Goal: Task Accomplishment & Management: Contribute content

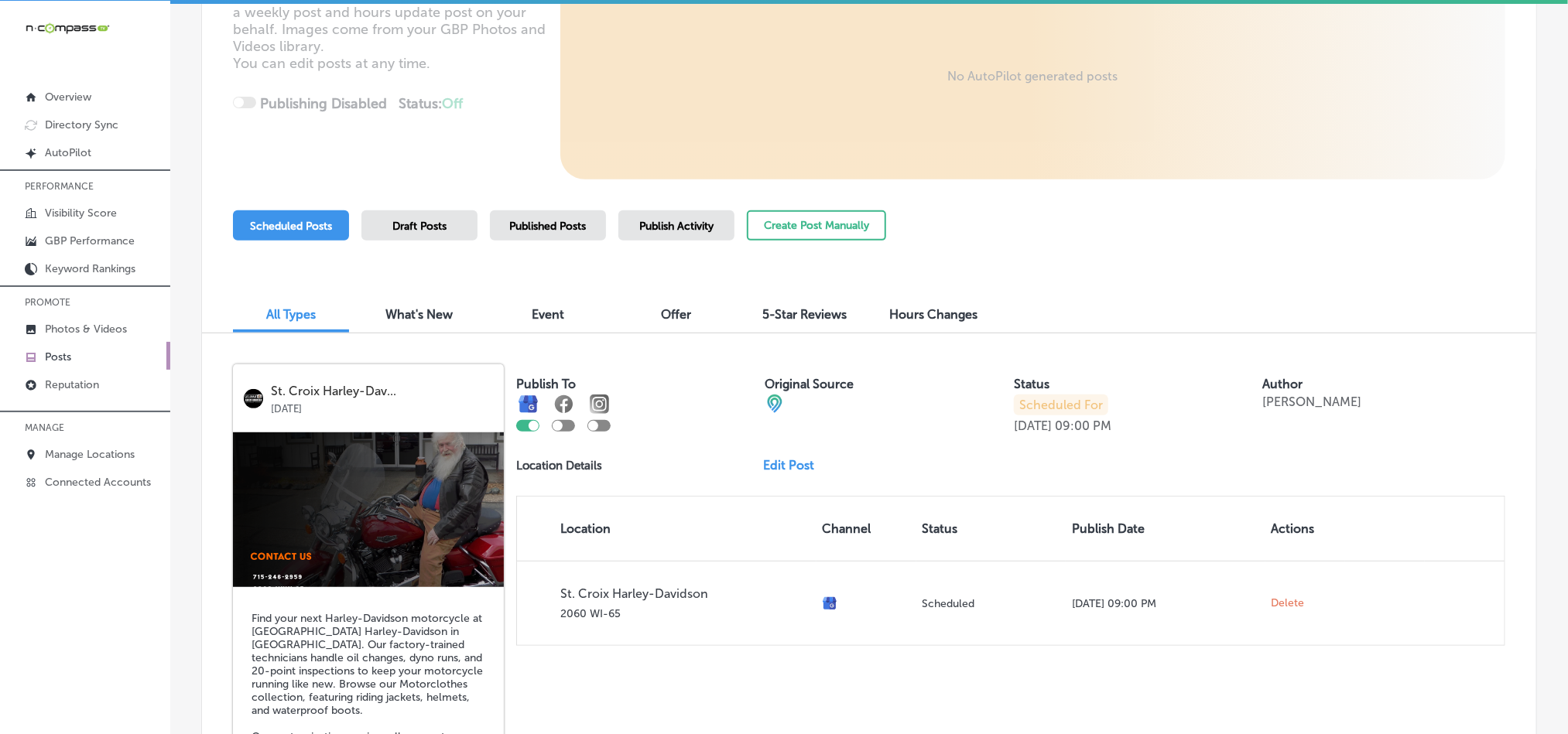
scroll to position [245, 0]
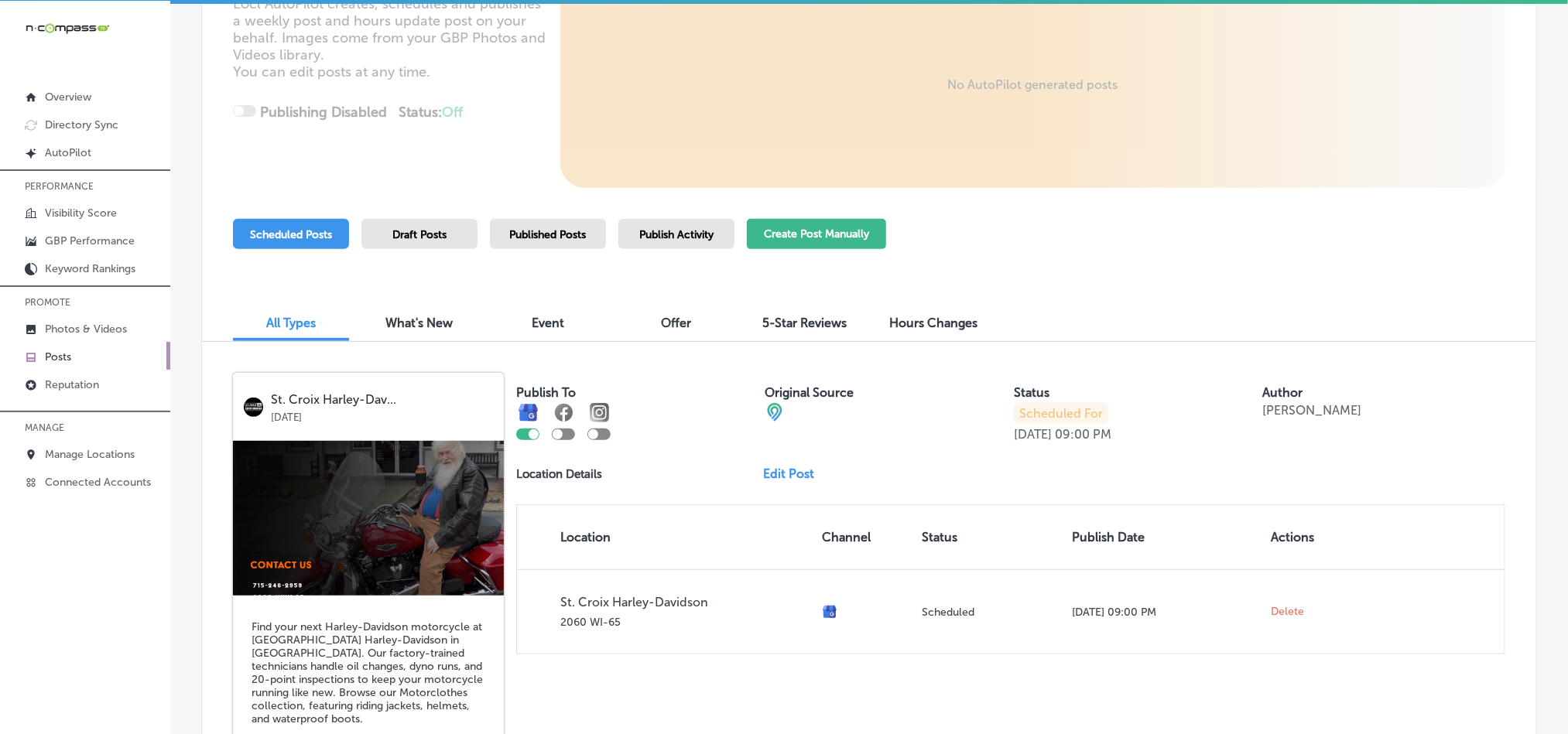
click at [780, 232] on button "Create Post Manually" at bounding box center [816, 234] width 139 height 30
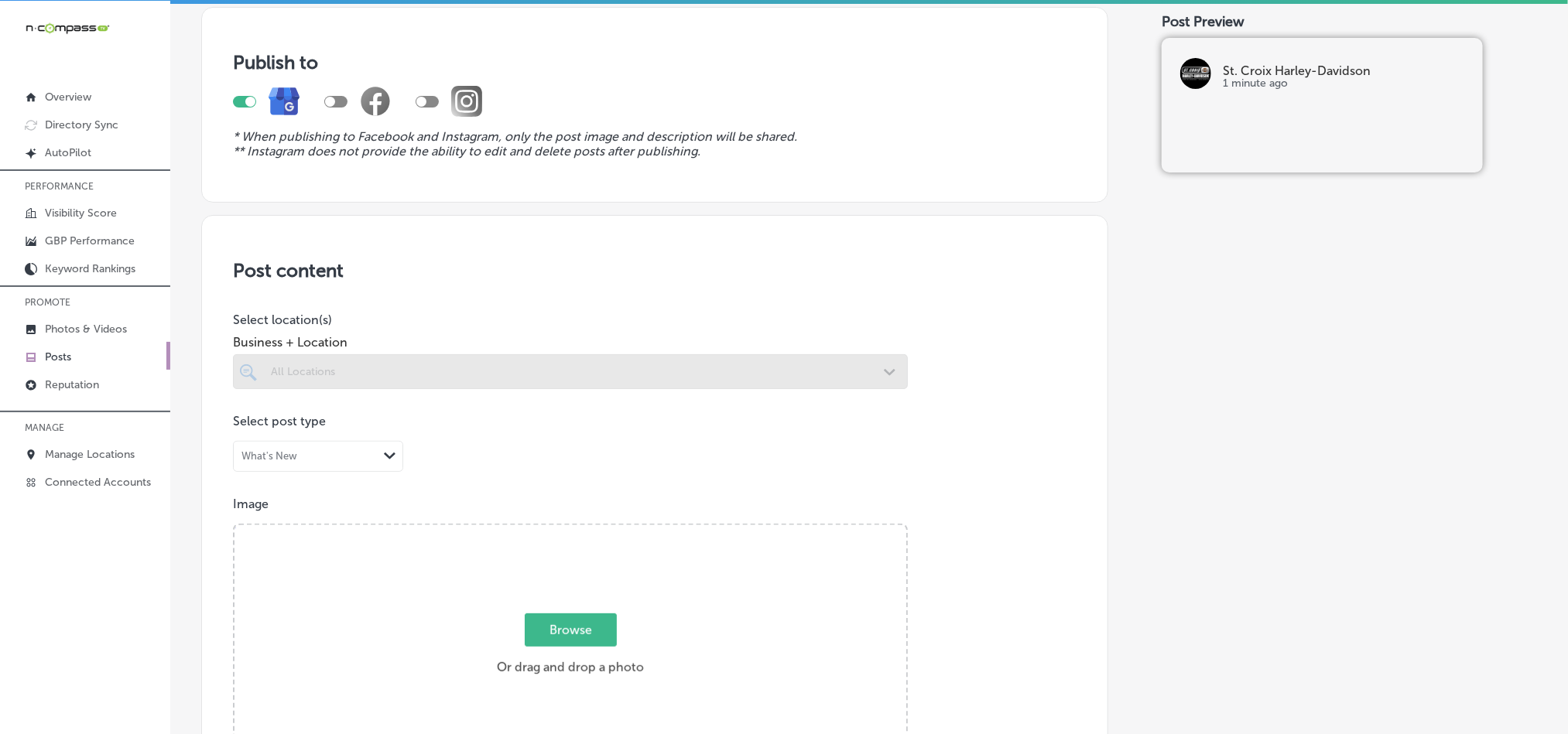
scroll to position [154, 0]
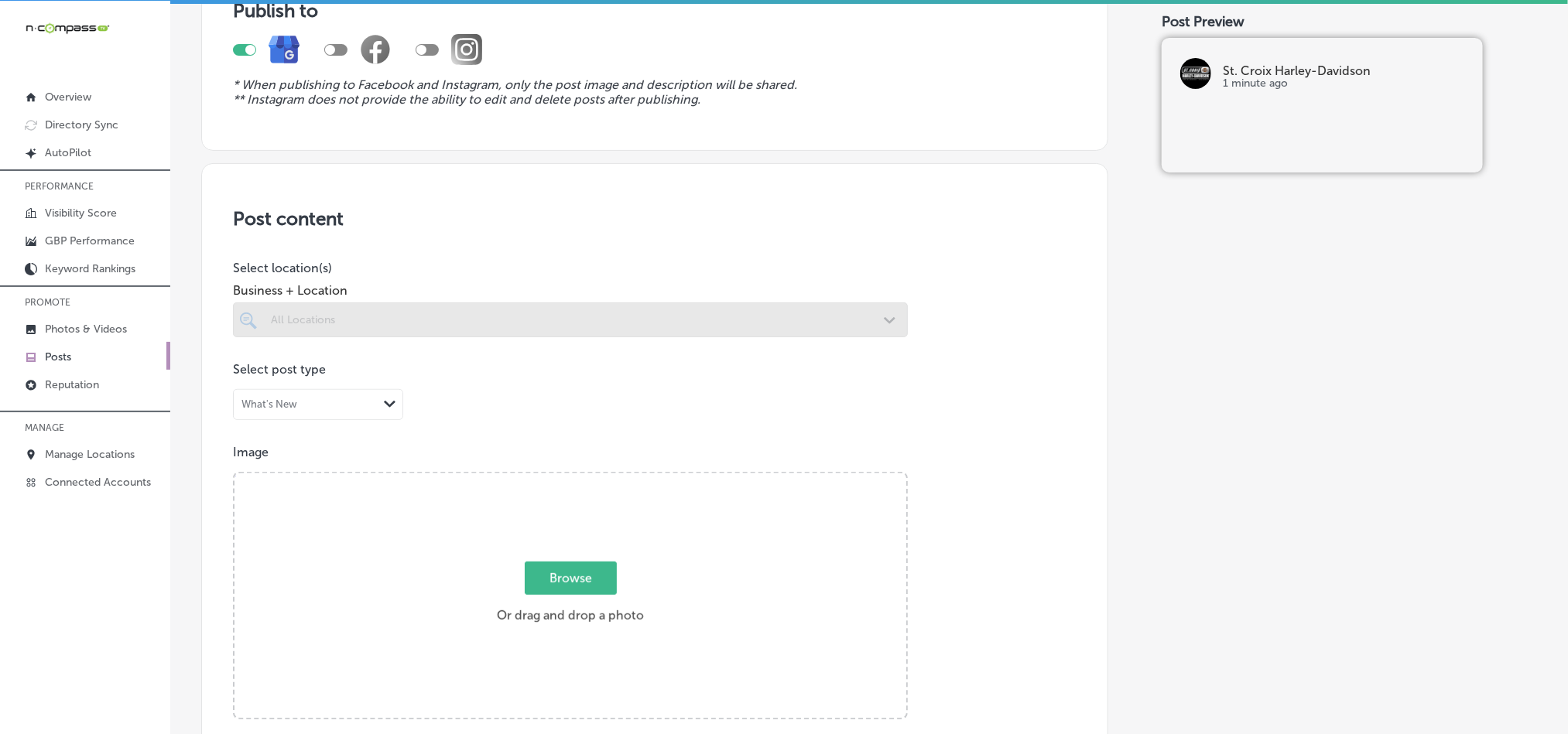
click at [681, 316] on div at bounding box center [570, 320] width 675 height 35
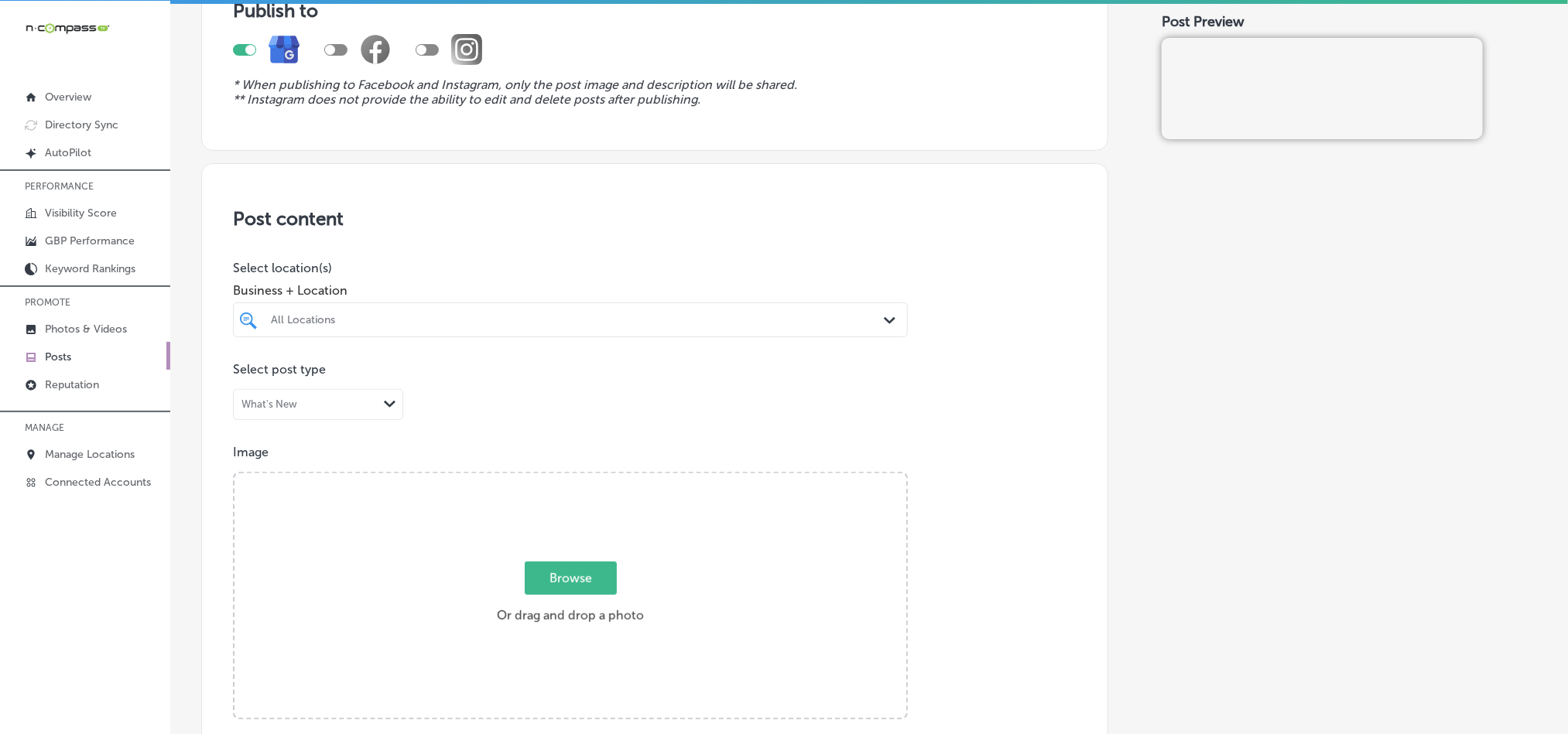
click at [873, 316] on div "All Locations Path Created with Sketch." at bounding box center [570, 320] width 673 height 24
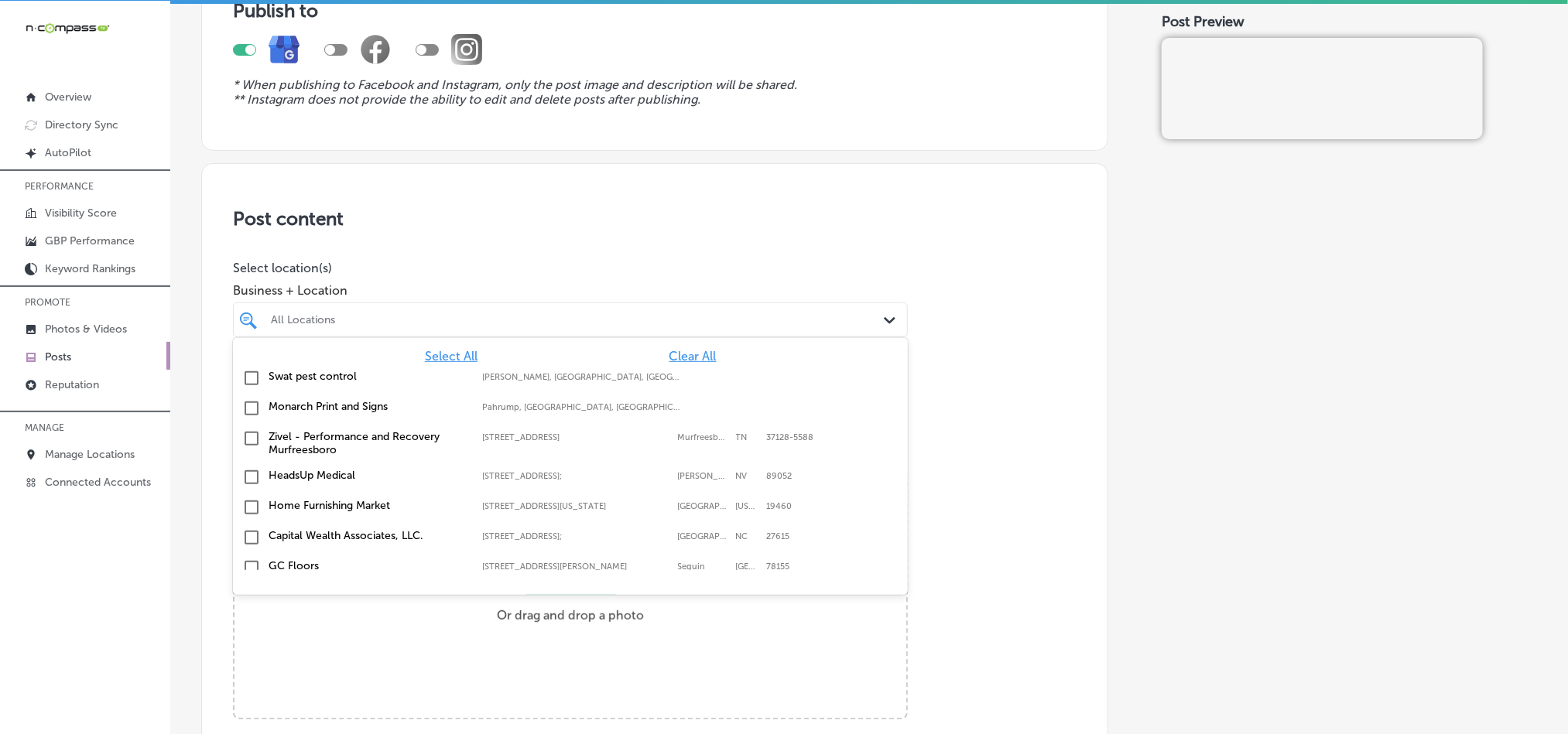
click at [674, 360] on span "Clear All" at bounding box center [693, 356] width 47 height 15
click at [697, 312] on div at bounding box center [540, 320] width 542 height 21
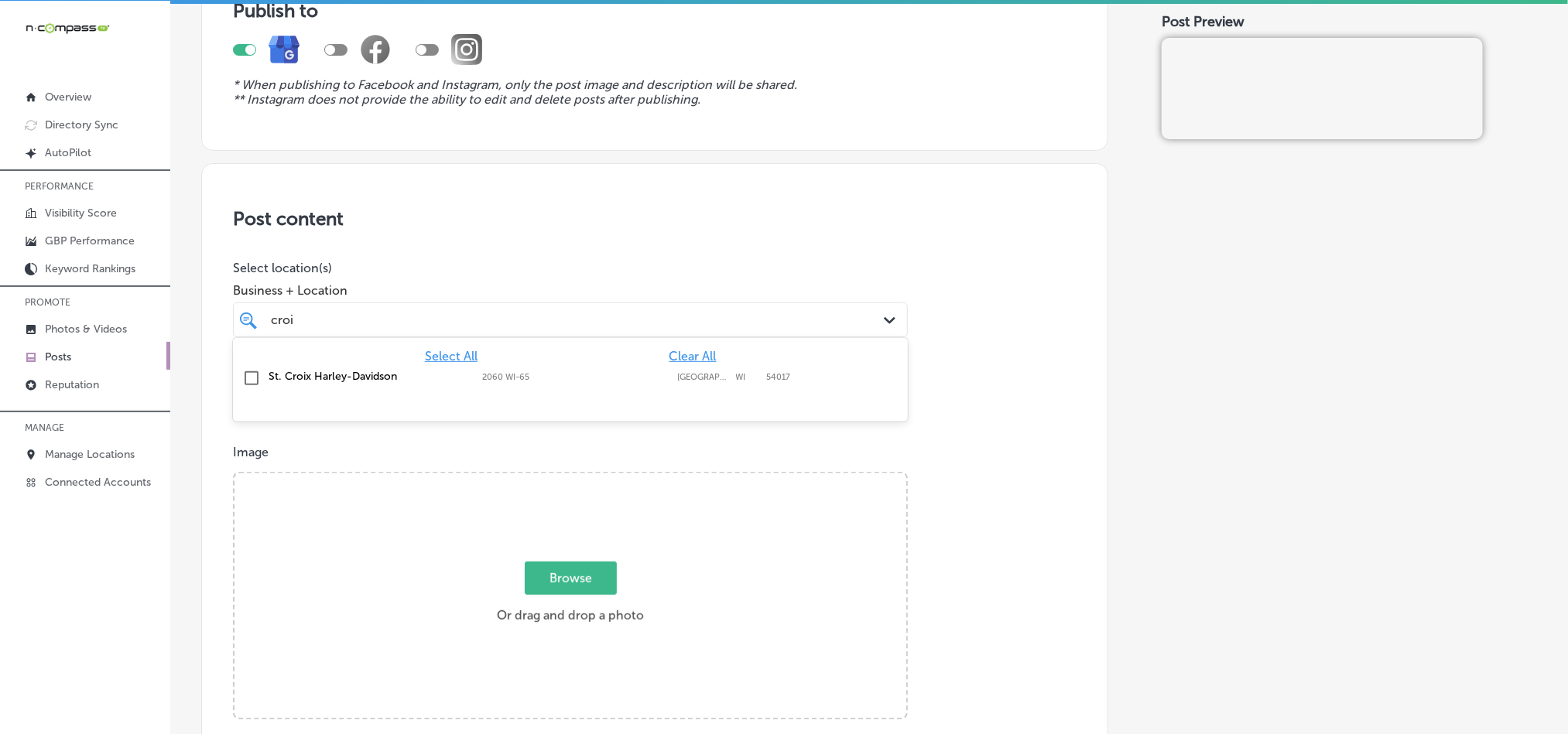
click at [247, 377] on input "checkbox" at bounding box center [252, 378] width 19 height 19
type input "croi"
click at [850, 256] on div "Post content Select location(s) Business + Location option 2060 WI-65, selected…" at bounding box center [655, 653] width 907 height 979
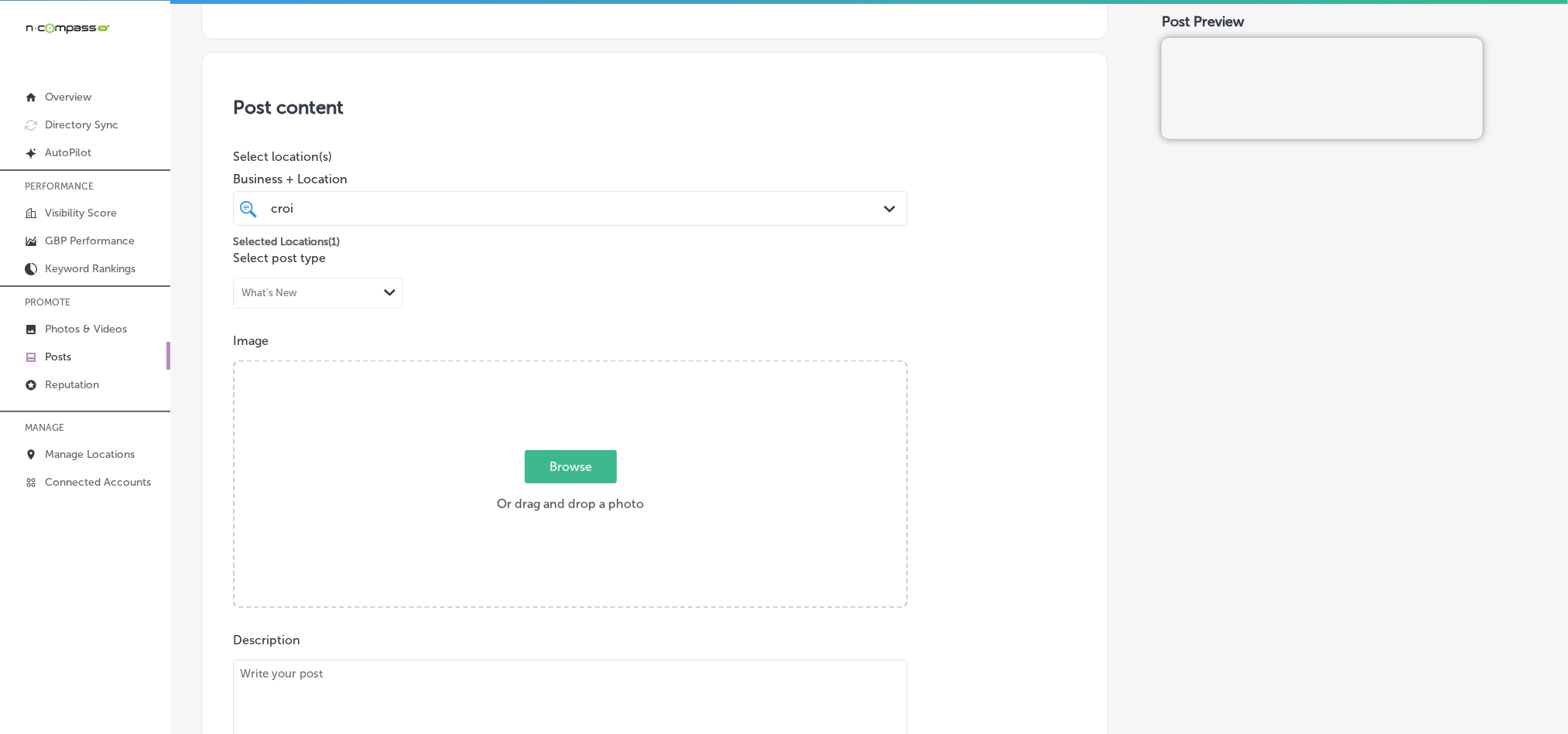
scroll to position [310, 0]
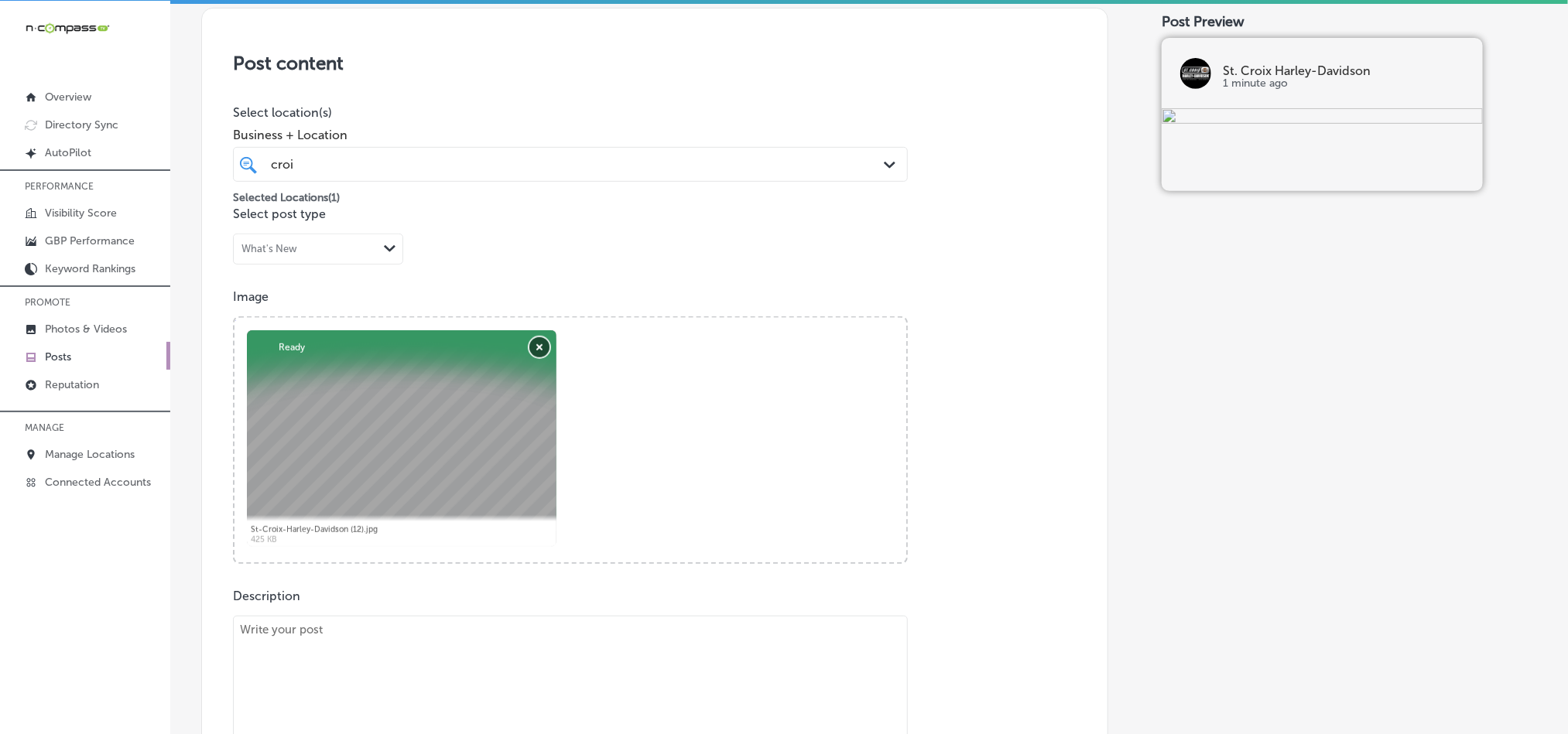
click at [534, 353] on button "Remove" at bounding box center [540, 348] width 20 height 20
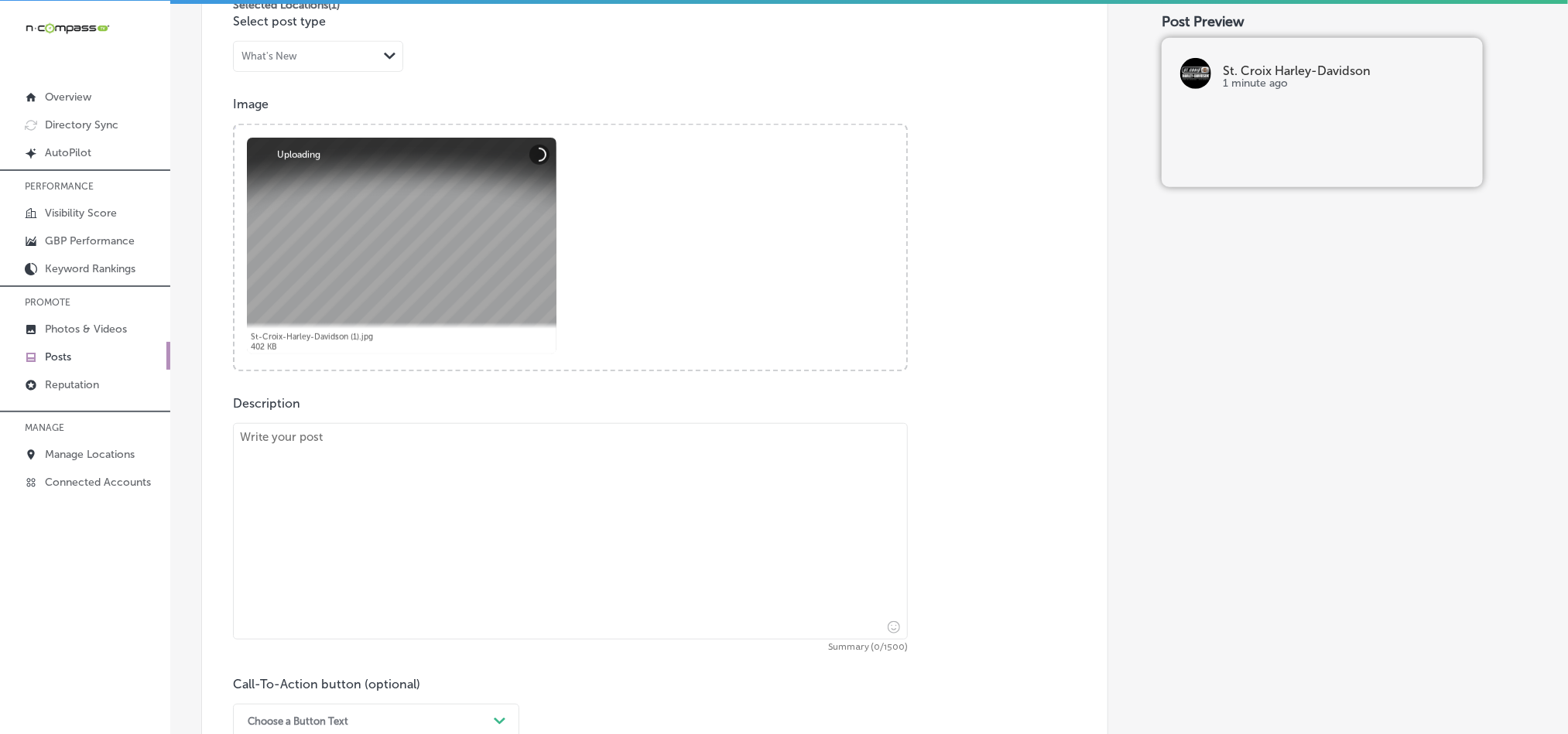
click at [609, 527] on textarea at bounding box center [570, 531] width 675 height 217
paste textarea "Discover your next Harley-Davidson motorcycle at [GEOGRAPHIC_DATA] Harley-David…"
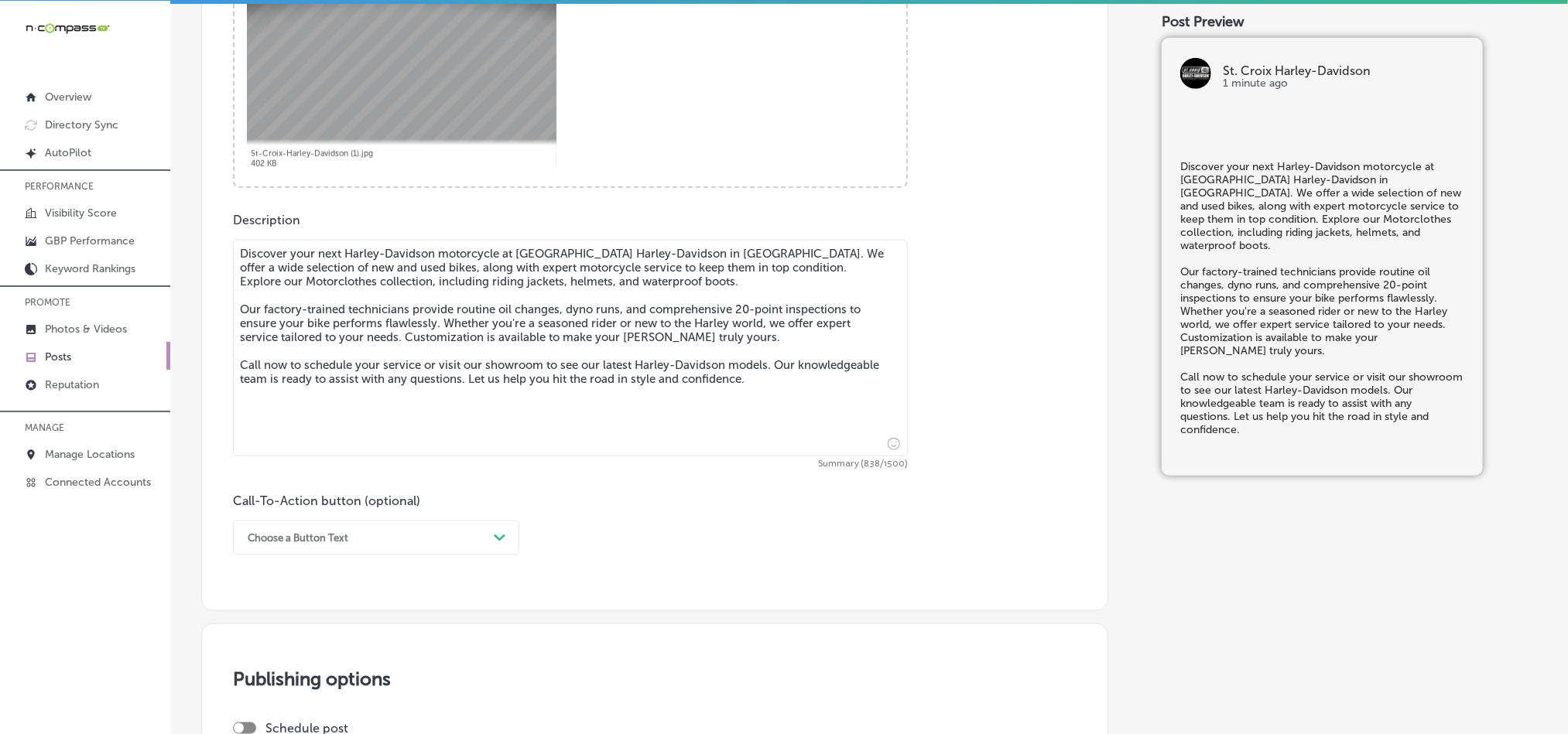
scroll to position [696, 0]
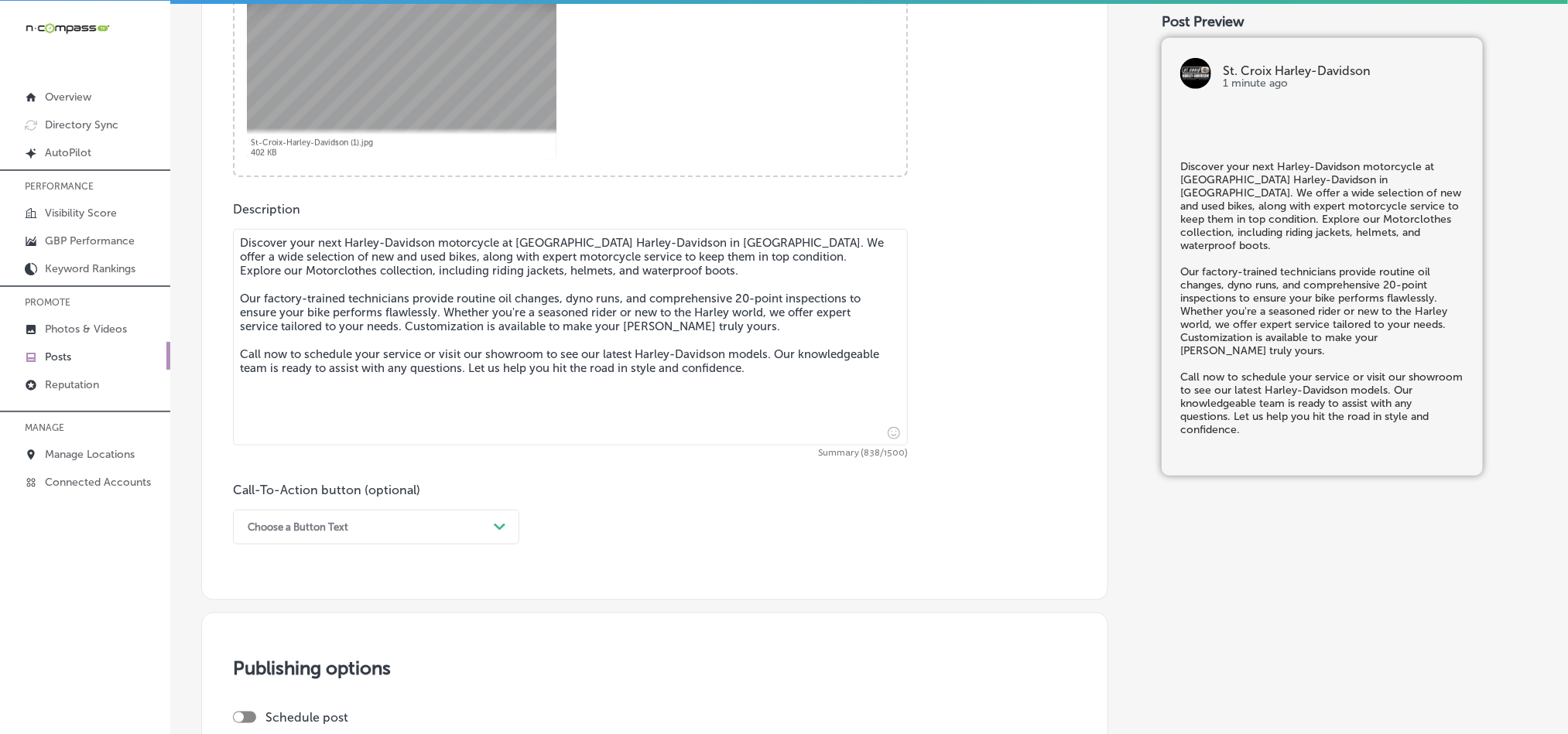
type textarea "Discover your next Harley-Davidson motorcycle at [GEOGRAPHIC_DATA] Harley-David…"
click at [356, 532] on div "Choose a Button Text Path Created with Sketch." at bounding box center [376, 527] width 286 height 35
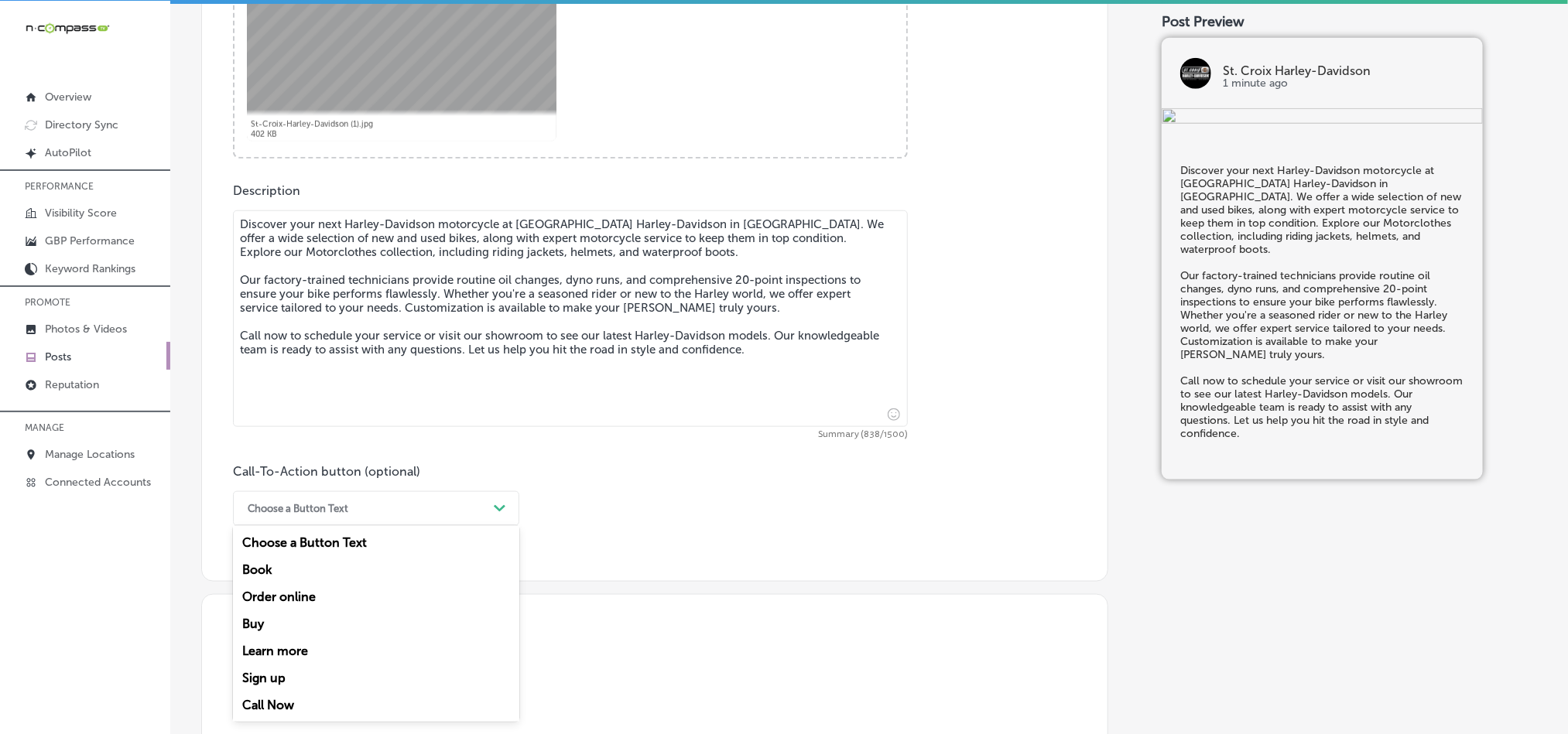
click at [272, 602] on div "Order online" at bounding box center [376, 596] width 286 height 27
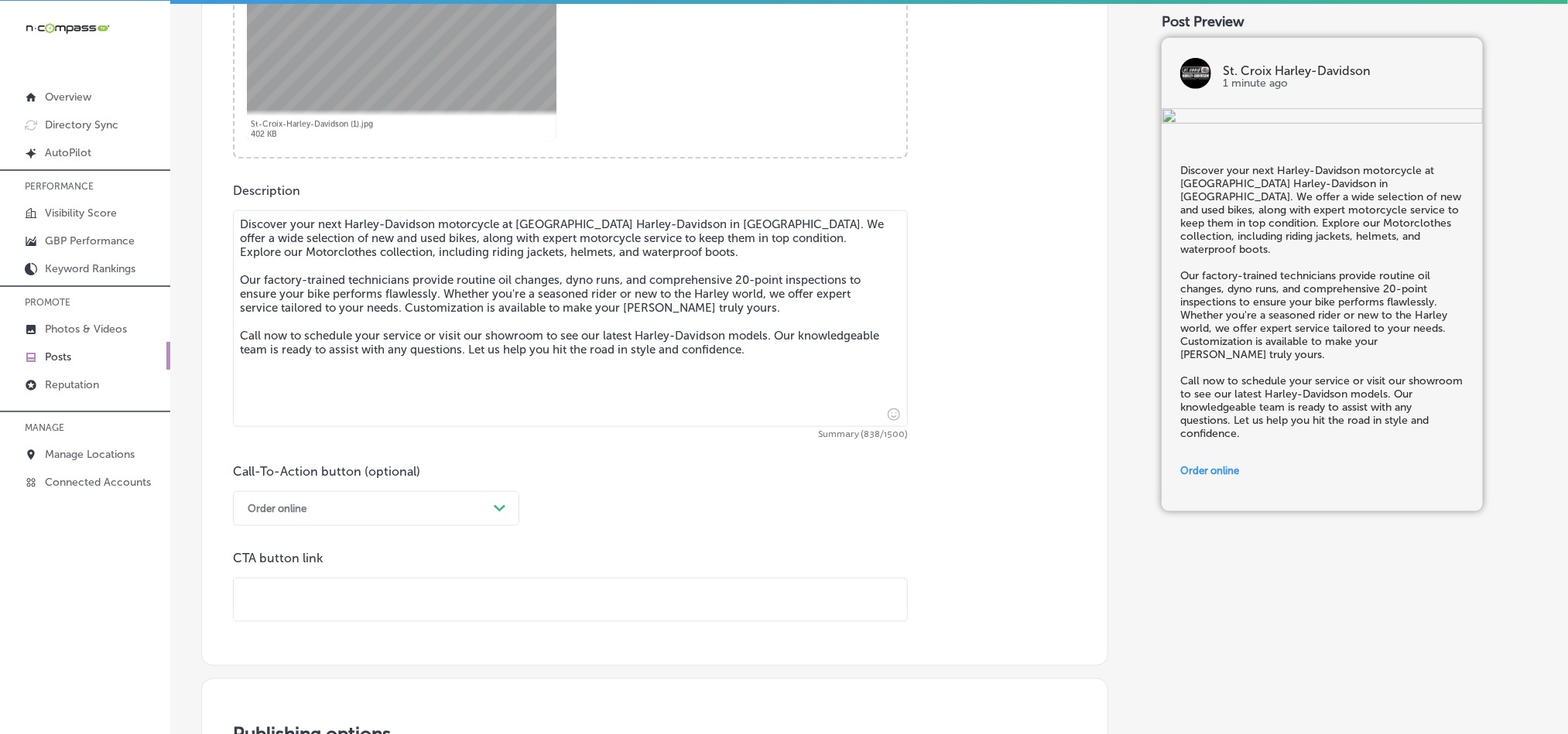
click at [376, 501] on div "Order online" at bounding box center [364, 508] width 248 height 24
click at [267, 708] on div "Call Now" at bounding box center [376, 705] width 286 height 27
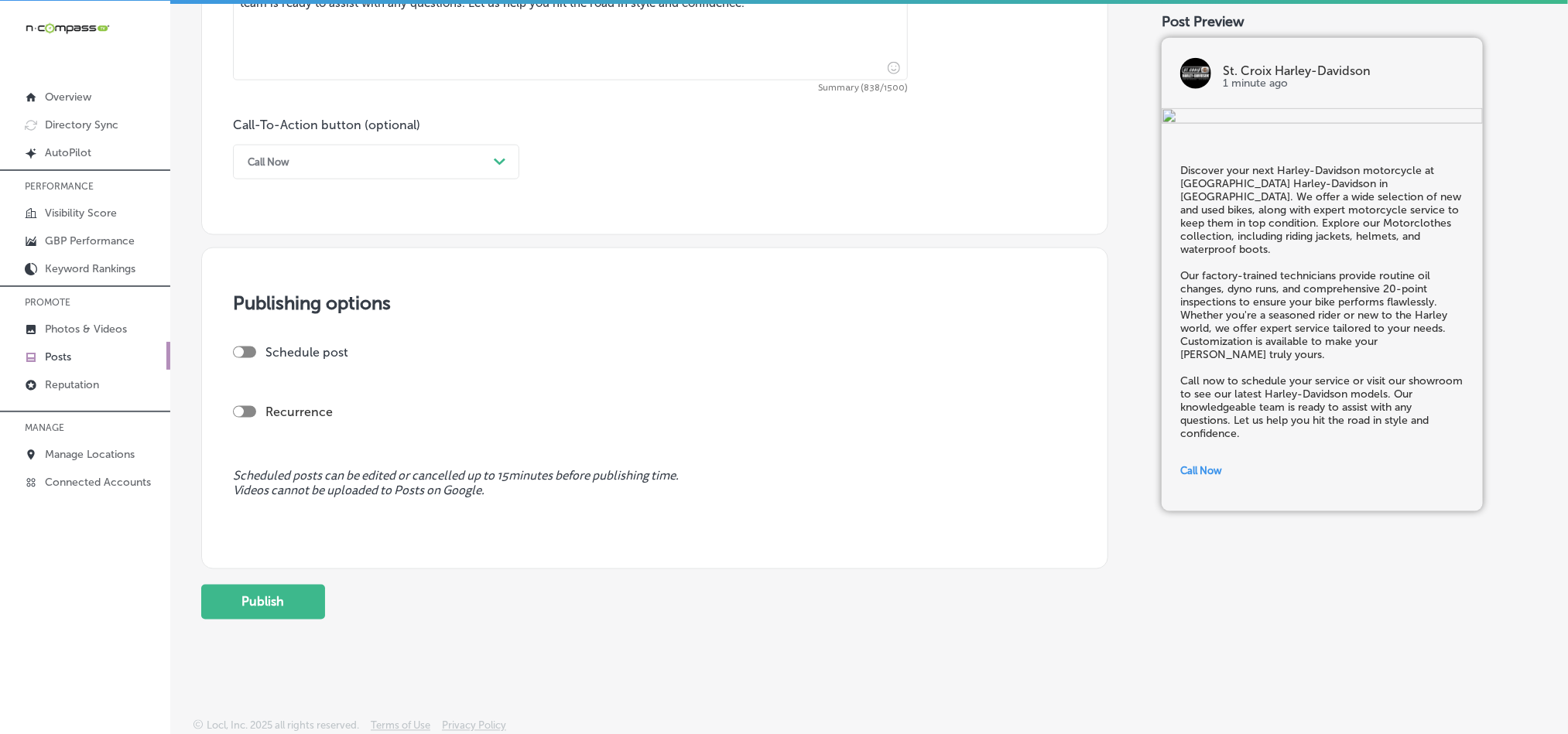
scroll to position [1071, 0]
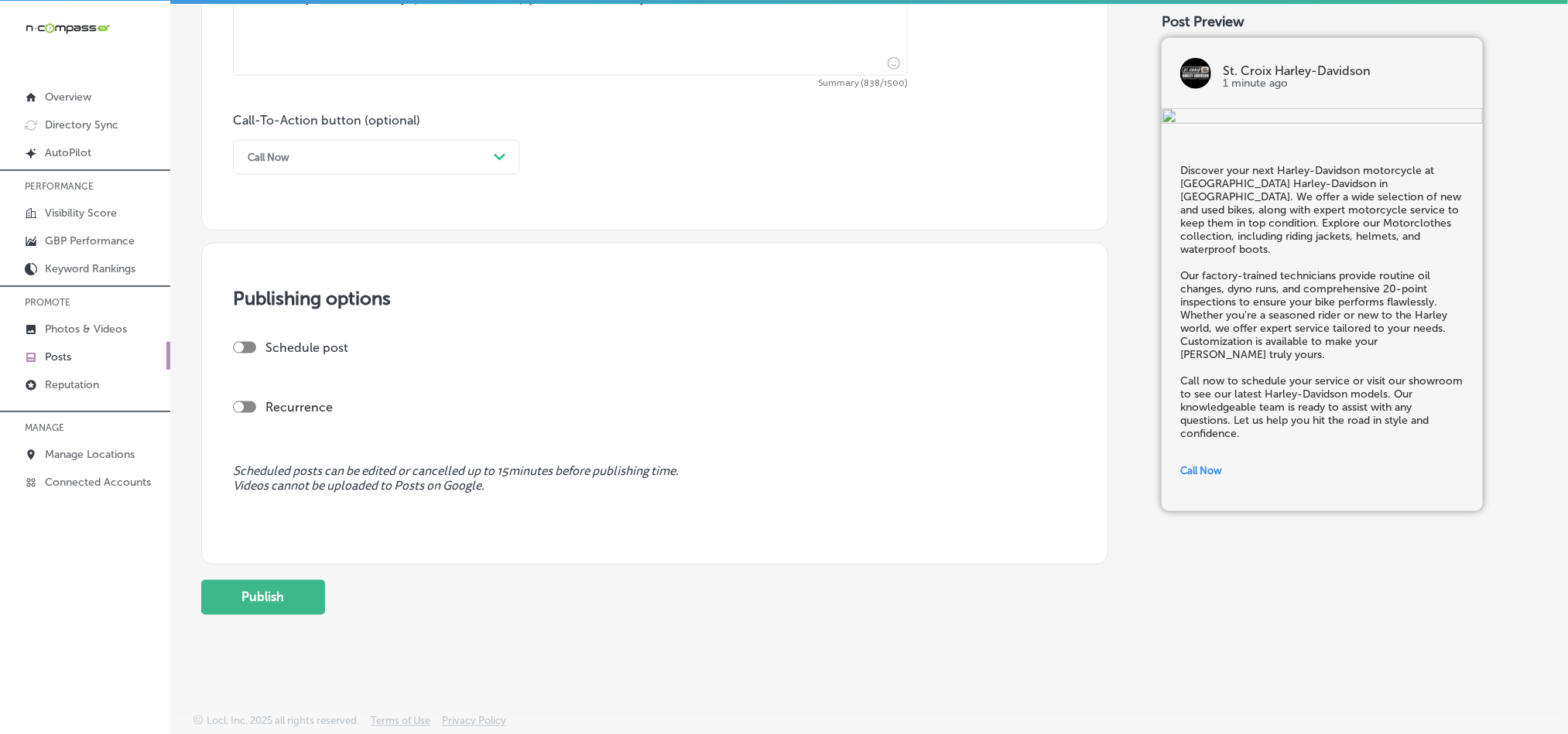
click at [245, 343] on div at bounding box center [245, 347] width 23 height 12
checkbox input "true"
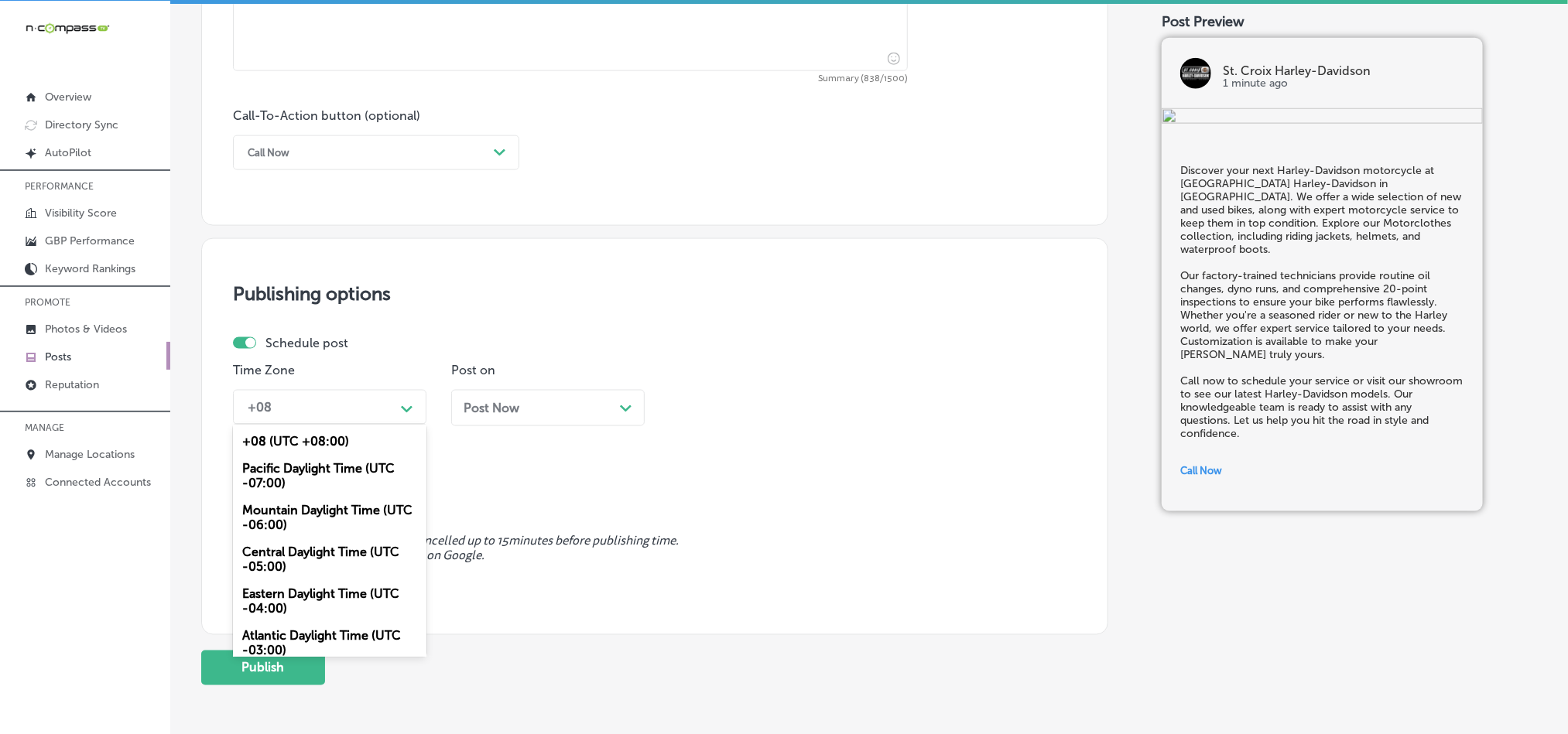
click at [357, 409] on div "+08" at bounding box center [318, 407] width 155 height 27
click at [295, 508] on div "Mountain Daylight Time (UTC -06:00)" at bounding box center [329, 517] width 193 height 41
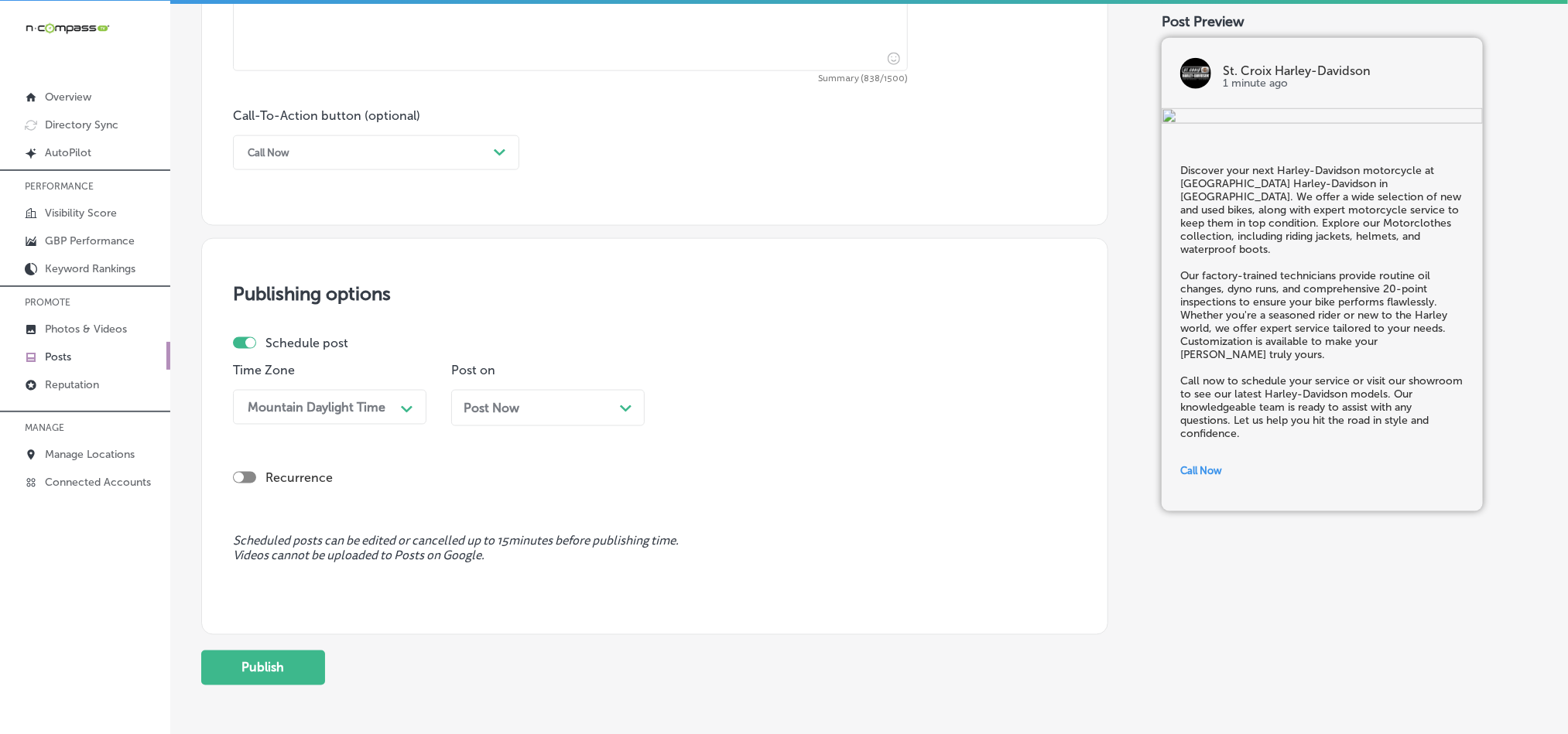
click at [561, 421] on div "Post Now Path Created with Sketch." at bounding box center [547, 408] width 193 height 37
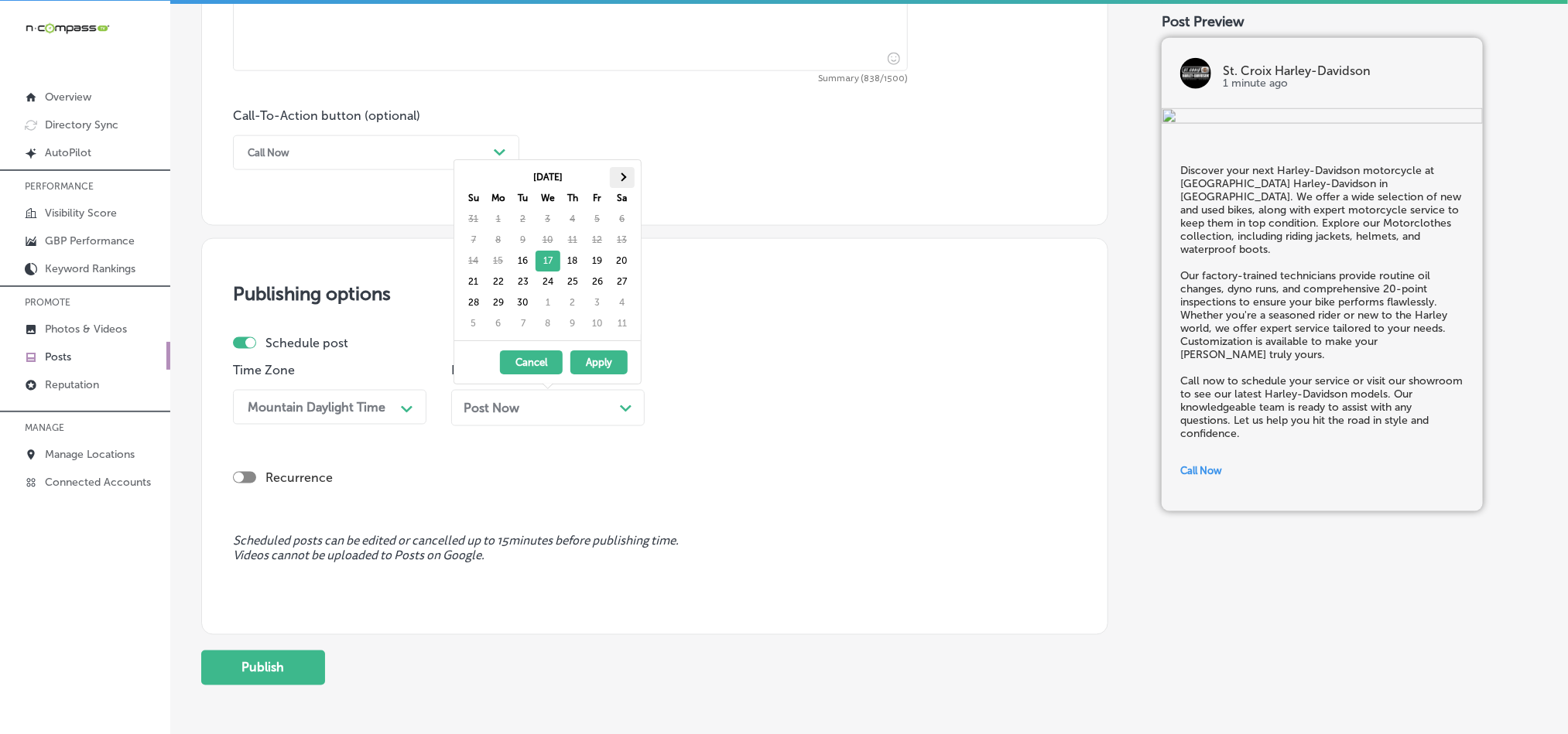
click at [623, 170] on th at bounding box center [623, 177] width 25 height 21
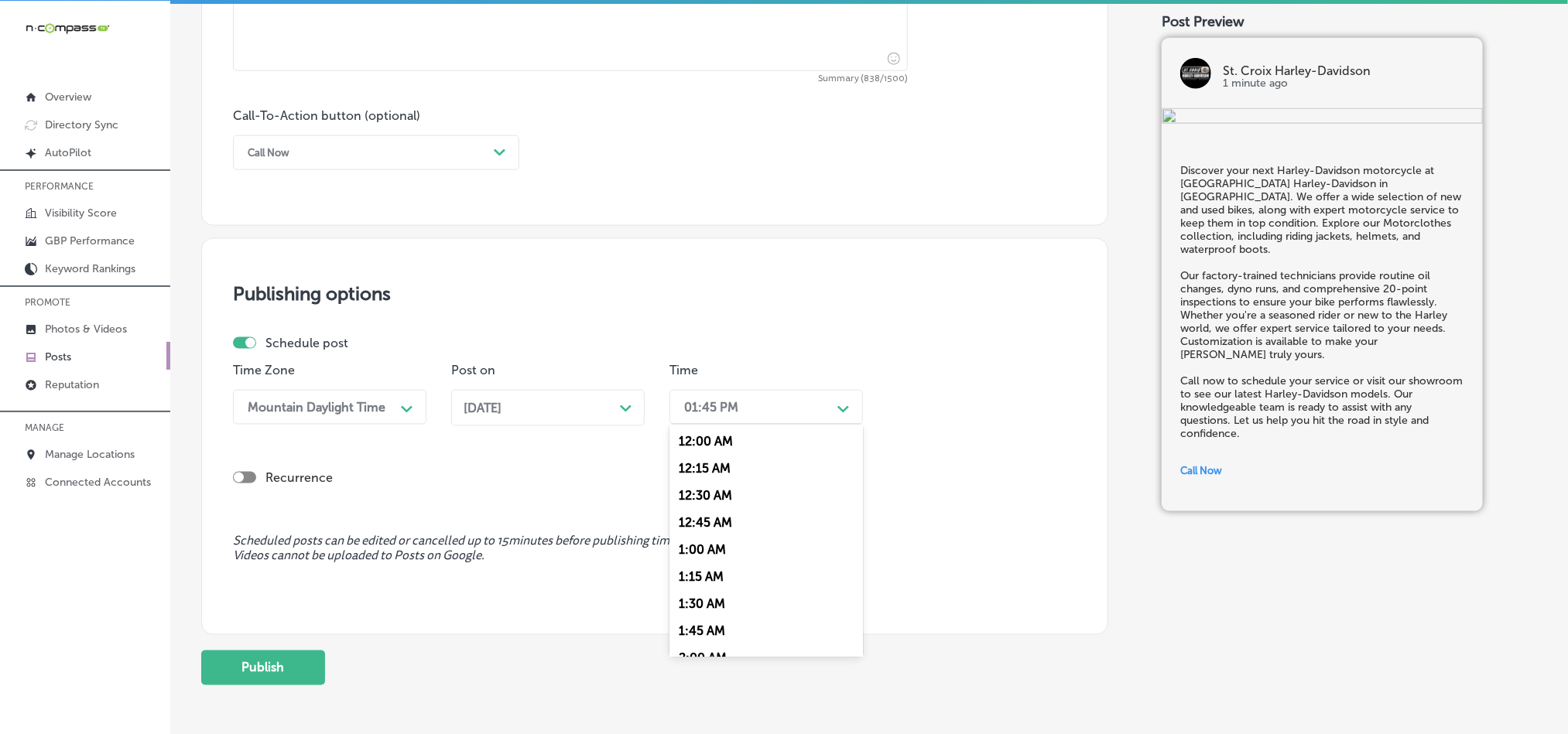
click at [719, 405] on div "01:45 PM" at bounding box center [711, 407] width 54 height 15
click at [697, 517] on div "7:00 AM" at bounding box center [766, 503] width 193 height 27
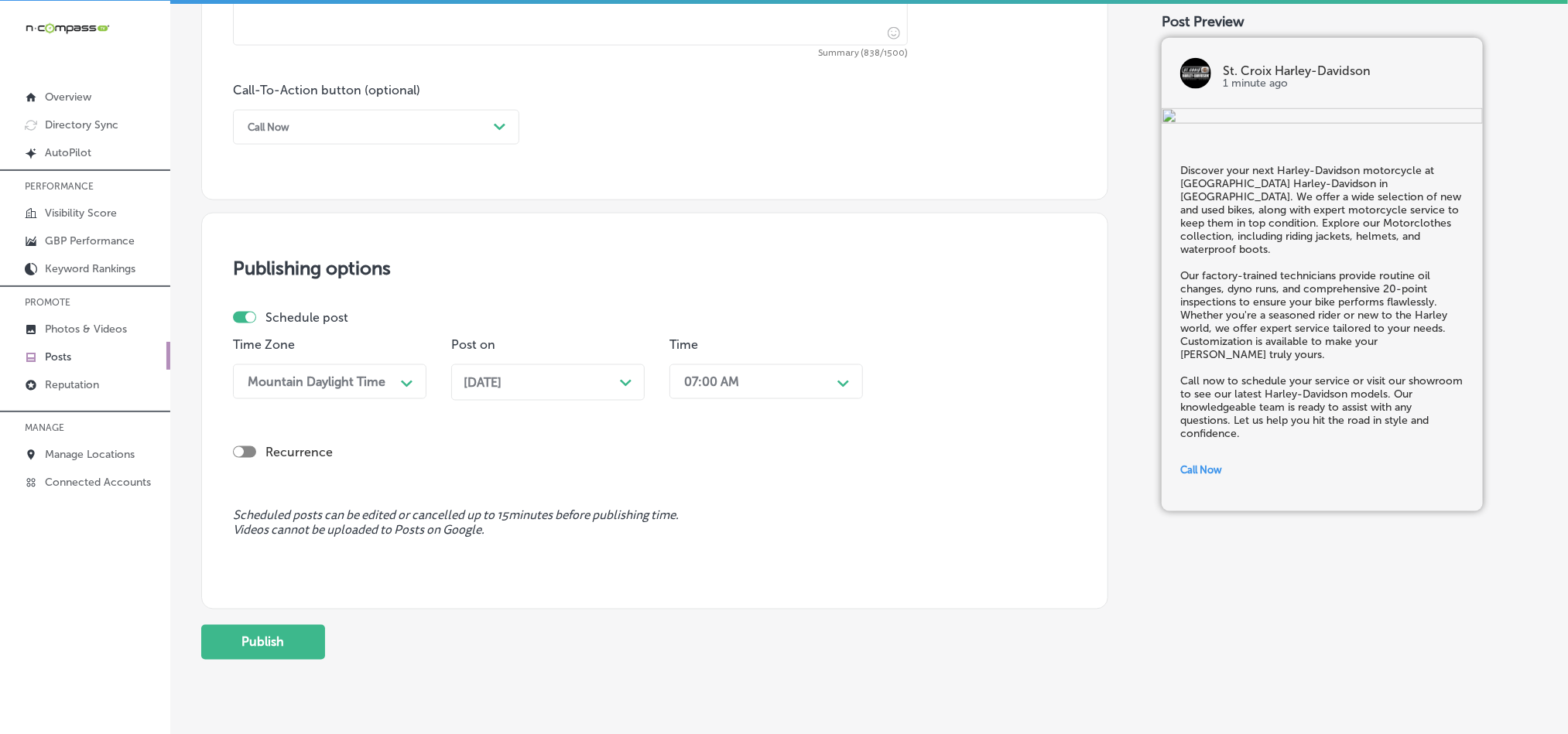
scroll to position [1148, 0]
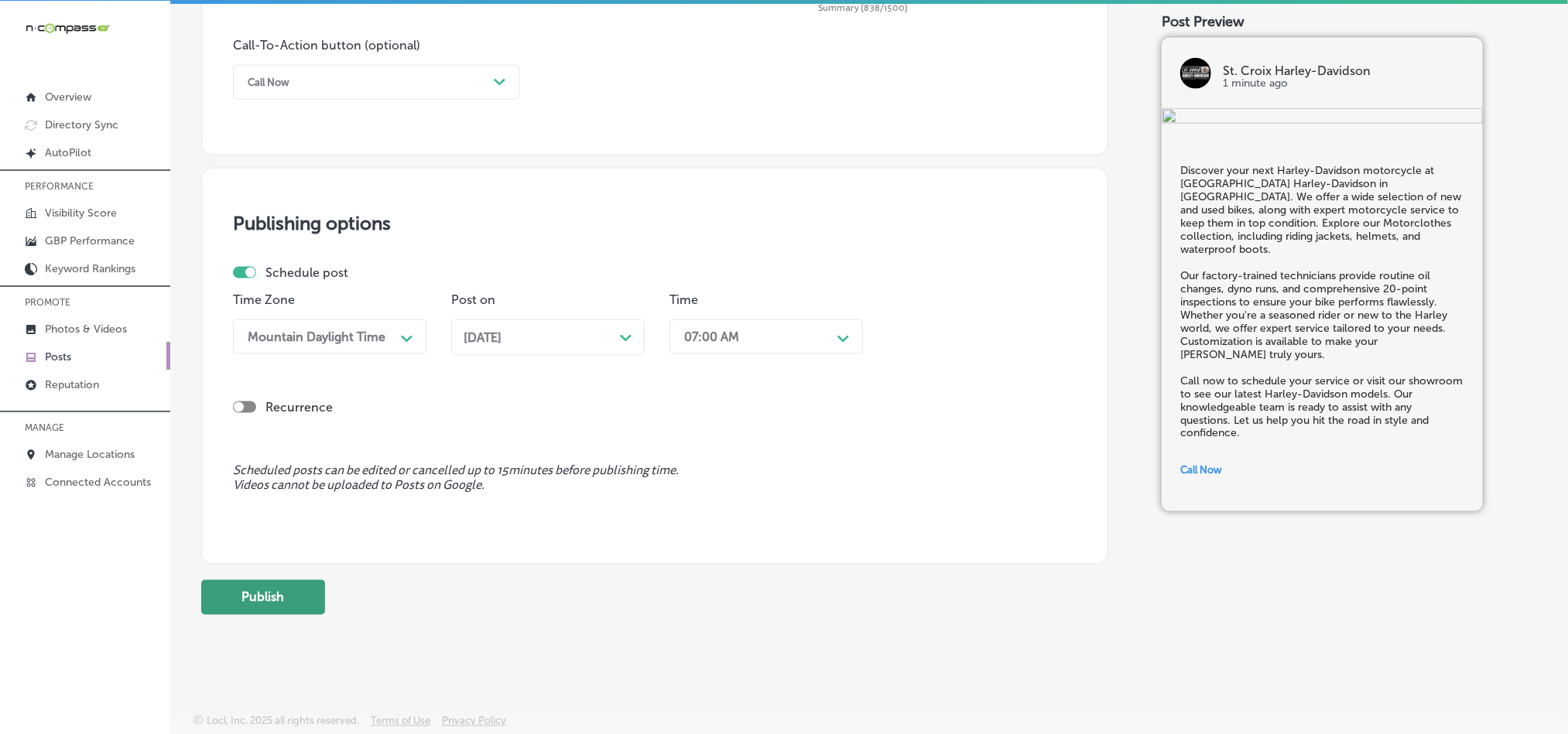
click at [252, 592] on button "Publish" at bounding box center [263, 597] width 124 height 35
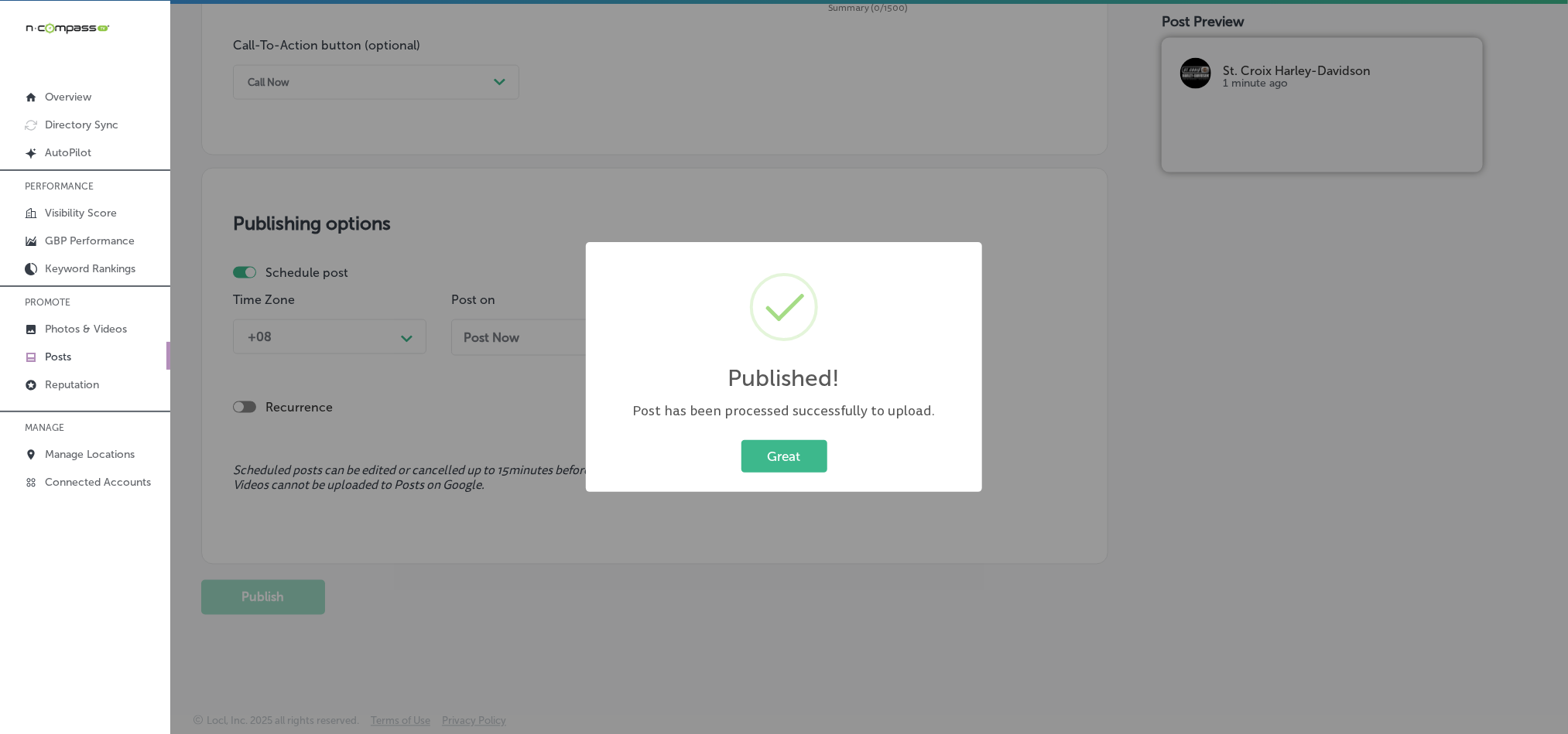
click at [799, 428] on div "Published! × Post has been processed successfully to upload. Great Cancel" at bounding box center [784, 367] width 396 height 250
click at [795, 458] on button "Great" at bounding box center [784, 456] width 86 height 32
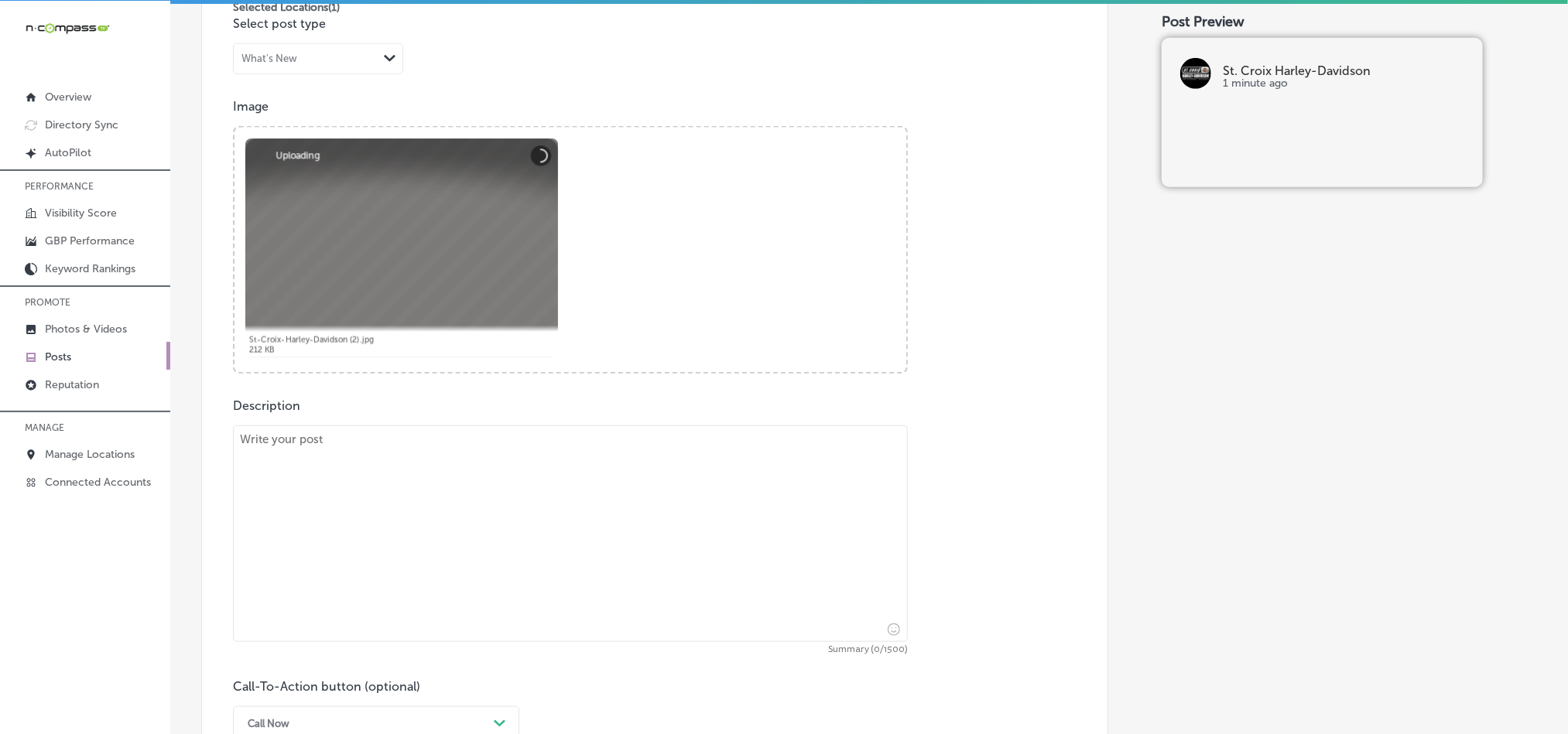
scroll to position [645, 0]
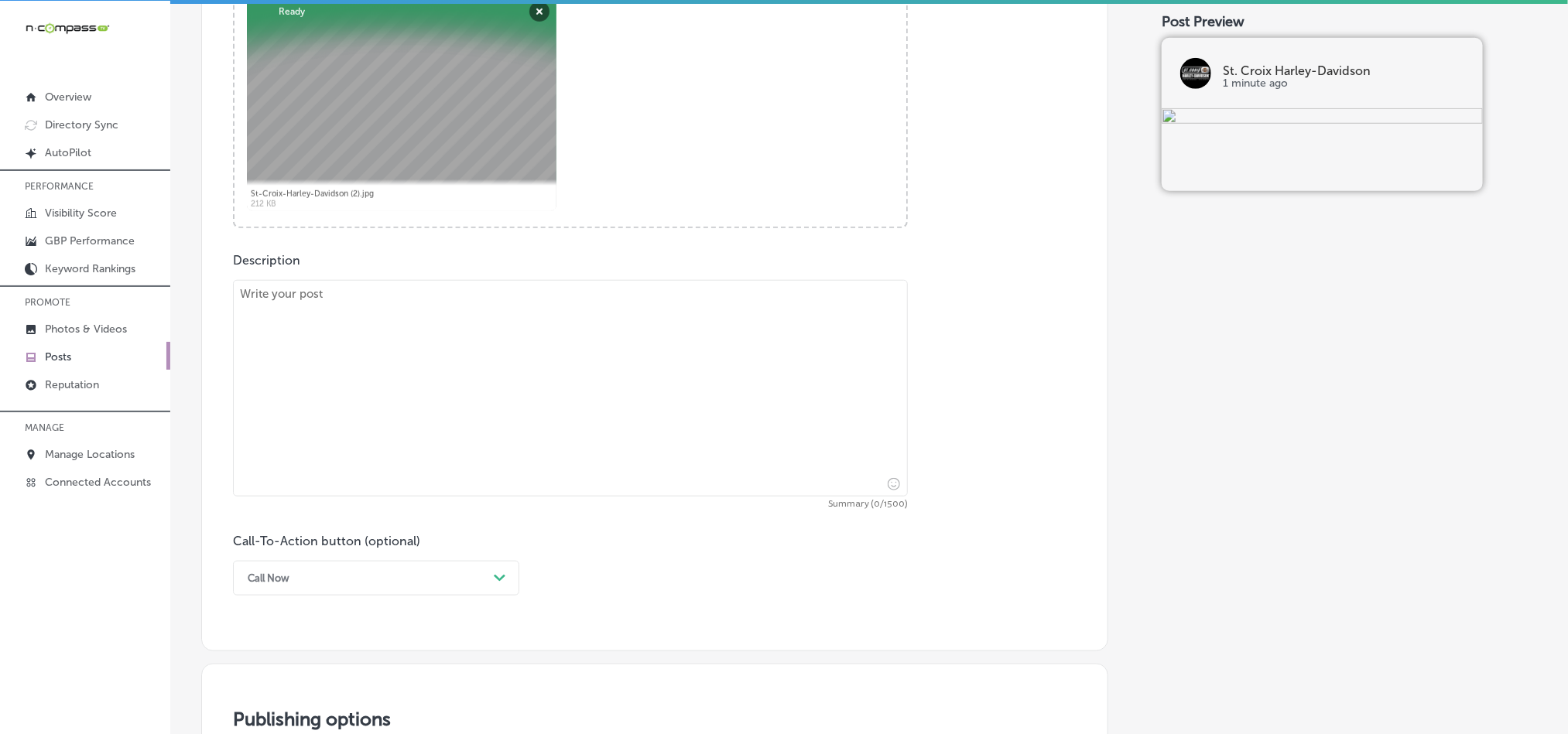
click at [489, 357] on textarea at bounding box center [570, 388] width 675 height 217
paste textarea "At St. Croix Harley-Davidson in [GEOGRAPHIC_DATA], we offer expert motorcycle c…"
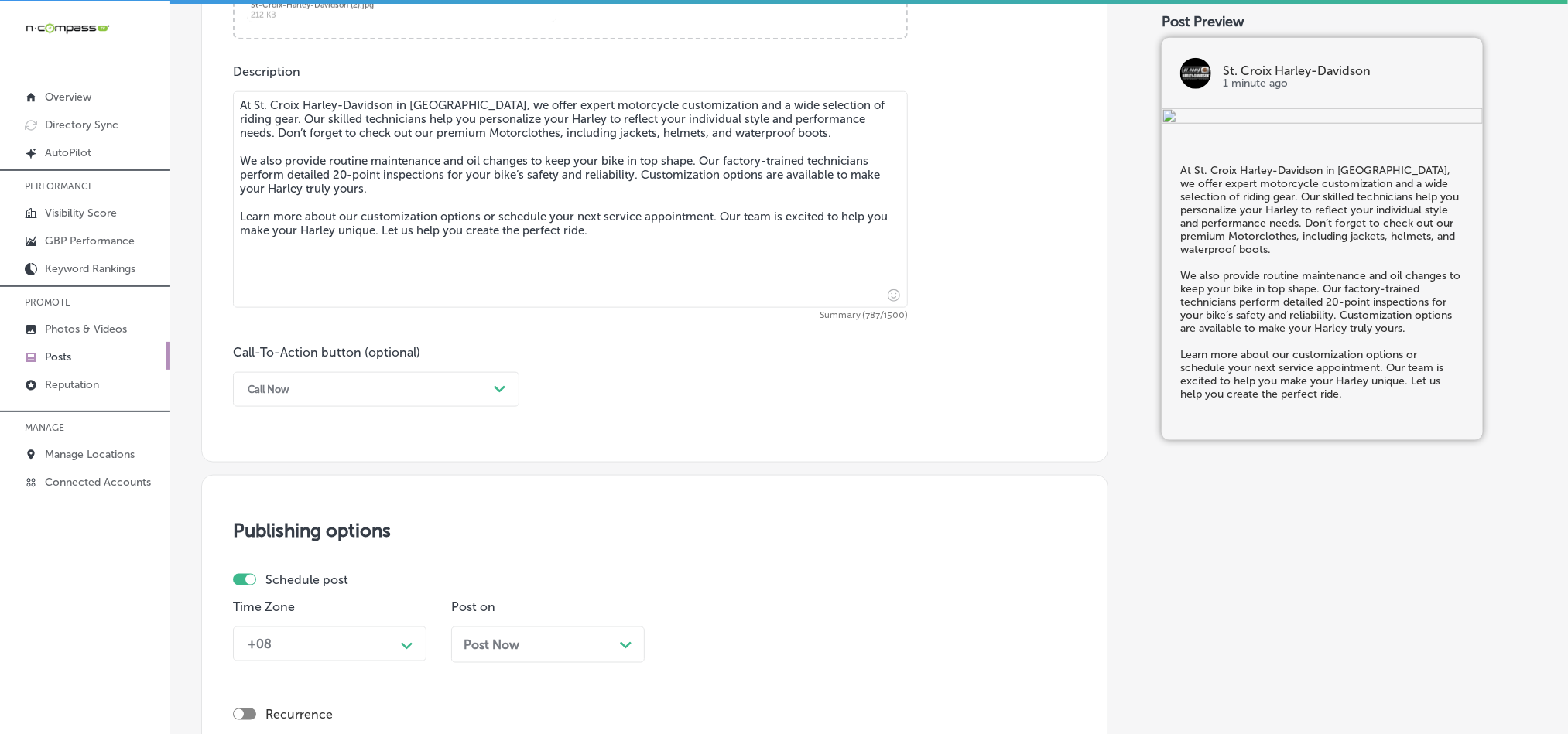
scroll to position [838, 0]
type textarea "At St. Croix Harley-Davidson in [GEOGRAPHIC_DATA], we offer expert motorcycle c…"
click at [463, 383] on div "Call Now" at bounding box center [364, 385] width 248 height 24
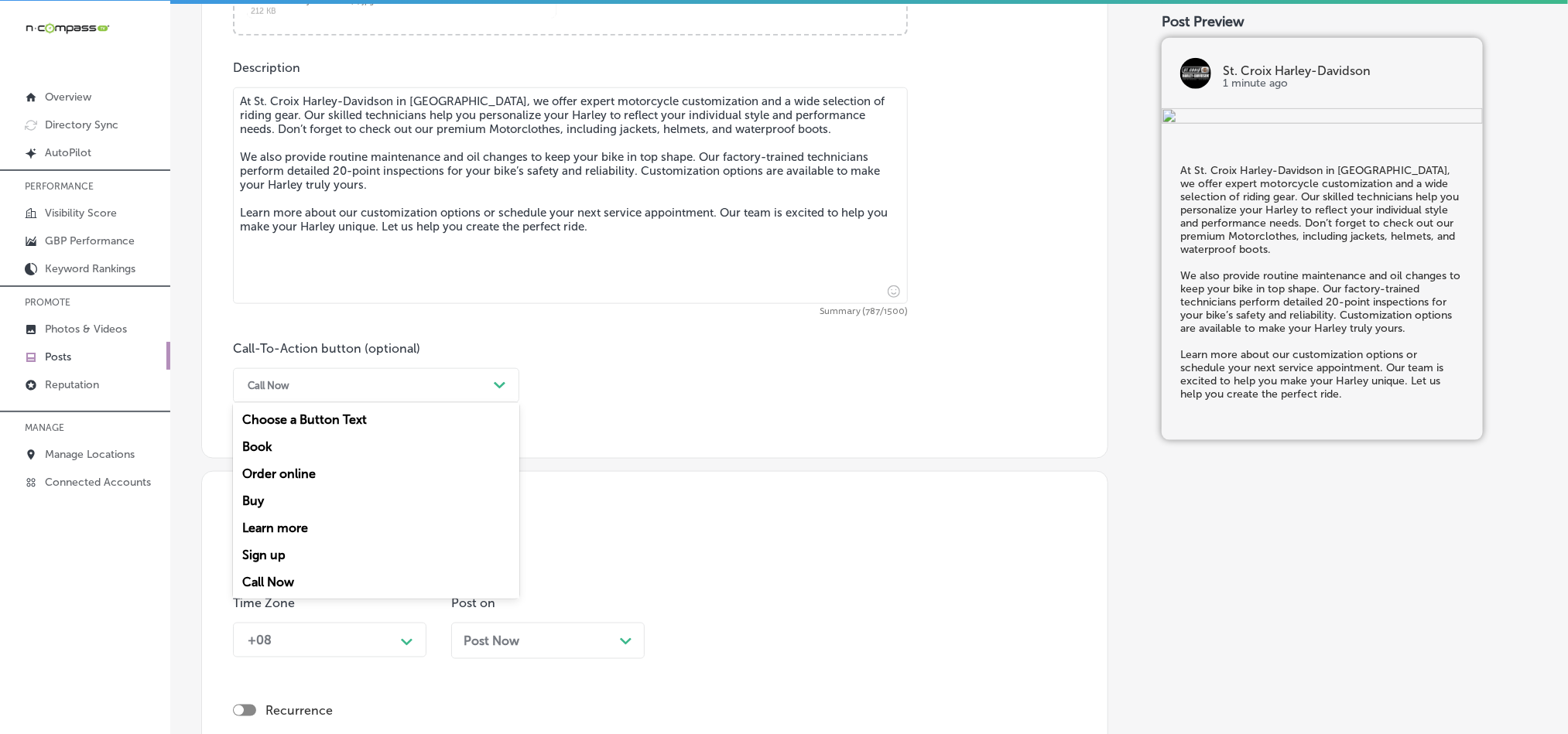
click at [284, 532] on div "Learn more" at bounding box center [376, 528] width 286 height 27
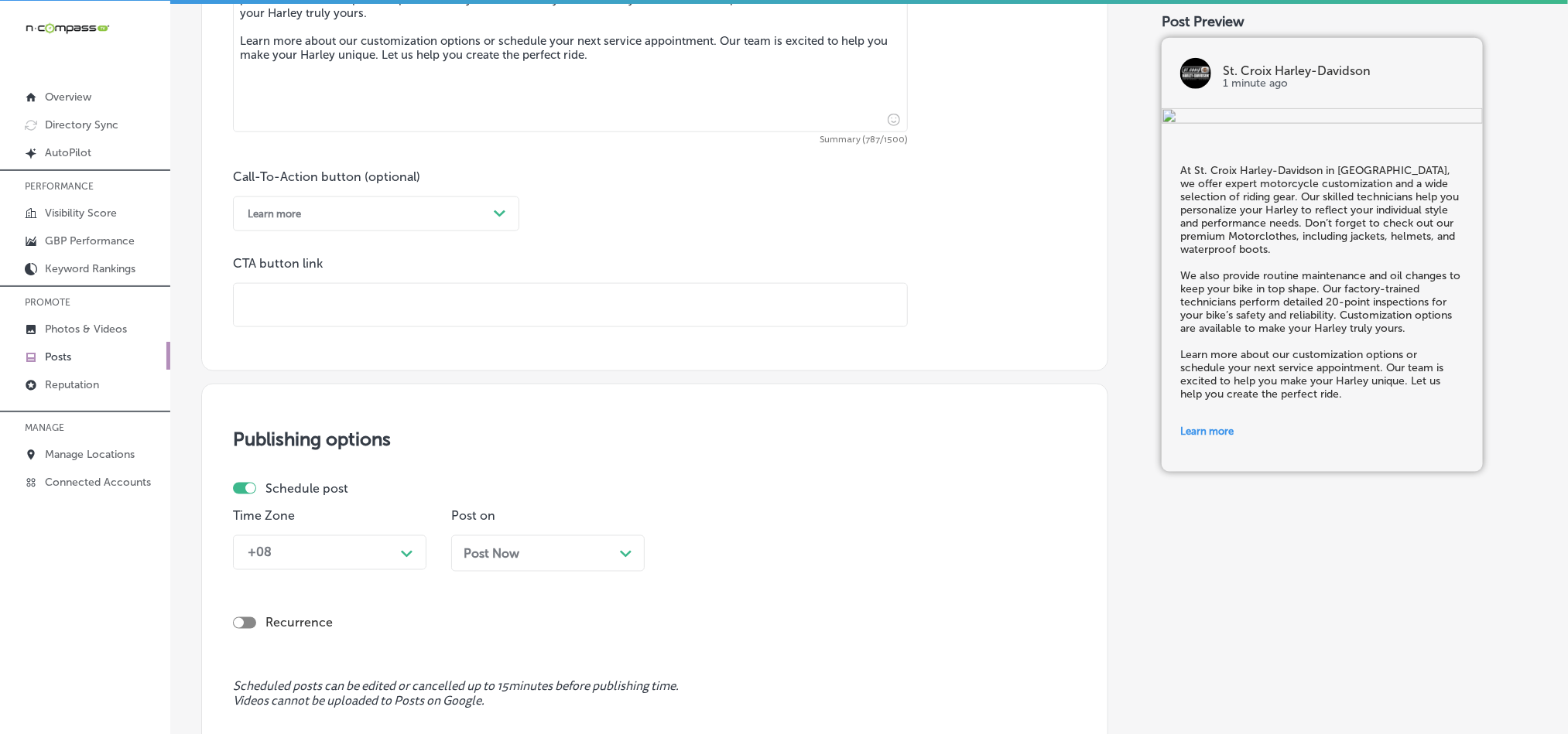
scroll to position [1031, 0]
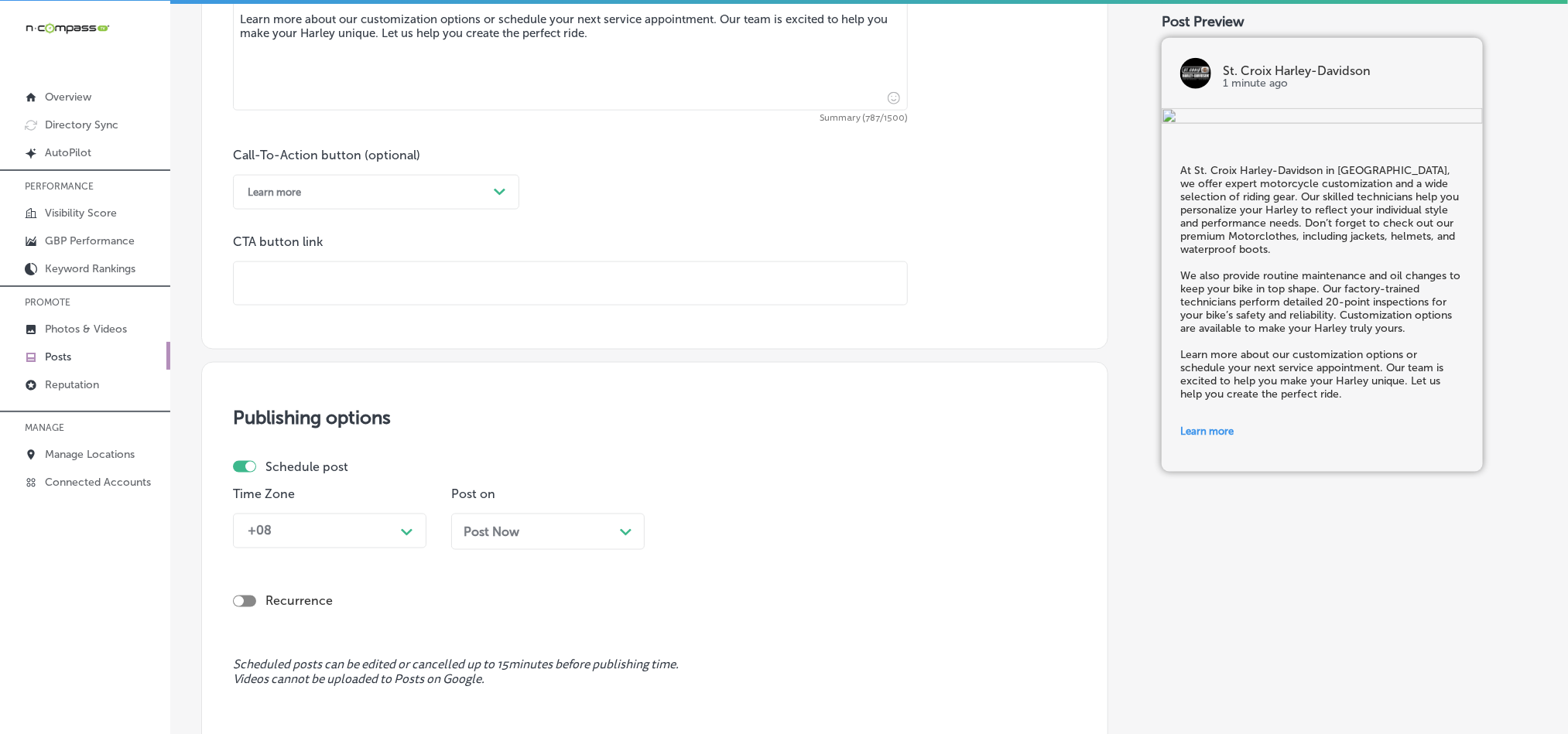
click at [414, 281] on input "text" at bounding box center [570, 284] width 673 height 42
paste input "[URL][DOMAIN_NAME]"
type input "[URL][DOMAIN_NAME]"
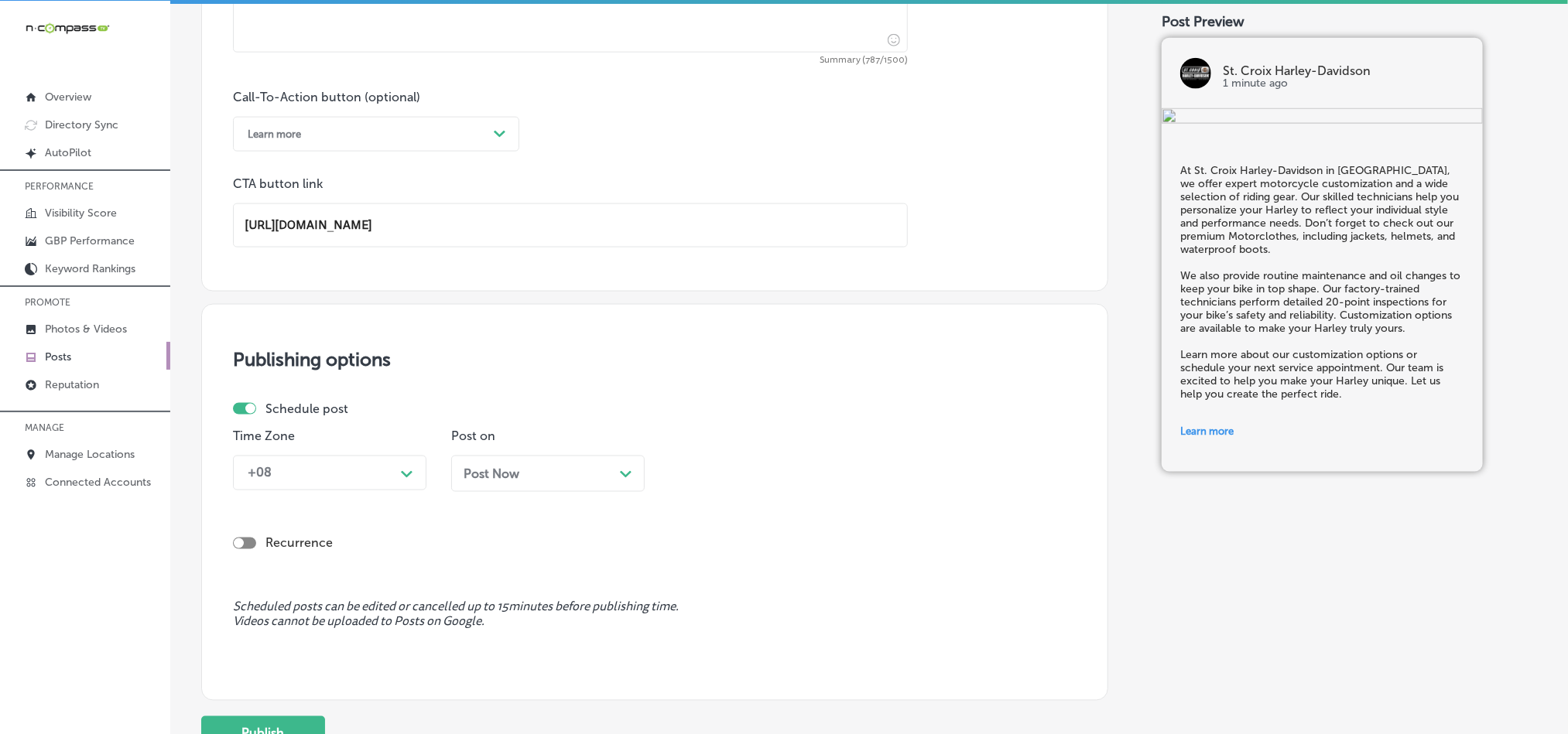
click at [379, 491] on div "+08 Path Created with Sketch." at bounding box center [329, 473] width 193 height 35
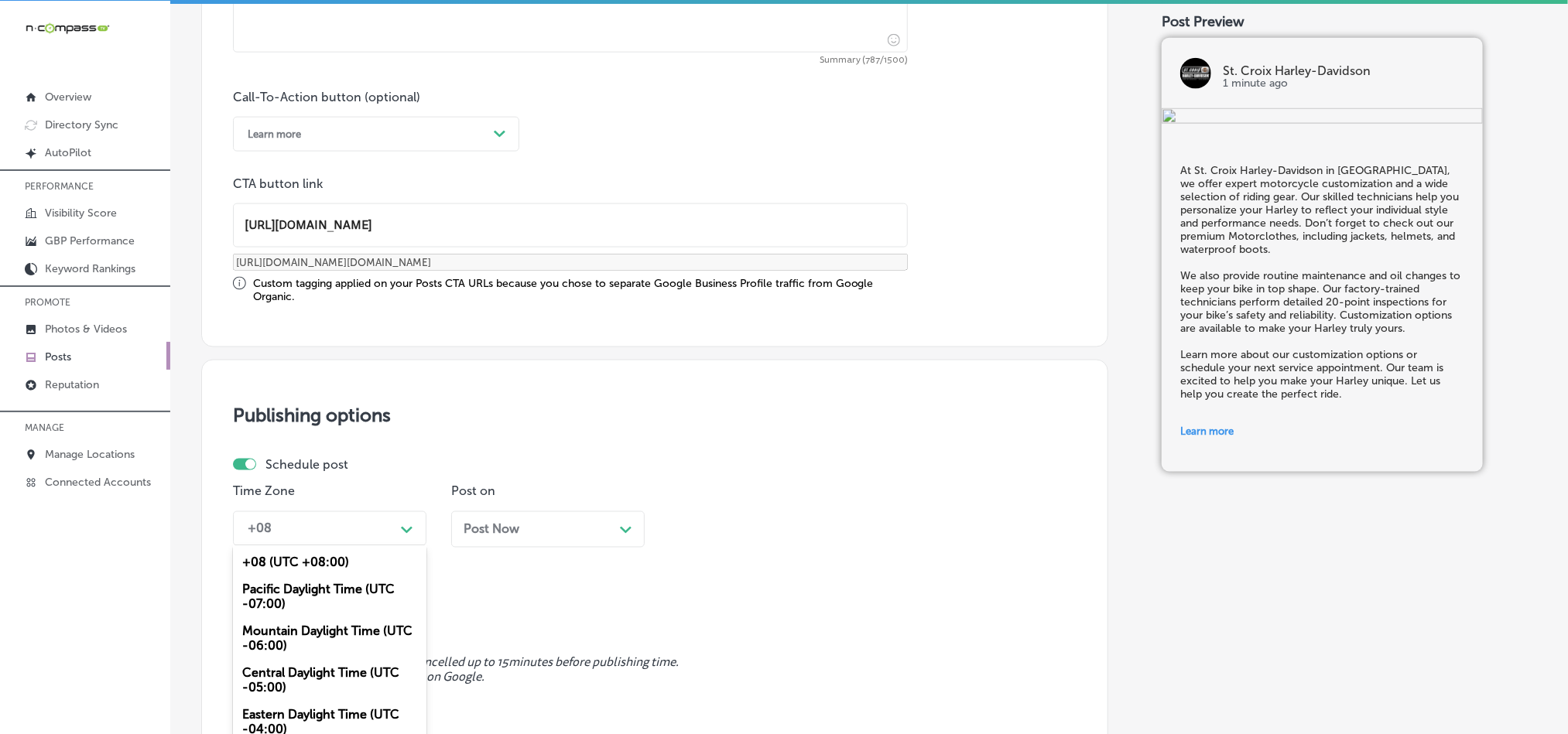
click at [284, 639] on div "Mountain Daylight Time (UTC -06:00)" at bounding box center [329, 639] width 193 height 41
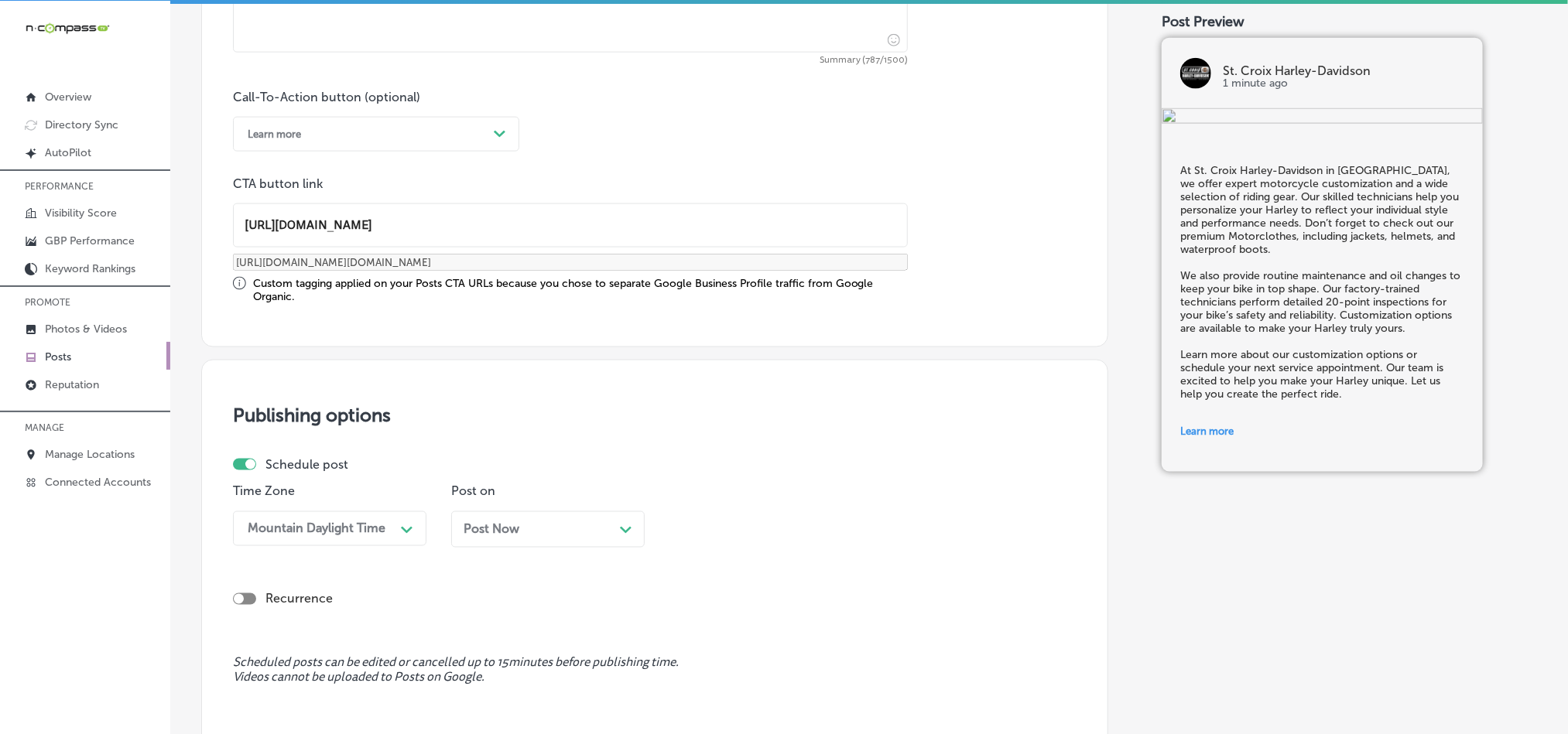
click at [555, 514] on div "Post Now Path Created with Sketch." at bounding box center [547, 529] width 193 height 37
click at [824, 523] on div "01:45 PM Path Created with Sketch." at bounding box center [766, 528] width 193 height 35
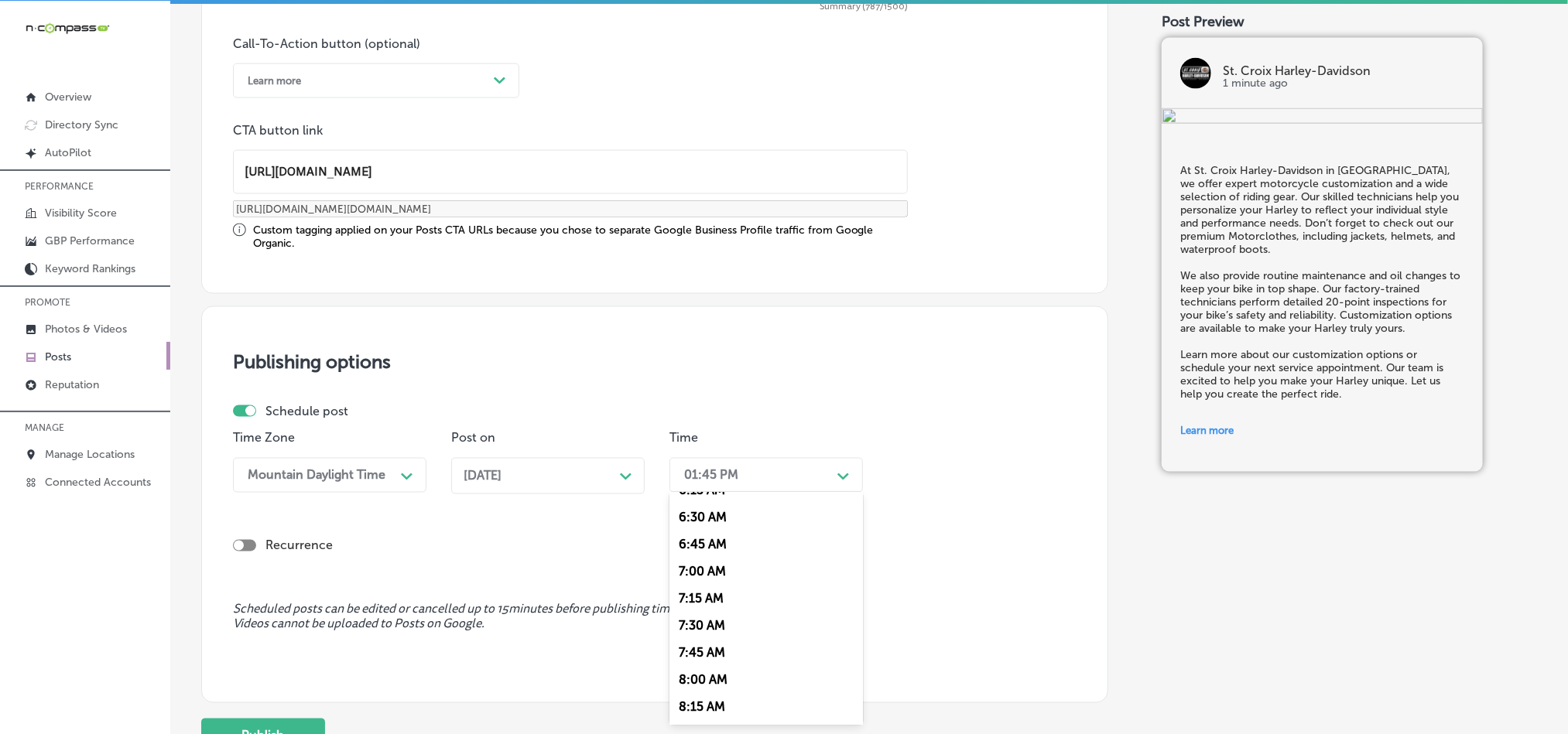
scroll to position [657, 0]
click at [707, 613] on div "7:00 AM" at bounding box center [766, 610] width 193 height 27
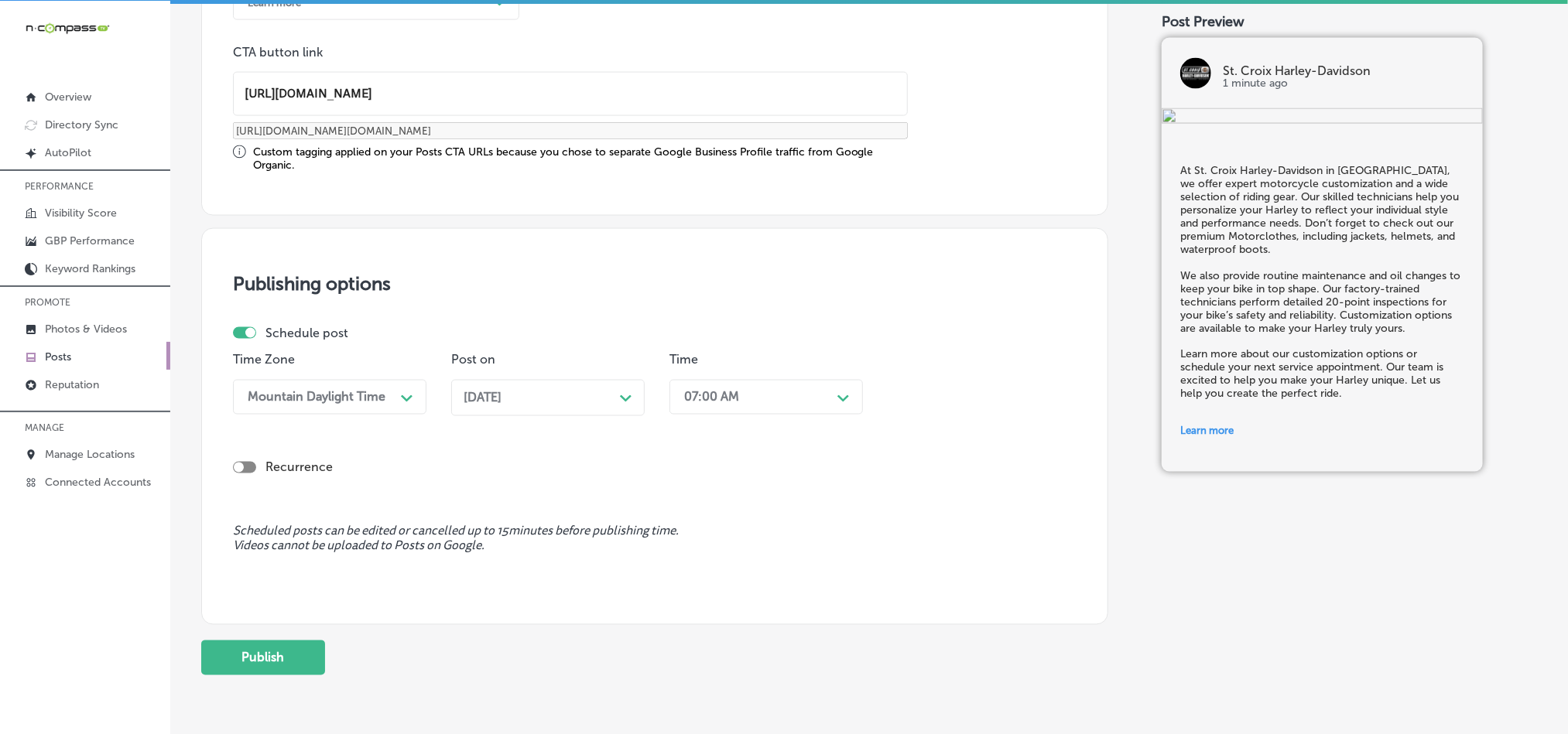
scroll to position [1287, 0]
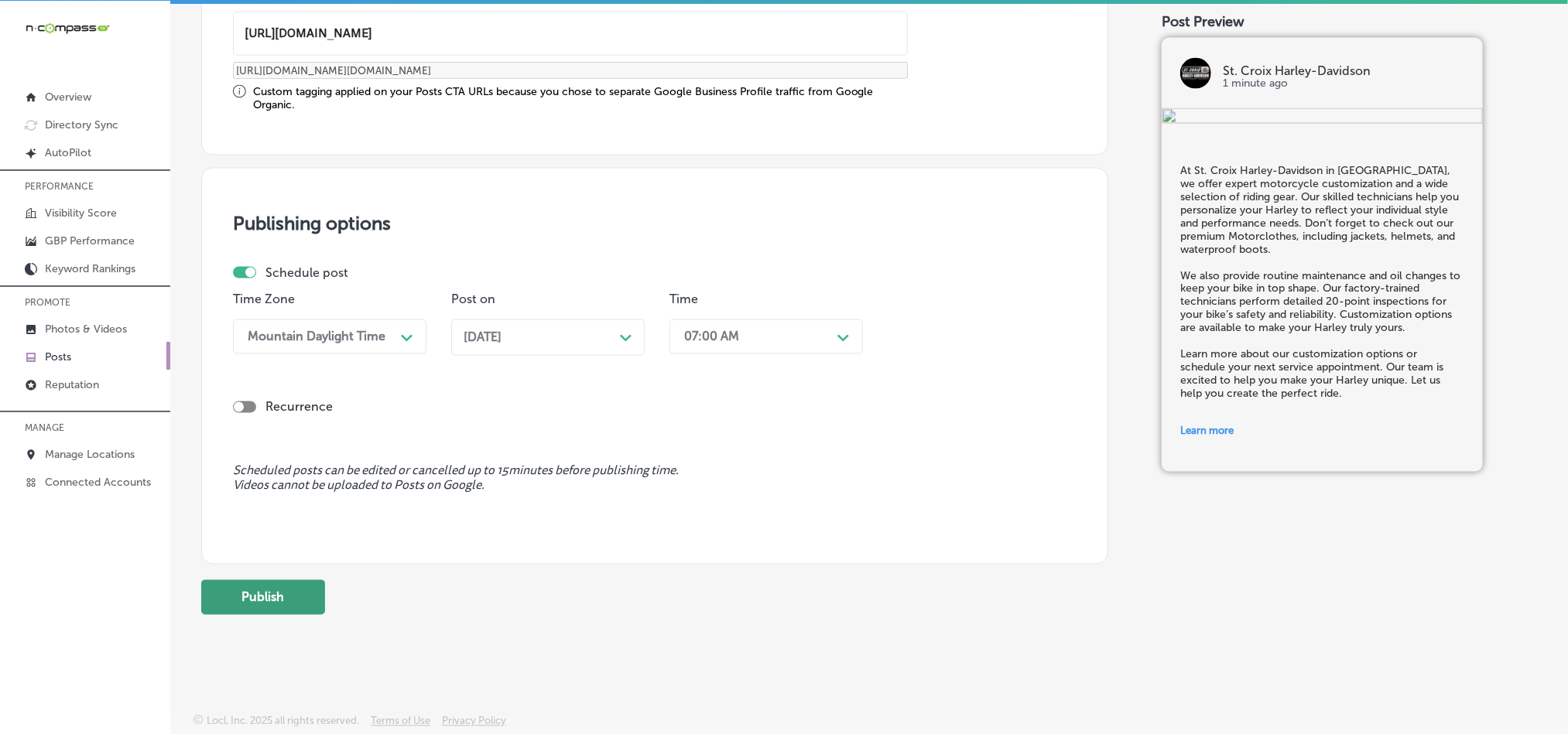
click at [230, 602] on button "Publish" at bounding box center [263, 597] width 124 height 35
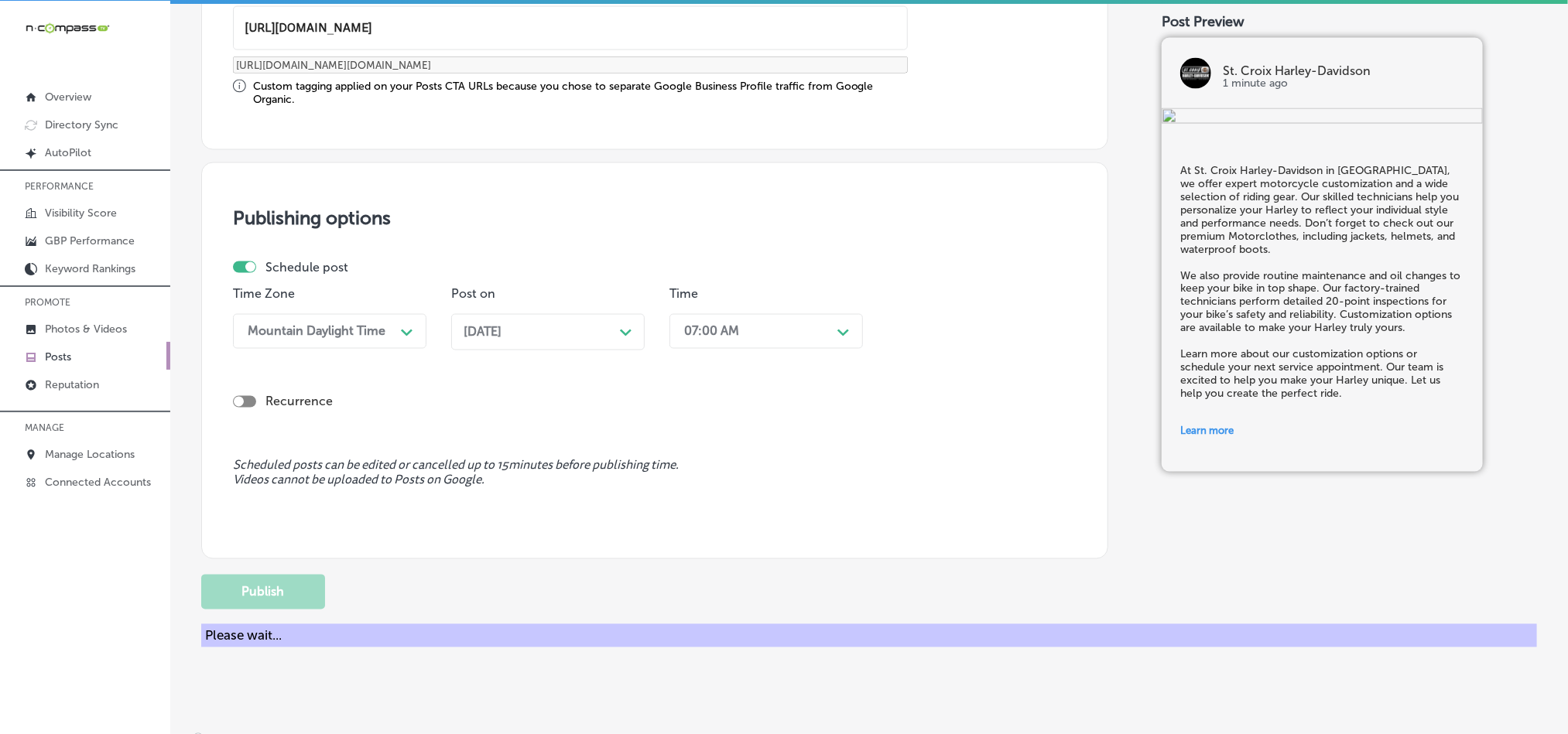
scroll to position [1148, 0]
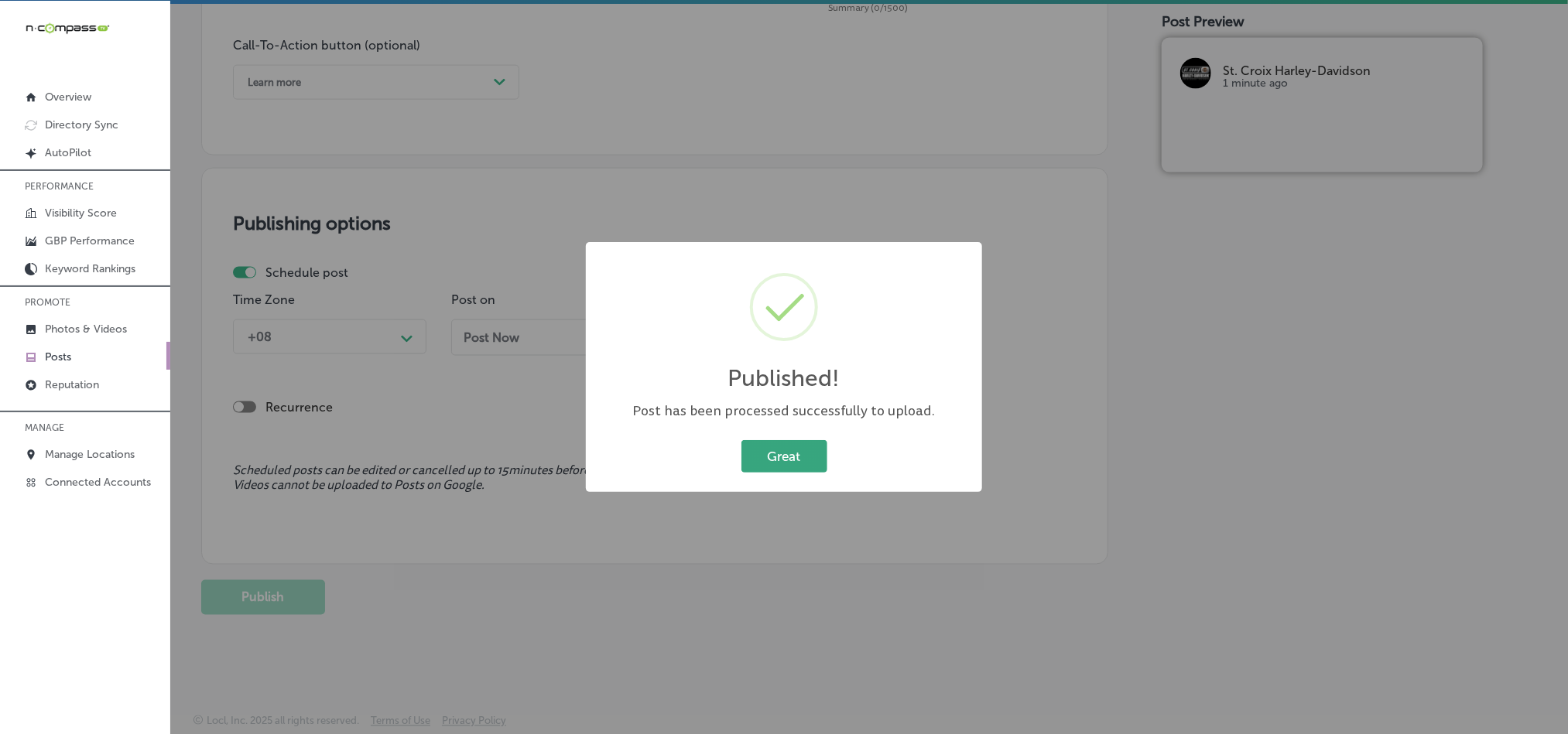
click at [778, 450] on button "Great" at bounding box center [784, 456] width 86 height 32
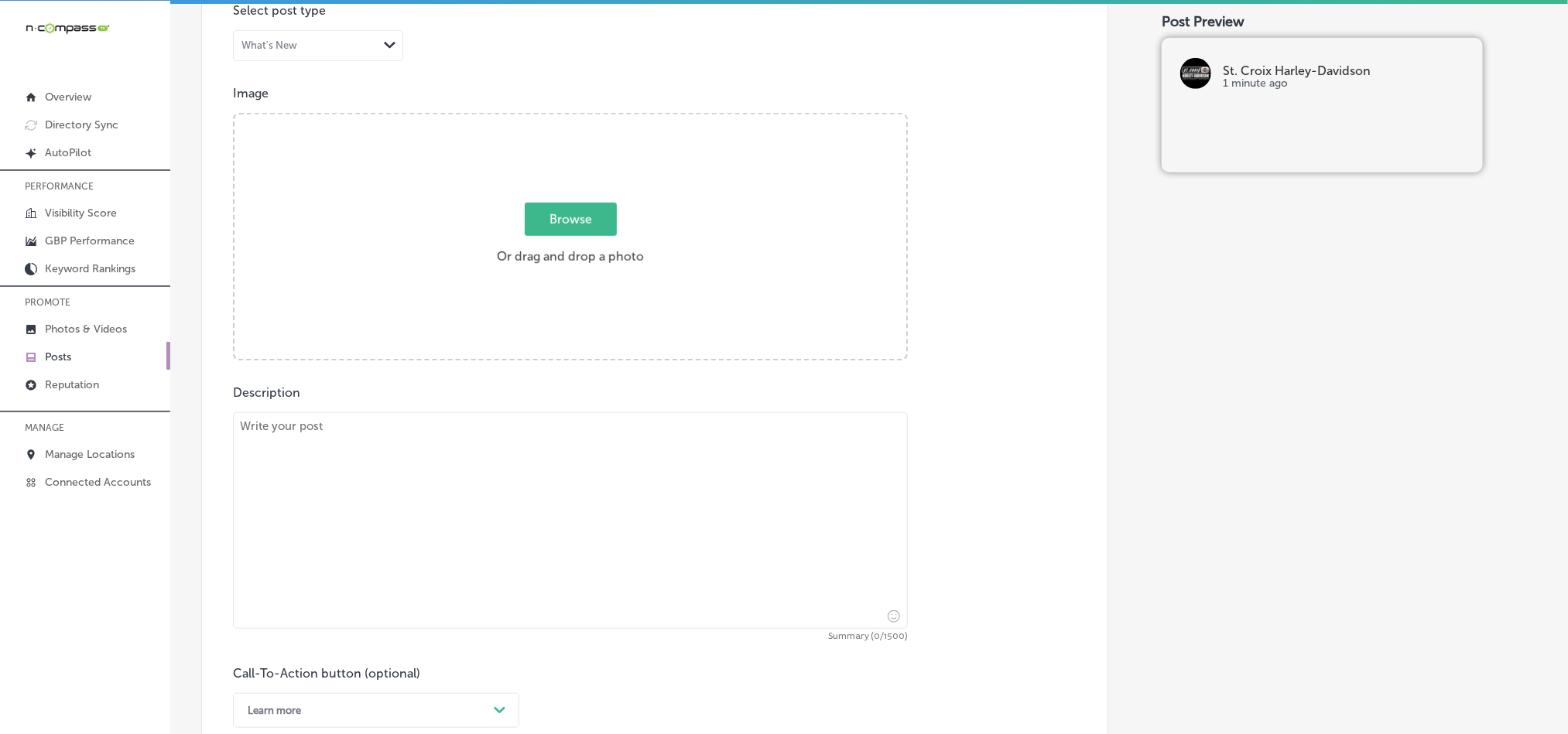
scroll to position [490, 0]
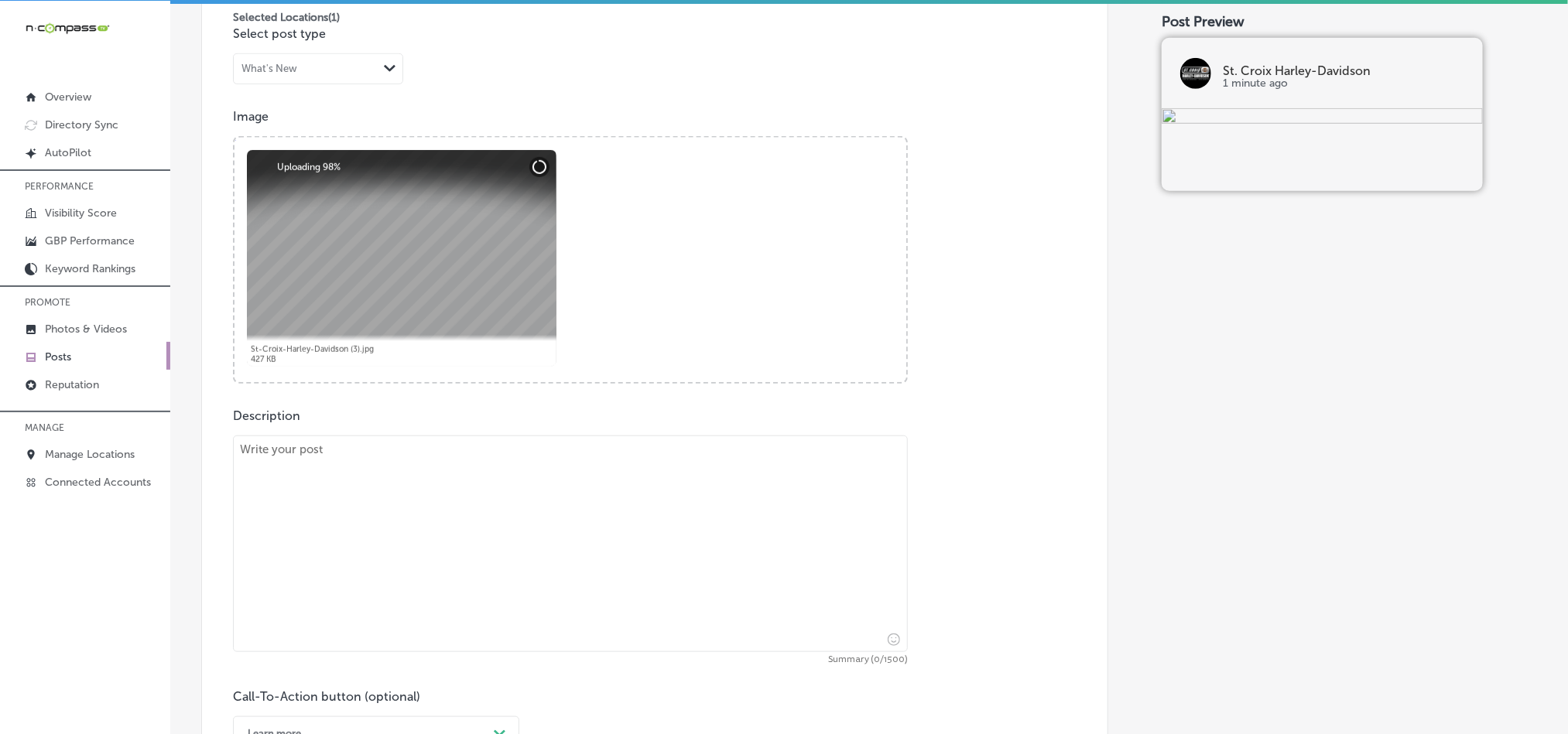
click at [412, 536] on textarea at bounding box center [570, 543] width 675 height 217
paste textarea "St. Croix Harley-Davidson in [GEOGRAPHIC_DATA] offers expert motorcycle service…"
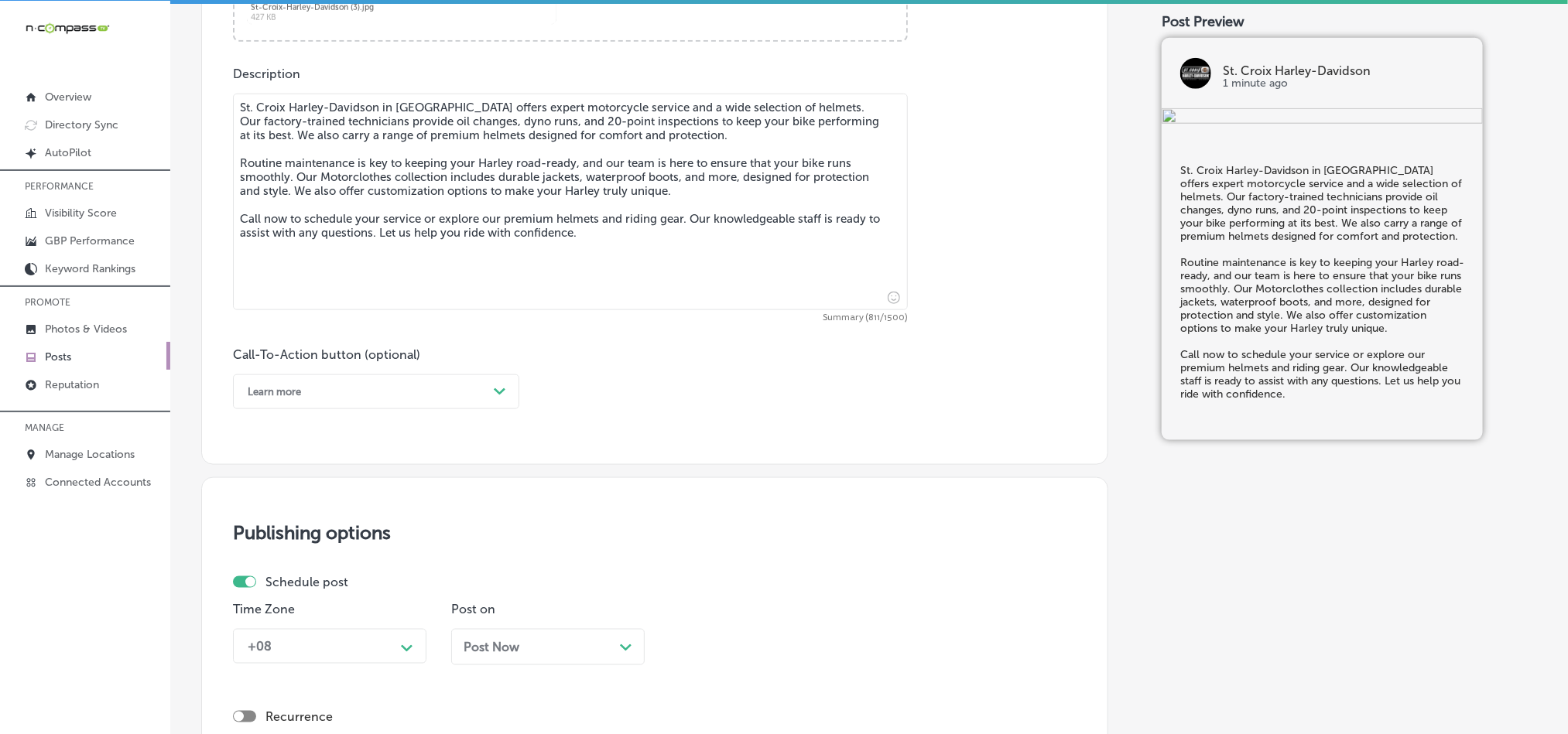
scroll to position [877, 0]
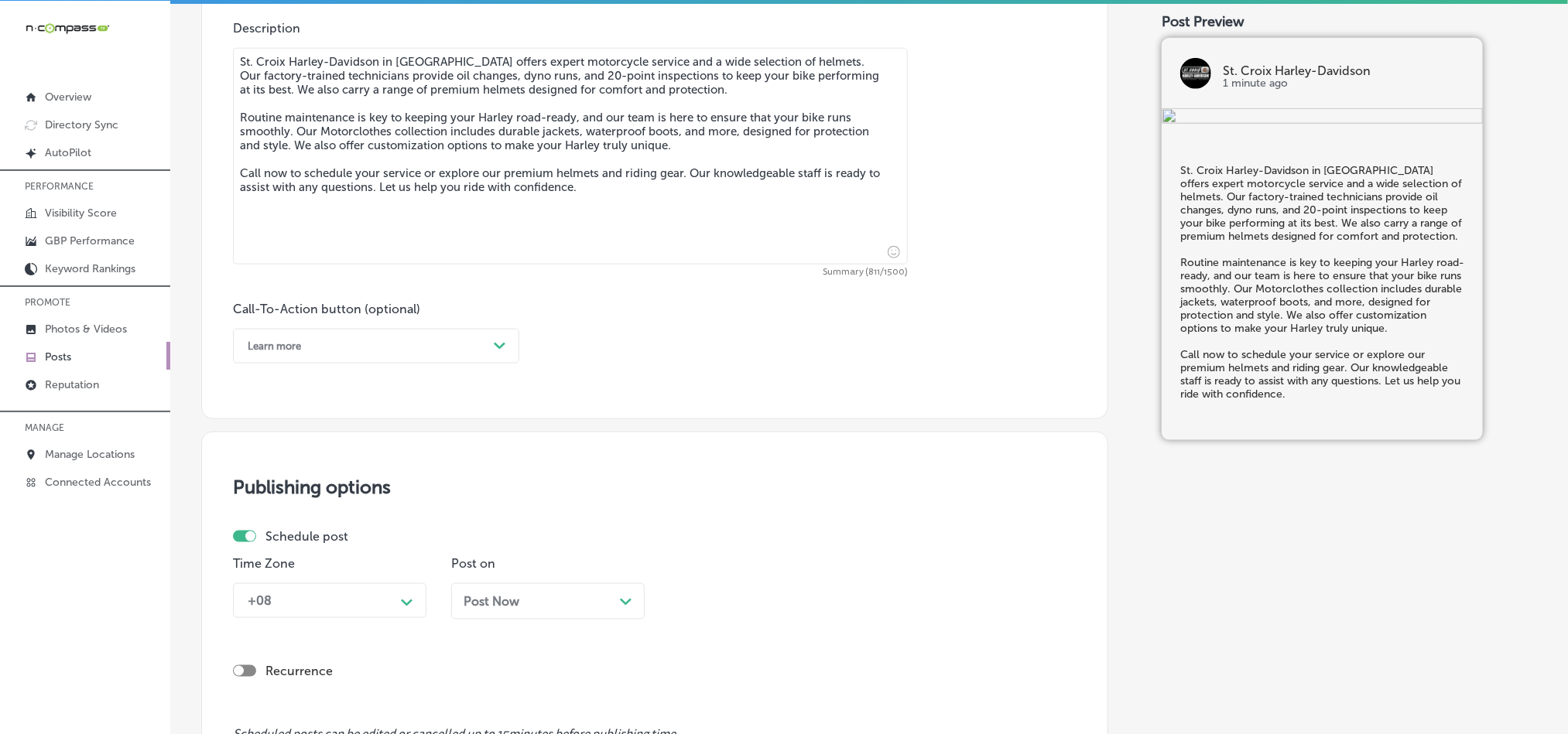
type textarea "St. Croix Harley-Davidson in [GEOGRAPHIC_DATA] offers expert motorcycle service…"
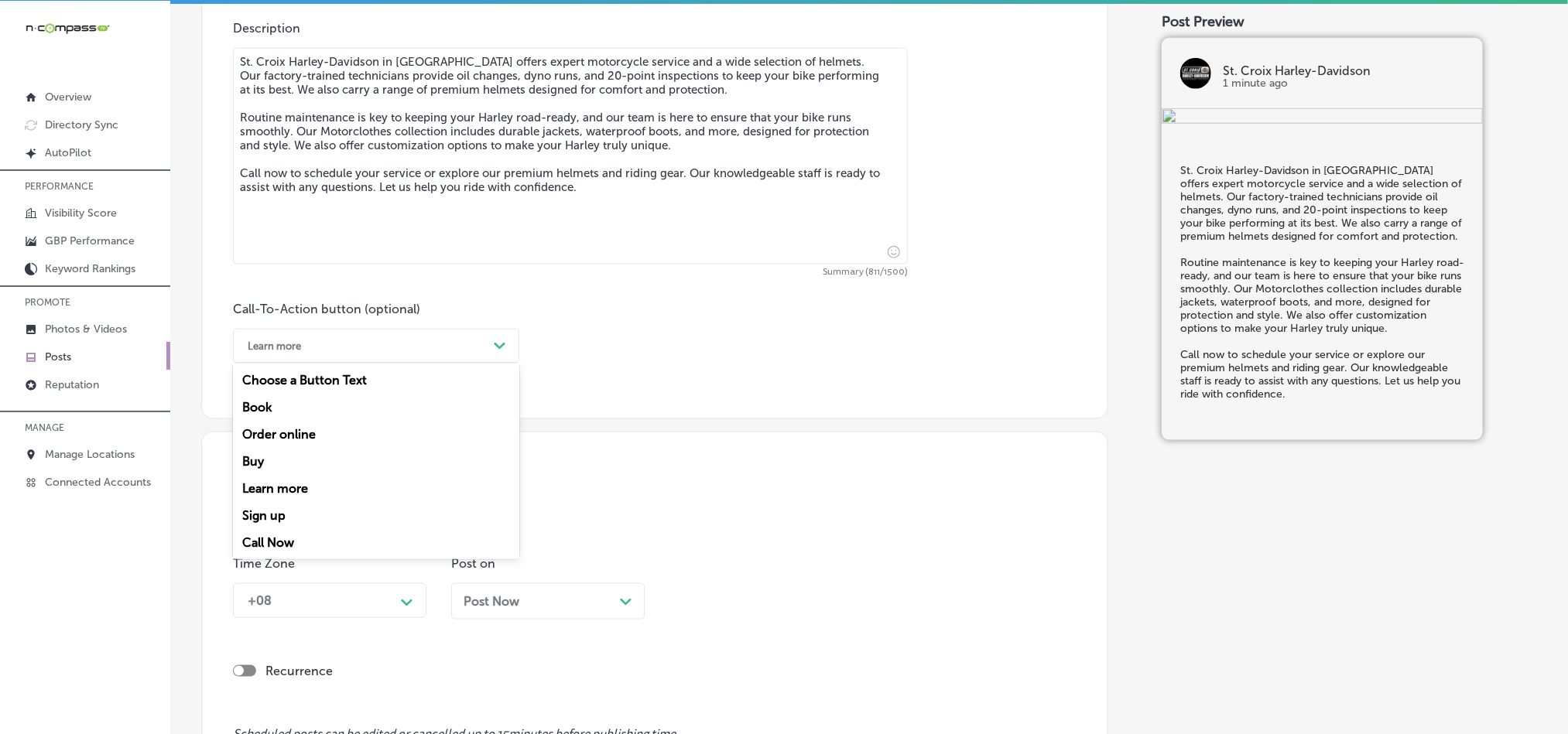
click at [386, 357] on div "Learn more" at bounding box center [364, 346] width 248 height 24
click at [281, 541] on div "Call Now" at bounding box center [376, 542] width 286 height 27
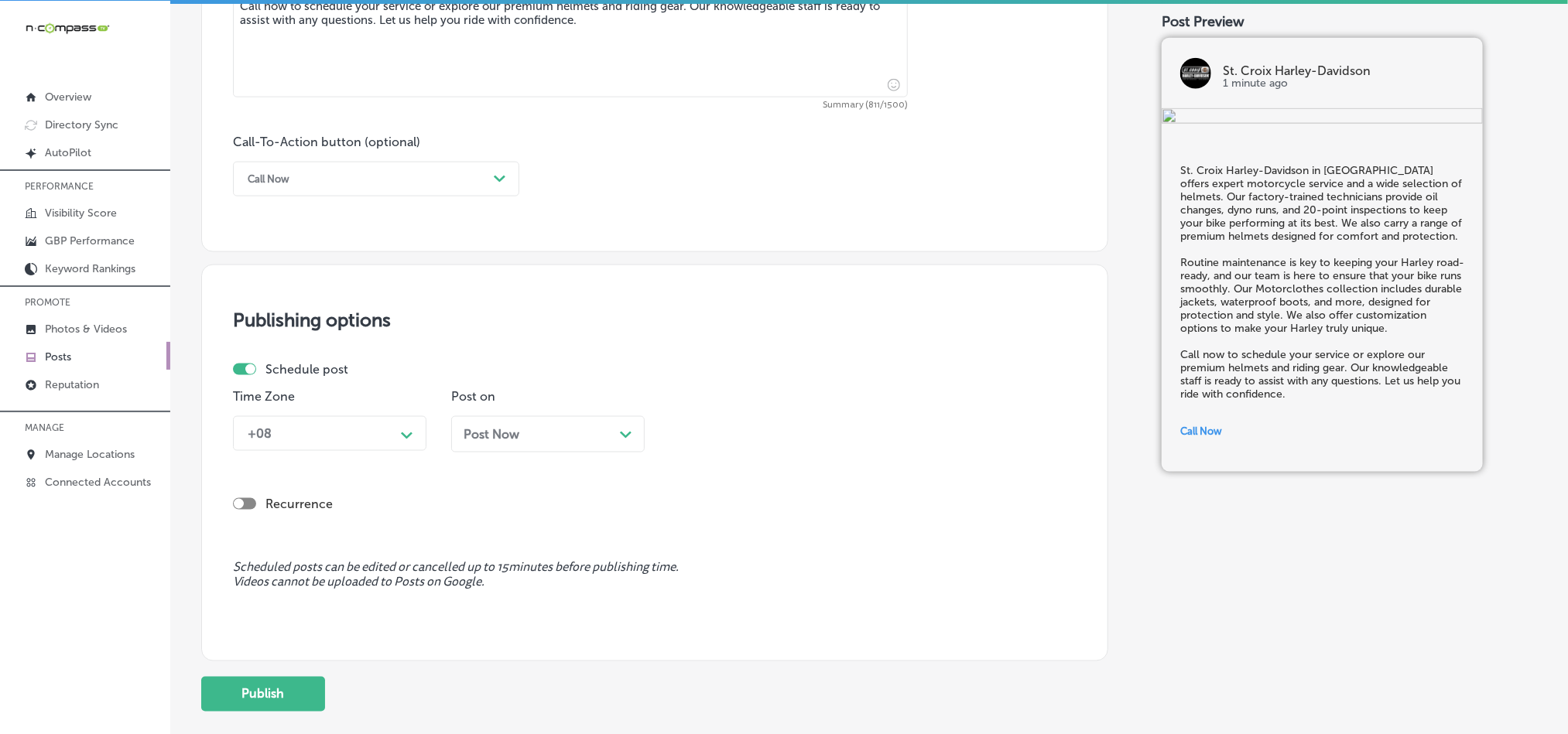
scroll to position [1109, 0]
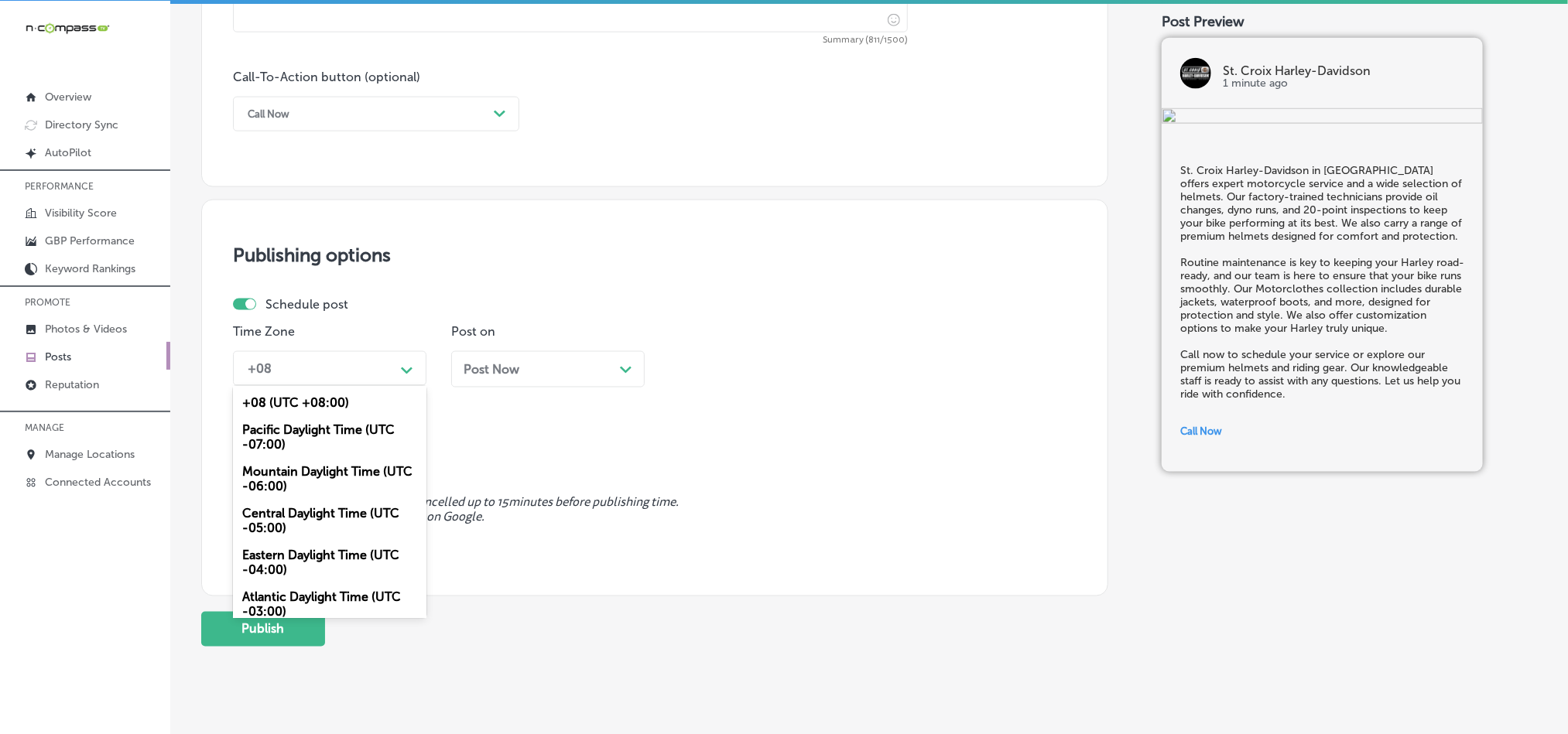
click at [379, 374] on div "+08" at bounding box center [318, 368] width 155 height 27
click at [304, 483] on div "Mountain Daylight Time (UTC -06:00)" at bounding box center [329, 478] width 193 height 41
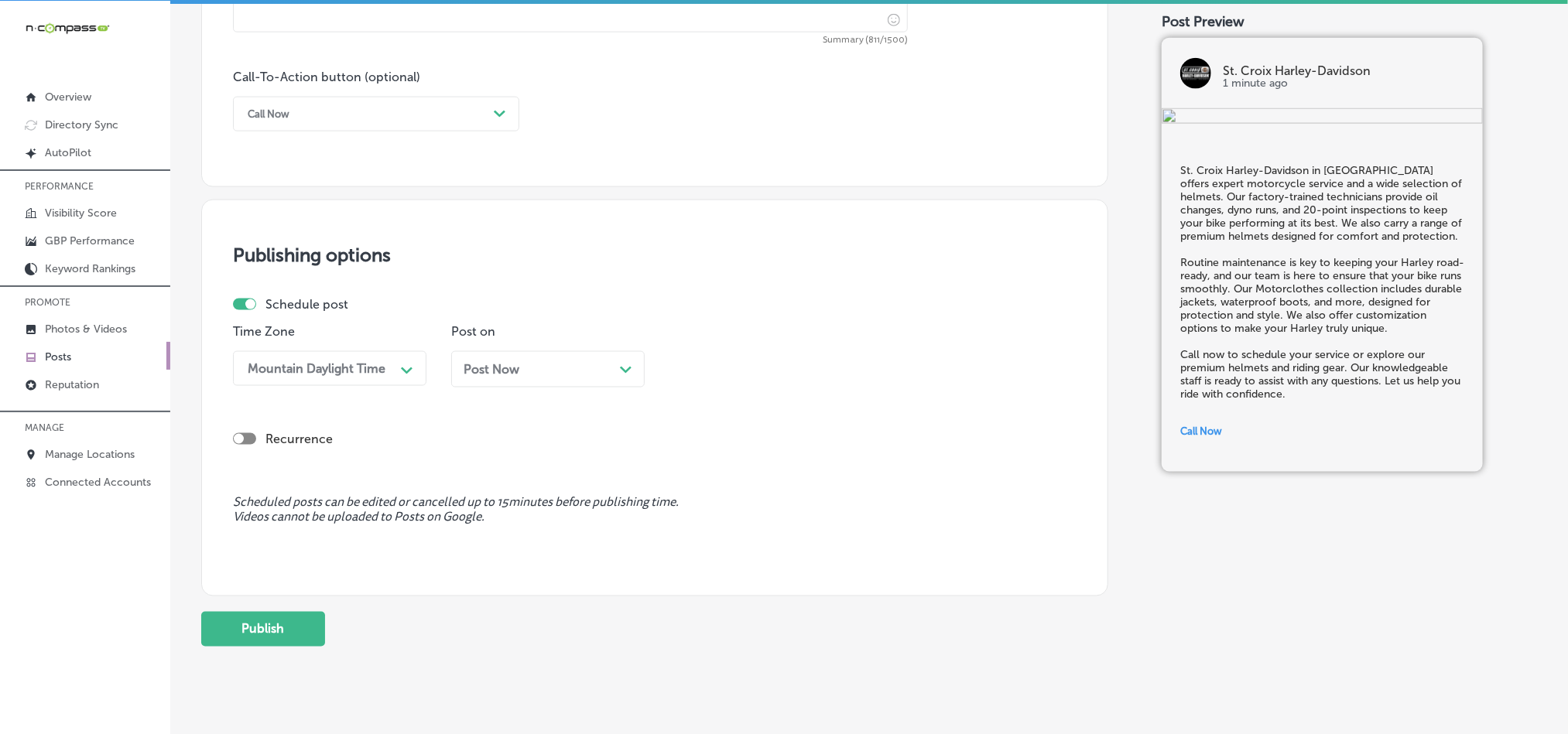
click at [567, 377] on div "Post Now Path Created with Sketch." at bounding box center [548, 369] width 169 height 15
click at [752, 358] on div "01:45 PM" at bounding box center [754, 368] width 155 height 27
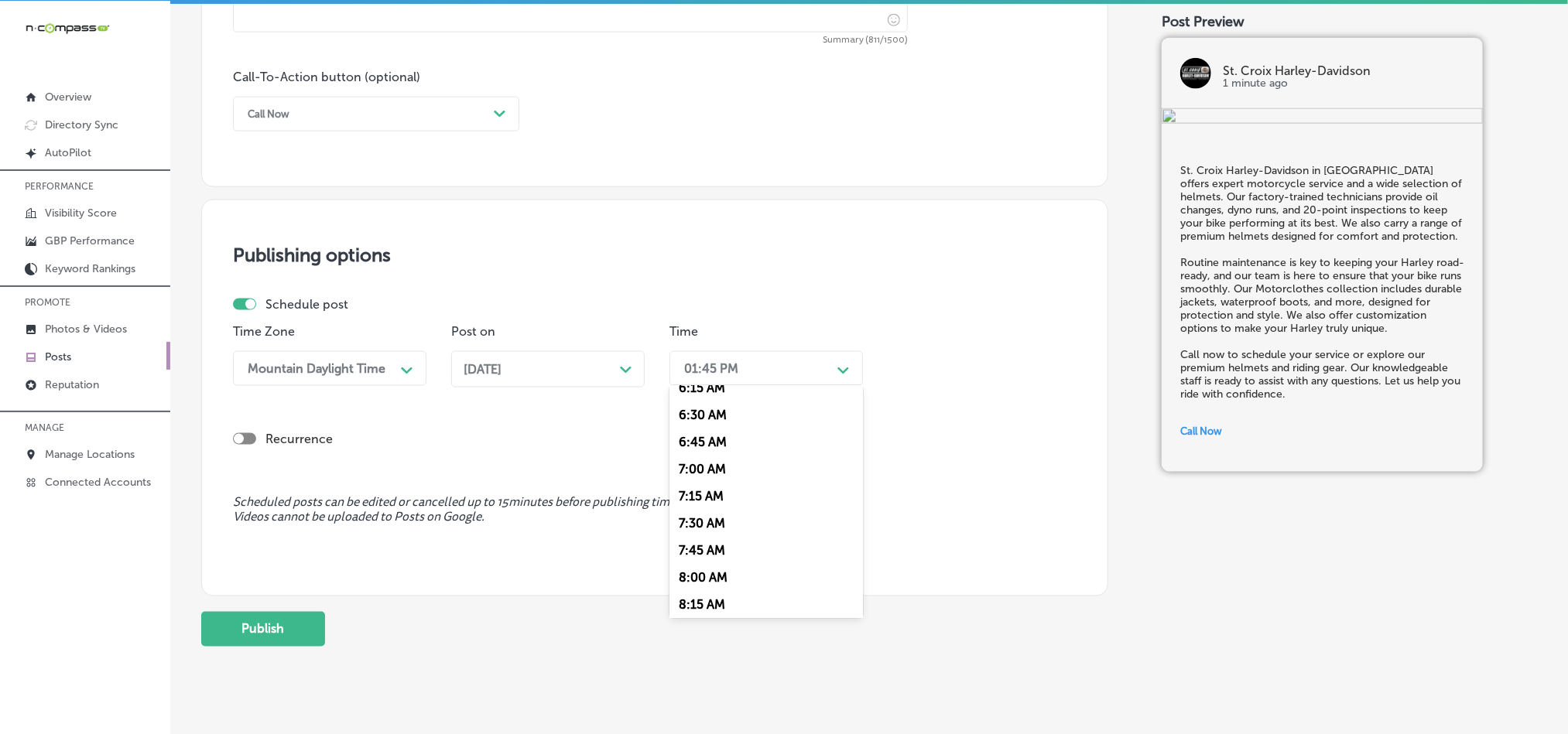
scroll to position [696, 0]
click at [711, 478] on div "7:00 AM" at bounding box center [766, 464] width 193 height 27
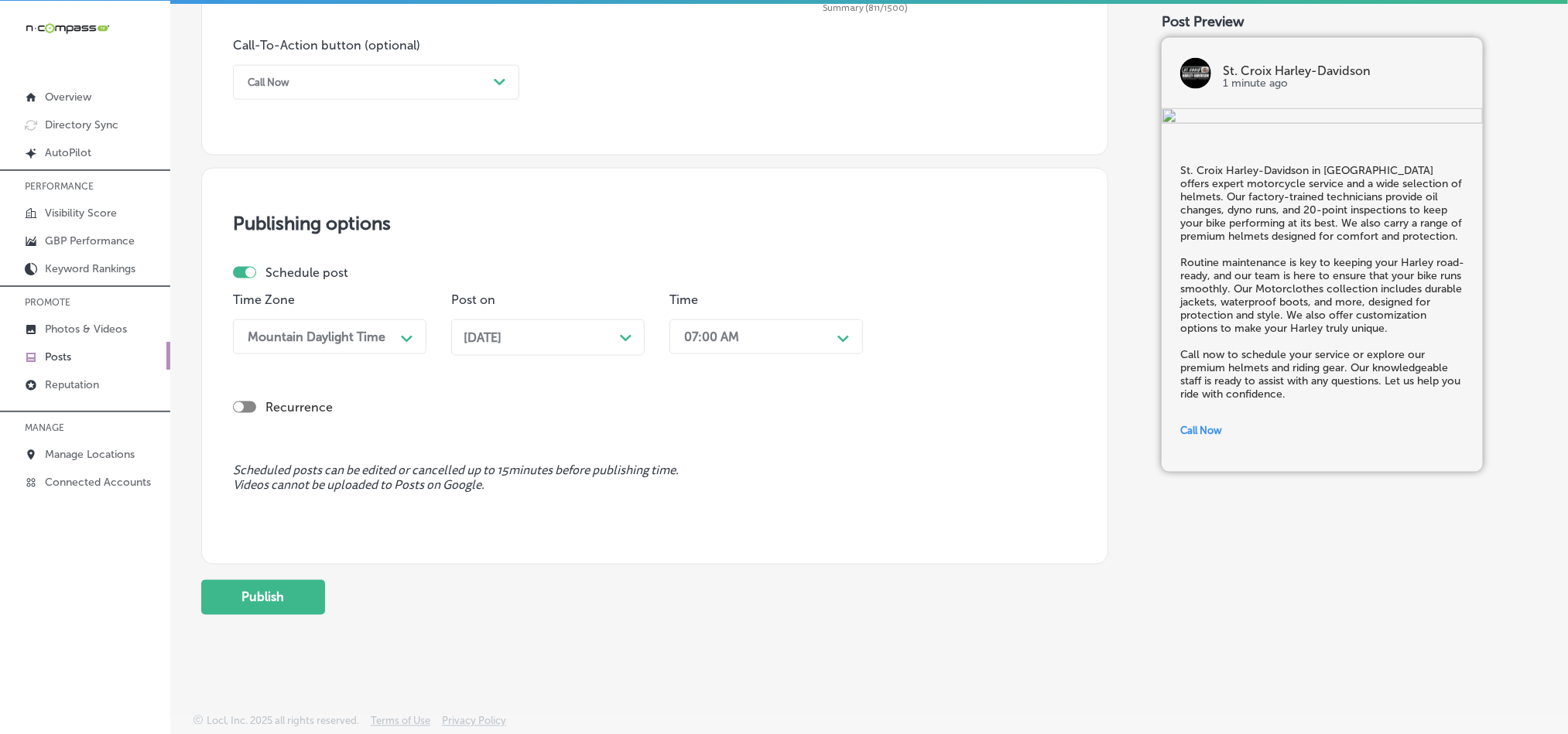
scroll to position [1148, 0]
click at [226, 602] on button "Publish" at bounding box center [263, 597] width 124 height 35
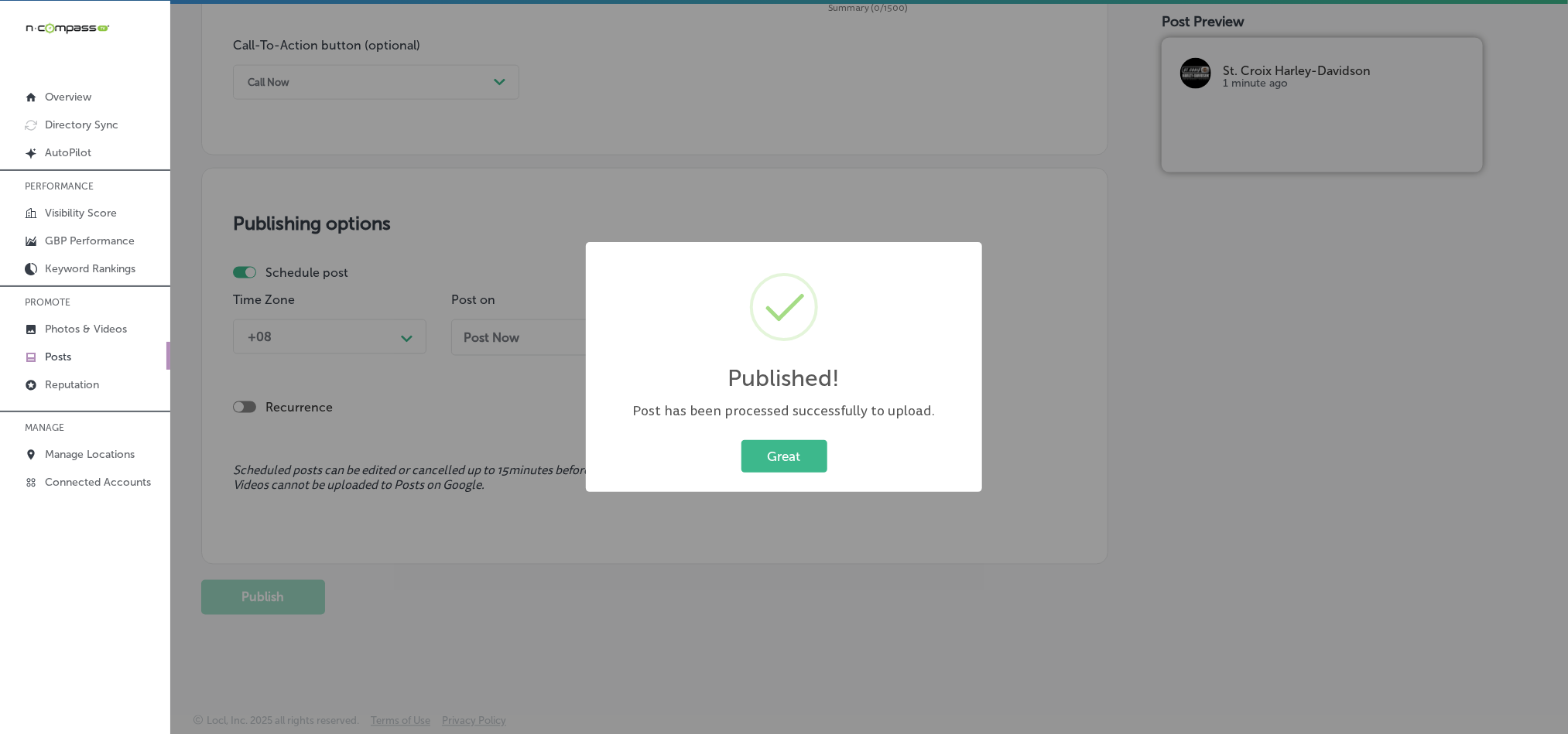
drag, startPoint x: 795, startPoint y: 451, endPoint x: 793, endPoint y: 469, distance: 18.1
click at [795, 450] on button "Great" at bounding box center [784, 456] width 86 height 32
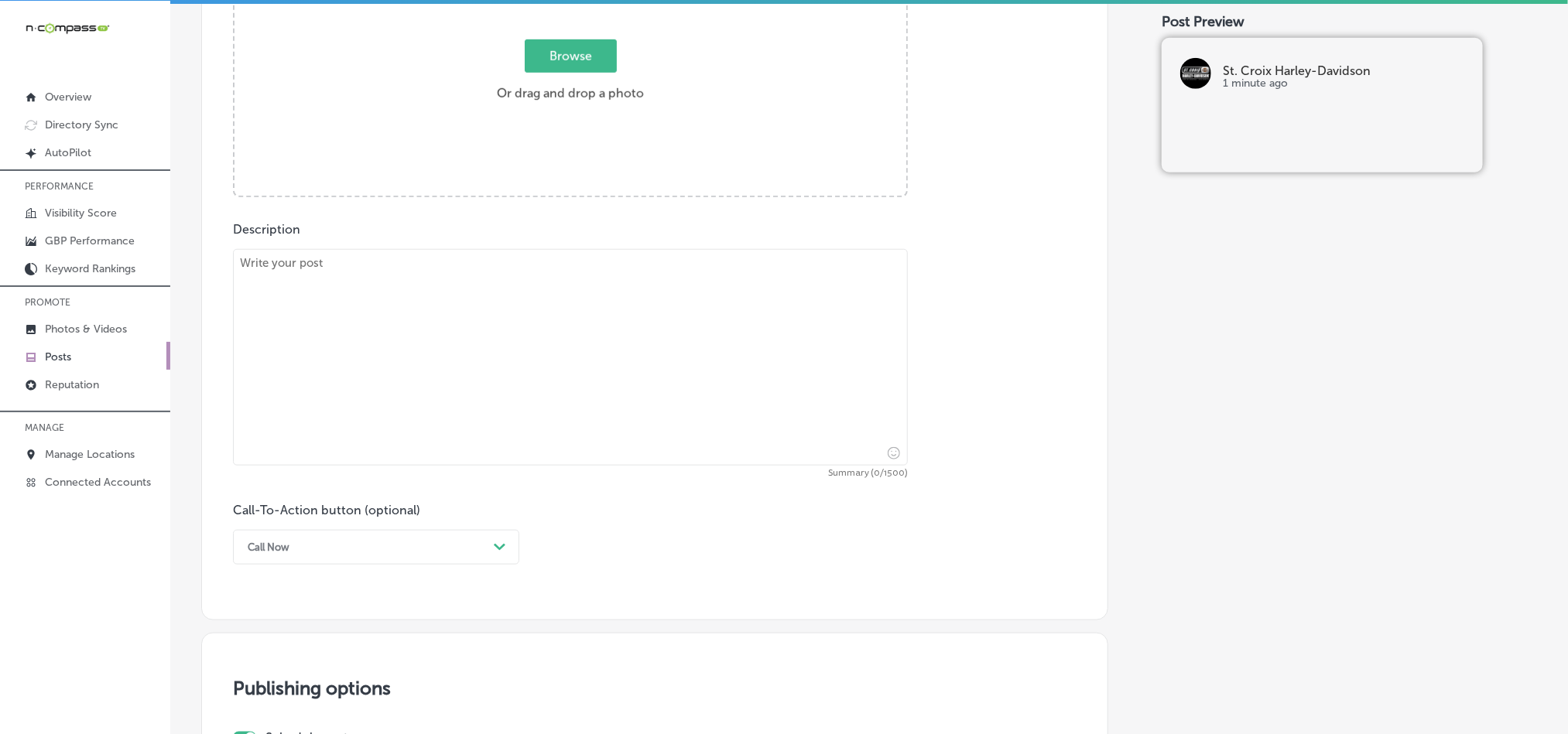
scroll to position [568, 0]
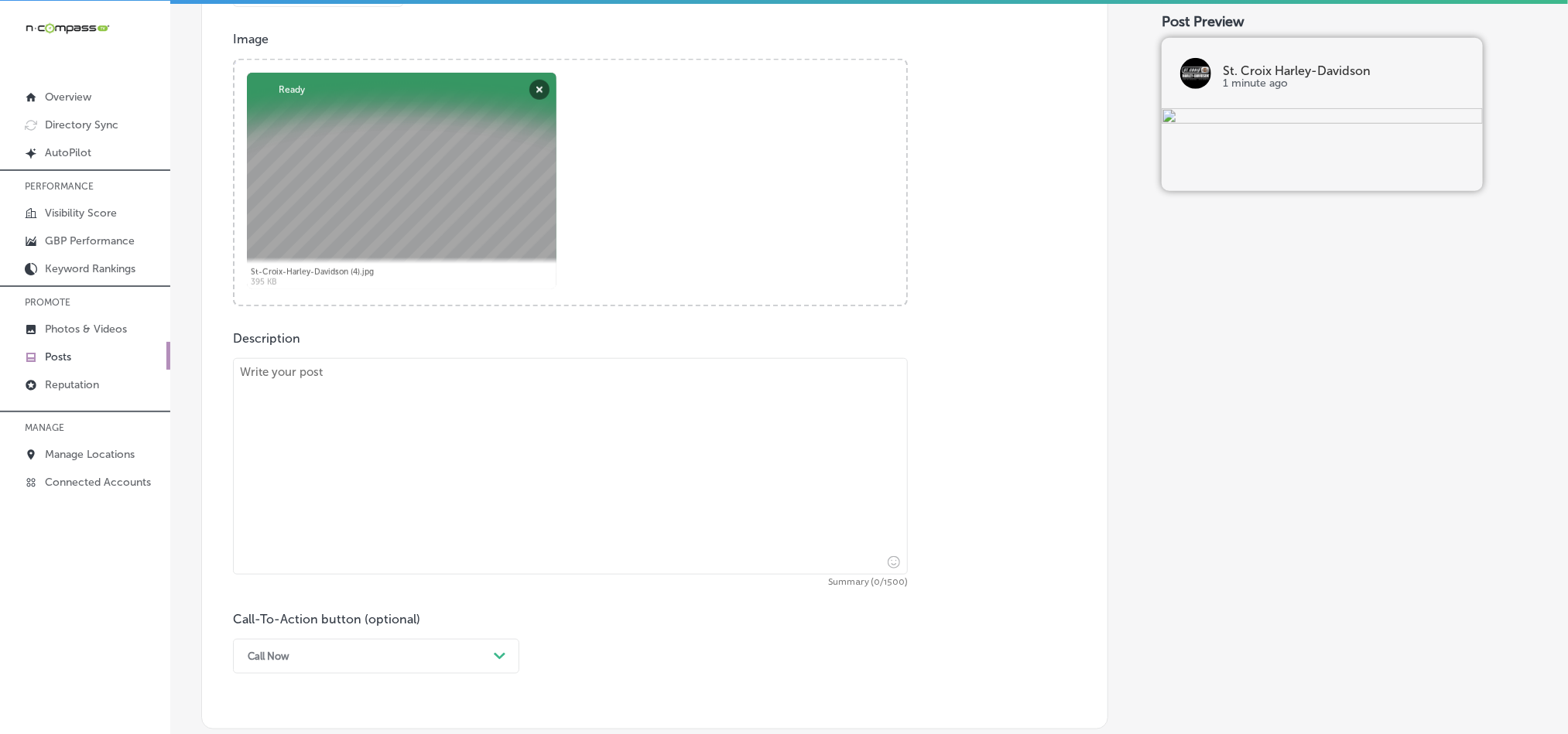
click at [469, 474] on textarea at bounding box center [570, 466] width 675 height 217
paste textarea "Find the perfect new or used Harley-Davidson motorcycle at [GEOGRAPHIC_DATA] Ha…"
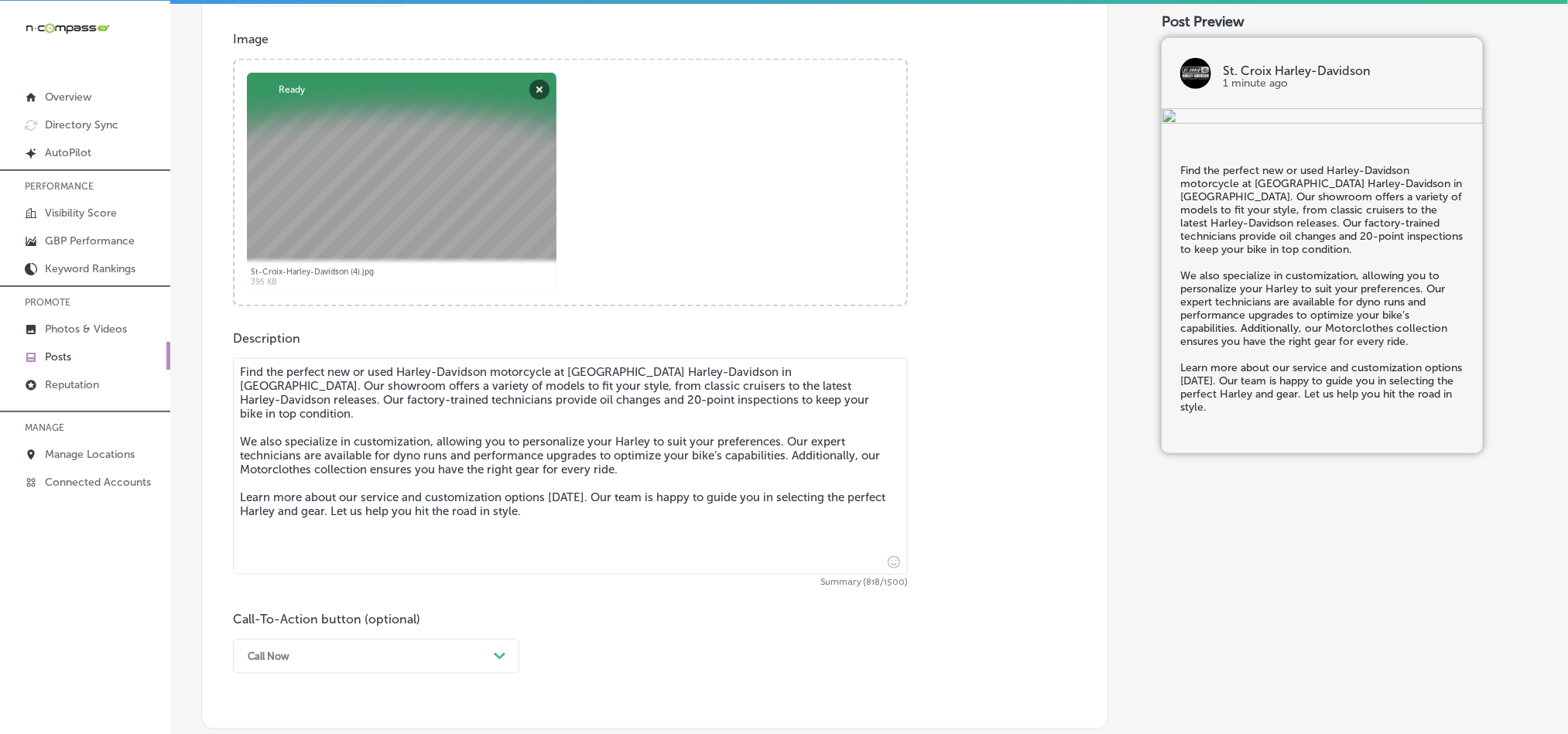
type textarea "Find the perfect new or used Harley-Davidson motorcycle at [GEOGRAPHIC_DATA] Ha…"
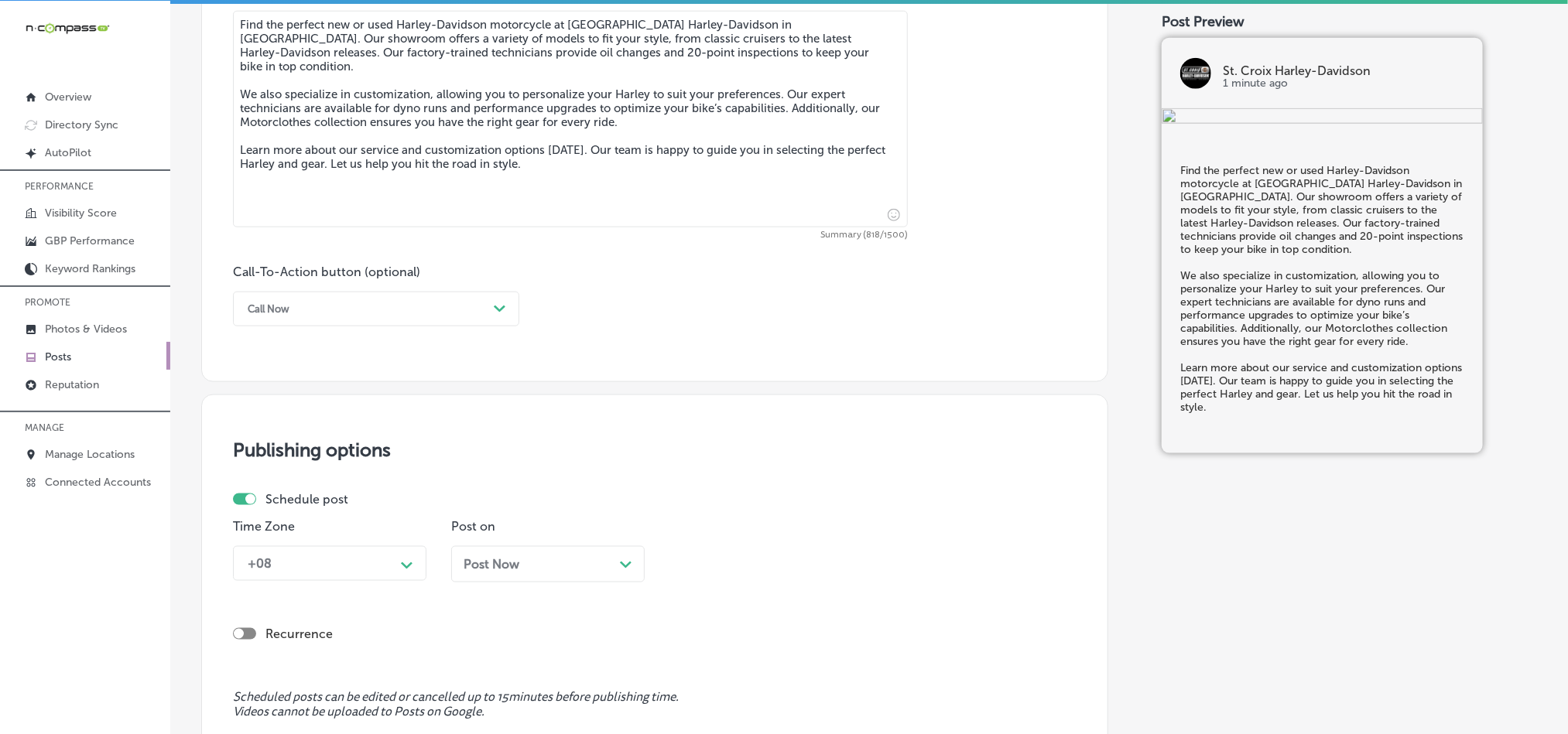
scroll to position [915, 0]
click at [388, 317] on div "Call Now" at bounding box center [364, 308] width 248 height 24
click at [290, 449] on div "Learn more" at bounding box center [376, 450] width 286 height 27
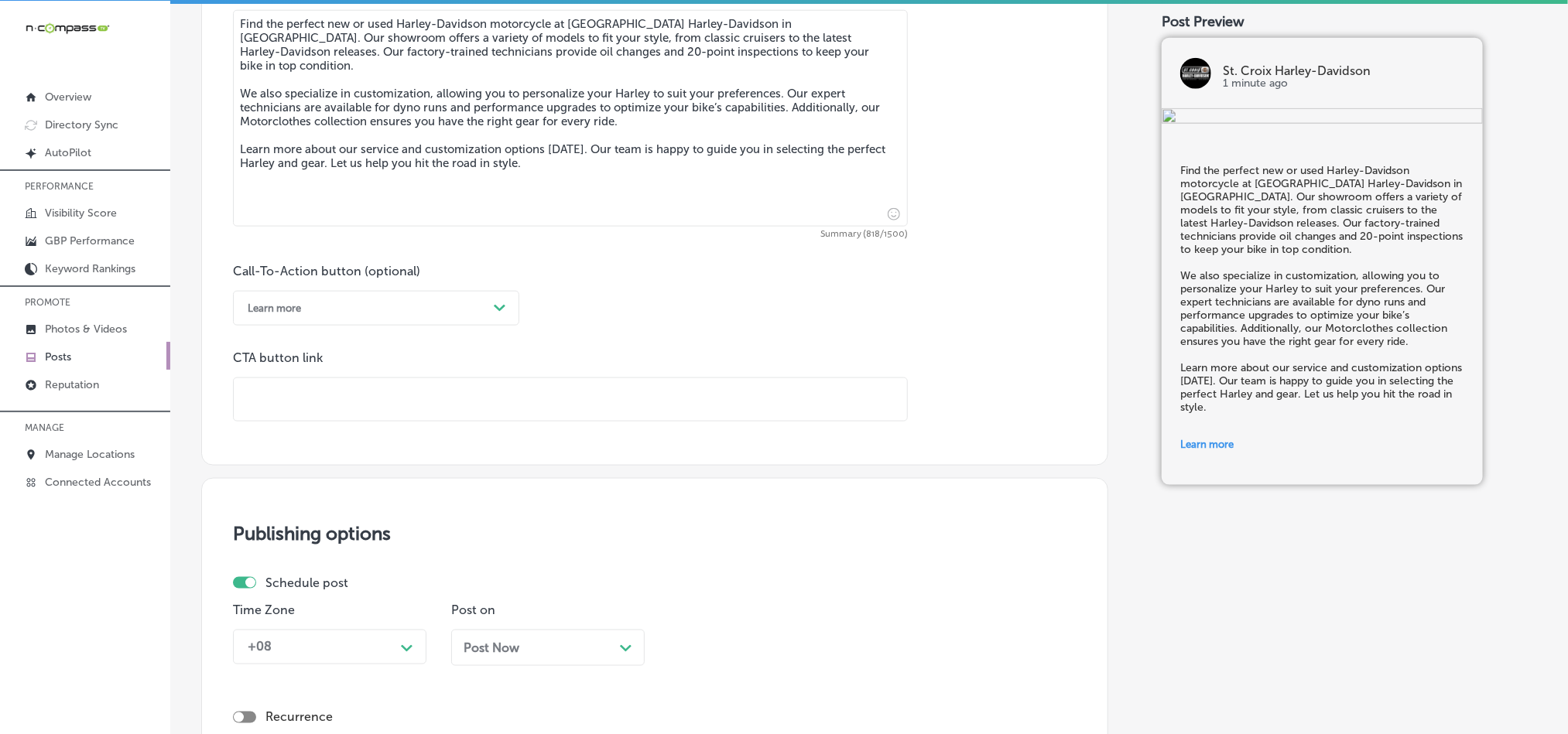
click at [360, 388] on input "text" at bounding box center [570, 399] width 673 height 42
paste input "[URL][DOMAIN_NAME]"
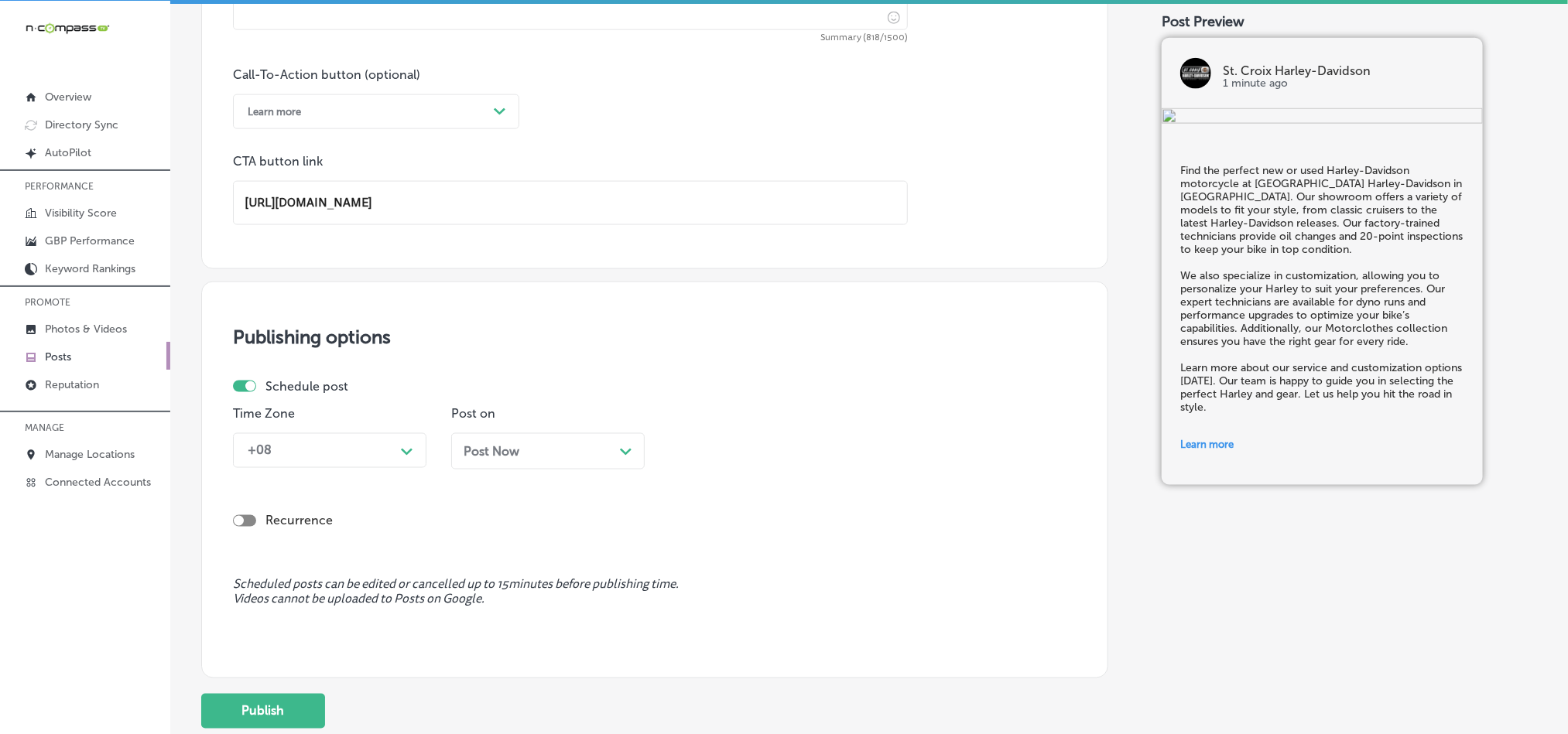
scroll to position [1233, 0]
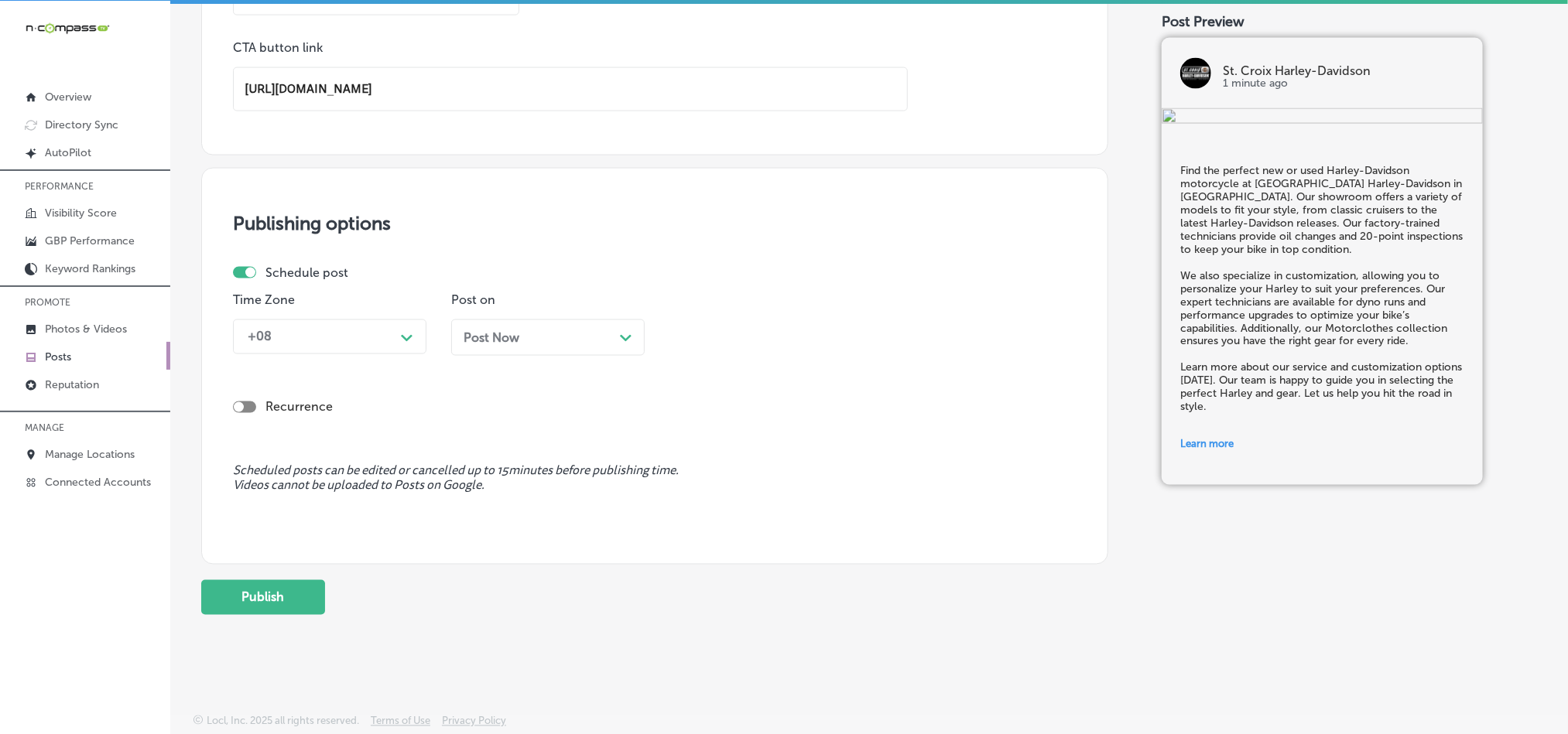
type input "[URL][DOMAIN_NAME]"
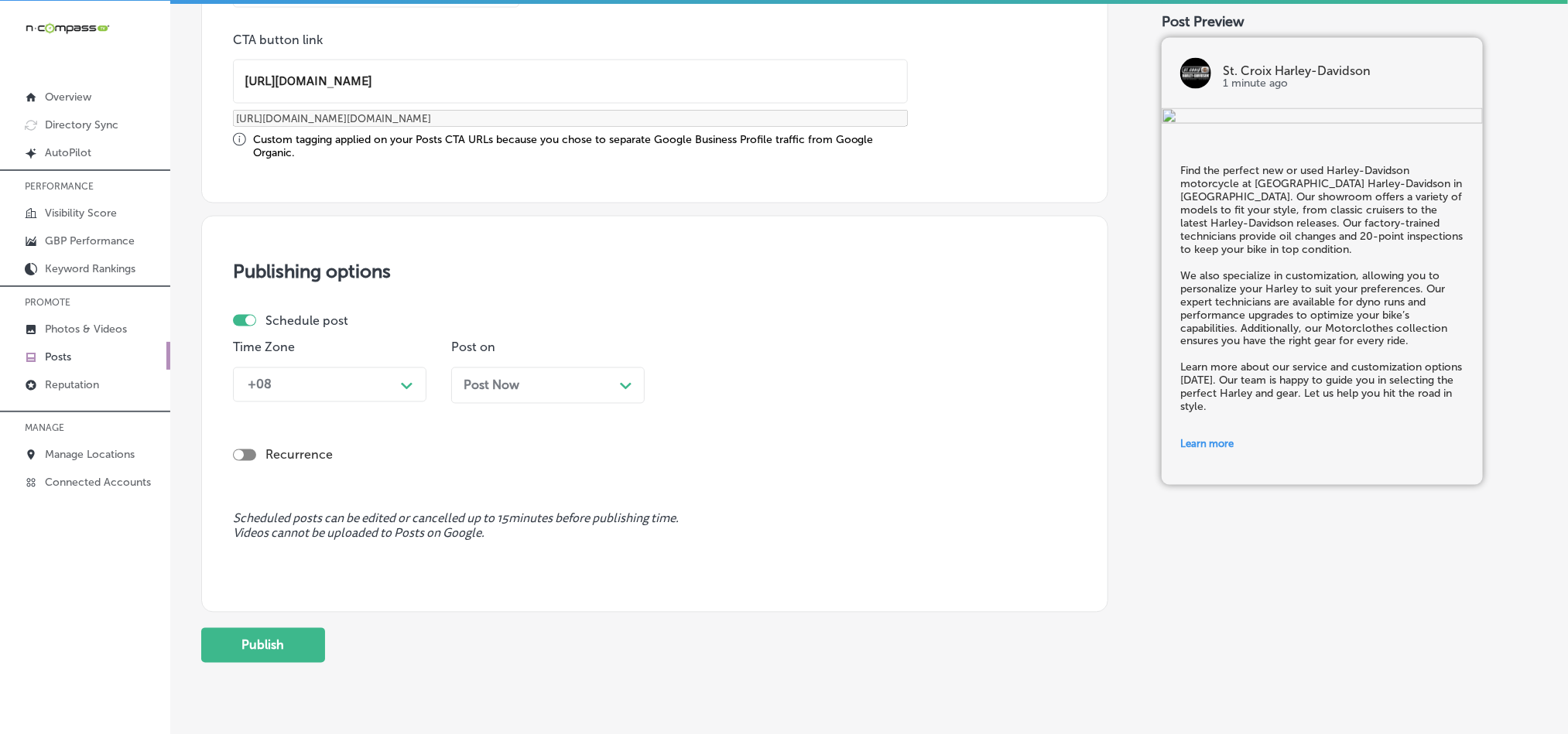
click at [363, 288] on div "Publishing options Schedule post Time Zone +08 Path Created with Sketch. Post o…" at bounding box center [655, 414] width 907 height 397
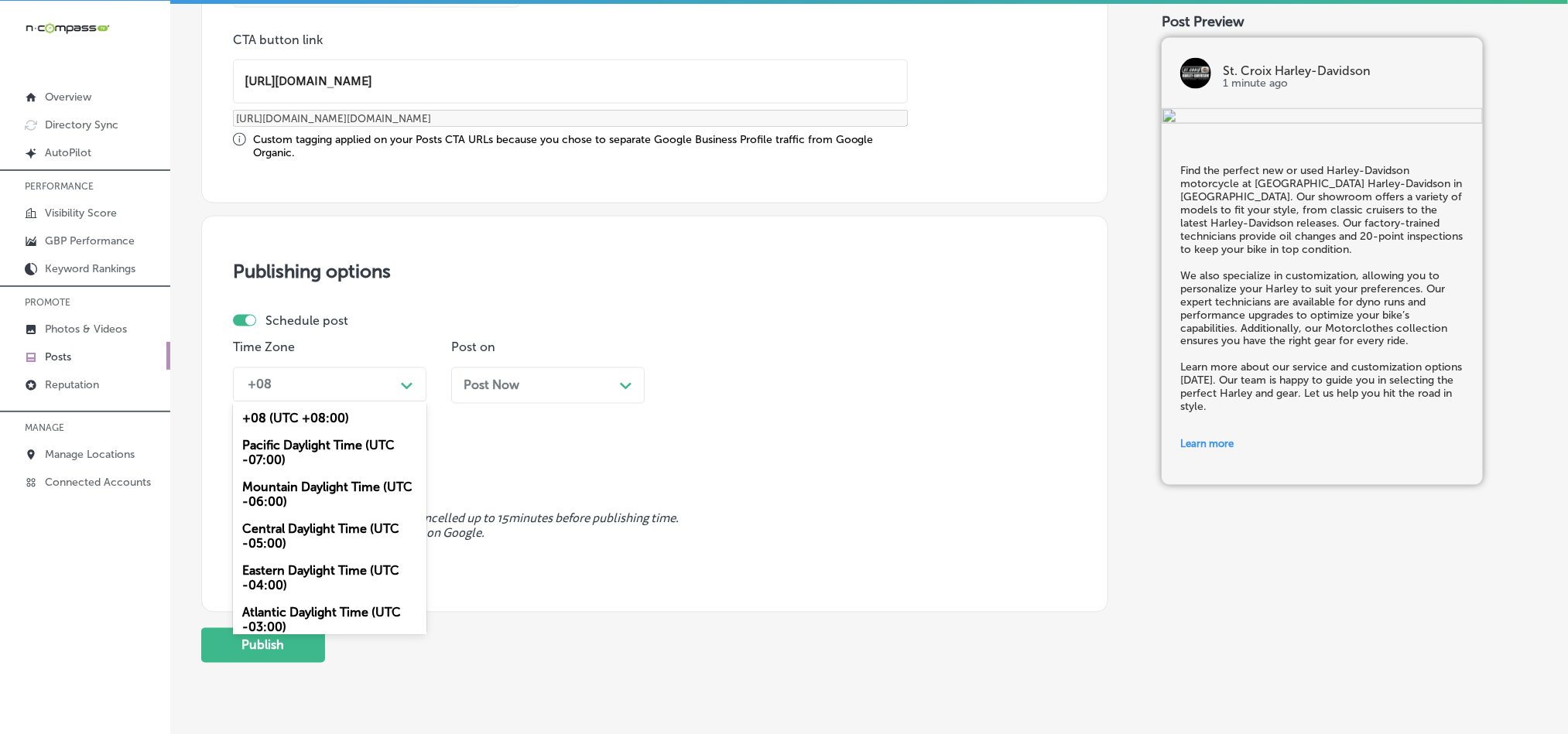
click at [367, 393] on div "+08" at bounding box center [318, 385] width 155 height 27
click at [289, 504] on div "Mountain Daylight Time (UTC -06:00)" at bounding box center [329, 495] width 193 height 41
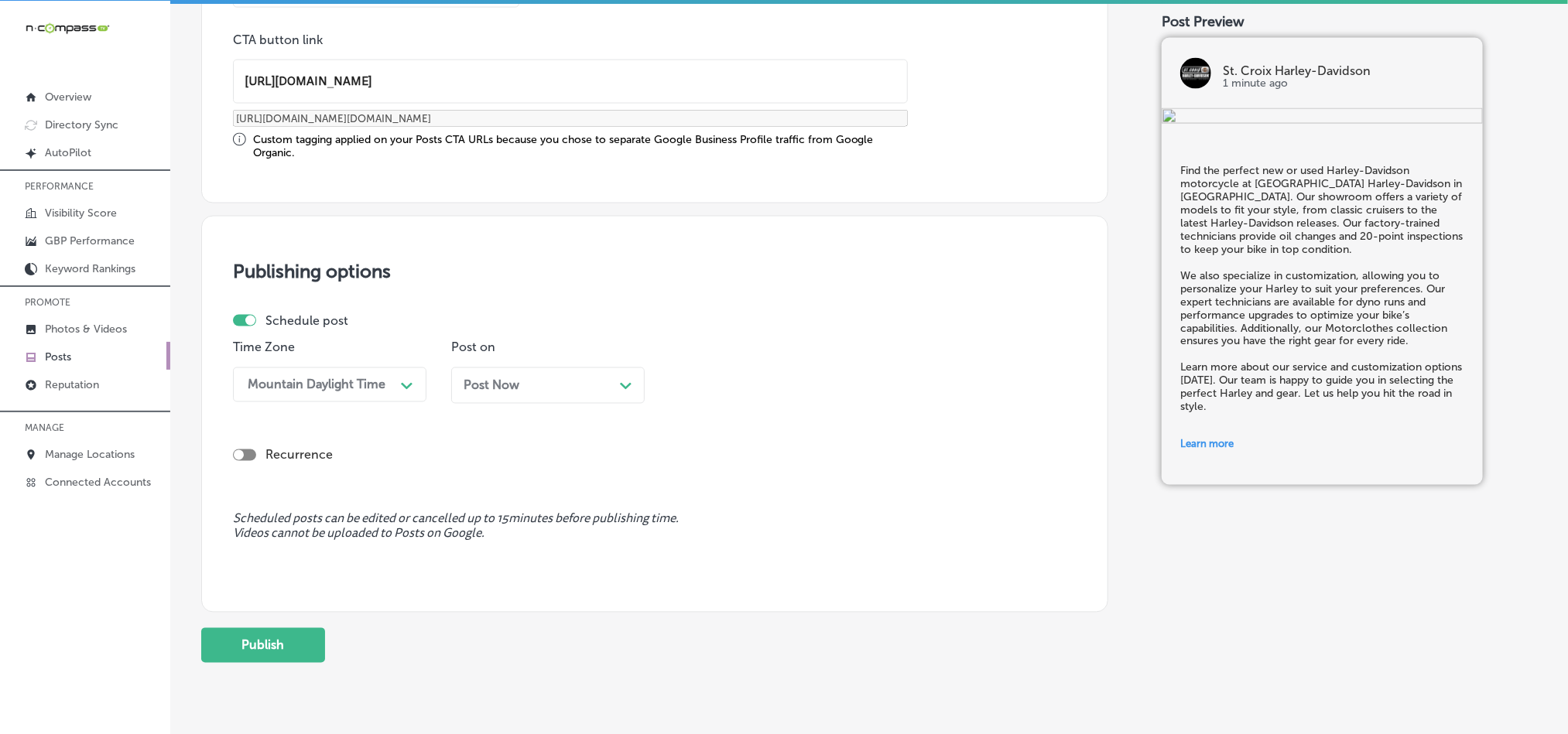
click at [533, 355] on p "Post on" at bounding box center [547, 347] width 193 height 15
click at [541, 383] on div "Post Now Path Created with Sketch." at bounding box center [548, 385] width 169 height 15
click at [739, 372] on div "01:45 PM Path Created with Sketch." at bounding box center [766, 385] width 193 height 35
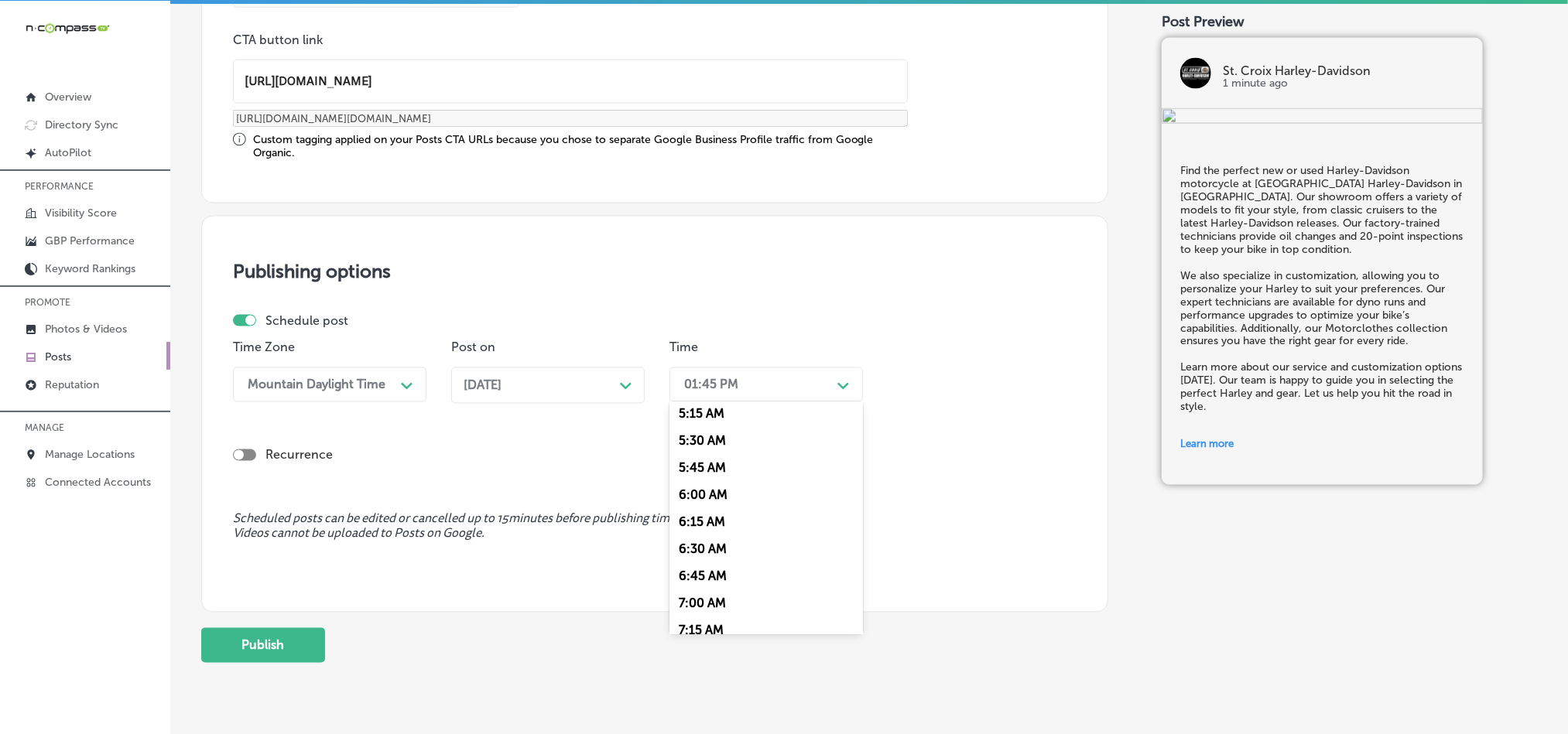
scroll to position [580, 0]
click at [694, 600] on div "7:00 AM" at bounding box center [766, 596] width 193 height 27
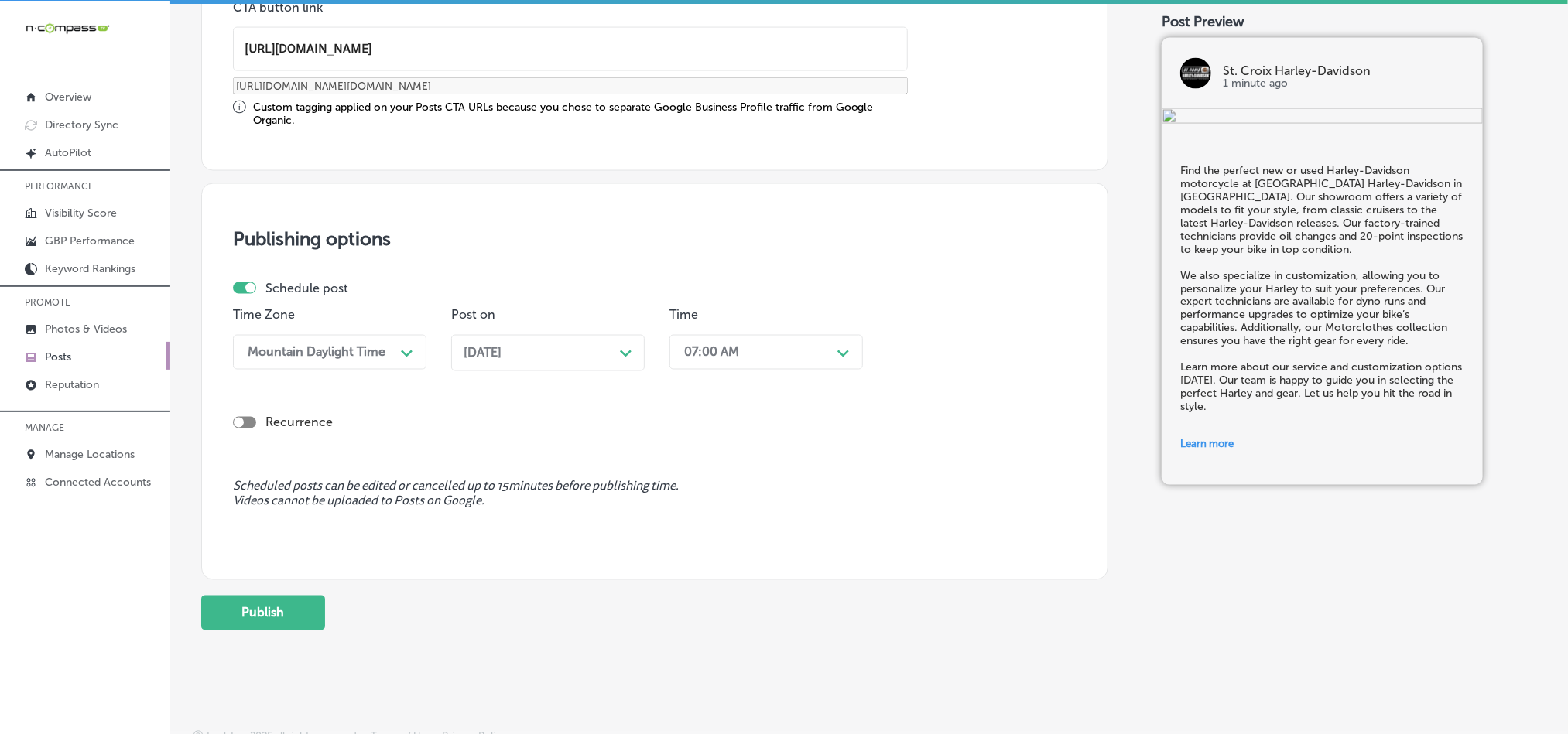
scroll to position [1287, 0]
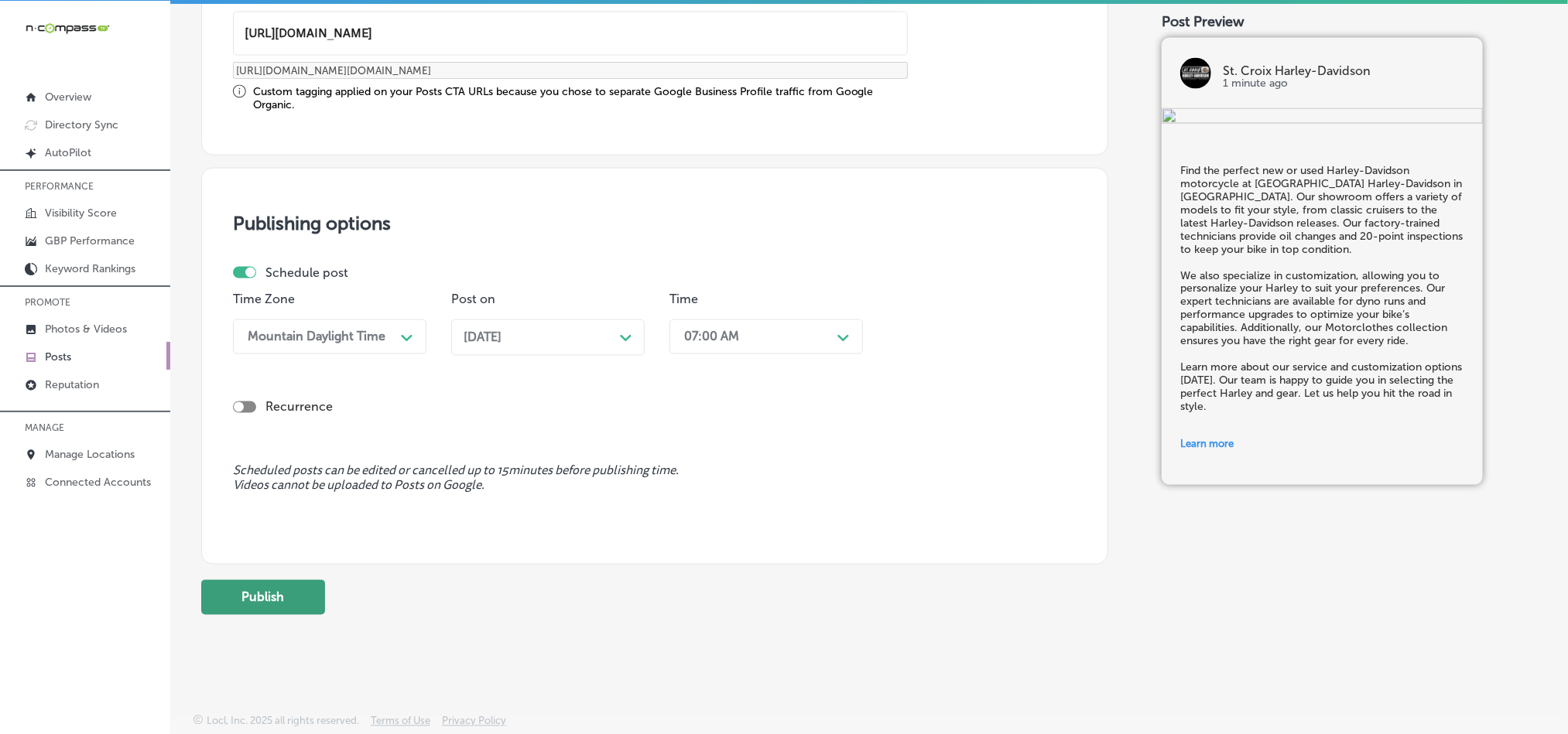
click at [240, 594] on button "Publish" at bounding box center [263, 597] width 124 height 35
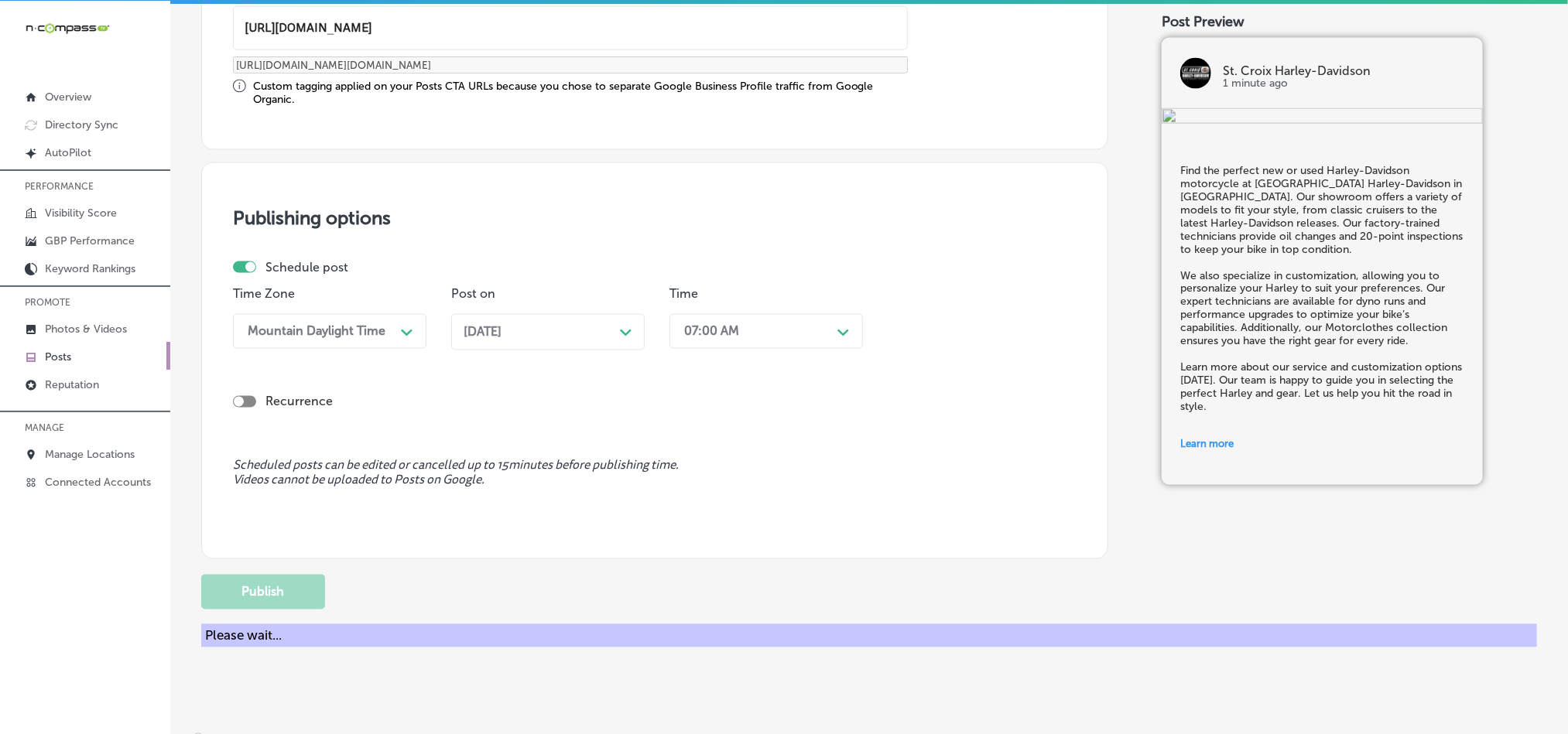
scroll to position [1148, 0]
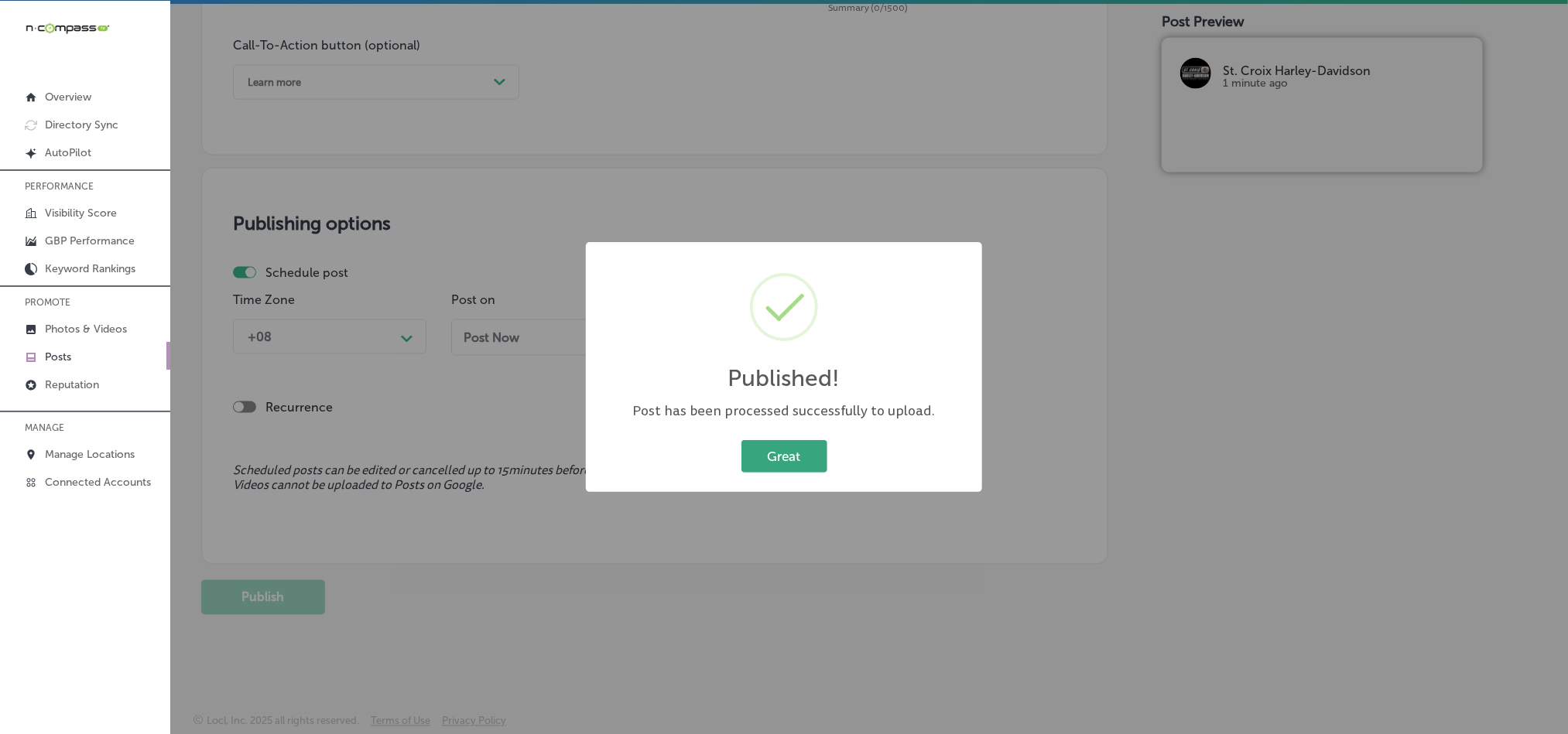
click at [795, 449] on button "Great" at bounding box center [784, 456] width 86 height 32
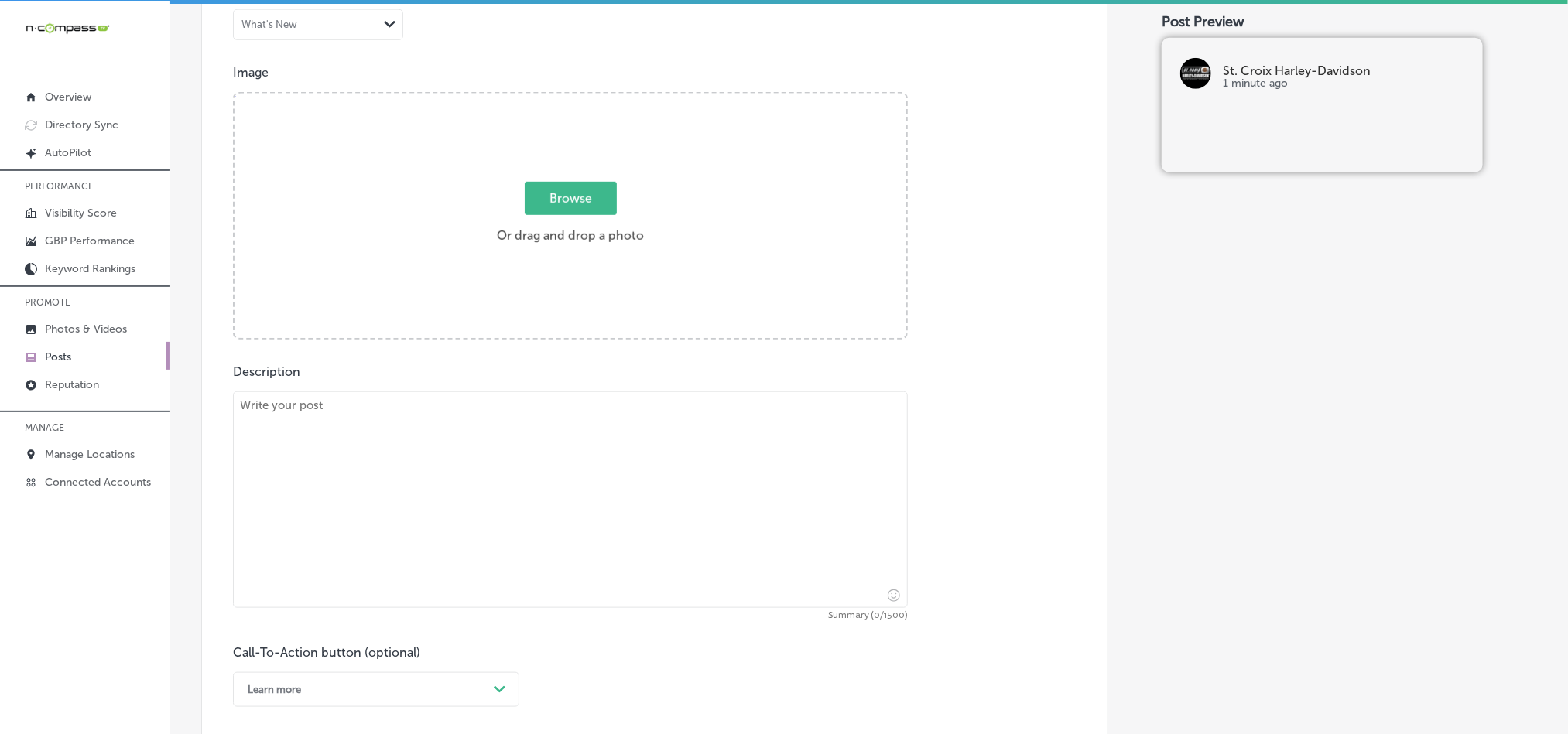
scroll to position [529, 0]
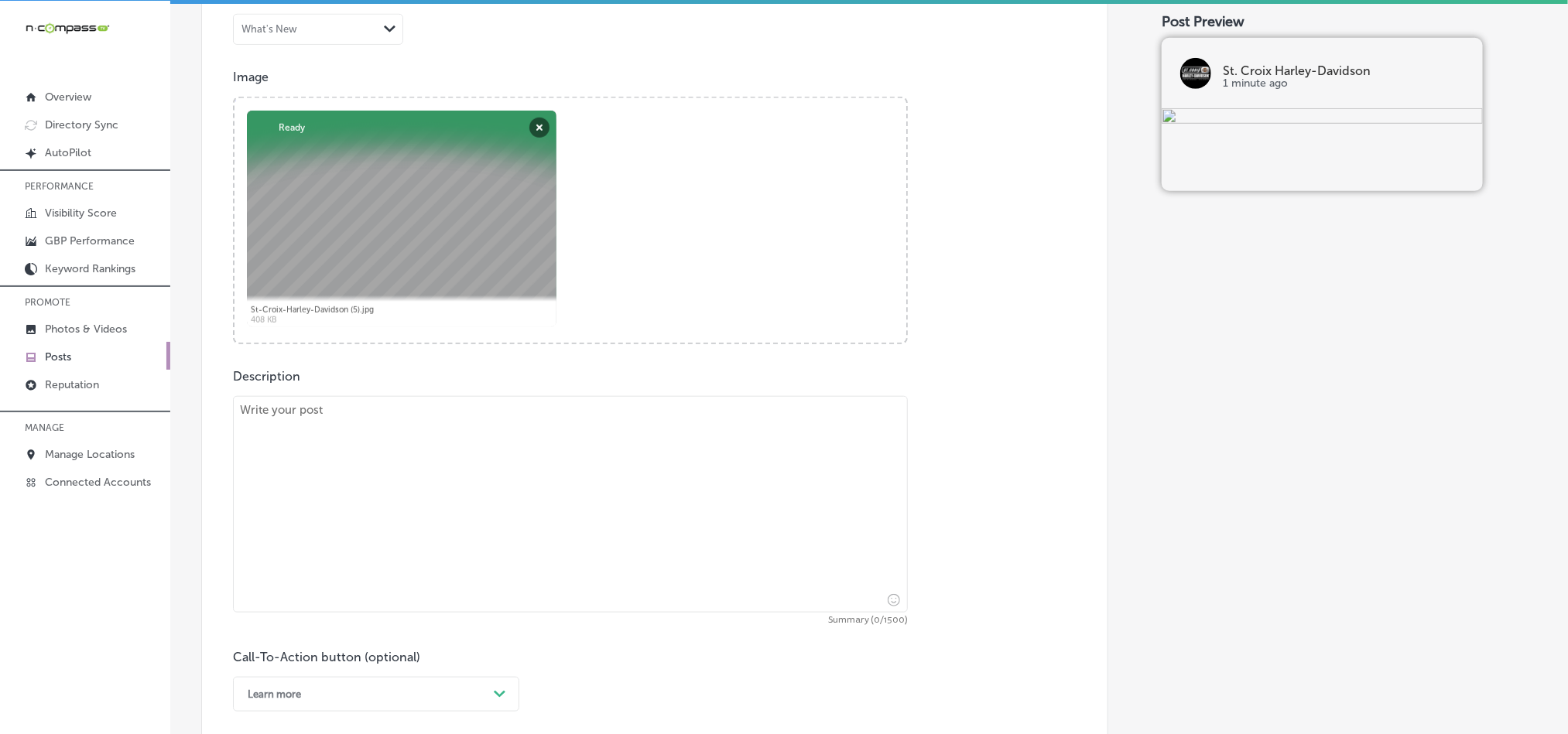
click at [490, 455] on textarea at bounding box center [570, 504] width 675 height 217
paste textarea "St. Croix Harley-Davidson in [GEOGRAPHIC_DATA] offers premium riding gear and e…"
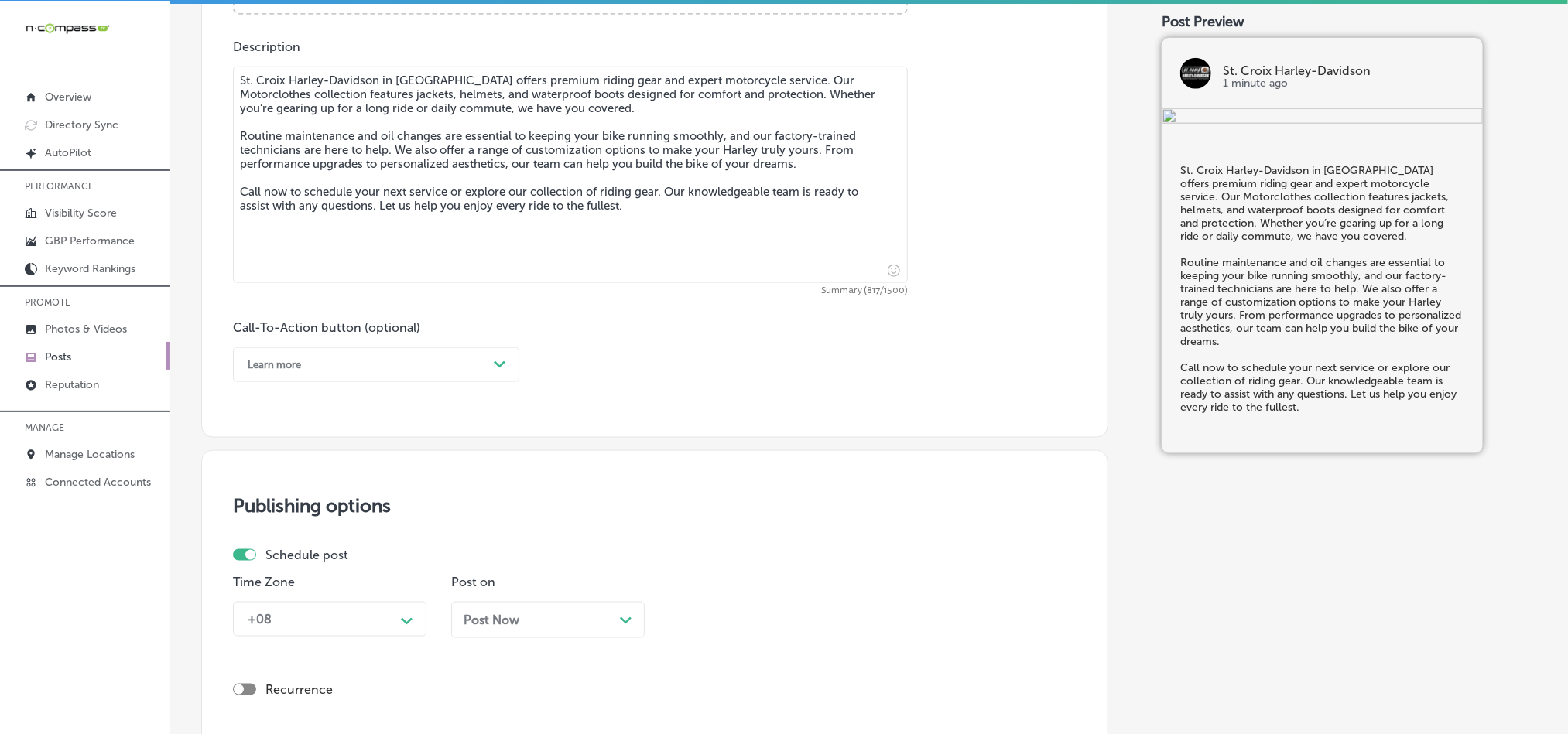
scroll to position [877, 0]
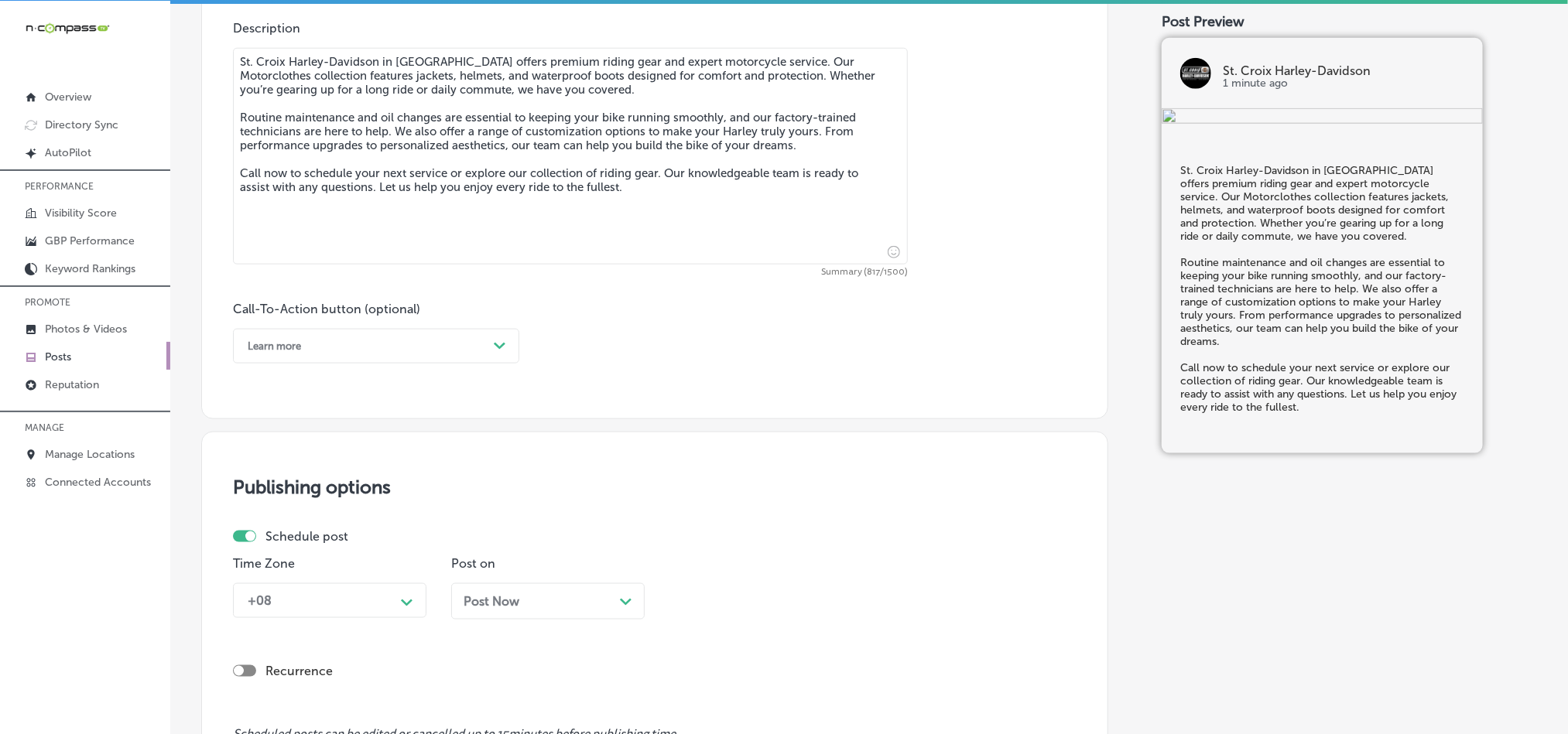
type textarea "St. Croix Harley-Davidson in [GEOGRAPHIC_DATA] offers premium riding gear and e…"
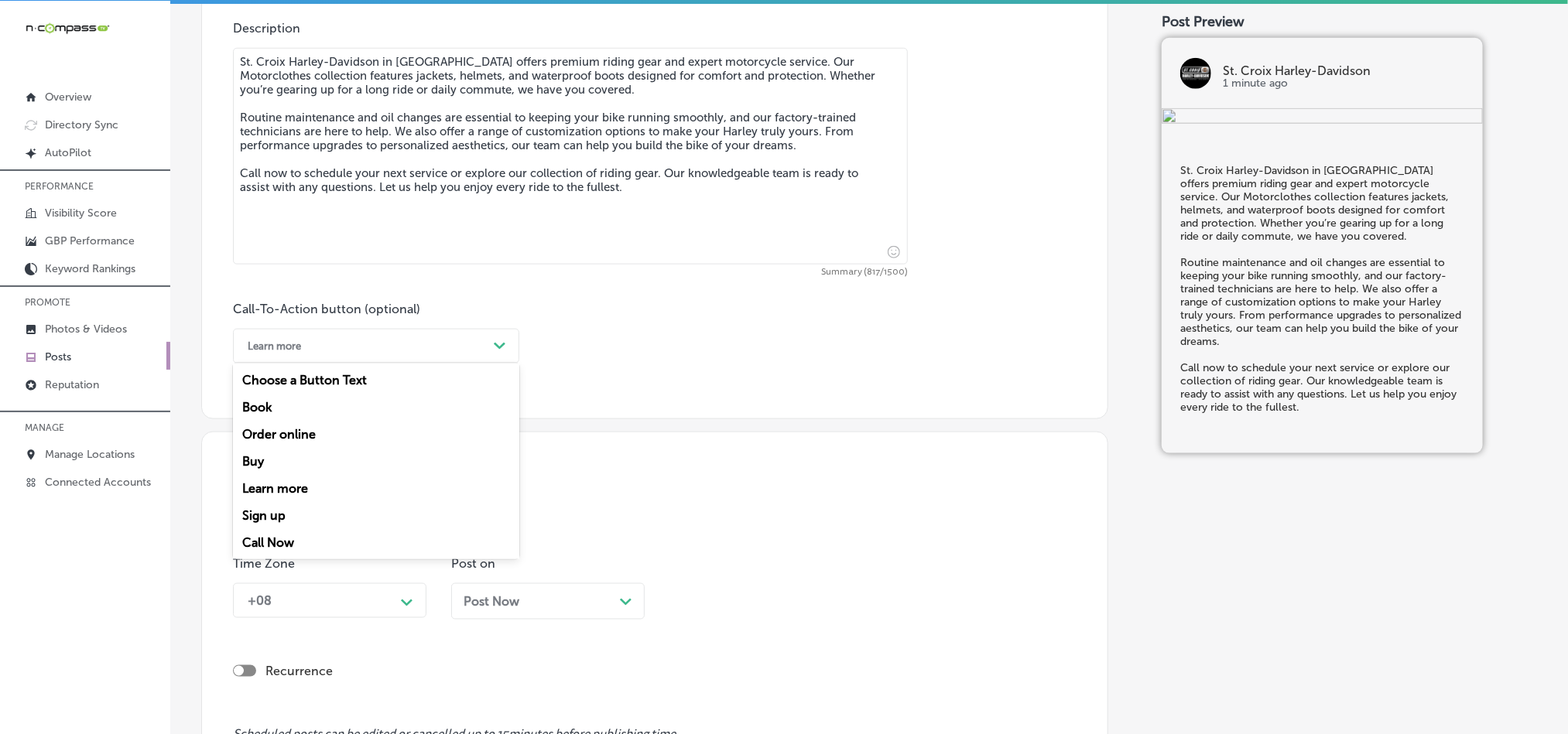
click at [353, 348] on div "Learn more" at bounding box center [364, 346] width 248 height 24
click at [269, 548] on div "Call Now" at bounding box center [376, 542] width 286 height 27
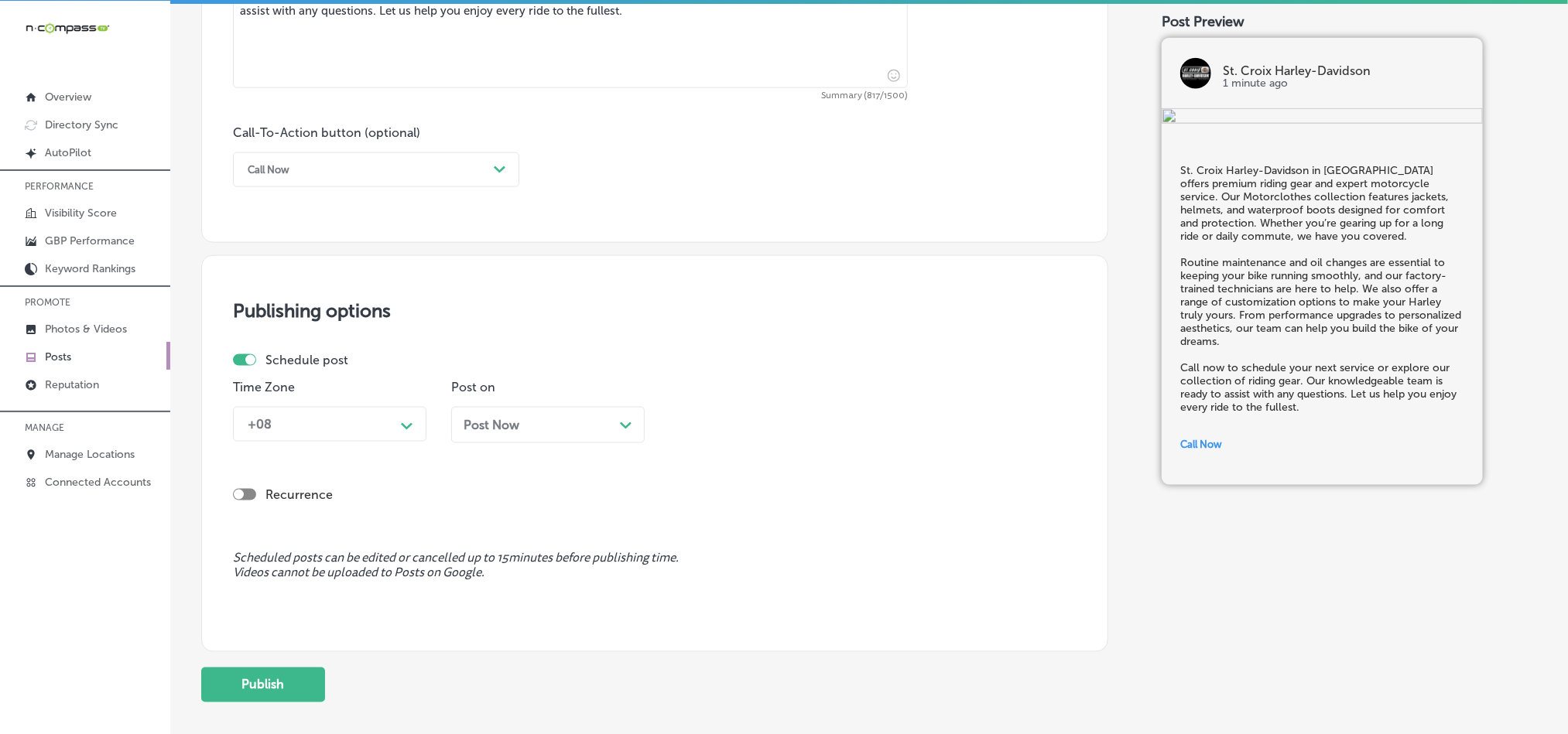
scroll to position [1070, 0]
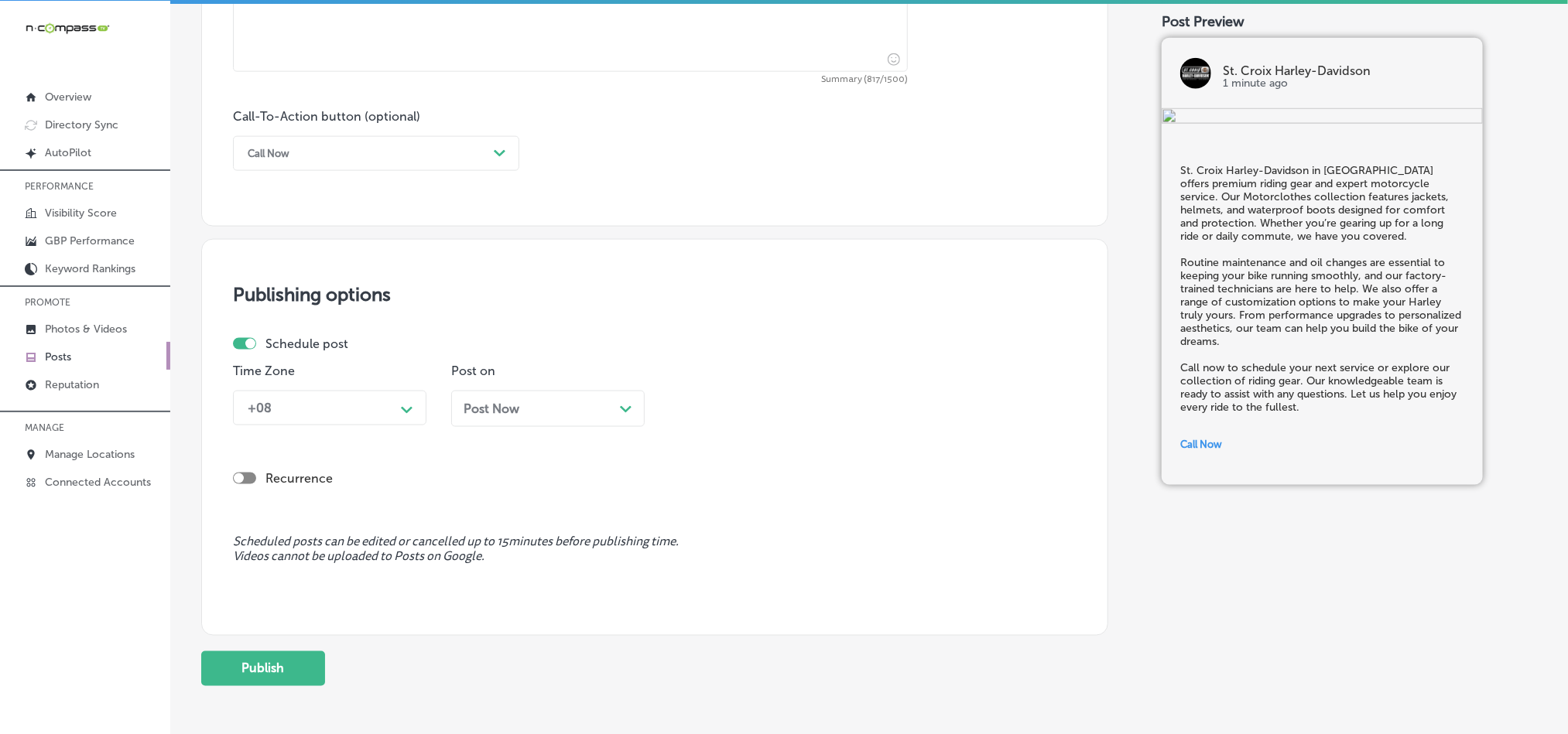
click at [358, 412] on div "+08" at bounding box center [318, 408] width 155 height 27
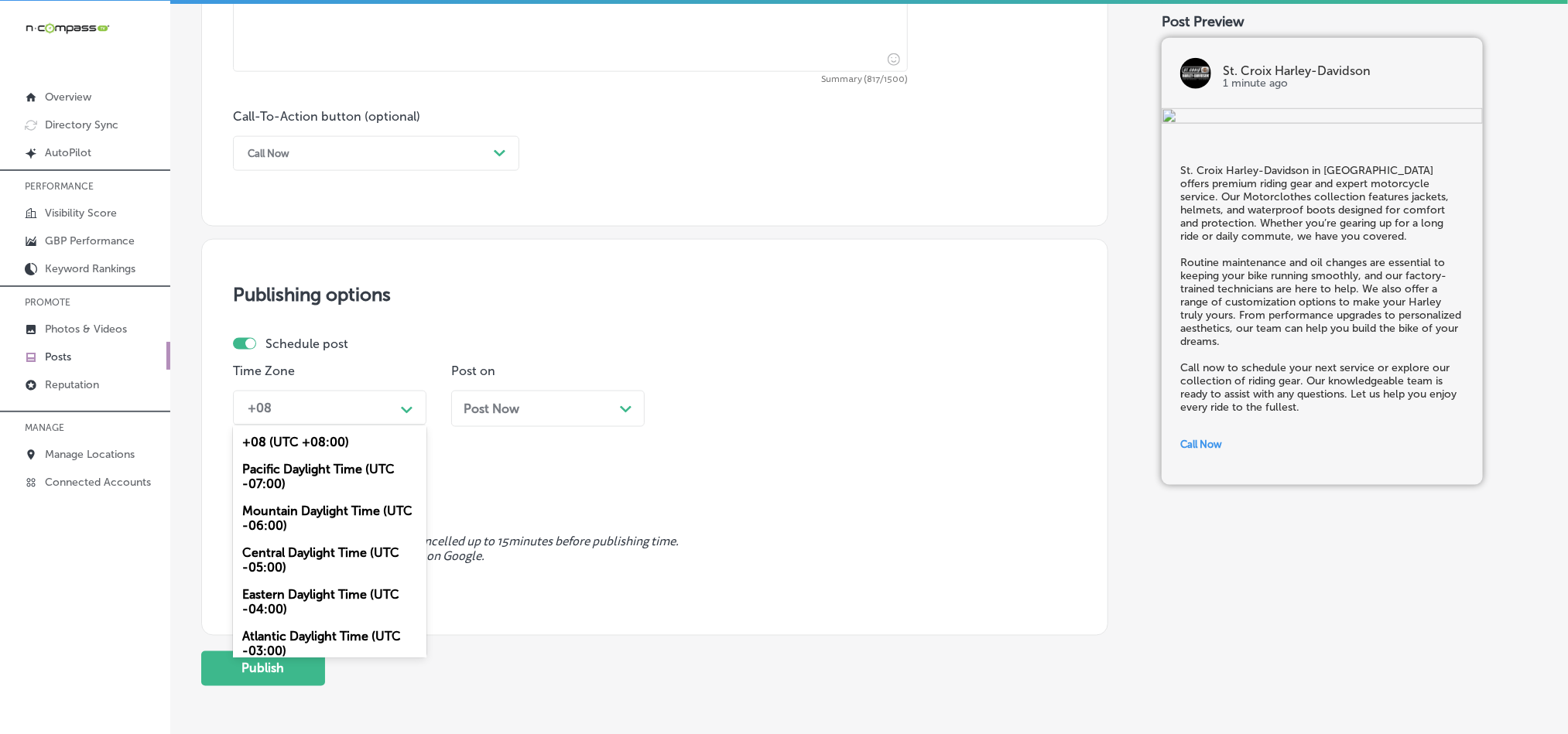
click at [290, 509] on div "Mountain Daylight Time (UTC -06:00)" at bounding box center [329, 517] width 193 height 41
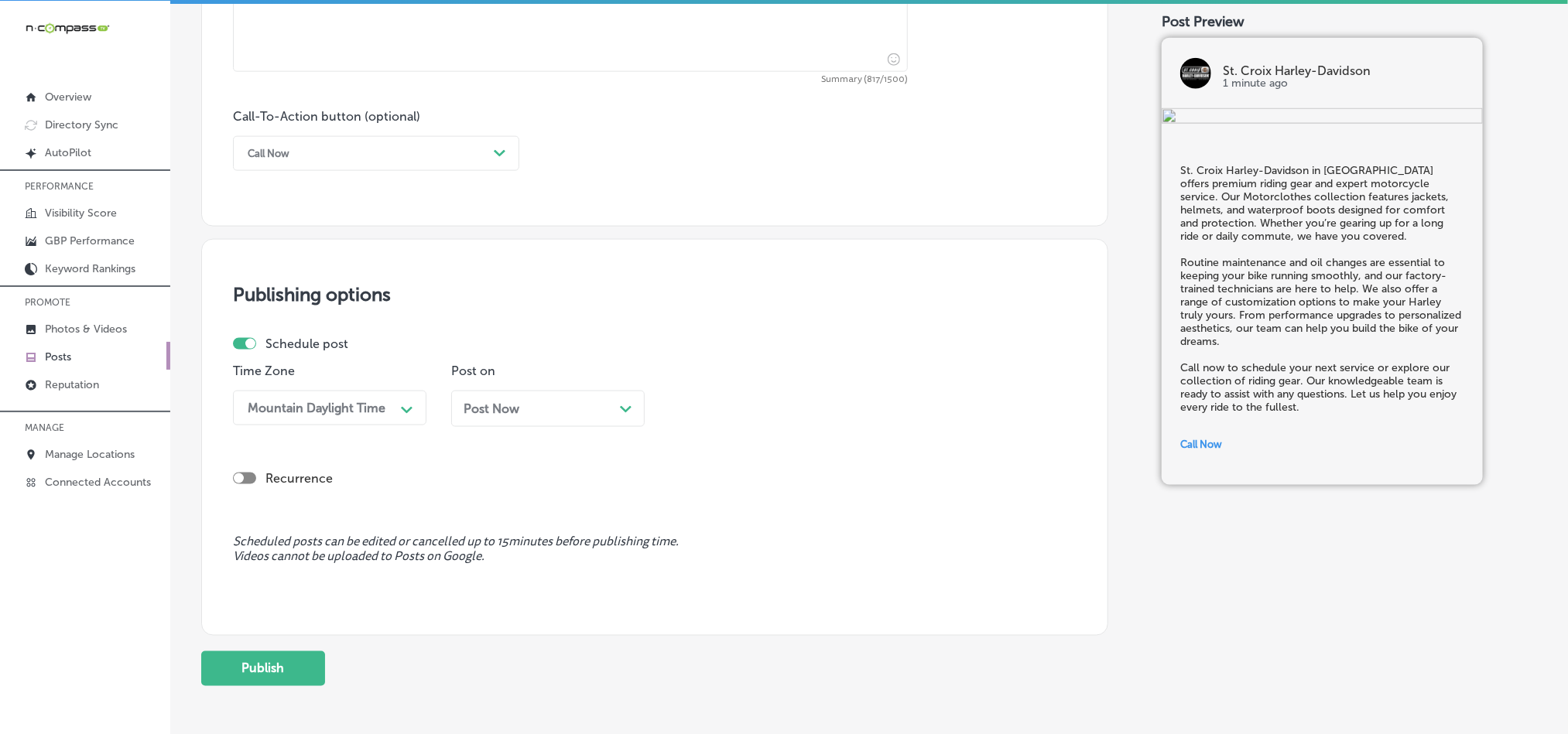
click at [509, 400] on div "Post Now Path Created with Sketch." at bounding box center [547, 409] width 193 height 37
click at [746, 390] on div "Time 01:45 PM Path Created with Sketch." at bounding box center [766, 401] width 193 height 75
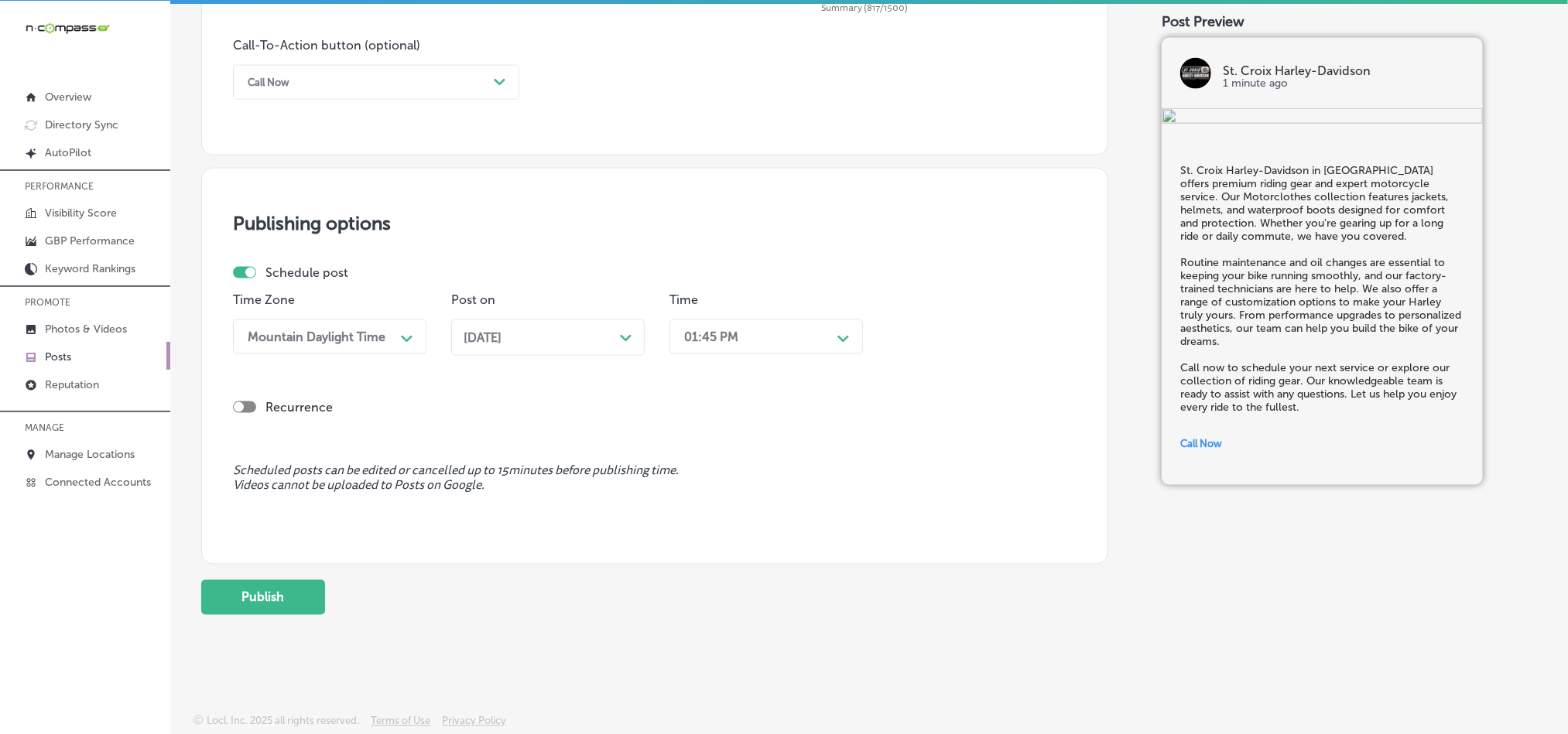
scroll to position [1148, 0]
click at [748, 353] on div "Time 01:45 PM Path Created with Sketch." at bounding box center [766, 330] width 193 height 75
click at [757, 337] on div "01:45 PM" at bounding box center [754, 337] width 155 height 27
click at [706, 550] on div "7:00 AM" at bounding box center [766, 549] width 193 height 27
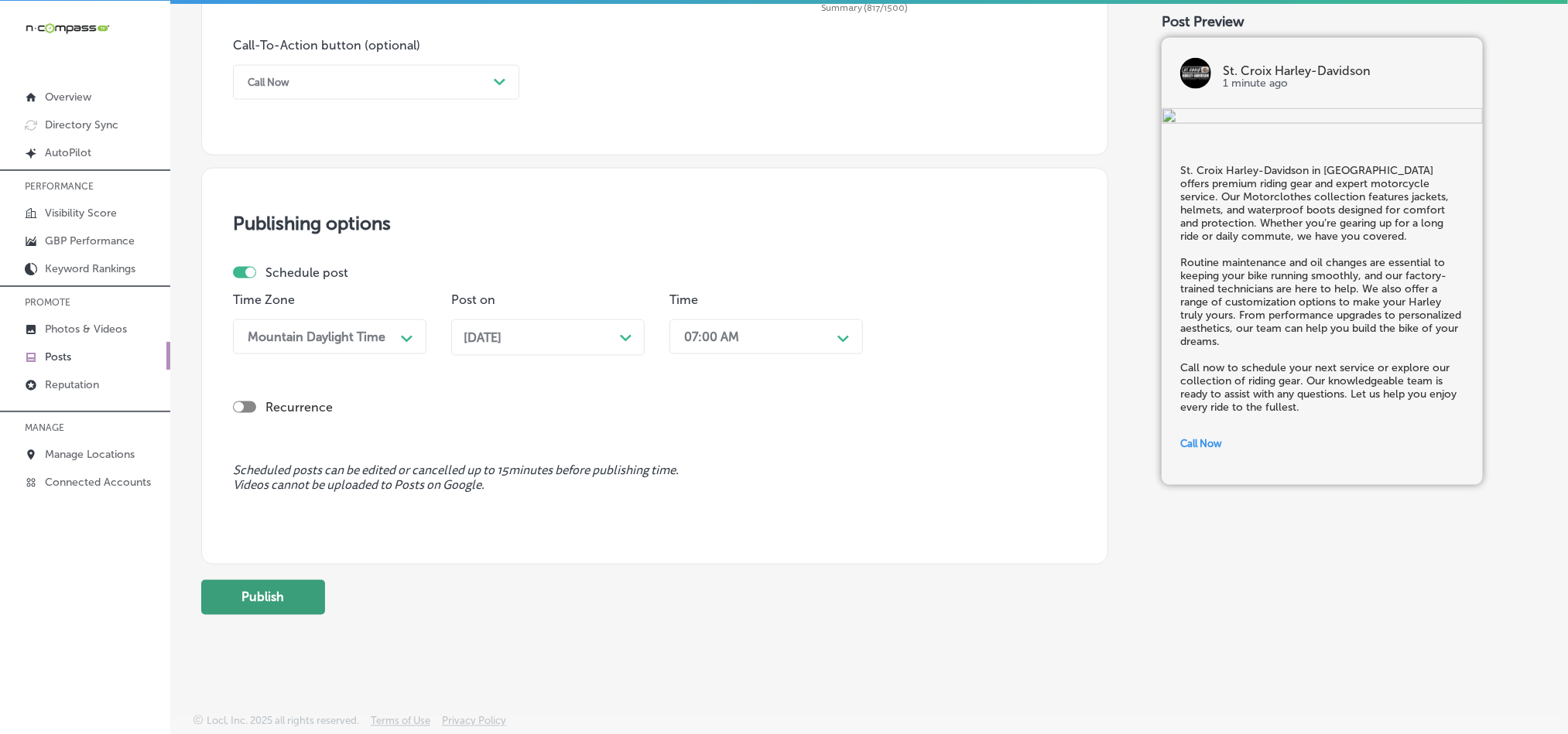
click at [254, 593] on button "Publish" at bounding box center [263, 597] width 124 height 35
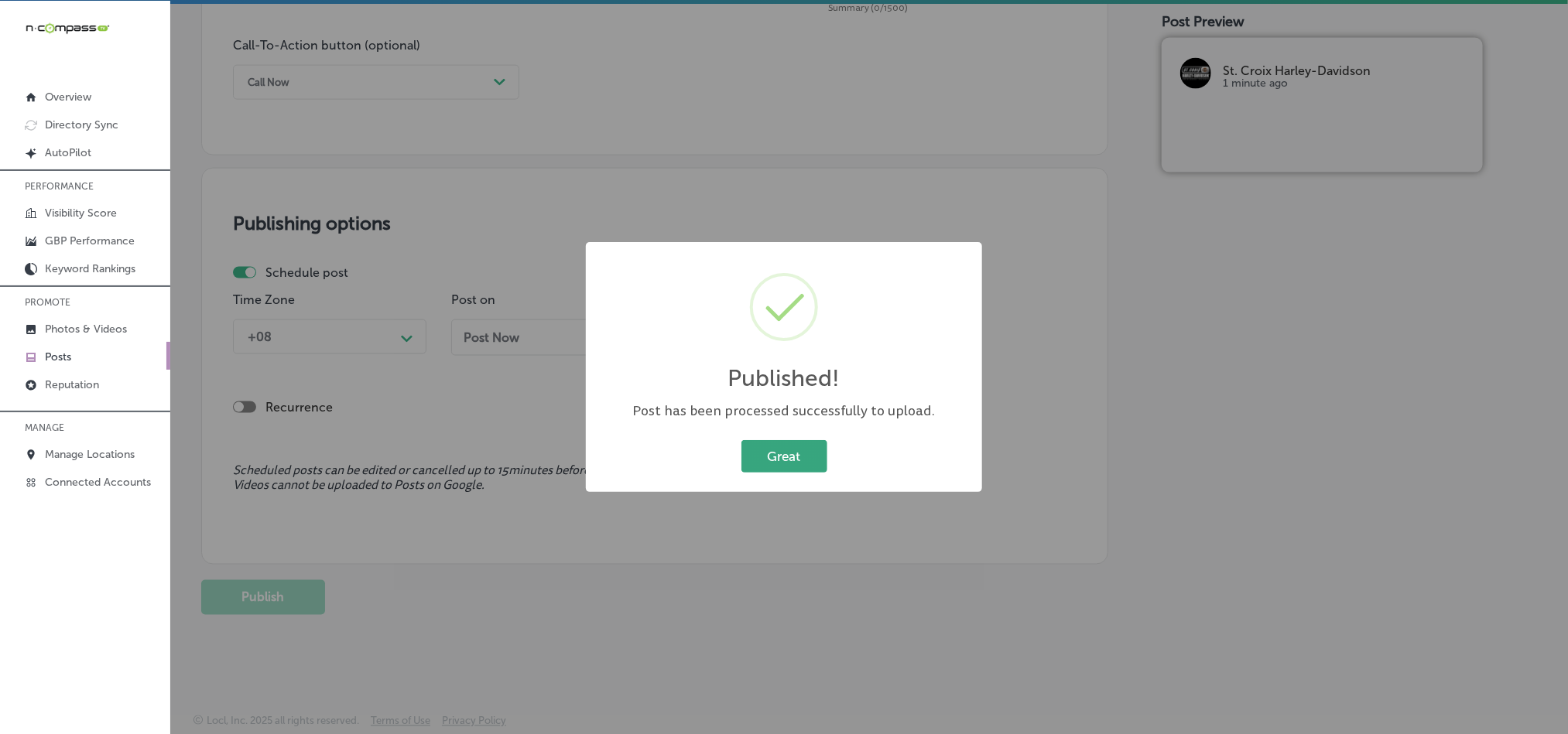
click at [799, 453] on button "Great" at bounding box center [784, 456] width 86 height 32
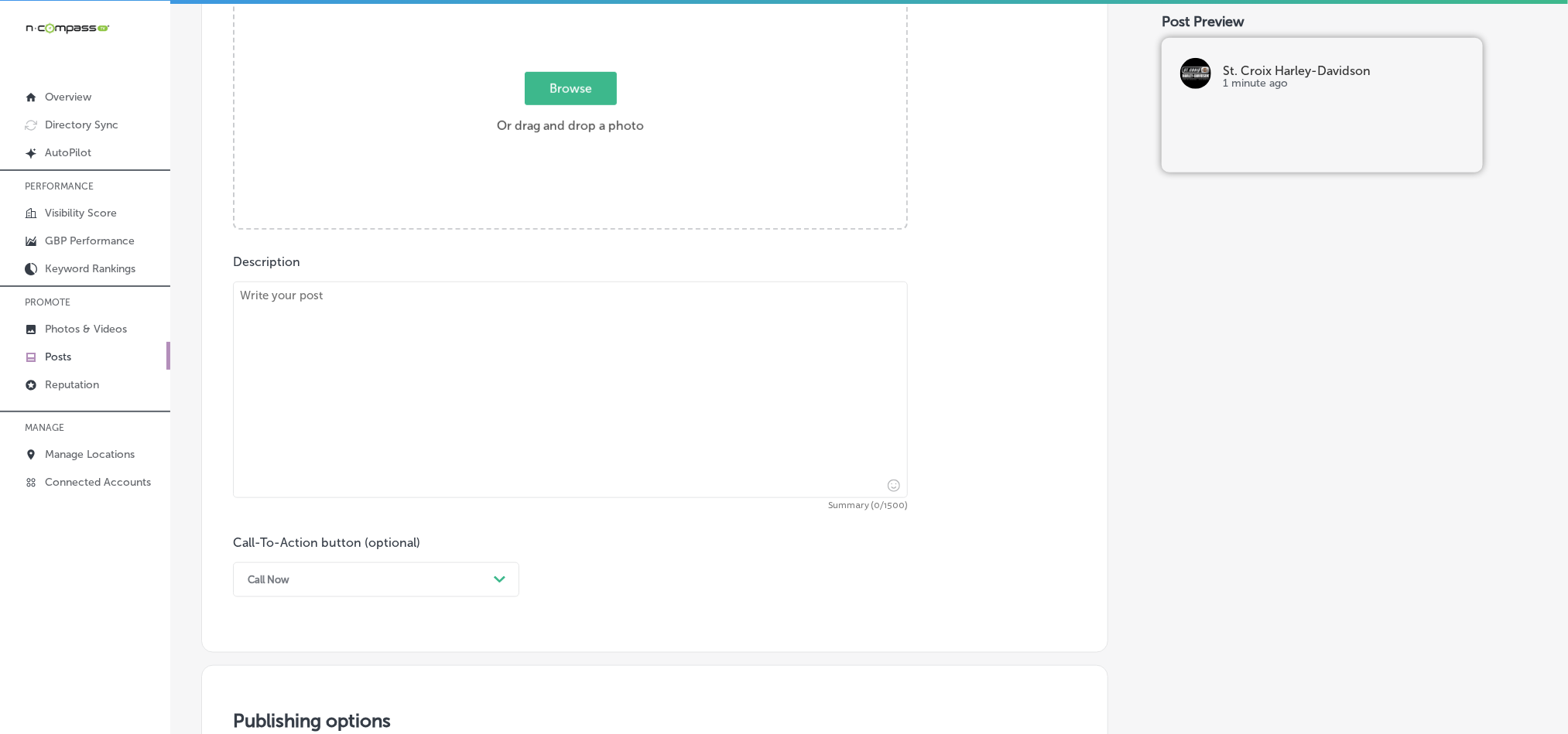
scroll to position [606, 0]
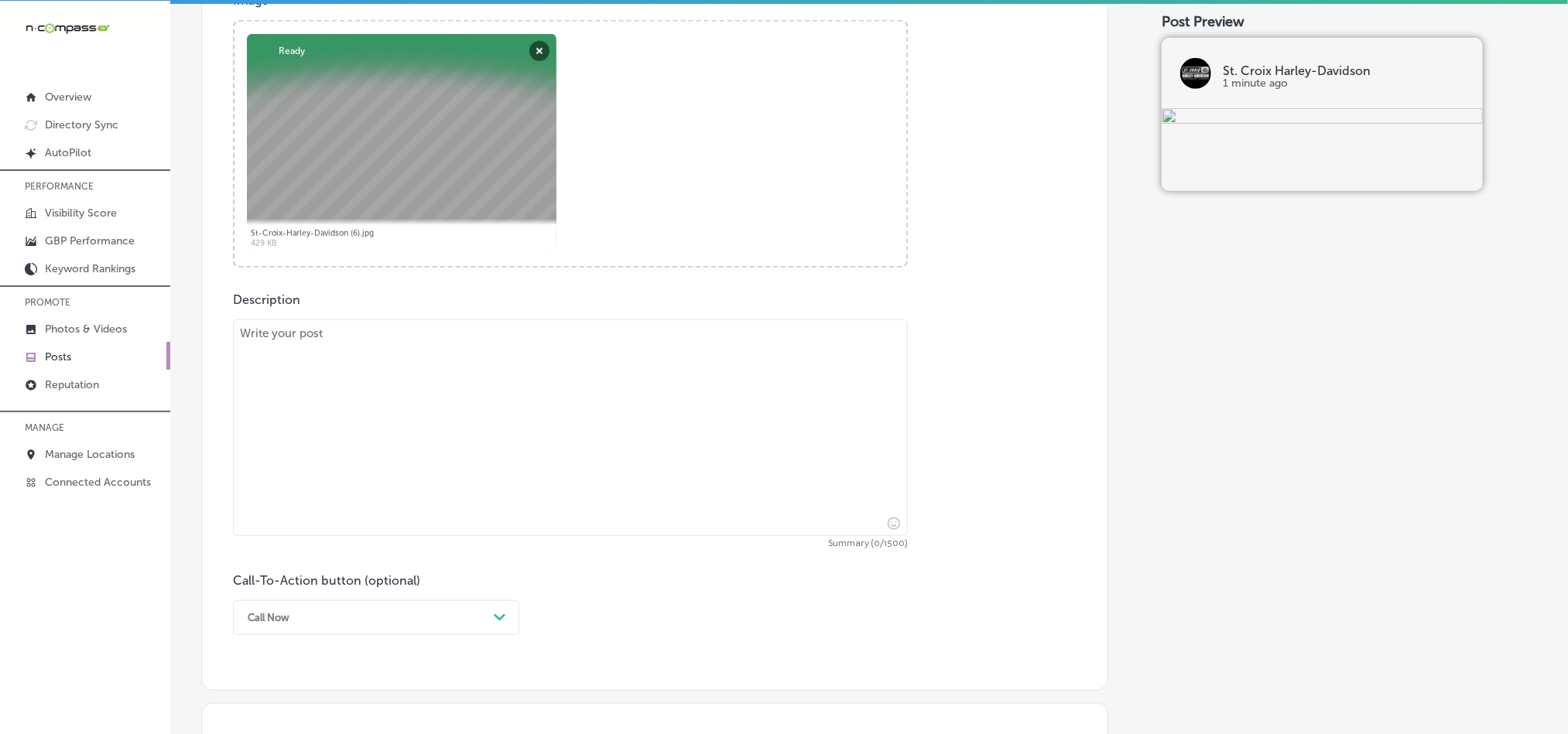
click at [504, 496] on textarea at bounding box center [570, 428] width 675 height 217
paste textarea "At St. Croix Harley-Davidson in [GEOGRAPHIC_DATA], we provide expert motorcycle…"
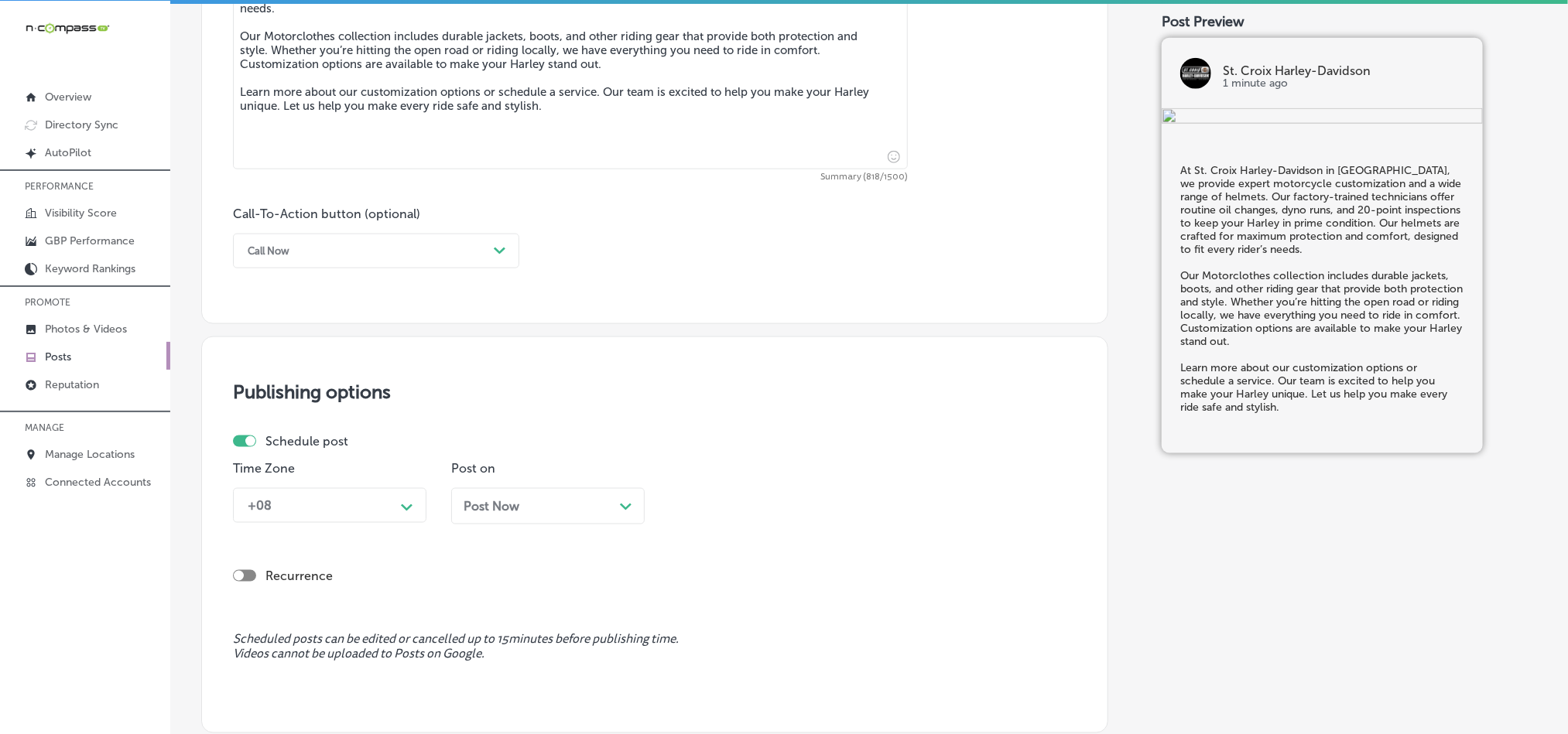
scroll to position [994, 0]
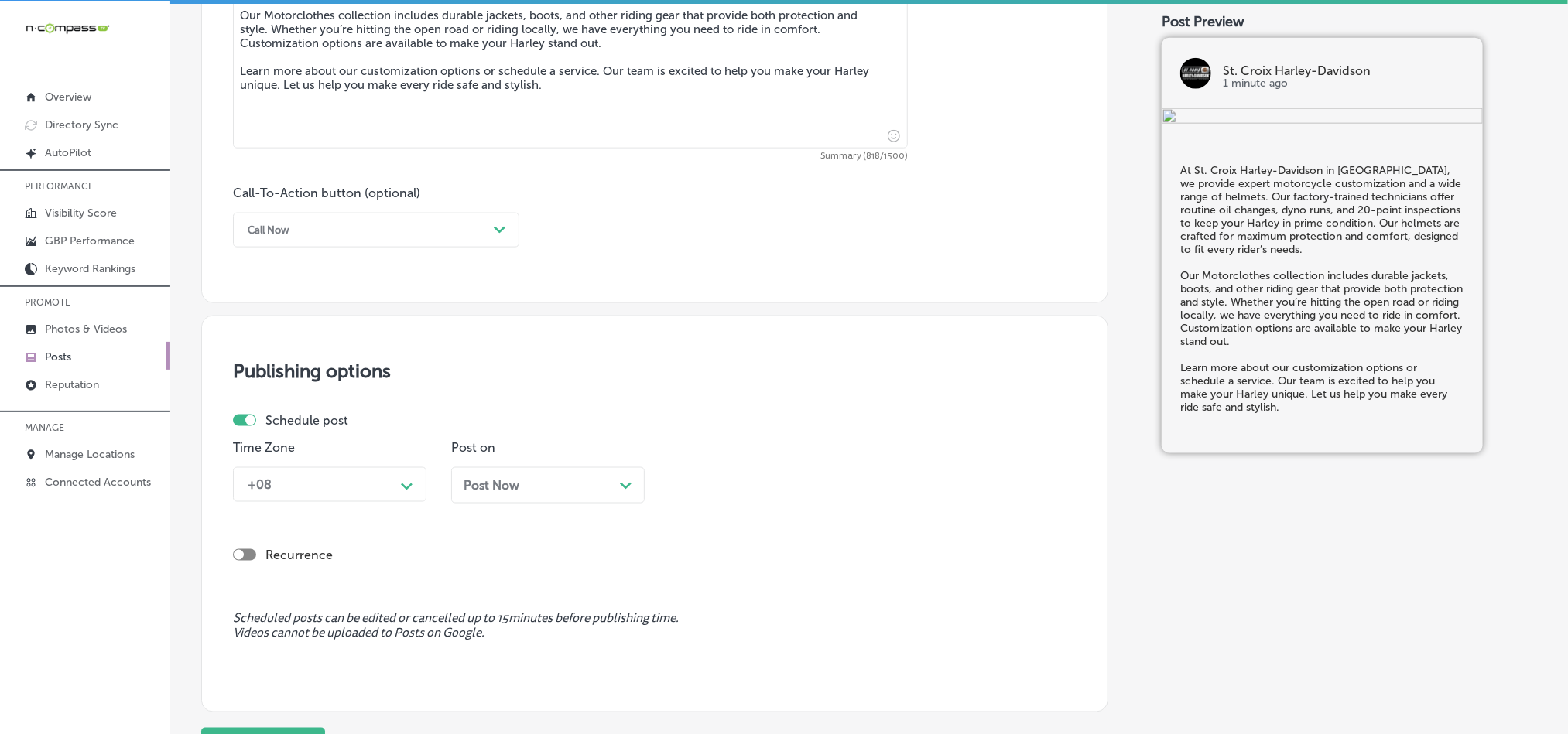
type textarea "At St. Croix Harley-Davidson in [GEOGRAPHIC_DATA], we provide expert motorcycle…"
click at [453, 227] on div "Call Now" at bounding box center [364, 230] width 248 height 24
click at [282, 381] on div "Learn more" at bounding box center [376, 372] width 286 height 27
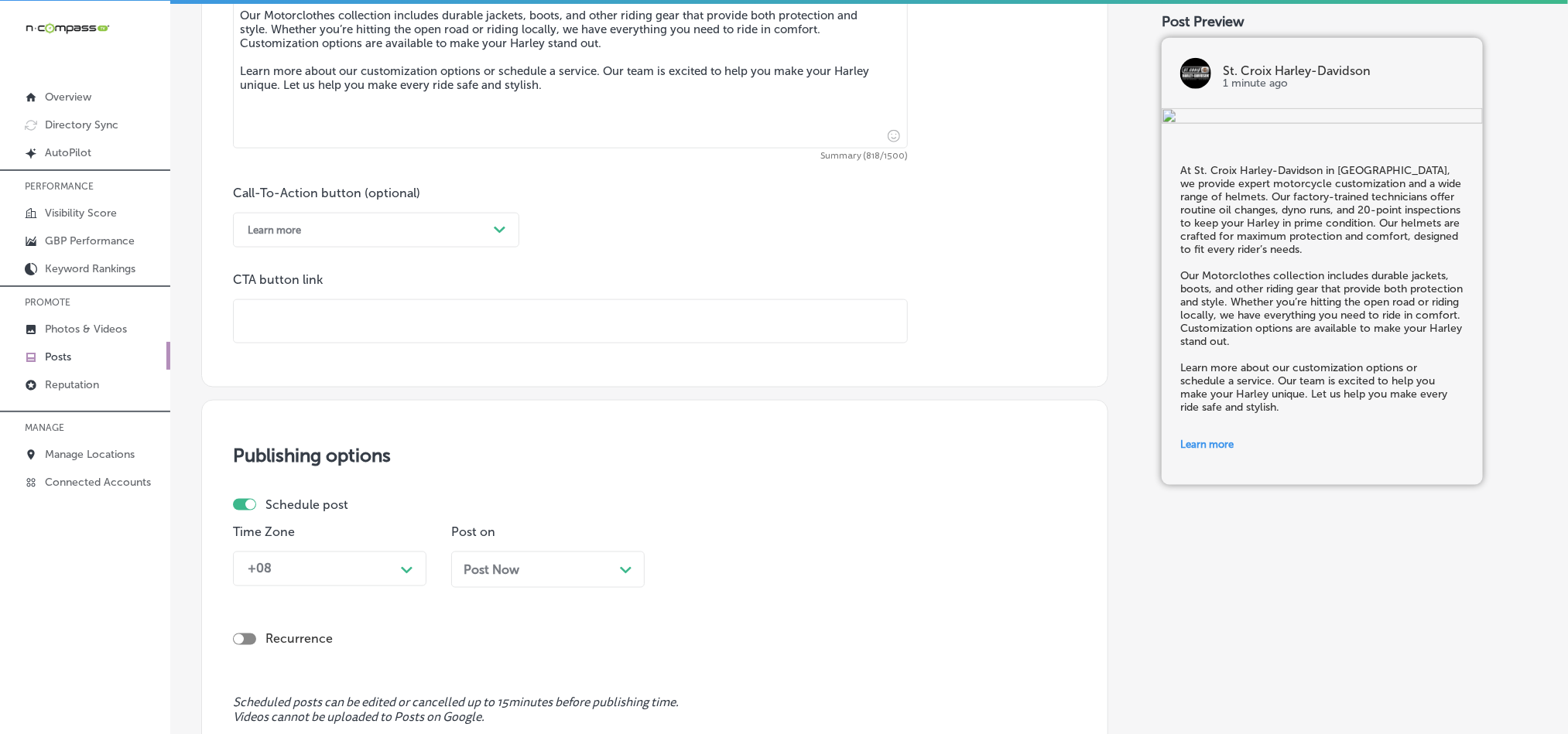
click at [427, 331] on input "text" at bounding box center [570, 321] width 673 height 42
paste input "[URL][DOMAIN_NAME]"
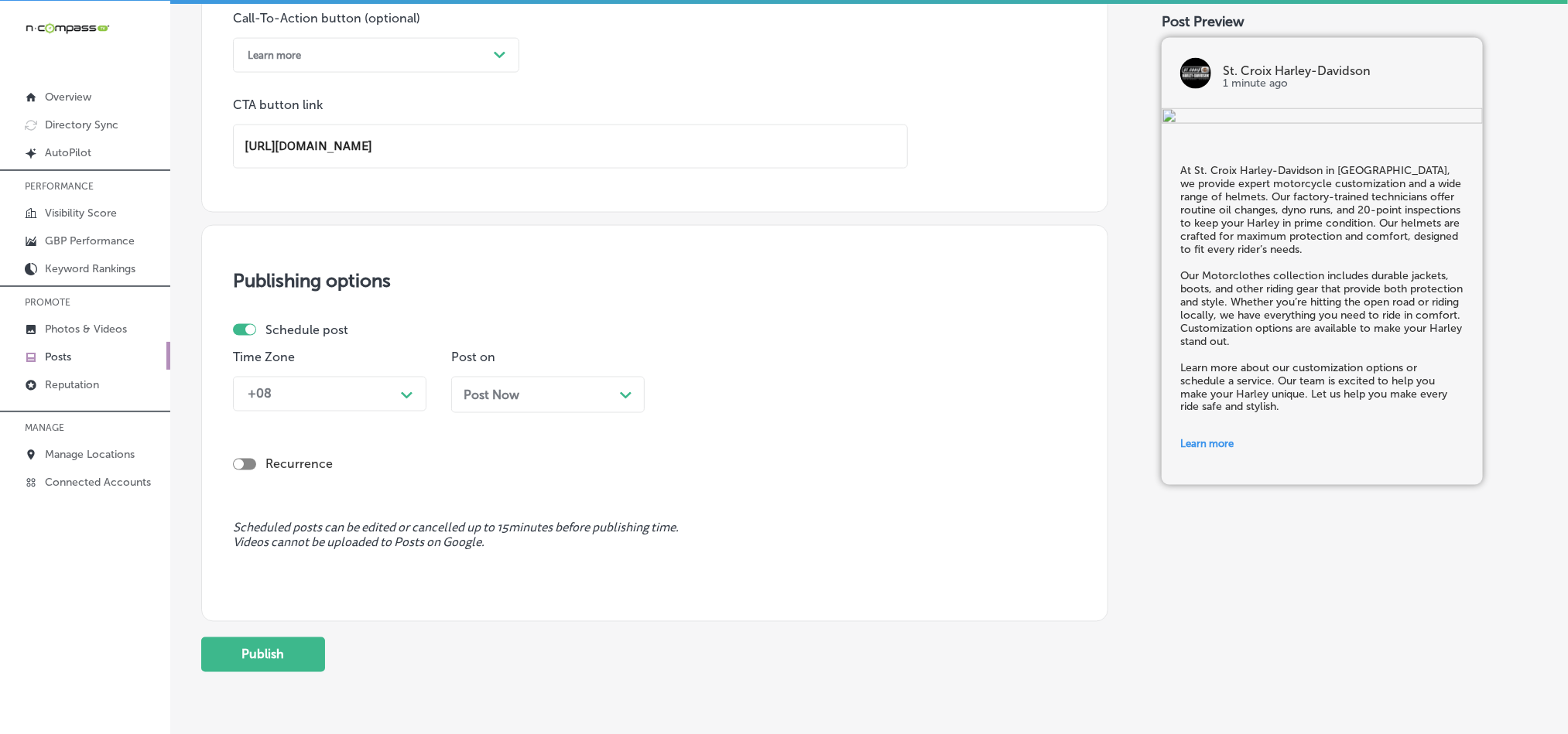
scroll to position [1186, 0]
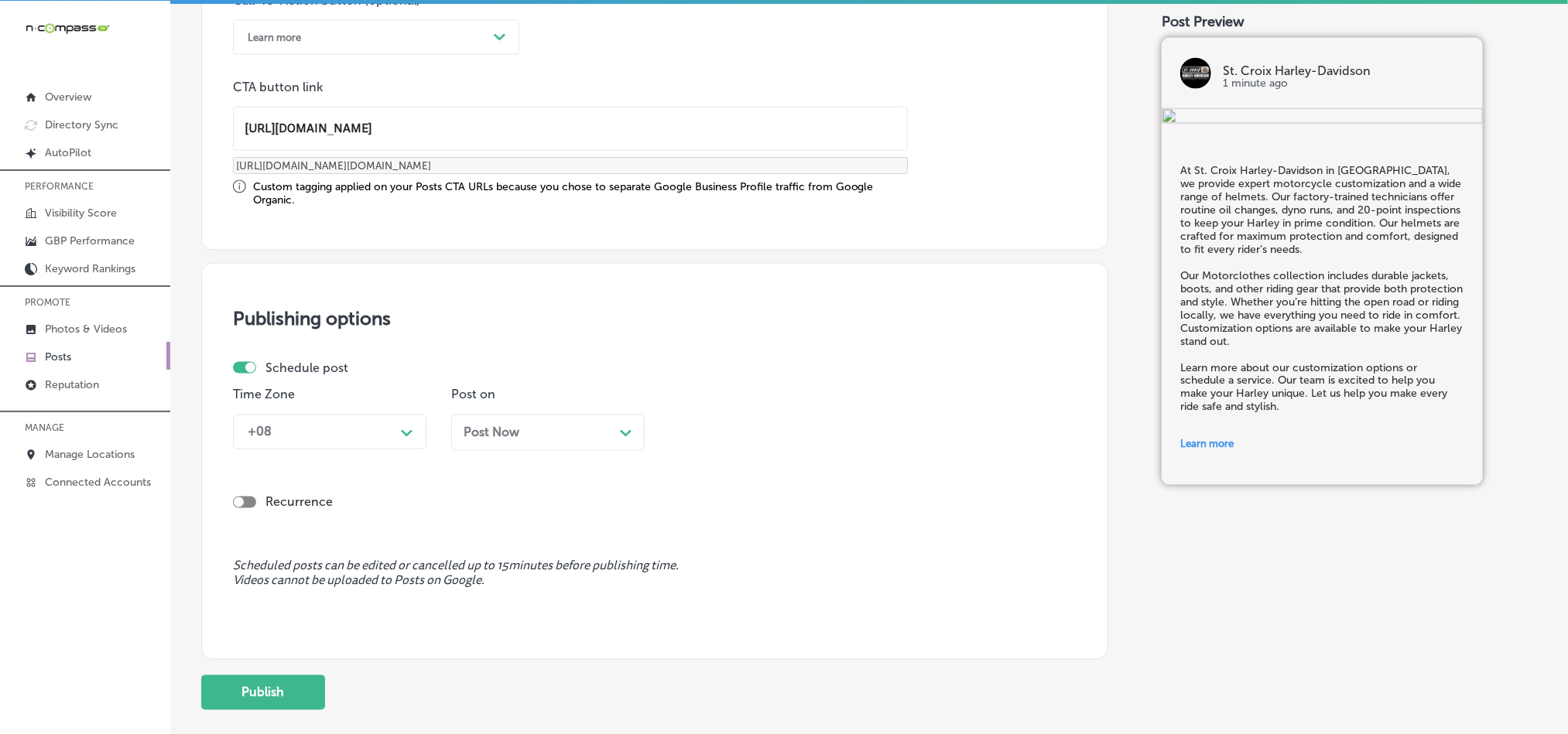
type input "[URL][DOMAIN_NAME]"
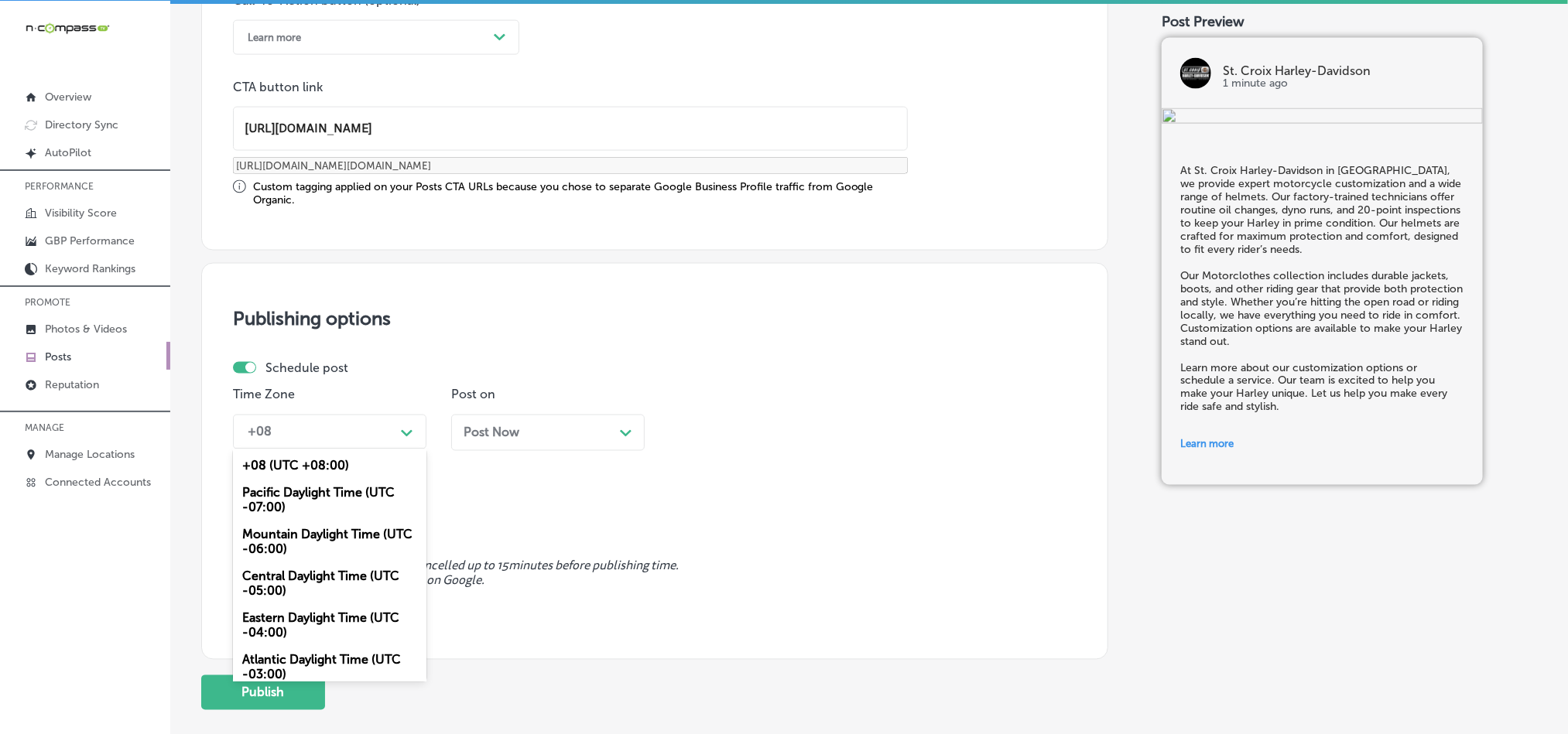
click at [396, 439] on div "Path Created with Sketch." at bounding box center [407, 431] width 25 height 25
click at [269, 546] on div "Mountain Daylight Time (UTC -06:00)" at bounding box center [329, 542] width 193 height 41
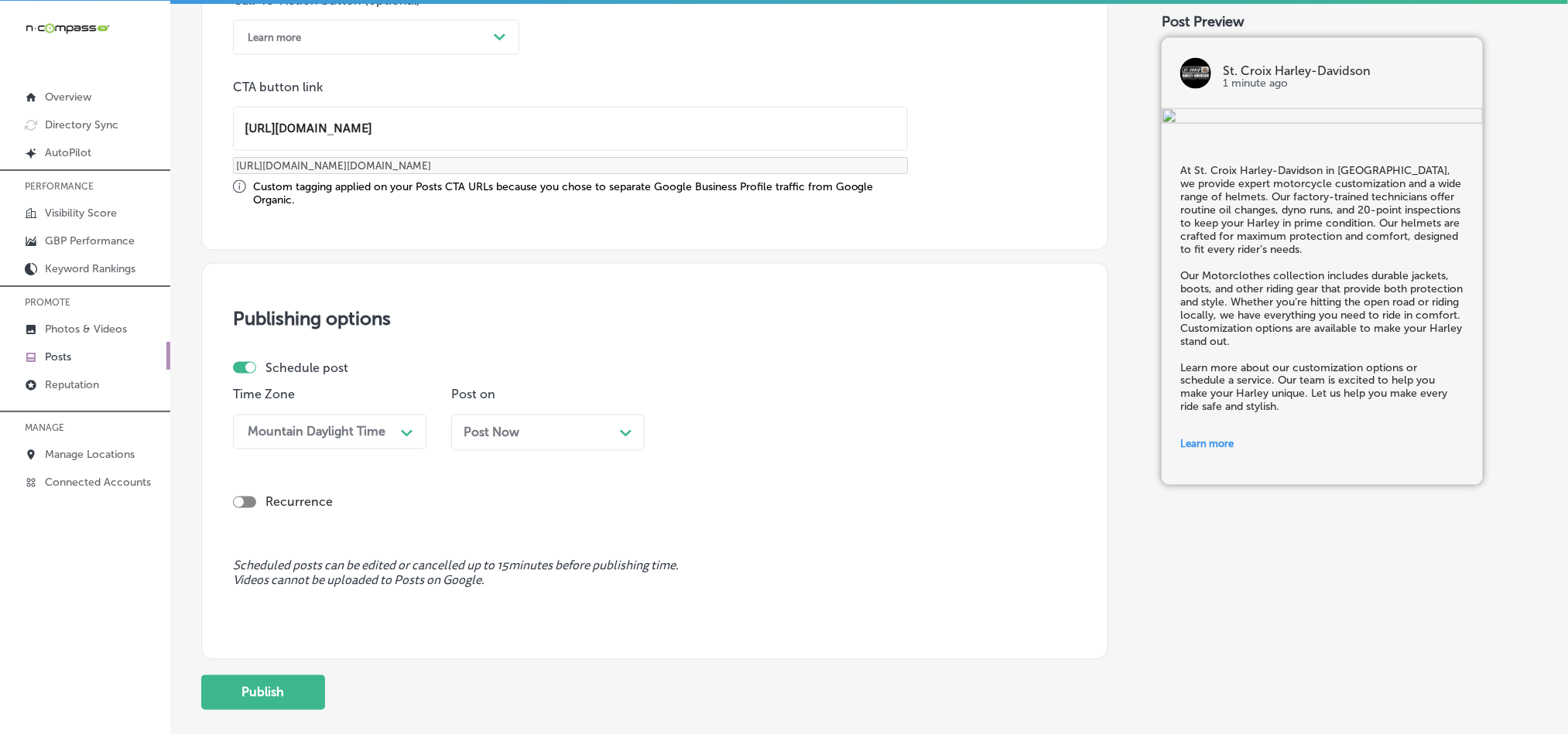
click at [554, 451] on div "Post Now Path Created with Sketch." at bounding box center [547, 433] width 193 height 37
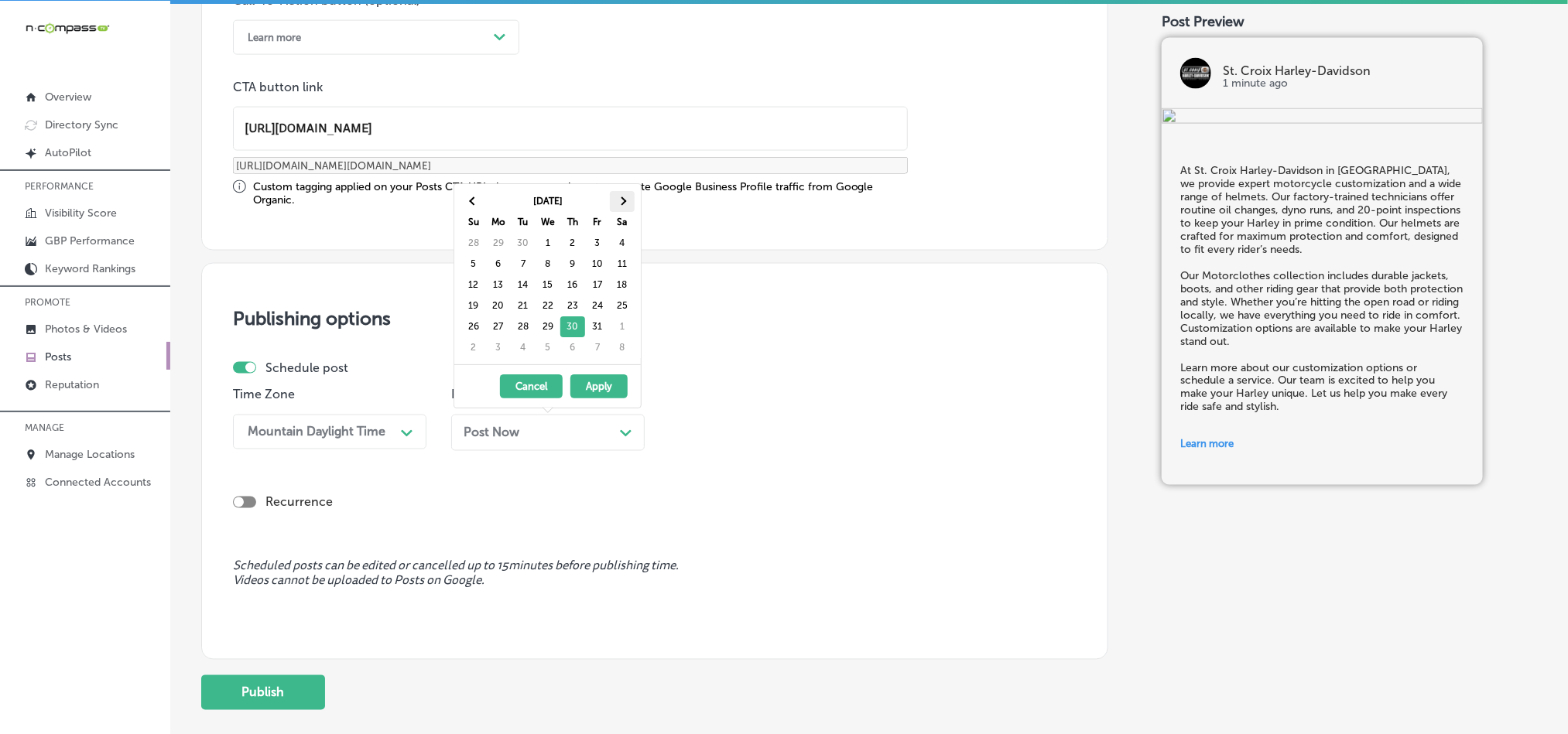
click at [620, 197] on th at bounding box center [623, 201] width 25 height 21
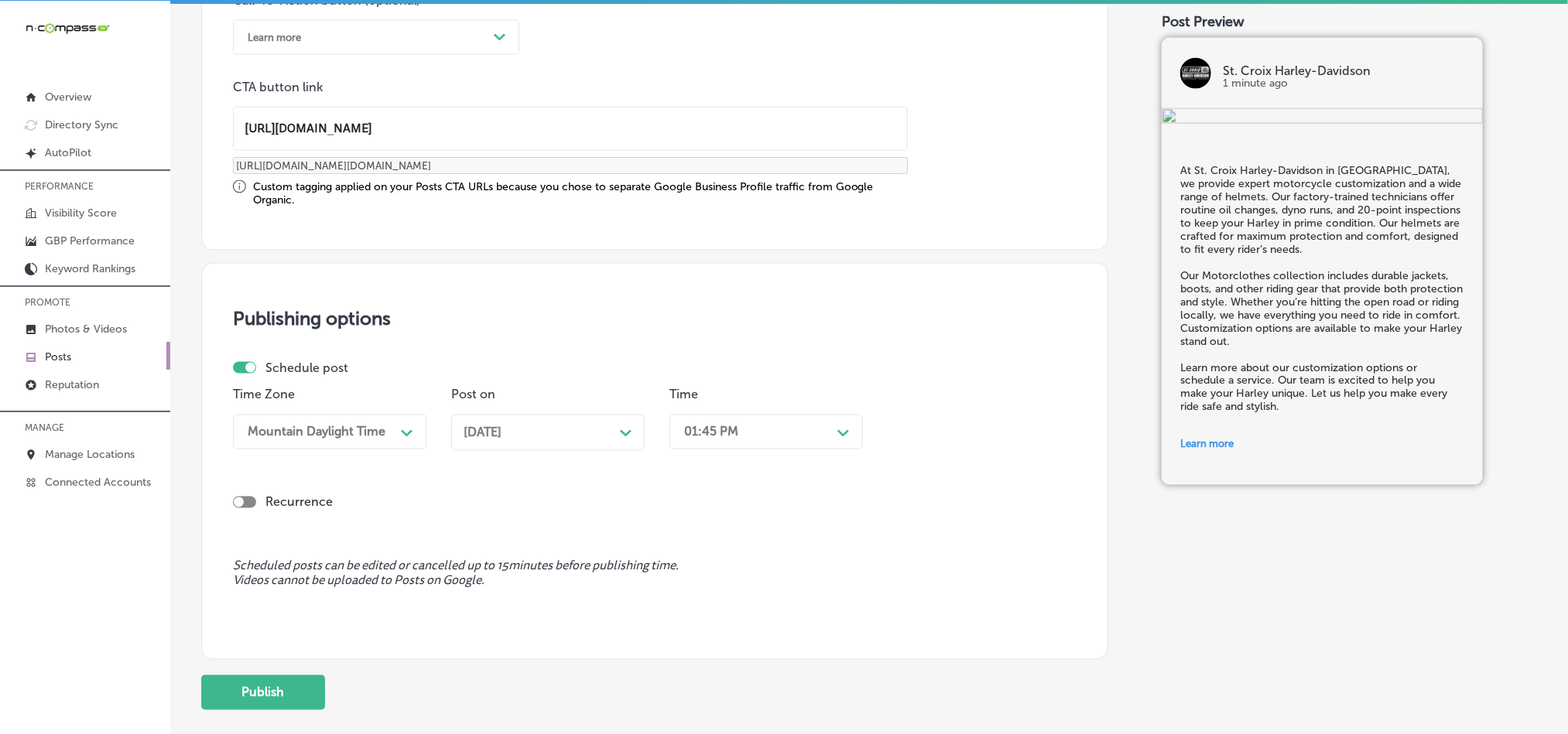
click at [762, 458] on div "Time 01:45 PM Path Created with Sketch." at bounding box center [766, 425] width 193 height 75
click at [762, 434] on div "01:45 PM" at bounding box center [754, 431] width 155 height 27
click at [716, 580] on div "7:00 AM" at bounding box center [766, 567] width 193 height 27
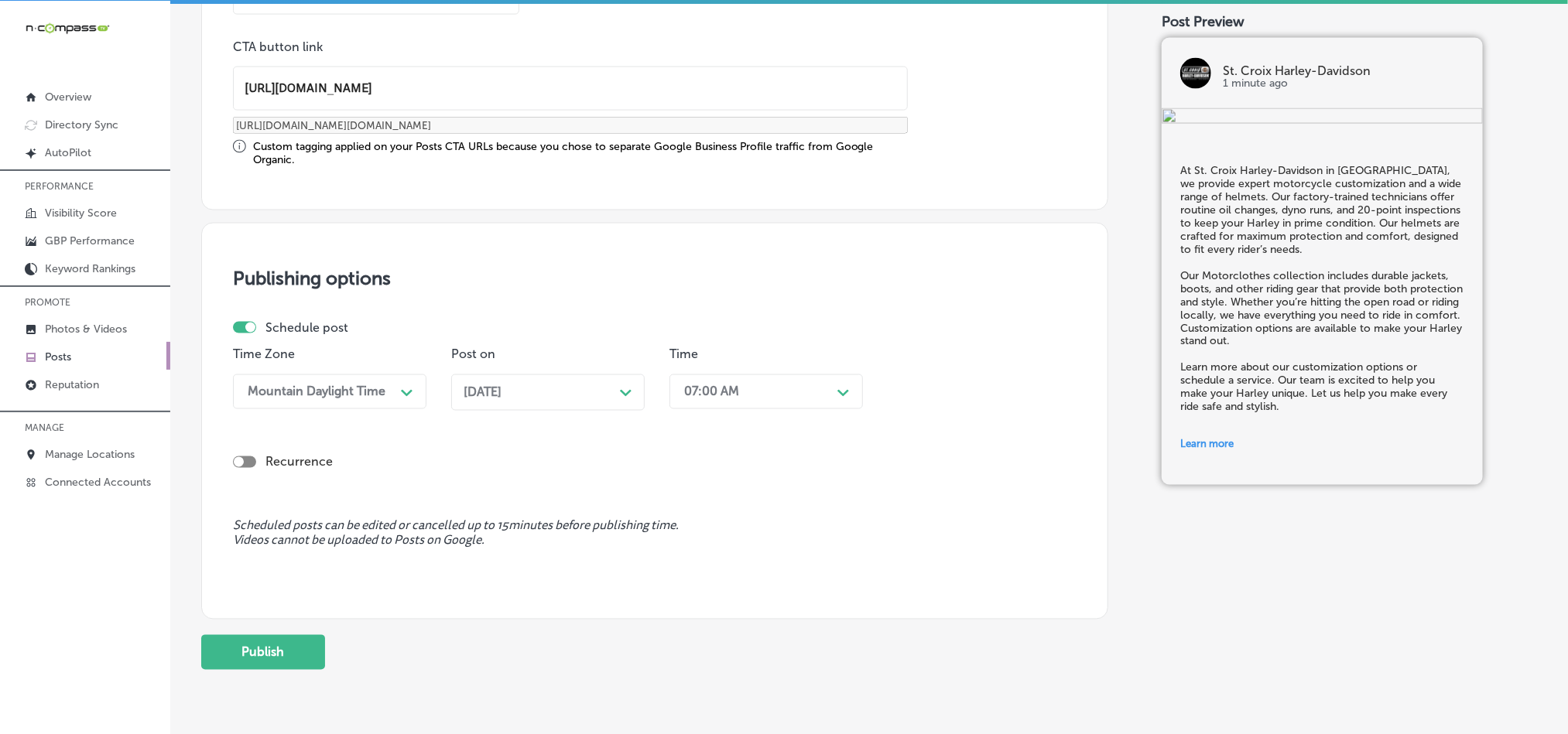
scroll to position [1287, 0]
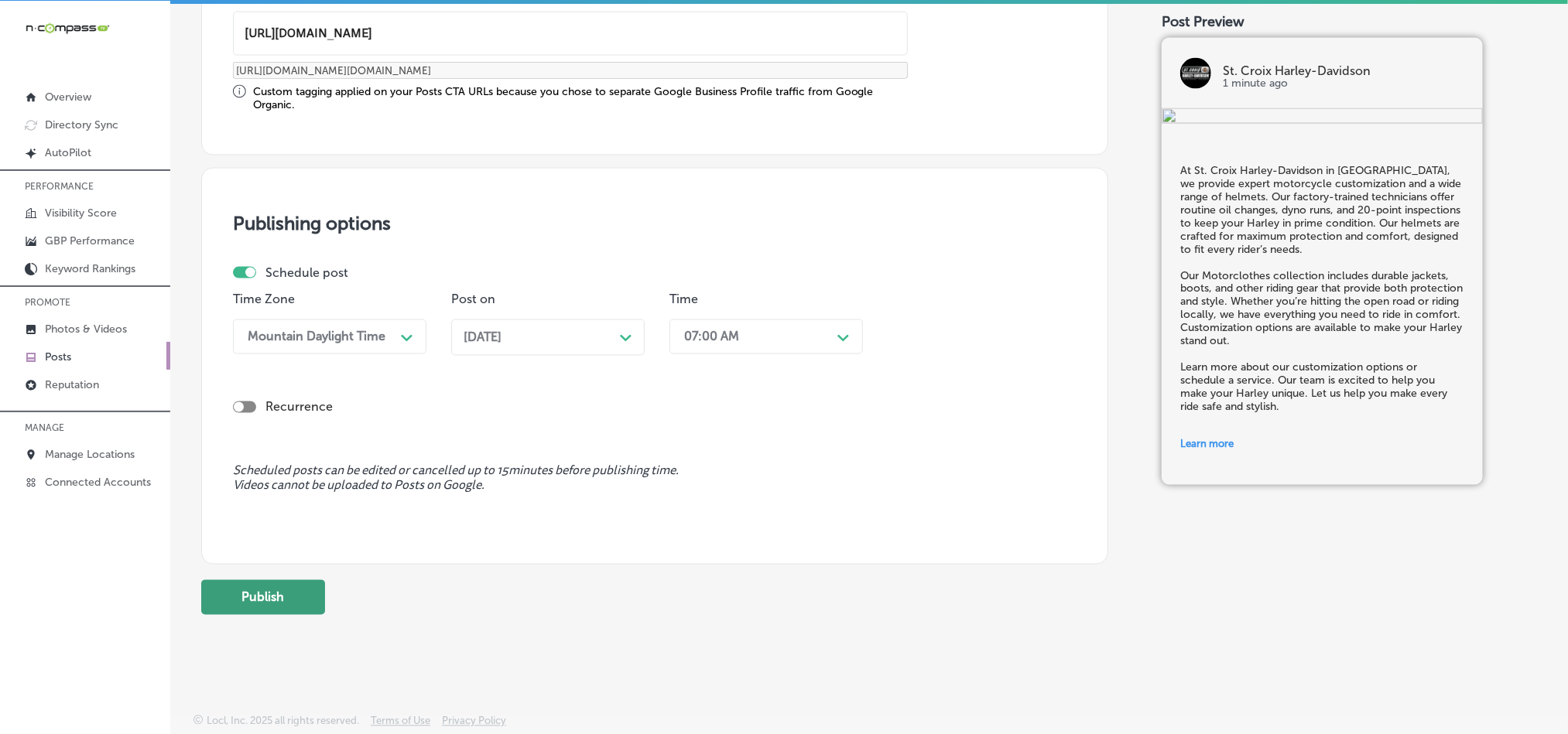
click at [249, 599] on button "Publish" at bounding box center [263, 597] width 124 height 35
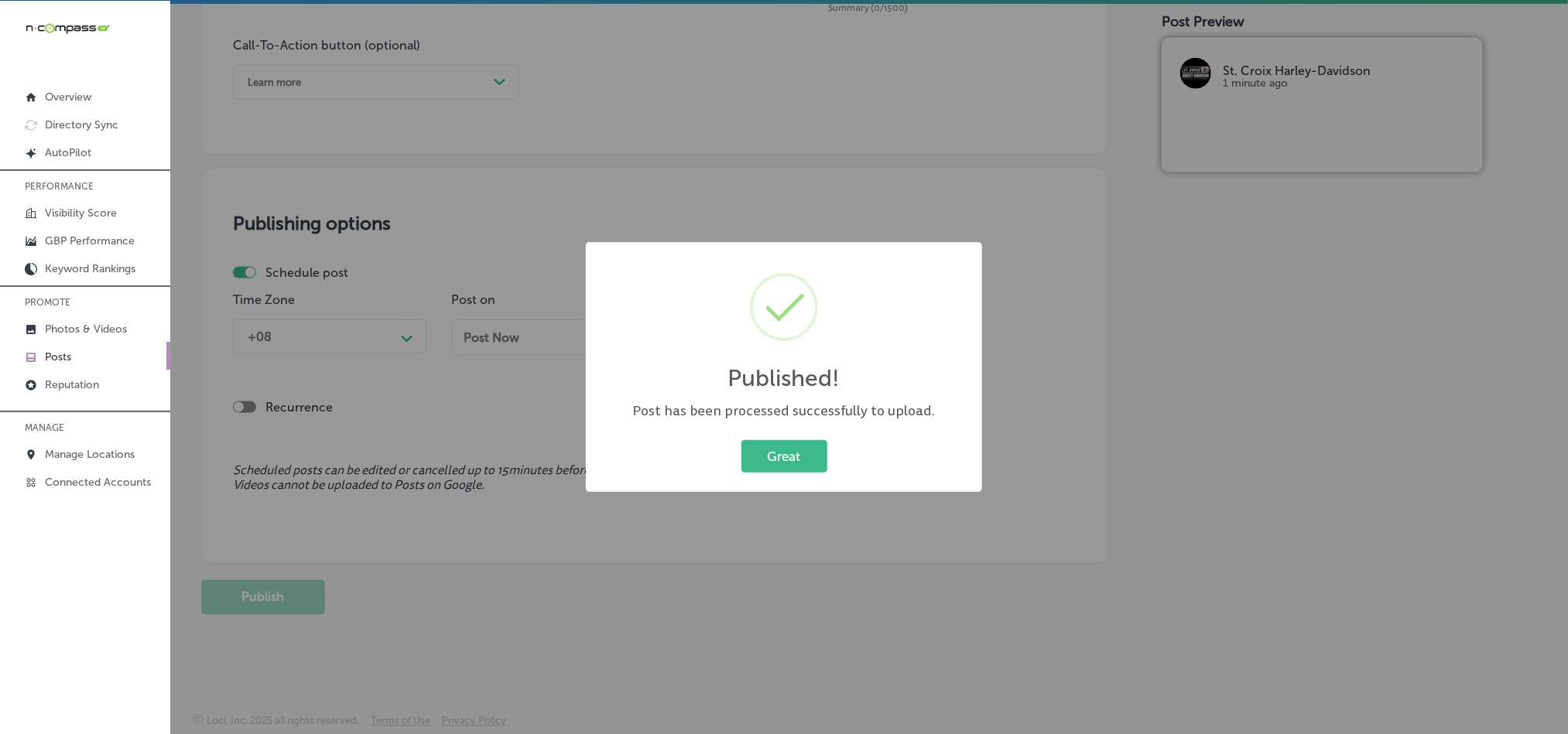
scroll to position [1148, 0]
click at [783, 458] on button "Great" at bounding box center [784, 456] width 86 height 32
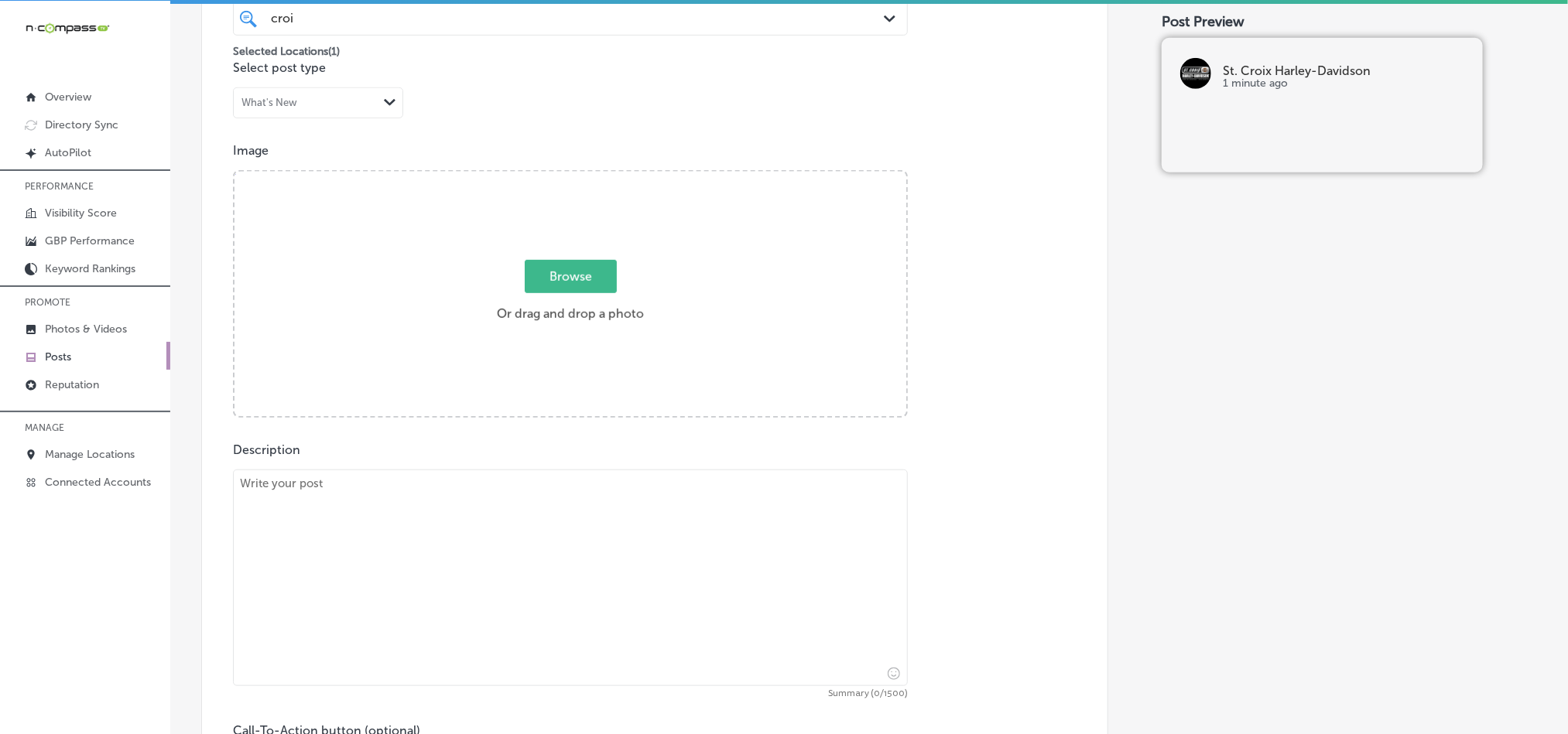
scroll to position [451, 0]
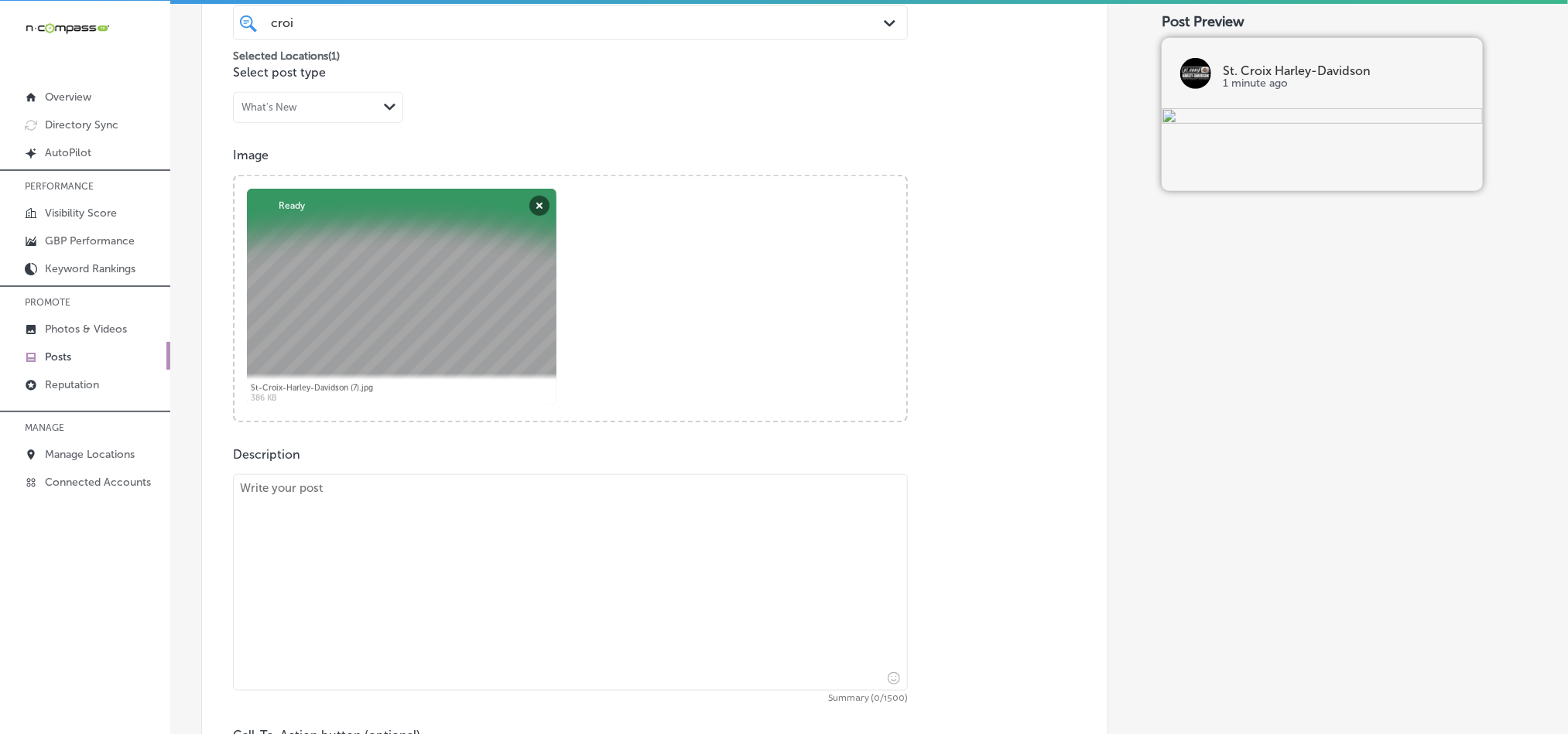
click at [425, 589] on textarea at bounding box center [570, 582] width 675 height 217
paste textarea "St. Croix Harley-Davidson offers a wide selection of new and used Harley-Davids…"
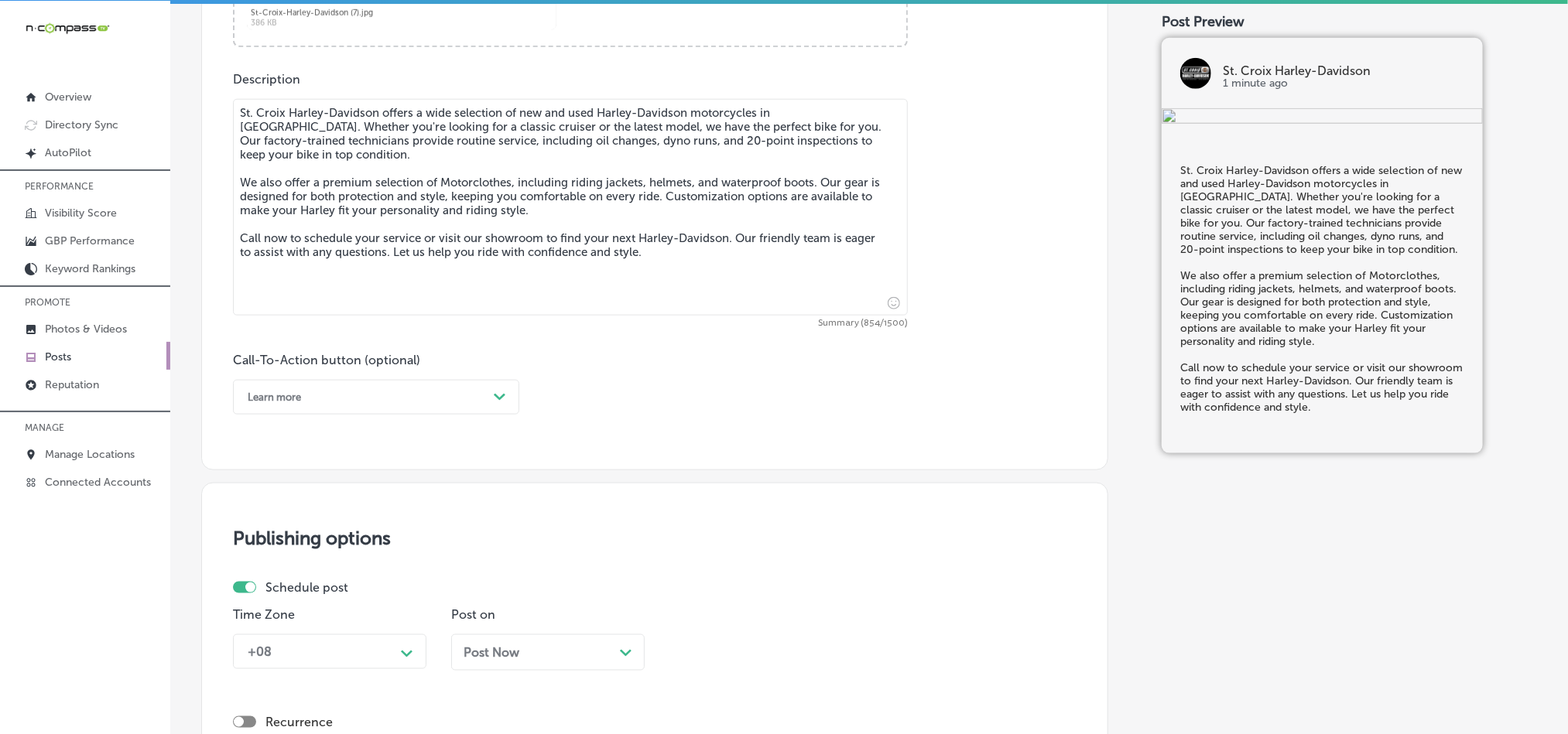
scroll to position [838, 0]
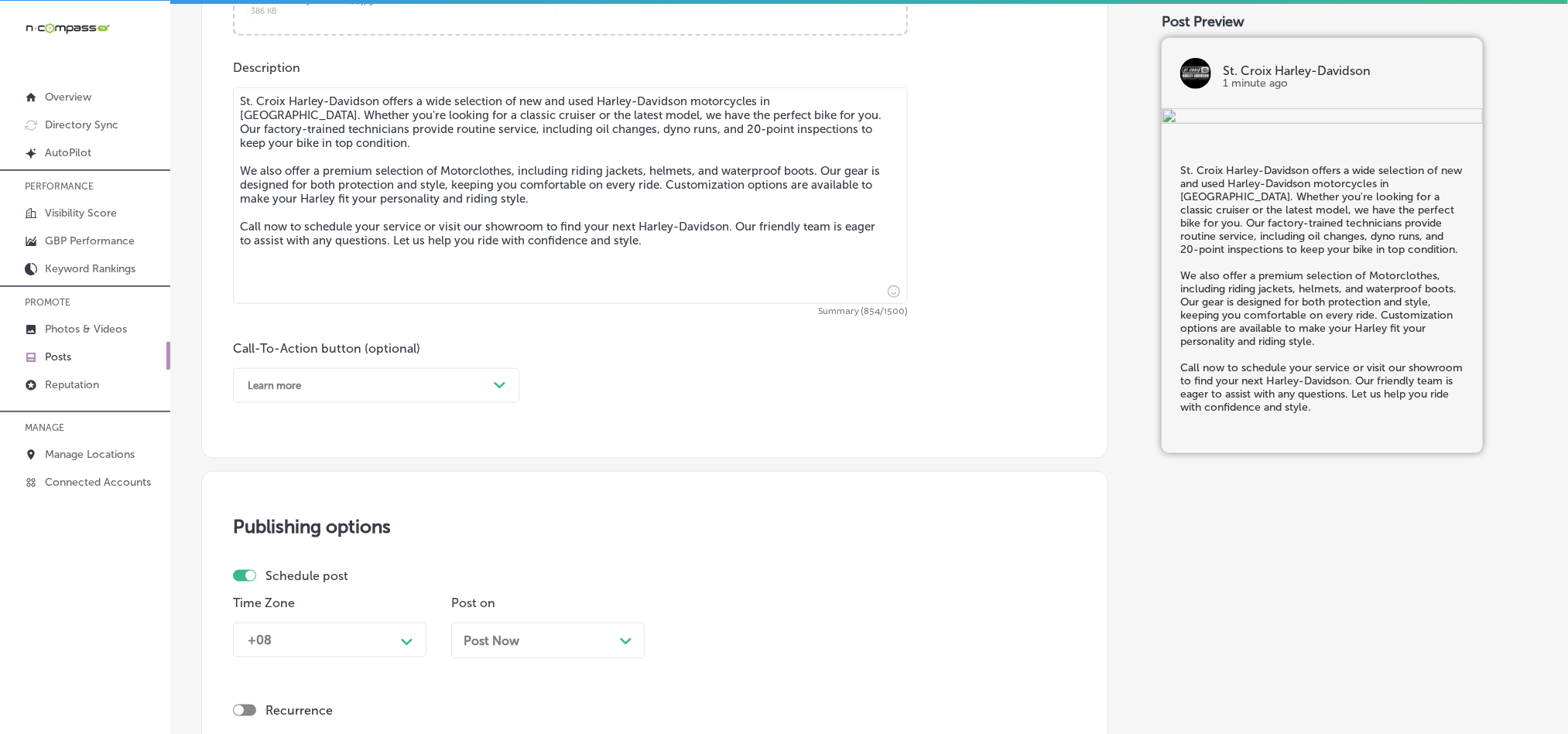
type textarea "St. Croix Harley-Davidson offers a wide selection of new and used Harley-Davids…"
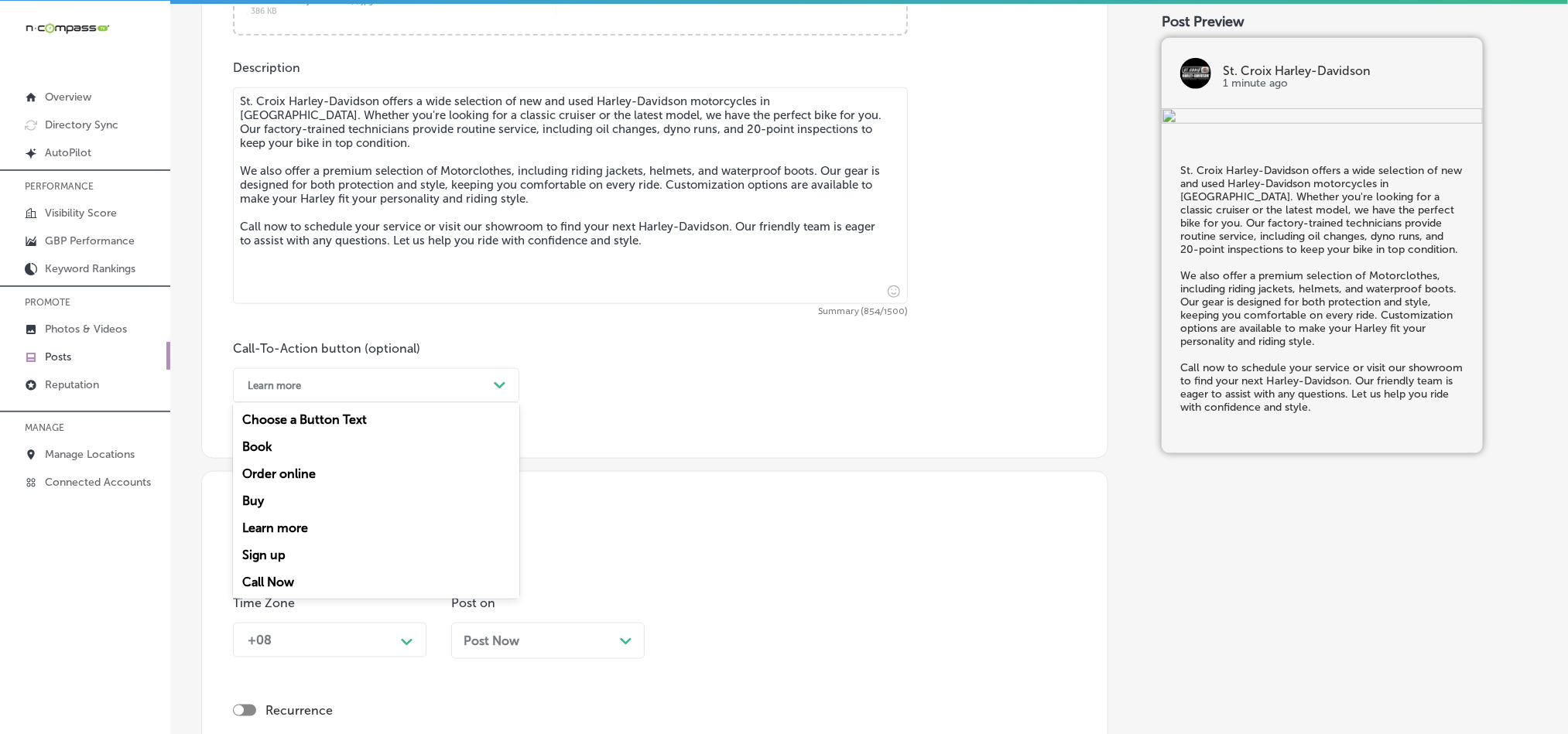
click at [440, 398] on div "Learn more" at bounding box center [364, 385] width 248 height 24
click at [274, 593] on div "Call Now" at bounding box center [376, 582] width 286 height 27
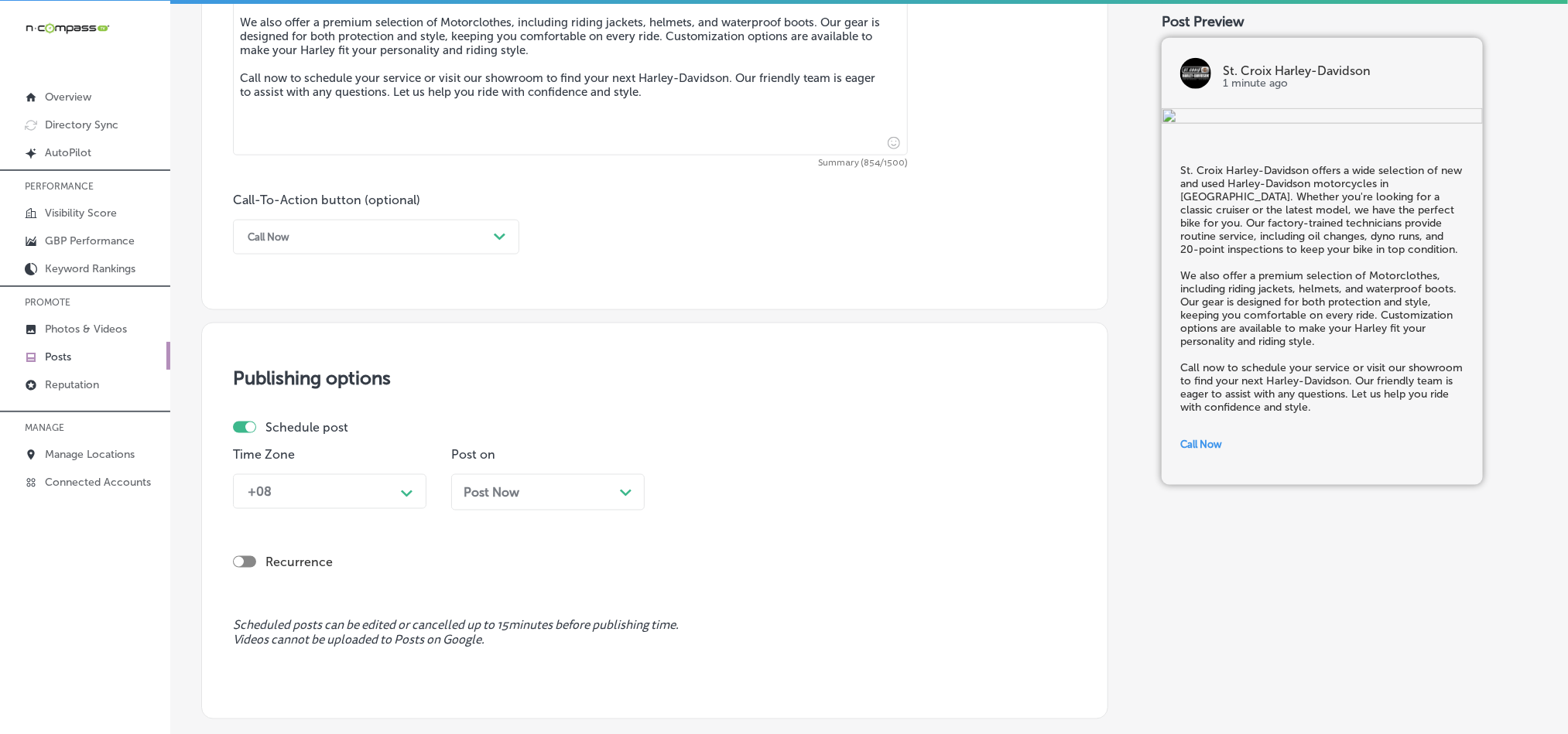
scroll to position [1031, 0]
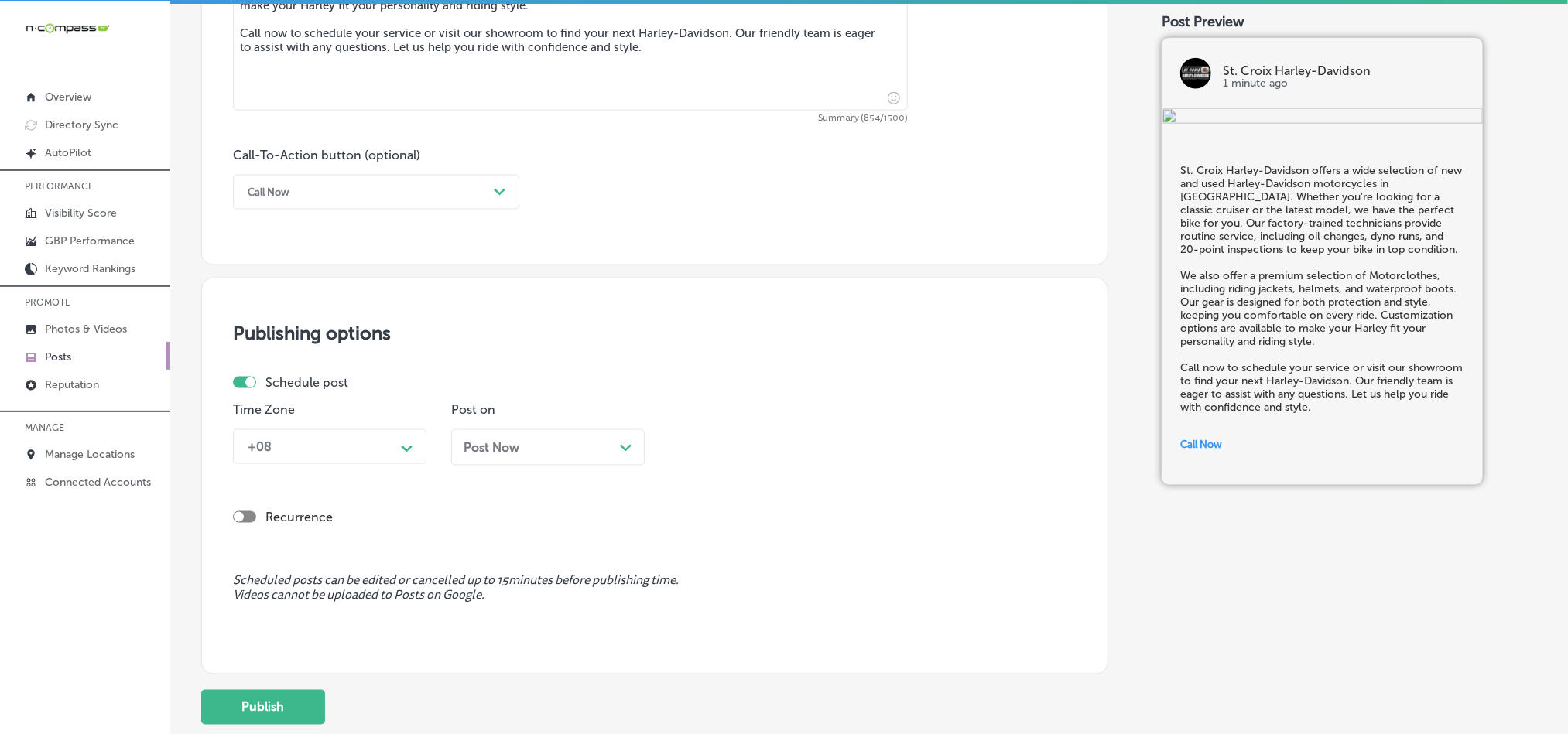
click at [350, 439] on div "+08" at bounding box center [318, 446] width 155 height 27
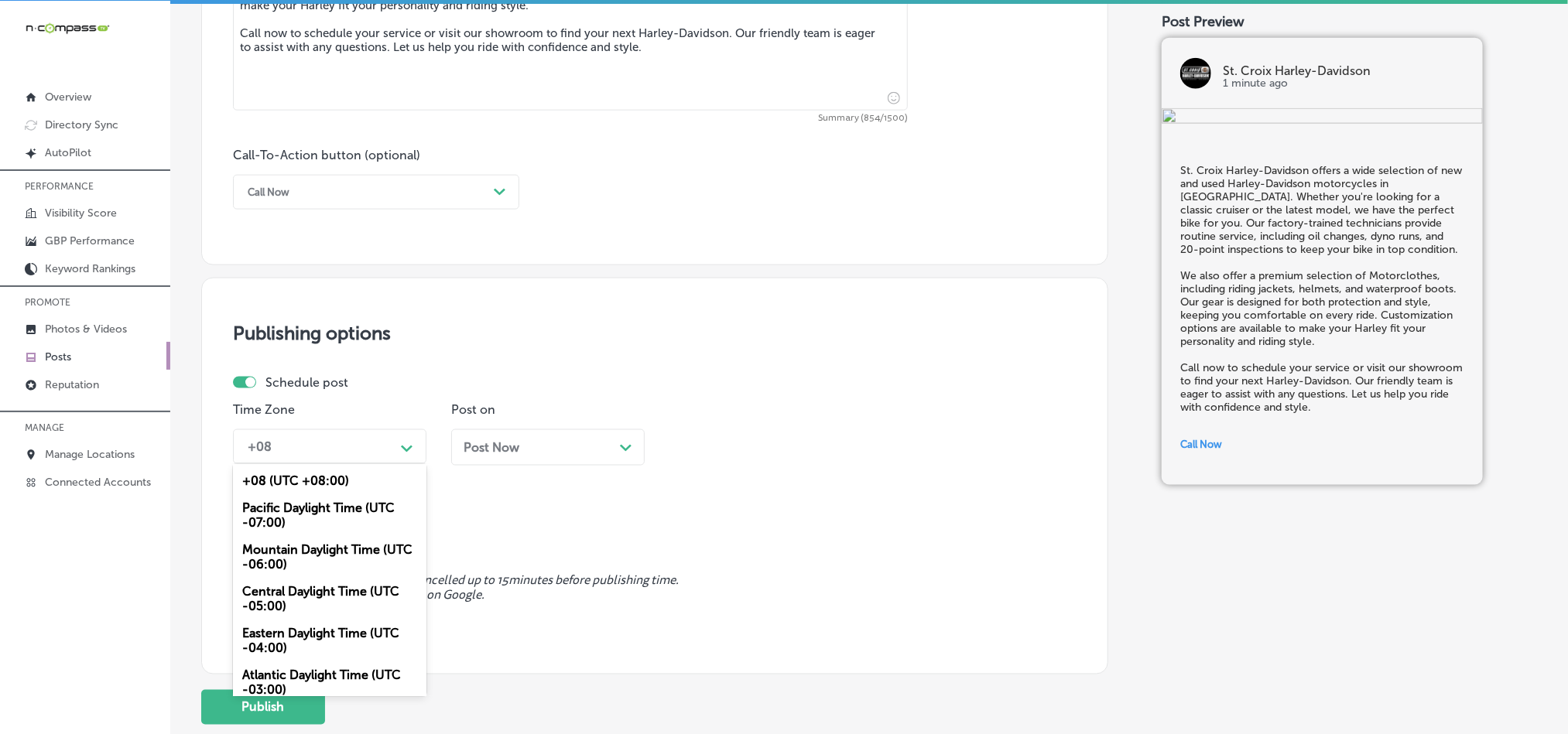
click at [277, 557] on div "Mountain Daylight Time (UTC -06:00)" at bounding box center [329, 557] width 193 height 41
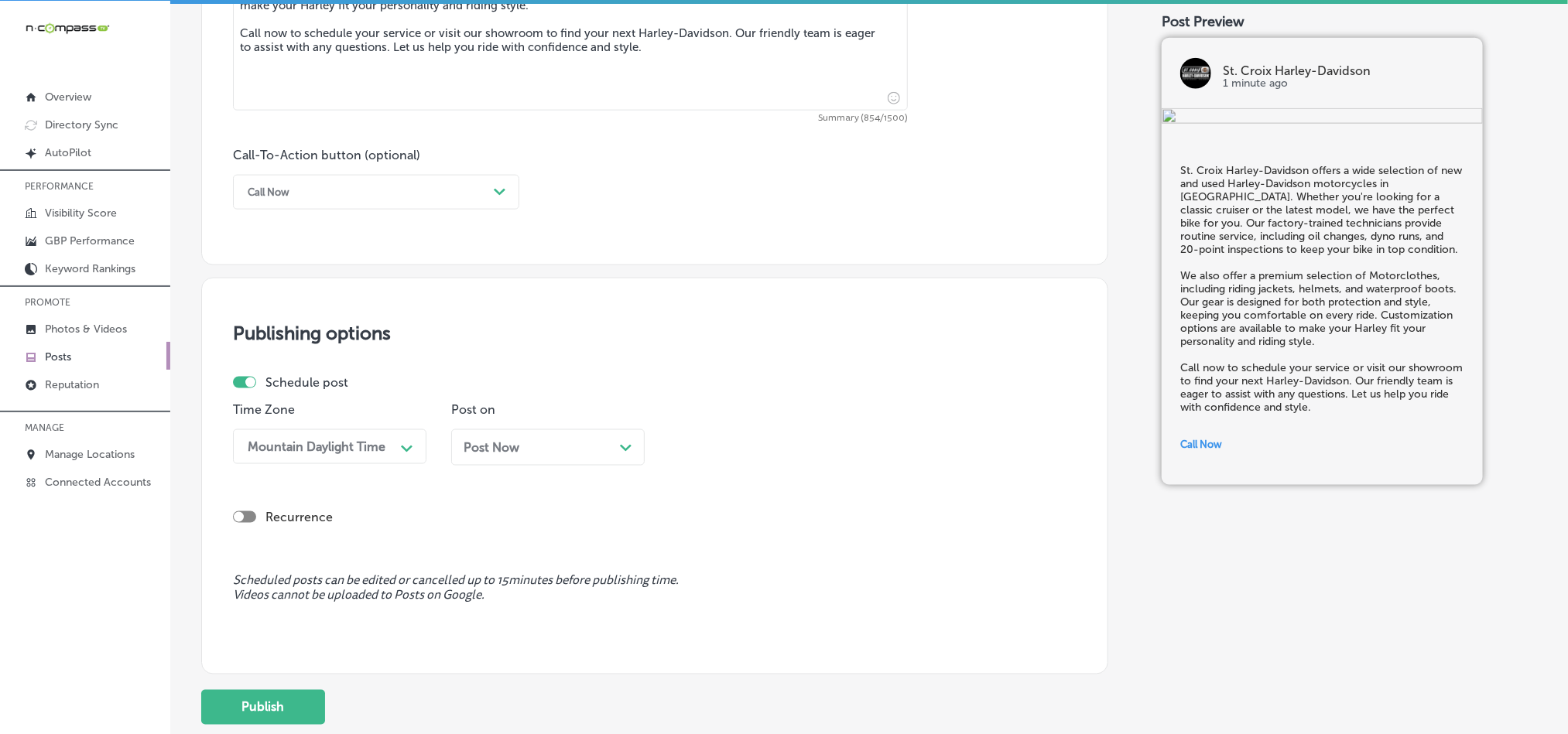
click at [507, 460] on div "Post Now Path Created with Sketch." at bounding box center [547, 447] width 193 height 37
drag, startPoint x: 716, startPoint y: 439, endPoint x: 722, endPoint y: 446, distance: 9.2
click at [719, 439] on div "01:45 PM" at bounding box center [754, 446] width 155 height 27
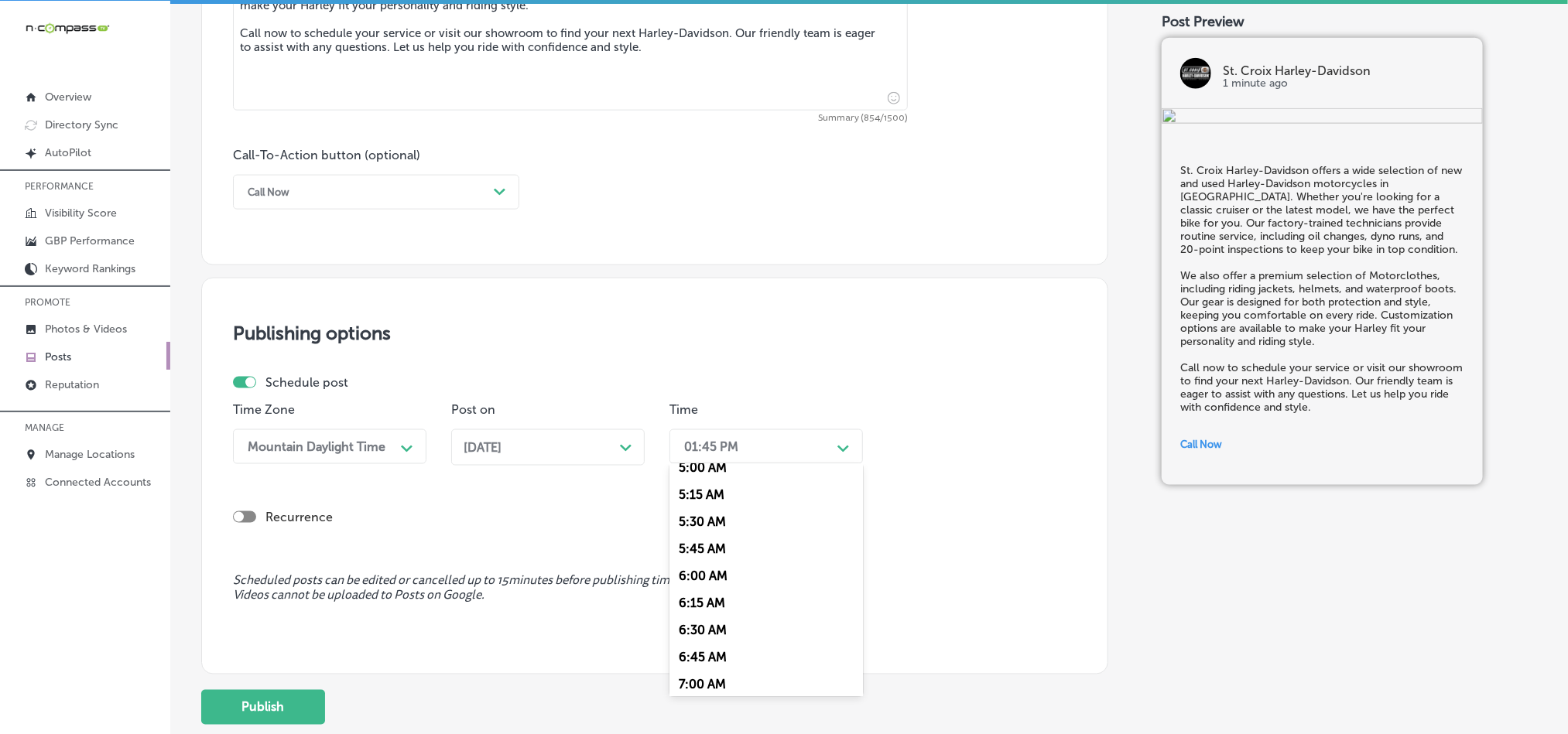
scroll to position [580, 0]
click at [713, 661] on div "7:00 AM" at bounding box center [766, 658] width 193 height 27
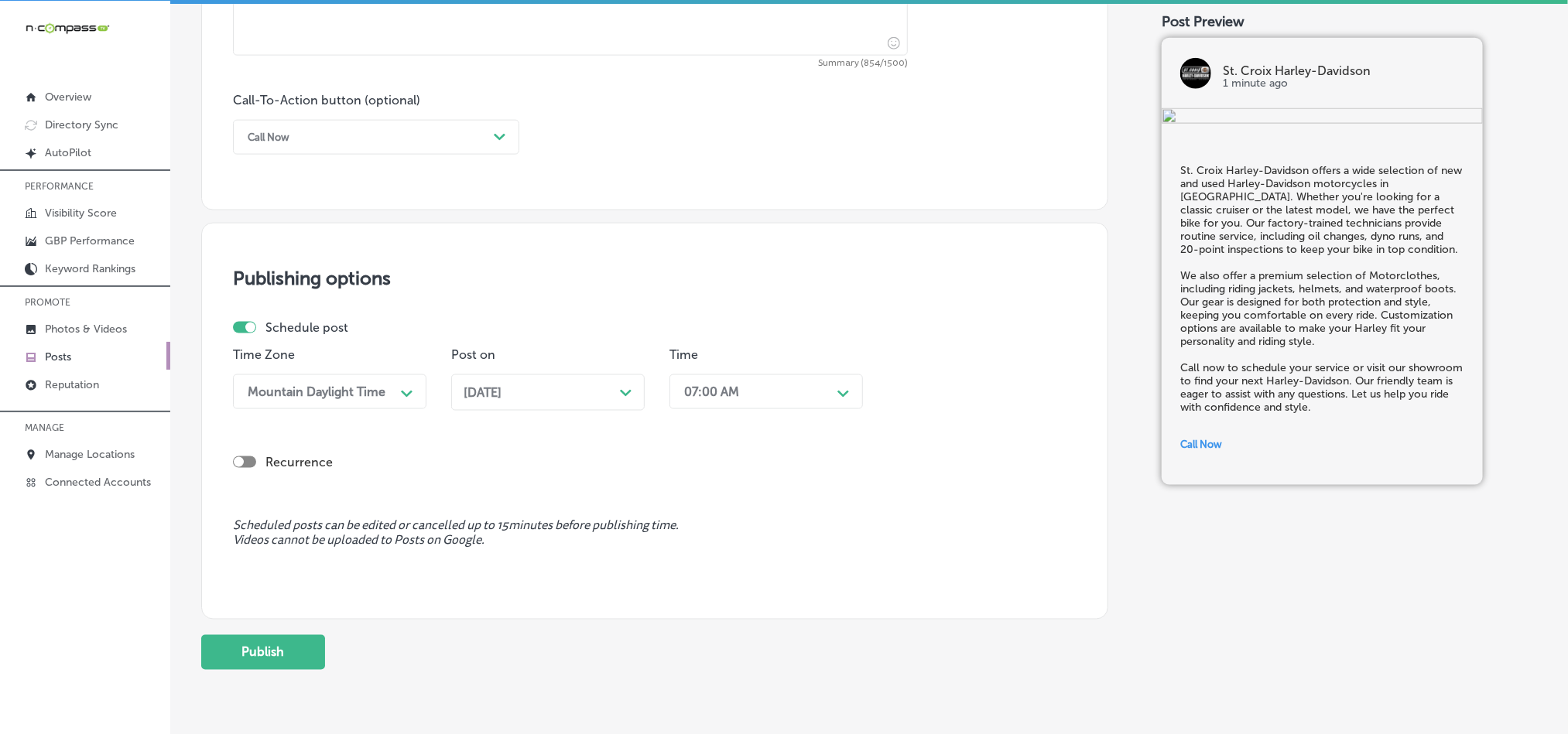
scroll to position [1148, 0]
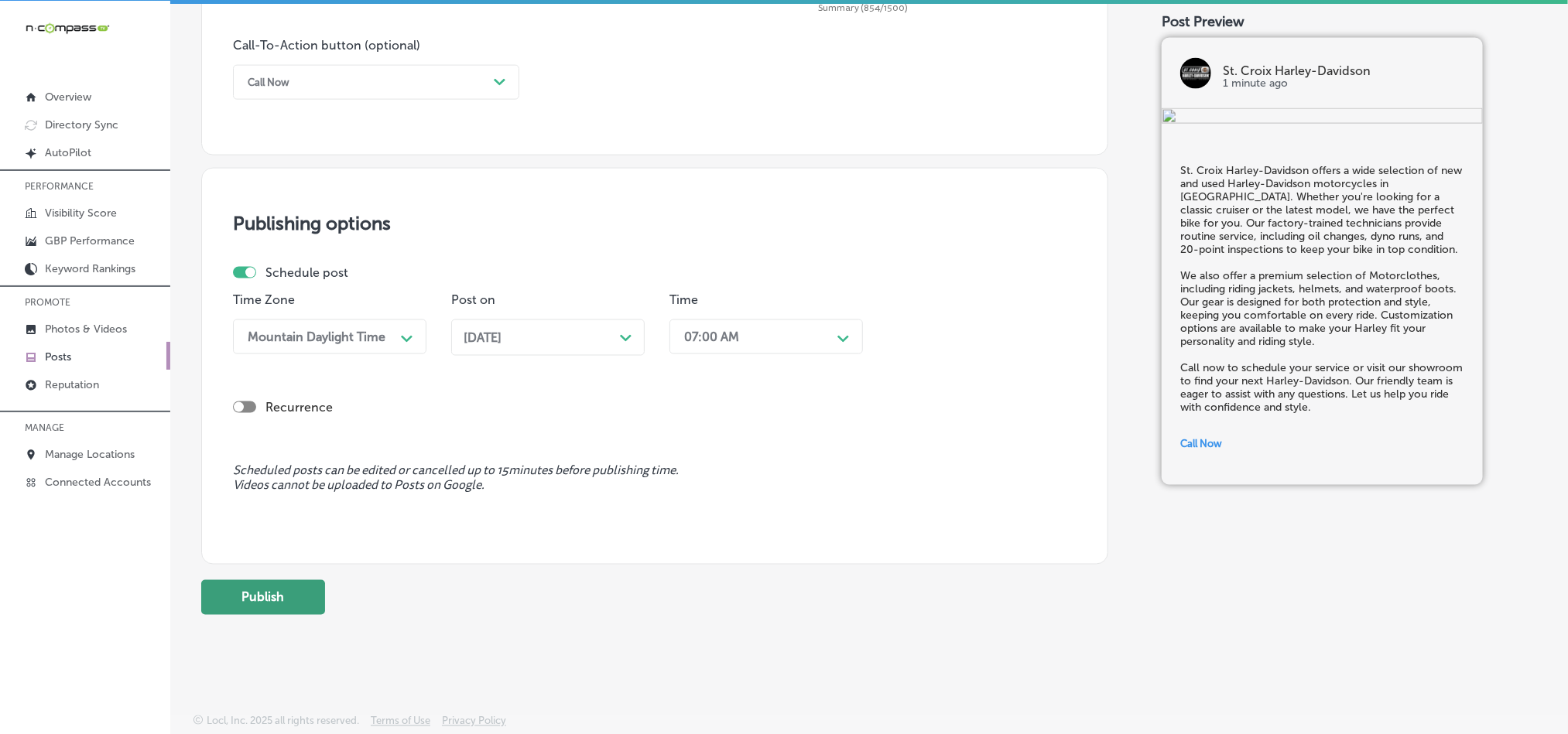
click at [269, 599] on button "Publish" at bounding box center [263, 597] width 124 height 35
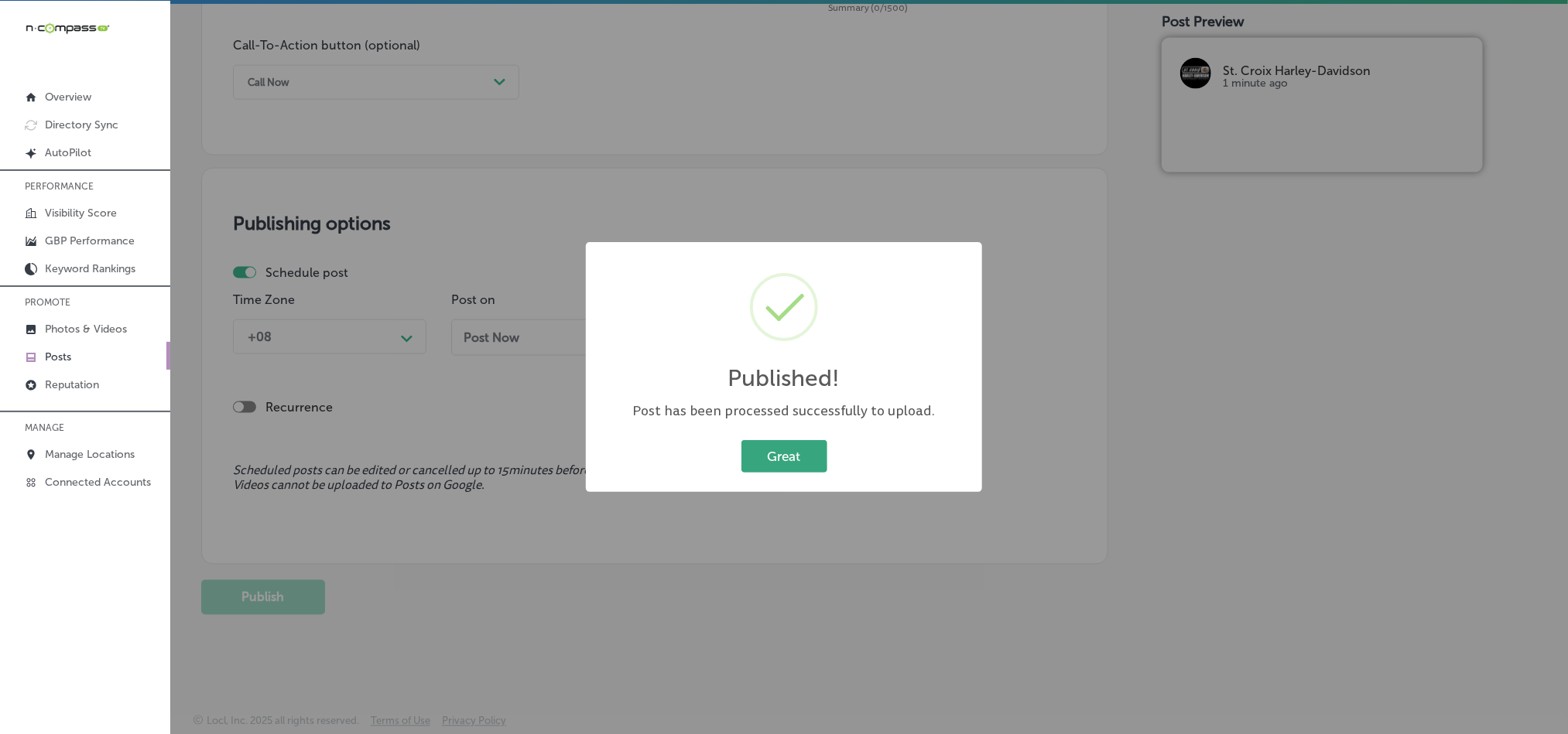
click at [760, 457] on button "Great" at bounding box center [784, 456] width 86 height 32
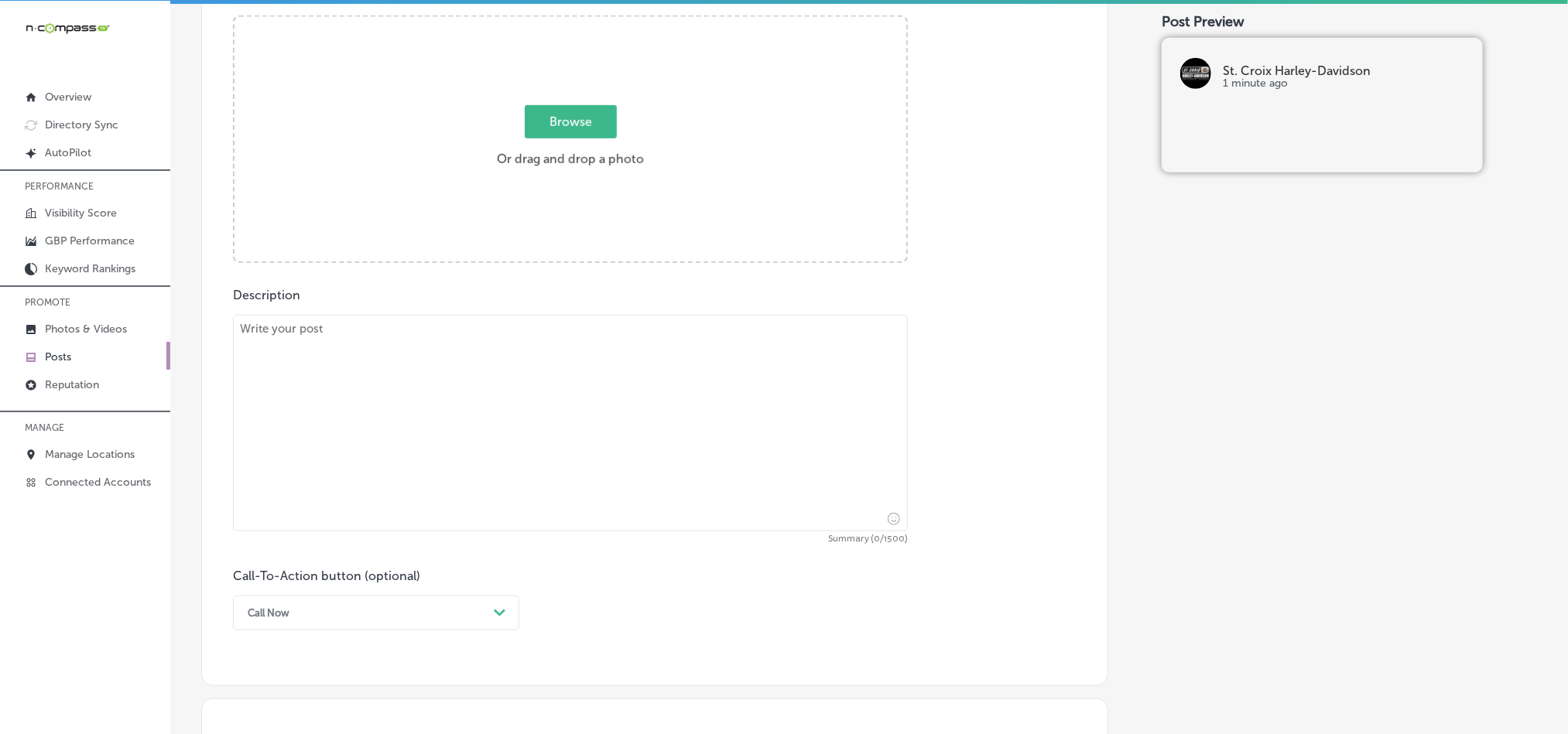
scroll to position [568, 0]
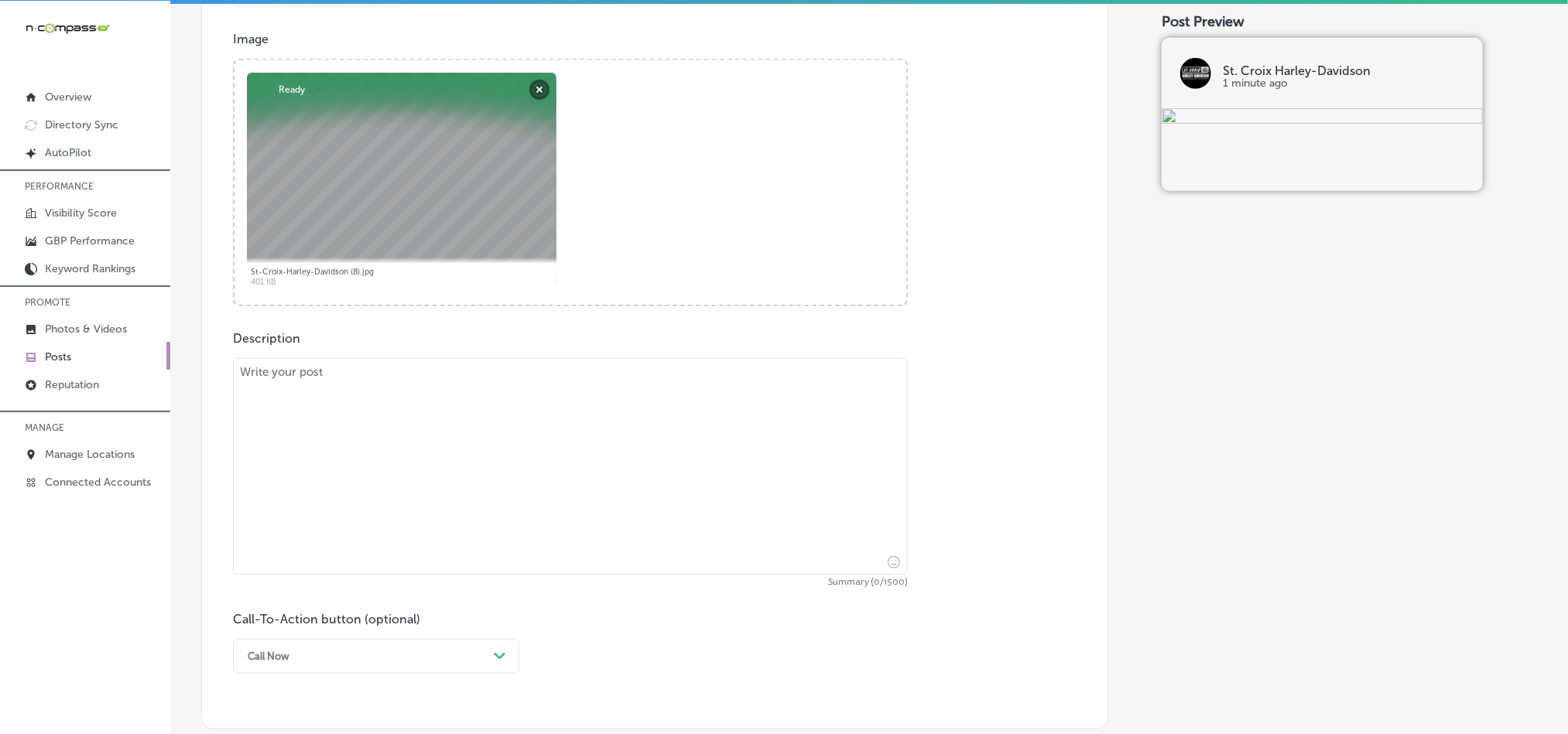
click at [420, 441] on textarea at bounding box center [570, 466] width 675 height 217
paste textarea "Explore premium riding gear and expert motorcycle service at [GEOGRAPHIC_DATA] …"
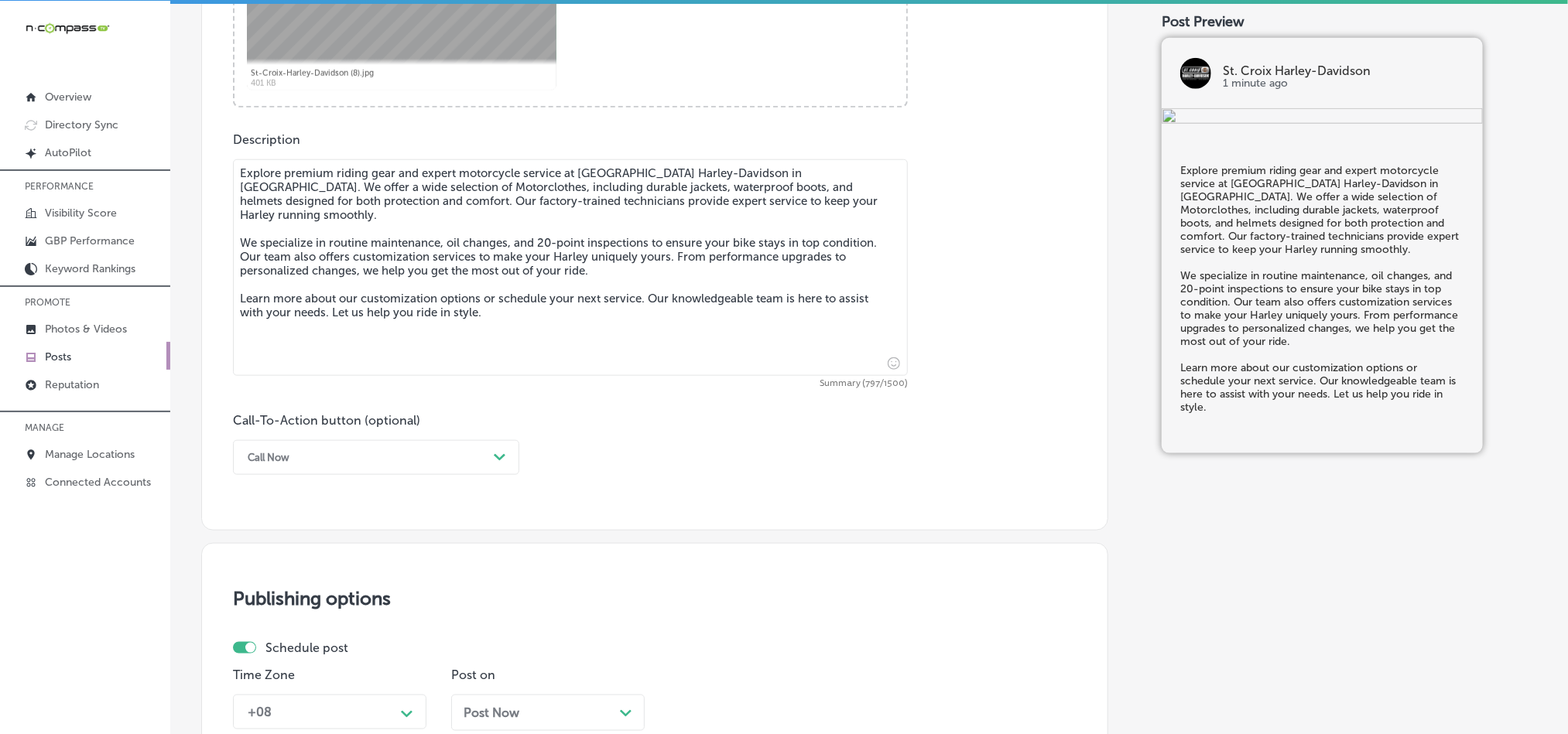
scroll to position [799, 0]
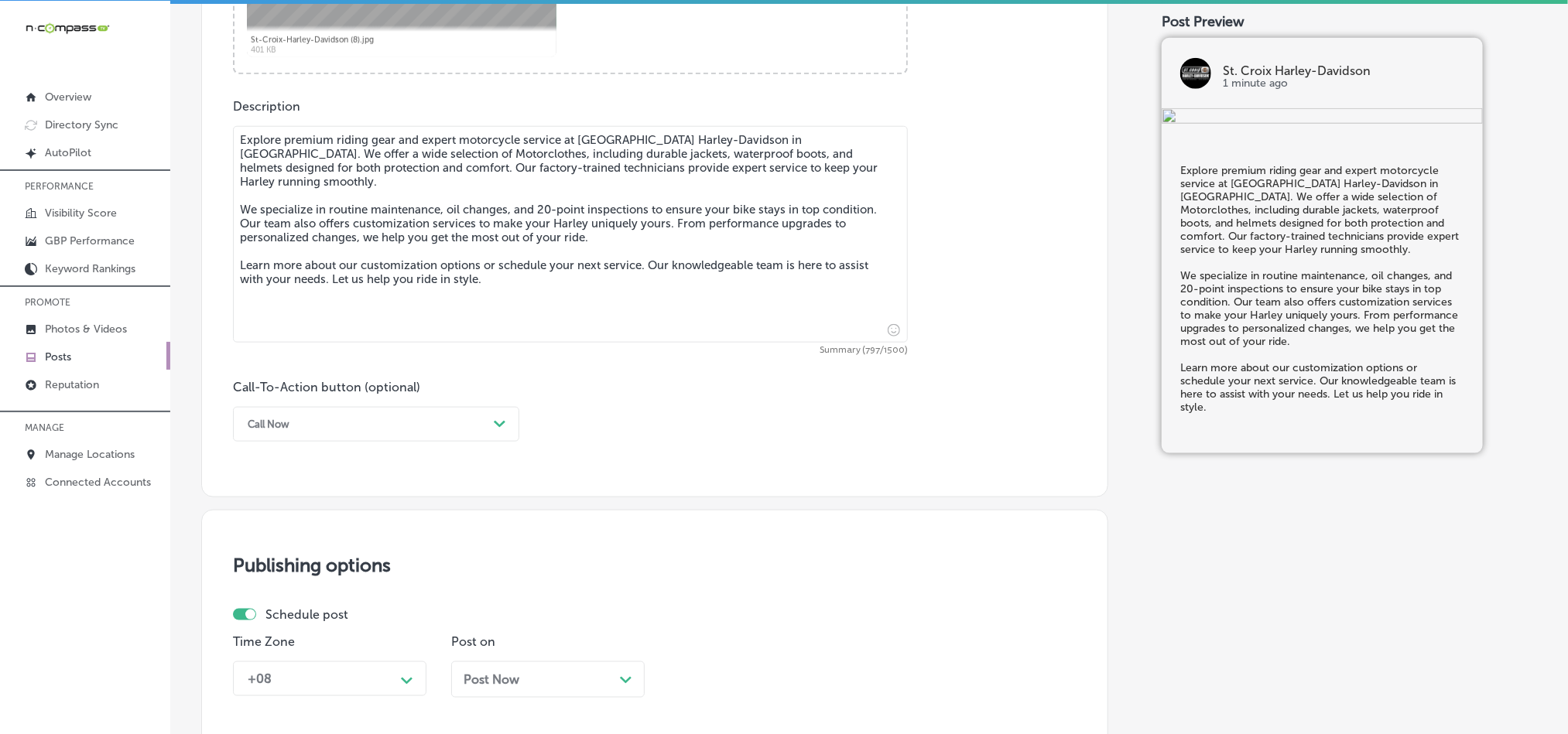
type textarea "Explore premium riding gear and expert motorcycle service at [GEOGRAPHIC_DATA] …"
click at [465, 431] on div "Call Now" at bounding box center [364, 424] width 248 height 24
click at [274, 573] on div "Learn more" at bounding box center [376, 567] width 286 height 27
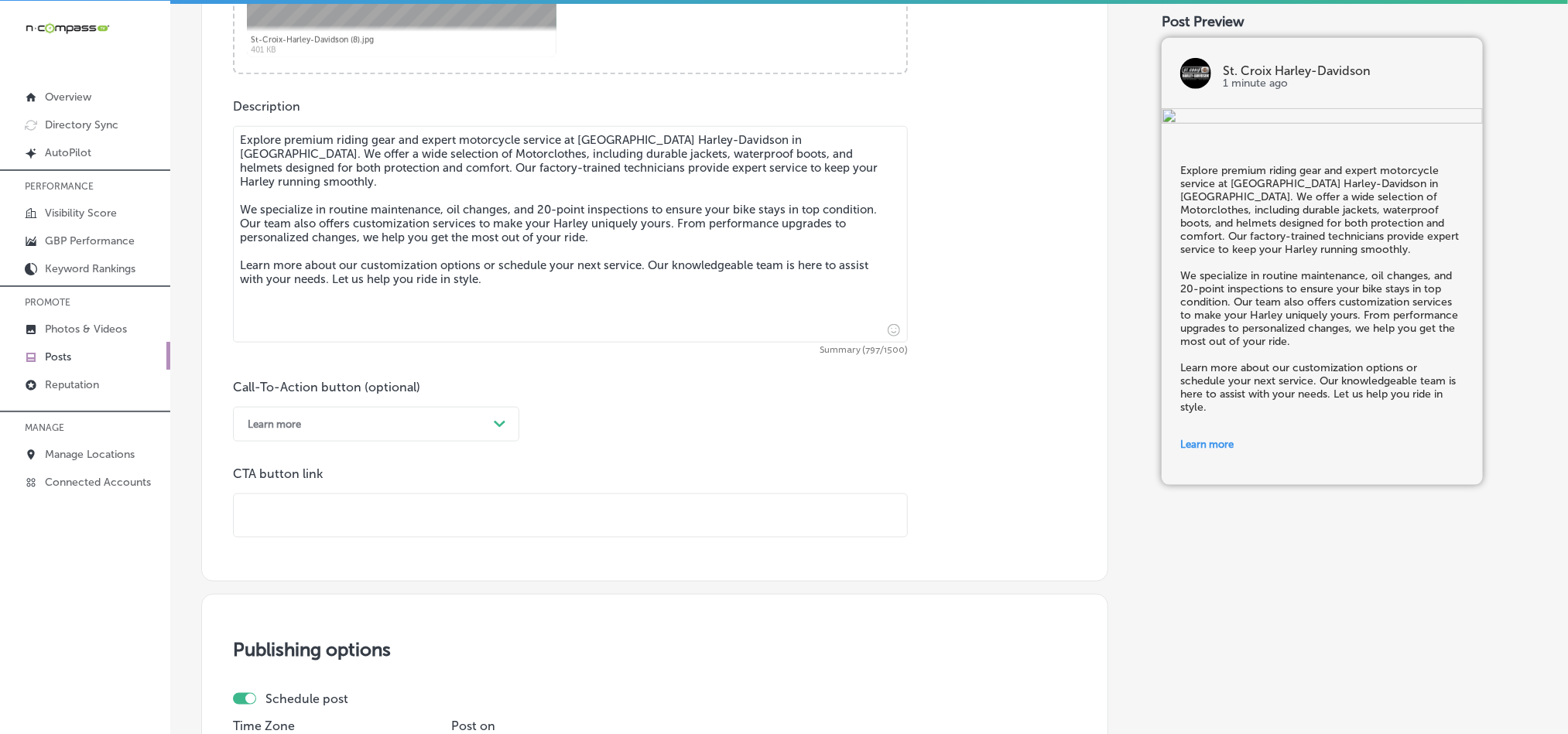
click at [375, 517] on input "text" at bounding box center [570, 515] width 673 height 42
paste input "[URL][DOMAIN_NAME]"
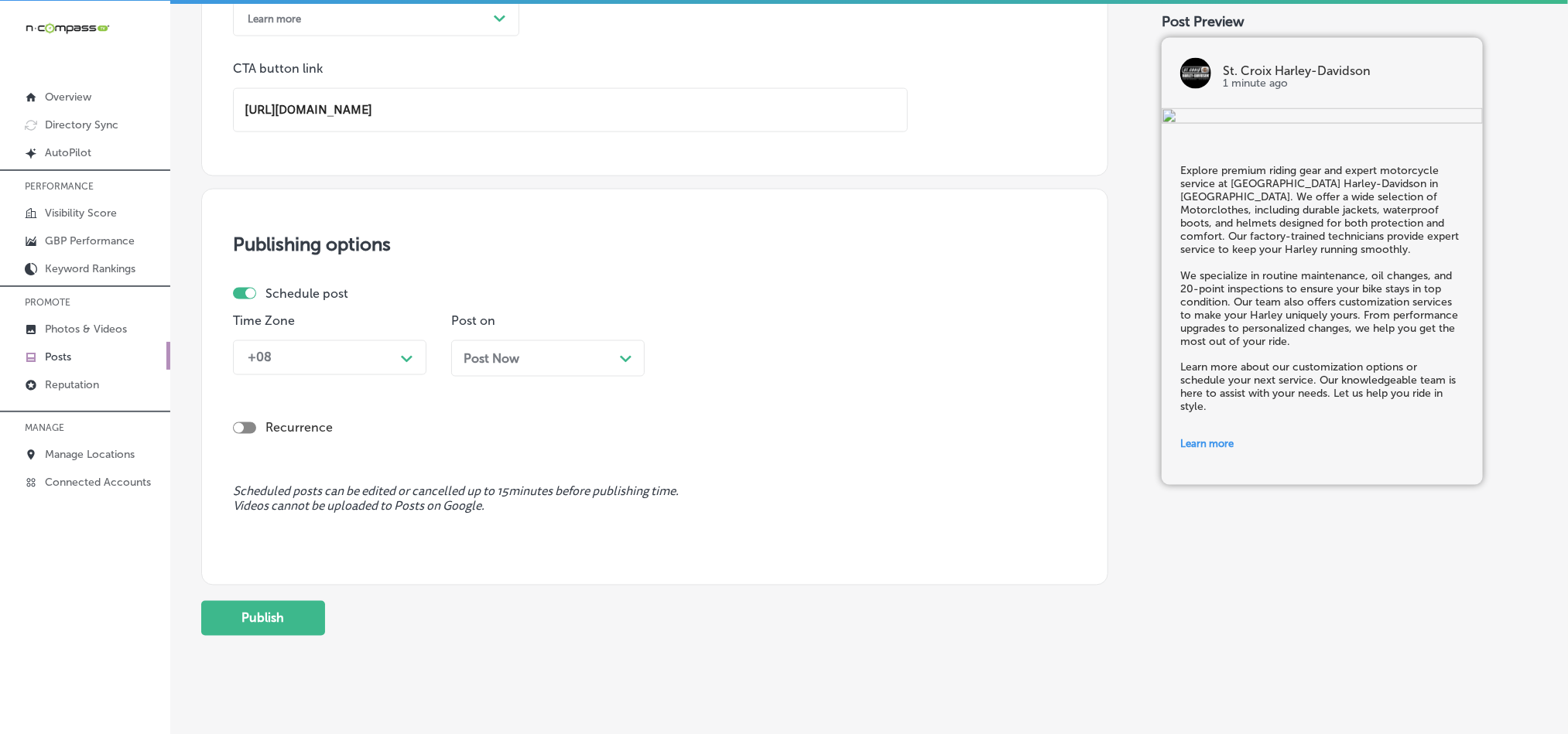
scroll to position [1226, 0]
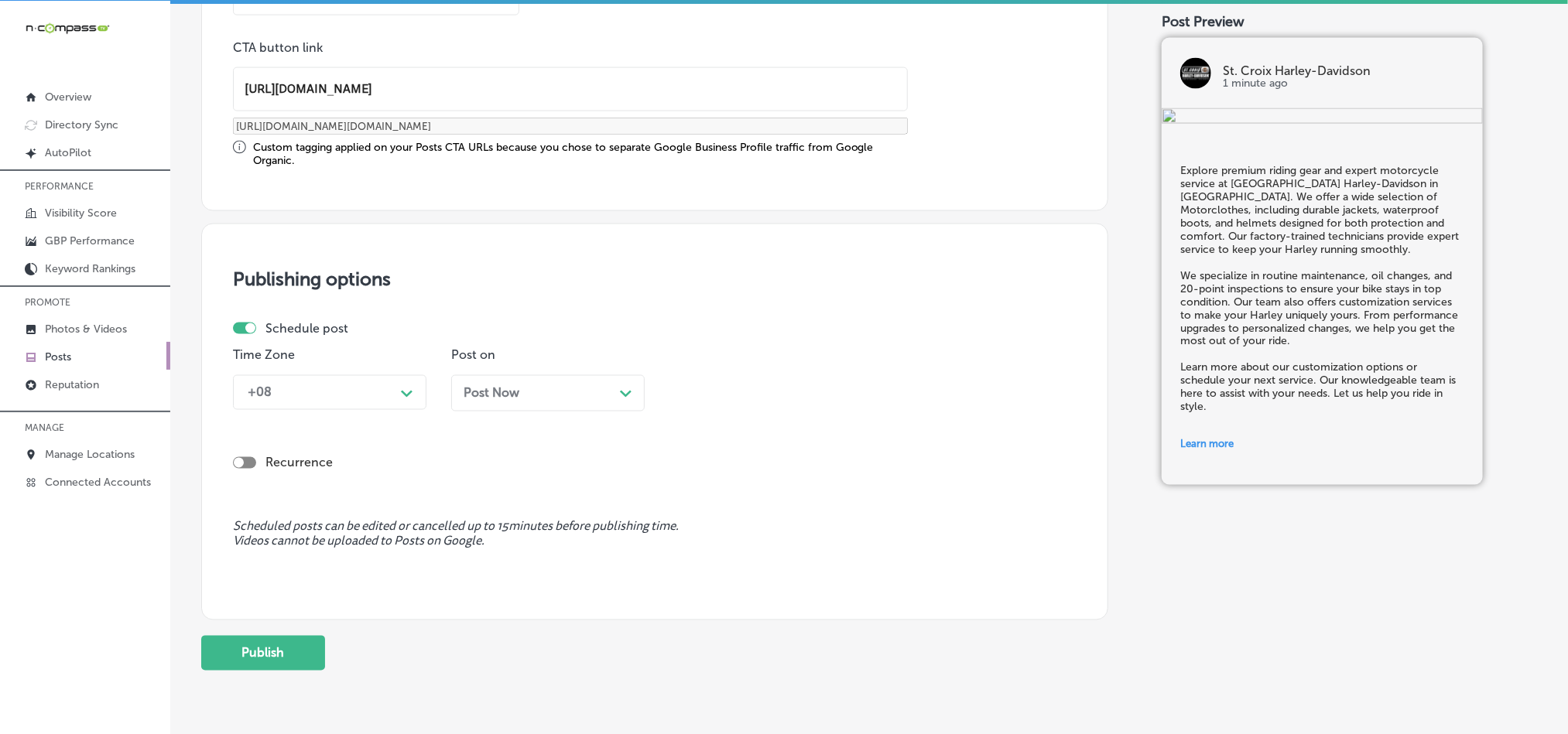
type input "[URL][DOMAIN_NAME]"
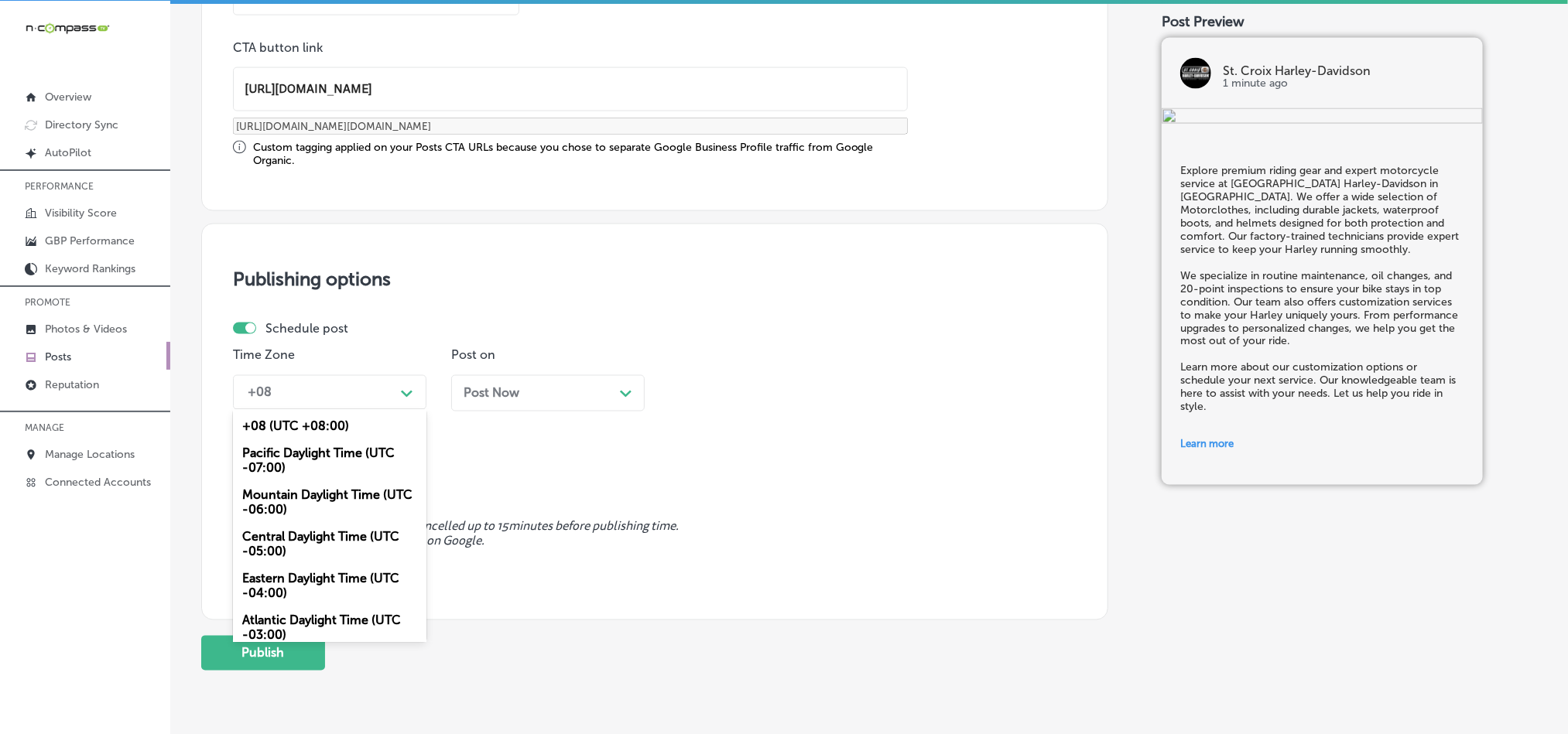
click at [377, 383] on div "+08" at bounding box center [318, 392] width 155 height 27
click at [300, 492] on div "Mountain Daylight Time (UTC -06:00)" at bounding box center [329, 503] width 193 height 41
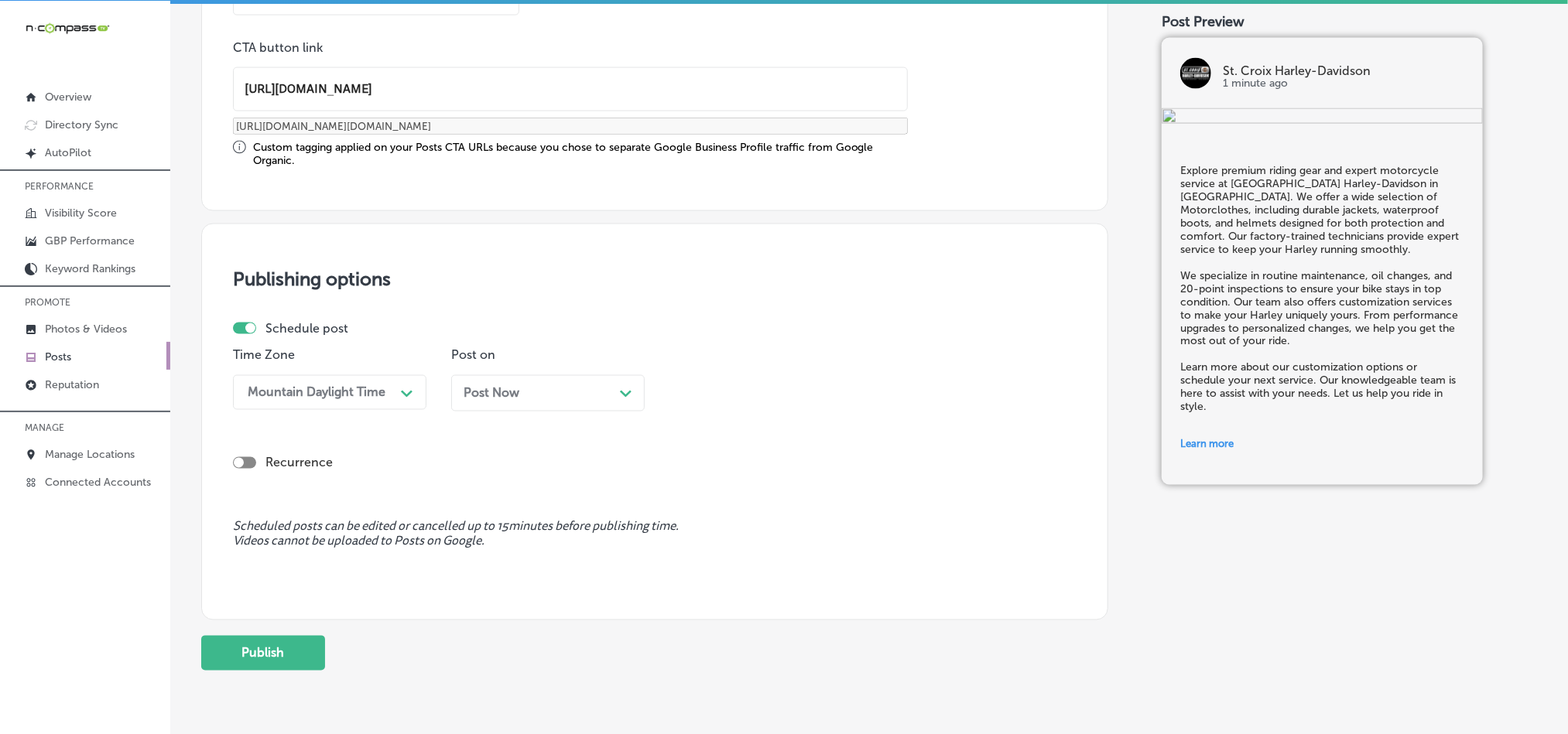
click at [569, 388] on div "Post Now Path Created with Sketch." at bounding box center [547, 393] width 193 height 37
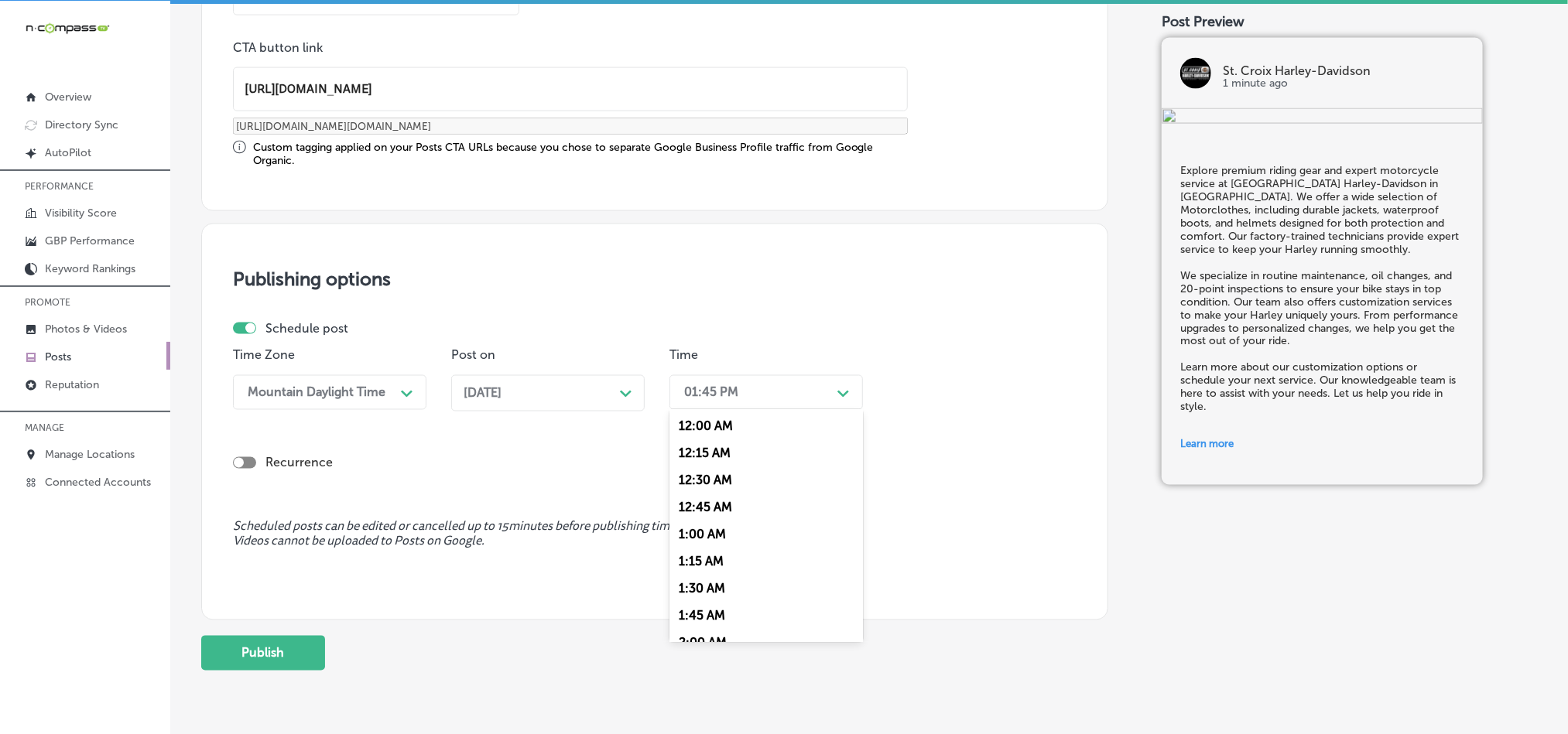
click at [723, 383] on div "01:45 PM" at bounding box center [754, 392] width 155 height 27
click at [698, 613] on div "7:00 AM" at bounding box center [766, 604] width 193 height 27
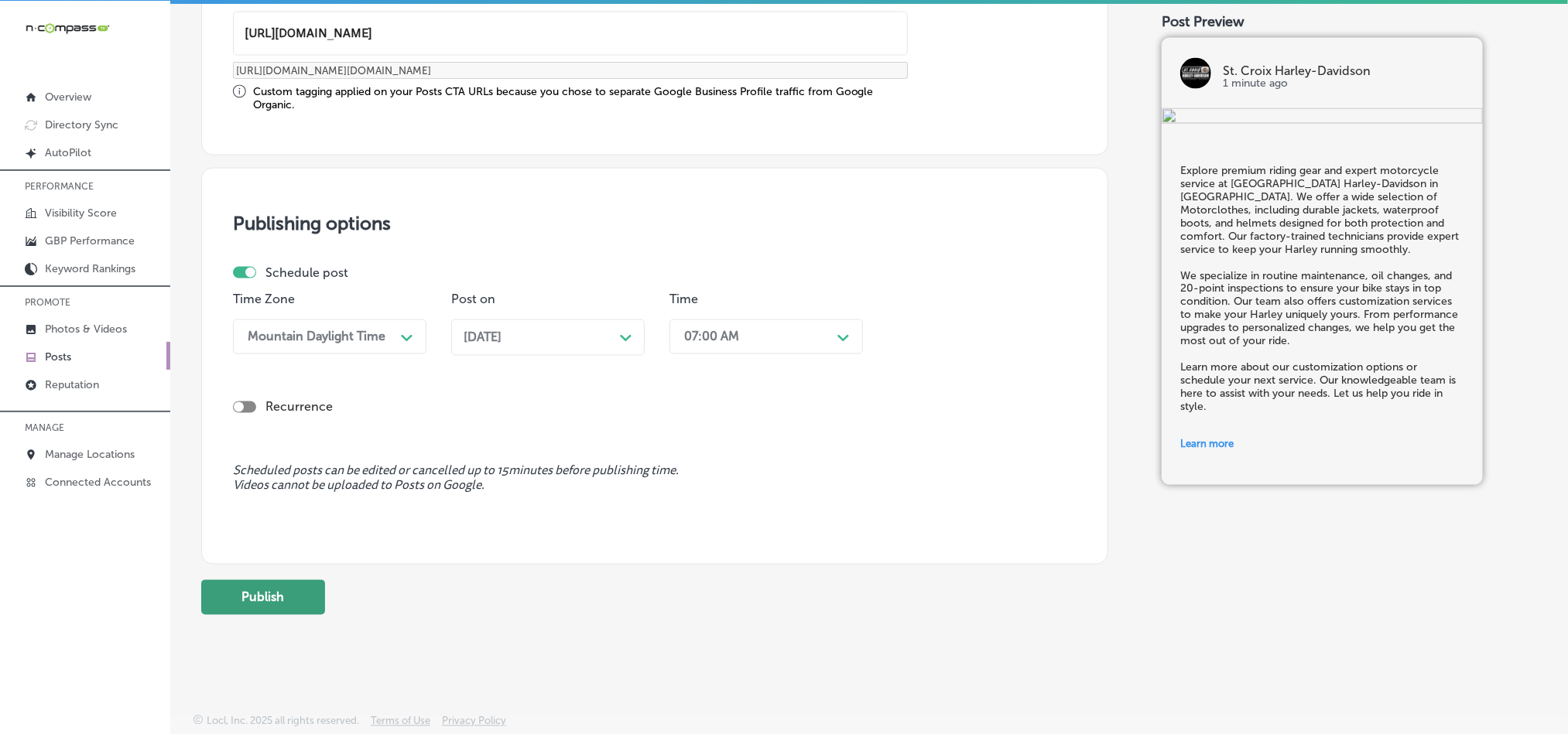
click at [245, 599] on button "Publish" at bounding box center [263, 597] width 124 height 35
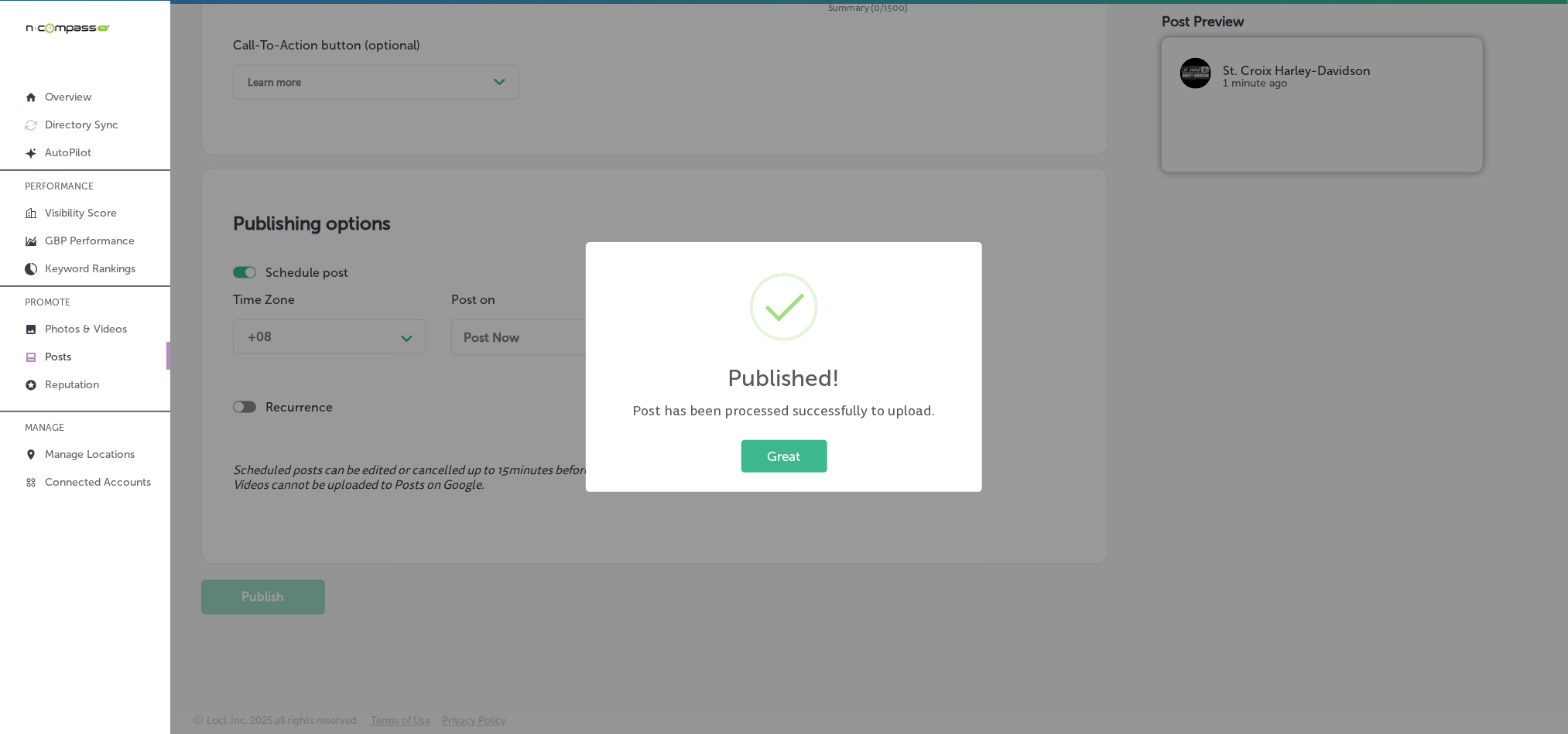
scroll to position [1148, 0]
click at [755, 458] on button "Great" at bounding box center [784, 456] width 86 height 32
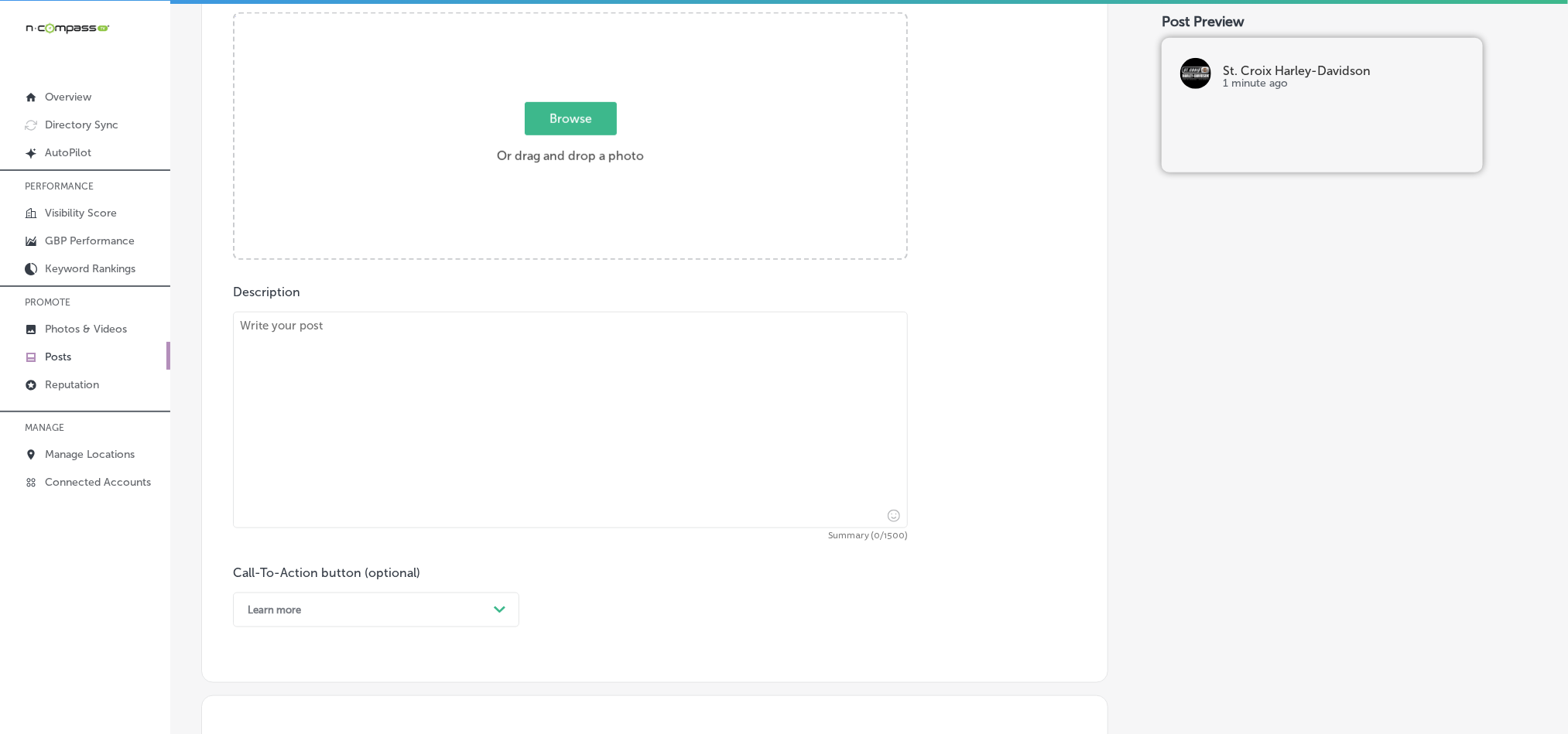
scroll to position [606, 0]
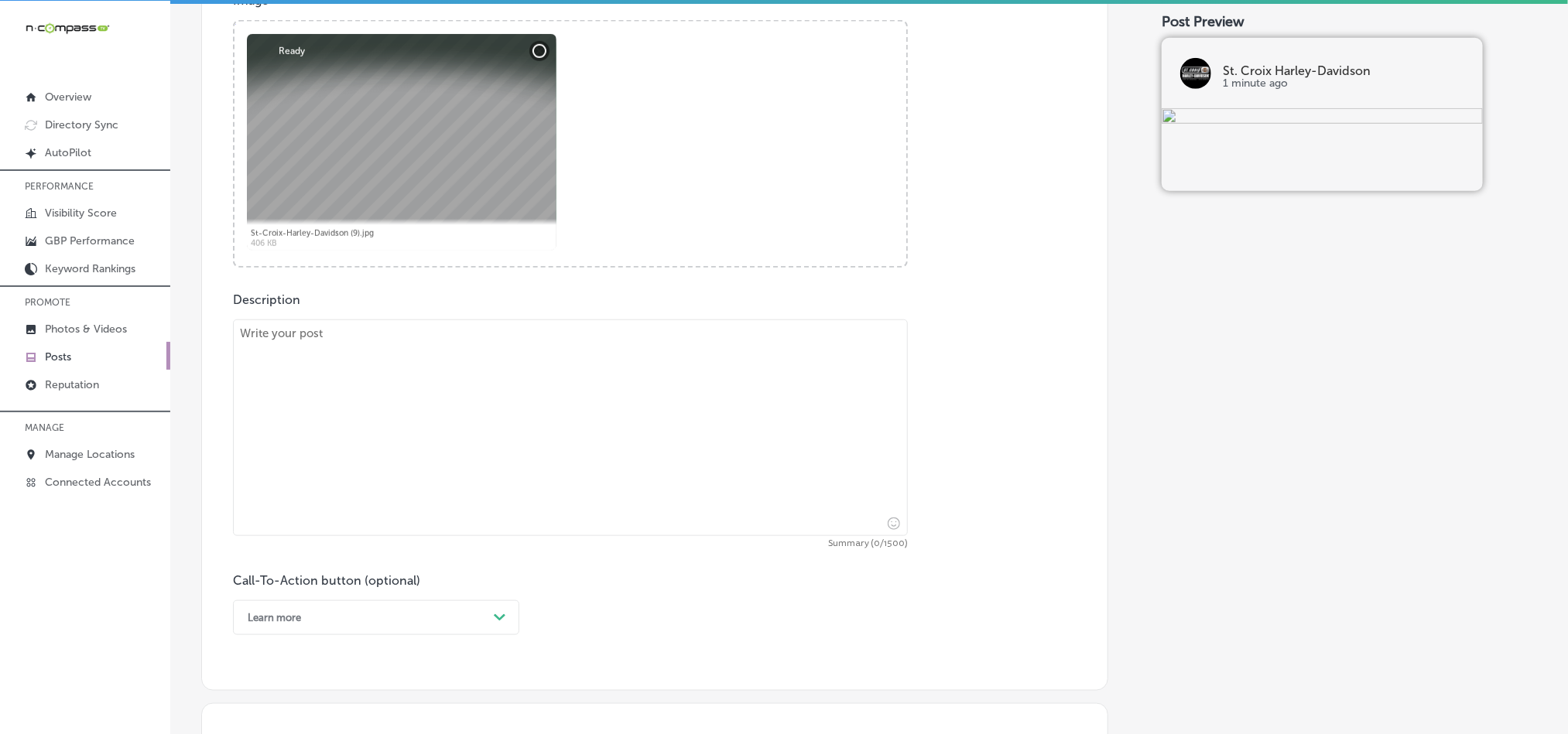
click at [470, 439] on textarea at bounding box center [570, 428] width 675 height 217
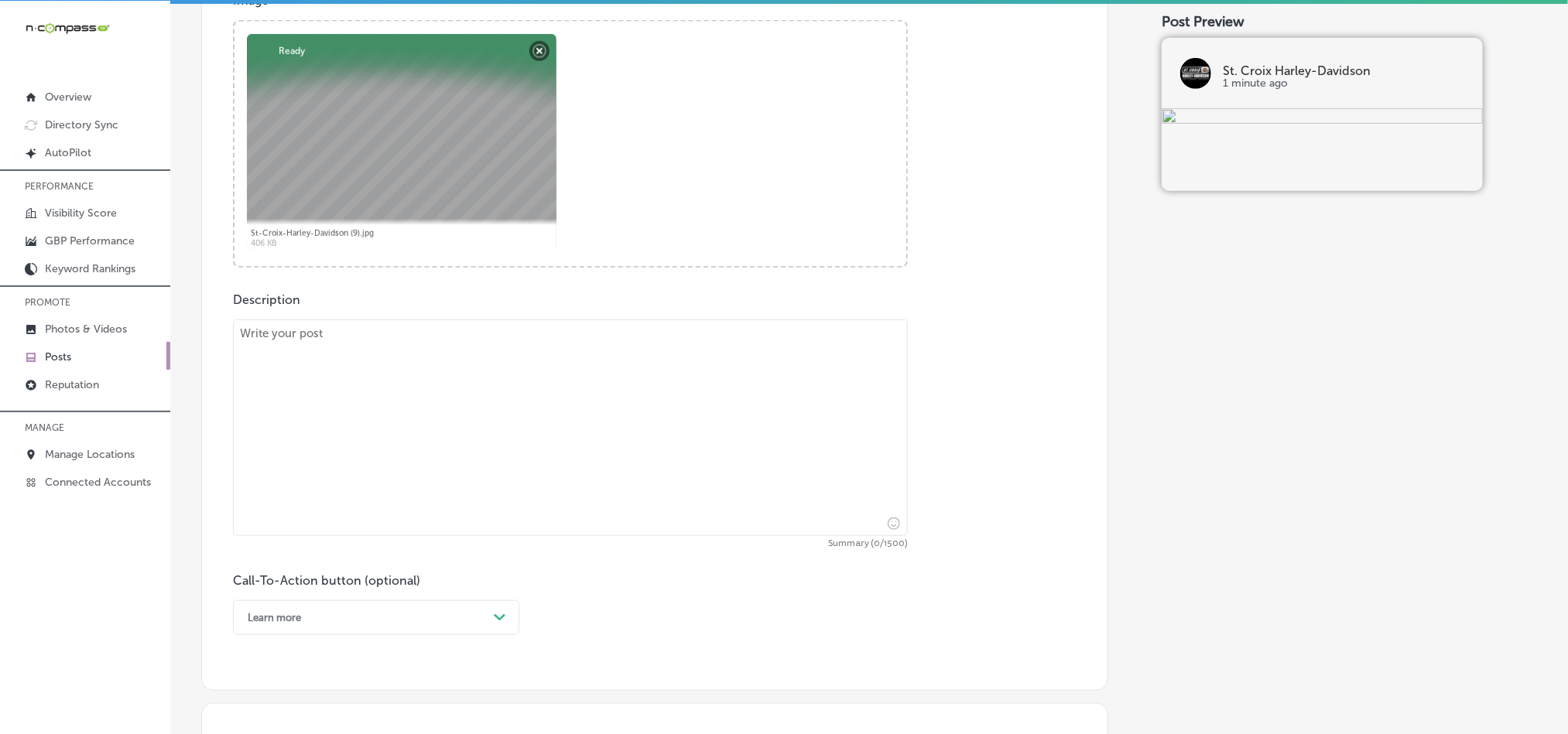
paste textarea "St. Croix Harley-Davidson in [GEOGRAPHIC_DATA] offers expert motorcycle service…"
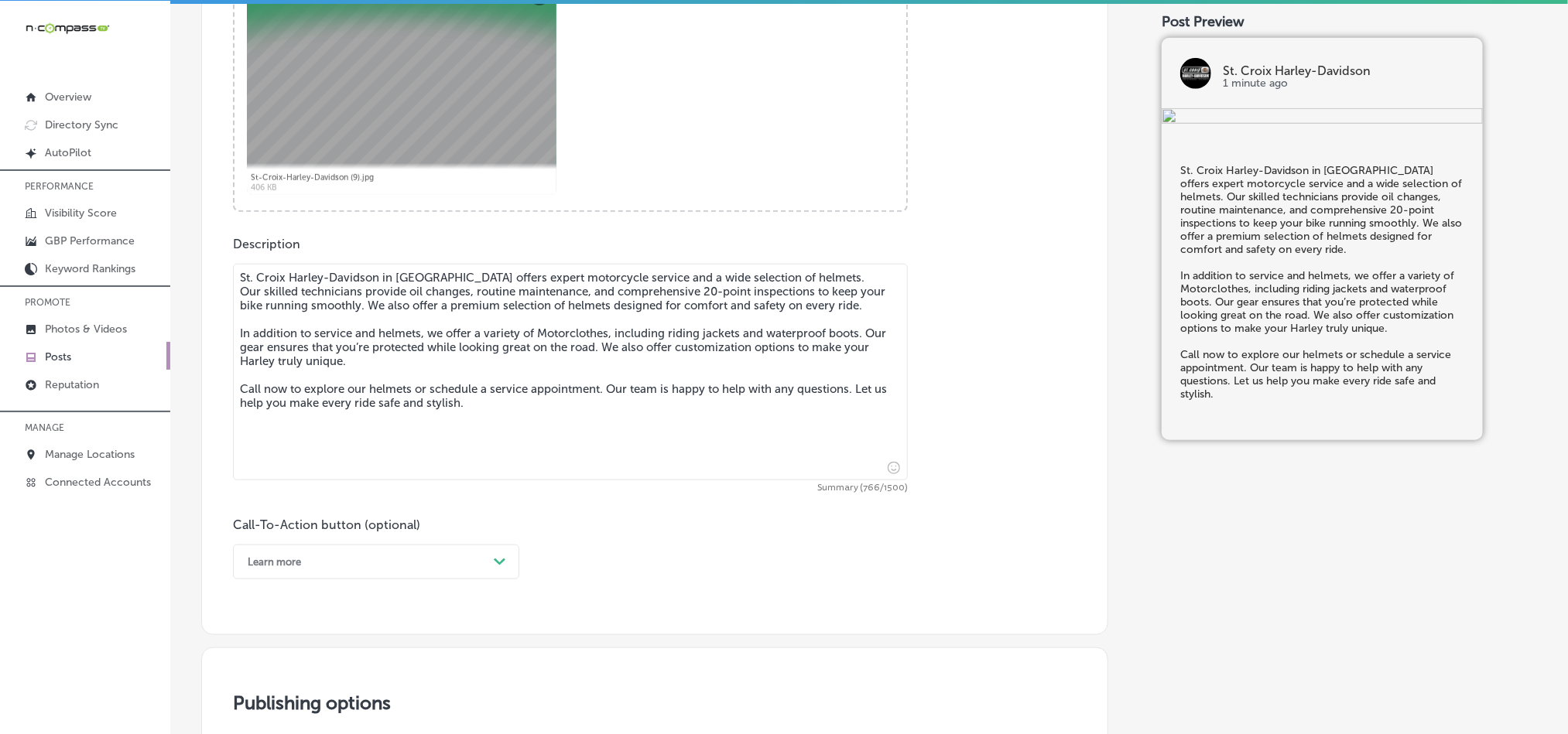
scroll to position [838, 0]
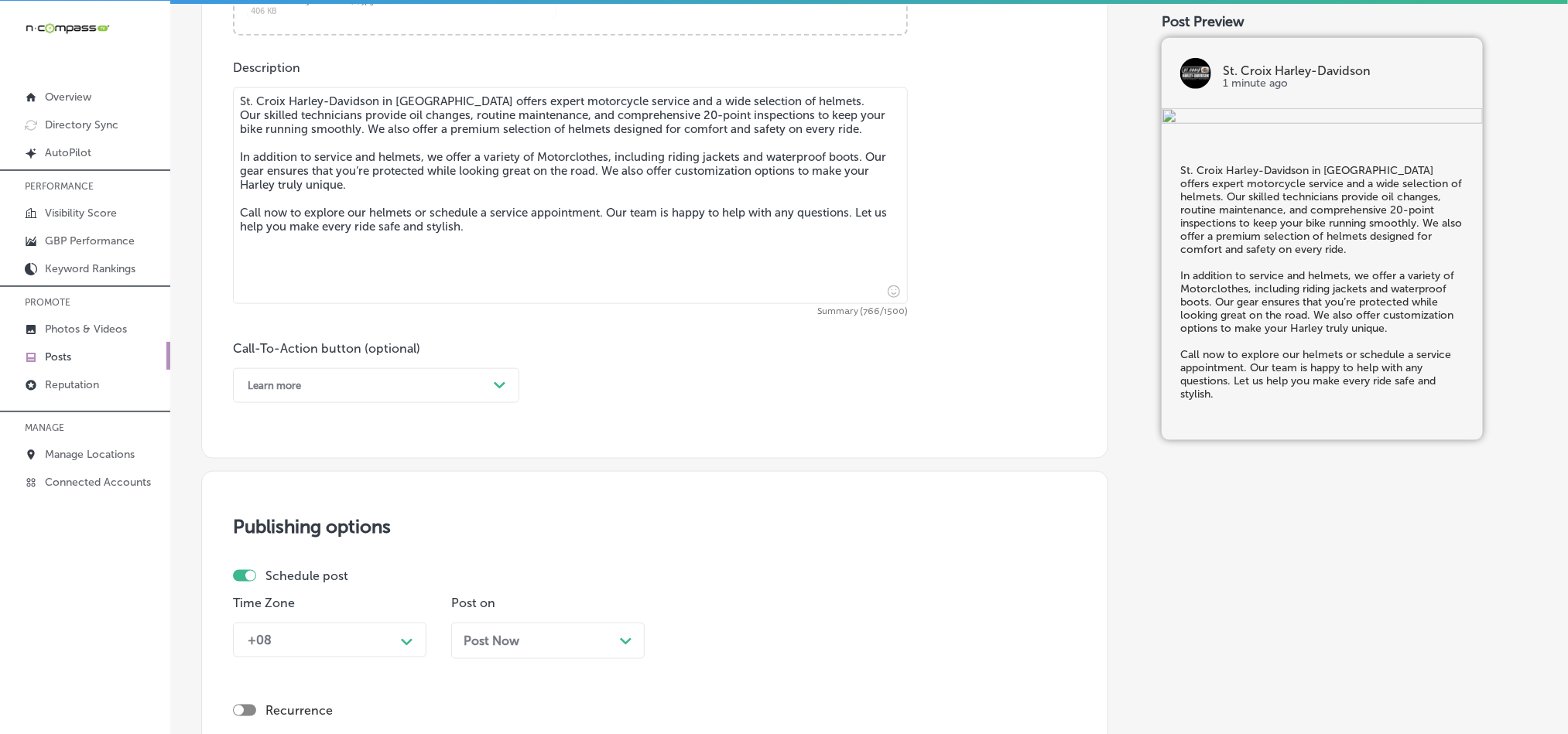
type textarea "St. Croix Harley-Davidson in [GEOGRAPHIC_DATA] offers expert motorcycle service…"
click at [425, 383] on div "Learn more" at bounding box center [364, 385] width 248 height 24
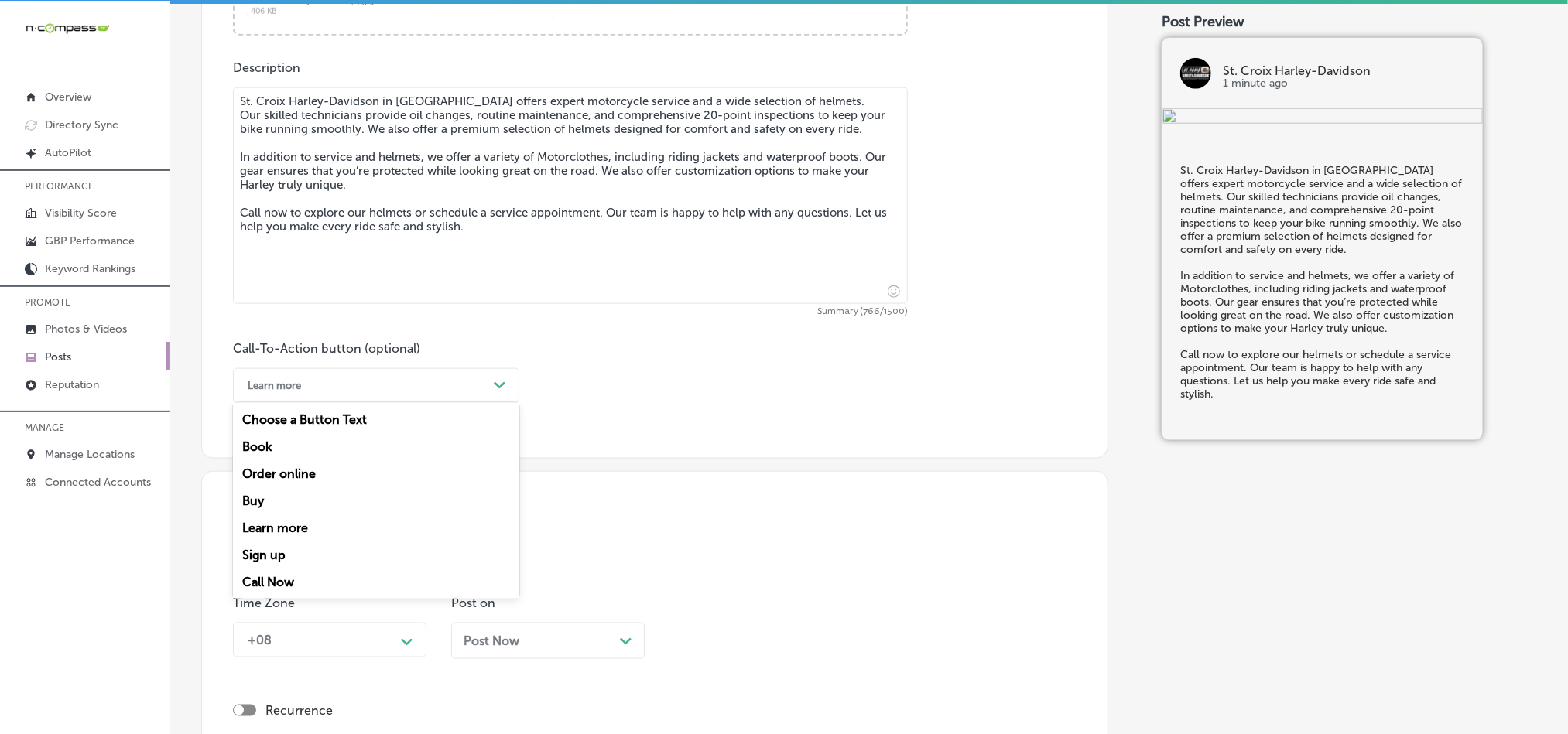
click at [272, 581] on div "Call Now" at bounding box center [376, 582] width 286 height 27
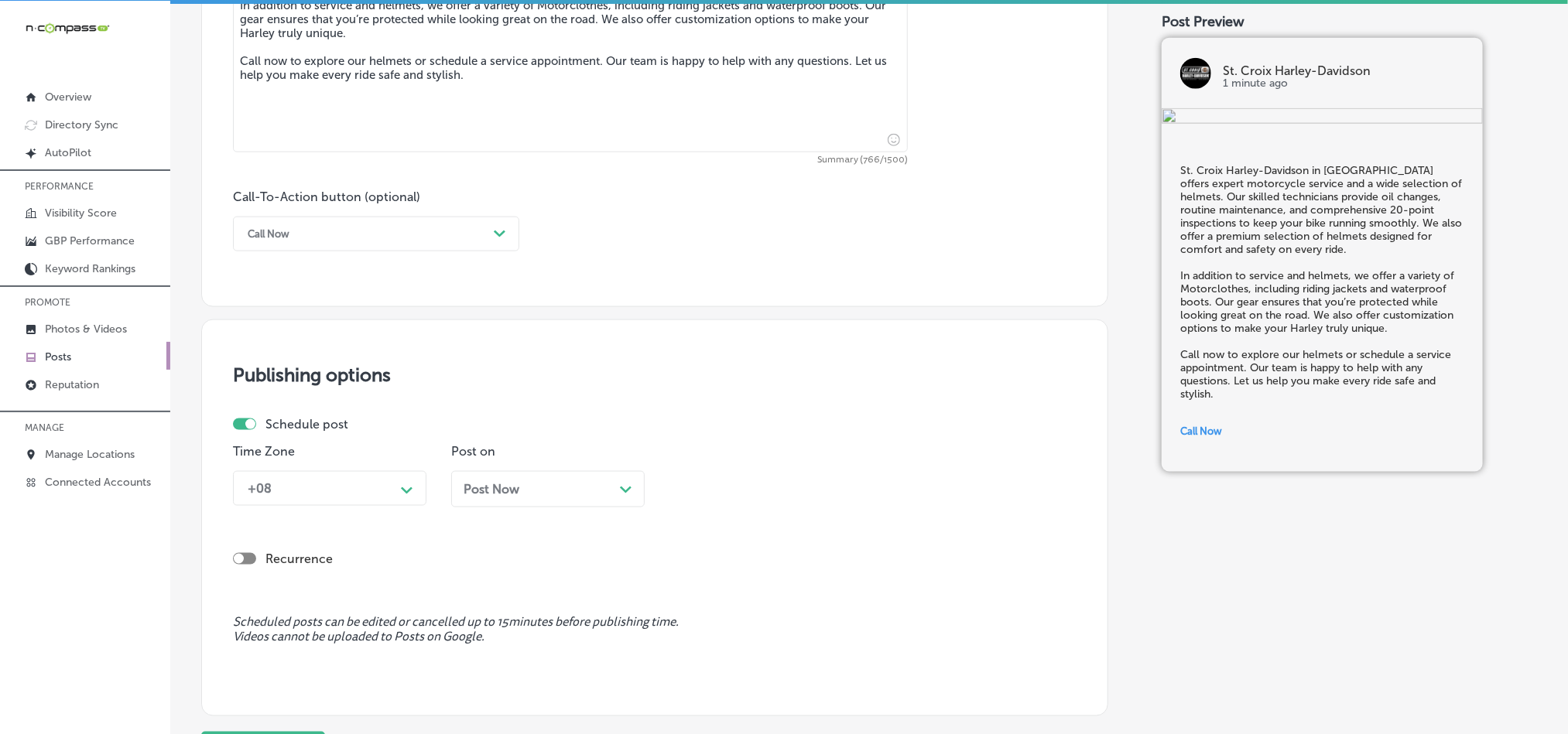
scroll to position [1031, 0]
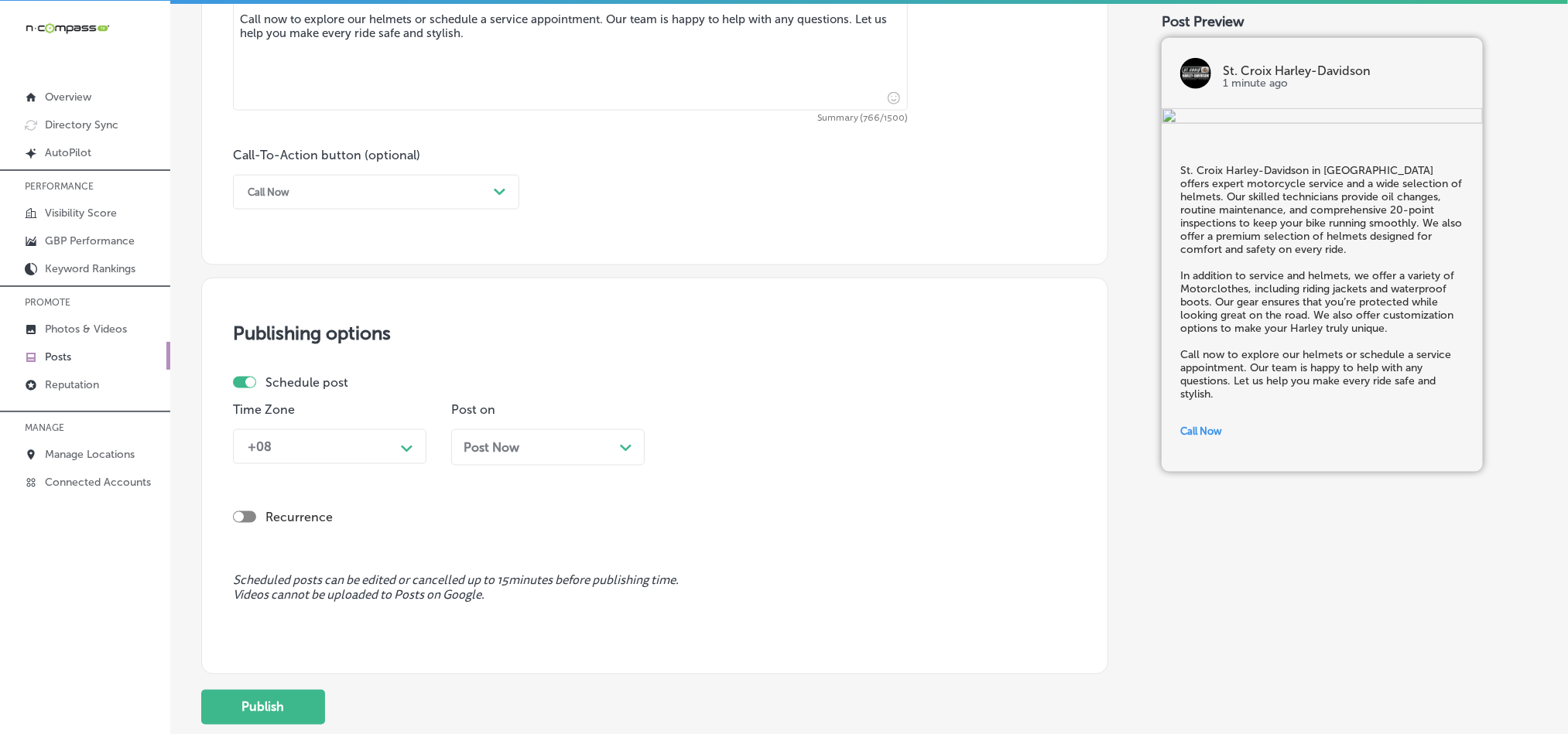
click at [384, 450] on div "+08" at bounding box center [318, 446] width 155 height 27
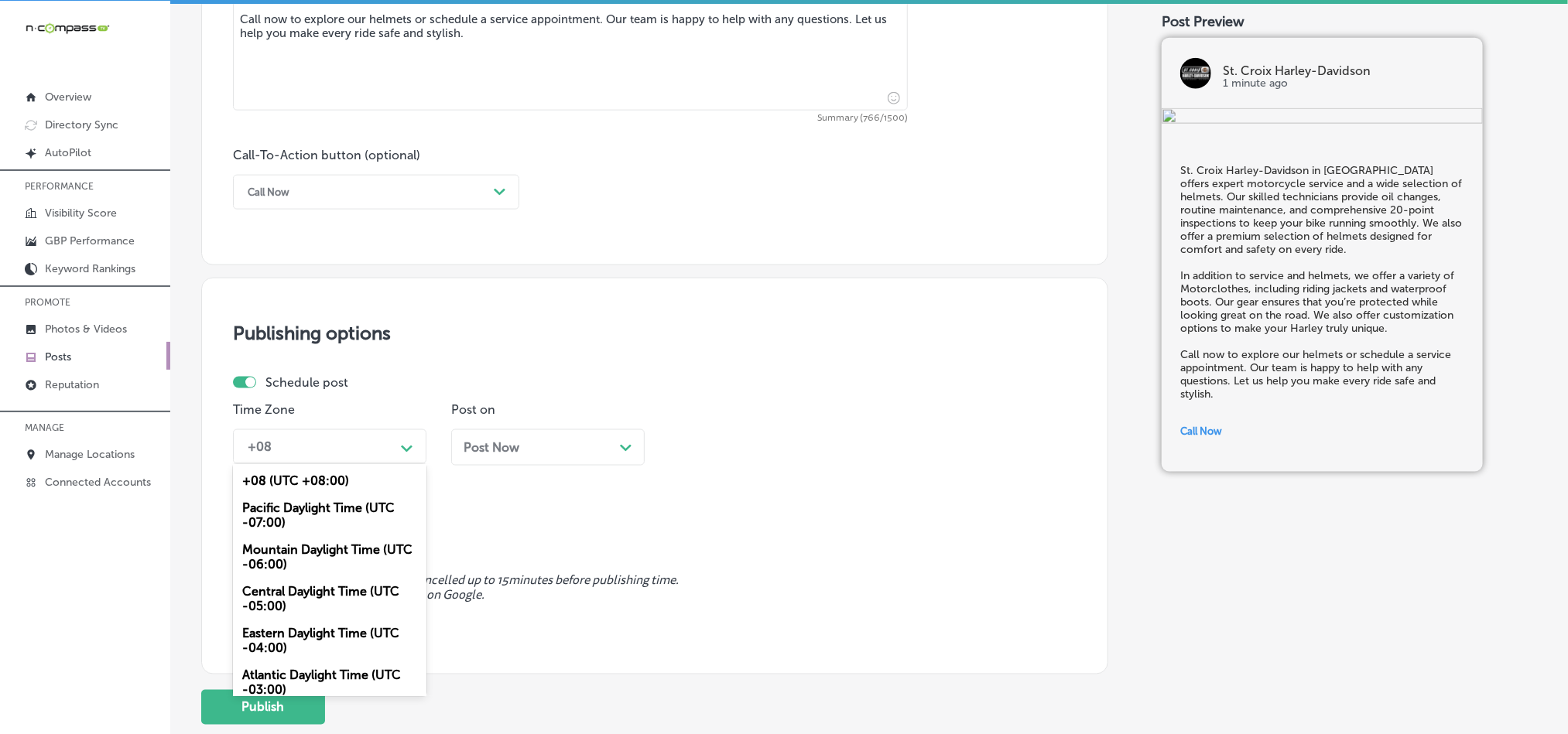
click at [271, 564] on div "Mountain Daylight Time (UTC -06:00)" at bounding box center [329, 557] width 193 height 41
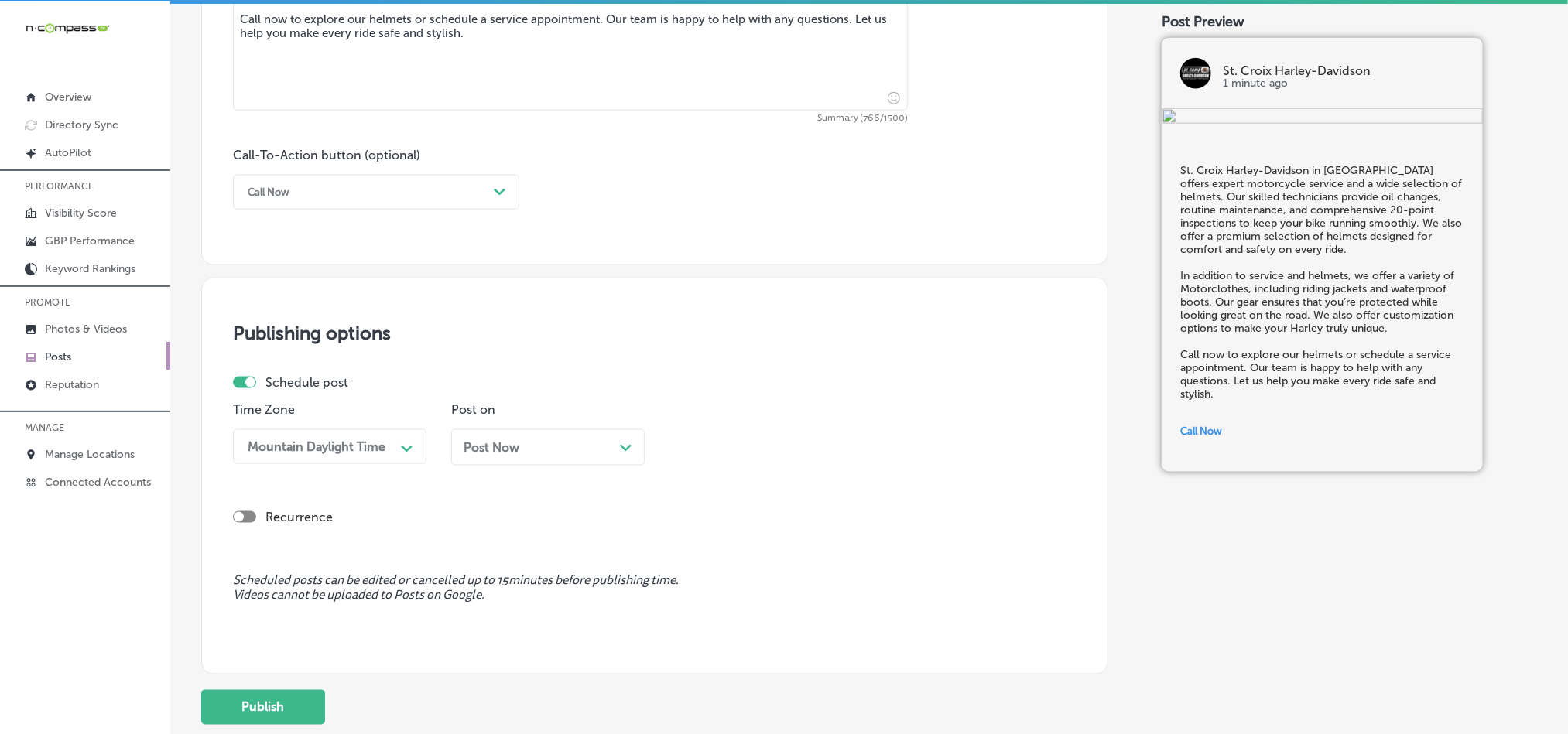
click at [544, 442] on div "Post Now Path Created with Sketch." at bounding box center [547, 447] width 193 height 37
click at [732, 432] on div "Time 01:45 PM Path Created with Sketch." at bounding box center [766, 440] width 193 height 75
click at [755, 453] on div "01:45 PM" at bounding box center [754, 446] width 155 height 27
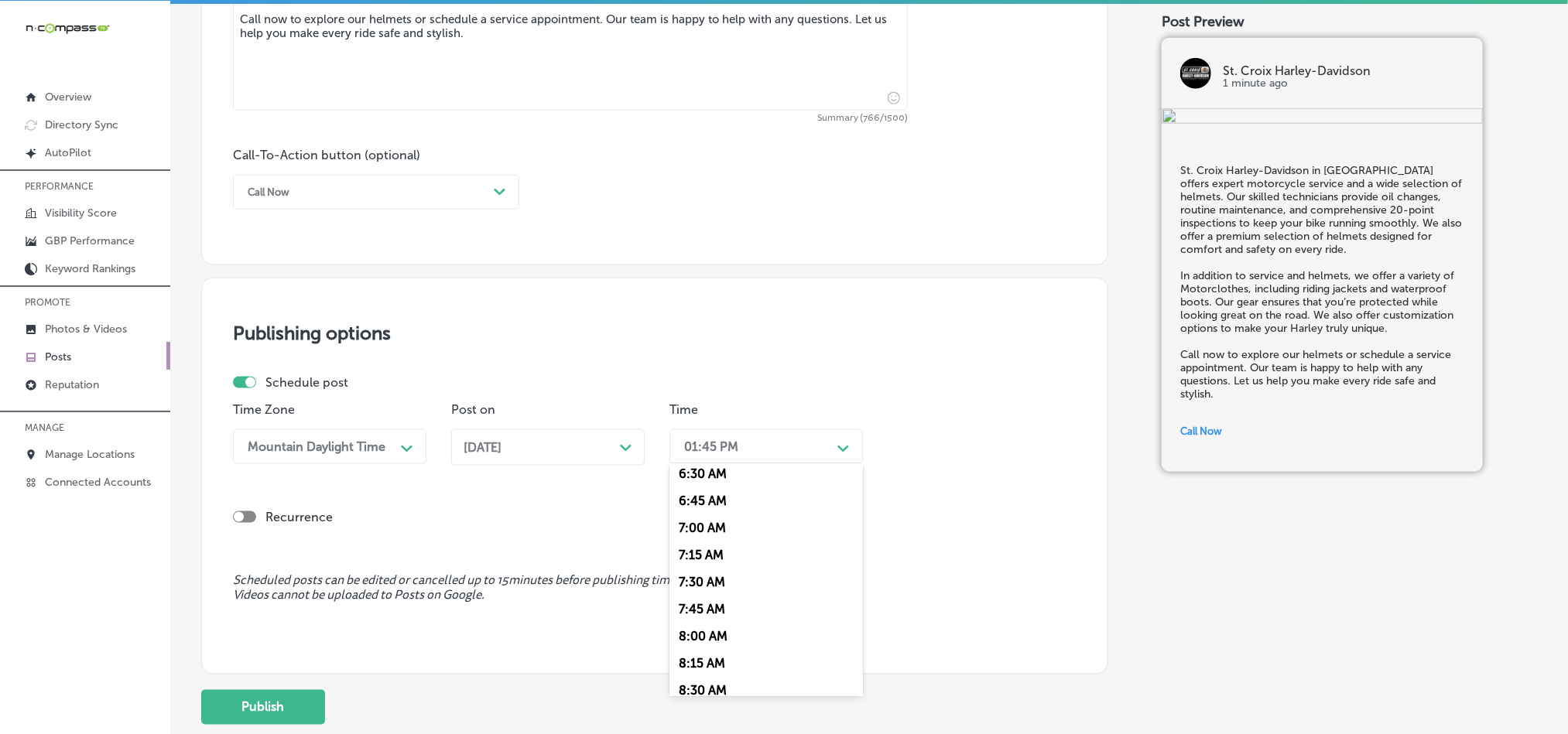
scroll to position [734, 0]
click at [709, 513] on div "7:00 AM" at bounding box center [766, 505] width 193 height 27
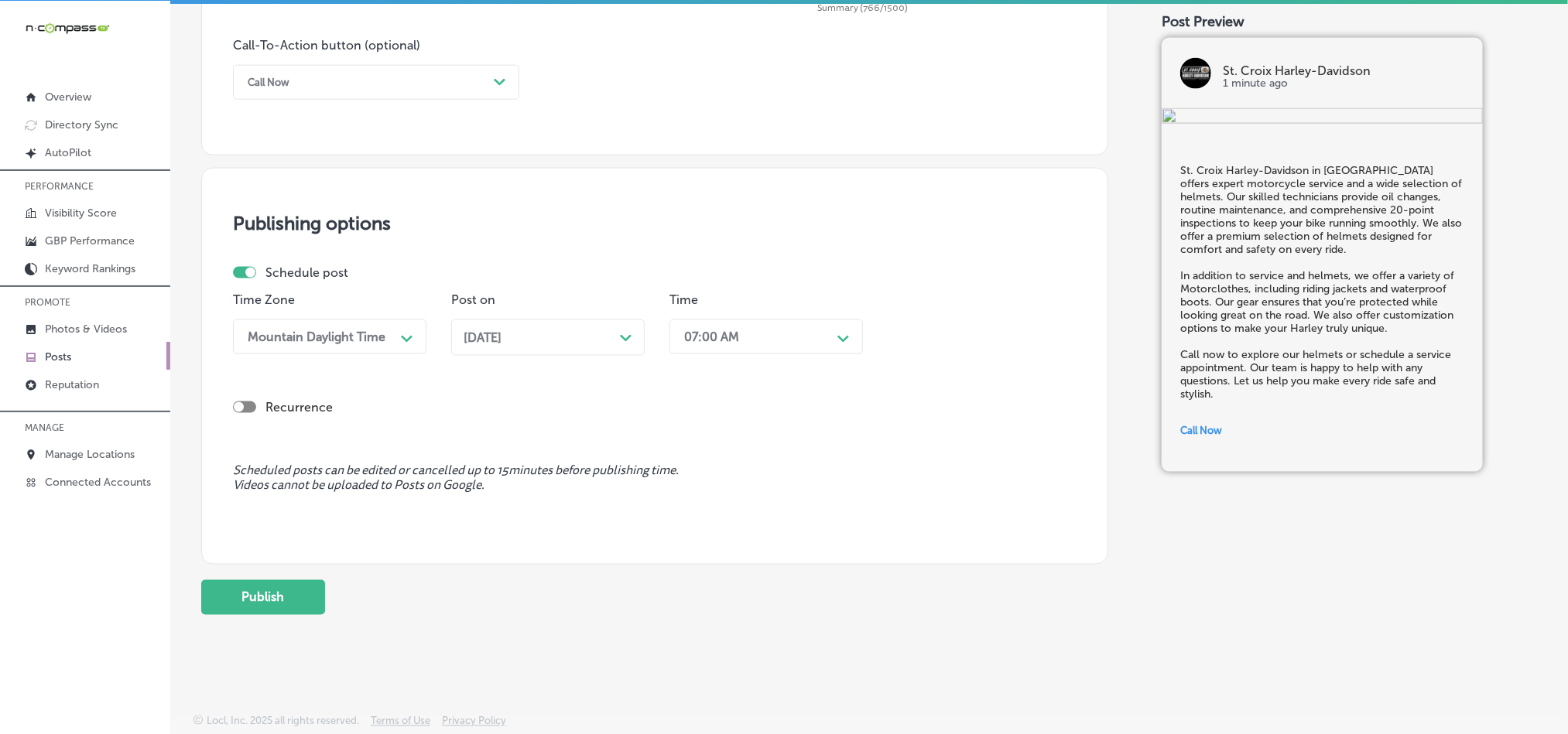
scroll to position [1148, 0]
click at [261, 593] on button "Publish" at bounding box center [263, 597] width 124 height 35
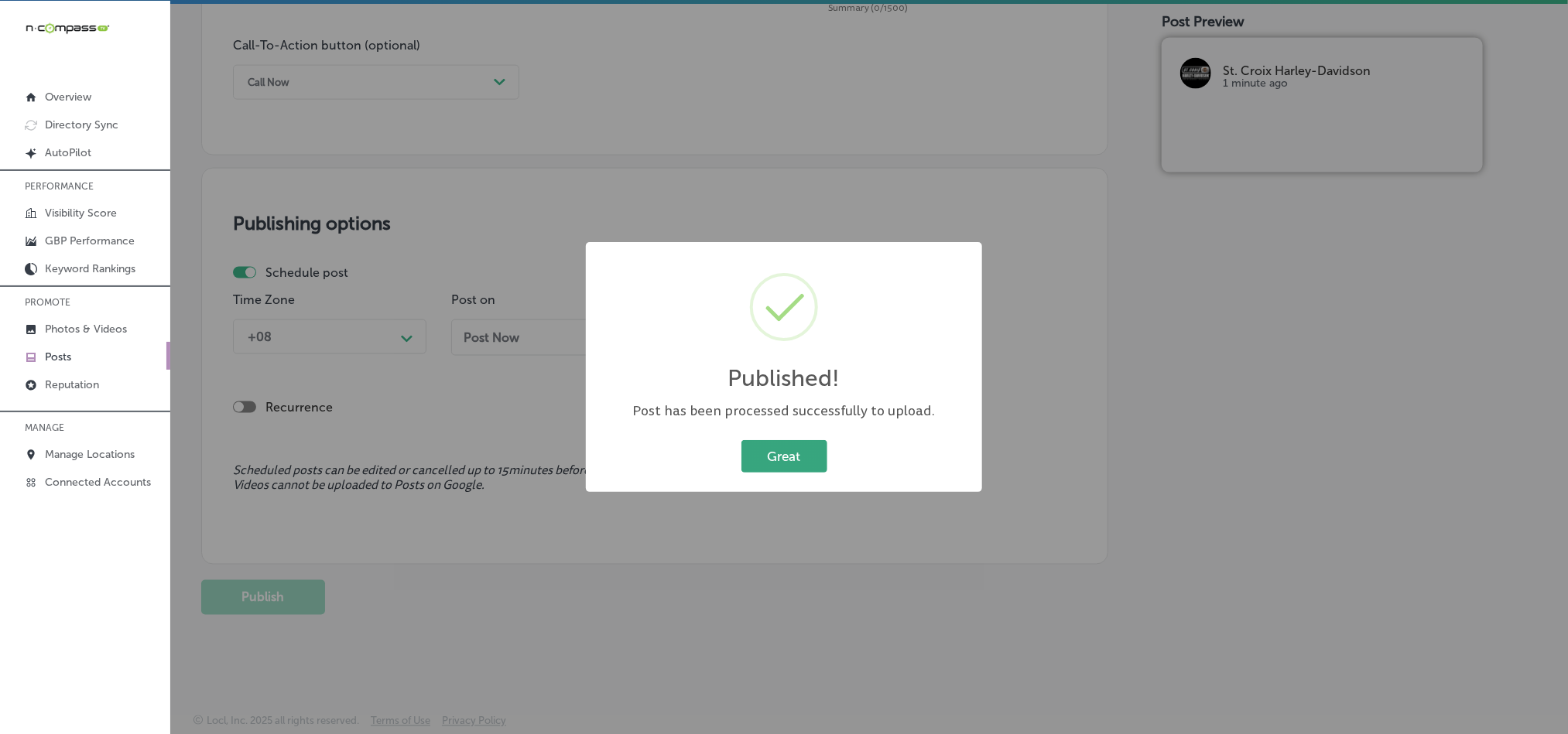
click at [757, 443] on button "Great" at bounding box center [784, 456] width 86 height 32
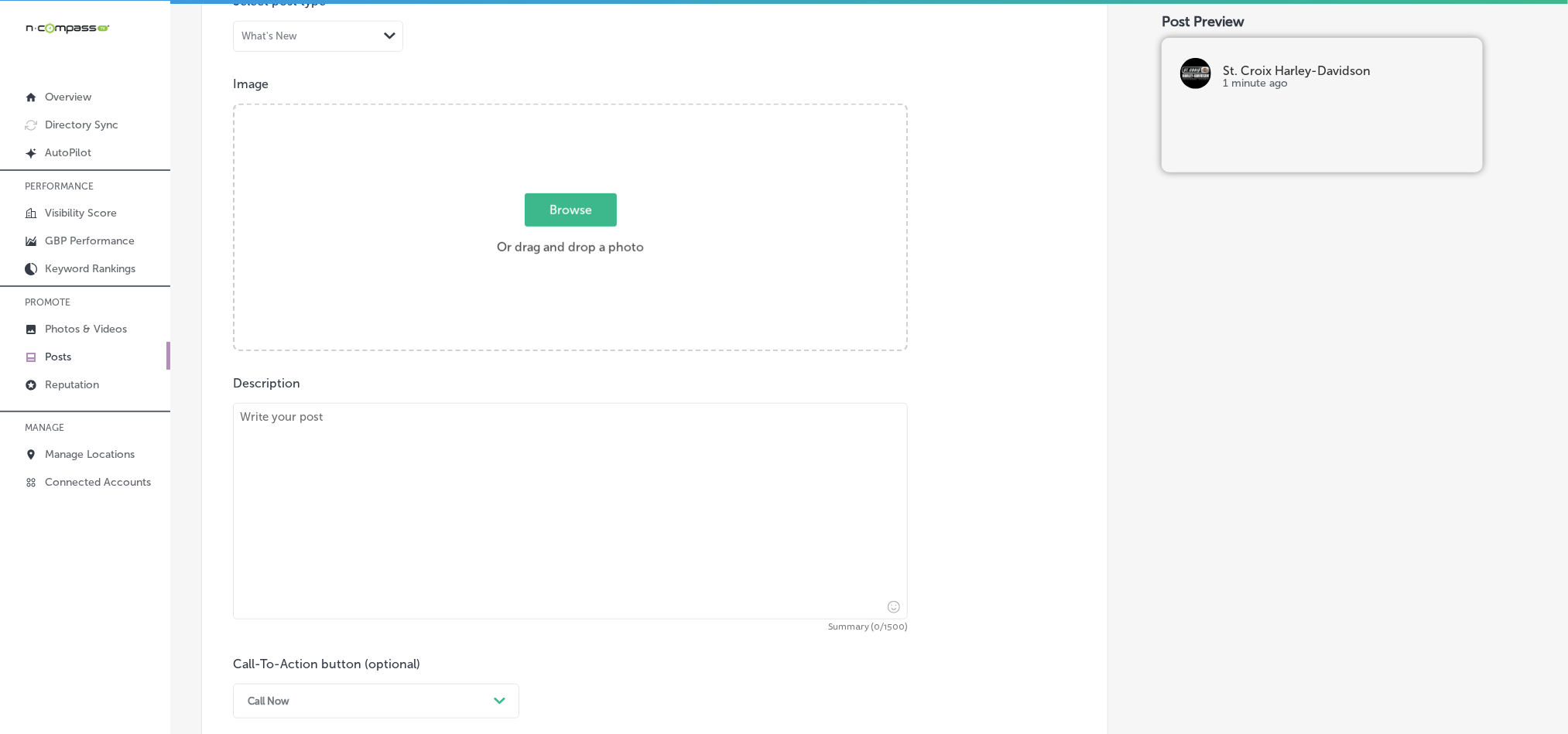
scroll to position [529, 0]
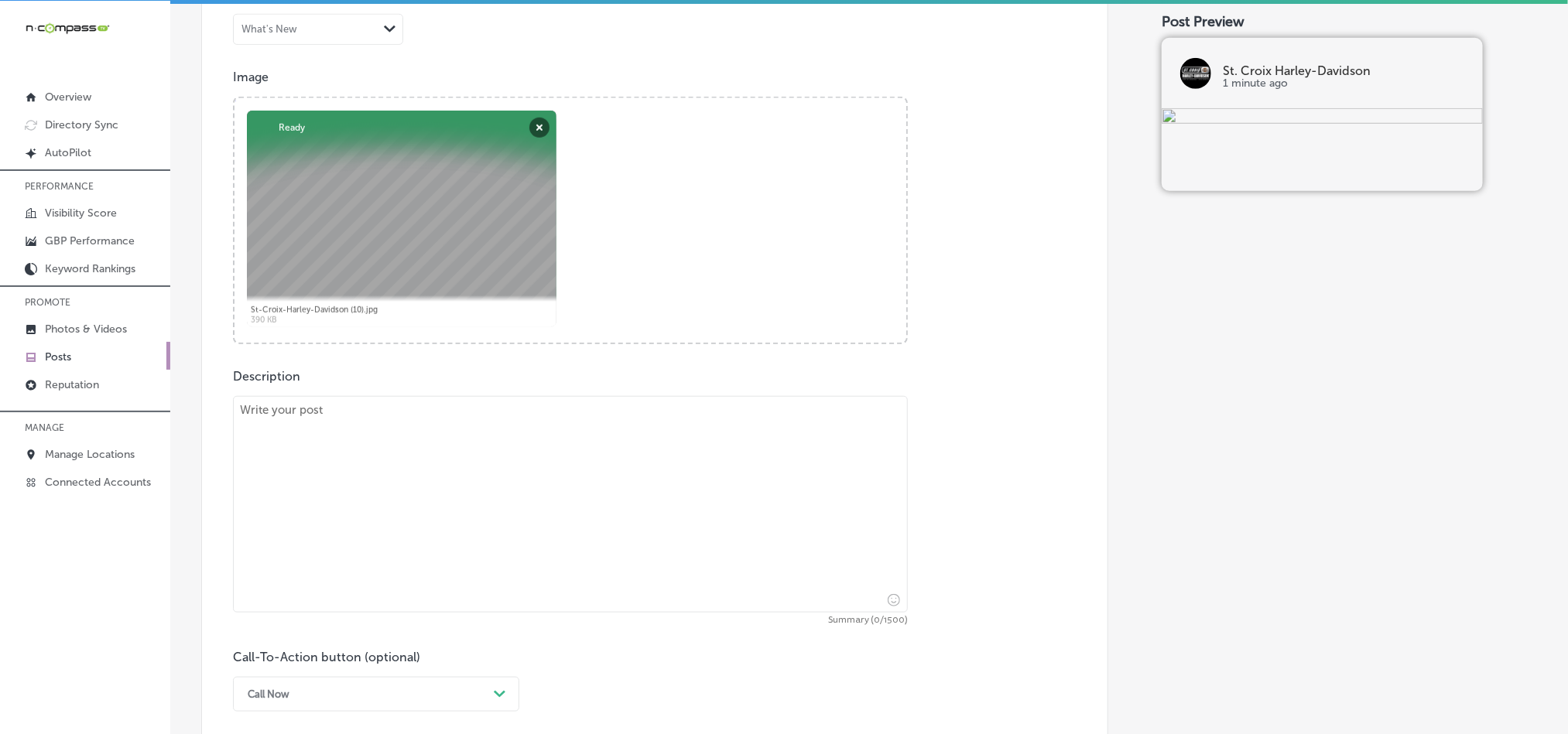
click at [499, 410] on textarea at bounding box center [570, 504] width 675 height 217
click at [476, 467] on textarea at bounding box center [570, 504] width 675 height 217
paste textarea "At St. Croix Harley-Davidson in [GEOGRAPHIC_DATA], we offer a wide selection of…"
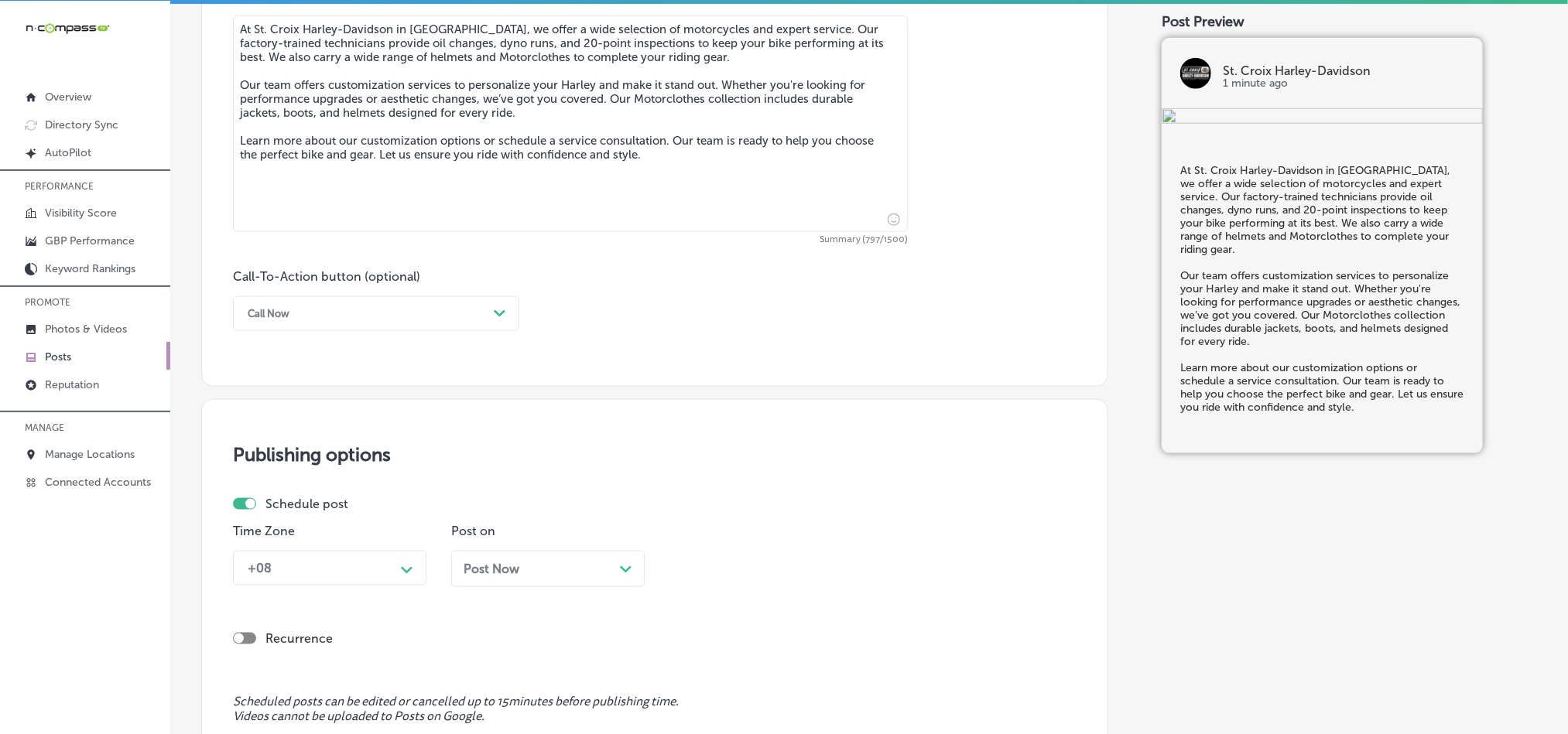
scroll to position [915, 0]
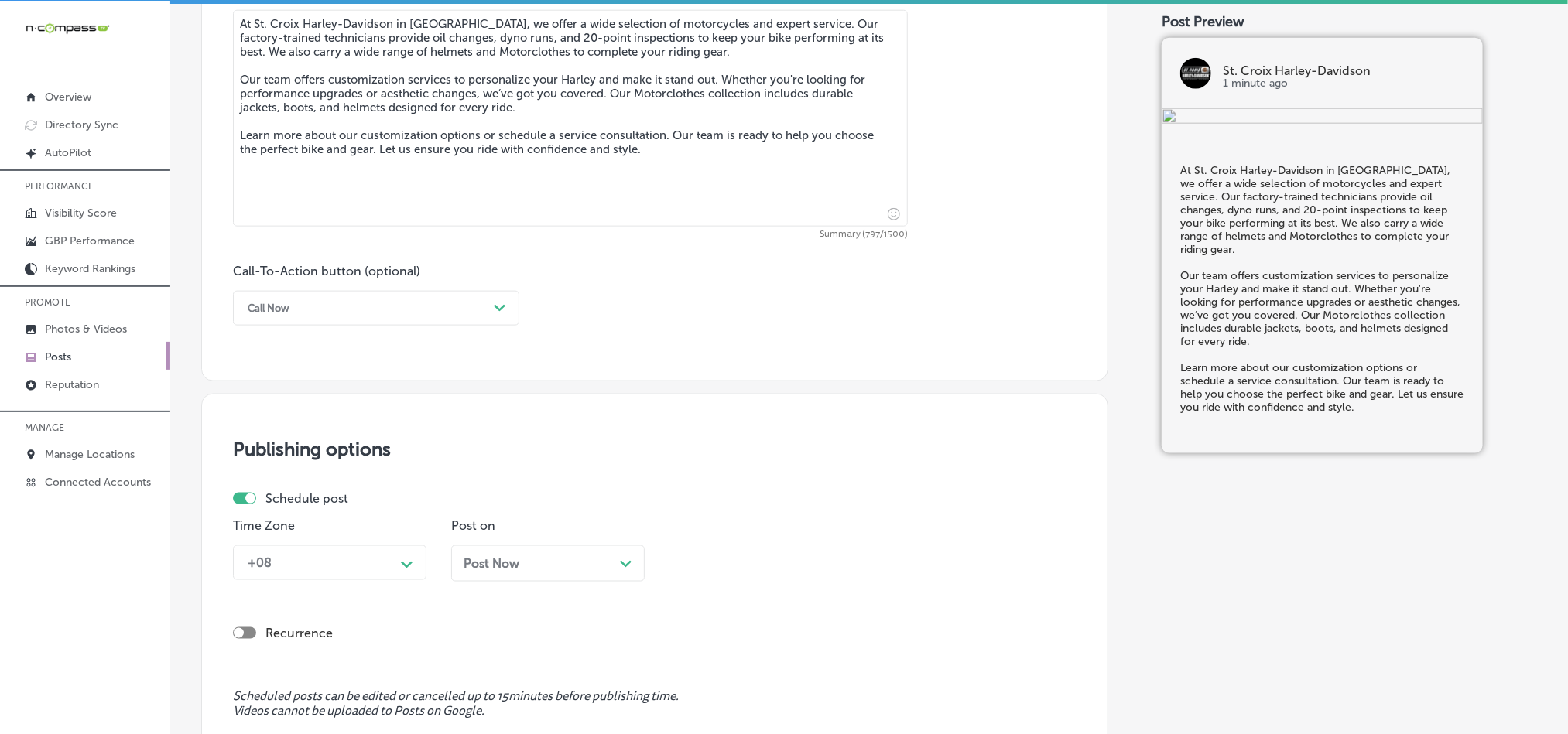
type textarea "At St. Croix Harley-Davidson in [GEOGRAPHIC_DATA], we offer a wide selection of…"
click at [414, 320] on div "Call Now" at bounding box center [364, 308] width 248 height 24
click at [272, 457] on div "Learn more" at bounding box center [376, 450] width 286 height 27
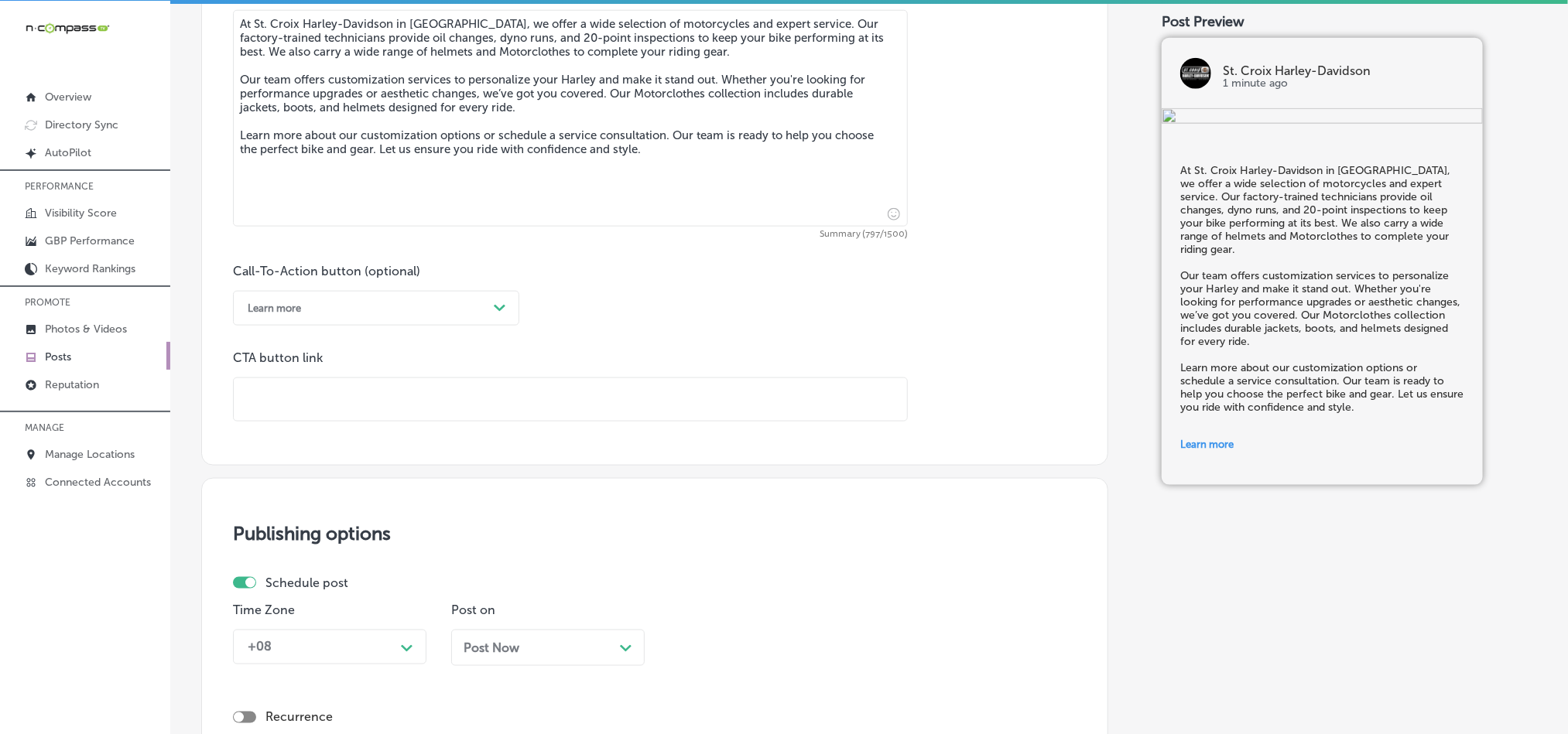
click at [410, 396] on input "text" at bounding box center [570, 399] width 673 height 42
paste input "[URL][DOMAIN_NAME]"
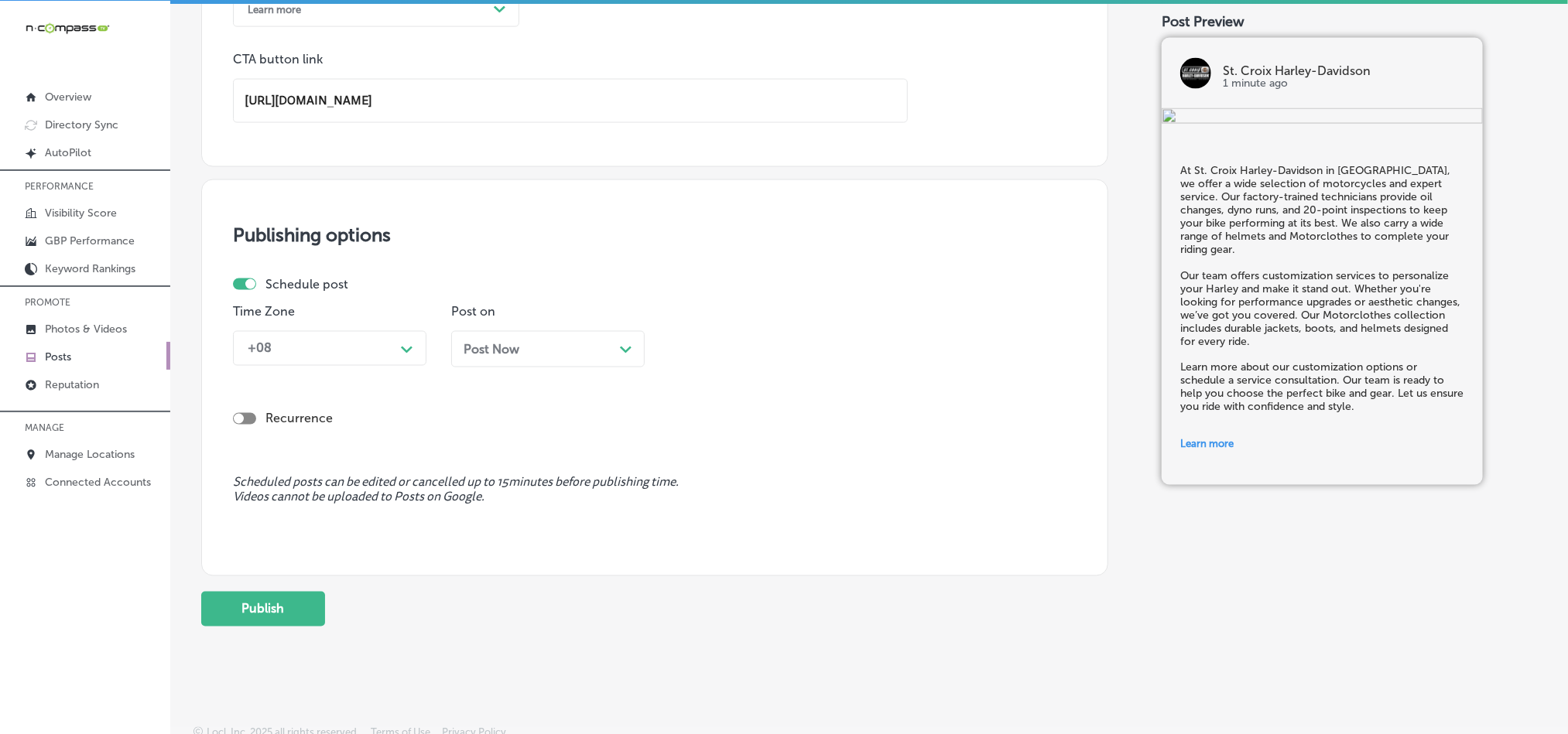
scroll to position [1233, 0]
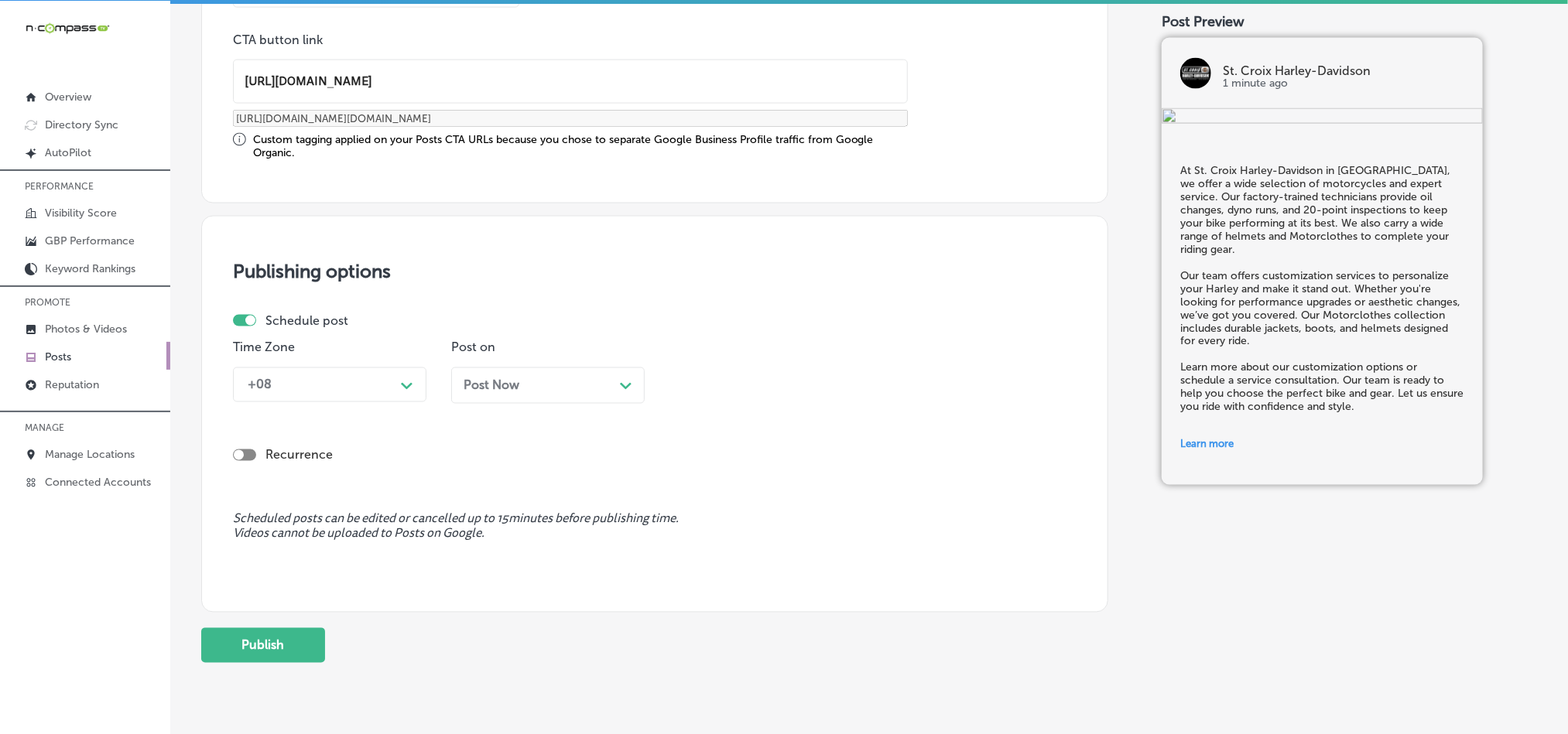
type input "[URL][DOMAIN_NAME]"
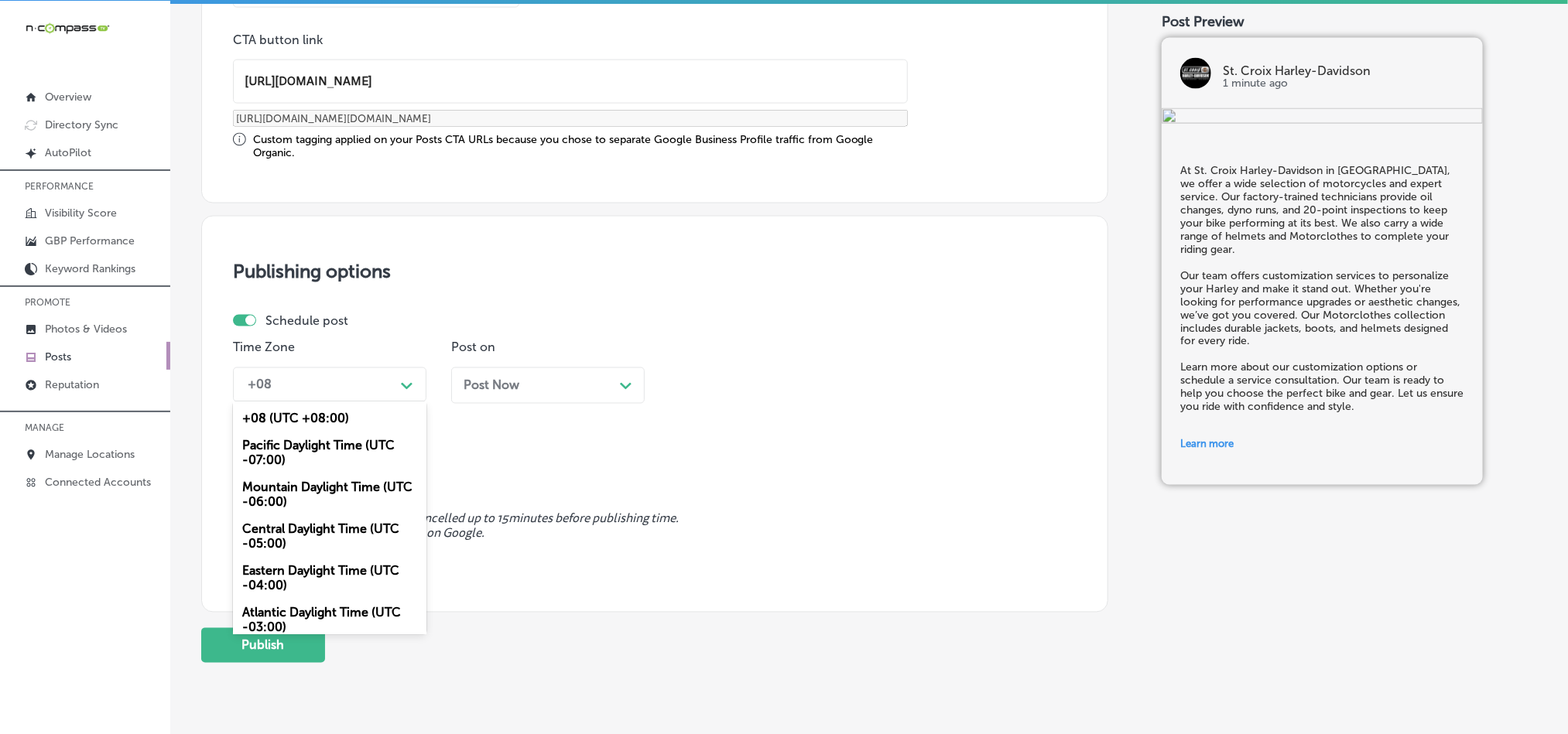
click at [386, 390] on div "+08" at bounding box center [318, 385] width 155 height 27
click at [295, 492] on div "Mountain Daylight Time (UTC -06:00)" at bounding box center [329, 495] width 193 height 41
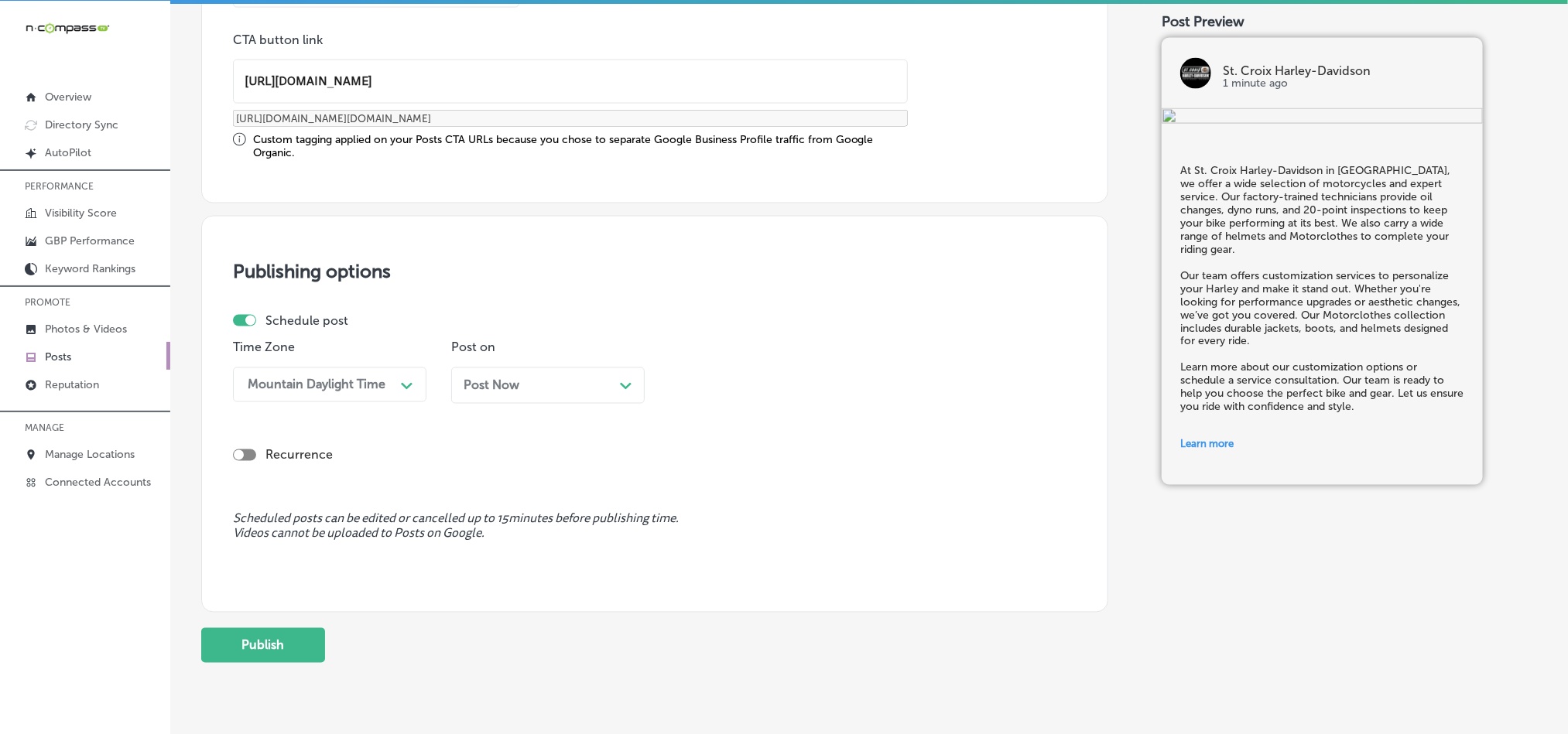
click at [520, 391] on div "Post Now Path Created with Sketch." at bounding box center [548, 385] width 169 height 15
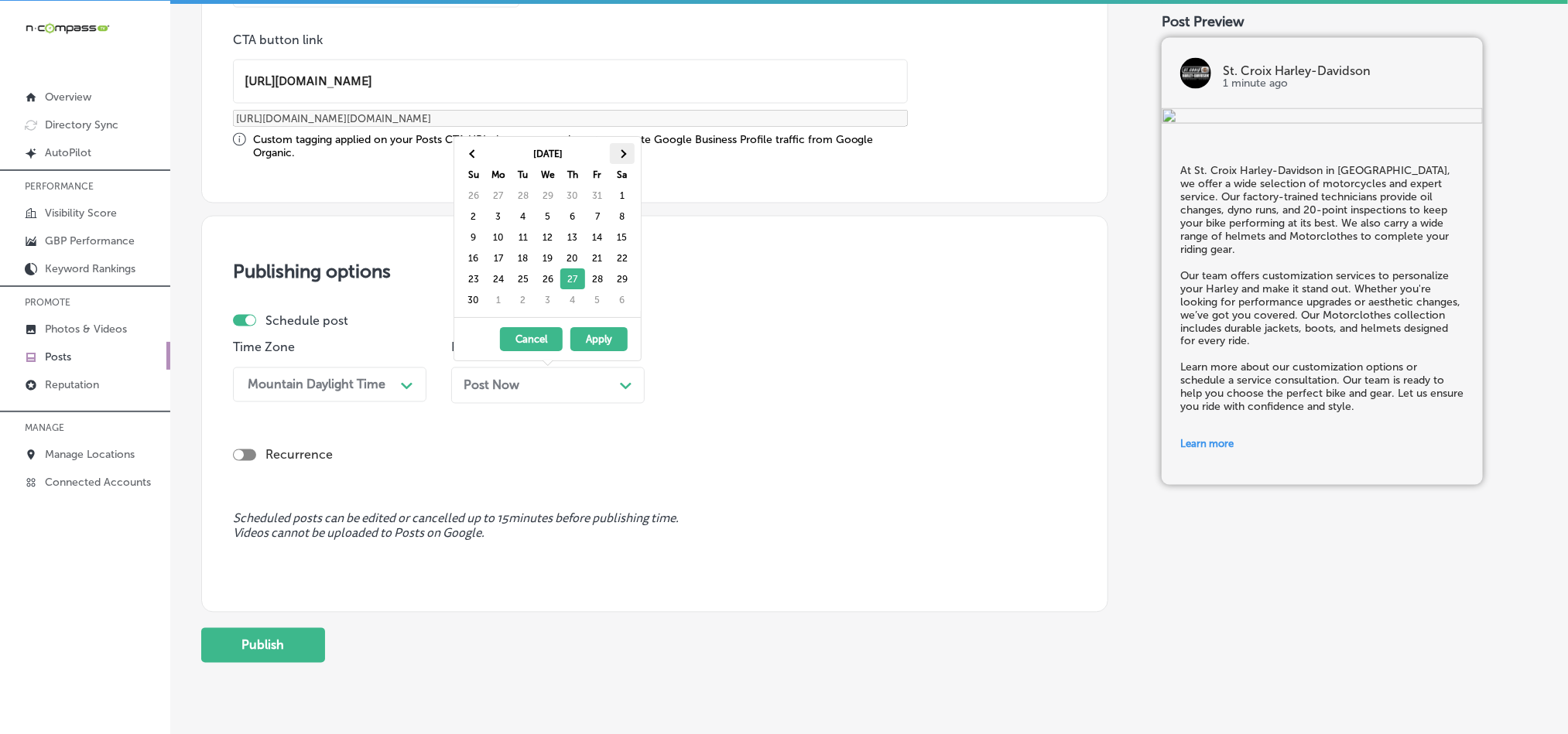
click at [623, 151] on span at bounding box center [622, 153] width 9 height 9
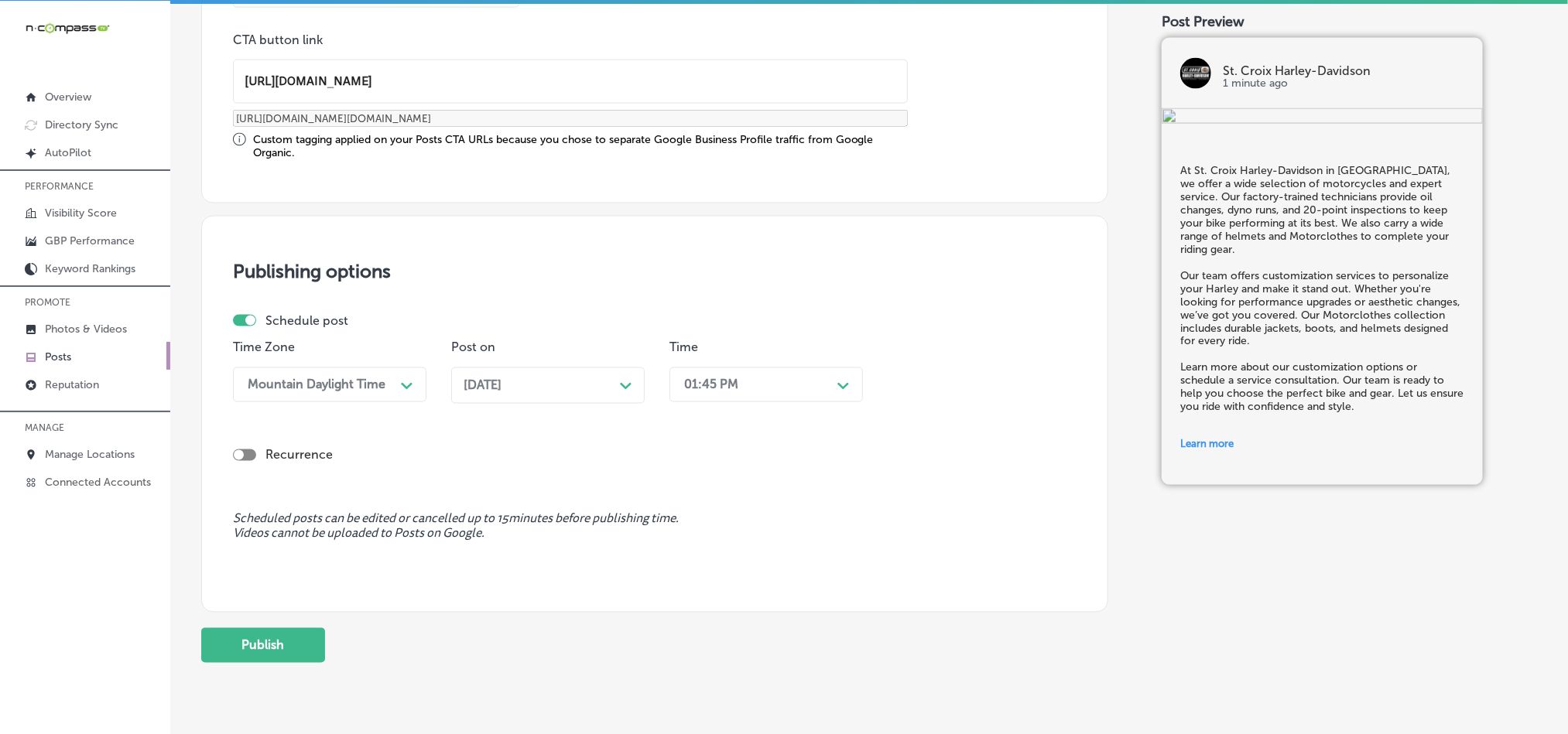
click at [770, 381] on div "01:45 PM" at bounding box center [754, 385] width 155 height 27
click at [705, 607] on div "7:00 AM" at bounding box center [766, 596] width 193 height 27
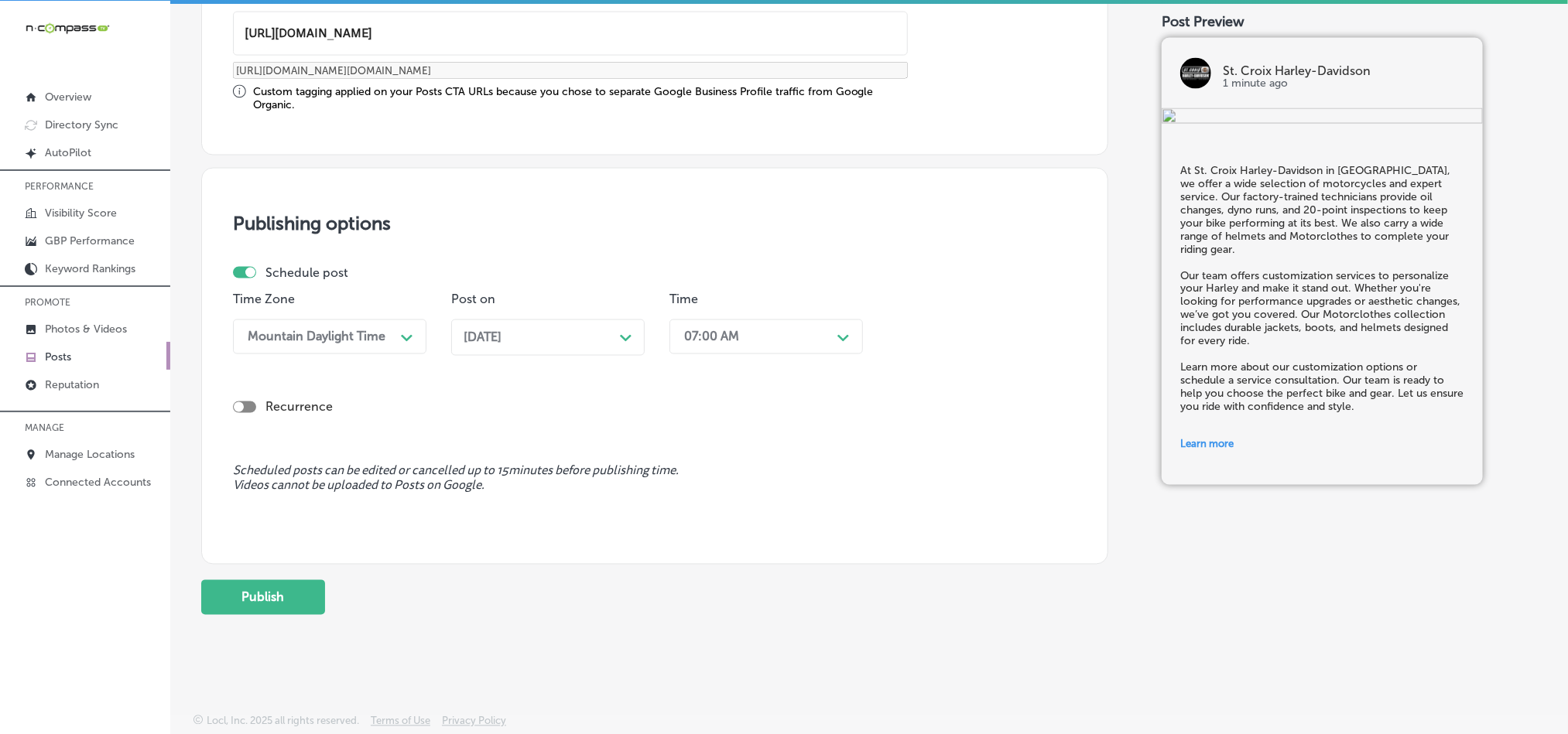
scroll to position [1287, 0]
click at [285, 596] on button "Publish" at bounding box center [263, 597] width 124 height 35
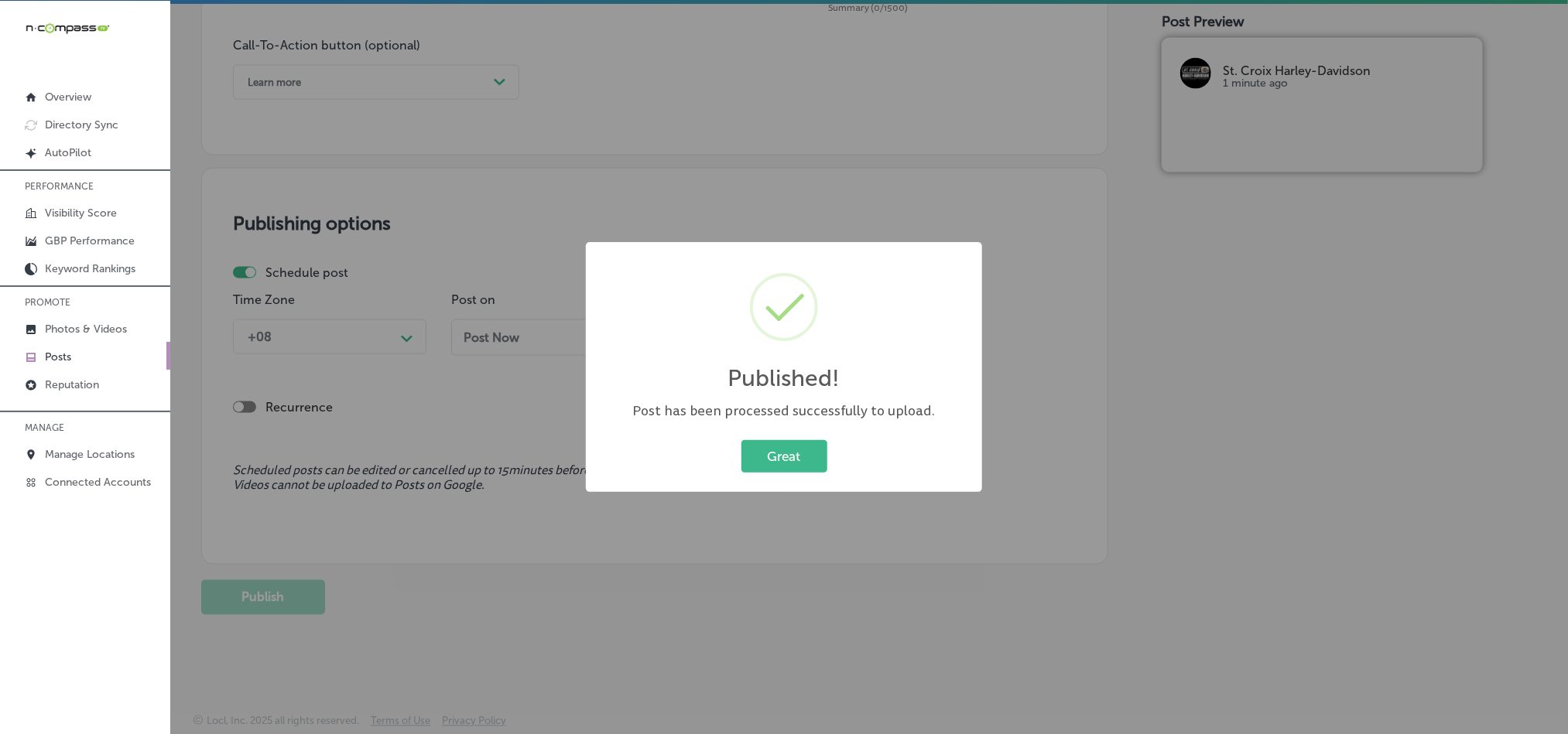
scroll to position [1148, 0]
click at [776, 446] on button "Great" at bounding box center [784, 456] width 86 height 32
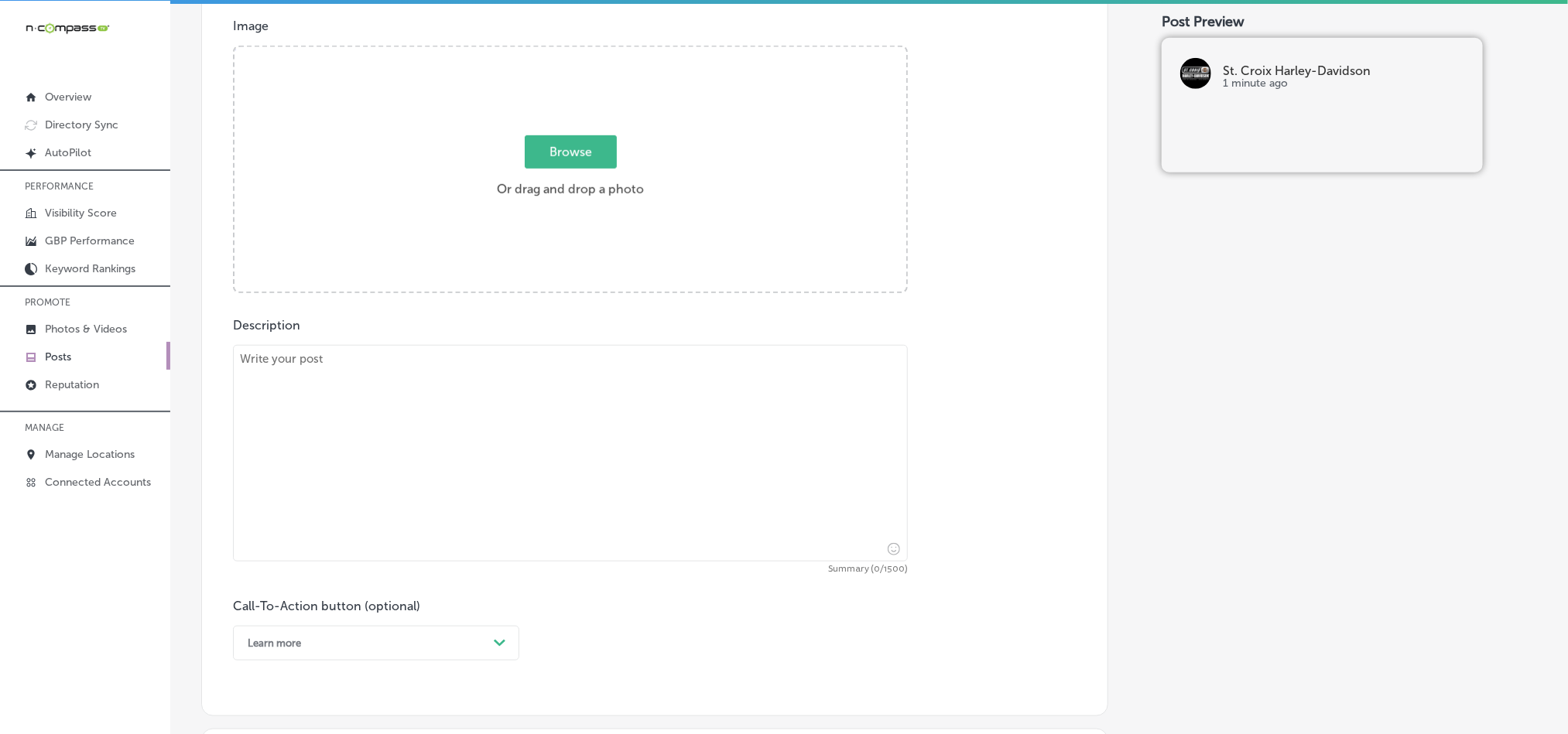
scroll to position [606, 0]
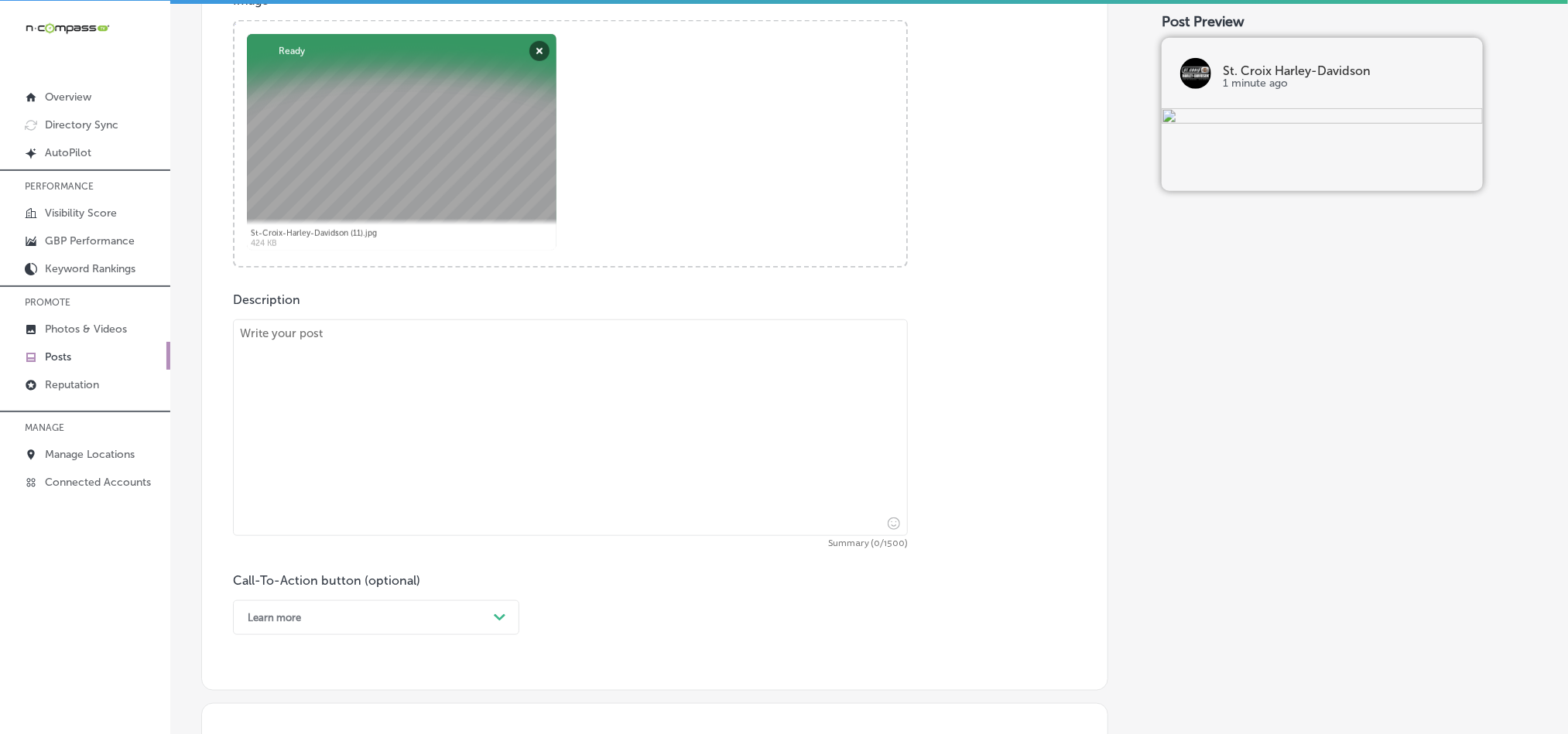
click at [542, 411] on textarea at bounding box center [570, 428] width 675 height 217
paste textarea "St. Croix Harley-Davidson in [GEOGRAPHIC_DATA] is your go-to destination for ex…"
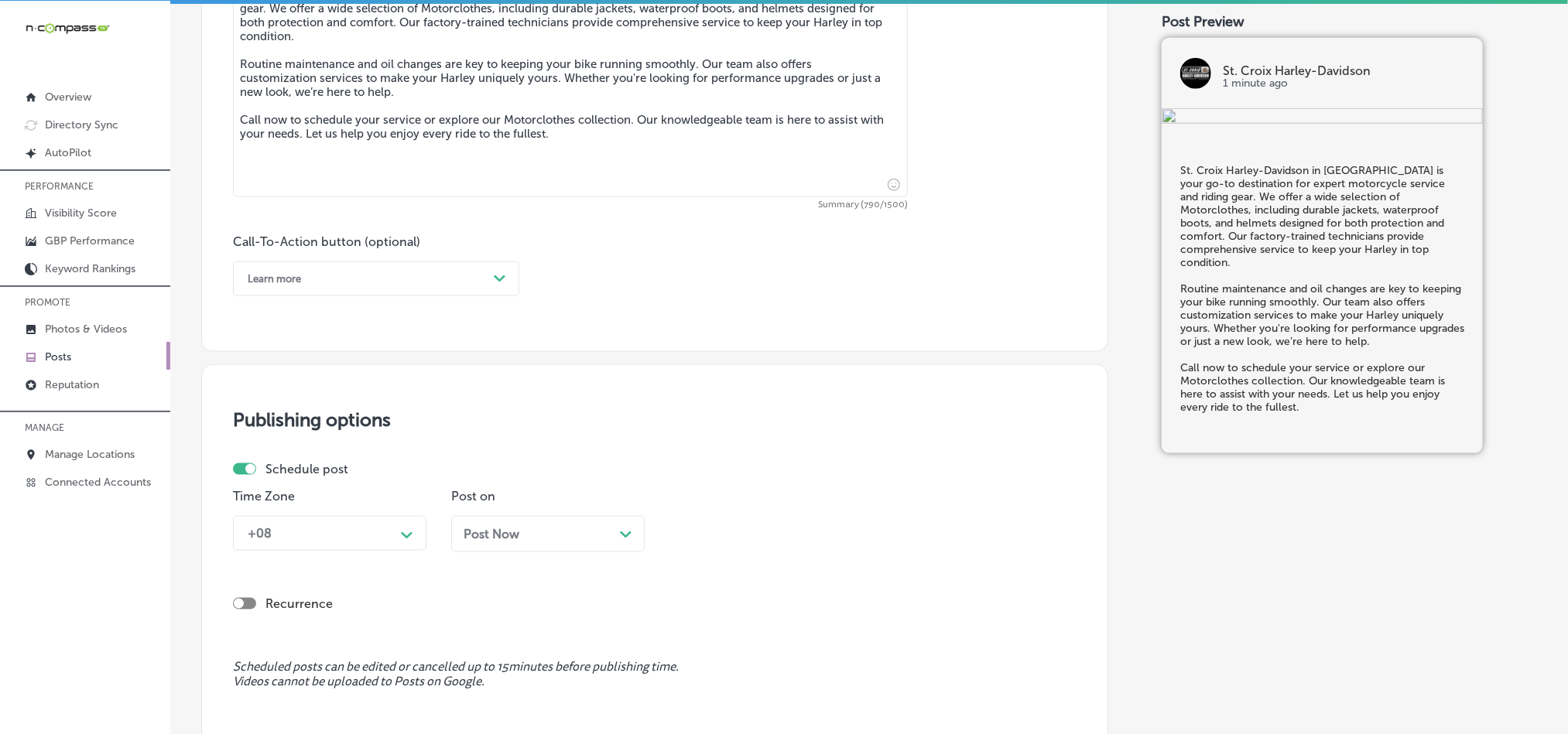
scroll to position [954, 0]
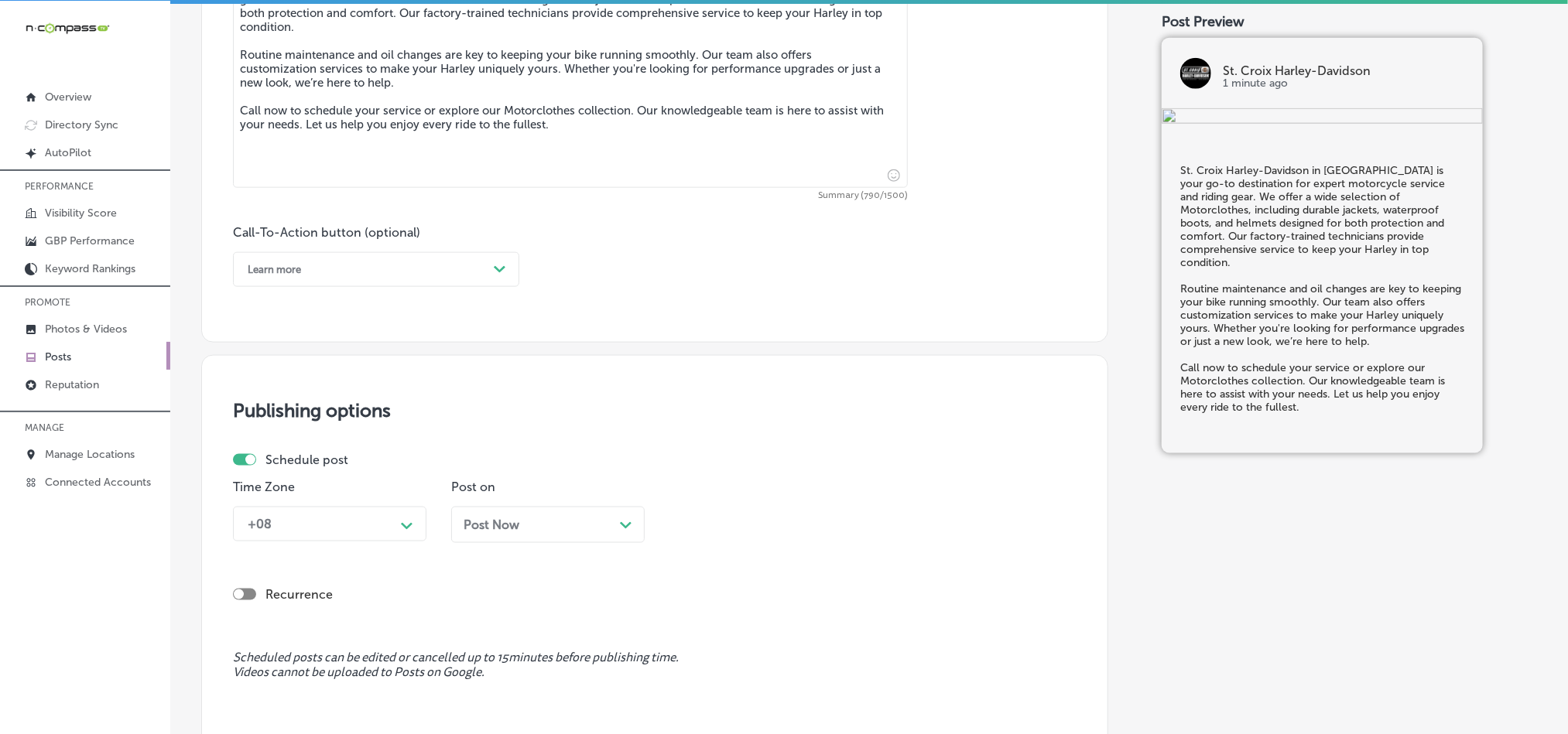
type textarea "St. Croix Harley-Davidson in [GEOGRAPHIC_DATA] is your go-to destination for ex…"
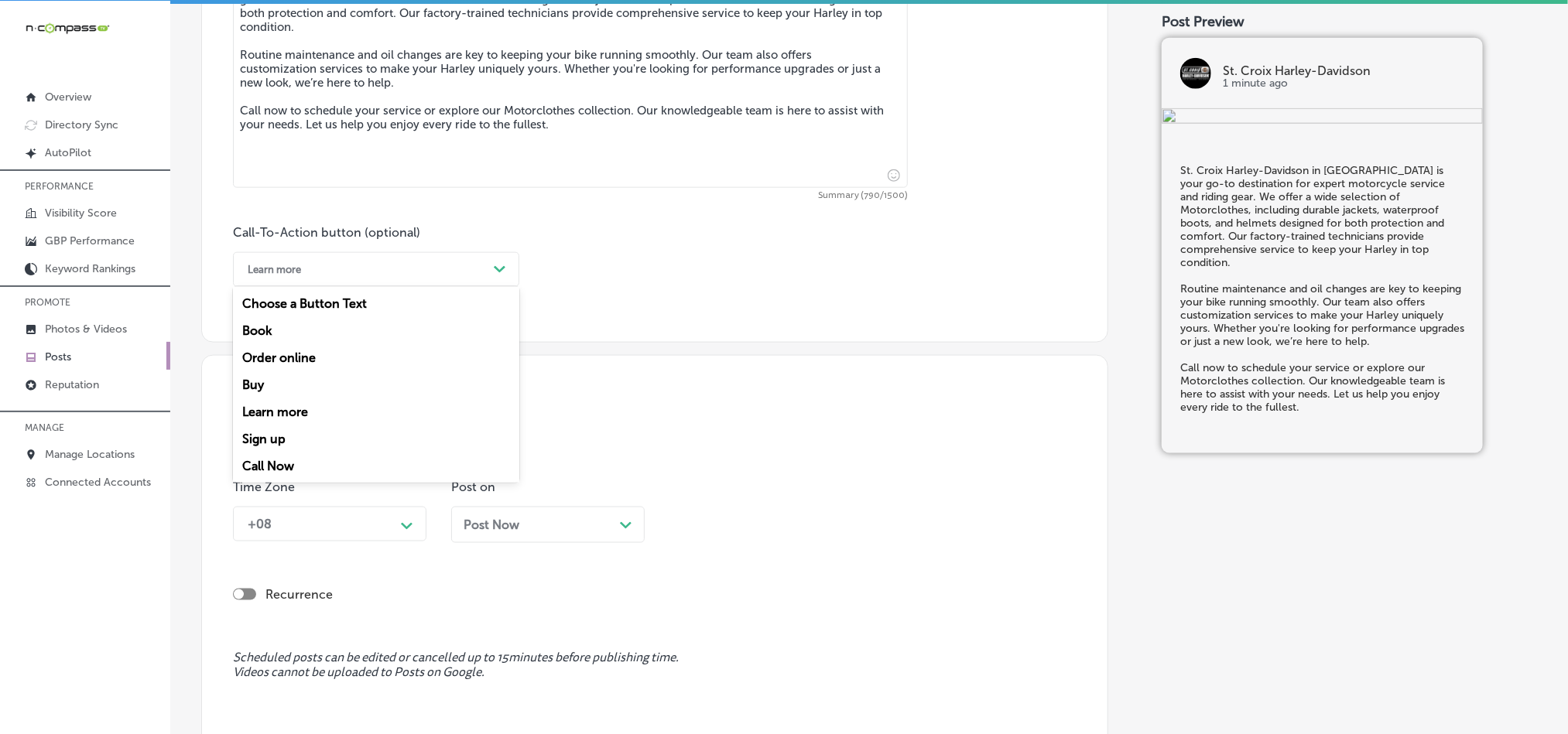
click at [457, 265] on div "Learn more" at bounding box center [364, 270] width 248 height 24
click at [286, 469] on div "Call Now" at bounding box center [376, 466] width 286 height 27
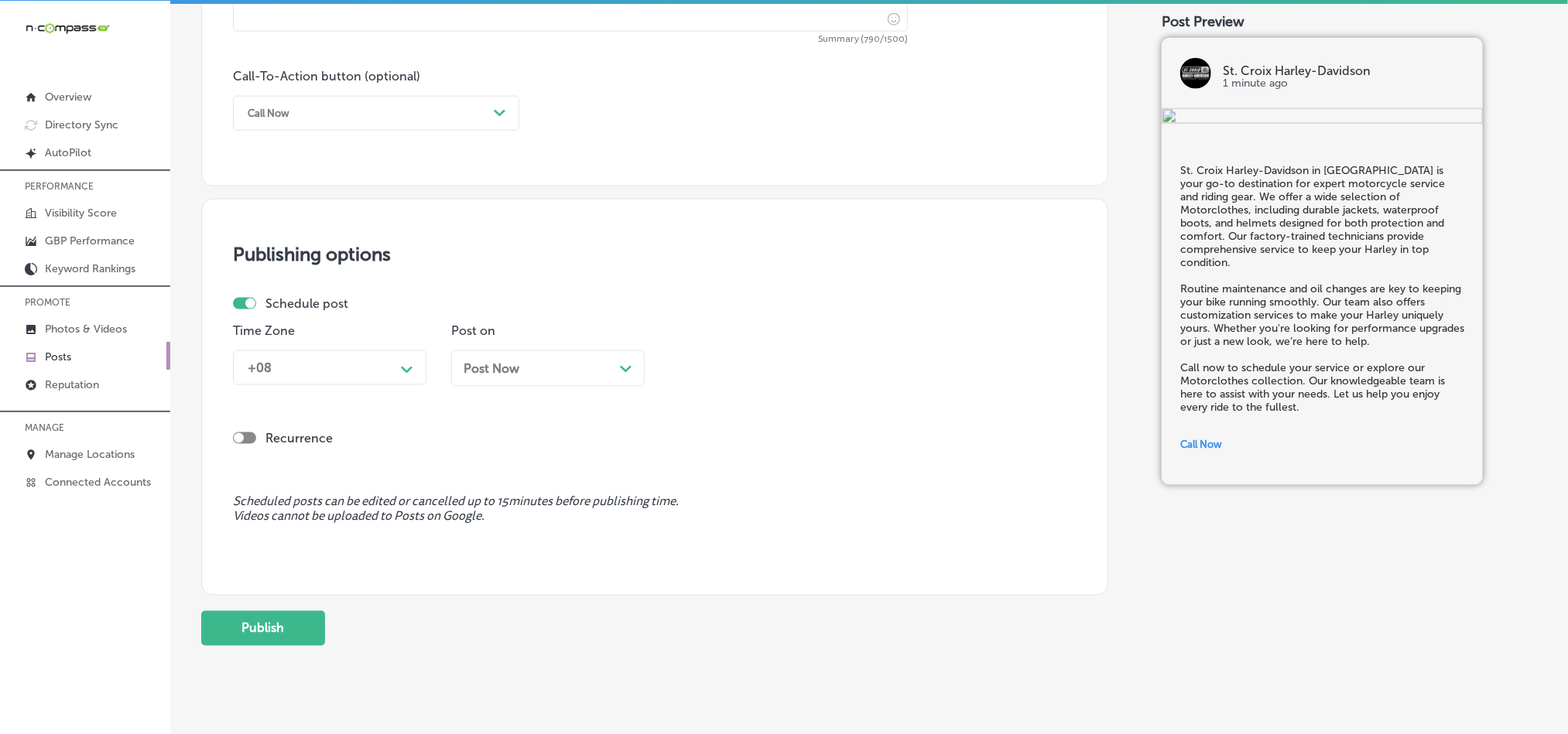
scroll to position [1148, 0]
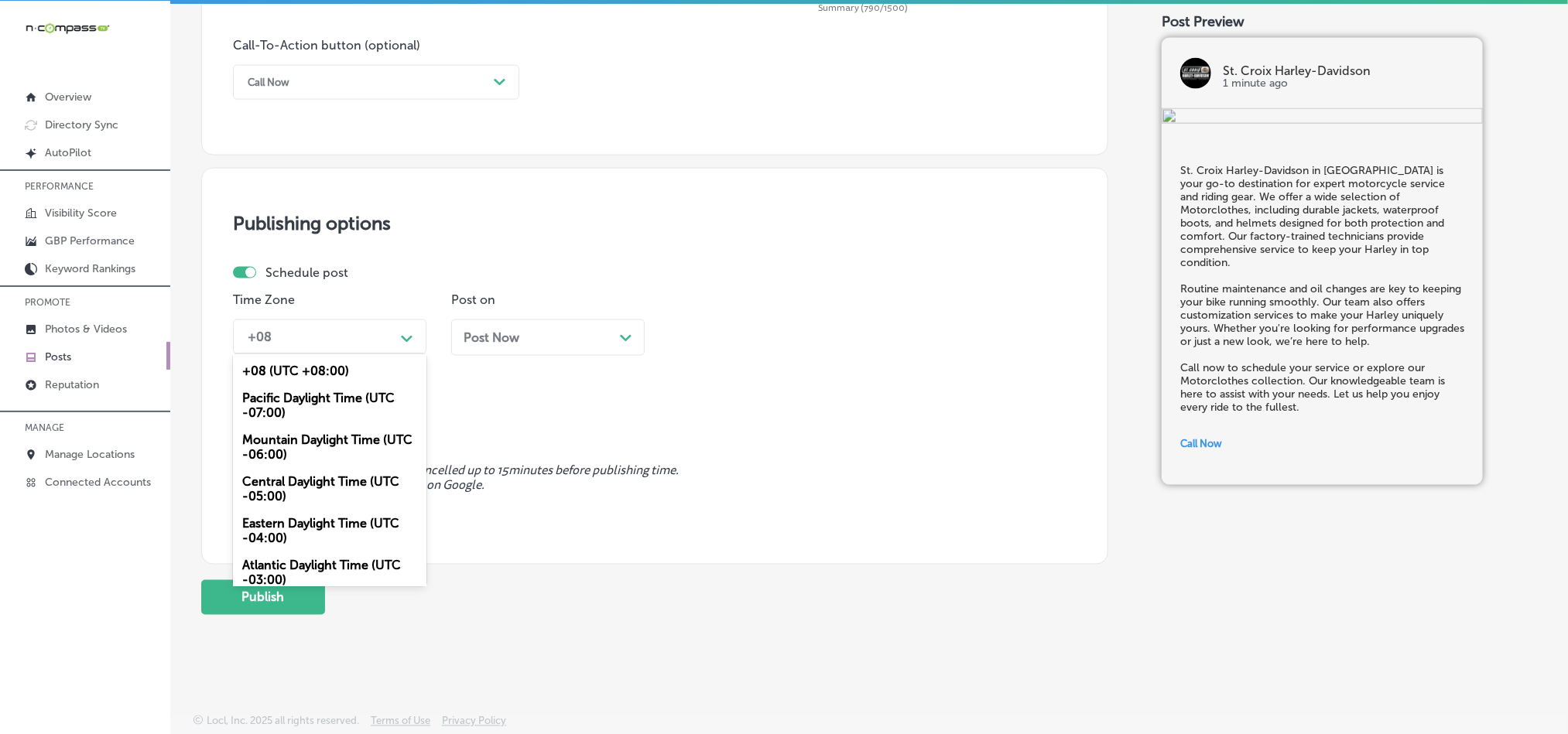
click at [379, 346] on div "+08" at bounding box center [318, 337] width 155 height 27
click at [281, 453] on div "Mountain Daylight Time (UTC -06:00)" at bounding box center [329, 446] width 193 height 41
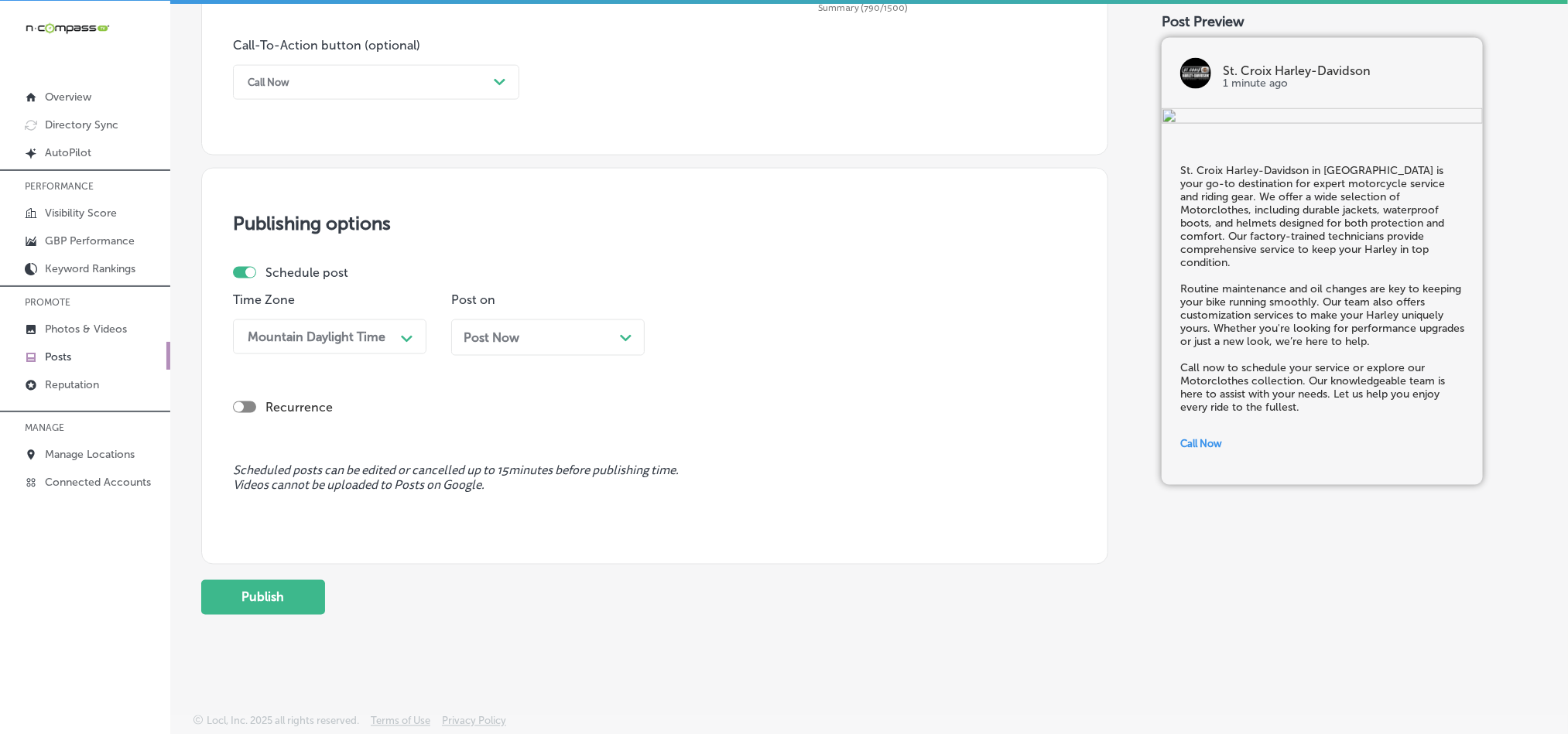
click at [597, 340] on div "Post Now Path Created with Sketch." at bounding box center [548, 338] width 169 height 15
click at [765, 324] on div "01:45 PM" at bounding box center [754, 337] width 155 height 27
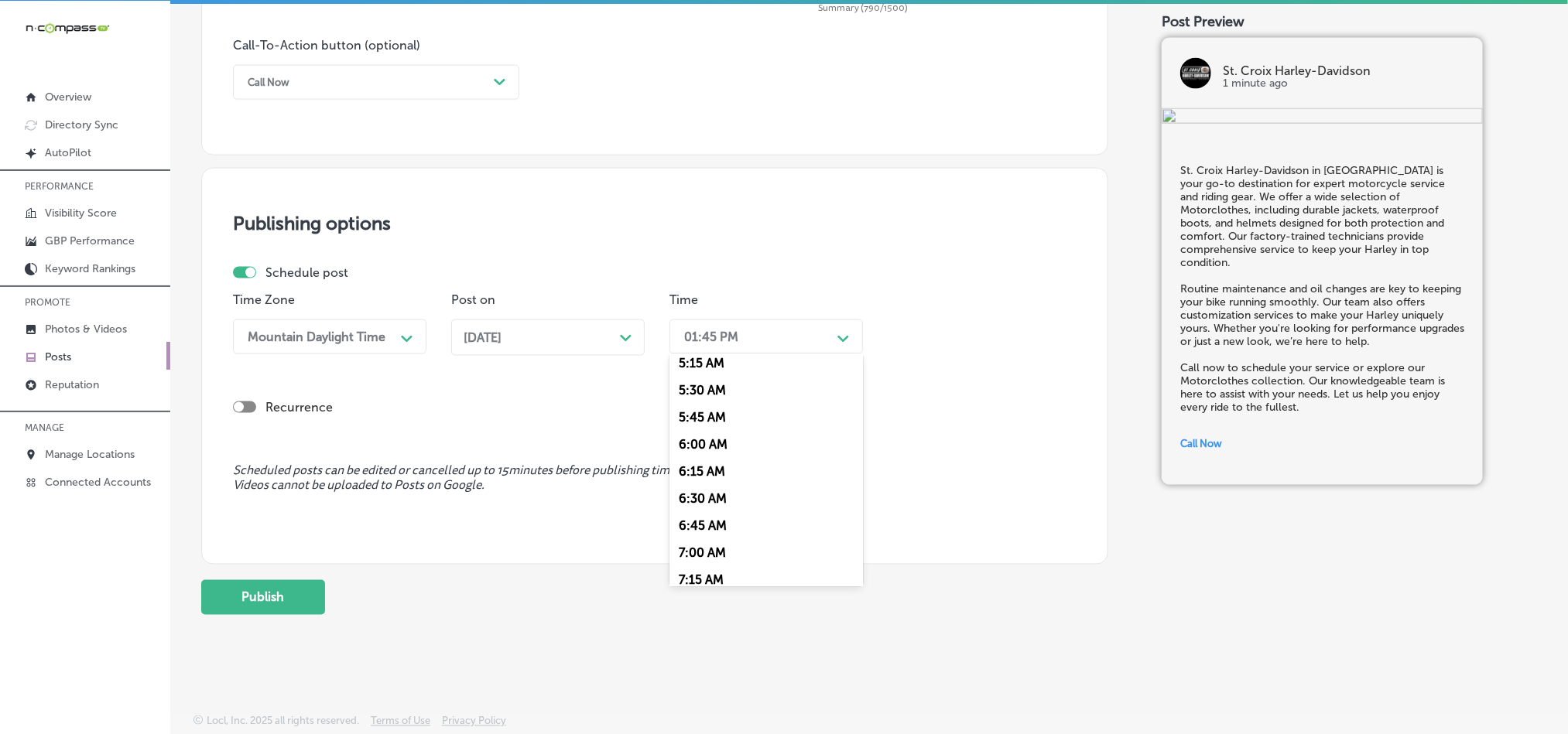
scroll to position [580, 0]
click at [709, 546] on div "7:00 AM" at bounding box center [766, 549] width 193 height 27
click at [606, 333] on div "[DATE] Path Created with Sketch." at bounding box center [548, 338] width 169 height 15
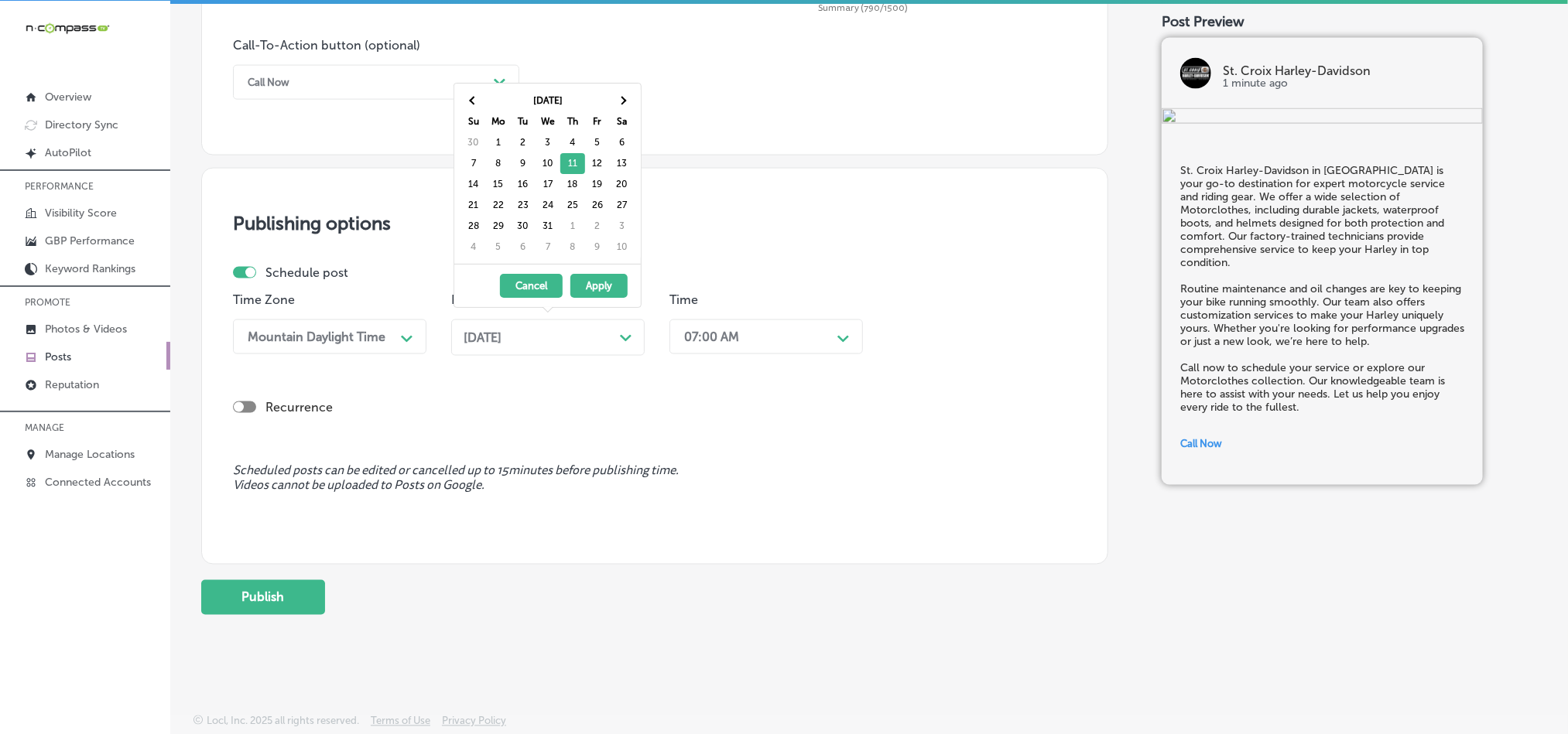
click at [788, 424] on div "Schedule post Time Zone Mountain Daylight Time Path Created with Sketch. Post o…" at bounding box center [655, 356] width 844 height 182
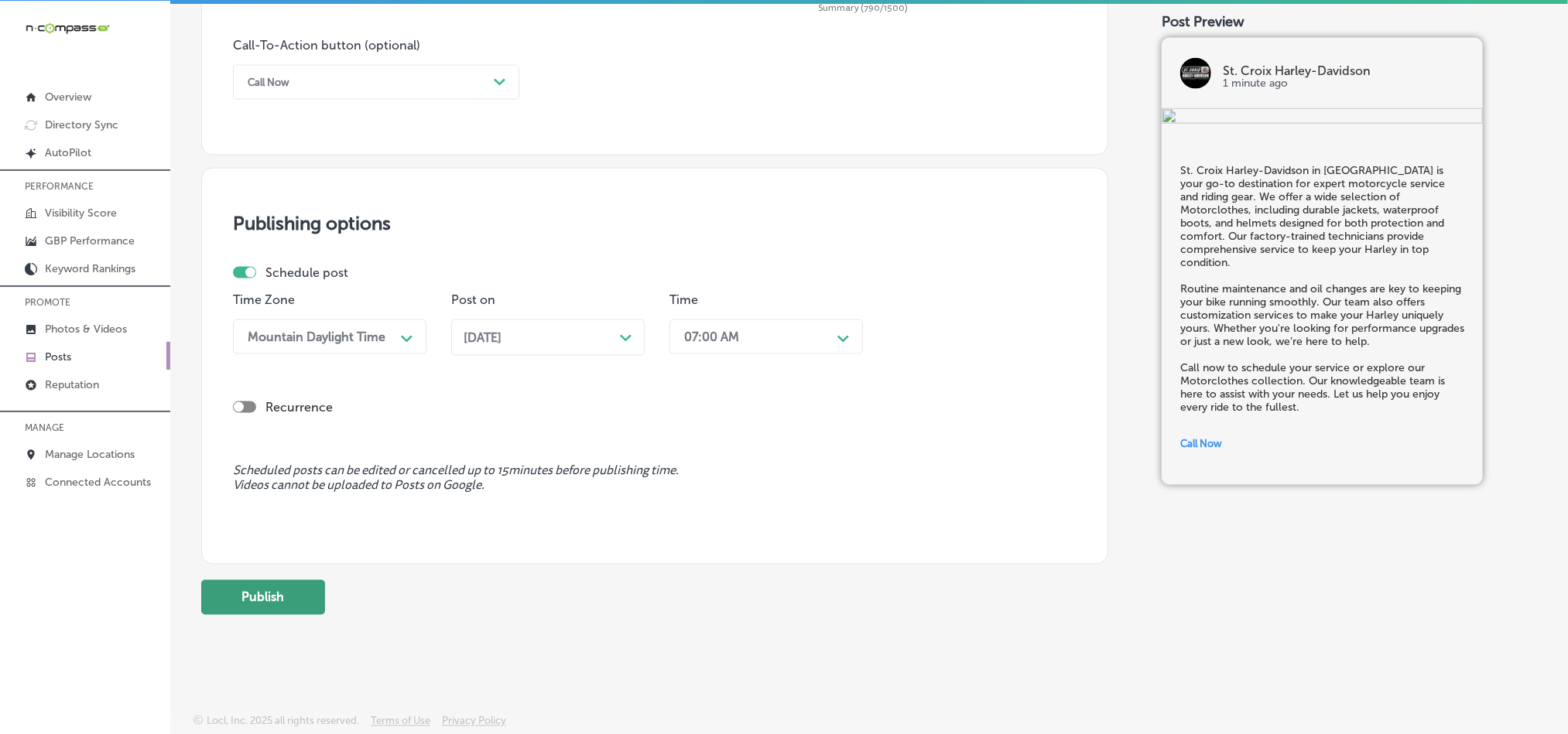
click at [265, 614] on button "Publish" at bounding box center [263, 597] width 124 height 35
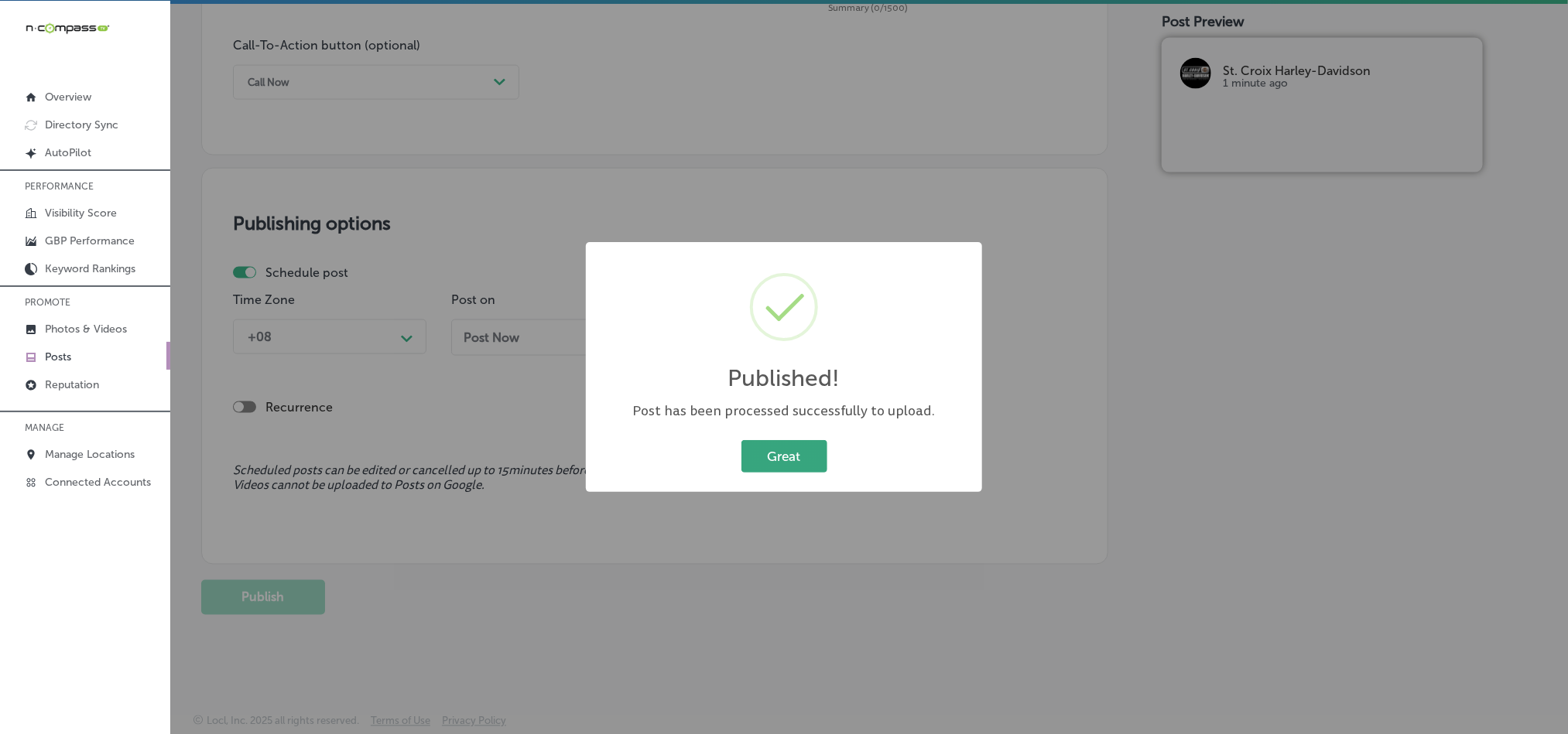
click at [798, 453] on button "Great" at bounding box center [784, 456] width 86 height 32
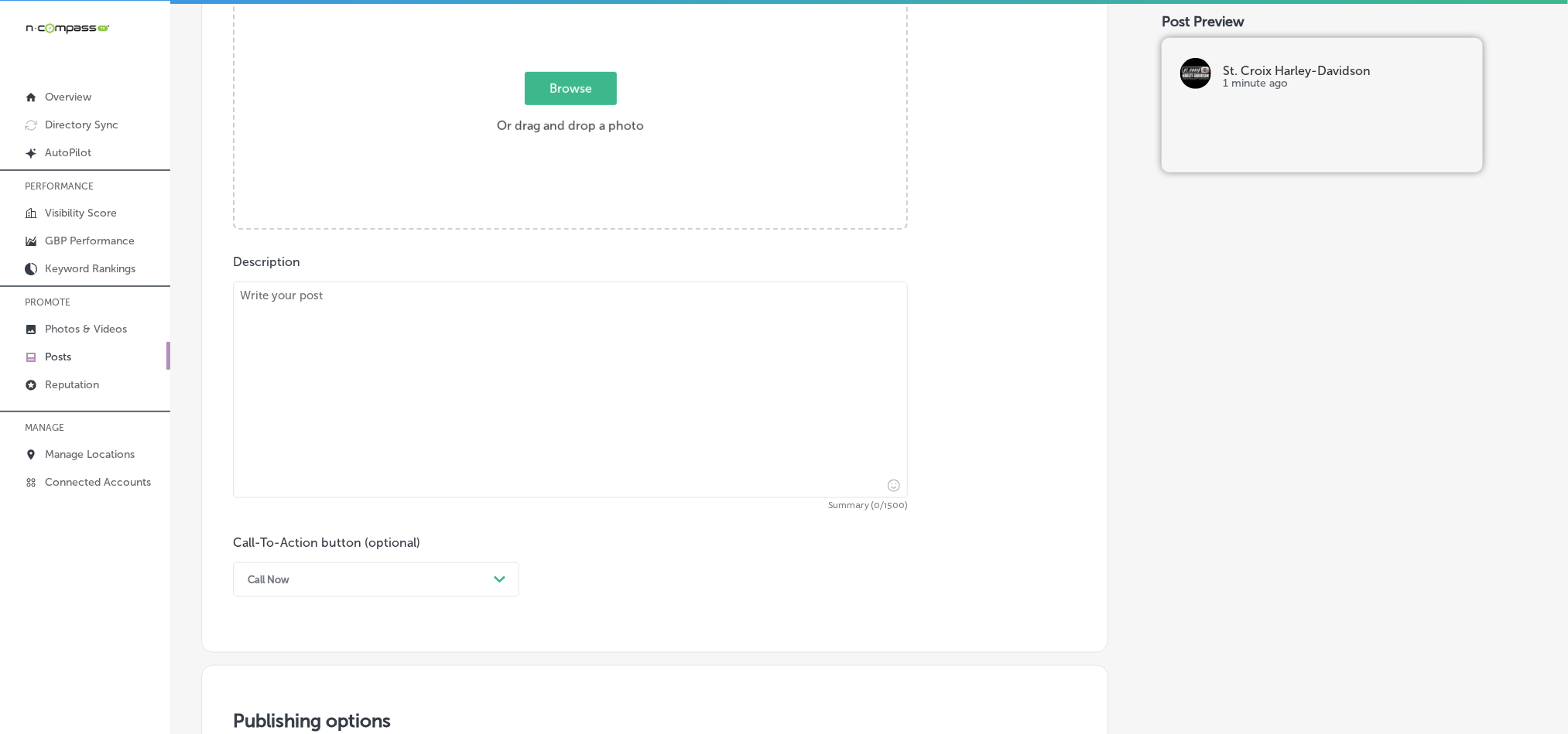
scroll to position [568, 0]
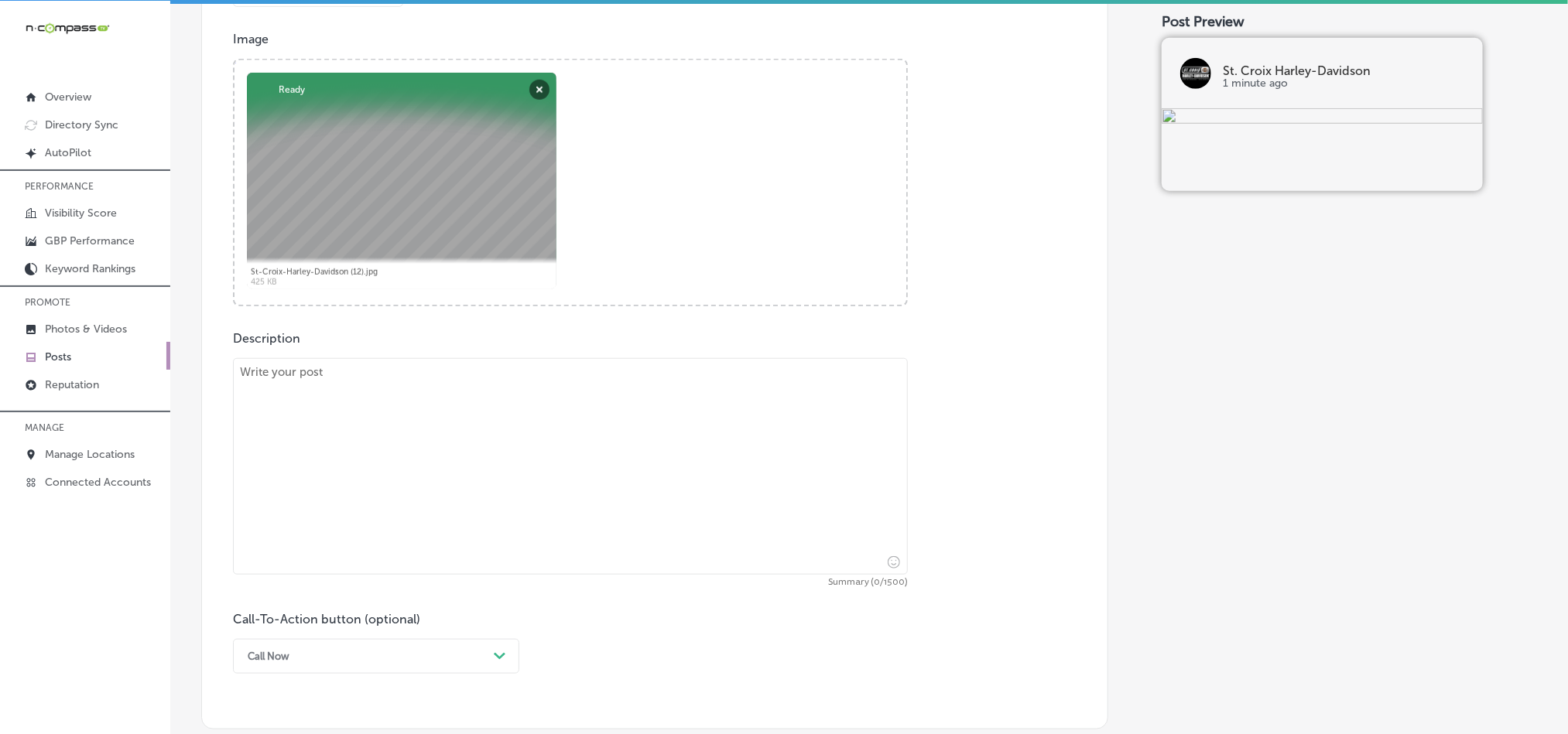
click at [421, 465] on textarea at bounding box center [570, 466] width 675 height 217
paste textarea "Find your perfect Harley-Davidson motorcycle at [GEOGRAPHIC_DATA] Harley-Davids…"
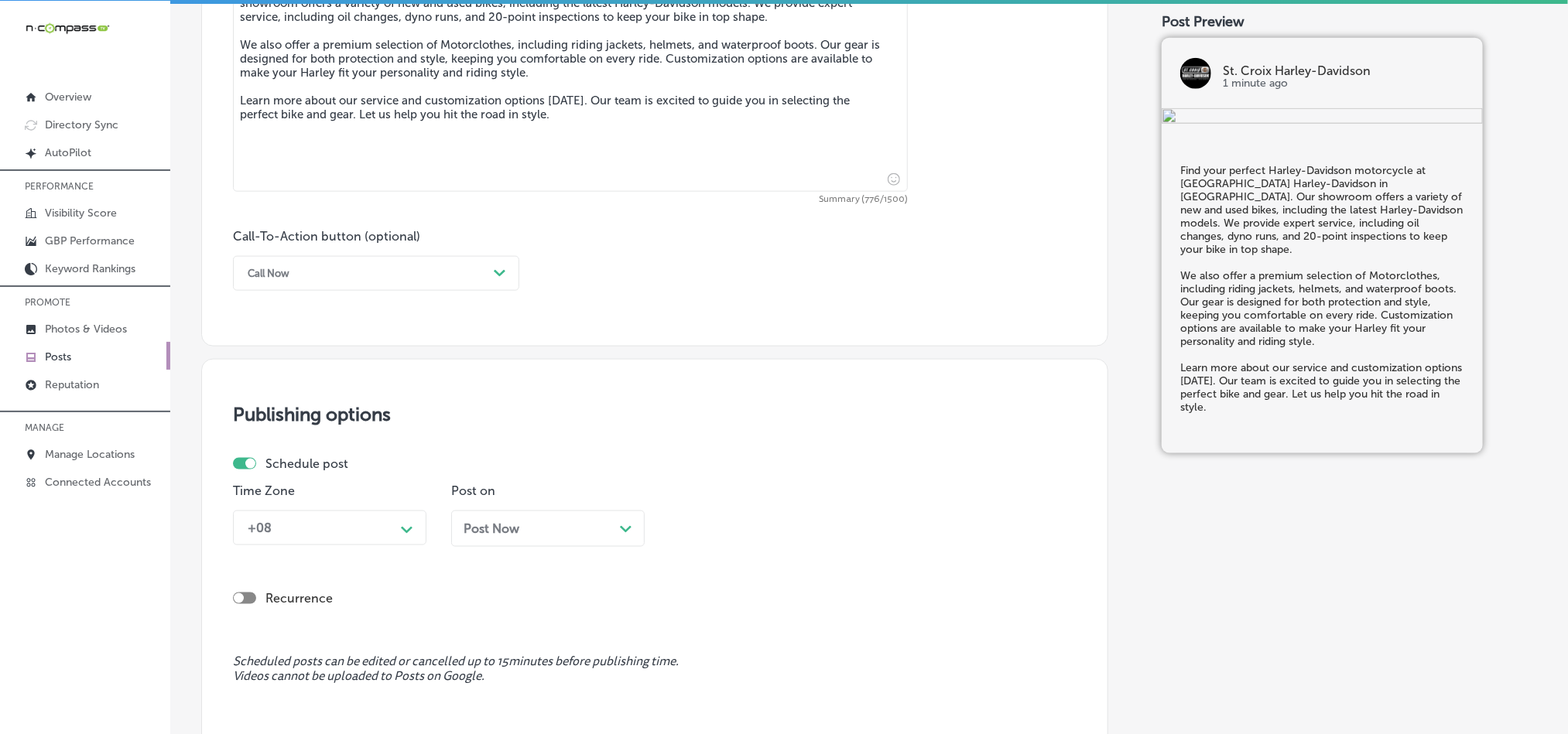
scroll to position [954, 0]
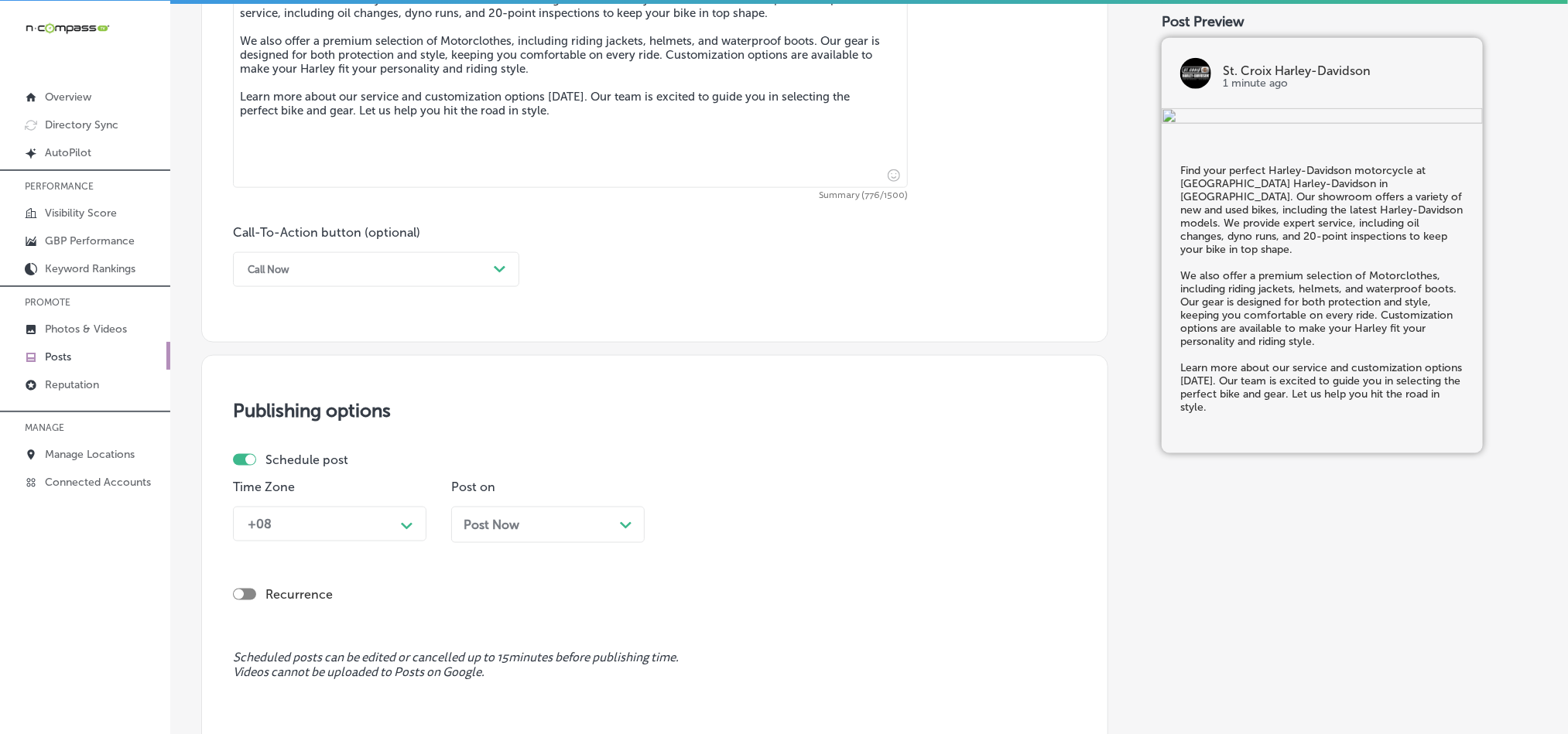
type textarea "Find your perfect Harley-Davidson motorcycle at [GEOGRAPHIC_DATA] Harley-Davids…"
click at [395, 267] on div "Call Now" at bounding box center [364, 270] width 248 height 24
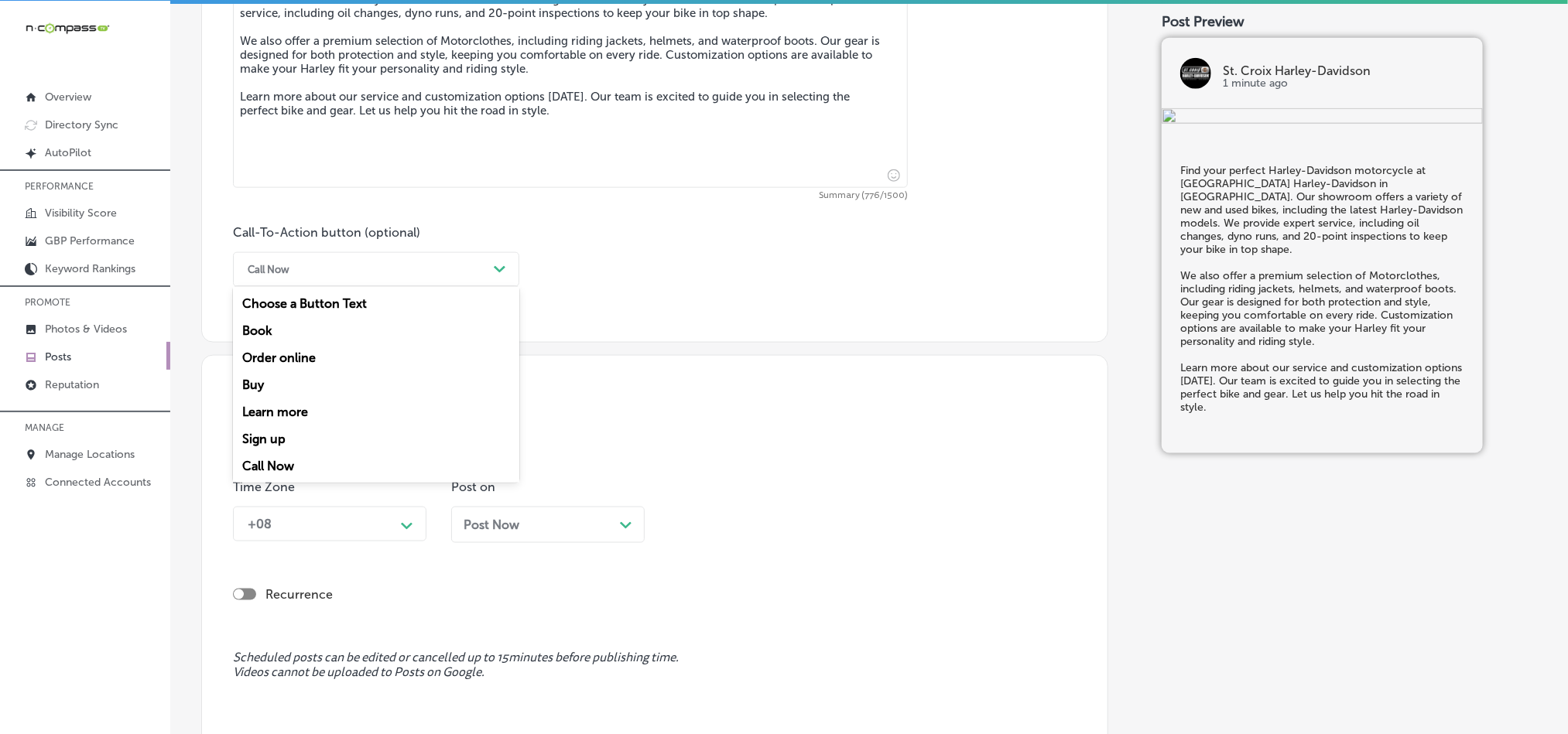
click at [291, 411] on div "Learn more" at bounding box center [376, 412] width 286 height 27
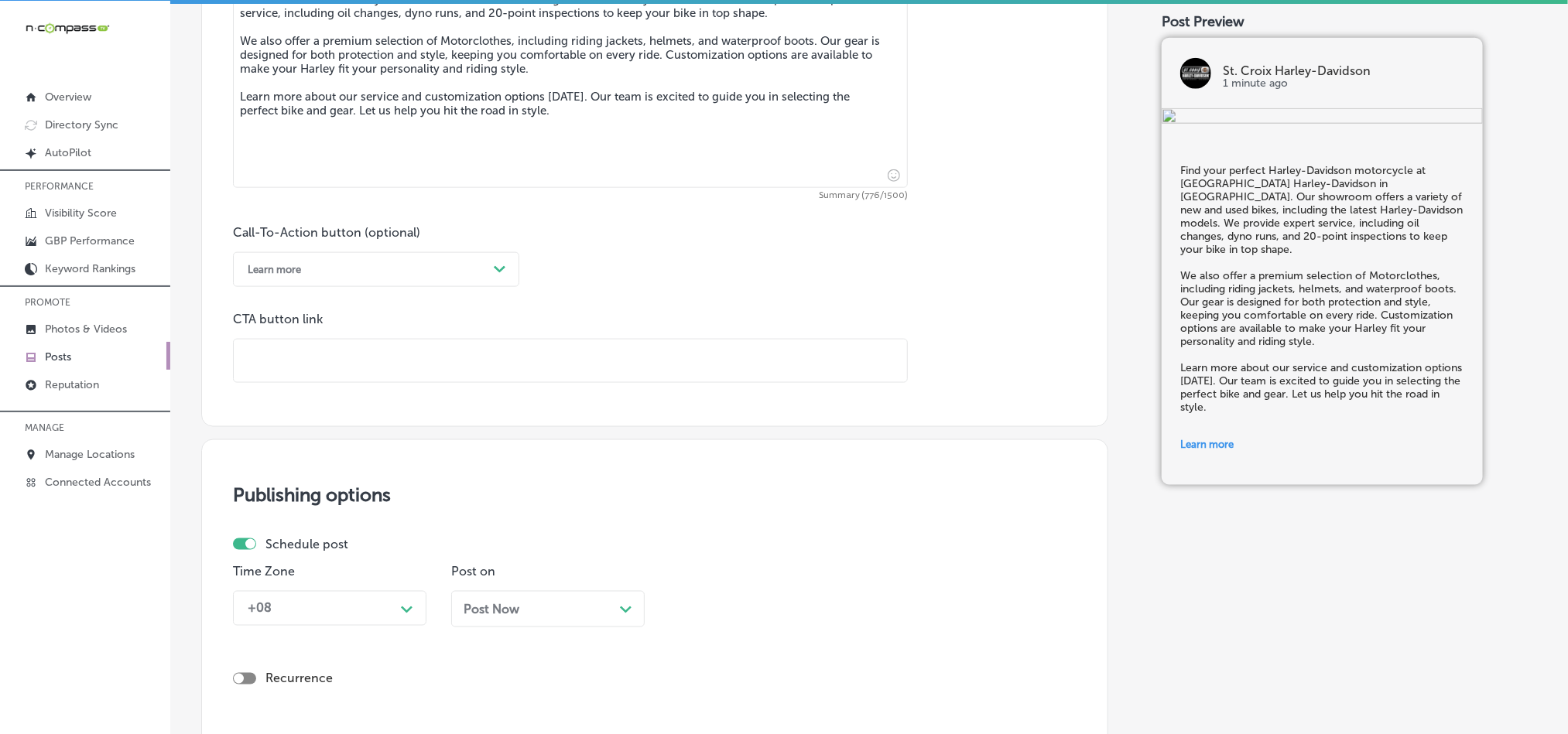
click at [541, 365] on input "text" at bounding box center [570, 361] width 673 height 42
paste input "[URL][DOMAIN_NAME]"
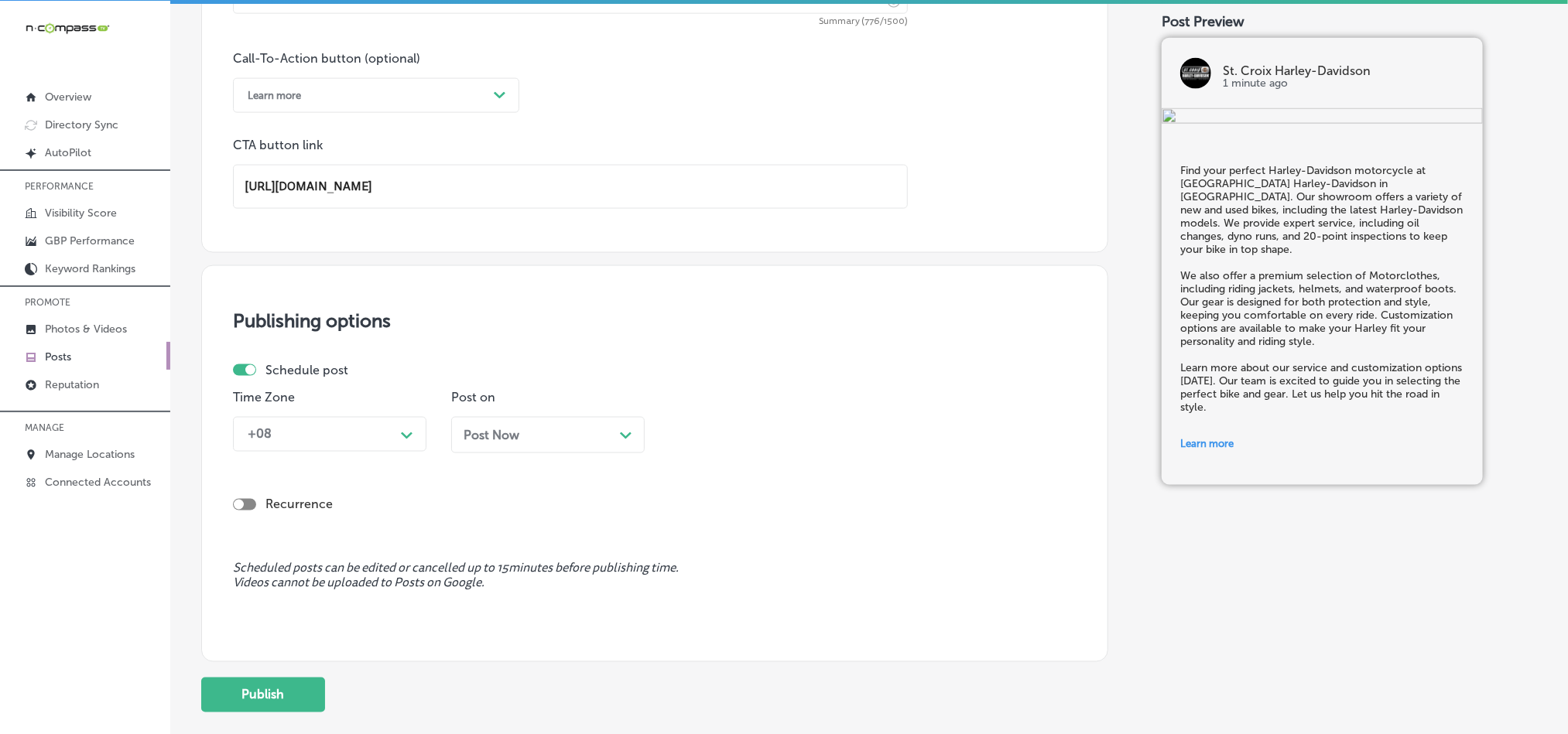
scroll to position [1186, 0]
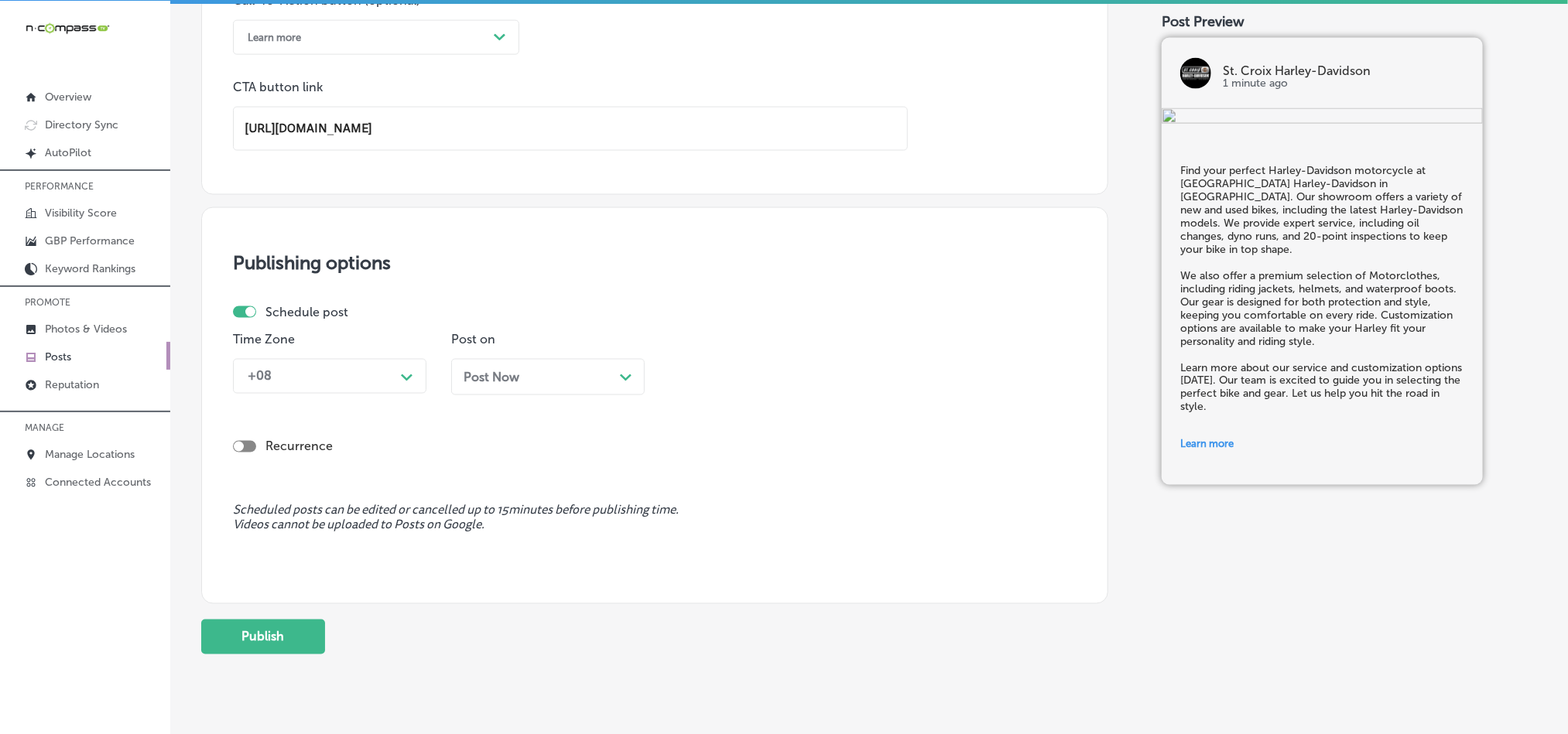
type input "[URL][DOMAIN_NAME]"
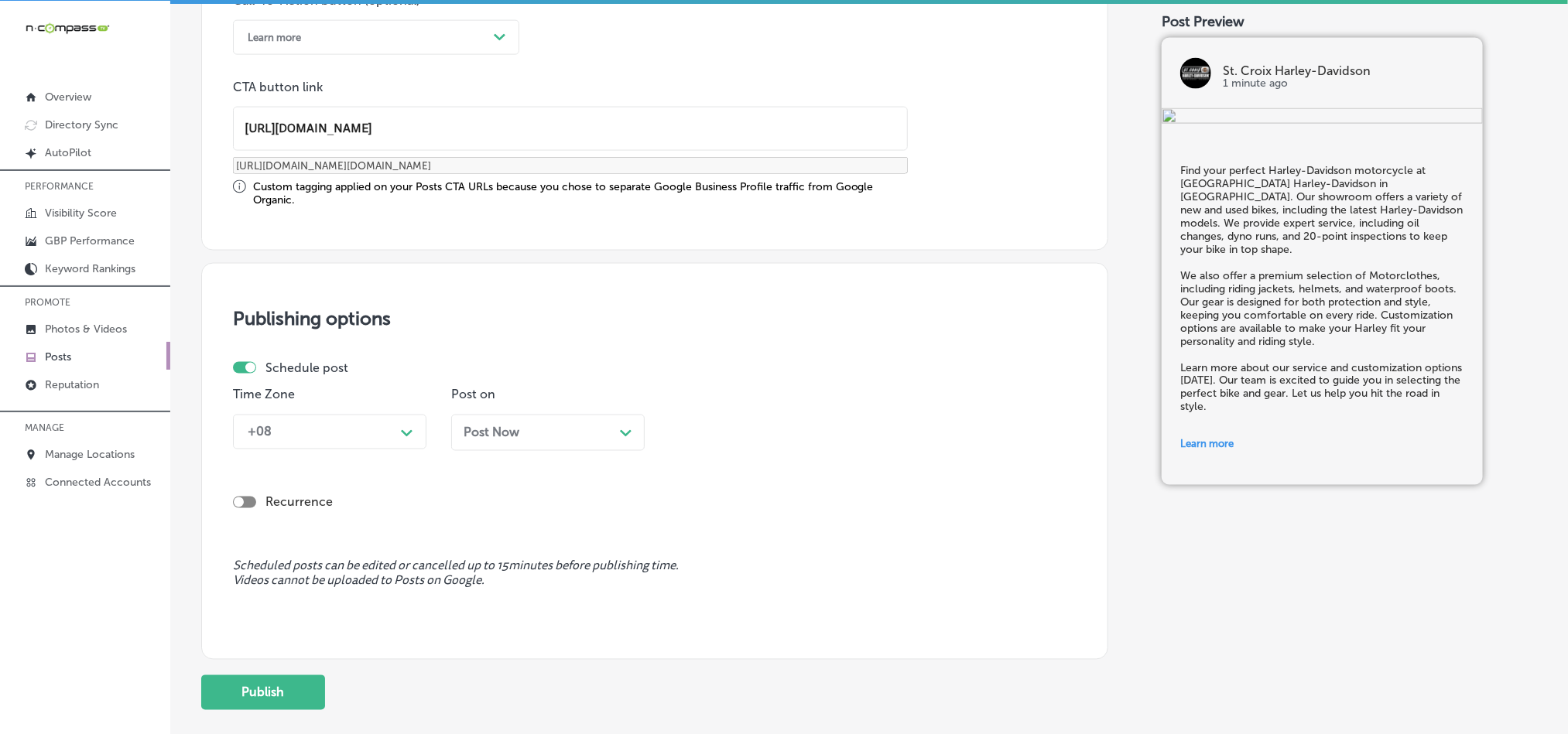
click at [361, 388] on div "Schedule post Time Zone +08 Path Created with Sketch. Post on Post Now Path Cre…" at bounding box center [648, 411] width 831 height 102
click at [360, 422] on div "+08" at bounding box center [318, 431] width 155 height 27
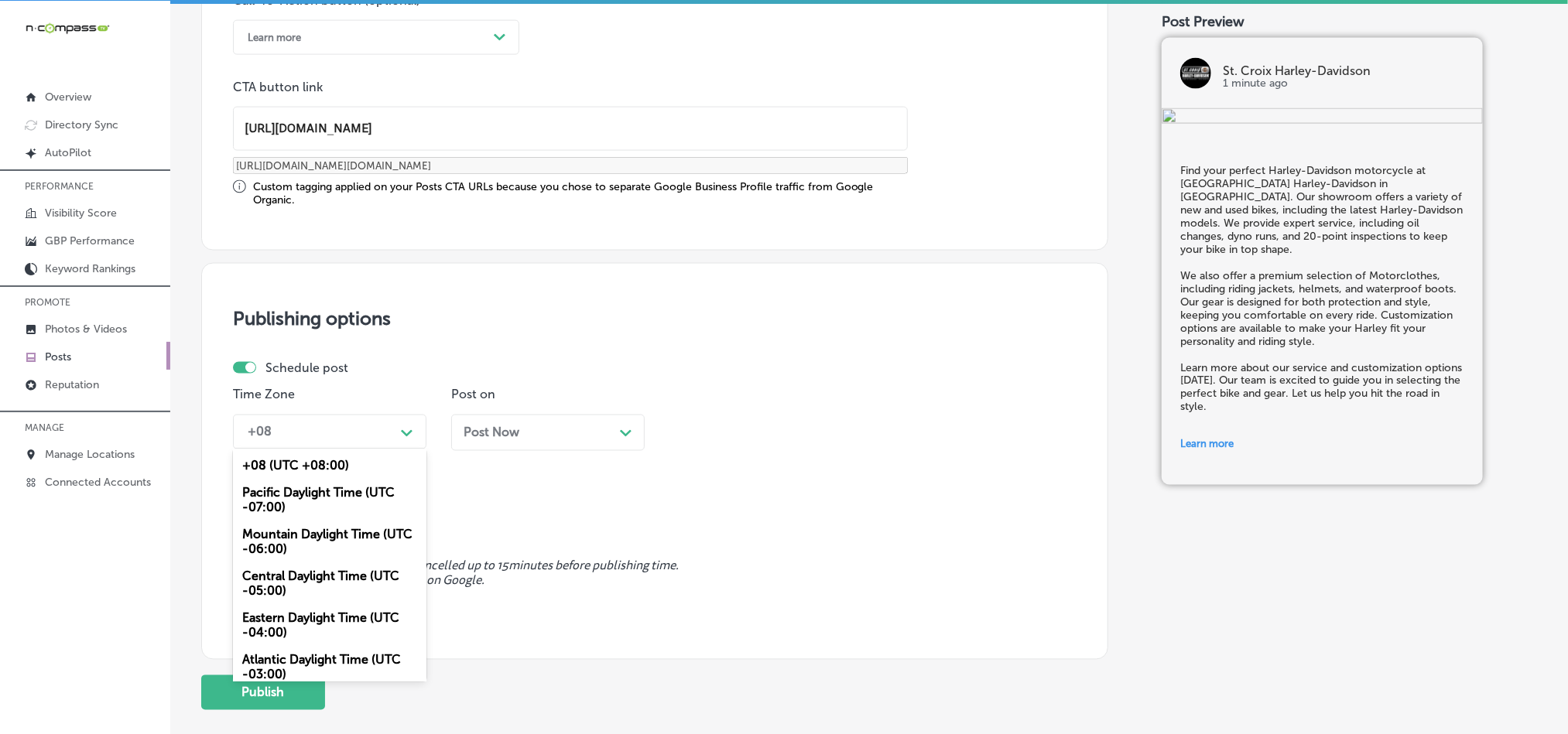
click at [293, 544] on div "Mountain Daylight Time (UTC -06:00)" at bounding box center [329, 542] width 193 height 41
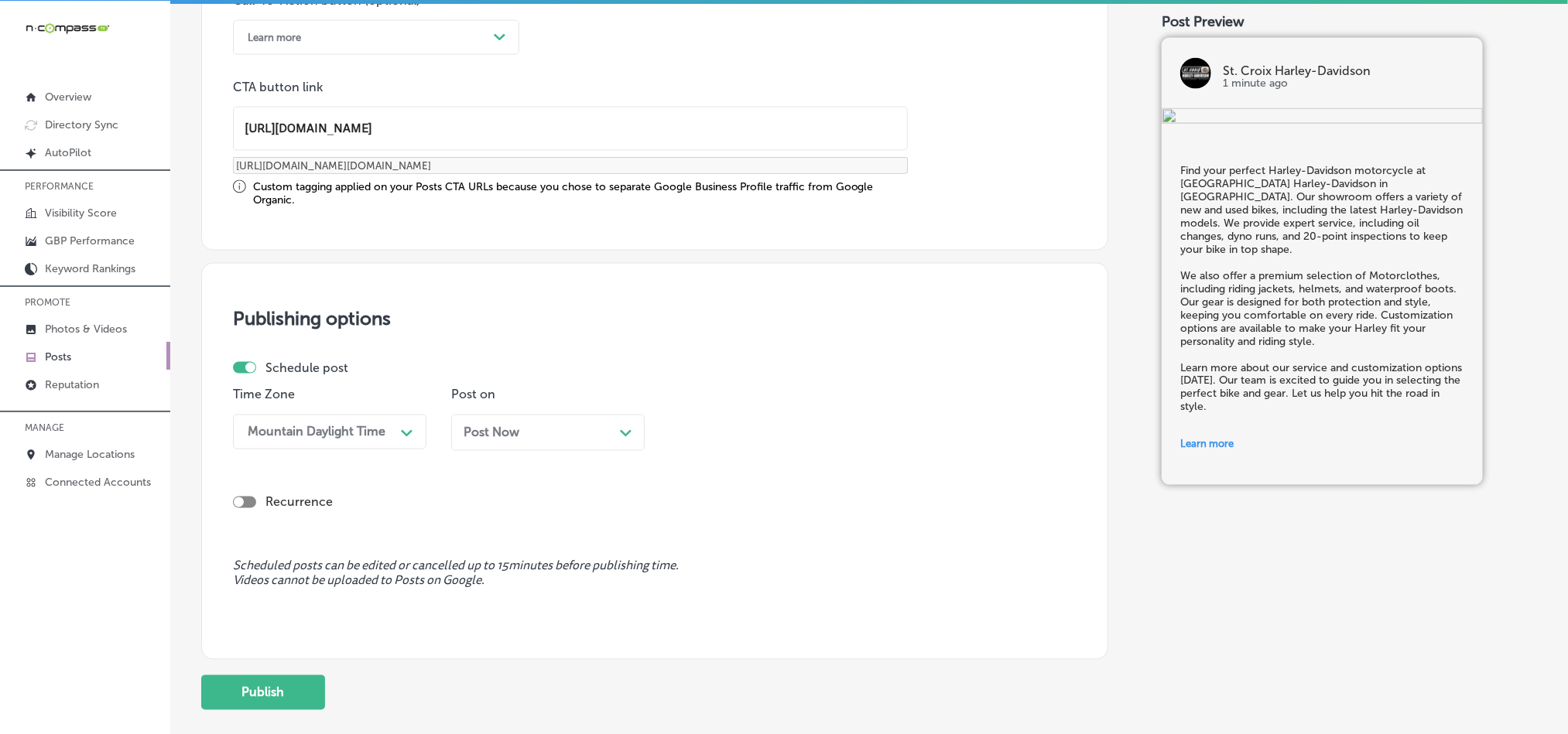
click at [541, 436] on div "Post Now Path Created with Sketch." at bounding box center [548, 432] width 169 height 15
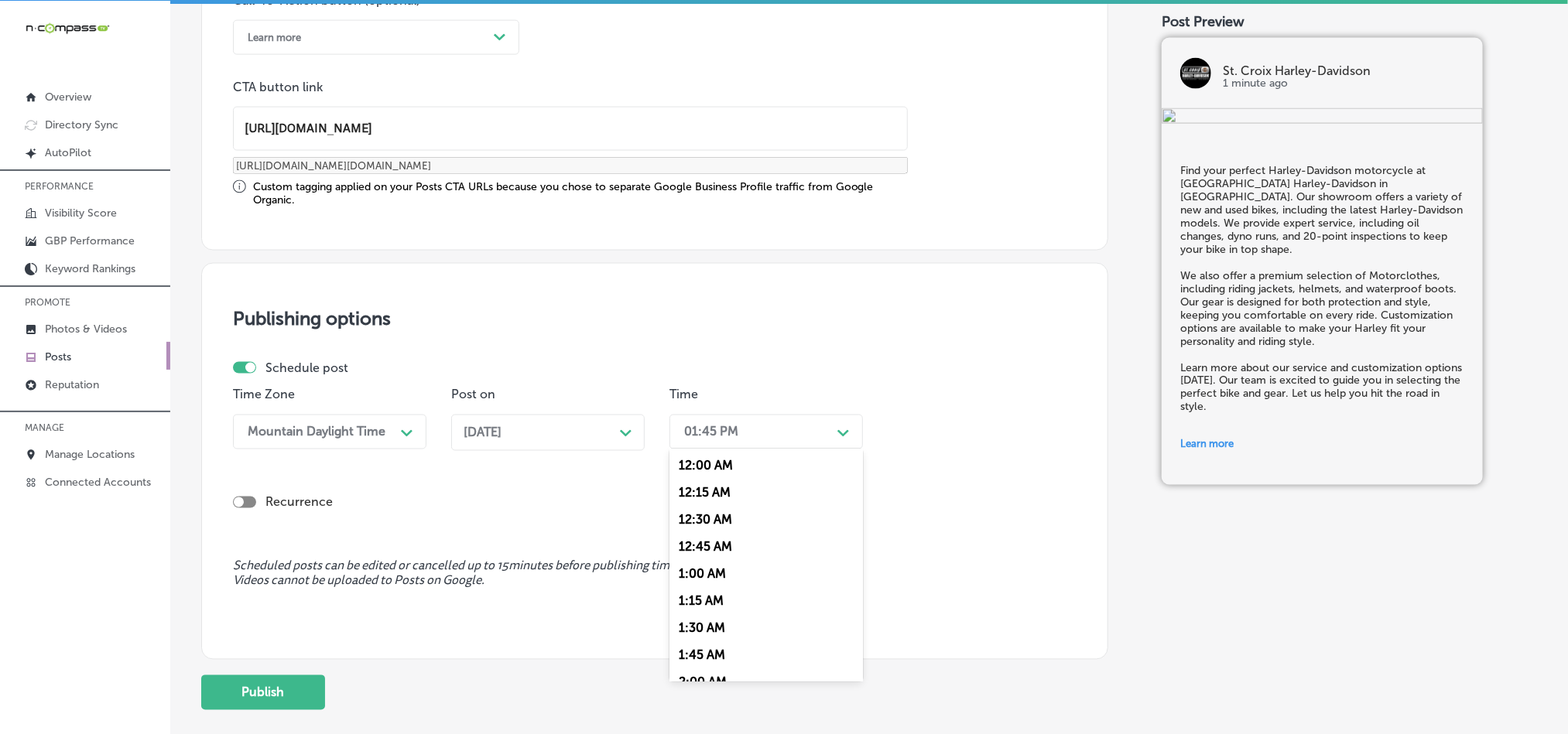
click at [732, 439] on div "01:45 PM" at bounding box center [711, 431] width 54 height 15
click at [699, 497] on div "7:00 AM" at bounding box center [766, 490] width 193 height 27
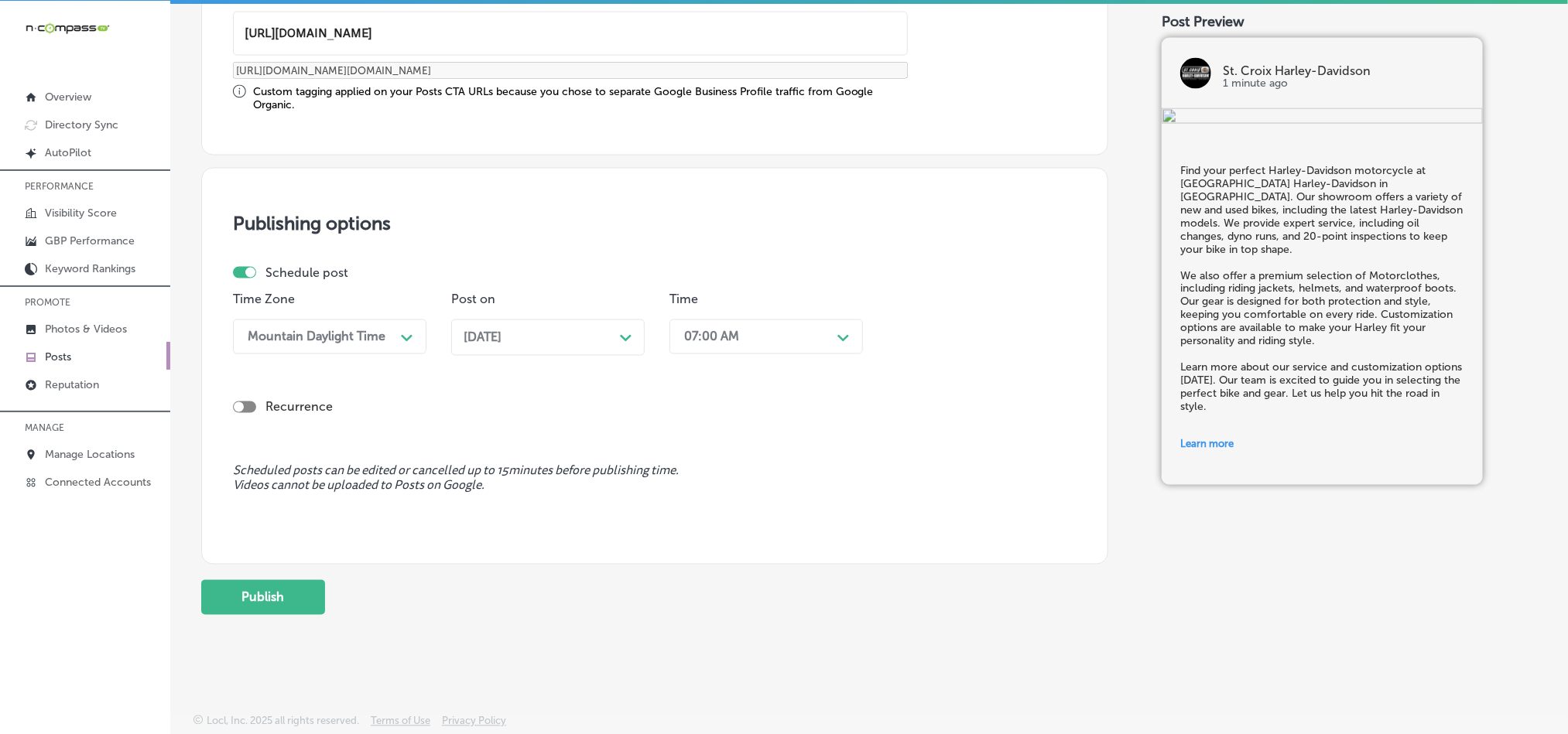
scroll to position [1287, 0]
click at [223, 585] on button "Publish" at bounding box center [263, 597] width 124 height 35
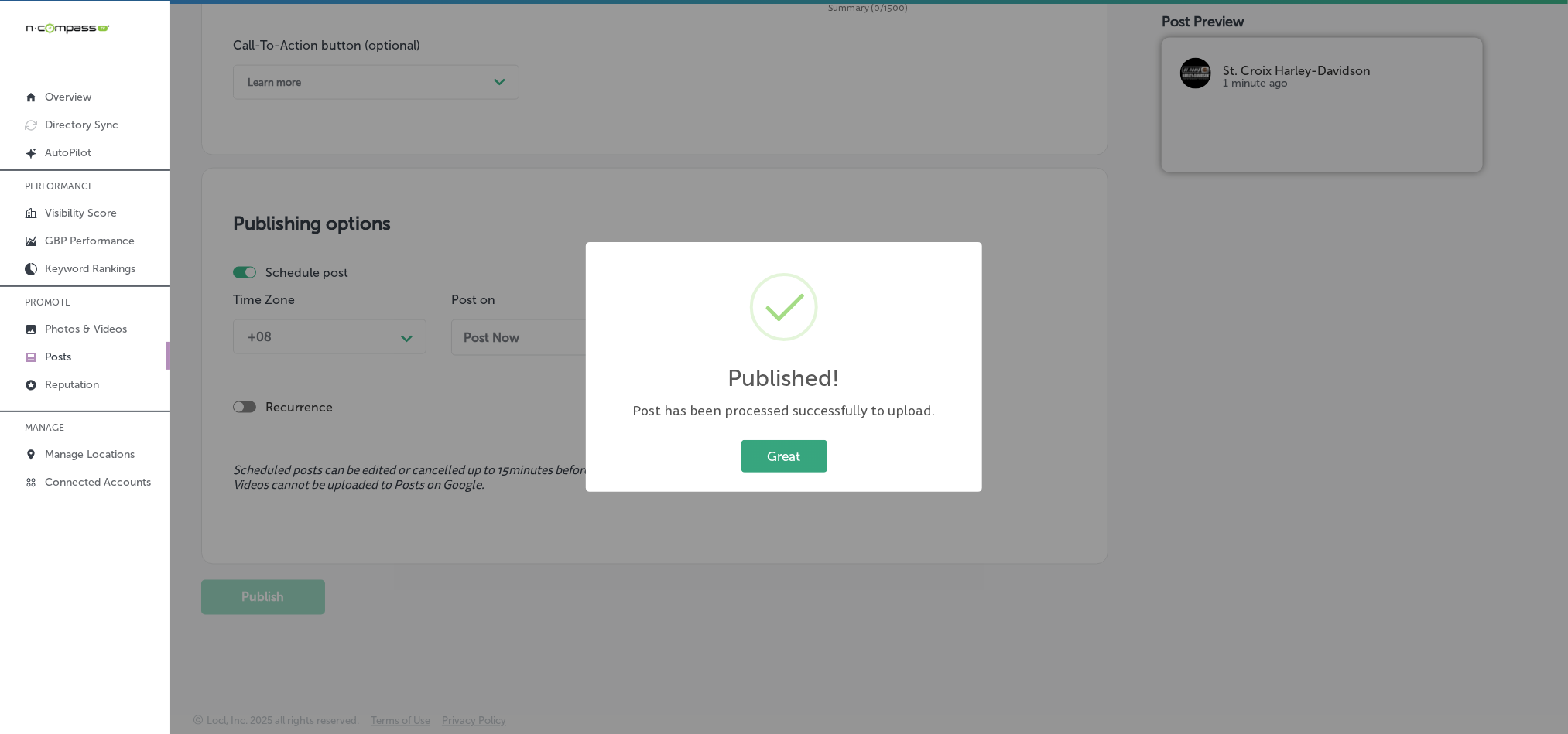
click at [795, 462] on button "Great" at bounding box center [784, 456] width 86 height 32
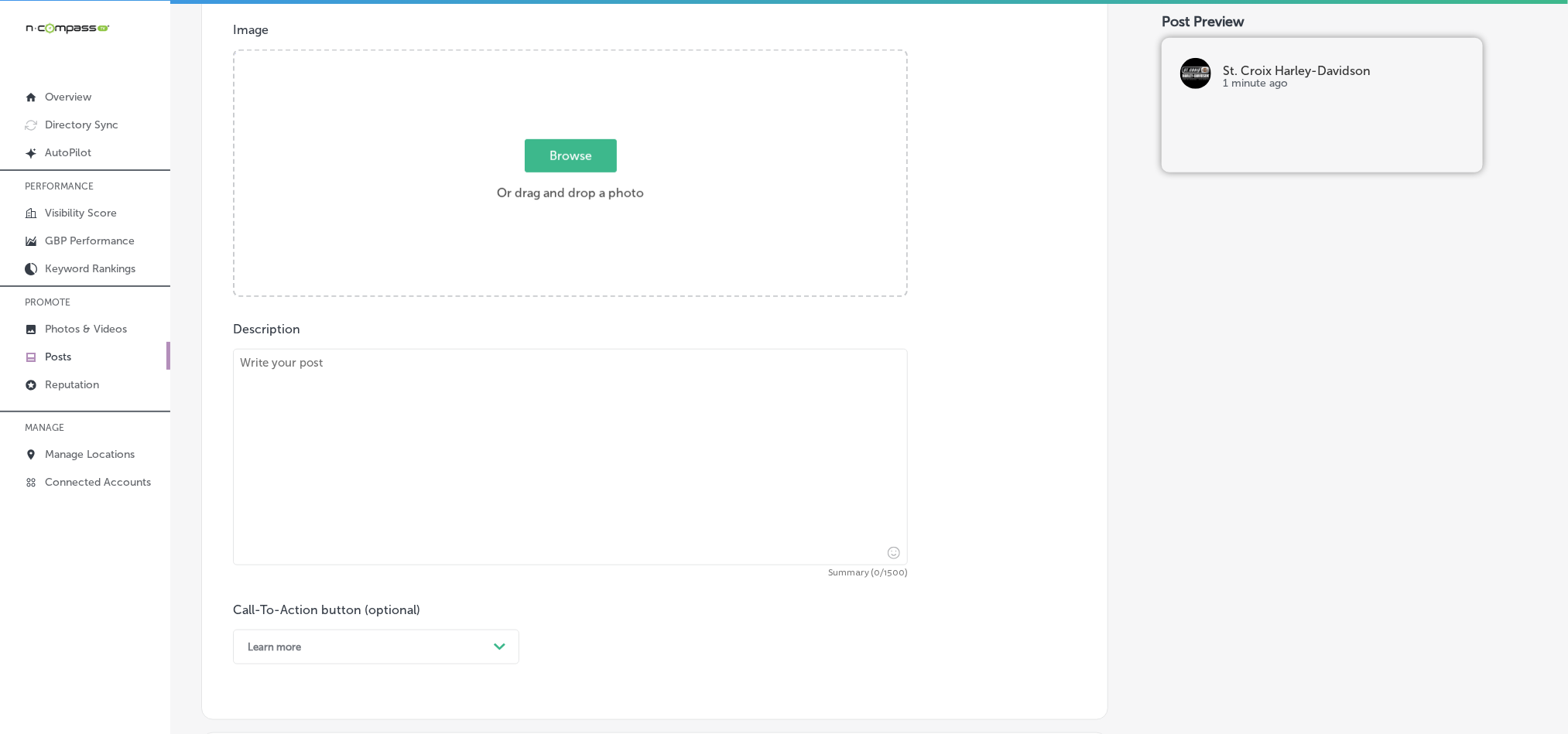
scroll to position [568, 0]
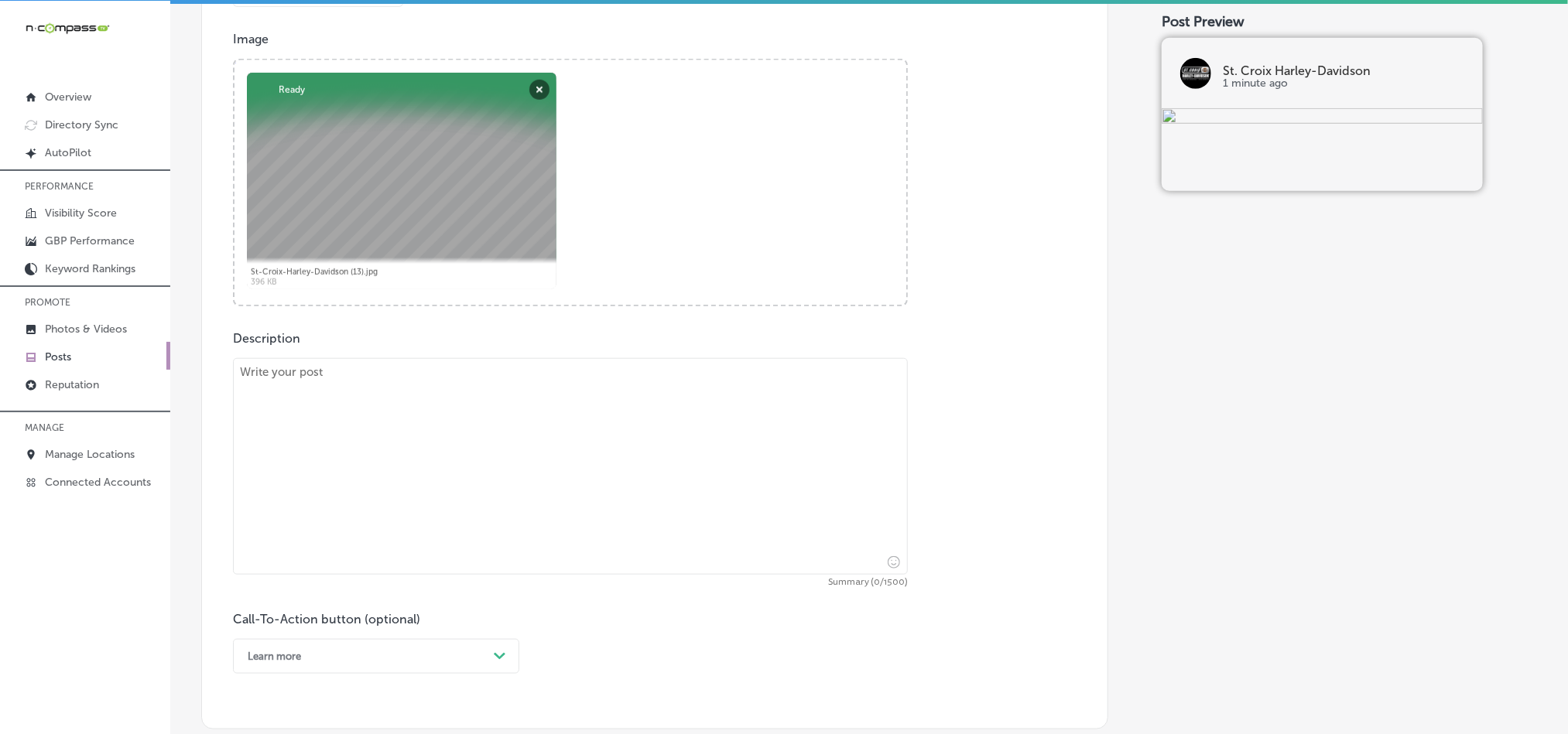
click at [613, 403] on textarea at bounding box center [570, 466] width 675 height 217
paste textarea "St. Croix Harley-Davidson in [GEOGRAPHIC_DATA] offers expert service and a wide…"
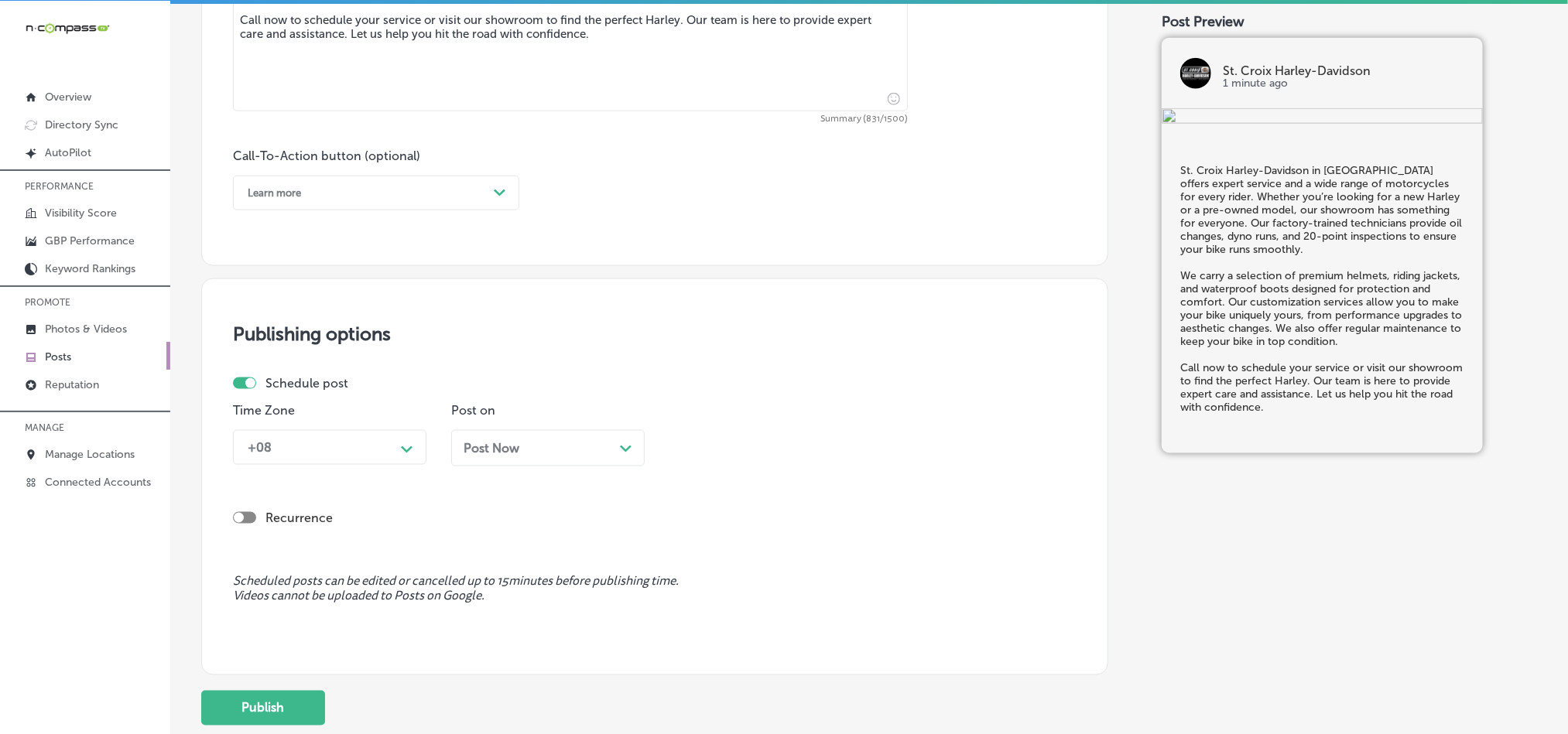
scroll to position [1031, 0]
type textarea "St. Croix Harley-Davidson in [GEOGRAPHIC_DATA] offers expert service and a wide…"
click at [421, 192] on div "Learn more" at bounding box center [364, 192] width 248 height 24
click at [274, 396] on div "Call Now" at bounding box center [376, 388] width 286 height 27
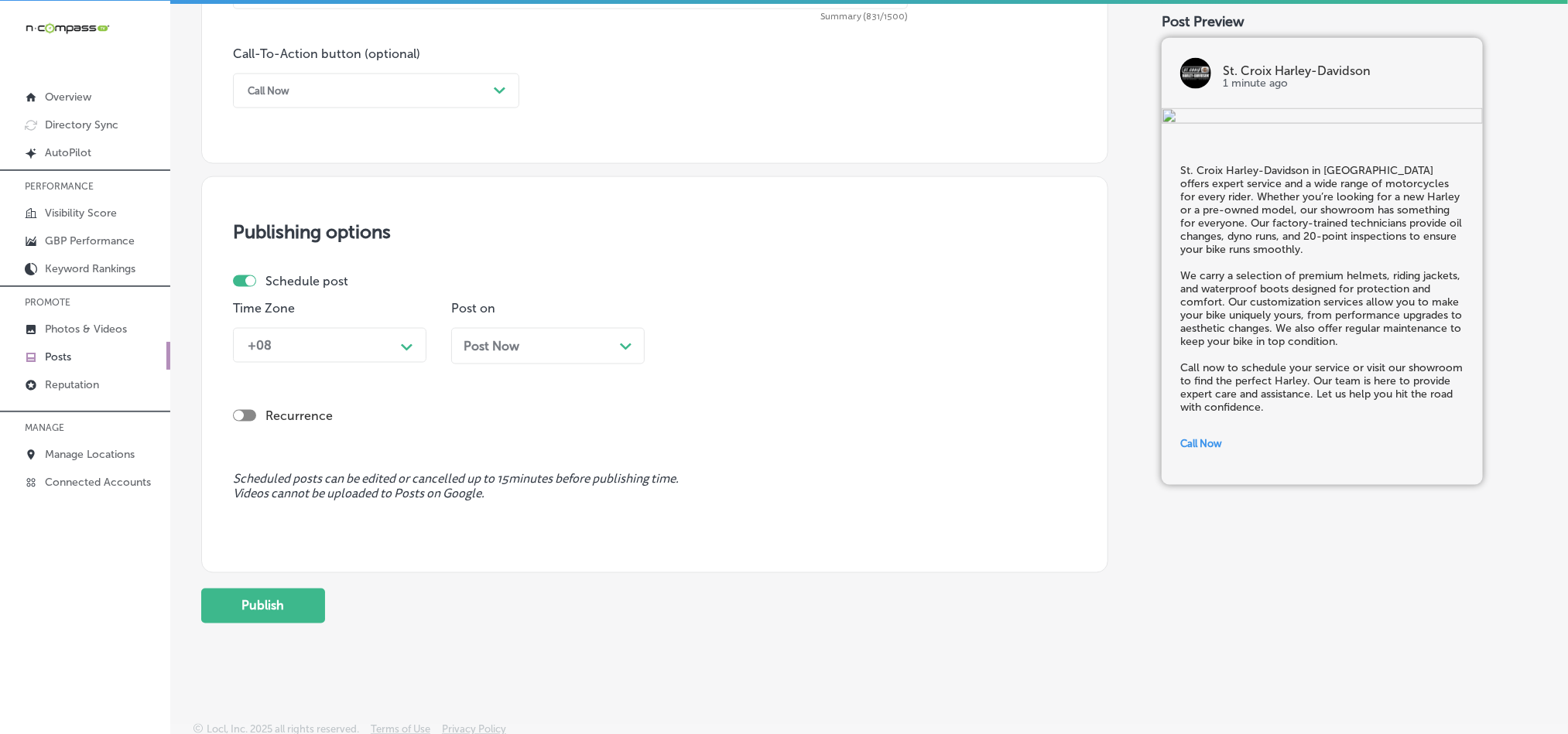
scroll to position [1148, 0]
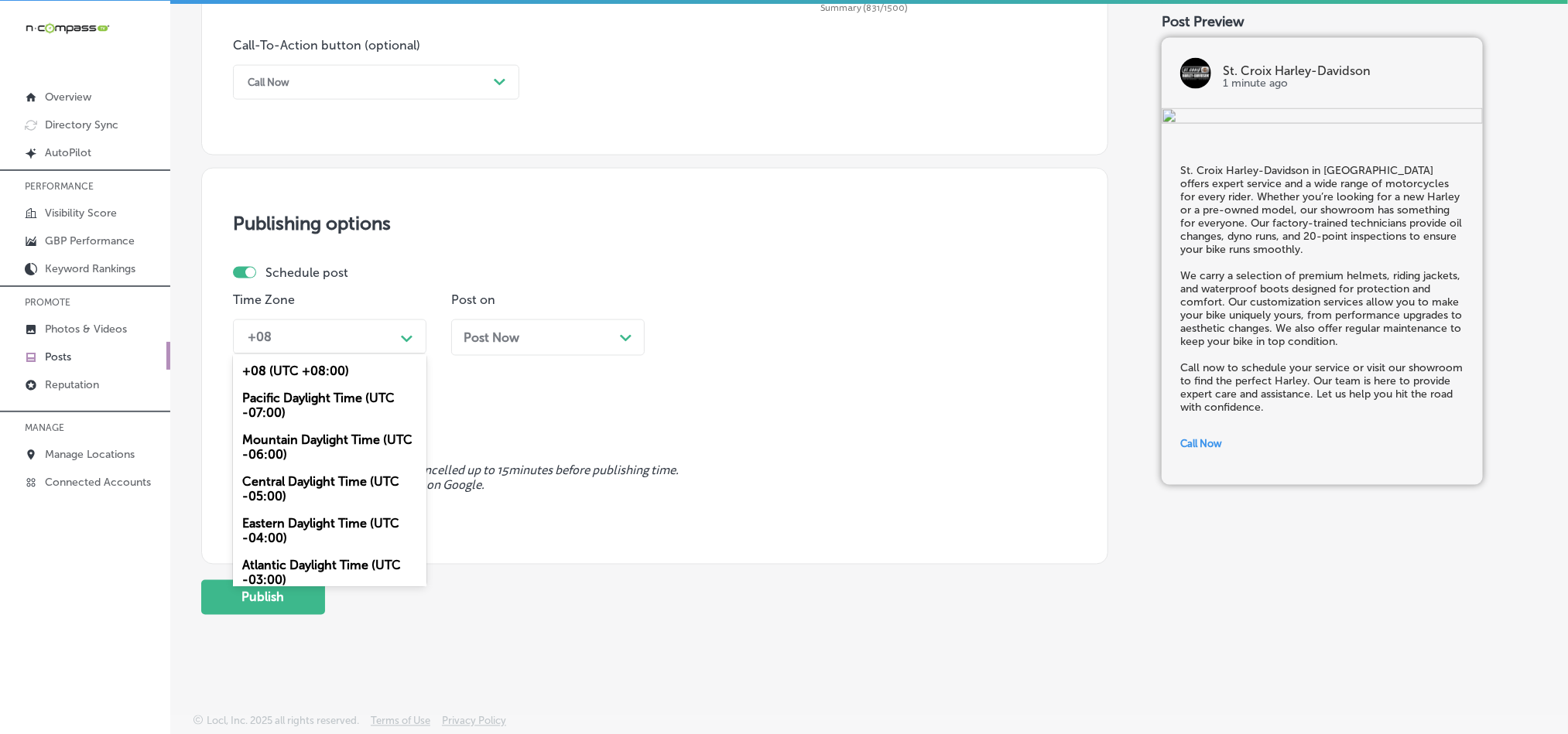
click at [377, 341] on div "+08" at bounding box center [318, 337] width 155 height 27
click at [277, 442] on div "Mountain Daylight Time (UTC -06:00)" at bounding box center [329, 446] width 193 height 41
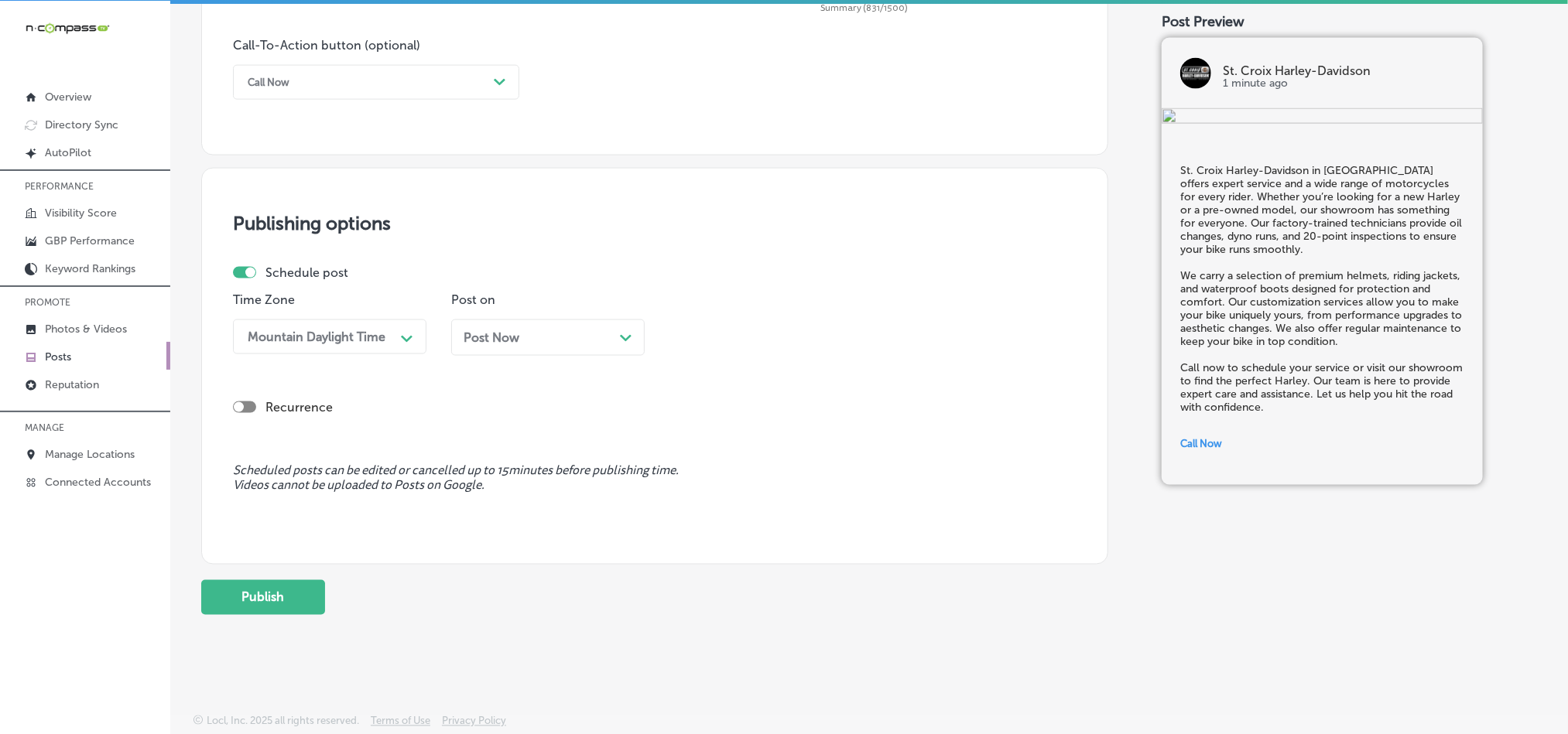
click at [523, 340] on div "Post Now Path Created with Sketch." at bounding box center [548, 338] width 169 height 15
click at [748, 328] on div "01:45 PM" at bounding box center [754, 337] width 155 height 27
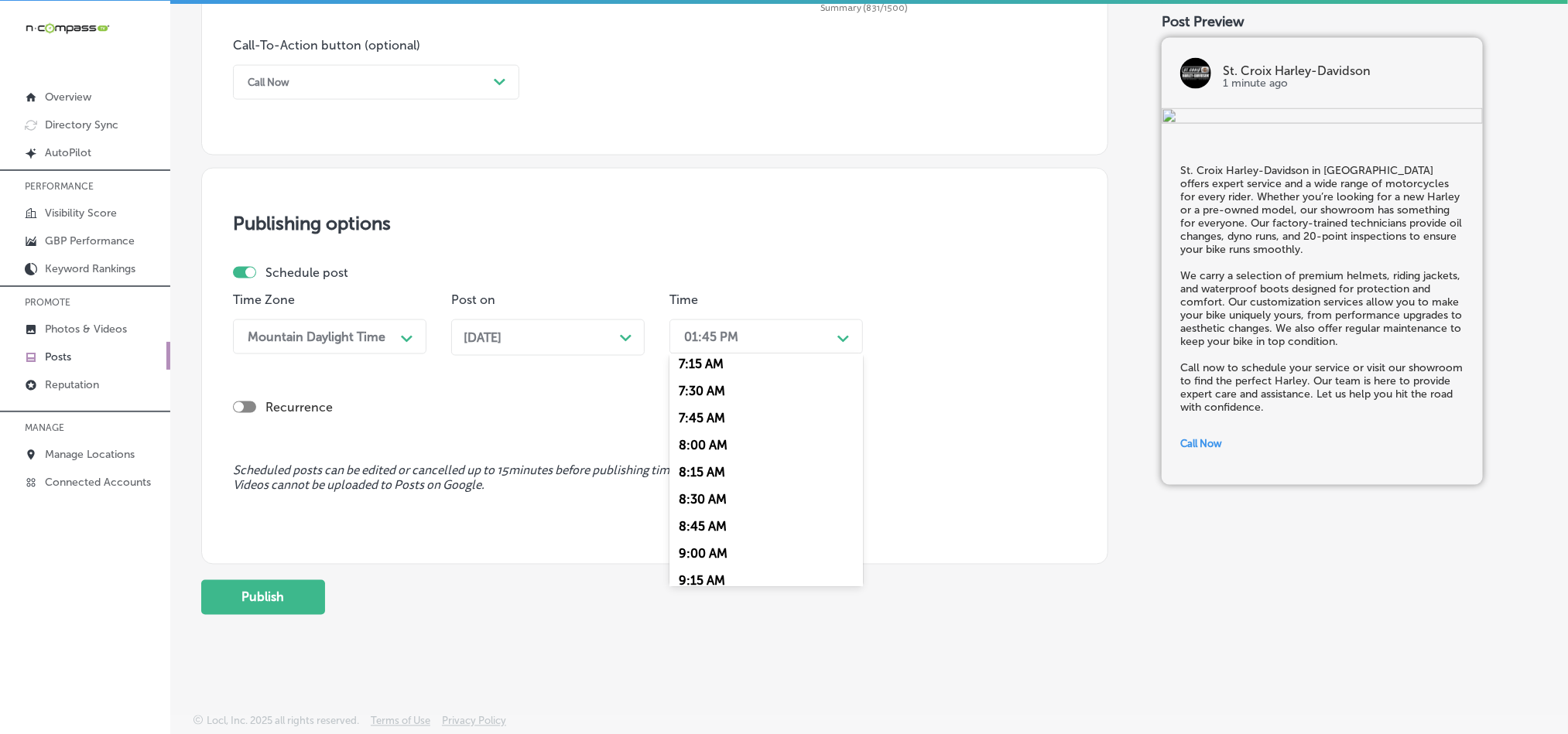
scroll to position [734, 0]
click at [698, 402] on div "7:00 AM" at bounding box center [766, 395] width 193 height 27
click at [741, 400] on div "Recurrence" at bounding box center [655, 407] width 844 height 15
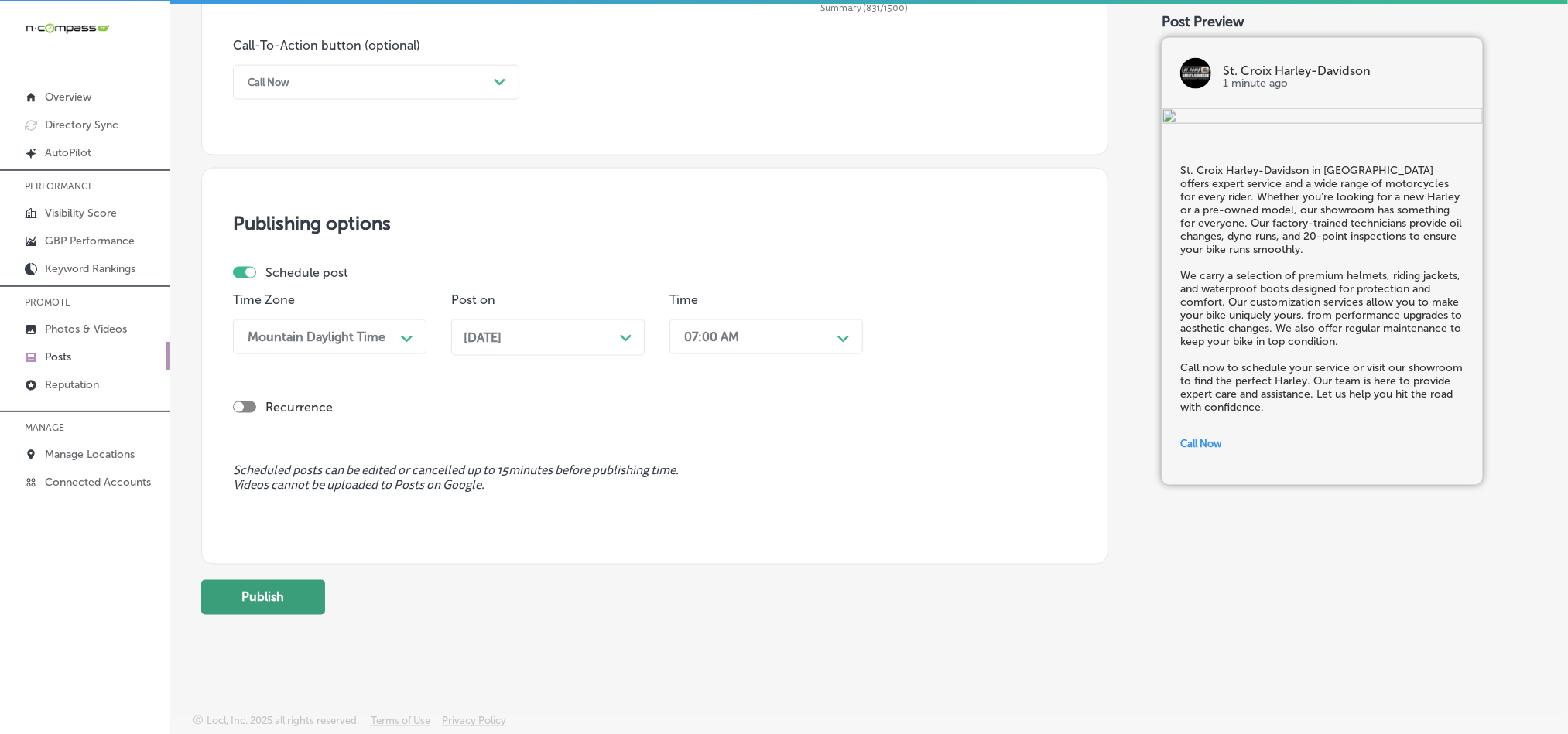
click at [258, 588] on button "Publish" at bounding box center [263, 597] width 124 height 35
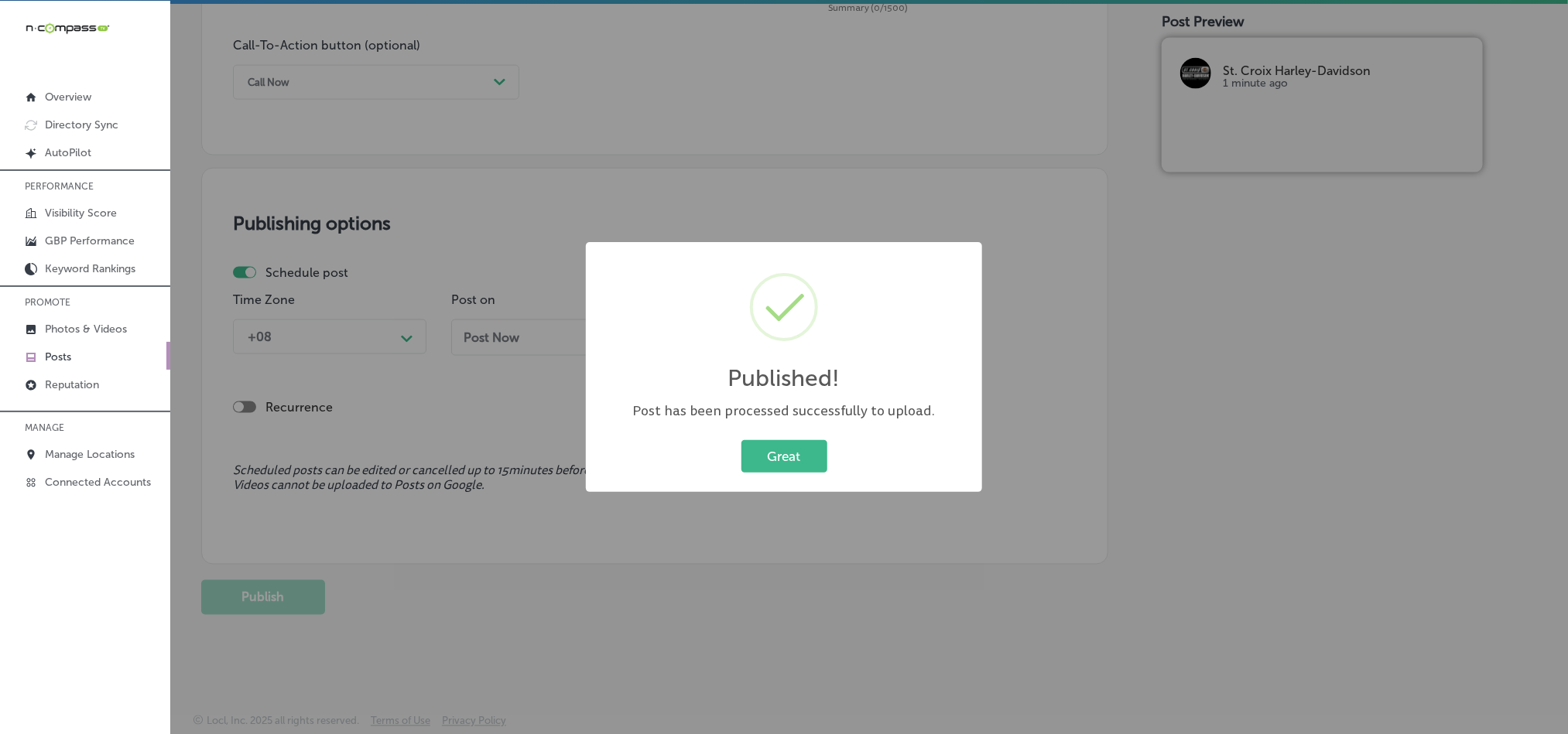
scroll to position [0, 0]
click at [776, 464] on button "Great" at bounding box center [784, 456] width 86 height 32
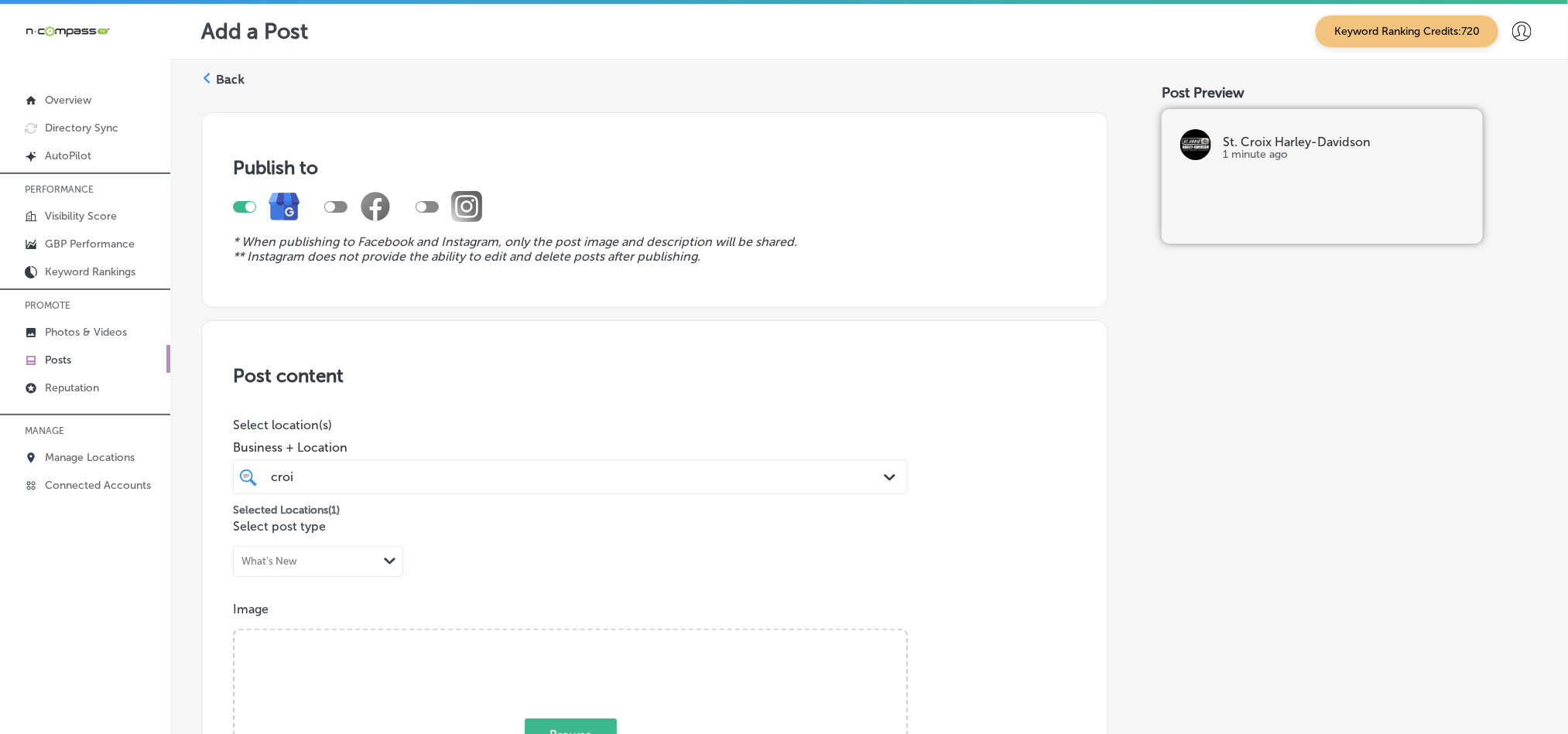
click at [216, 72] on label "Back" at bounding box center [230, 80] width 29 height 17
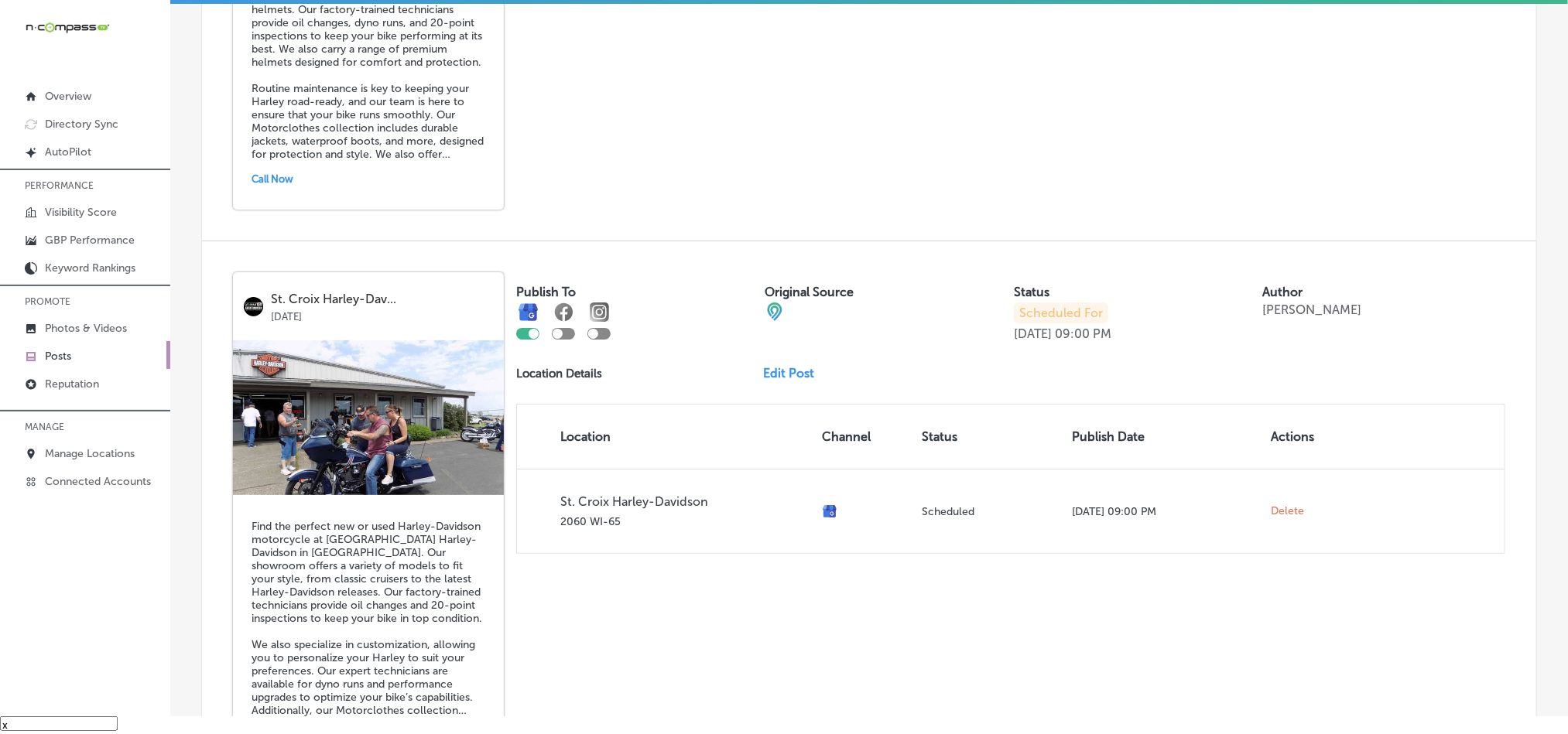
scroll to position [3319, 0]
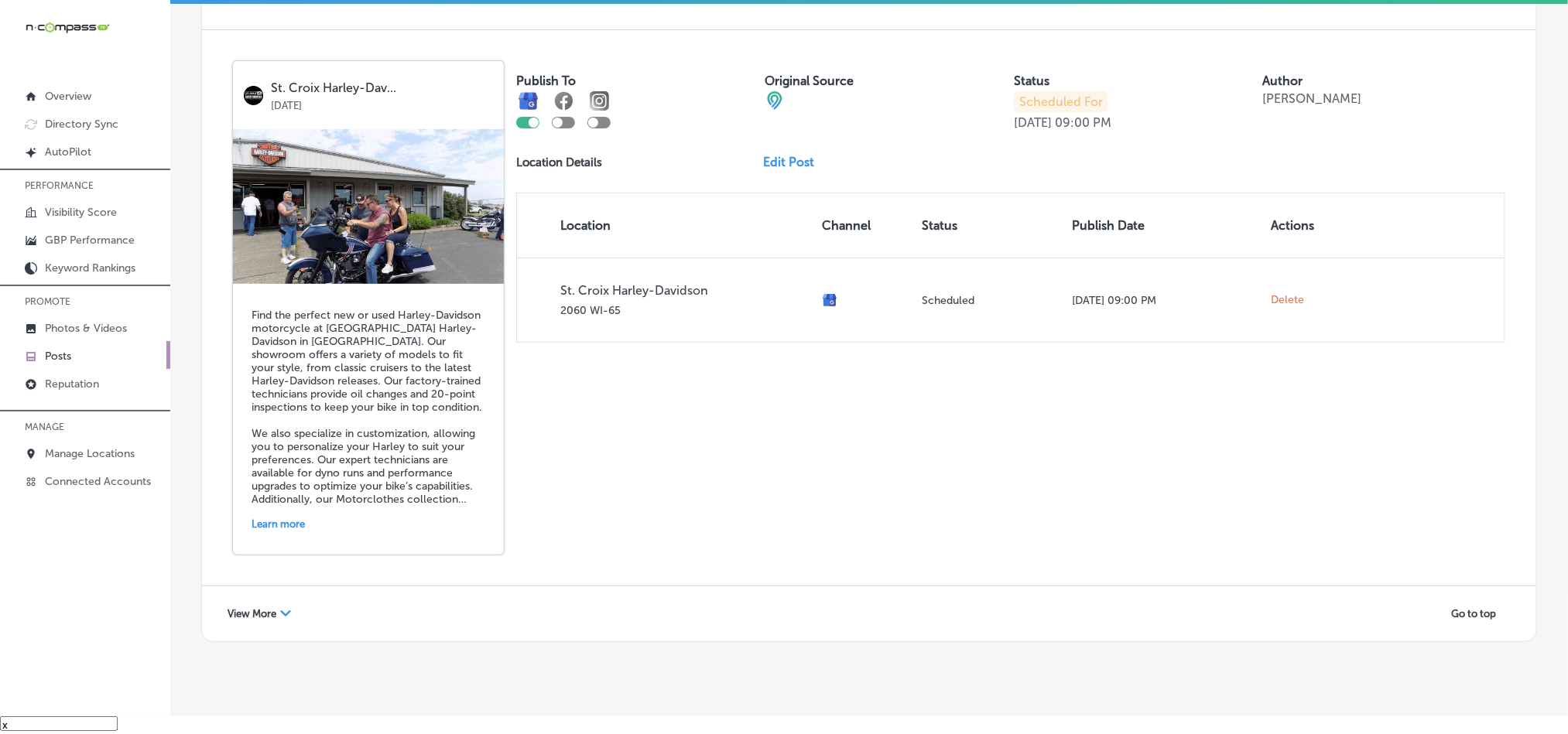
click at [279, 602] on div "View More Path Created with Sketch." at bounding box center [259, 614] width 84 height 24
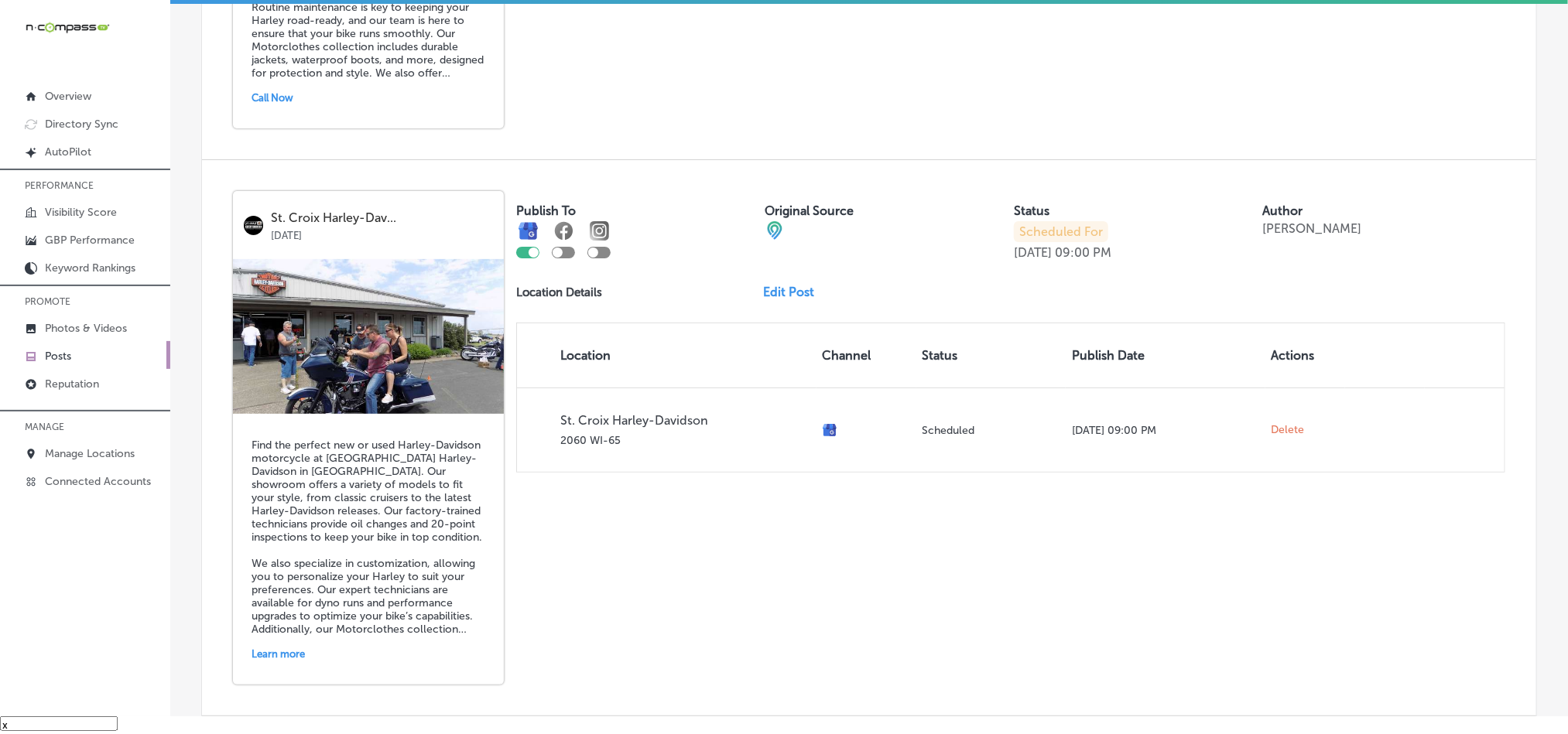
scroll to position [3164, 0]
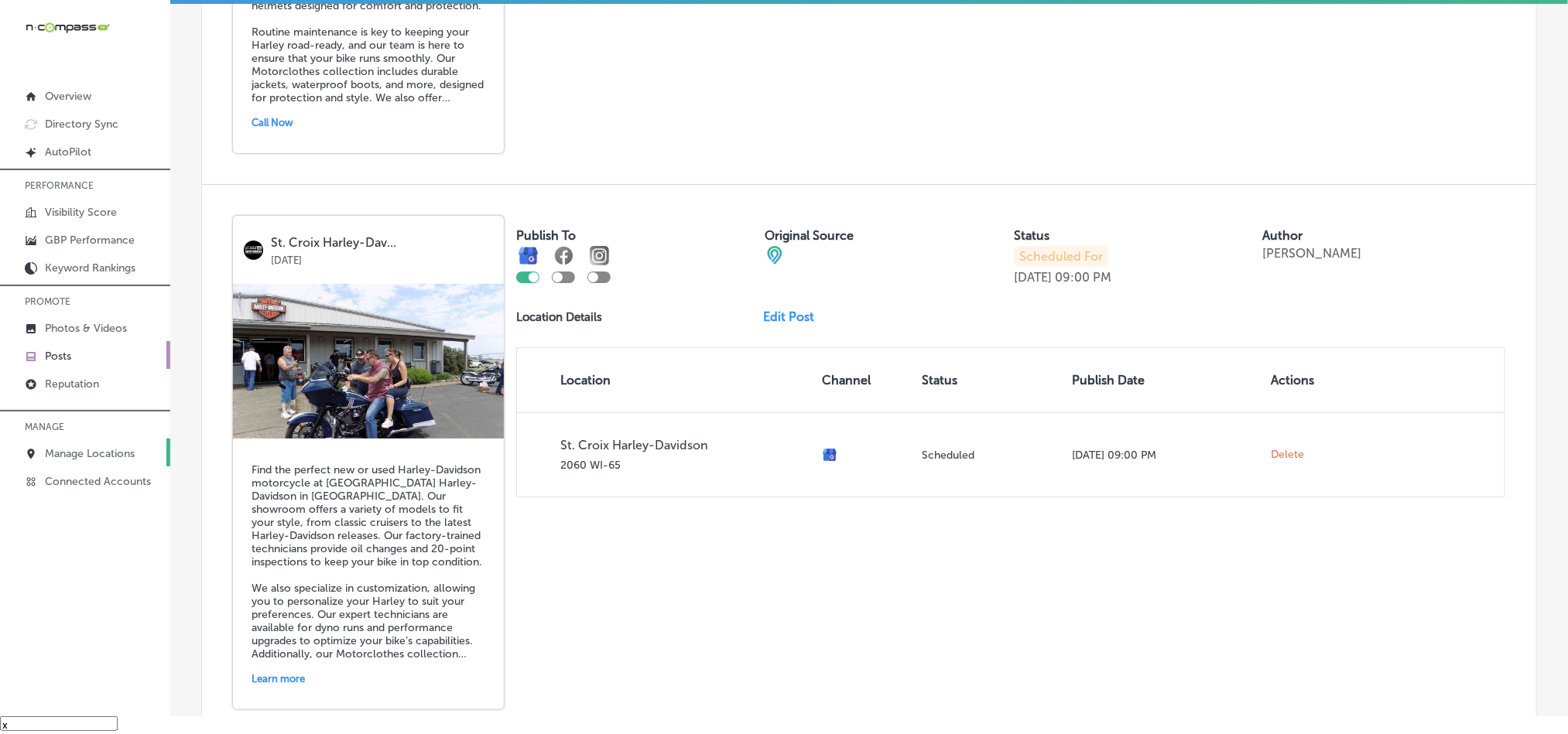
click at [106, 444] on link "Manage Locations" at bounding box center [85, 453] width 170 height 28
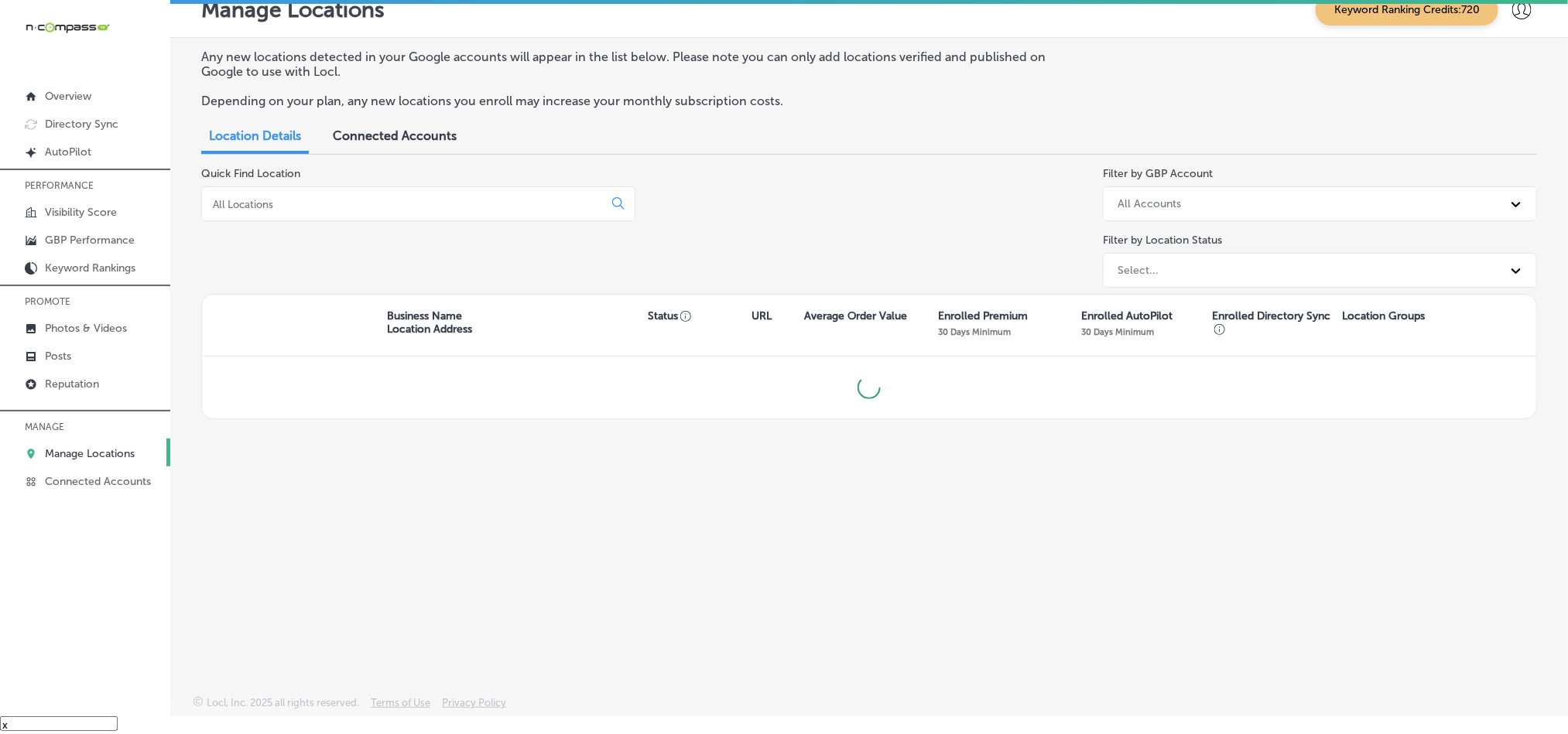
click at [312, 209] on input at bounding box center [405, 204] width 389 height 14
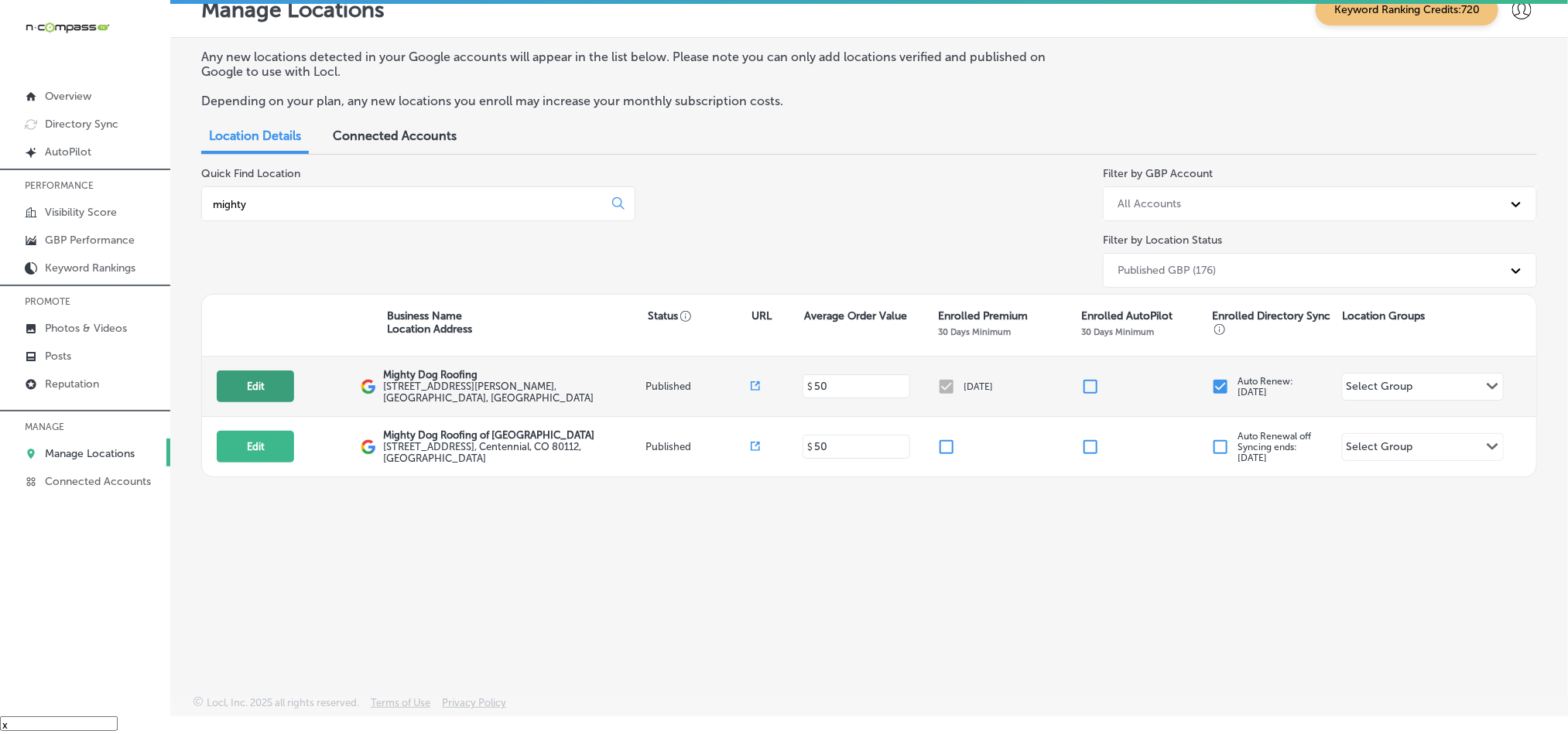
type input "mighty"
click at [263, 378] on button "Edit" at bounding box center [255, 386] width 77 height 32
select select "US"
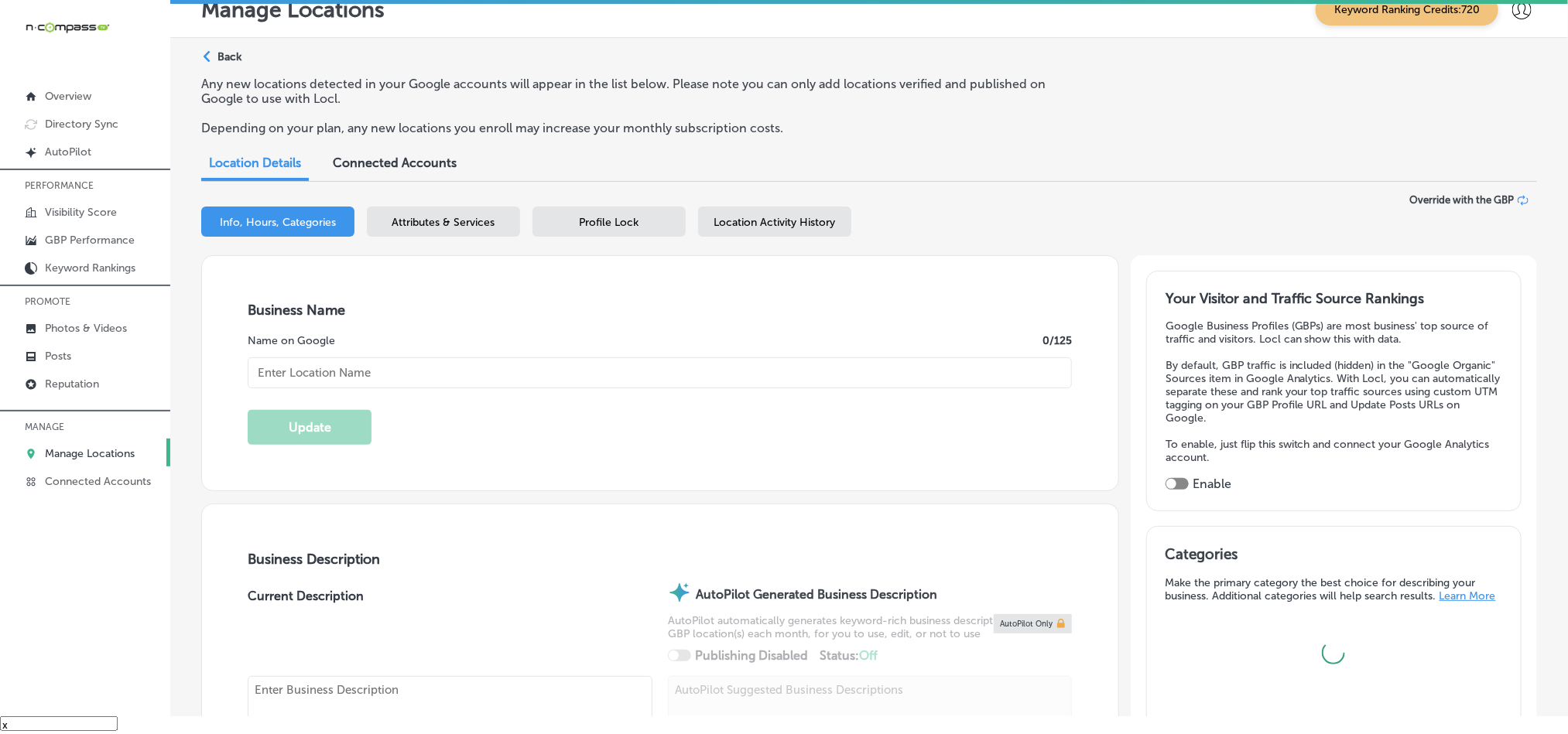
checkbox input "true"
type input "Mighty Dog Roofing"
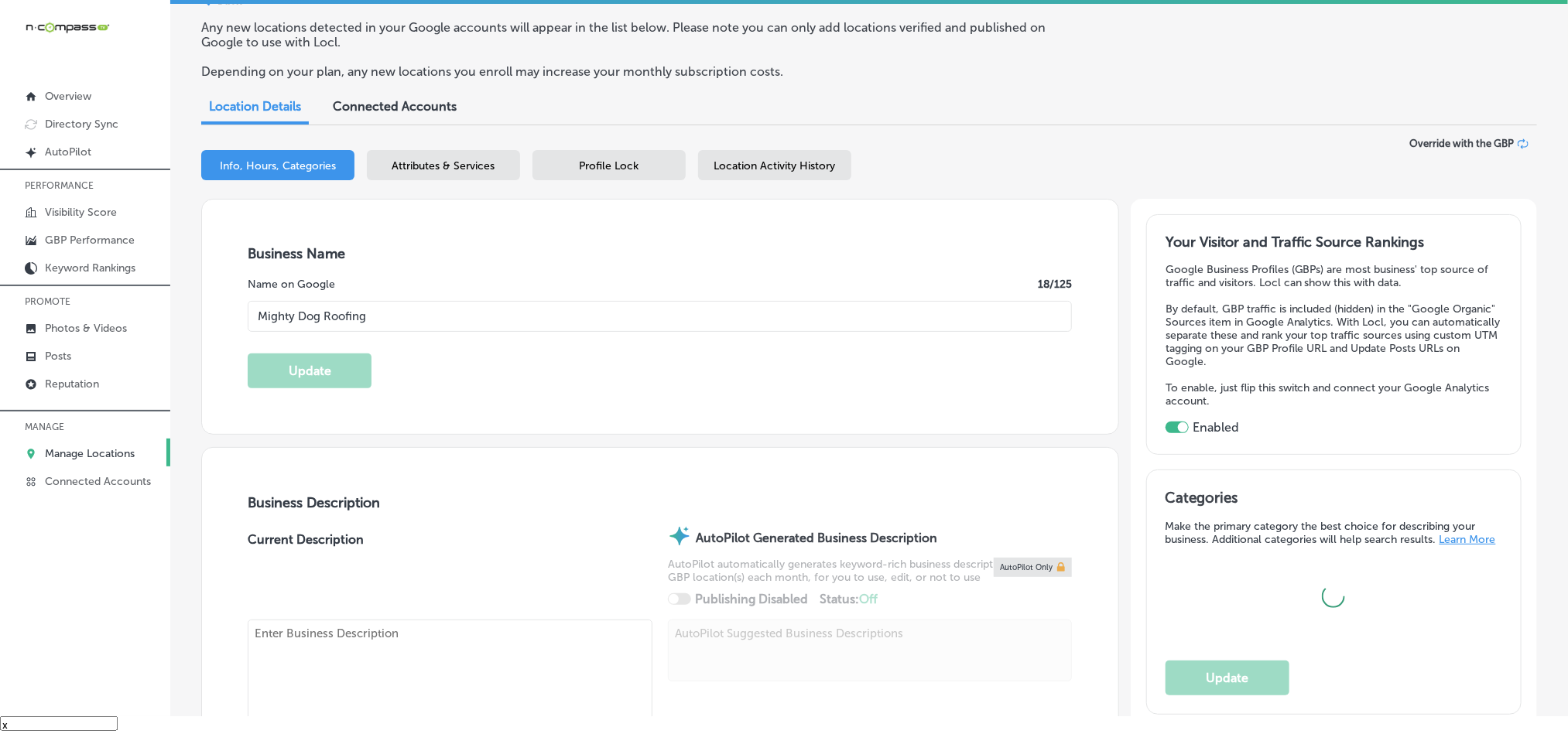
type input "[STREET_ADDRESS][PERSON_NAME]"
type input "Unit 95-5-6"
type input "[GEOGRAPHIC_DATA]"
type input "32081"
type input "US"
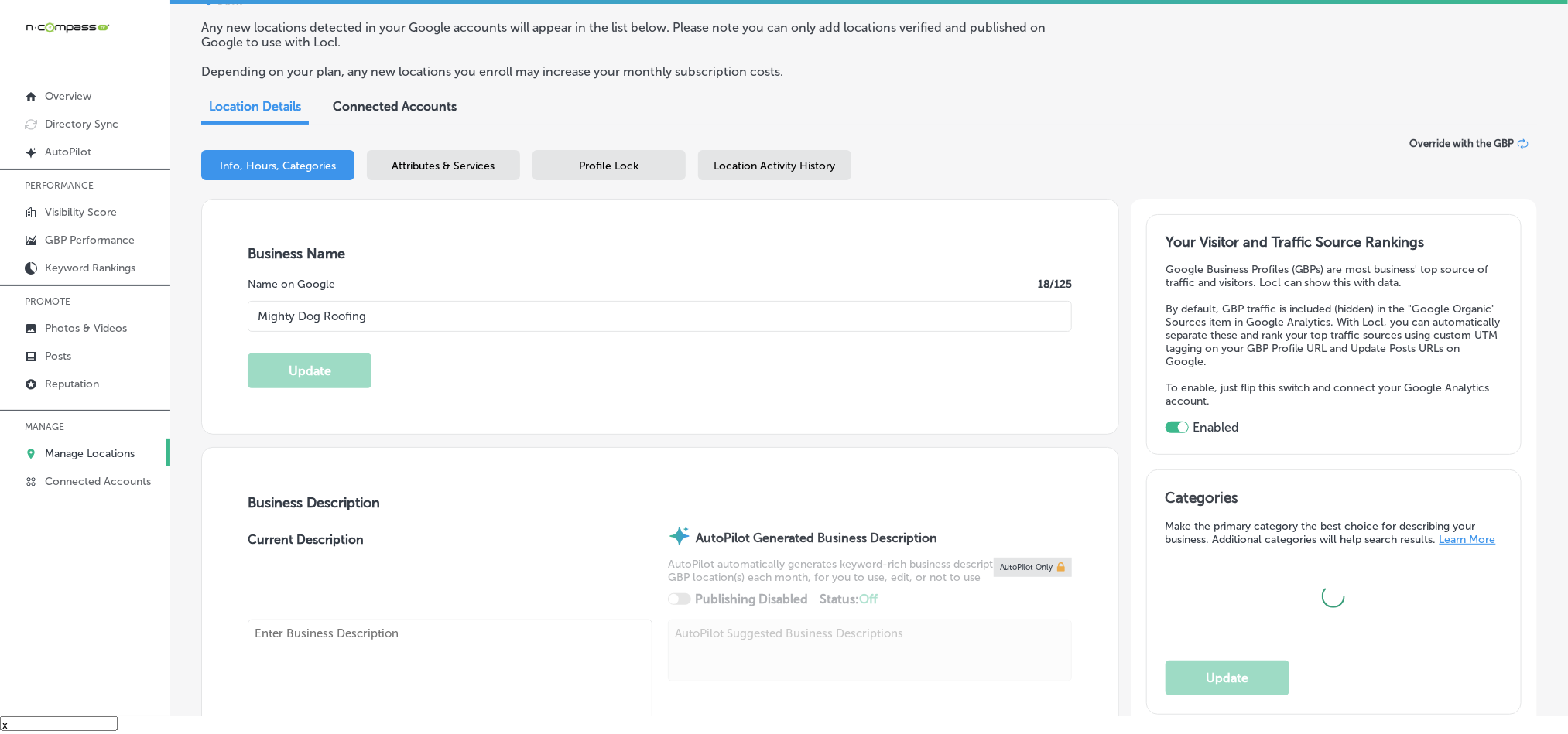
type input "[URL][DOMAIN_NAME]"
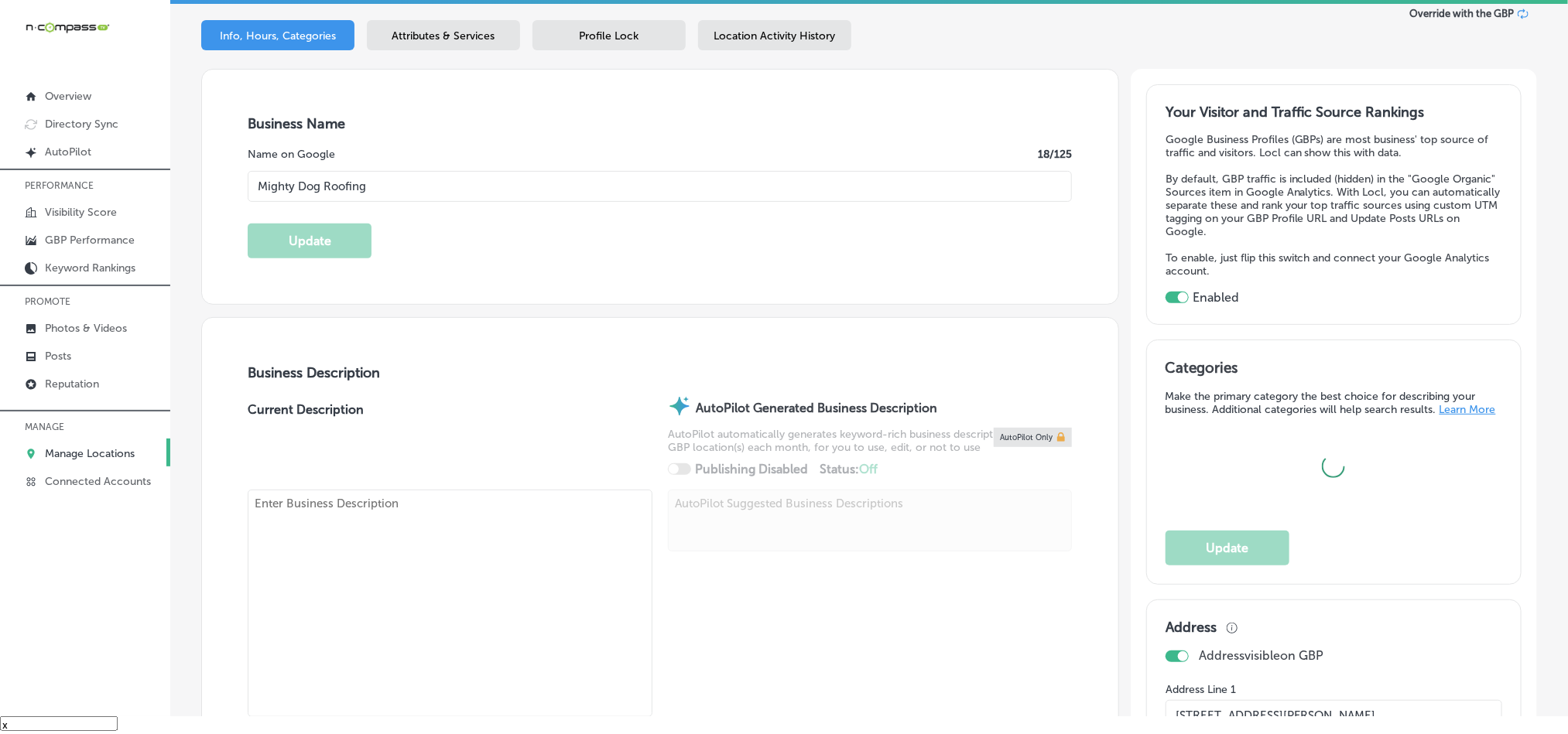
type textarea "Mighty Dog Roofing, located in [GEOGRAPHIC_DATA], [GEOGRAPHIC_DATA], is your tr…"
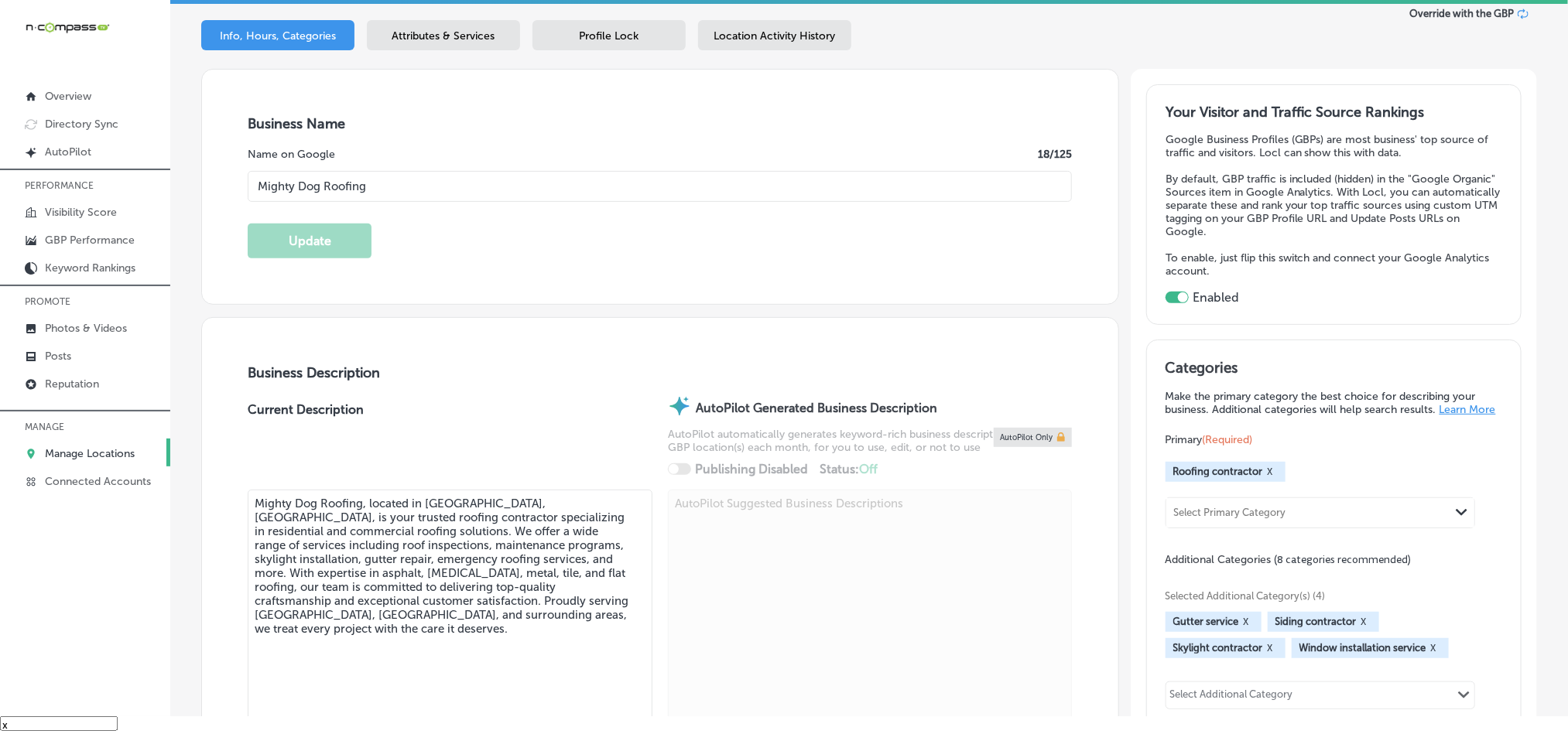
scroll to position [193, 0]
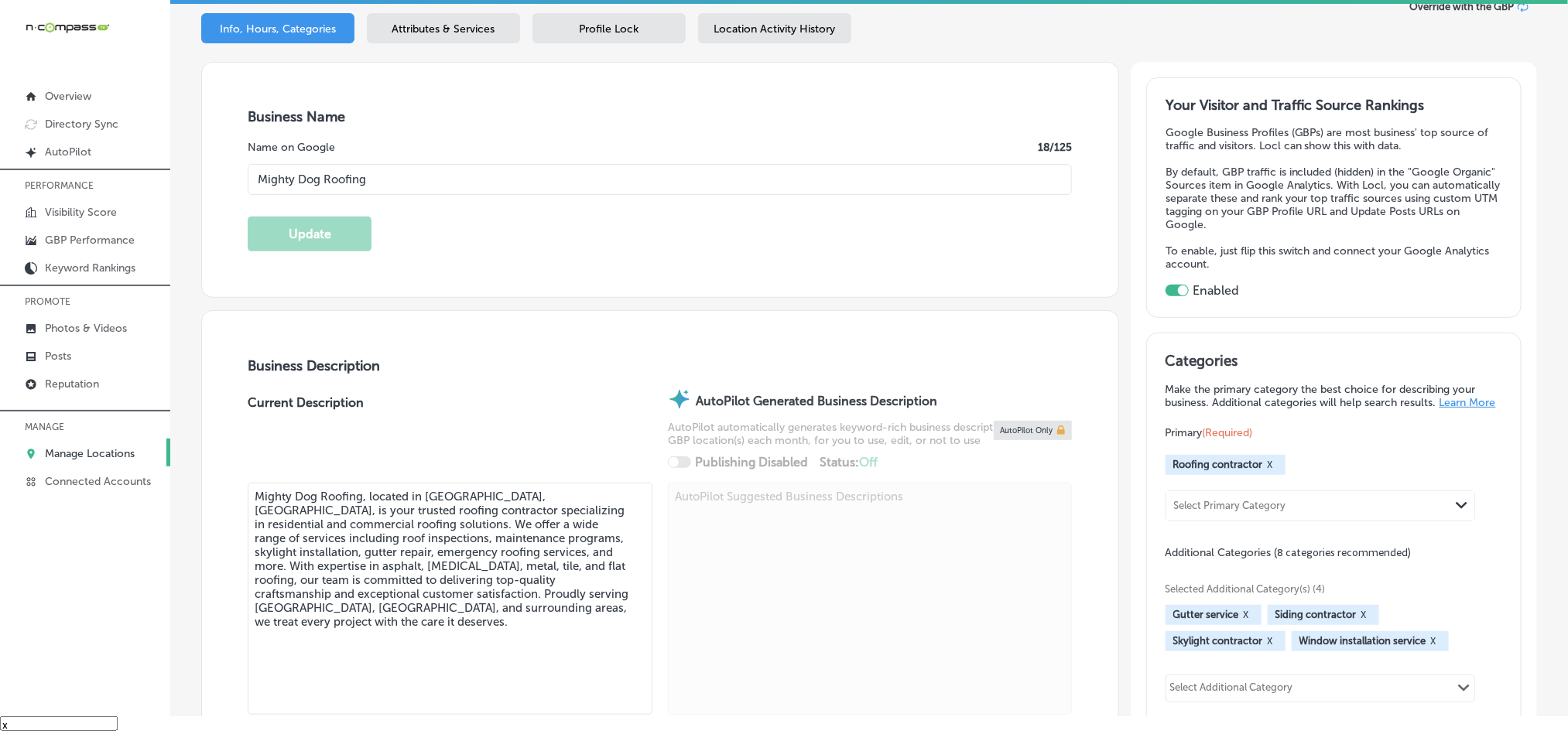
type input "[PHONE_NUMBER]"
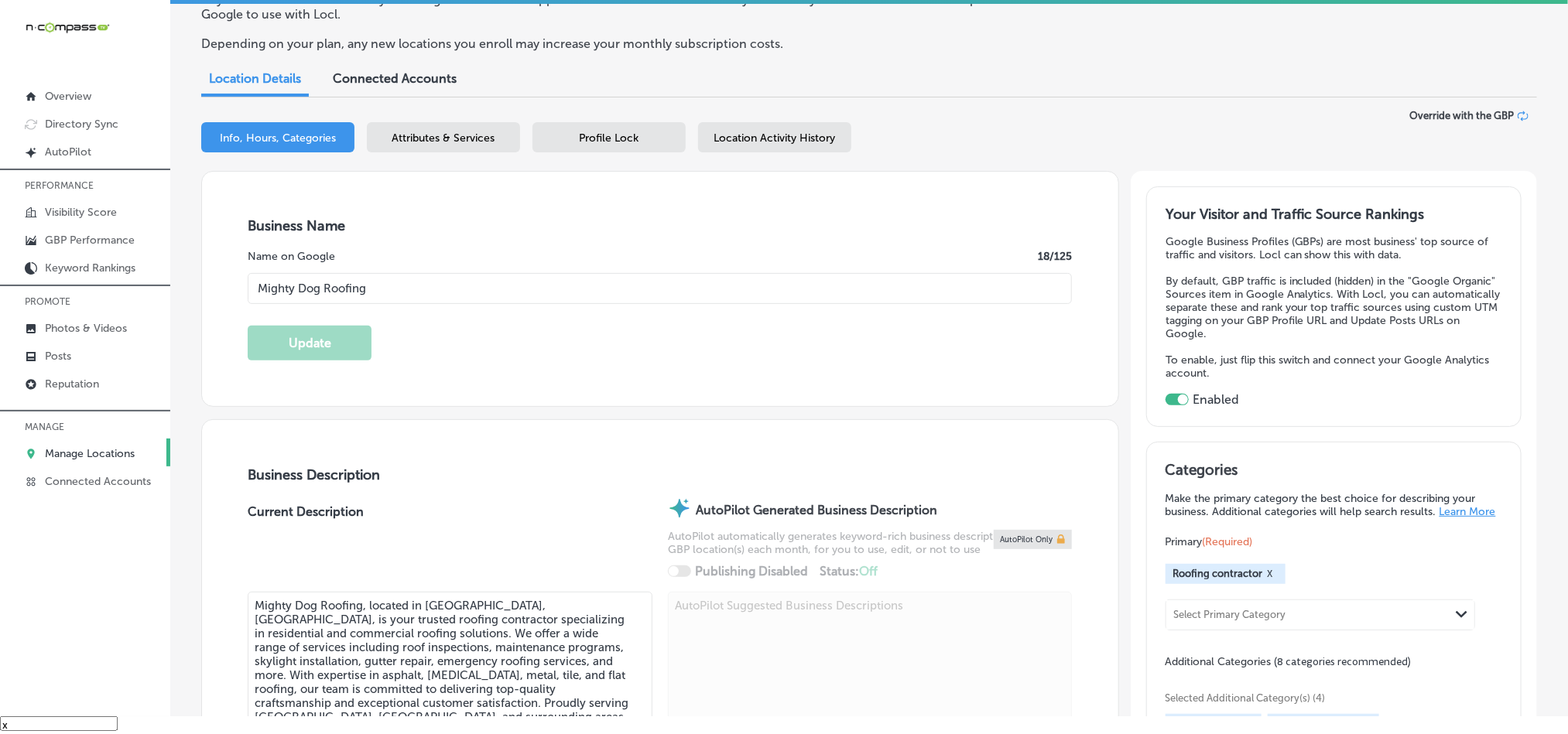
scroll to position [77, 0]
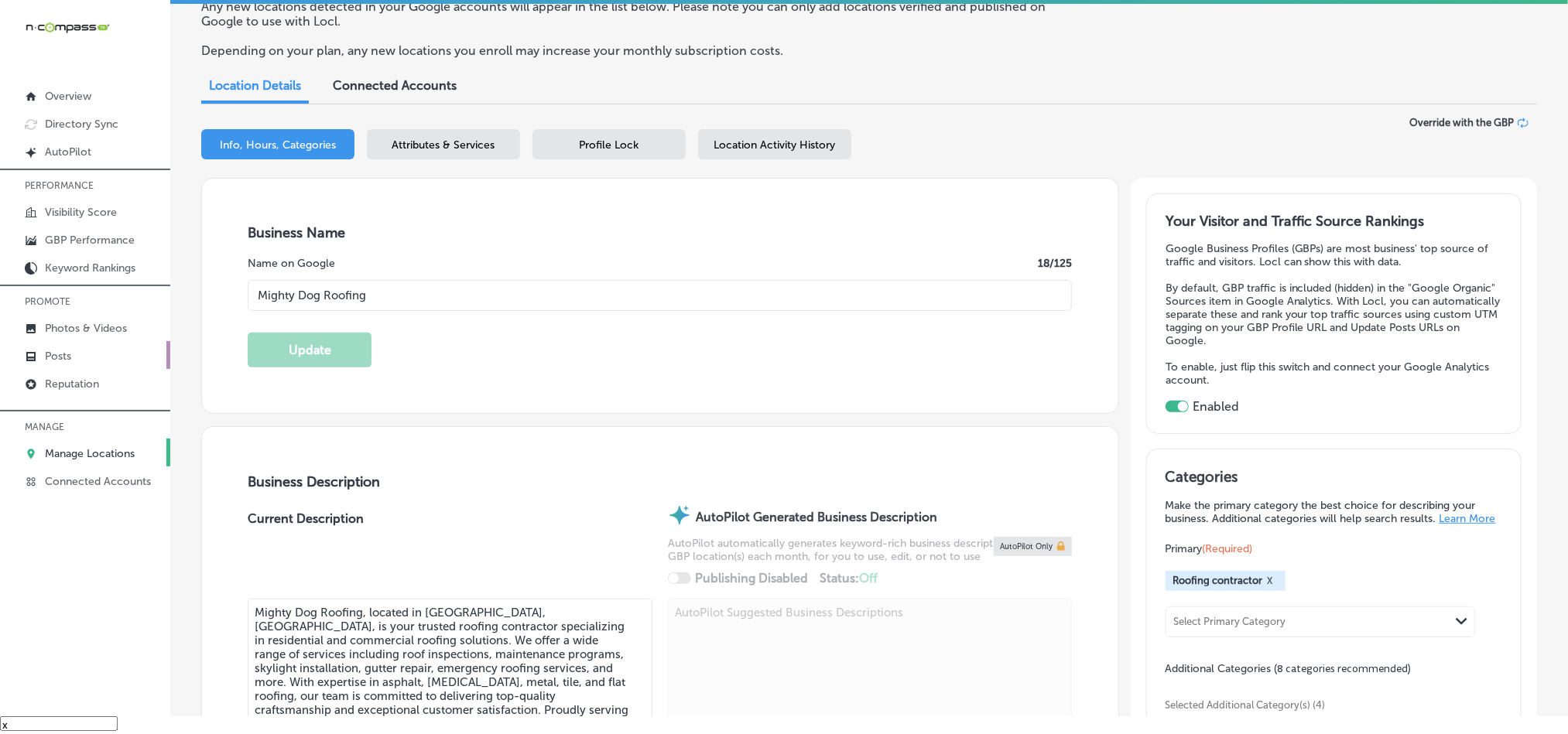
click at [47, 357] on p "Posts" at bounding box center [58, 356] width 27 height 13
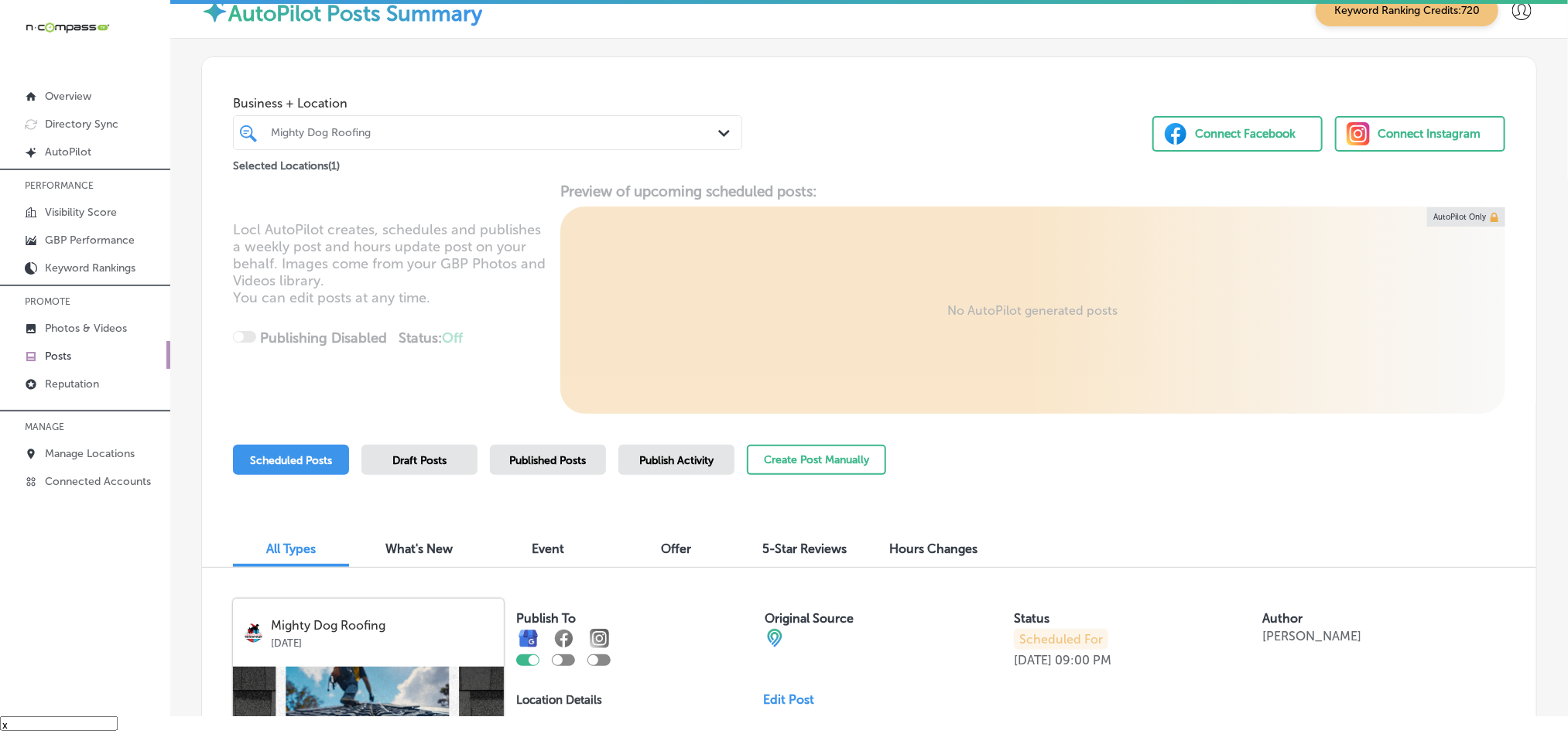
click at [51, 346] on link "Posts" at bounding box center [85, 355] width 170 height 28
click at [827, 448] on button "Create Post Manually" at bounding box center [816, 460] width 139 height 30
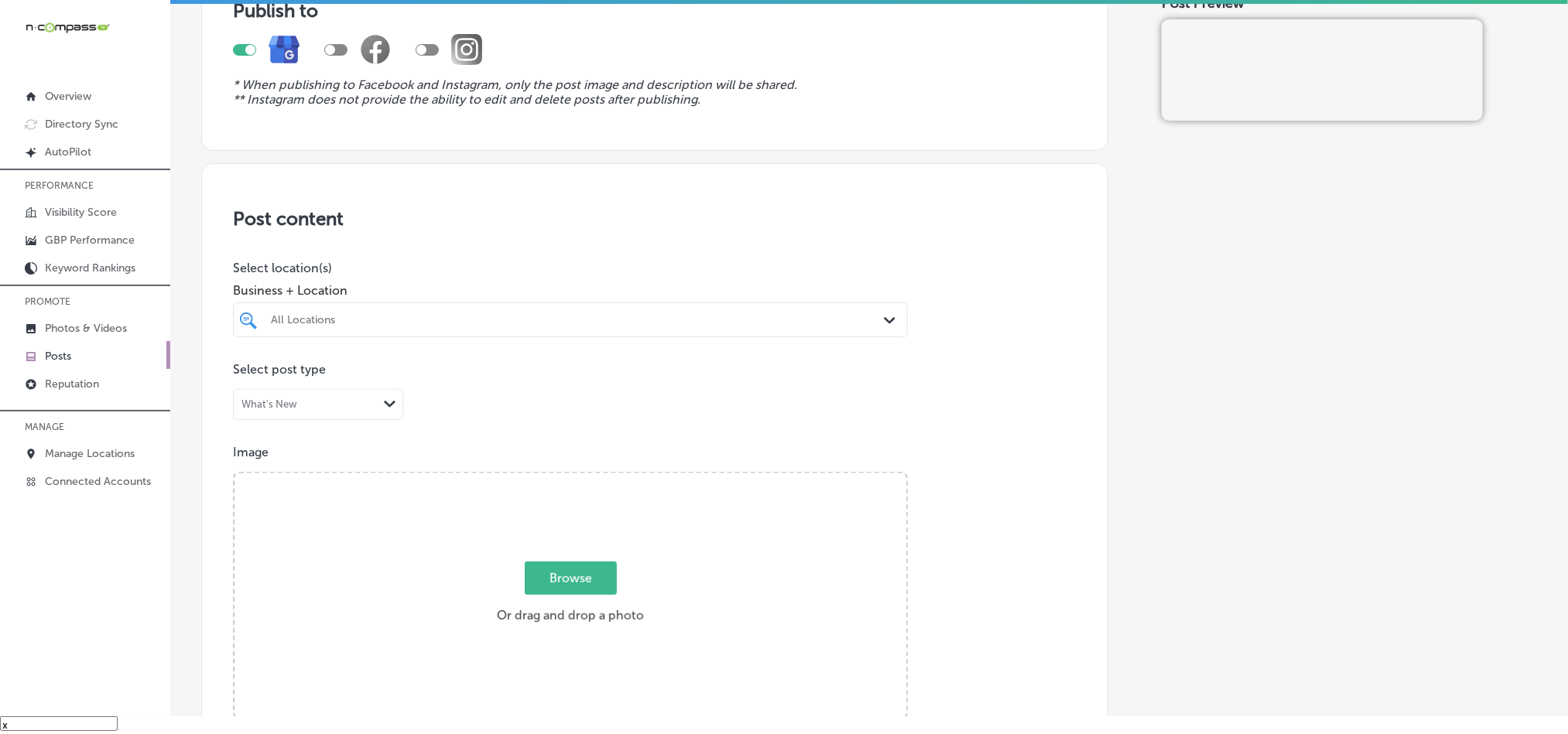
scroll to position [154, 0]
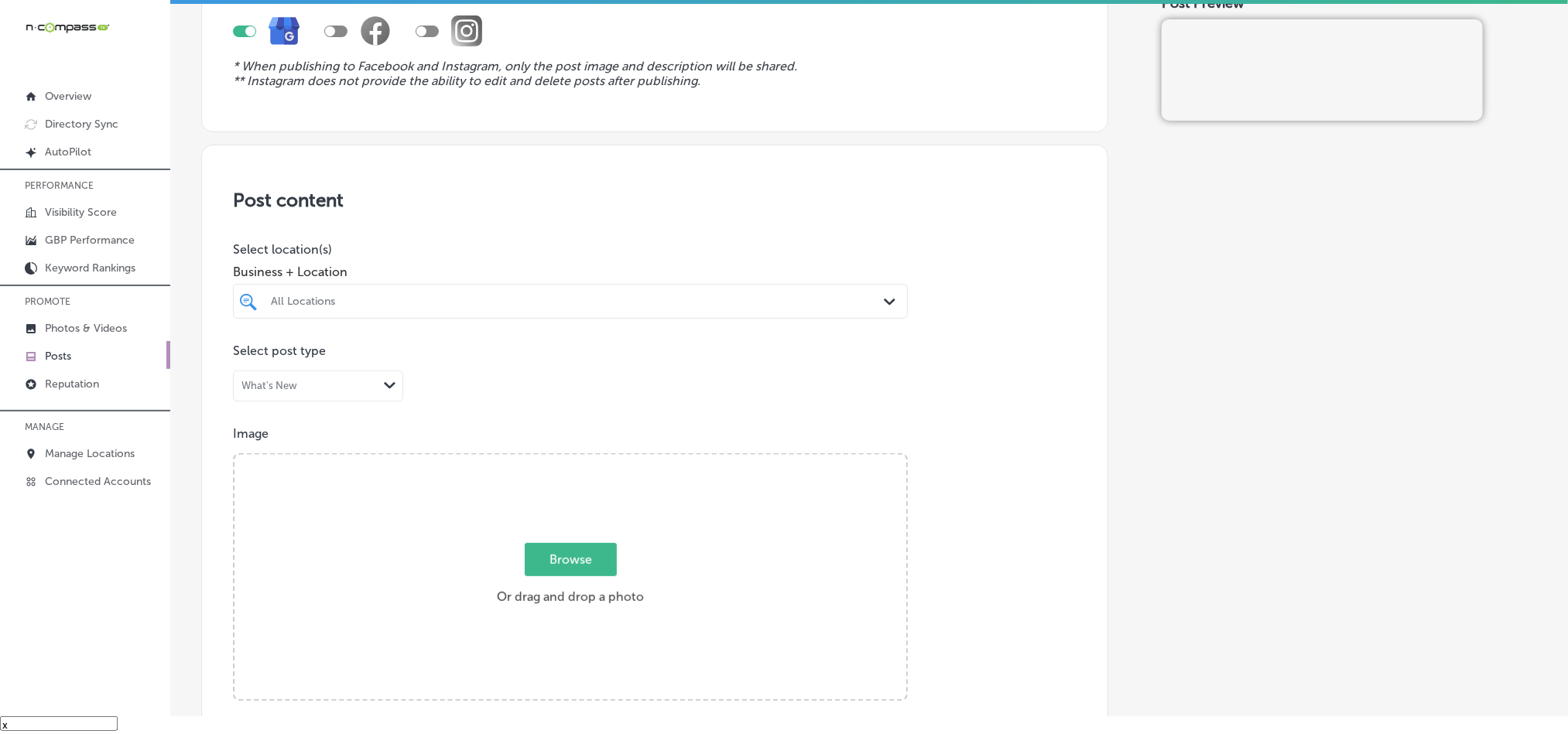
click at [685, 300] on div "All Locations" at bounding box center [578, 301] width 615 height 13
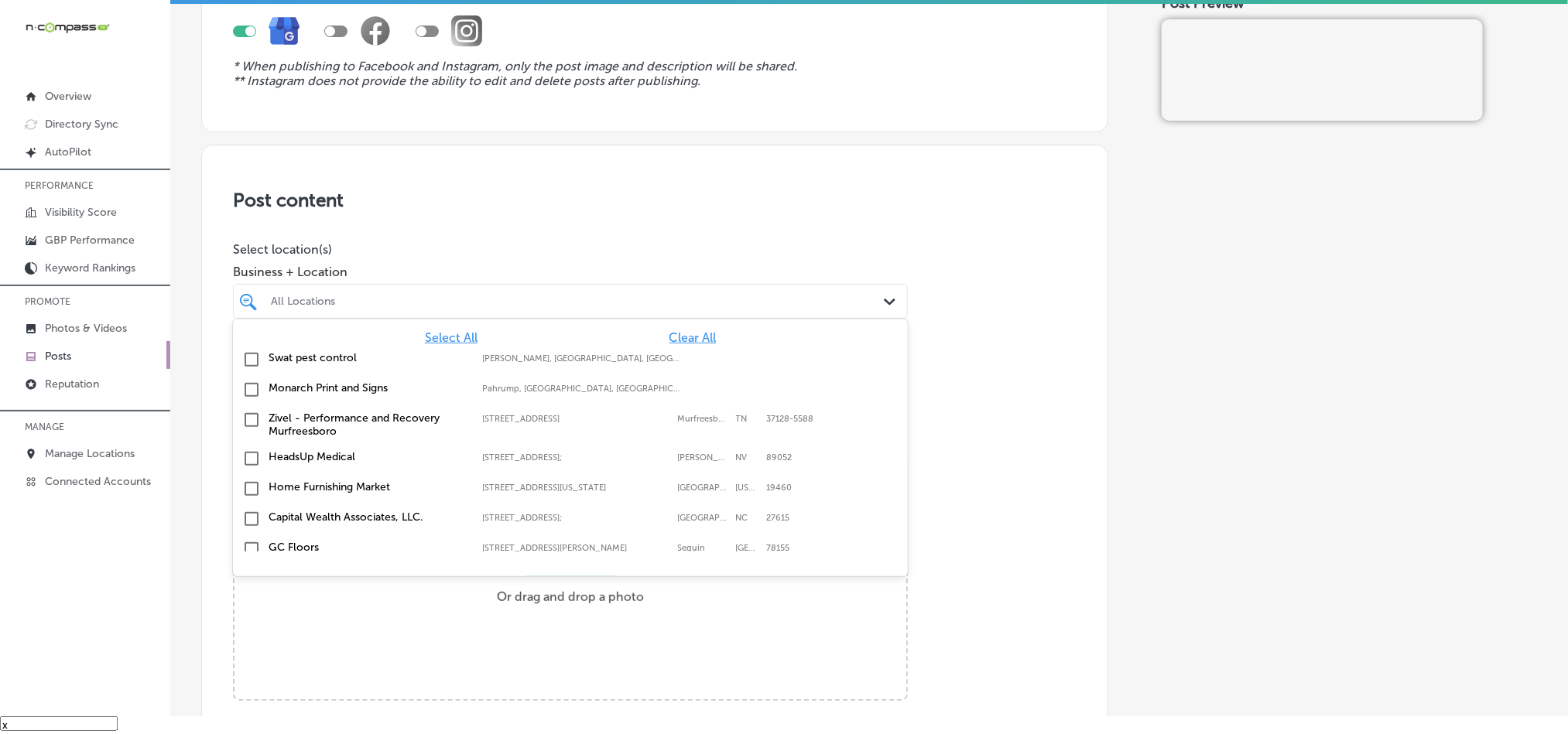
click at [674, 335] on span "Clear All" at bounding box center [693, 338] width 47 height 15
click at [655, 288] on div "All Locations Path Created with Sketch." at bounding box center [570, 301] width 675 height 35
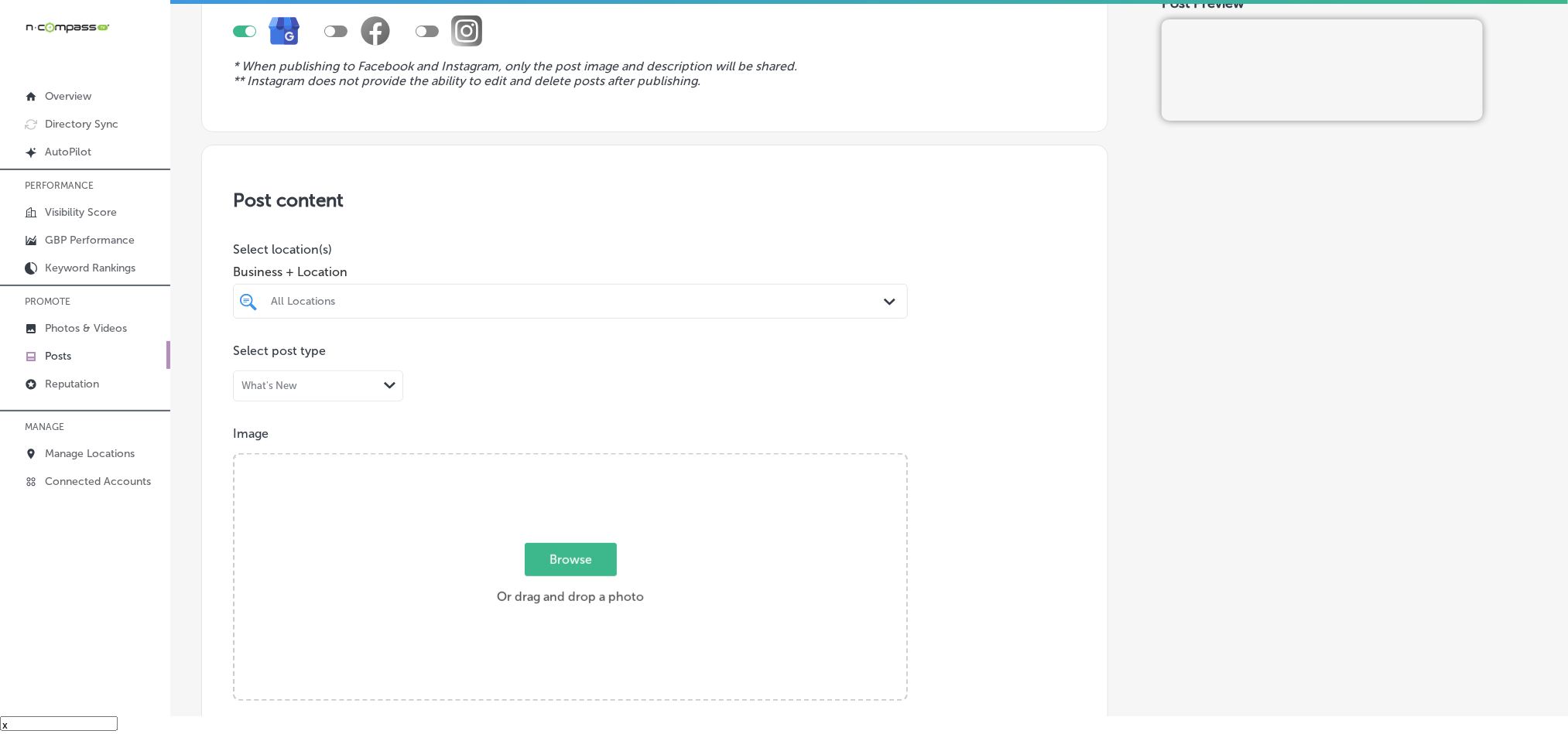
click at [648, 302] on div "All Locations" at bounding box center [578, 301] width 615 height 13
click at [245, 358] on input "checkbox" at bounding box center [252, 360] width 19 height 19
type input "mighty"
click at [829, 223] on div "Post content Select location(s) Business + Location mighty mighty Path Created …" at bounding box center [655, 634] width 907 height 979
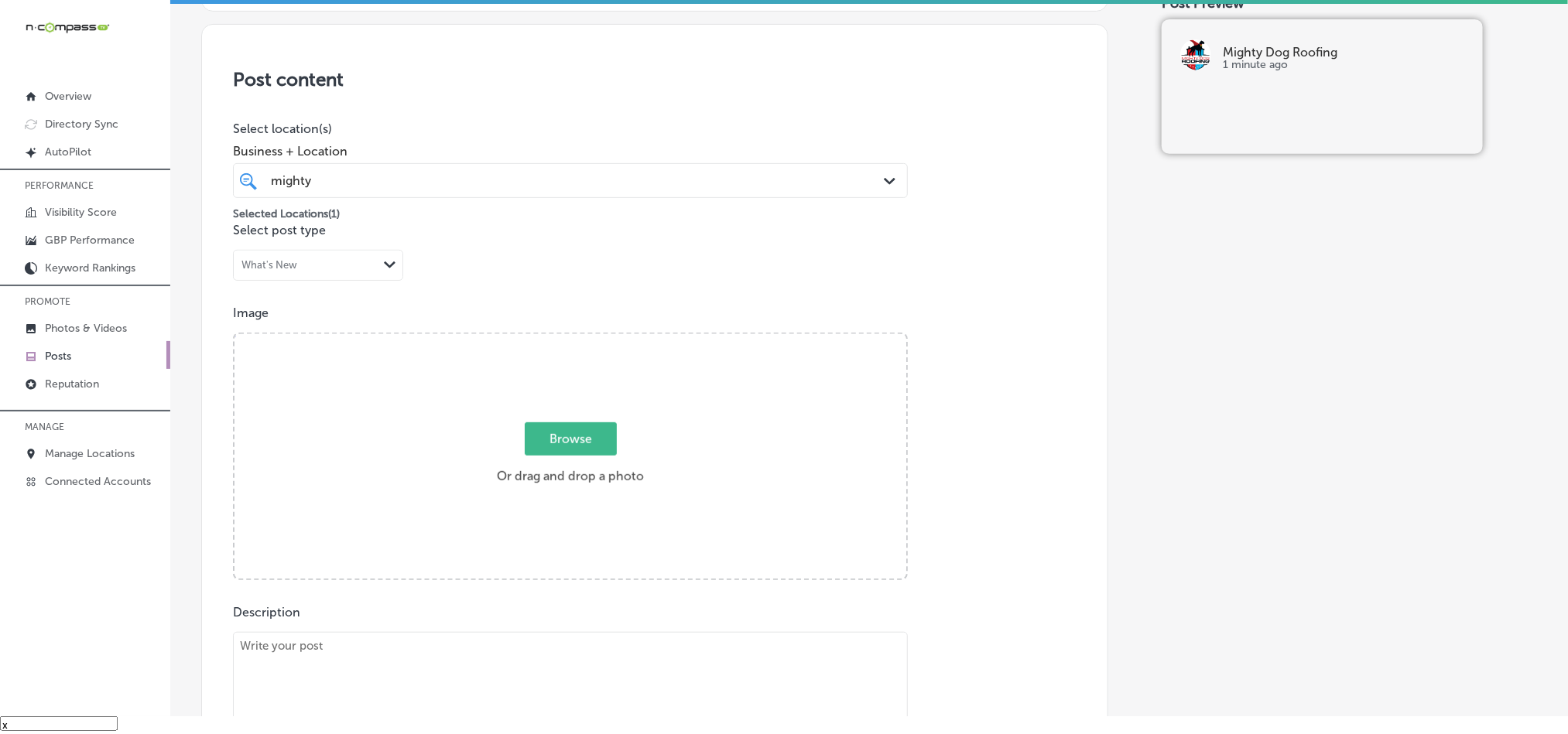
scroll to position [386, 0]
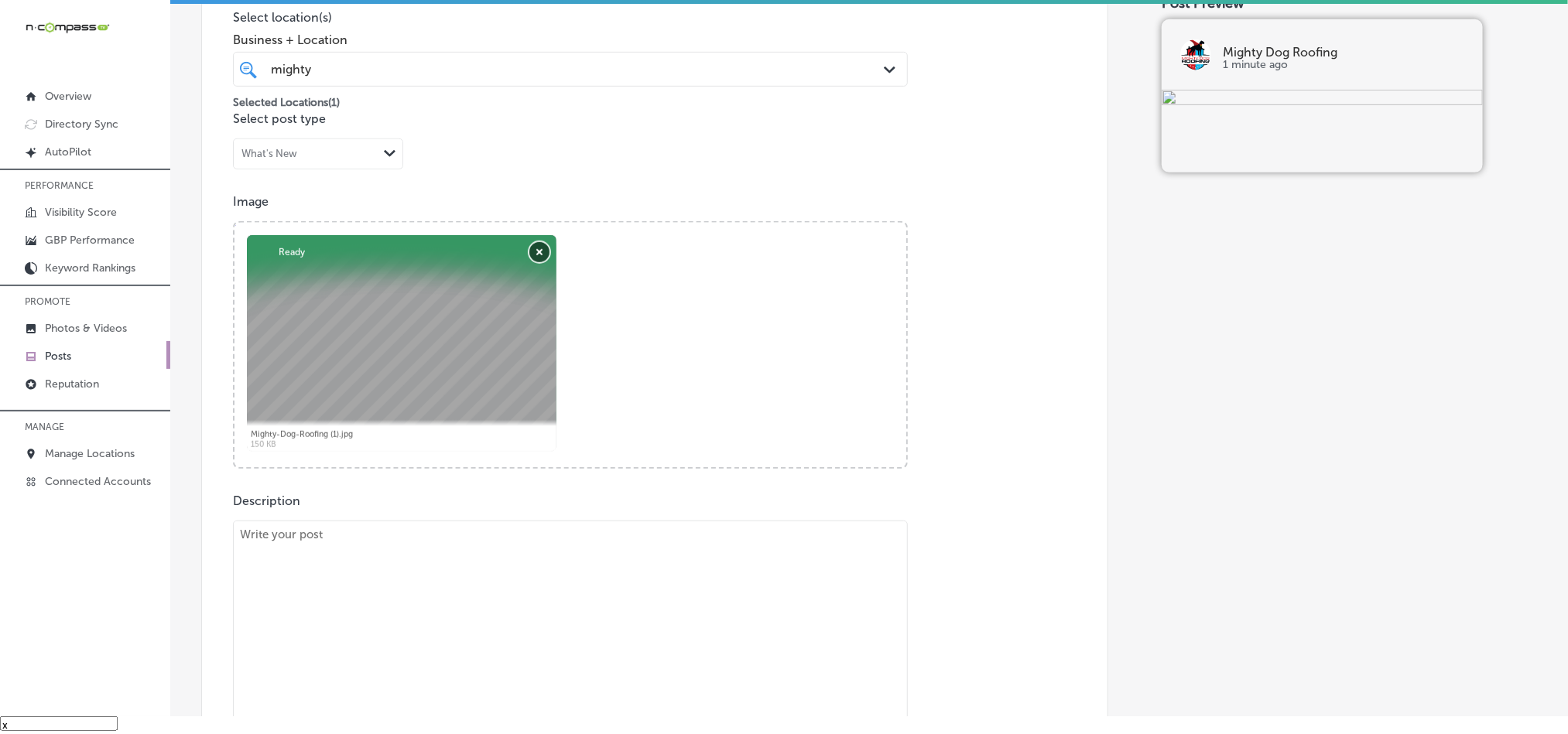
drag, startPoint x: 546, startPoint y: 253, endPoint x: 536, endPoint y: 256, distance: 10.4
click at [546, 252] on button "Remove" at bounding box center [540, 252] width 20 height 20
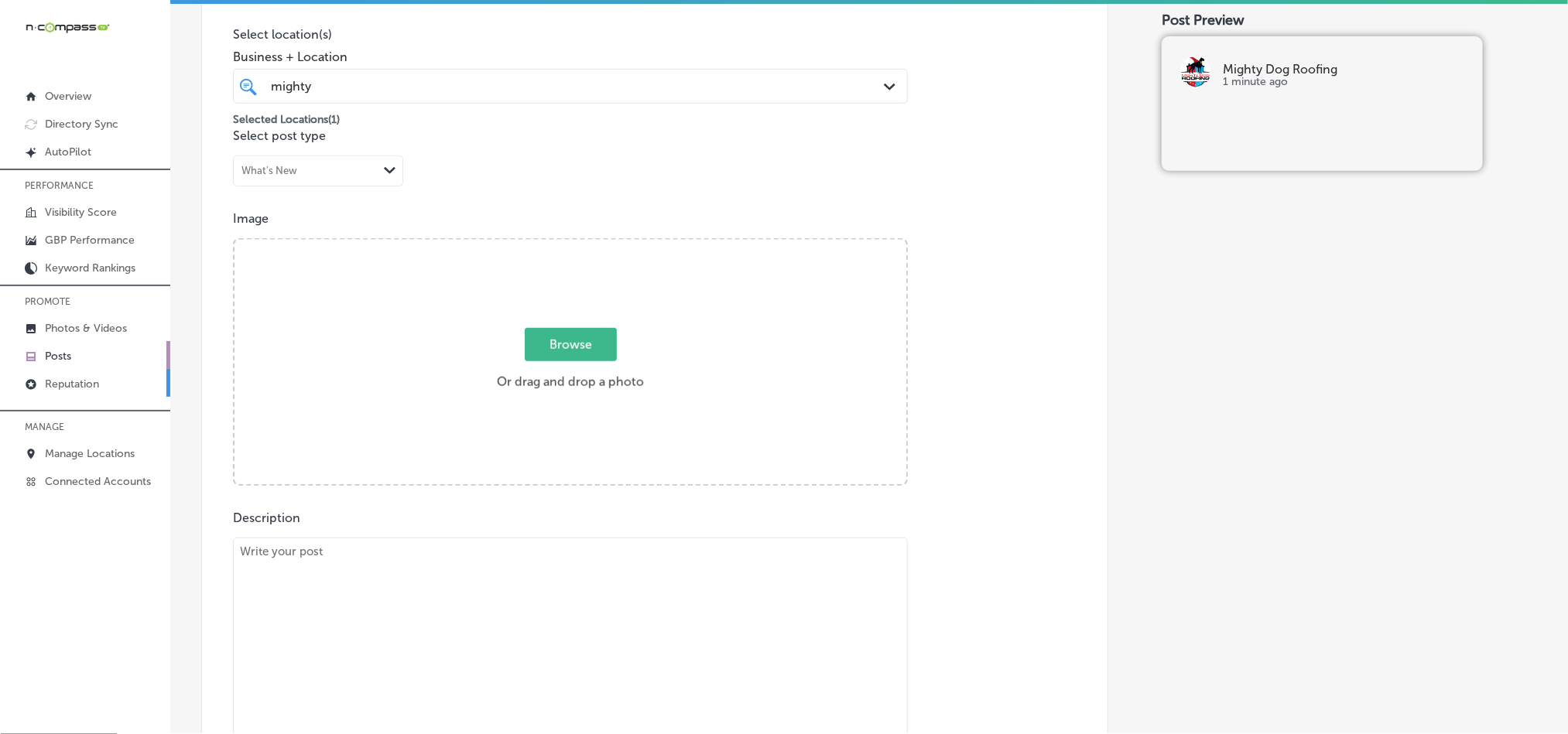
scroll to position [0, 0]
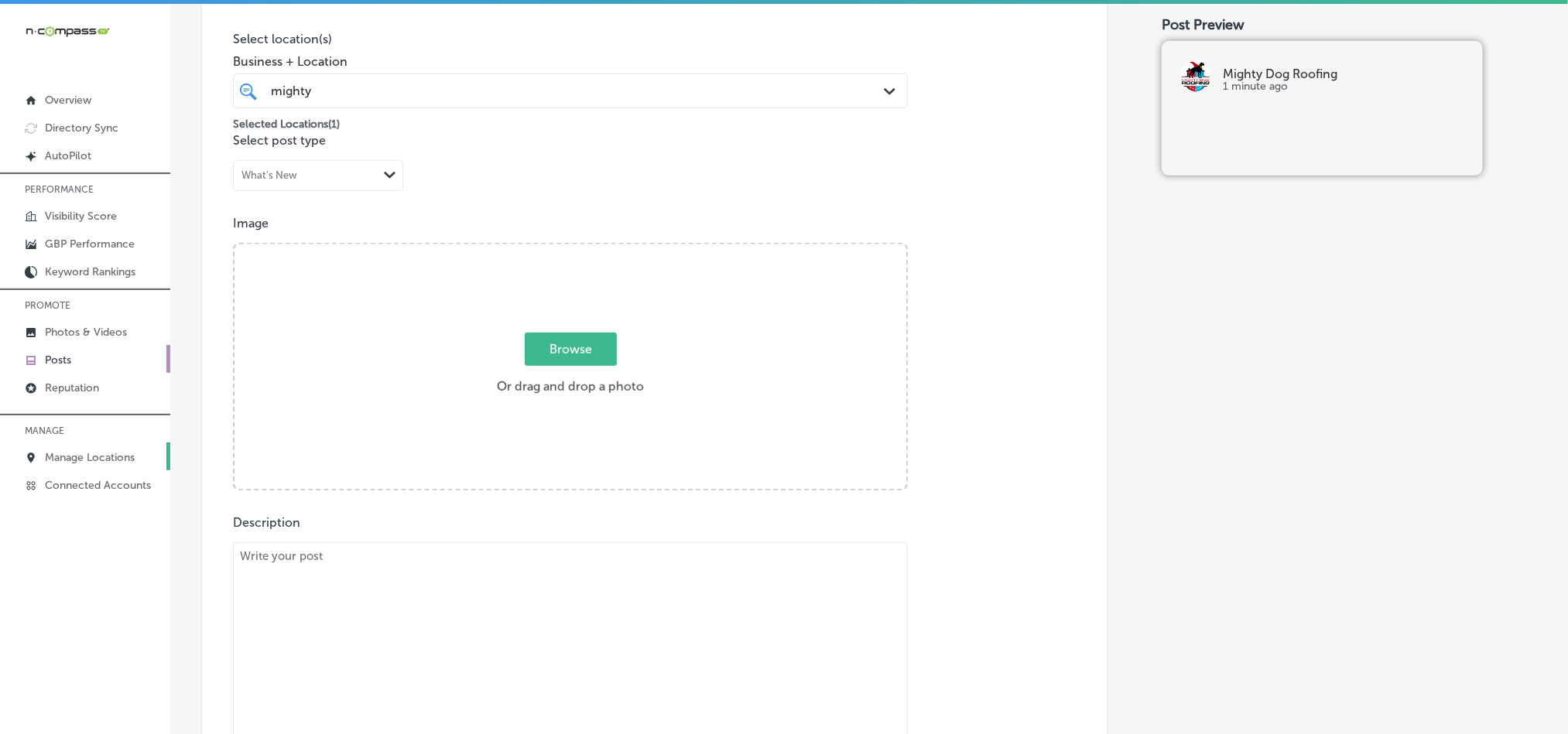
click at [103, 462] on p "Manage Locations" at bounding box center [89, 457] width 90 height 13
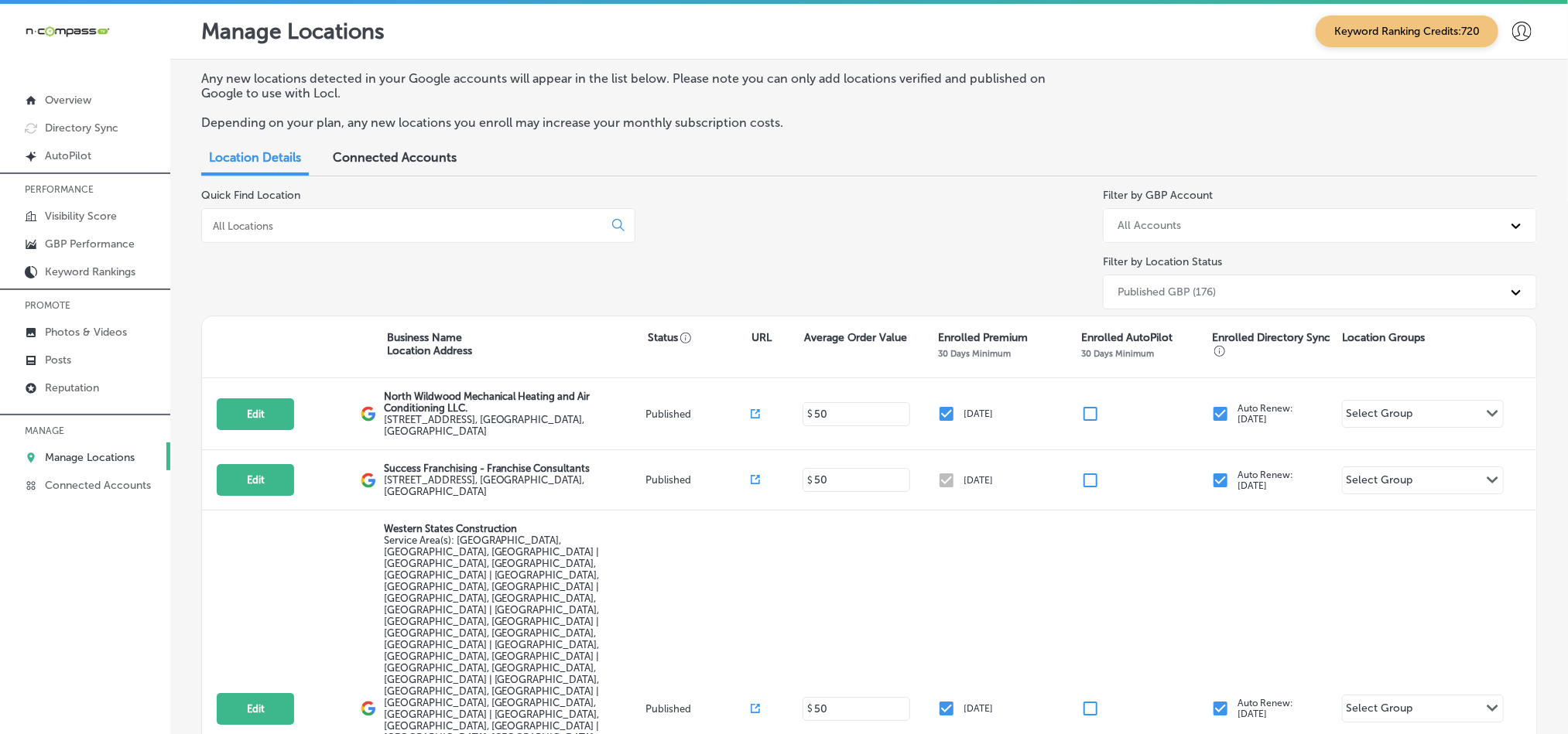
click at [446, 233] on div at bounding box center [418, 225] width 434 height 35
click at [468, 213] on div at bounding box center [418, 225] width 434 height 35
click at [470, 225] on input at bounding box center [405, 226] width 389 height 14
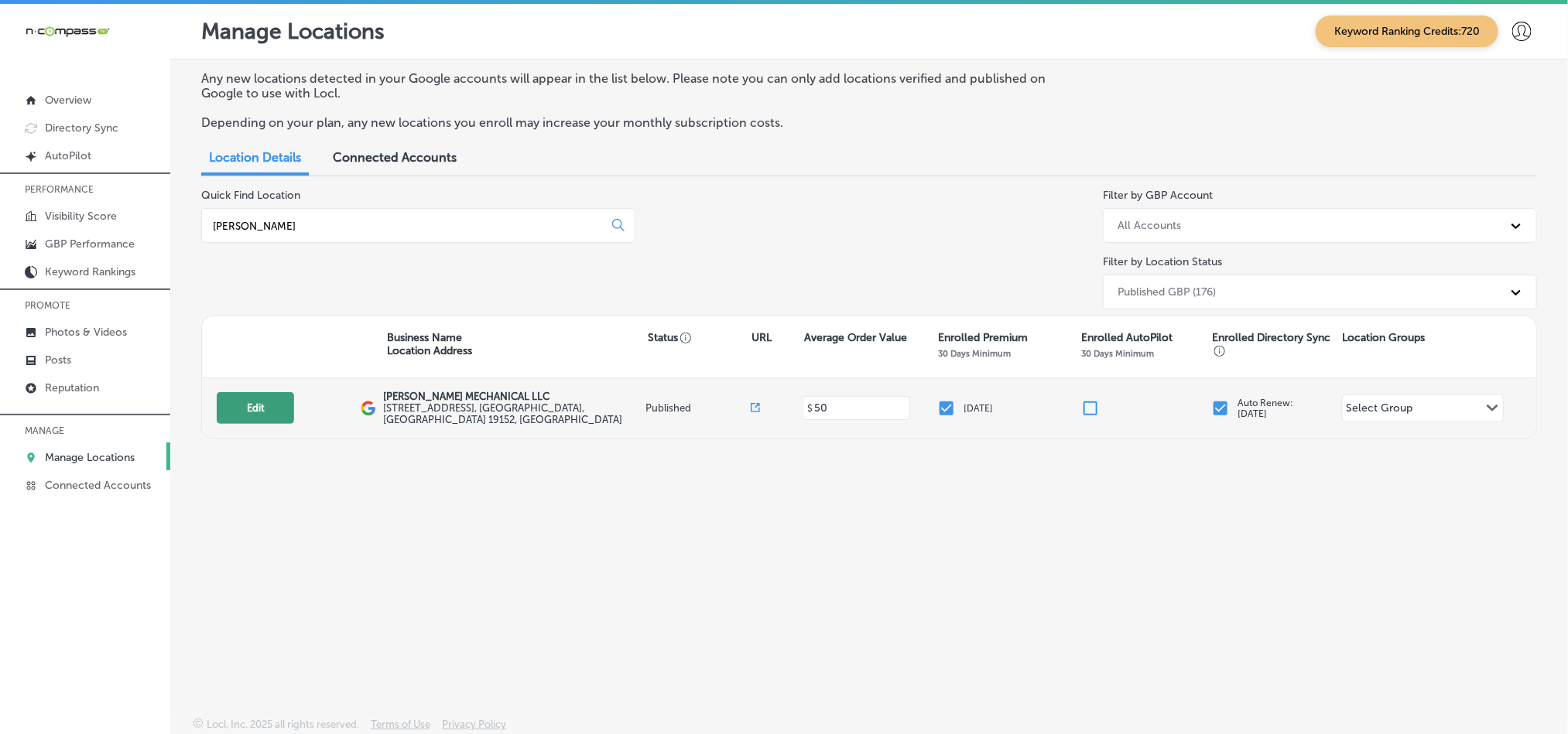
type input "[PERSON_NAME]"
click at [267, 416] on button "Edit" at bounding box center [255, 408] width 77 height 32
select select "US"
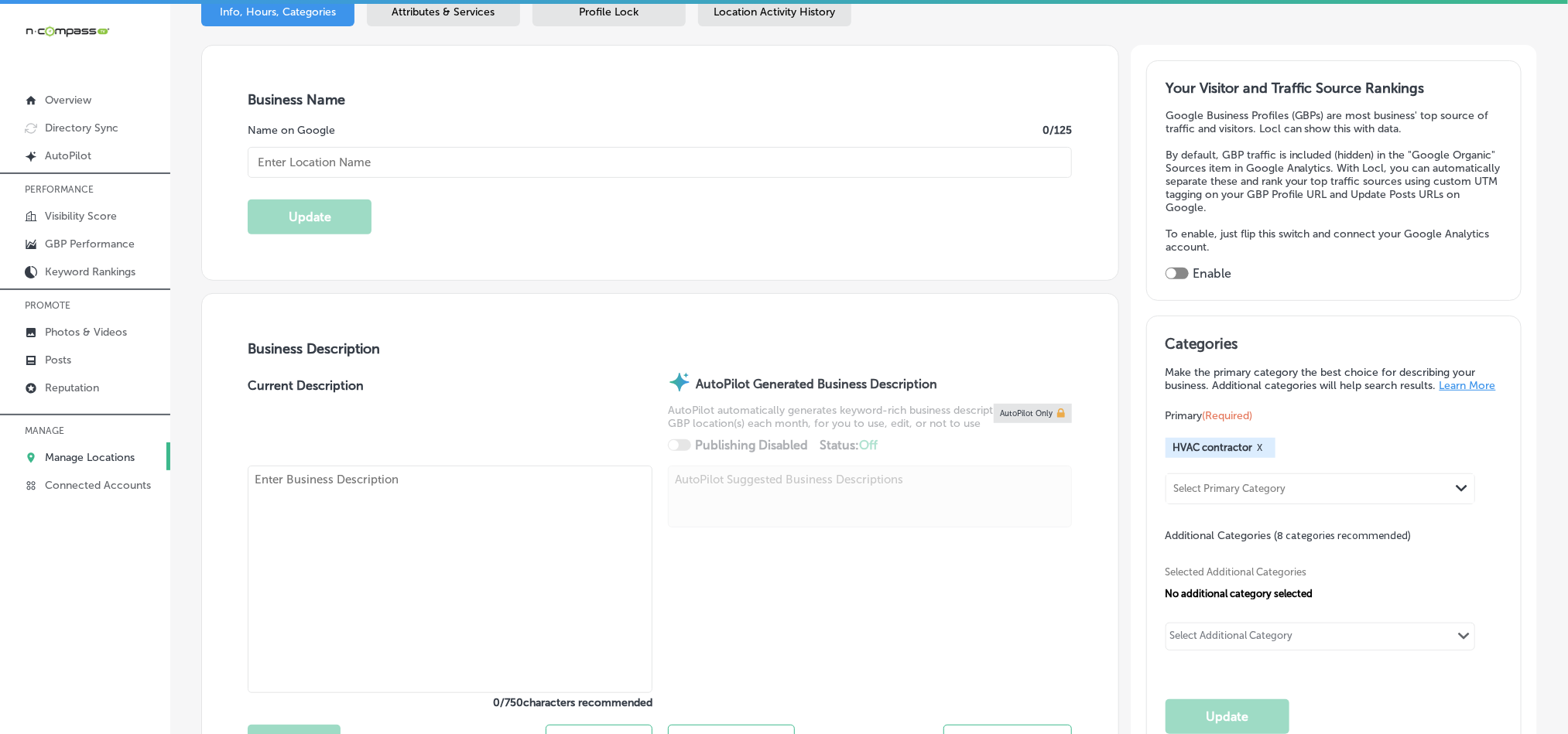
checkbox input "true"
type input "[PERSON_NAME] MECHANICAL LLC"
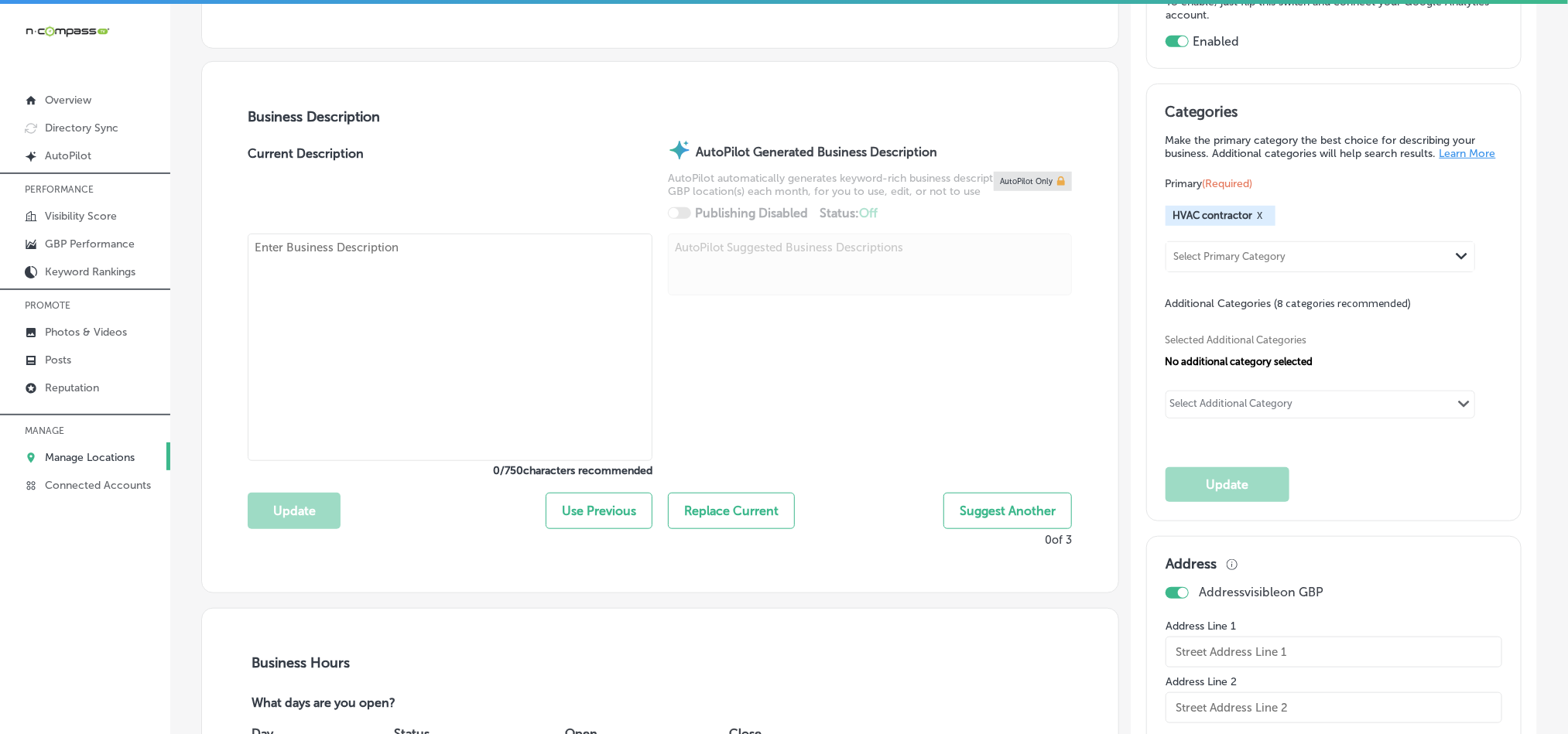
type input "[STREET_ADDRESS]"
type input "[GEOGRAPHIC_DATA]"
type input "19152"
type input "US"
type input "[URL][DOMAIN_NAME]"
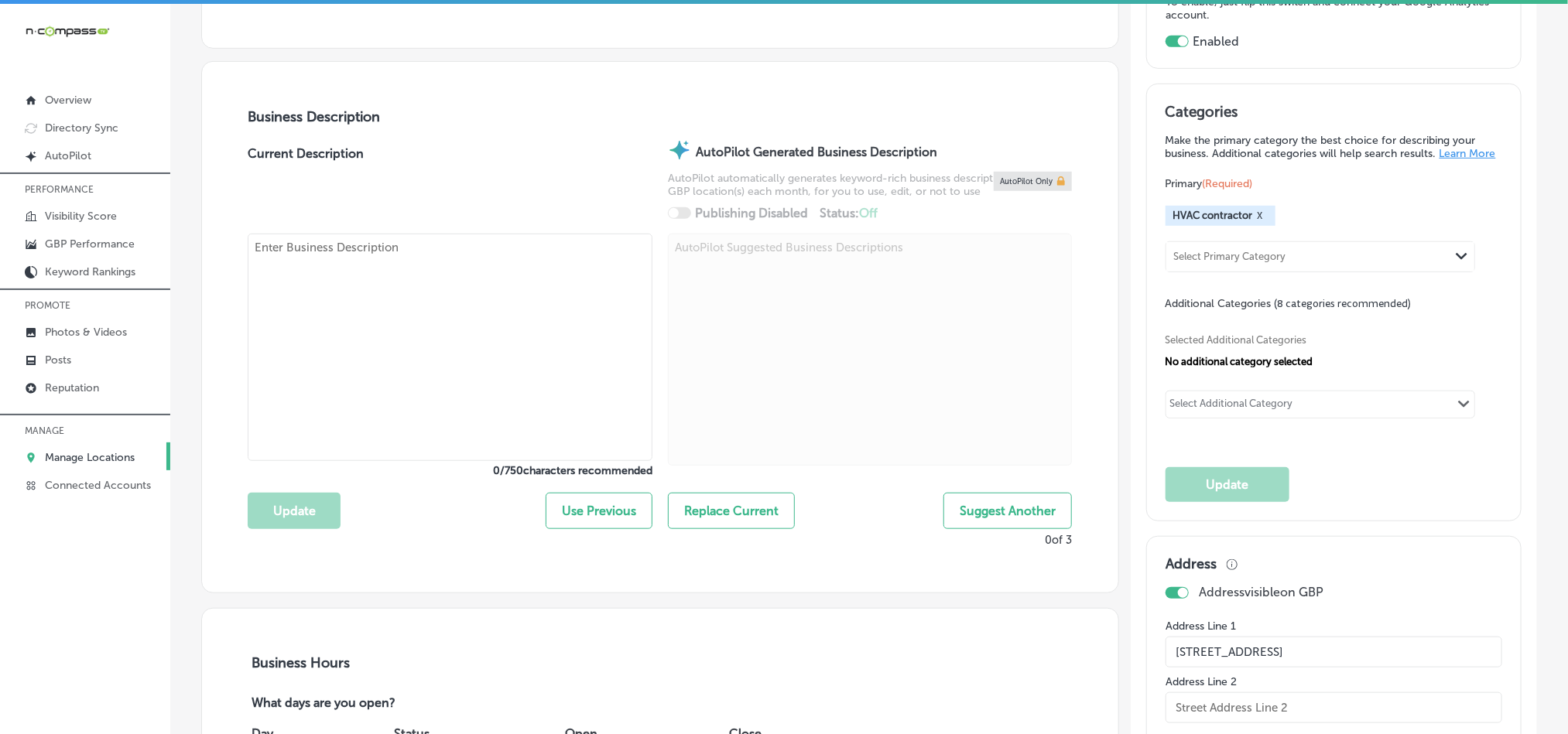
type textarea "[PERSON_NAME] Mechanical LLC is a trusted HVAC contractor serving [GEOGRAPHIC_D…"
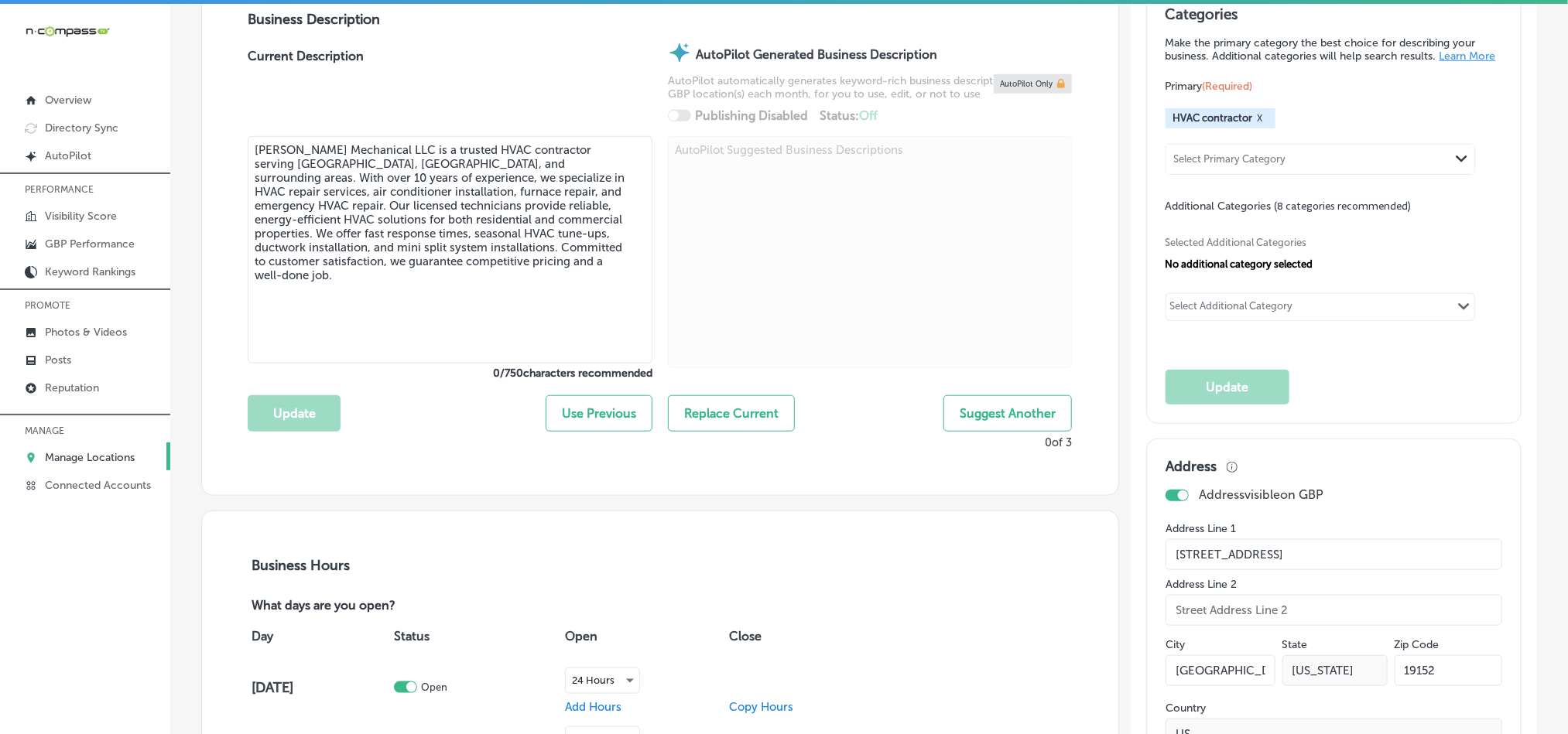
type input "[PHONE_NUMBER]"
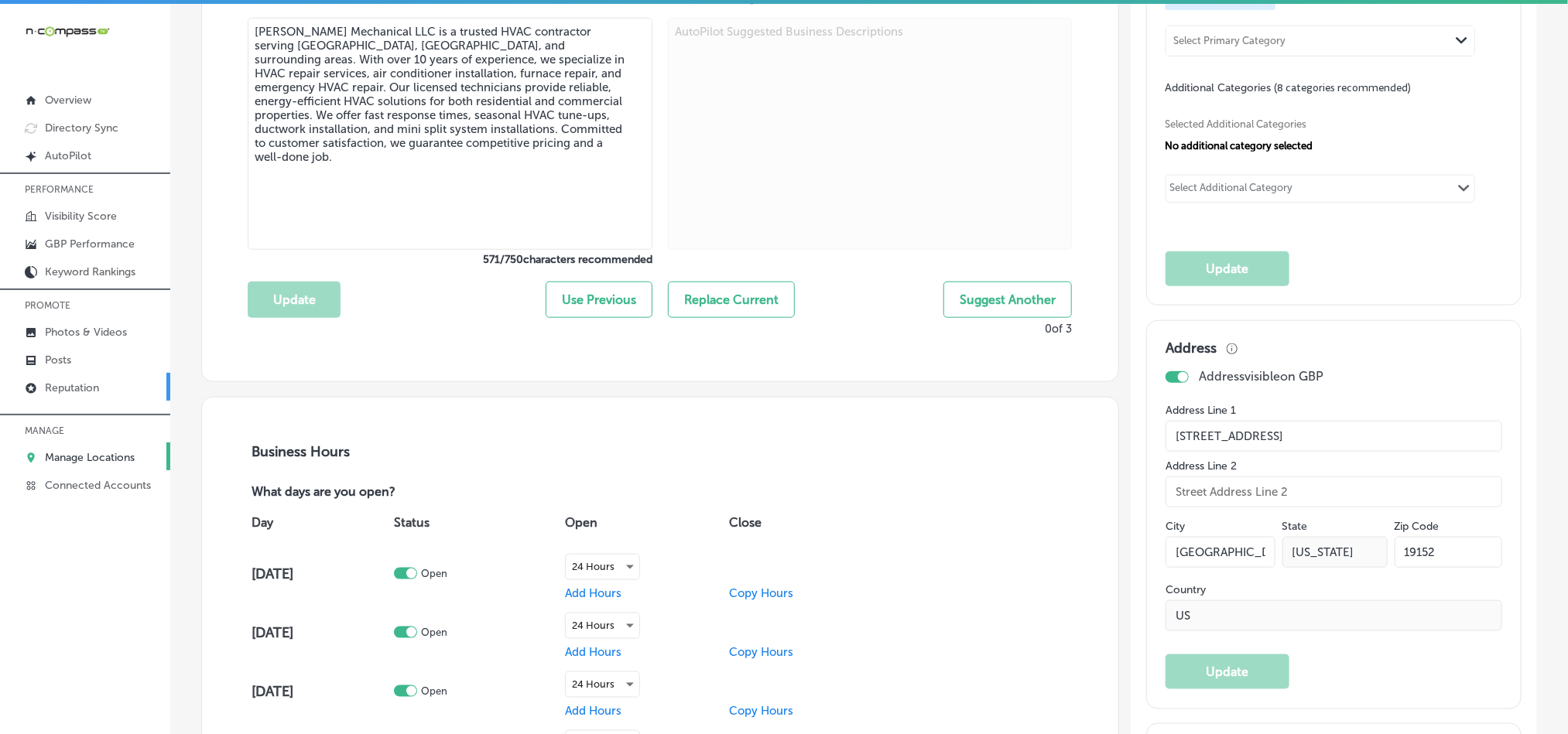
scroll to position [657, 0]
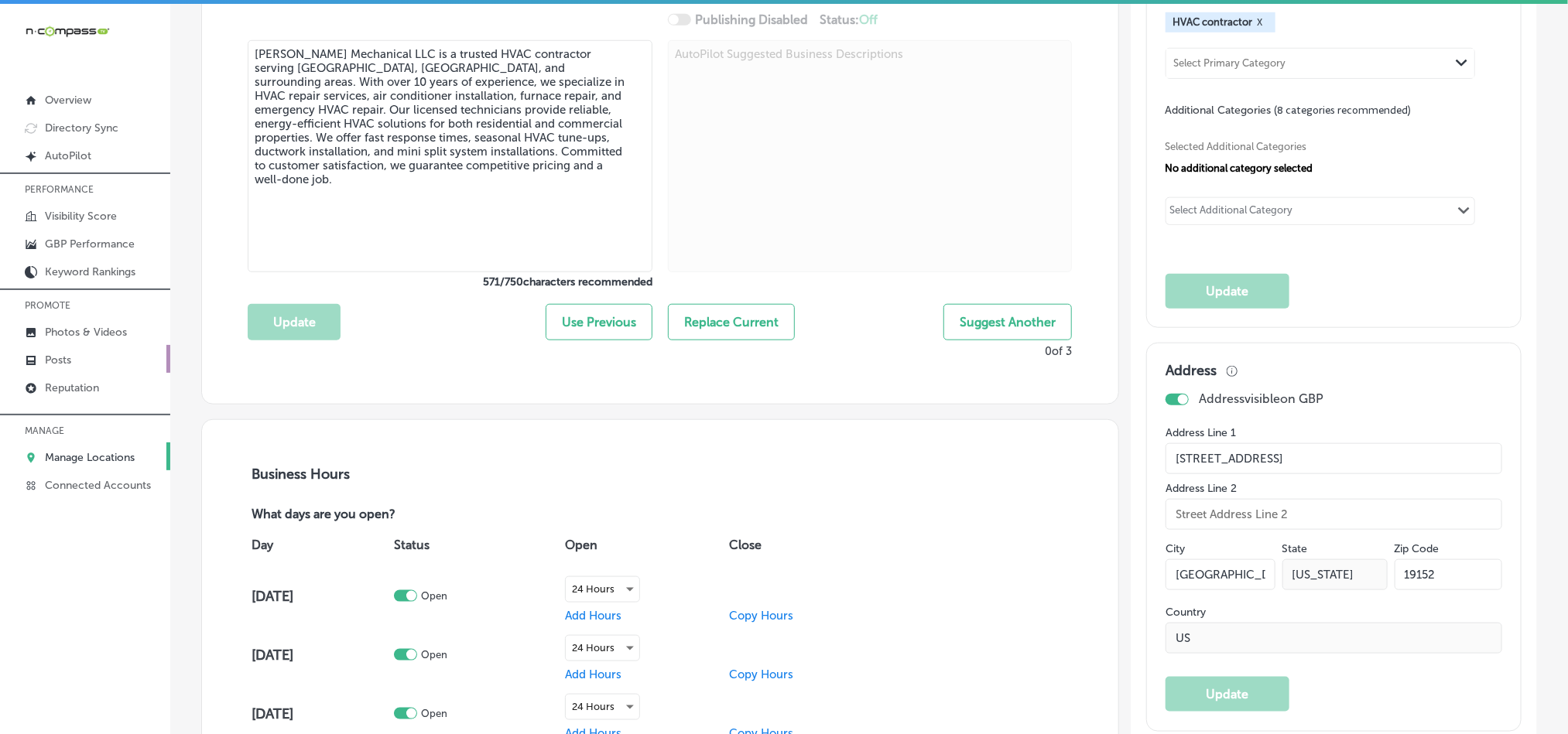
click at [58, 353] on p "Posts" at bounding box center [58, 360] width 27 height 13
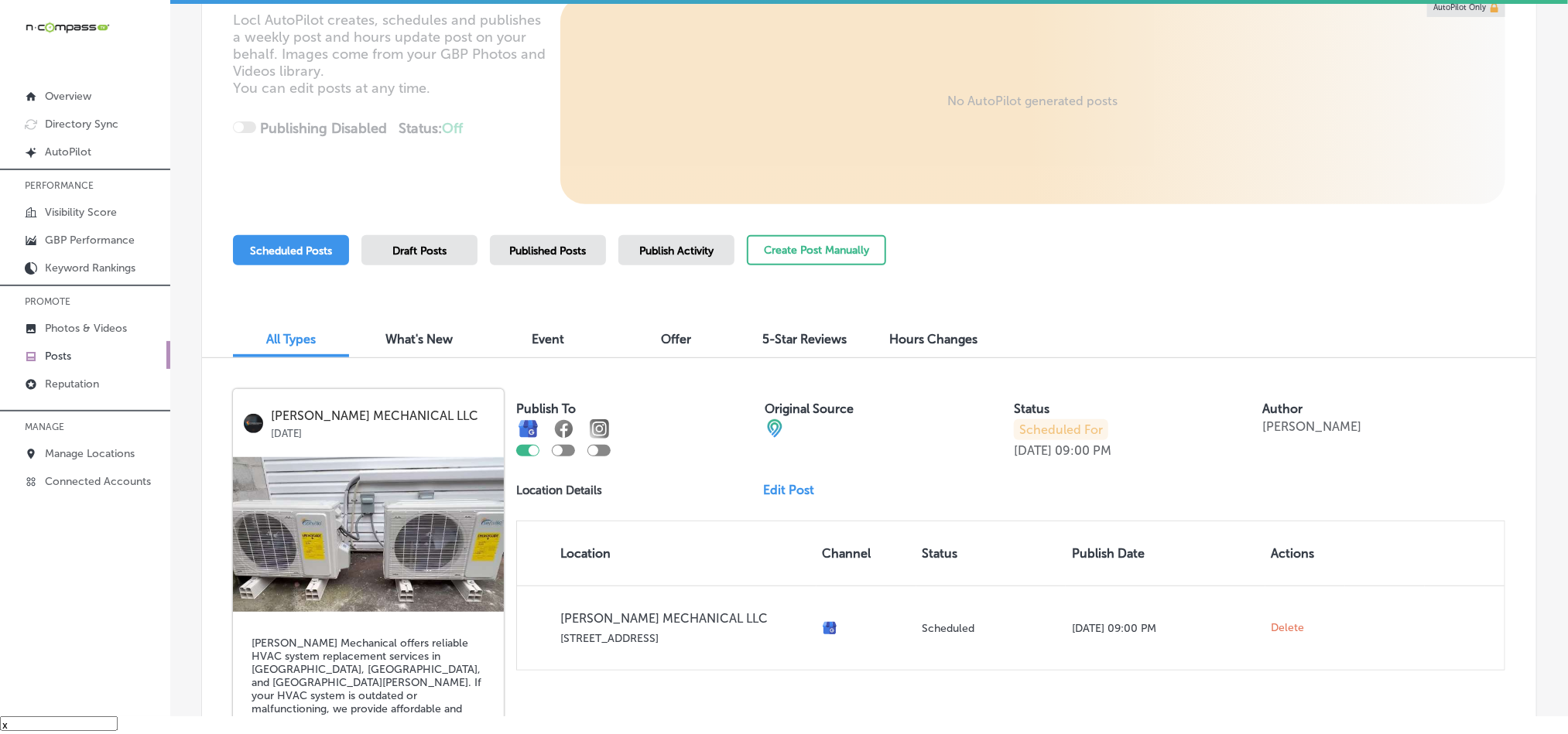
scroll to position [206, 0]
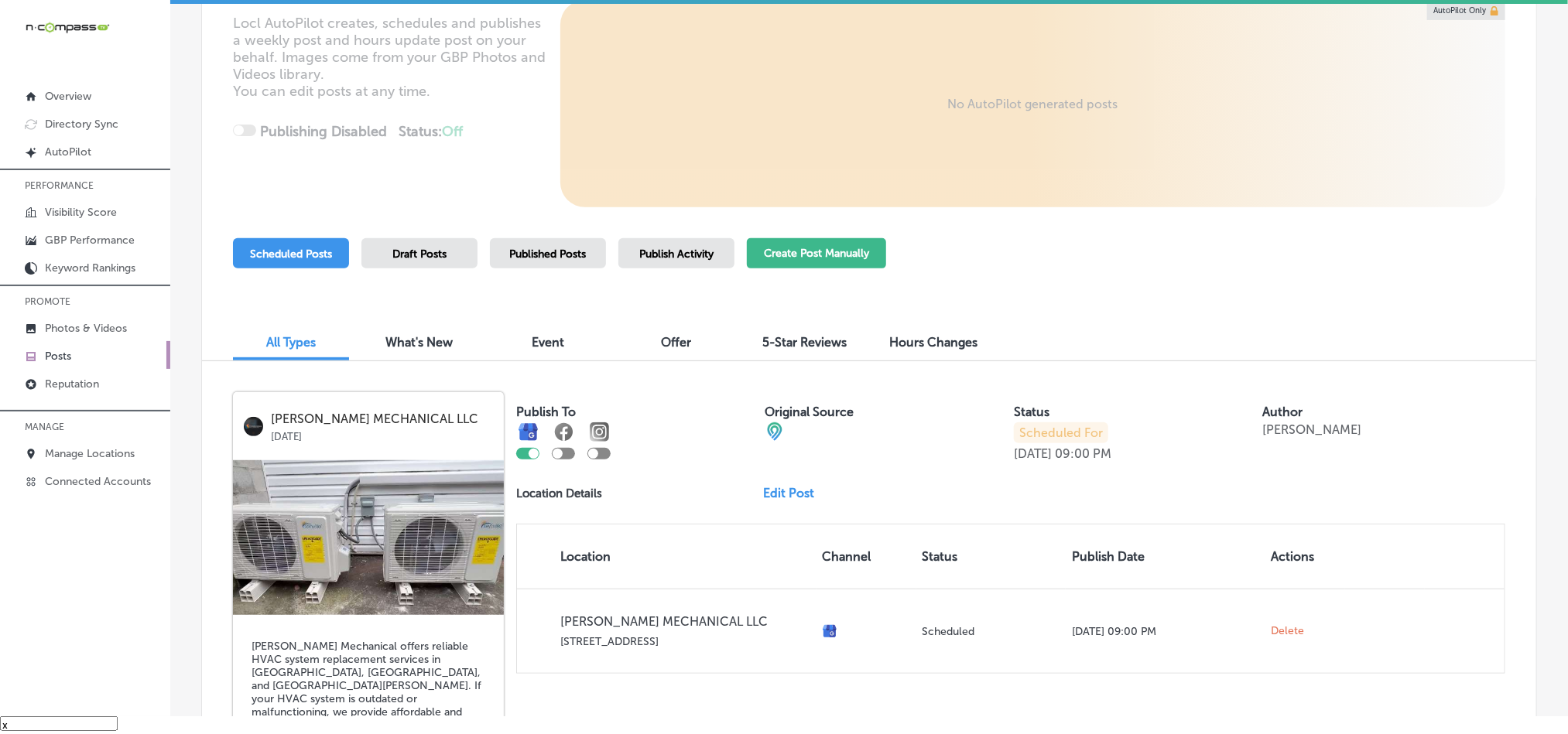
click at [786, 251] on button "Create Post Manually" at bounding box center [816, 253] width 139 height 30
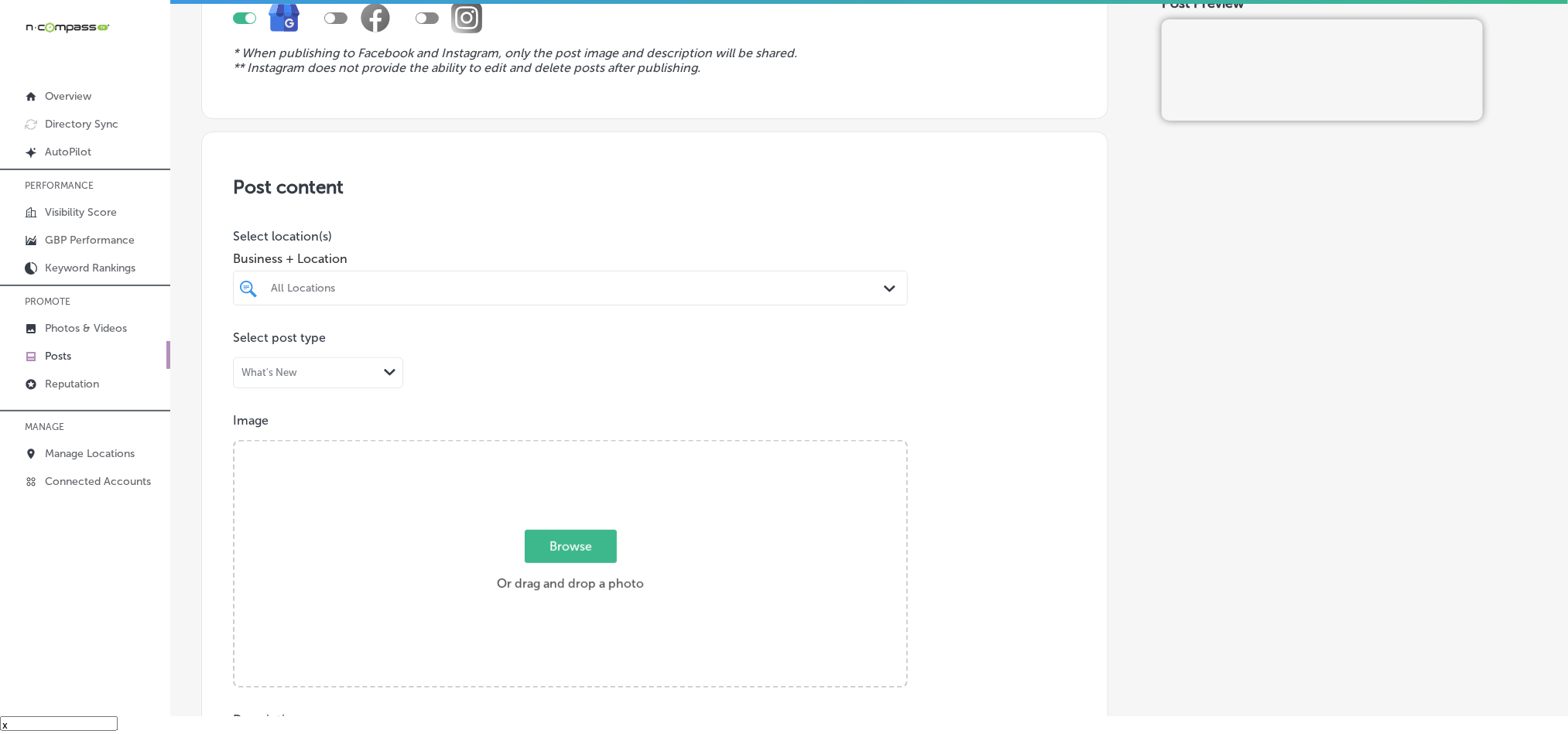
scroll to position [193, 0]
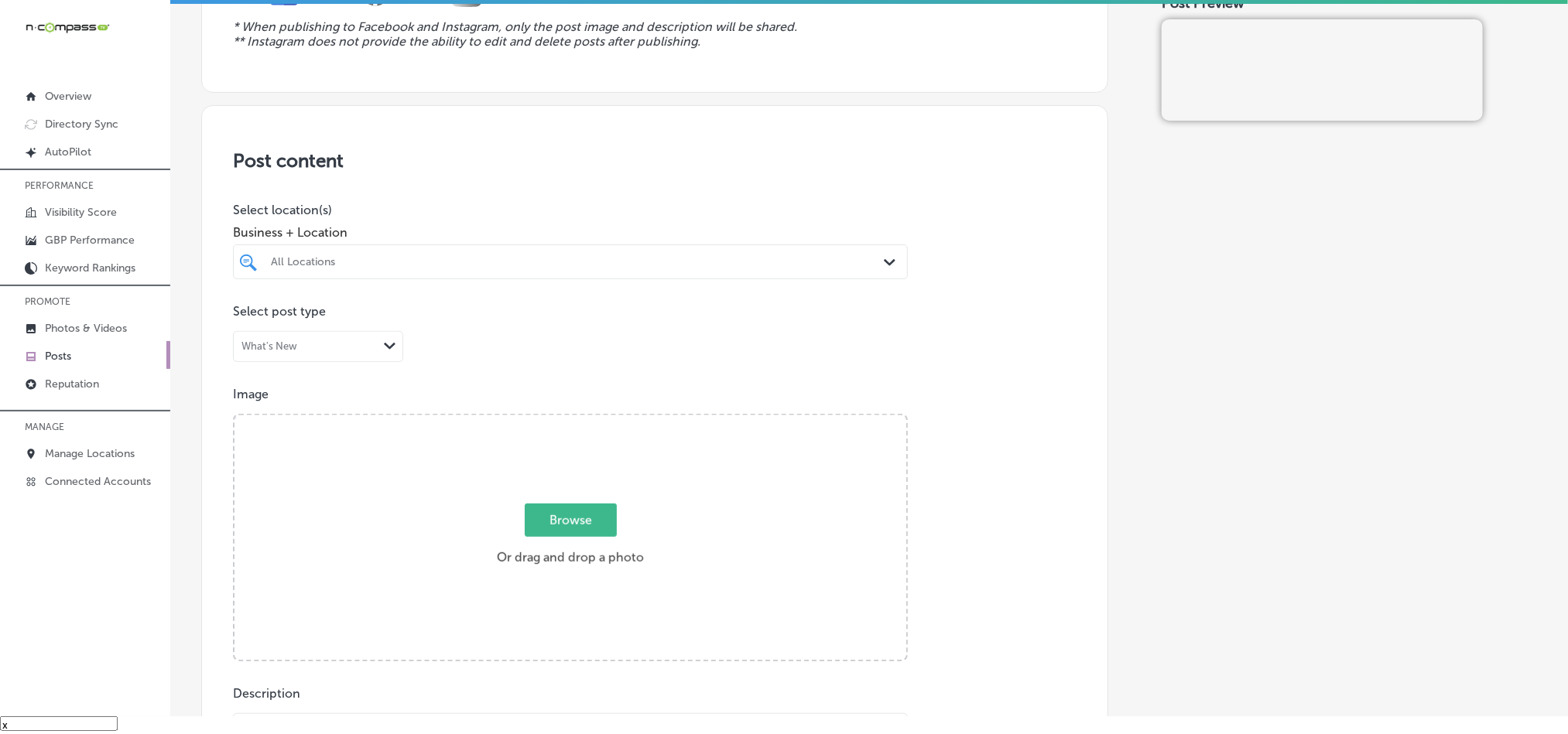
click at [700, 256] on div at bounding box center [540, 262] width 542 height 21
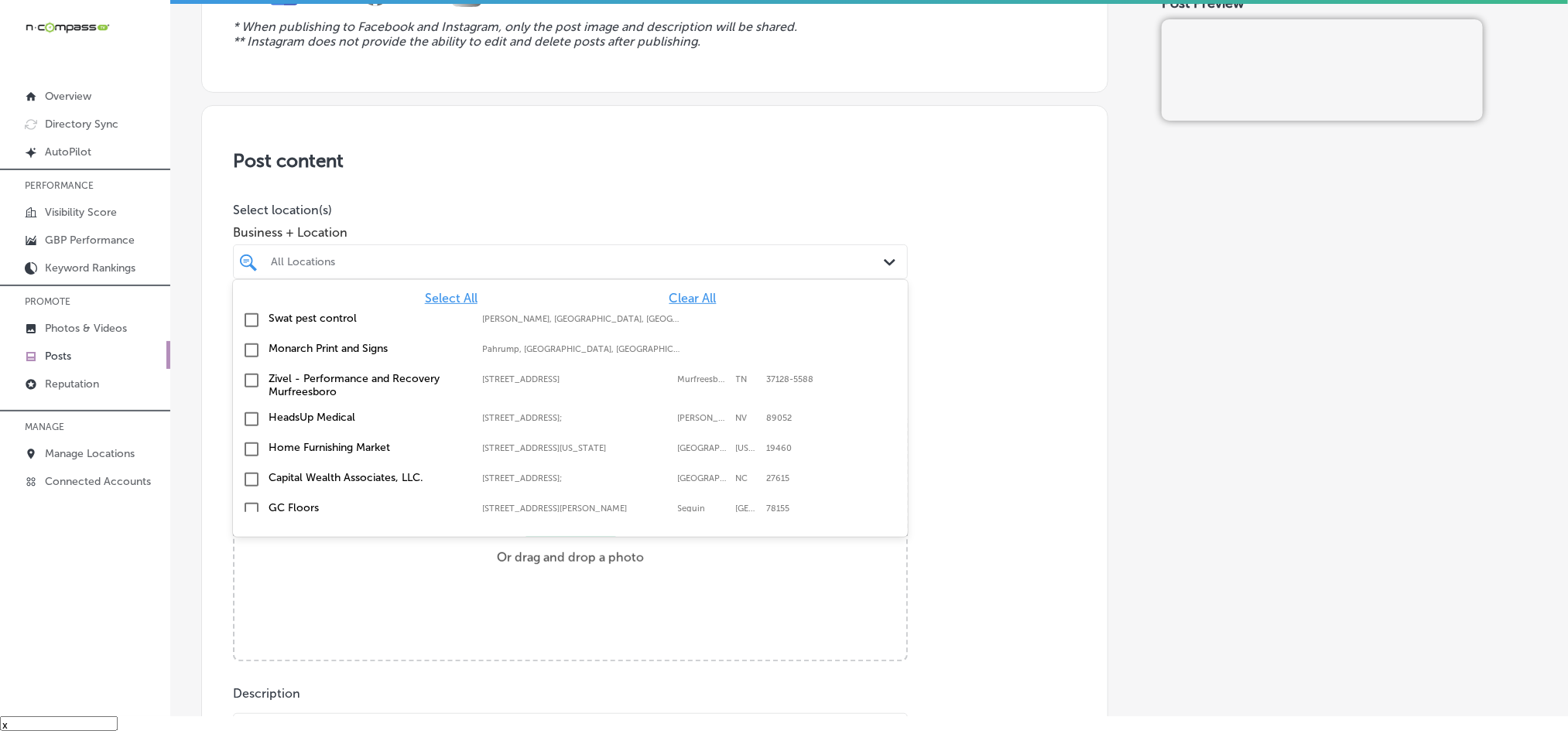
click at [671, 302] on span "Clear All" at bounding box center [693, 298] width 47 height 15
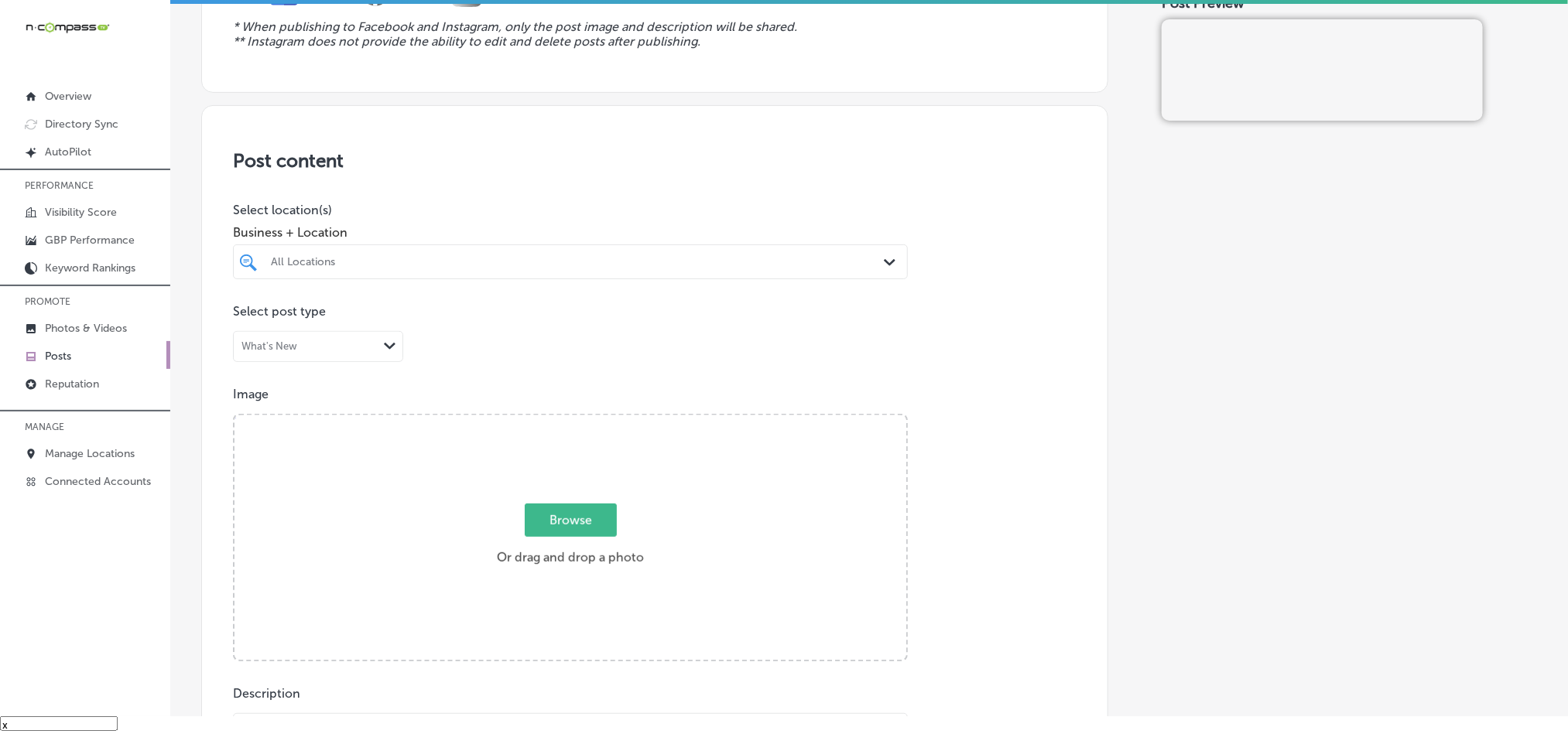
click at [683, 263] on div "All Locations" at bounding box center [578, 262] width 615 height 13
click at [256, 319] on input "checkbox" at bounding box center [252, 320] width 19 height 19
type input "[PERSON_NAME]"
click at [481, 101] on div "Publish to * When publishing to Facebook and Instagram, only the post image and…" at bounding box center [655, 677] width 907 height 1584
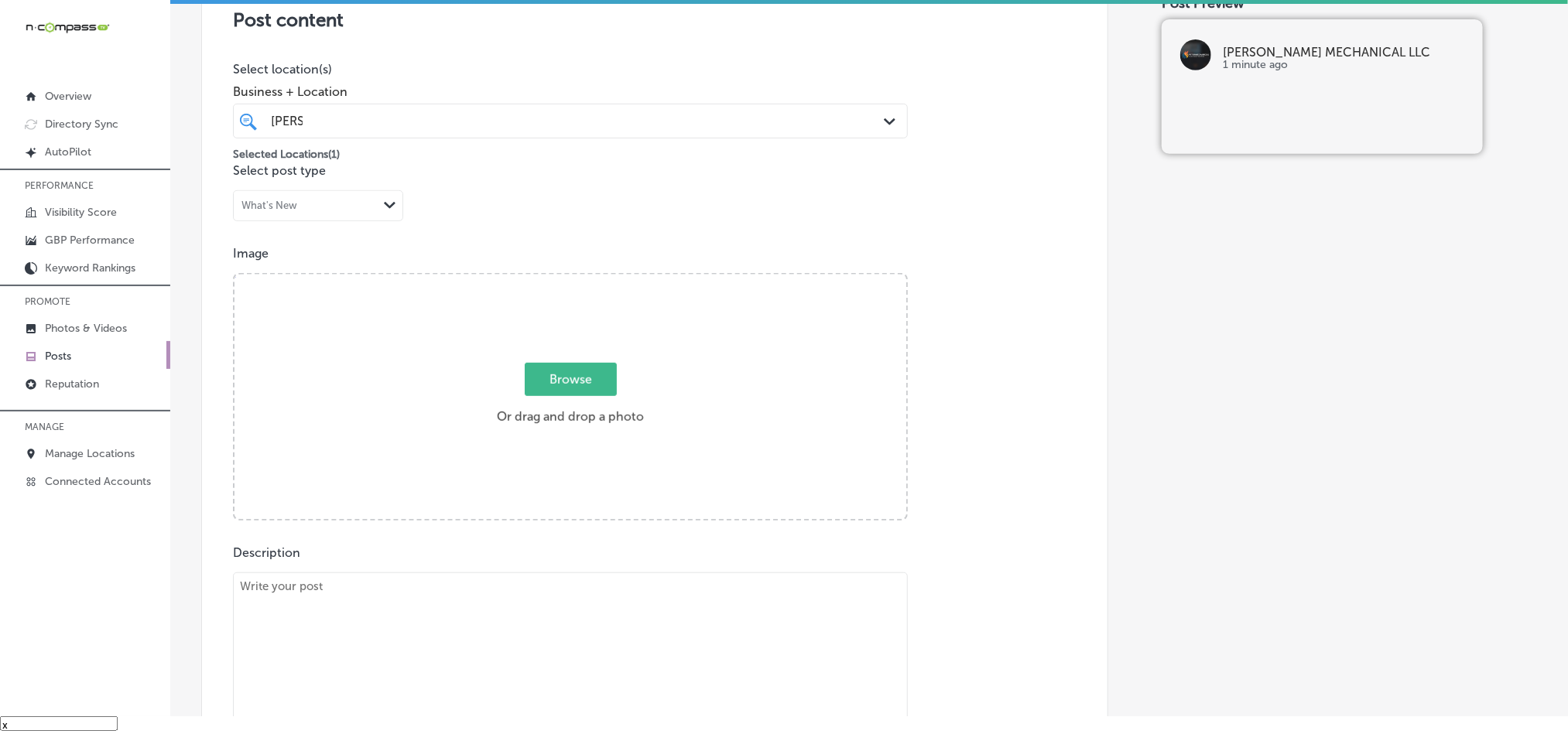
scroll to position [386, 0]
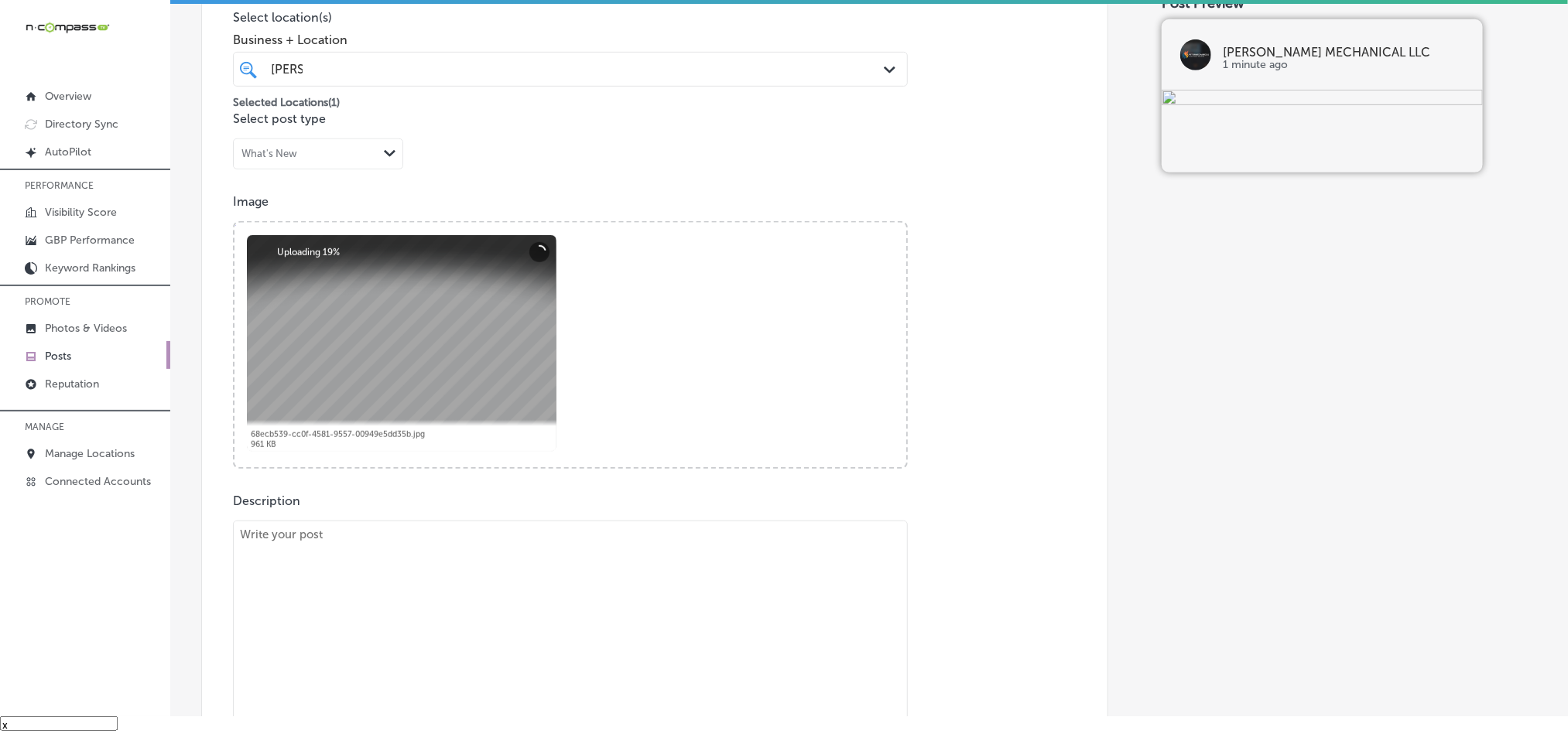
click at [412, 534] on textarea at bounding box center [570, 628] width 675 height 217
paste textarea "[PERSON_NAME] Mechanical LLC proudly serves [GEOGRAPHIC_DATA], [GEOGRAPHIC_DATA…"
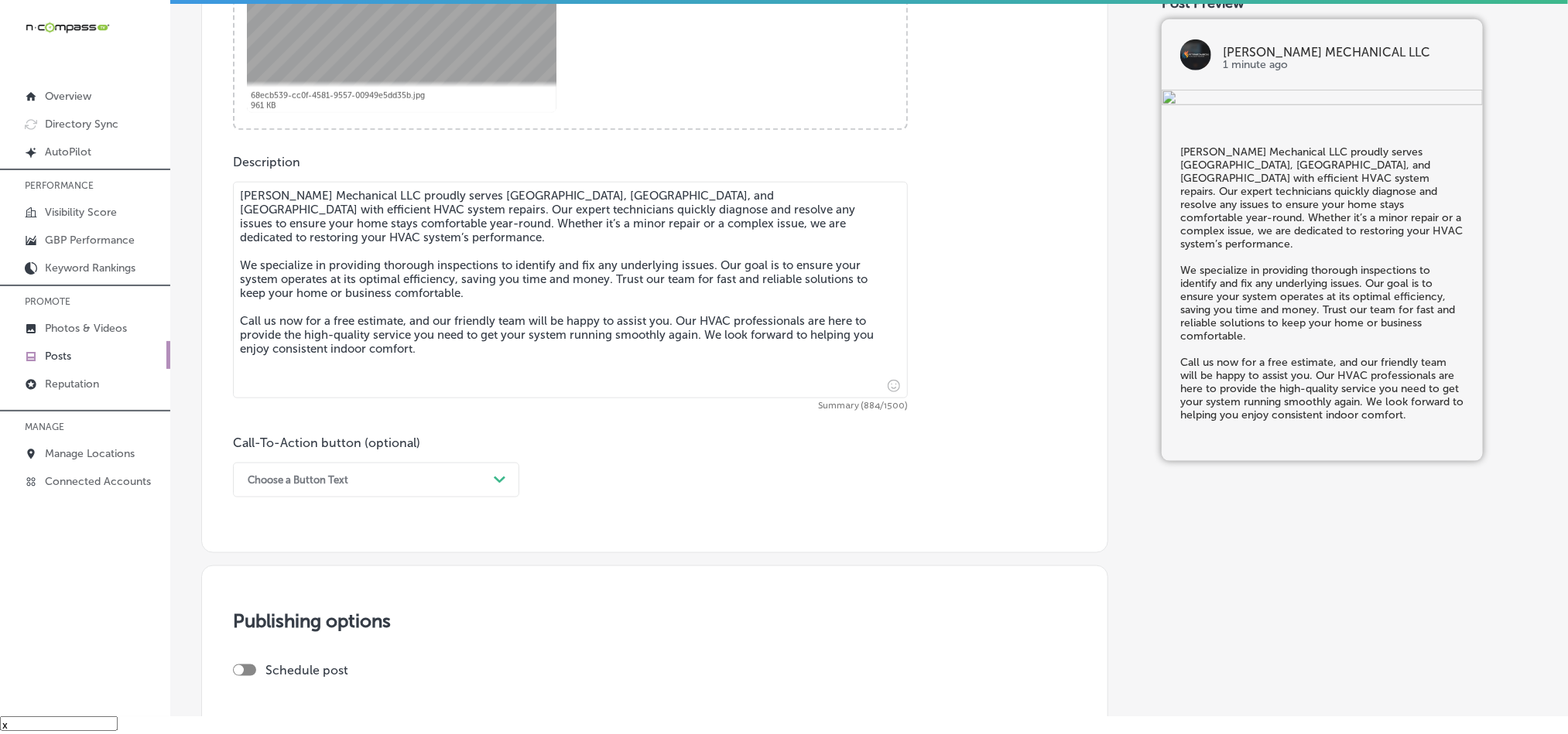
scroll to position [734, 0]
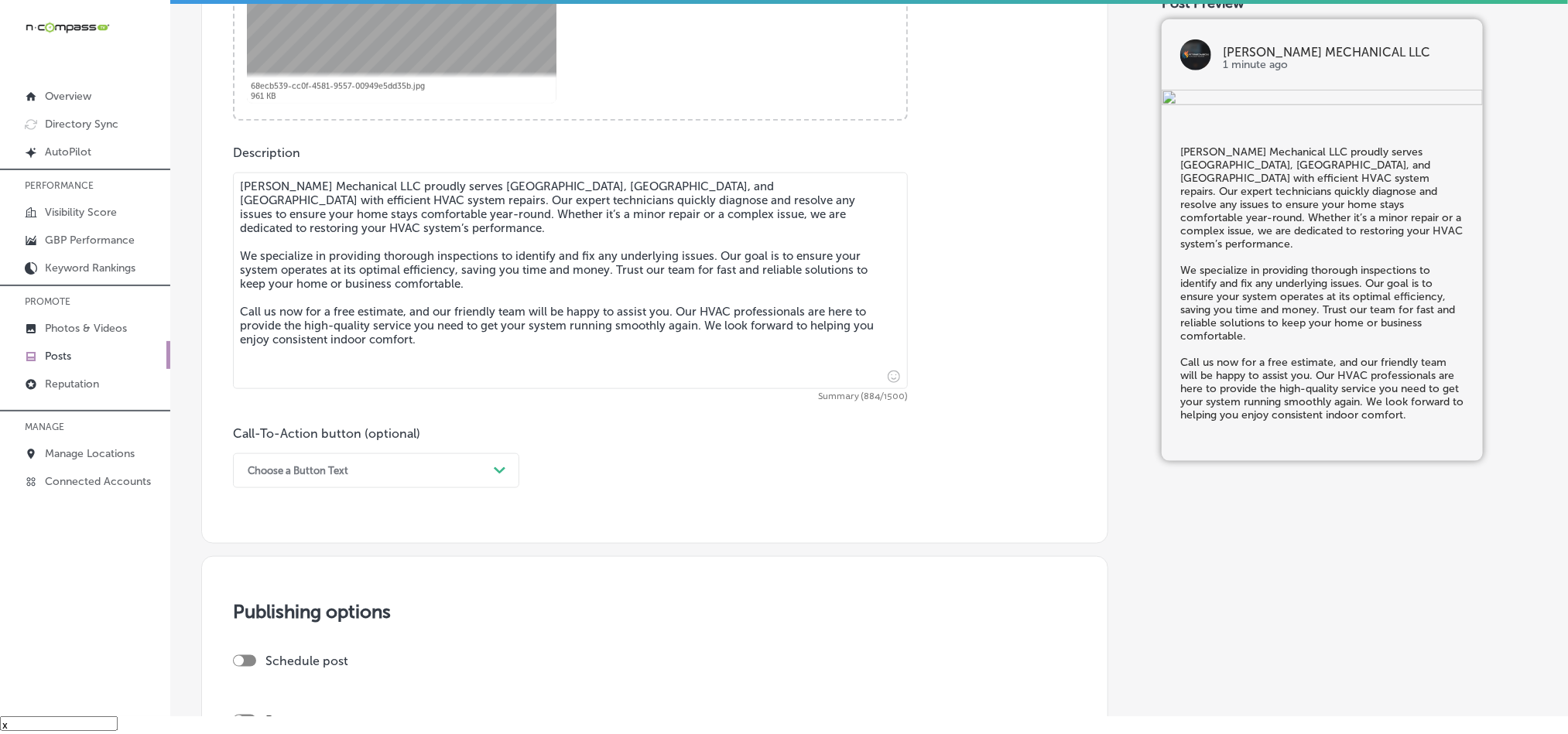
type textarea "[PERSON_NAME] Mechanical LLC proudly serves [GEOGRAPHIC_DATA], [GEOGRAPHIC_DATA…"
drag, startPoint x: 414, startPoint y: 472, endPoint x: 400, endPoint y: 488, distance: 21.3
click at [414, 472] on div "Choose a Button Text" at bounding box center [364, 471] width 248 height 24
click at [274, 674] on div "Call Now" at bounding box center [376, 667] width 286 height 27
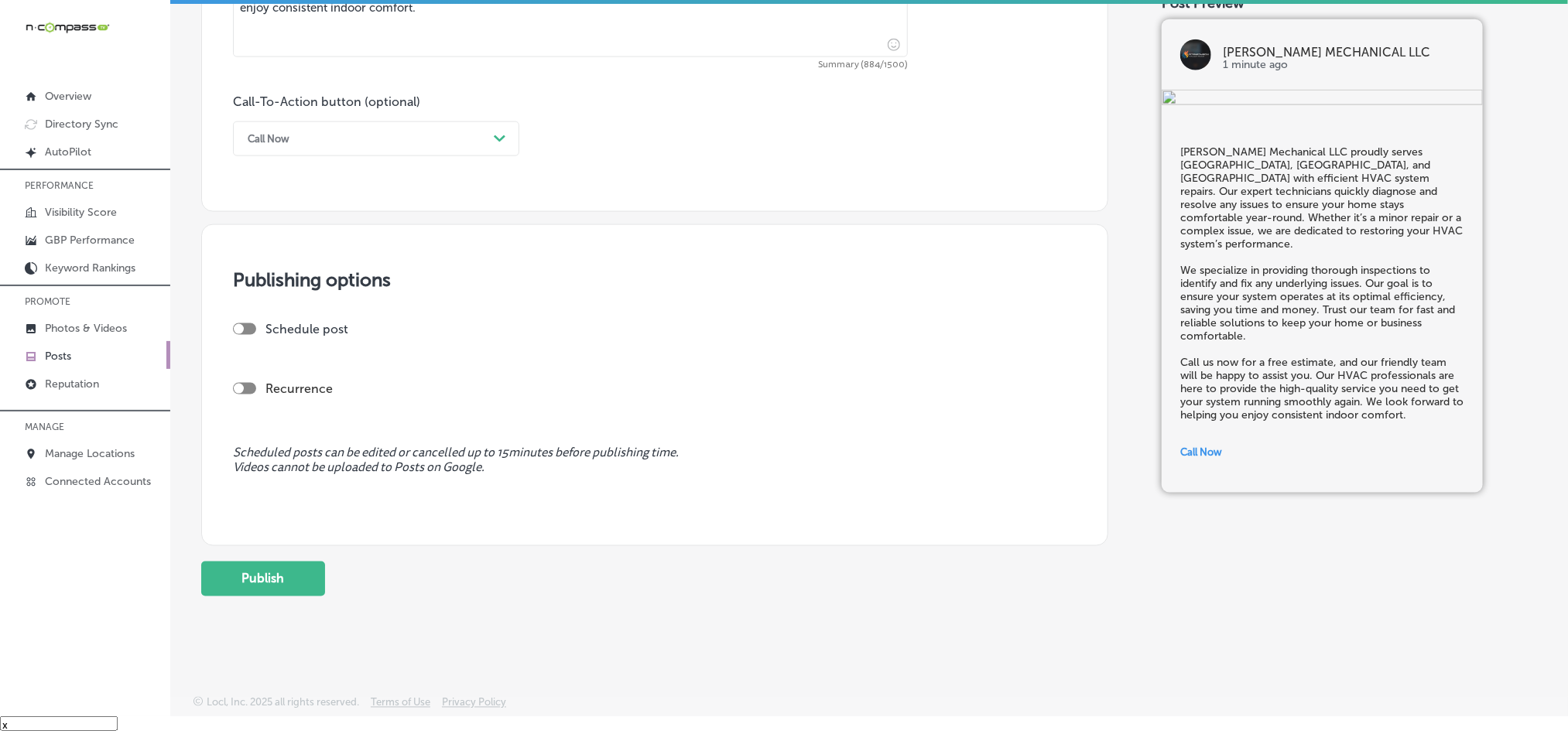
scroll to position [1071, 0]
click at [242, 324] on div at bounding box center [245, 329] width 23 height 12
checkbox input "true"
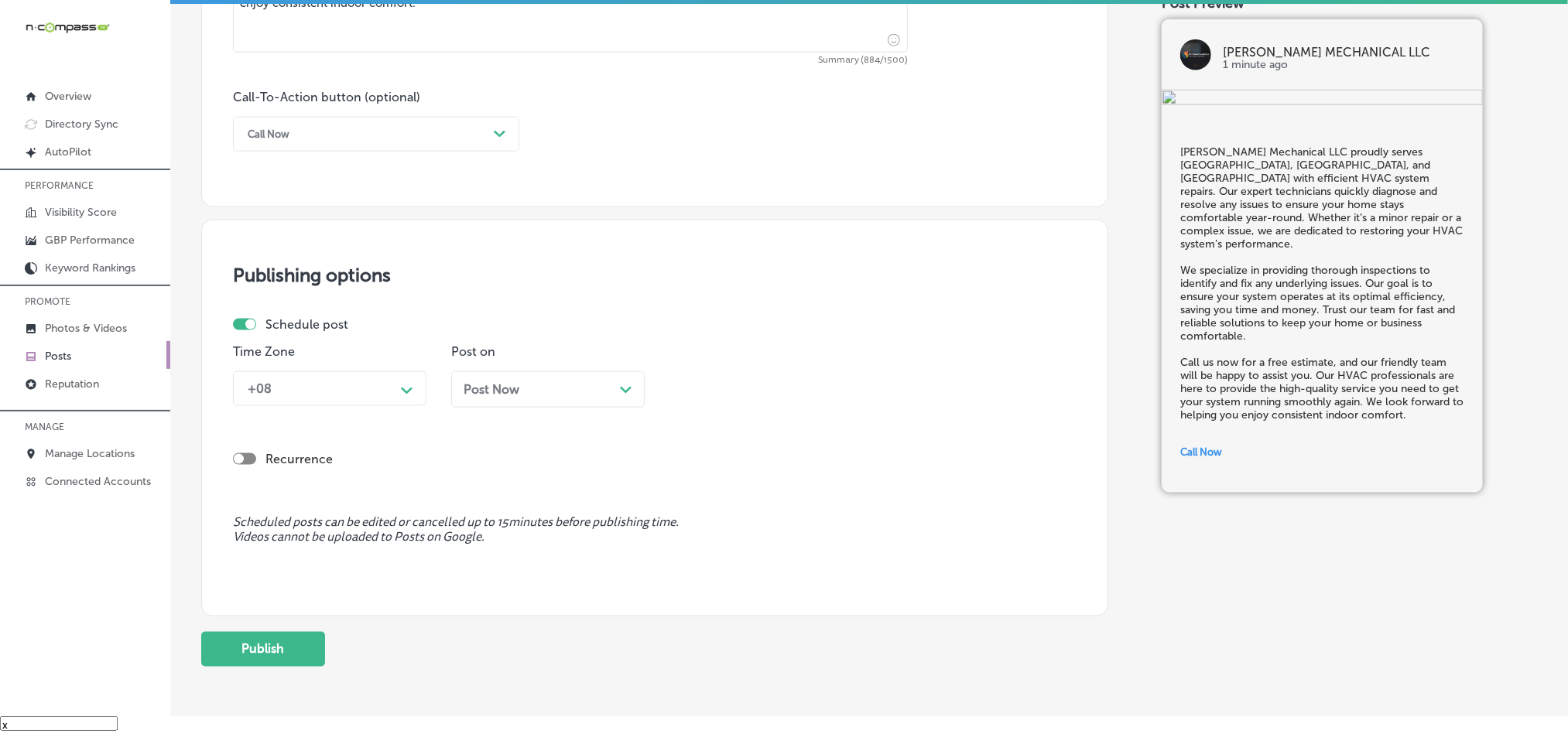
click at [409, 391] on icon "Path Created with Sketch." at bounding box center [407, 391] width 12 height 7
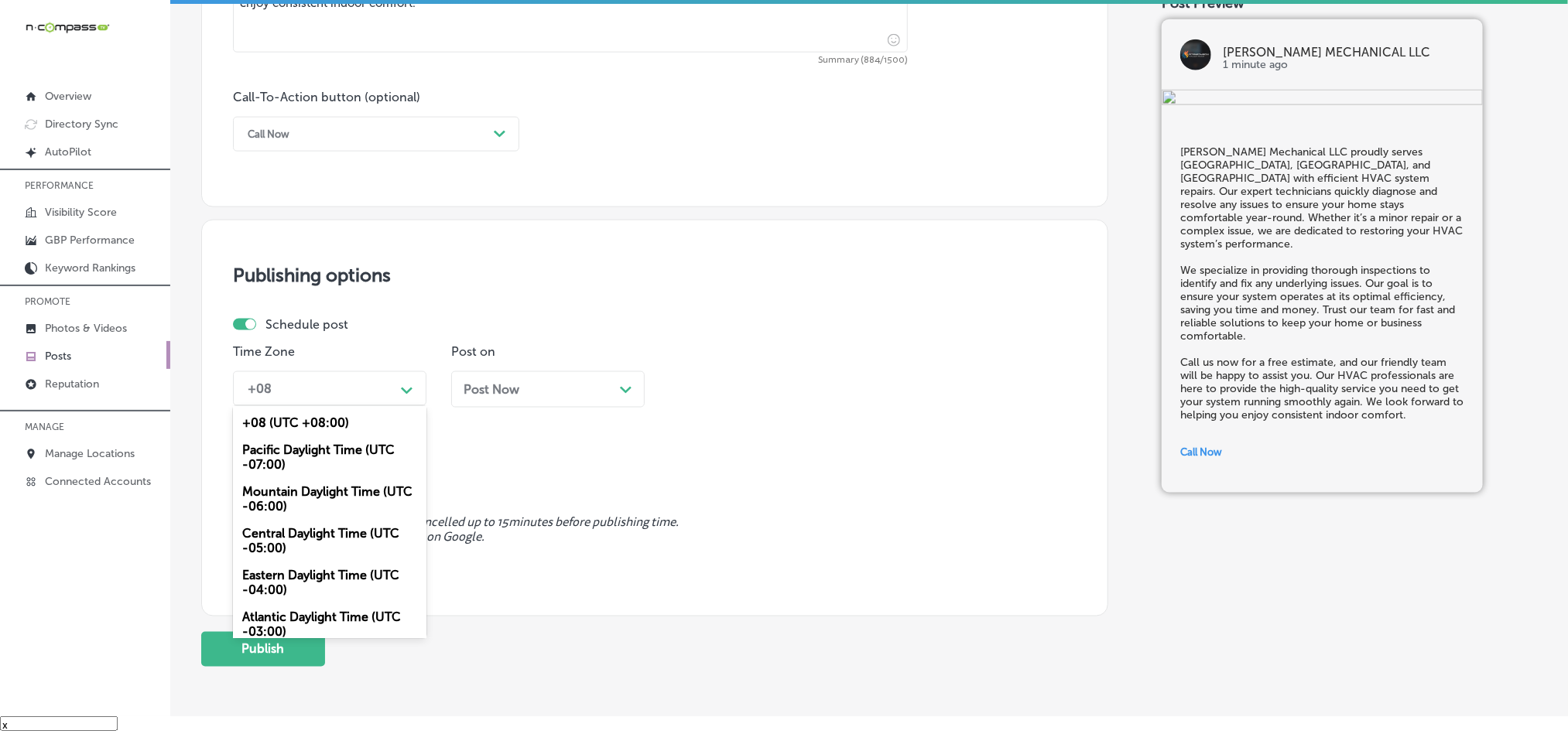
click at [296, 490] on div "Mountain Daylight Time (UTC -06:00)" at bounding box center [329, 499] width 193 height 41
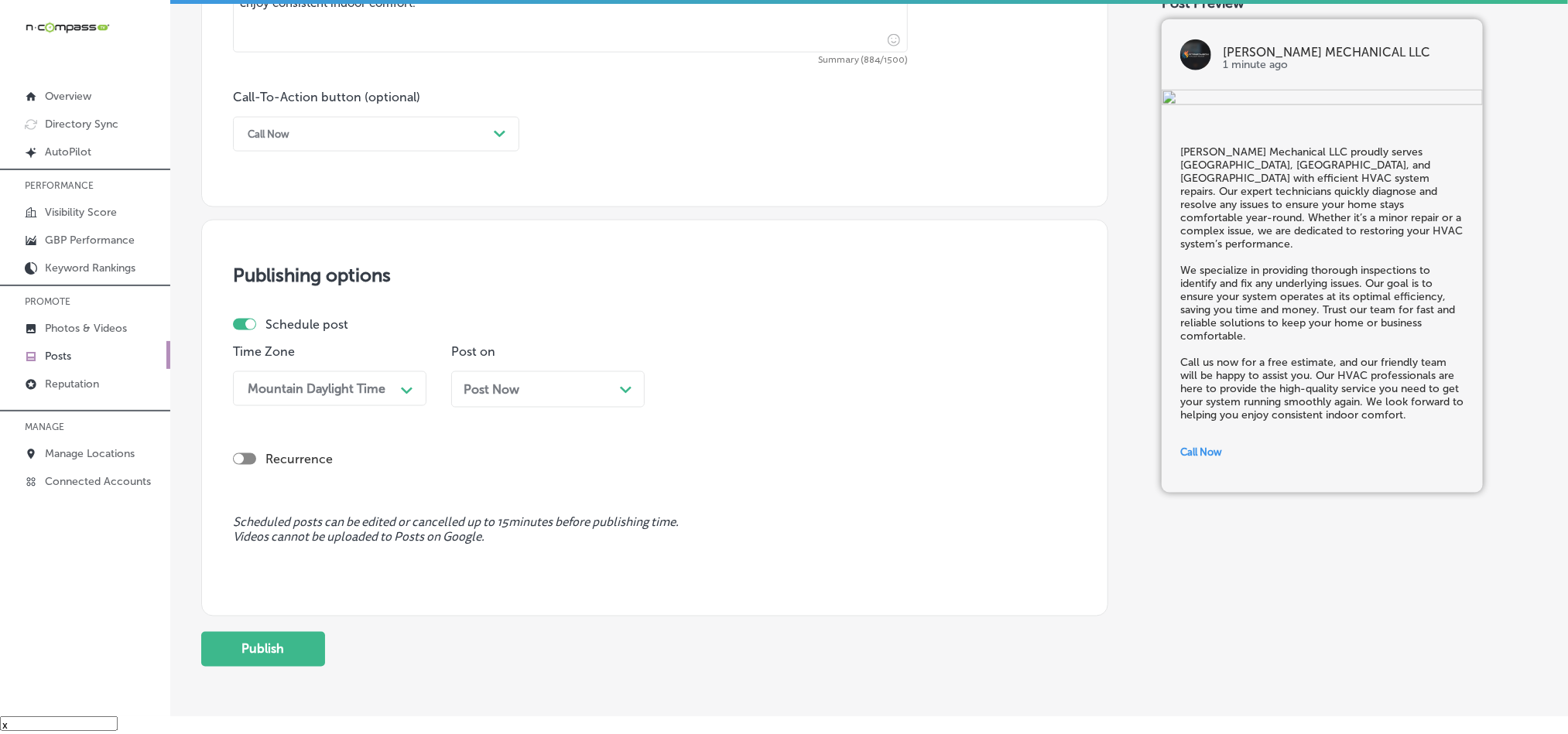
click at [637, 388] on div "Post Now Path Created with Sketch." at bounding box center [547, 389] width 193 height 37
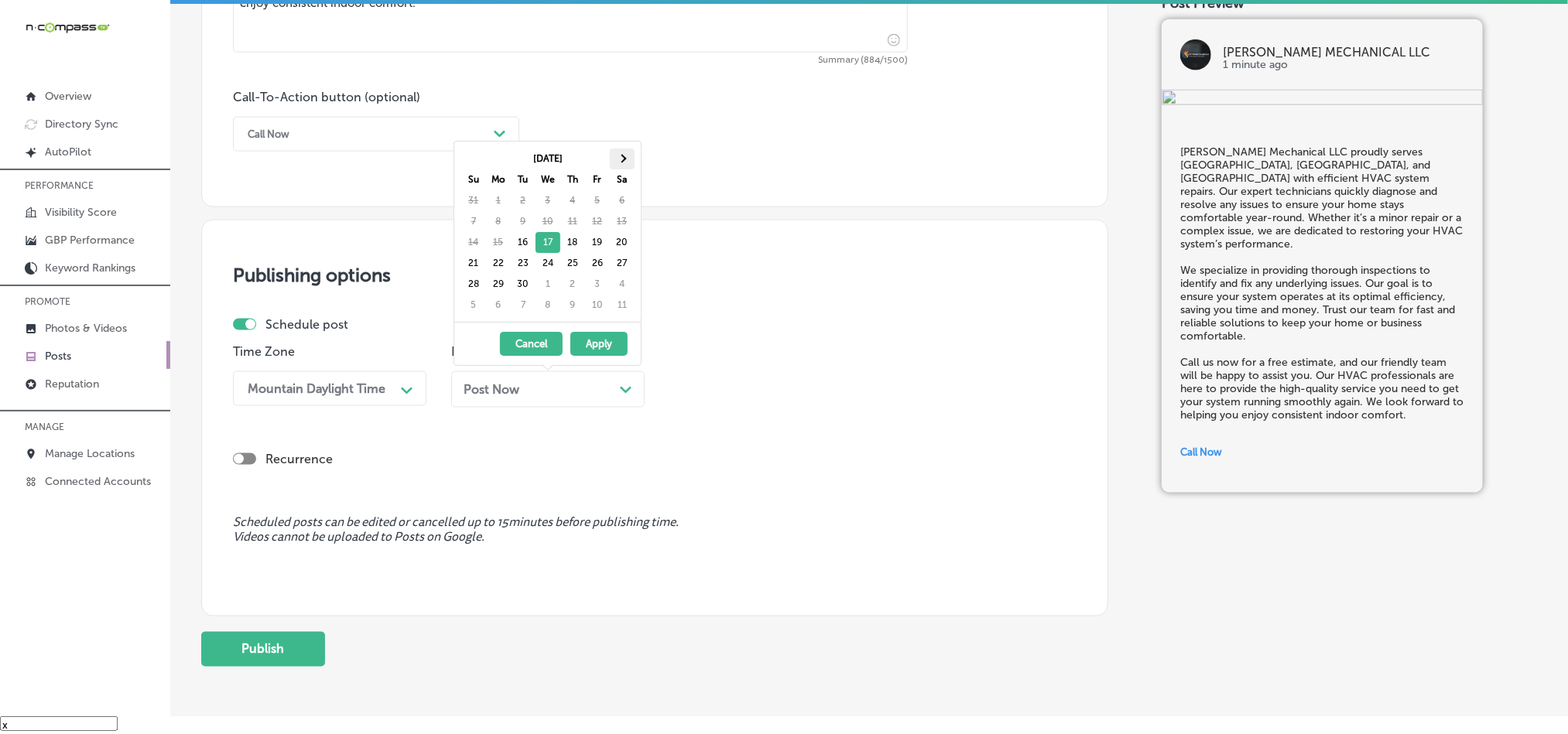
click at [626, 161] on th at bounding box center [623, 159] width 25 height 21
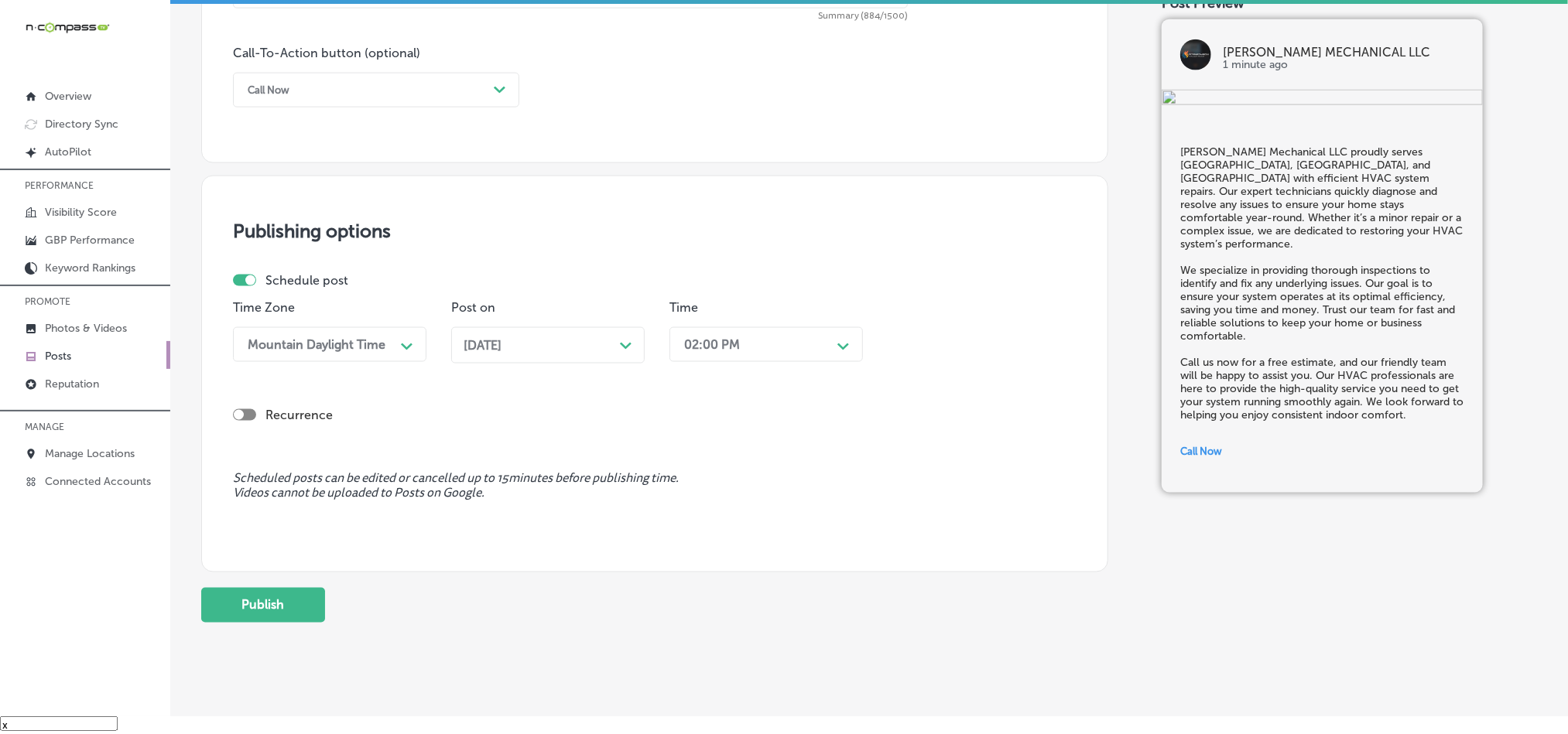
scroll to position [1148, 0]
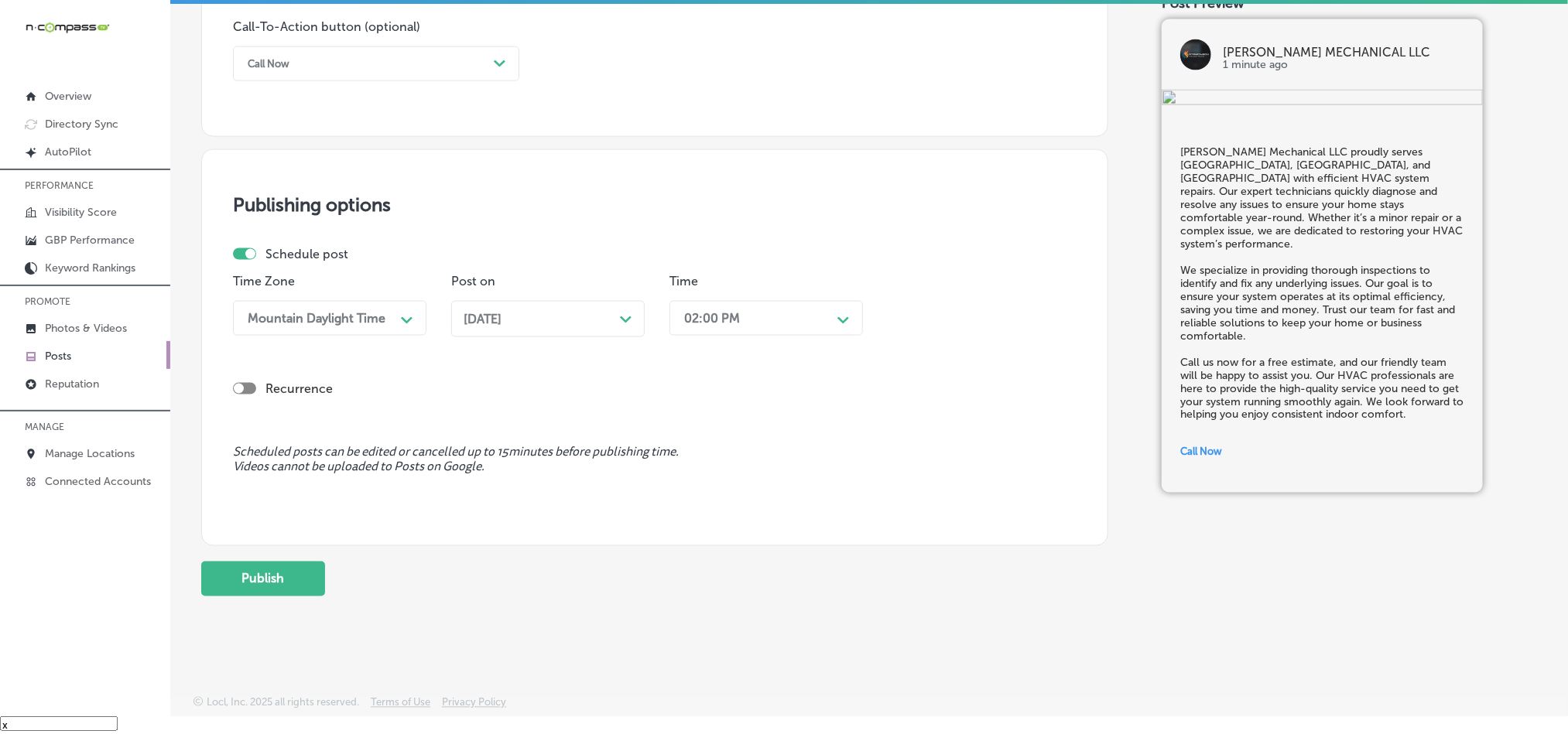
click at [762, 318] on div "02:00 PM" at bounding box center [754, 318] width 155 height 27
click at [702, 517] on div "6:45 AM" at bounding box center [766, 503] width 193 height 27
click at [739, 309] on div "06:45 AM" at bounding box center [754, 318] width 155 height 27
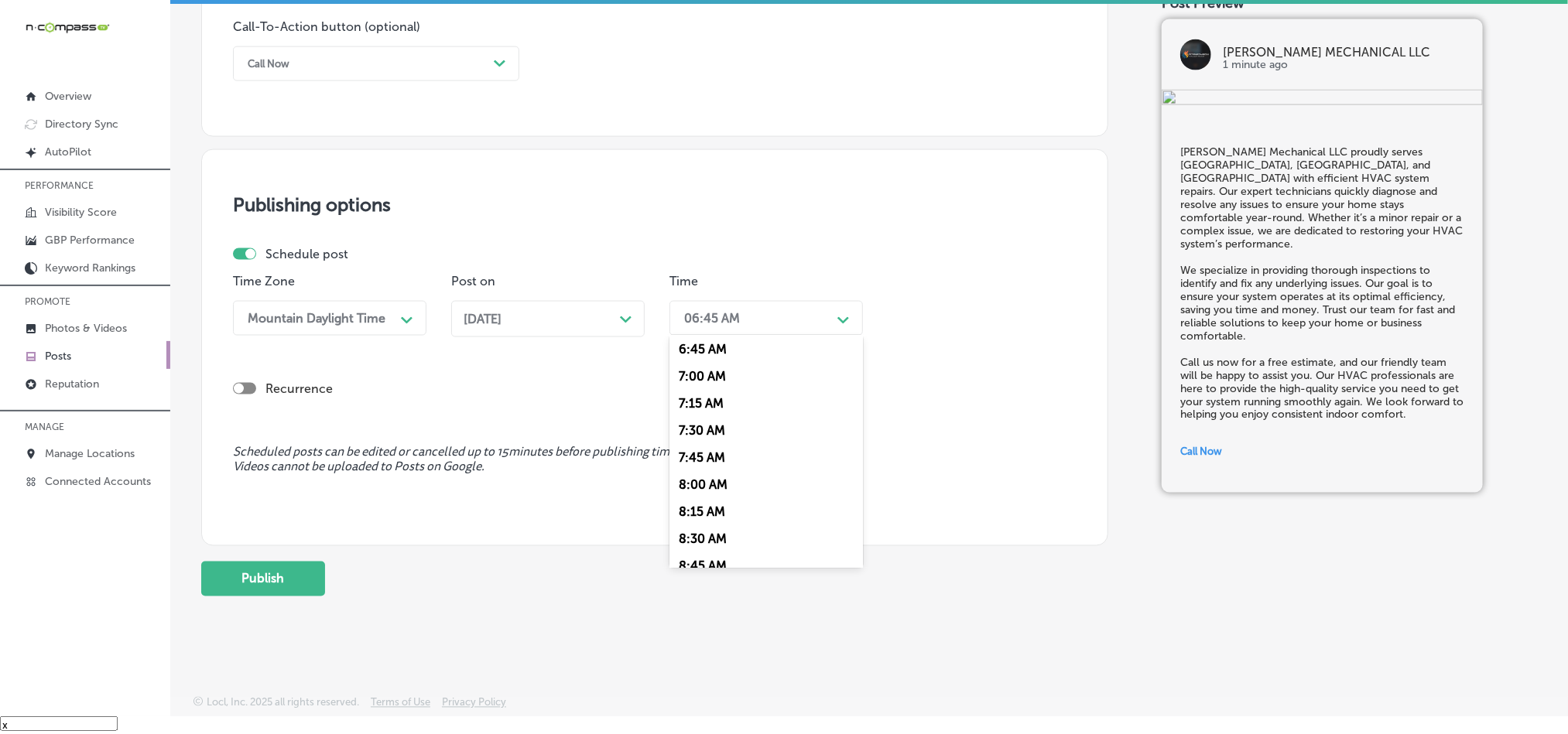
click at [695, 381] on div "7:00 AM" at bounding box center [766, 376] width 193 height 27
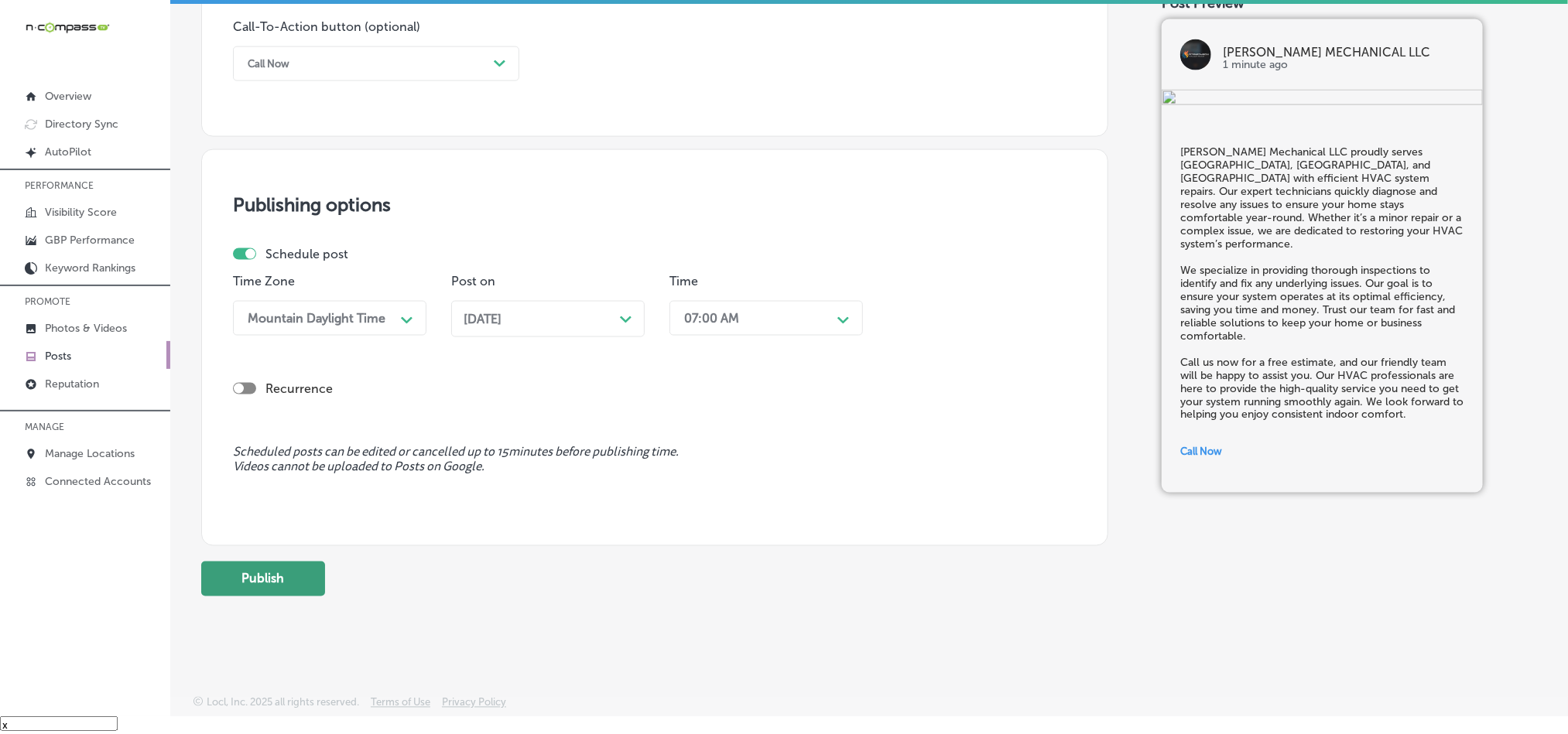
click at [263, 575] on button "Publish" at bounding box center [263, 579] width 124 height 35
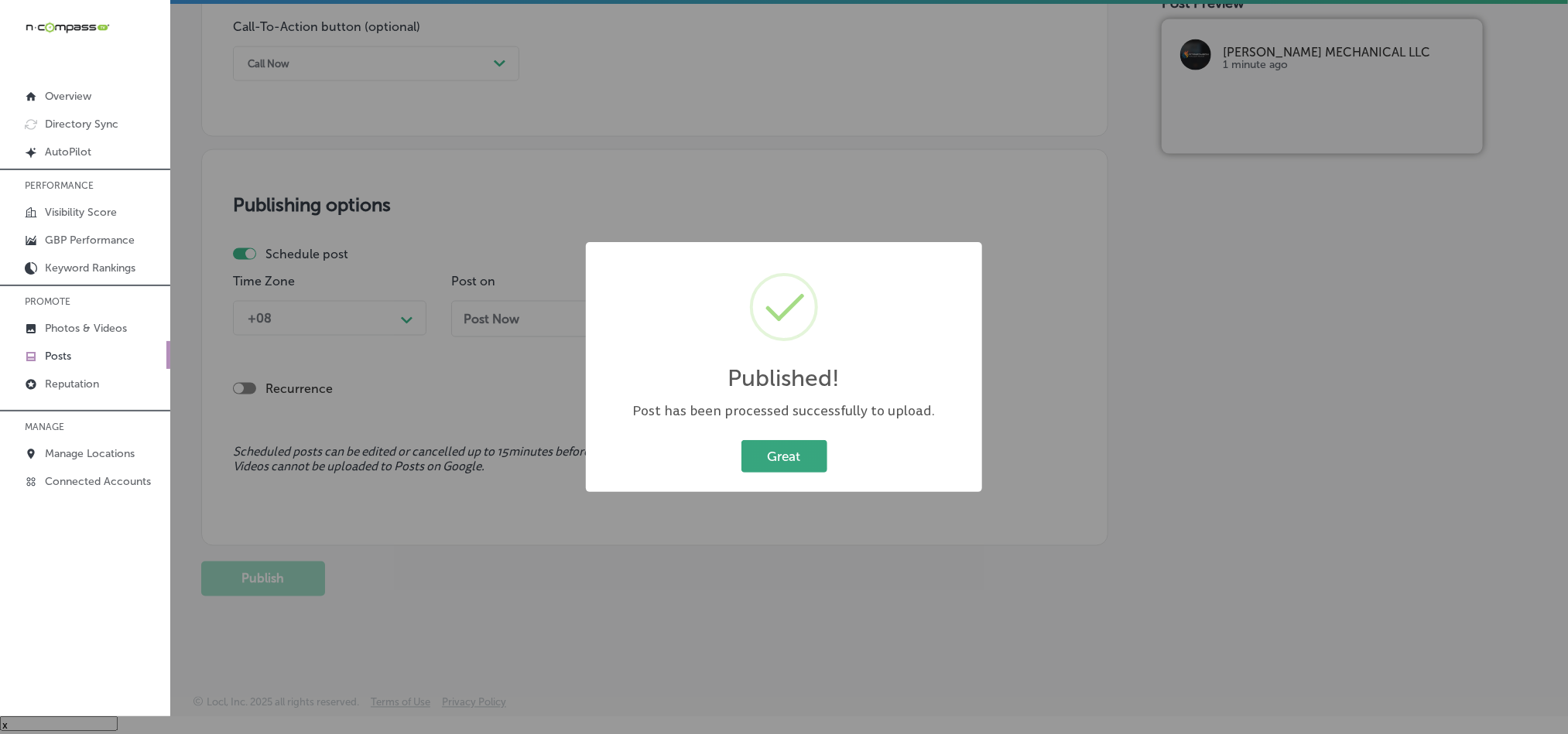
click at [766, 457] on button "Great" at bounding box center [784, 456] width 86 height 32
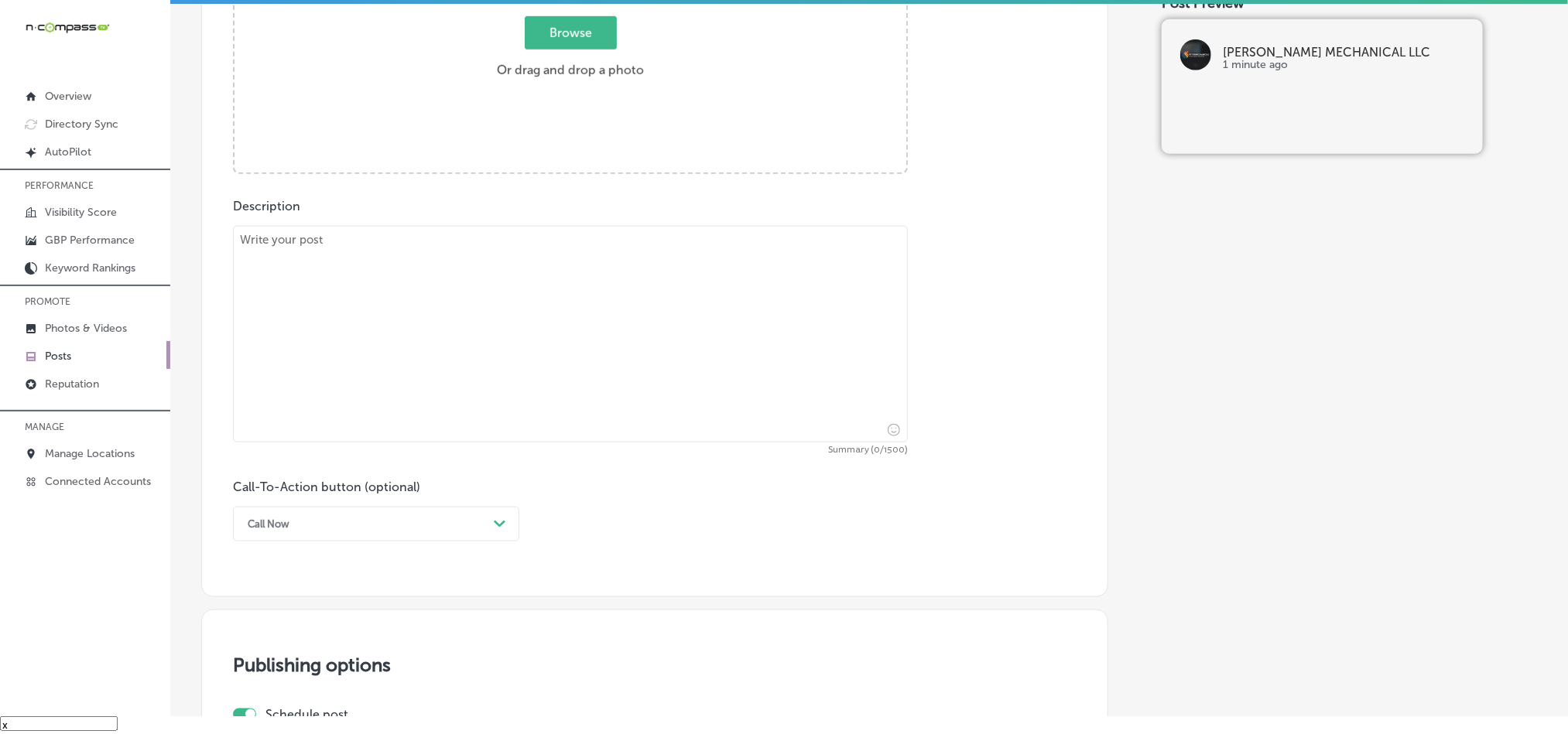
scroll to position [568, 0]
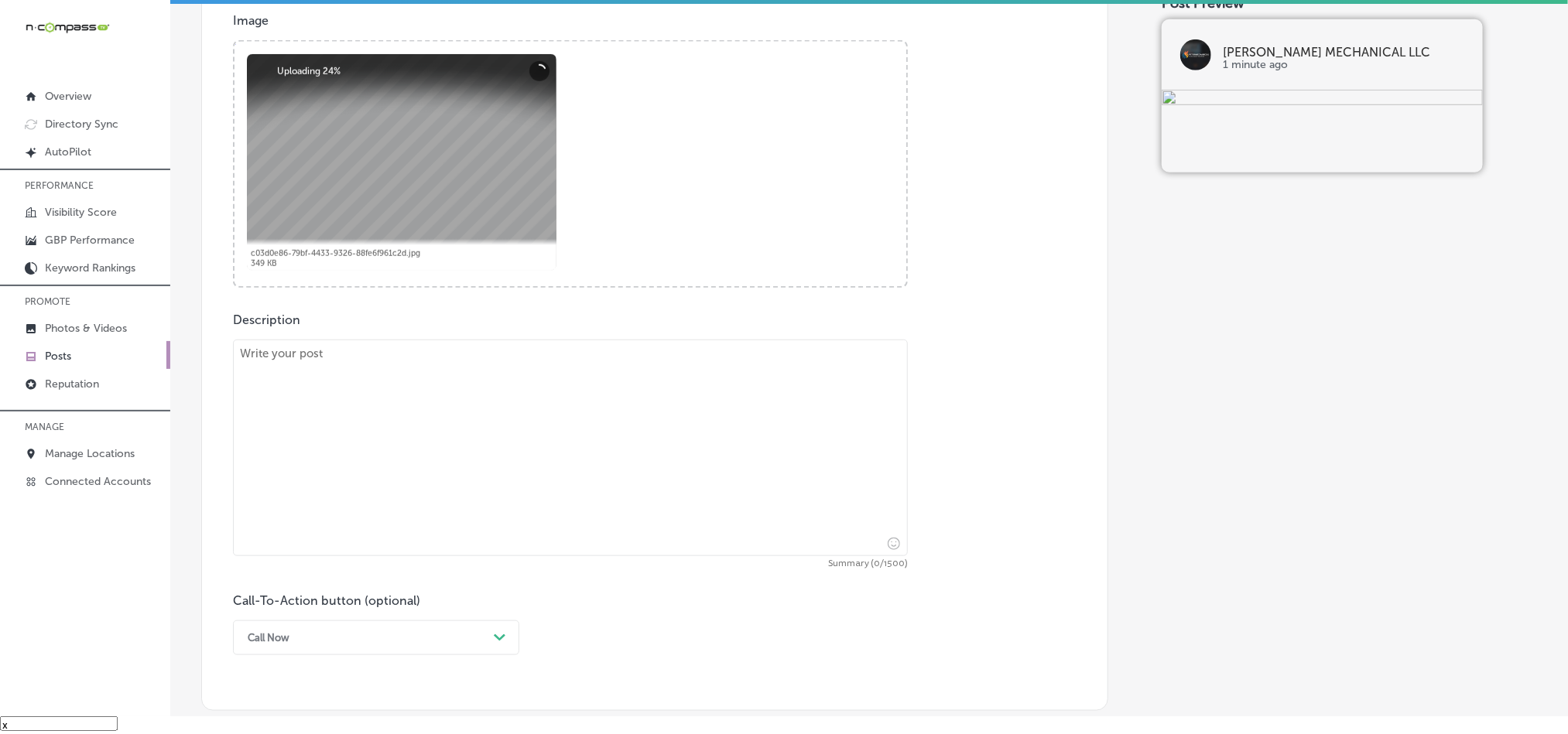
click at [501, 462] on textarea at bounding box center [570, 448] width 675 height 217
paste textarea "[PERSON_NAME] Mechanical LLC offers expert heating system installation services…"
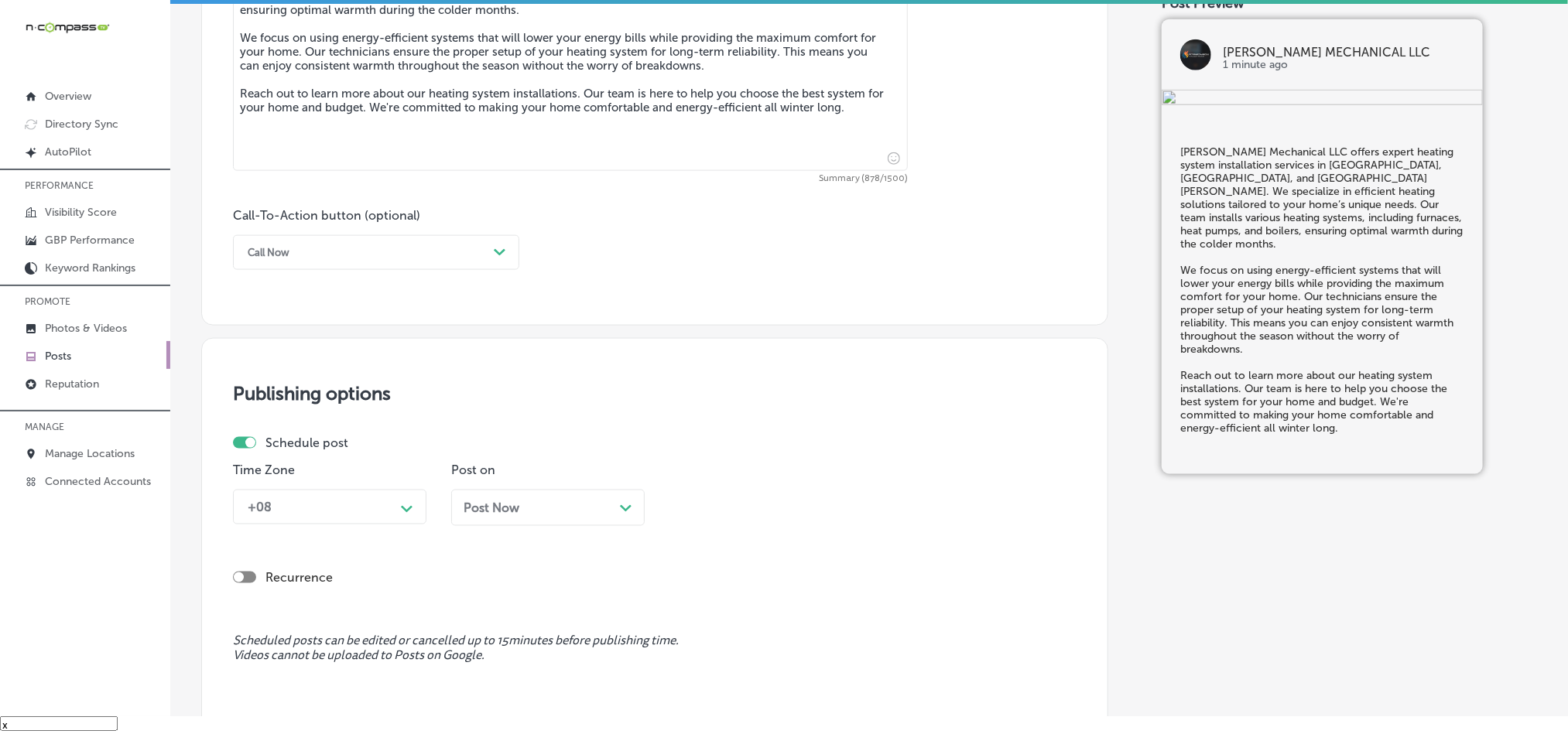
scroll to position [954, 0]
type textarea "[PERSON_NAME] Mechanical LLC offers expert heating system installation services…"
click at [435, 242] on div "Call Now" at bounding box center [364, 251] width 248 height 24
click at [297, 395] on div "Learn more" at bounding box center [376, 393] width 286 height 27
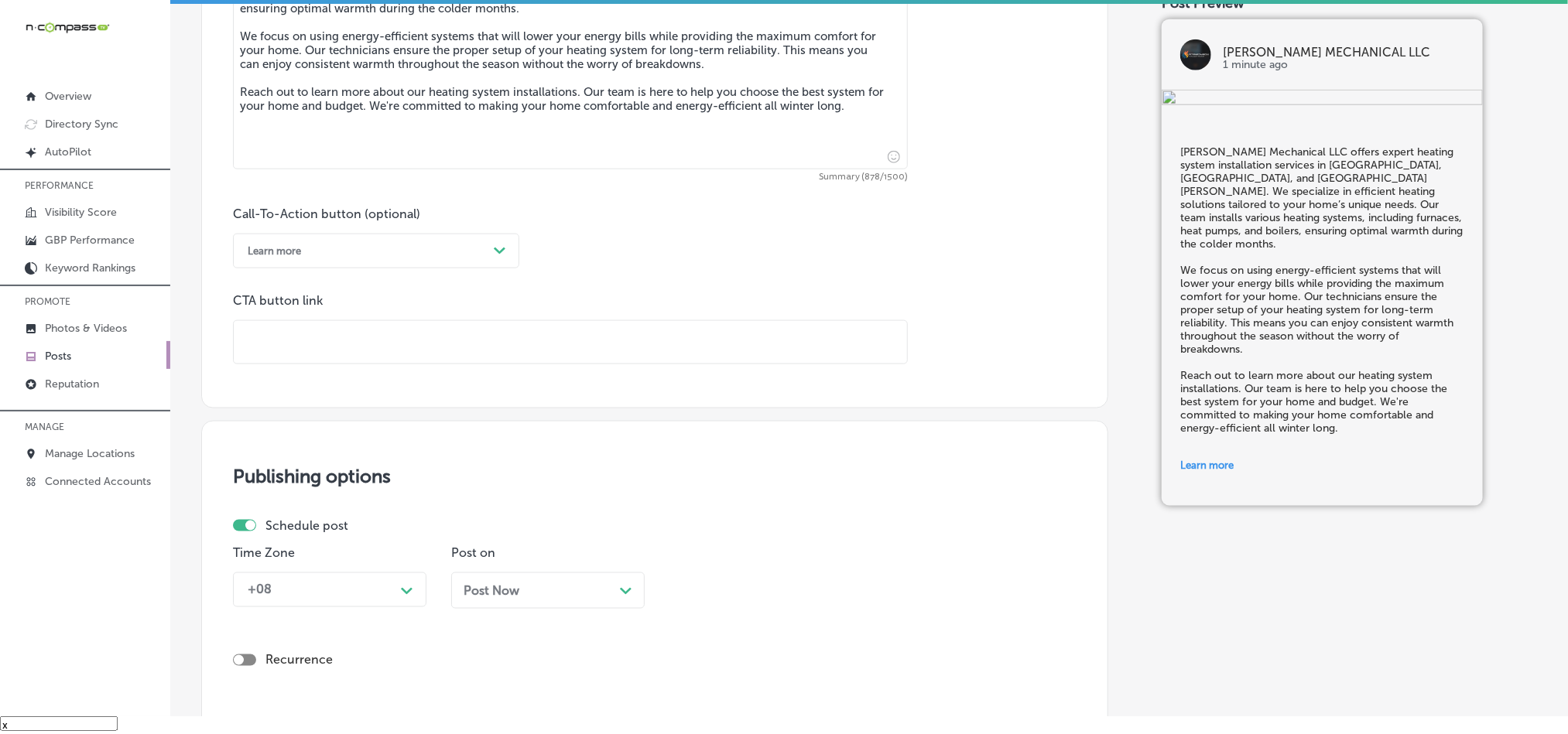
click at [410, 348] on input "text" at bounding box center [570, 342] width 673 height 42
paste input "[URL][DOMAIN_NAME][DOMAIN_NAME]"
type input "[URL][DOMAIN_NAME][DOMAIN_NAME]"
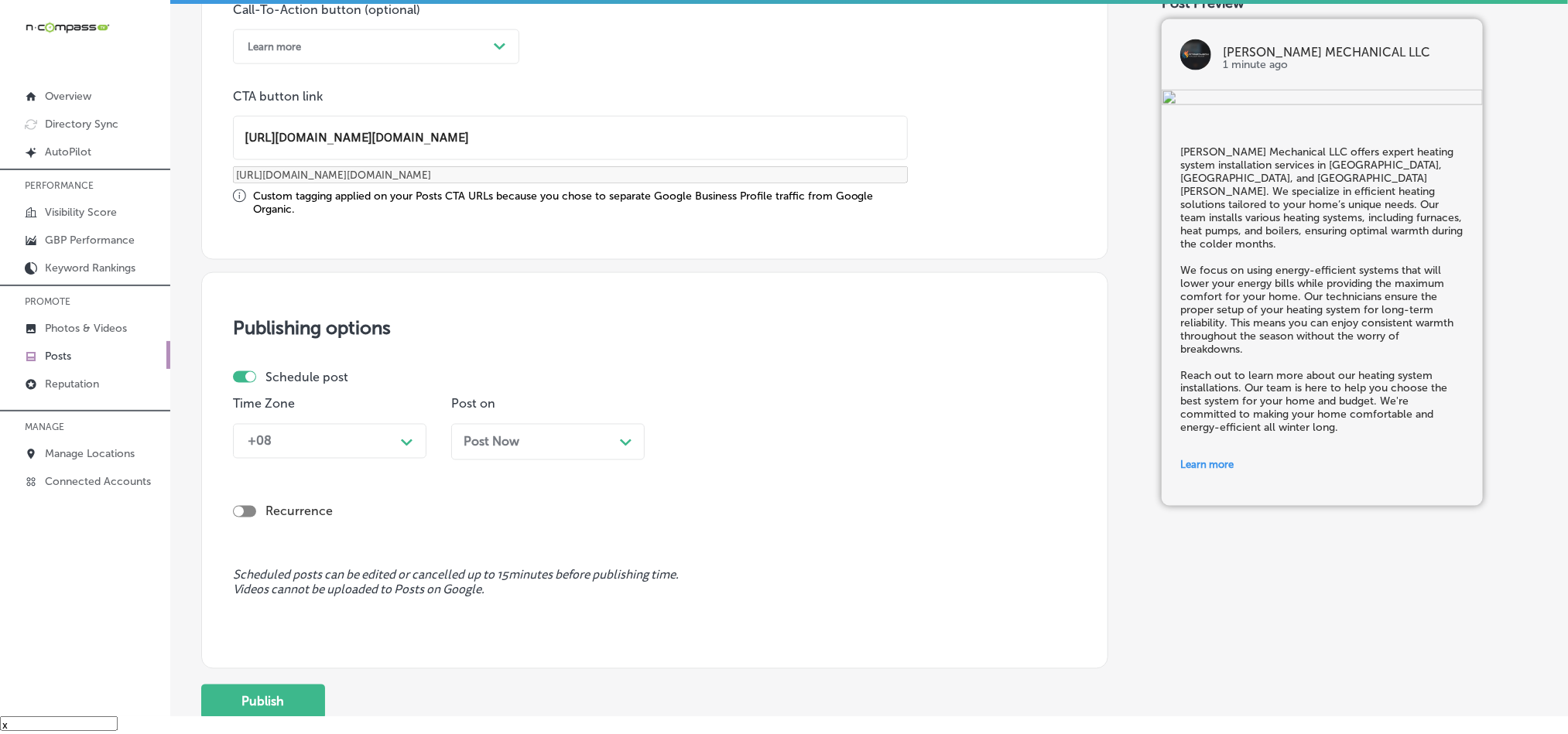
scroll to position [1156, 0]
click at [601, 138] on input "[URL][DOMAIN_NAME][DOMAIN_NAME]" at bounding box center [570, 140] width 673 height 42
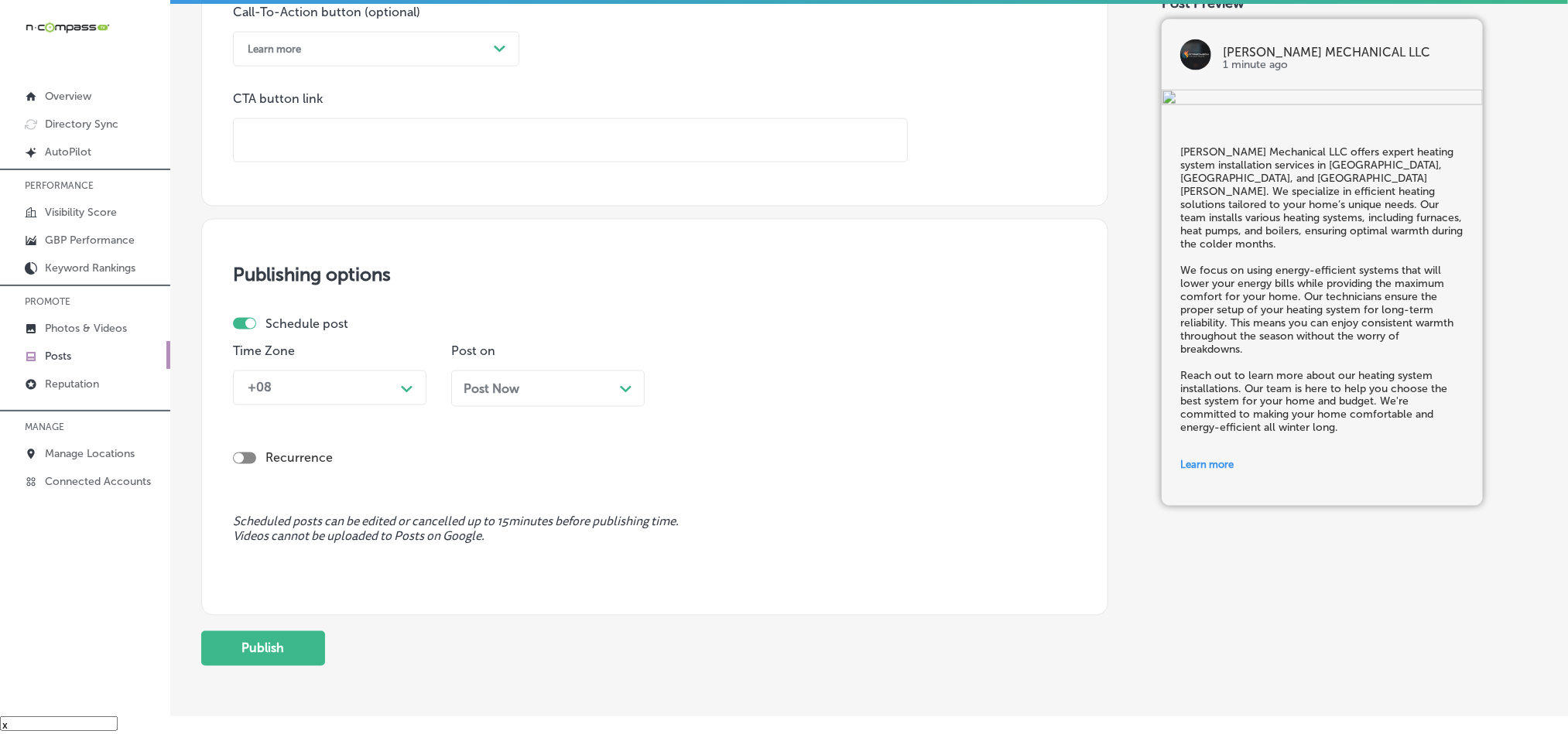
scroll to position [0, 0]
click at [389, 152] on input "text" at bounding box center [570, 140] width 673 height 42
paste input "[URL][DOMAIN_NAME][DOMAIN_NAME]"
click at [398, 132] on input "[URL][DOMAIN_NAME][DOMAIN_NAME]" at bounding box center [570, 140] width 673 height 42
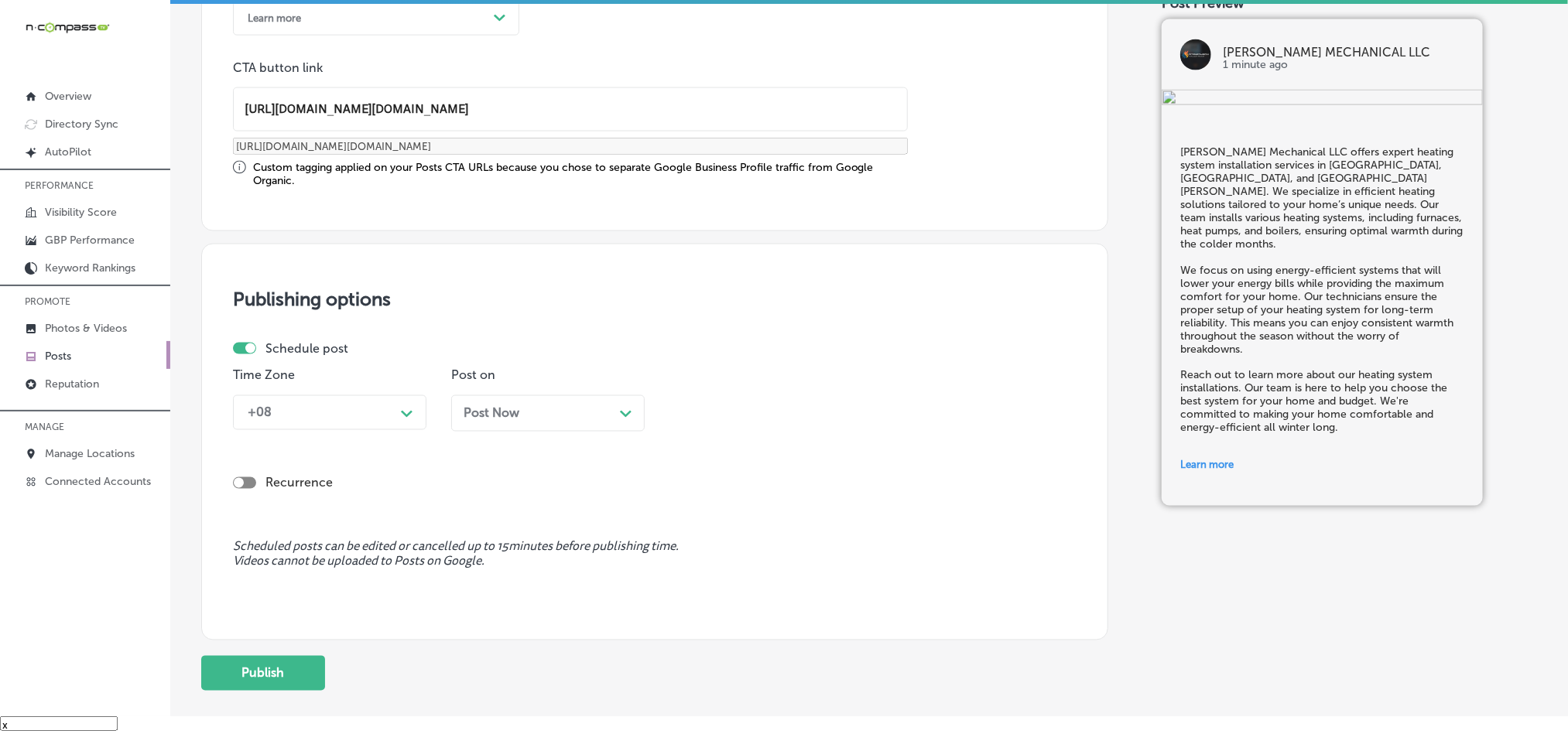
scroll to position [1233, 0]
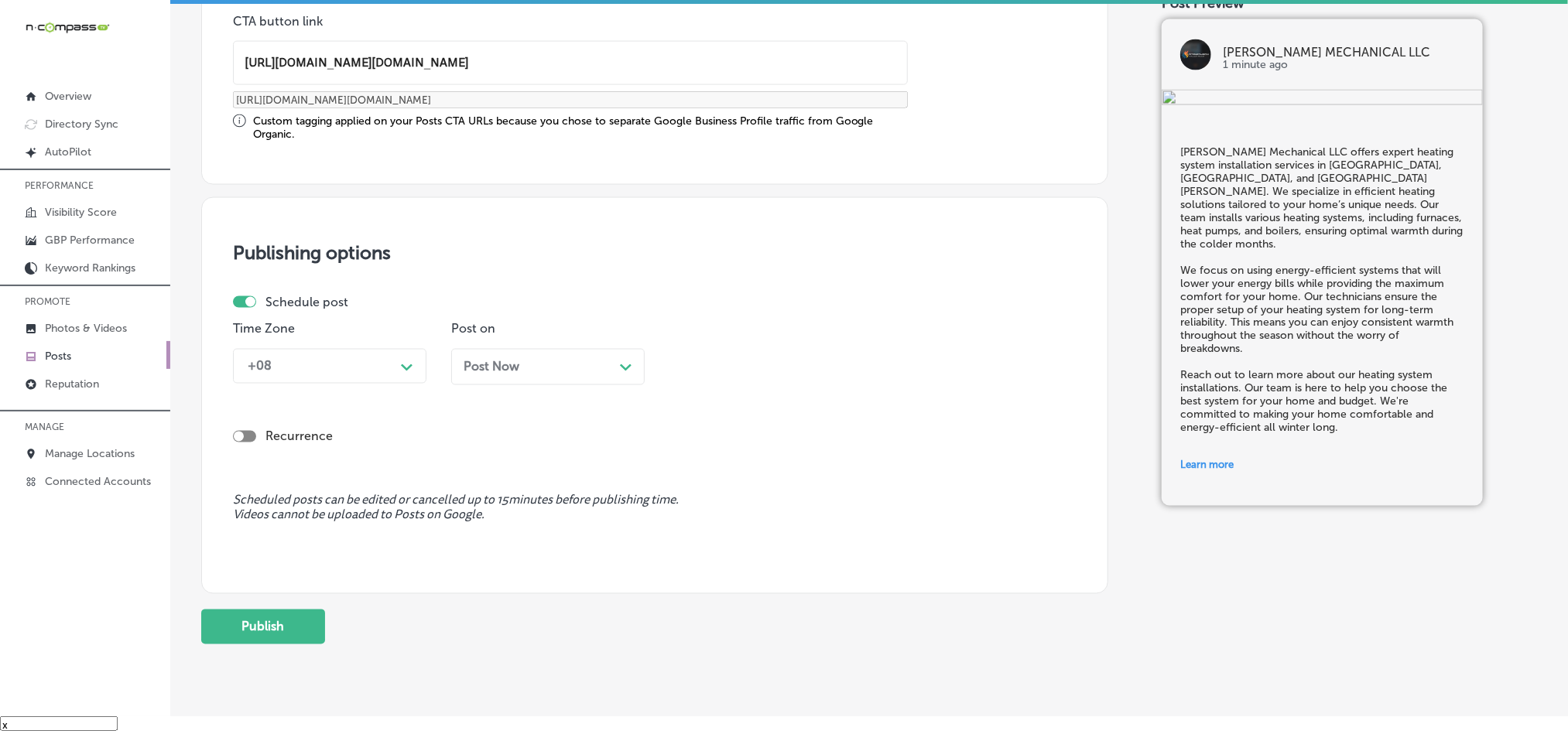
type input "[URL][DOMAIN_NAME][DOMAIN_NAME]"
click at [393, 378] on div "+08" at bounding box center [318, 366] width 155 height 27
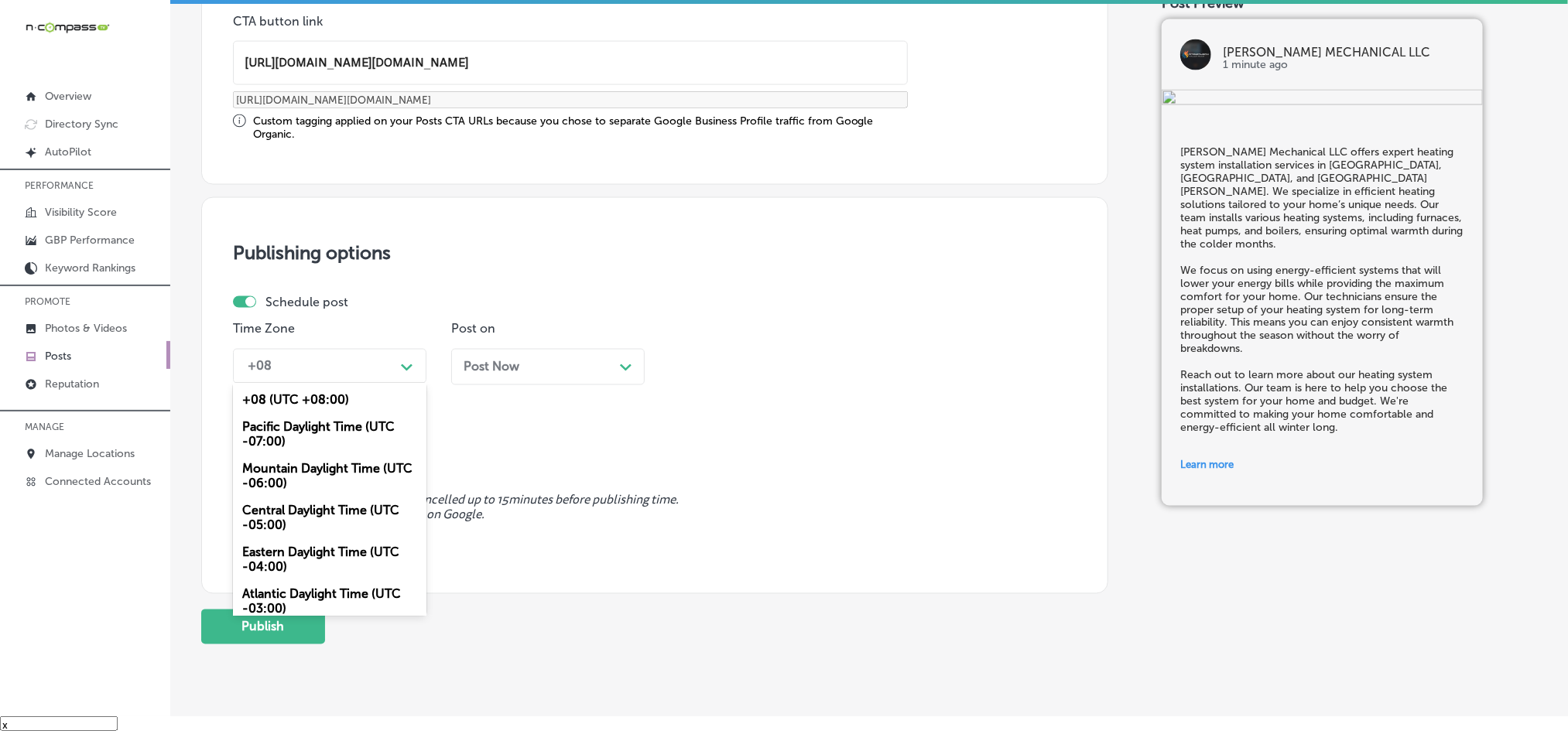
click at [300, 479] on div "Mountain Daylight Time (UTC -06:00)" at bounding box center [329, 476] width 193 height 41
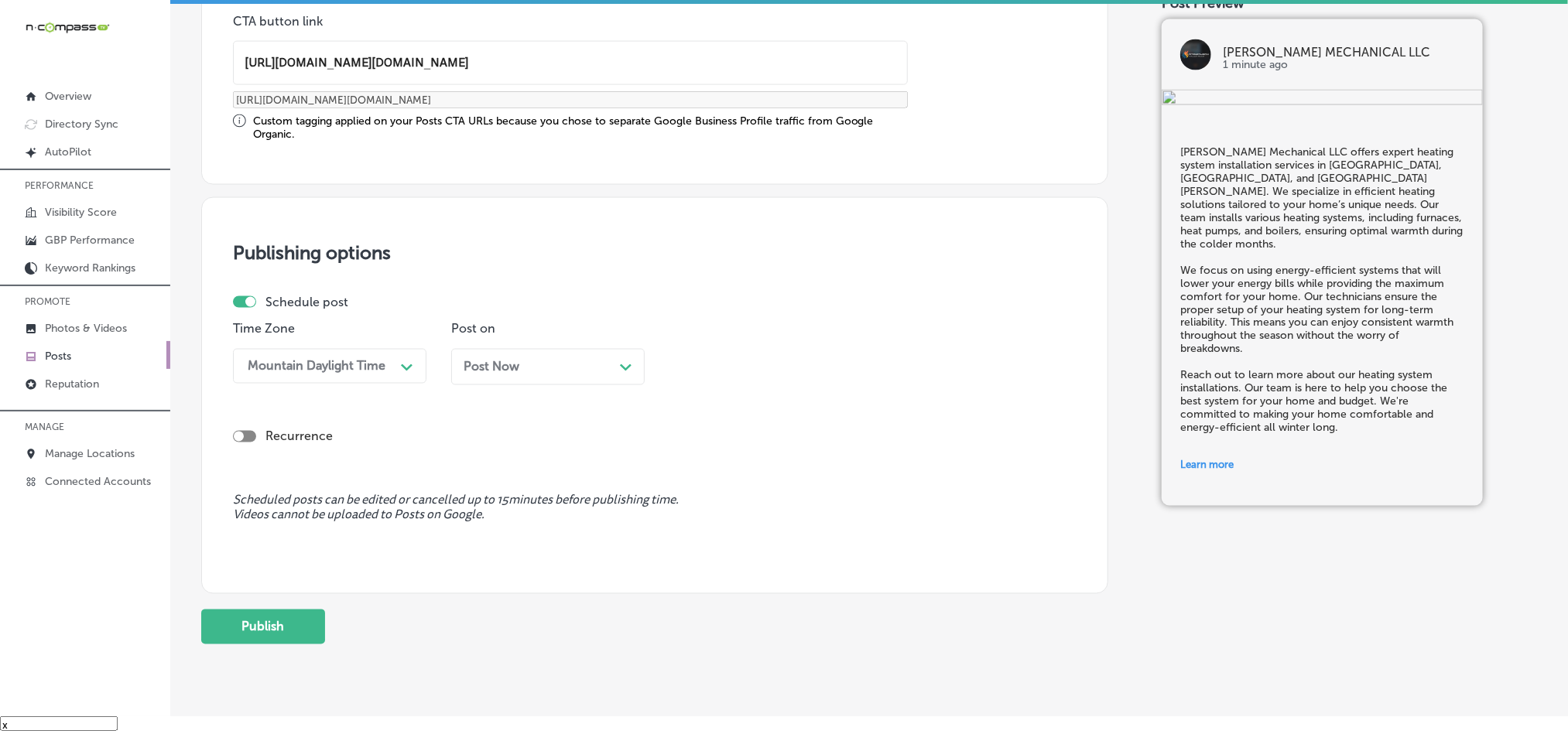
click at [626, 365] on div "Path Created with Sketch." at bounding box center [626, 366] width 13 height 13
click at [752, 355] on div "02:00 PM" at bounding box center [754, 366] width 155 height 27
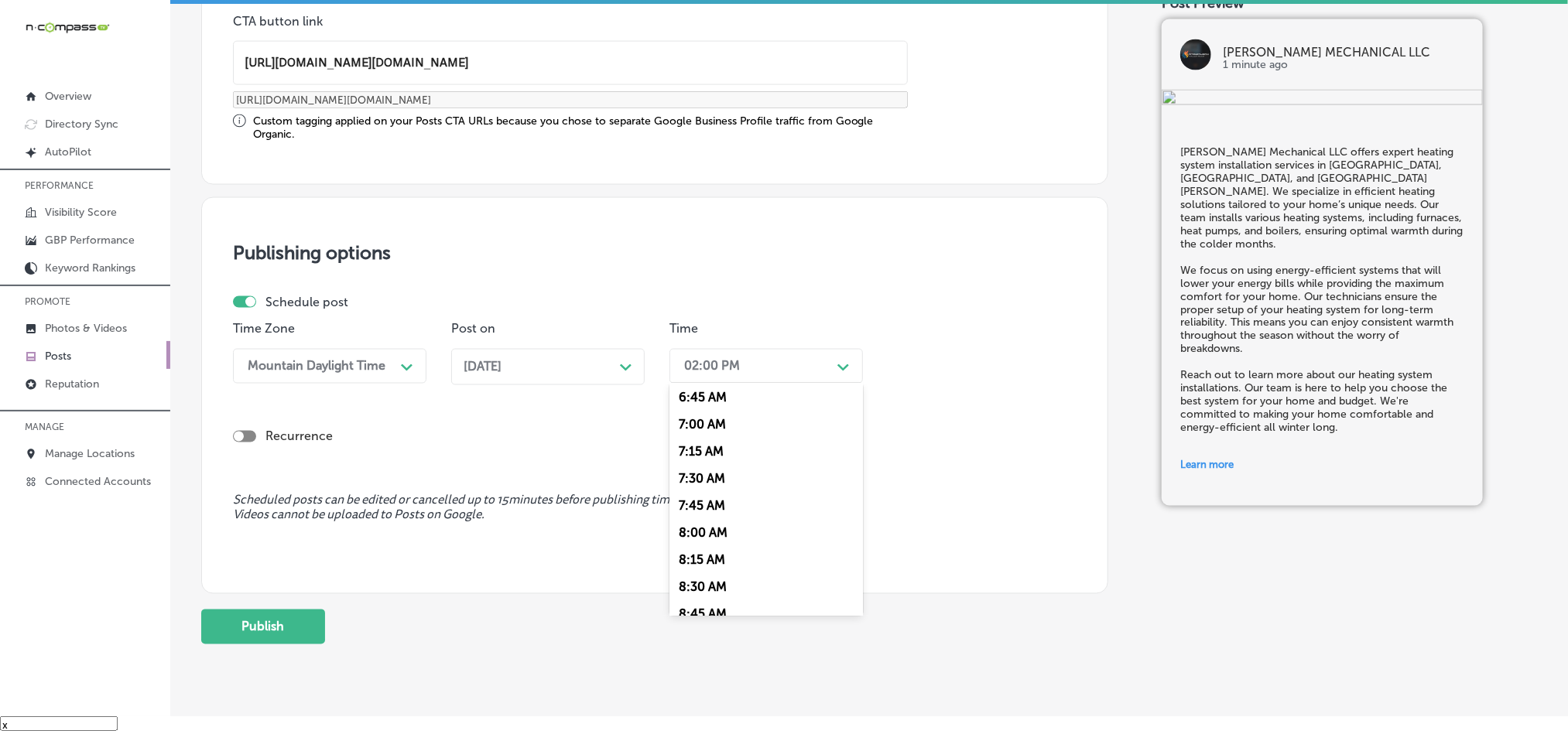
click at [693, 434] on div "7:00 AM" at bounding box center [766, 424] width 193 height 27
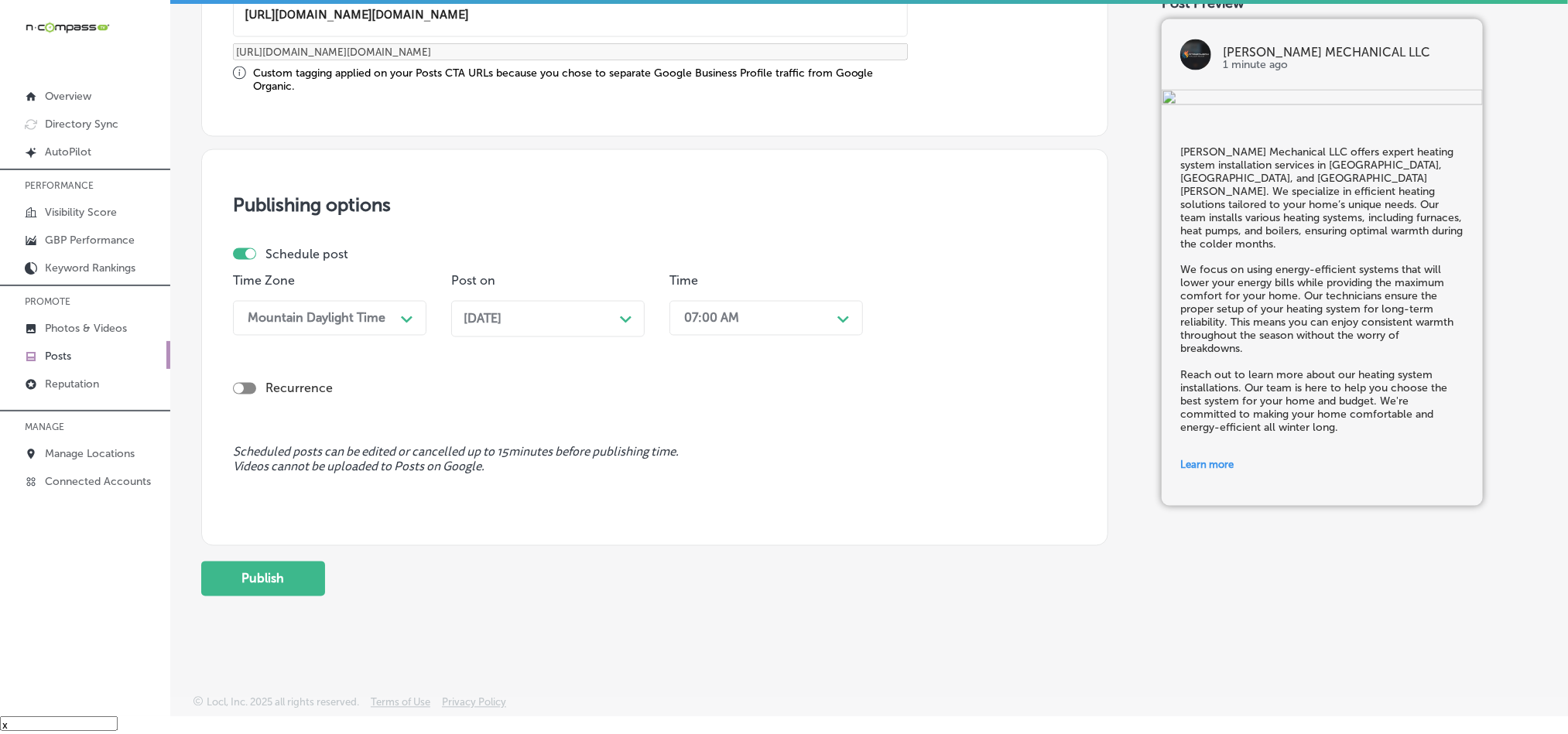
scroll to position [1287, 0]
click at [310, 573] on button "Publish" at bounding box center [263, 579] width 124 height 35
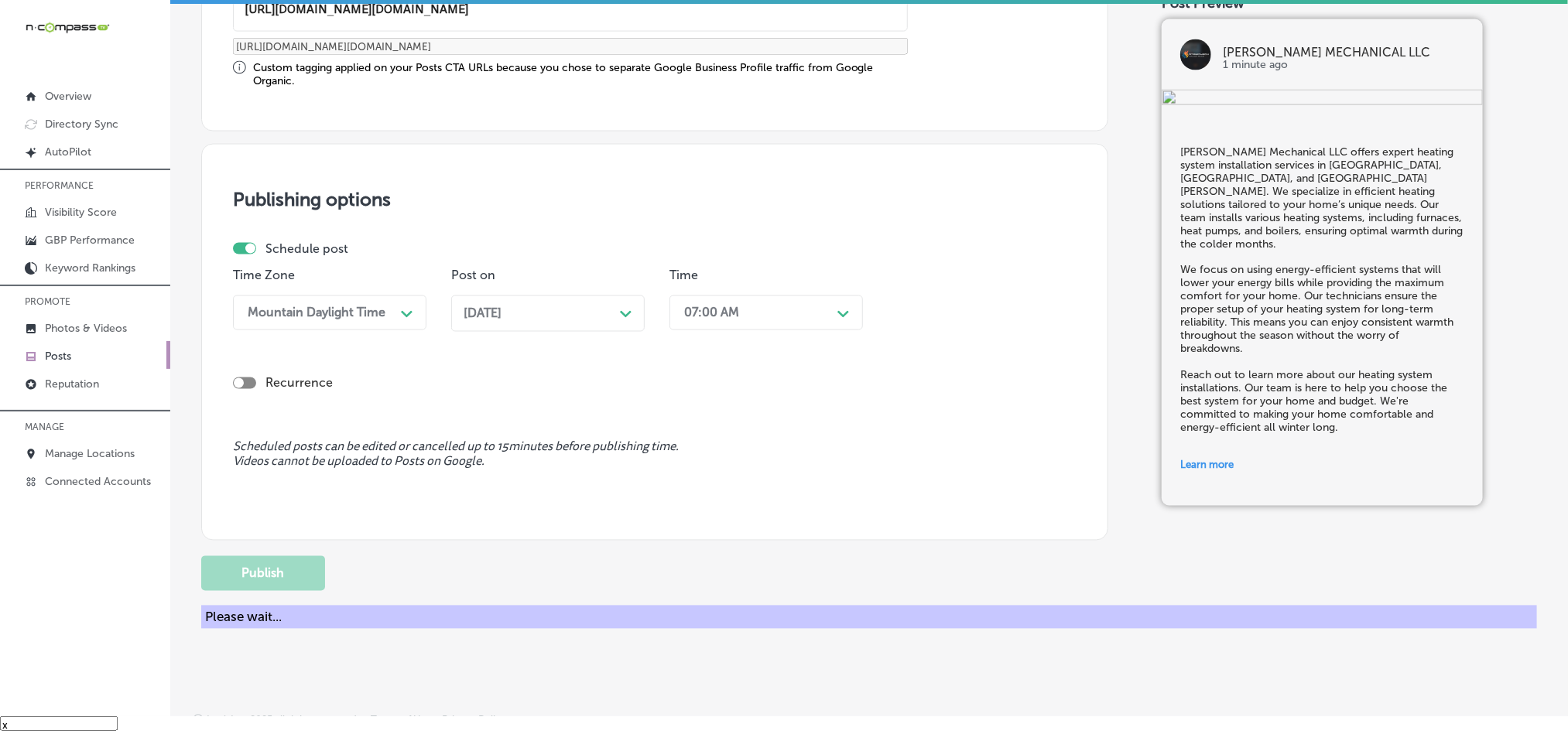
scroll to position [1148, 0]
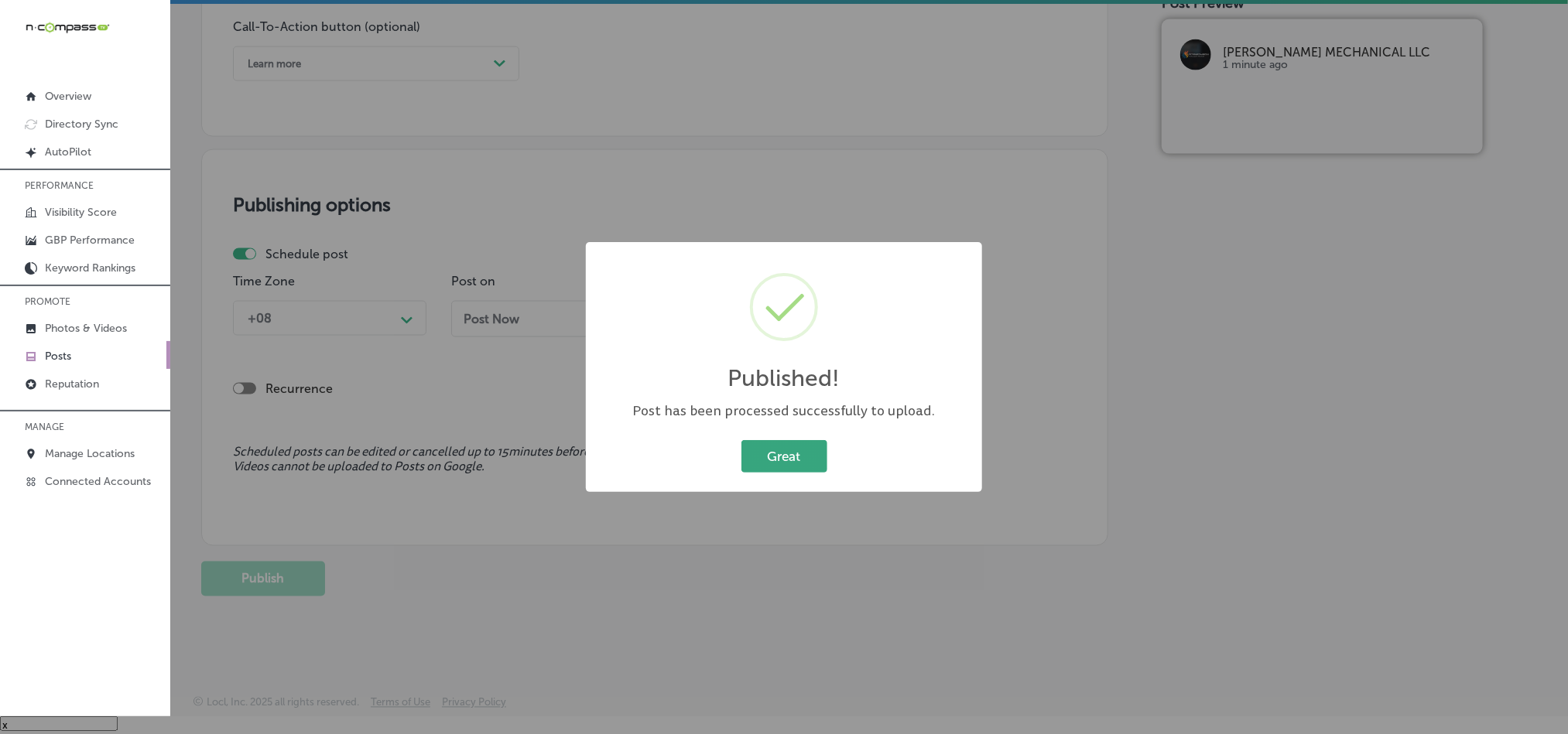
click at [780, 465] on button "Great" at bounding box center [784, 456] width 86 height 32
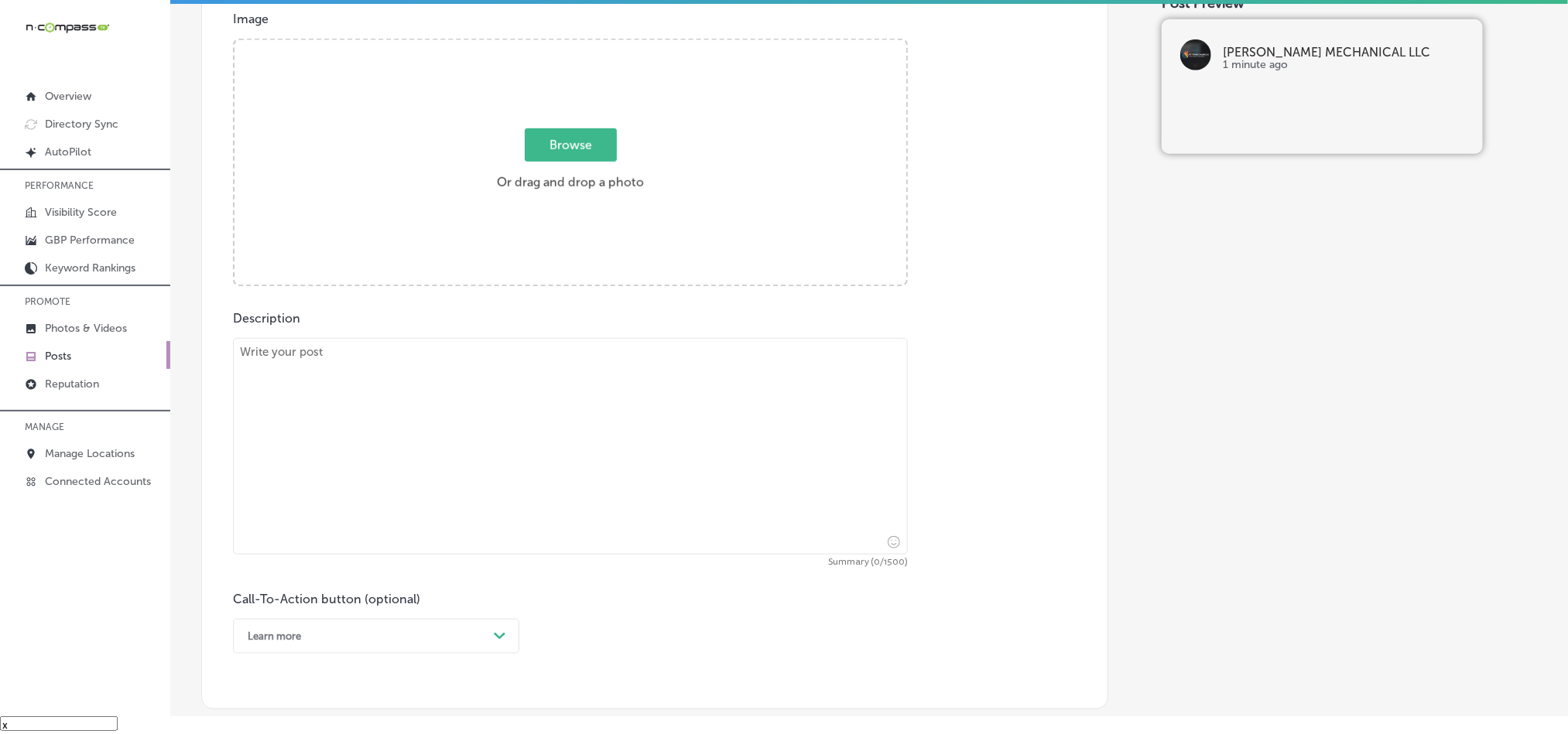
scroll to position [568, 0]
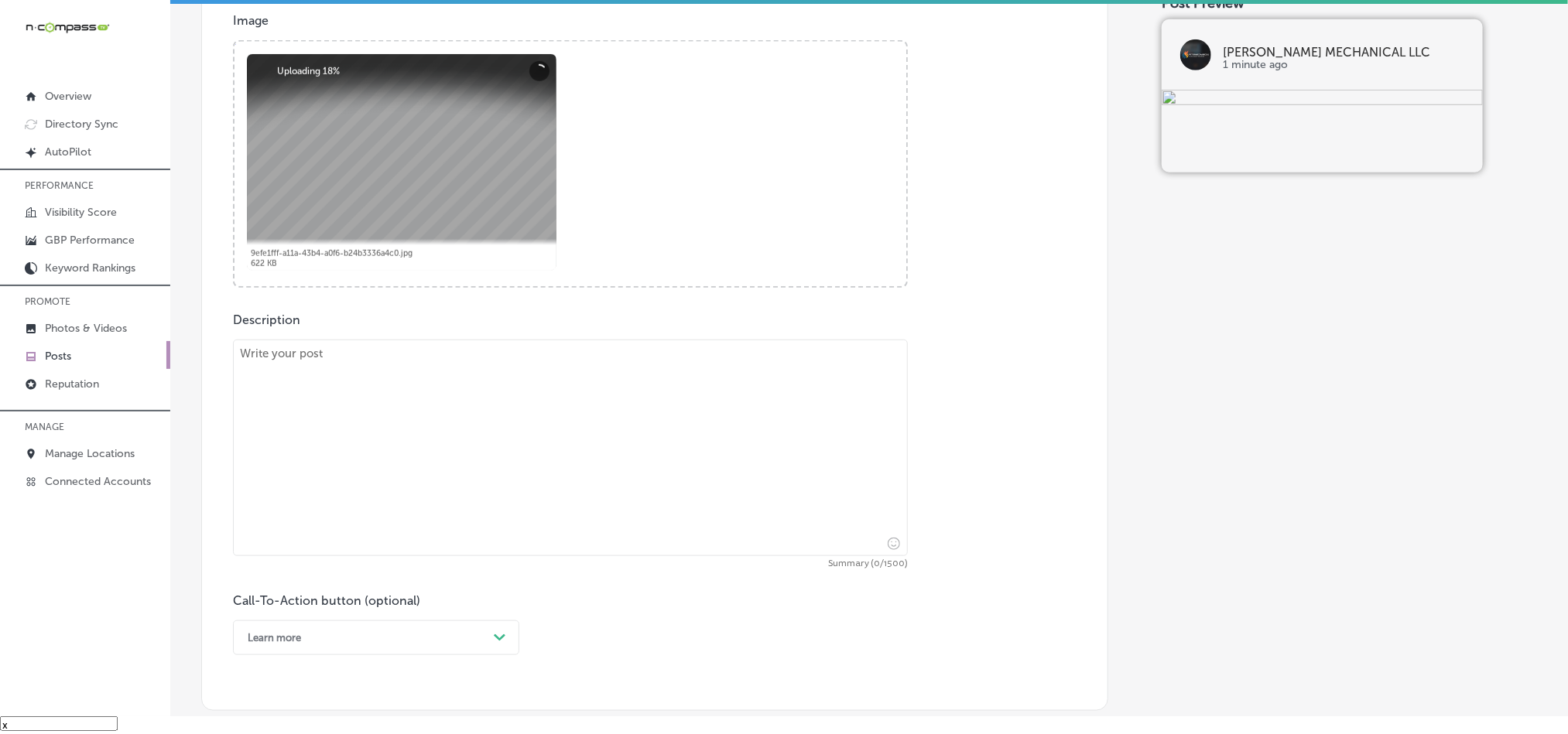
click at [523, 455] on textarea at bounding box center [570, 448] width 675 height 217
paste textarea "At [PERSON_NAME] Mechanical LLC, we provide expert cooling services in [GEOGRAP…"
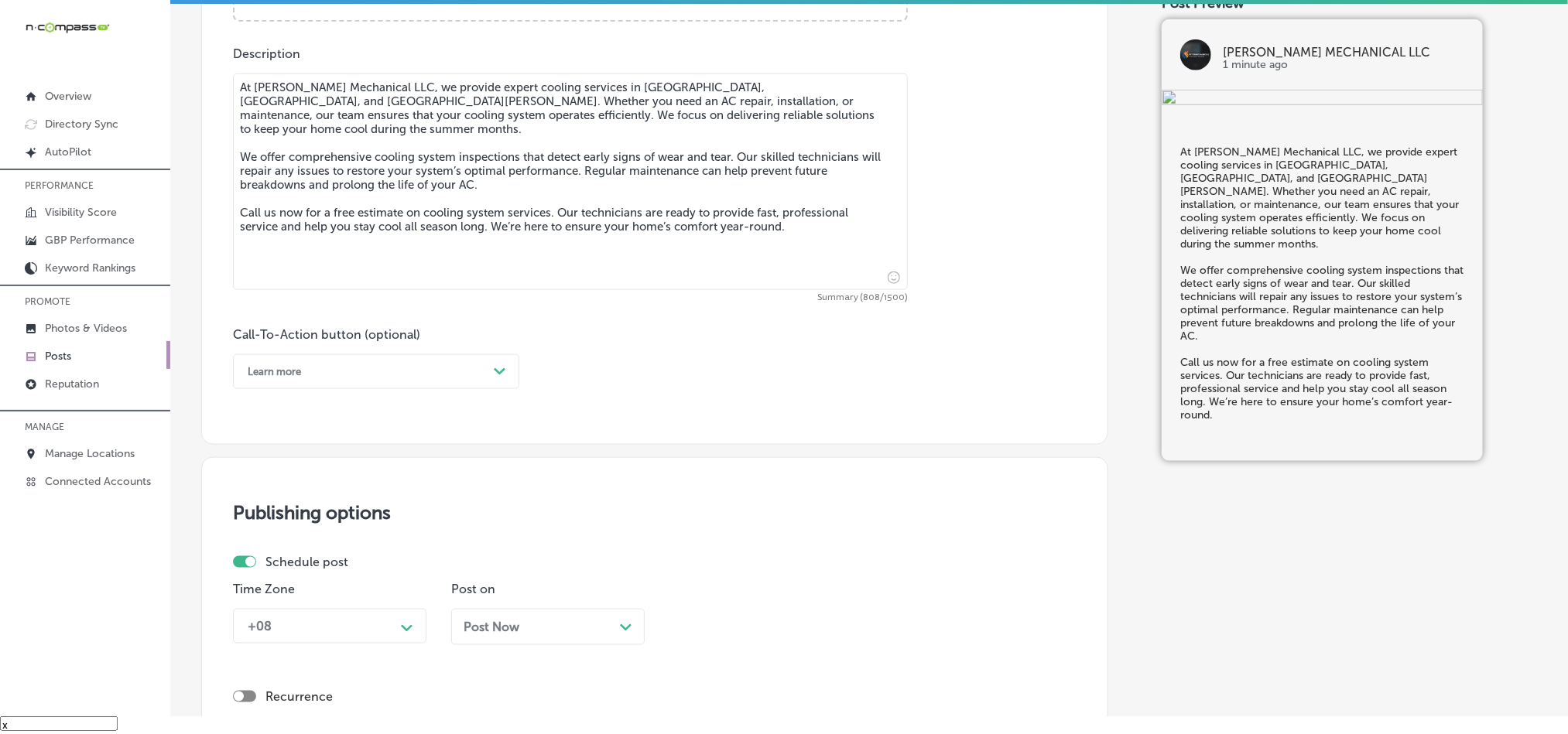
scroll to position [877, 0]
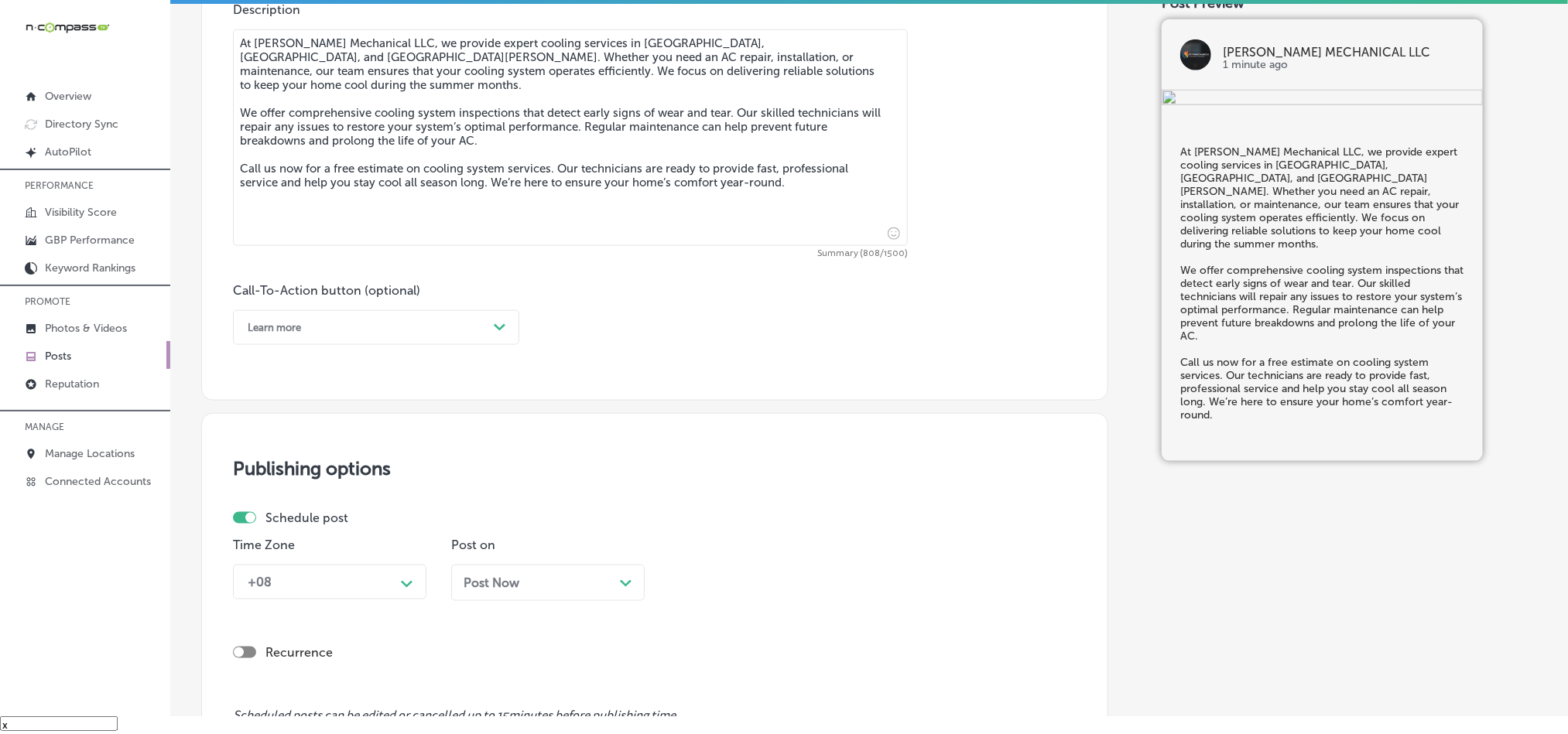
type textarea "At [PERSON_NAME] Mechanical LLC, we provide expert cooling services in [GEOGRAP…"
click at [403, 324] on div "Learn more" at bounding box center [364, 328] width 248 height 24
click at [271, 525] on div "Call Now" at bounding box center [376, 524] width 286 height 27
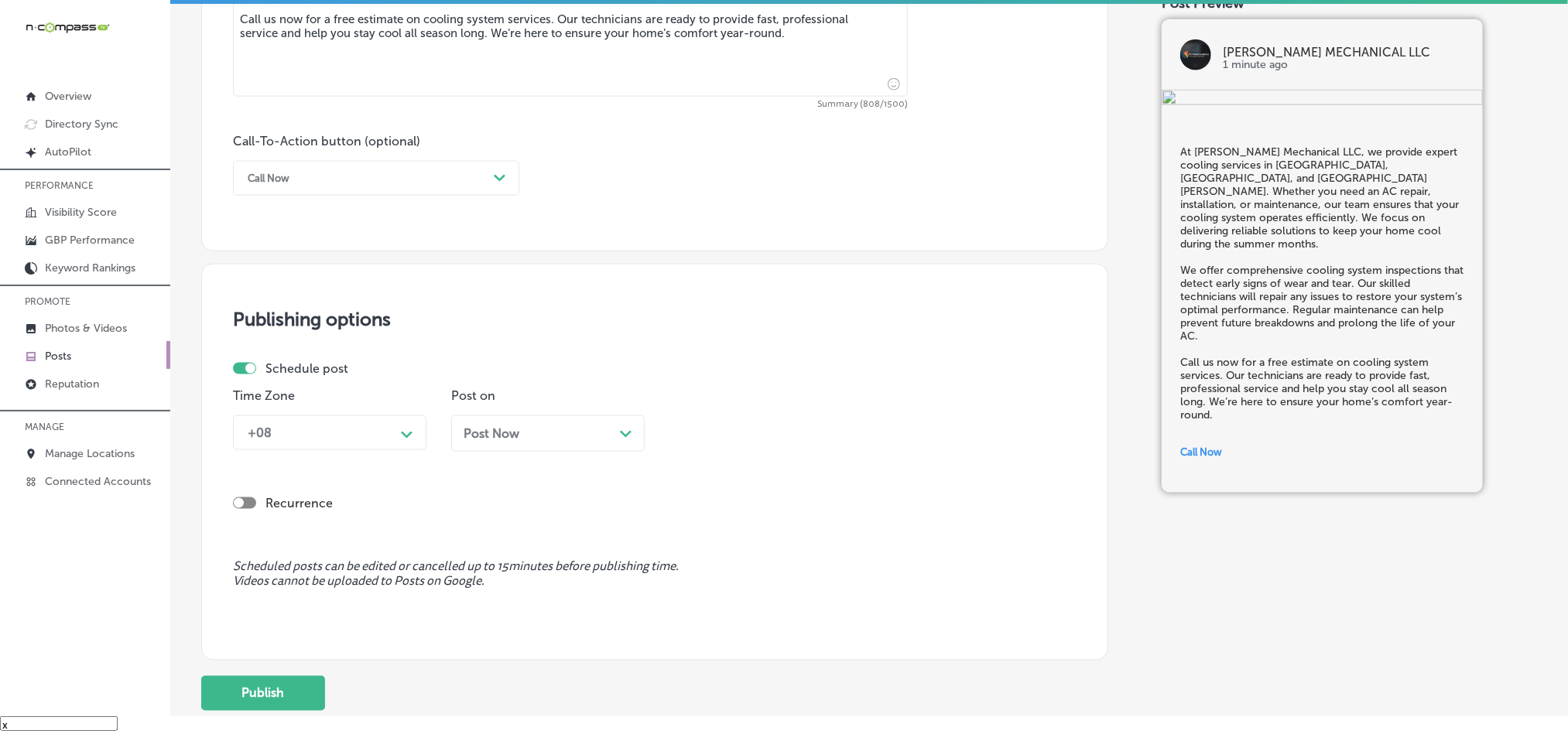
scroll to position [1070, 0]
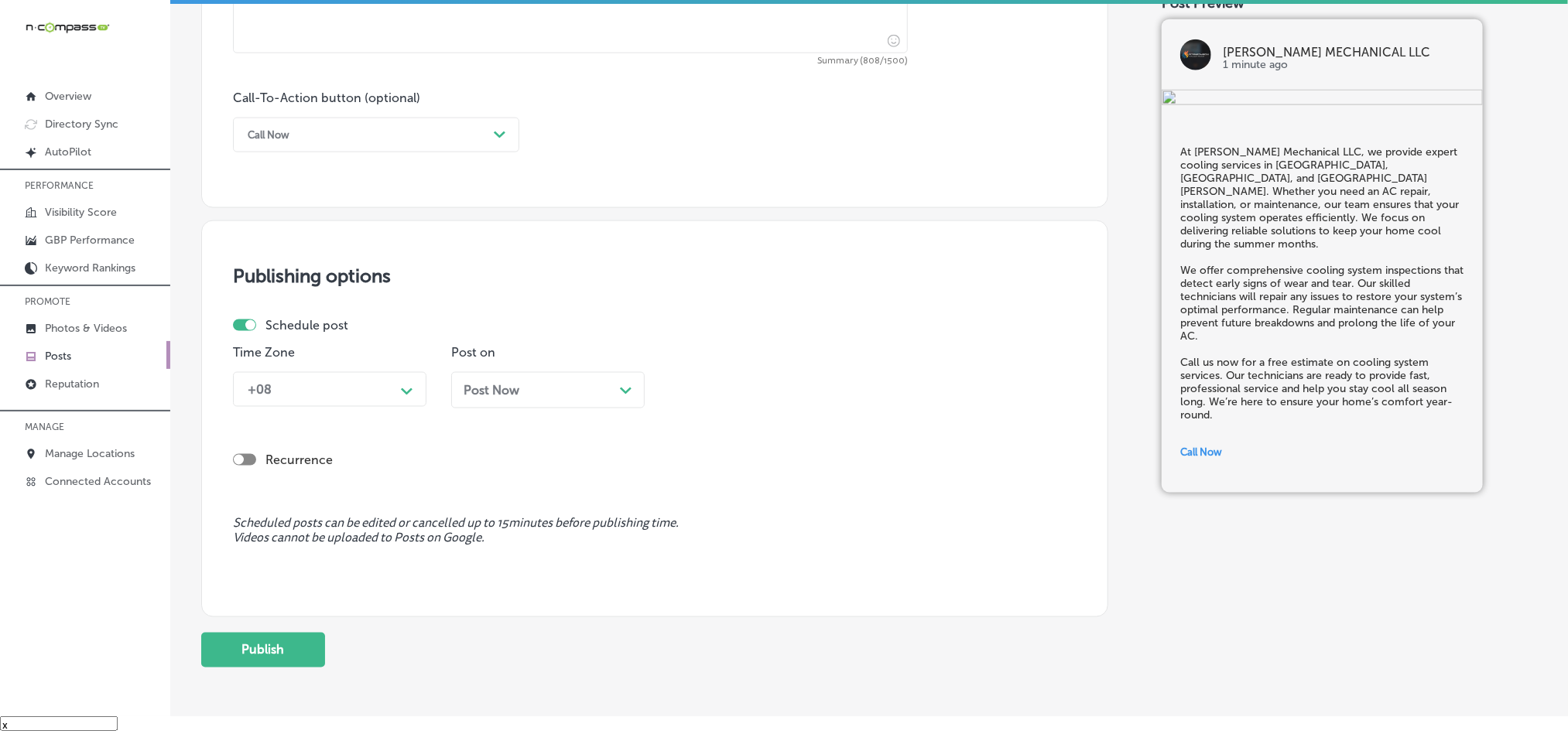
click at [390, 398] on div "+08" at bounding box center [318, 389] width 155 height 27
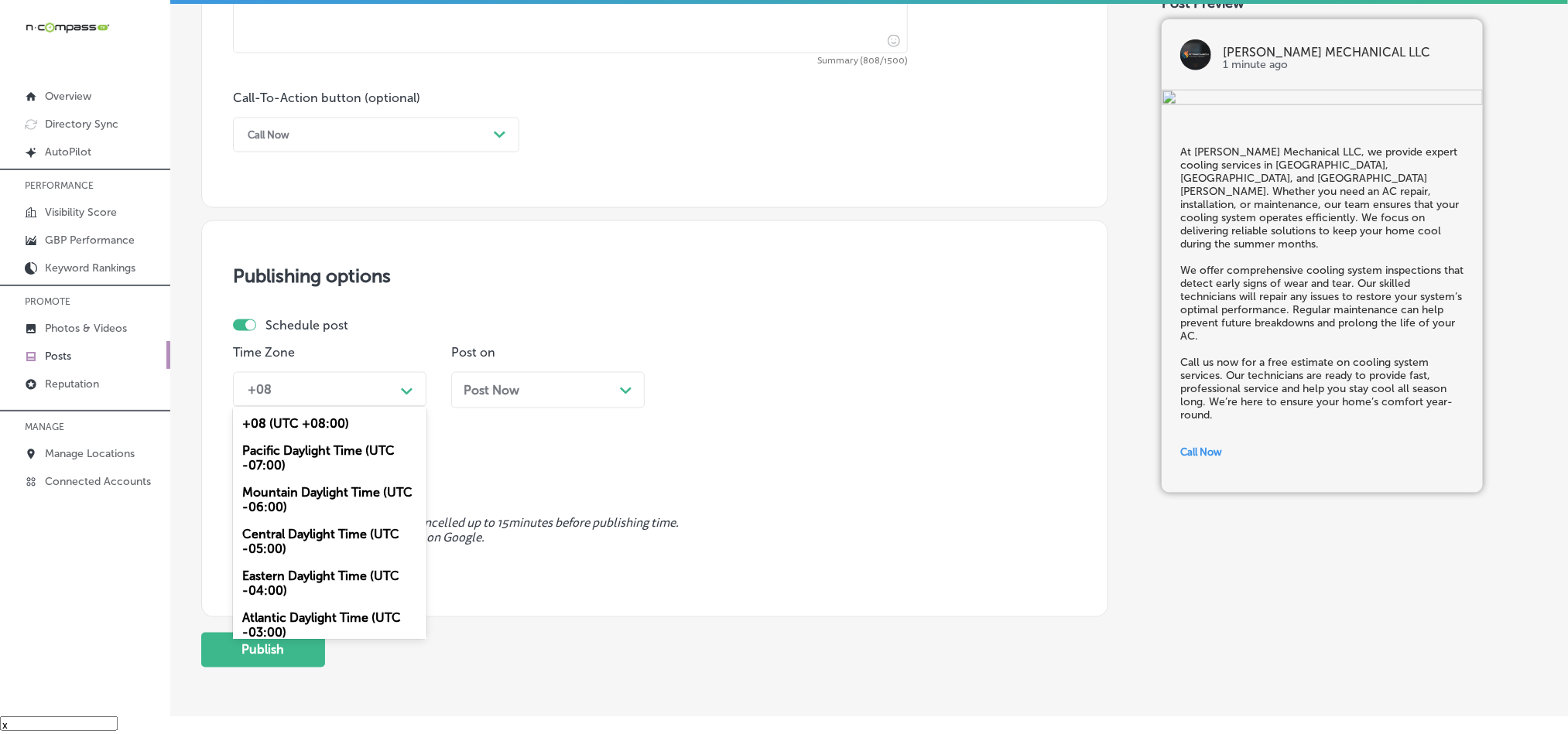
click at [284, 496] on div "Mountain Daylight Time (UTC -06:00)" at bounding box center [329, 499] width 193 height 41
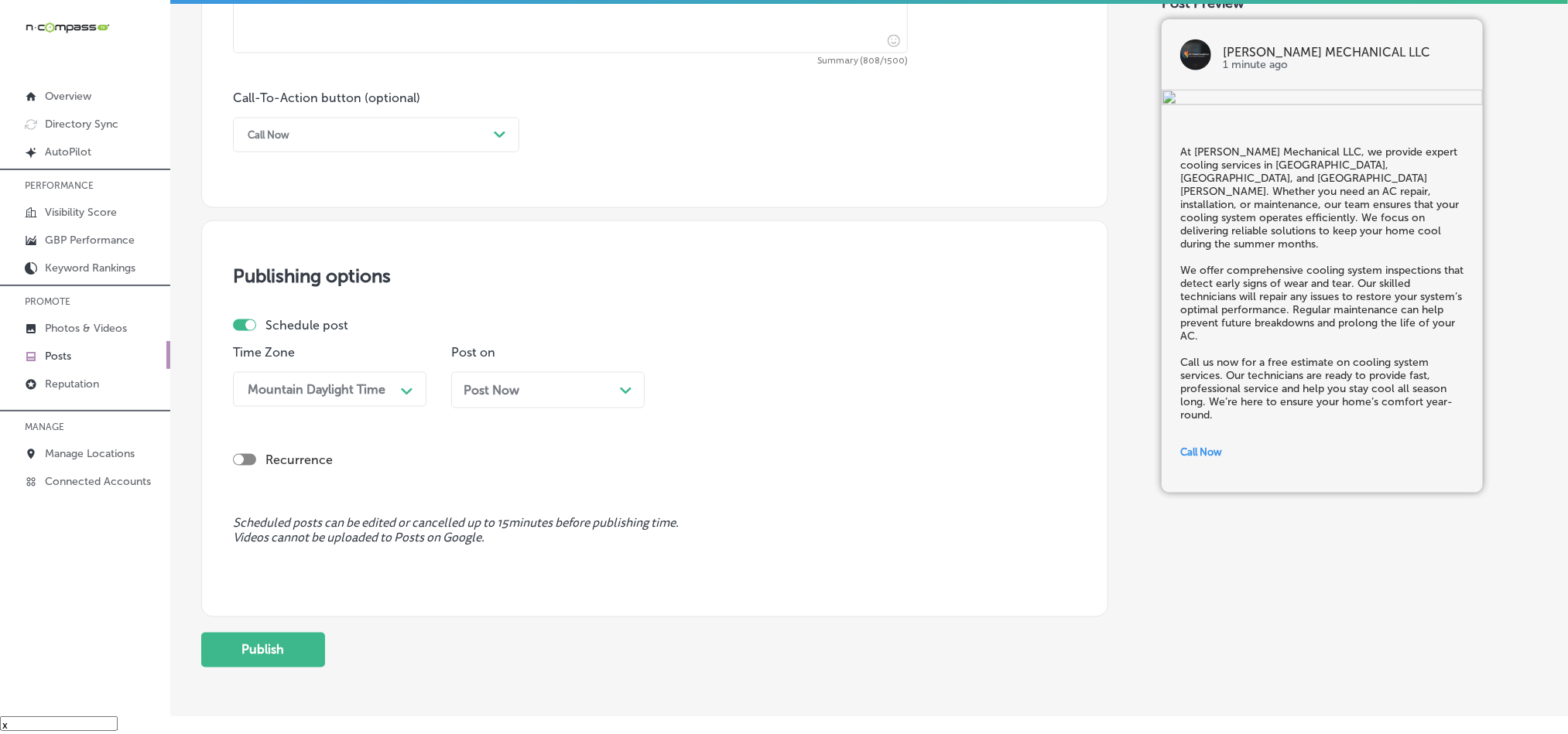
click at [558, 388] on div "Post Now Path Created with Sketch." at bounding box center [548, 390] width 169 height 15
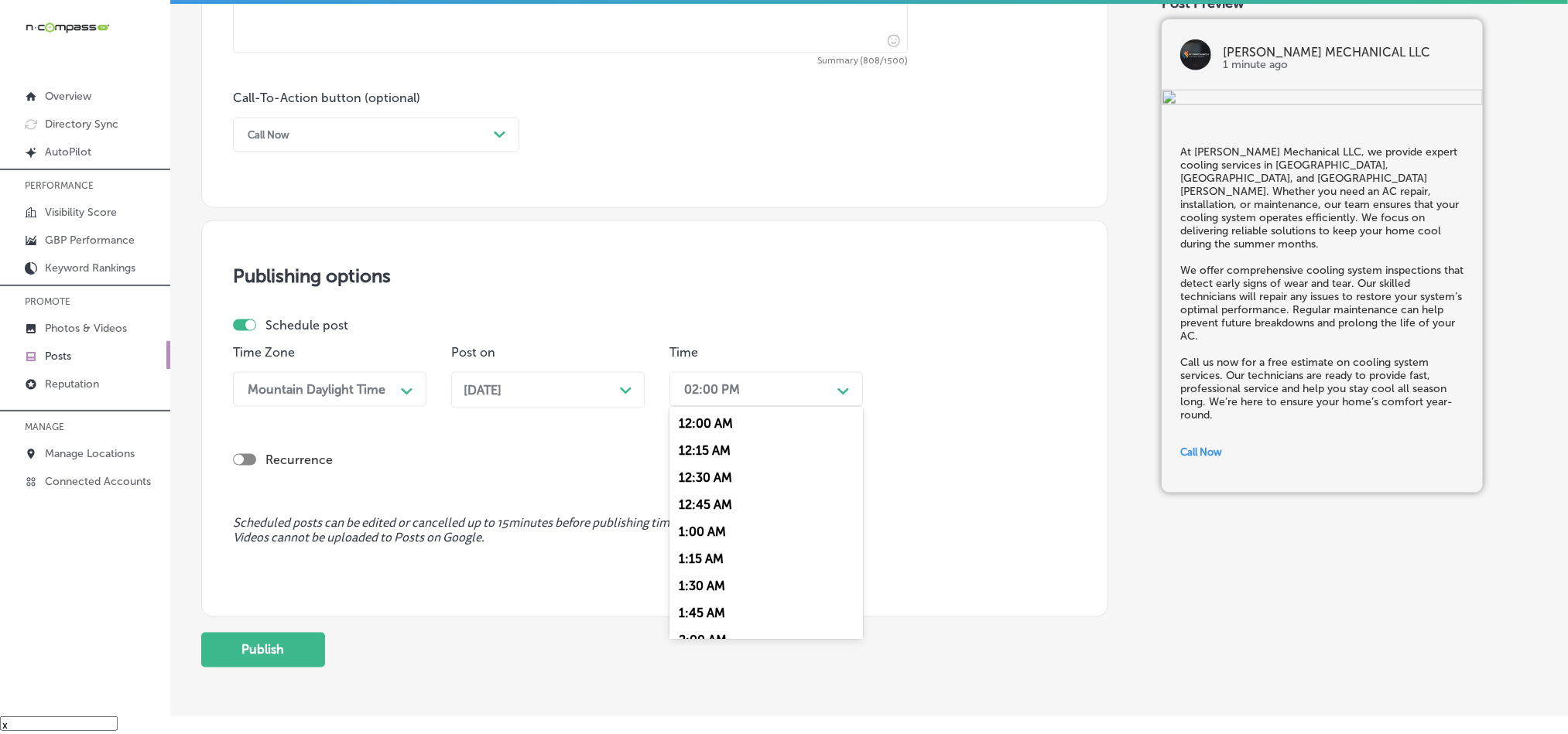
click at [760, 385] on div "02:00 PM" at bounding box center [754, 389] width 155 height 27
click at [699, 460] on div "7:00 AM" at bounding box center [766, 447] width 193 height 27
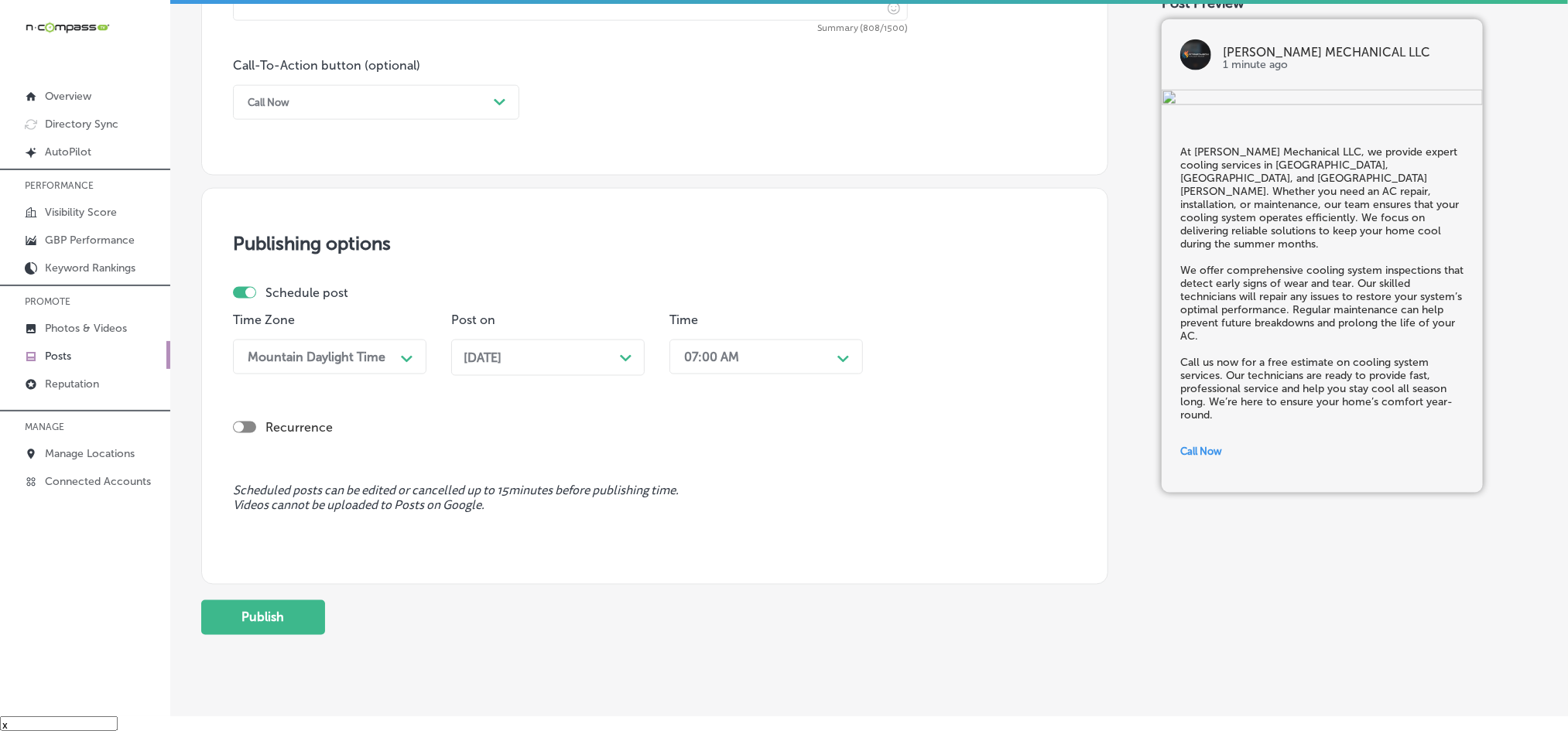
scroll to position [1148, 0]
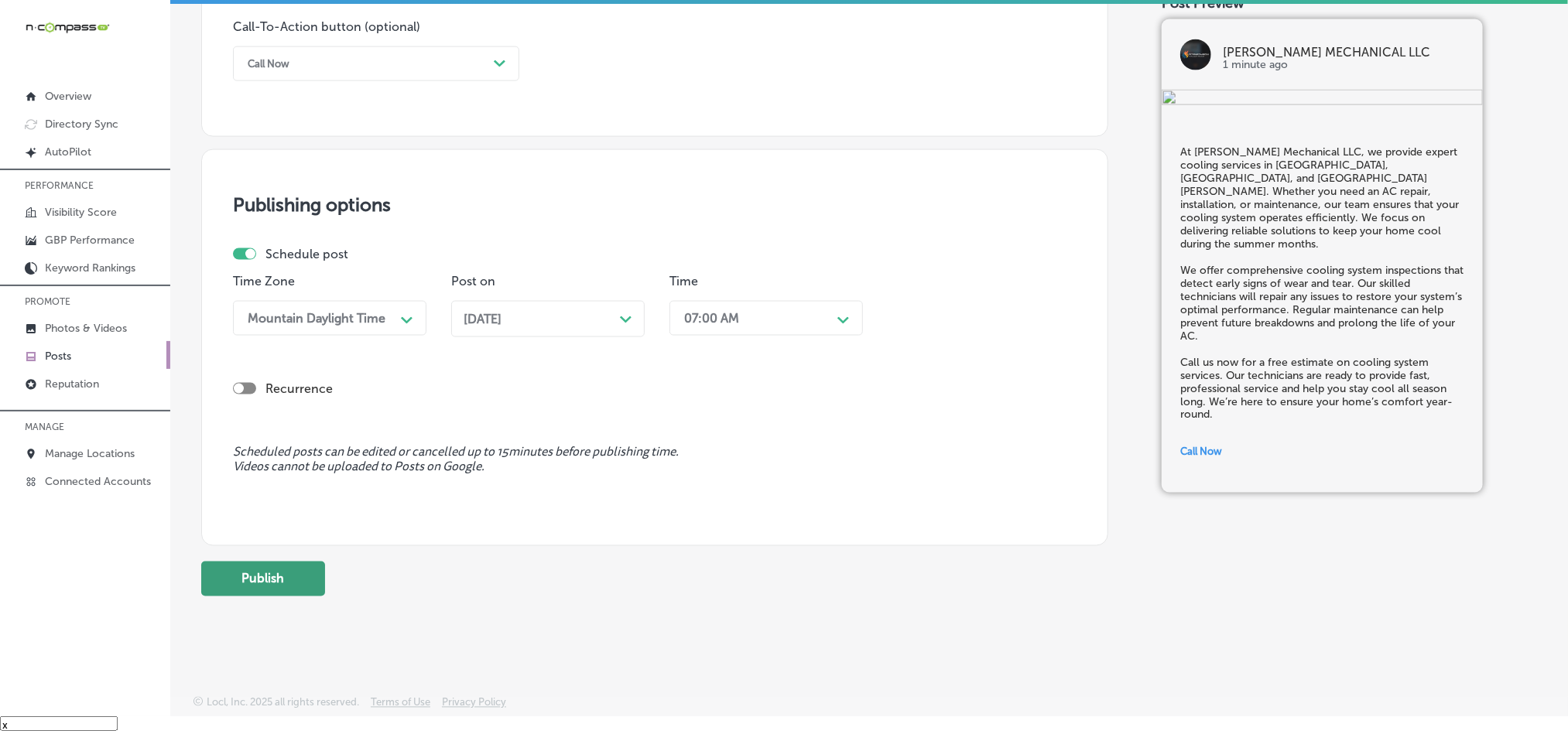
click at [281, 568] on button "Publish" at bounding box center [263, 579] width 124 height 35
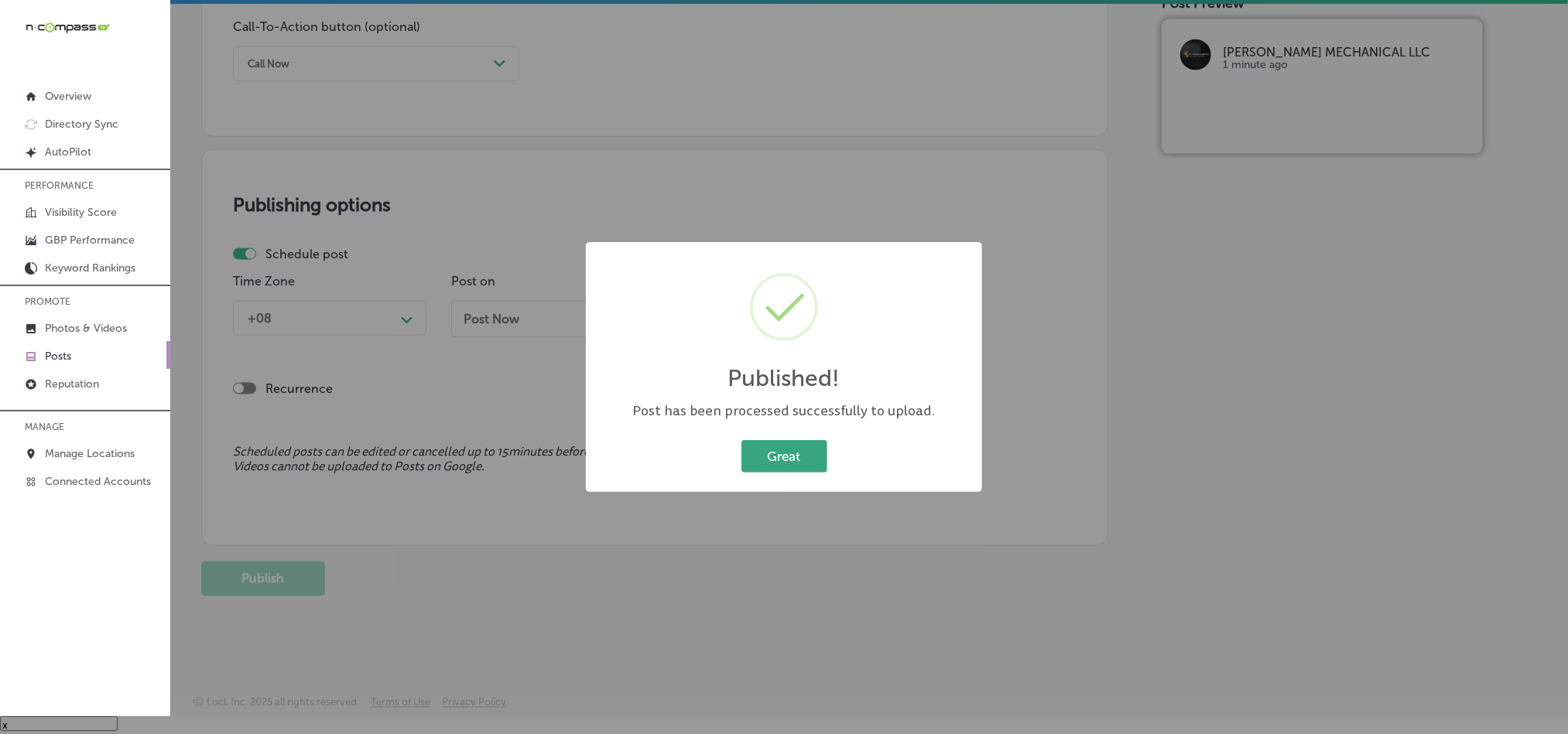
click at [799, 450] on button "Great" at bounding box center [784, 456] width 86 height 32
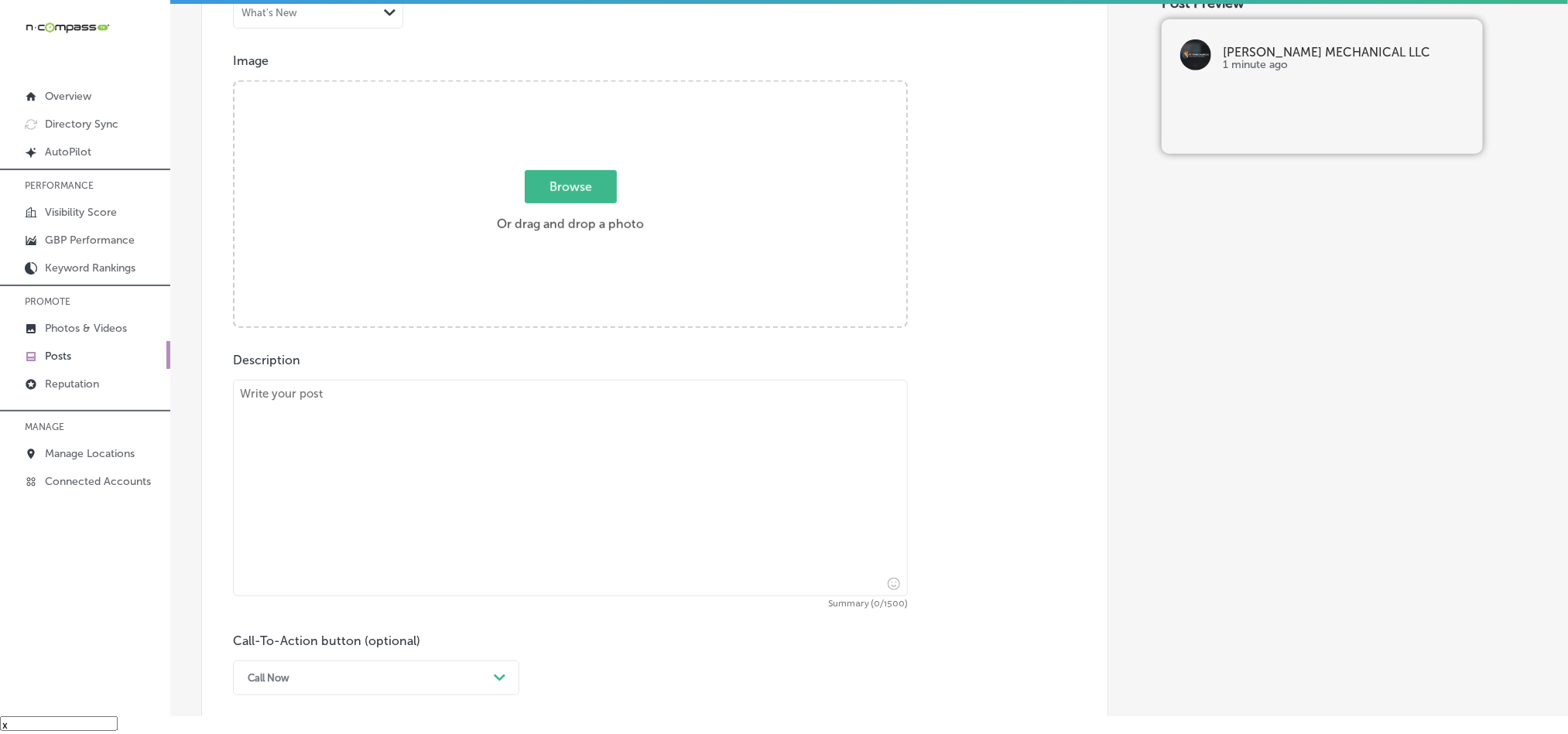
scroll to position [529, 0]
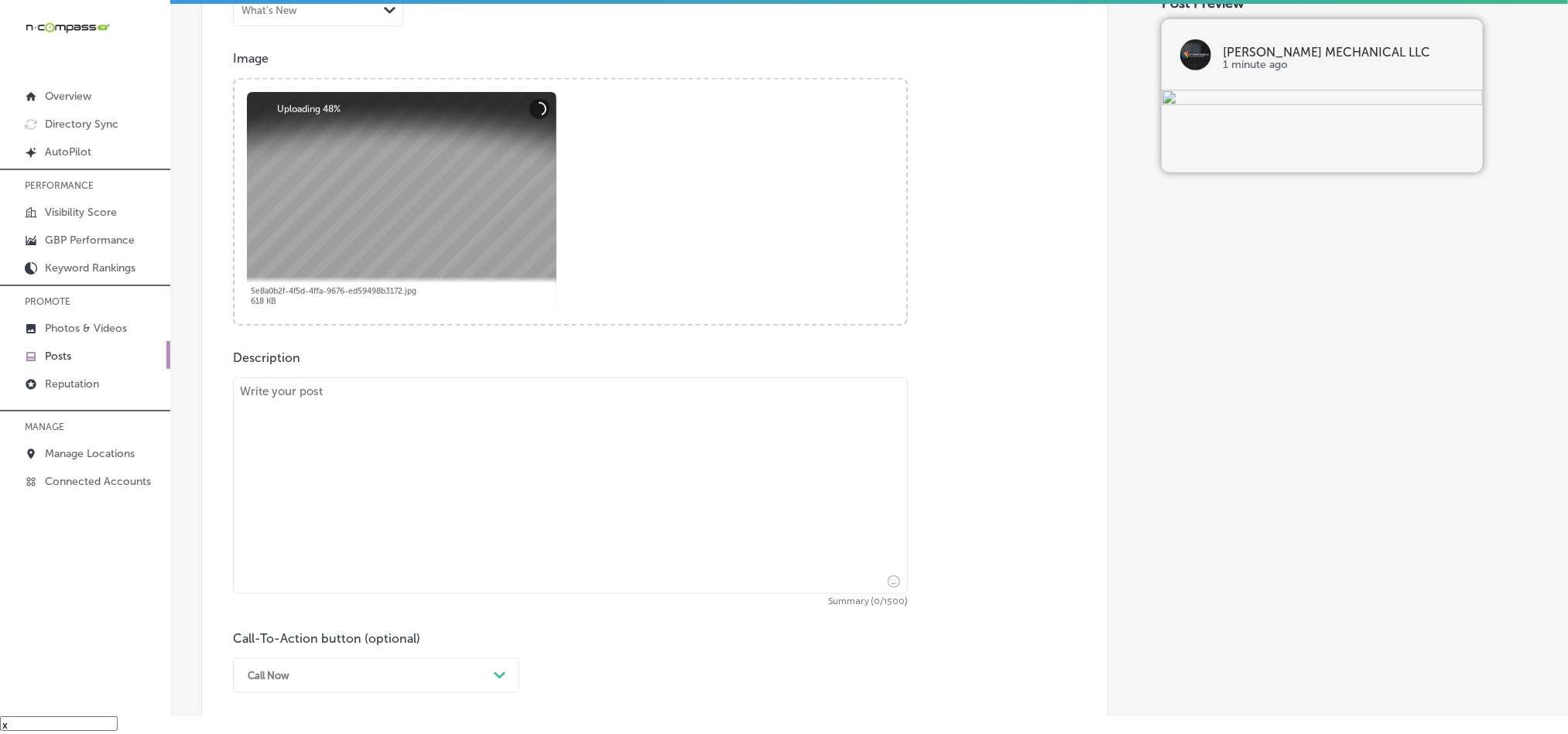
click at [460, 499] on textarea at bounding box center [570, 485] width 675 height 217
paste textarea "[PERSON_NAME] Mechanical LLC offers precise ductwork installation and repair se…"
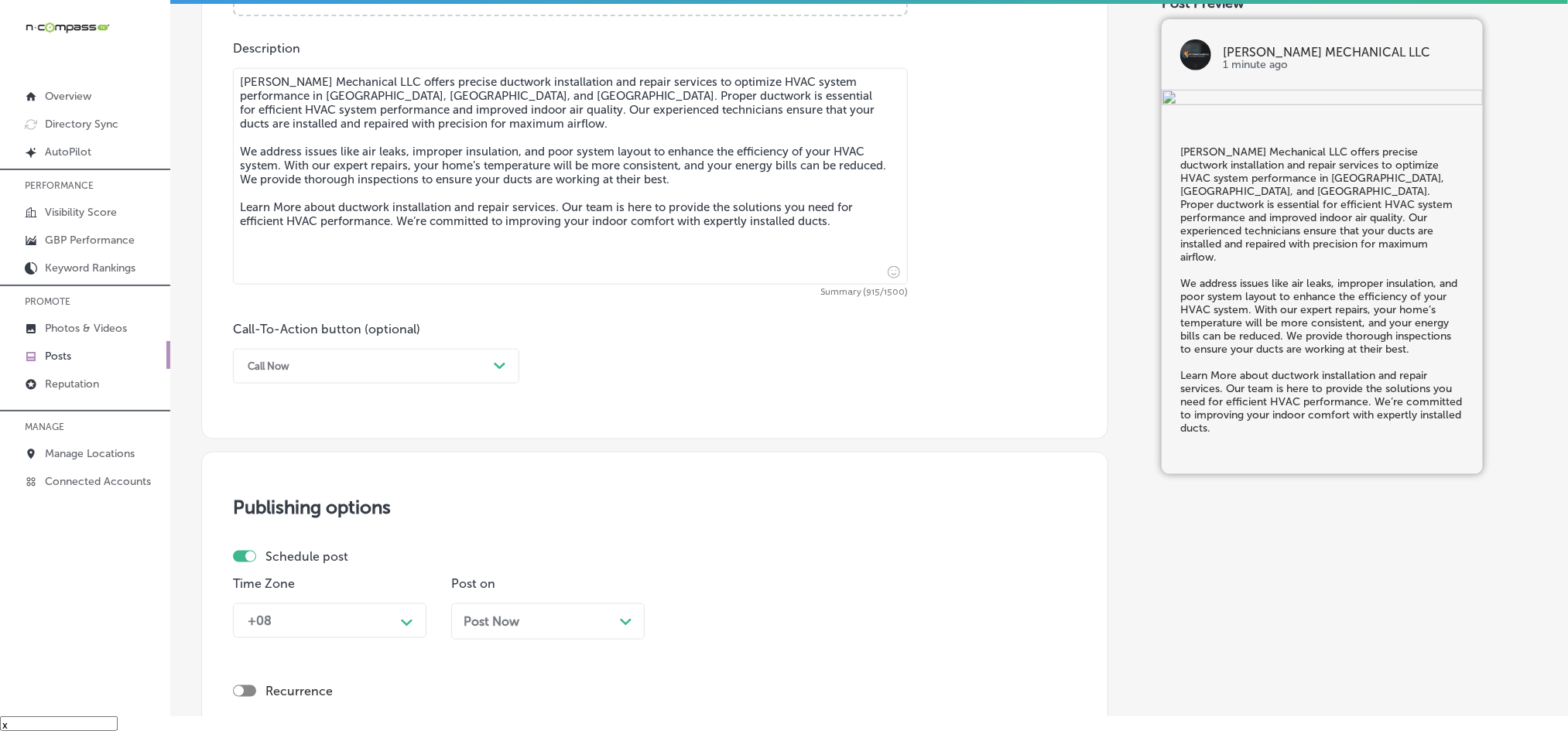
scroll to position [877, 0]
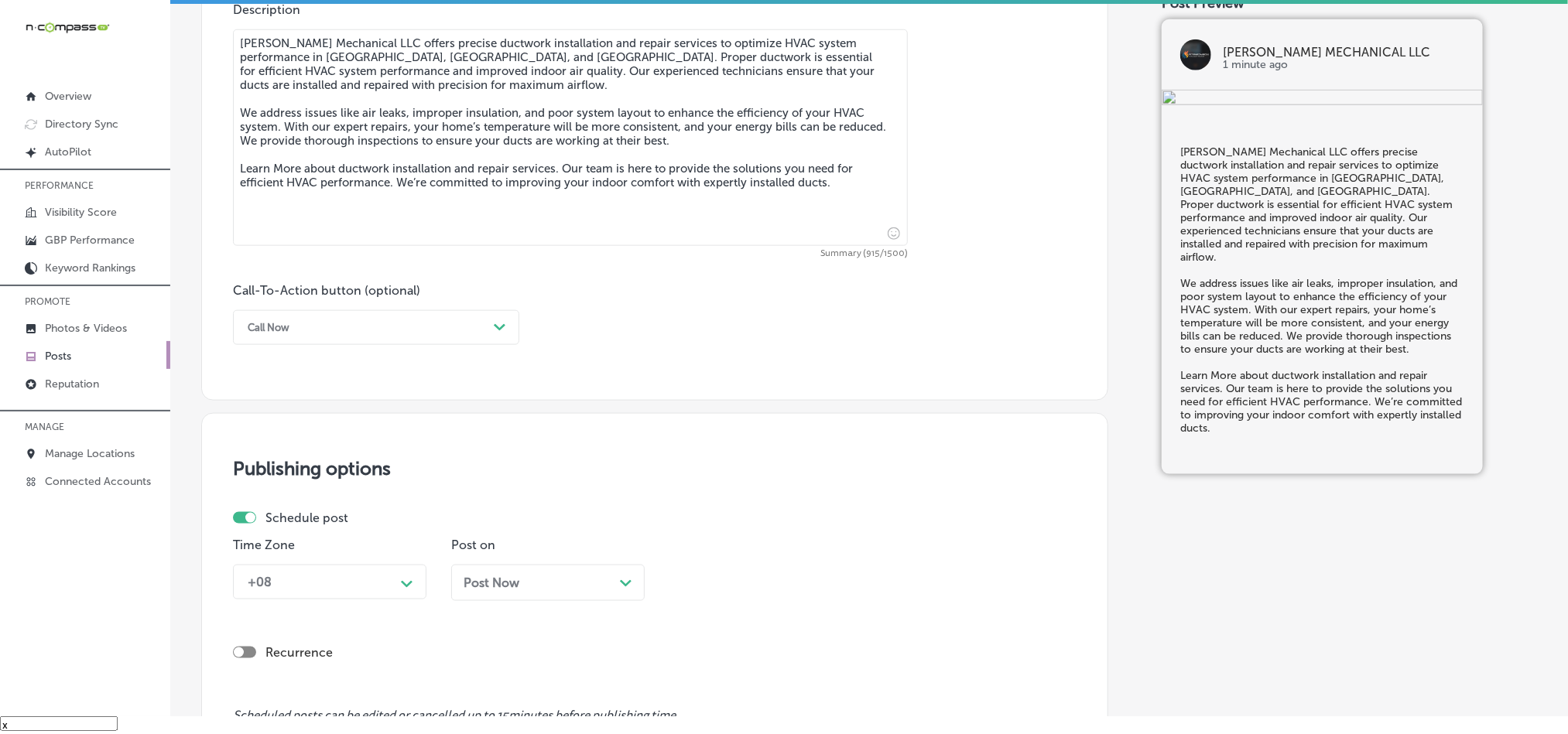
type textarea "[PERSON_NAME] Mechanical LLC offers precise ductwork installation and repair se…"
click at [391, 328] on div "Call Now" at bounding box center [364, 328] width 248 height 24
click at [269, 472] on div "Learn more" at bounding box center [376, 470] width 286 height 27
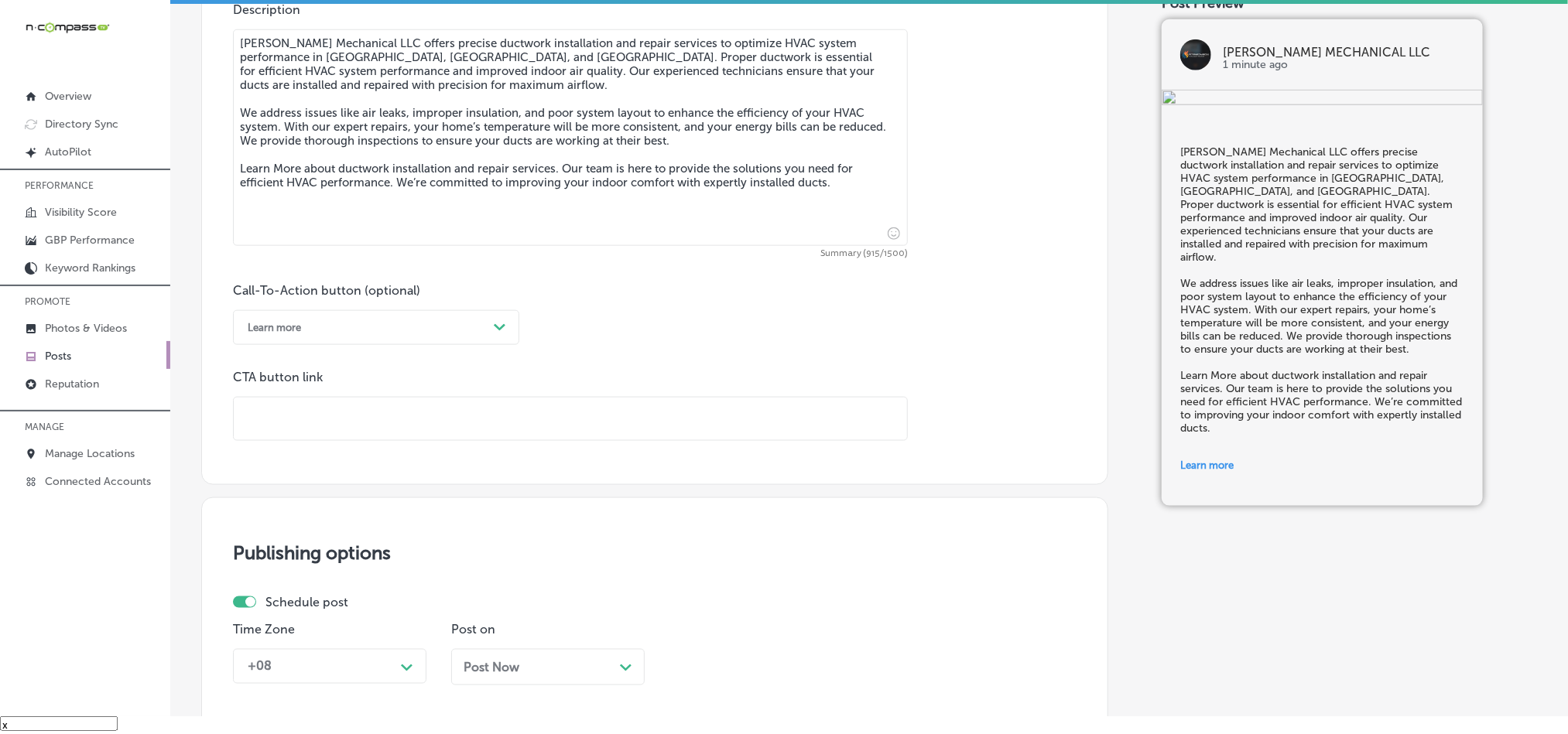
click at [410, 428] on input "text" at bounding box center [570, 419] width 673 height 42
paste input "[URL][DOMAIN_NAME][DOMAIN_NAME]"
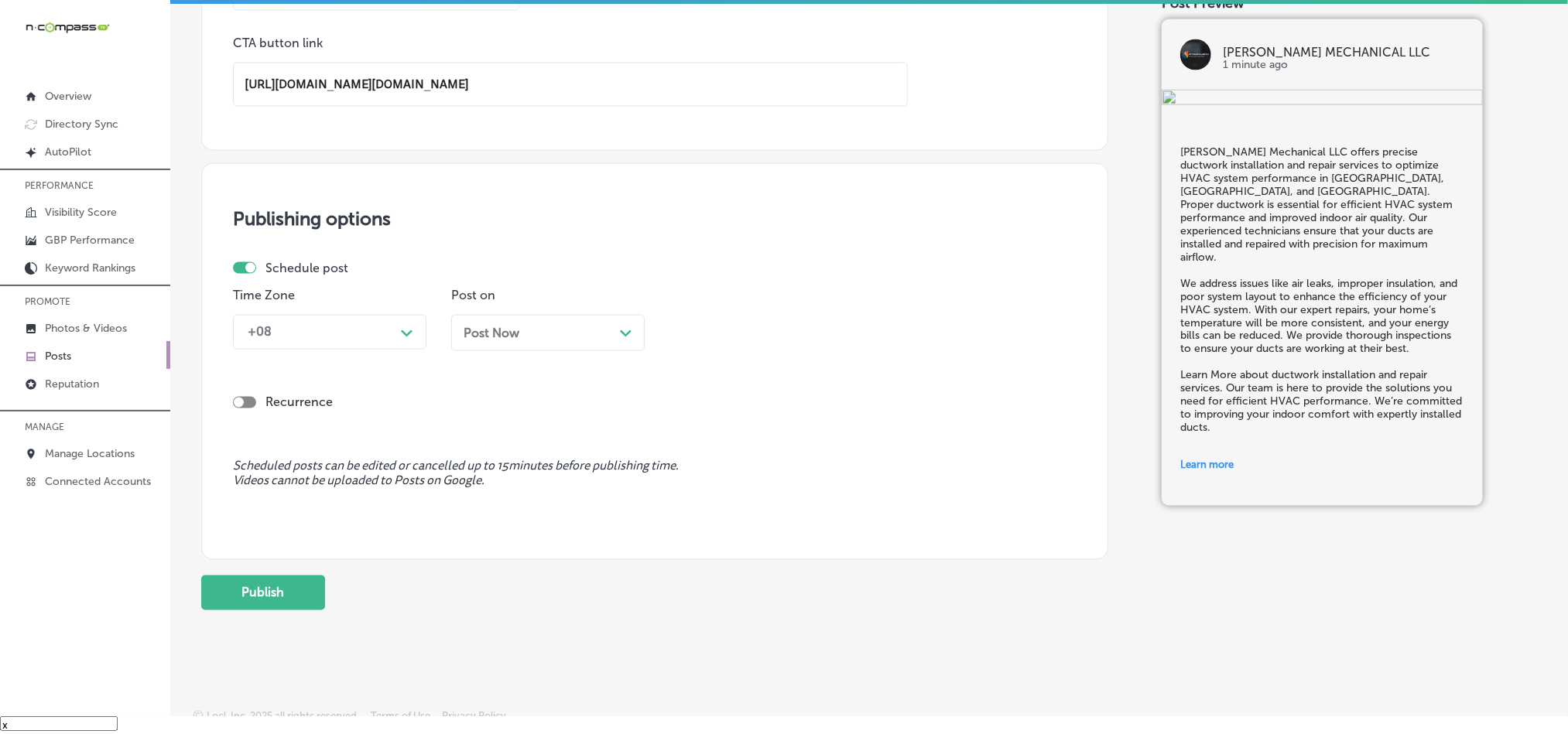
scroll to position [1233, 0]
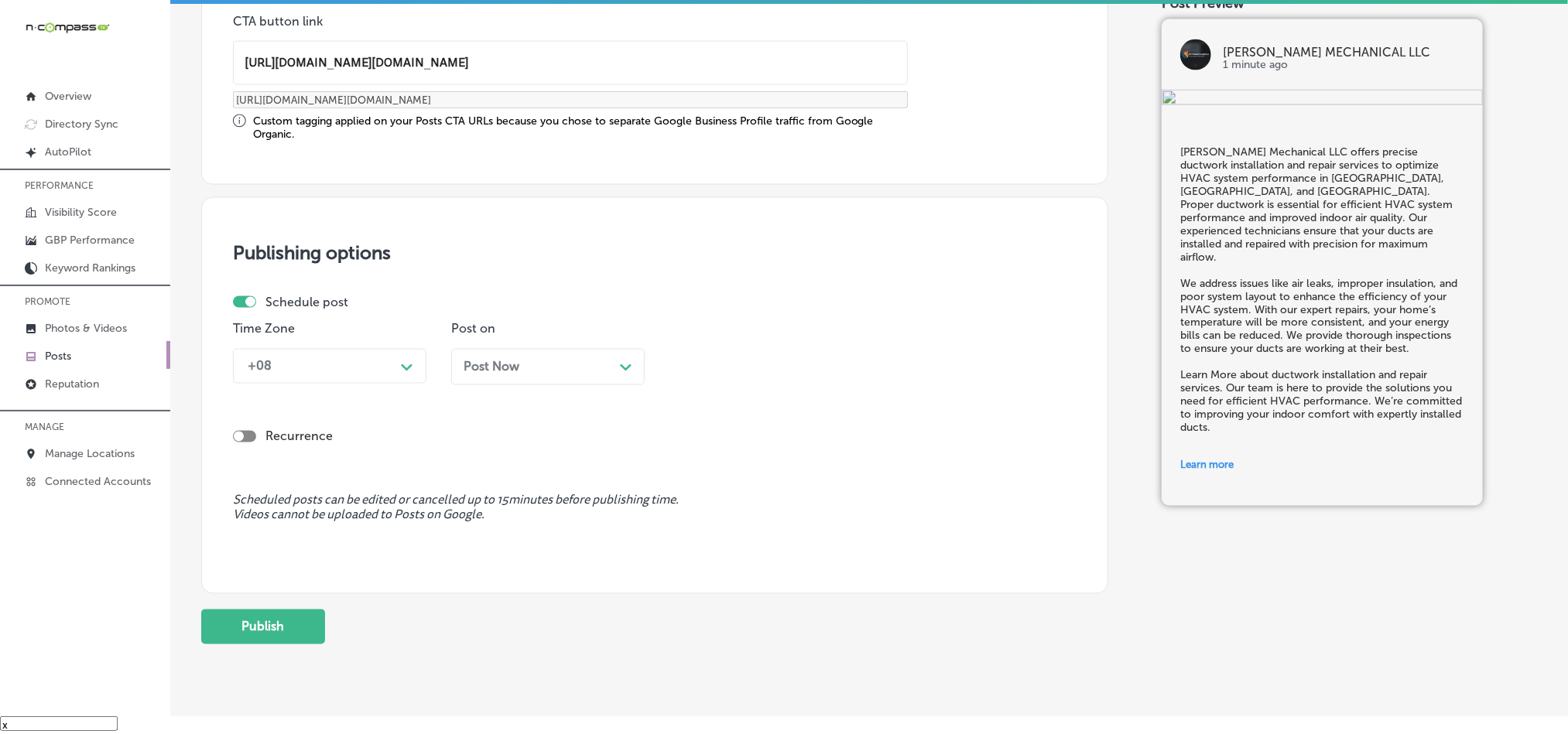
type input "[URL][DOMAIN_NAME][DOMAIN_NAME]"
click at [370, 304] on div "Schedule post" at bounding box center [648, 302] width 831 height 15
click at [382, 372] on div "+08" at bounding box center [318, 366] width 155 height 27
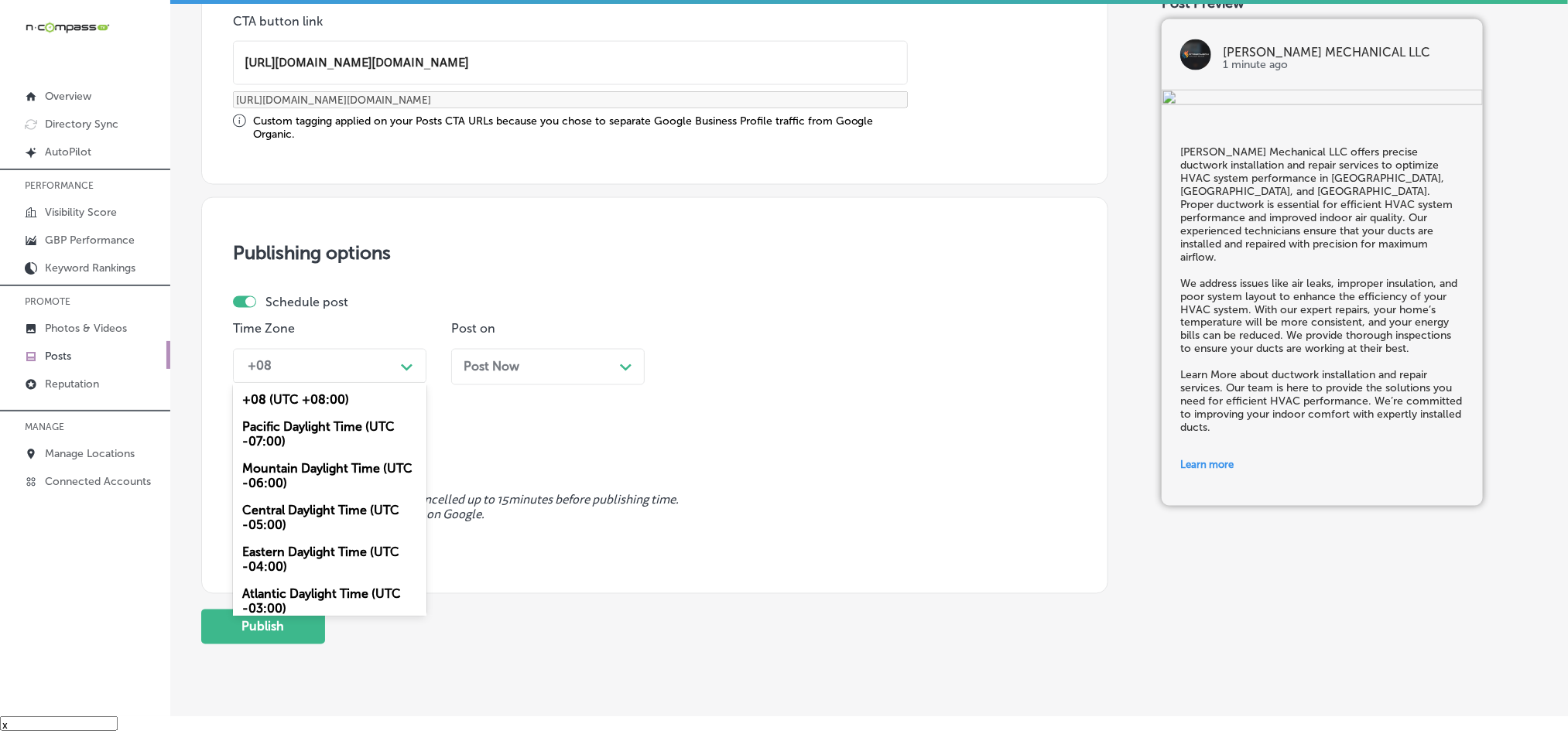
click at [288, 481] on div "Mountain Daylight Time (UTC -06:00)" at bounding box center [329, 476] width 193 height 41
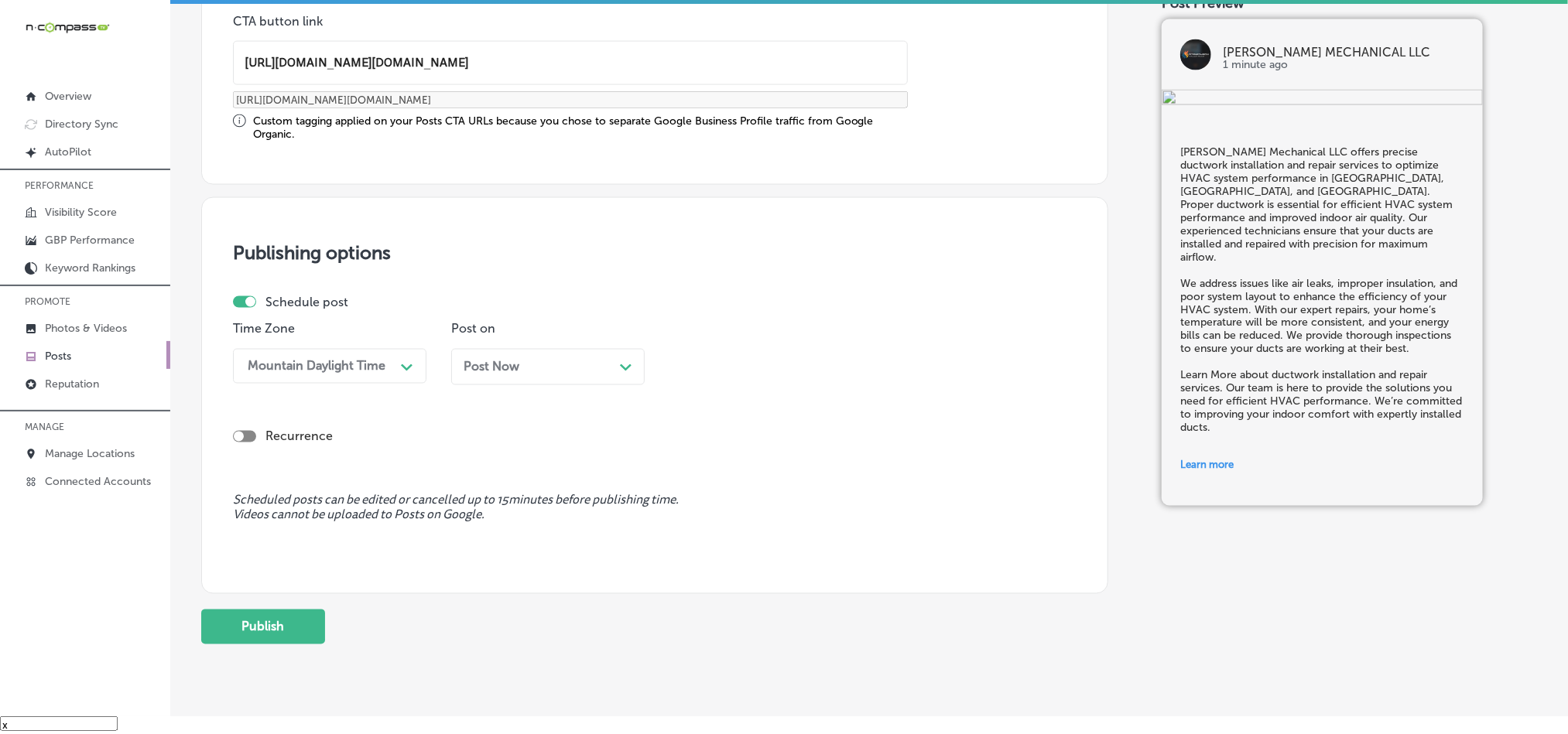
click at [562, 349] on div "Post on Post Now Path Created with Sketch." at bounding box center [547, 360] width 193 height 75
click at [563, 374] on div "Post Now Path Created with Sketch." at bounding box center [548, 367] width 169 height 15
click at [712, 370] on div "02:00 PM" at bounding box center [712, 366] width 56 height 15
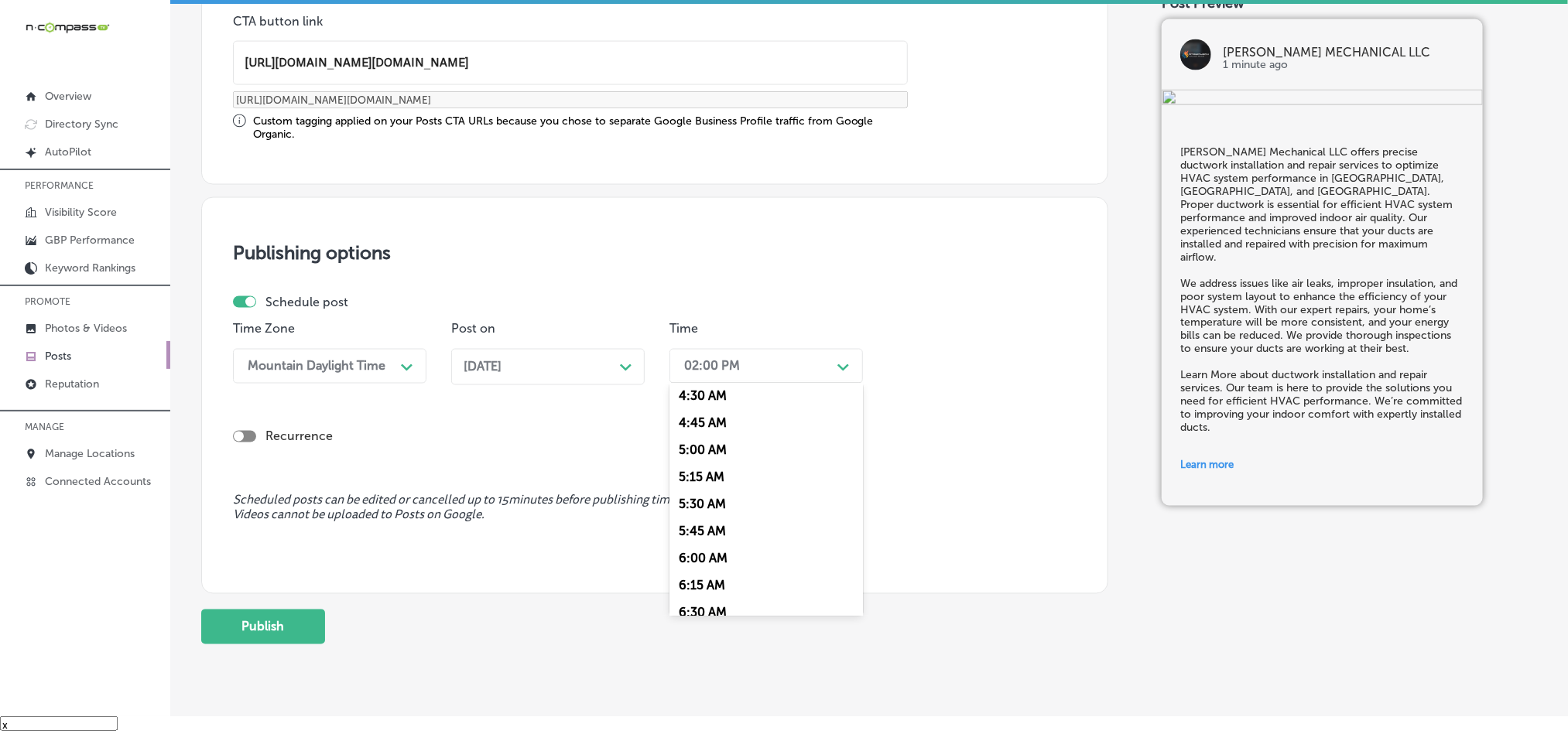
scroll to position [618, 0]
click at [698, 553] on div "7:00 AM" at bounding box center [766, 540] width 193 height 27
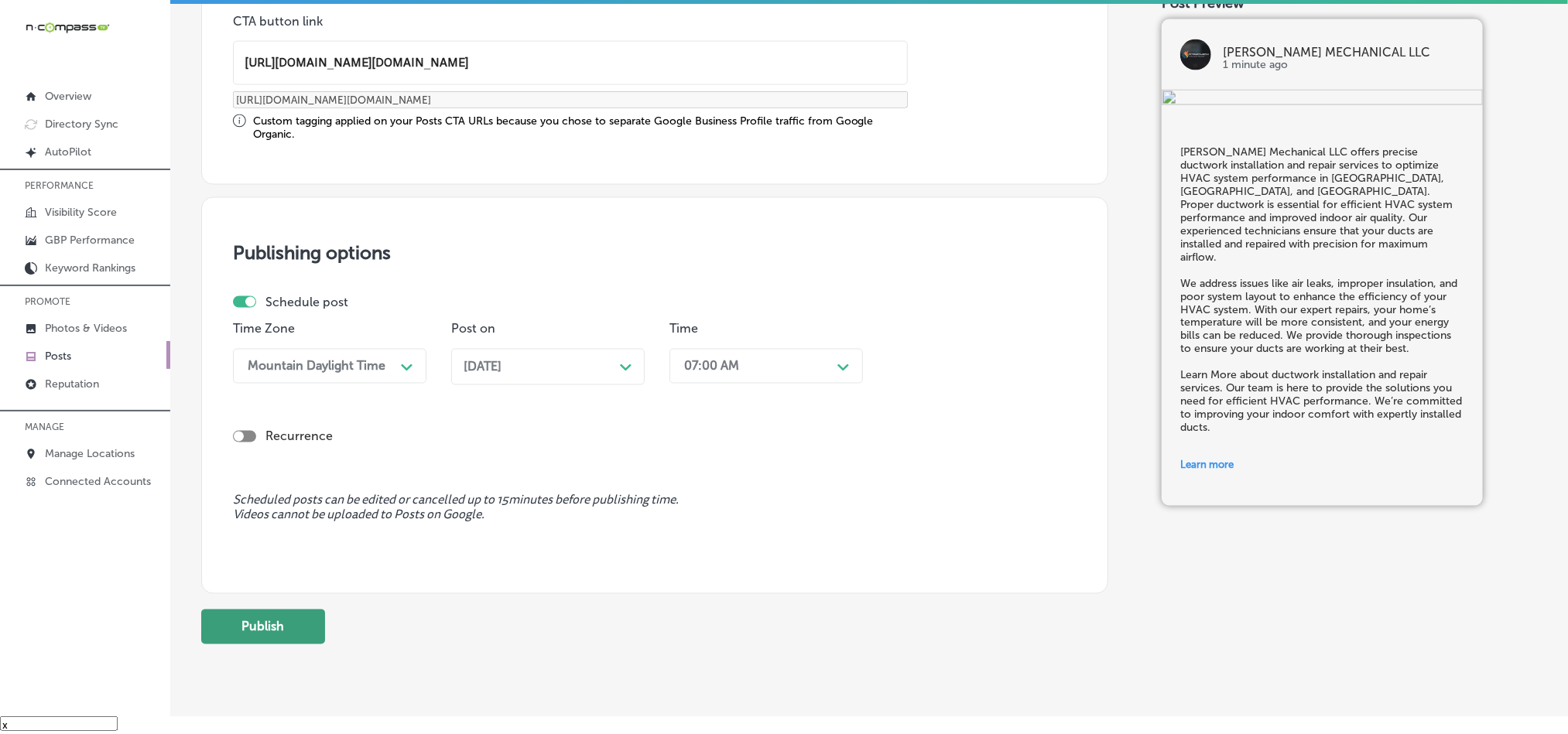
click at [283, 623] on button "Publish" at bounding box center [263, 627] width 124 height 35
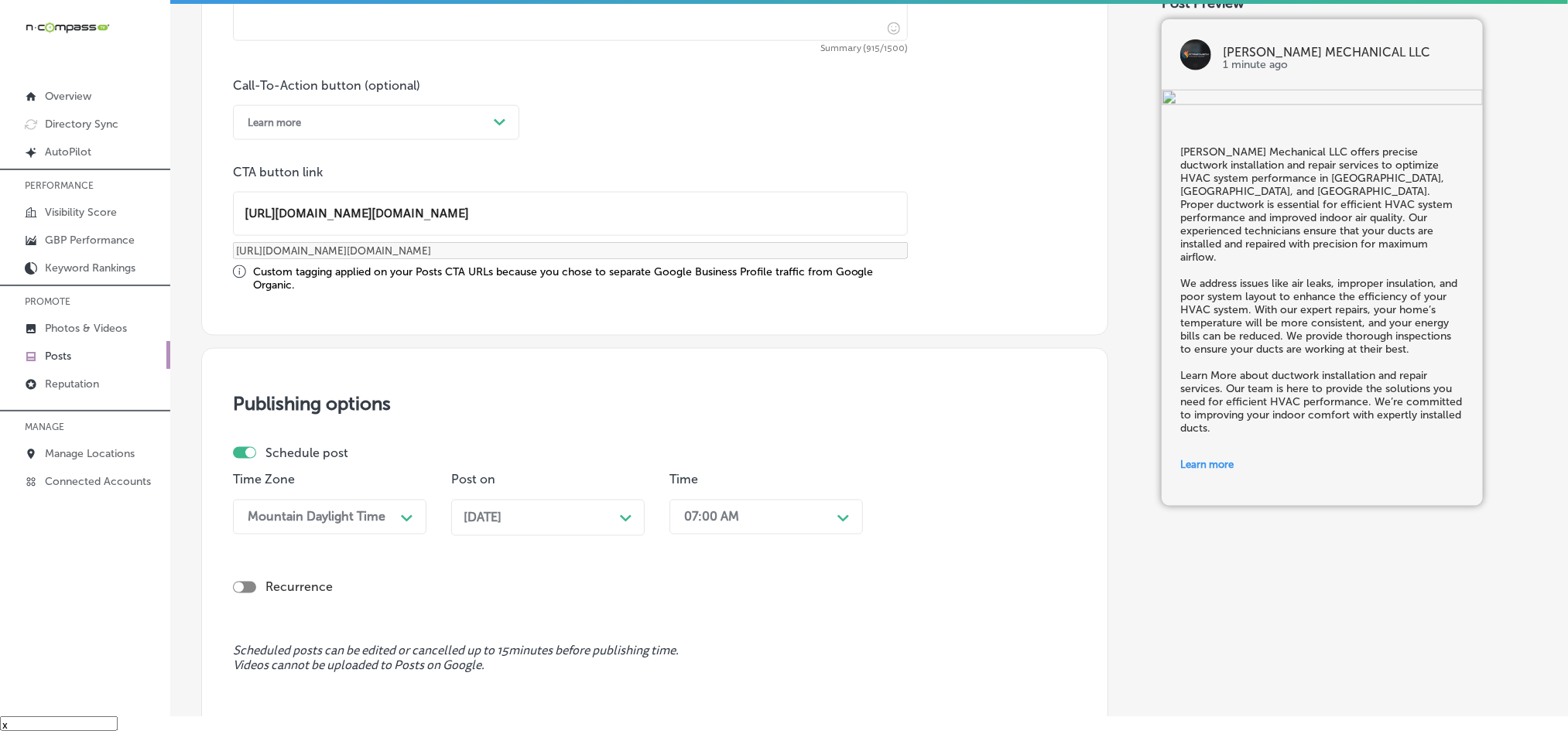
scroll to position [1080, 0]
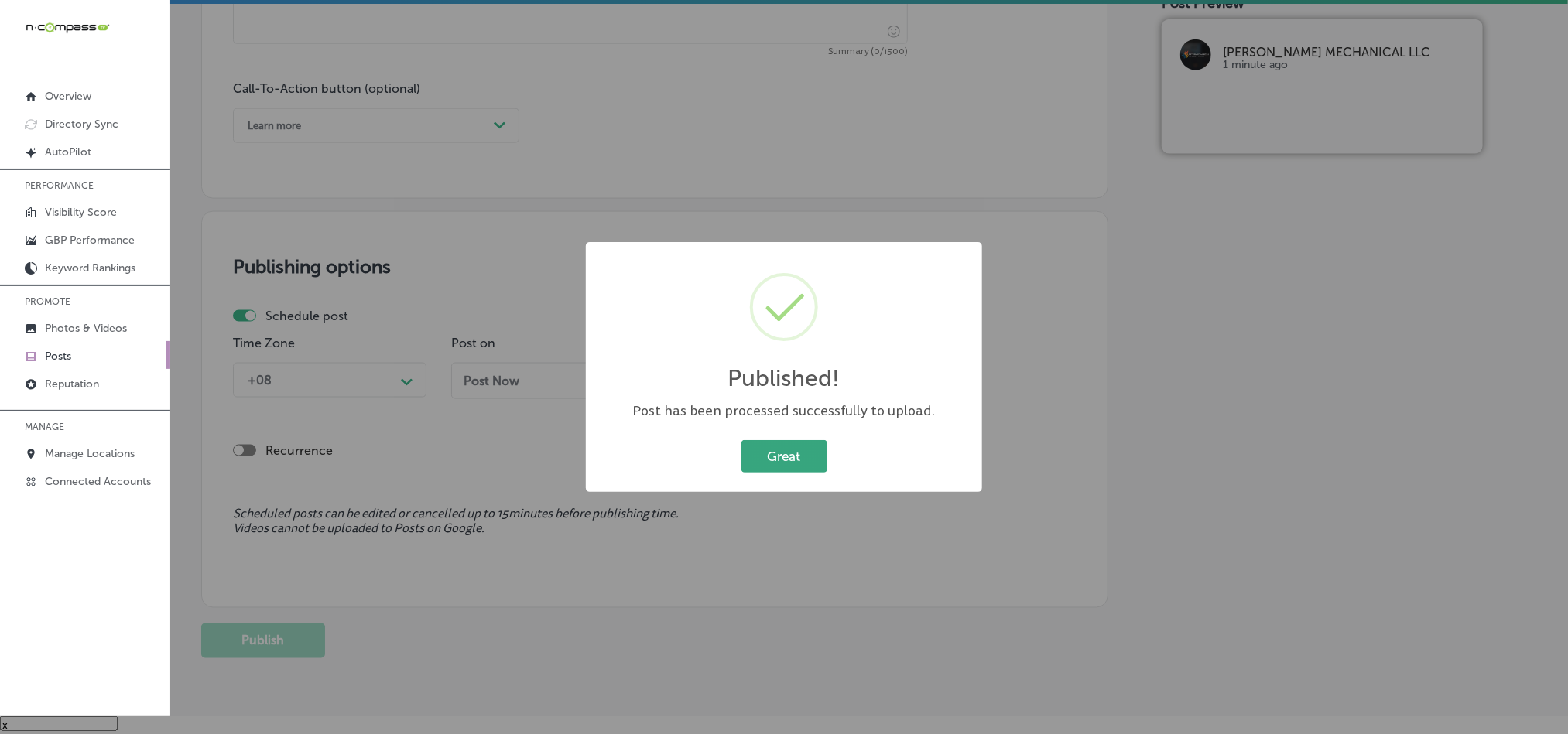
click at [769, 449] on button "Great" at bounding box center [784, 456] width 86 height 32
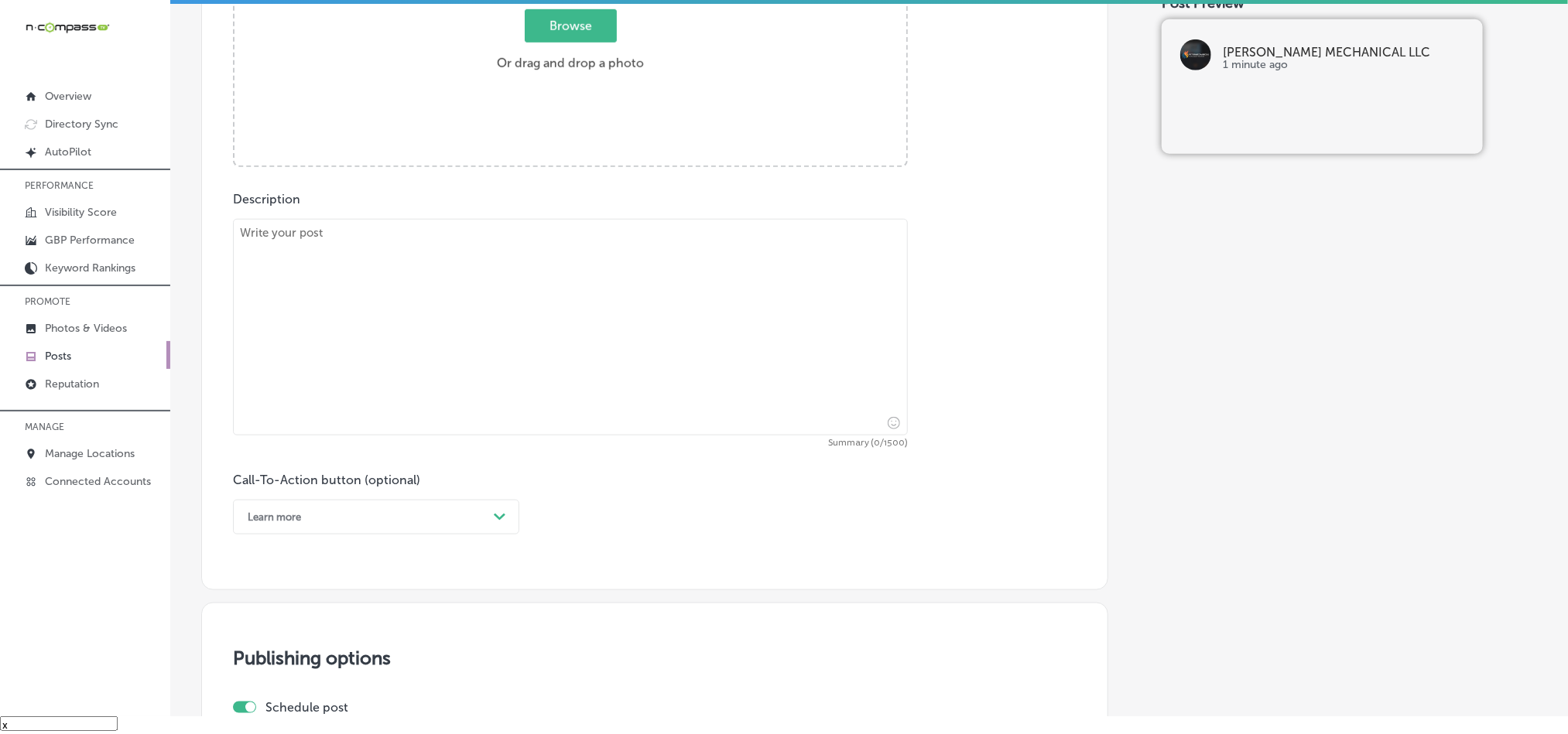
scroll to position [537, 0]
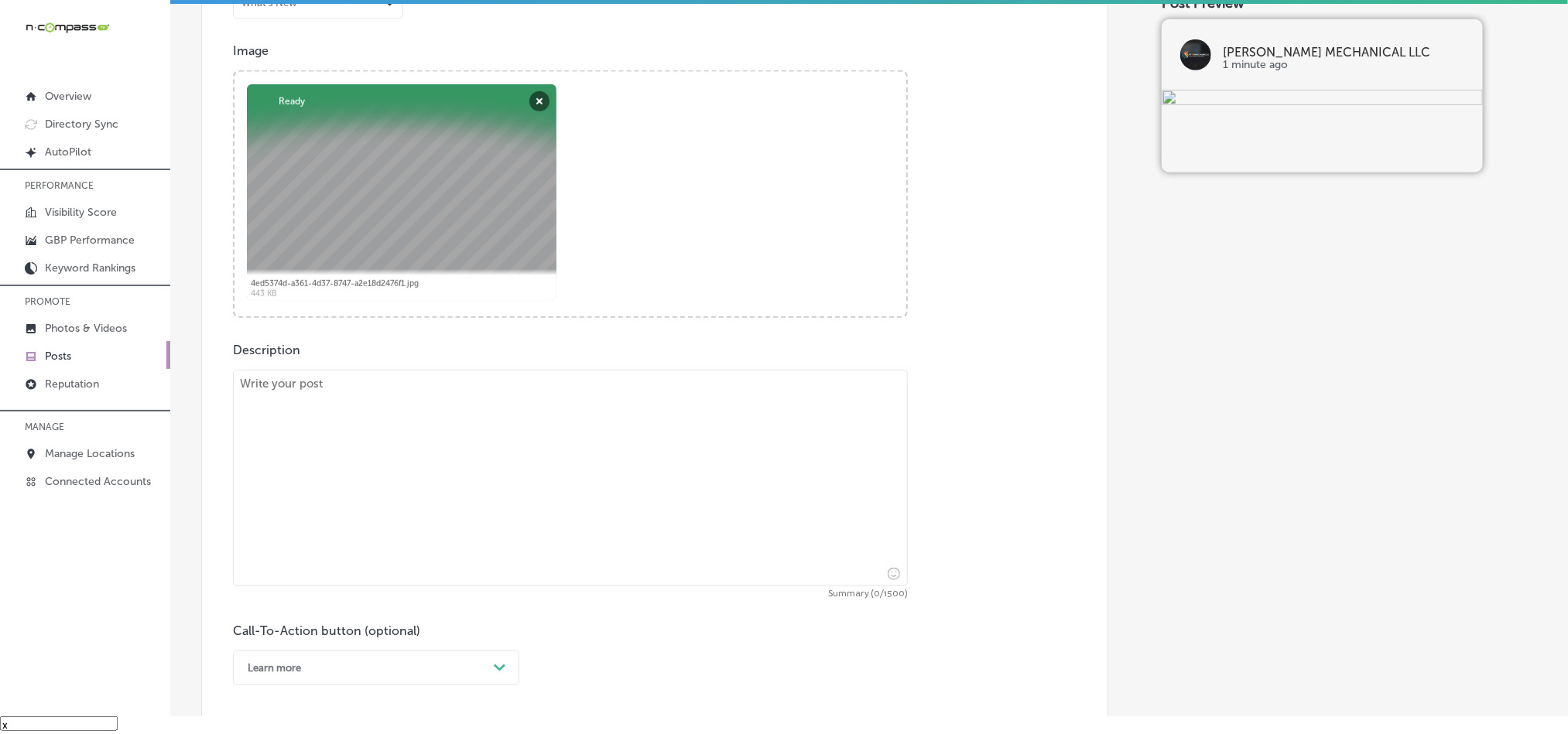
click at [468, 425] on textarea at bounding box center [570, 478] width 675 height 217
paste textarea "[PERSON_NAME] Mechanical LLC specializes in split system air conditioning insta…"
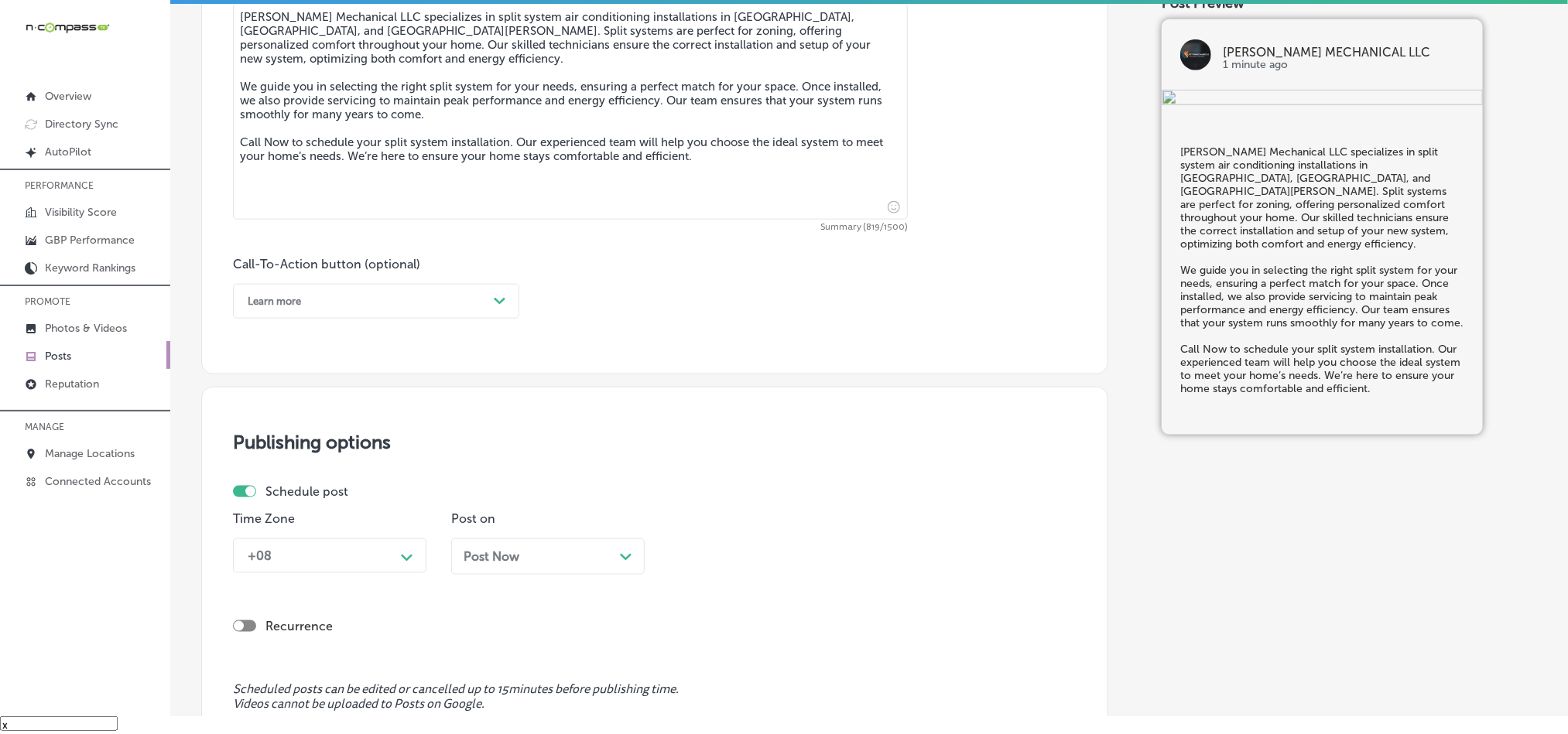
scroll to position [924, 0]
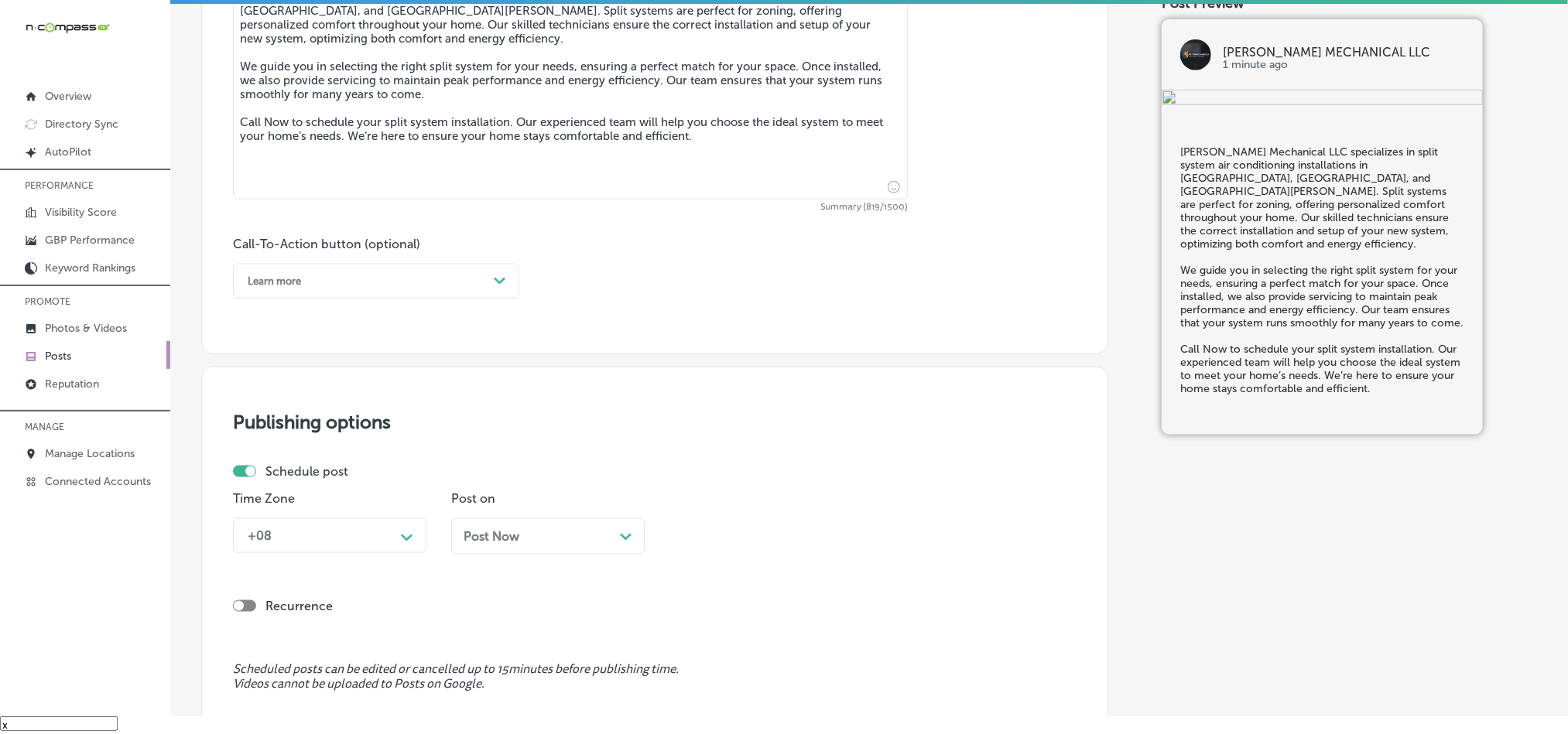
type textarea "[PERSON_NAME] Mechanical LLC specializes in split system air conditioning insta…"
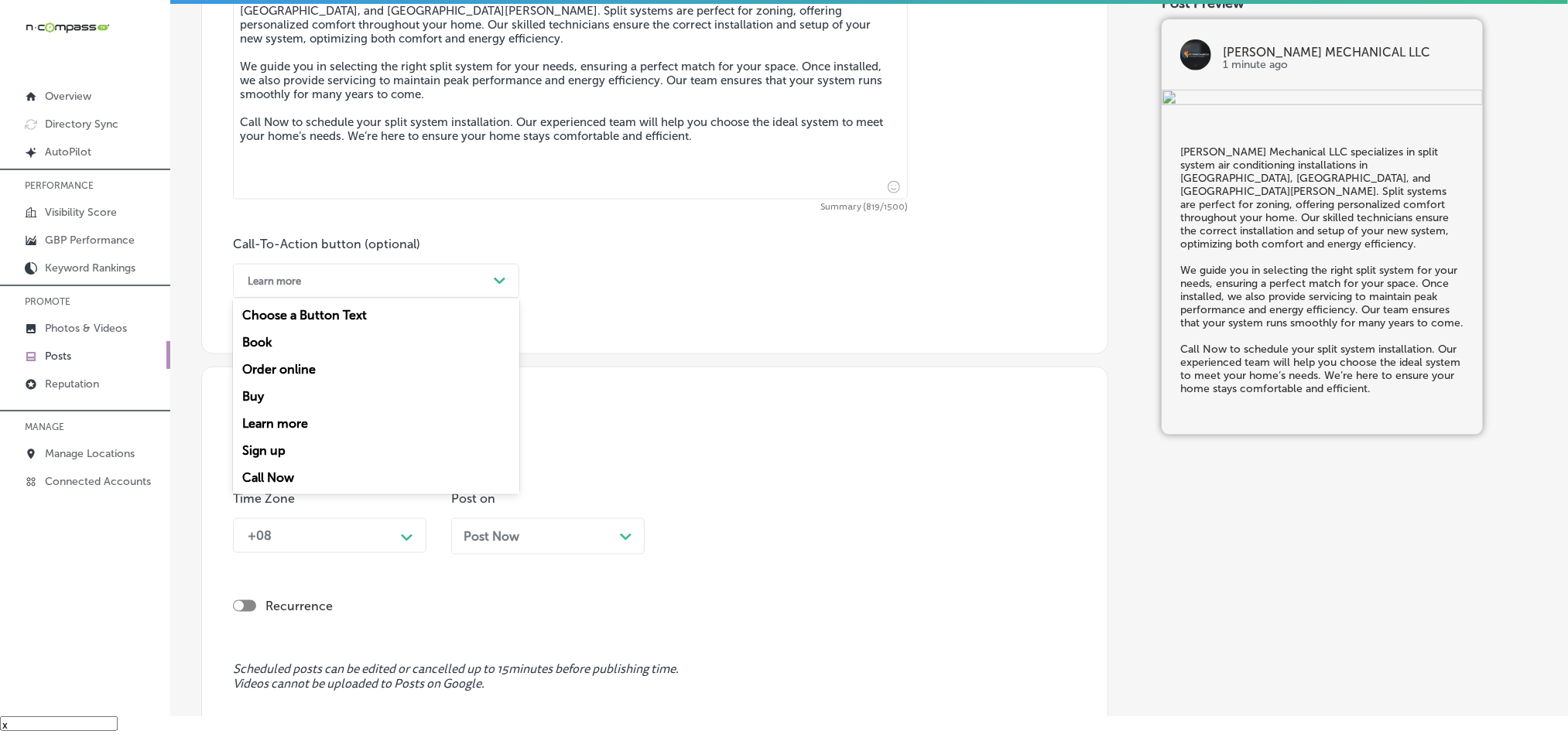
click at [396, 284] on div "Learn more" at bounding box center [364, 281] width 248 height 24
click at [277, 477] on div "Call Now" at bounding box center [376, 478] width 286 height 27
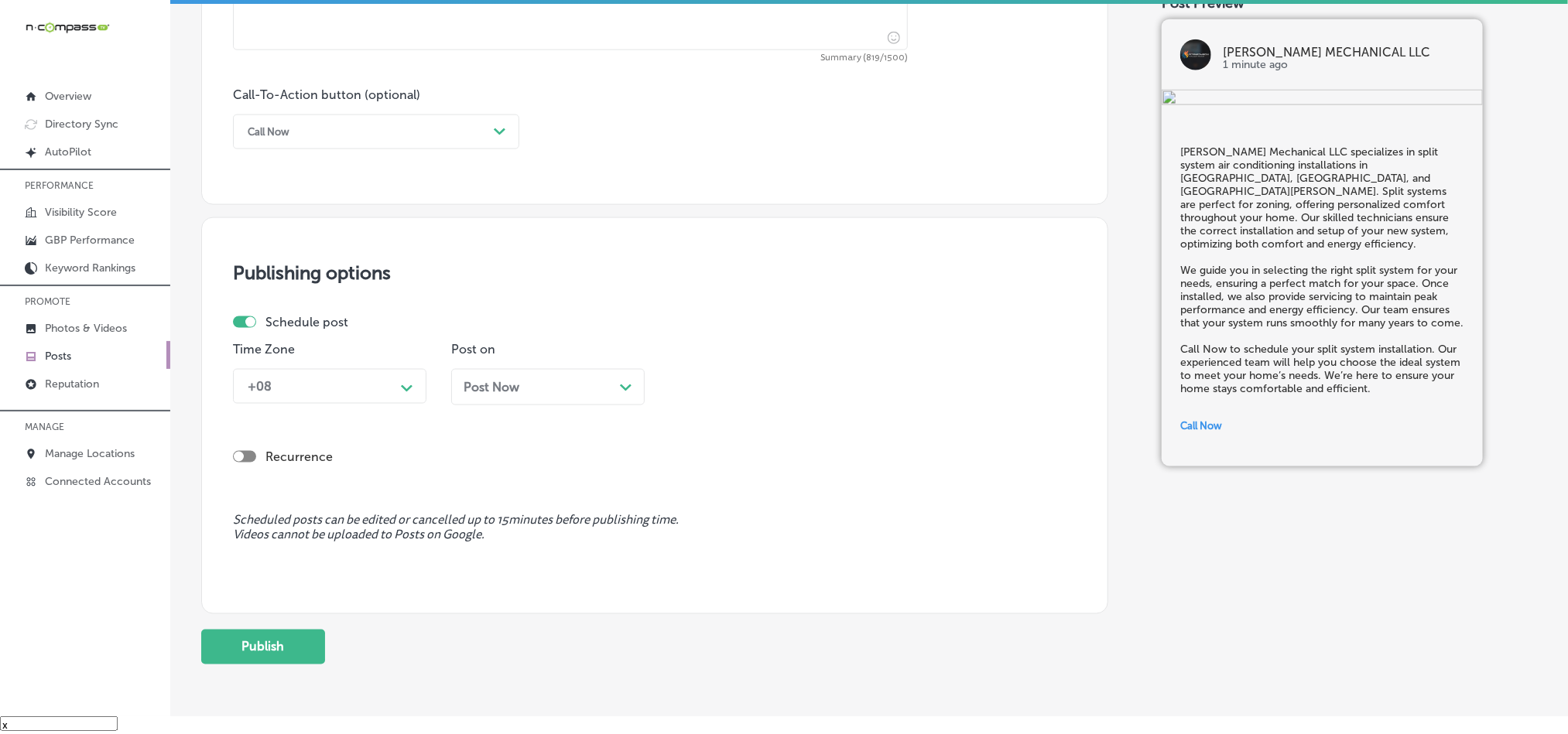
scroll to position [1080, 0]
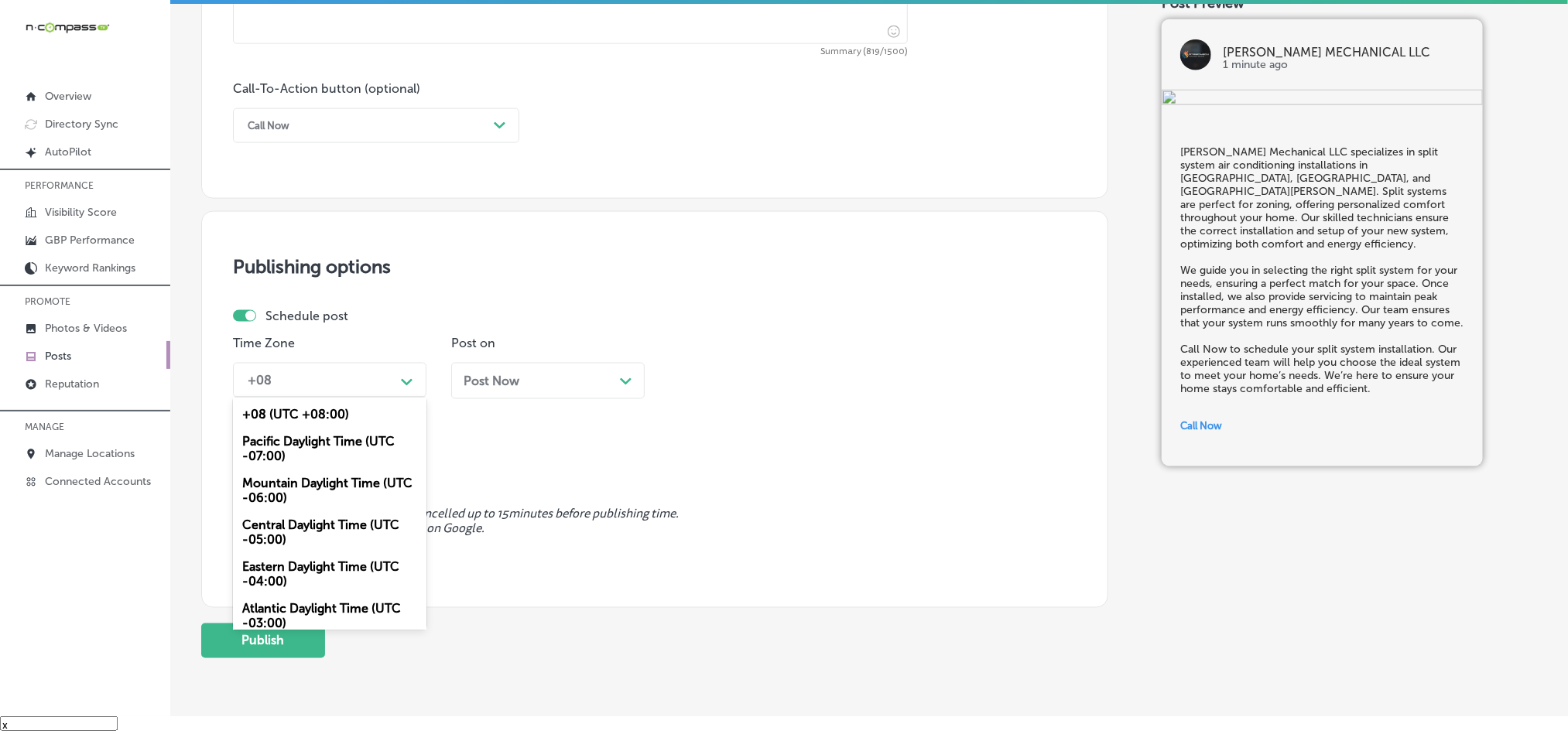
click at [379, 388] on div "+08" at bounding box center [318, 380] width 155 height 27
click at [285, 492] on div "Mountain Daylight Time (UTC -06:00)" at bounding box center [329, 490] width 193 height 41
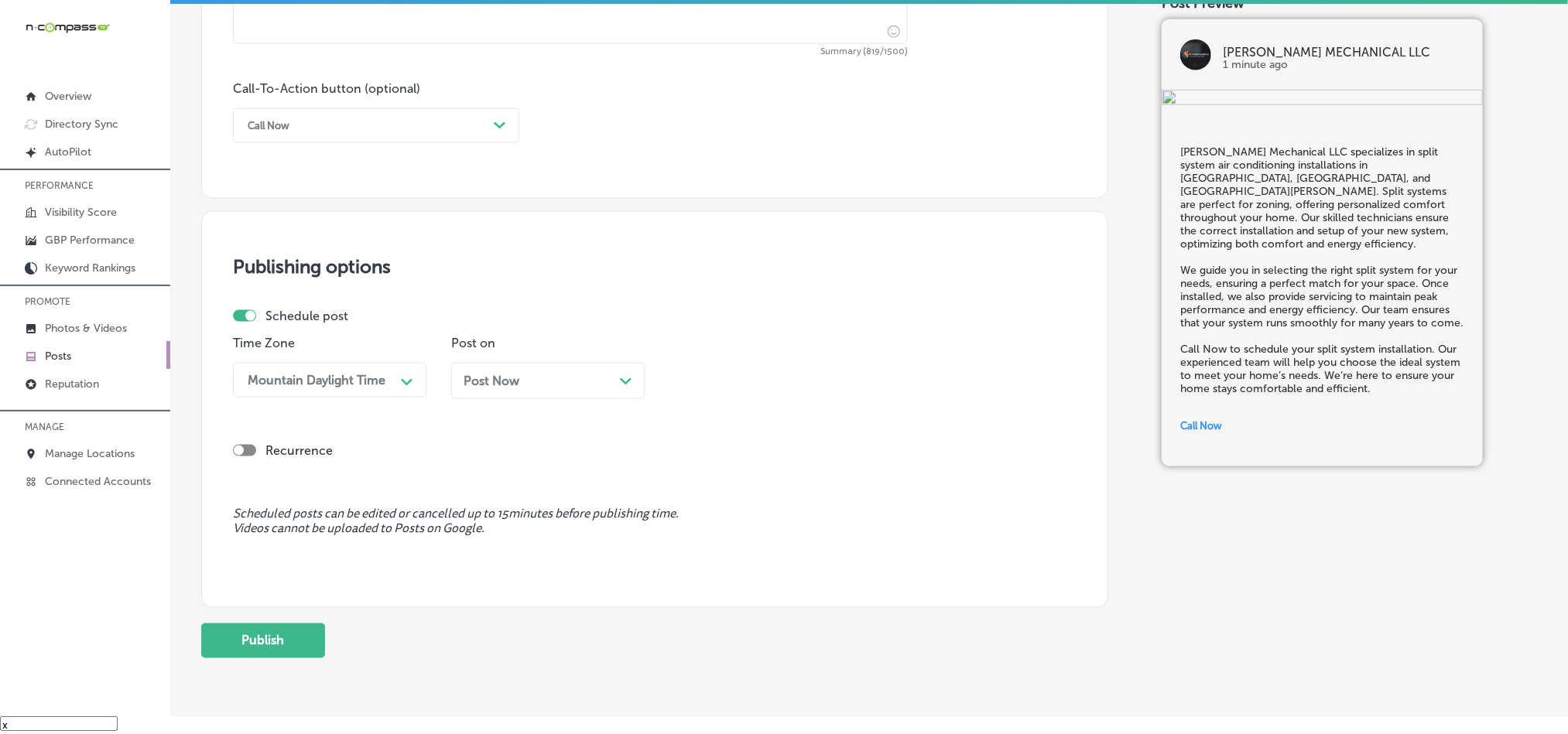
click at [536, 376] on div "Post Now Path Created with Sketch." at bounding box center [547, 381] width 193 height 37
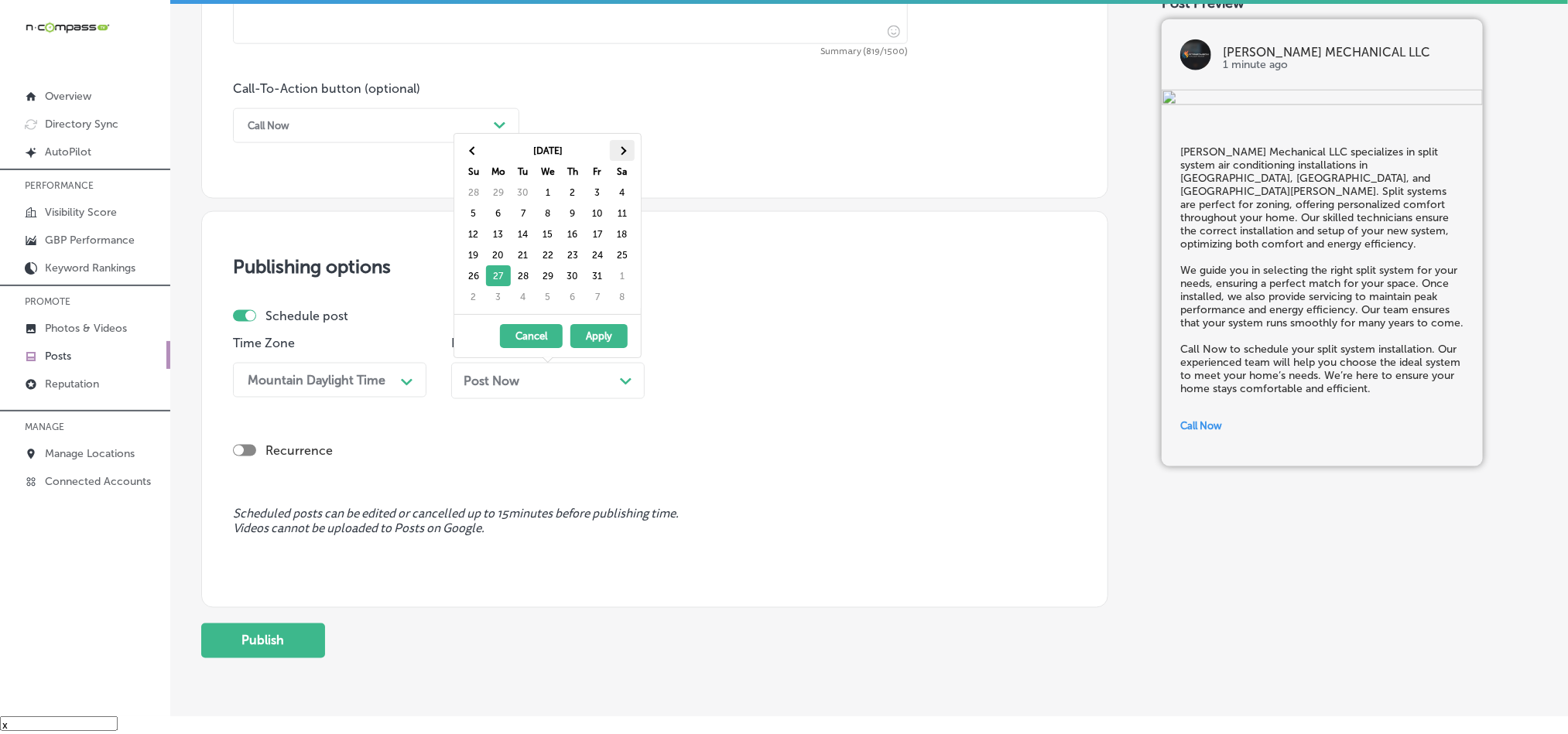
click at [623, 141] on th at bounding box center [623, 150] width 25 height 21
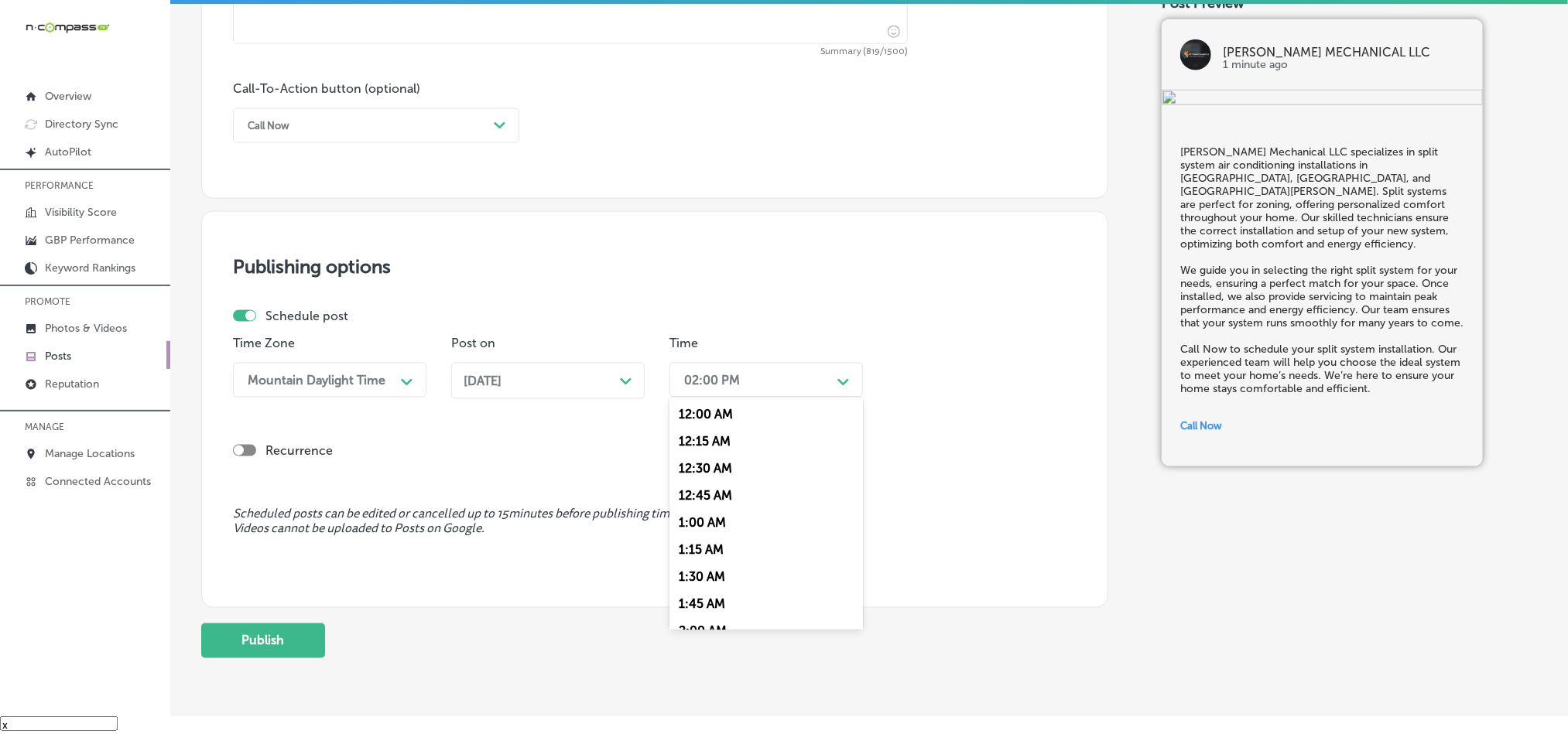
click at [752, 384] on div "02:00 PM" at bounding box center [754, 380] width 155 height 27
click at [685, 528] on div "7:00 AM" at bounding box center [766, 514] width 193 height 27
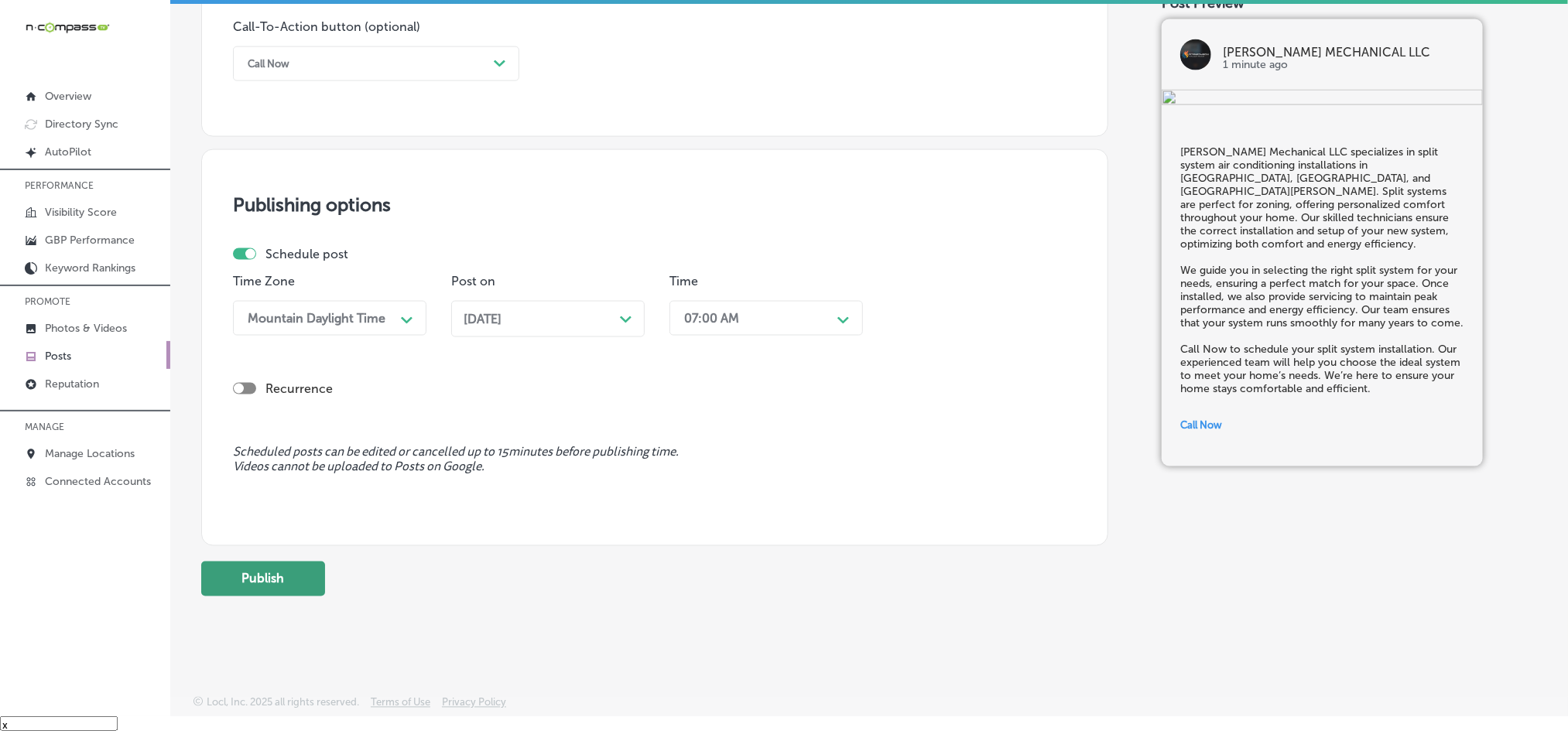
click at [218, 582] on button "Publish" at bounding box center [263, 579] width 124 height 35
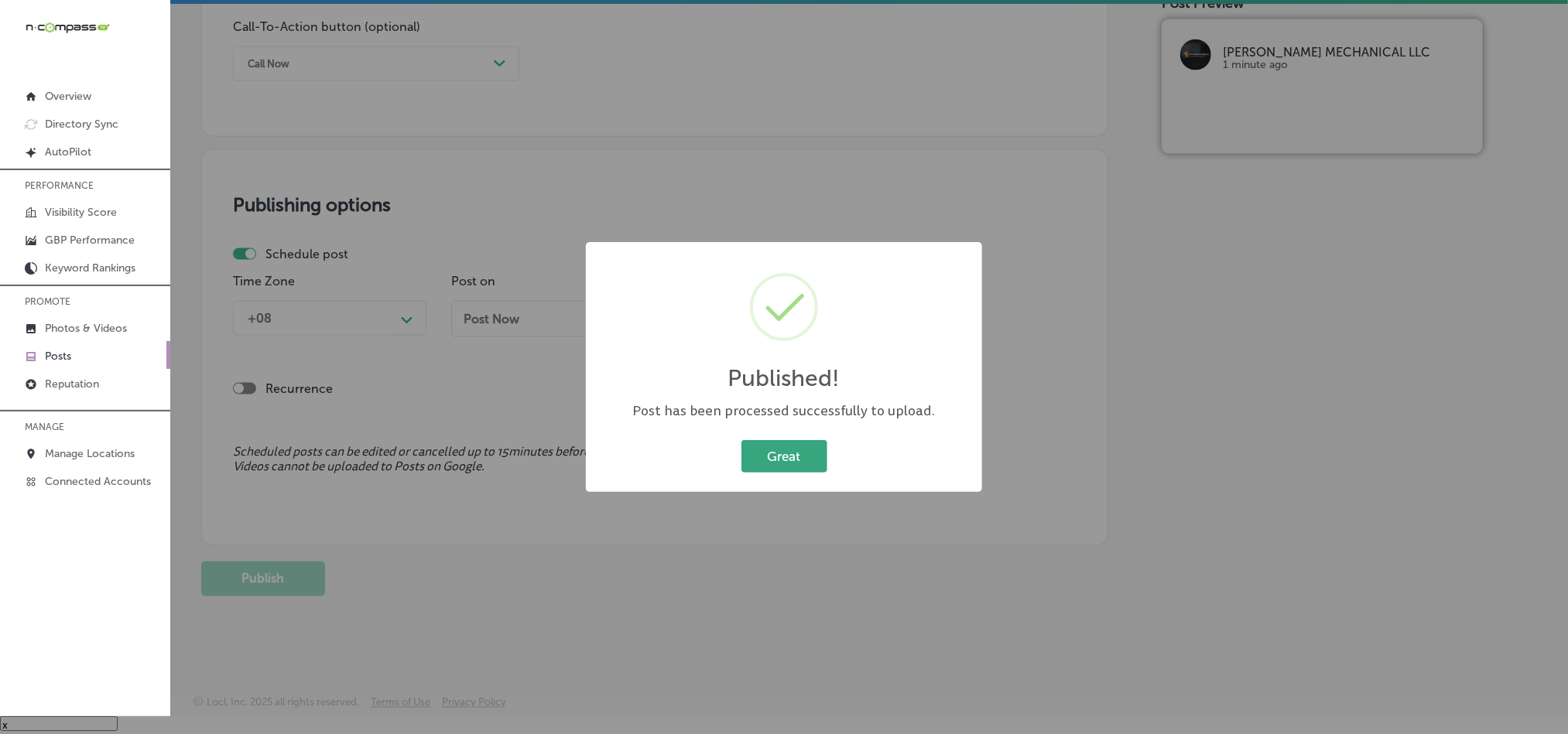
click at [786, 455] on button "Great" at bounding box center [784, 456] width 86 height 32
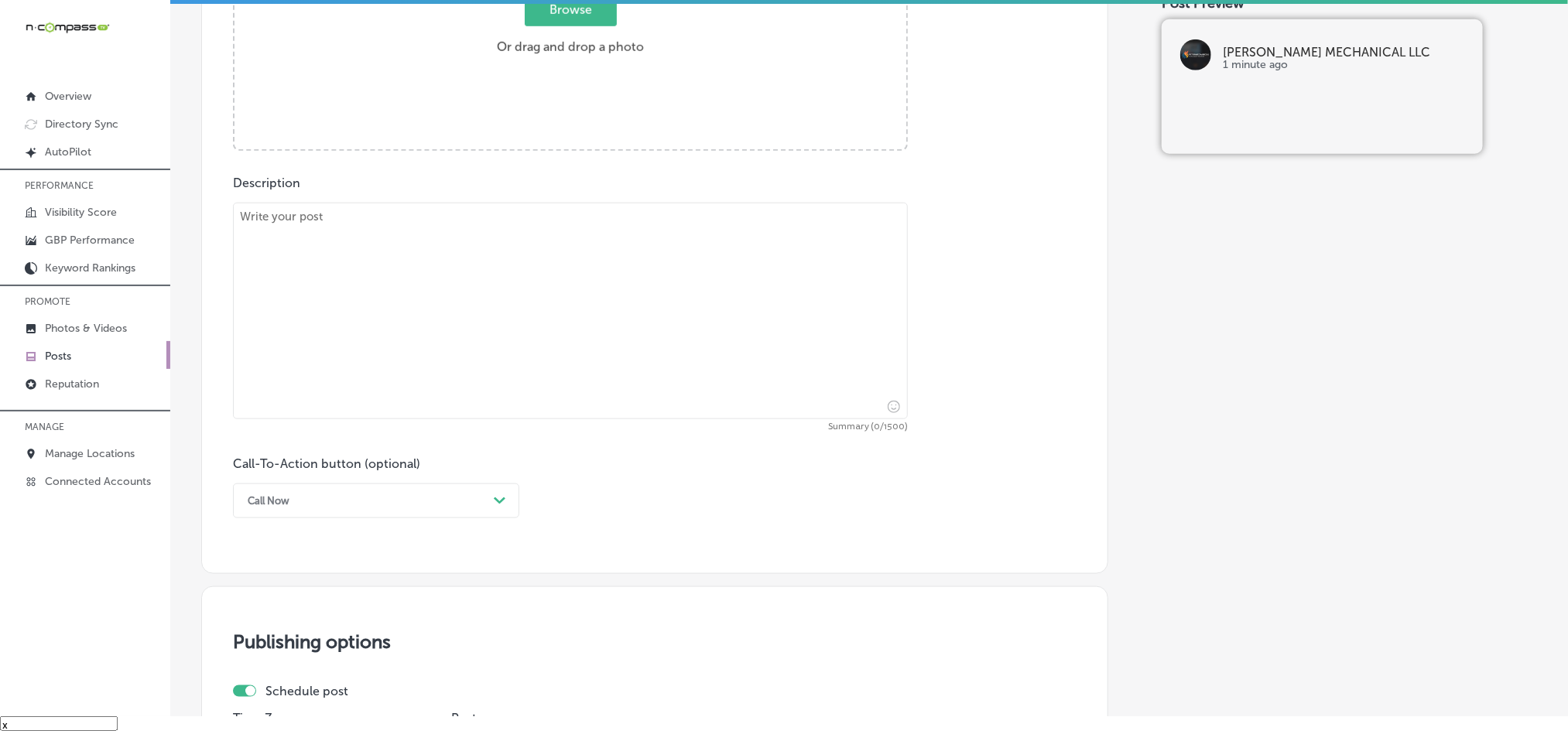
scroll to position [606, 0]
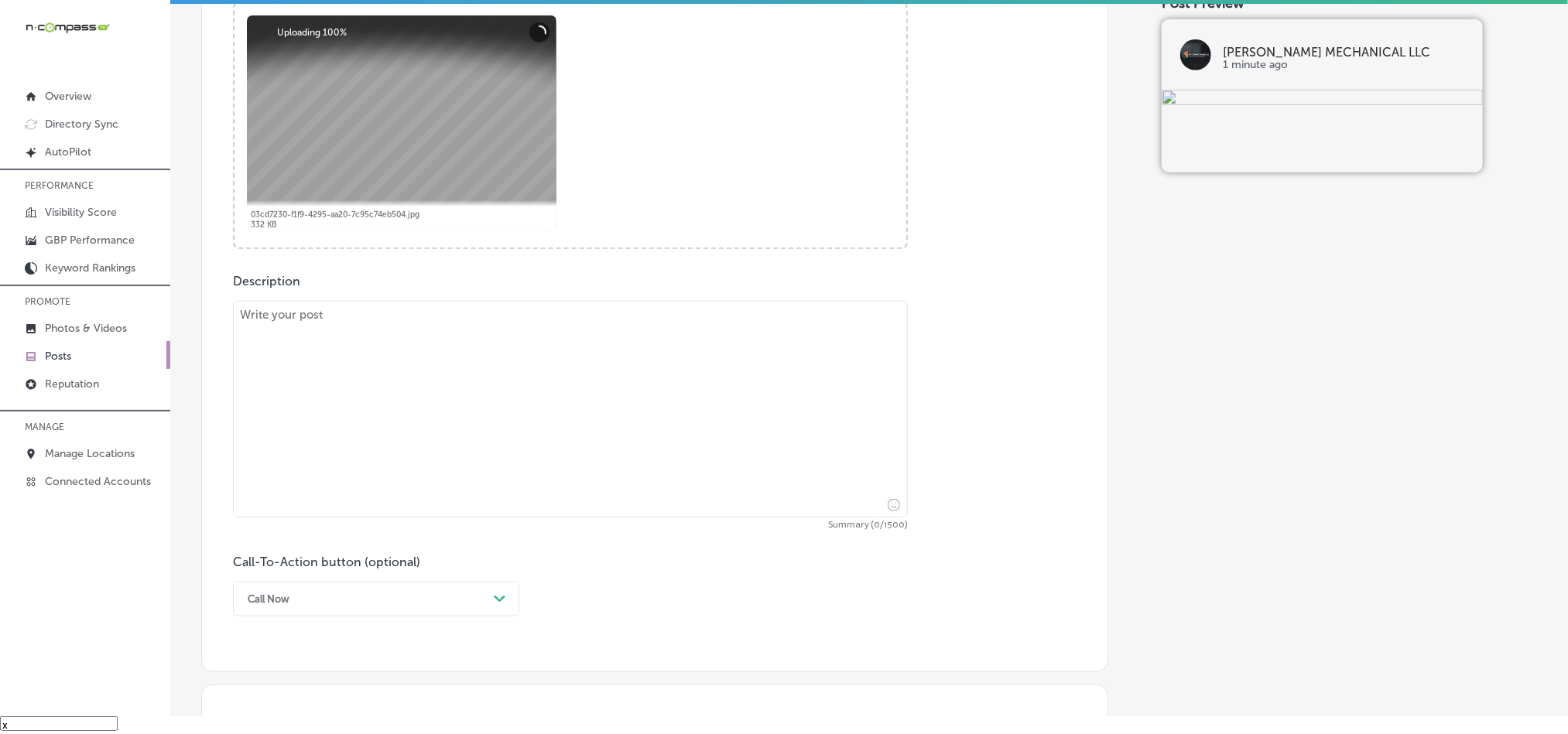
click at [444, 393] on textarea at bounding box center [570, 409] width 675 height 217
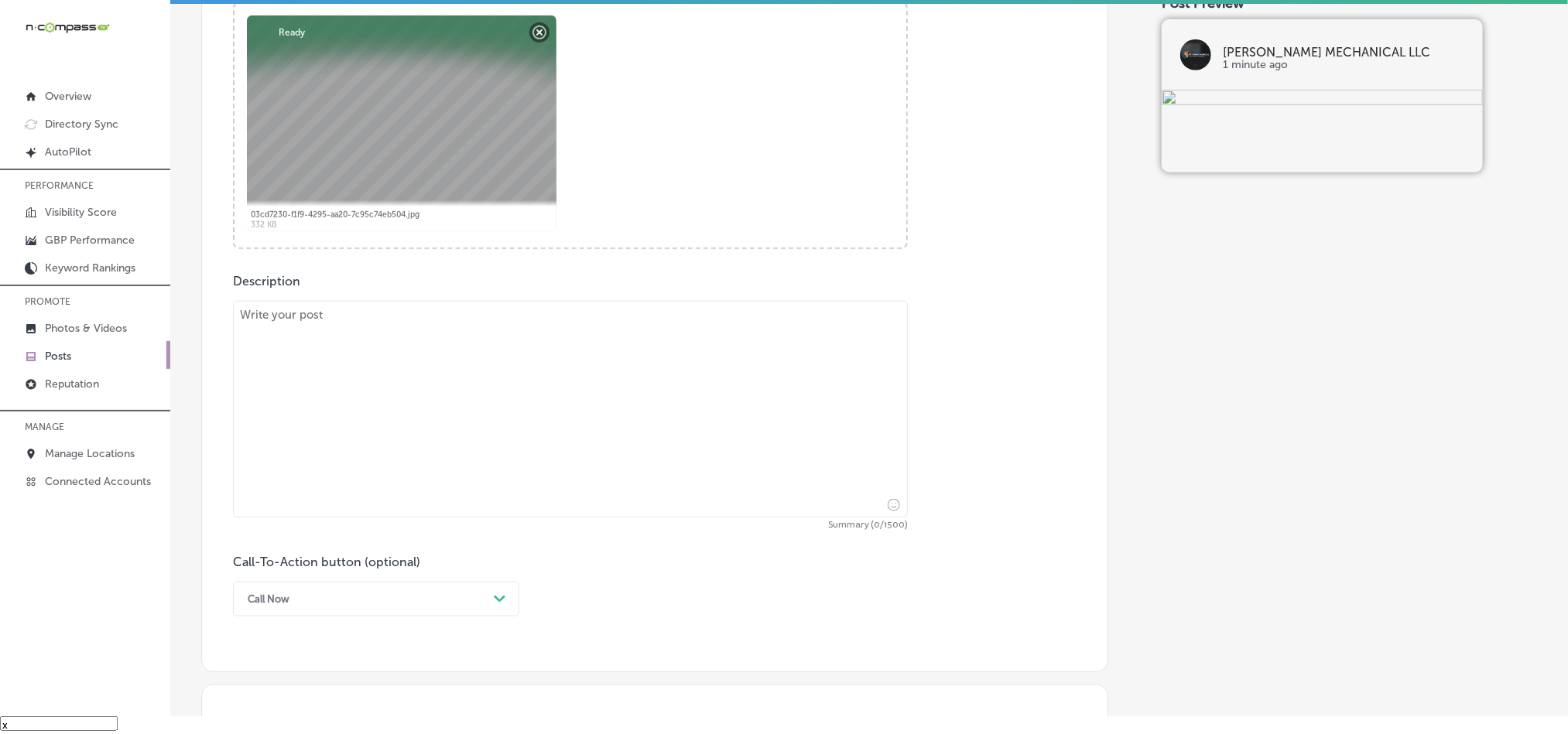
paste textarea "[PERSON_NAME] Mechanical LLC provides HVAC maintenance services in [GEOGRAPHIC_…"
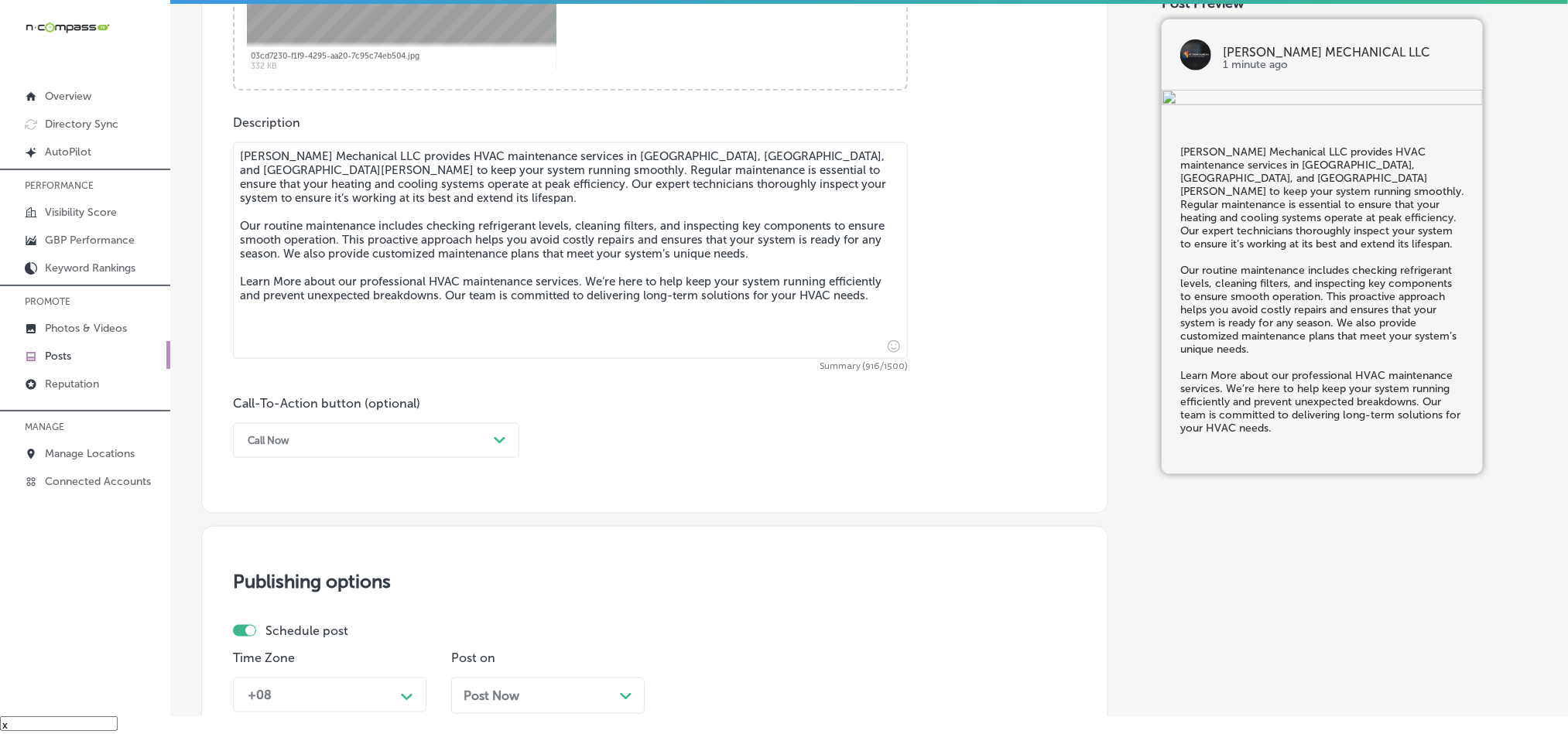
scroll to position [838, 0]
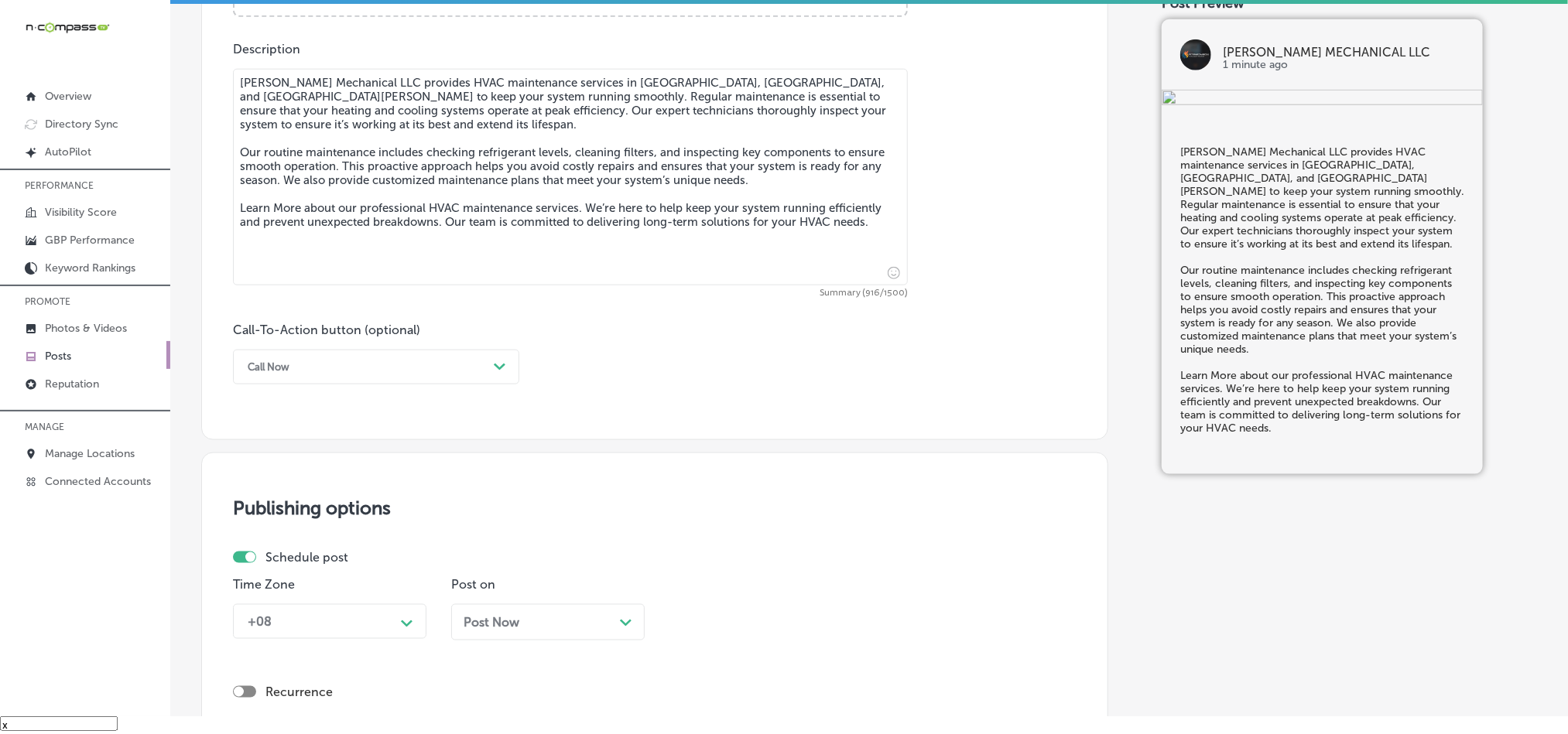
type textarea "[PERSON_NAME] Mechanical LLC provides HVAC maintenance services in [GEOGRAPHIC_…"
click at [393, 369] on div "Call Now" at bounding box center [364, 367] width 248 height 24
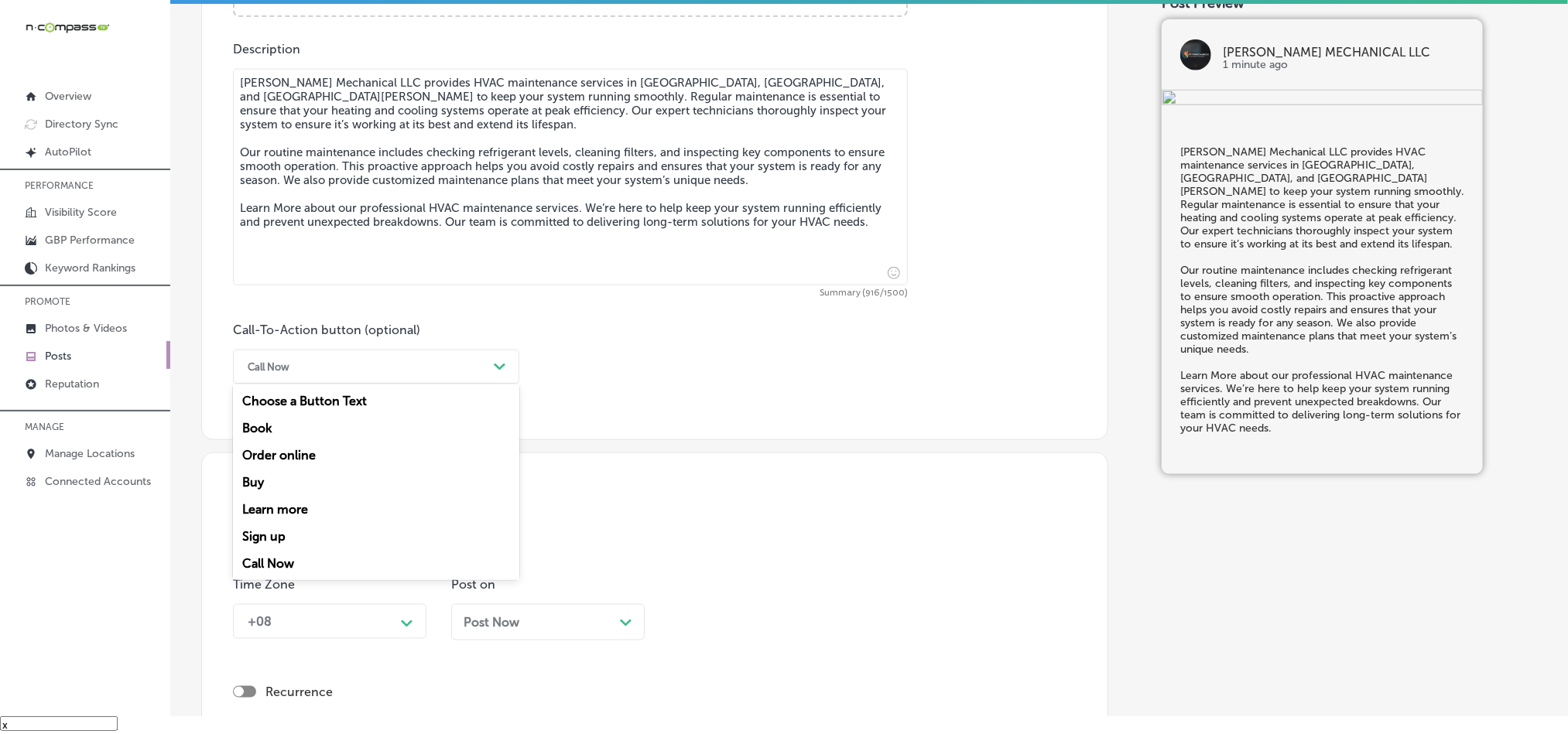
click at [289, 507] on div "Learn more" at bounding box center [376, 509] width 286 height 27
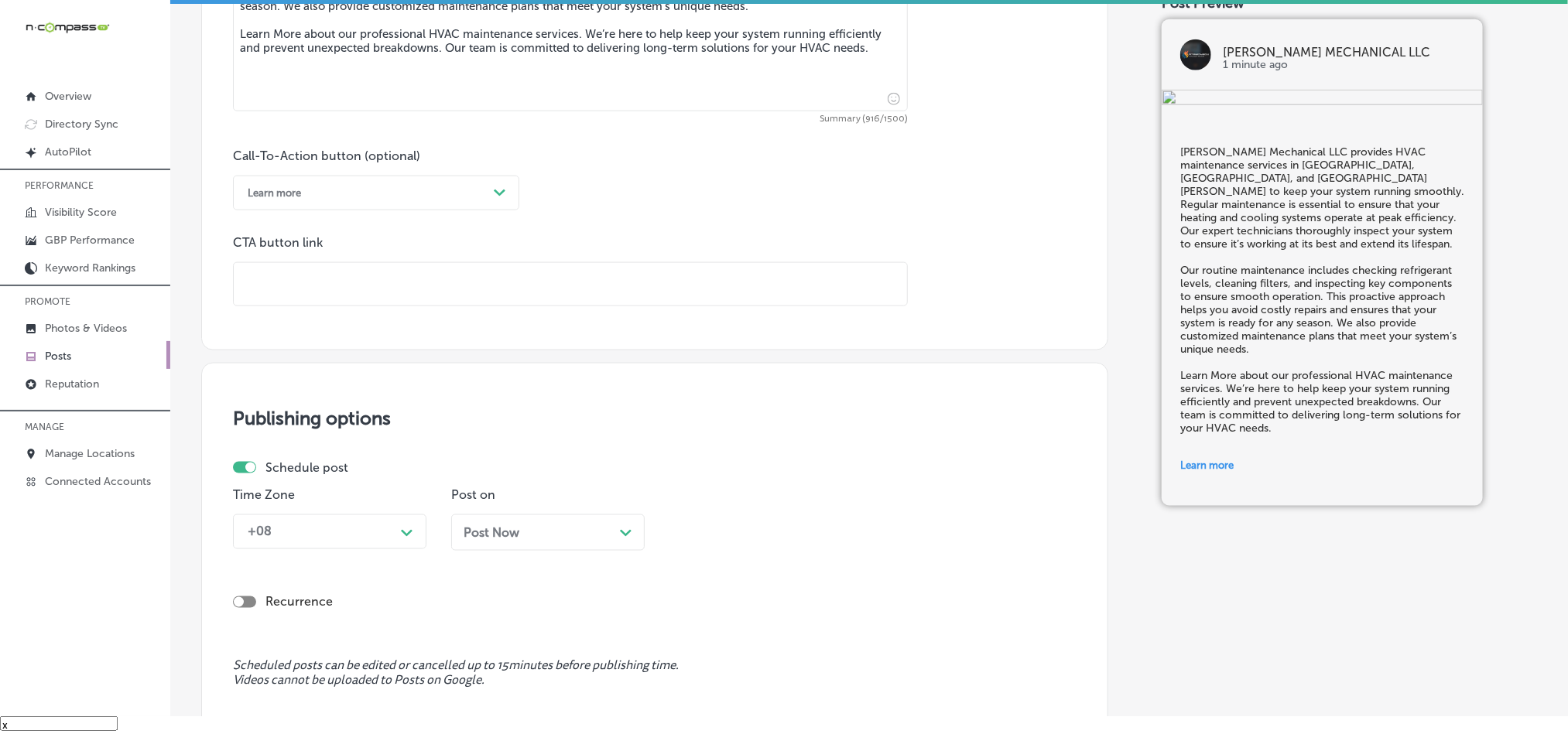
scroll to position [1031, 0]
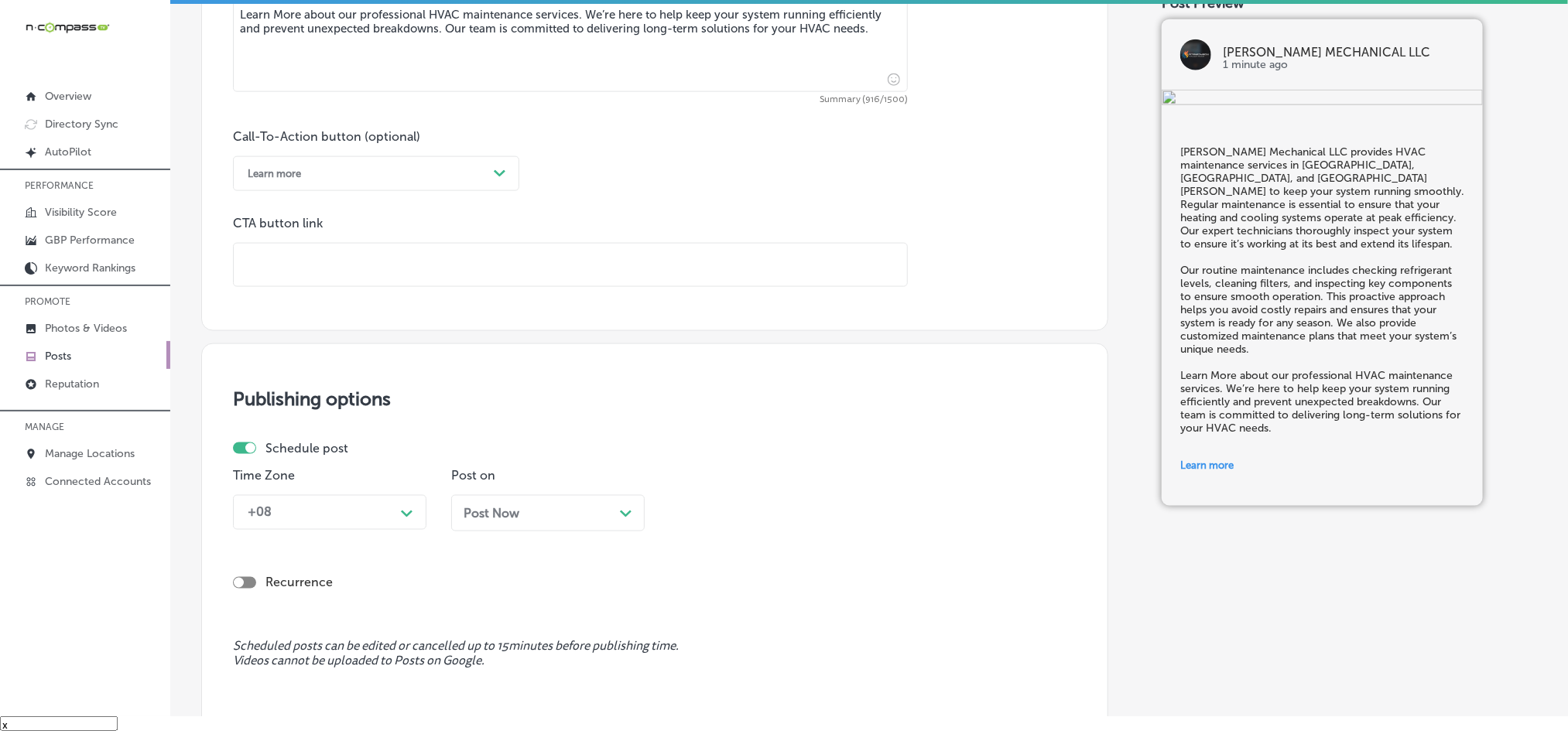
click at [403, 261] on input "text" at bounding box center [570, 265] width 673 height 42
paste input "[URL][DOMAIN_NAME][DOMAIN_NAME]"
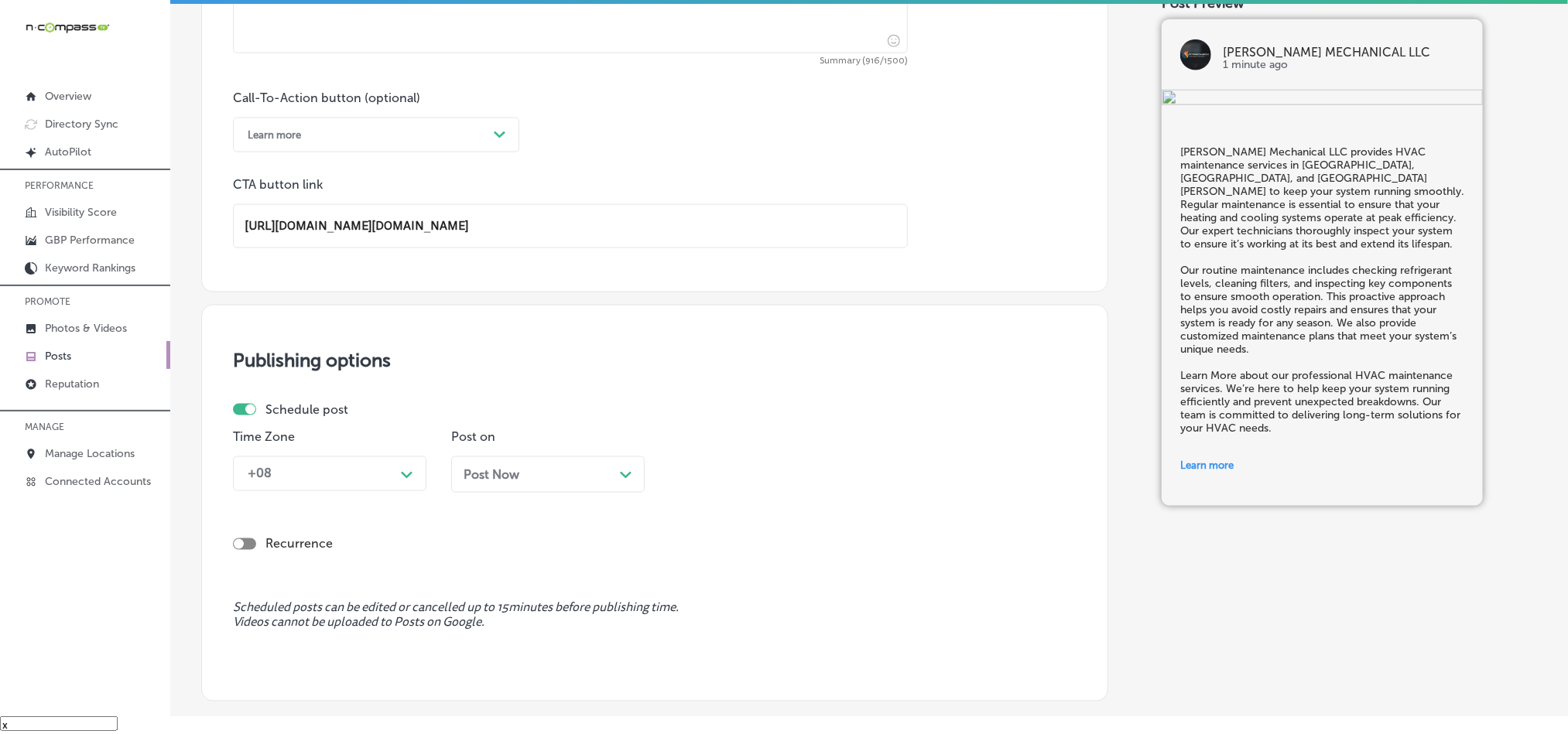
scroll to position [1226, 0]
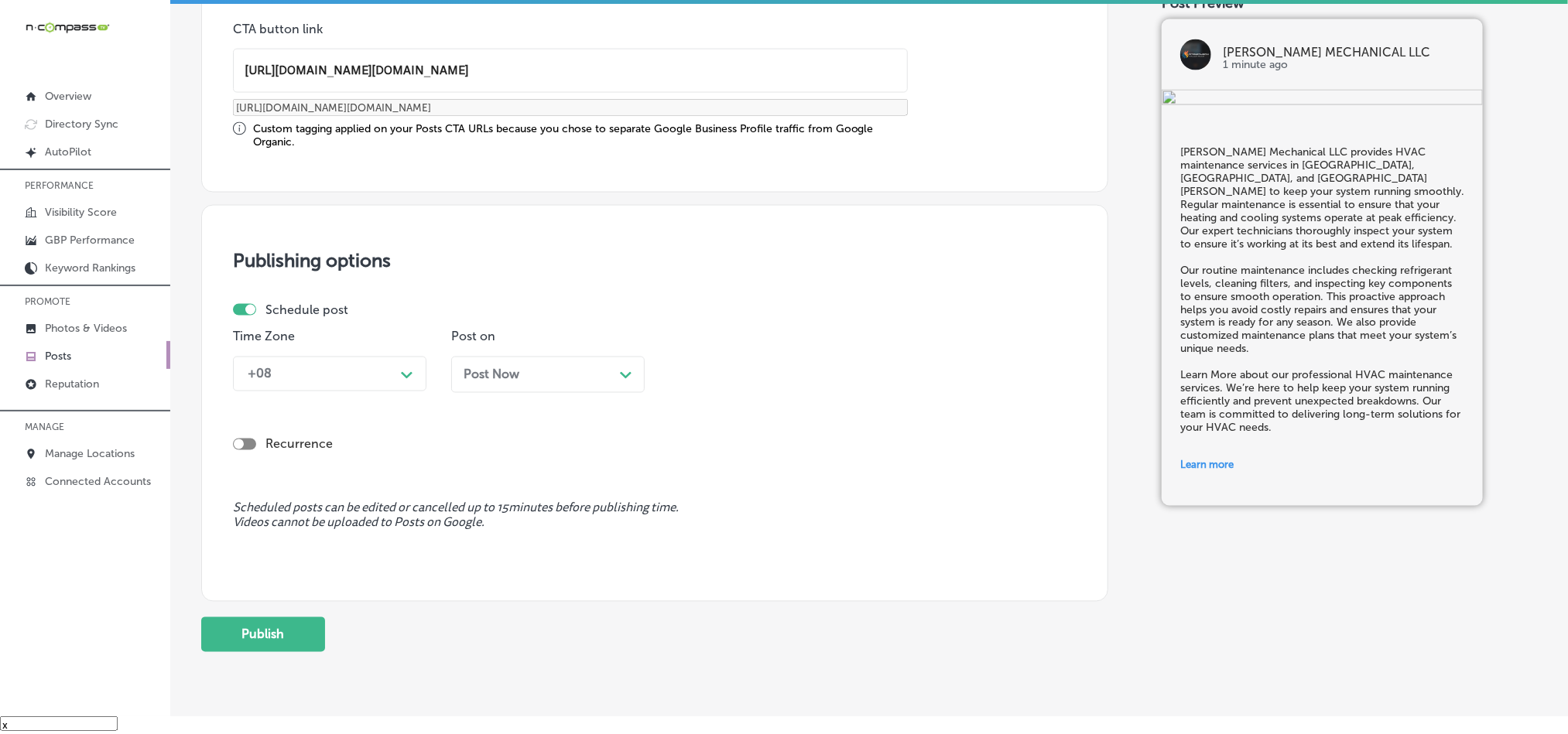
type input "[URL][DOMAIN_NAME][DOMAIN_NAME]"
click at [393, 323] on div "Schedule post Time Zone +08 Path Created with Sketch. Post on Post Now Path Cre…" at bounding box center [648, 353] width 831 height 102
click at [396, 403] on div "Time Zone +08 Path Created with Sketch." at bounding box center [329, 367] width 193 height 75
click at [391, 379] on div "+08" at bounding box center [318, 374] width 155 height 27
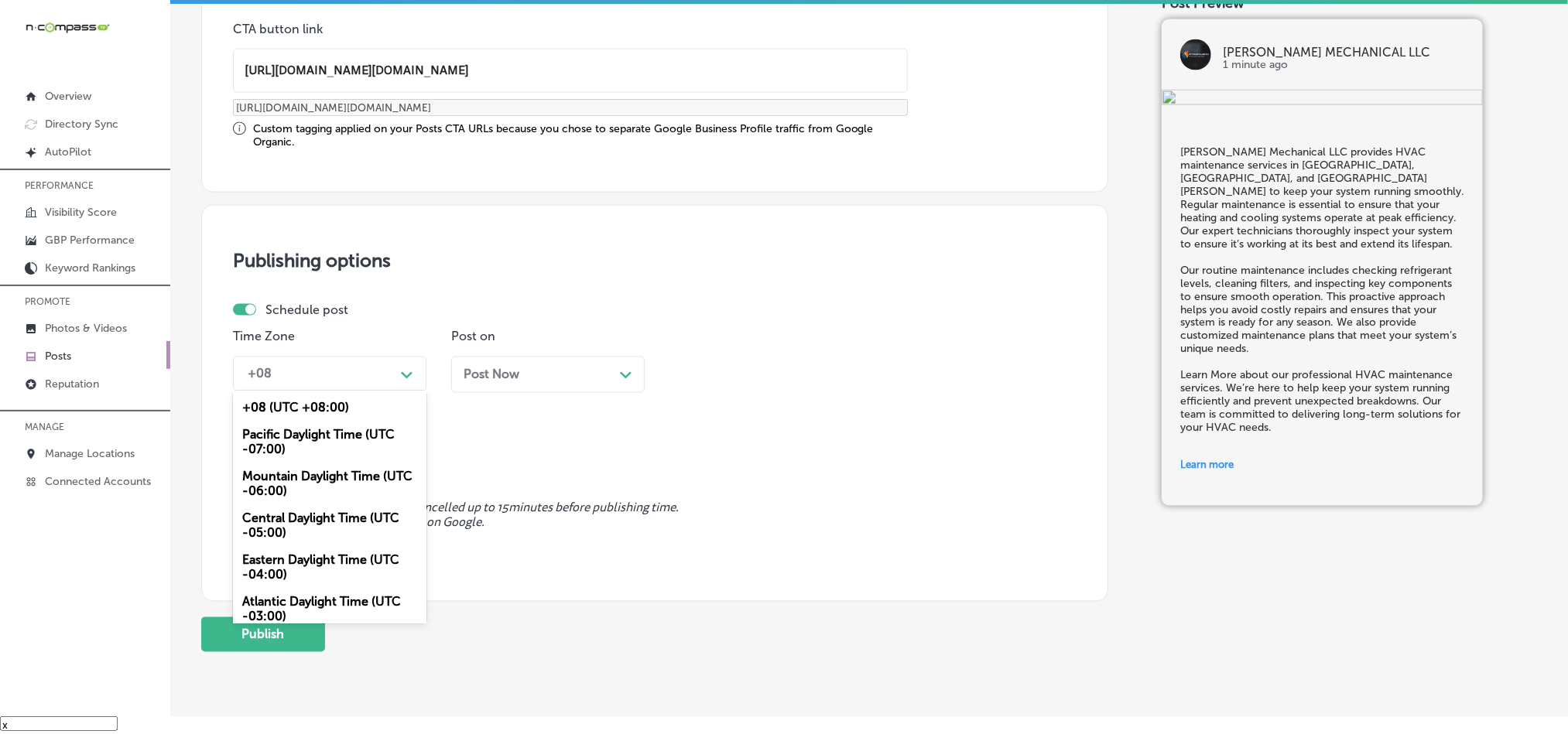
click at [311, 491] on div "Mountain Daylight Time (UTC -06:00)" at bounding box center [329, 484] width 193 height 41
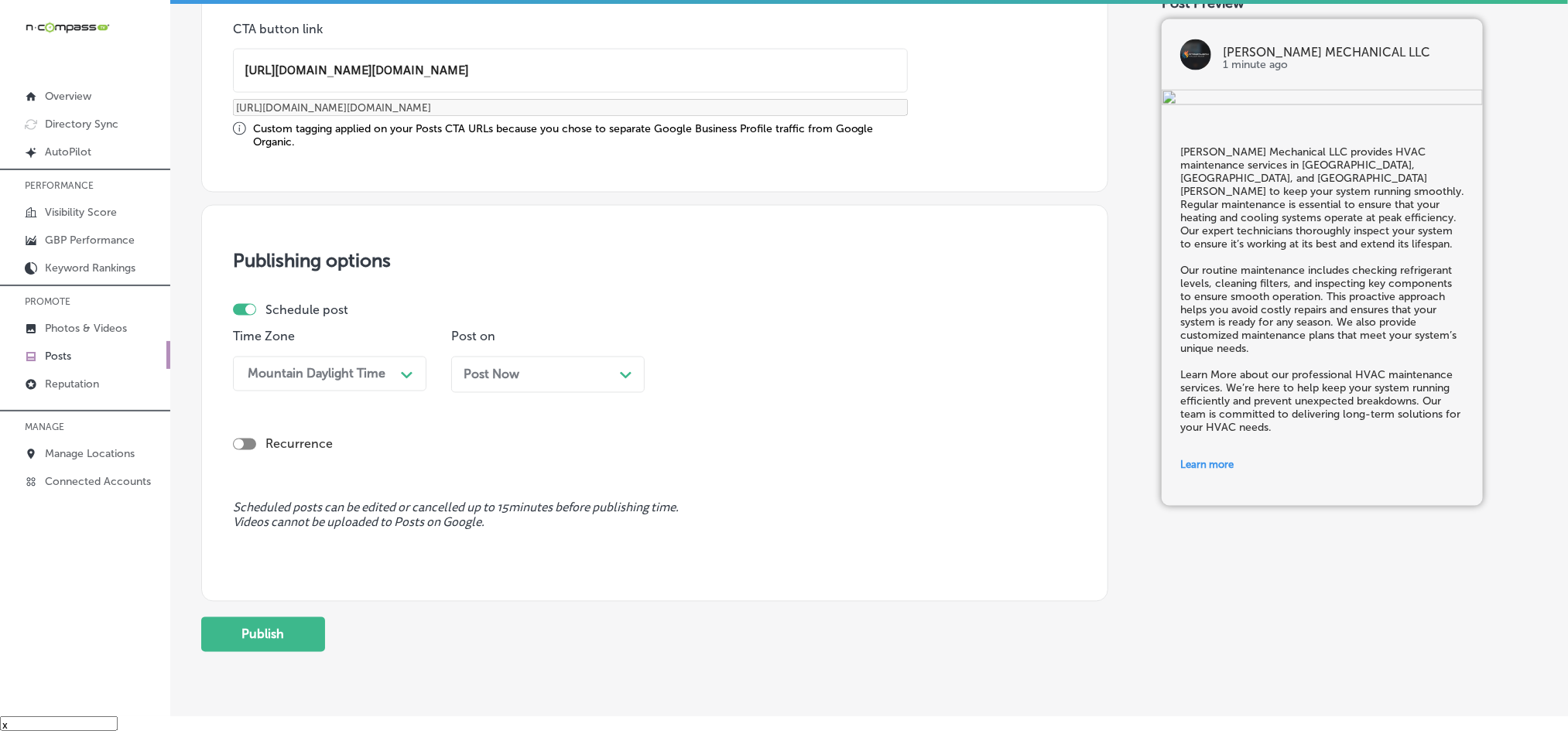
click at [585, 377] on div "Post Now Path Created with Sketch." at bounding box center [548, 374] width 169 height 15
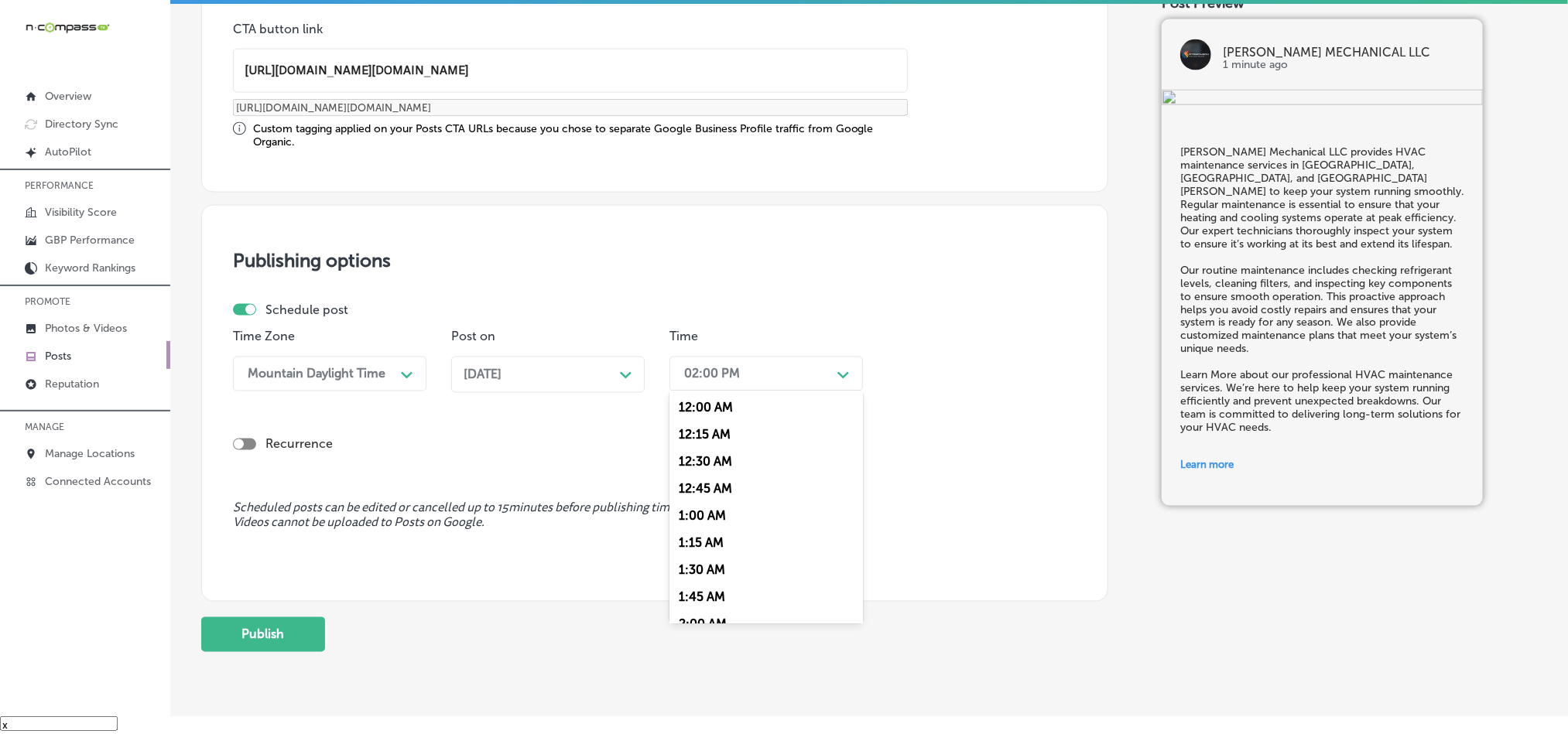
click at [766, 371] on div "02:00 PM" at bounding box center [754, 374] width 155 height 27
click at [686, 435] on div "7:00 AM" at bounding box center [766, 431] width 193 height 27
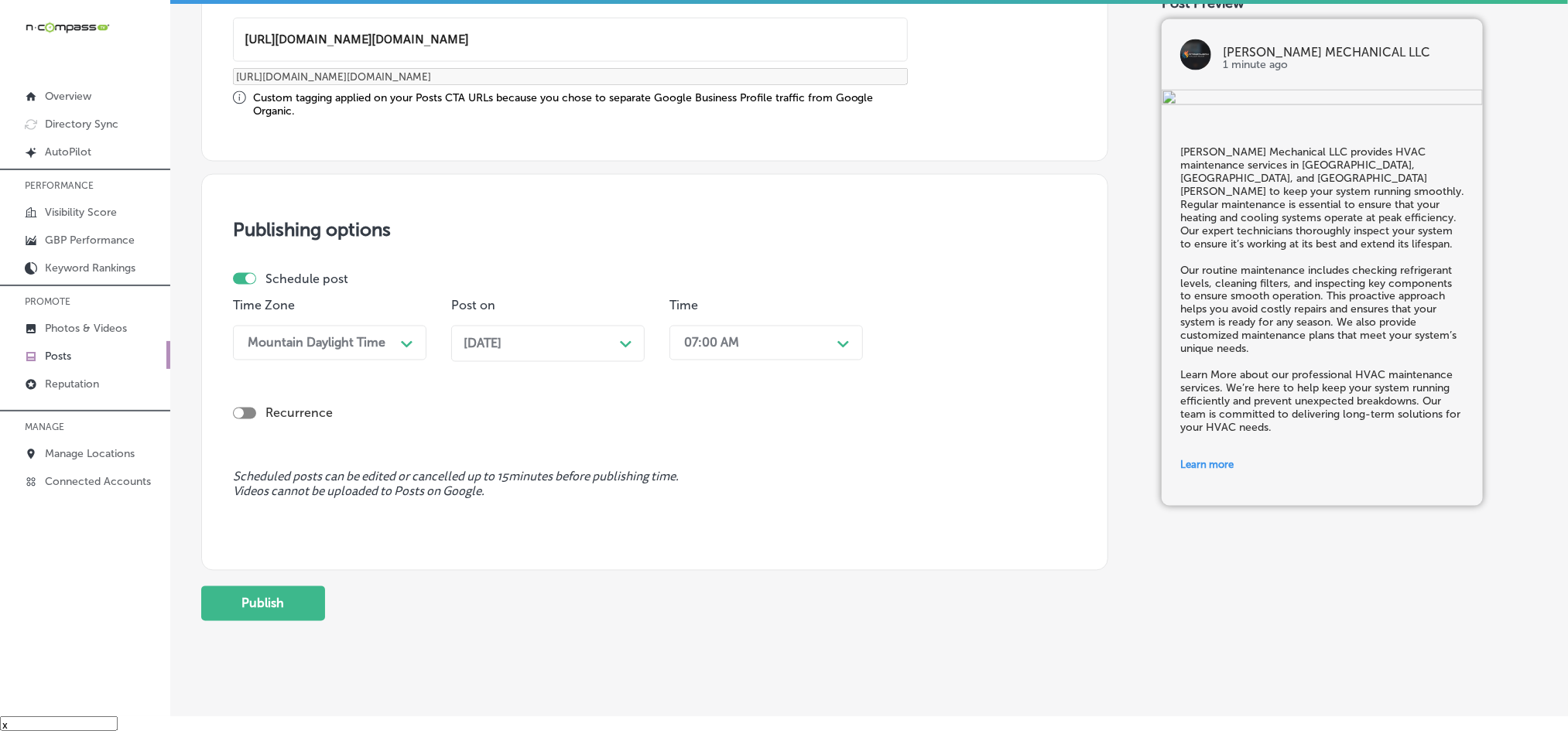
scroll to position [1287, 0]
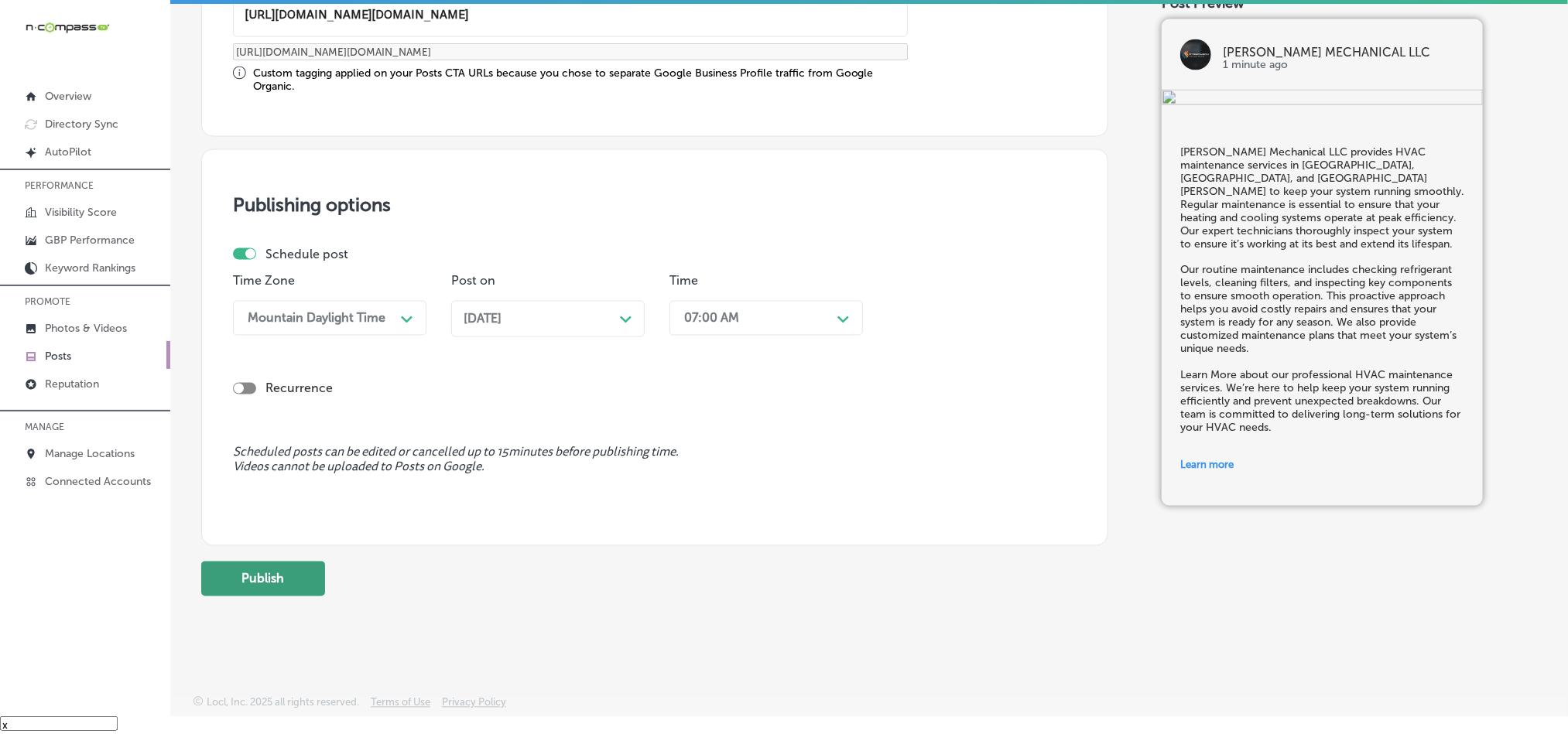
click at [274, 575] on button "Publish" at bounding box center [263, 579] width 124 height 35
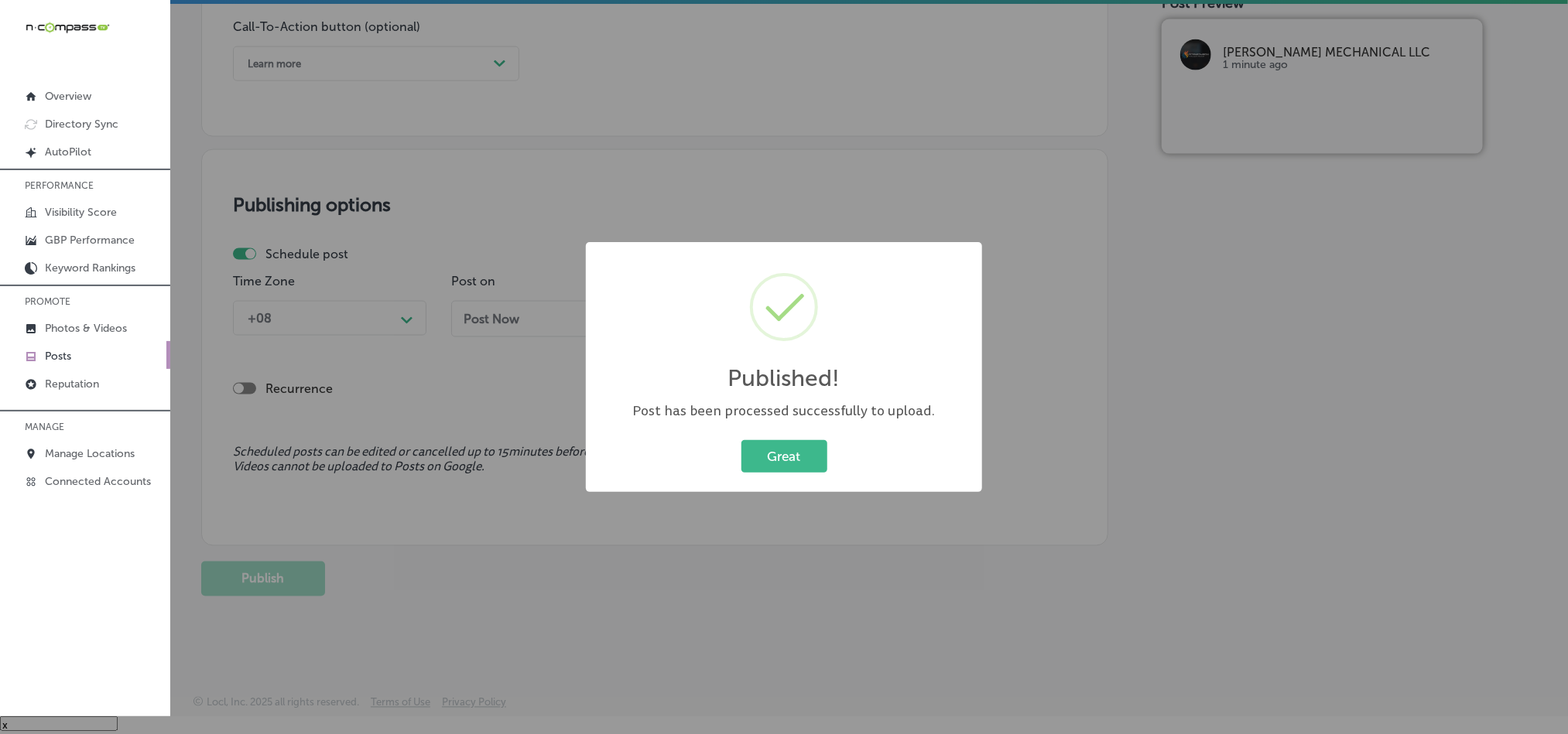
scroll to position [1148, 0]
click at [779, 442] on button "Great" at bounding box center [784, 456] width 86 height 32
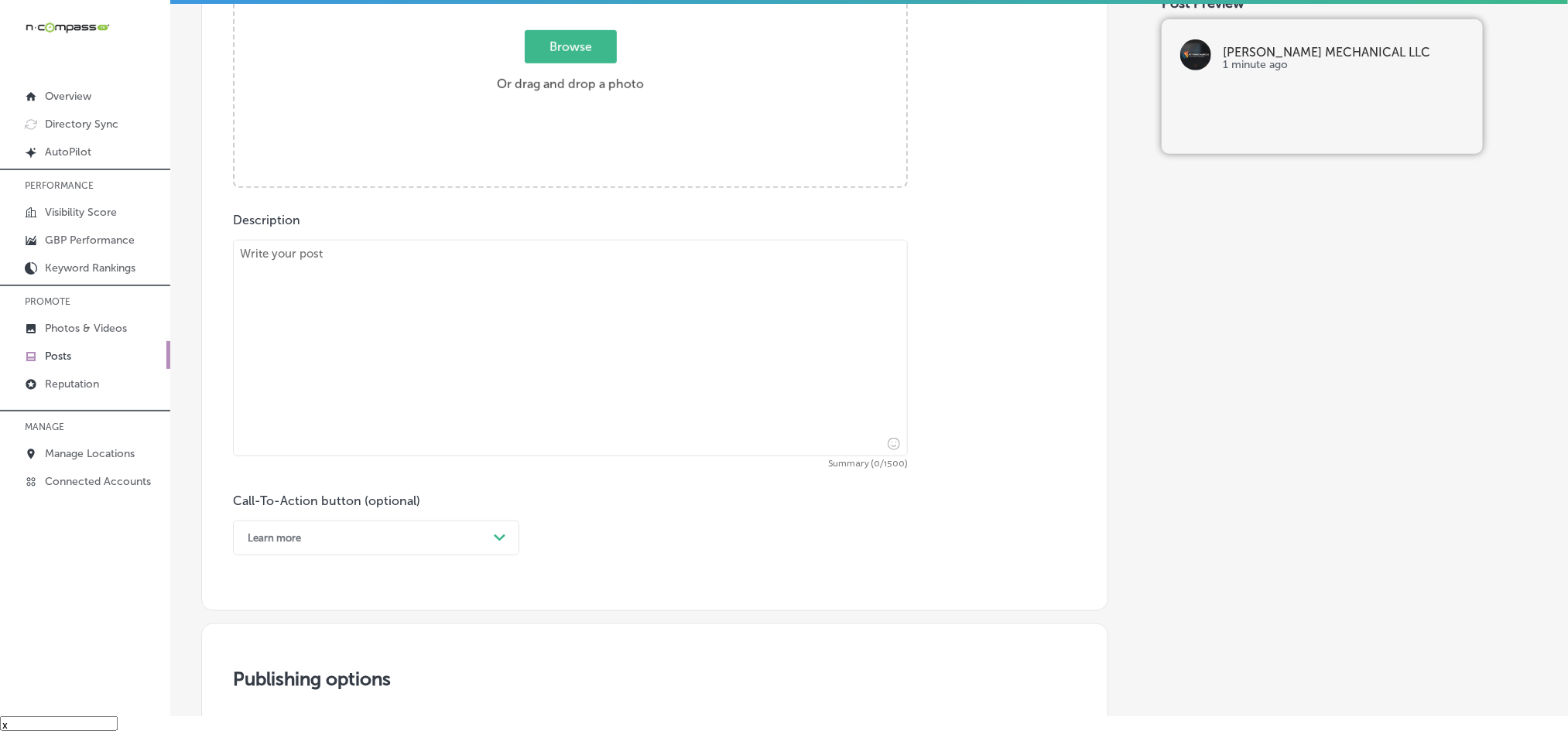
scroll to position [606, 0]
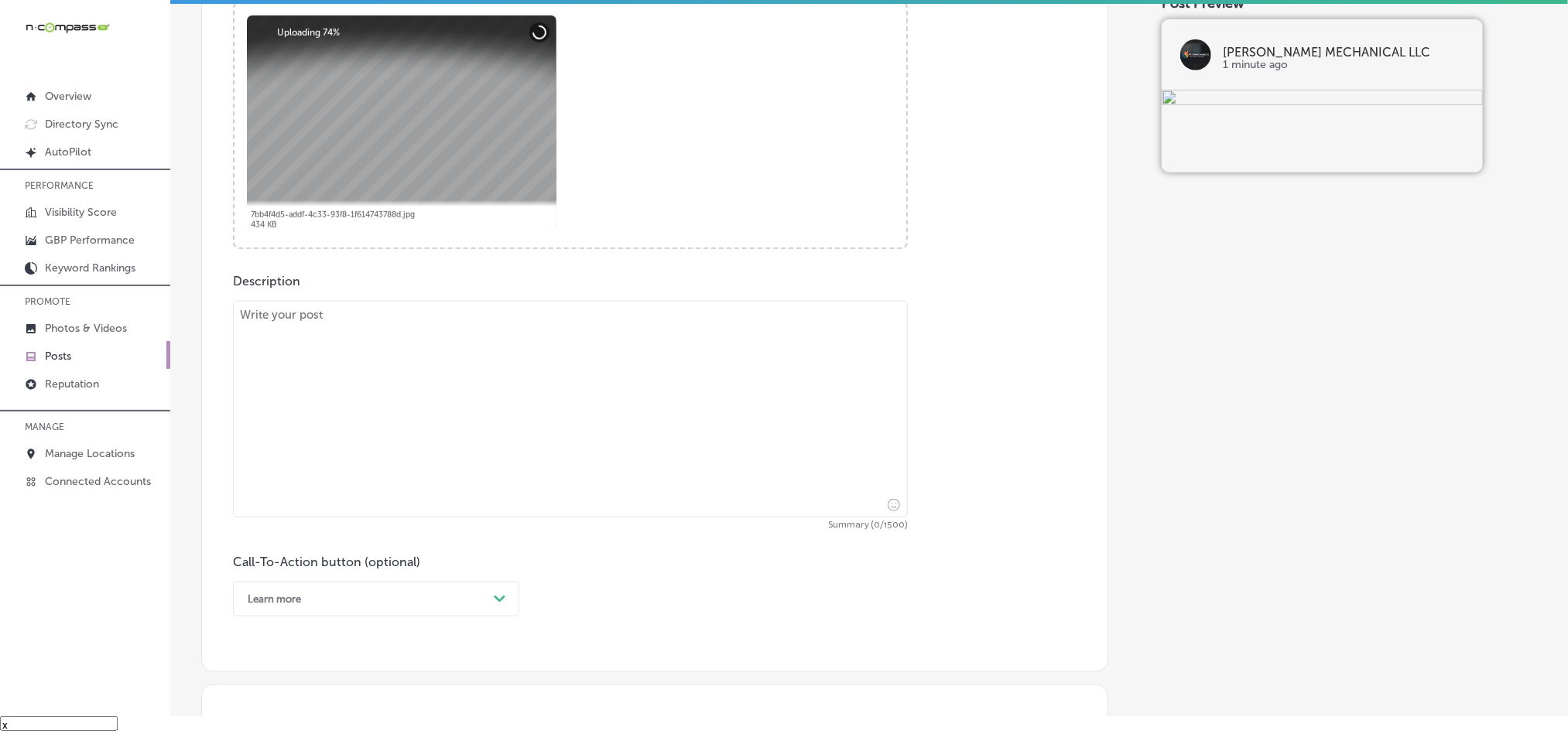
click at [470, 369] on textarea at bounding box center [570, 409] width 675 height 217
paste textarea "[PERSON_NAME] Mechanical LLC offers expert AC replacement services in [GEOGRAPH…"
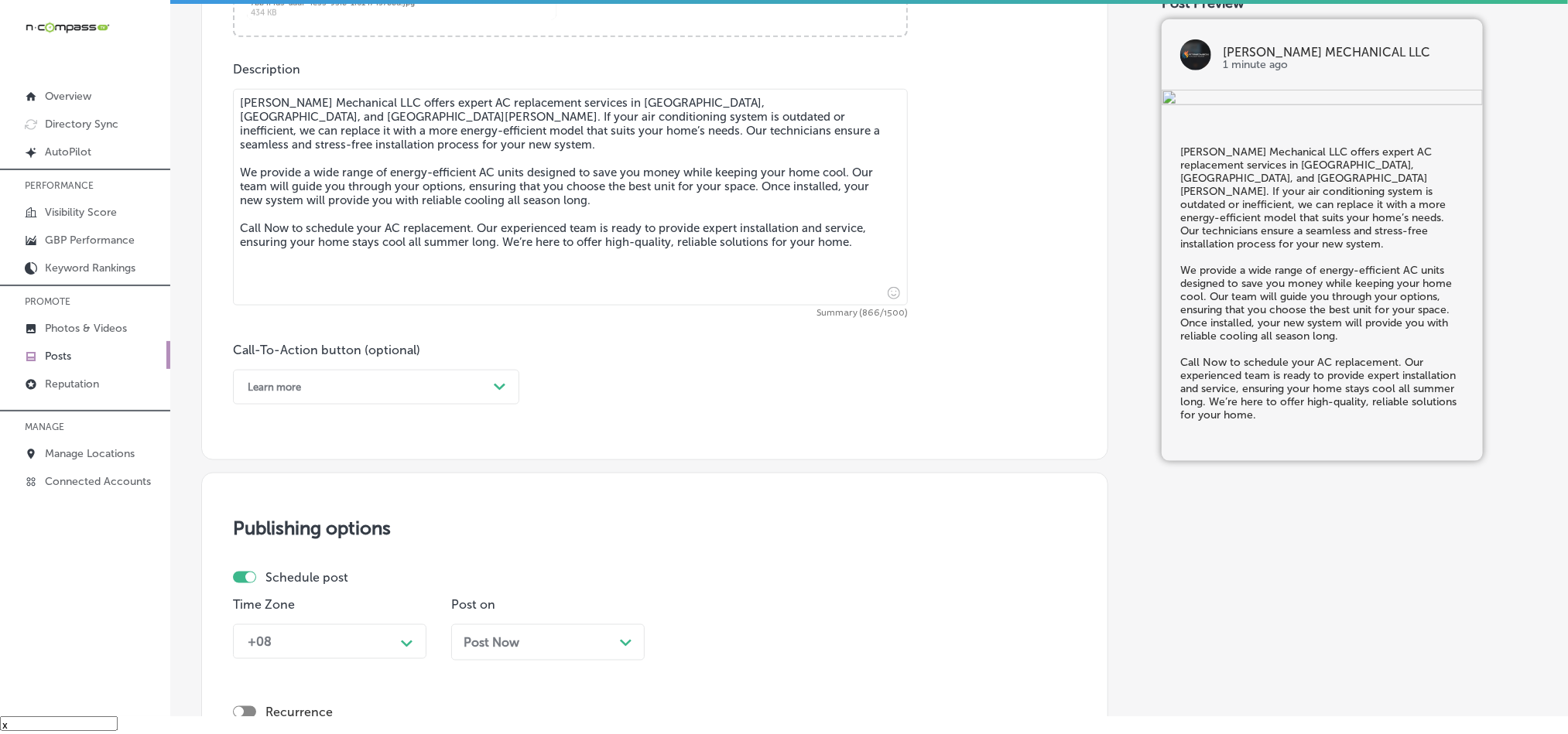
scroll to position [954, 0]
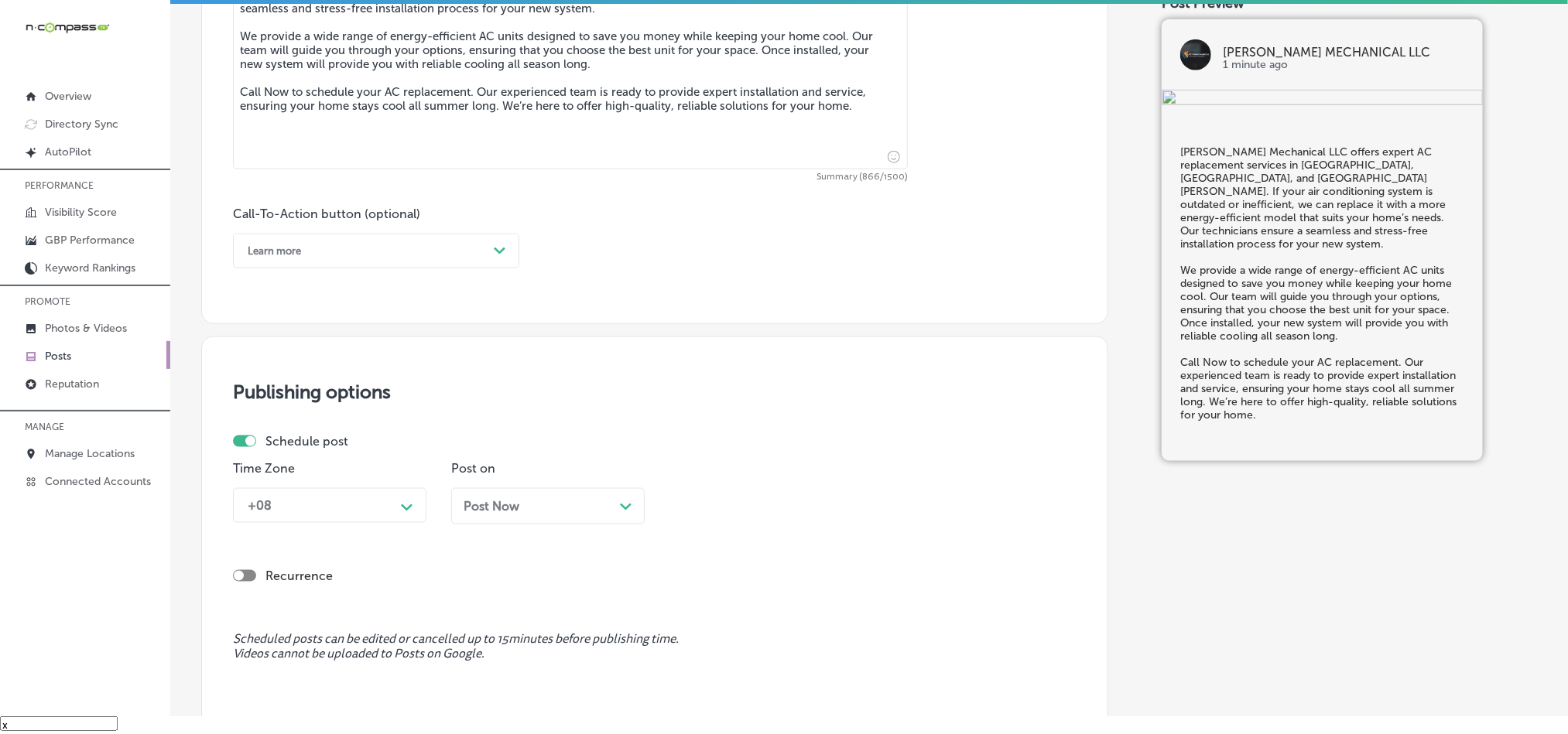
type textarea "[PERSON_NAME] Mechanical LLC offers expert AC replacement services in [GEOGRAPH…"
click at [400, 258] on div "Learn more" at bounding box center [364, 251] width 248 height 24
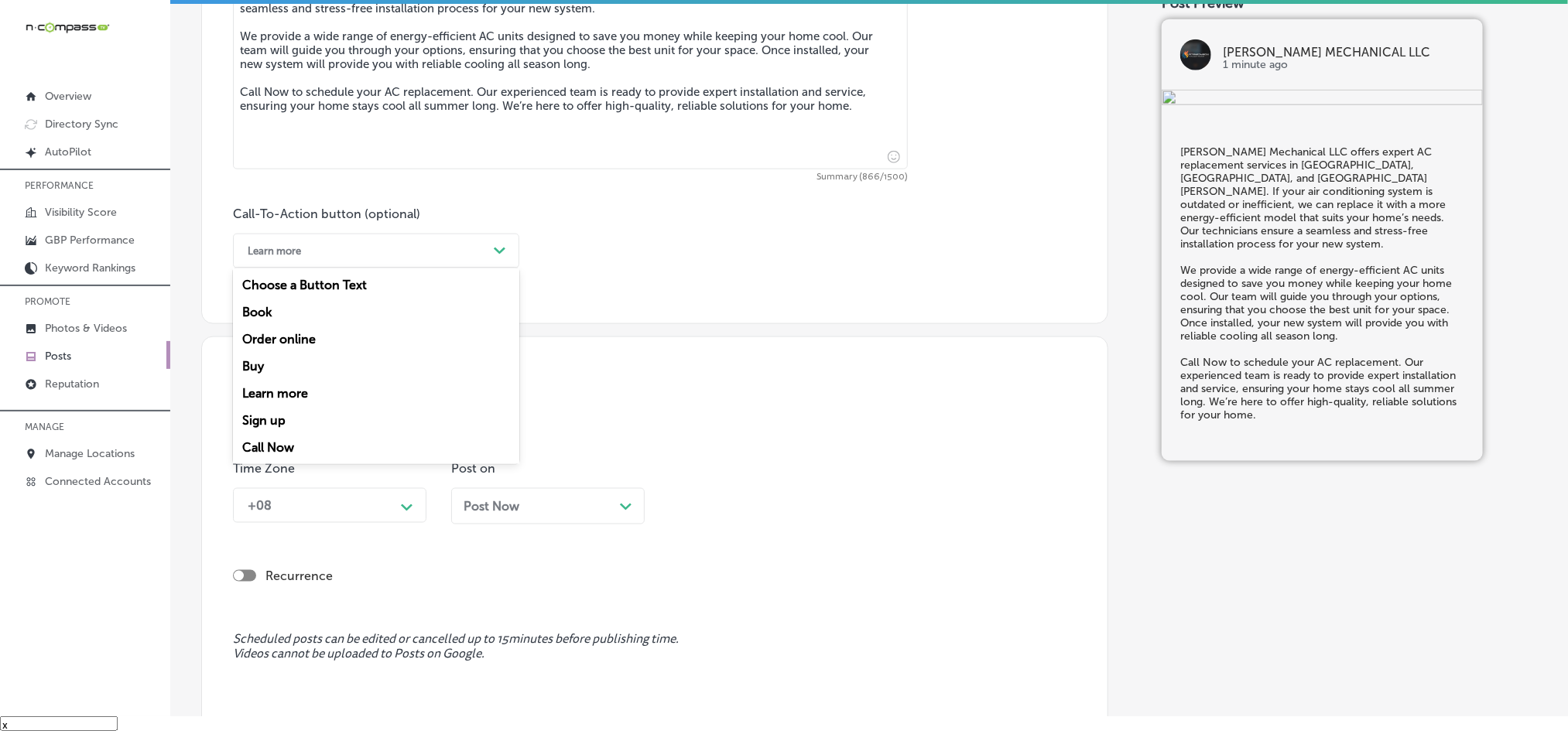
click at [270, 446] on div "Call Now" at bounding box center [376, 447] width 286 height 27
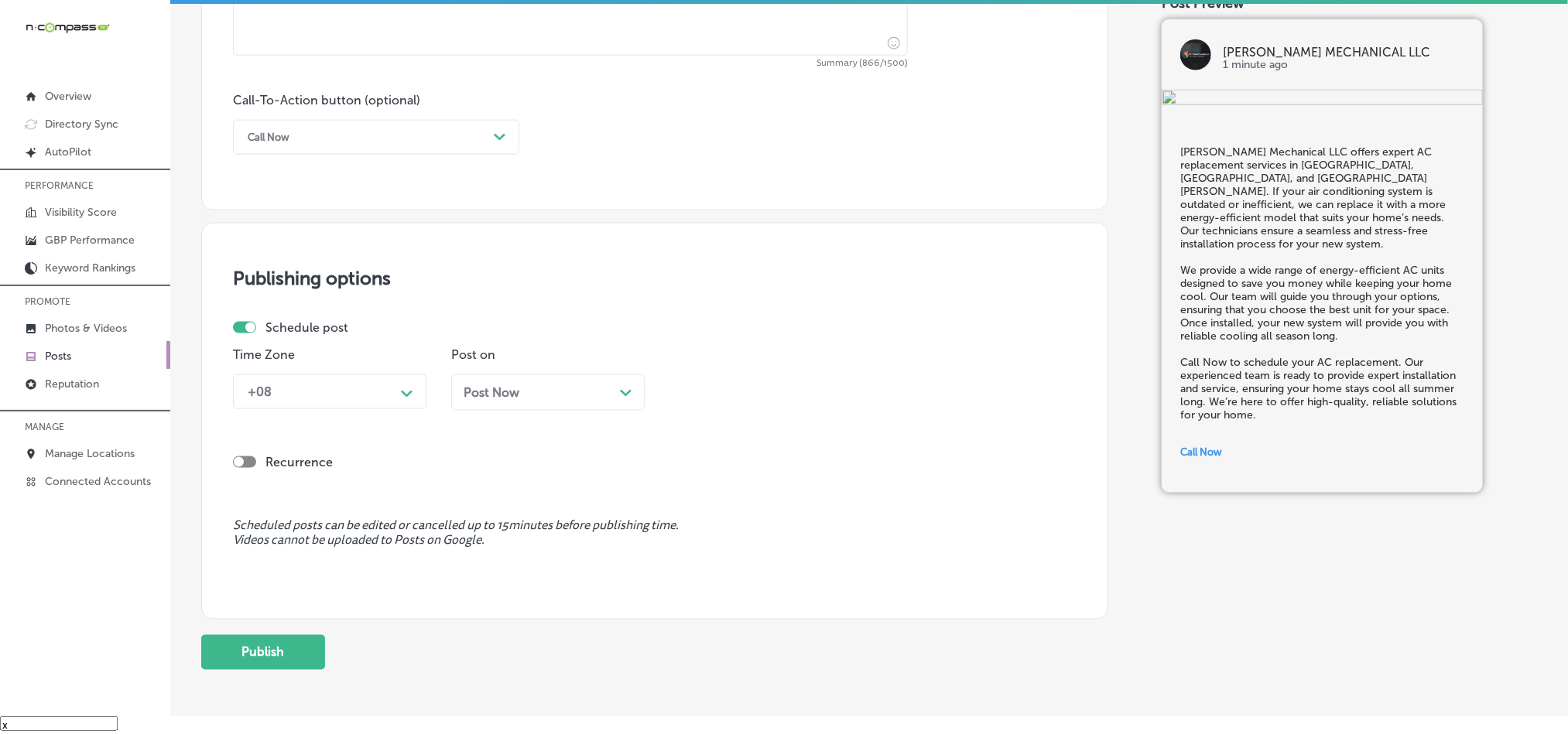
scroll to position [1109, 0]
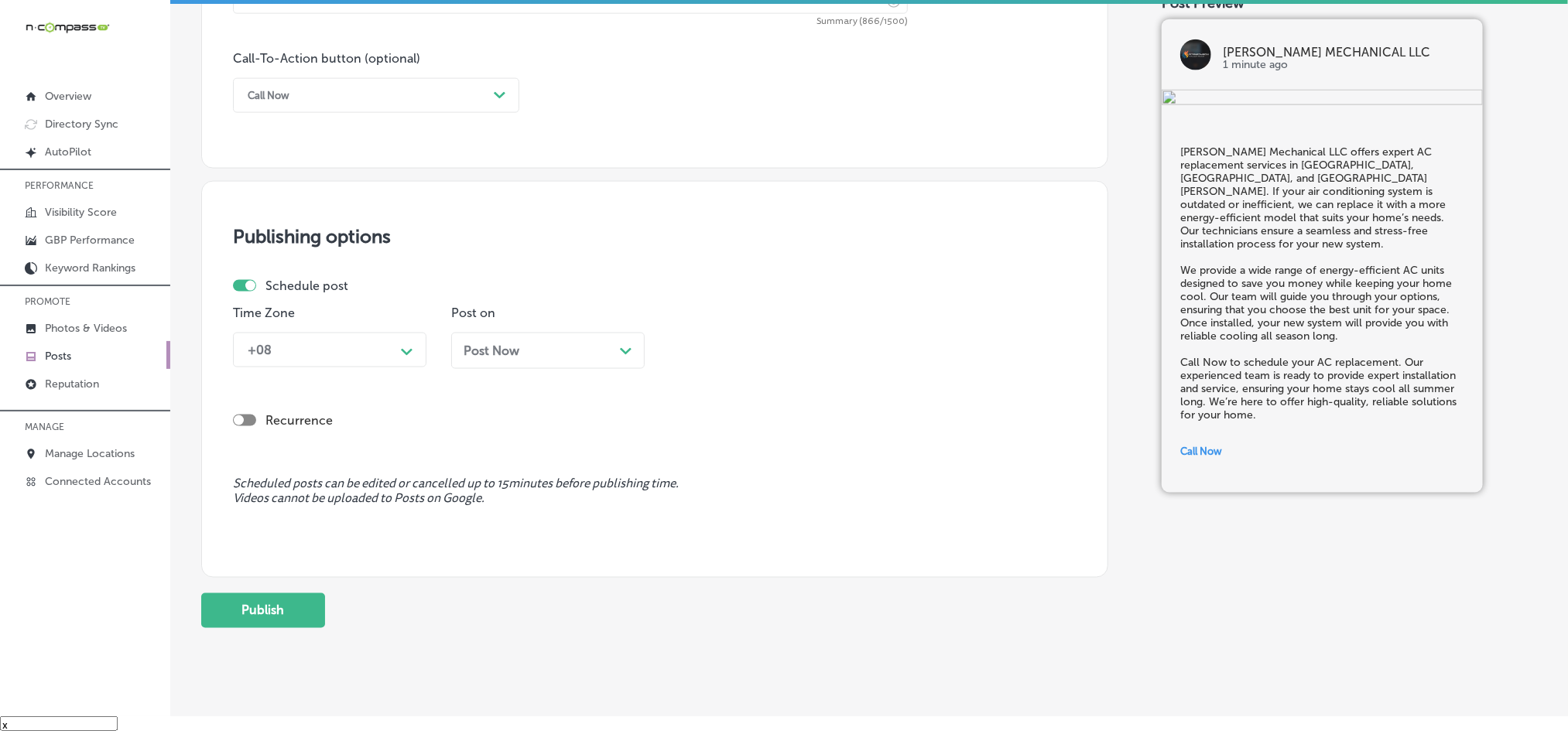
click at [360, 349] on div "+08" at bounding box center [318, 350] width 155 height 27
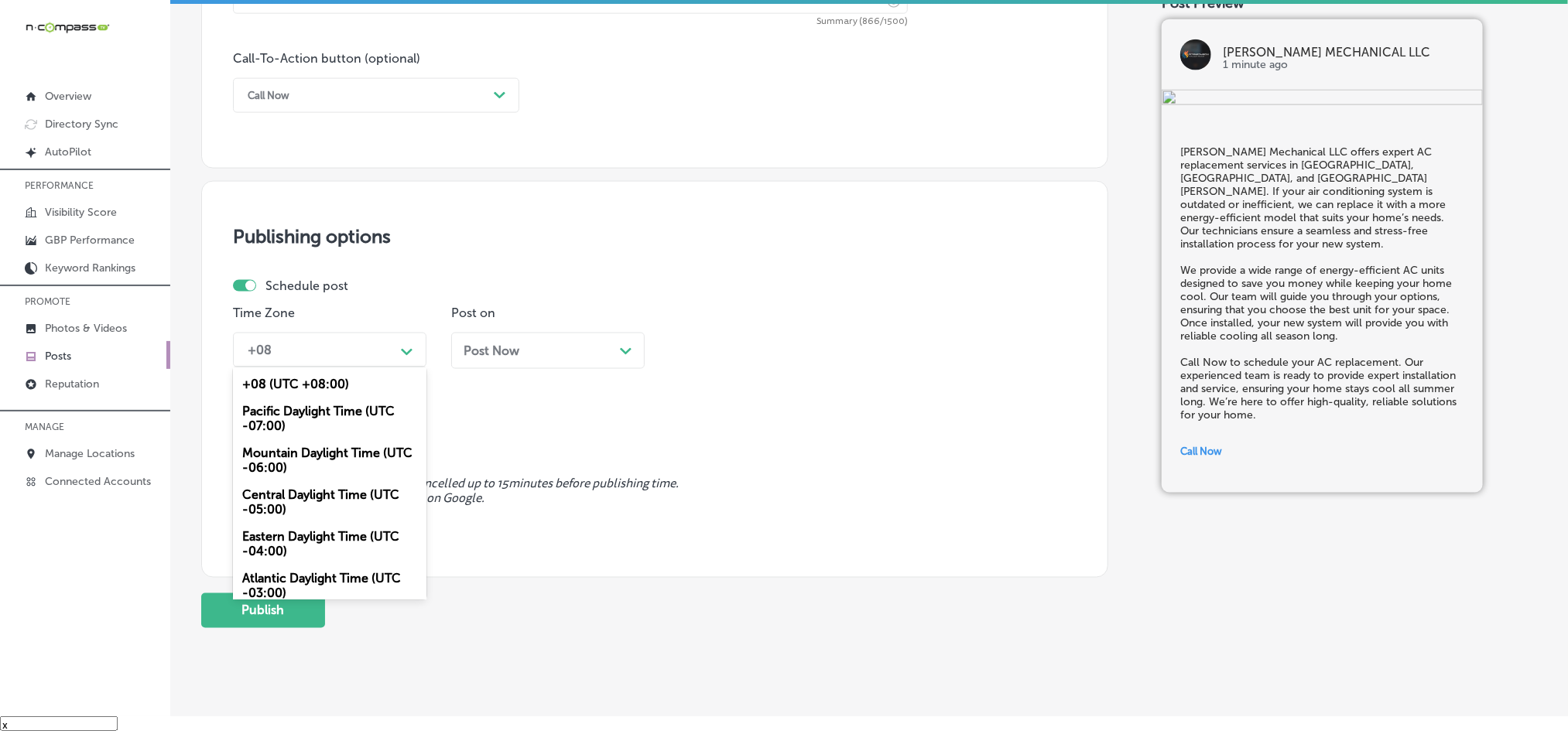
click at [257, 462] on div "Mountain Daylight Time (UTC -06:00)" at bounding box center [329, 460] width 193 height 41
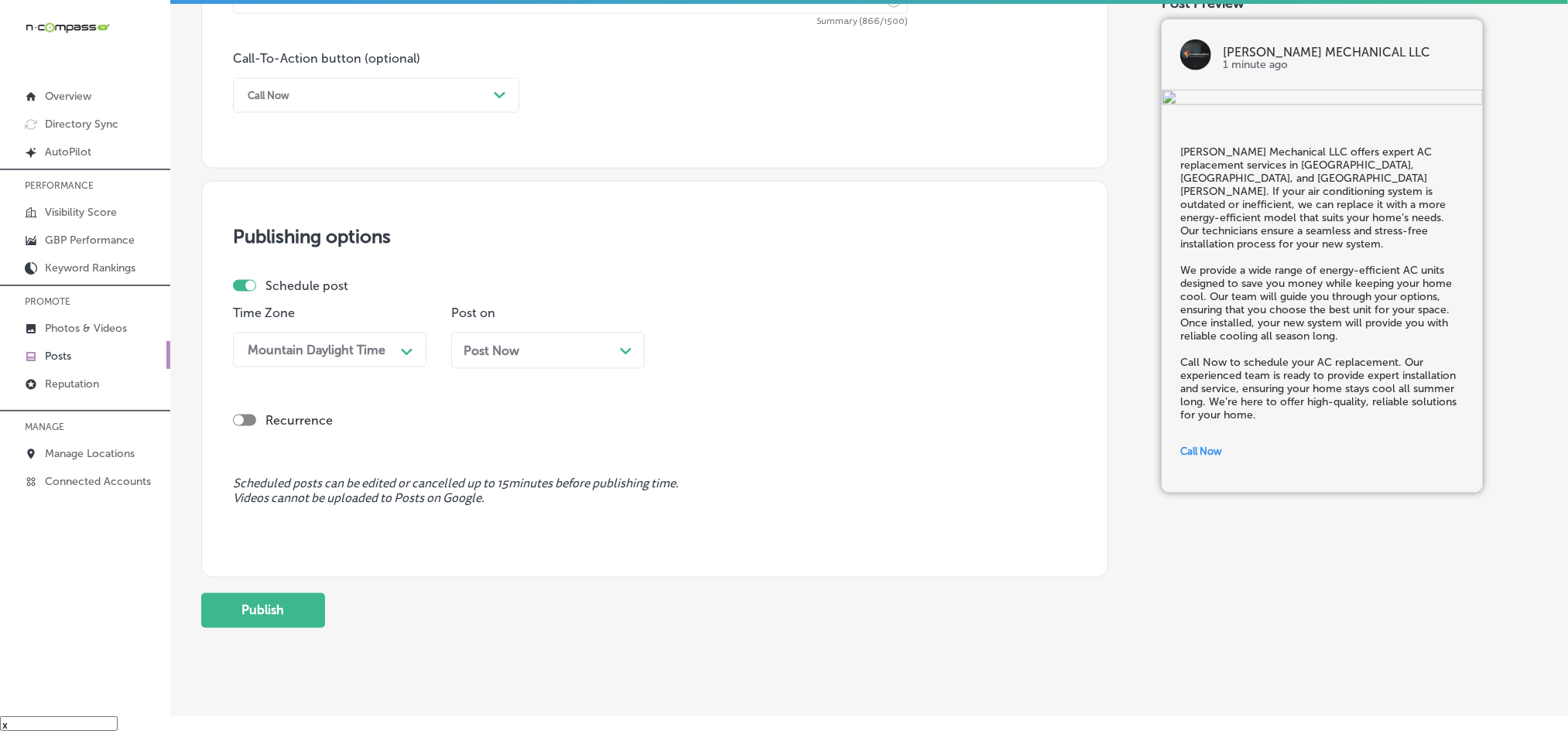
click at [539, 328] on div "Post on Post Now Path Created with Sketch." at bounding box center [547, 343] width 193 height 75
click at [551, 351] on div "Post Now Path Created with Sketch." at bounding box center [548, 350] width 169 height 15
click at [750, 363] on div "02:00 PM" at bounding box center [754, 350] width 155 height 27
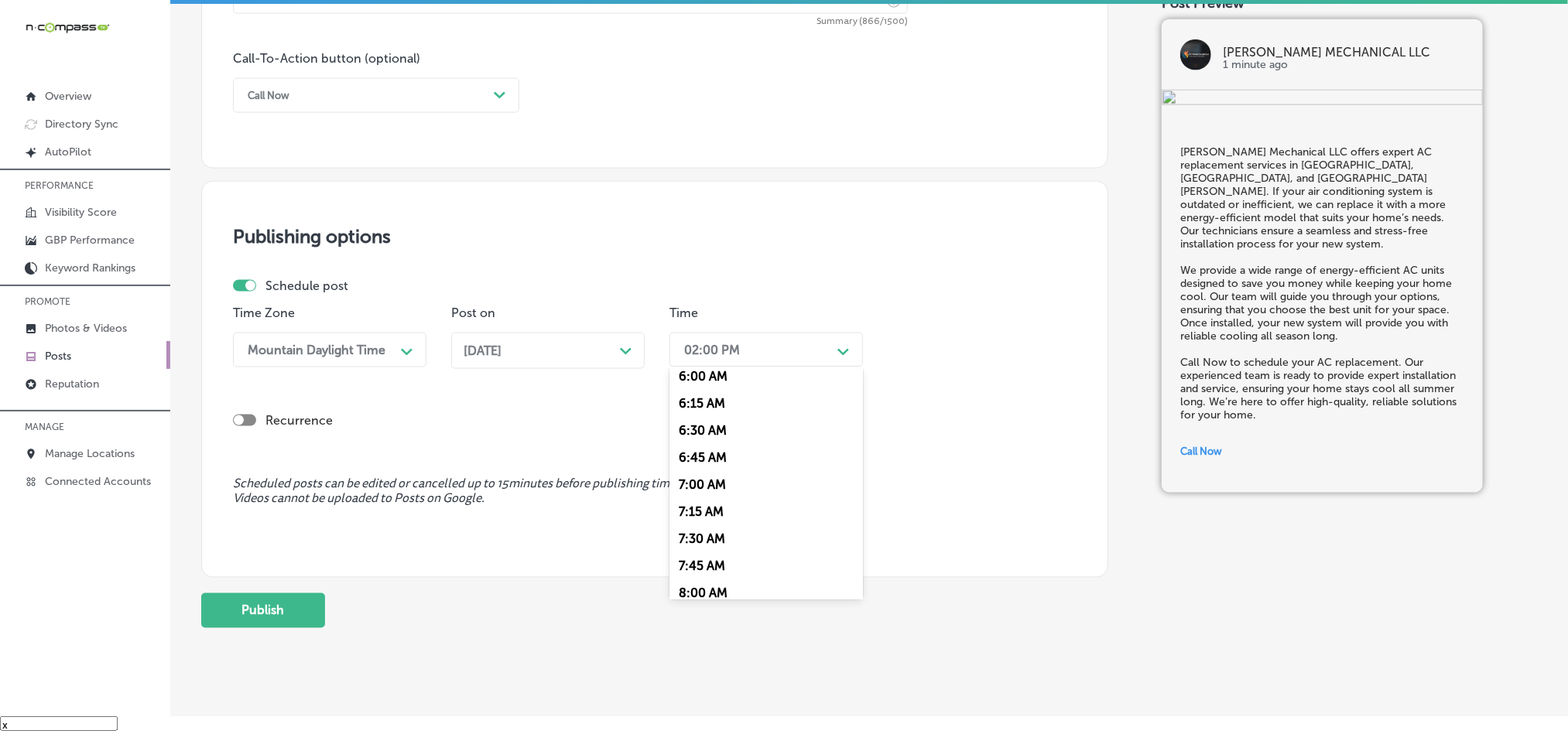
click at [698, 495] on div "7:00 AM" at bounding box center [766, 485] width 193 height 27
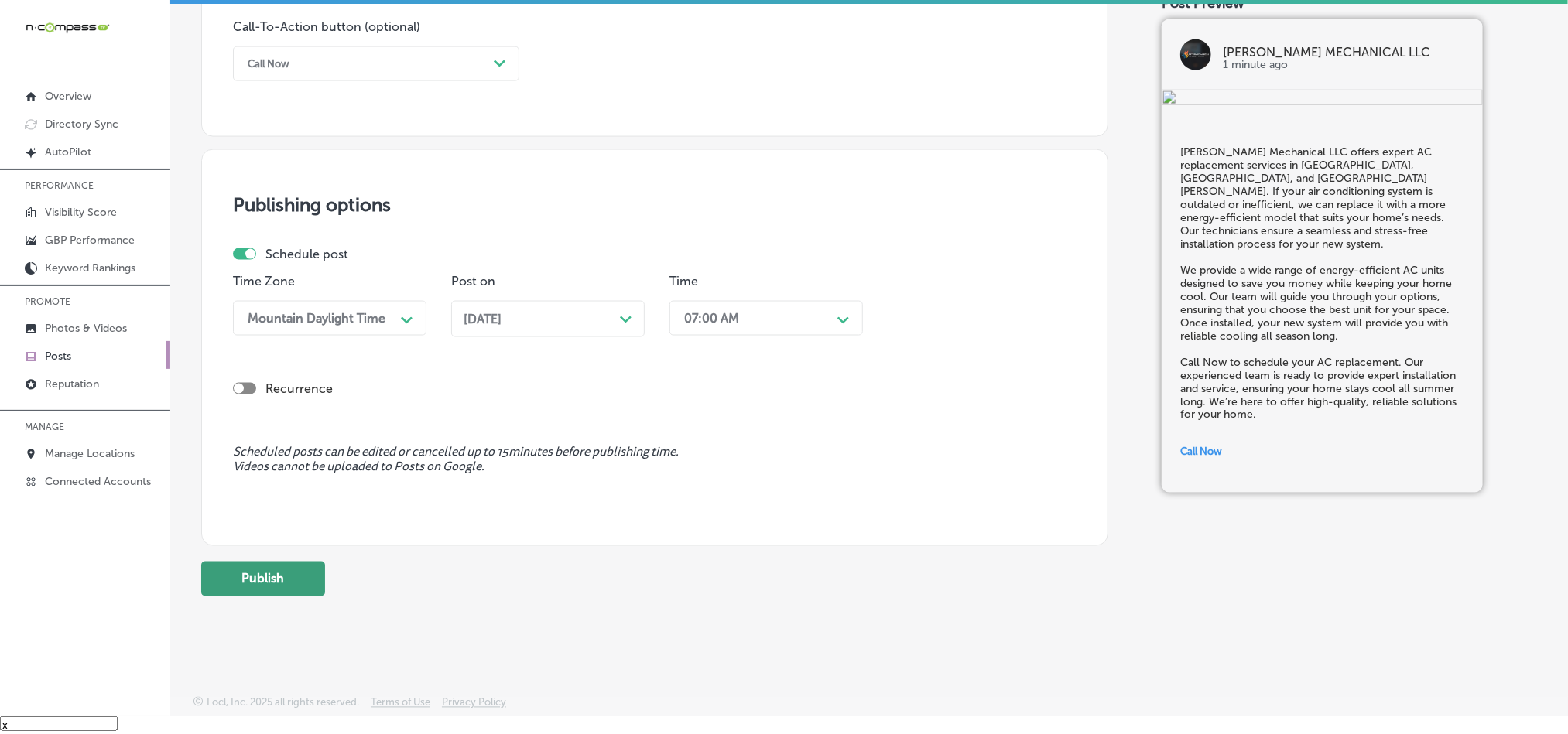
click at [272, 571] on button "Publish" at bounding box center [263, 579] width 124 height 35
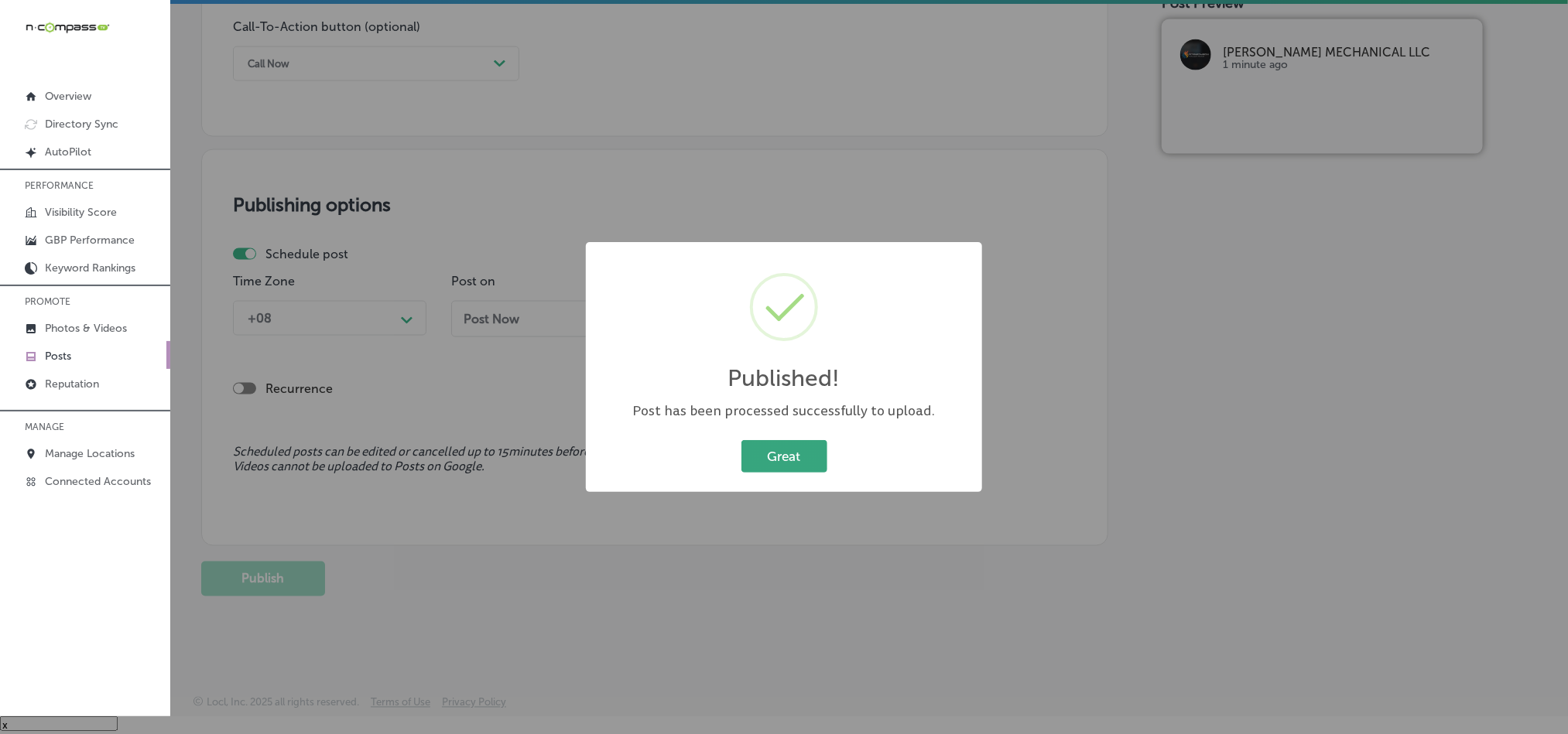
click at [796, 456] on button "Great" at bounding box center [784, 456] width 86 height 32
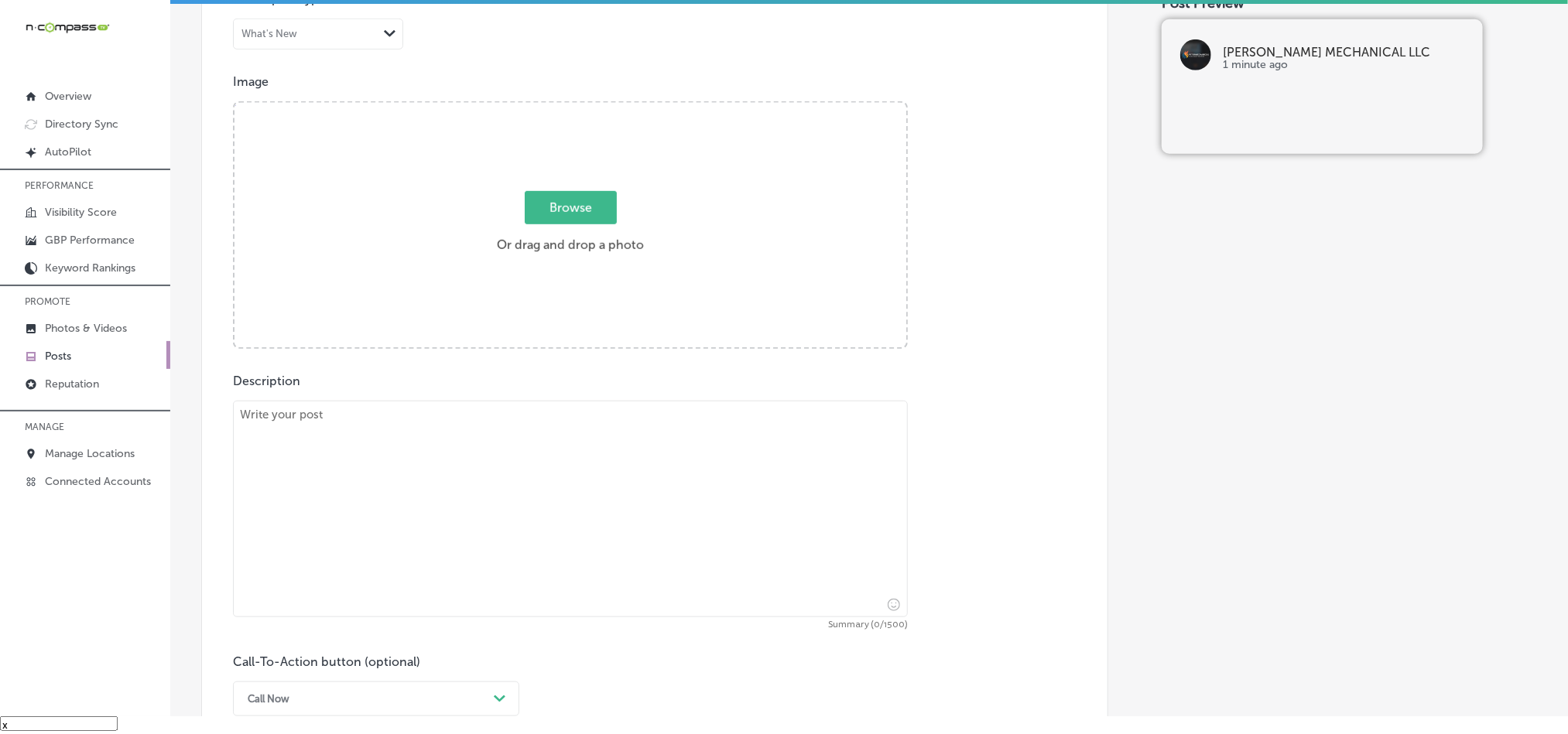
scroll to position [568, 0]
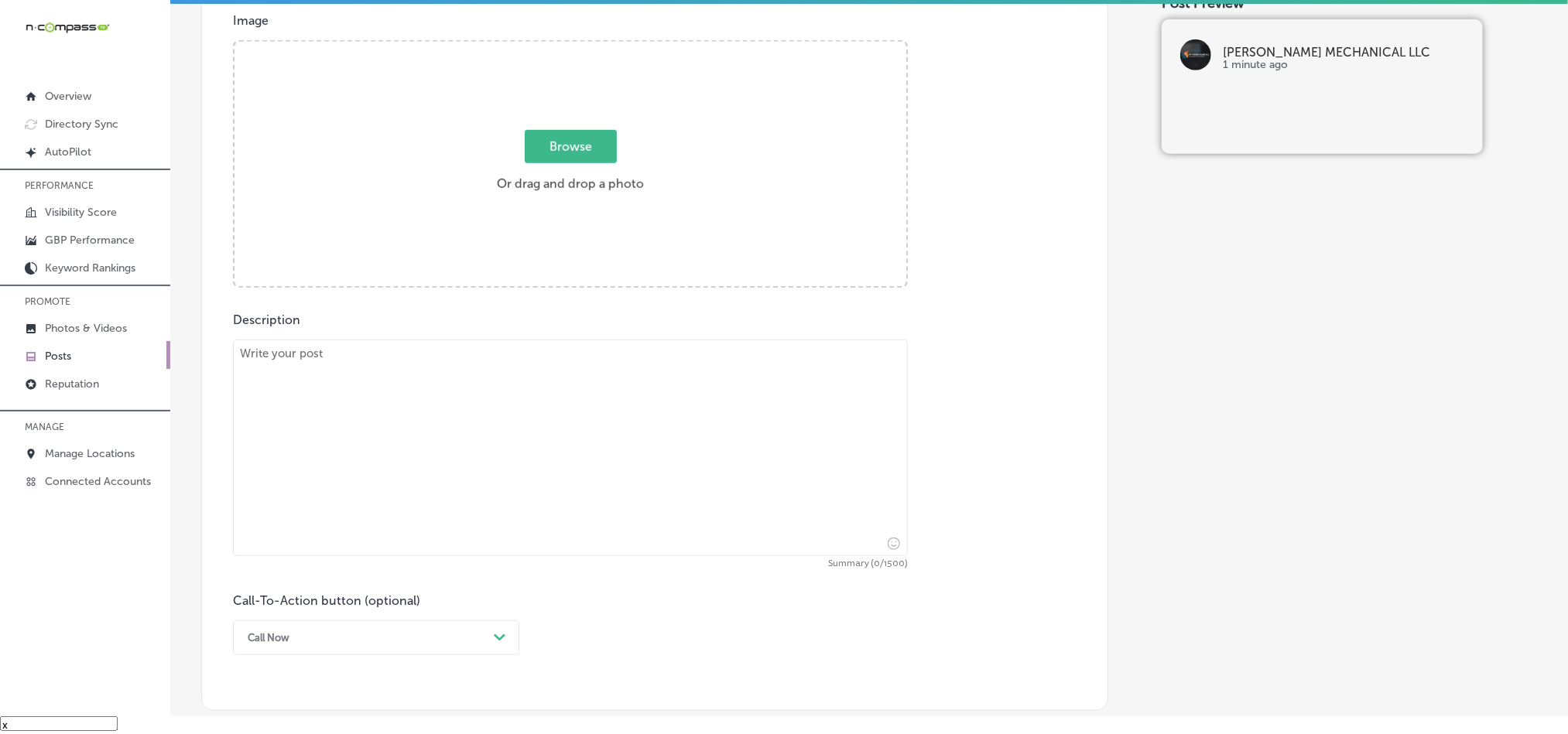
click at [448, 181] on div "Powered by PQINA Browse Or drag and drop a photo 7bb4f4d5-addf-4c33-93f8-1f6147…" at bounding box center [570, 163] width 672 height 245
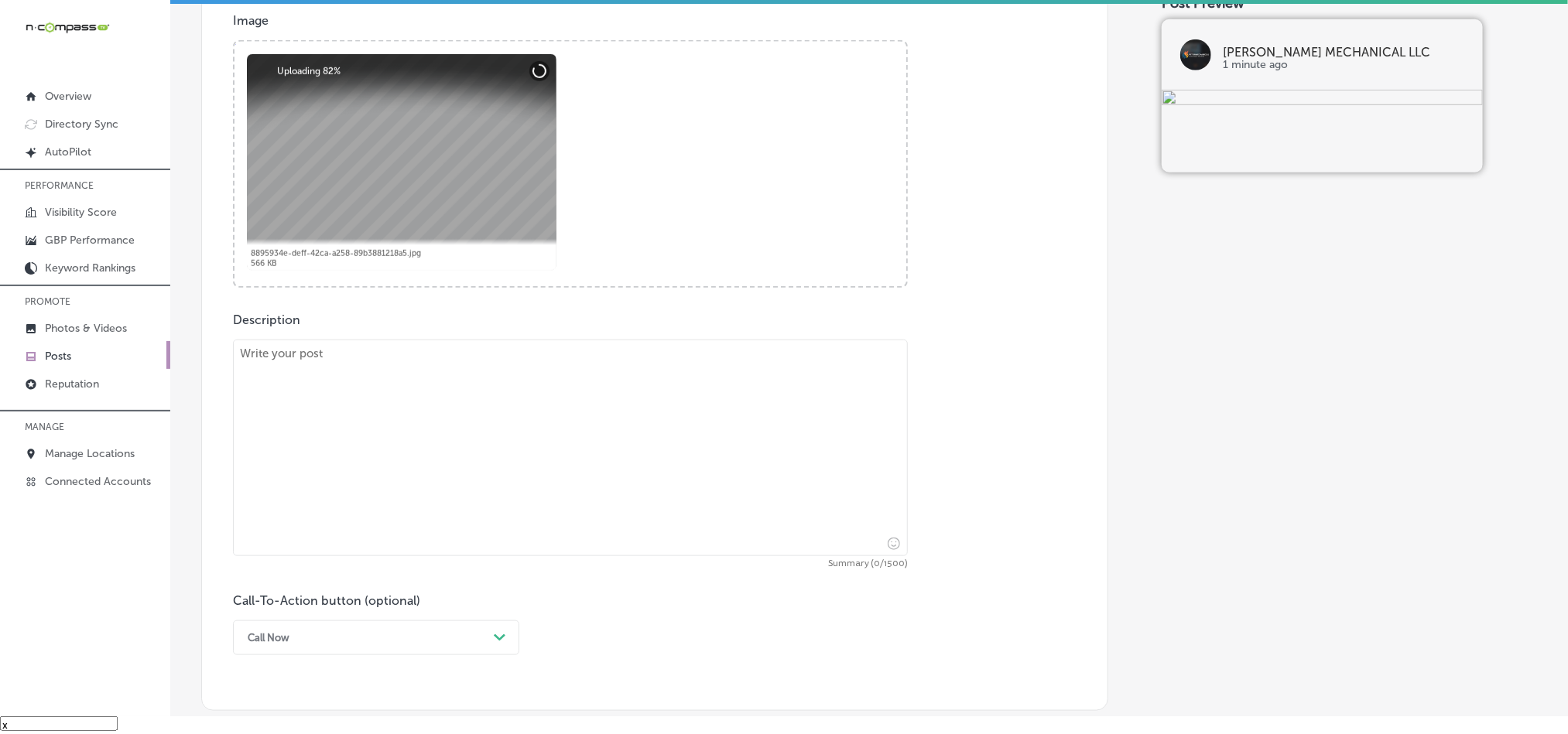
click at [511, 449] on textarea at bounding box center [570, 448] width 675 height 217
paste textarea "[PERSON_NAME] Mechanical LLC offers reliable heater installation and repair ser…"
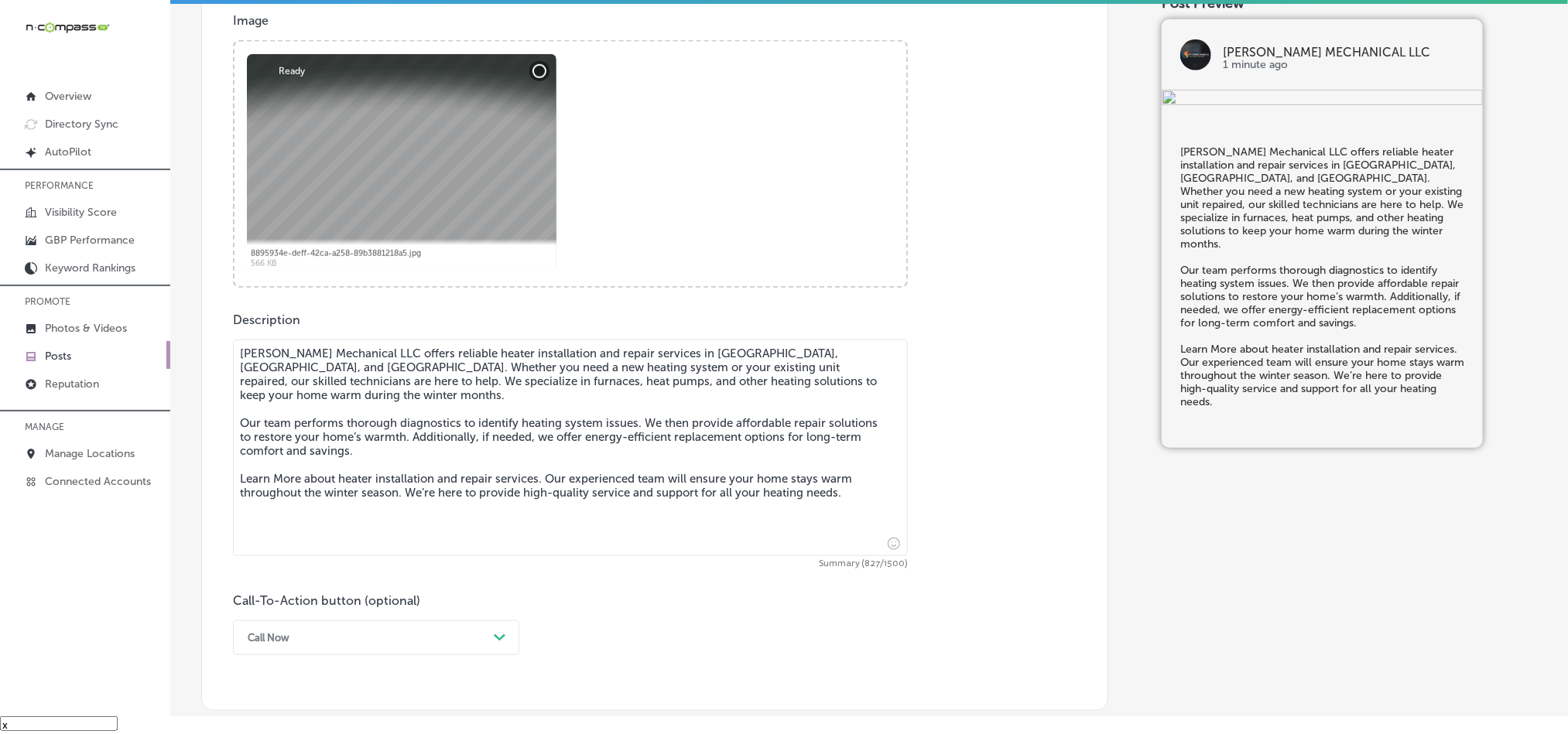
type textarea "[PERSON_NAME] Mechanical LLC offers reliable heater installation and repair ser…"
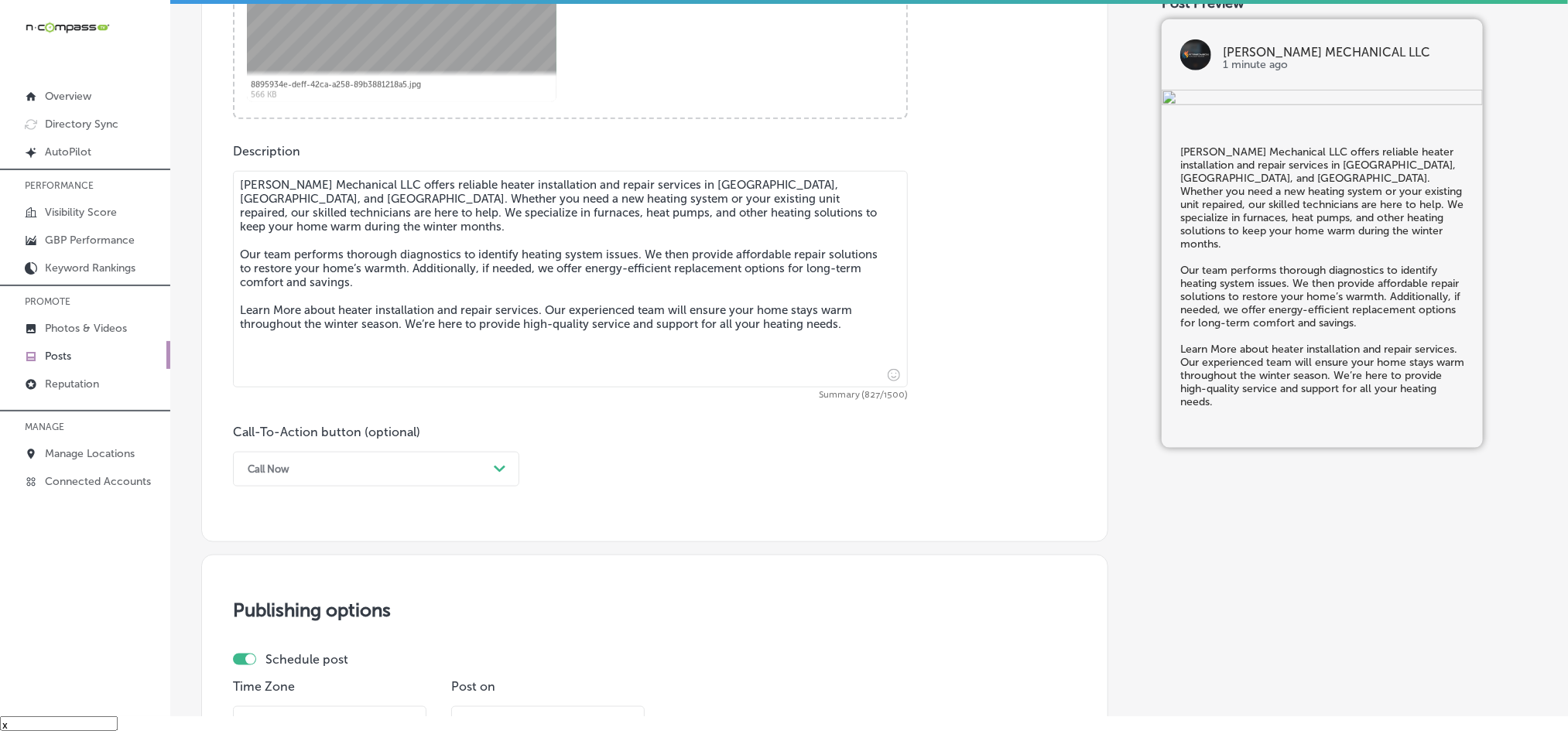
scroll to position [799, 0]
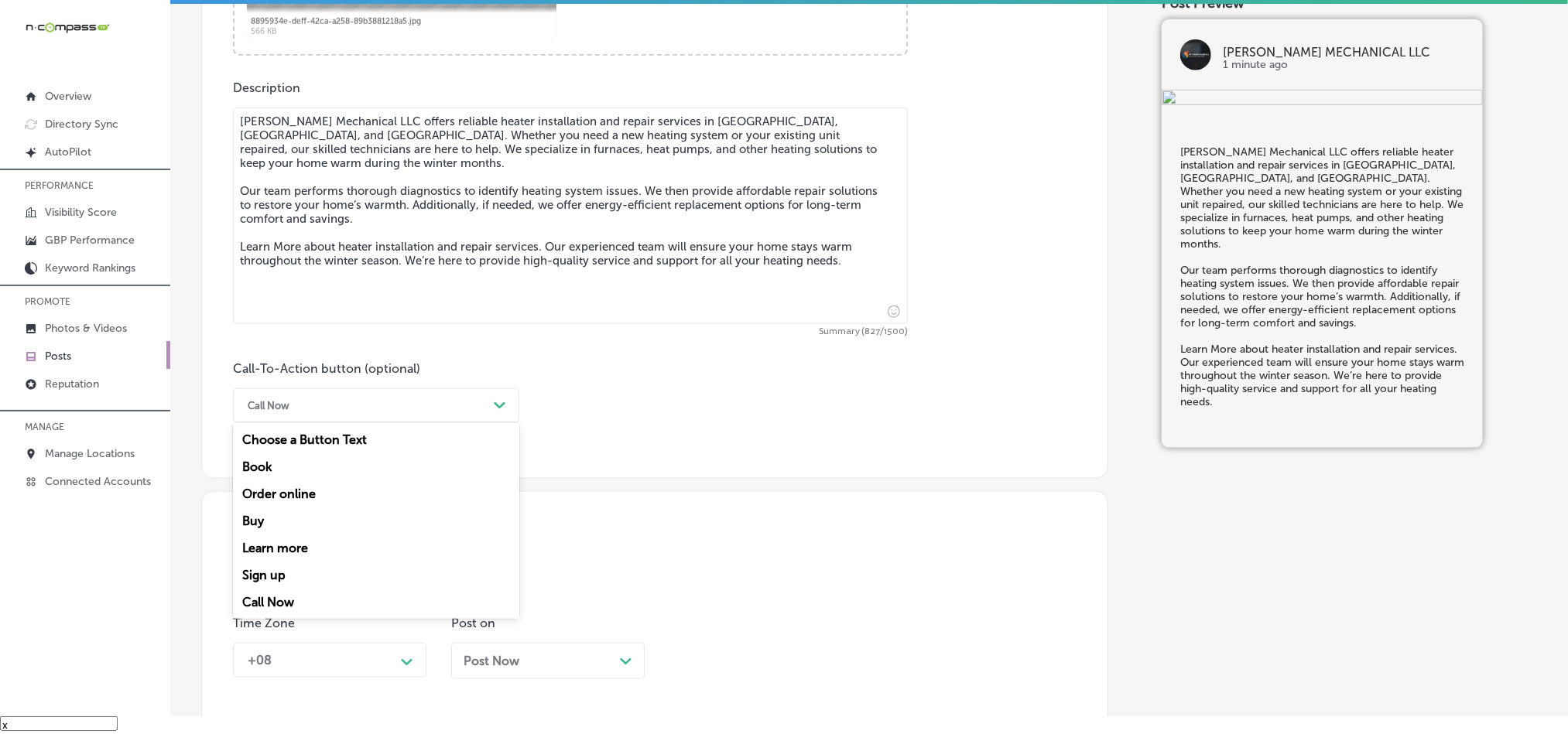
click at [414, 404] on div "Call Now" at bounding box center [364, 406] width 248 height 24
click at [267, 546] on div "Learn more" at bounding box center [376, 548] width 286 height 27
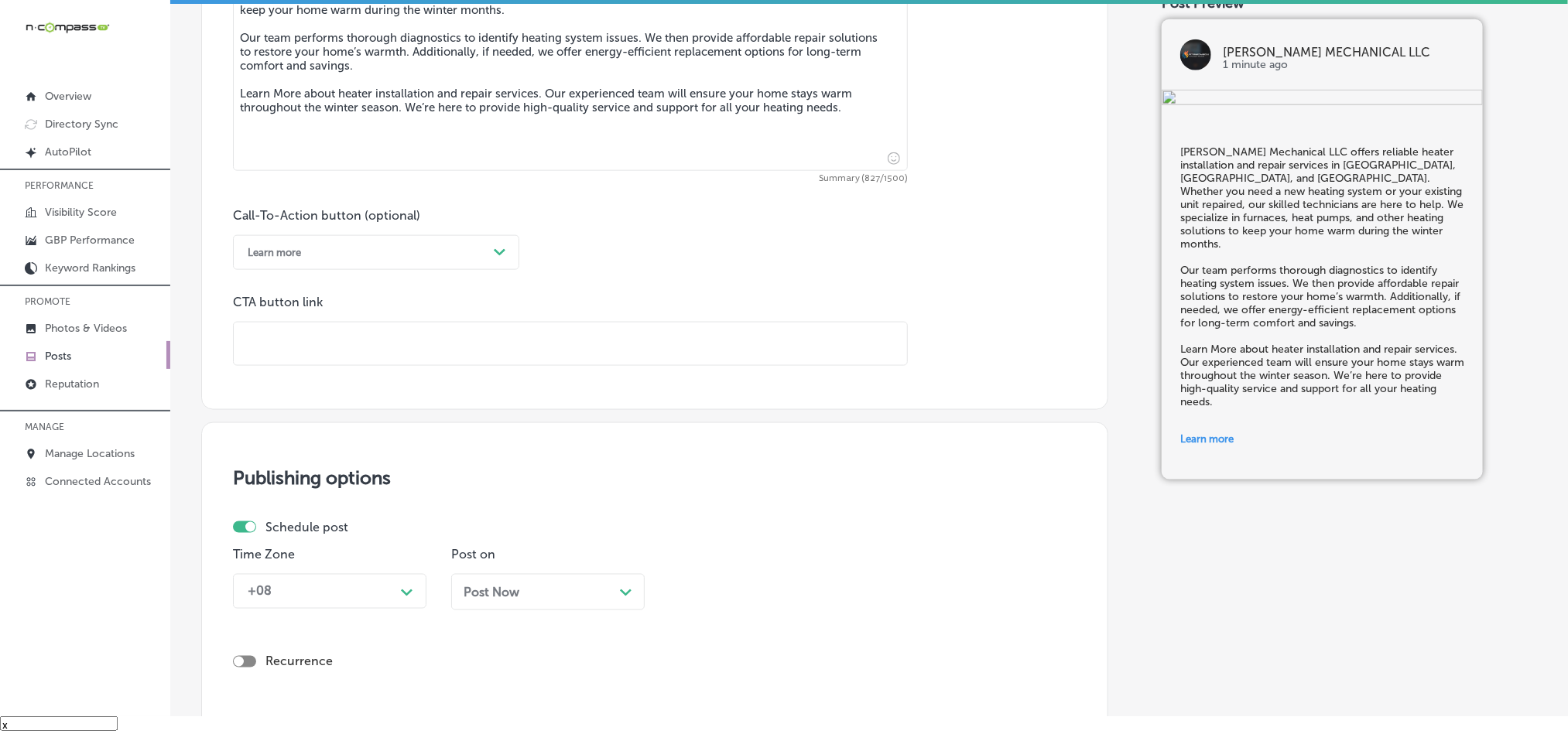
scroll to position [954, 0]
click at [411, 344] on input "text" at bounding box center [570, 342] width 673 height 42
paste input "[URL][DOMAIN_NAME][DOMAIN_NAME]"
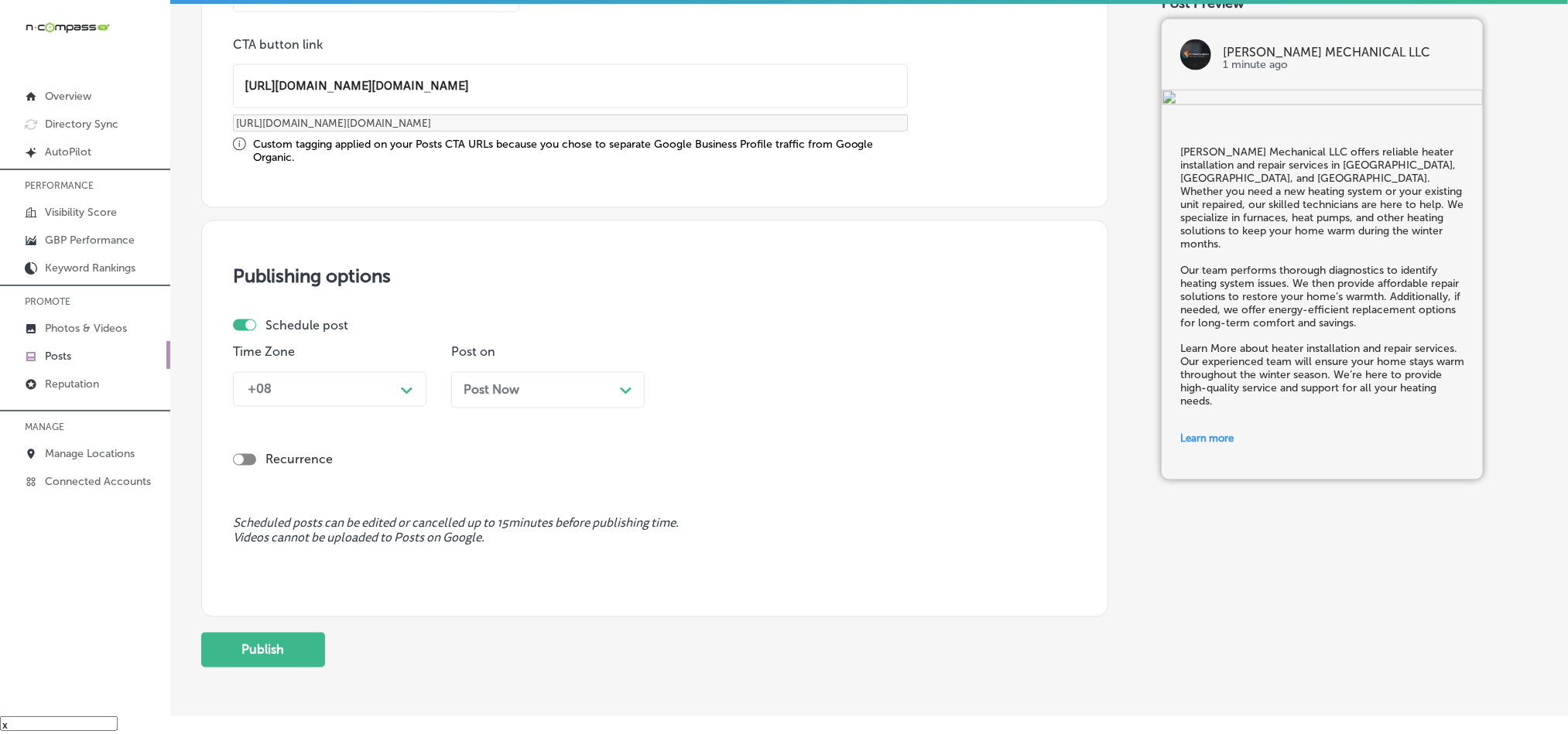
scroll to position [1233, 0]
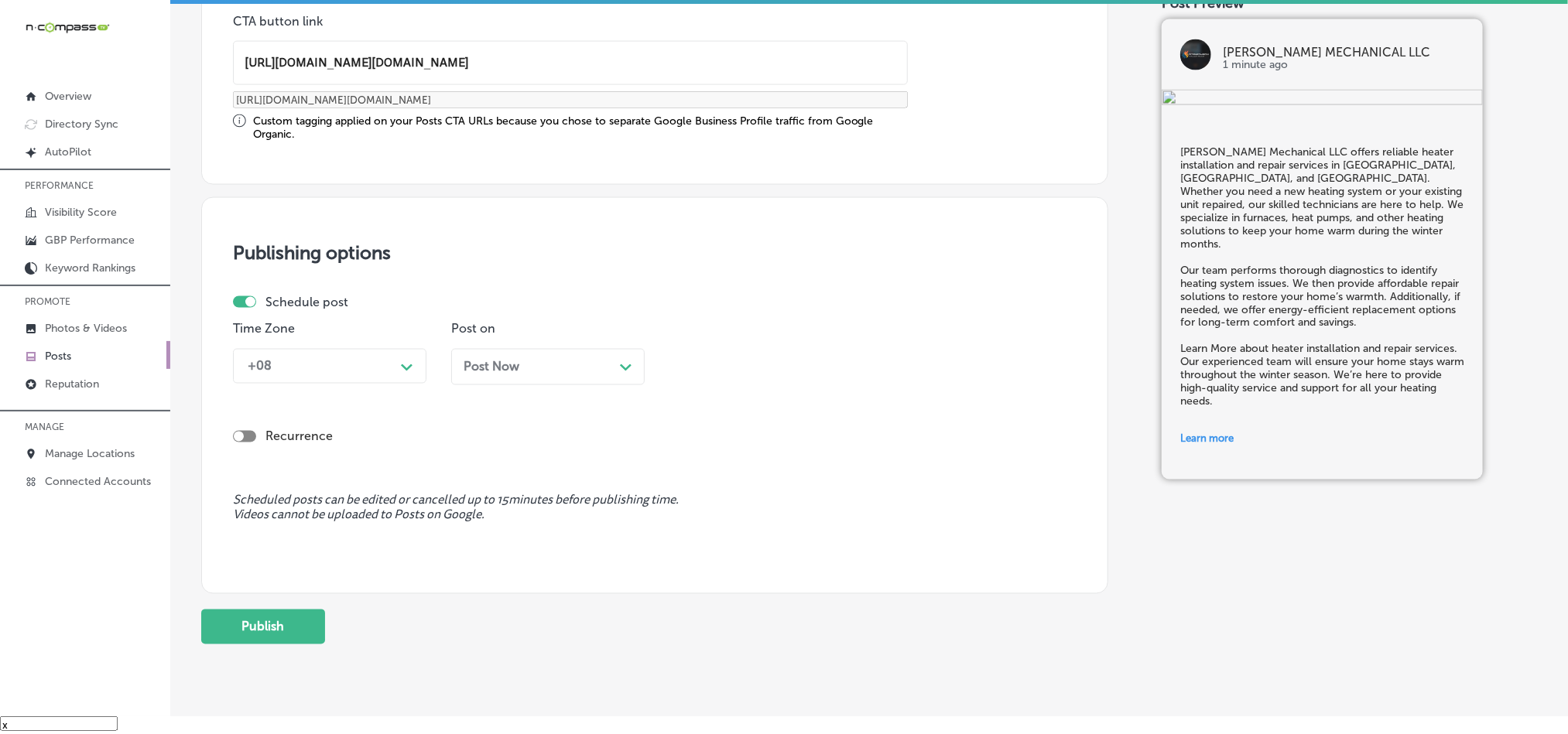
type input "[URL][DOMAIN_NAME][DOMAIN_NAME]"
click at [372, 363] on div "+08" at bounding box center [318, 366] width 155 height 27
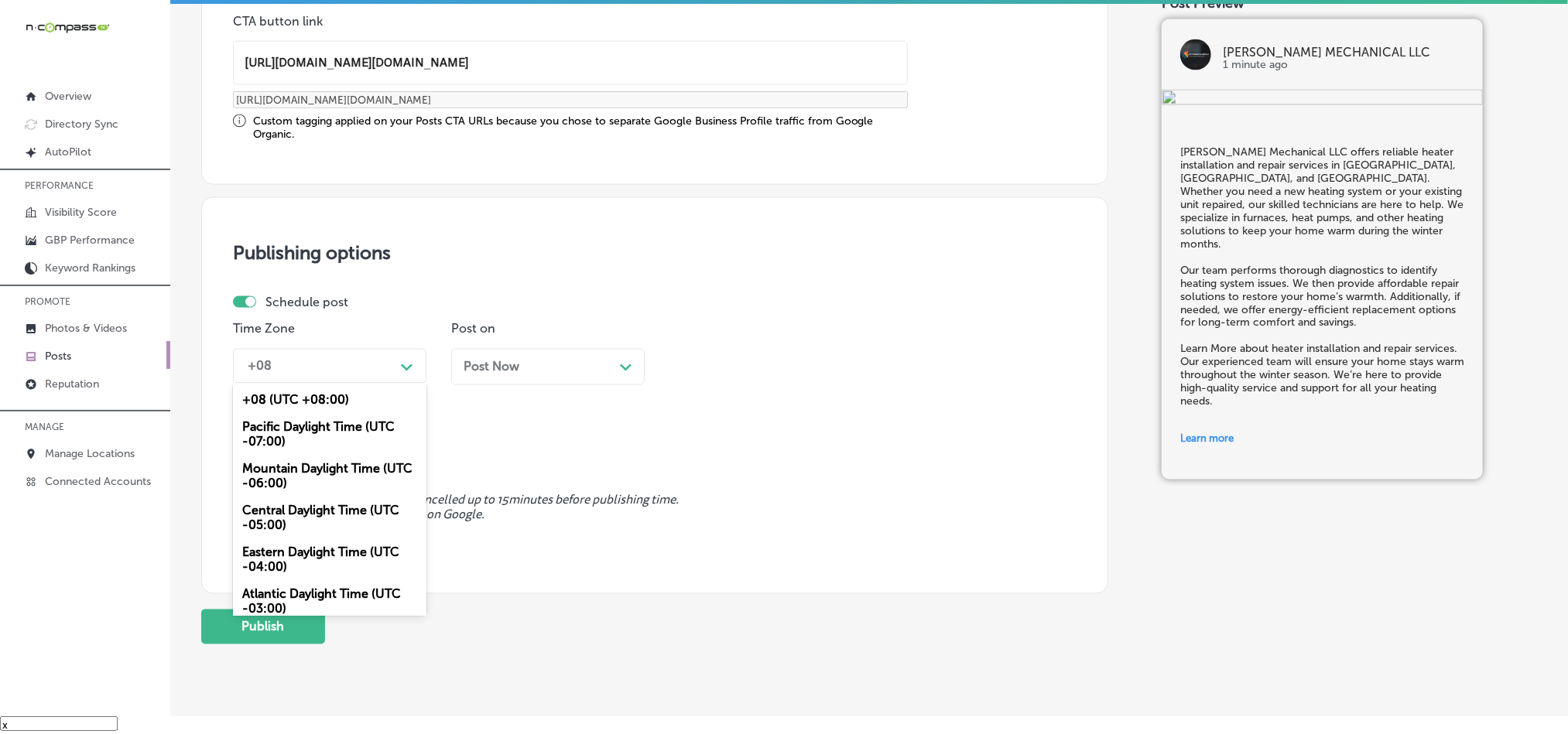
click at [276, 479] on div "Mountain Daylight Time (UTC -06:00)" at bounding box center [329, 476] width 193 height 41
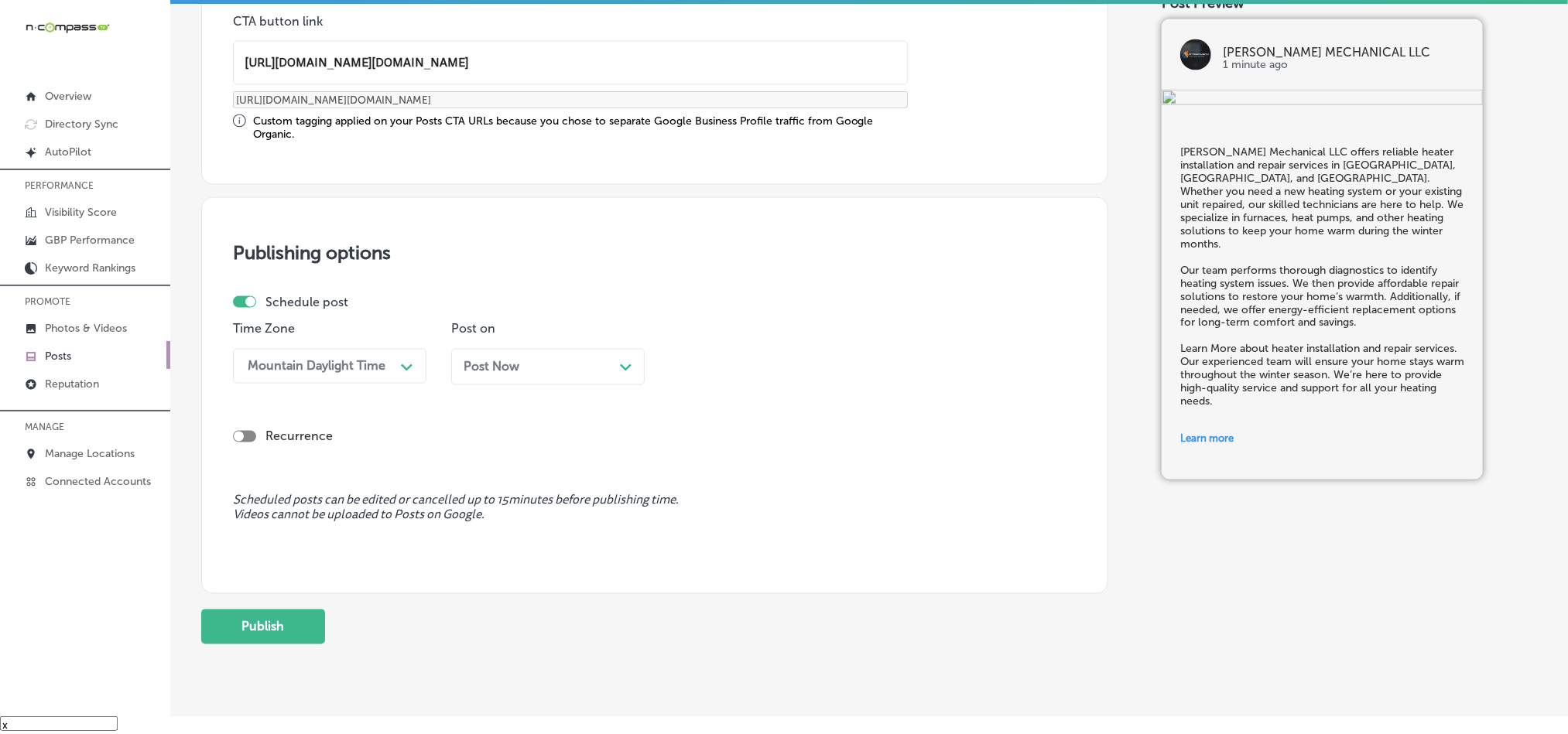
drag, startPoint x: 576, startPoint y: 357, endPoint x: 585, endPoint y: 384, distance: 28.5
click at [578, 357] on div "Post Now Path Created with Sketch." at bounding box center [547, 367] width 193 height 37
click at [774, 370] on div "02:00 PM" at bounding box center [754, 366] width 155 height 27
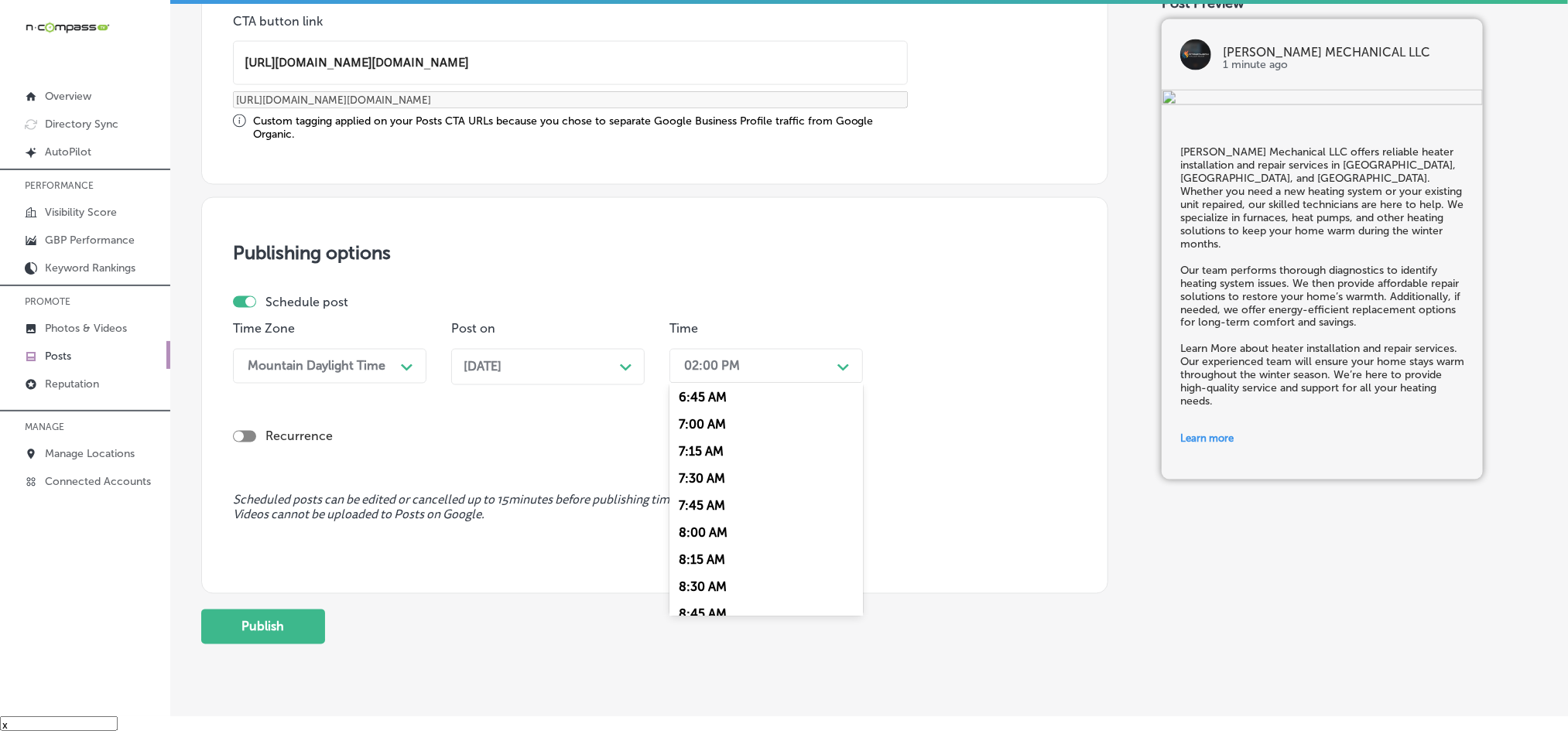
click at [702, 438] on div "7:00 AM" at bounding box center [766, 424] width 193 height 27
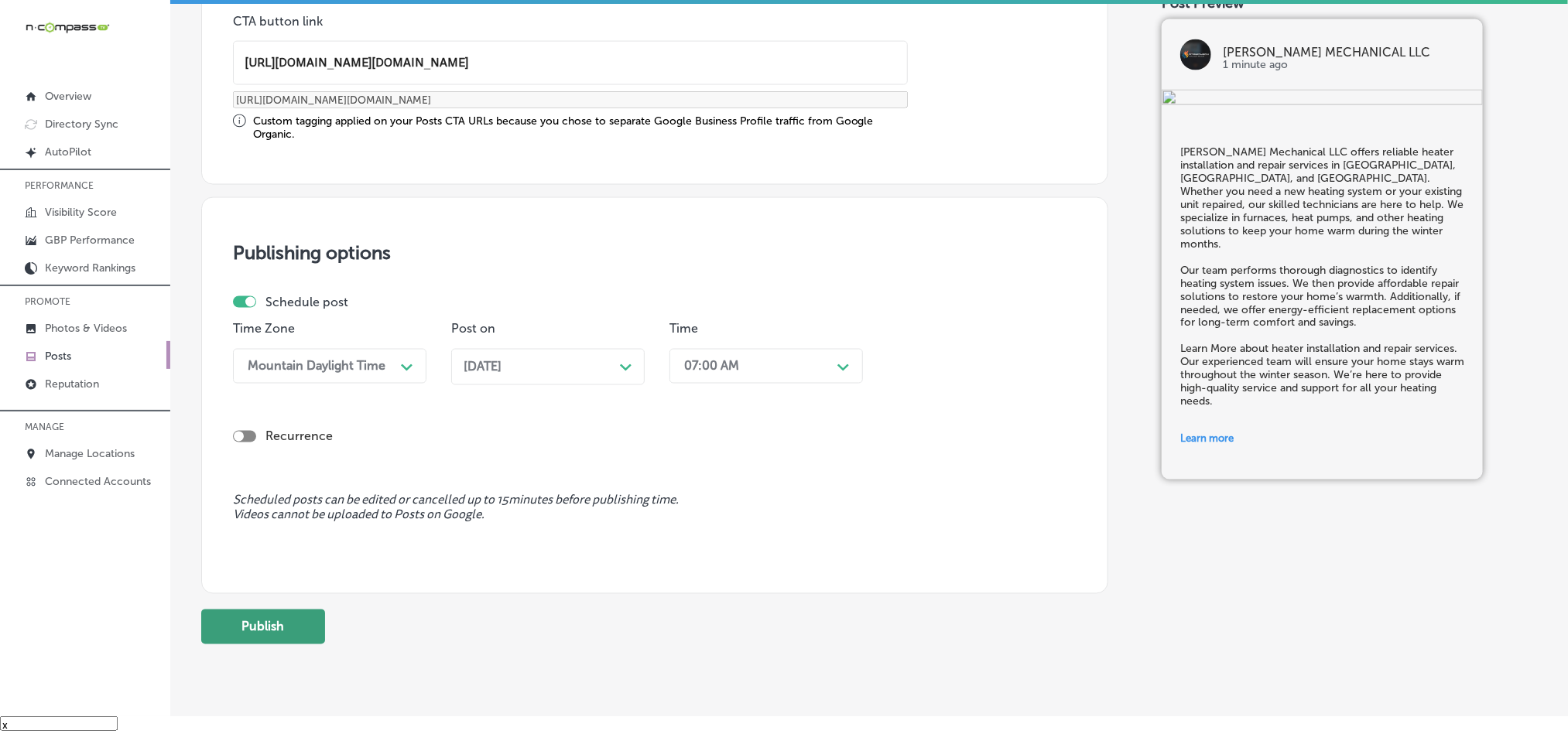
click at [288, 630] on button "Publish" at bounding box center [263, 627] width 124 height 35
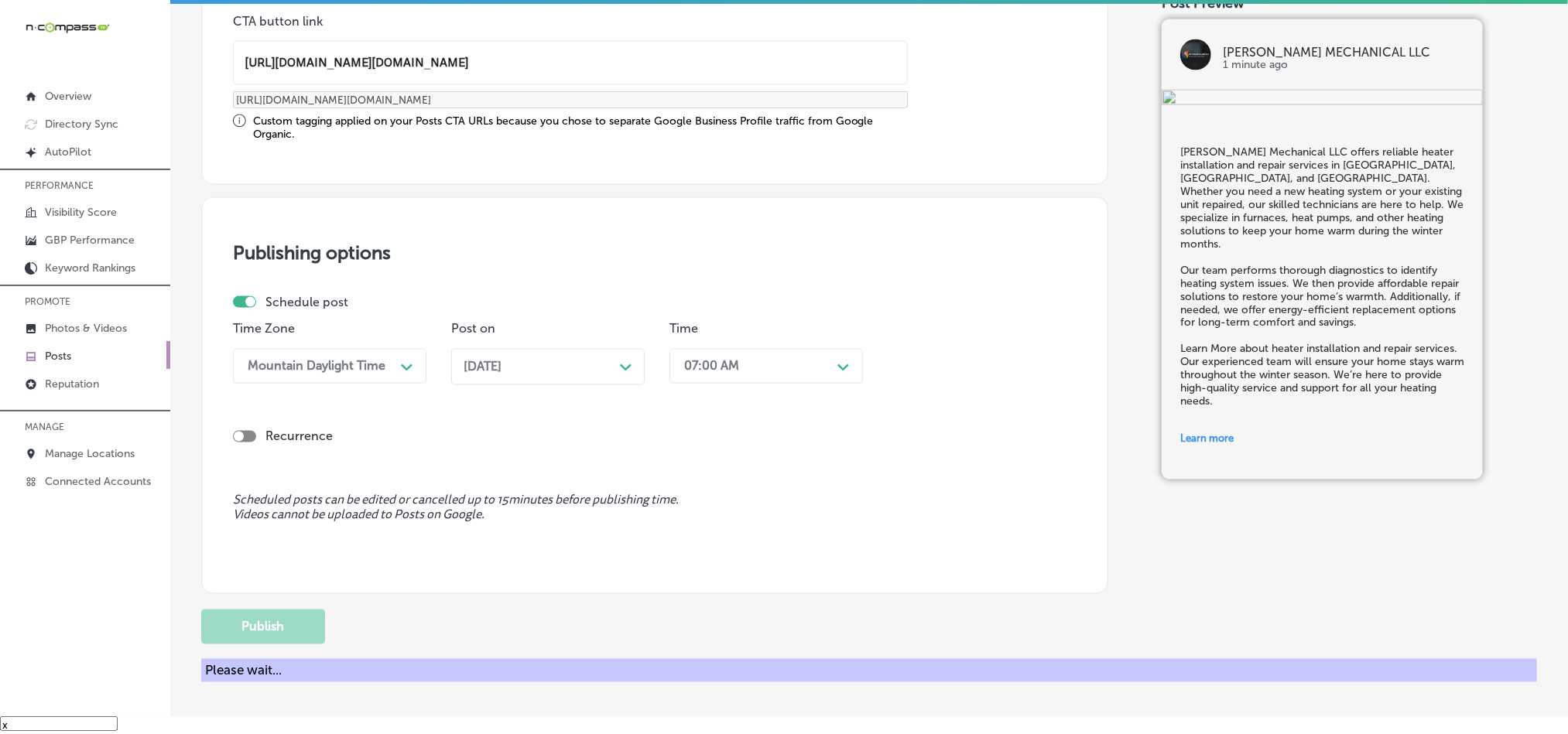
scroll to position [1148, 0]
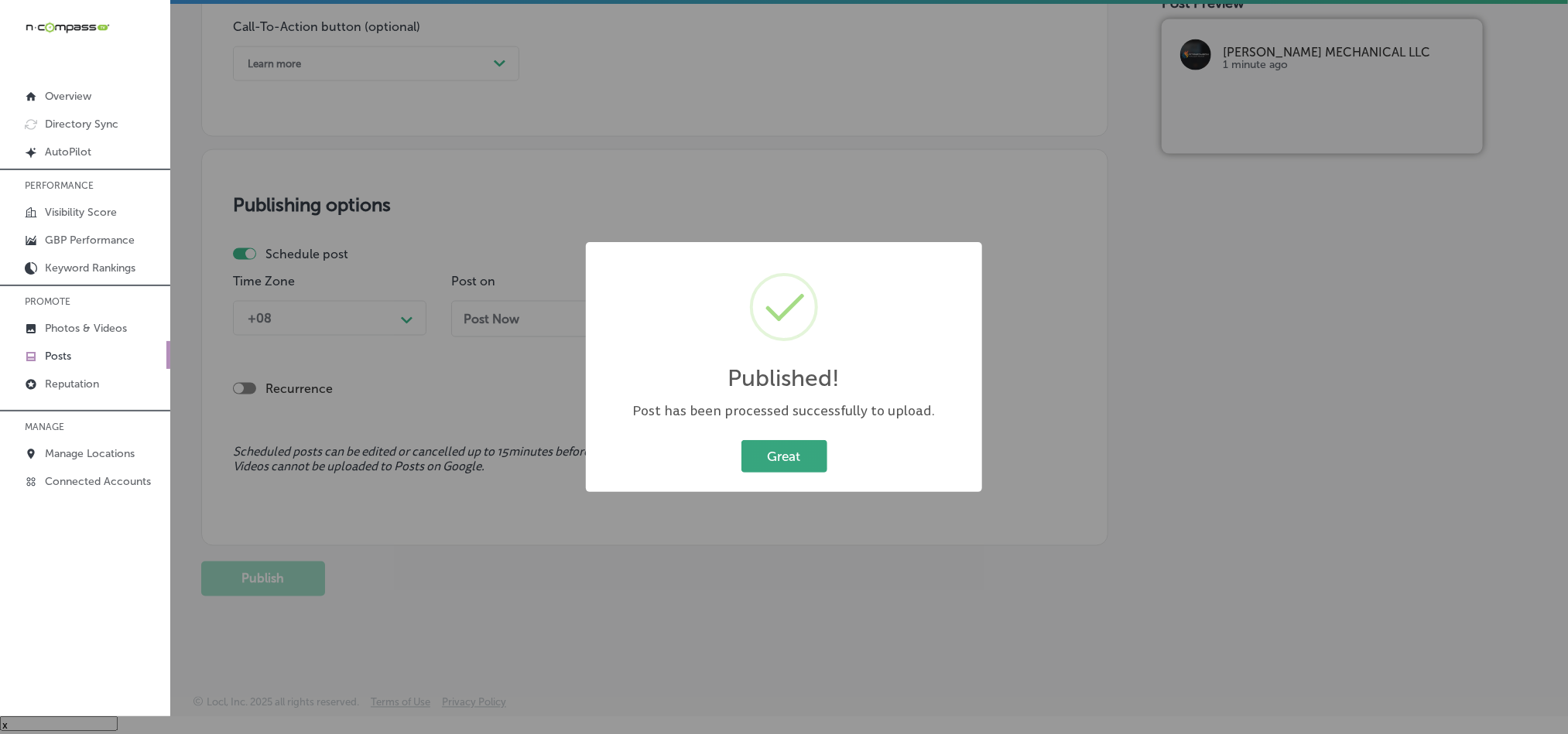
click at [758, 446] on button "Great" at bounding box center [784, 456] width 86 height 32
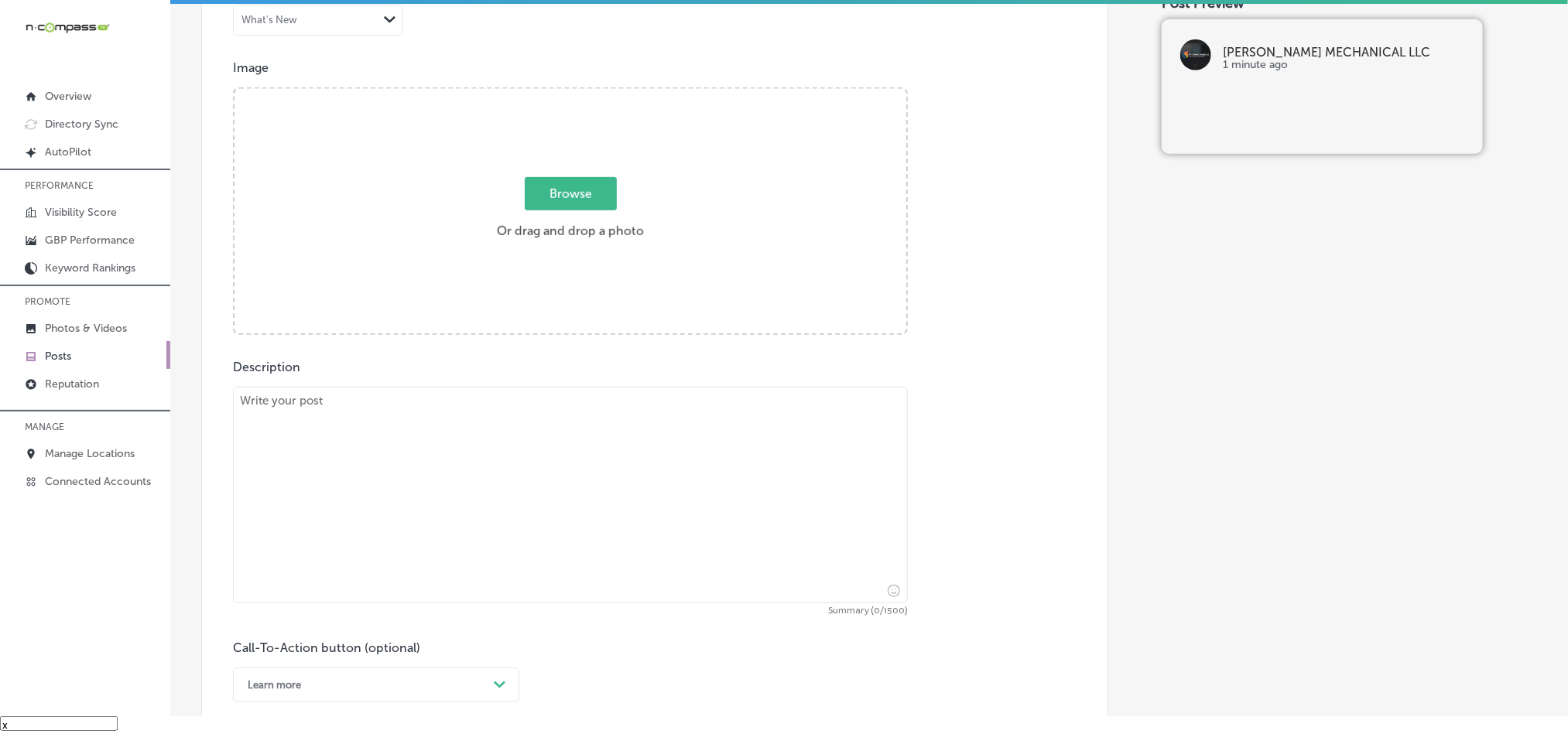
scroll to position [529, 0]
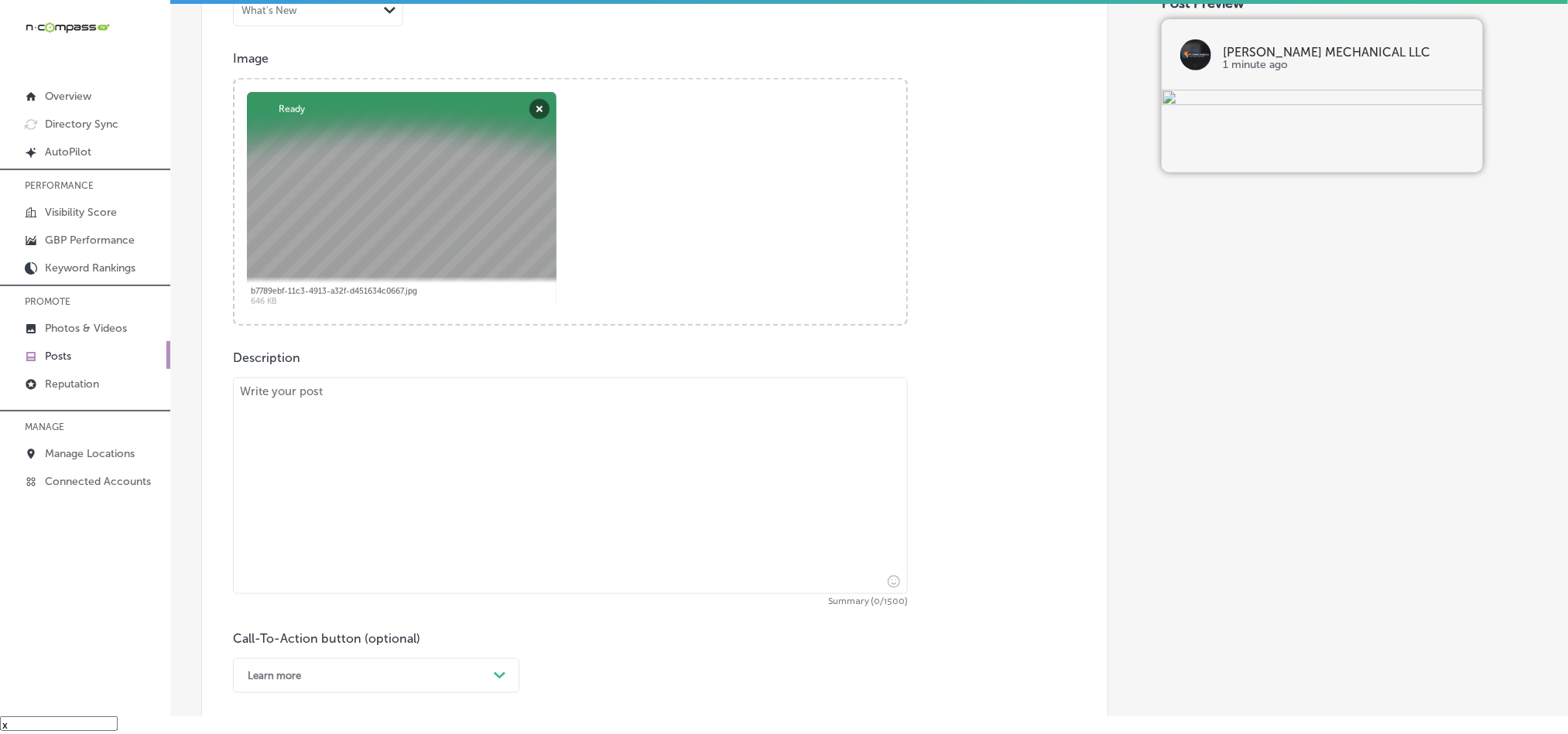
click at [454, 444] on textarea at bounding box center [570, 485] width 675 height 217
paste textarea "[PERSON_NAME] Mechanical LLC provides 24/7 emergency HVAC services in [GEOGRAPH…"
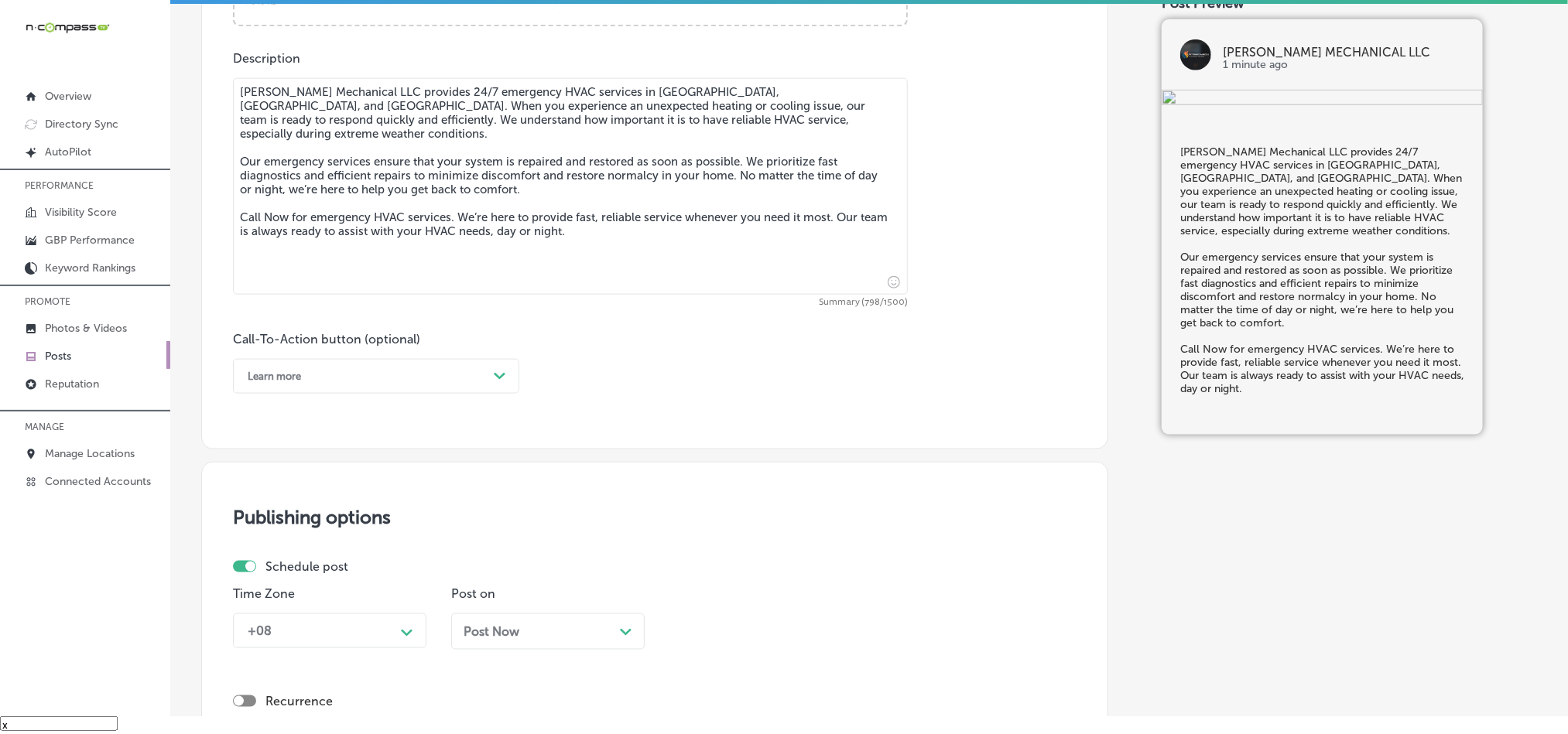
scroll to position [877, 0]
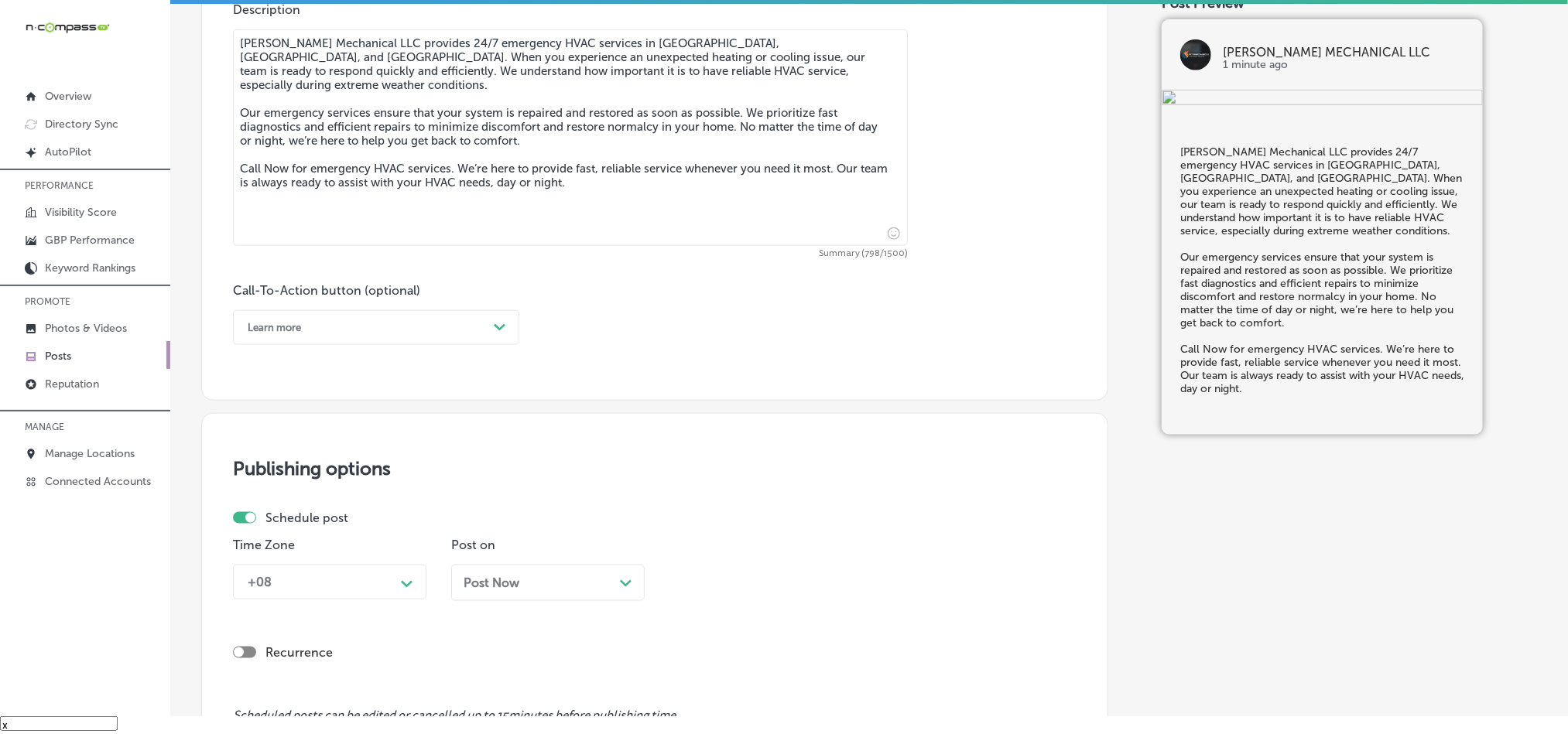
type textarea "[PERSON_NAME] Mechanical LLC provides 24/7 emergency HVAC services in [GEOGRAPH…"
click at [469, 335] on div "Learn more" at bounding box center [364, 328] width 248 height 24
click at [267, 528] on div "Call Now" at bounding box center [376, 524] width 286 height 27
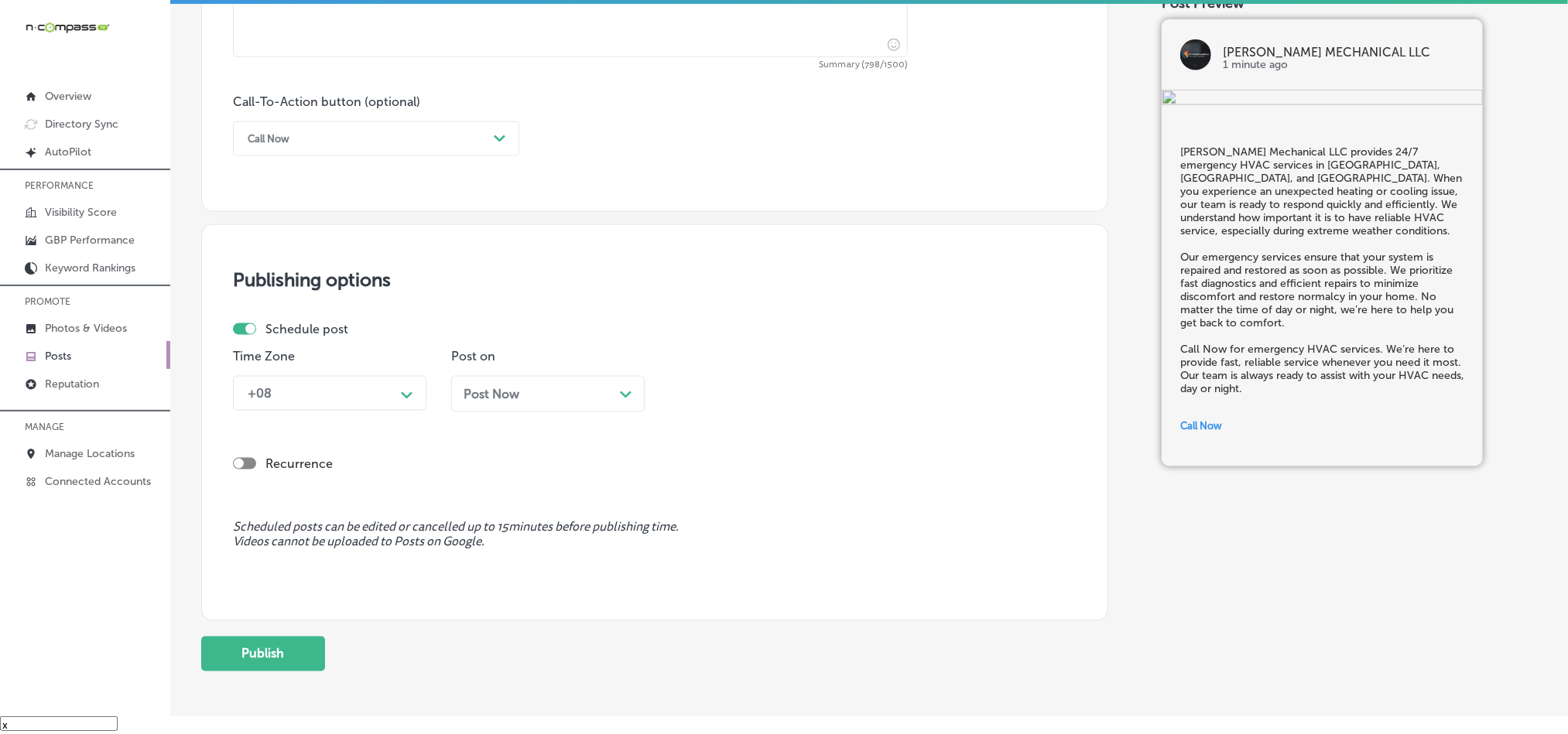
scroll to position [1070, 0]
click at [370, 397] on div "+08" at bounding box center [318, 389] width 155 height 27
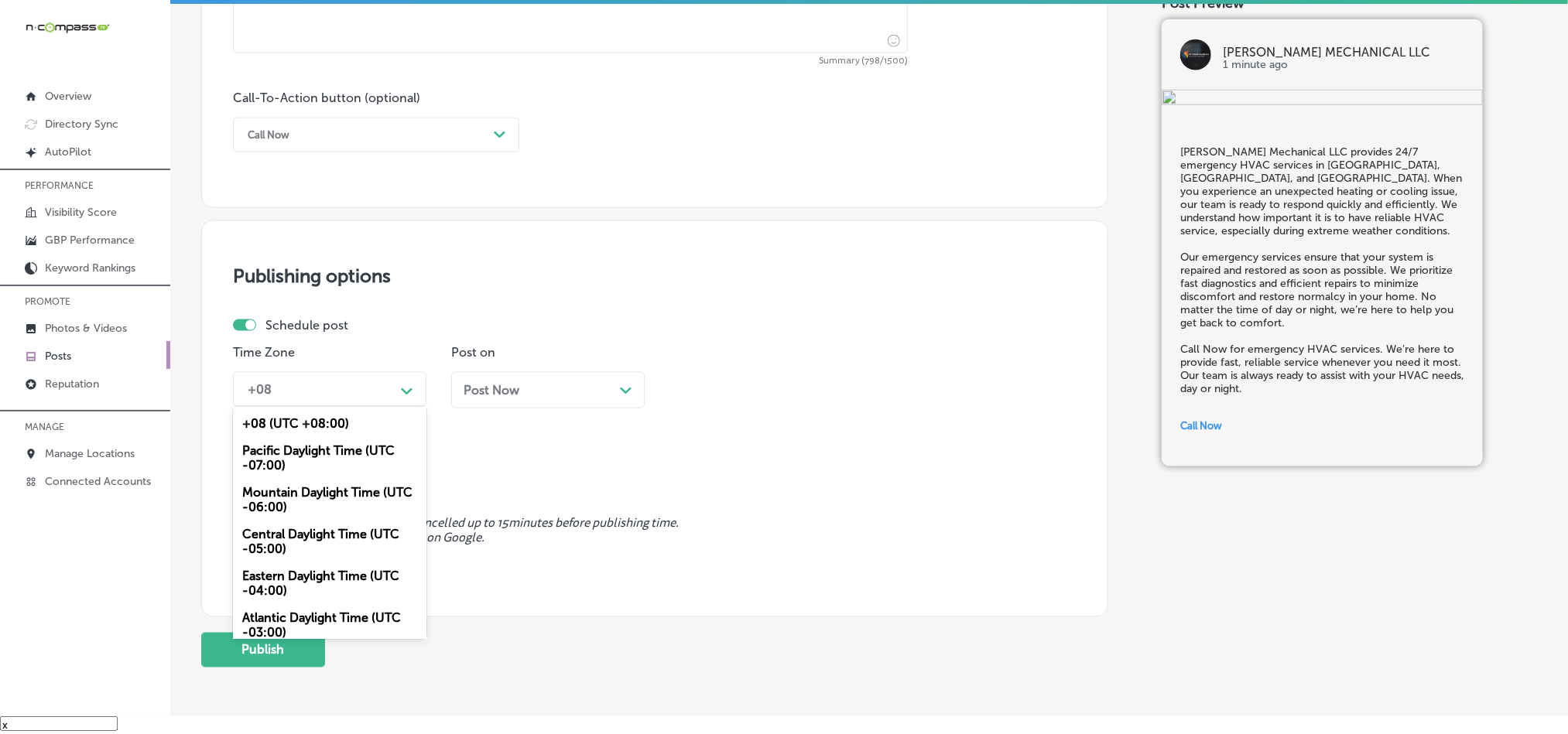
click at [274, 507] on div "Mountain Daylight Time (UTC -06:00)" at bounding box center [329, 499] width 193 height 41
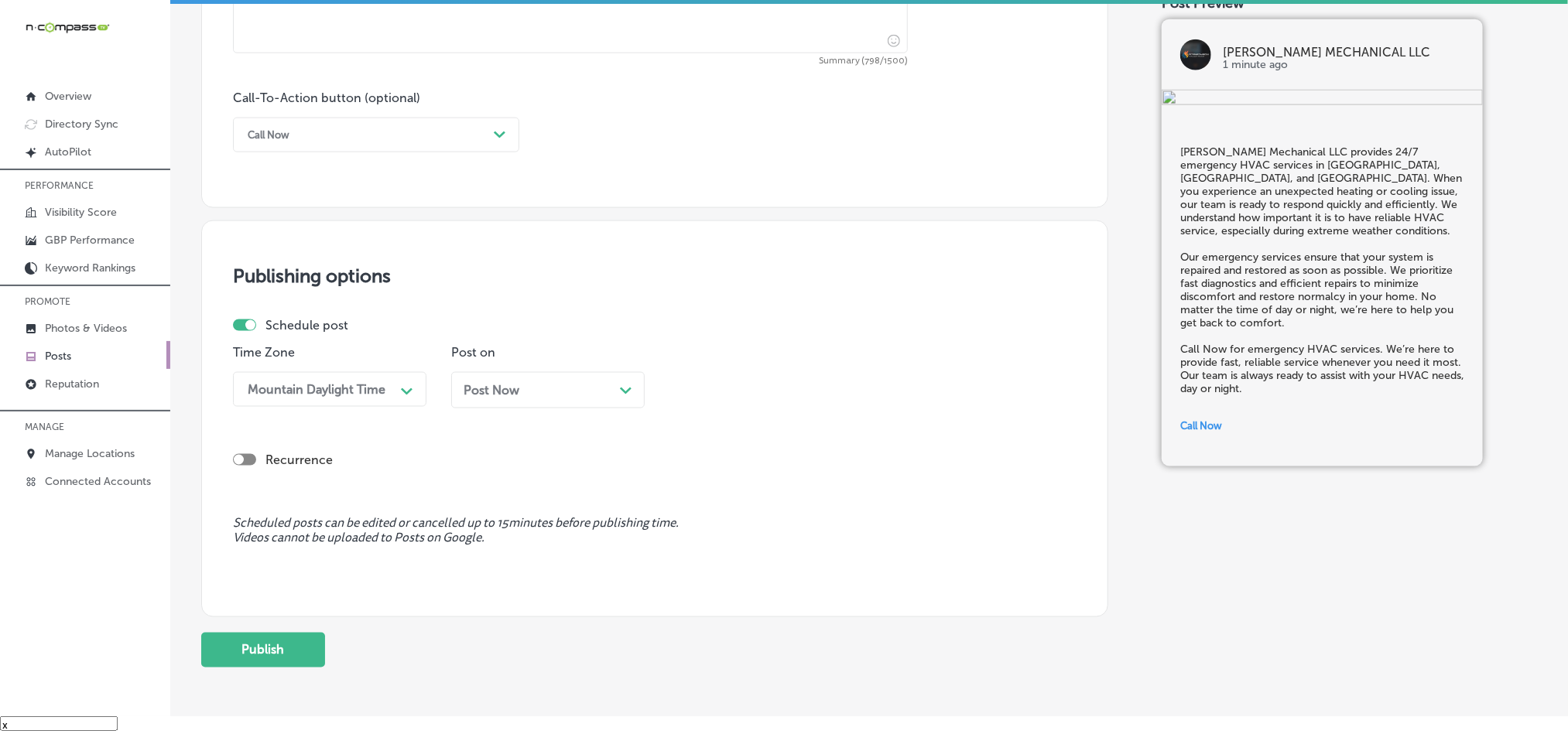
click at [602, 378] on div "Post Now Path Created with Sketch." at bounding box center [547, 390] width 193 height 37
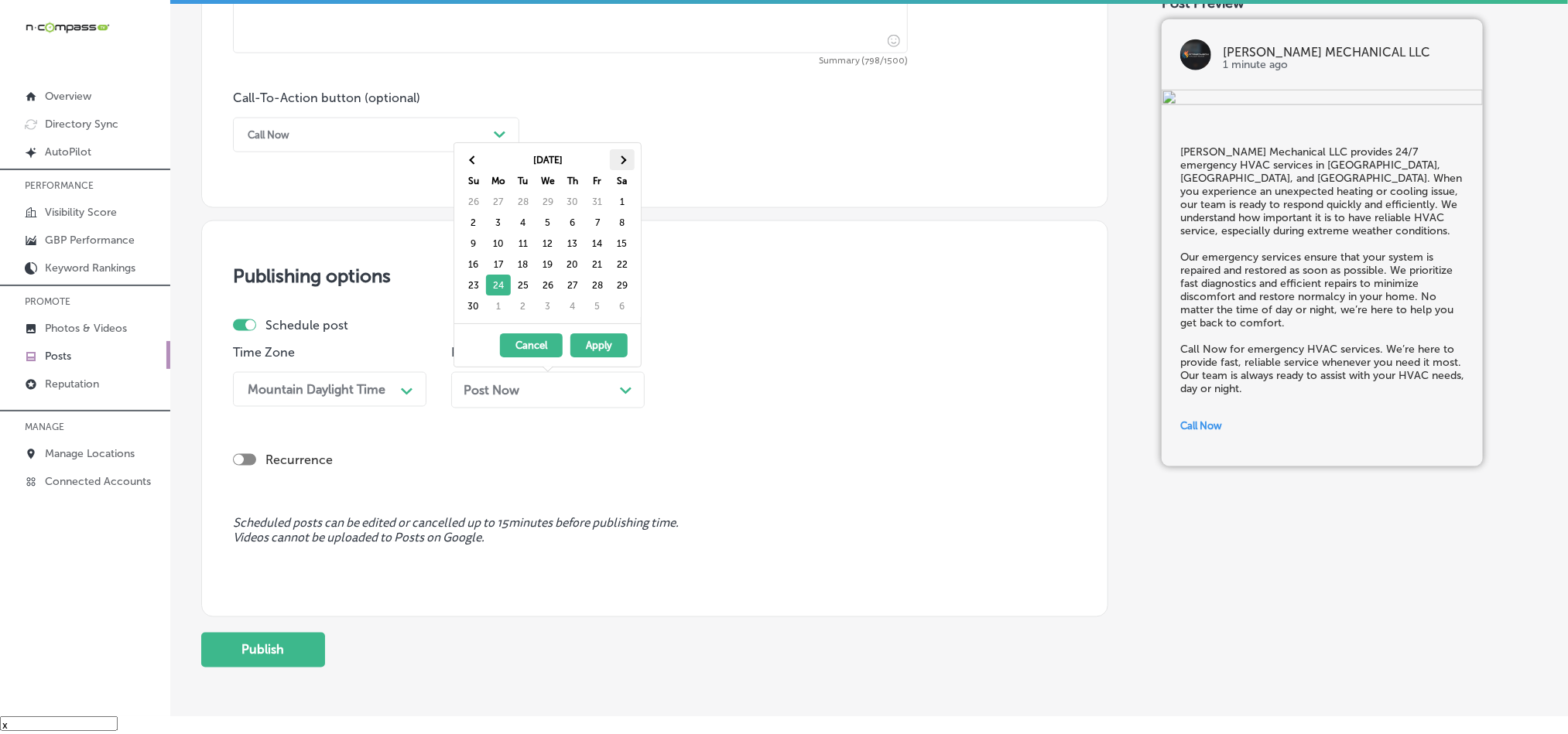
click at [630, 154] on th at bounding box center [623, 159] width 25 height 21
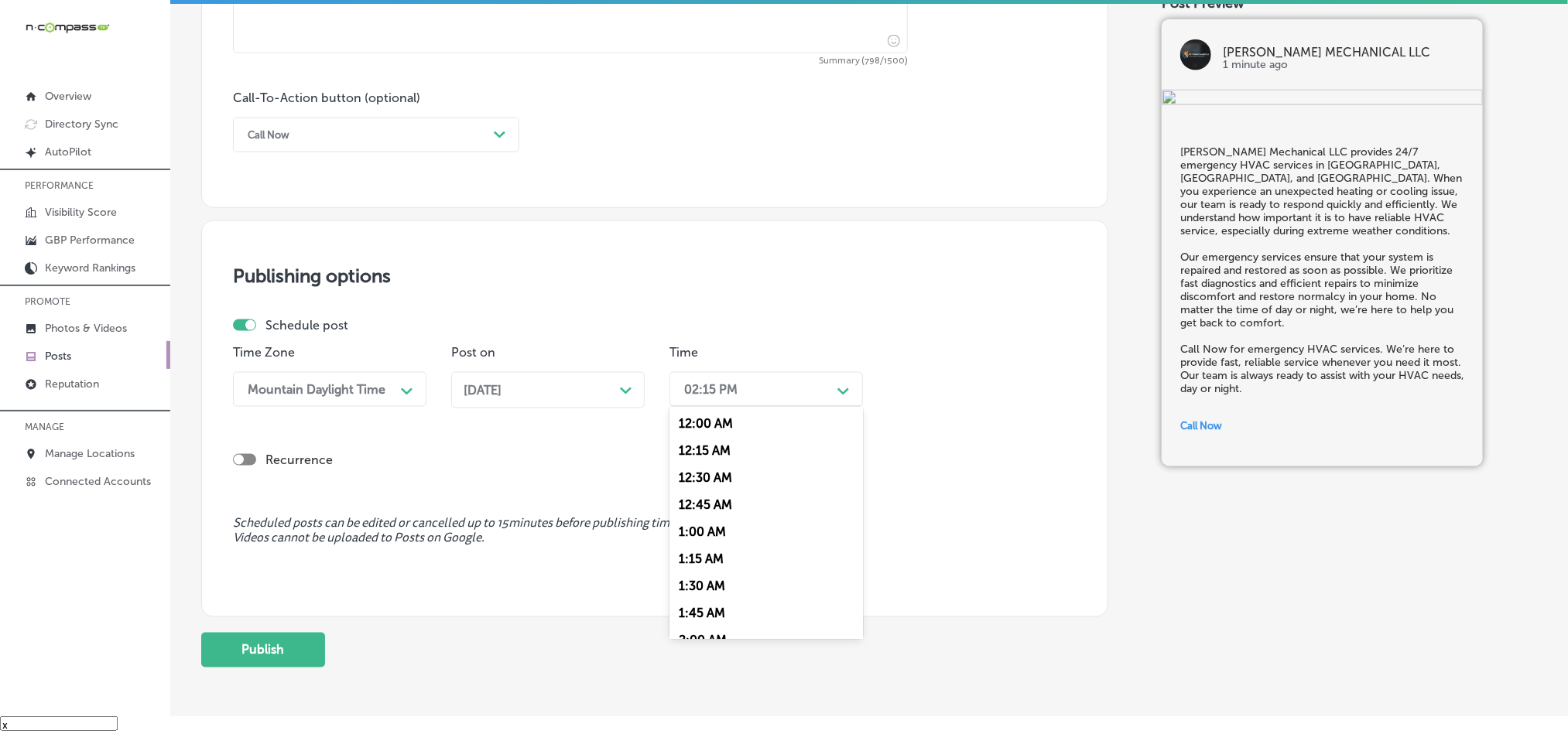
click at [758, 376] on div "02:15 PM Path Created with Sketch." at bounding box center [766, 389] width 193 height 35
click at [698, 489] on div "7:00 AM" at bounding box center [766, 485] width 193 height 27
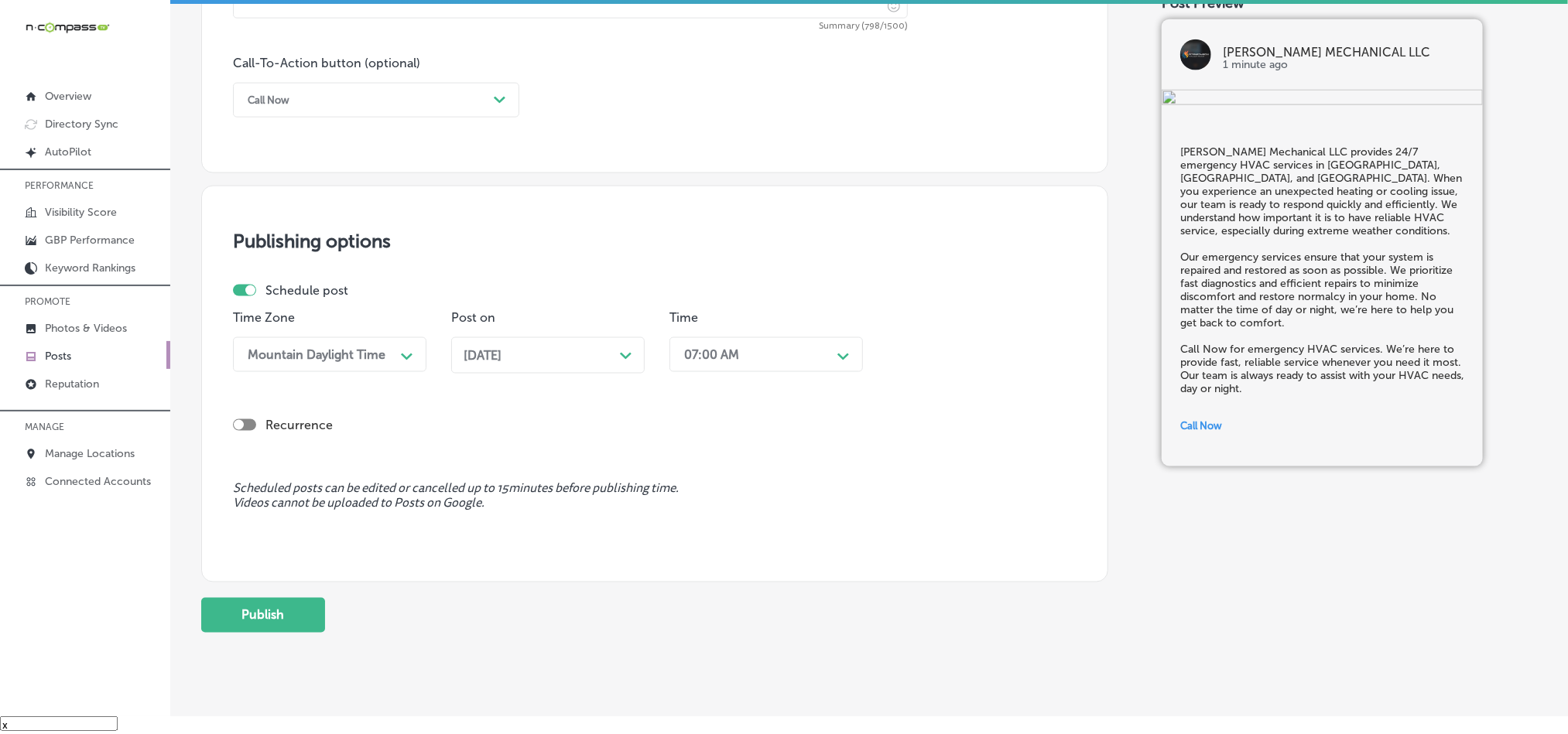
scroll to position [1148, 0]
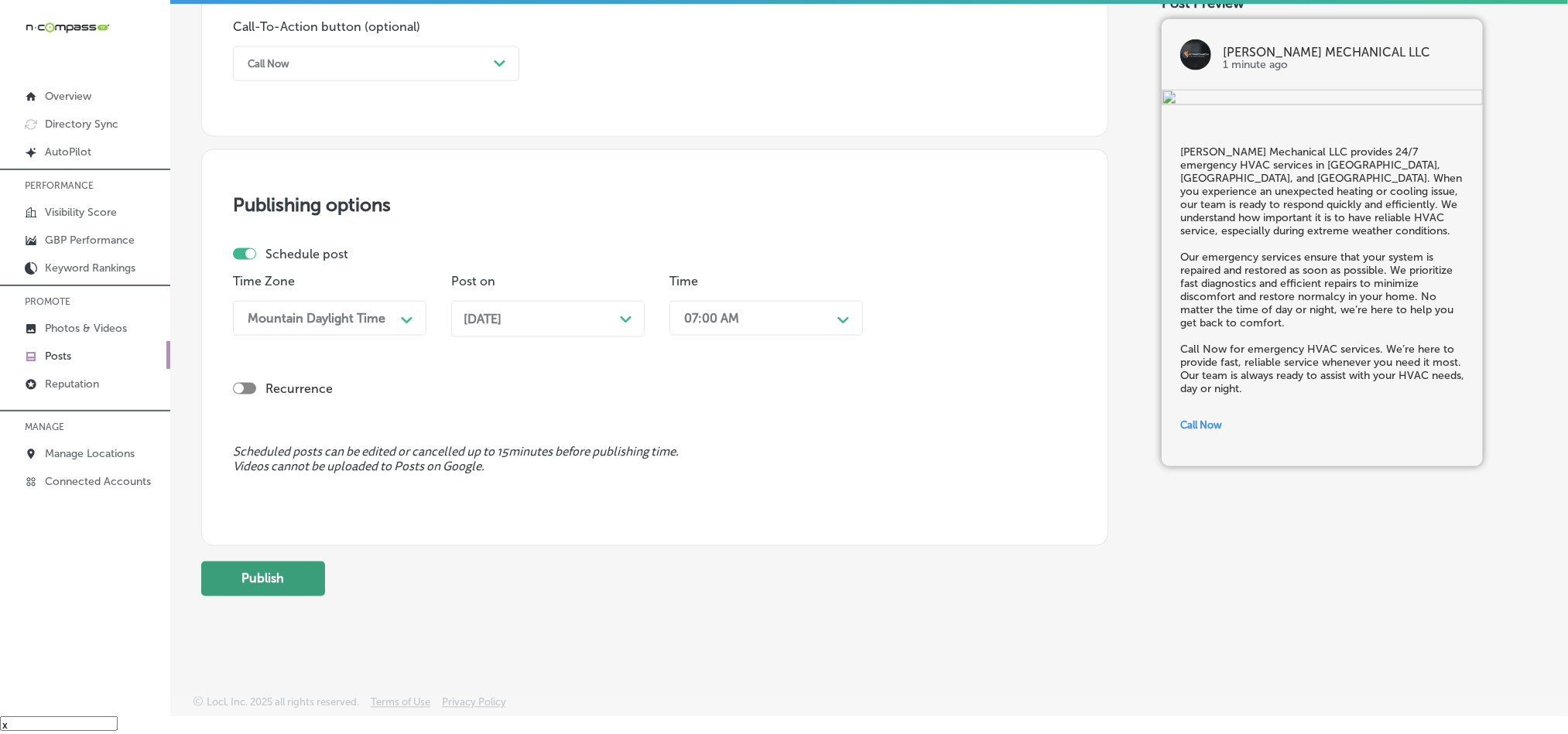
click at [253, 568] on button "Publish" at bounding box center [263, 579] width 124 height 35
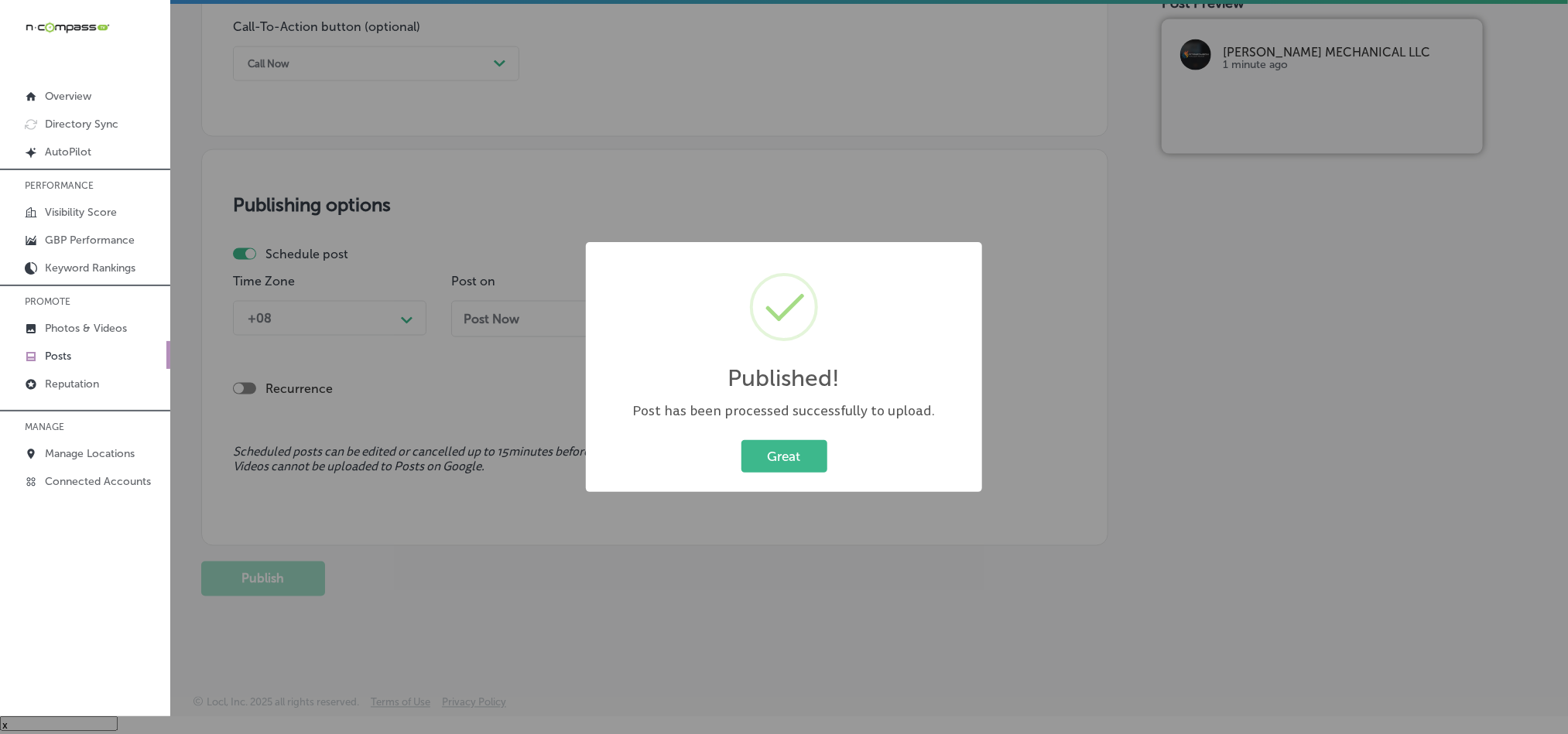
click at [804, 437] on div "Great Cancel" at bounding box center [784, 456] width 365 height 40
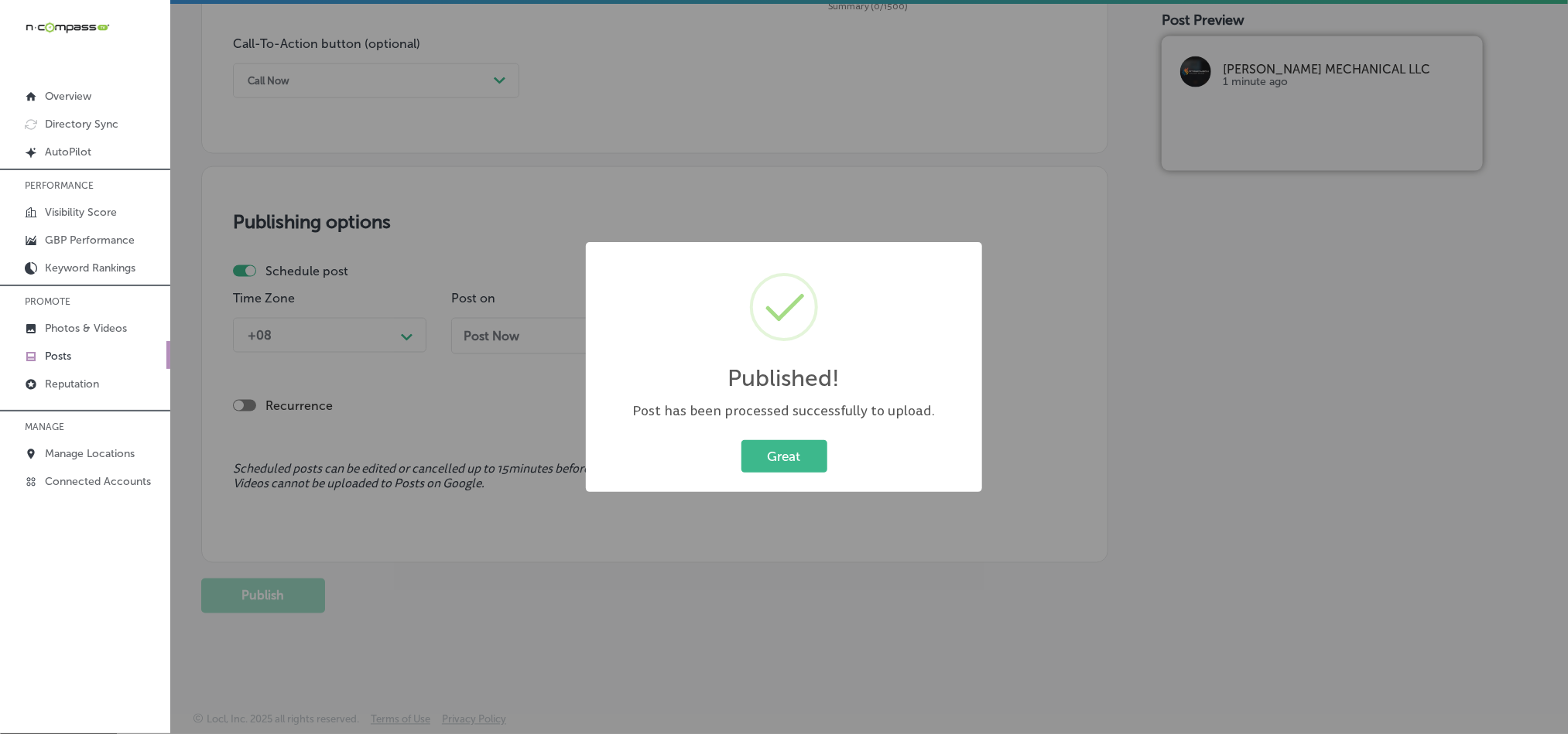
scroll to position [0, 0]
click at [797, 467] on button "Great" at bounding box center [784, 456] width 86 height 32
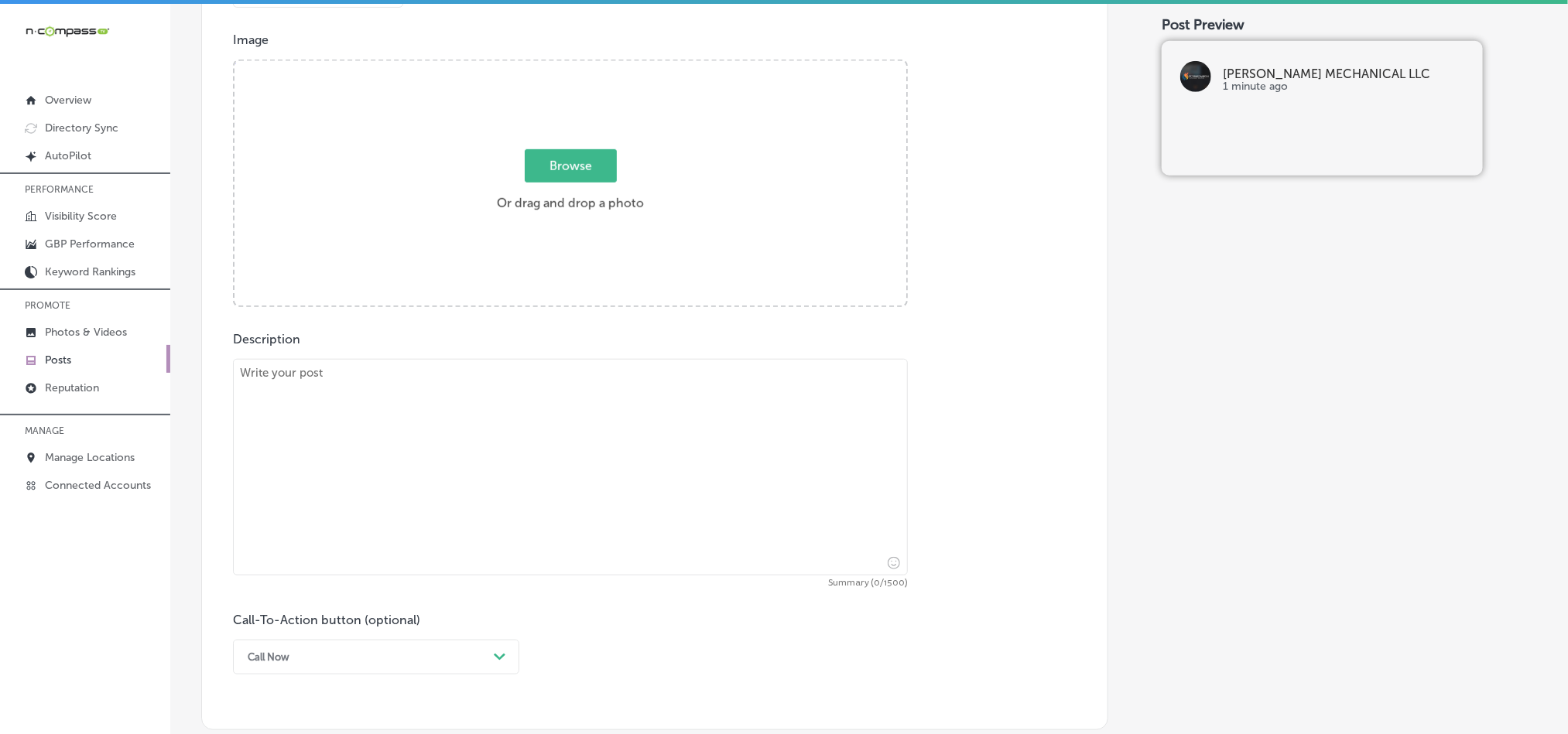
scroll to position [568, 0]
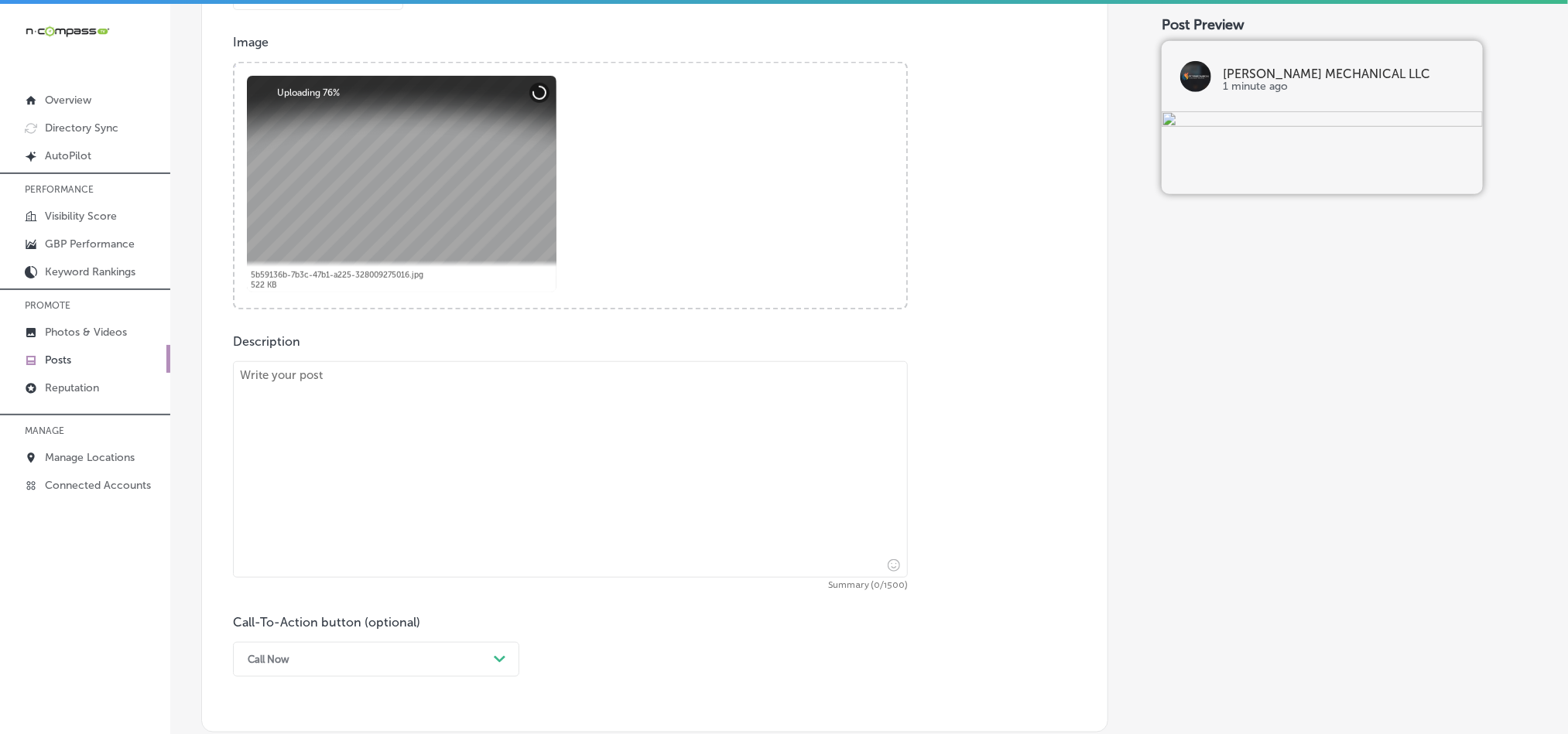
click at [409, 486] on textarea at bounding box center [570, 469] width 675 height 217
paste textarea "[PERSON_NAME] Mechanical LLC offers fast air conditioning repair services in [G…"
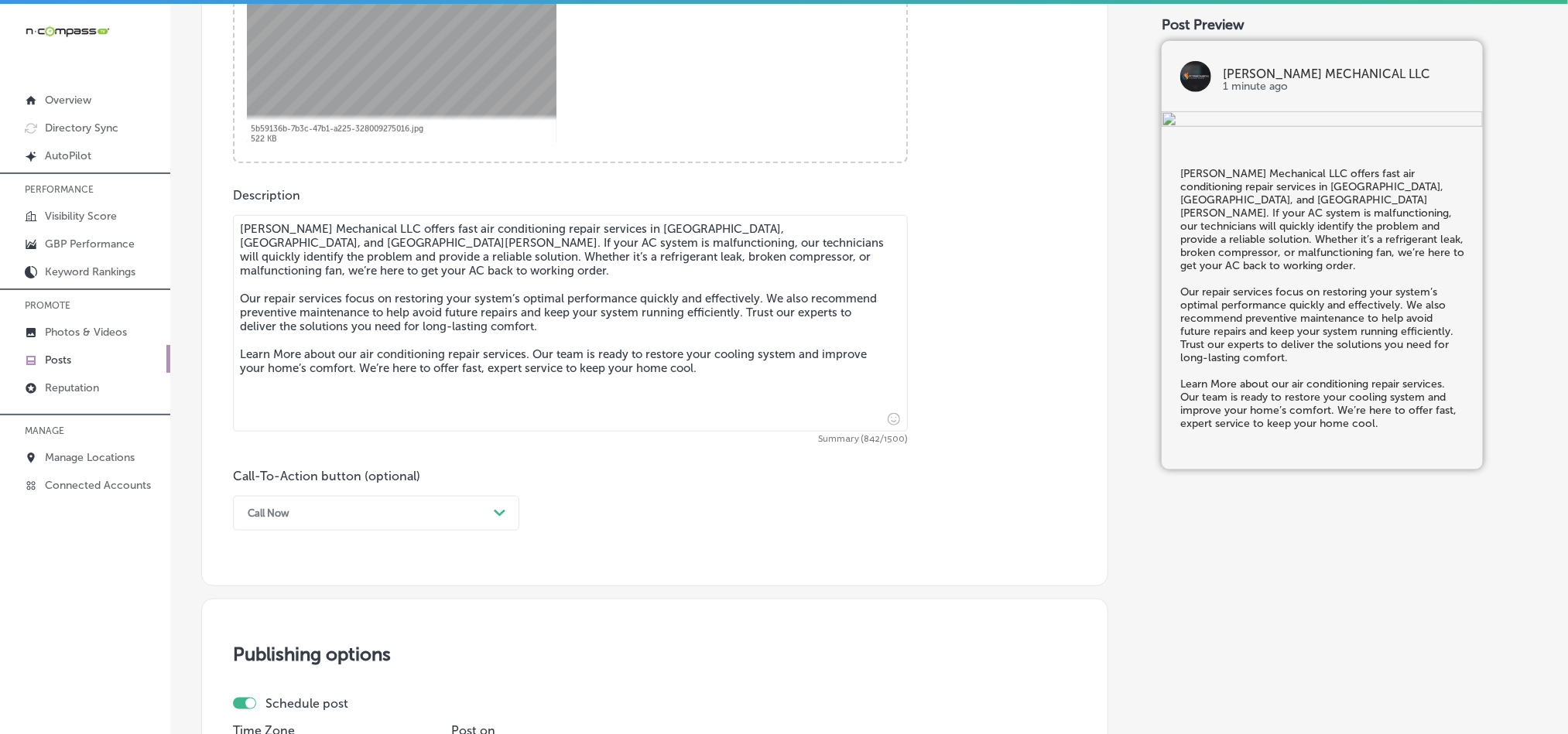
scroll to position [721, 0]
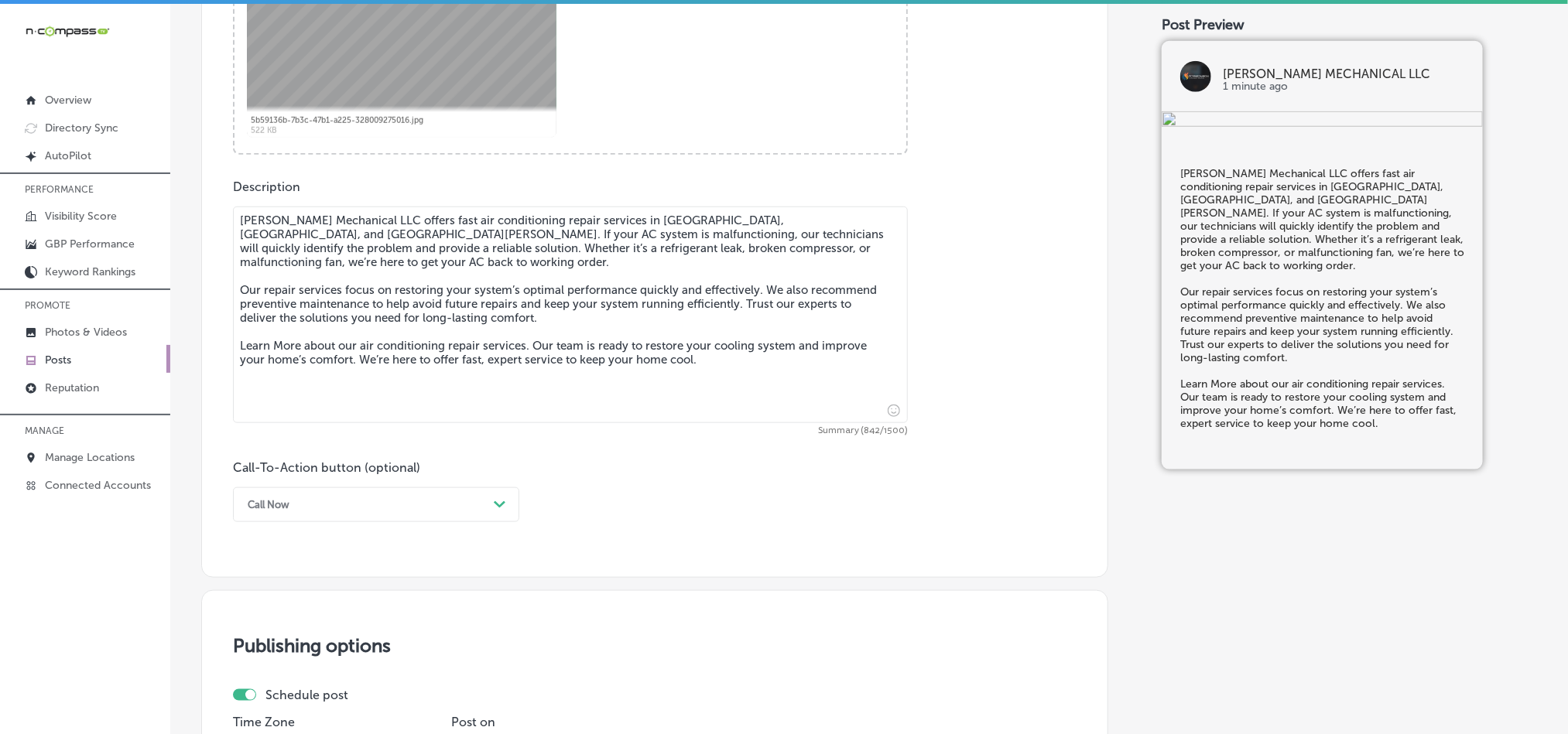
type textarea "[PERSON_NAME] Mechanical LLC offers fast air conditioning repair services in [G…"
click at [395, 513] on div "Call Now" at bounding box center [364, 504] width 248 height 24
click at [289, 648] on div "Learn more" at bounding box center [376, 647] width 286 height 27
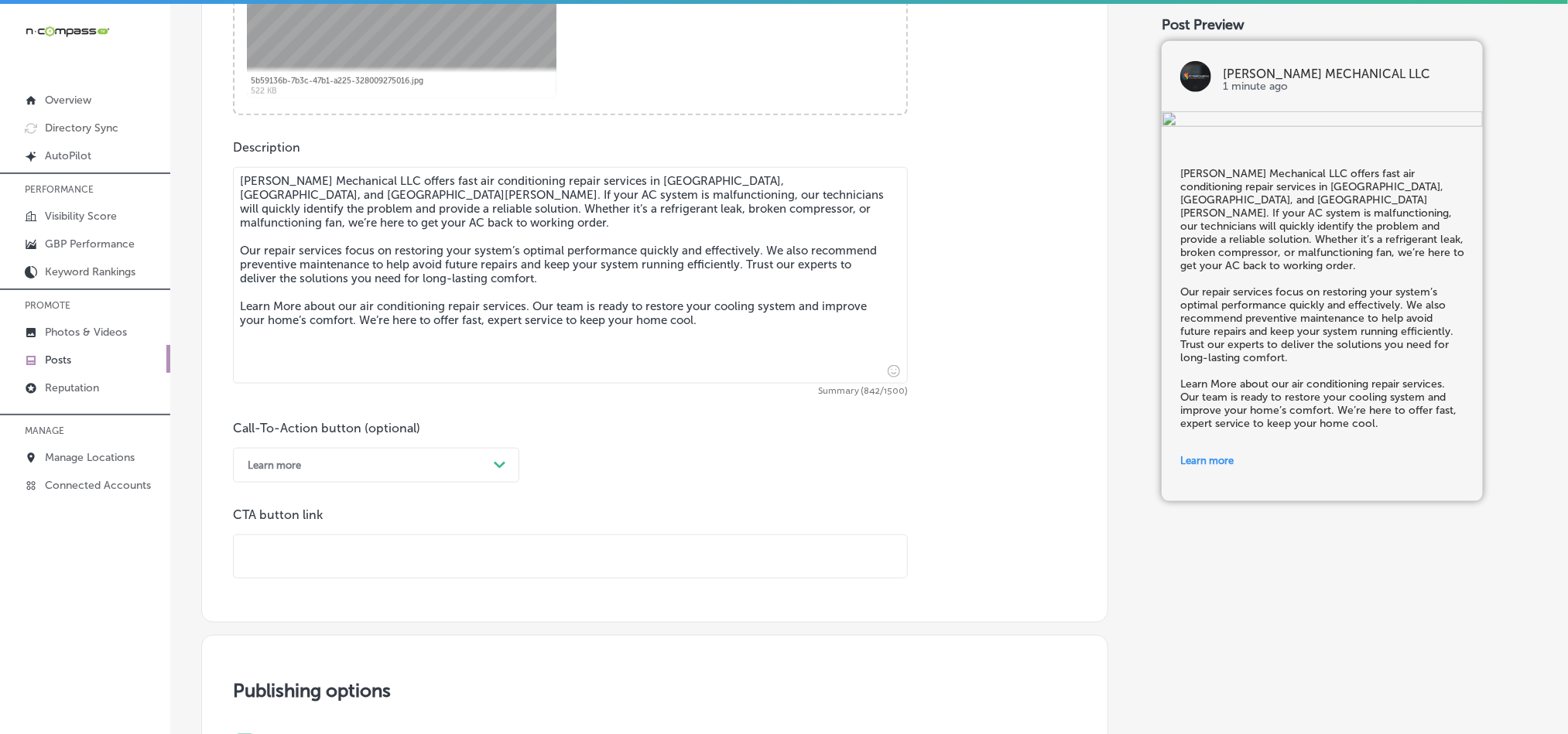
click at [333, 574] on input "text" at bounding box center [570, 557] width 673 height 42
paste input "[URL][DOMAIN_NAME][DOMAIN_NAME]"
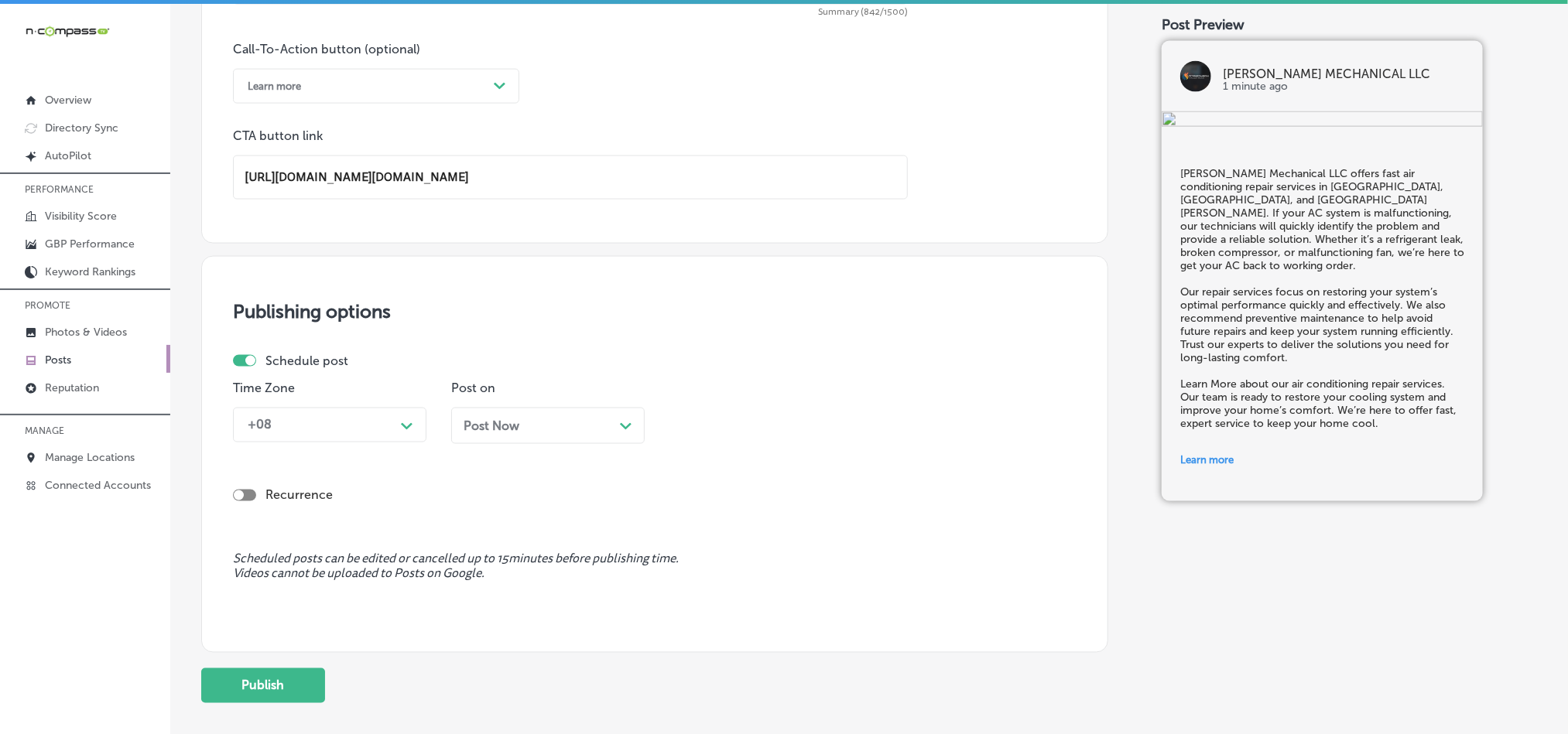
scroll to position [1148, 0]
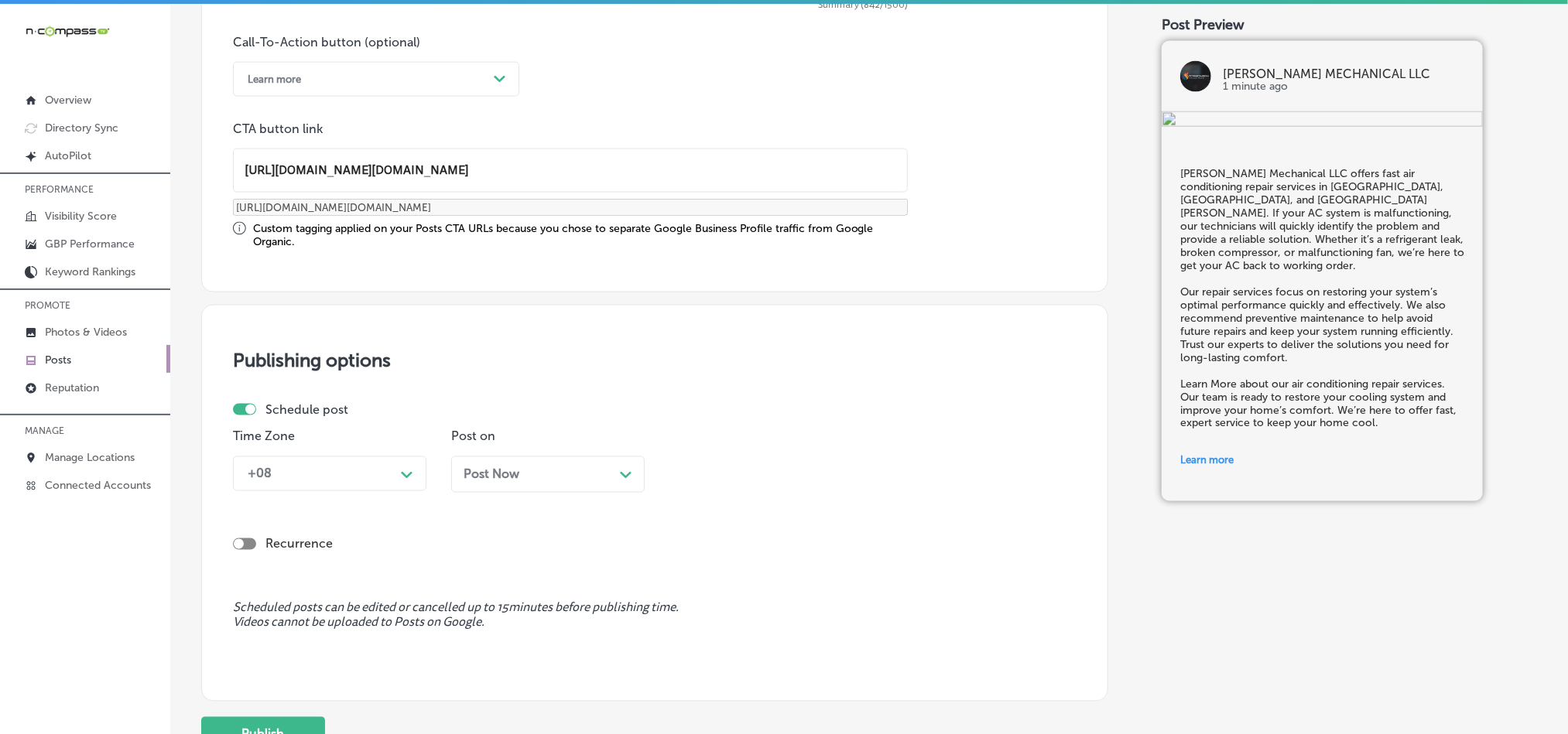
type input "[URL][DOMAIN_NAME][DOMAIN_NAME]"
click at [337, 421] on div "Schedule post Time Zone +08 Path Created with Sketch. Post on Post Now Path Cre…" at bounding box center [648, 453] width 831 height 102
click at [337, 483] on div "+08" at bounding box center [318, 474] width 155 height 27
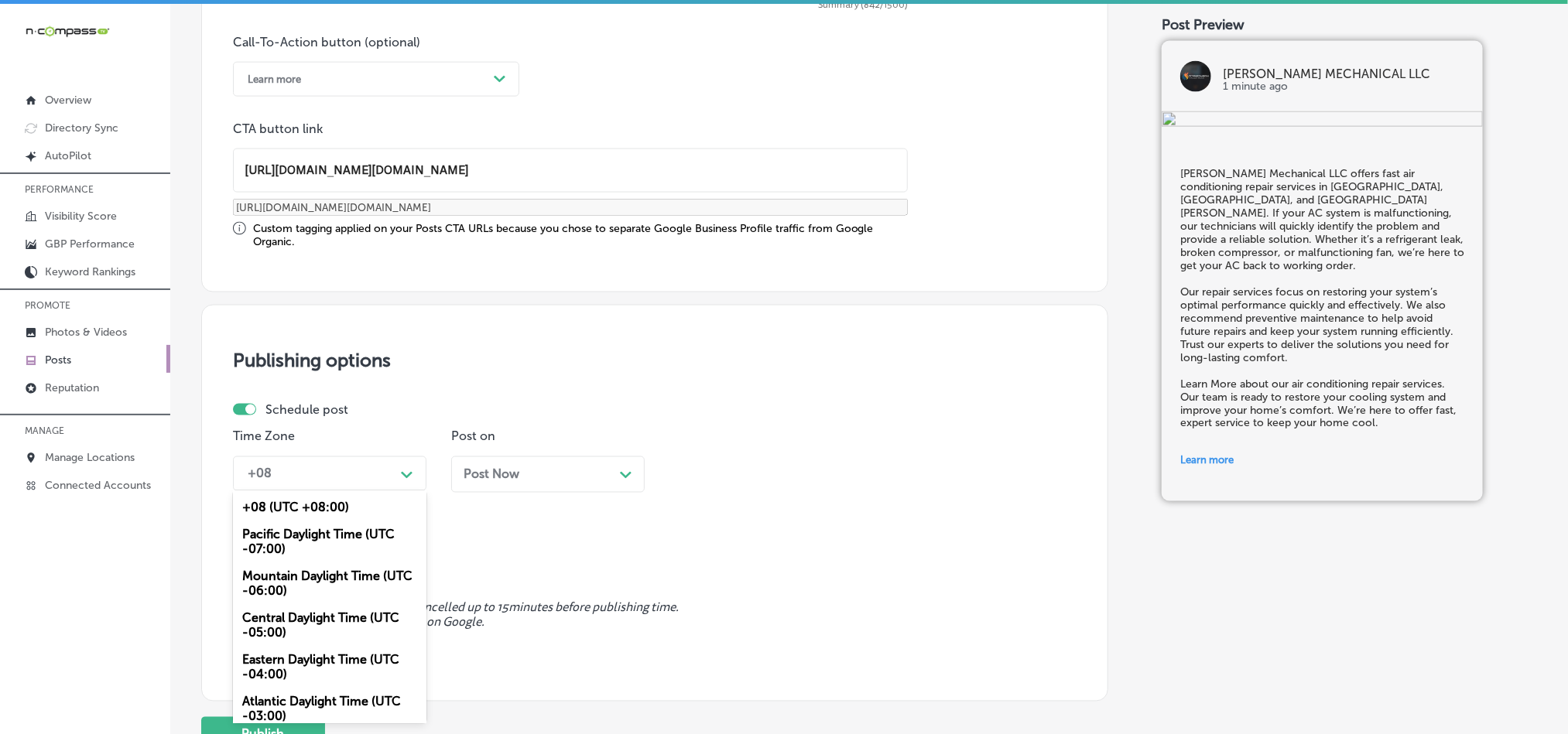
click at [291, 583] on div "Mountain Daylight Time (UTC -06:00)" at bounding box center [329, 584] width 193 height 41
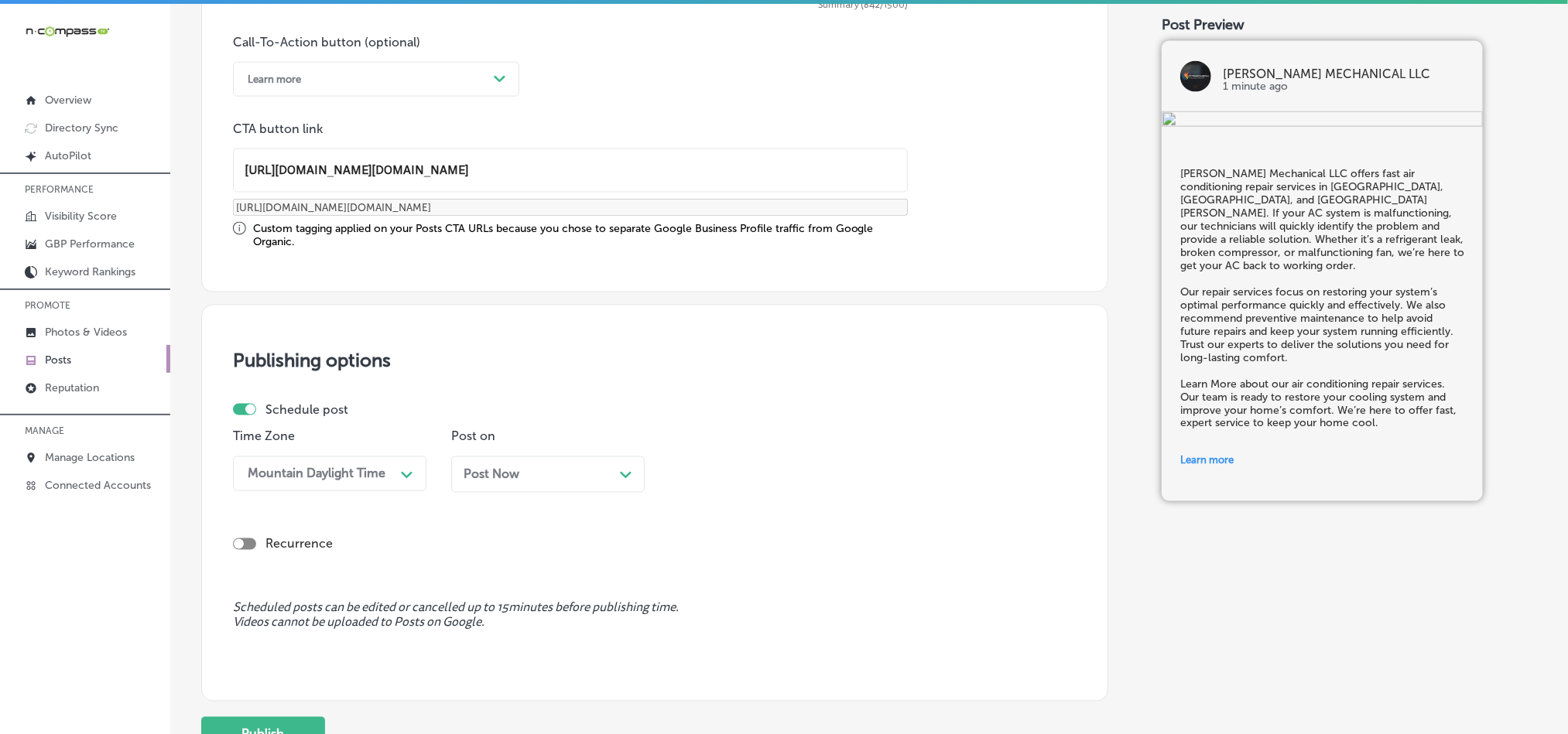
click at [514, 471] on span "Post Now" at bounding box center [491, 474] width 56 height 15
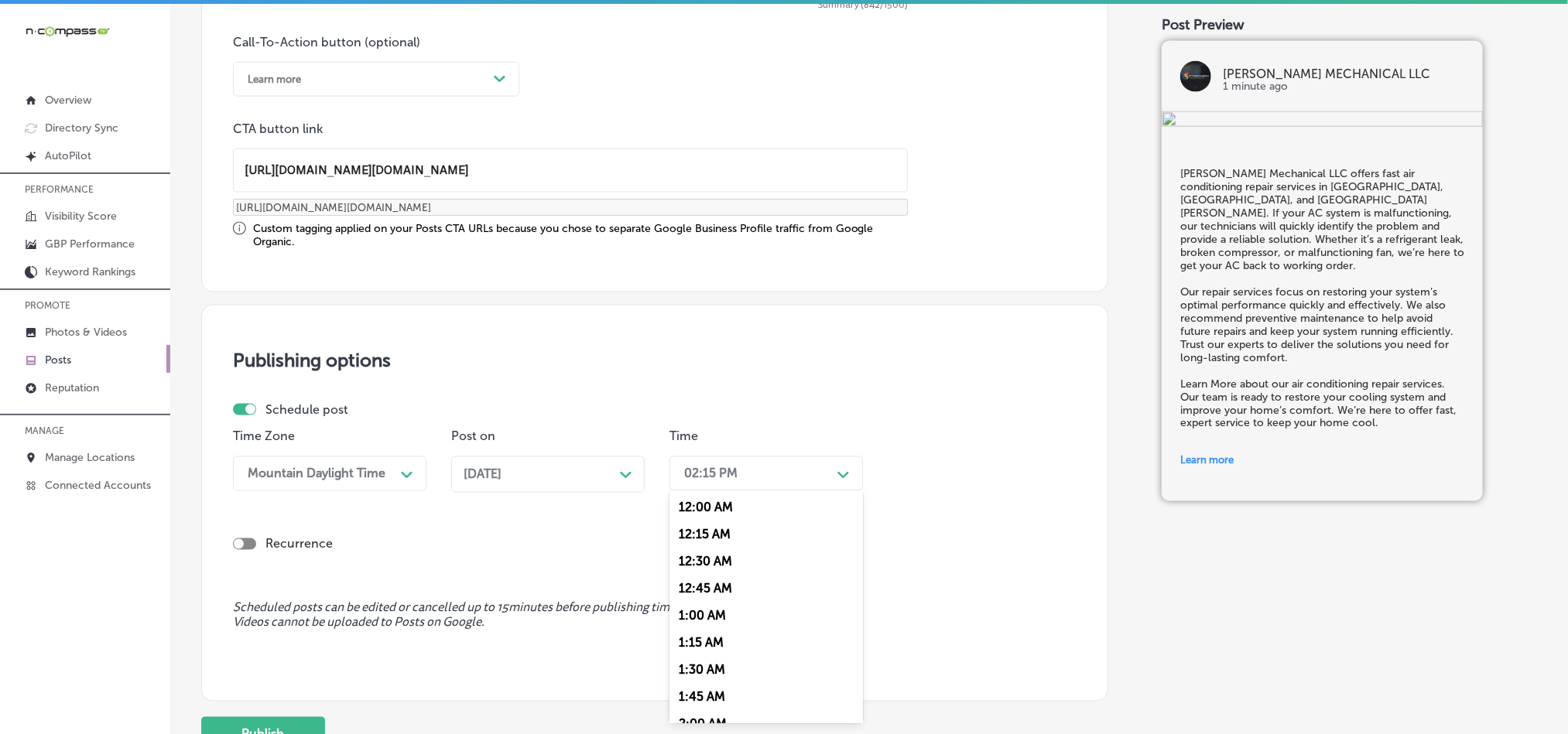
click at [741, 474] on div "02:15 PM" at bounding box center [754, 474] width 155 height 27
click at [687, 581] on div "7:00 AM" at bounding box center [766, 570] width 193 height 27
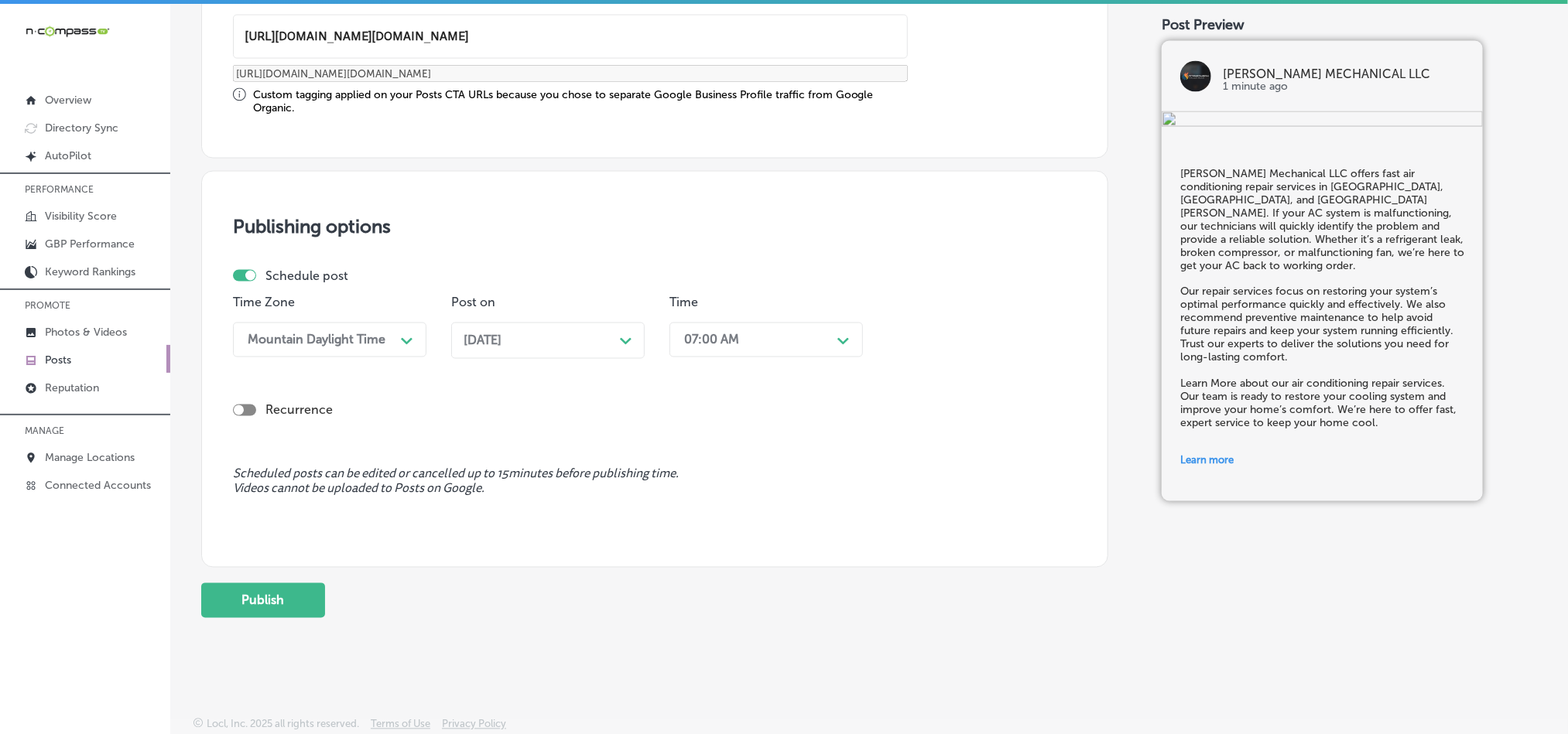
scroll to position [1287, 0]
click at [253, 602] on button "Publish" at bounding box center [263, 600] width 124 height 35
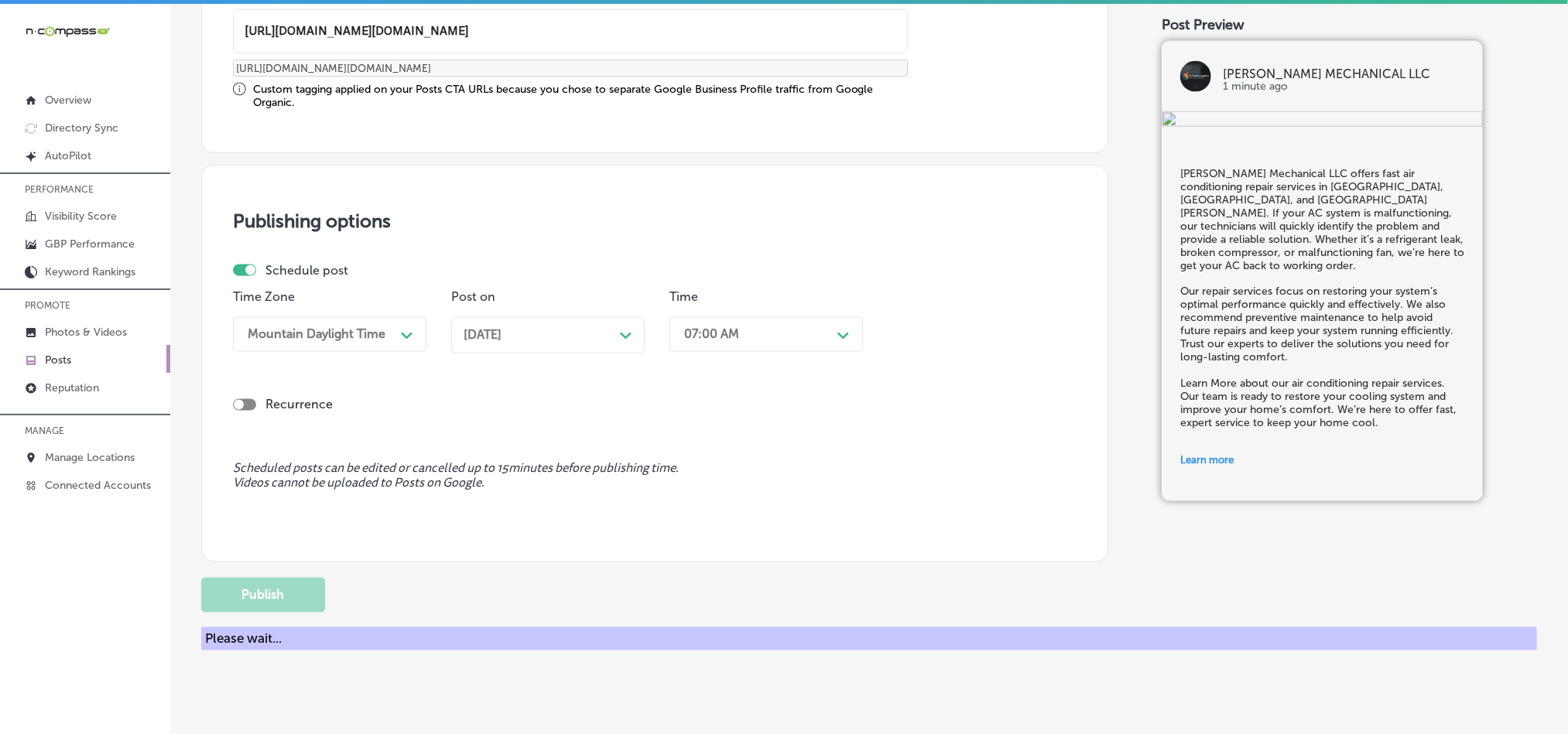
scroll to position [1148, 0]
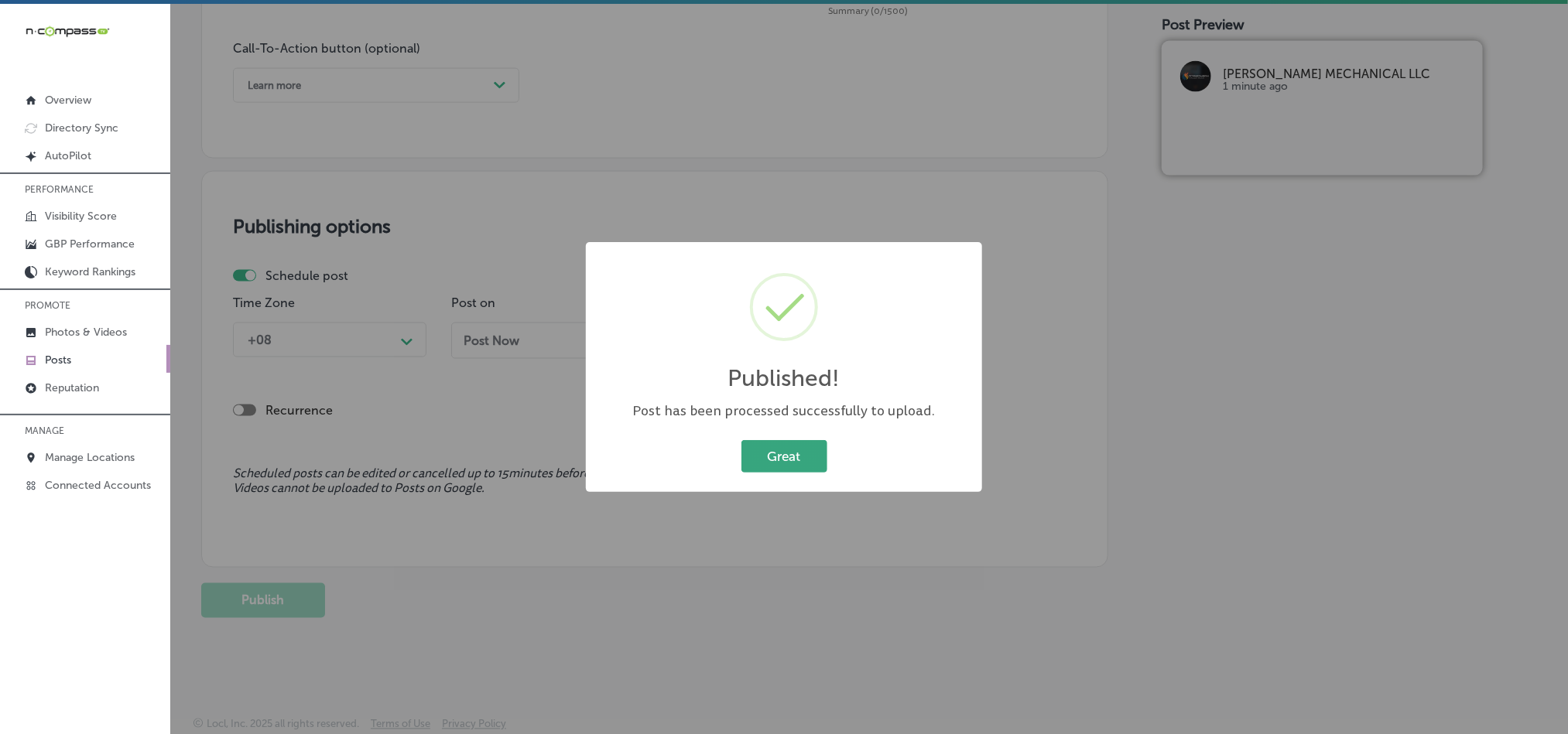
click at [784, 446] on button "Great" at bounding box center [784, 456] width 86 height 32
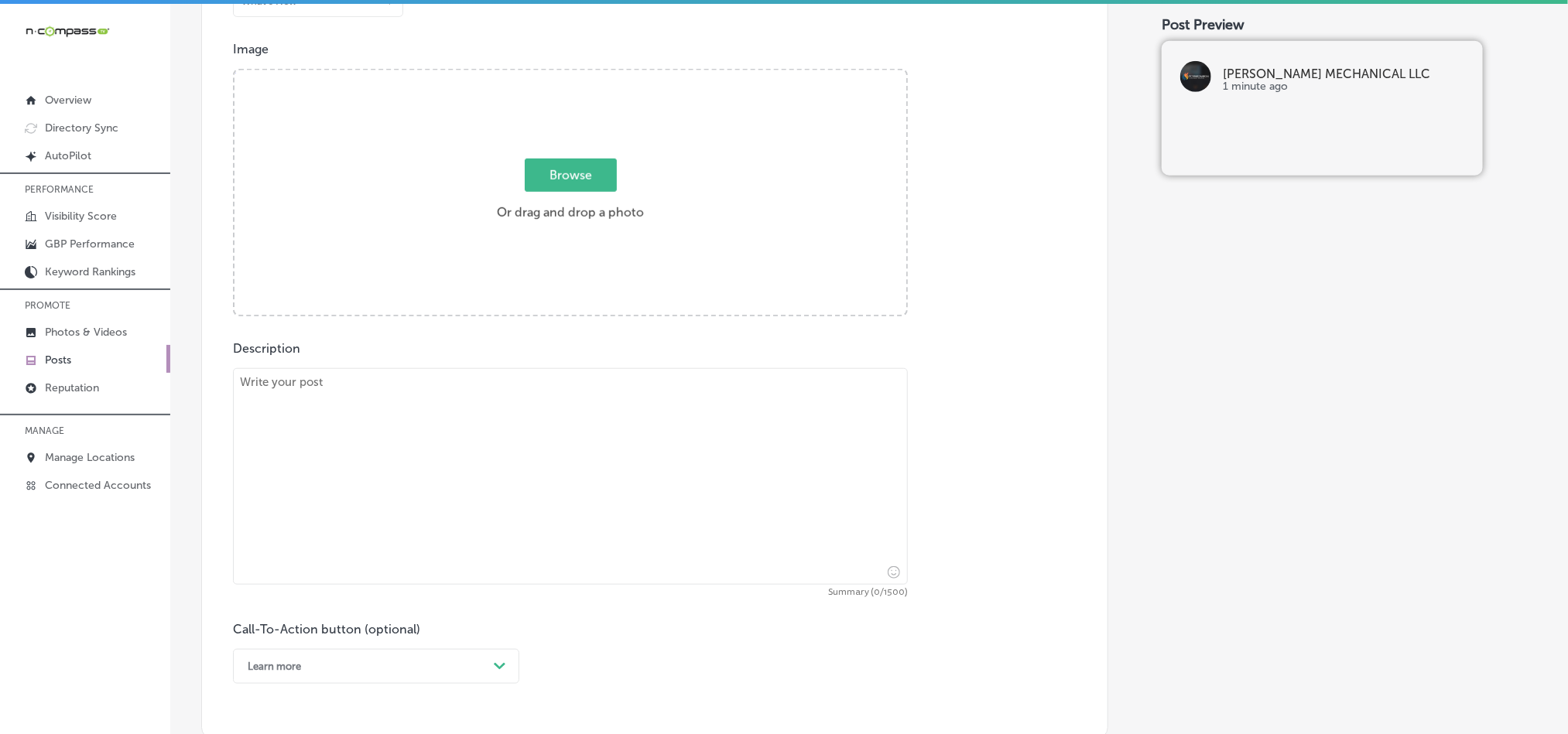
scroll to position [568, 0]
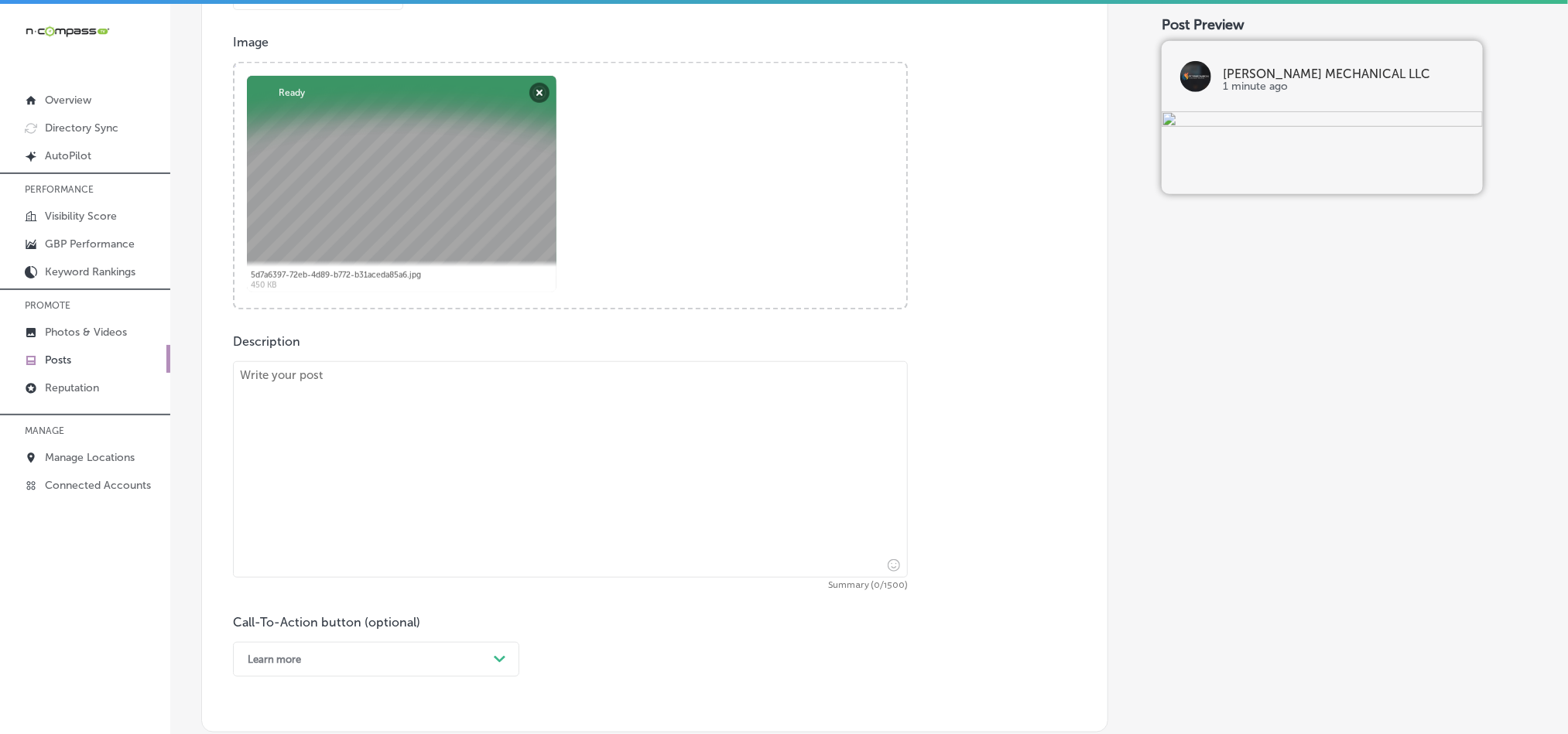
click at [523, 546] on textarea at bounding box center [570, 469] width 675 height 217
paste textarea "[PERSON_NAME] Mechanical LLC offers complete HVAC system solutions in [GEOGRAPH…"
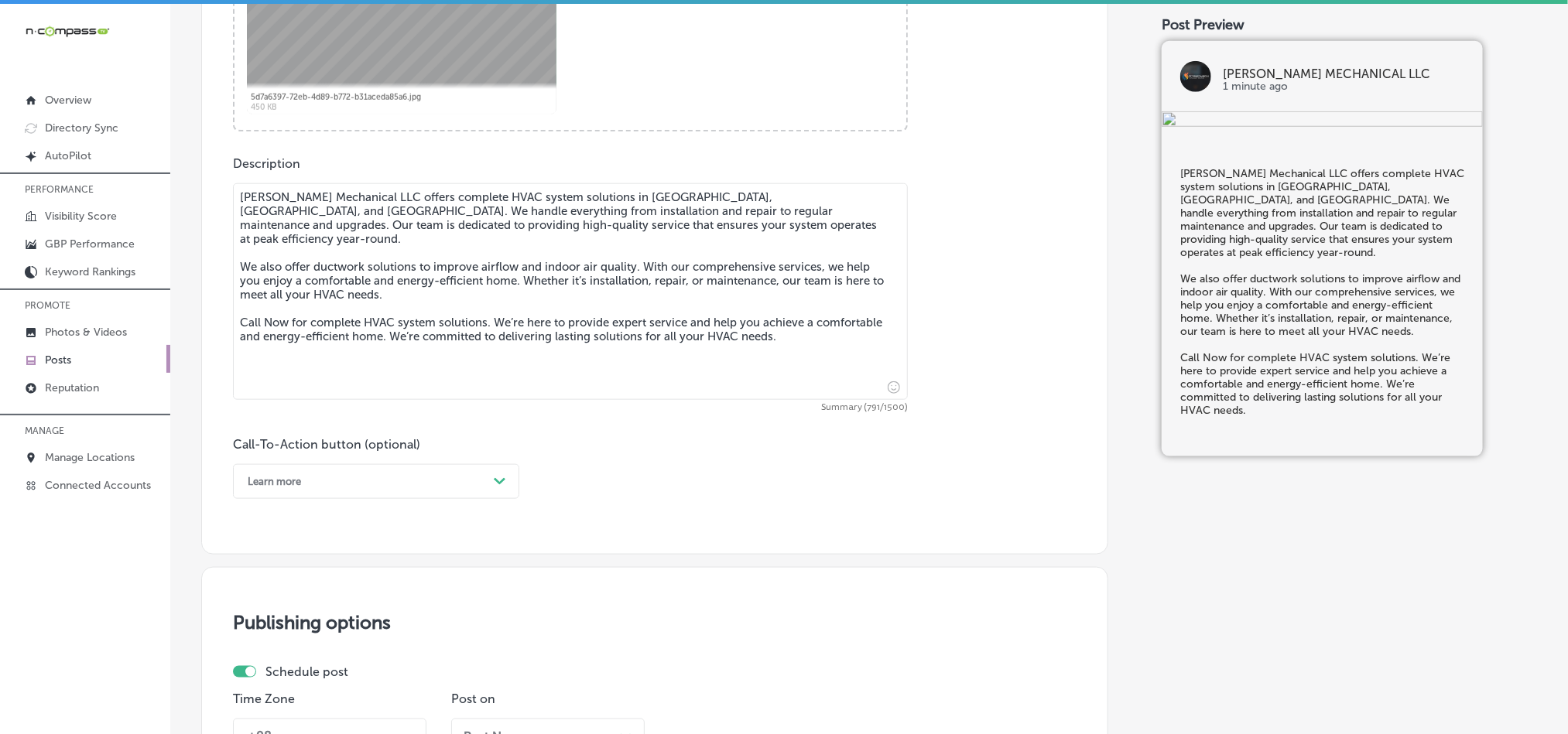
scroll to position [799, 0]
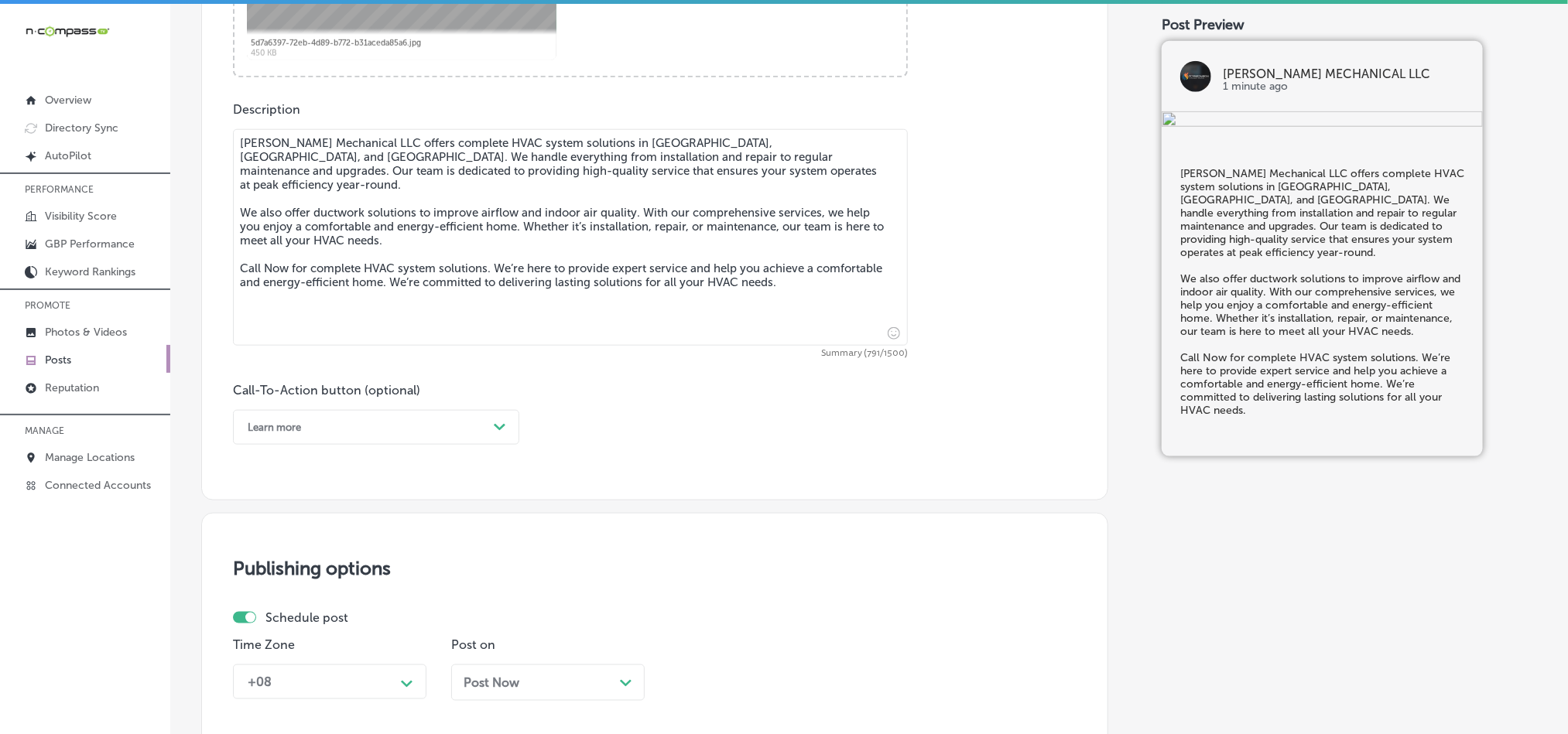
type textarea "[PERSON_NAME] Mechanical LLC offers complete HVAC system solutions in [GEOGRAPH…"
drag, startPoint x: 407, startPoint y: 431, endPoint x: 381, endPoint y: 442, distance: 28.2
click at [407, 430] on div "Learn more" at bounding box center [364, 428] width 248 height 24
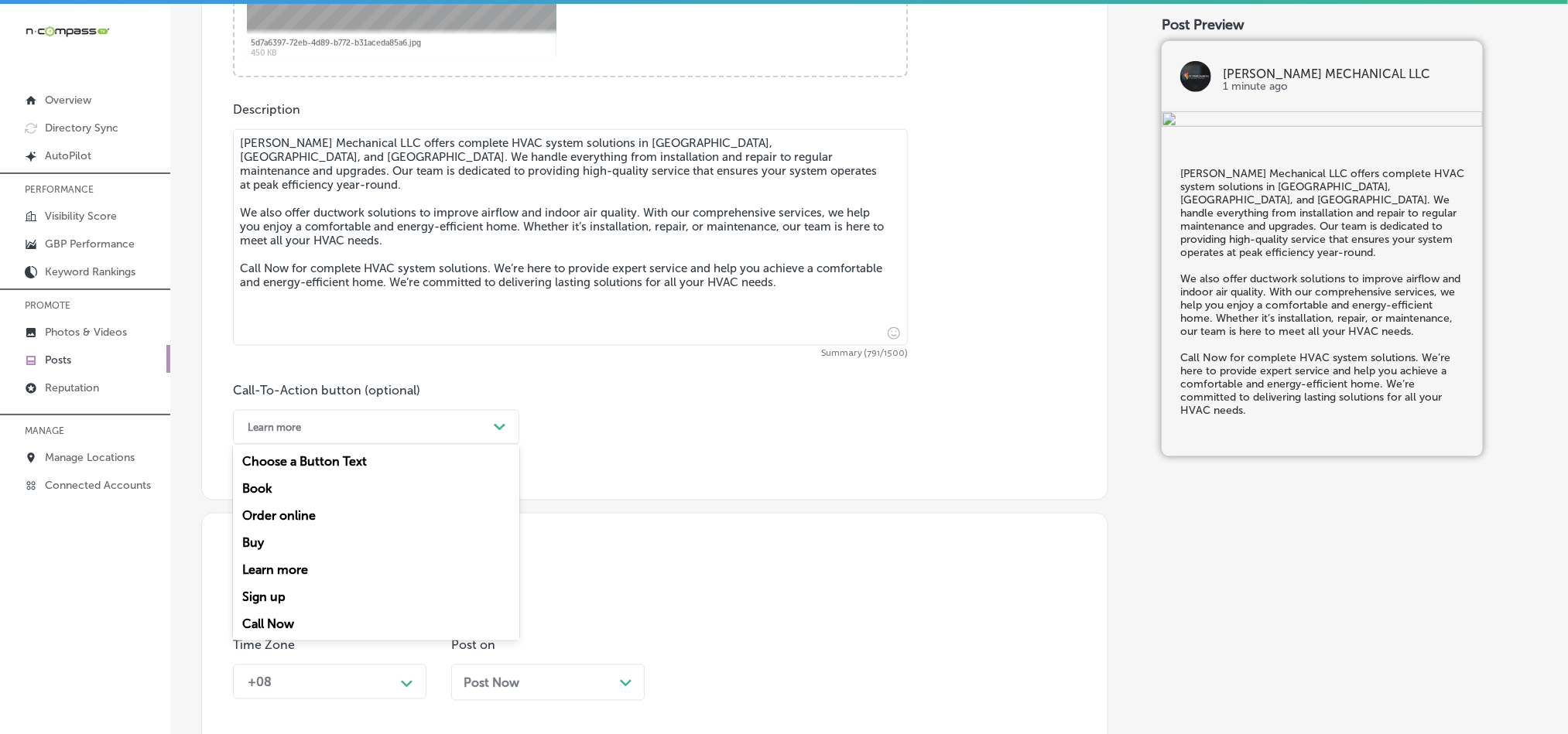
click at [272, 628] on div "Call Now" at bounding box center [376, 624] width 286 height 27
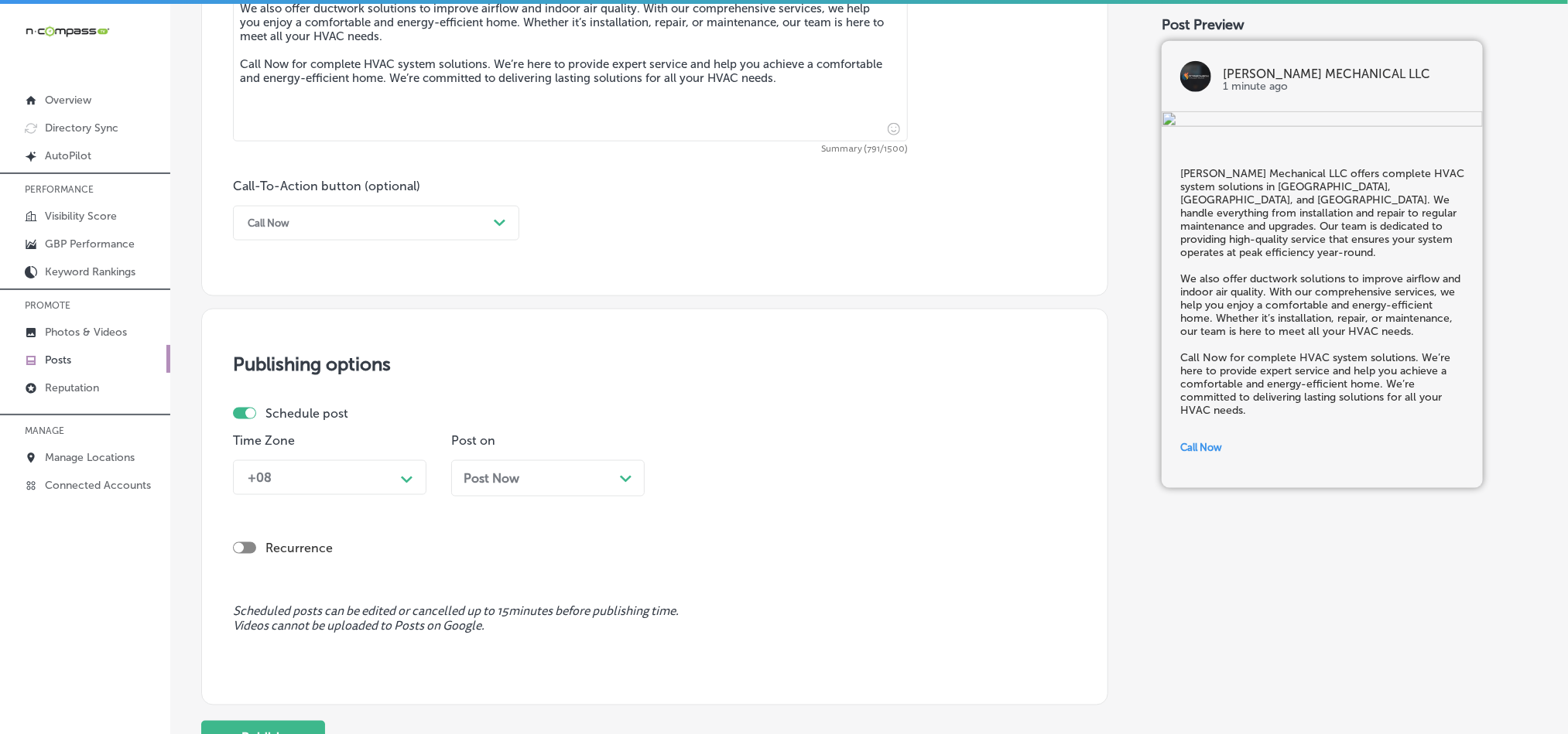
scroll to position [1031, 0]
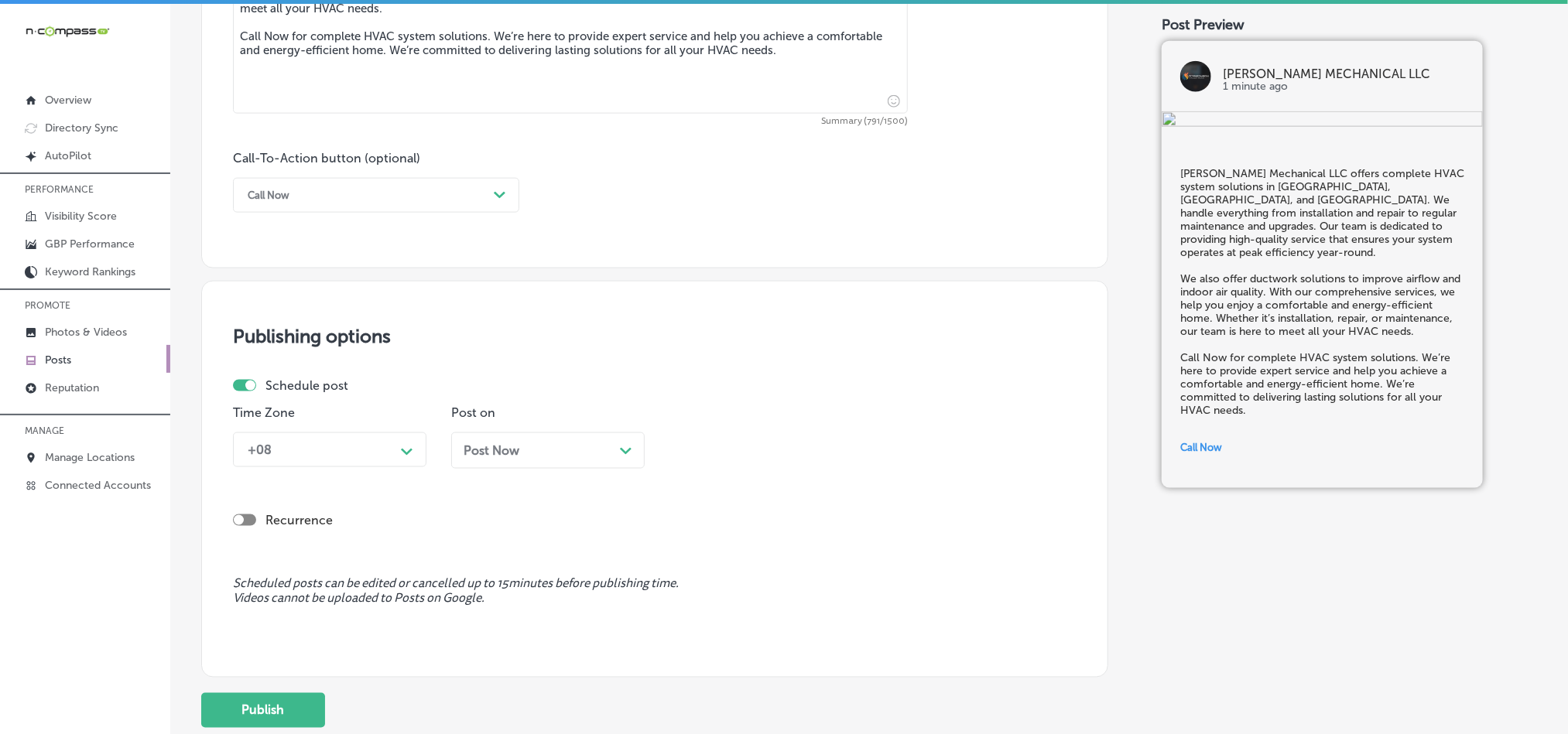
click at [350, 467] on div "+08 Path Created with Sketch." at bounding box center [329, 449] width 193 height 35
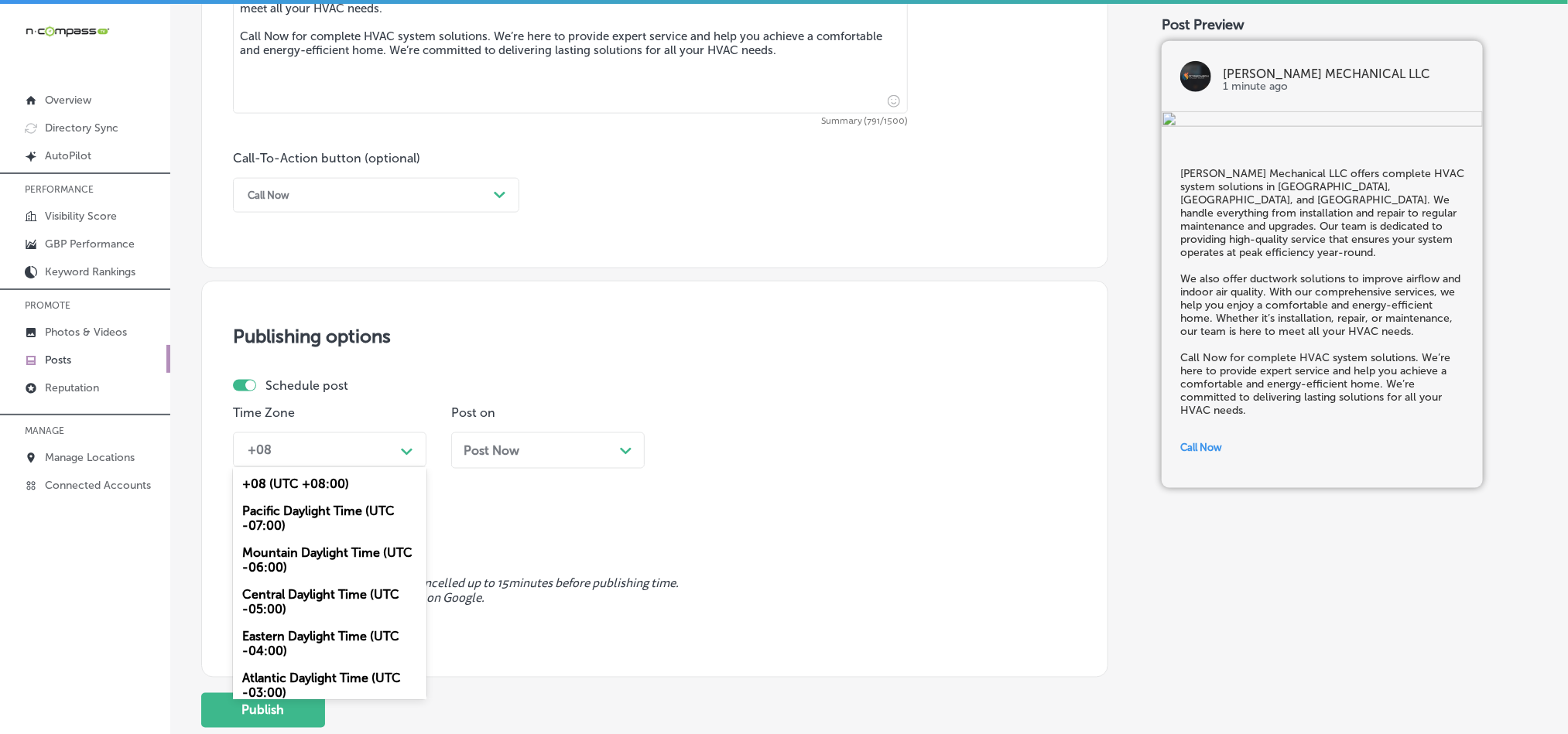
click at [277, 563] on div "Mountain Daylight Time (UTC -06:00)" at bounding box center [329, 560] width 193 height 41
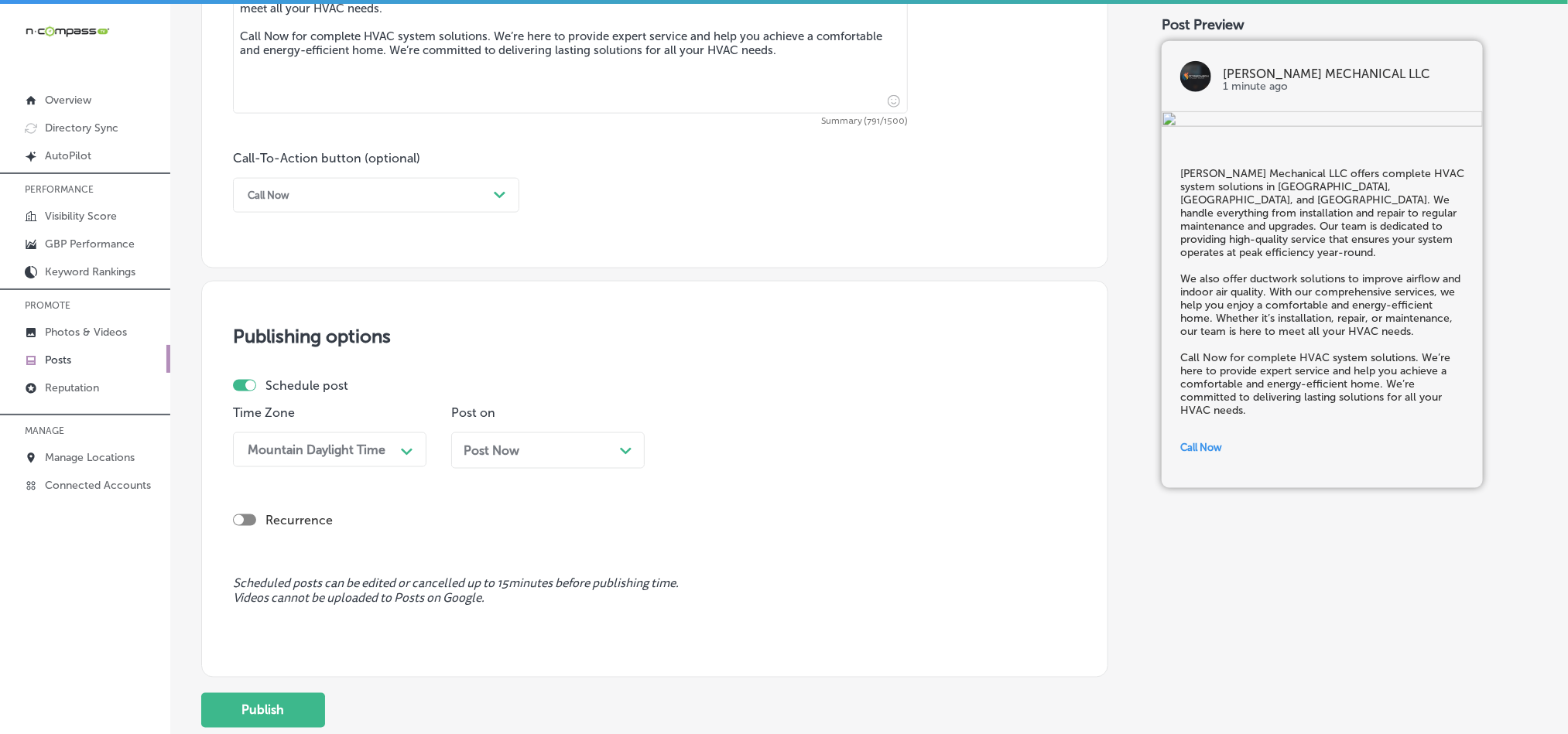
click at [516, 465] on div "Post Now Path Created with Sketch." at bounding box center [547, 450] width 193 height 37
click at [795, 462] on div "02:15 PM" at bounding box center [754, 449] width 155 height 27
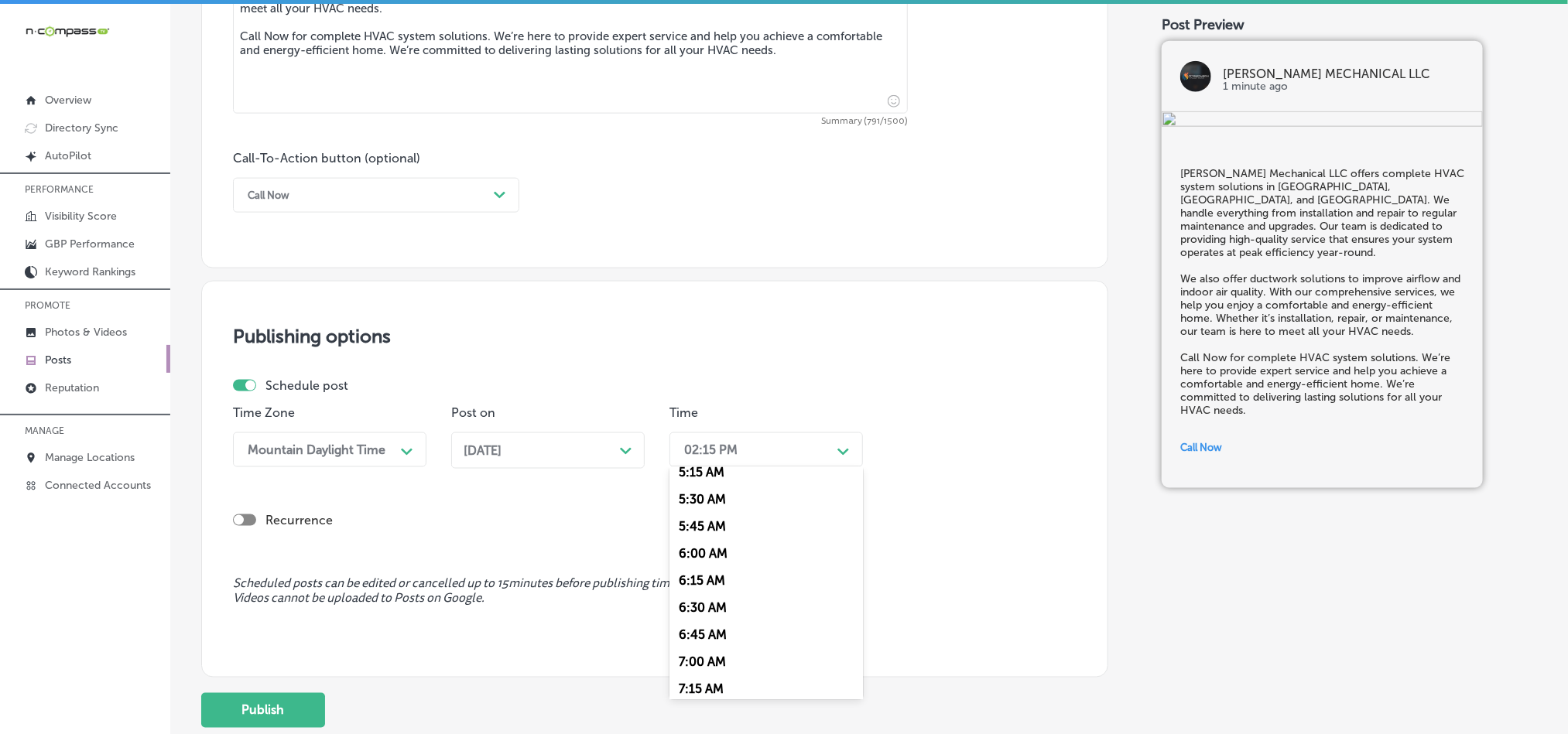
click at [688, 671] on div "7:00 AM" at bounding box center [766, 661] width 193 height 27
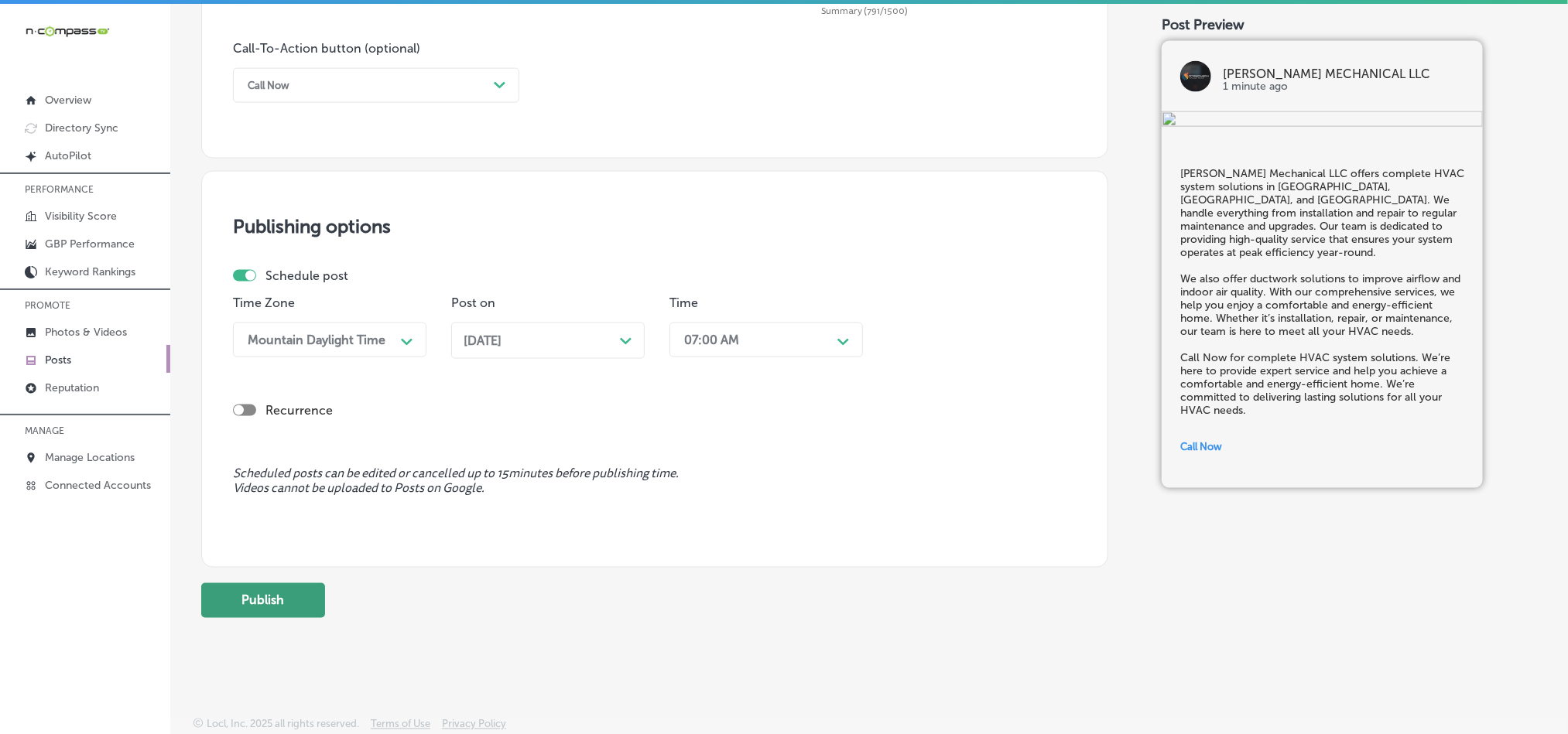
click at [249, 601] on button "Publish" at bounding box center [263, 600] width 124 height 35
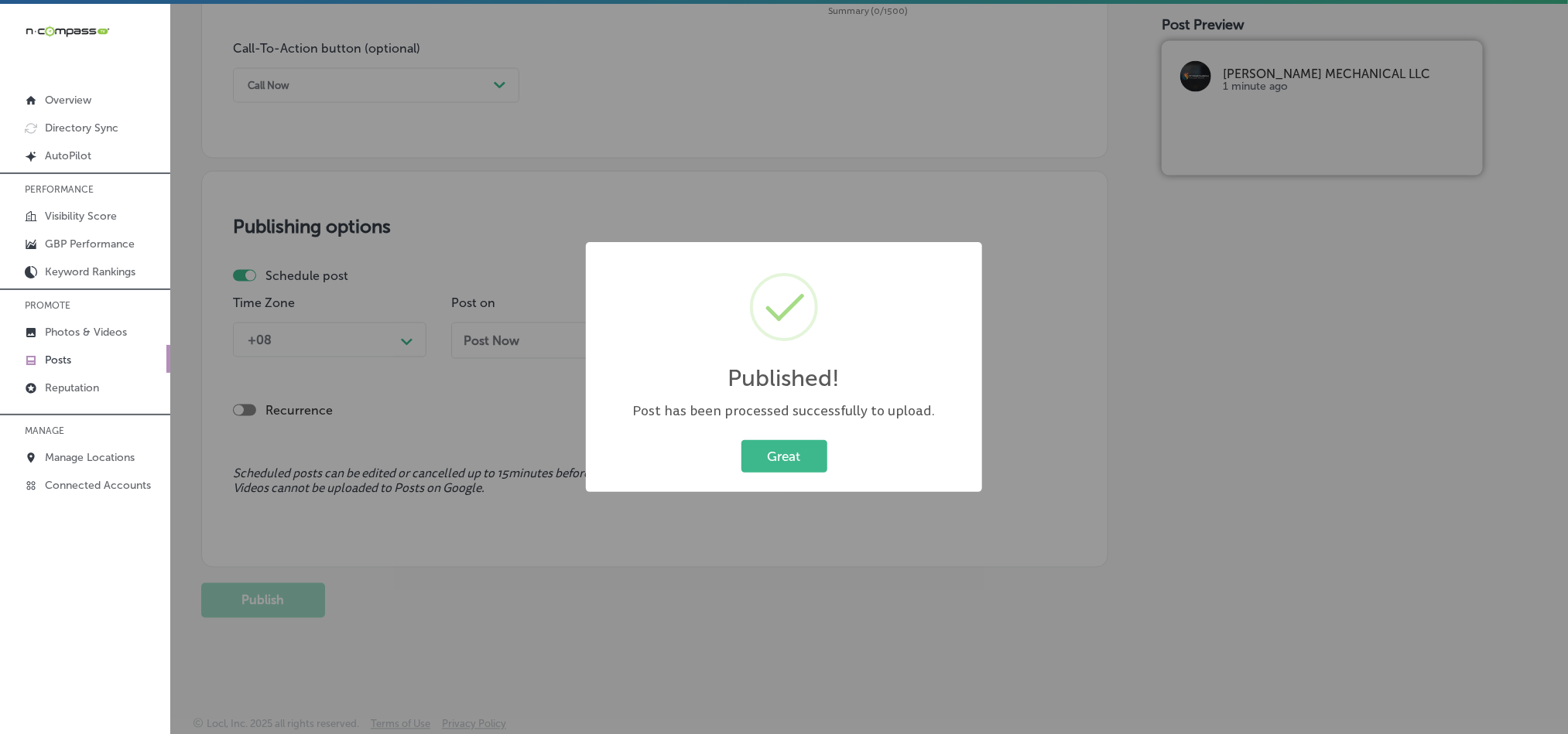
click at [798, 434] on div "Published! × Post has been processed successfully to upload. Great Cancel" at bounding box center [784, 367] width 396 height 250
click at [798, 457] on button "Great" at bounding box center [784, 456] width 86 height 32
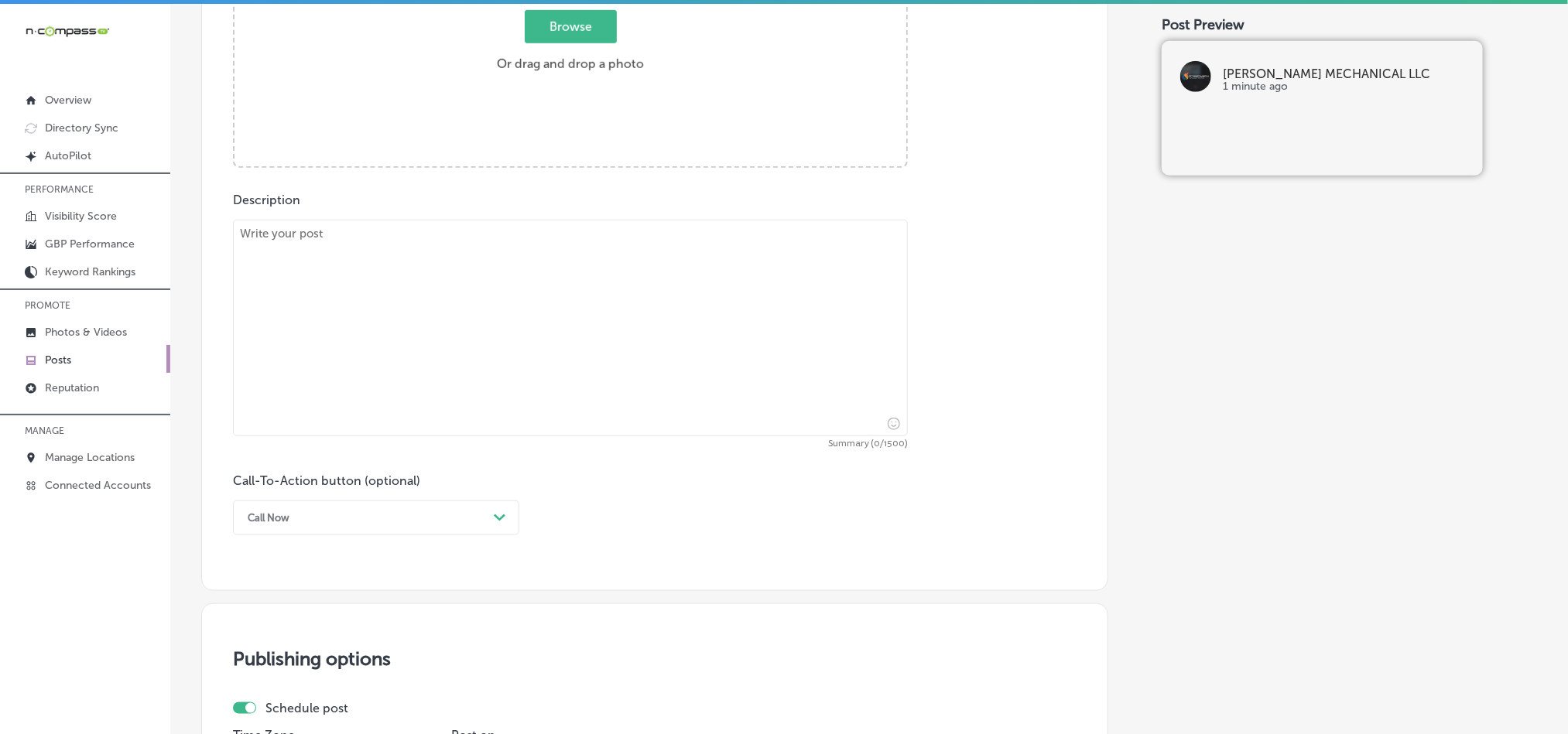
scroll to position [568, 0]
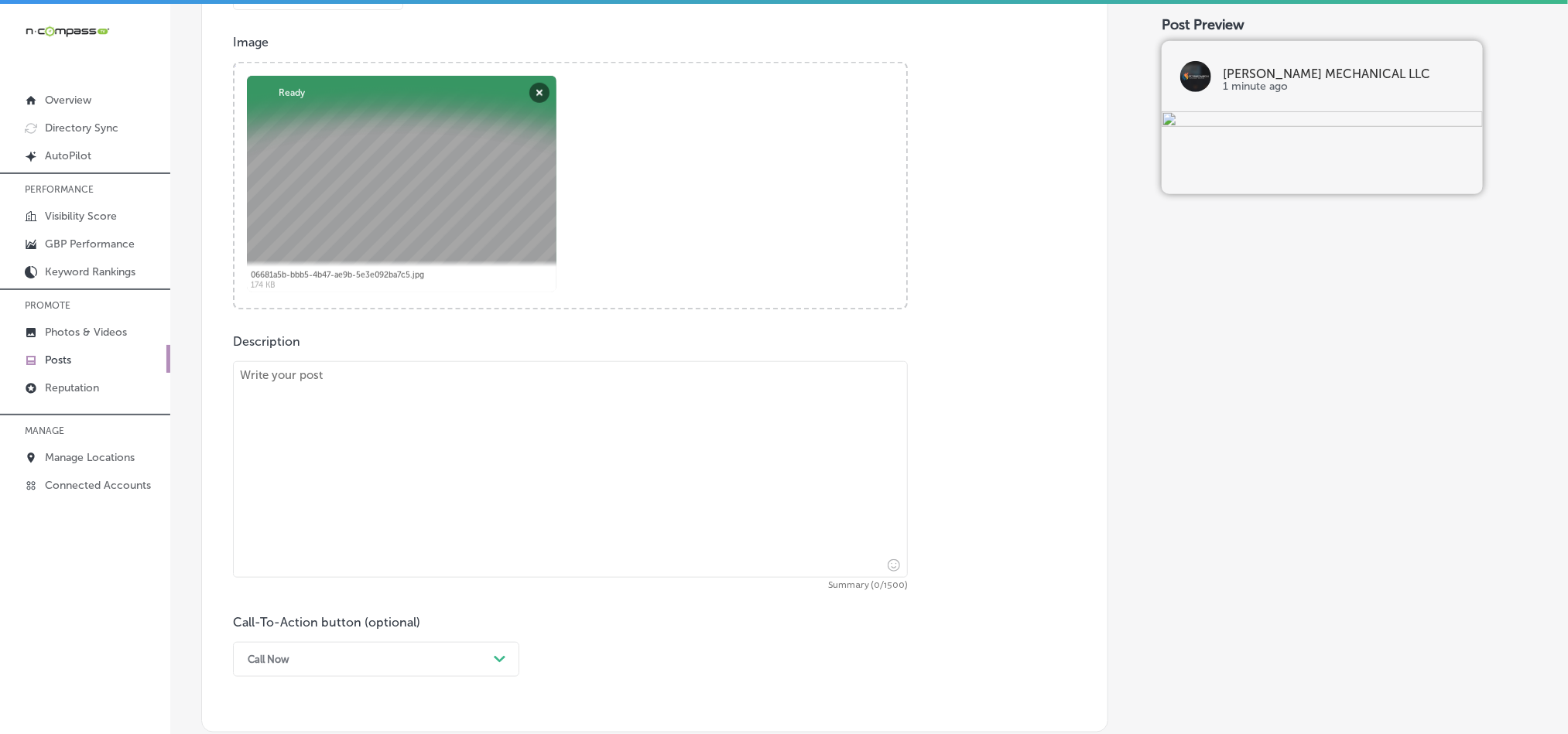
click at [468, 532] on textarea at bounding box center [570, 469] width 675 height 217
paste textarea "[PERSON_NAME] Mechanical LLC specializes in split system AC repairs in [GEOGRAP…"
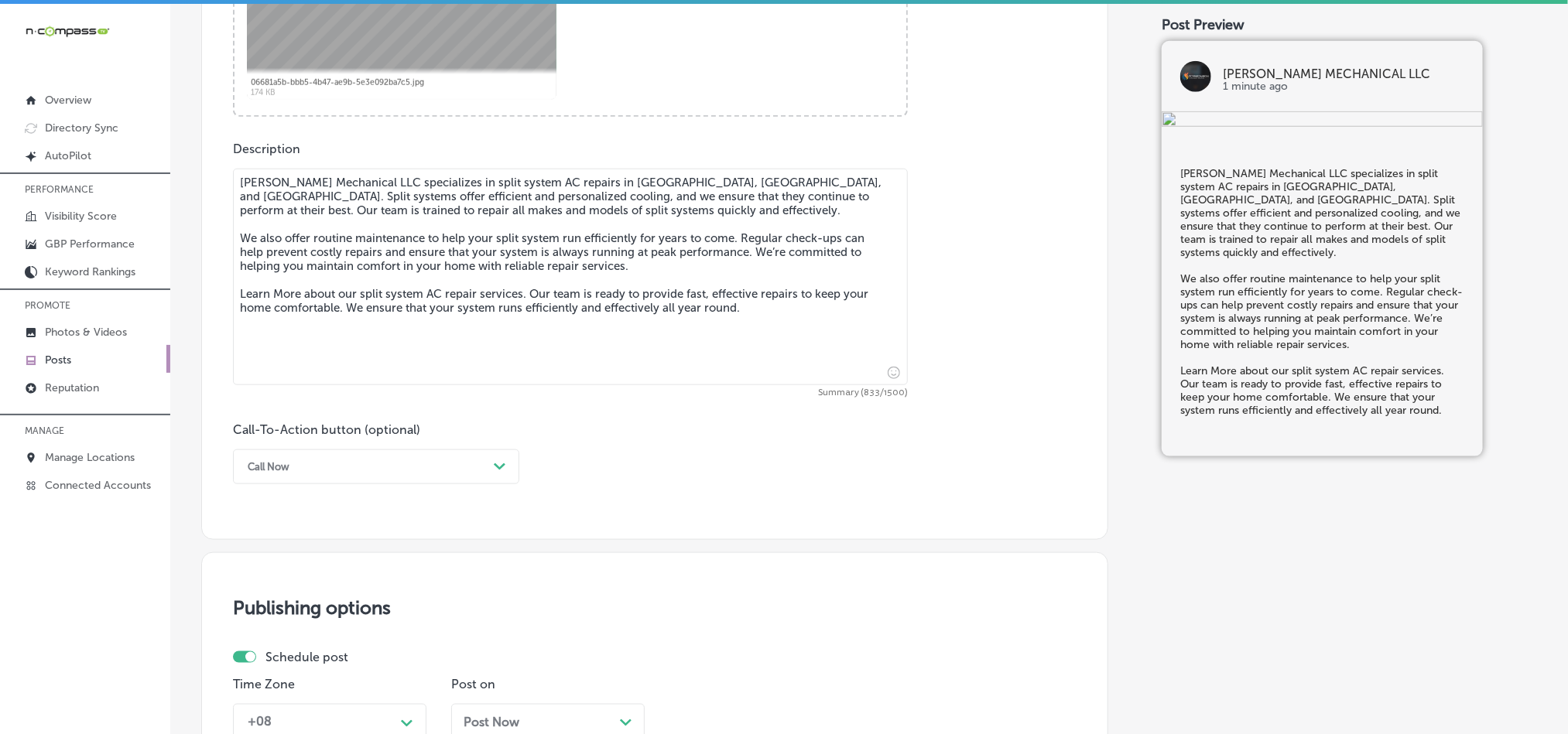
scroll to position [761, 0]
type textarea "[PERSON_NAME] Mechanical LLC specializes in split system AC repairs in [GEOGRAP…"
click at [439, 476] on div "Call Now" at bounding box center [364, 465] width 248 height 24
click at [292, 606] on div "Learn more" at bounding box center [376, 607] width 286 height 27
click at [350, 564] on input "text" at bounding box center [570, 557] width 673 height 42
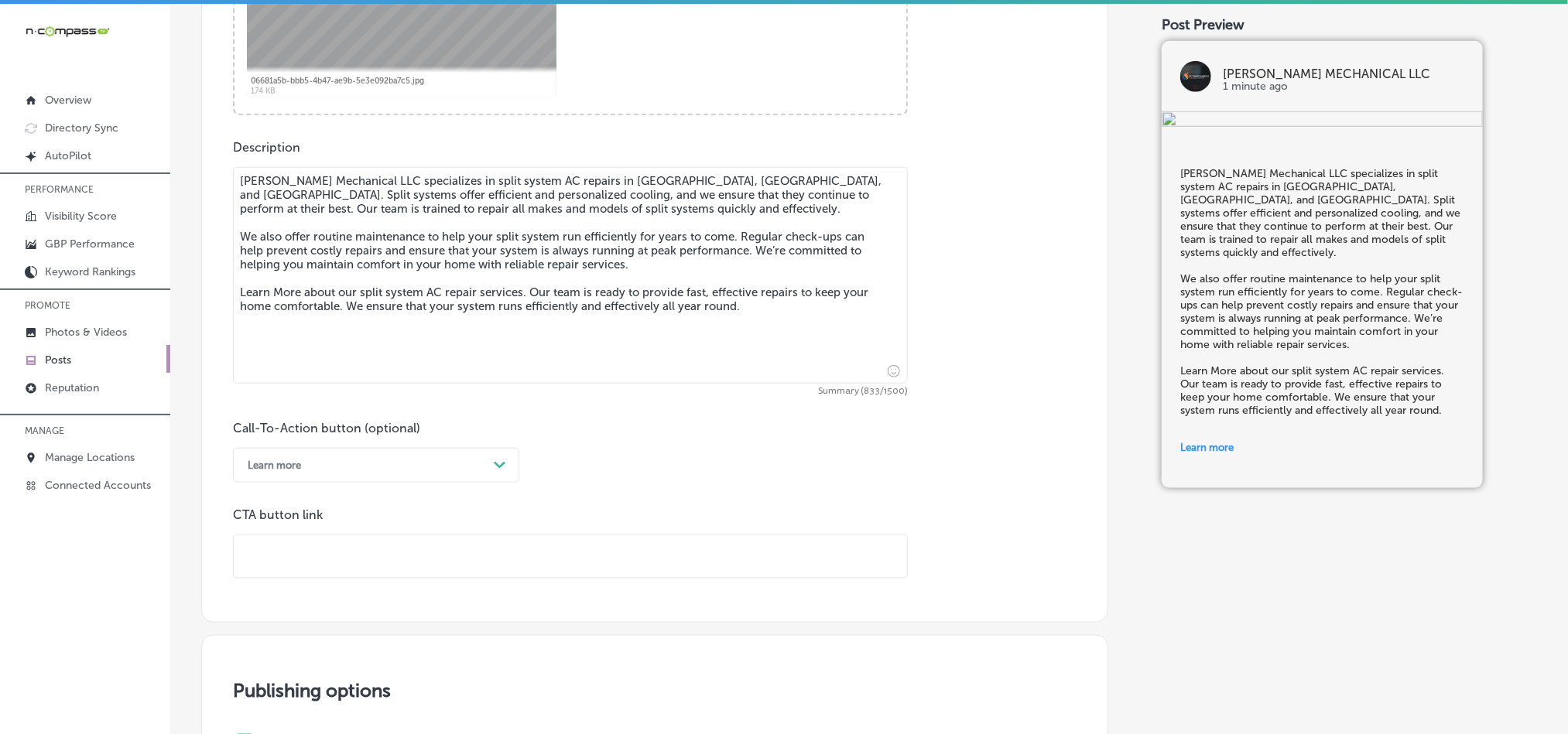
paste input "[URL][DOMAIN_NAME][DOMAIN_NAME]"
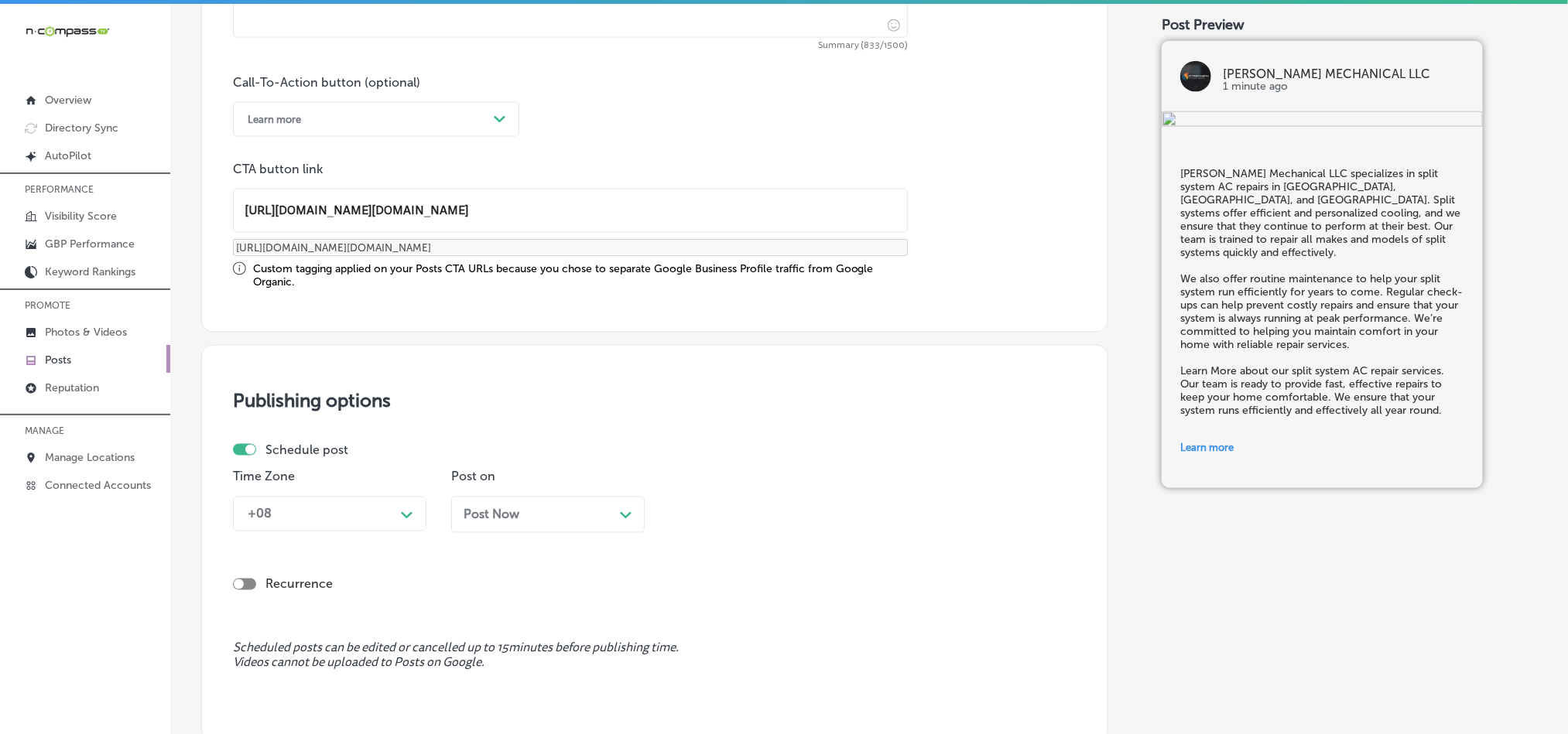
scroll to position [1109, 0]
type input "[URL][DOMAIN_NAME][DOMAIN_NAME]"
click at [323, 515] on div "+08 Path Created with Sketch." at bounding box center [329, 511] width 193 height 35
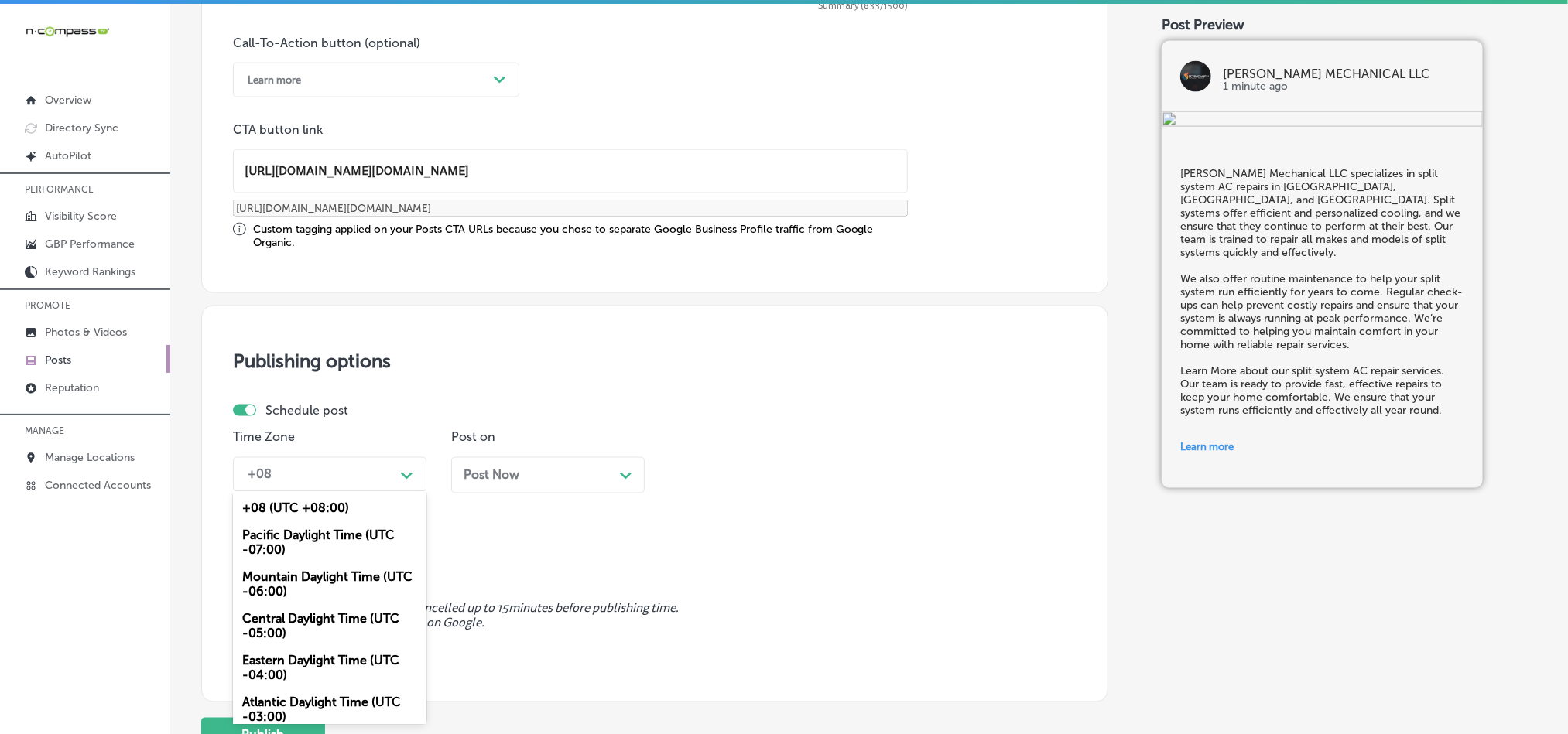
click at [300, 585] on div "Mountain Daylight Time (UTC -06:00)" at bounding box center [329, 585] width 193 height 41
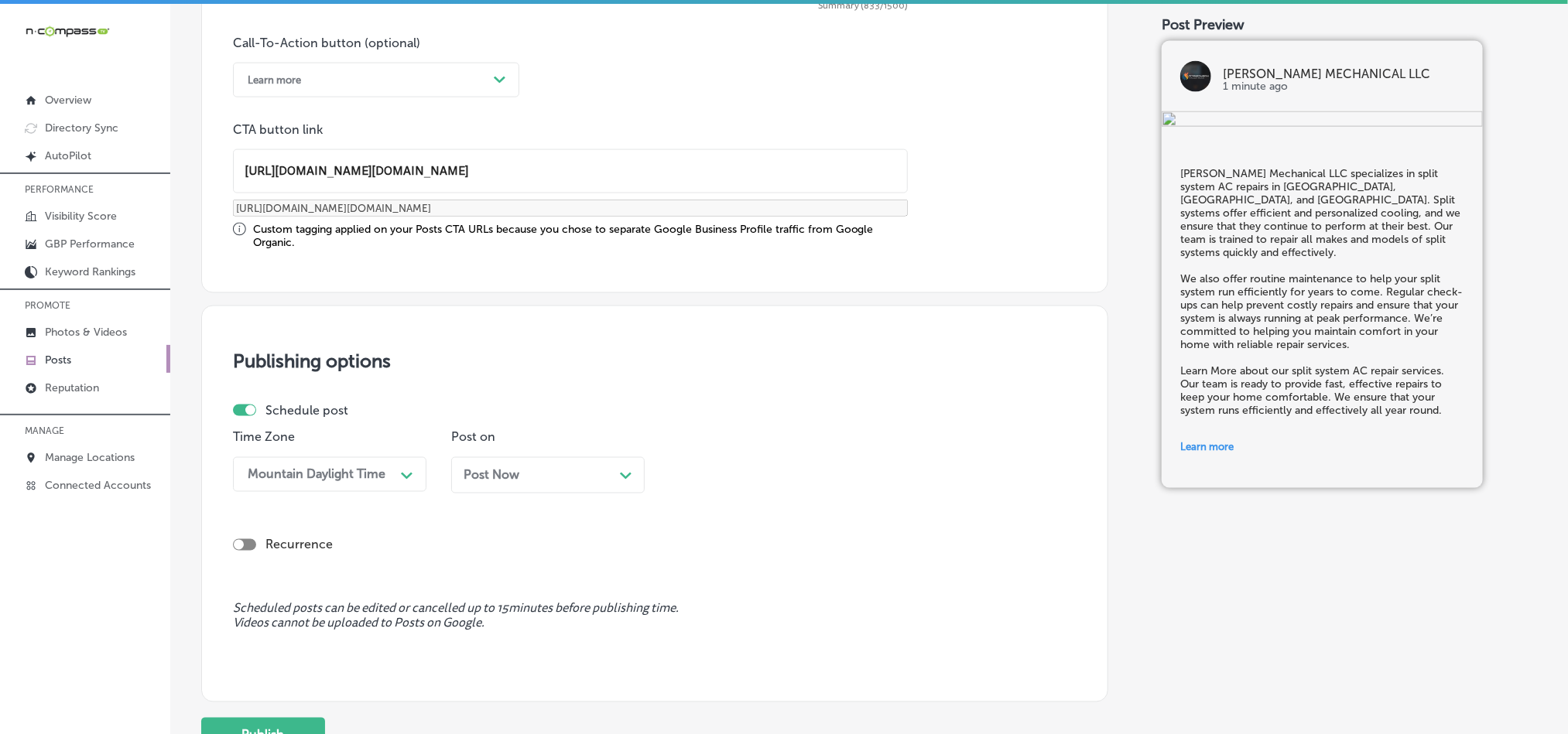
click at [576, 483] on div "Post Now Path Created with Sketch." at bounding box center [548, 475] width 169 height 15
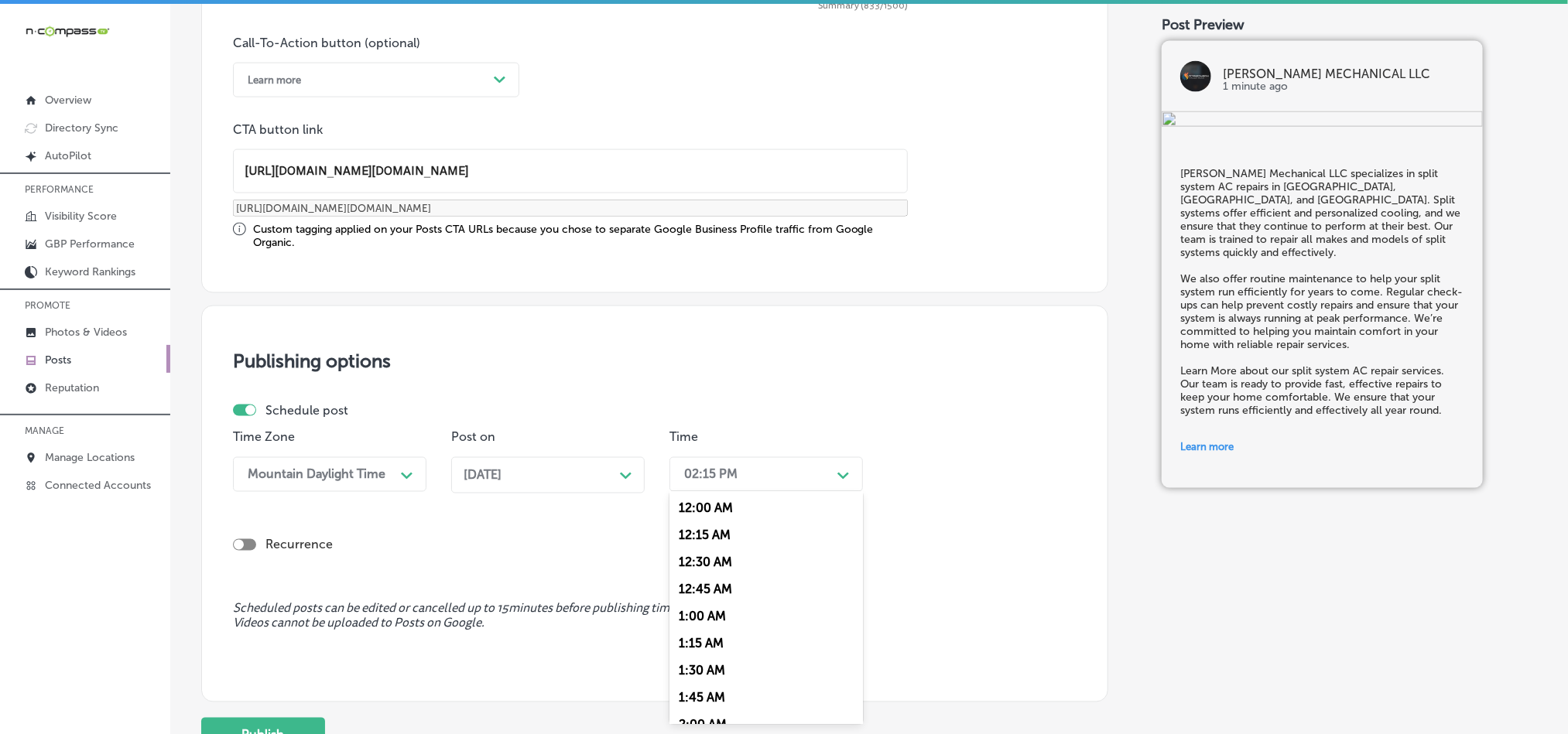
drag, startPoint x: 745, startPoint y: 474, endPoint x: 748, endPoint y: 573, distance: 99.0
click at [746, 472] on div "02:15 PM" at bounding box center [754, 474] width 155 height 27
click at [691, 657] on div "7:00 AM" at bounding box center [766, 649] width 193 height 27
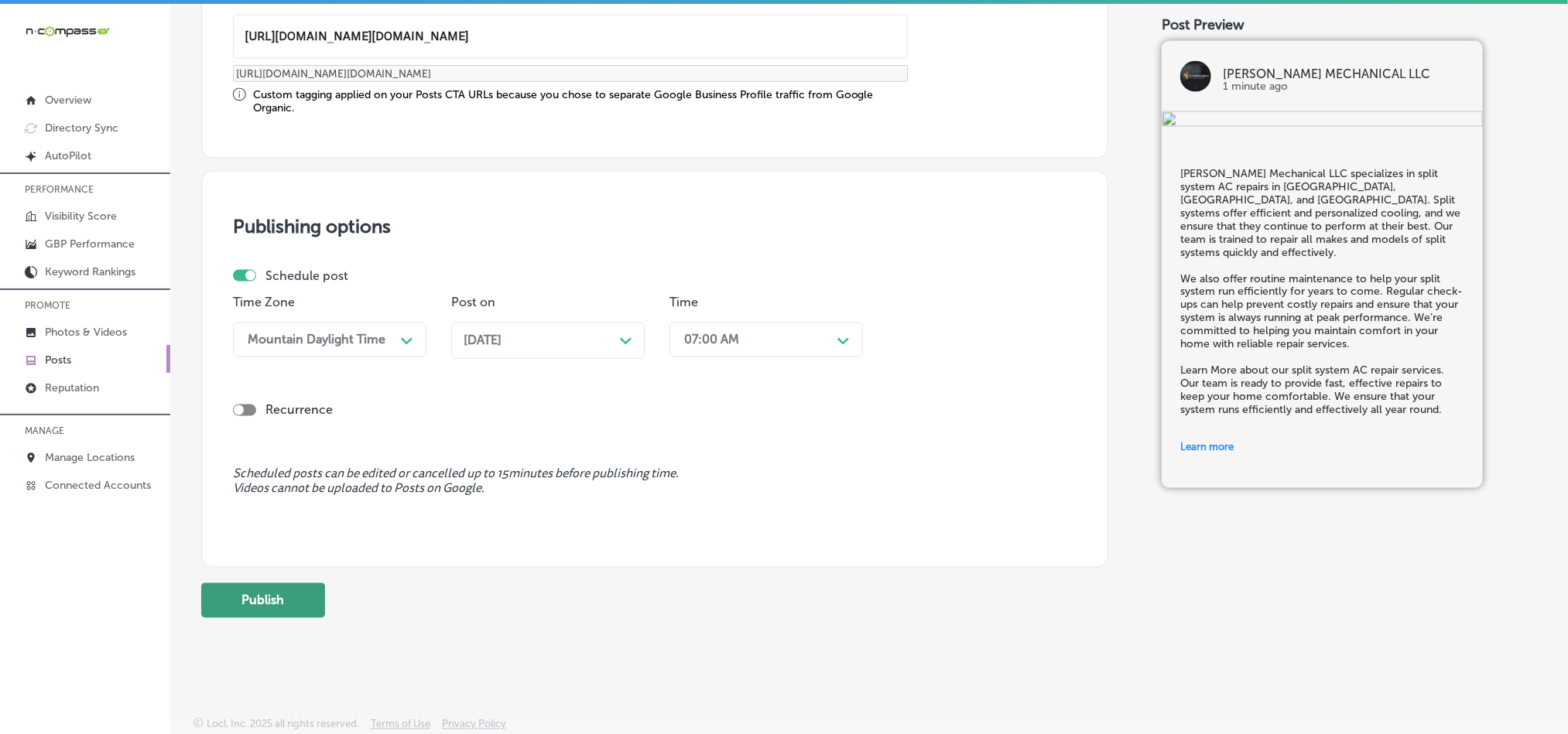
click at [282, 595] on button "Publish" at bounding box center [263, 600] width 124 height 35
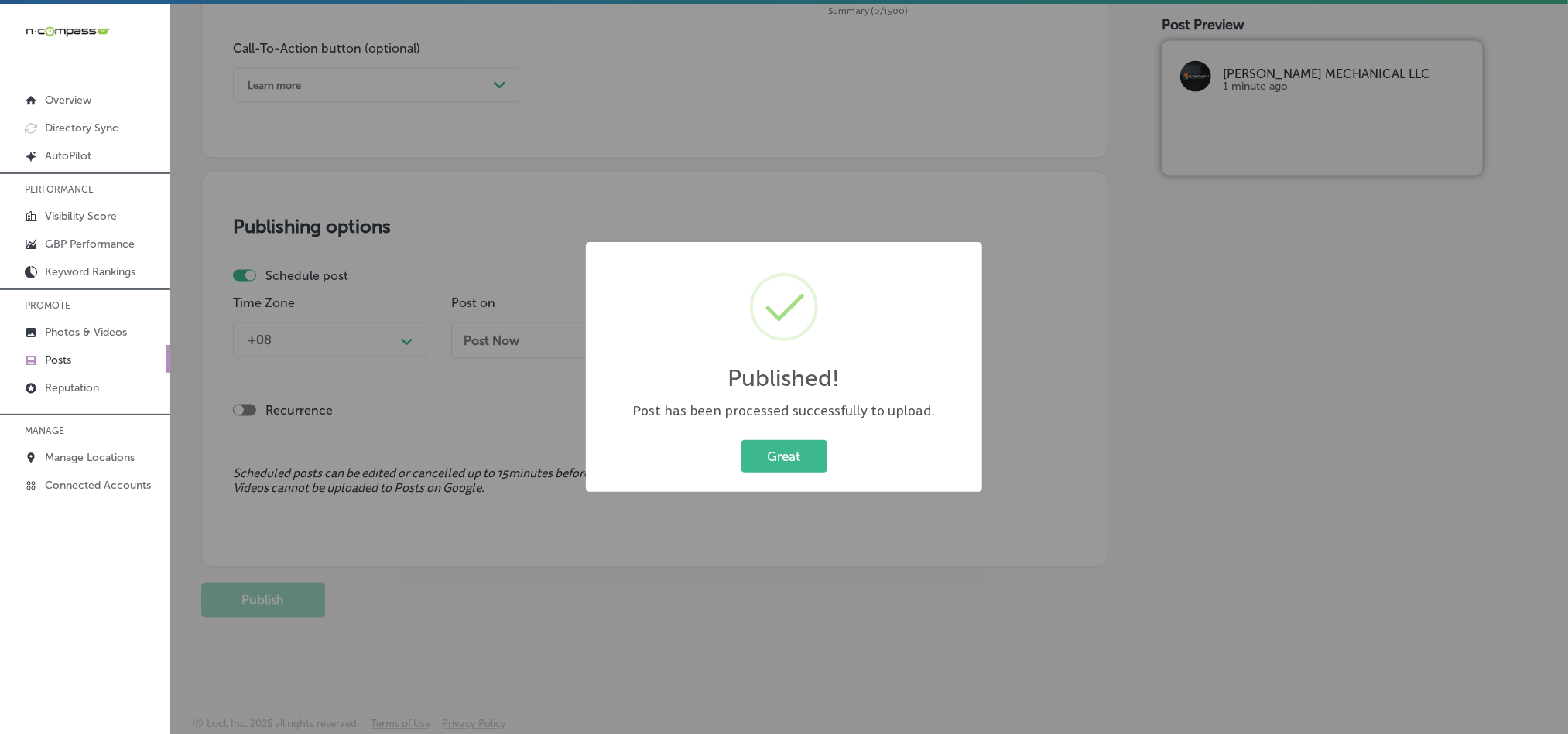
scroll to position [1148, 0]
click at [764, 451] on button "Great" at bounding box center [784, 456] width 86 height 32
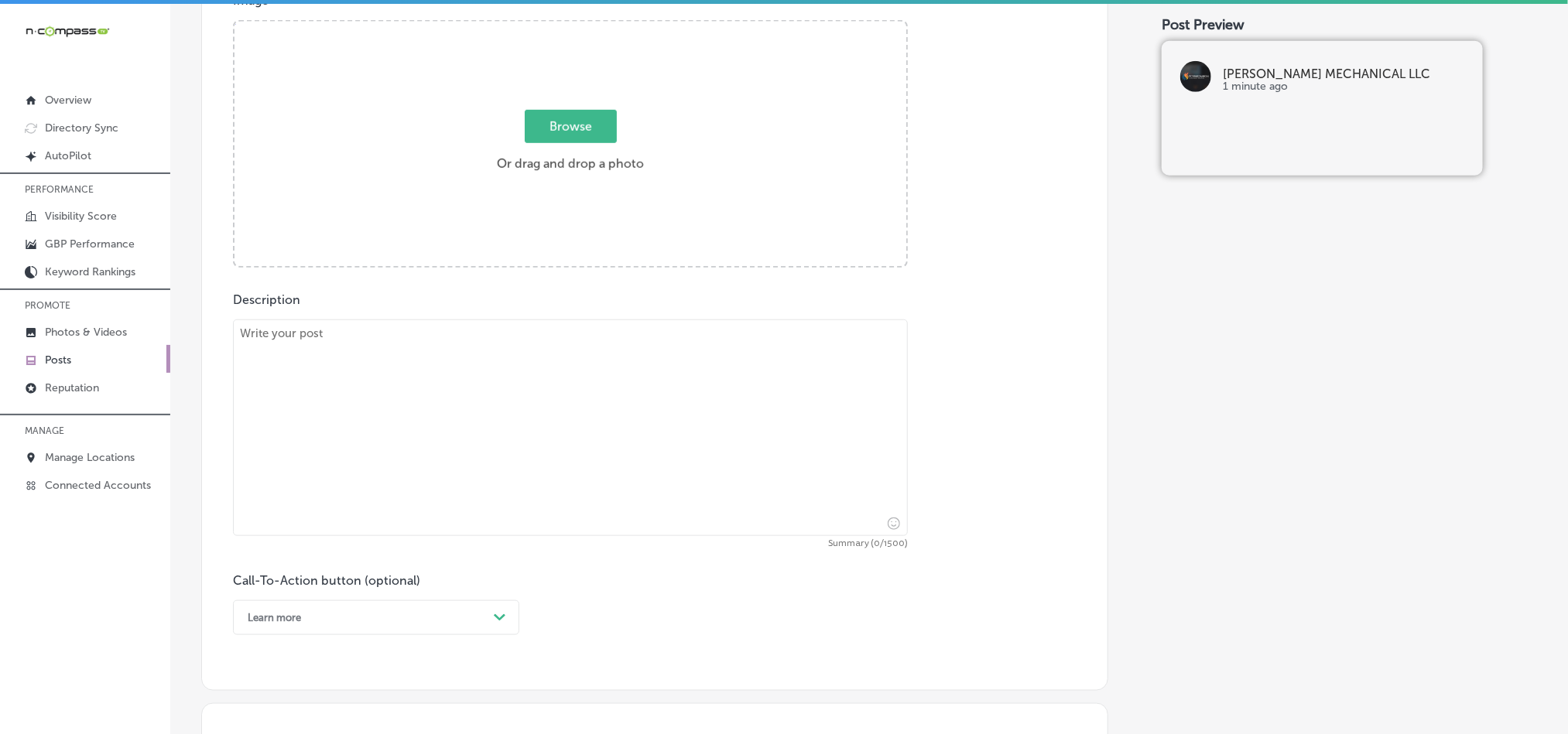
scroll to position [606, 0]
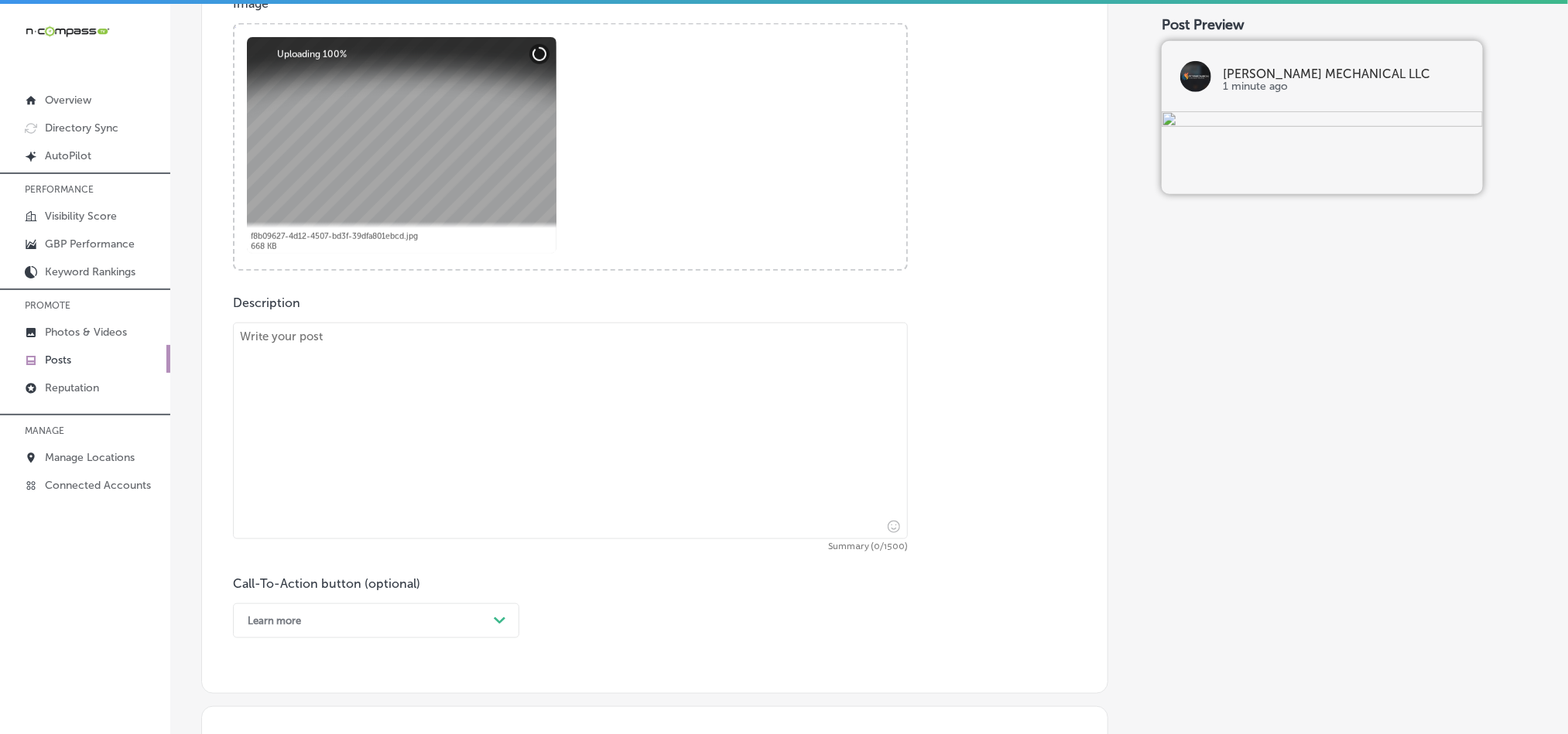
click at [461, 416] on textarea at bounding box center [570, 431] width 675 height 217
paste textarea "[PERSON_NAME] Mechanical LLC offers expert HVAC troubleshooting and repair serv…"
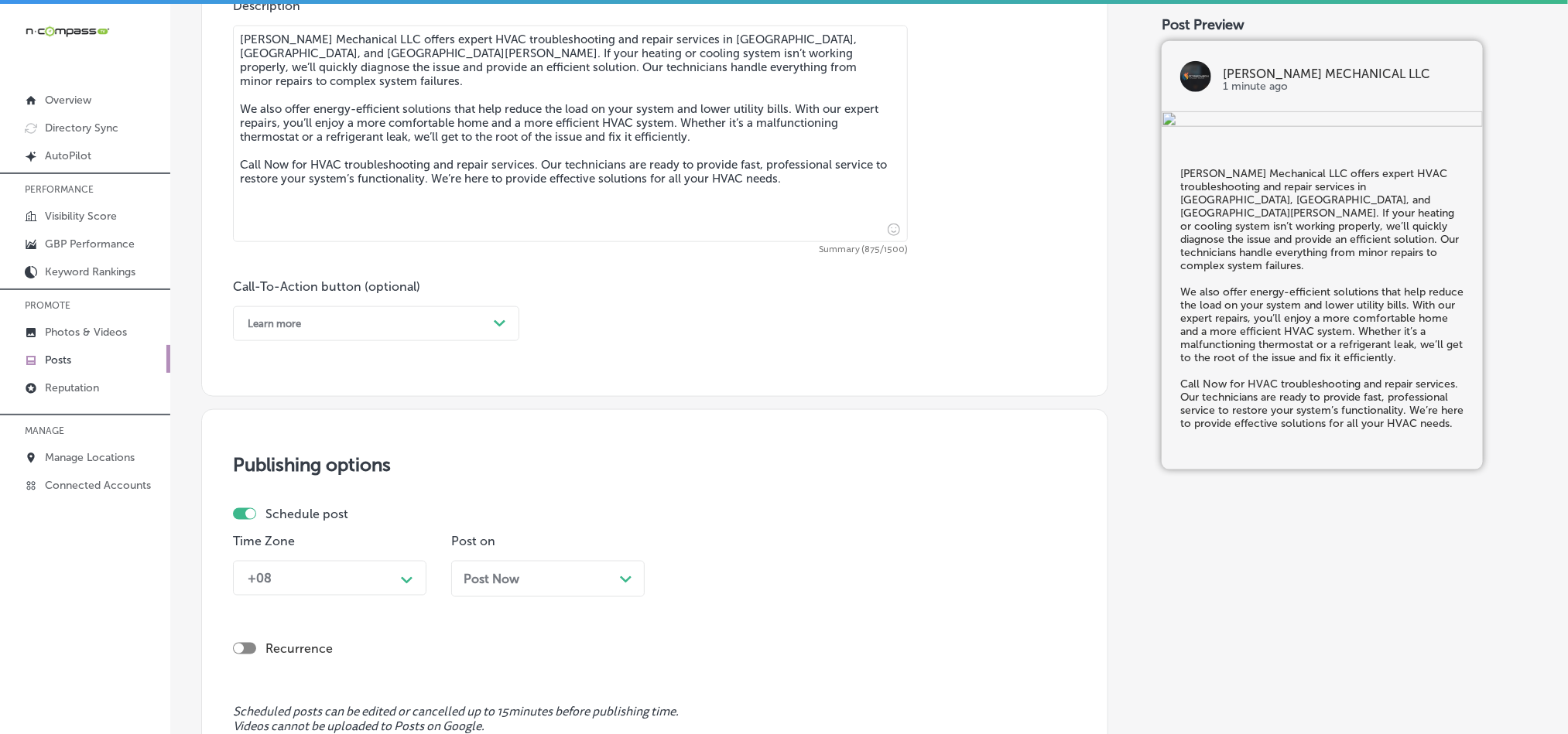
scroll to position [915, 0]
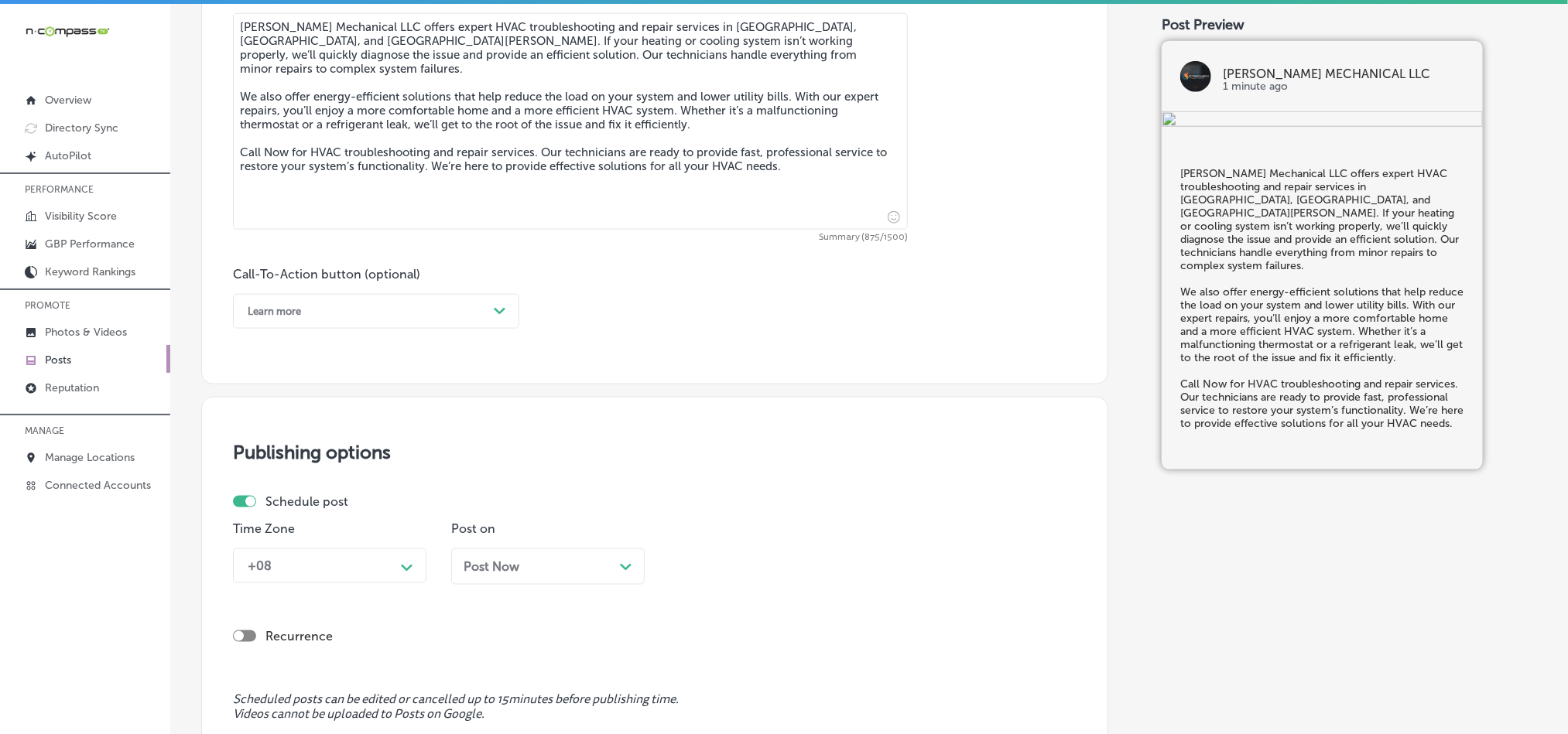
type textarea "[PERSON_NAME] Mechanical LLC offers expert HVAC troubleshooting and repair serv…"
click at [362, 306] on div "Learn more" at bounding box center [364, 311] width 248 height 24
click at [267, 510] on div "Call Now" at bounding box center [376, 507] width 286 height 27
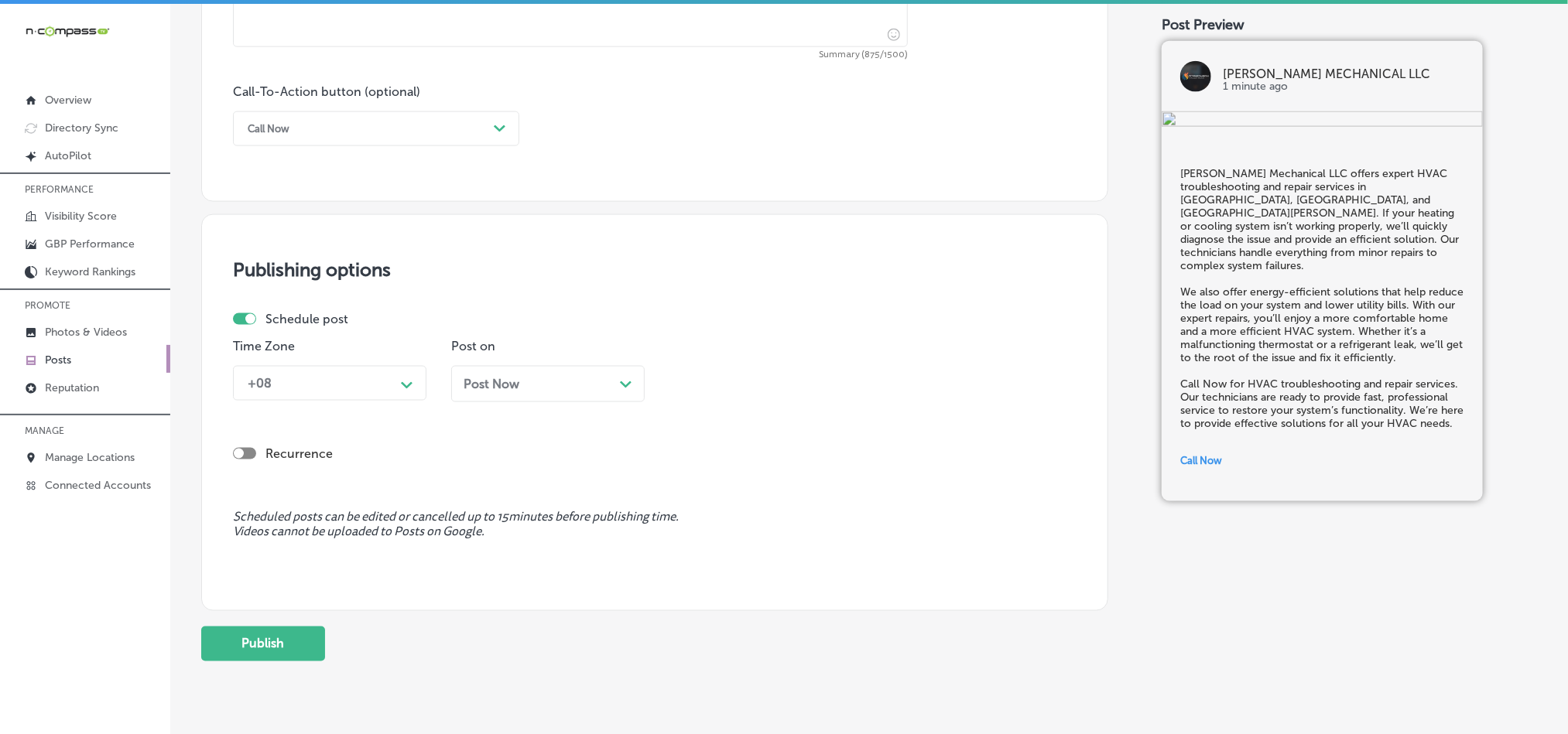
scroll to position [1109, 0]
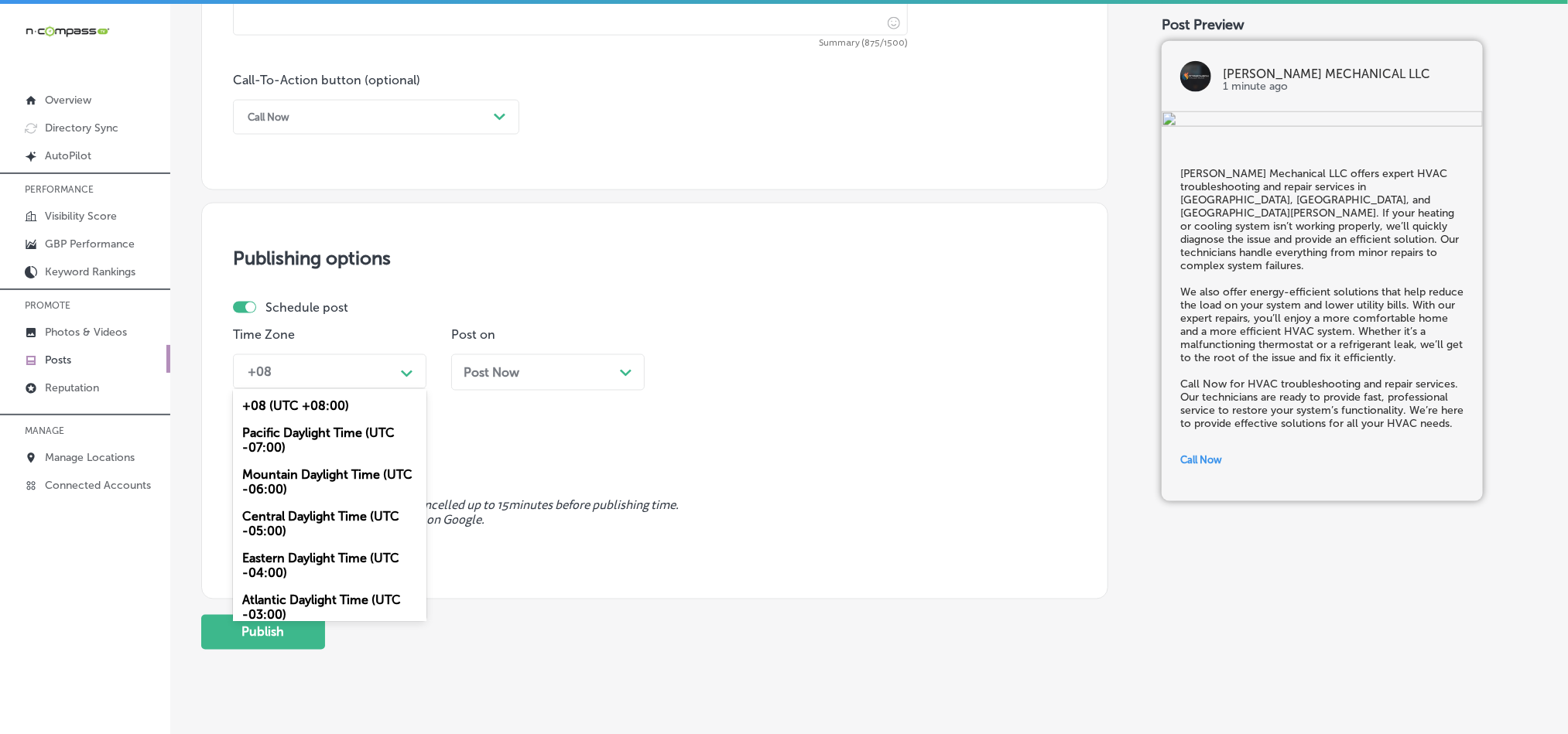
click at [338, 374] on div "+08" at bounding box center [318, 371] width 155 height 27
click at [281, 482] on div "Mountain Daylight Time (UTC -06:00)" at bounding box center [329, 482] width 193 height 41
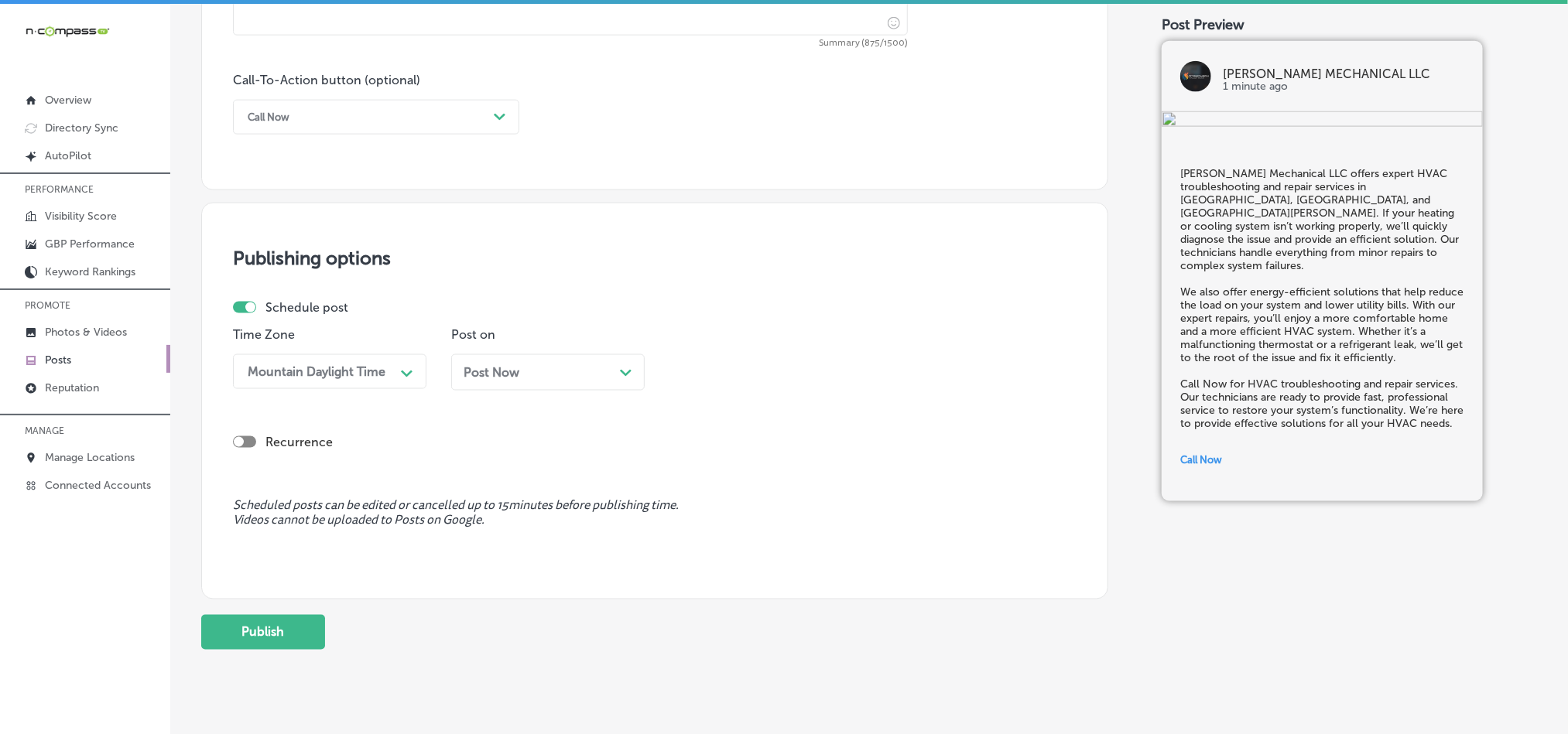
click at [556, 380] on div "Post Now Path Created with Sketch." at bounding box center [548, 372] width 169 height 15
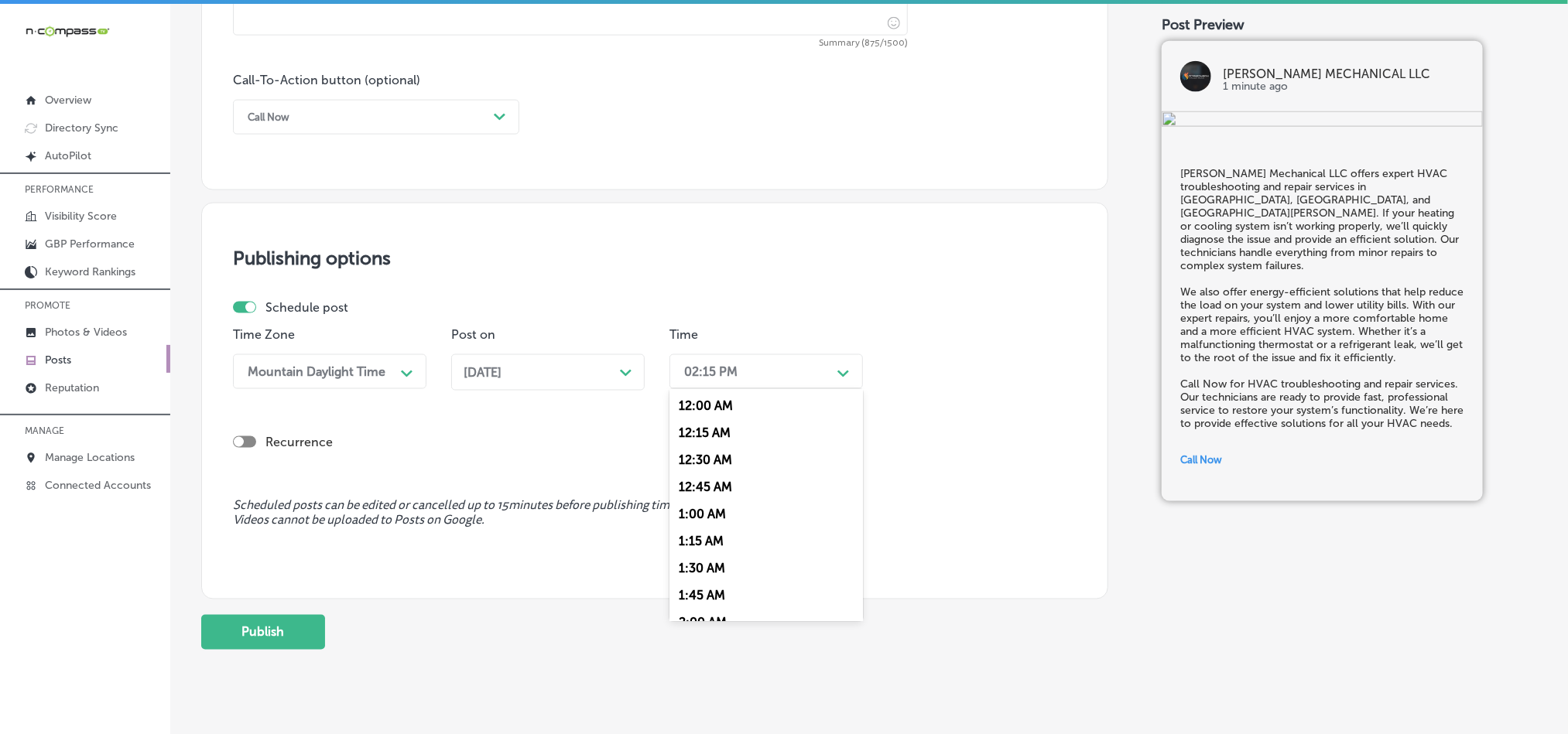
click at [750, 370] on div "02:15 PM" at bounding box center [754, 371] width 155 height 27
click at [698, 595] on div "7:00 AM" at bounding box center [766, 583] width 193 height 27
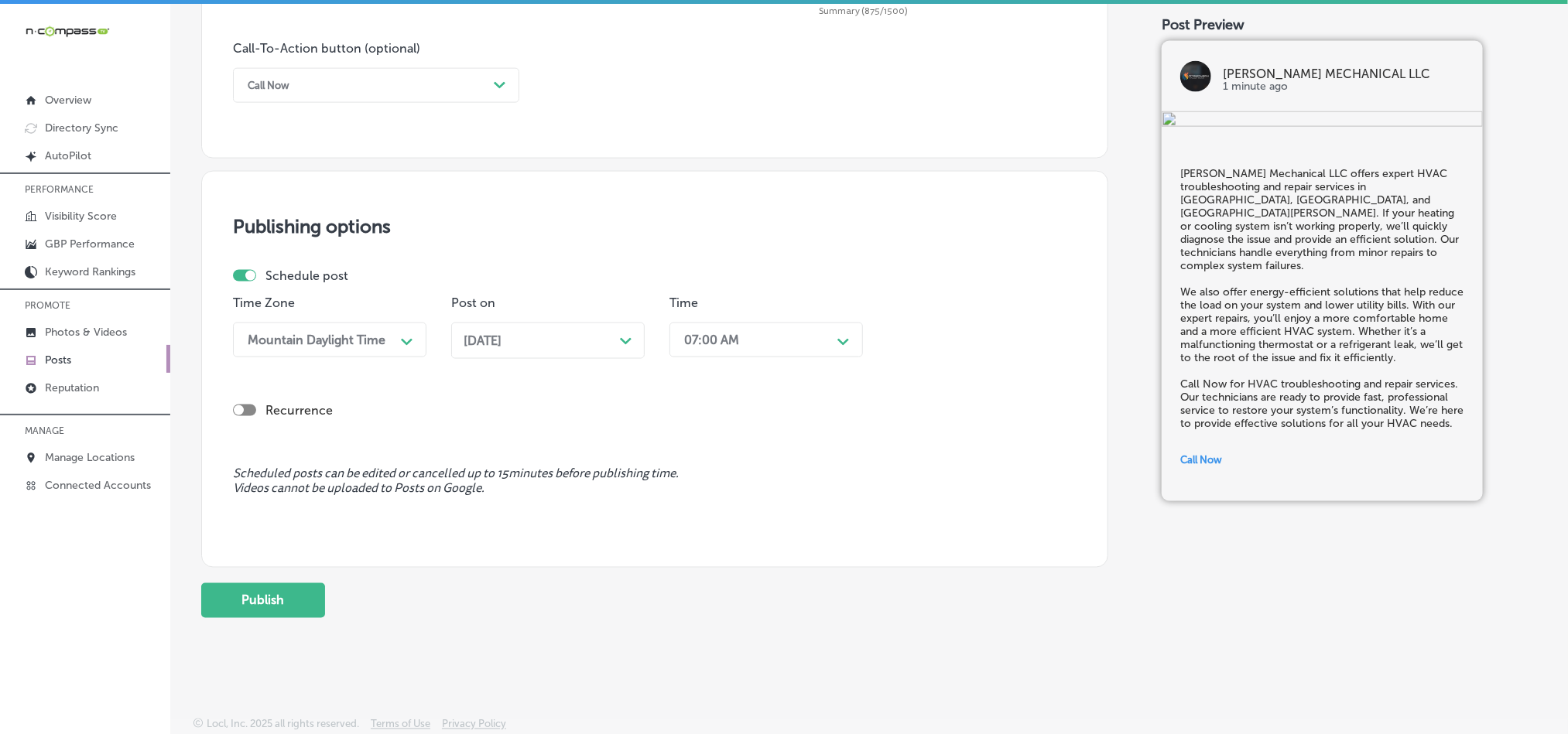
click at [281, 583] on button "Publish" at bounding box center [263, 600] width 124 height 35
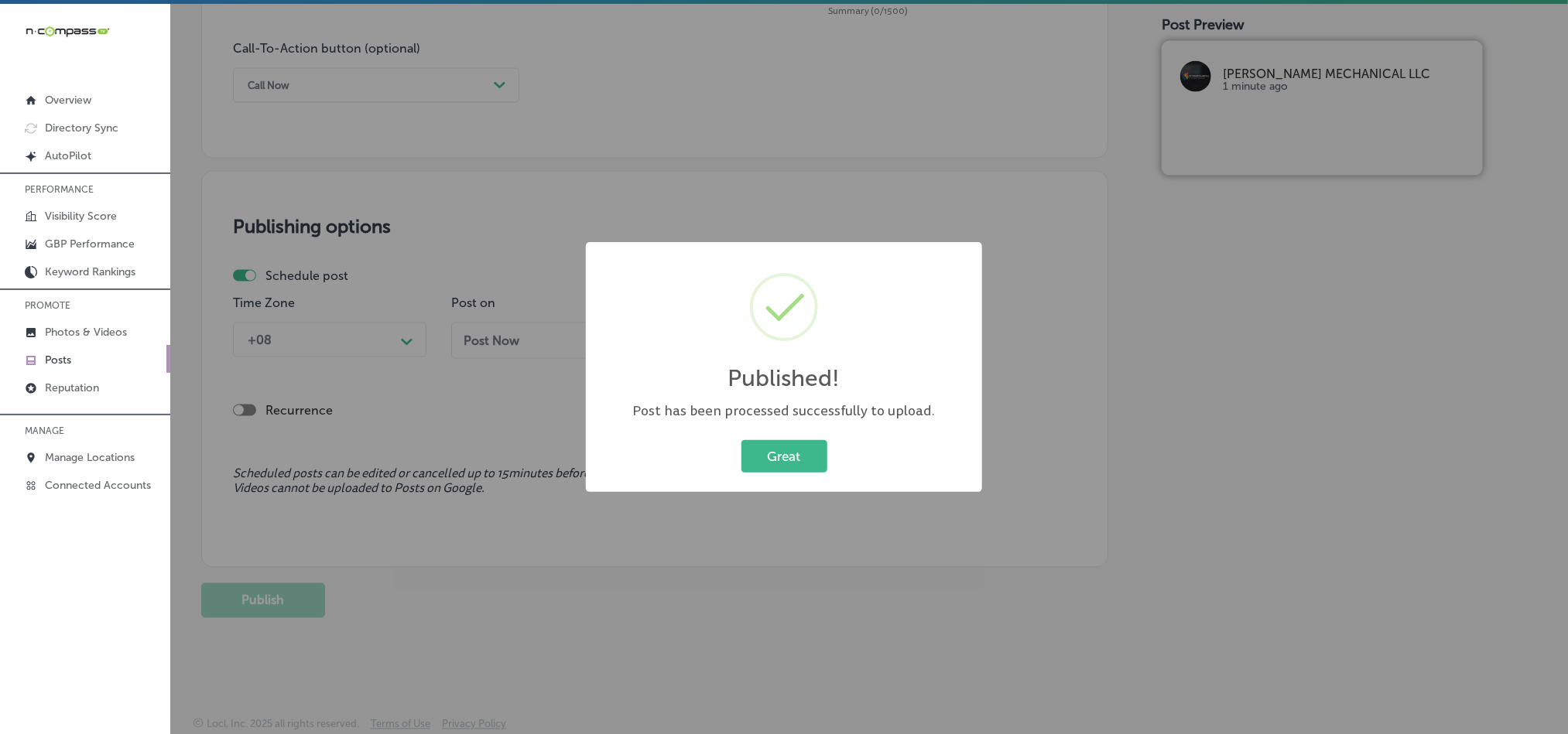
click at [781, 436] on div "Great Cancel" at bounding box center [784, 456] width 365 height 40
click at [778, 456] on button "Great" at bounding box center [784, 456] width 86 height 32
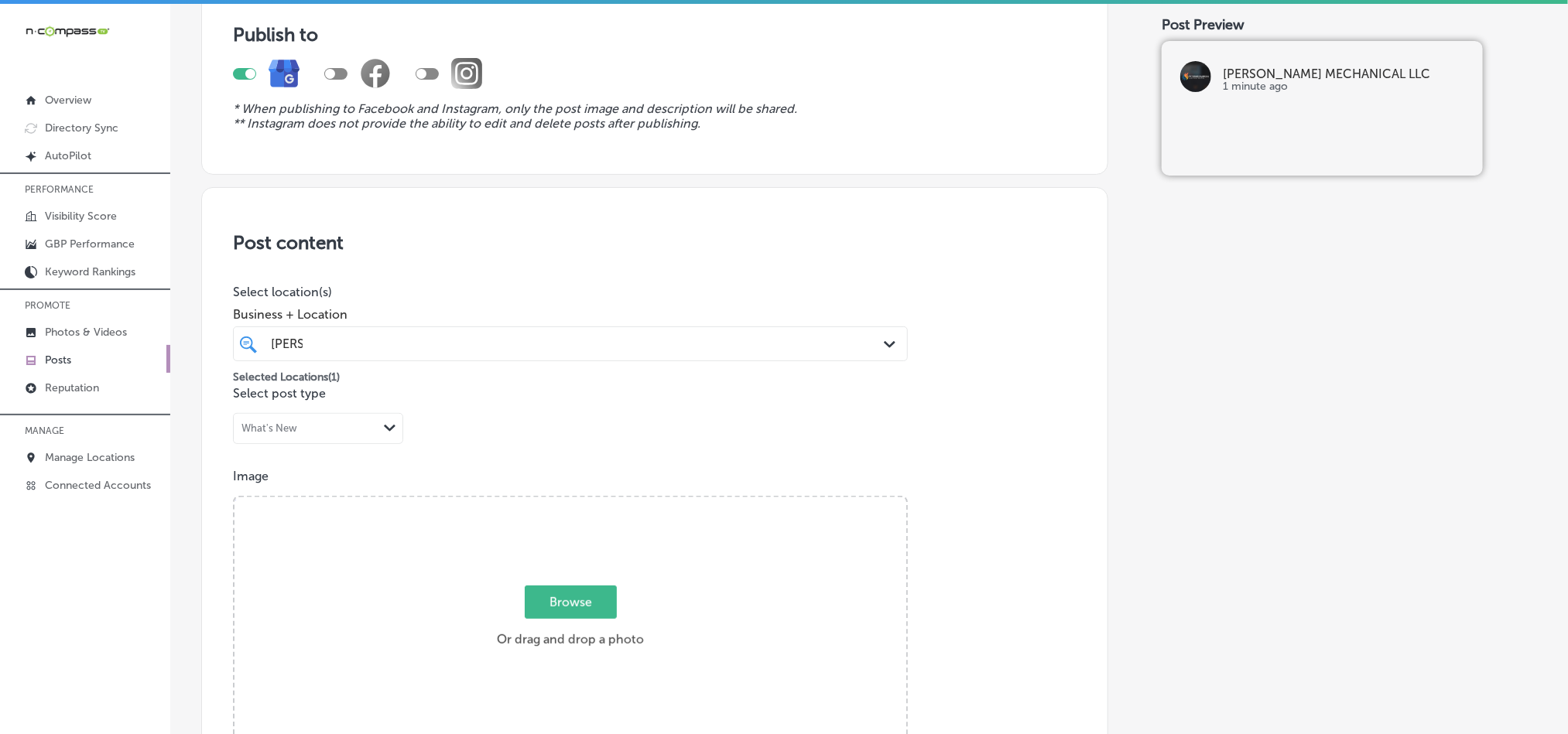
scroll to position [0, 0]
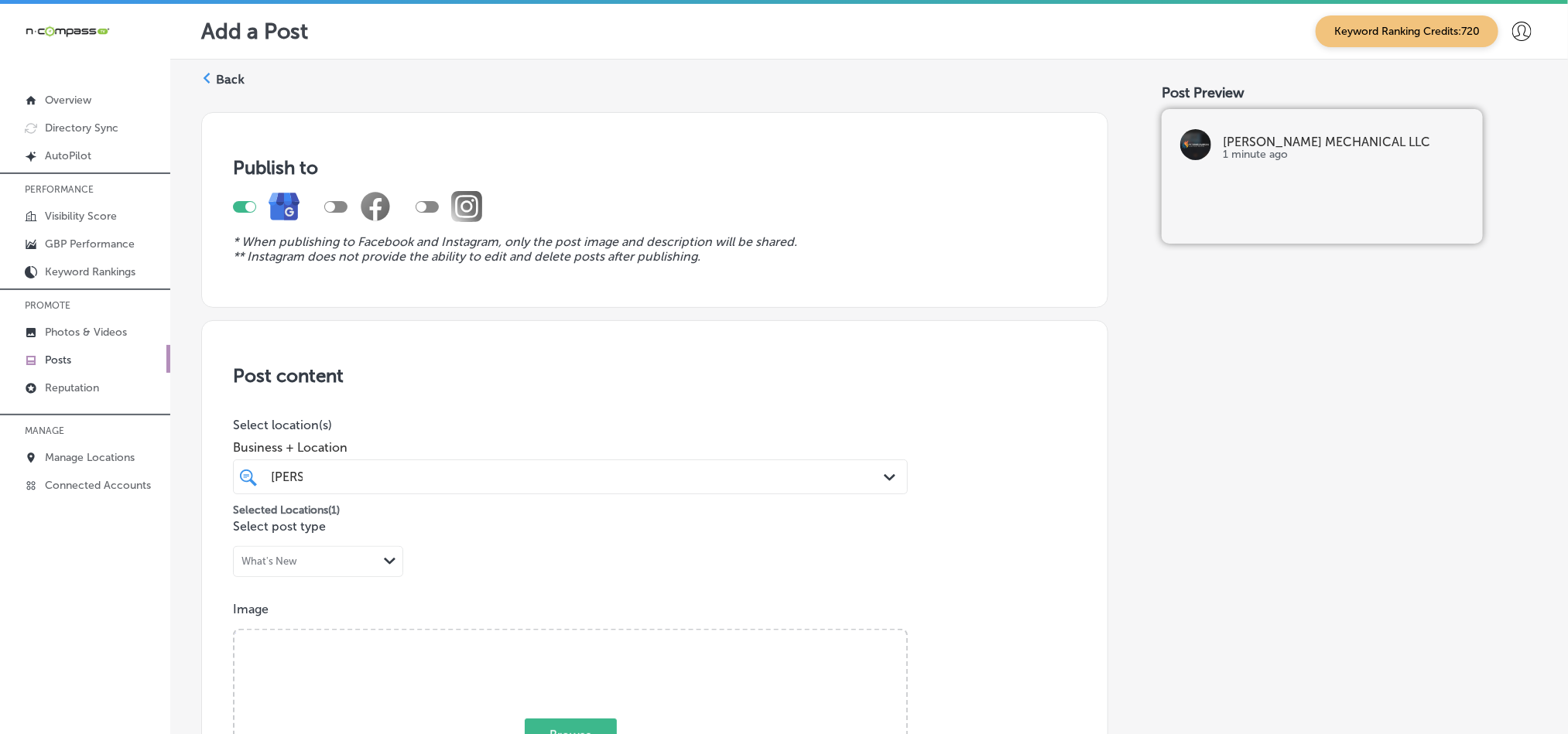
click at [223, 77] on label "Back" at bounding box center [230, 80] width 29 height 17
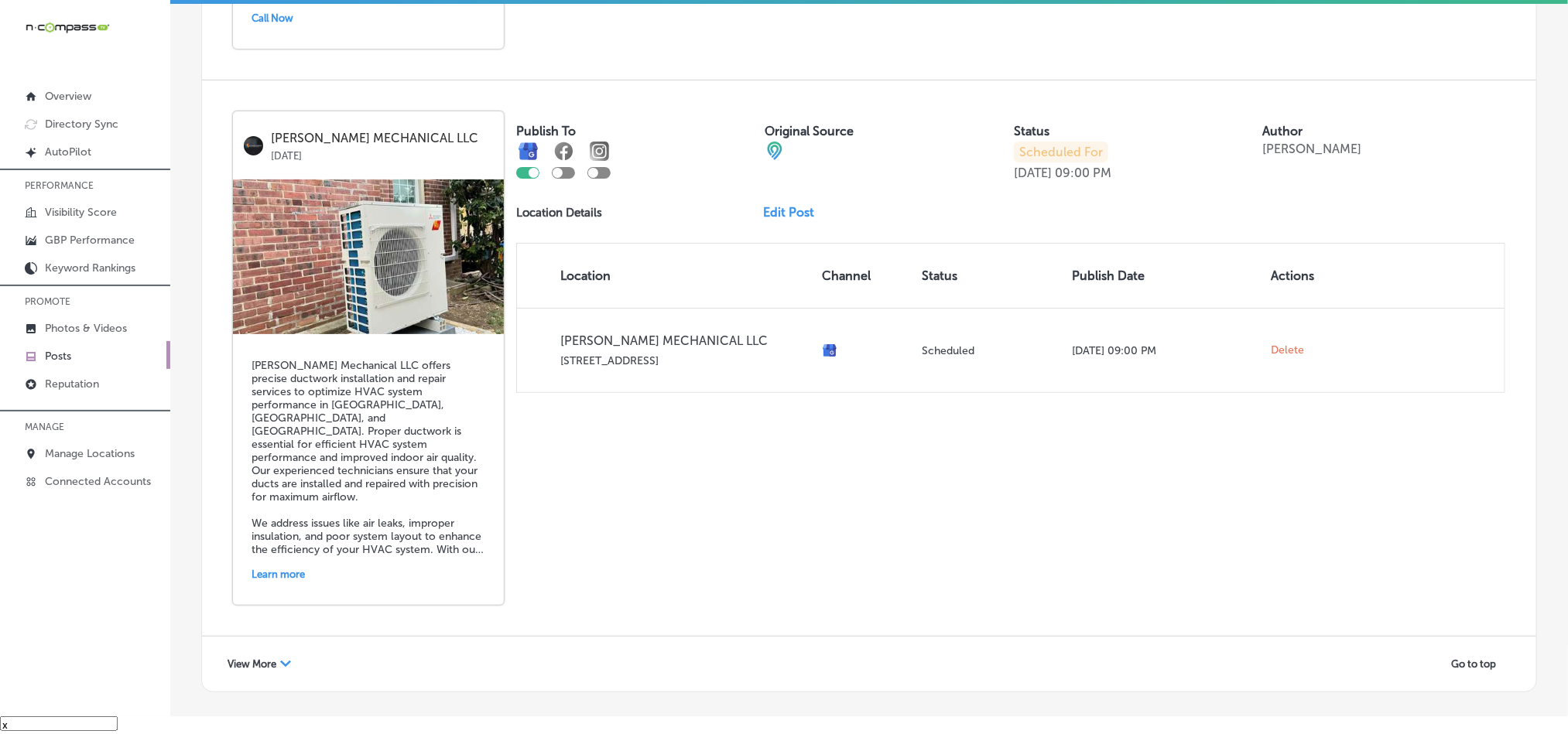
scroll to position [3319, 0]
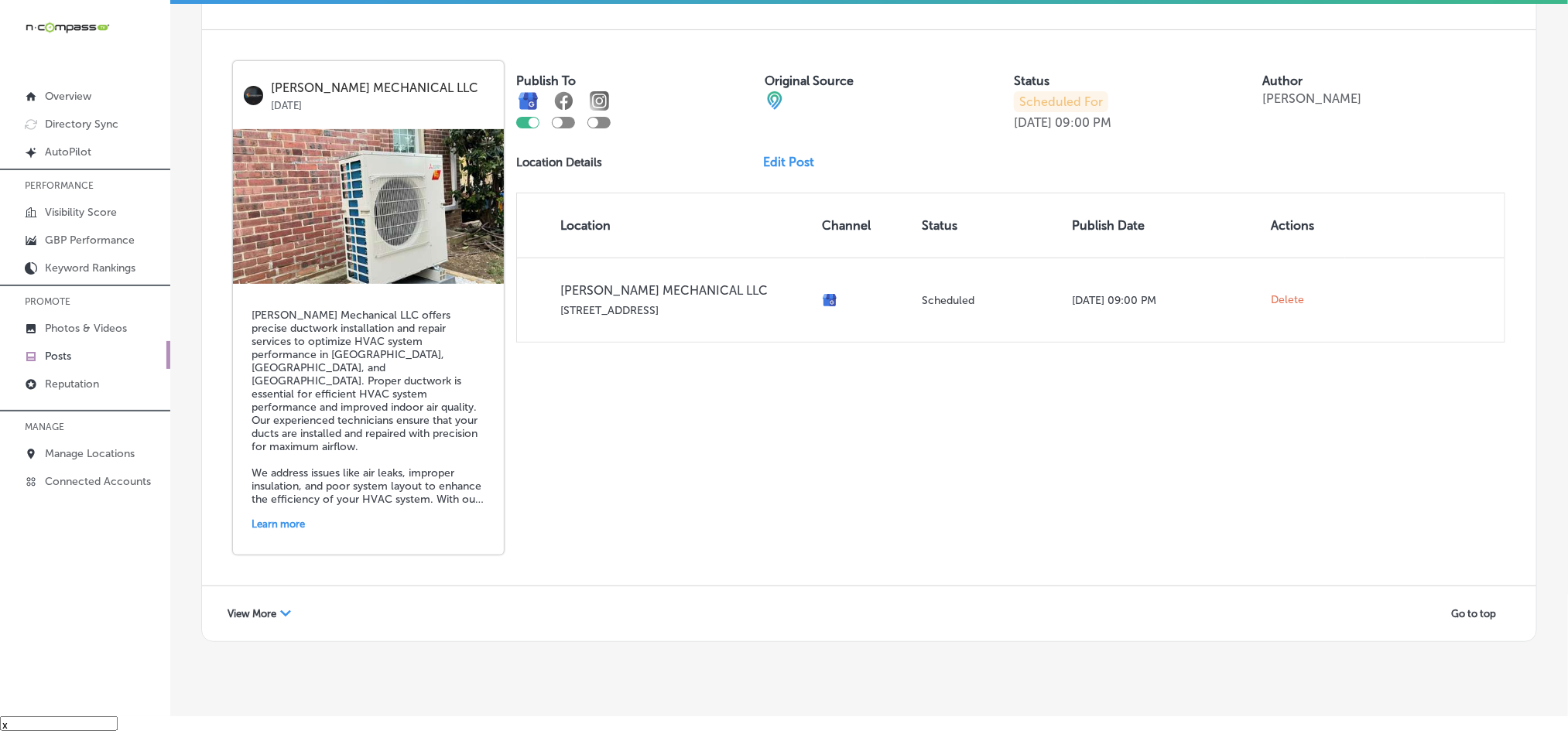
click at [277, 602] on div "View More Path Created with Sketch." at bounding box center [259, 614] width 84 height 24
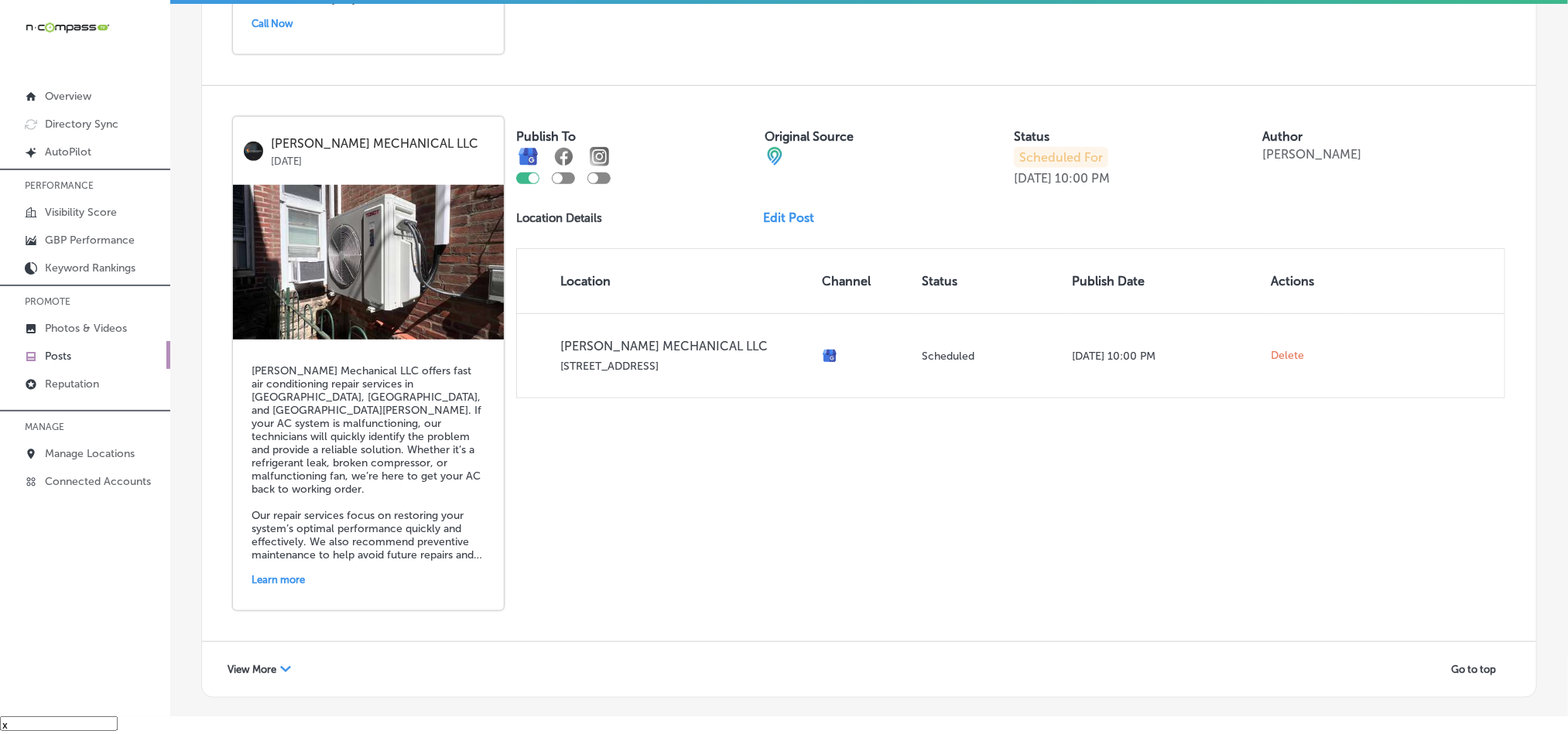
scroll to position [6622, 0]
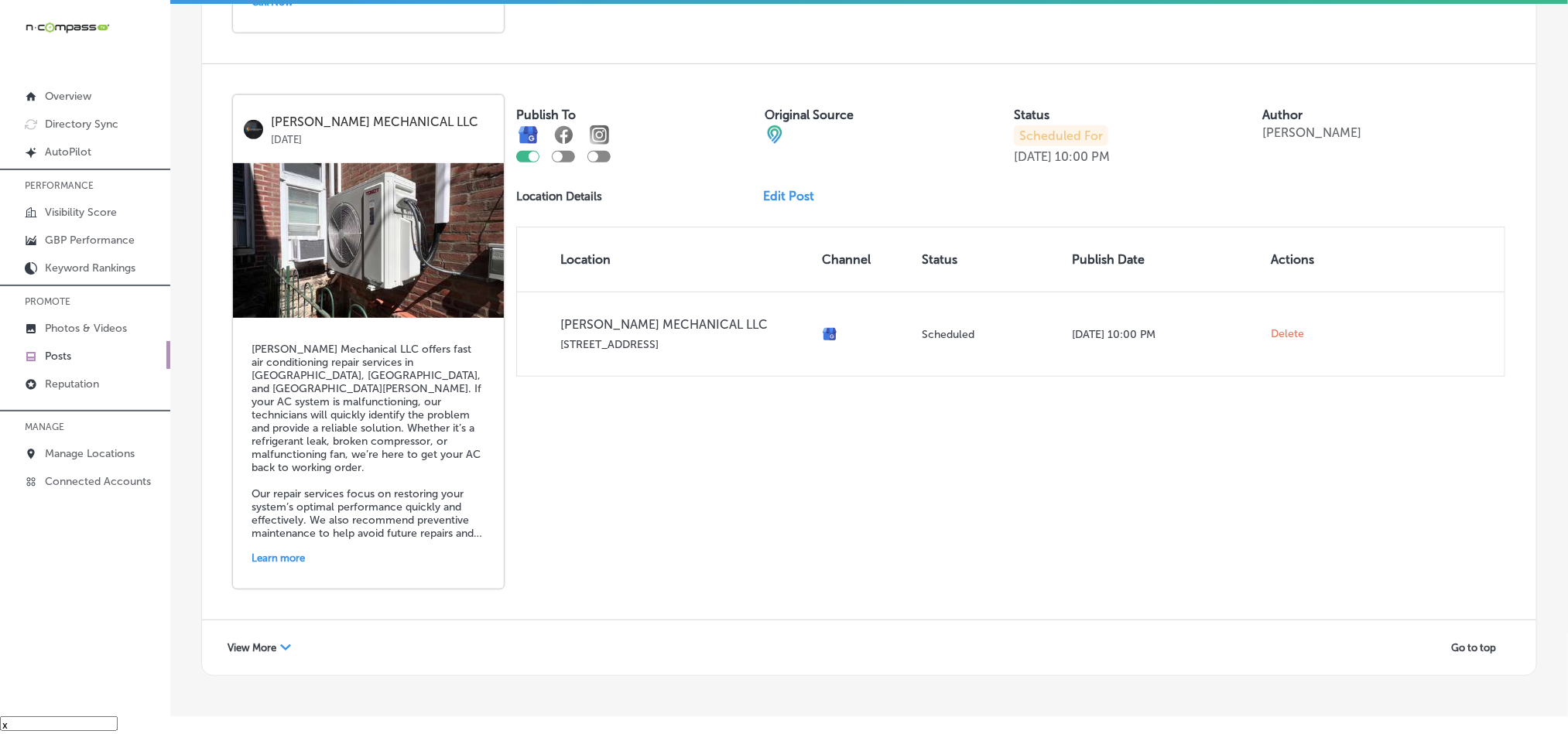
click at [260, 636] on div "View More Path Created with Sketch." at bounding box center [259, 648] width 84 height 24
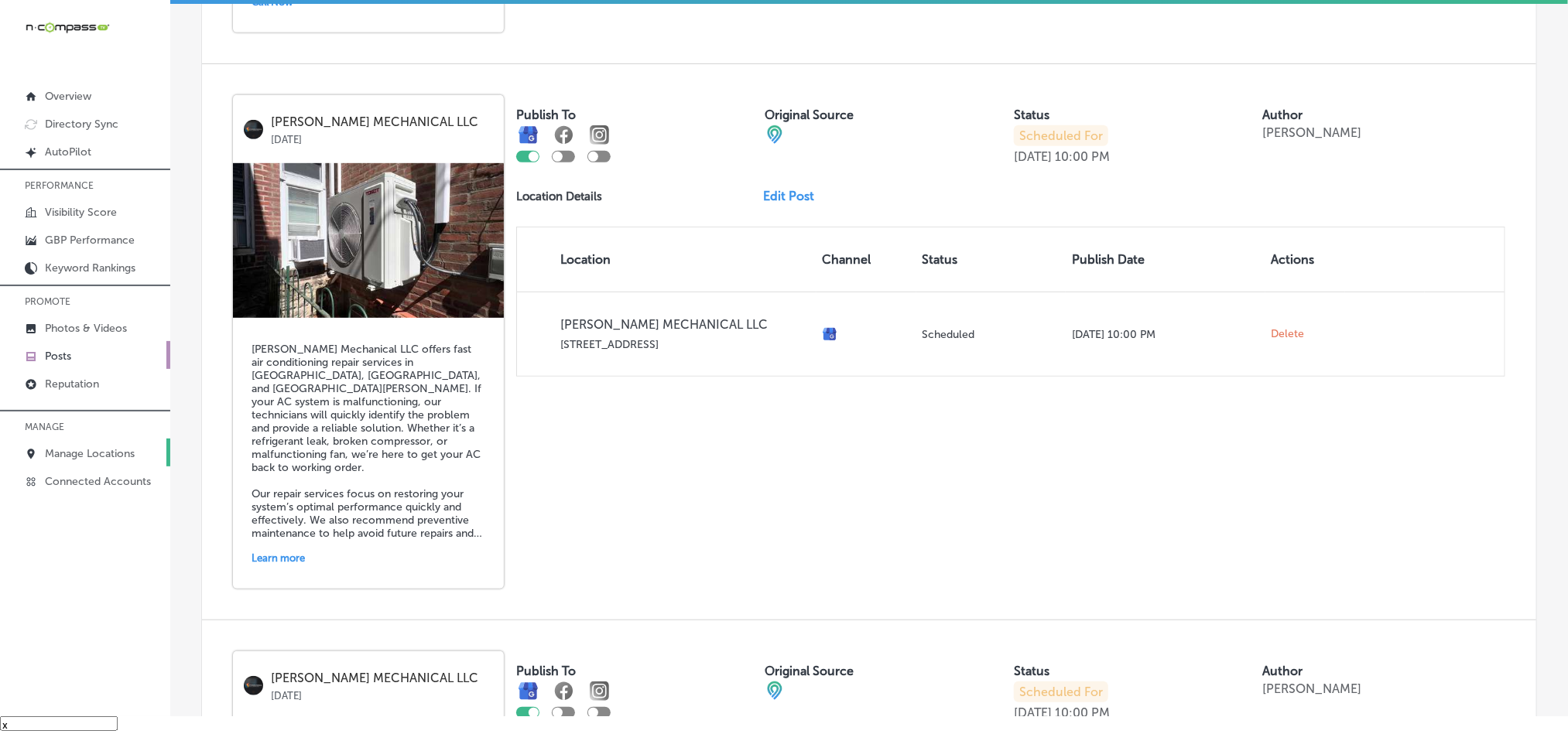
click at [84, 451] on p "Manage Locations" at bounding box center [89, 453] width 90 height 13
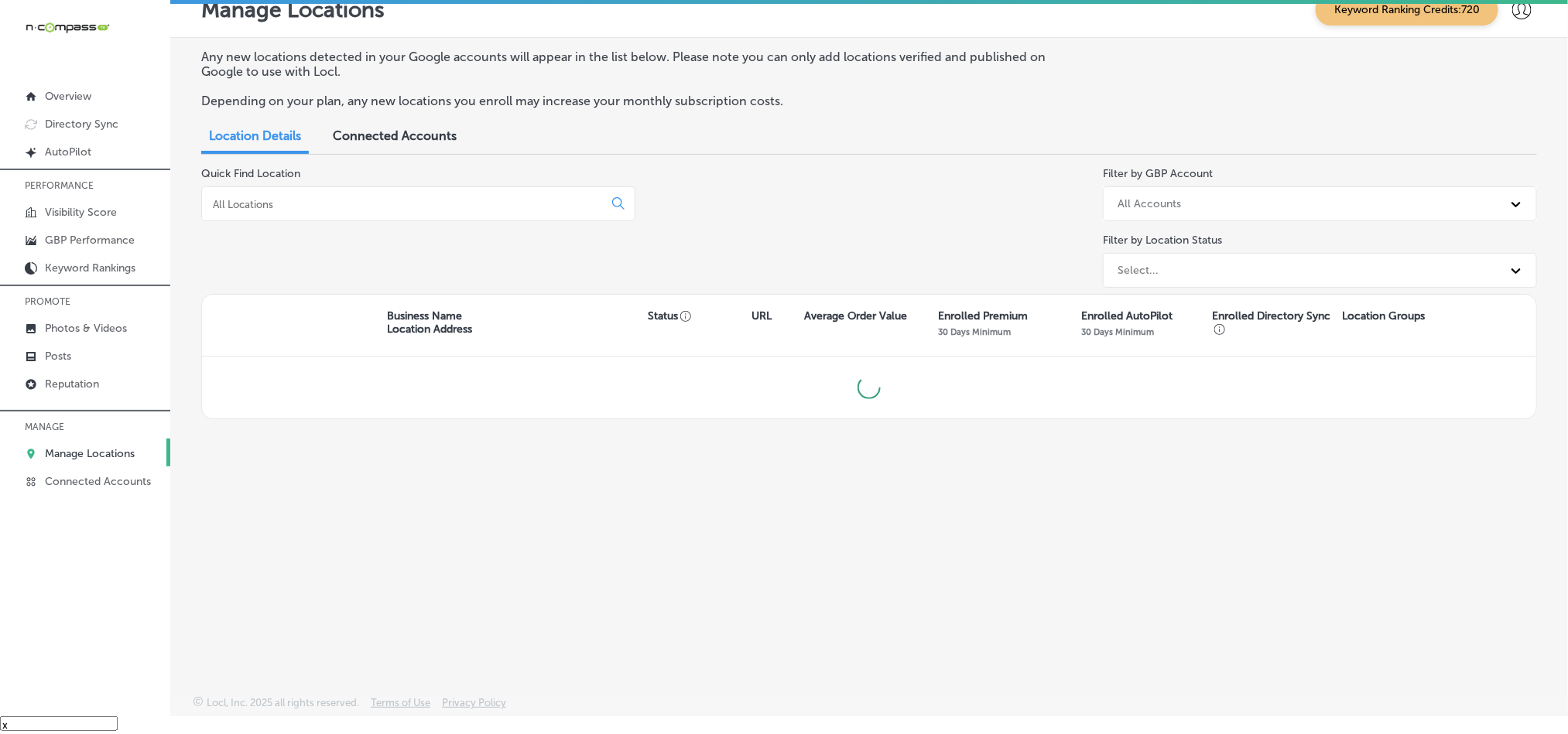
click at [390, 206] on input at bounding box center [405, 204] width 389 height 14
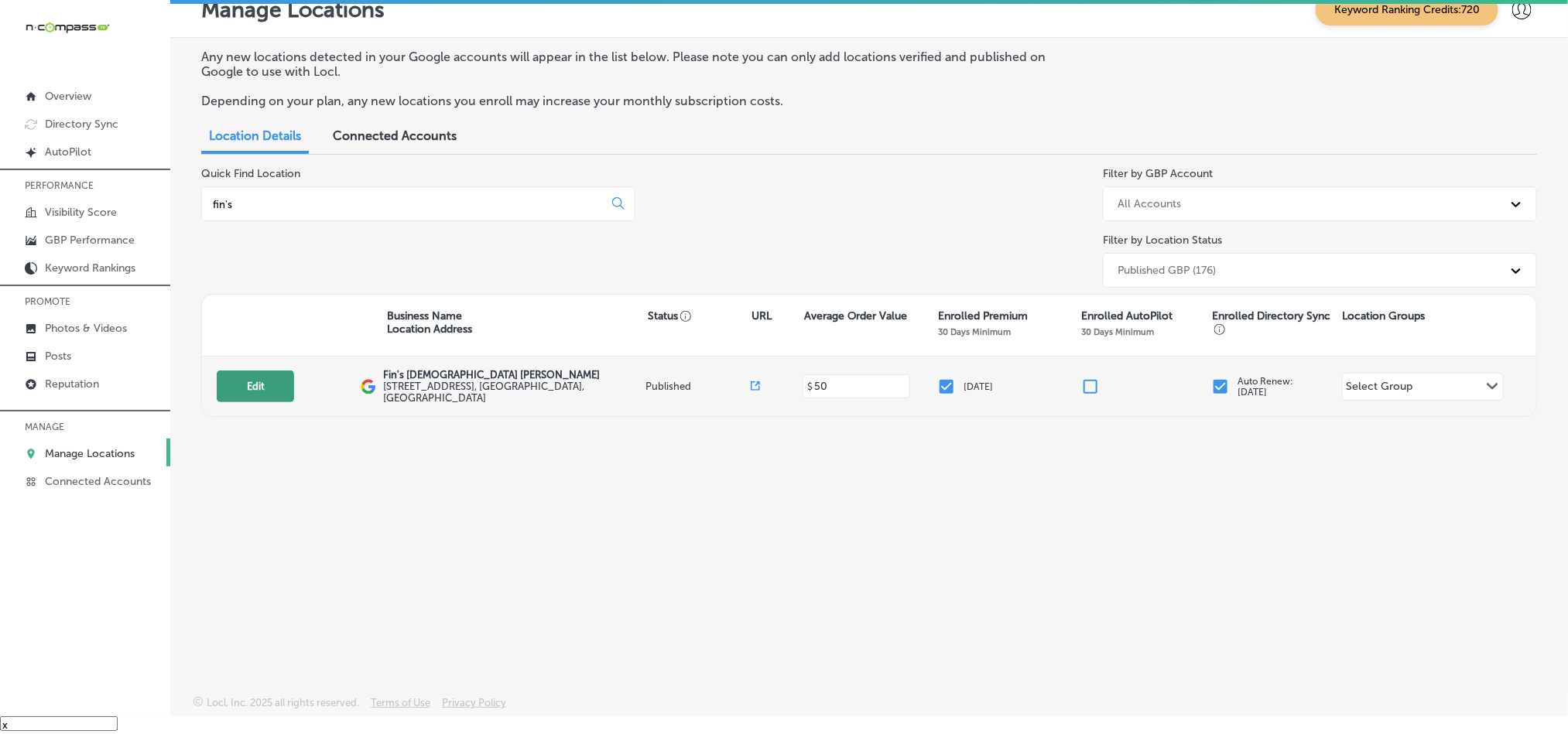
type input "fin's"
click at [245, 388] on button "Edit" at bounding box center [255, 386] width 77 height 32
select select "US"
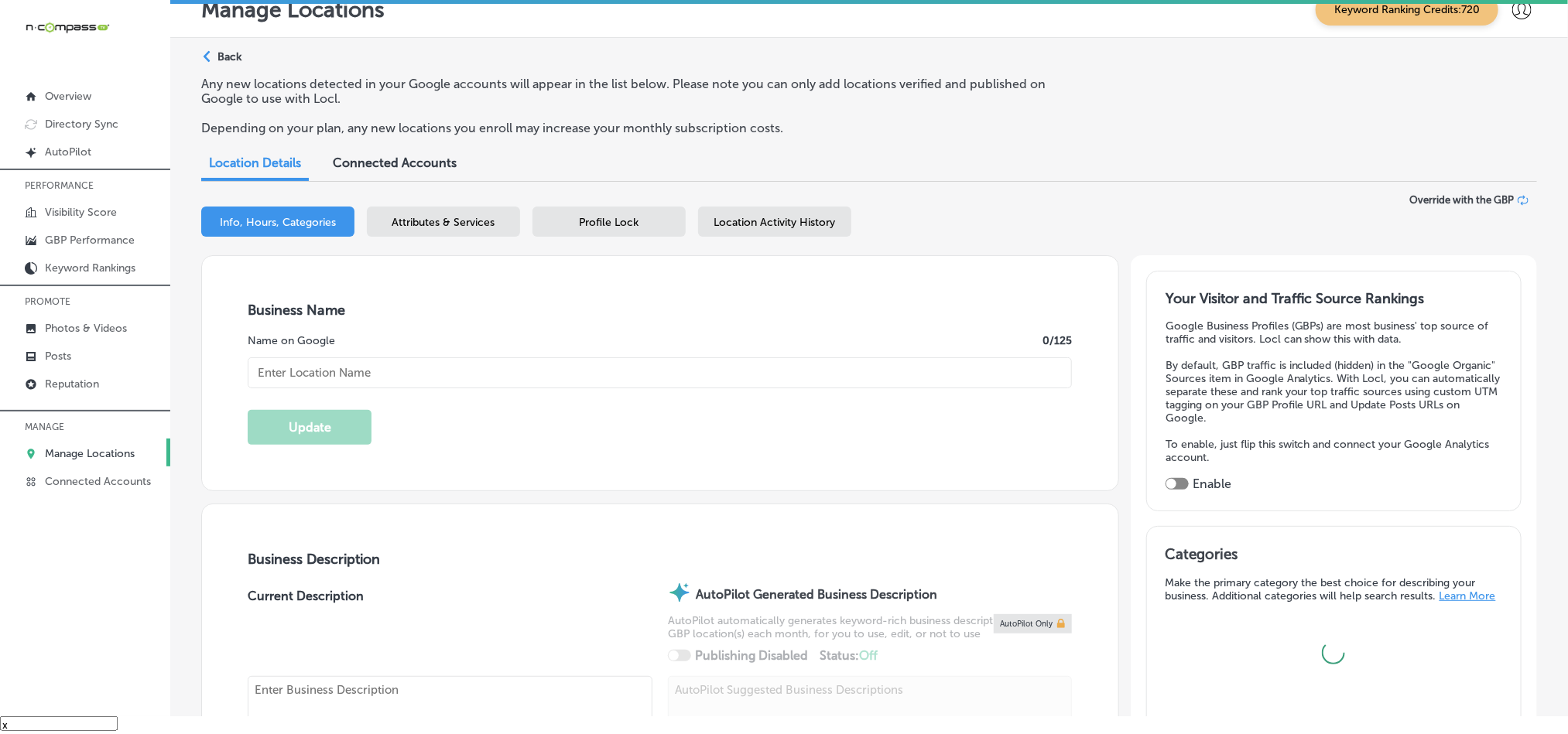
checkbox input "true"
type input "Fin's [DEMOGRAPHIC_DATA] [PERSON_NAME]"
type input "[STREET_ADDRESS]"
type input "[GEOGRAPHIC_DATA]"
type input "32405"
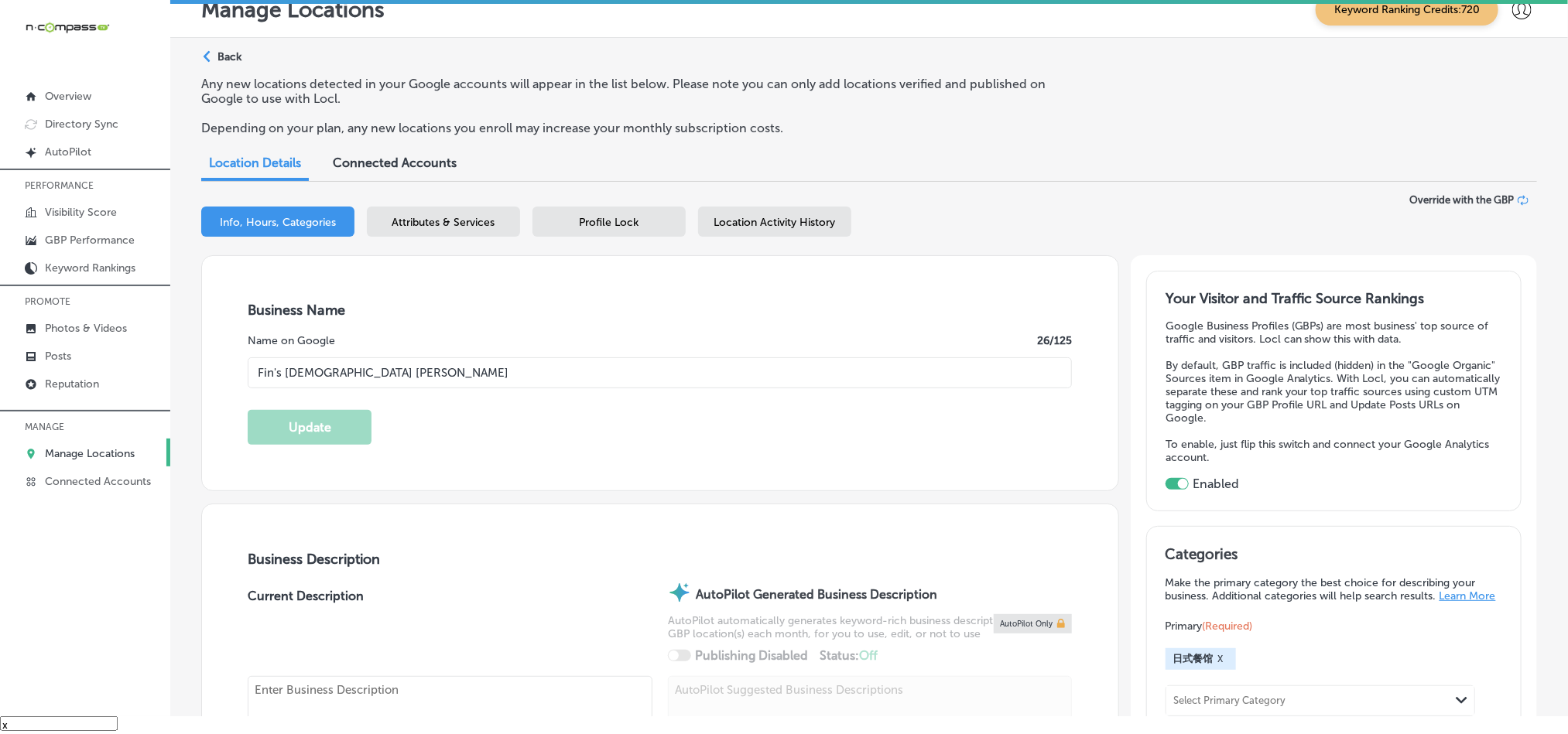
type input "US"
type input "[URL][DOMAIN_NAME]"
type textarea "Since [DATE], [PERSON_NAME]’s Japanese Sushi & Grill has been a staple in [GEOG…"
type input "[PHONE_NUMBER]"
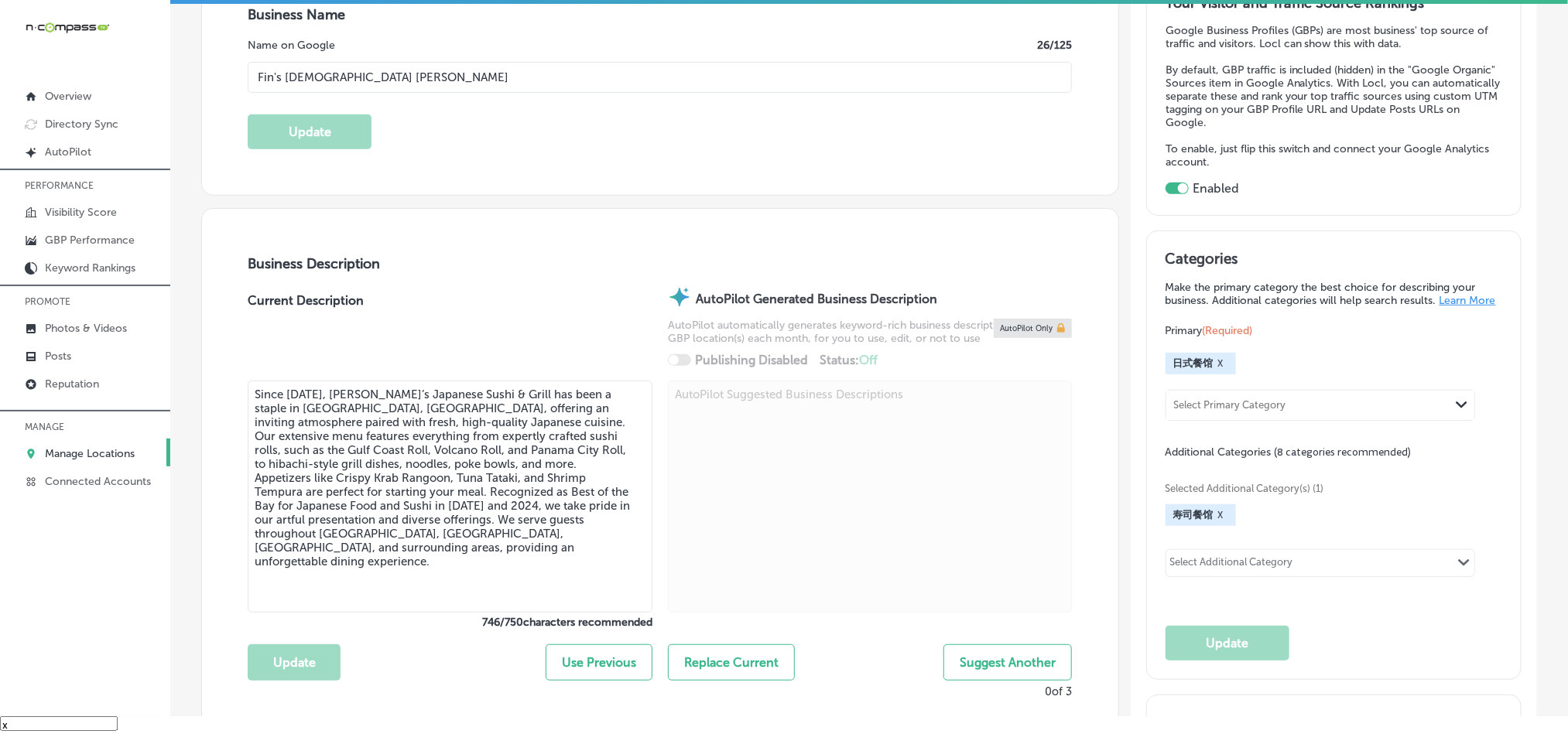
scroll to position [232, 0]
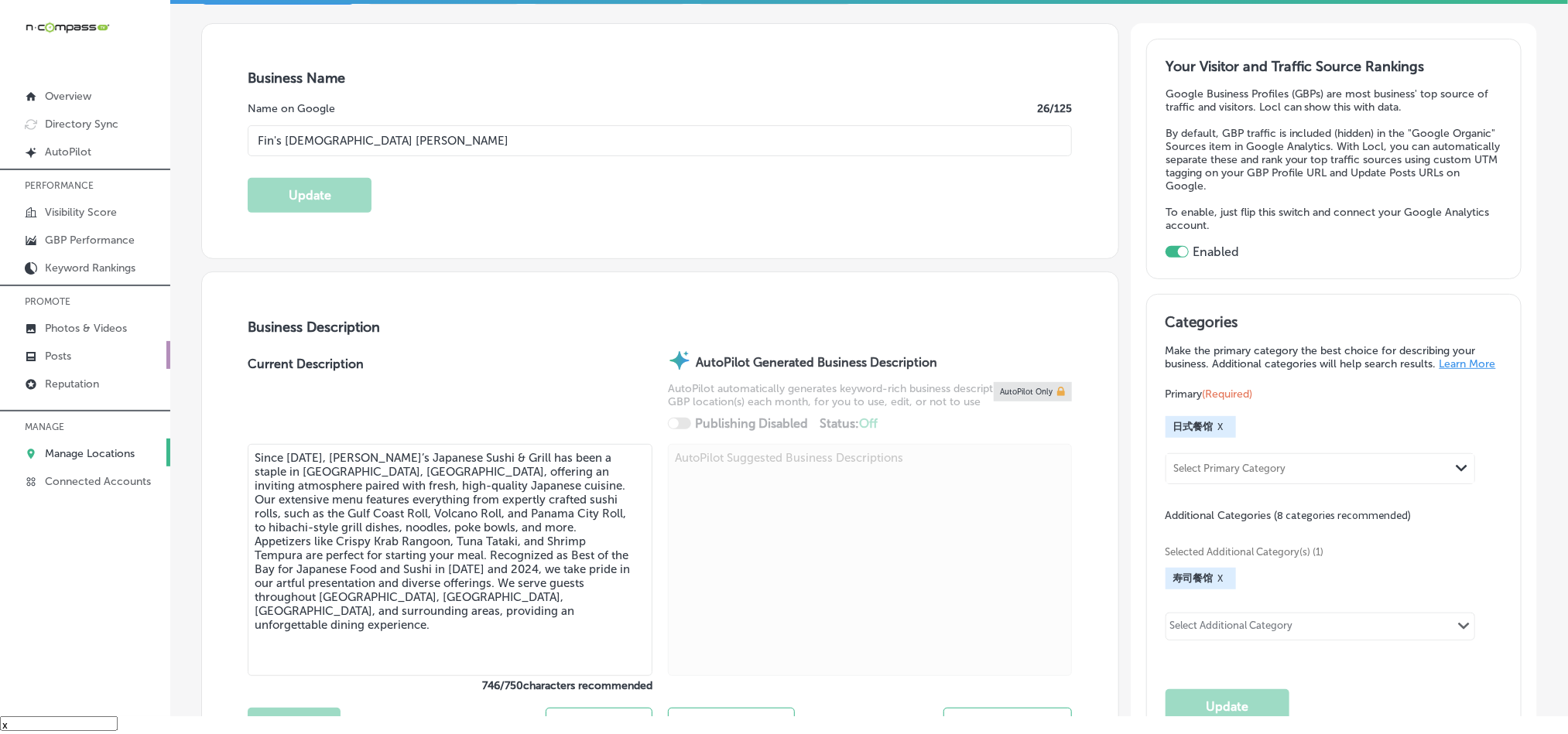
click at [58, 346] on link "Posts" at bounding box center [85, 355] width 170 height 28
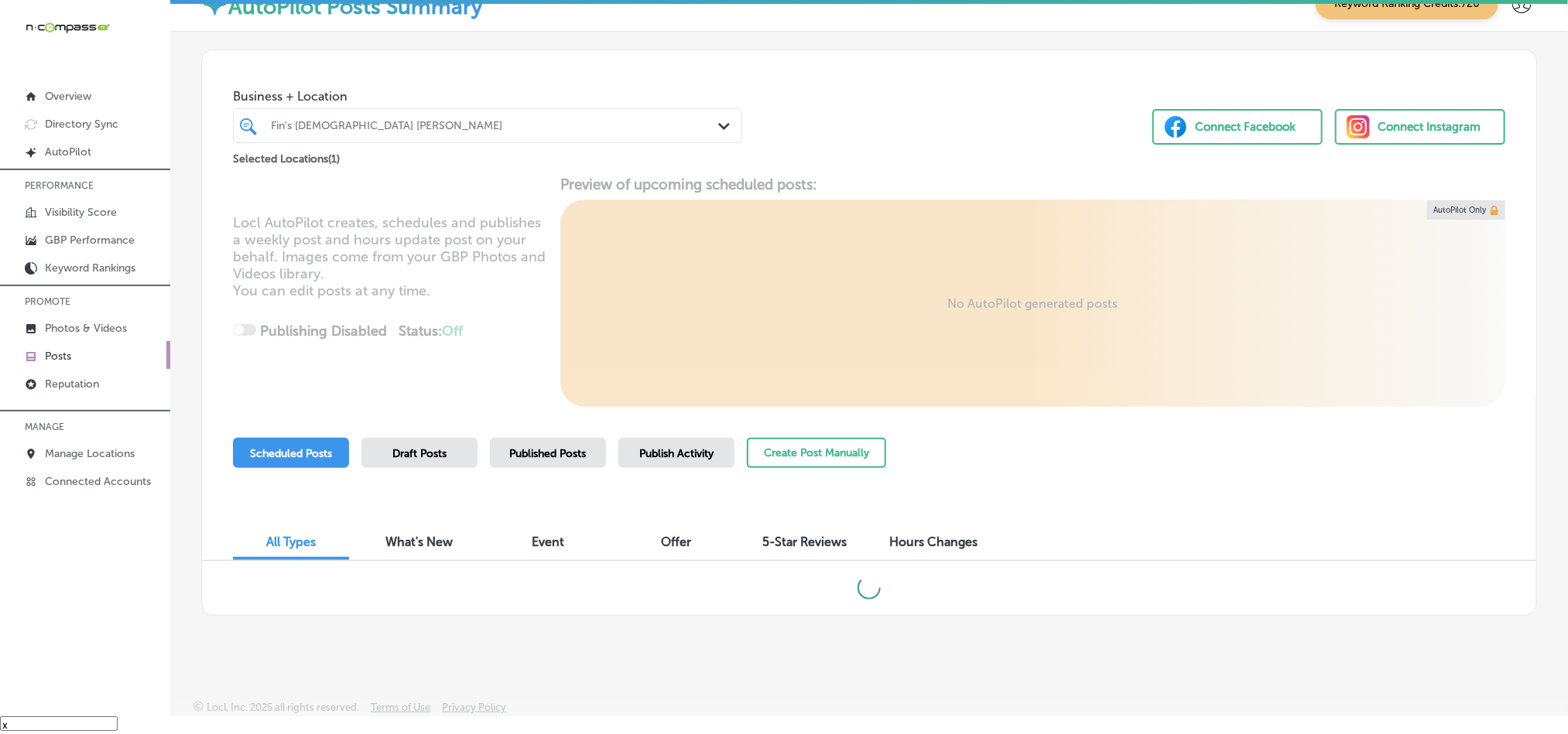
scroll to position [13, 0]
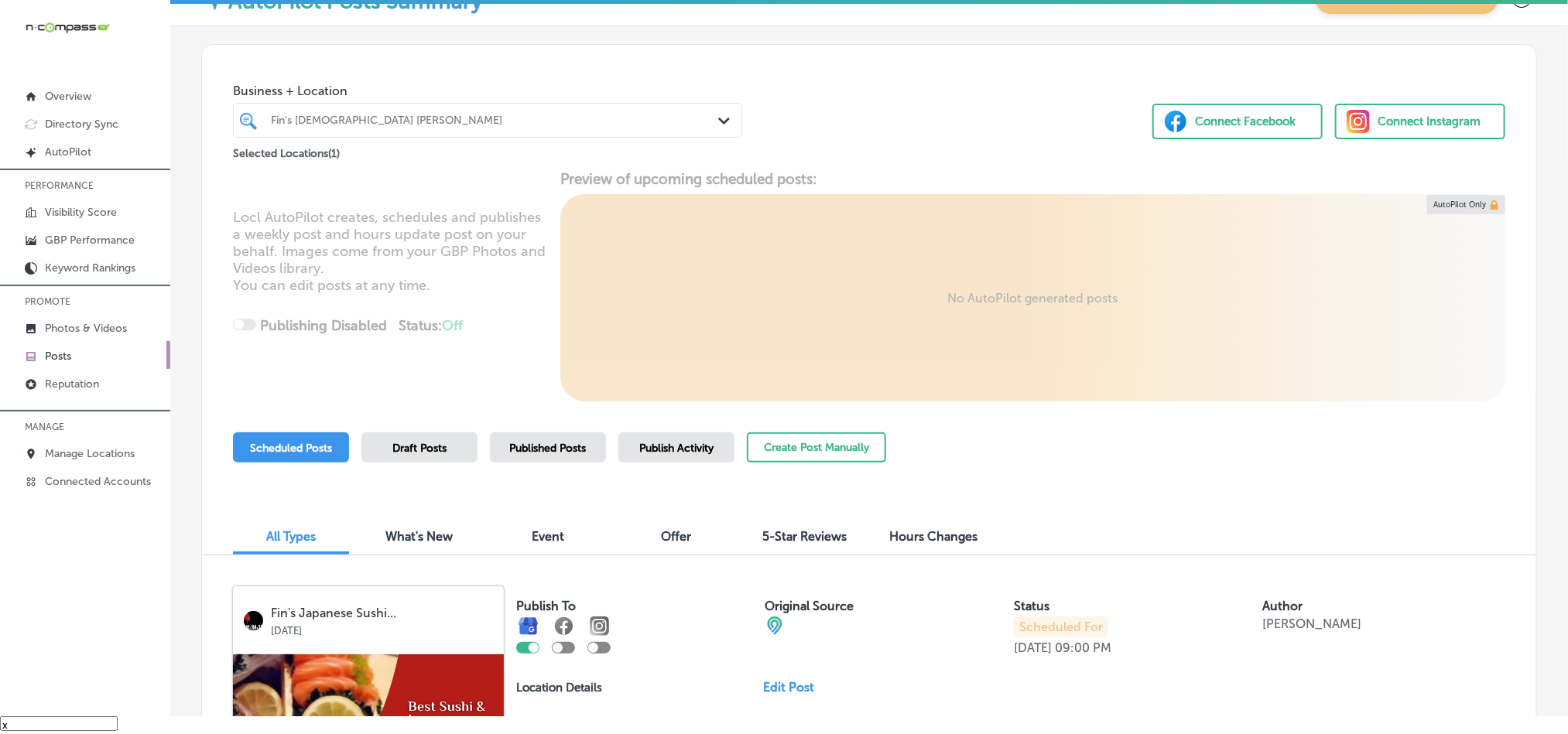
click at [77, 565] on div "iconmonstr-menu-thin copy Created with Sketch. Overview Directory Sync Created …" at bounding box center [85, 349] width 170 height 734
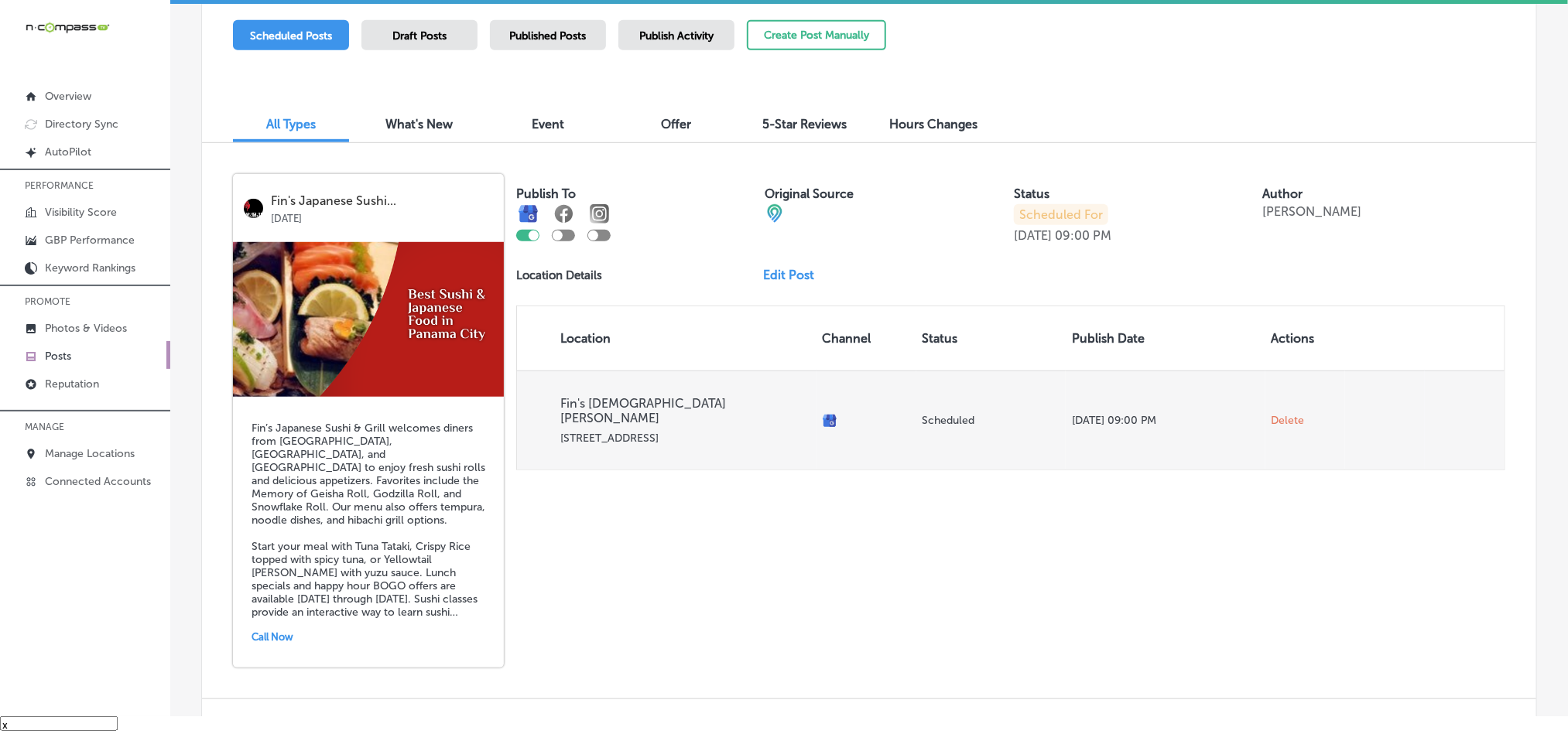
scroll to position [399, 0]
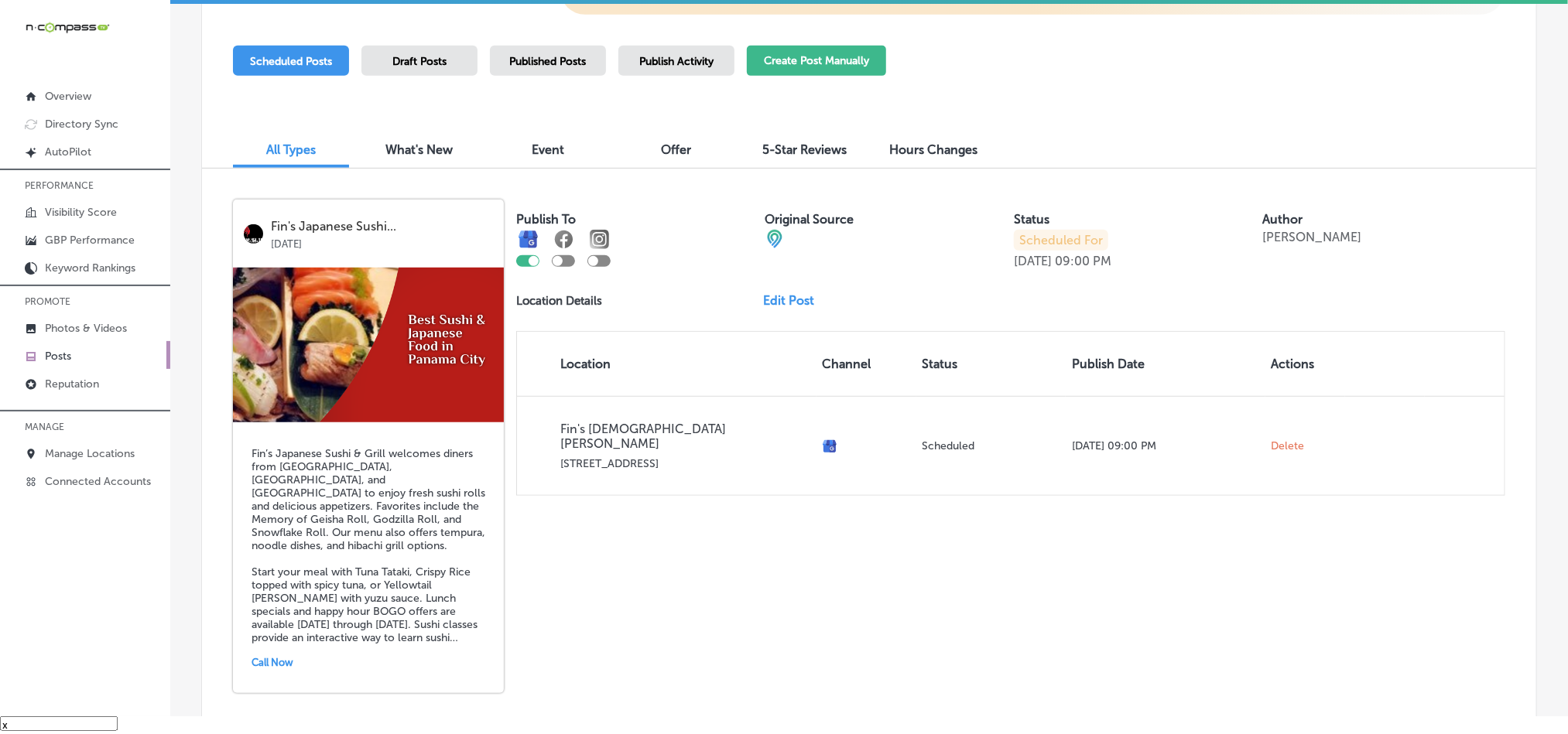
click at [767, 70] on button "Create Post Manually" at bounding box center [816, 60] width 139 height 30
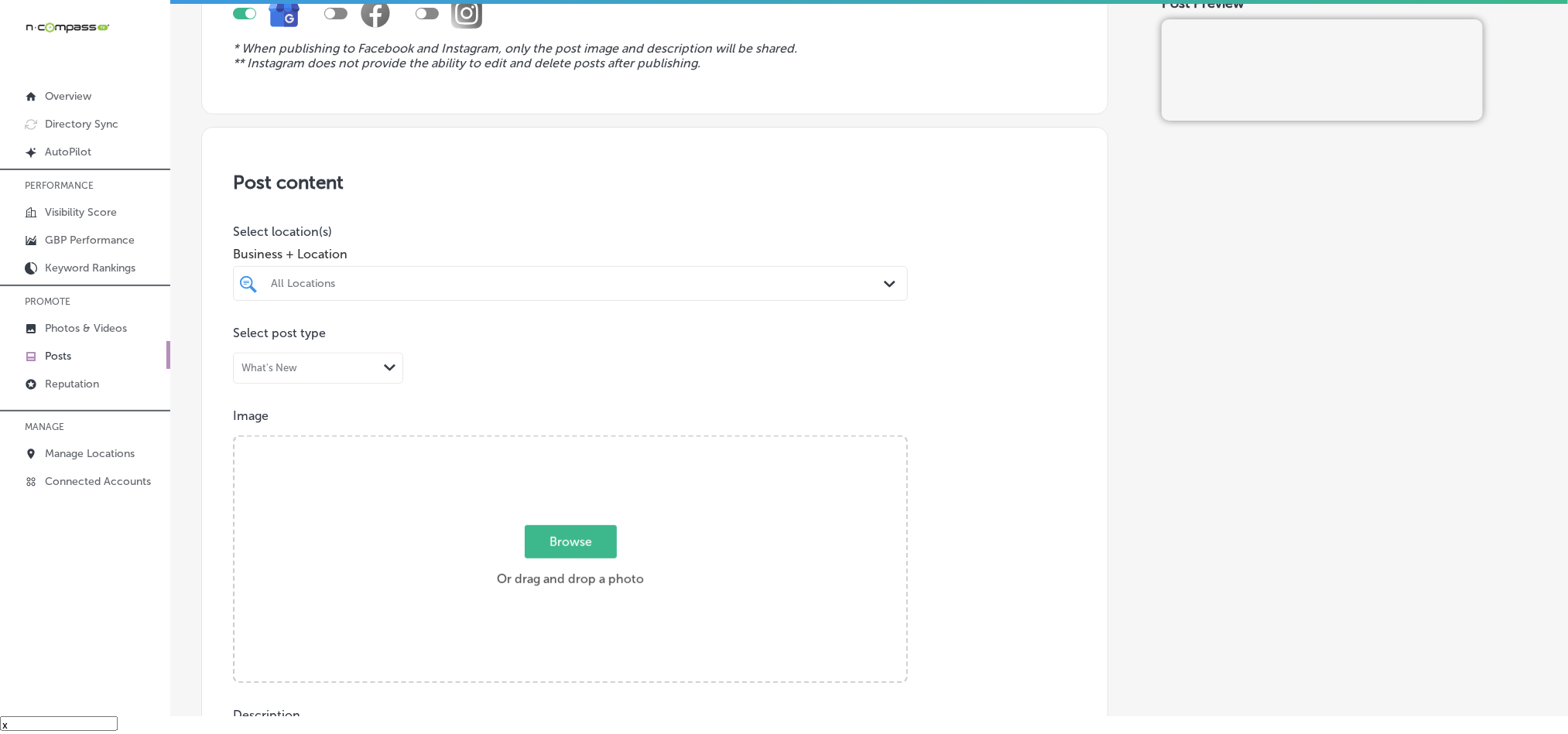
scroll to position [193, 0]
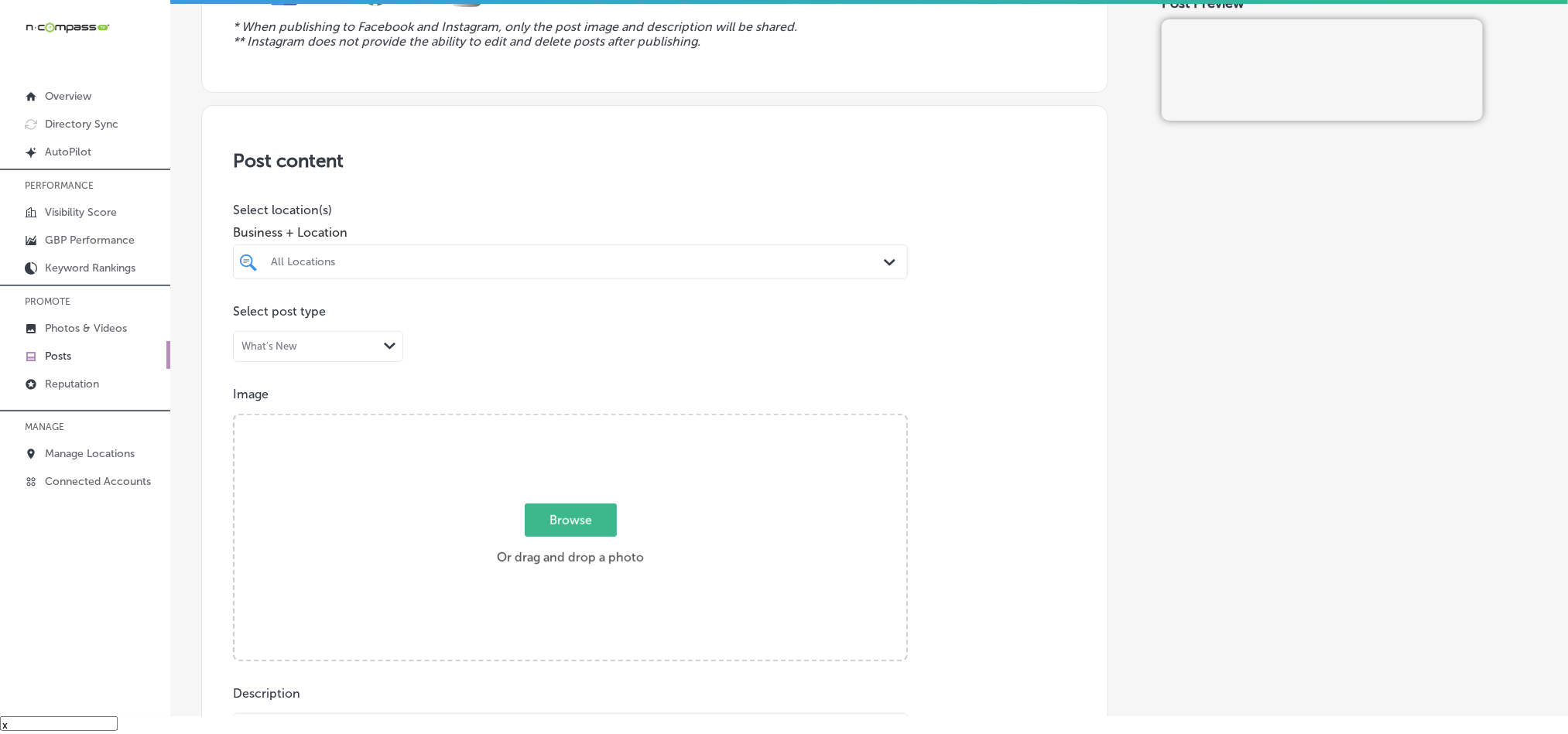
click at [500, 261] on div "All Locations" at bounding box center [578, 262] width 615 height 13
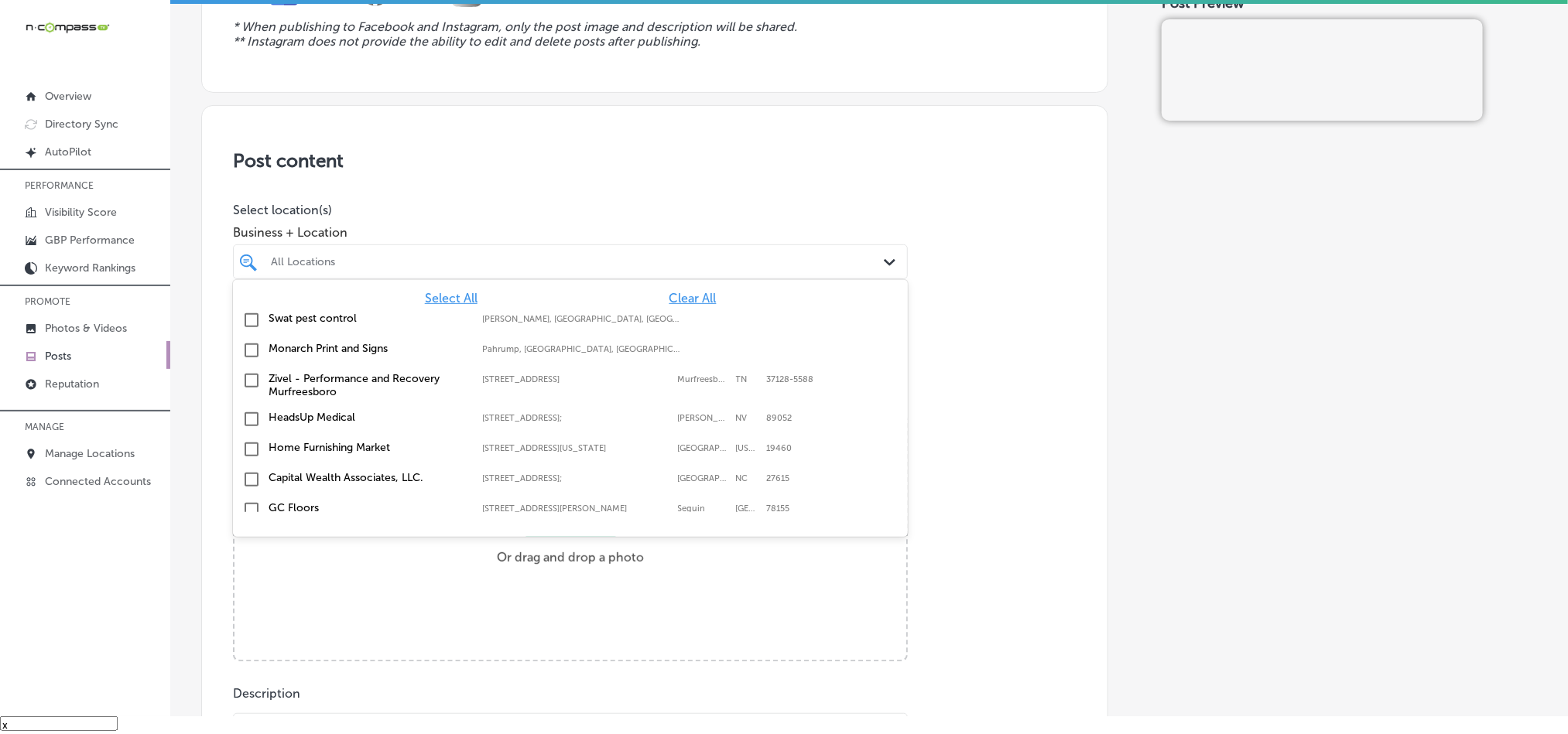
click at [679, 295] on span "Clear All" at bounding box center [693, 298] width 47 height 15
click at [659, 256] on div at bounding box center [540, 262] width 542 height 21
click at [655, 256] on div at bounding box center [540, 262] width 542 height 21
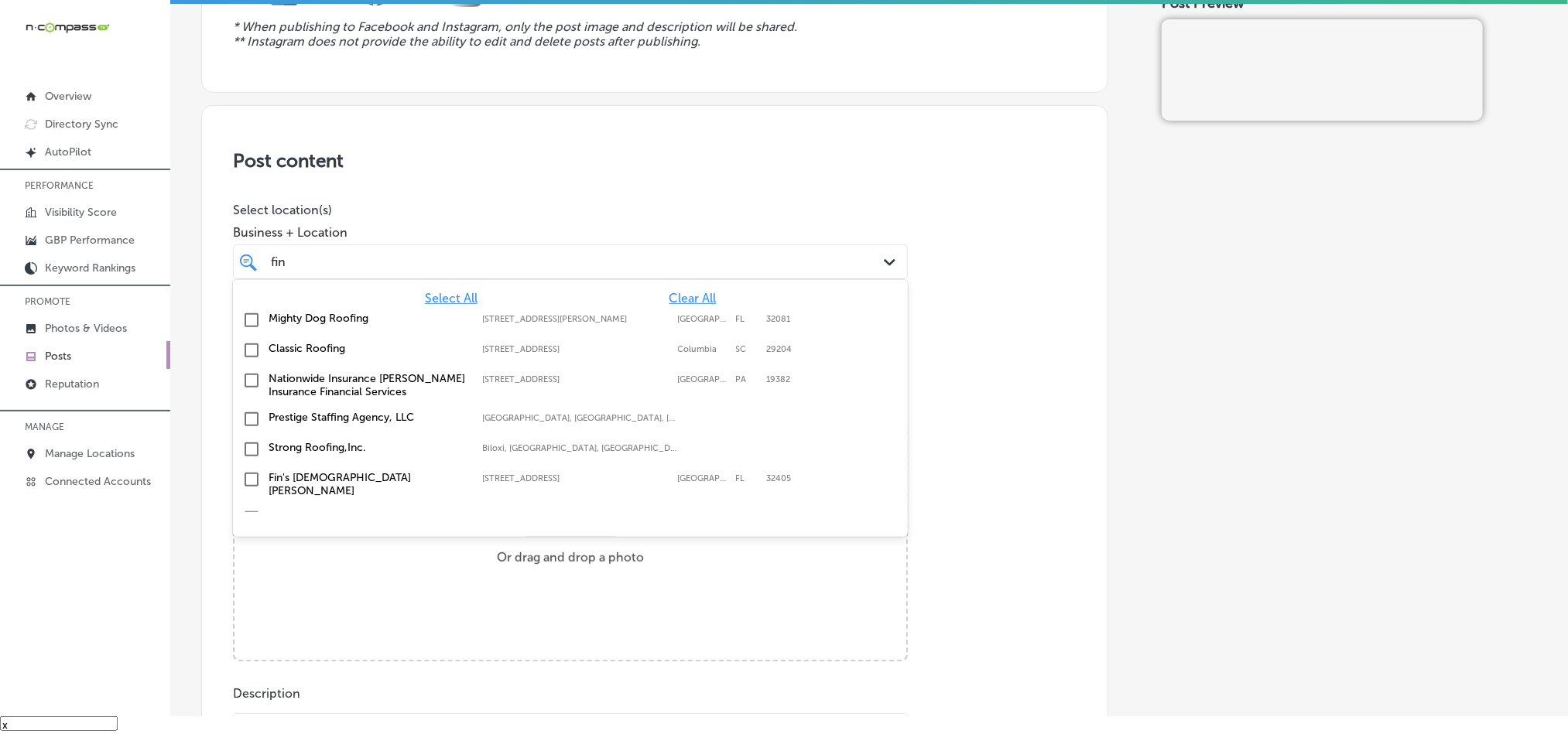
click at [379, 474] on label "Fin's [DEMOGRAPHIC_DATA] [PERSON_NAME]" at bounding box center [367, 485] width 198 height 27
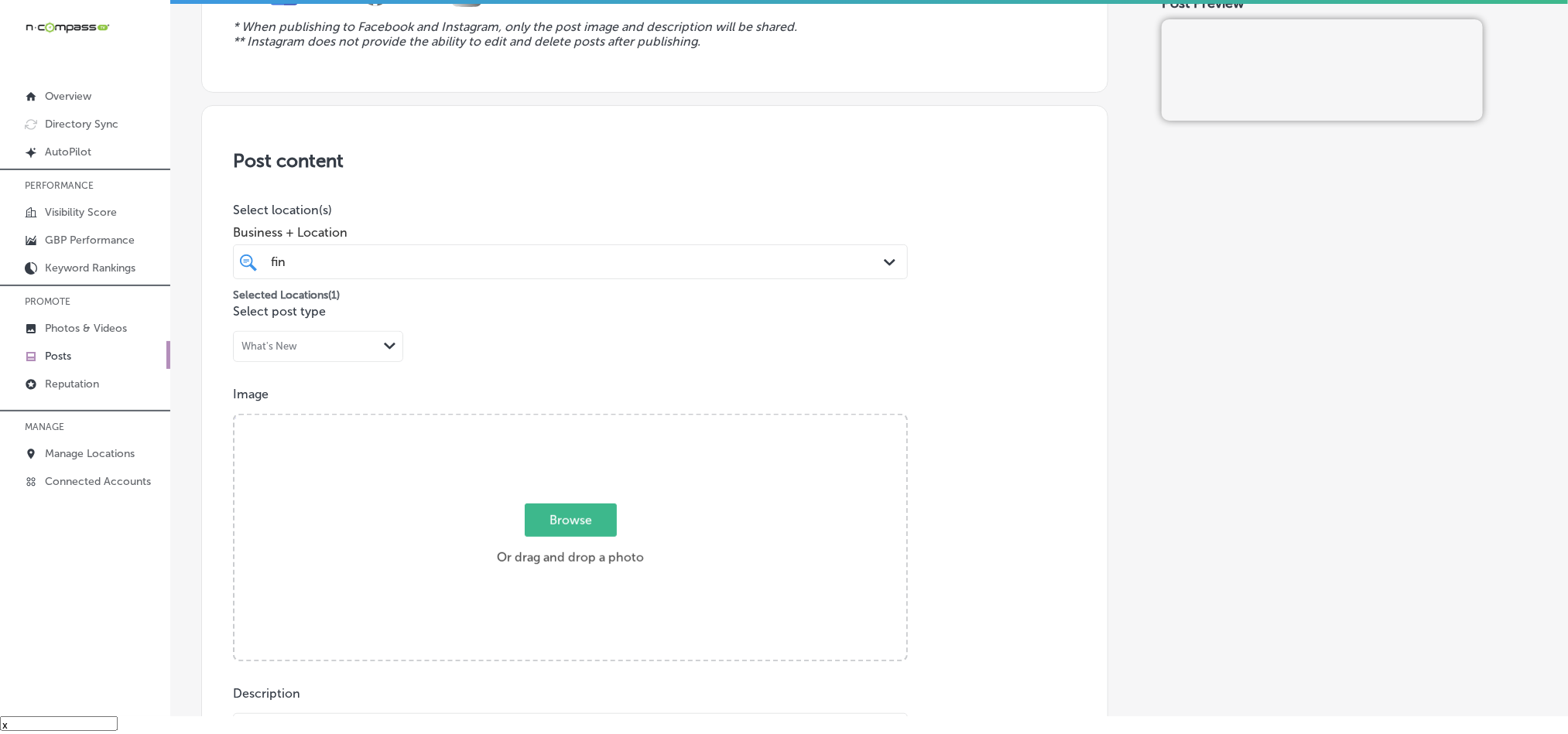
click at [662, 131] on div "Post content Select location(s) Business + Location fin fin Path Created with S…" at bounding box center [655, 595] width 907 height 979
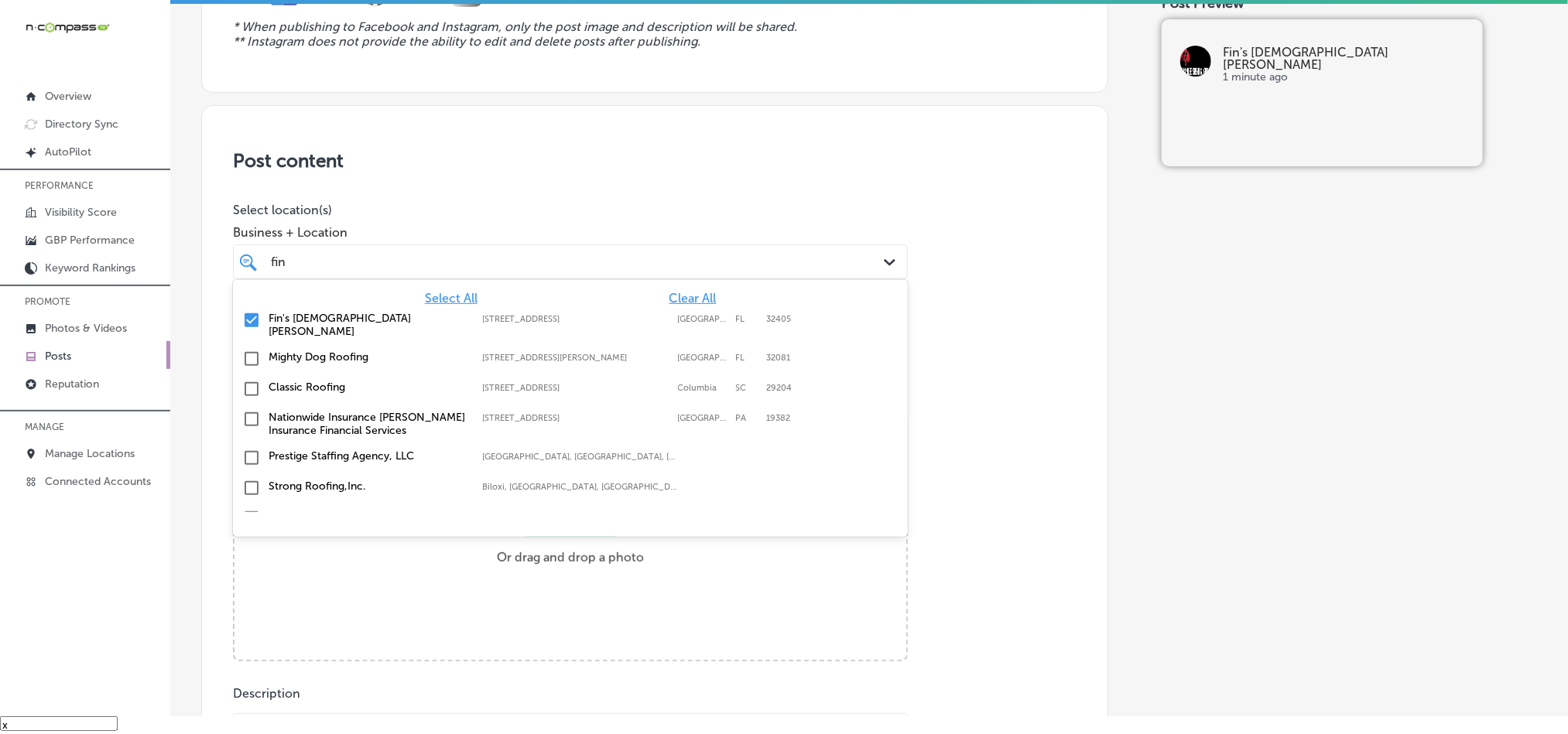
click at [607, 249] on div "fin fin Path Created with Sketch." at bounding box center [570, 262] width 675 height 35
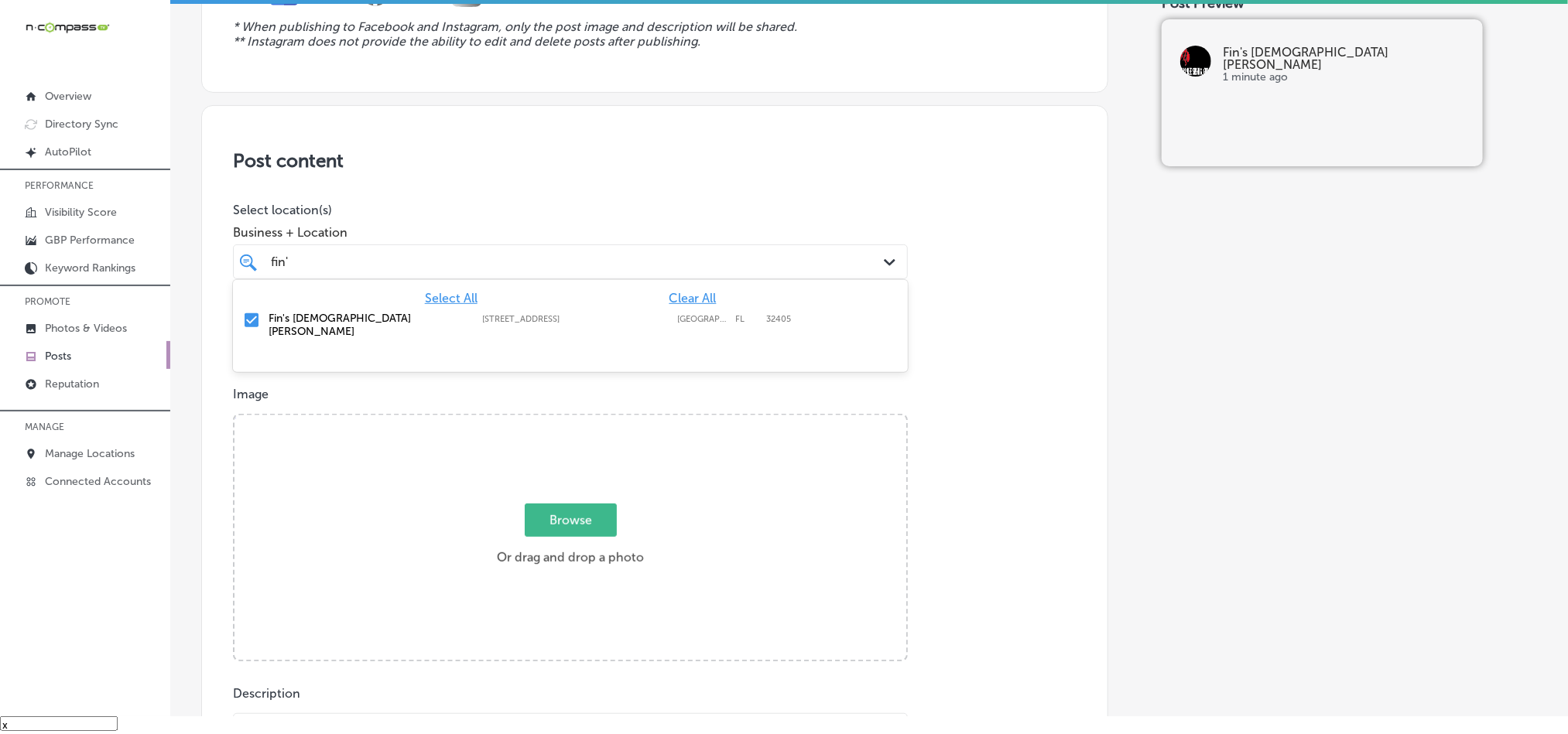
type input "fin'"
click at [615, 189] on div "Post content Select location(s) Business + Location option [STREET_ADDRESS]. op…" at bounding box center [655, 595] width 907 height 979
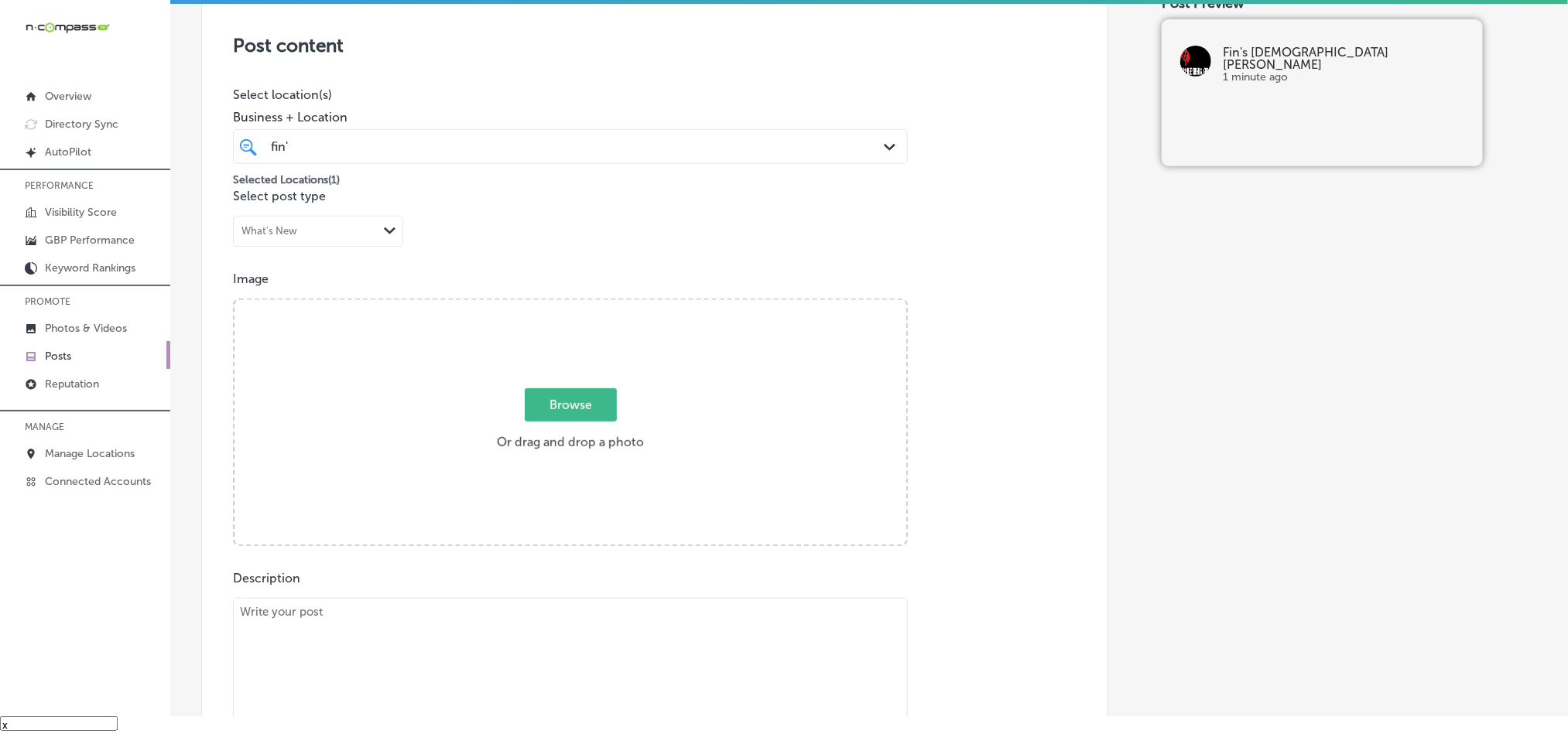
scroll to position [310, 0]
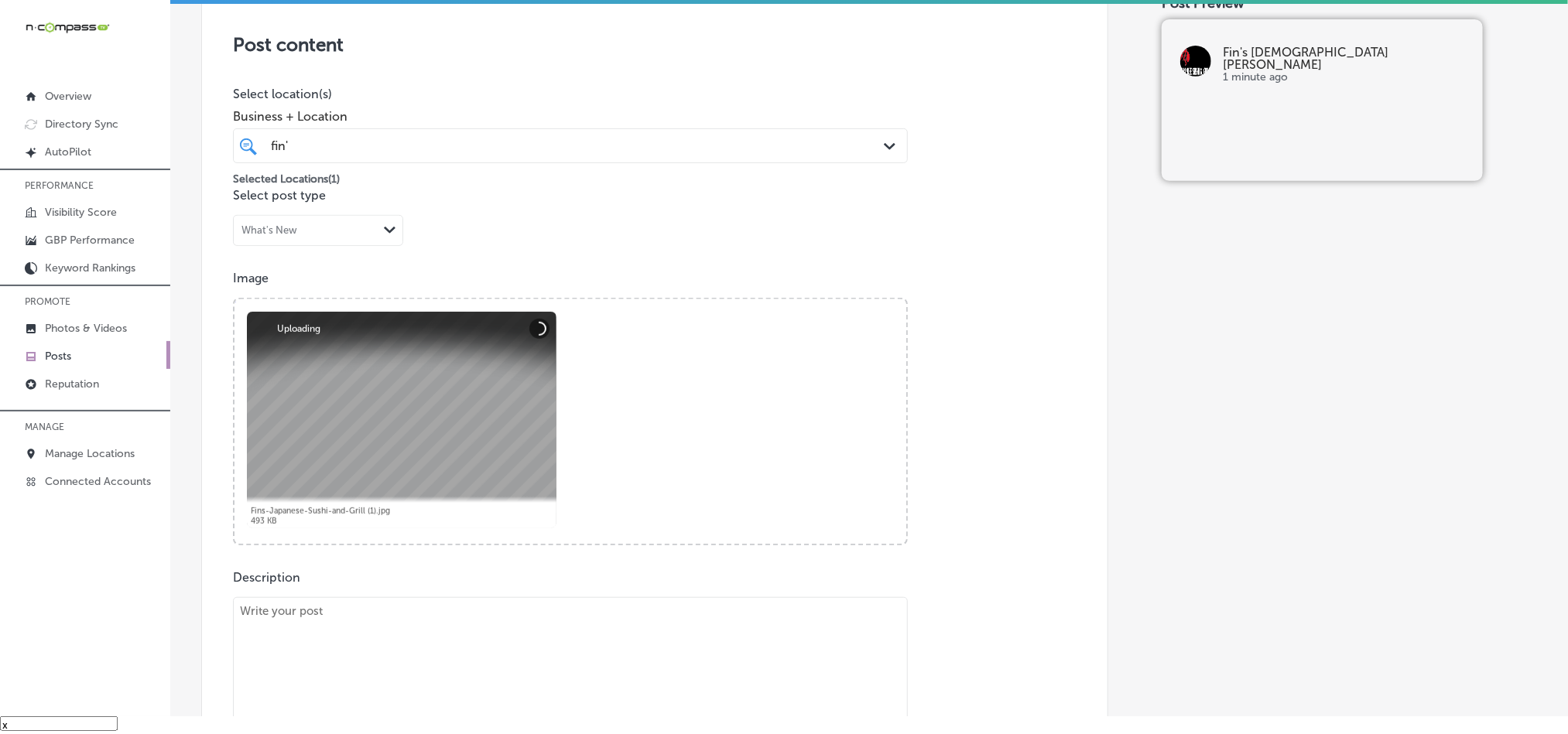
click at [729, 204] on div "Post content Select location(s) Business + Location fin' fin' Path Created with…" at bounding box center [655, 478] width 907 height 979
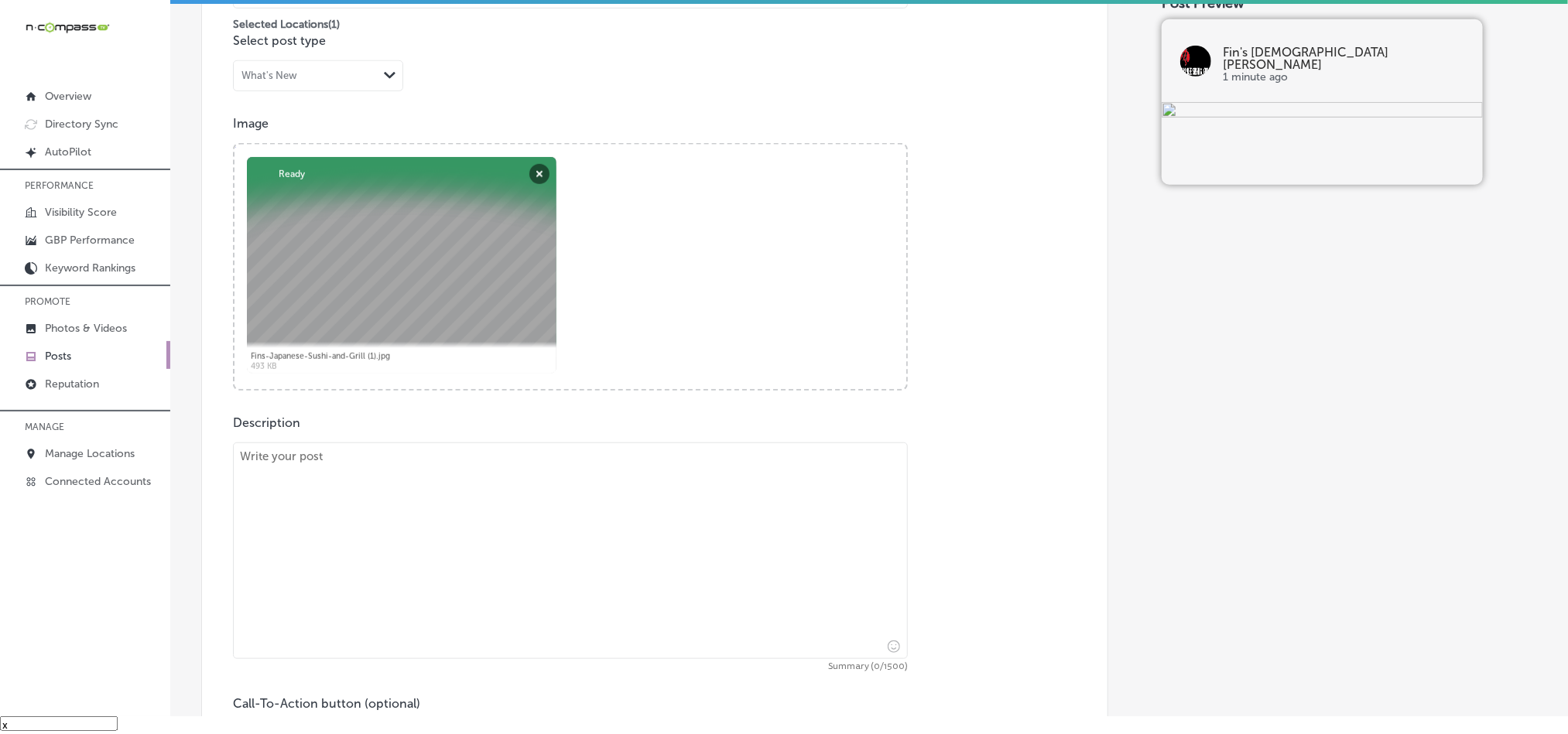
click at [383, 536] on textarea at bounding box center [570, 550] width 675 height 217
paste textarea "Fin’s Japanese Sushi & Grill proudly serves customers from [GEOGRAPHIC_DATA], P…"
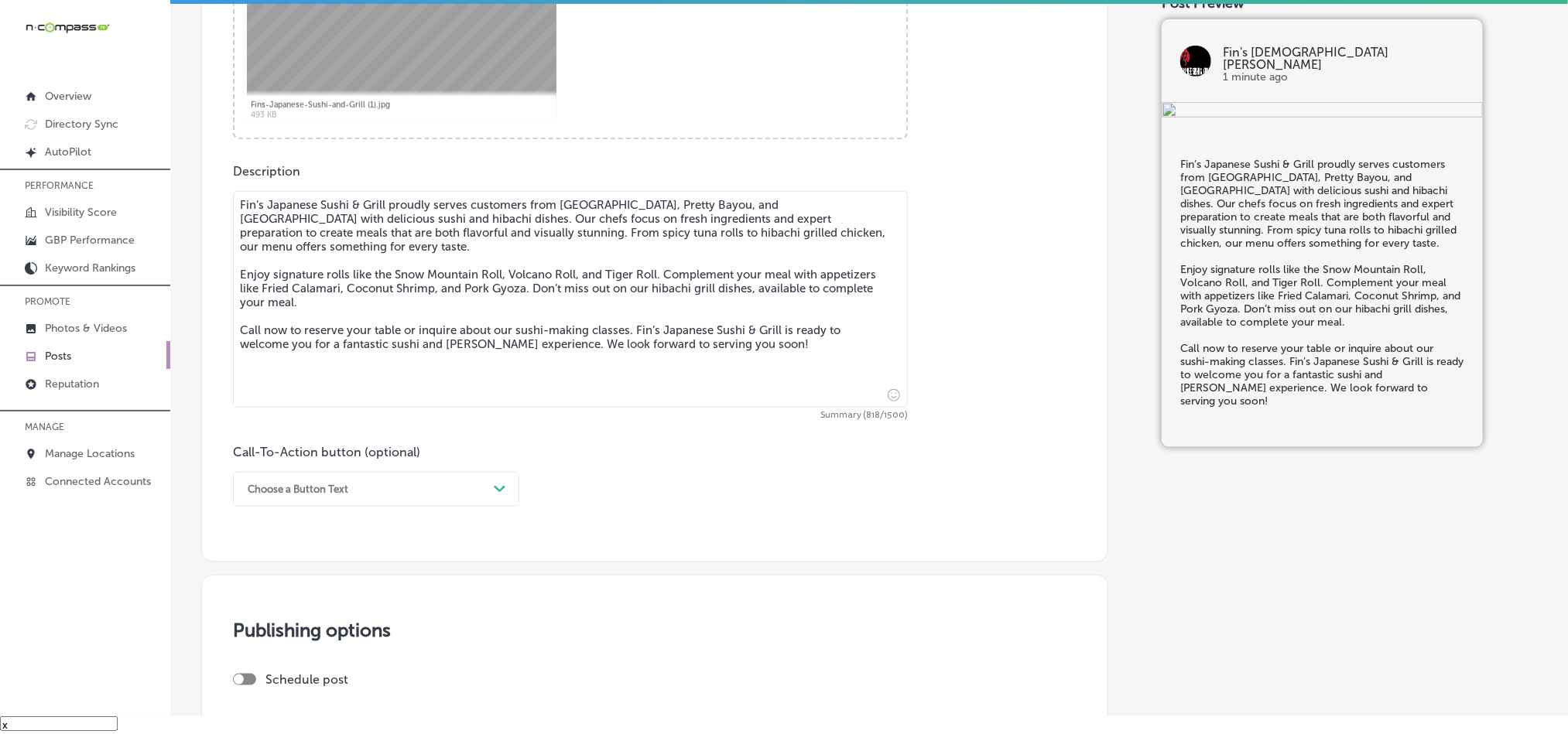
scroll to position [850, 0]
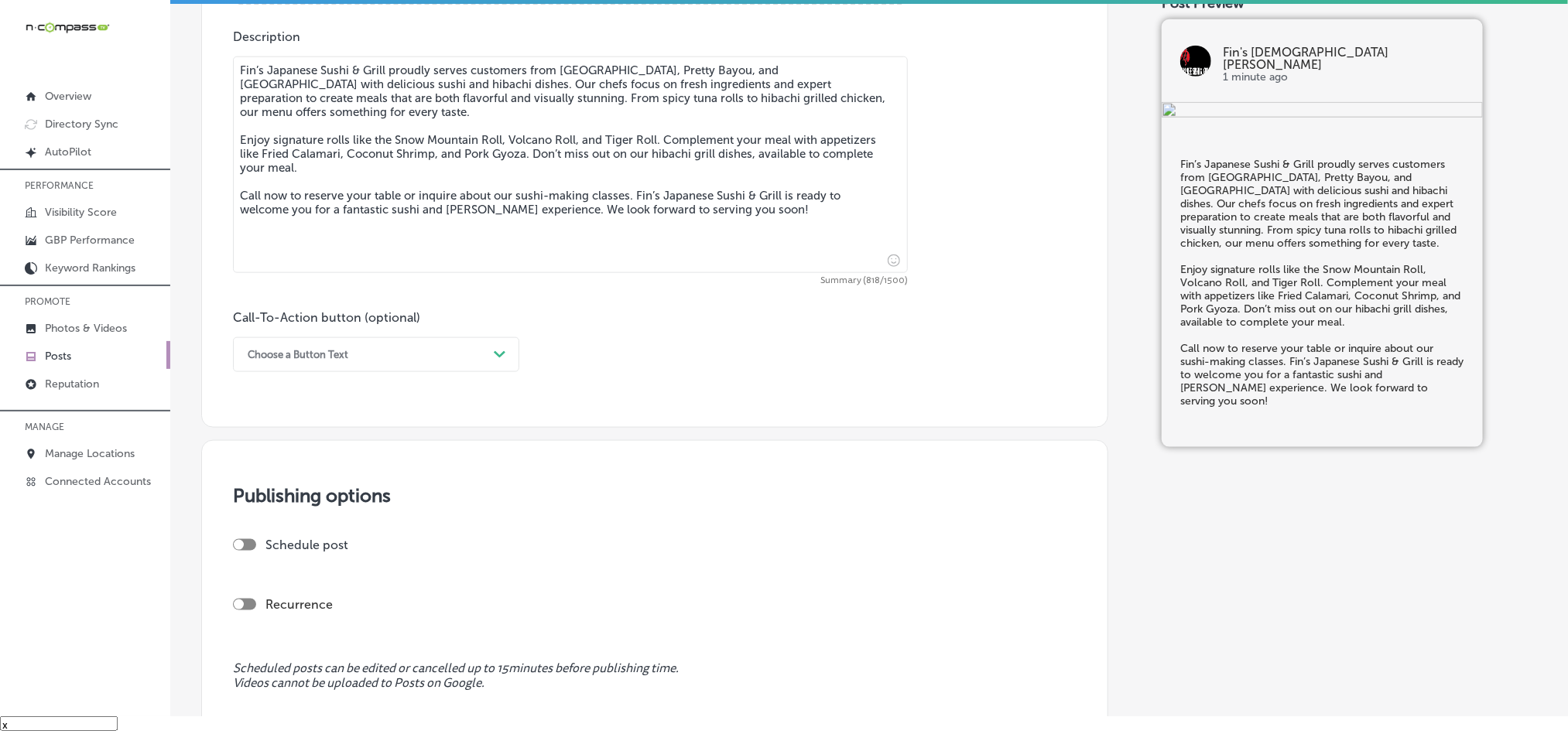
type textarea "Fin’s Japanese Sushi & Grill proudly serves customers from [GEOGRAPHIC_DATA], P…"
click at [335, 351] on div "Choose a Button Text" at bounding box center [298, 354] width 101 height 12
click at [281, 551] on div "Call Now" at bounding box center [376, 551] width 286 height 27
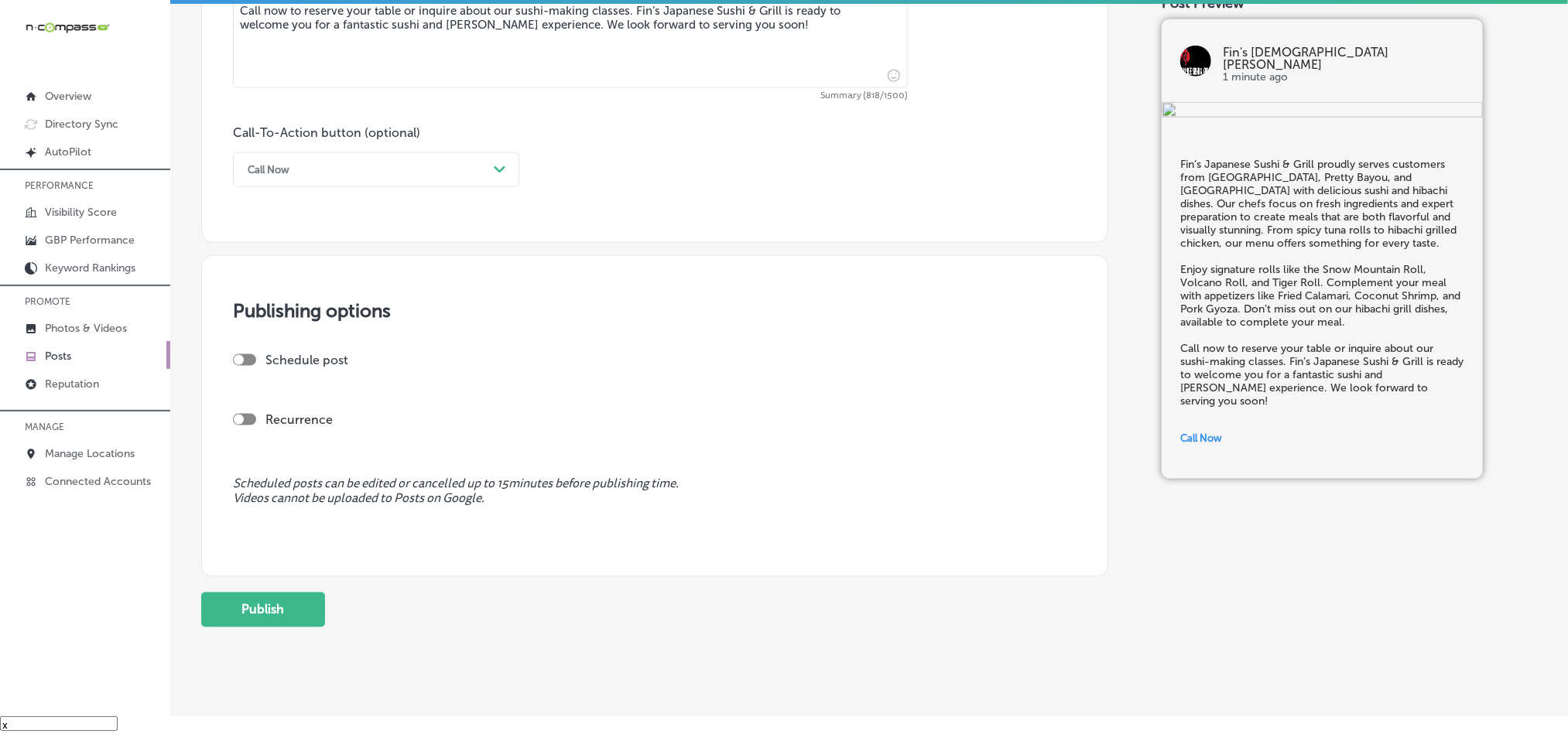
scroll to position [1044, 0]
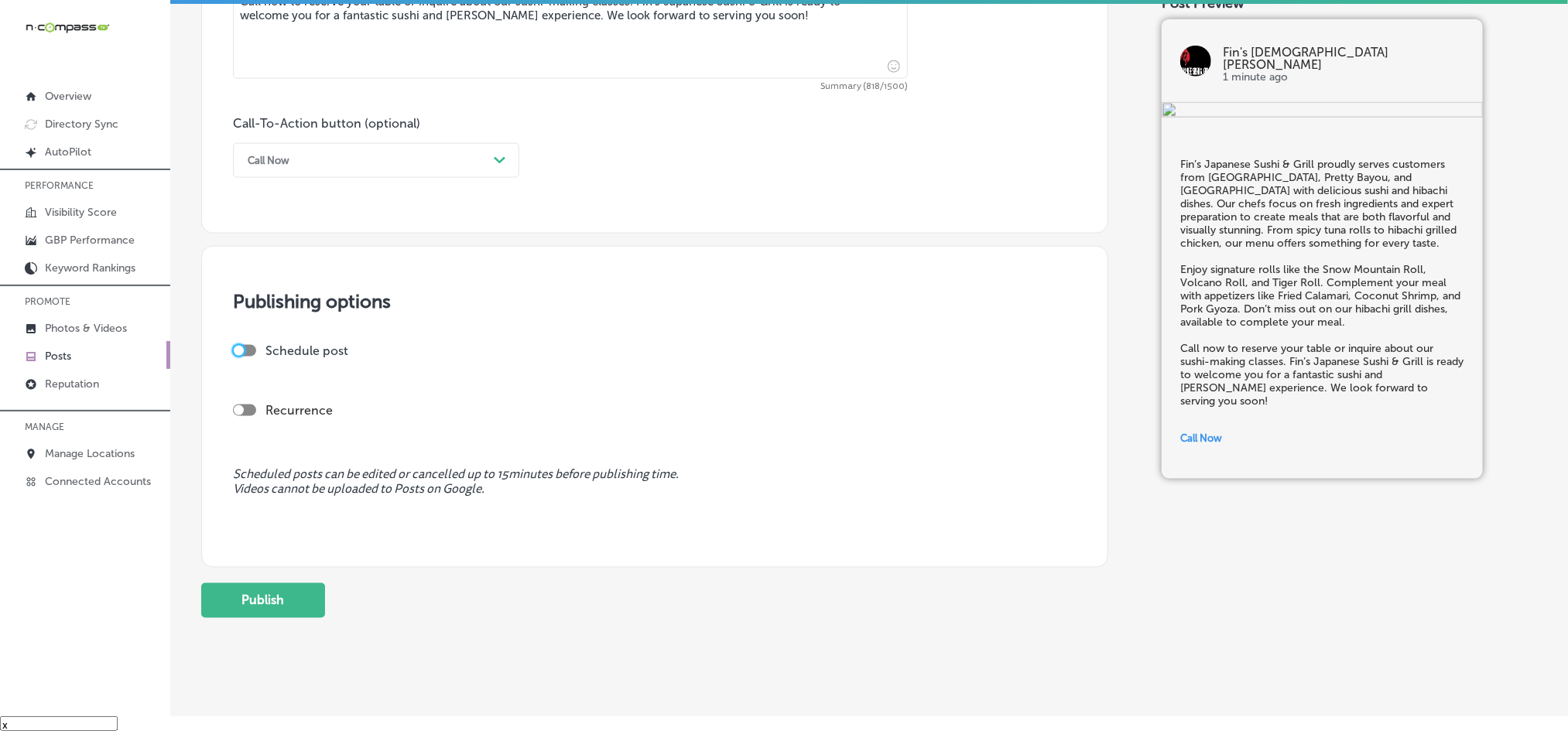
click at [242, 356] on div at bounding box center [239, 350] width 10 height 10
checkbox input "true"
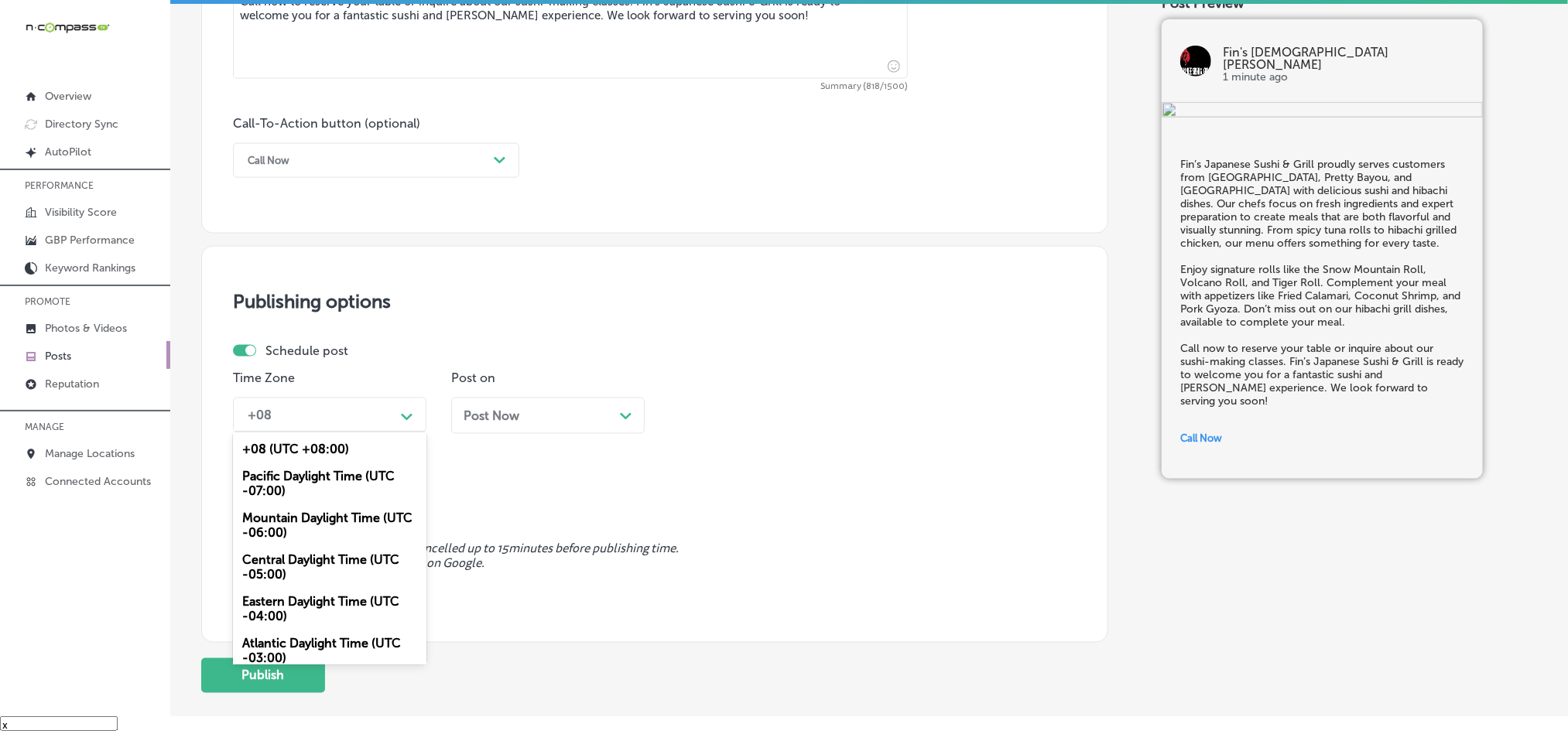
click at [333, 414] on div "+08" at bounding box center [318, 415] width 155 height 27
click at [288, 535] on div "Mountain Daylight Time (UTC -06:00)" at bounding box center [329, 525] width 193 height 41
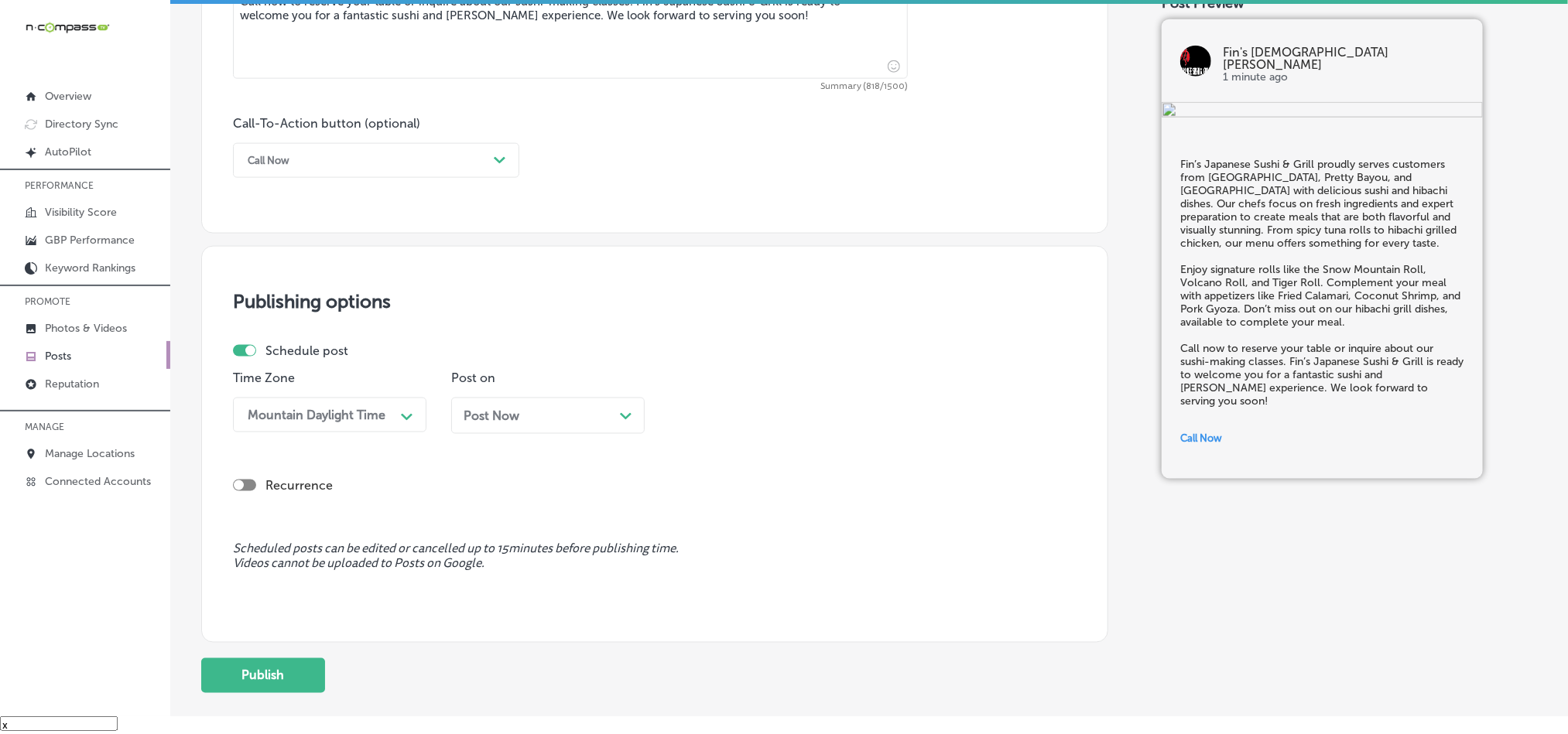
click at [522, 400] on div "Post on Post Now Path Created with Sketch." at bounding box center [547, 408] width 193 height 75
click at [528, 430] on div "Post Now Path Created with Sketch." at bounding box center [547, 416] width 193 height 37
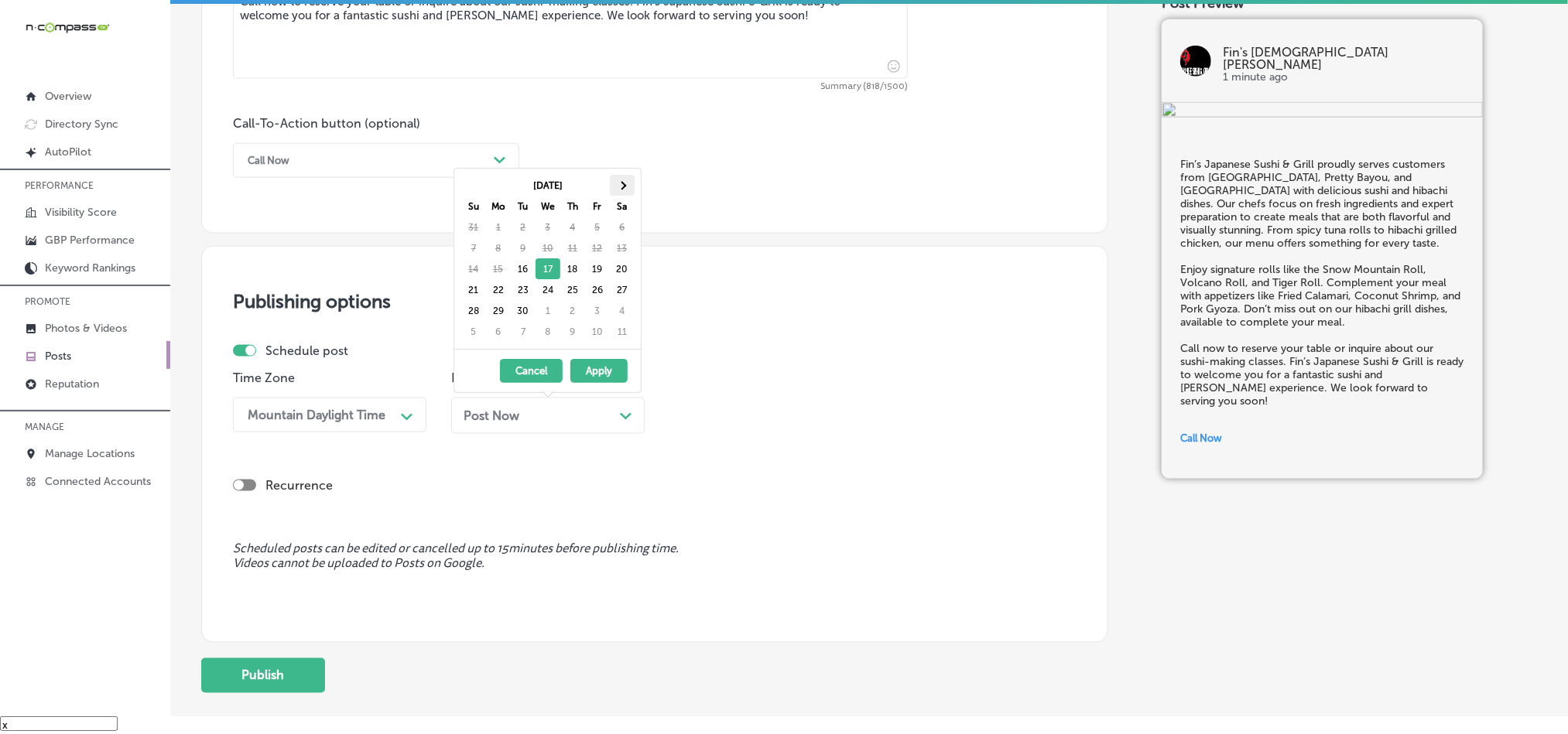
click at [626, 186] on span at bounding box center [622, 185] width 9 height 9
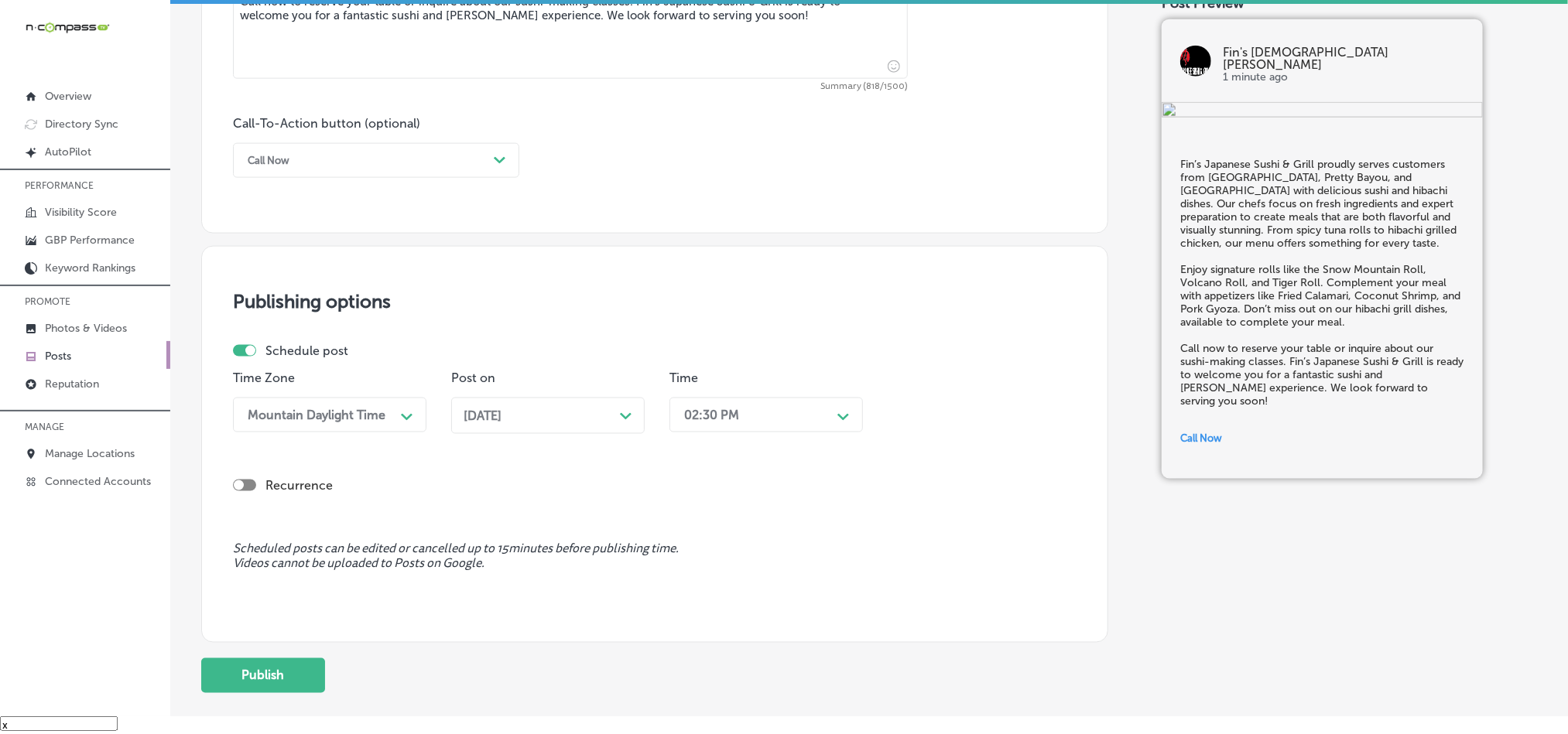
click at [549, 442] on div "[DATE] Path Created with Sketch." at bounding box center [547, 421] width 193 height 48
click at [549, 422] on div "[DATE] Path Created with Sketch." at bounding box center [548, 416] width 169 height 15
click at [764, 428] on div "02:30 PM" at bounding box center [754, 415] width 155 height 27
click at [683, 482] on div "7:00 AM" at bounding box center [766, 473] width 193 height 27
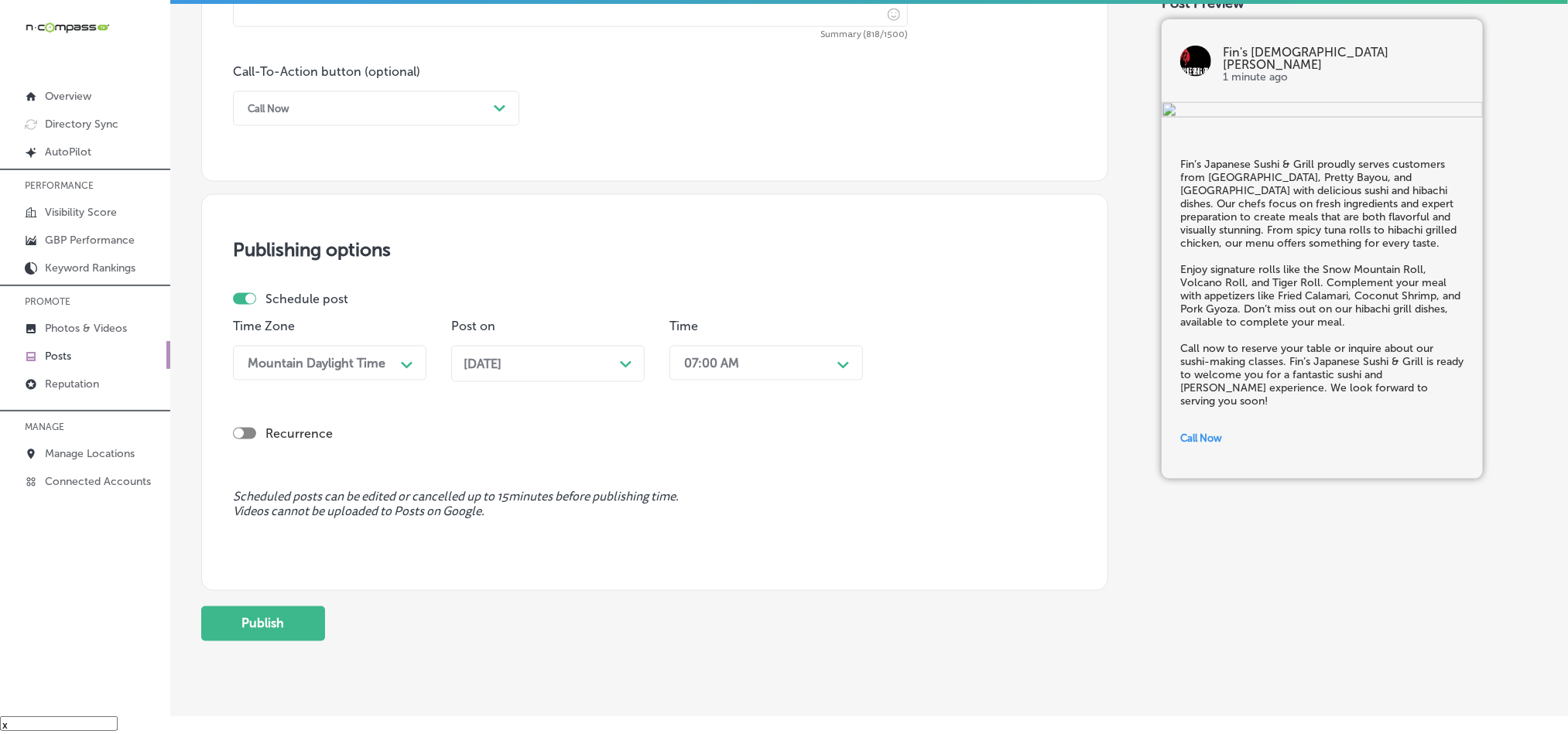
scroll to position [1148, 0]
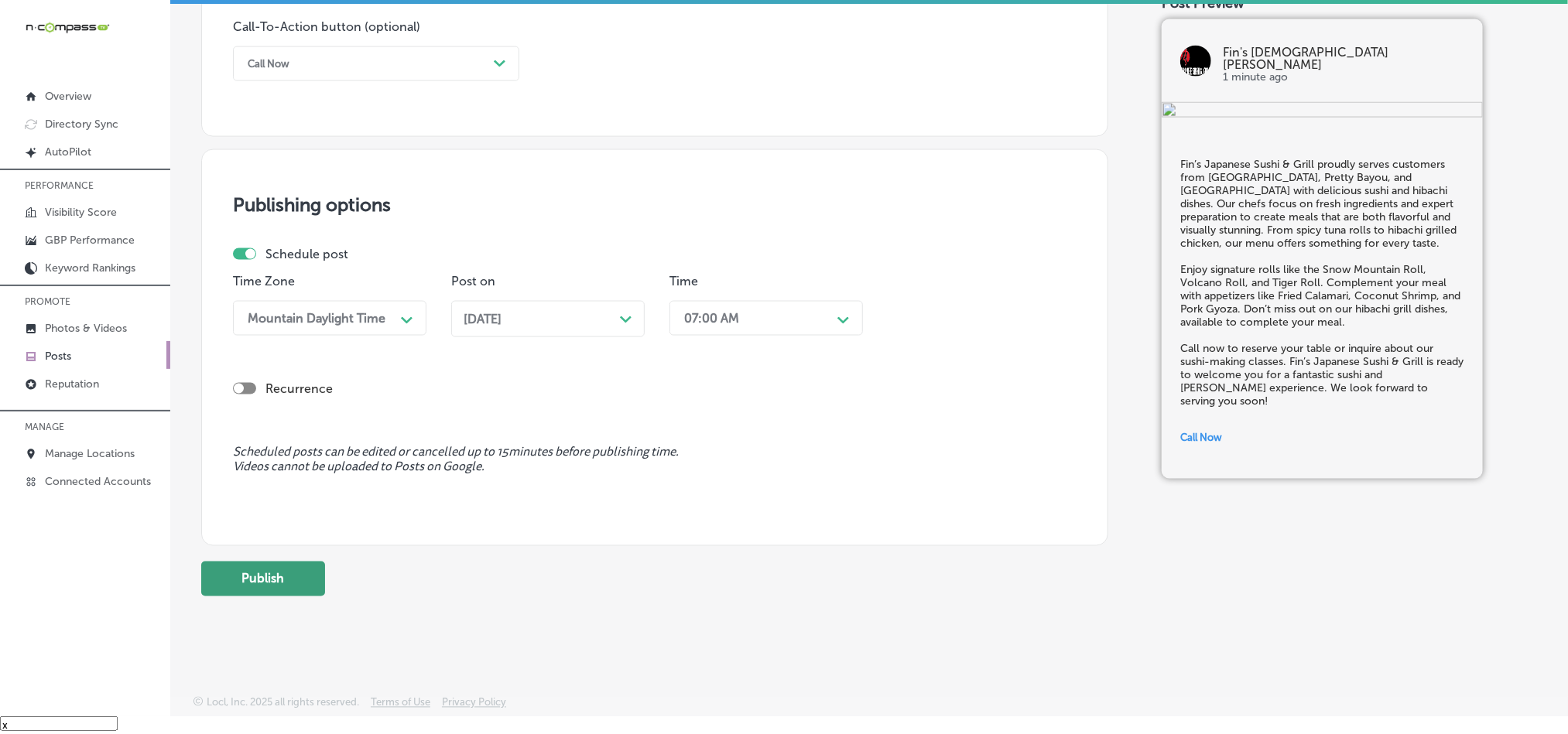
click at [264, 588] on button "Publish" at bounding box center [263, 579] width 124 height 35
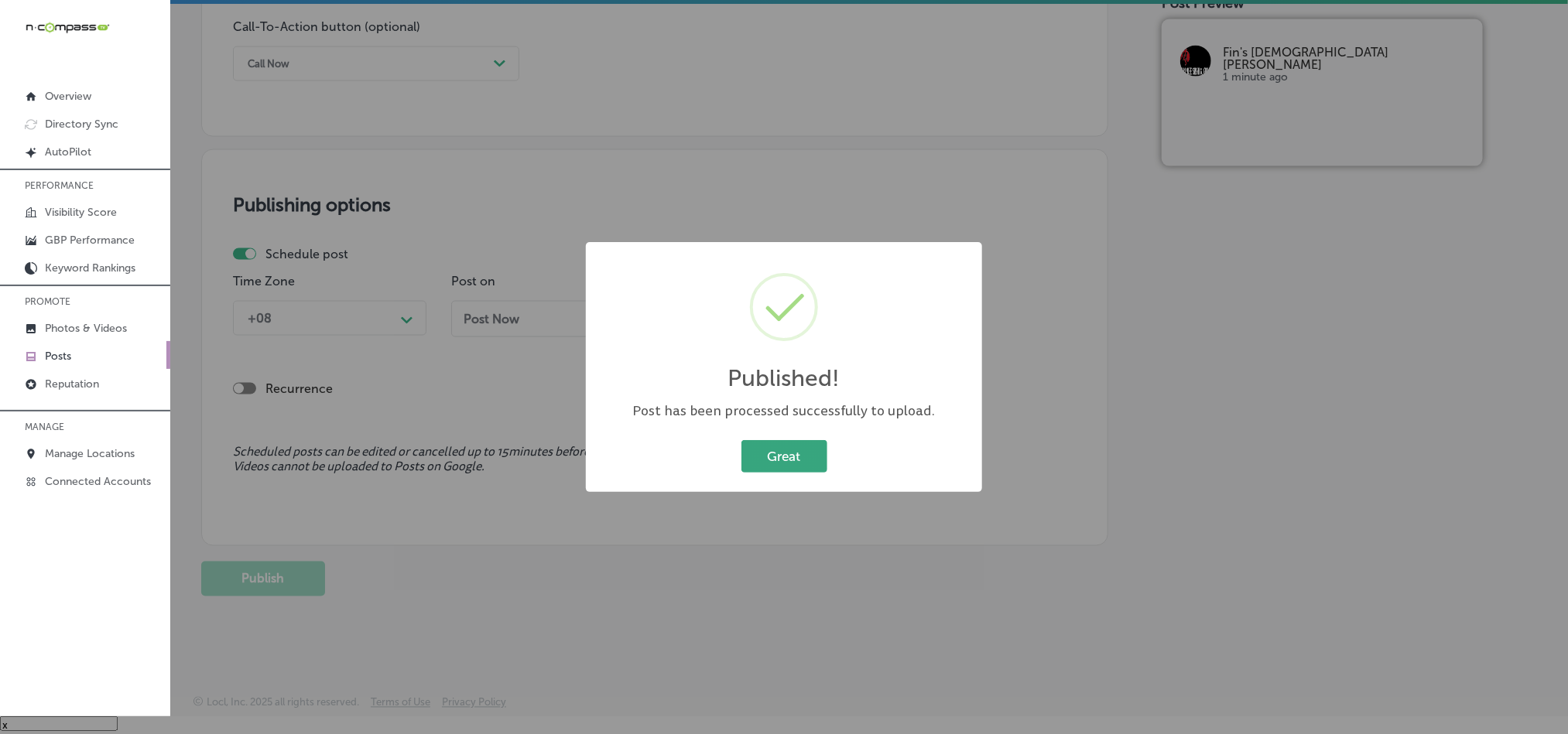
click at [823, 450] on button "Great" at bounding box center [784, 456] width 86 height 32
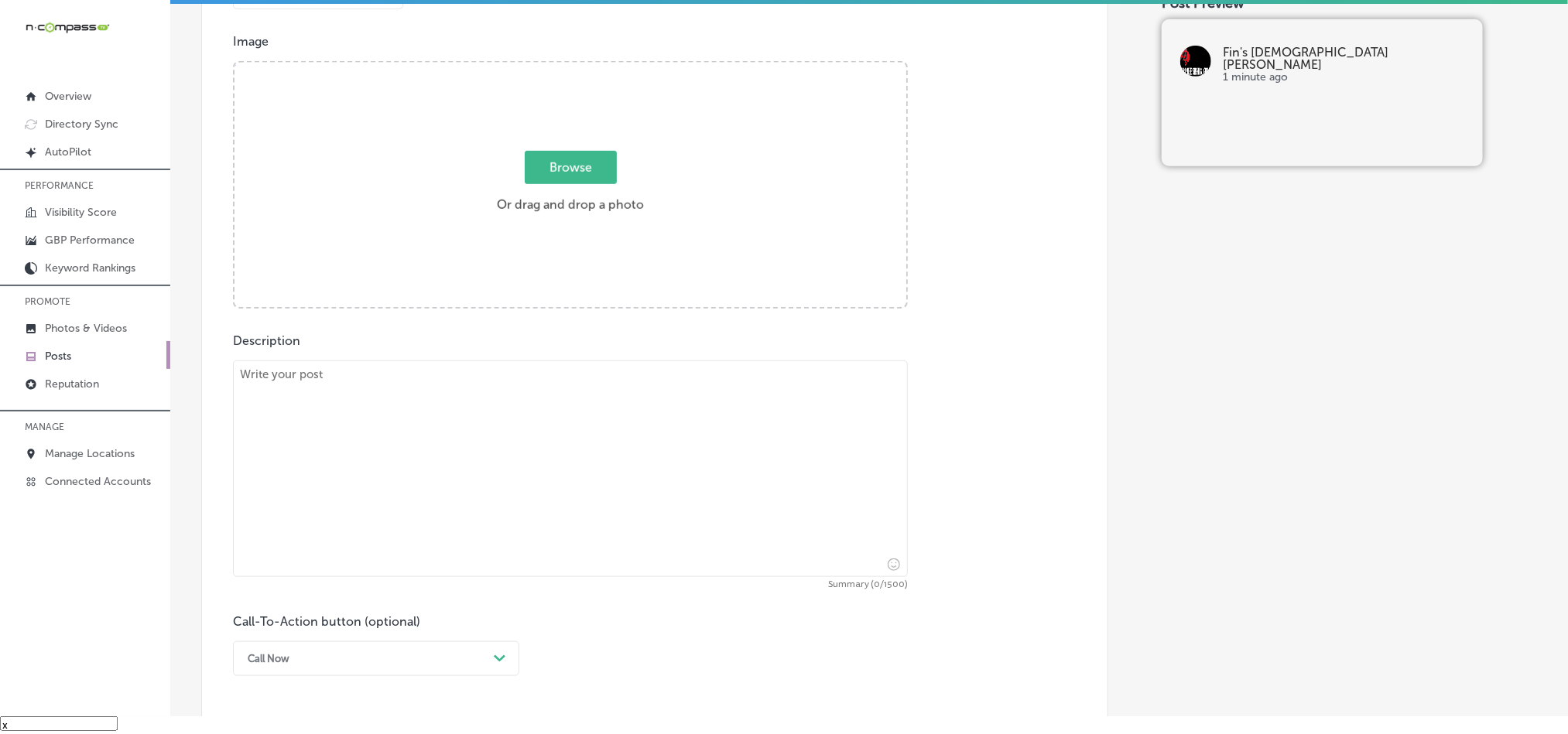
scroll to position [529, 0]
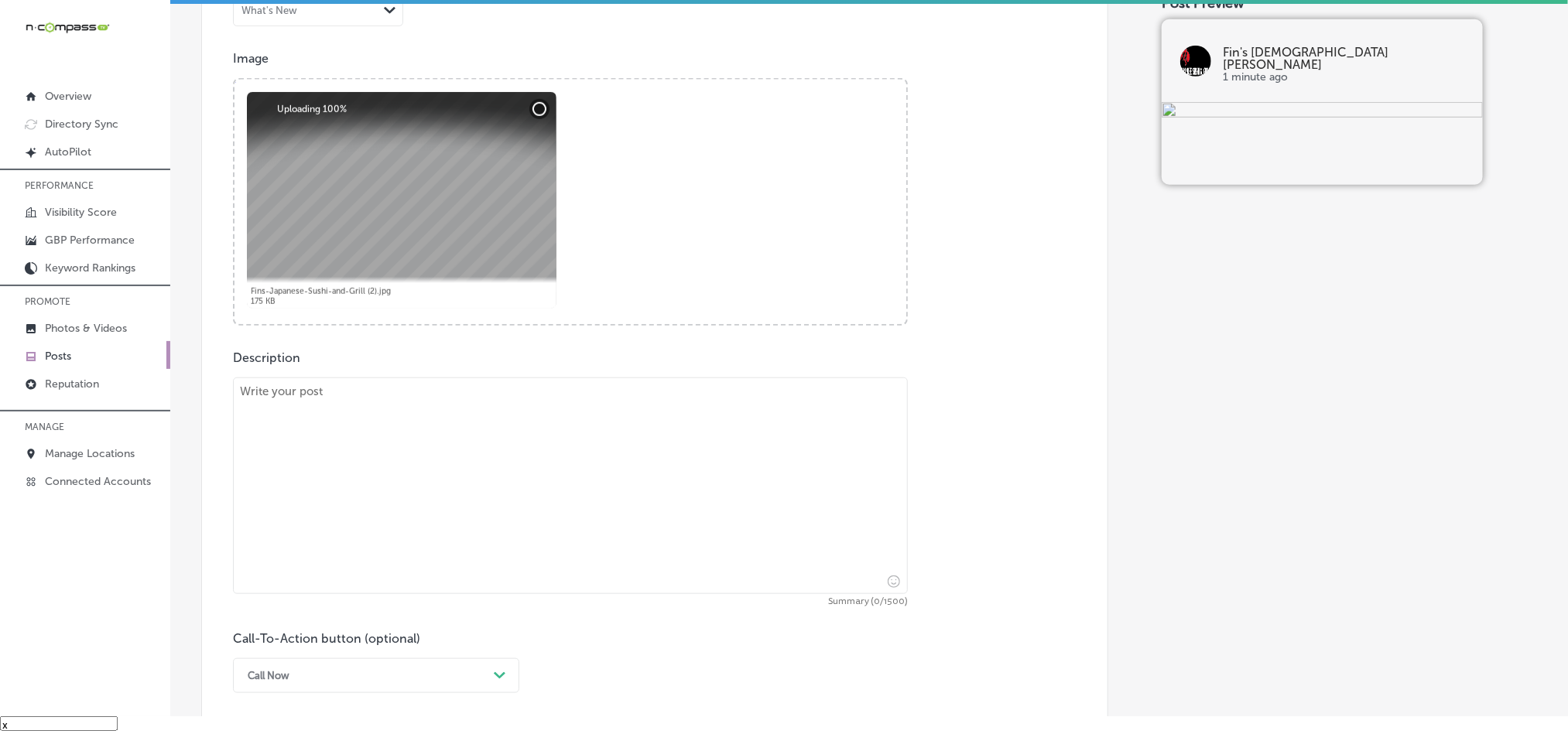
click at [476, 458] on textarea at bounding box center [570, 485] width 675 height 217
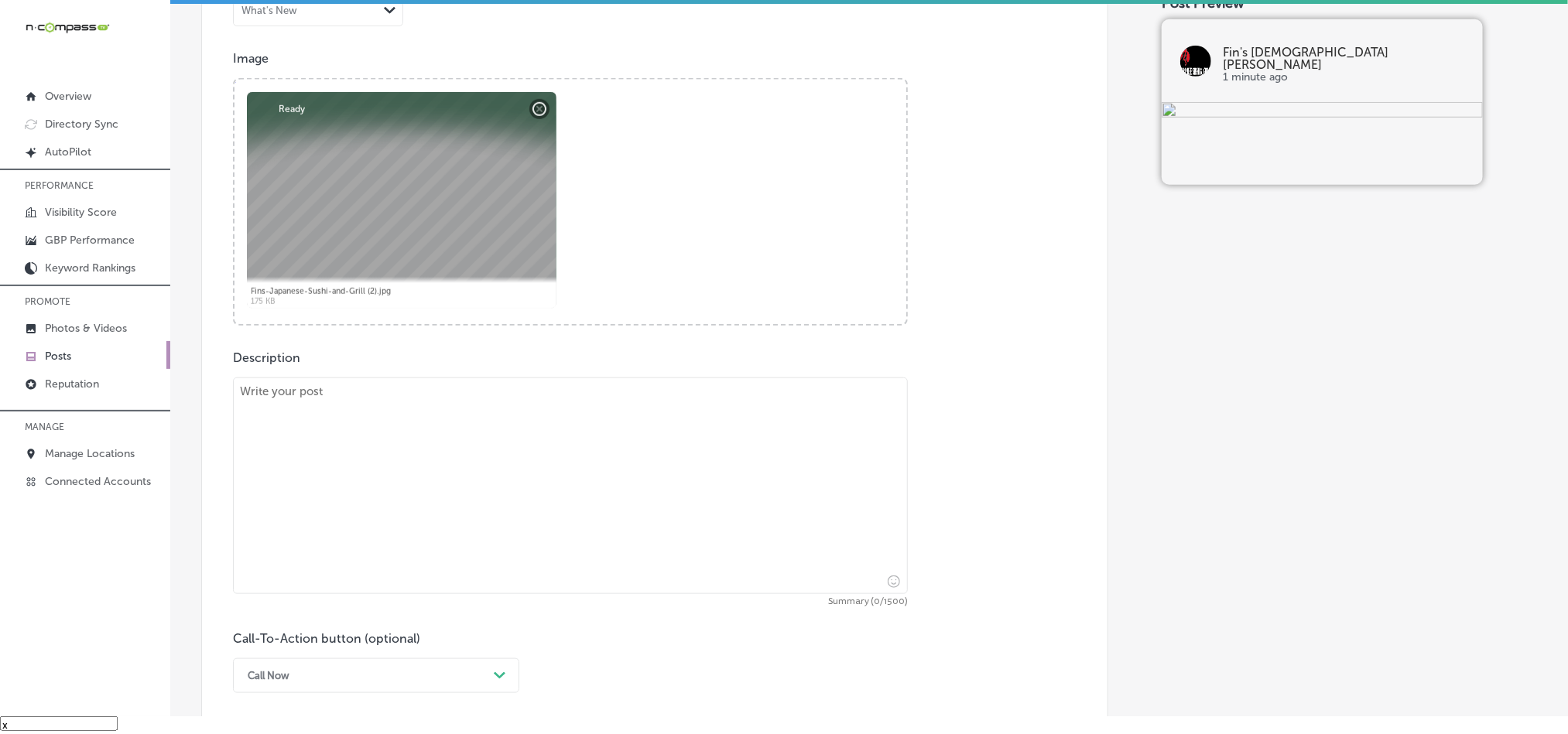
paste textarea "At Fin’s Japanese Sushi & Grill, we’re excited to welcome guests from [GEOGRAPH…"
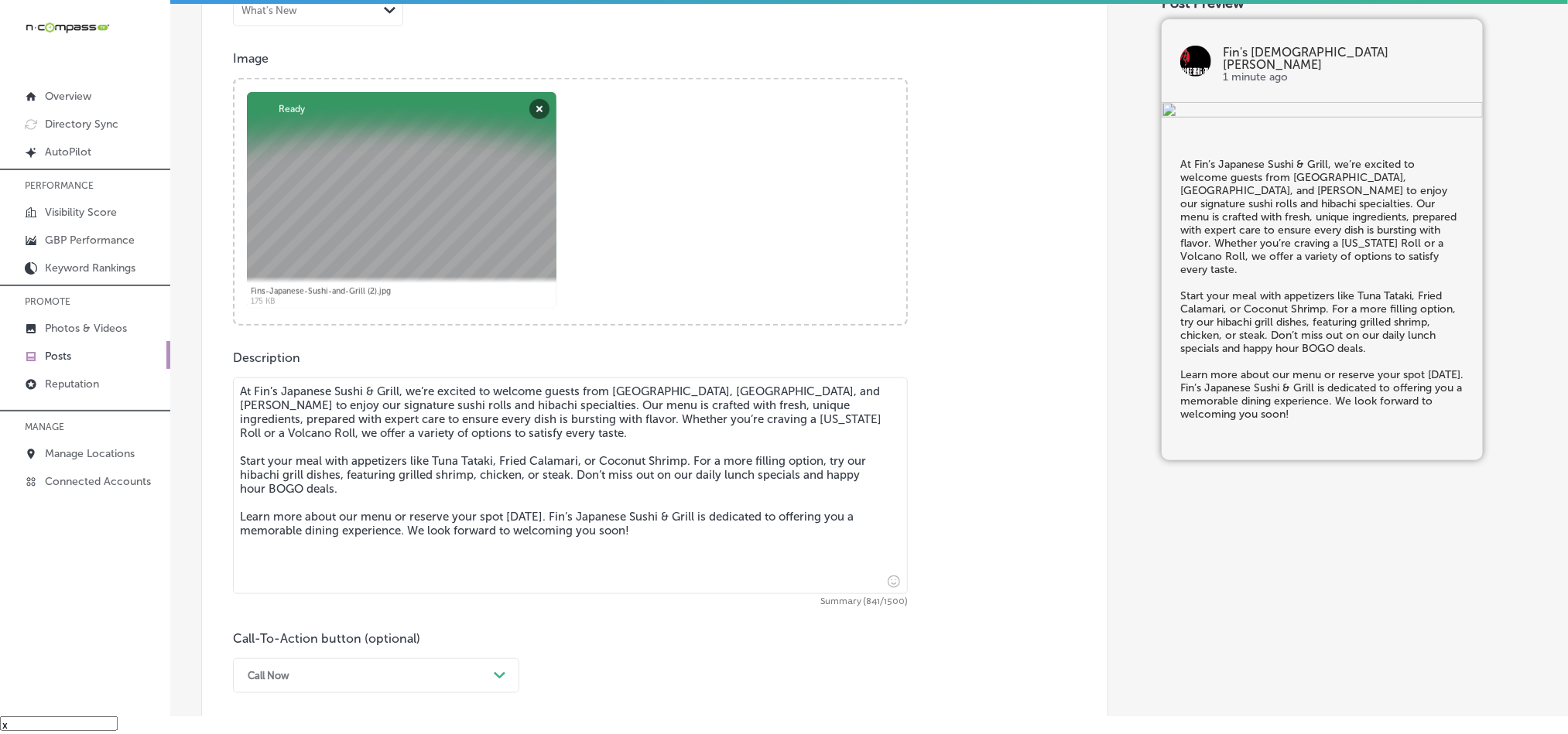
type textarea "At Fin’s Japanese Sushi & Grill, we’re excited to welcome guests from [GEOGRAPH…"
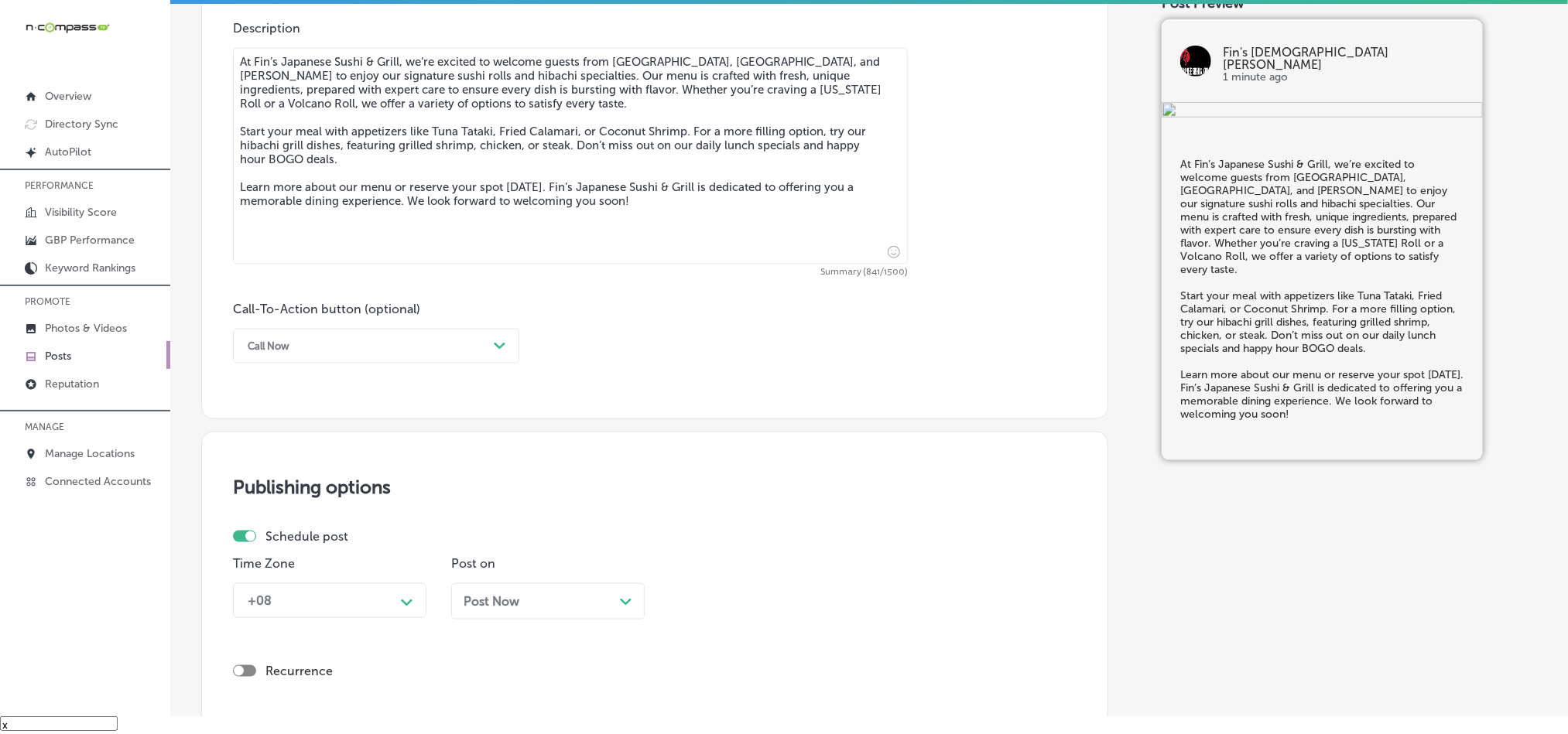
scroll to position [877, 0]
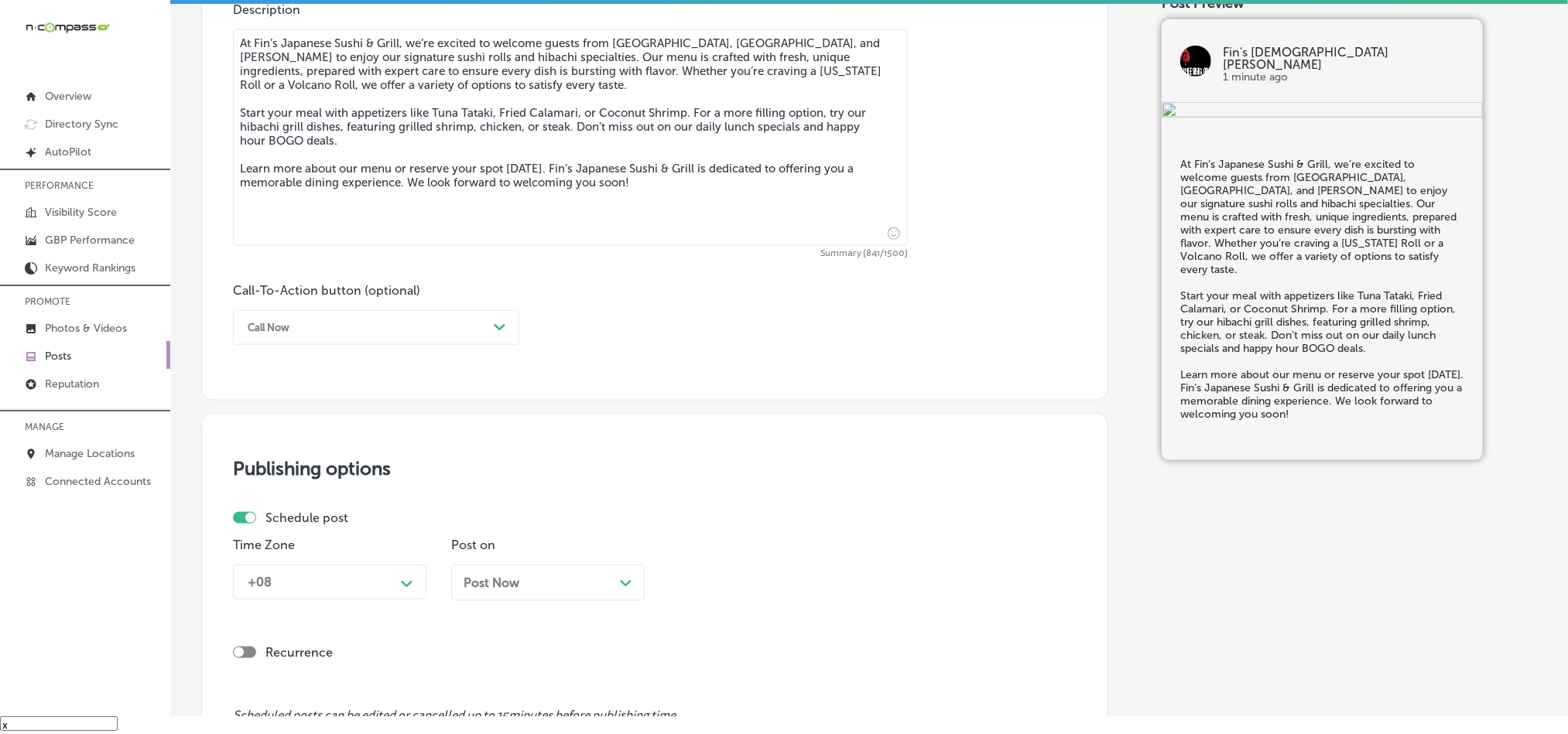
click at [328, 338] on div "Call Now" at bounding box center [364, 328] width 248 height 24
click at [274, 471] on div "Learn more" at bounding box center [376, 470] width 286 height 27
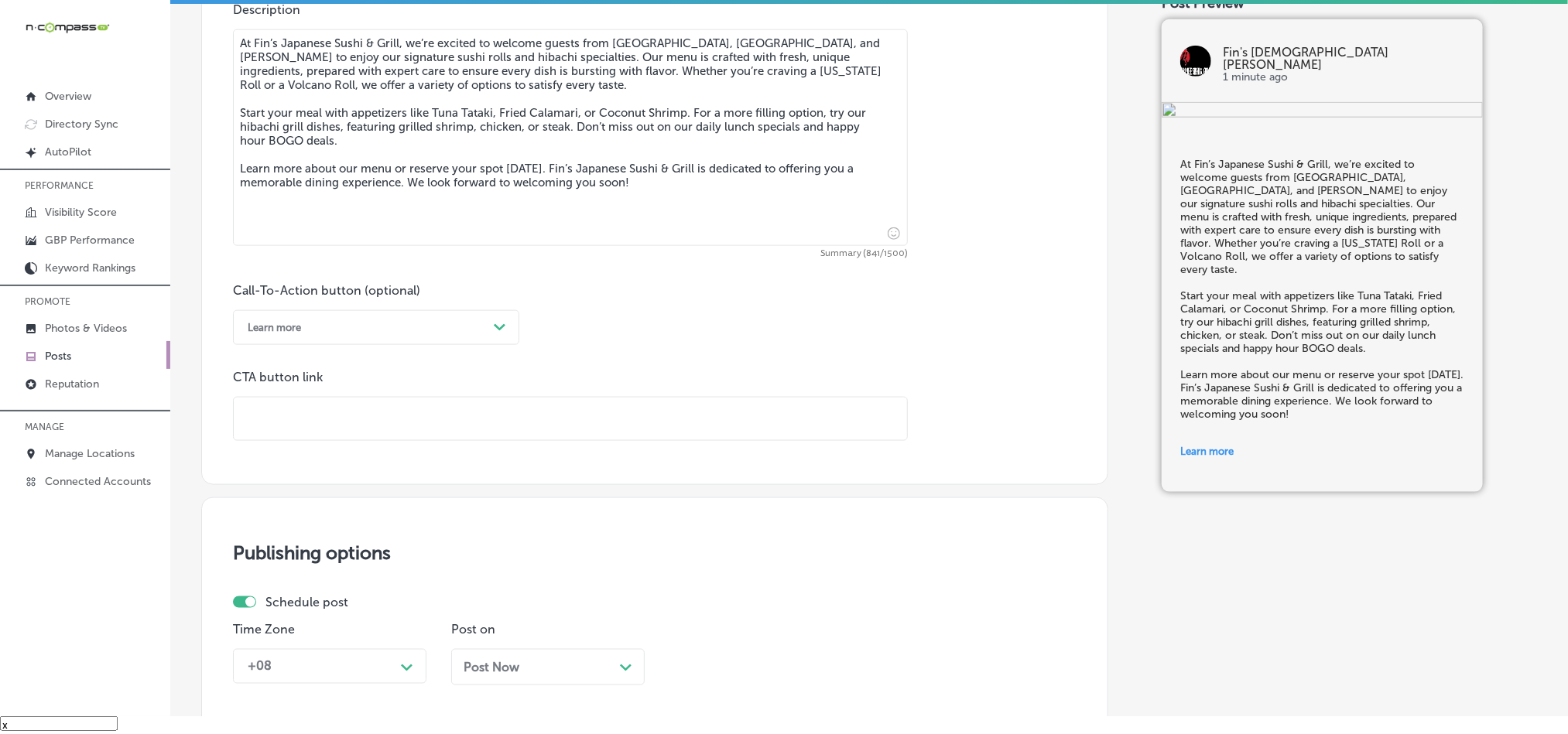
click at [358, 417] on input "text" at bounding box center [570, 419] width 673 height 42
paste input "[URL][DOMAIN_NAME]"
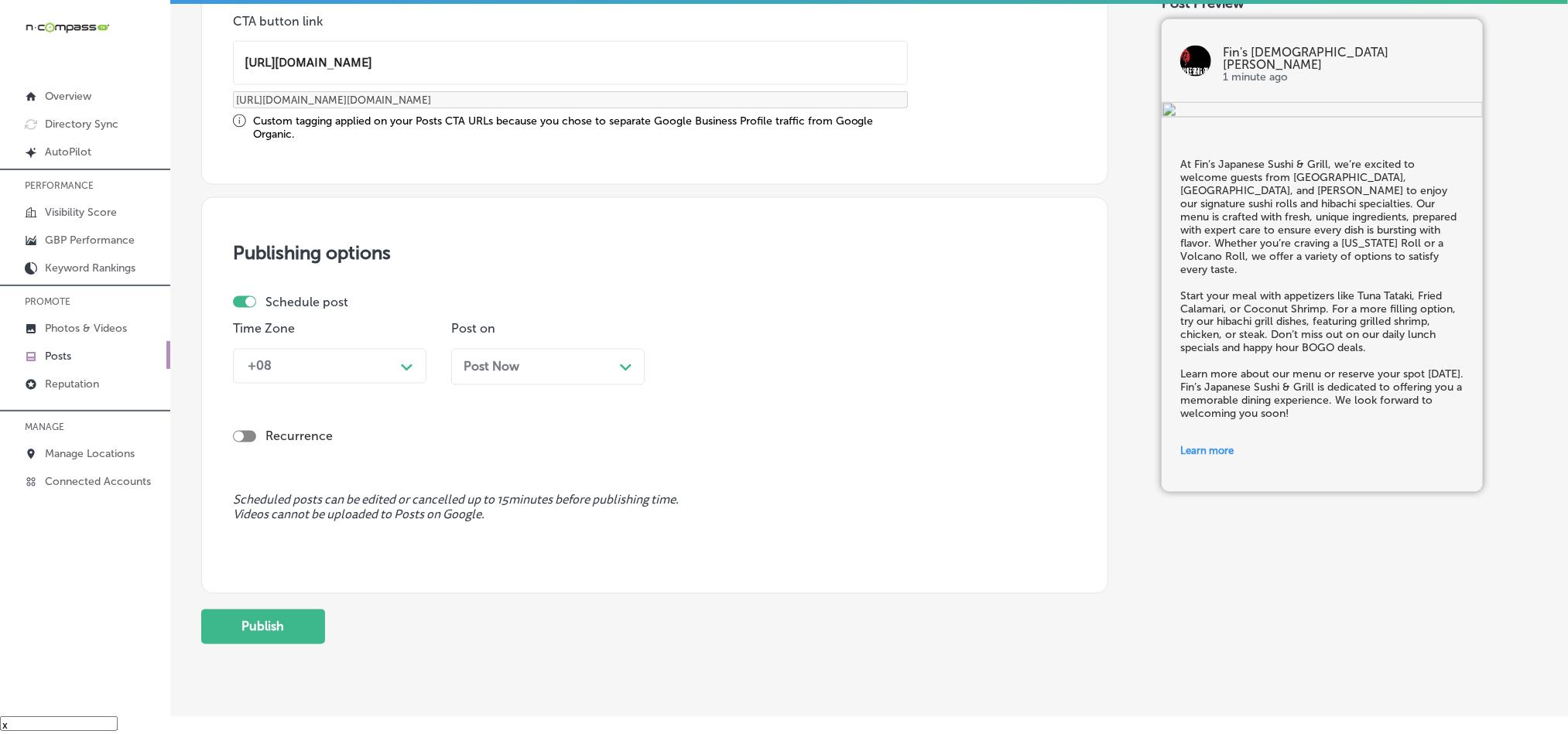
scroll to position [1263, 0]
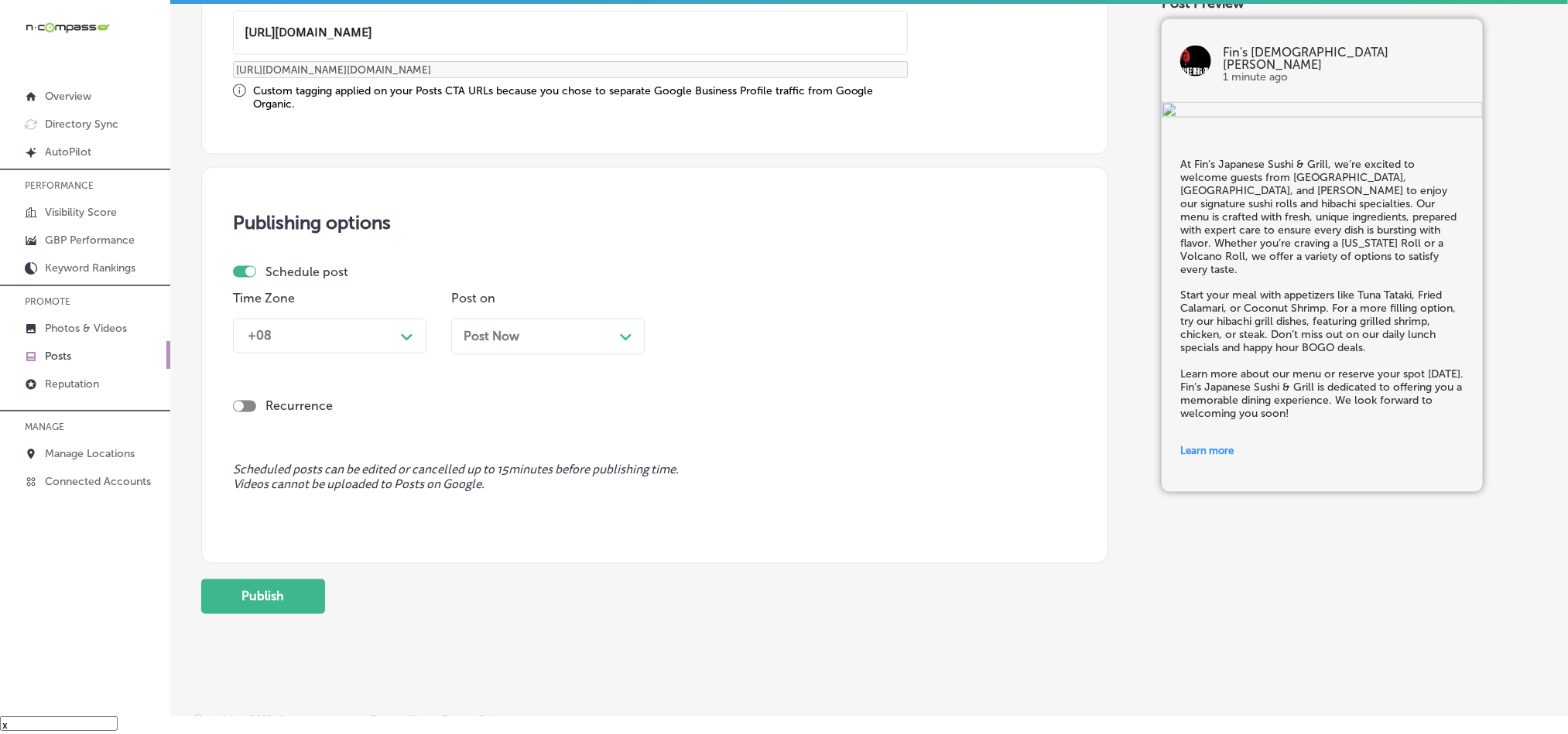
type input "[URL][DOMAIN_NAME]"
click at [365, 331] on div "+08" at bounding box center [318, 336] width 155 height 27
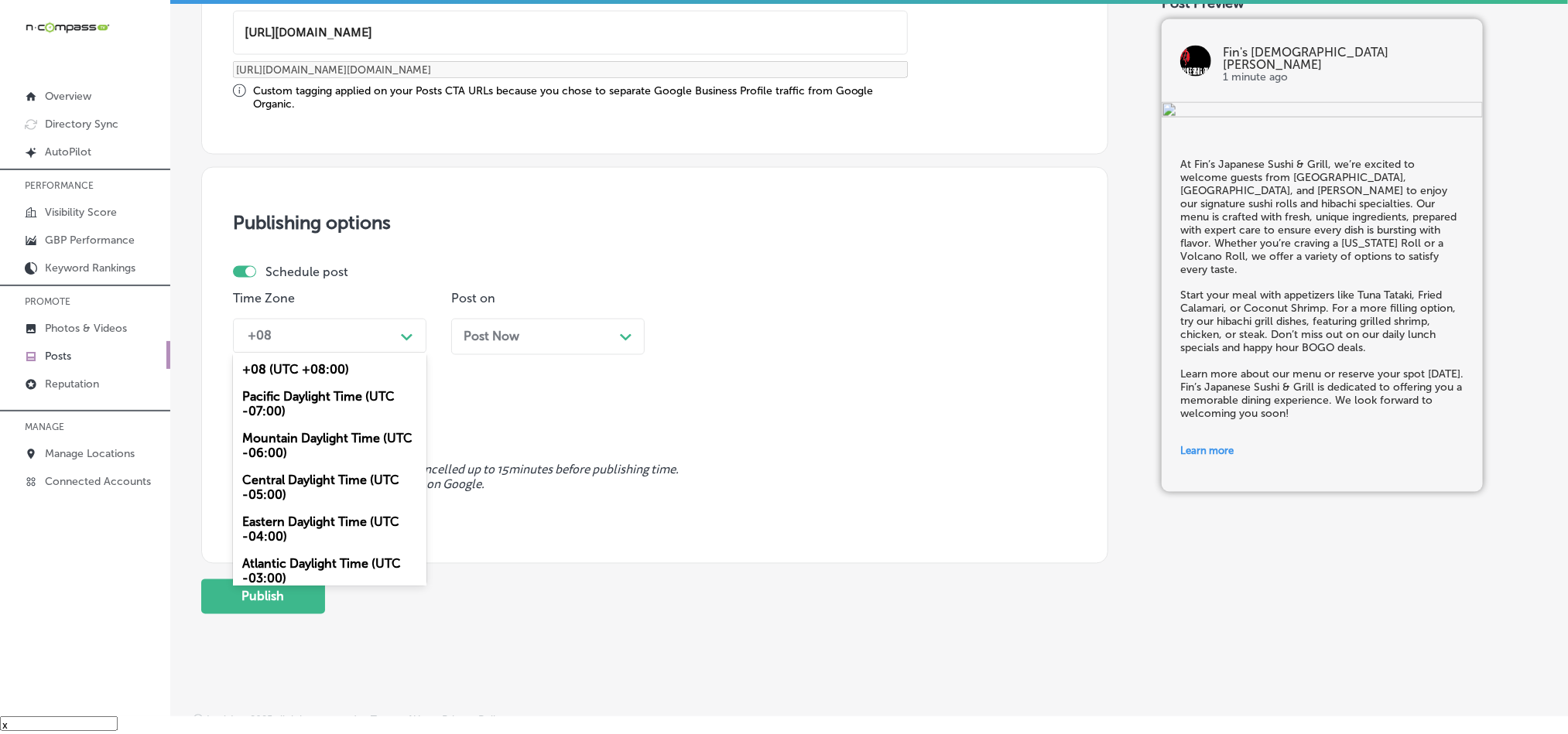
click at [300, 449] on div "Mountain Daylight Time (UTC -06:00)" at bounding box center [329, 446] width 193 height 41
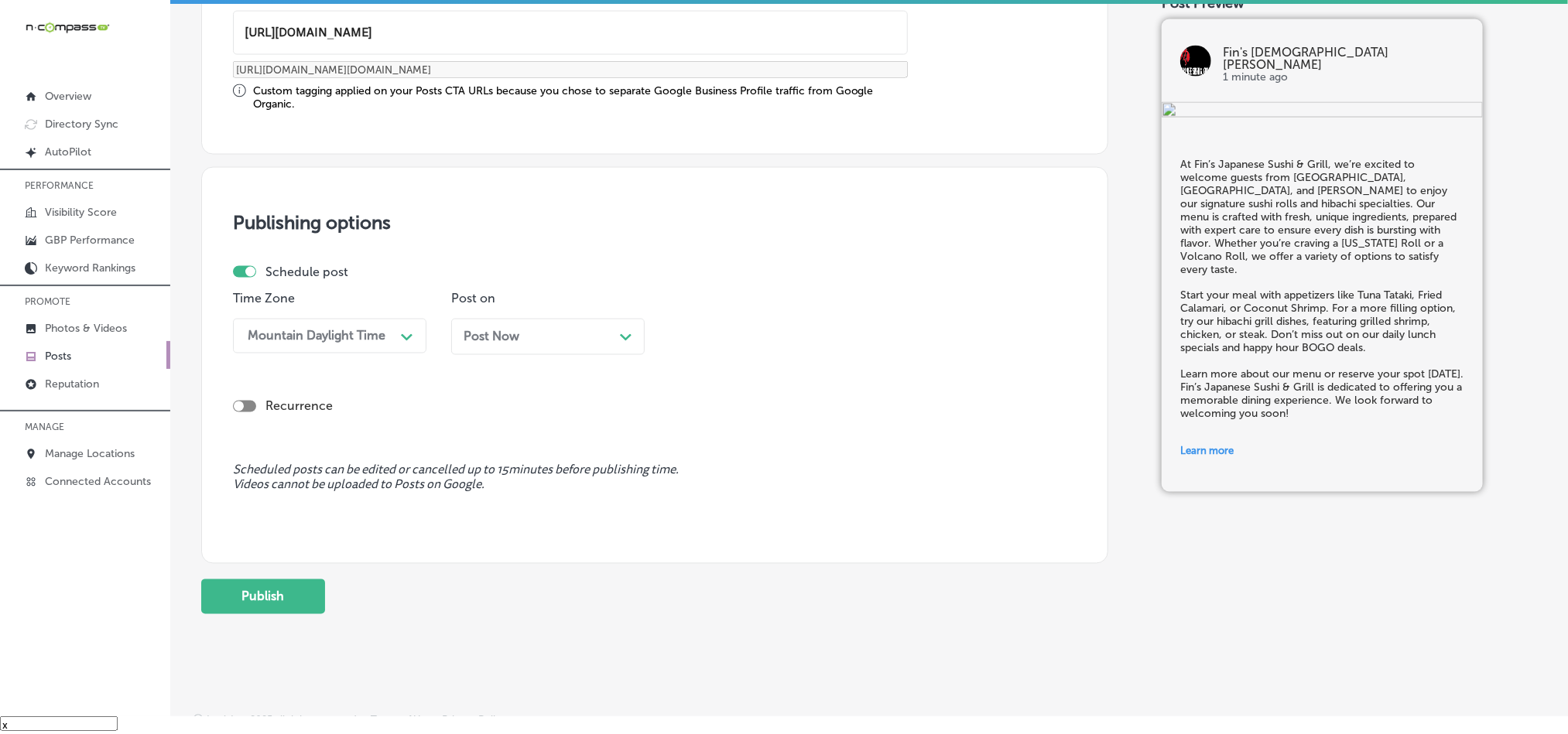
click at [511, 355] on div "Post Now Path Created with Sketch." at bounding box center [547, 337] width 193 height 37
click at [746, 326] on div "02:30 PM" at bounding box center [754, 336] width 155 height 27
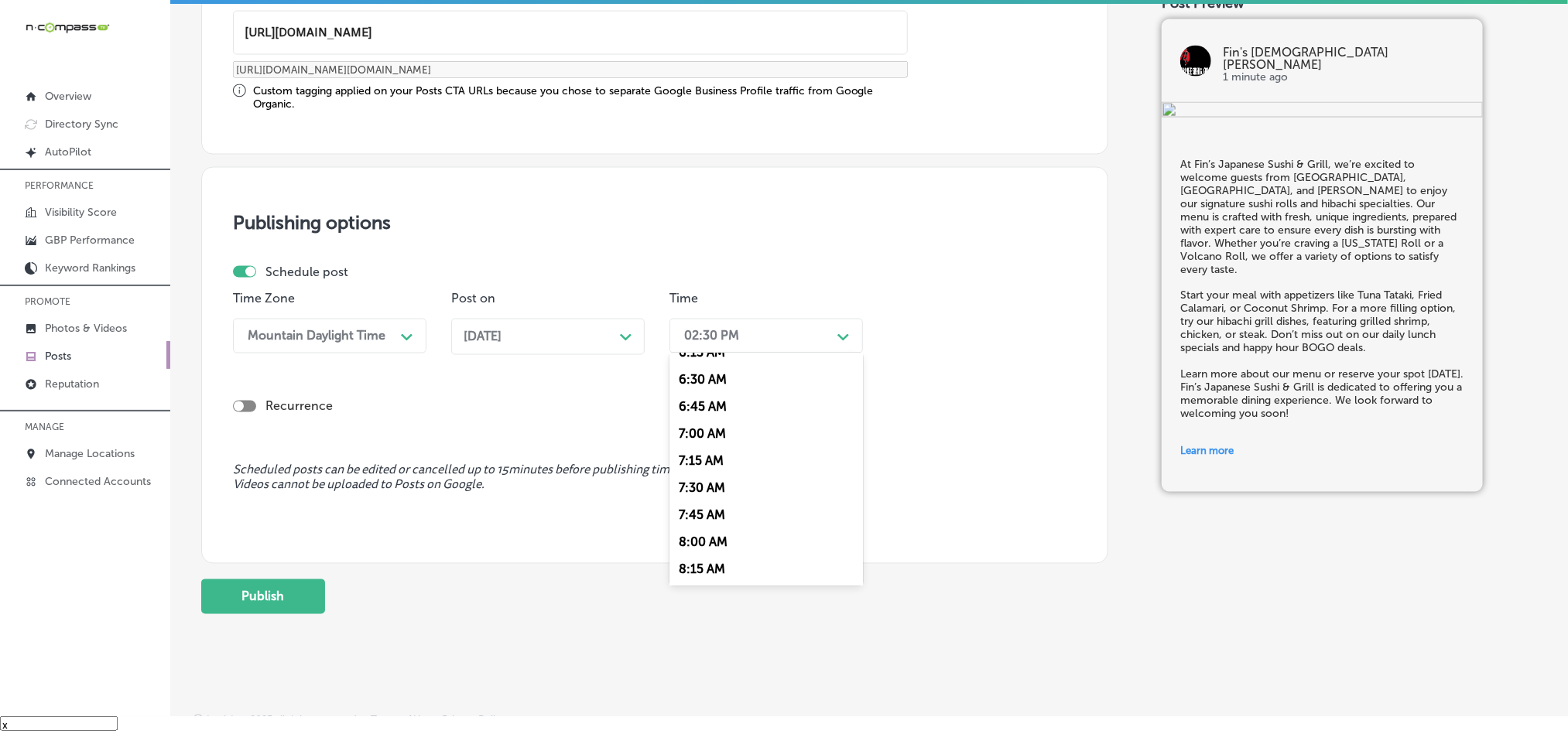
scroll to position [696, 0]
click at [688, 439] on div "7:00 AM" at bounding box center [766, 431] width 193 height 27
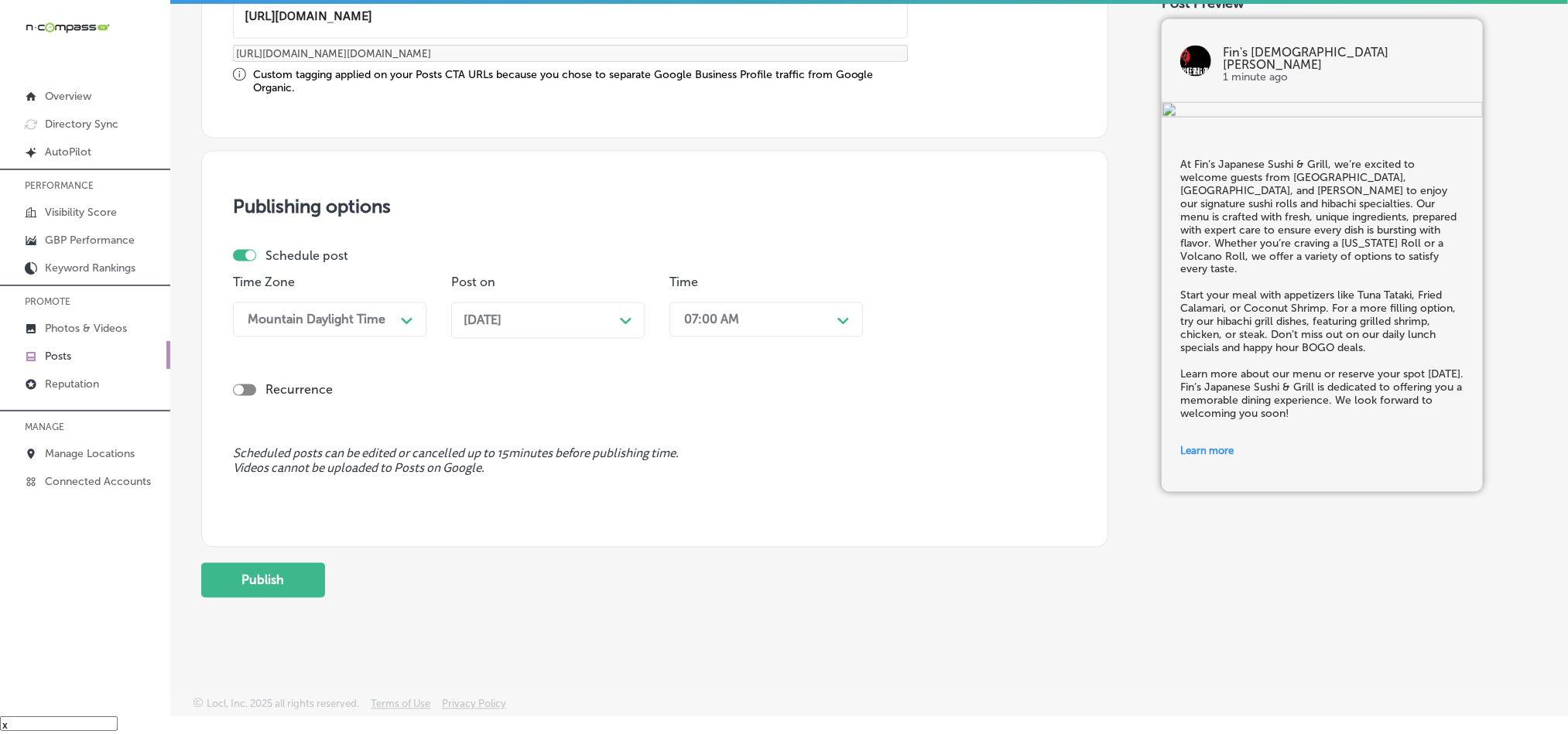
scroll to position [1287, 0]
click at [277, 571] on button "Publish" at bounding box center [263, 579] width 124 height 35
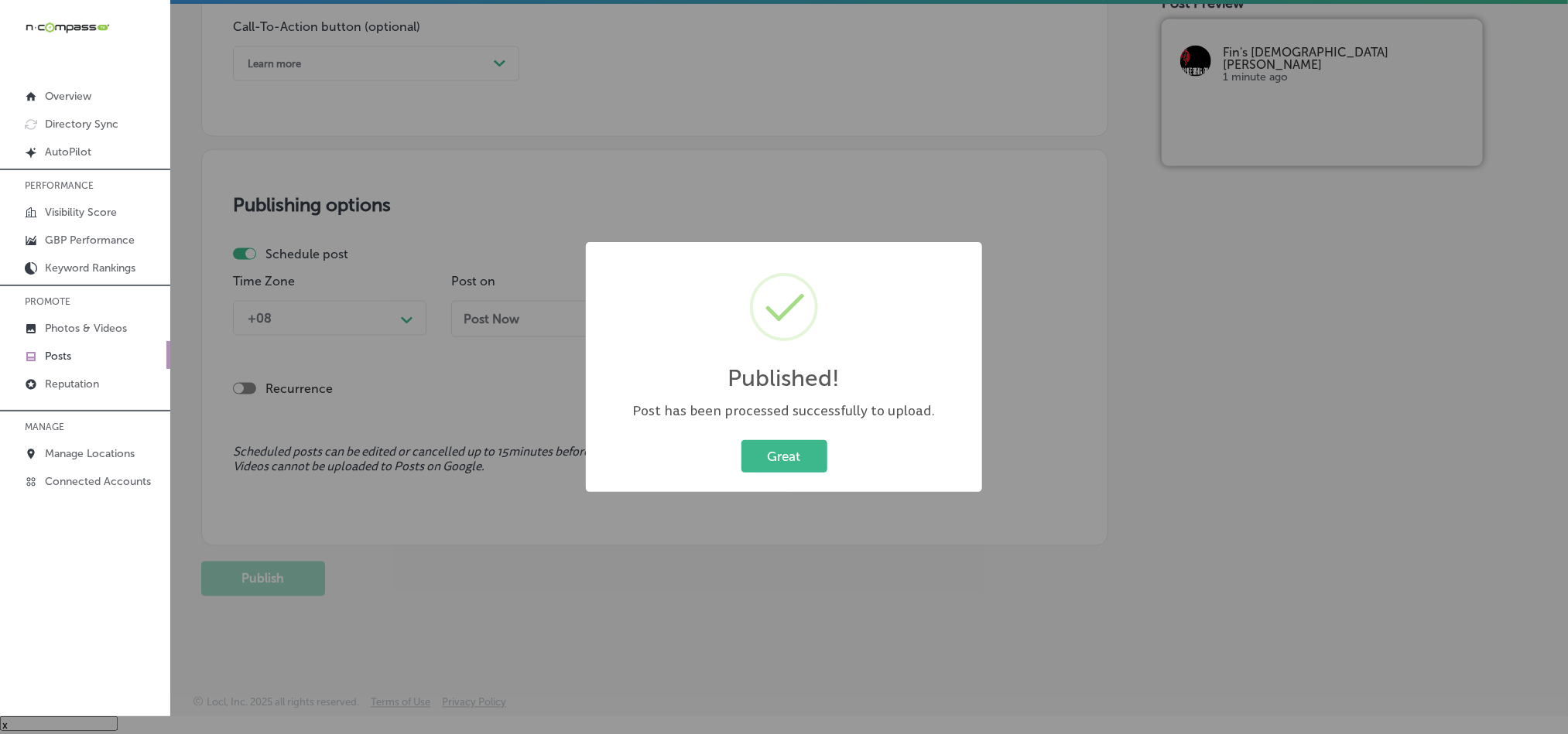
scroll to position [1148, 0]
click at [822, 448] on button "Great" at bounding box center [784, 456] width 86 height 32
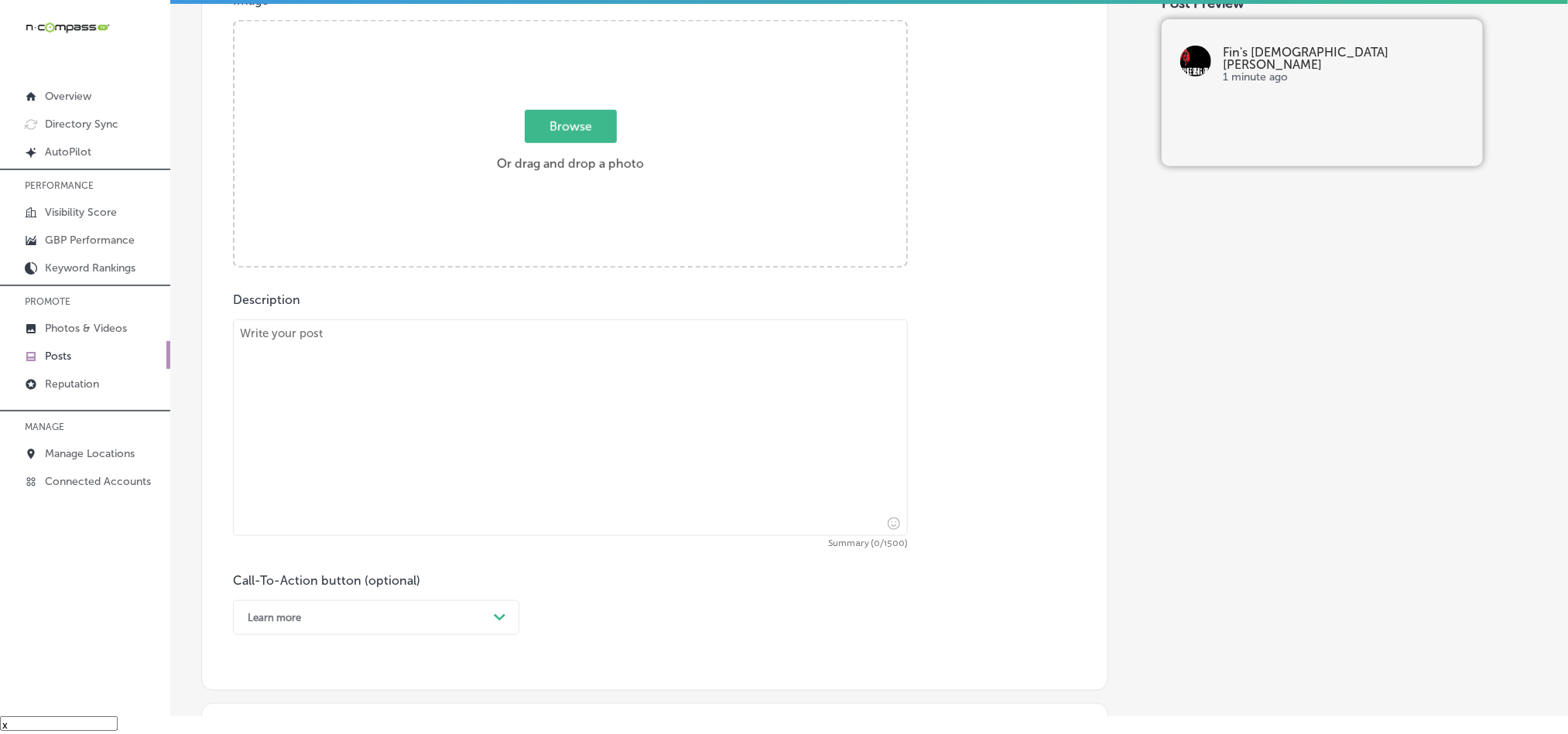
scroll to position [568, 0]
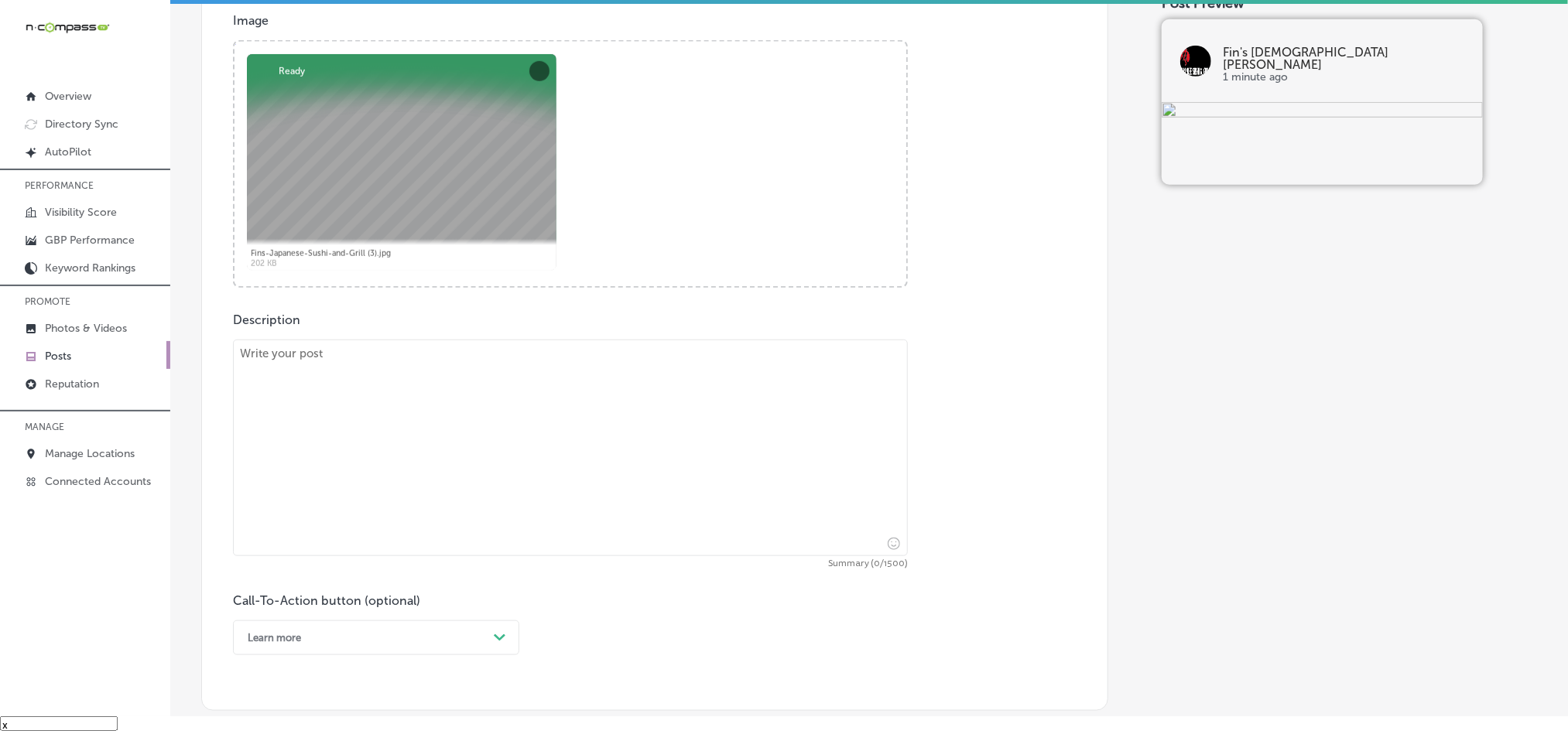
click at [576, 472] on textarea at bounding box center [570, 448] width 675 height 217
paste textarea "At Fin’s Japanese Sushi & Grill, we are proud to serve customers from [GEOGRAPH…"
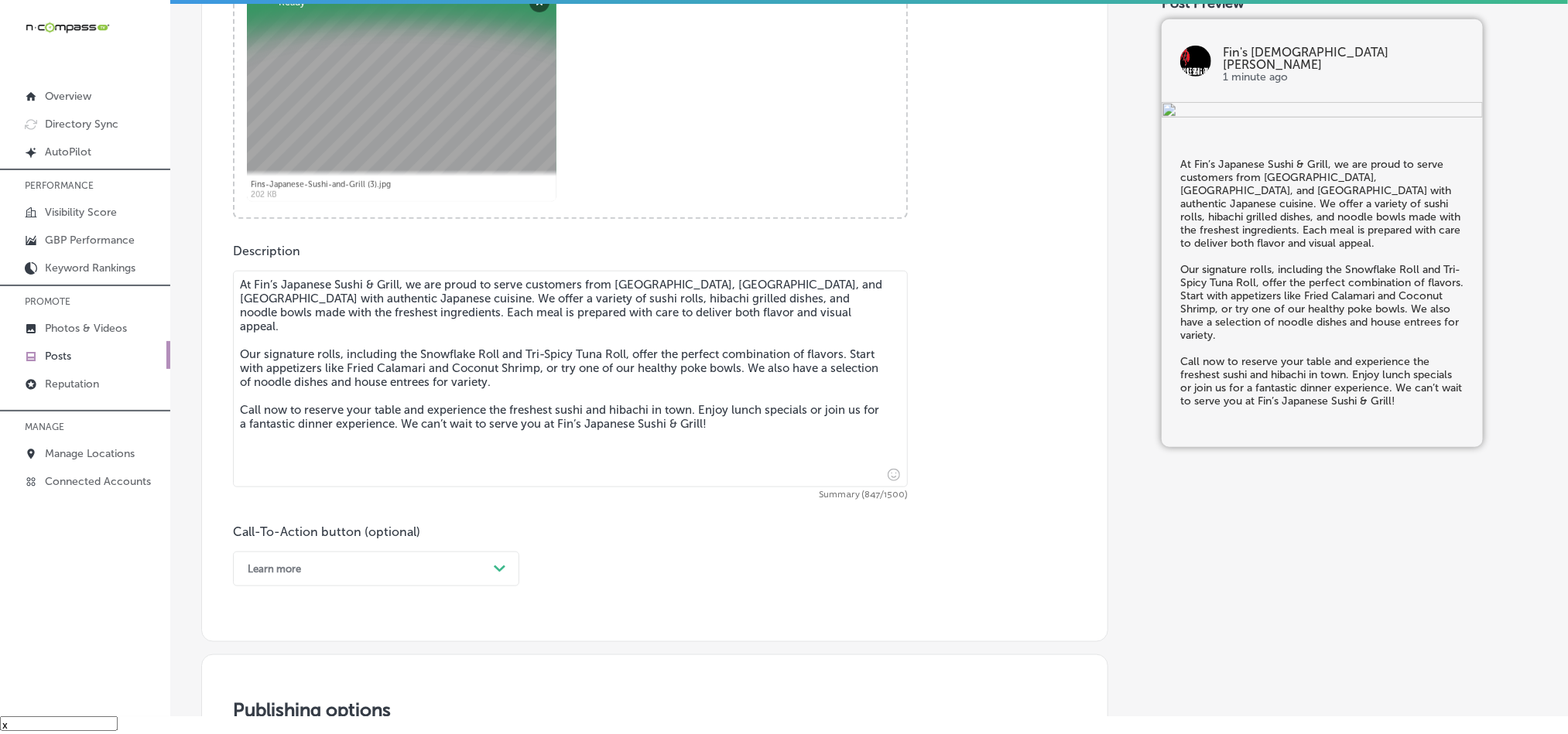
scroll to position [761, 0]
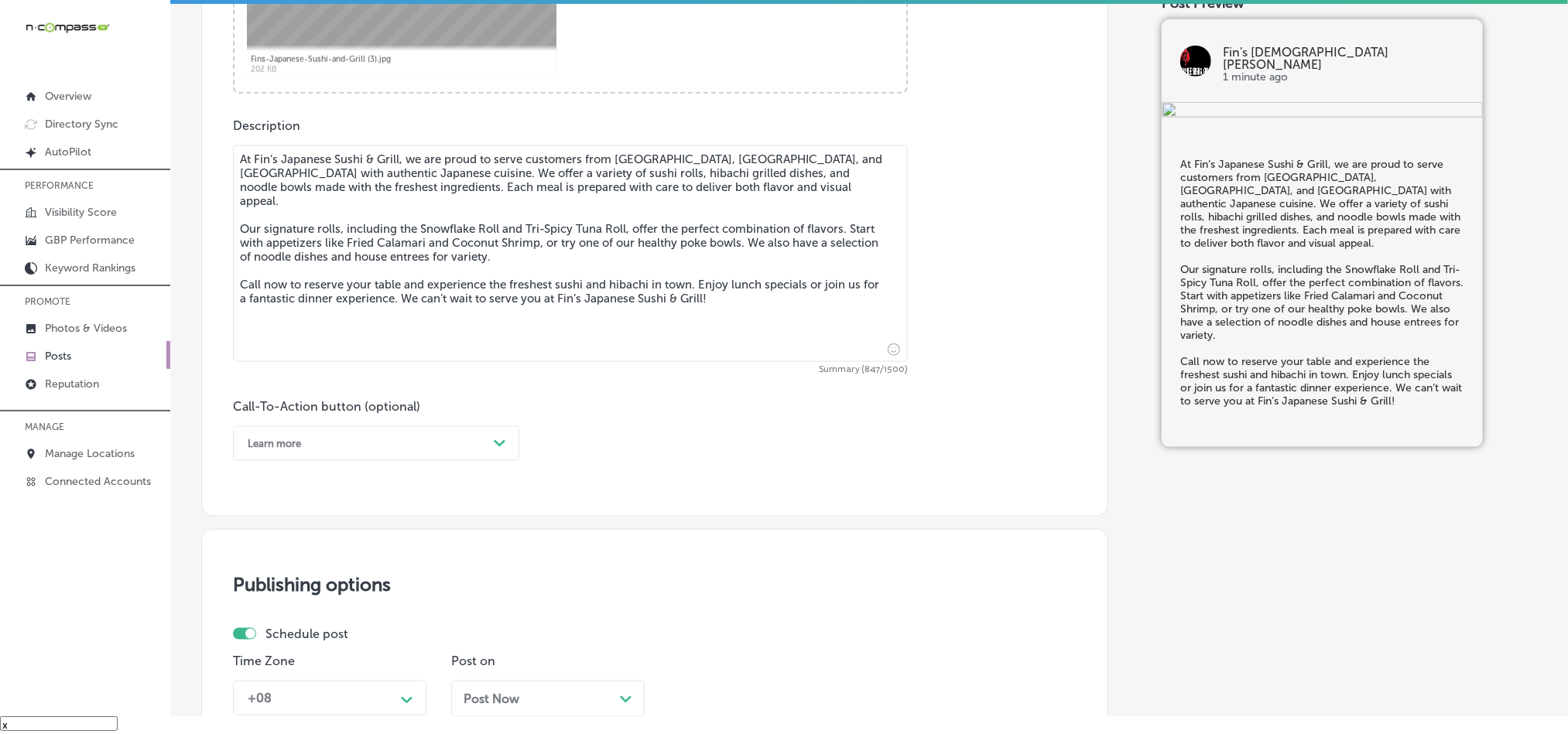
type textarea "At Fin’s Japanese Sushi & Grill, we are proud to serve customers from [GEOGRAPH…"
click at [453, 451] on div "Learn more" at bounding box center [364, 443] width 248 height 24
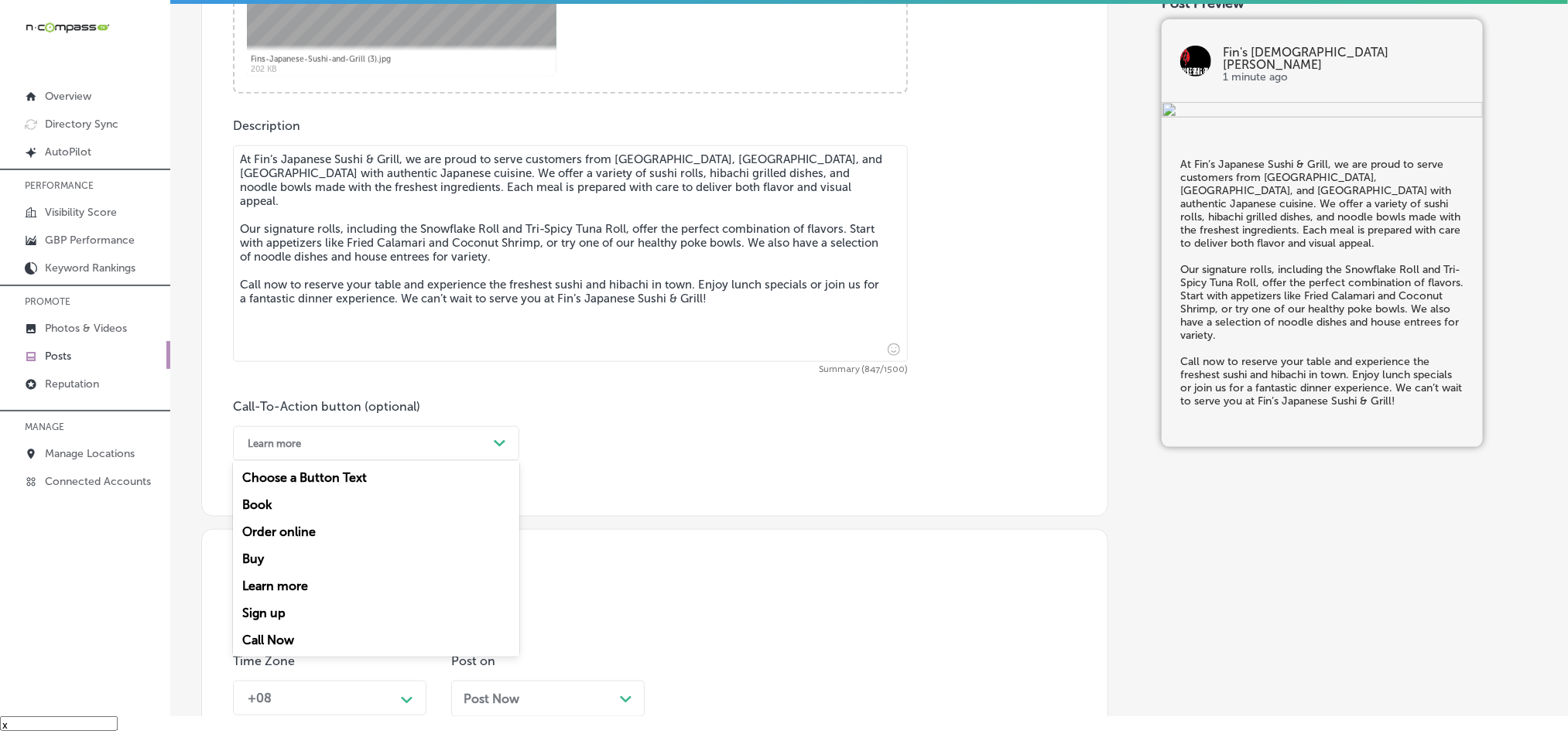
click at [267, 634] on div "Call Now" at bounding box center [376, 640] width 286 height 27
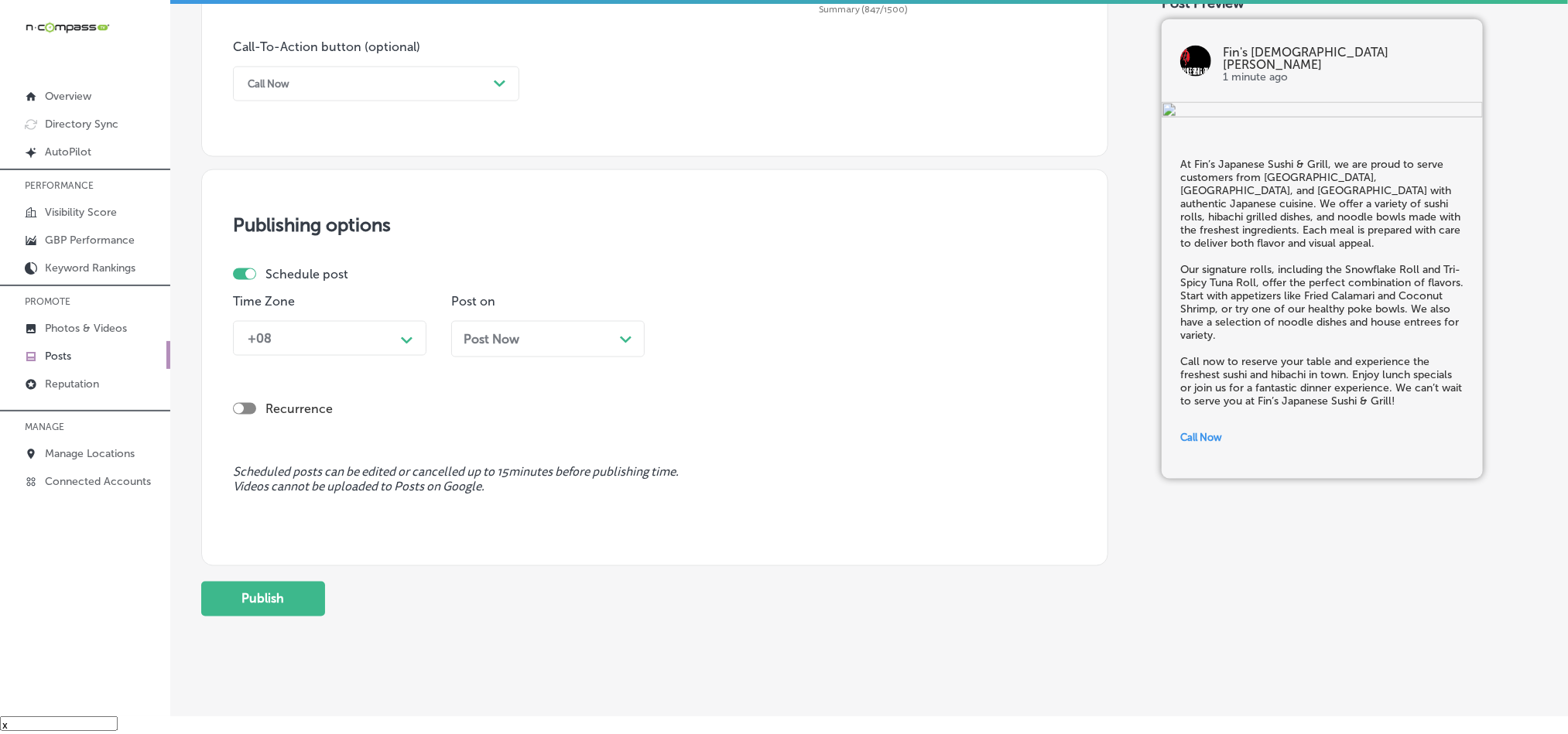
scroll to position [1148, 0]
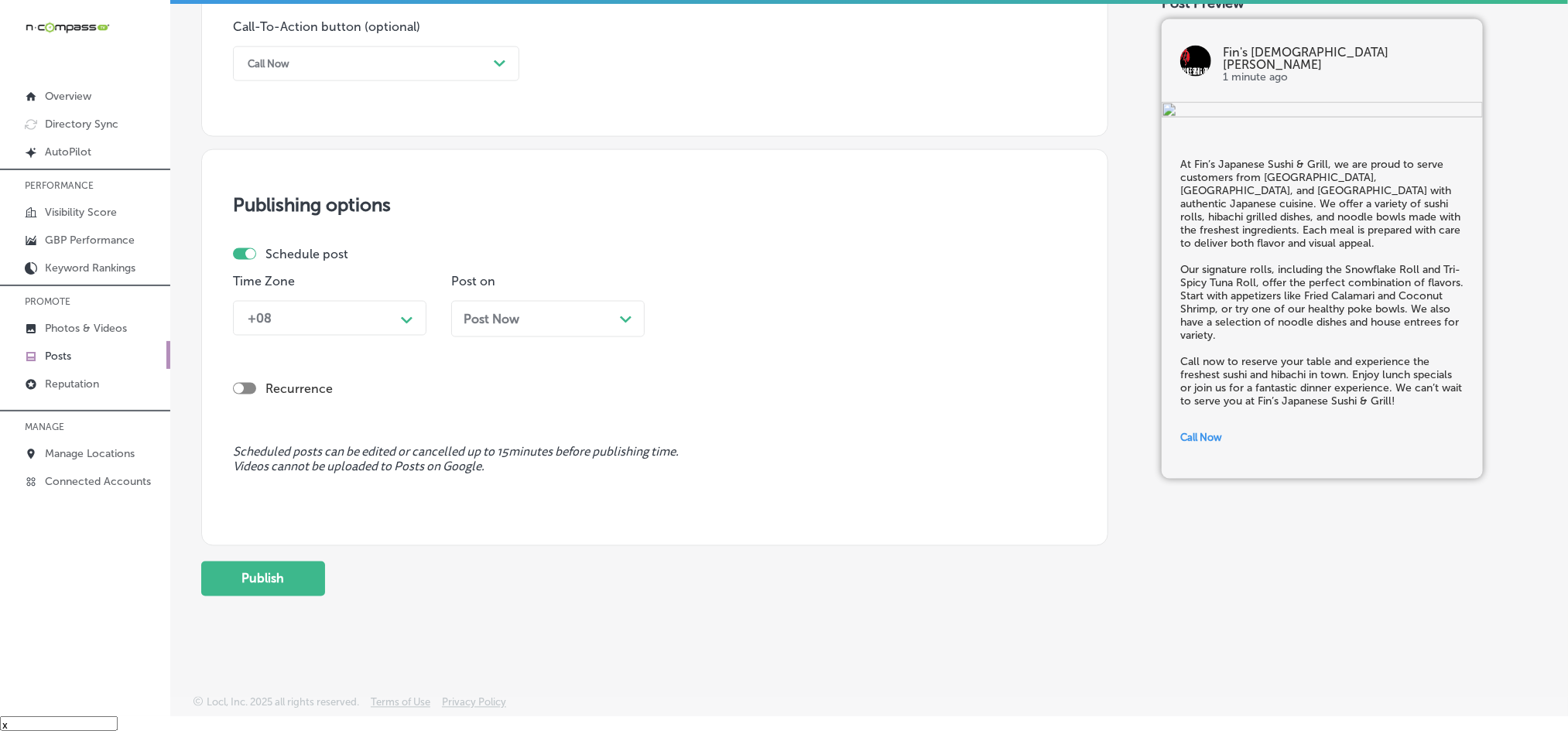
click at [374, 305] on div "+08" at bounding box center [318, 318] width 155 height 27
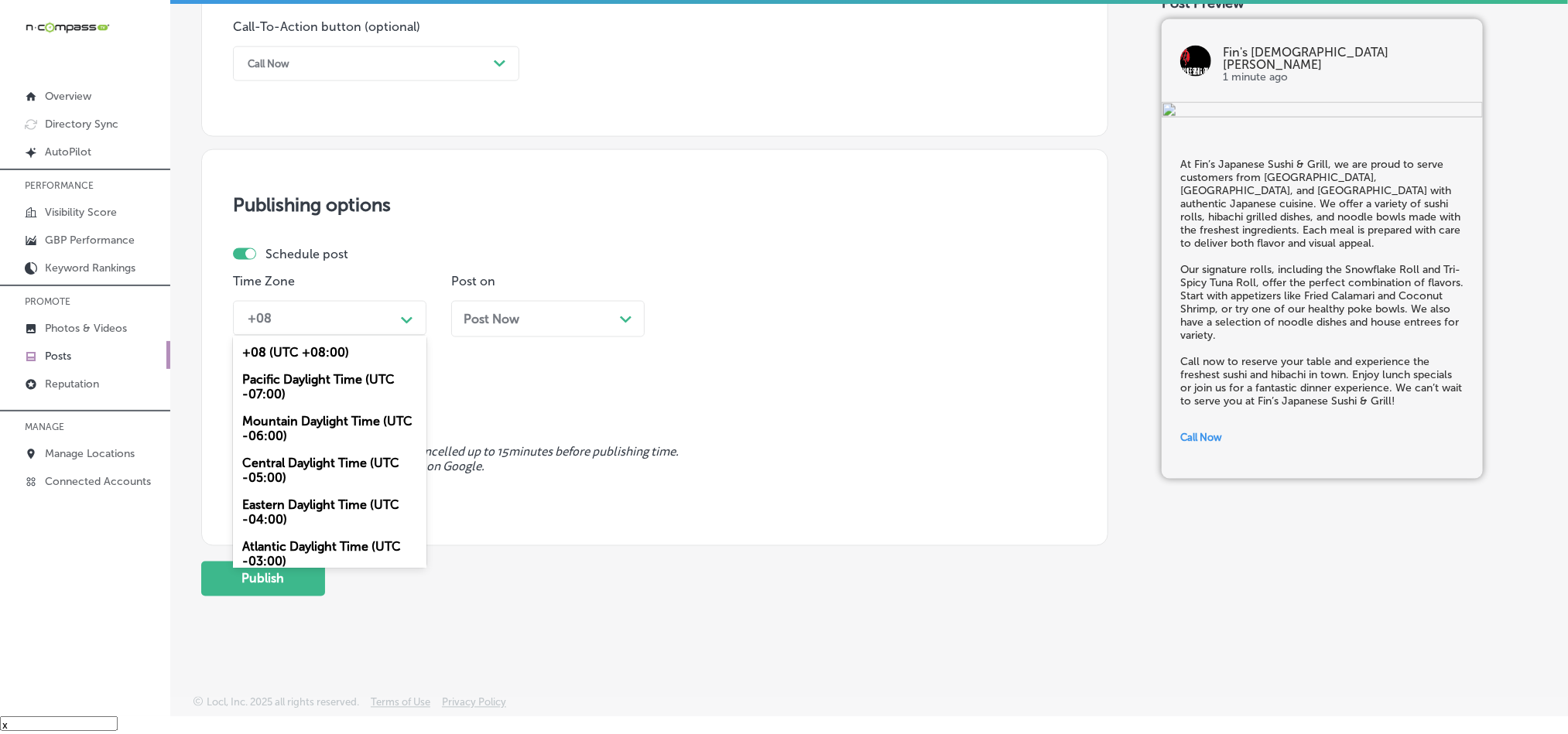
click at [284, 422] on div "Mountain Daylight Time (UTC -06:00)" at bounding box center [329, 428] width 193 height 41
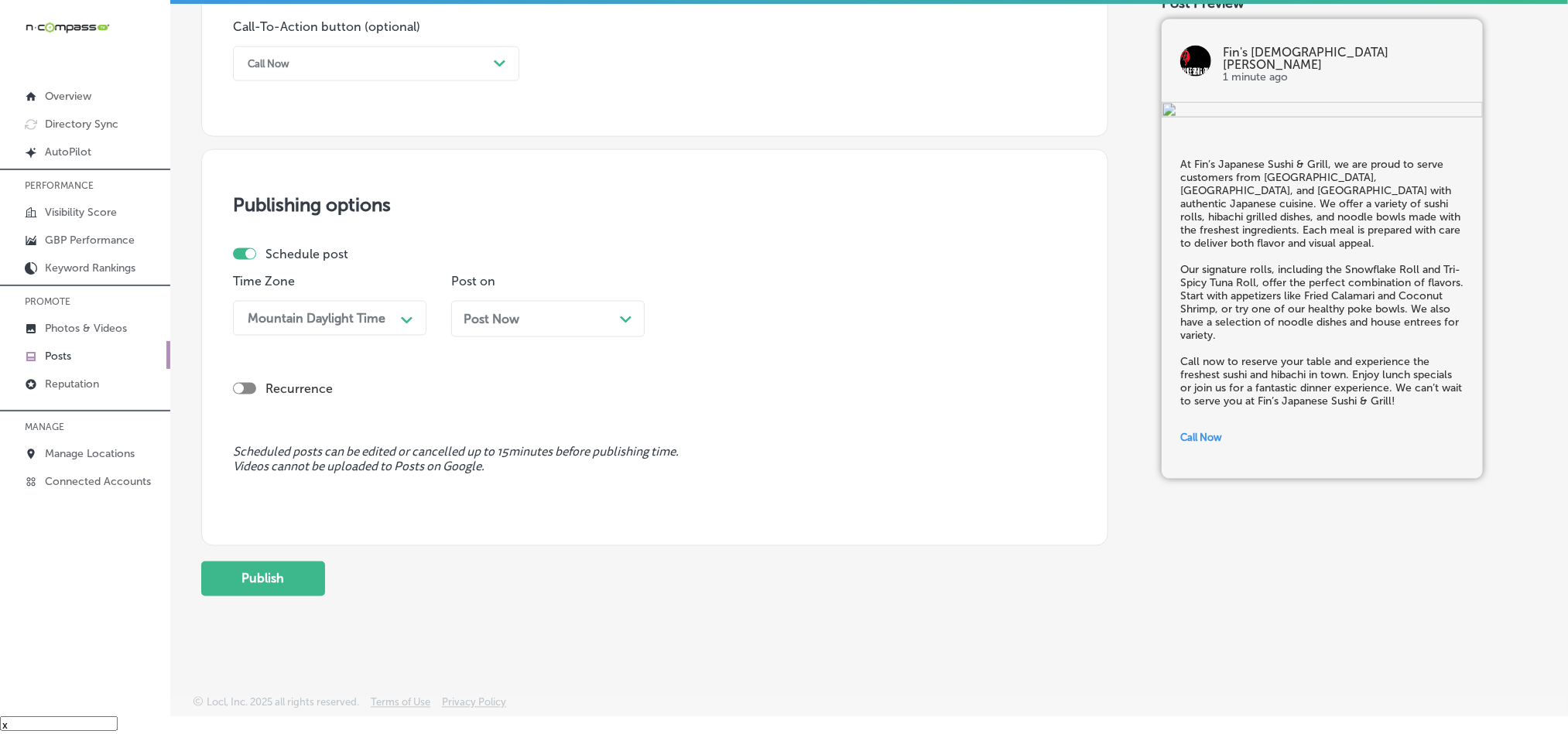
click at [562, 290] on div "Post on Post Now Path Created with Sketch." at bounding box center [547, 311] width 193 height 75
click at [567, 317] on div "Post Now Path Created with Sketch." at bounding box center [548, 319] width 169 height 15
click at [808, 313] on div "02:30 PM" at bounding box center [754, 318] width 155 height 27
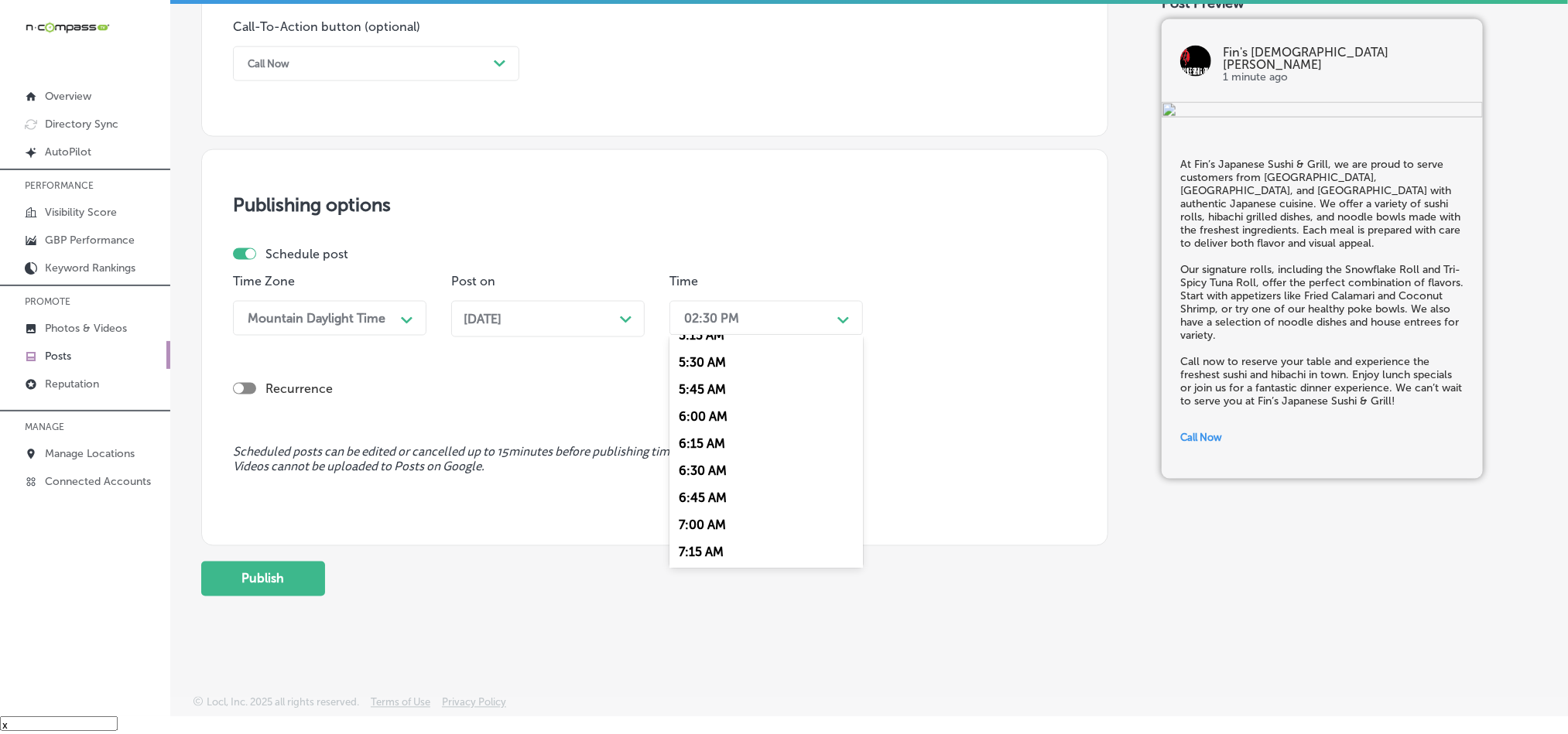
scroll to position [618, 0]
click at [701, 490] on div "7:00 AM" at bounding box center [766, 492] width 193 height 27
click at [611, 307] on div "[DATE] Path Created with Sketch." at bounding box center [547, 319] width 193 height 37
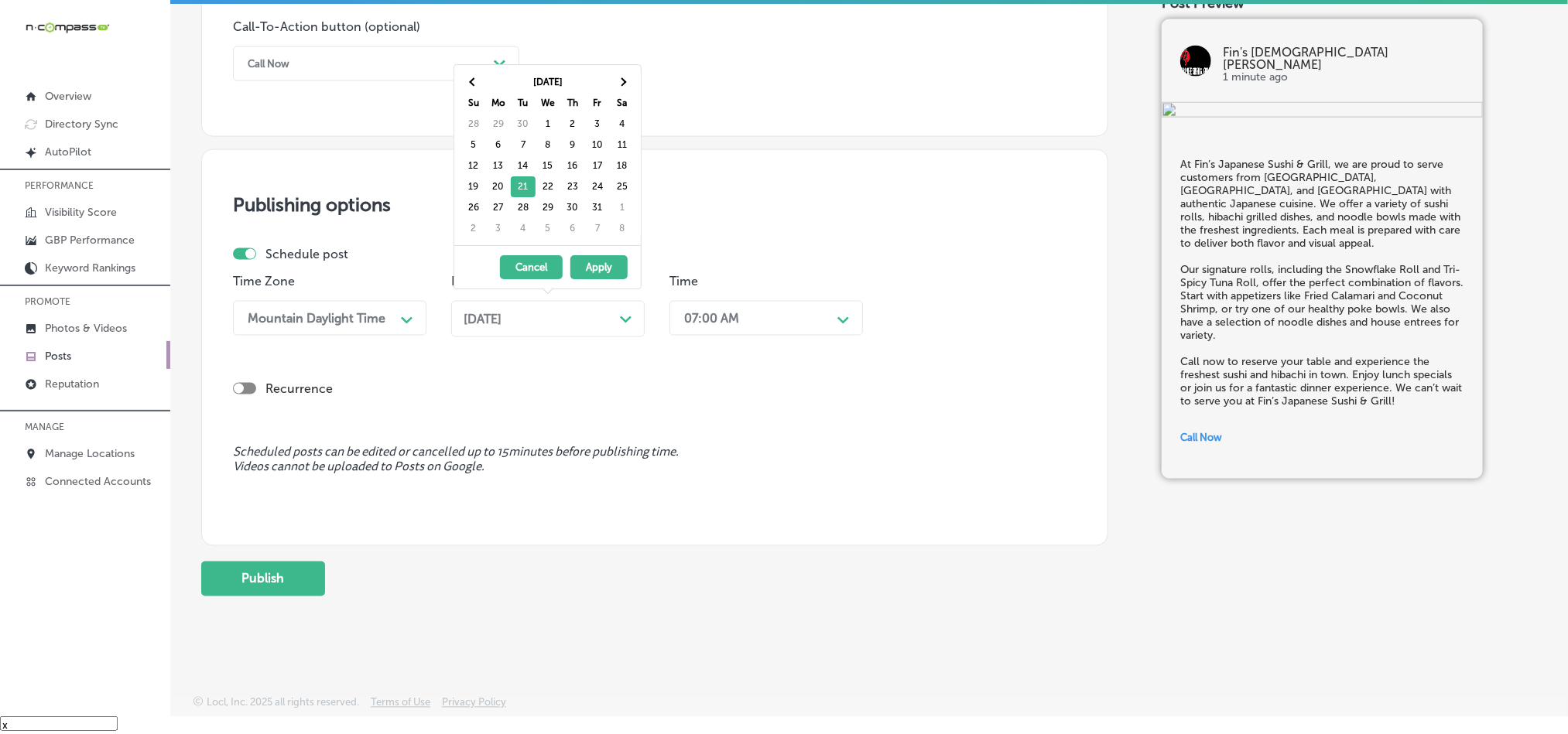
click at [648, 395] on div "Recurrence" at bounding box center [655, 388] width 844 height 15
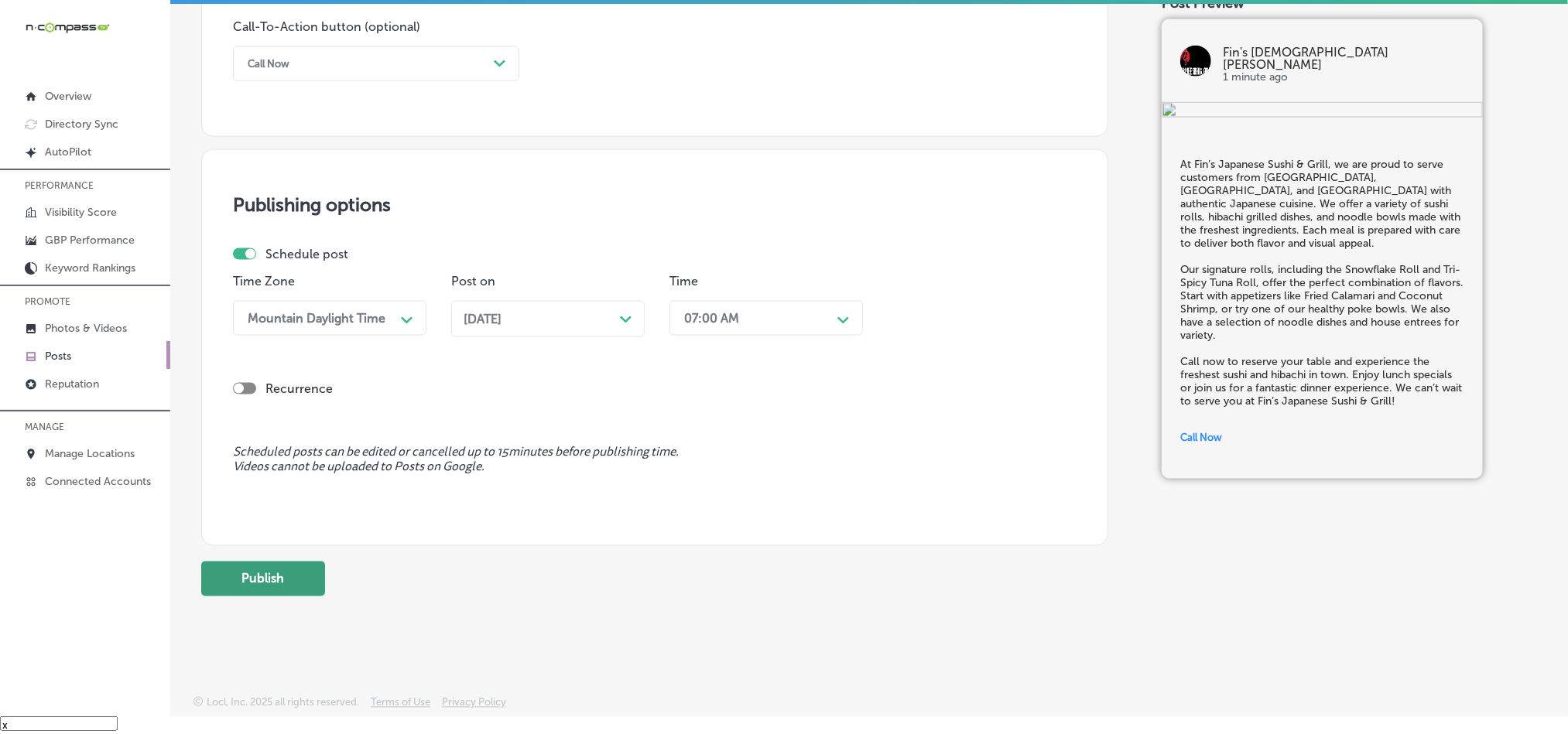
click at [242, 578] on button "Publish" at bounding box center [263, 579] width 124 height 35
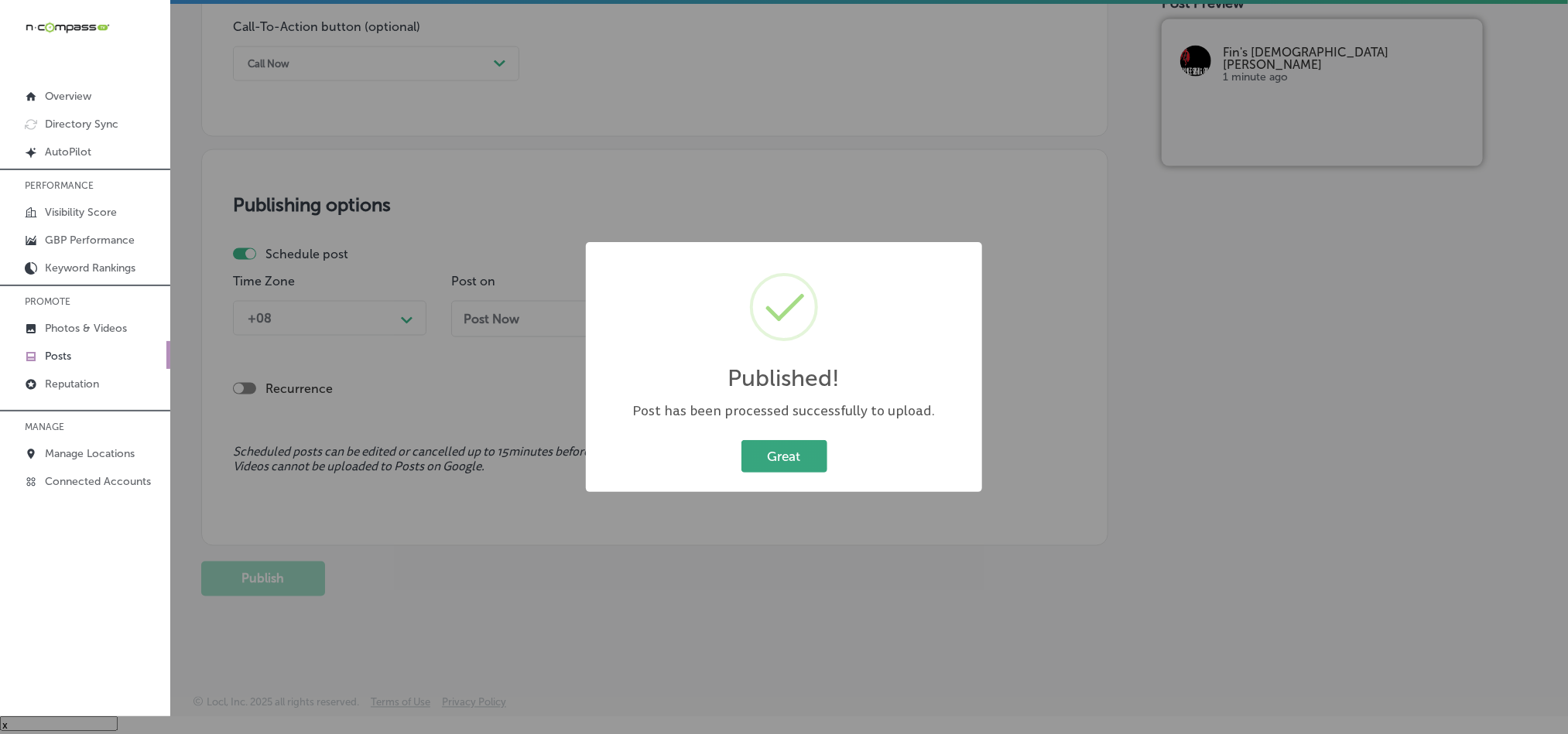
click at [774, 451] on button "Great" at bounding box center [784, 456] width 86 height 32
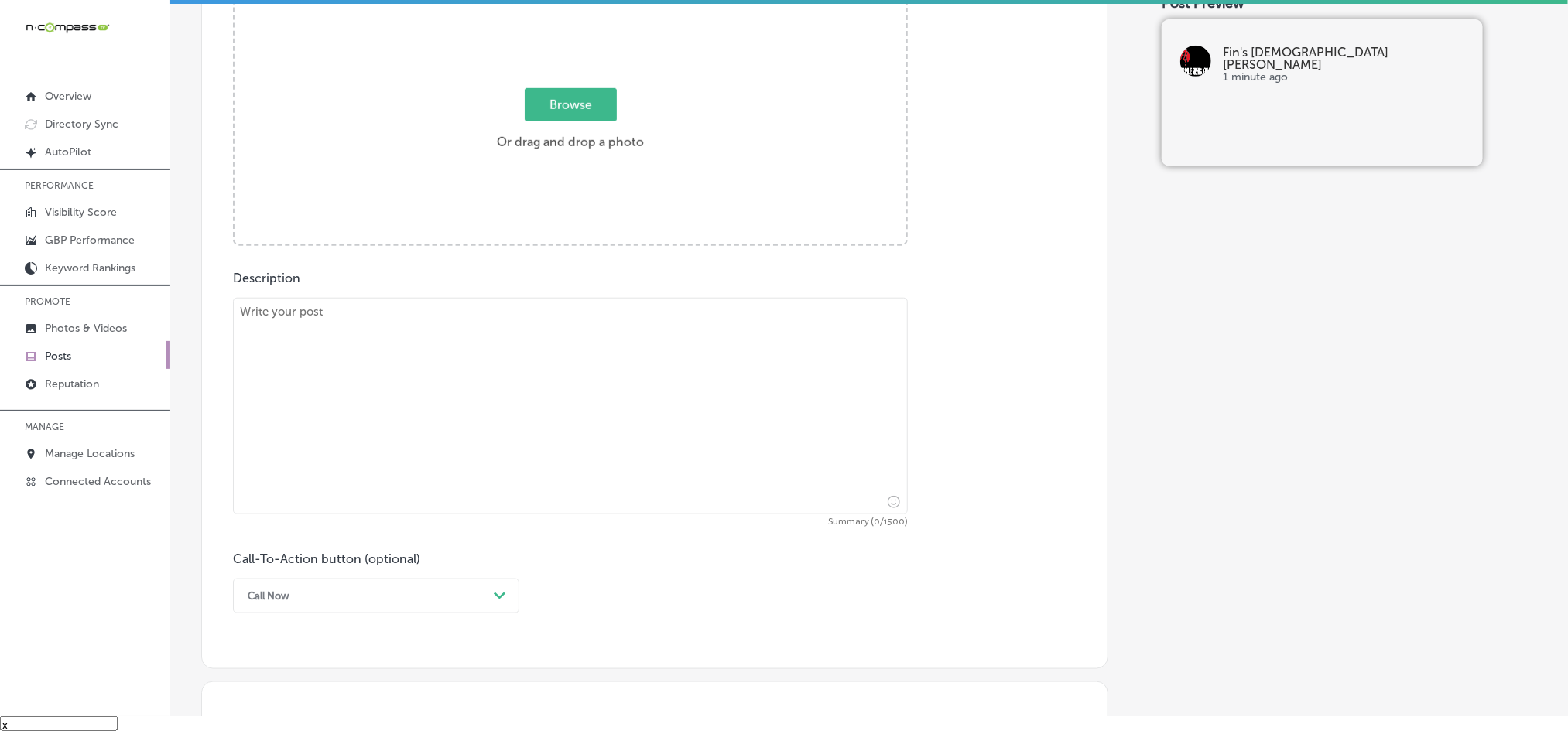
scroll to position [568, 0]
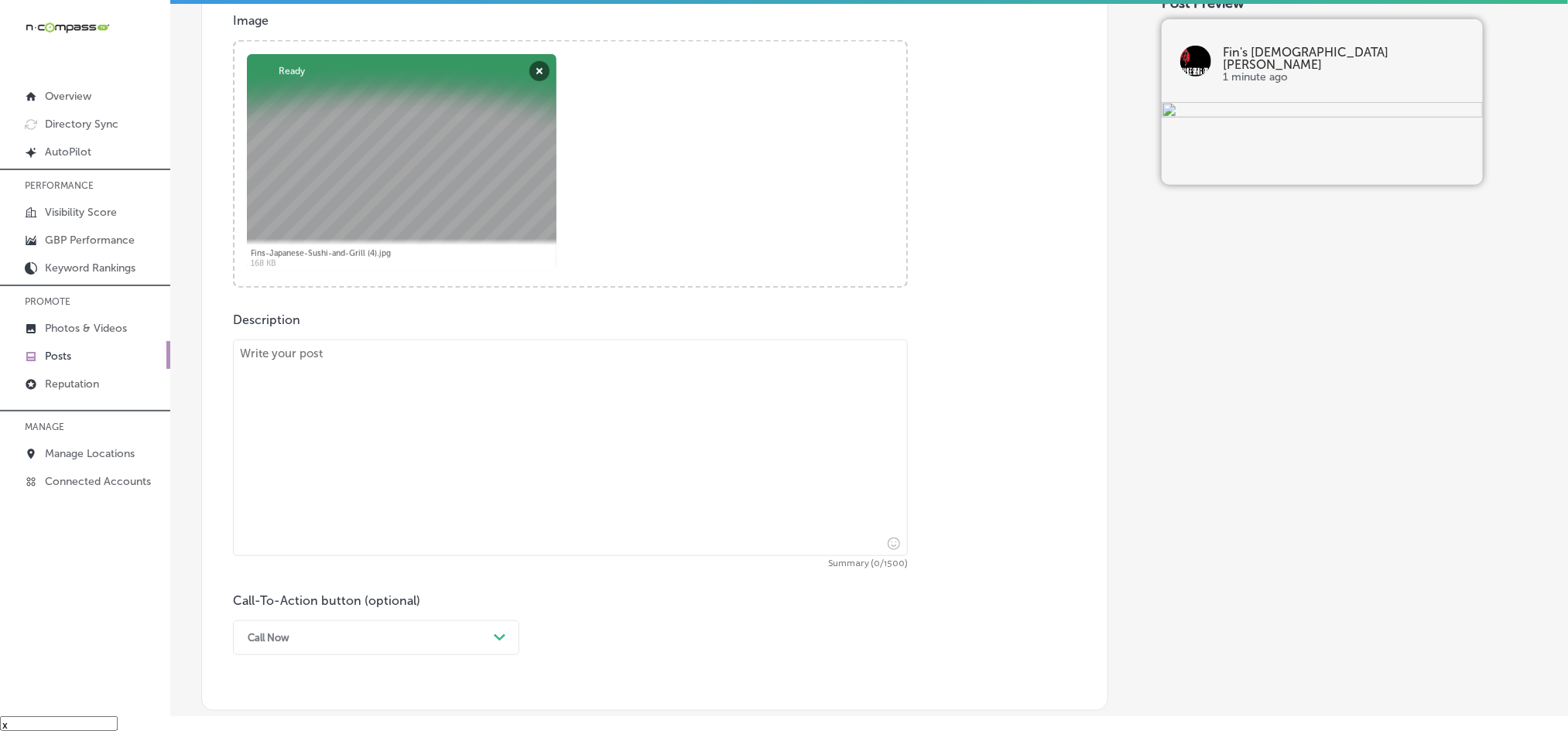
click at [516, 416] on textarea at bounding box center [570, 448] width 675 height 217
paste textarea "Since [DATE], [PERSON_NAME]’s Japanese Sushi & Grill has been serving customers…"
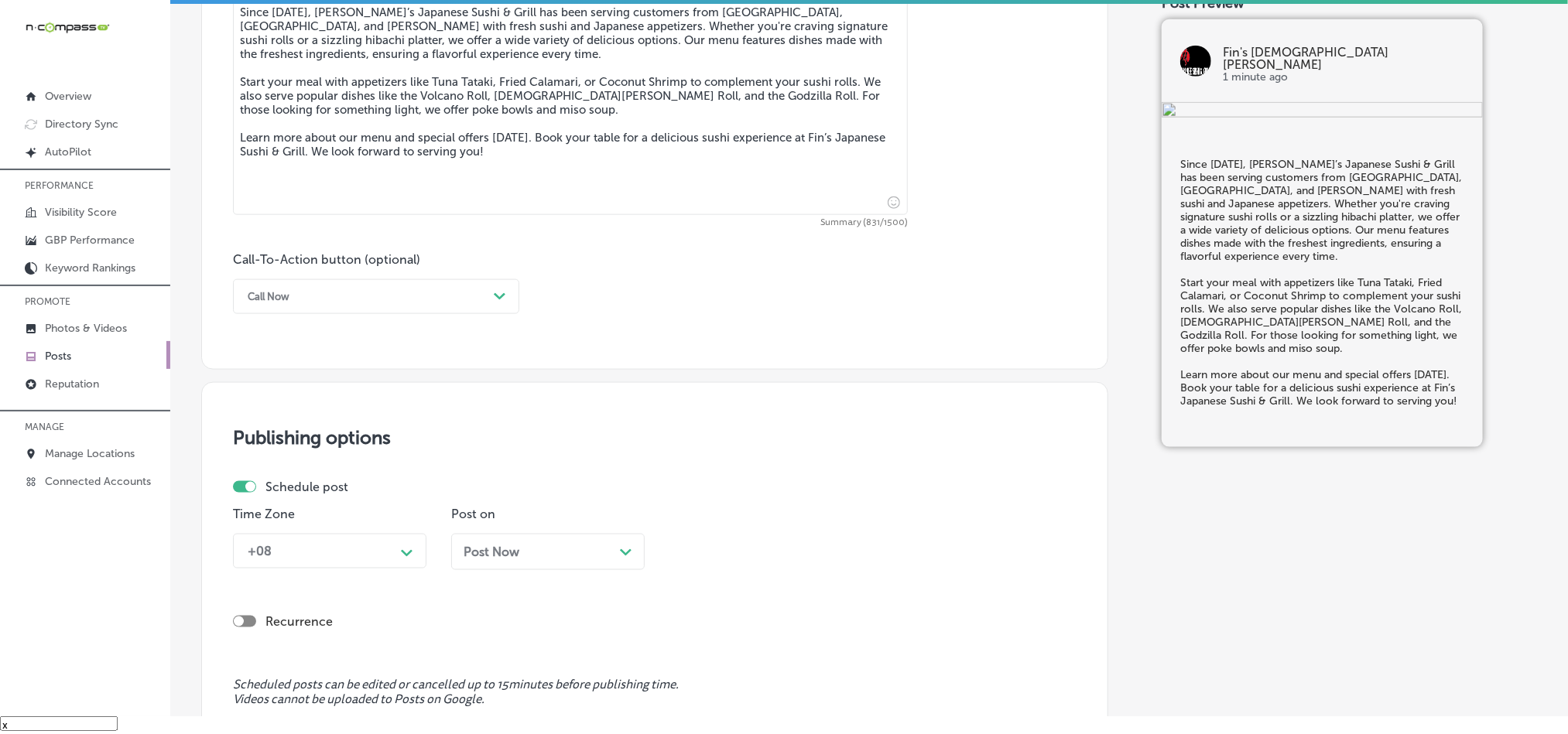
scroll to position [915, 0]
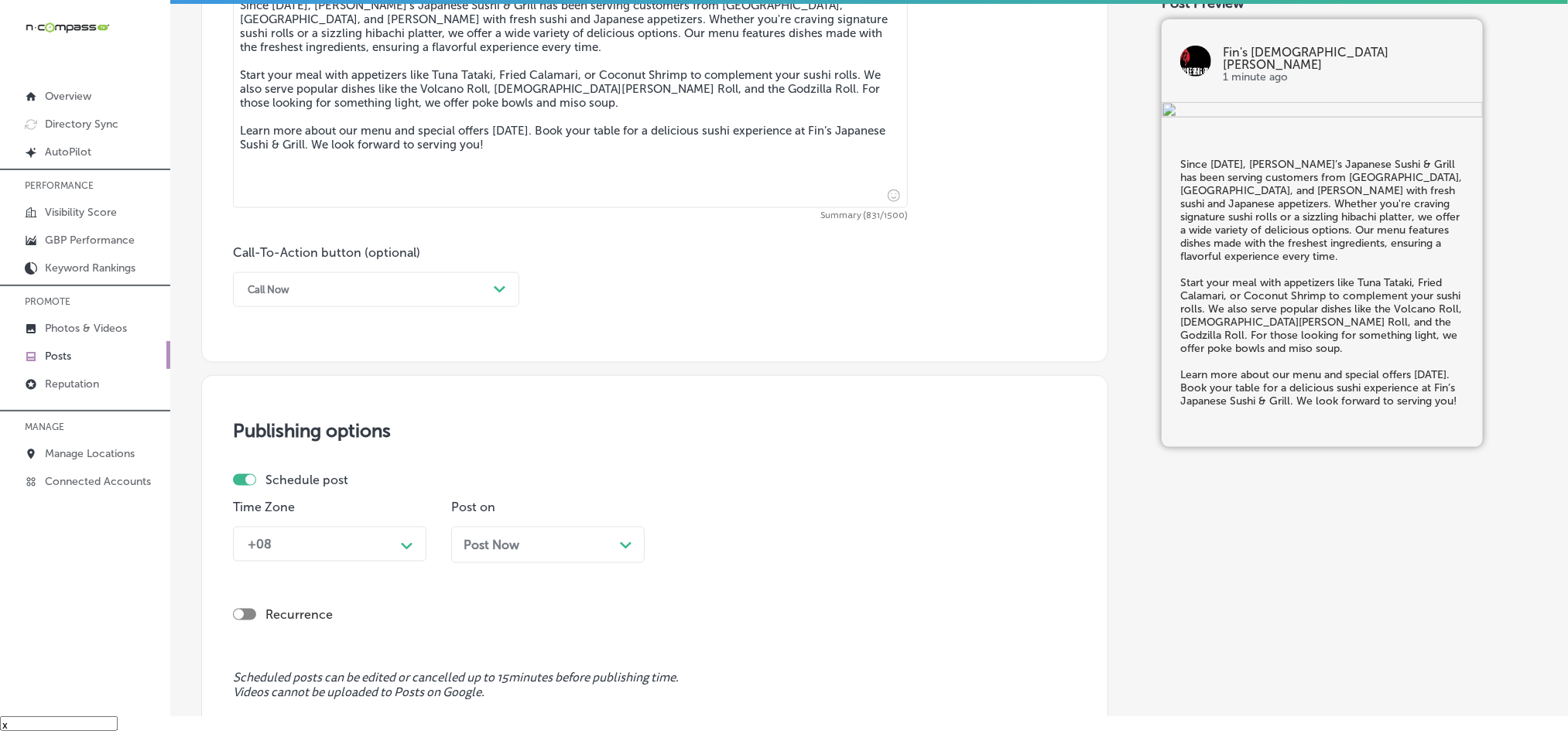
type textarea "Since [DATE], [PERSON_NAME]’s Japanese Sushi & Grill has been serving customers…"
click at [393, 291] on div "Call Now" at bounding box center [364, 289] width 248 height 24
click at [284, 439] on div "Learn more" at bounding box center [376, 431] width 286 height 27
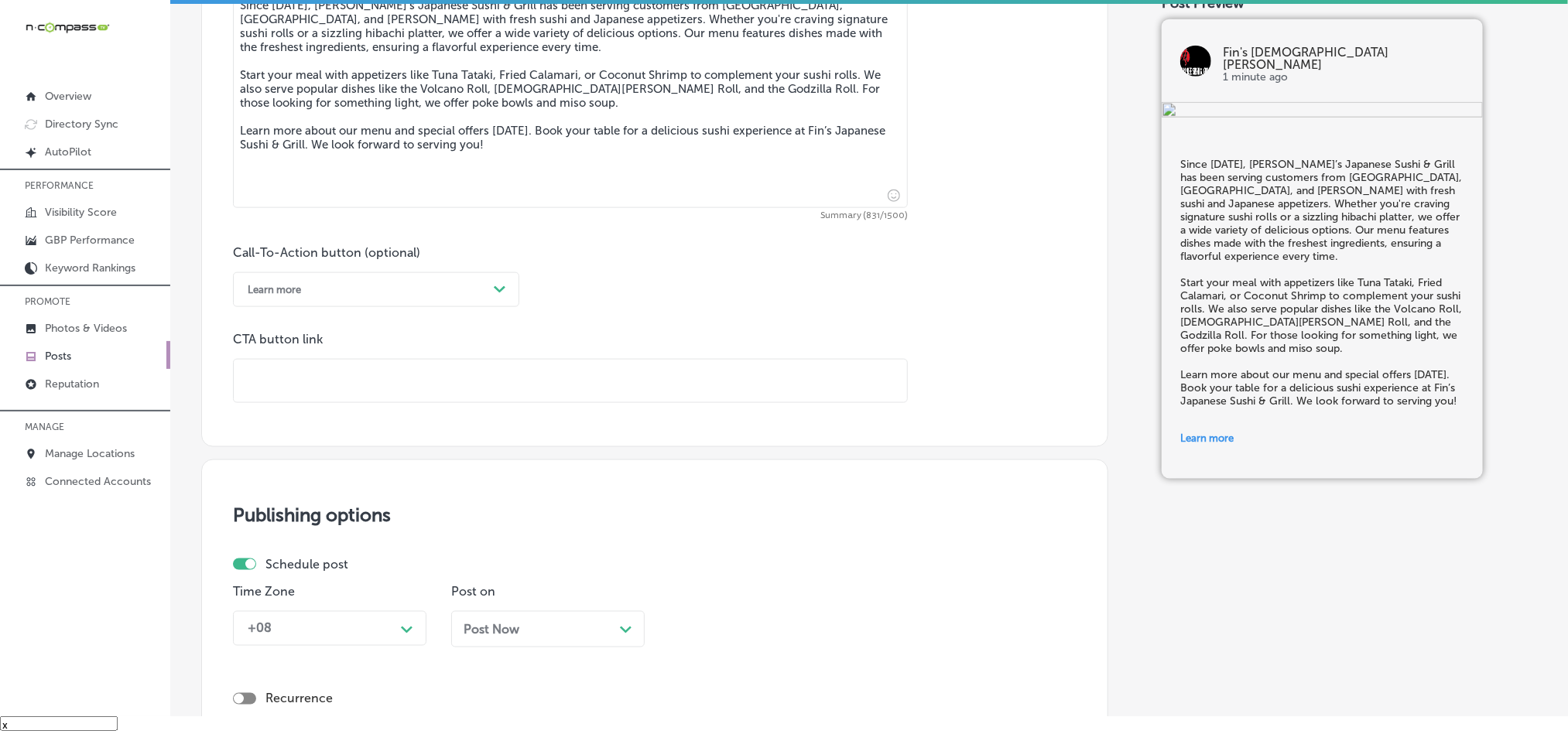
click at [404, 396] on input "text" at bounding box center [570, 381] width 673 height 42
paste input "[URL][DOMAIN_NAME]"
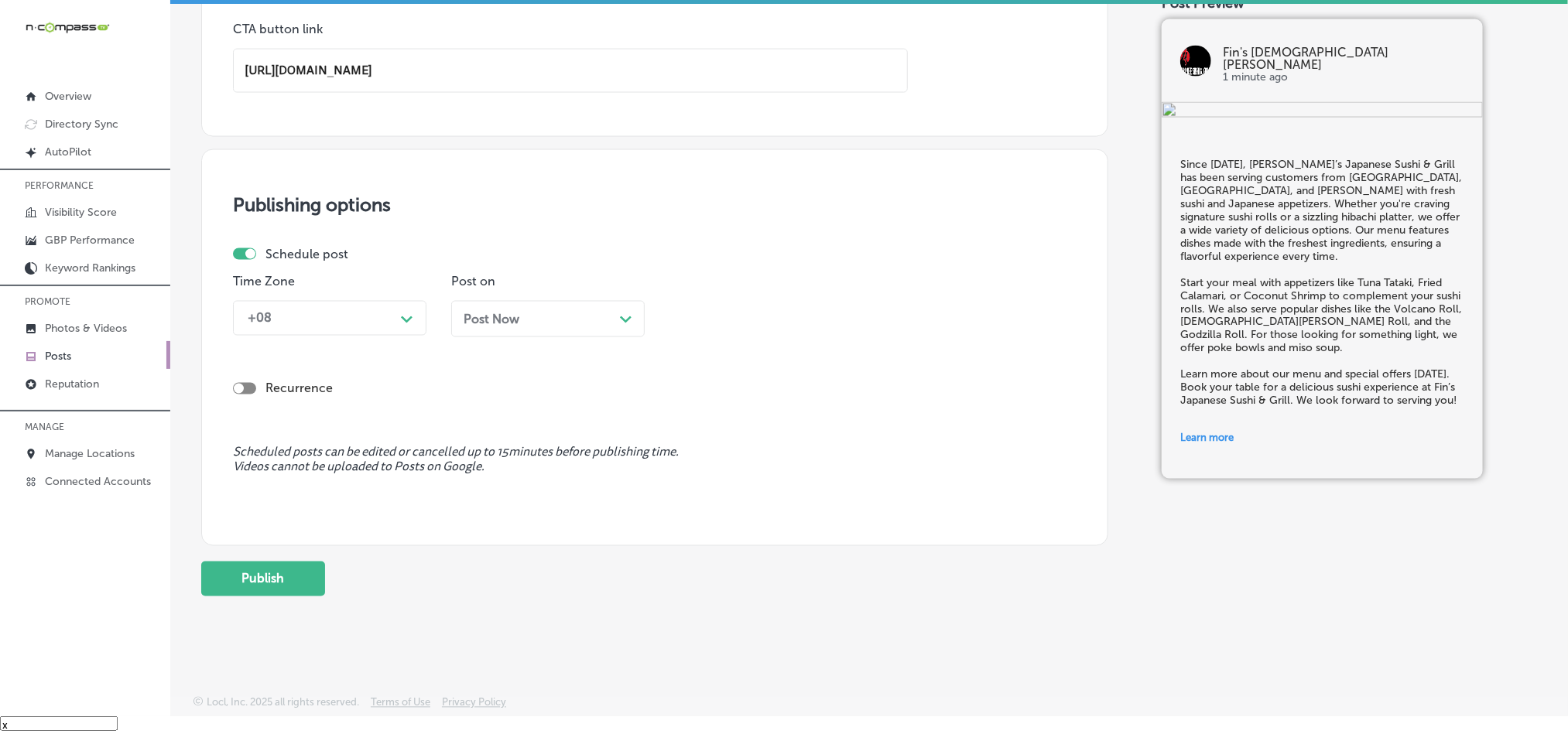
scroll to position [1233, 0]
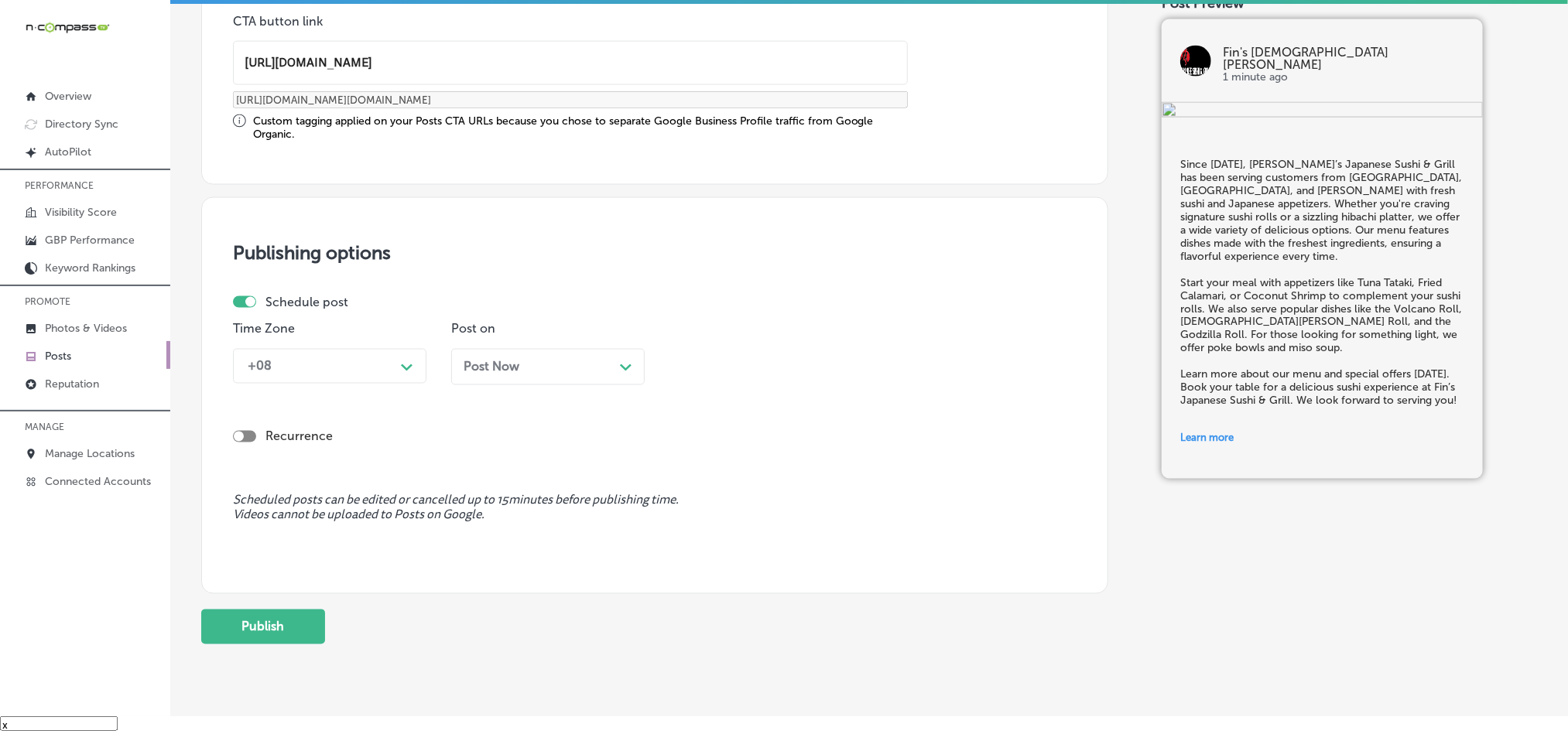
type input "[URL][DOMAIN_NAME]"
click at [364, 303] on div "Schedule post" at bounding box center [648, 302] width 831 height 15
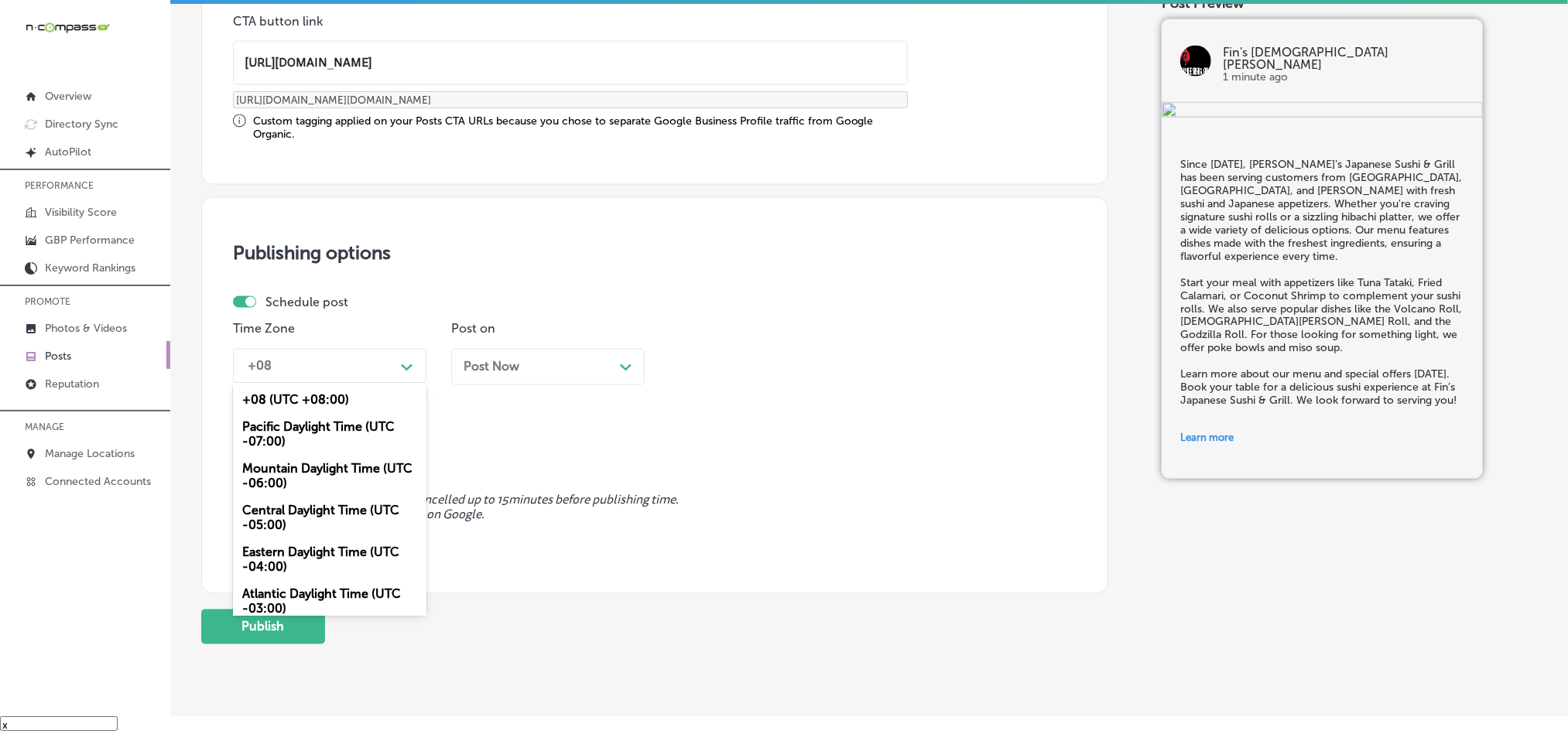
click at [346, 369] on div "+08" at bounding box center [318, 366] width 155 height 27
click at [311, 474] on div "Mountain Daylight Time (UTC -06:00)" at bounding box center [329, 476] width 193 height 41
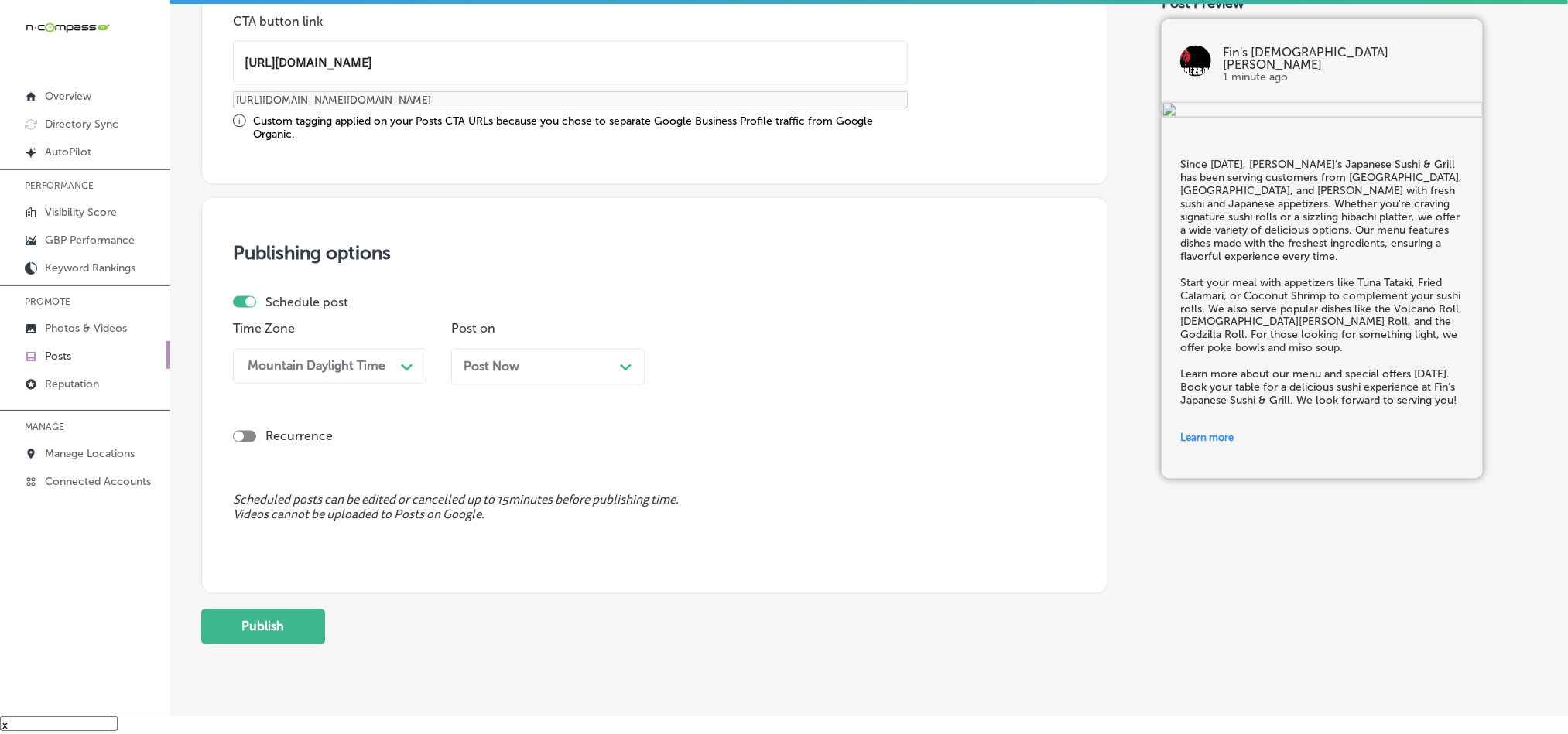
click at [549, 360] on div "Post Now Path Created with Sketch." at bounding box center [547, 367] width 193 height 37
click at [755, 367] on div "02:30 PM" at bounding box center [754, 366] width 155 height 27
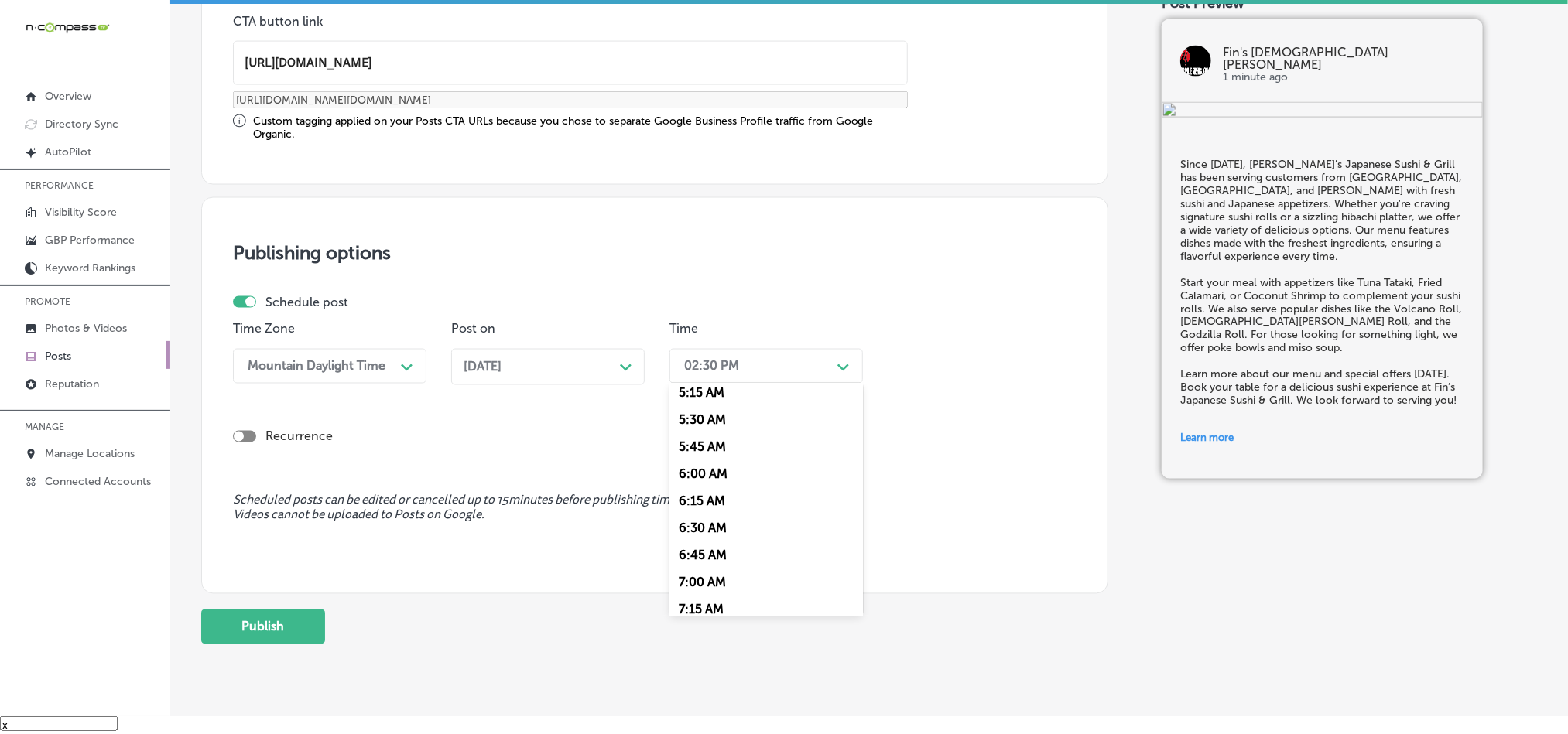
scroll to position [580, 0]
click at [699, 589] on div "7:00 AM" at bounding box center [766, 578] width 193 height 27
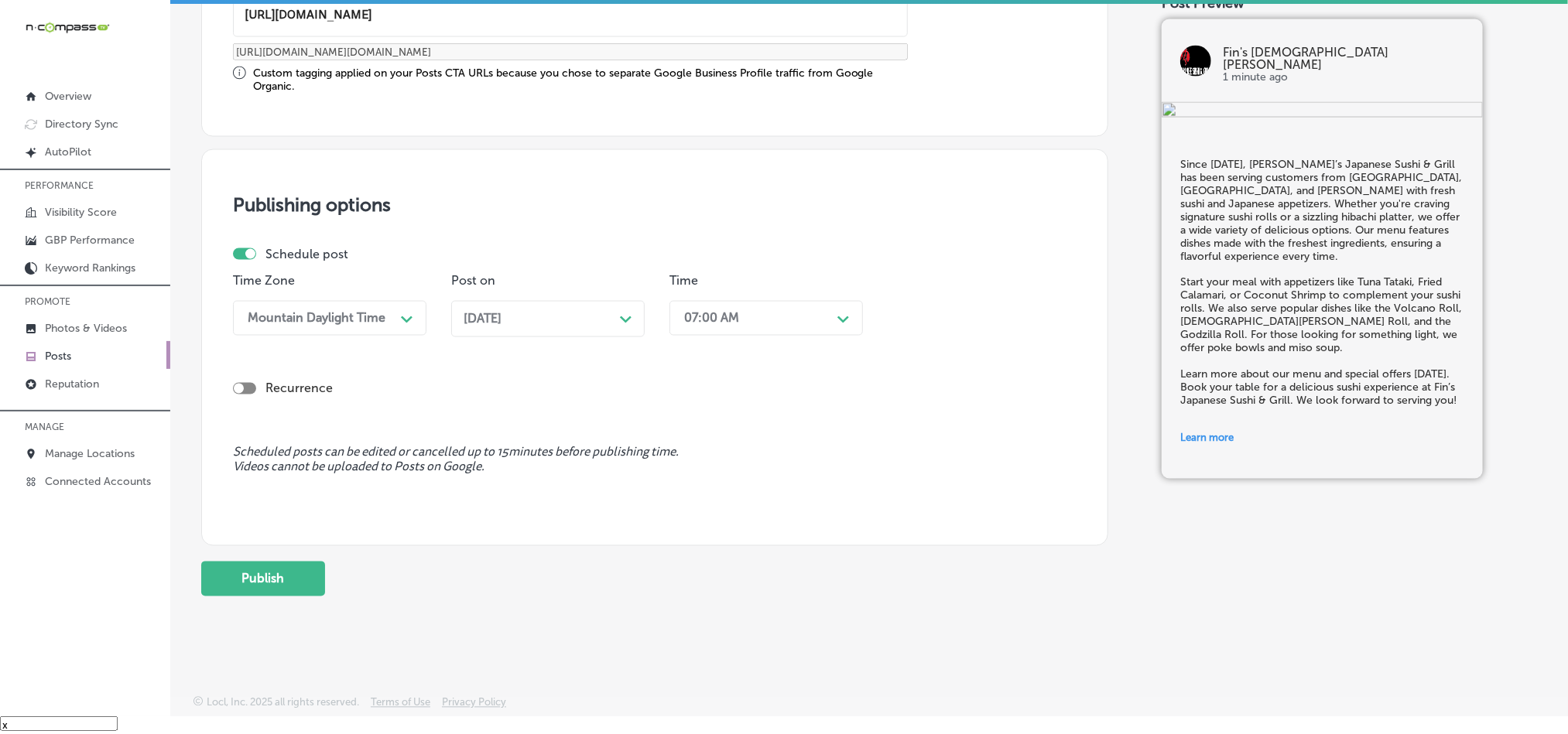
scroll to position [1287, 0]
click at [270, 578] on button "Publish" at bounding box center [263, 579] width 124 height 35
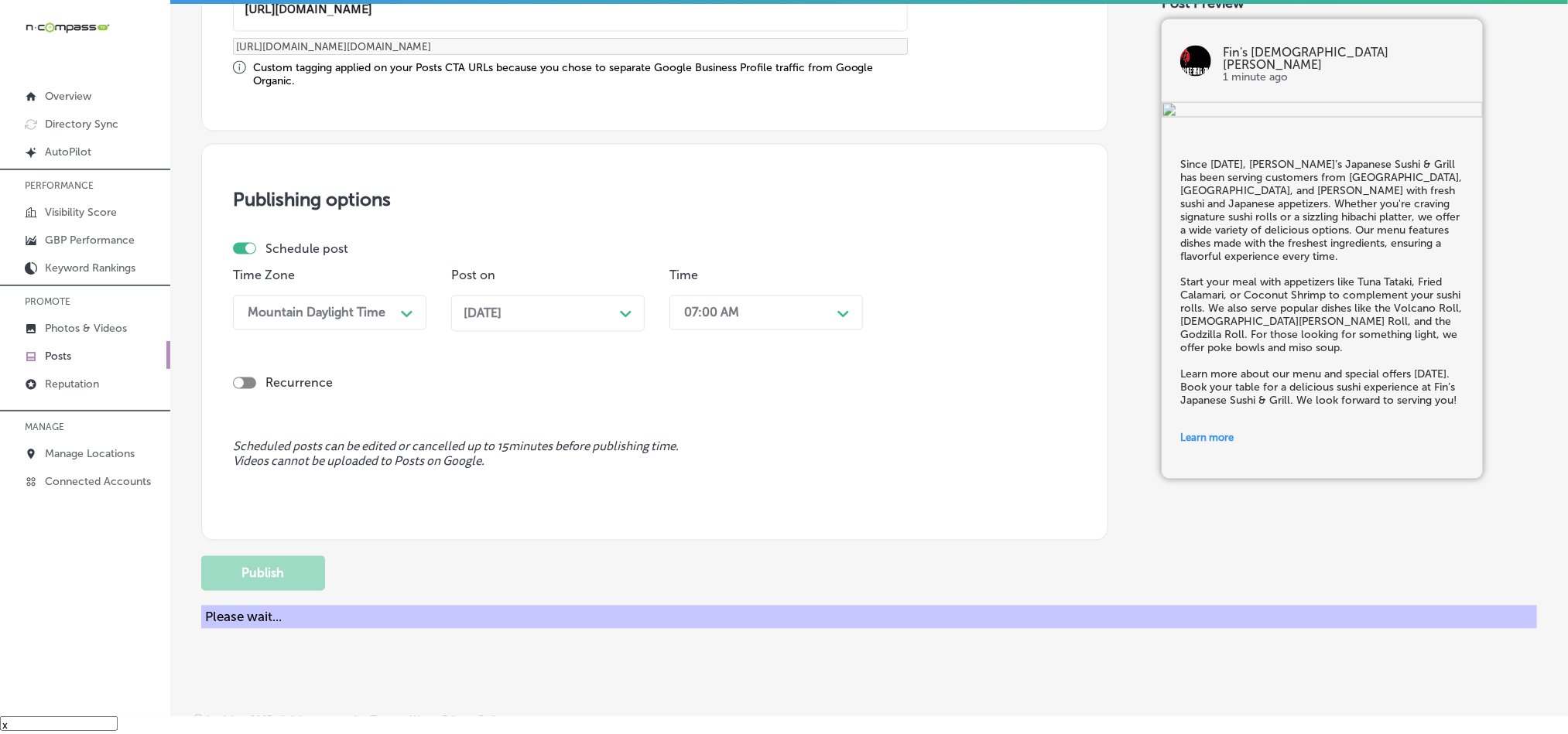
scroll to position [1148, 0]
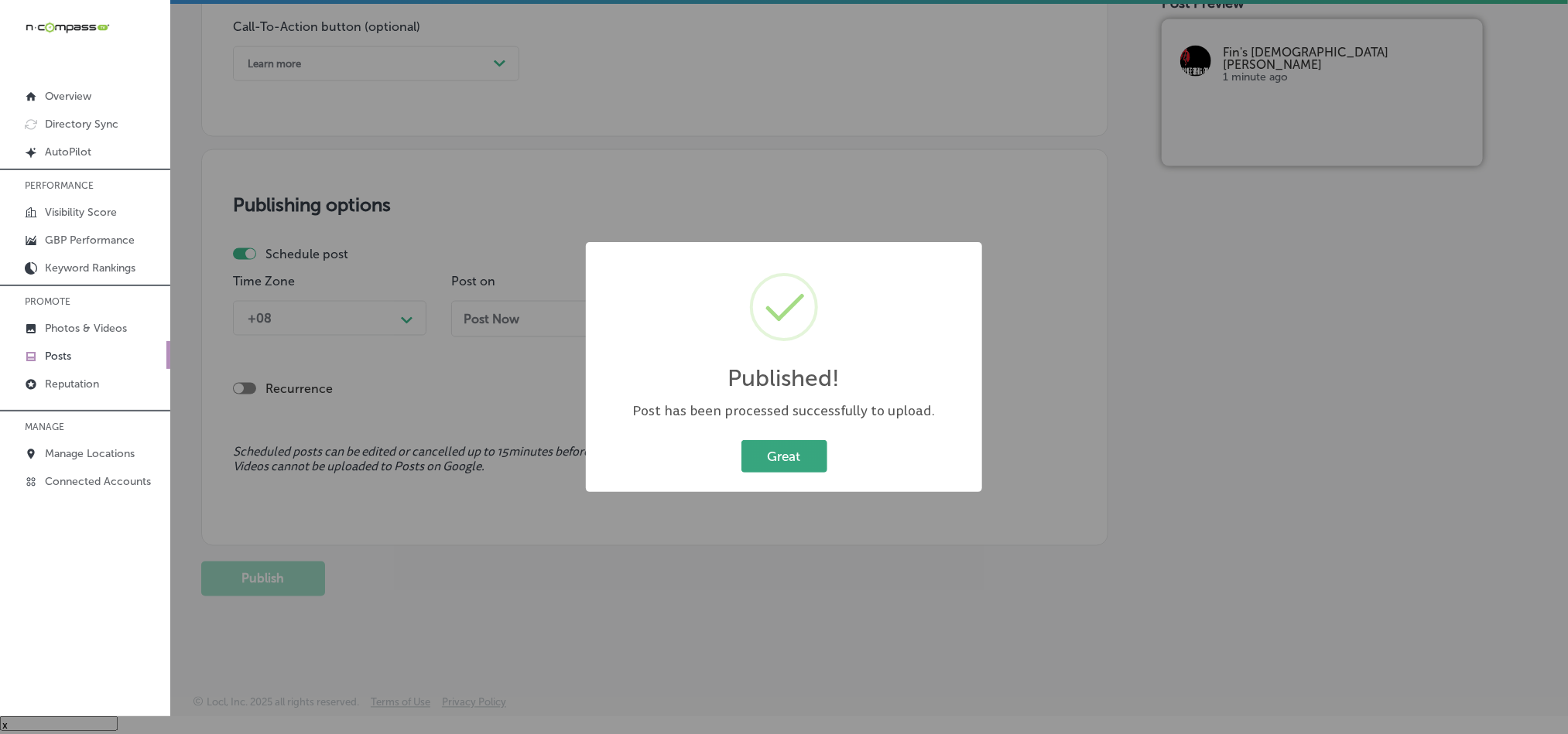
click at [783, 456] on button "Great" at bounding box center [784, 456] width 86 height 32
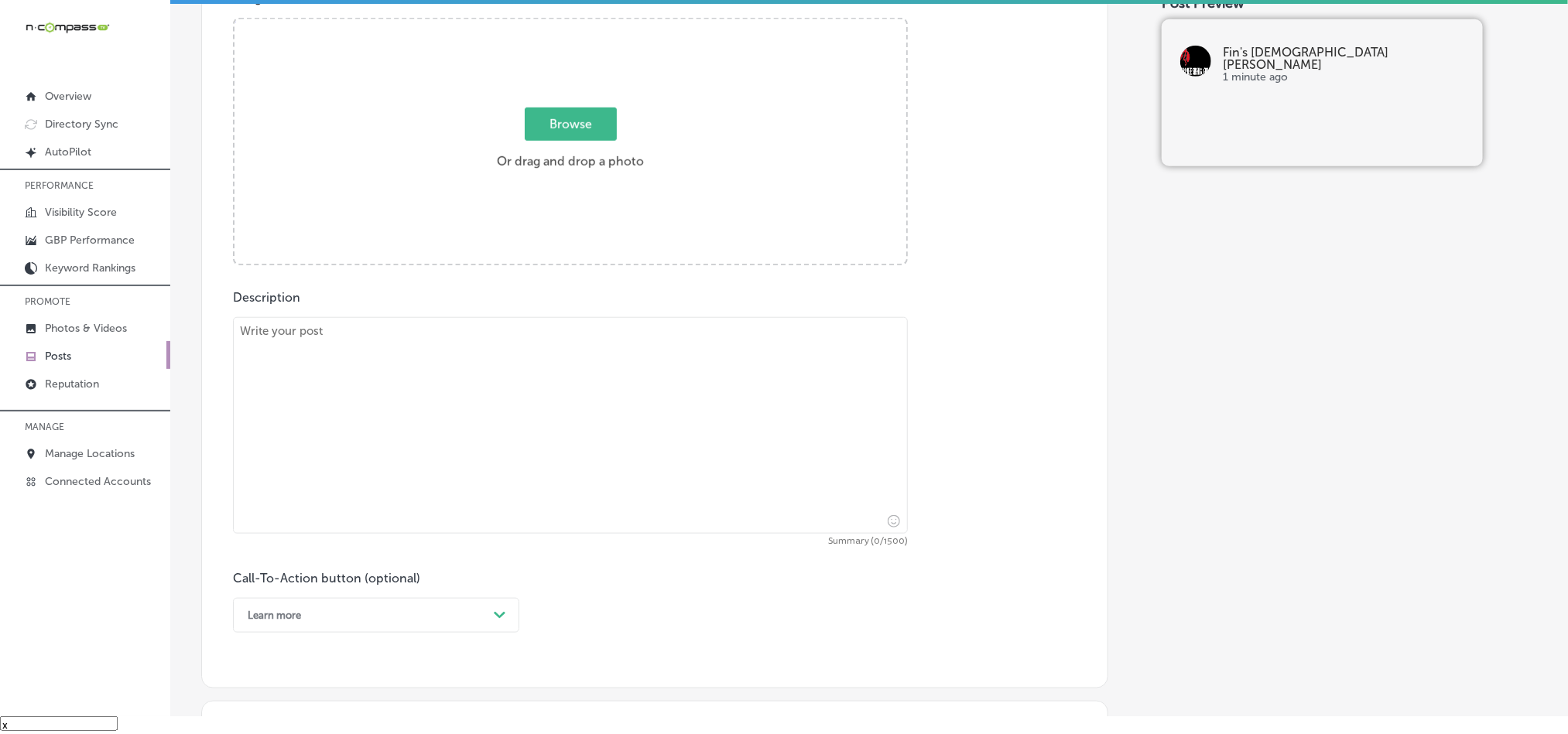
scroll to position [568, 0]
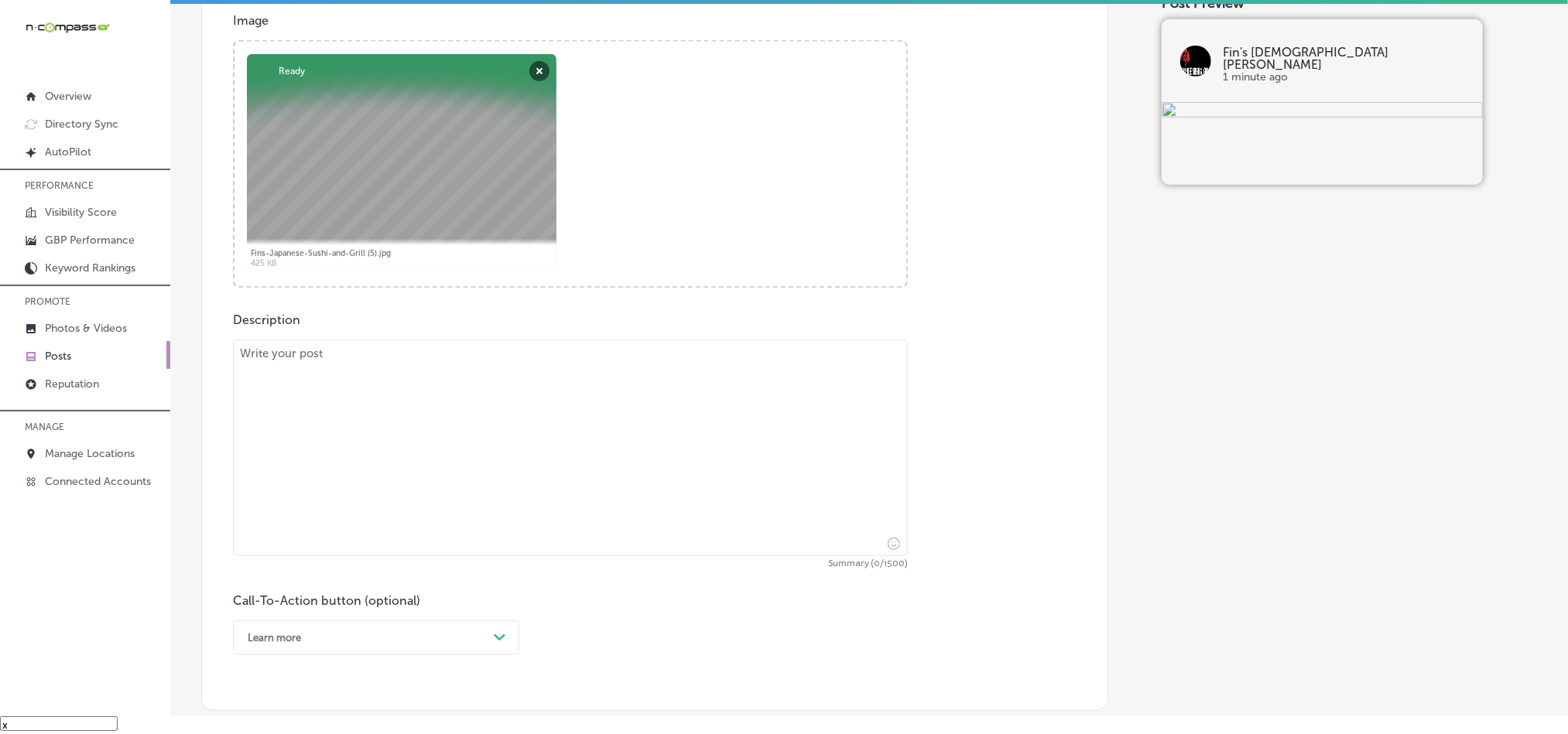
click at [427, 503] on textarea at bounding box center [570, 448] width 675 height 217
paste textarea "We’re excited to welcome guests from [GEOGRAPHIC_DATA], [PERSON_NAME], and [PER…"
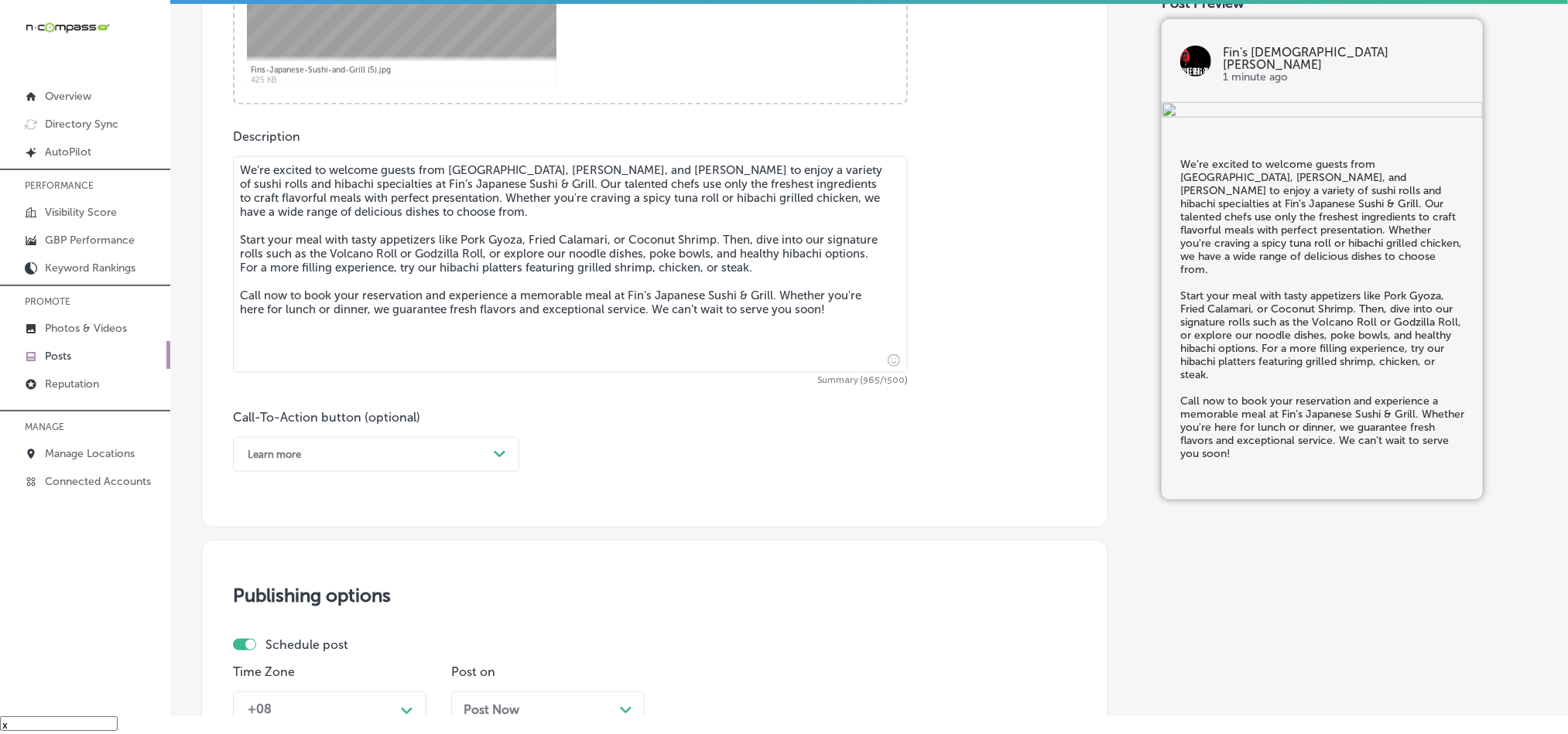
scroll to position [761, 0]
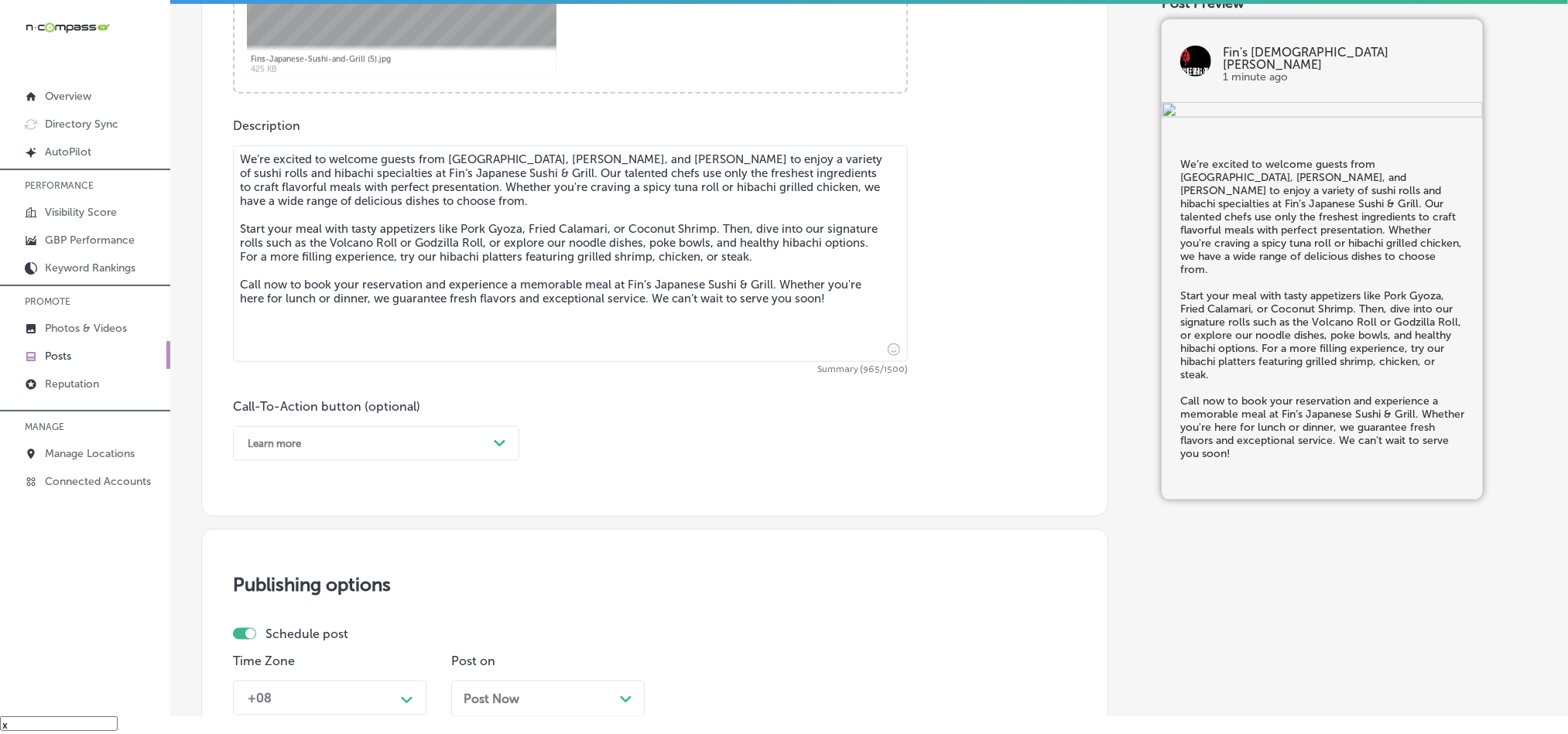
type textarea "We’re excited to welcome guests from [GEOGRAPHIC_DATA], [PERSON_NAME], and [PER…"
click at [425, 456] on div "Learn more" at bounding box center [364, 443] width 248 height 24
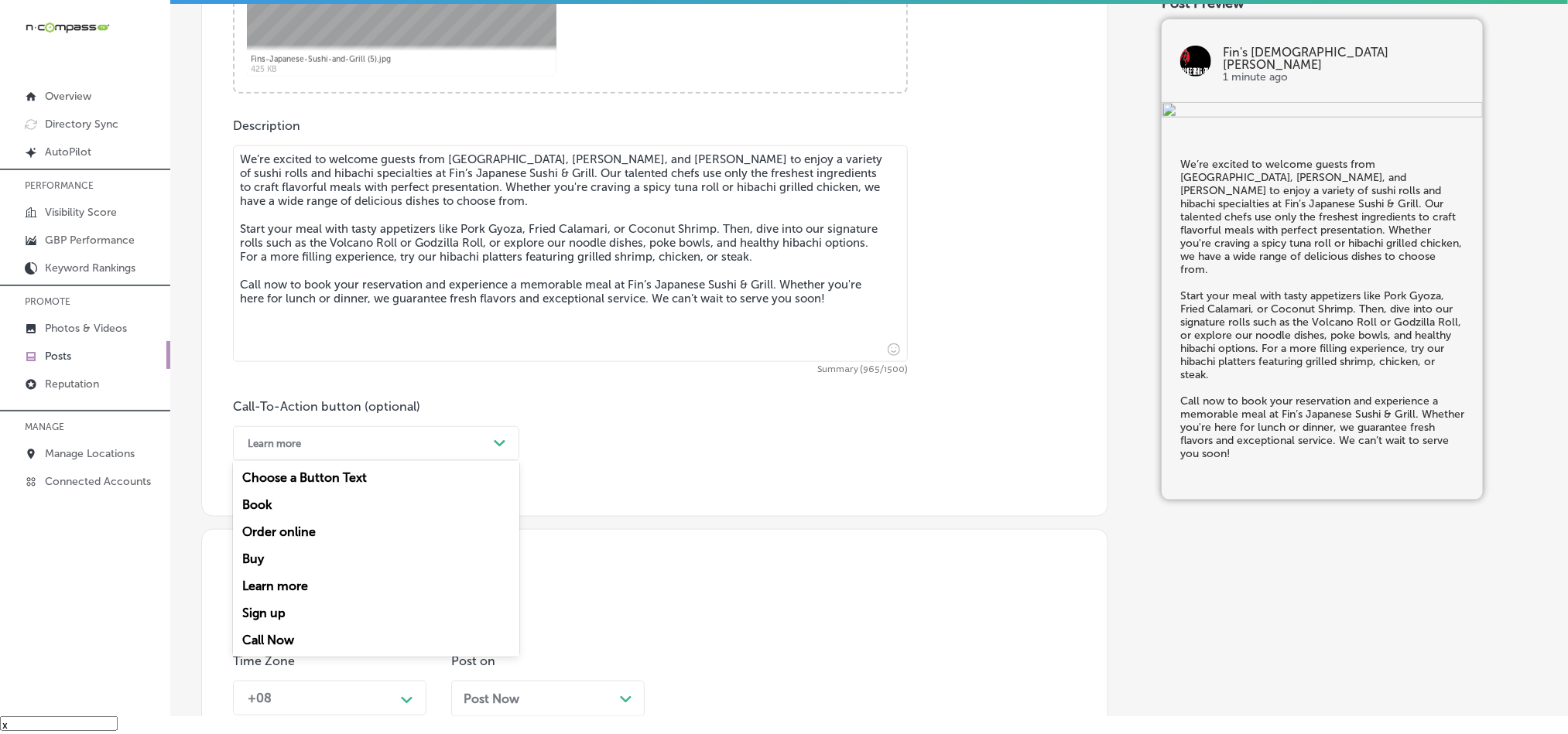
click at [271, 646] on div "Call Now" at bounding box center [376, 640] width 286 height 27
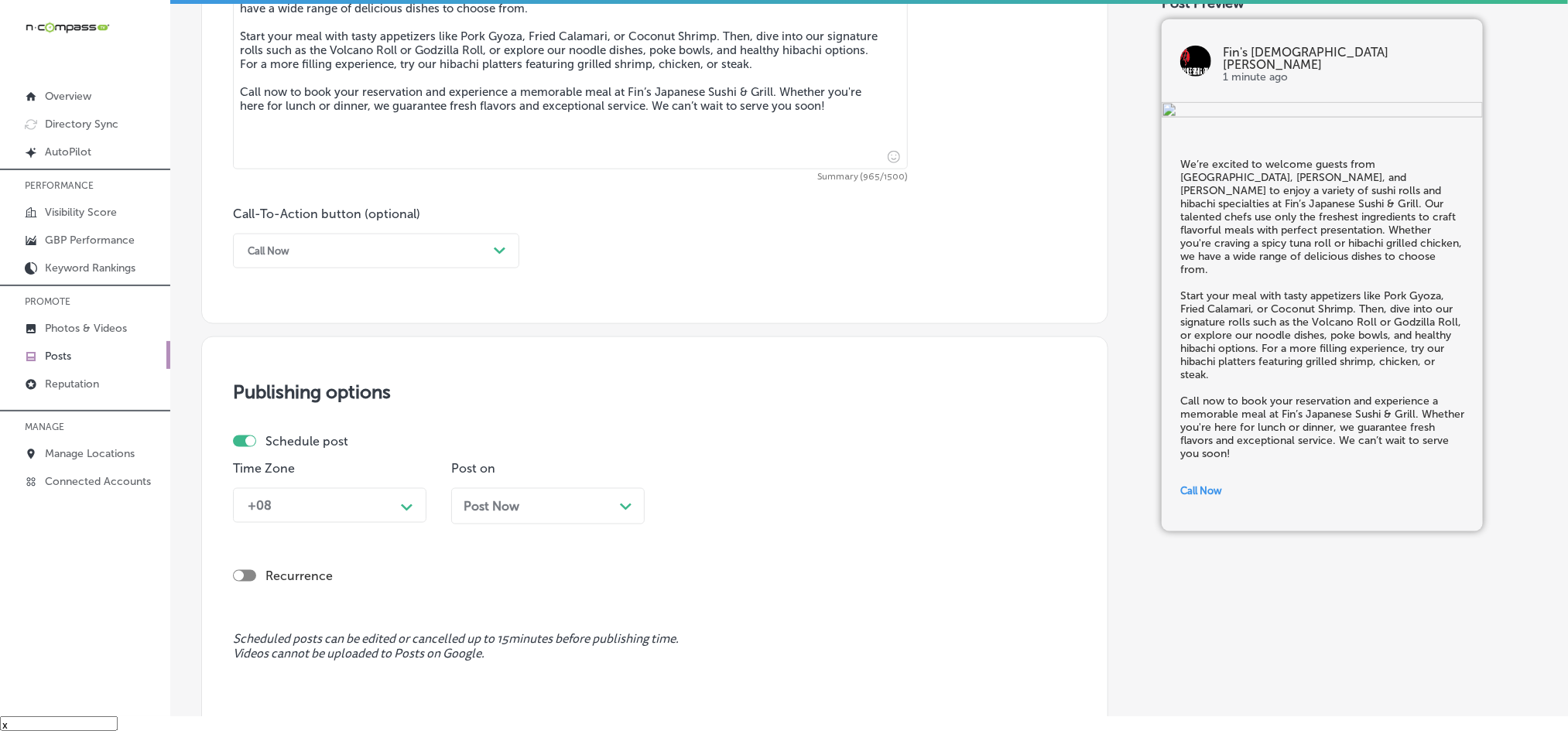
click at [364, 504] on div "+08 Path Created with Sketch." at bounding box center [329, 506] width 193 height 35
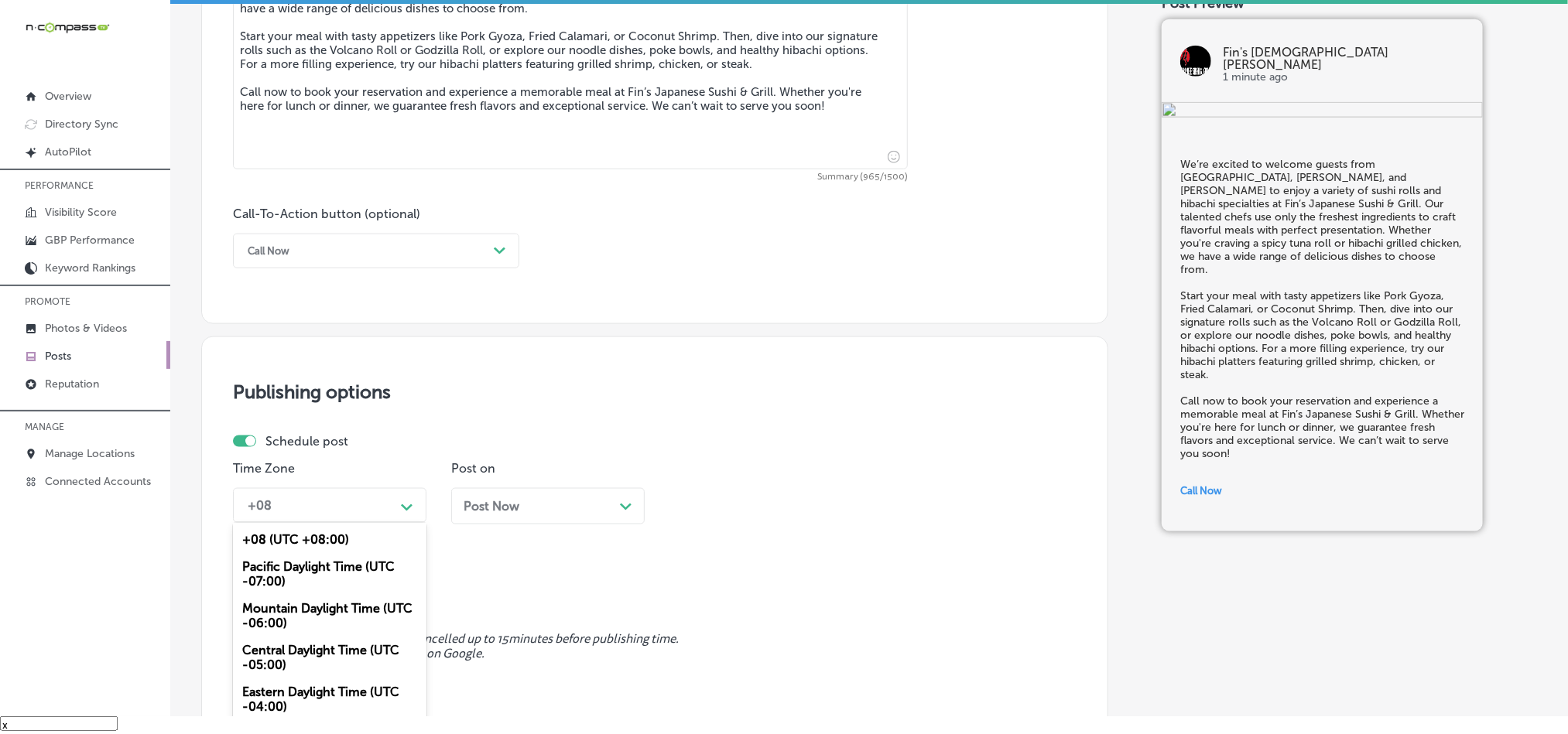
scroll to position [985, 0]
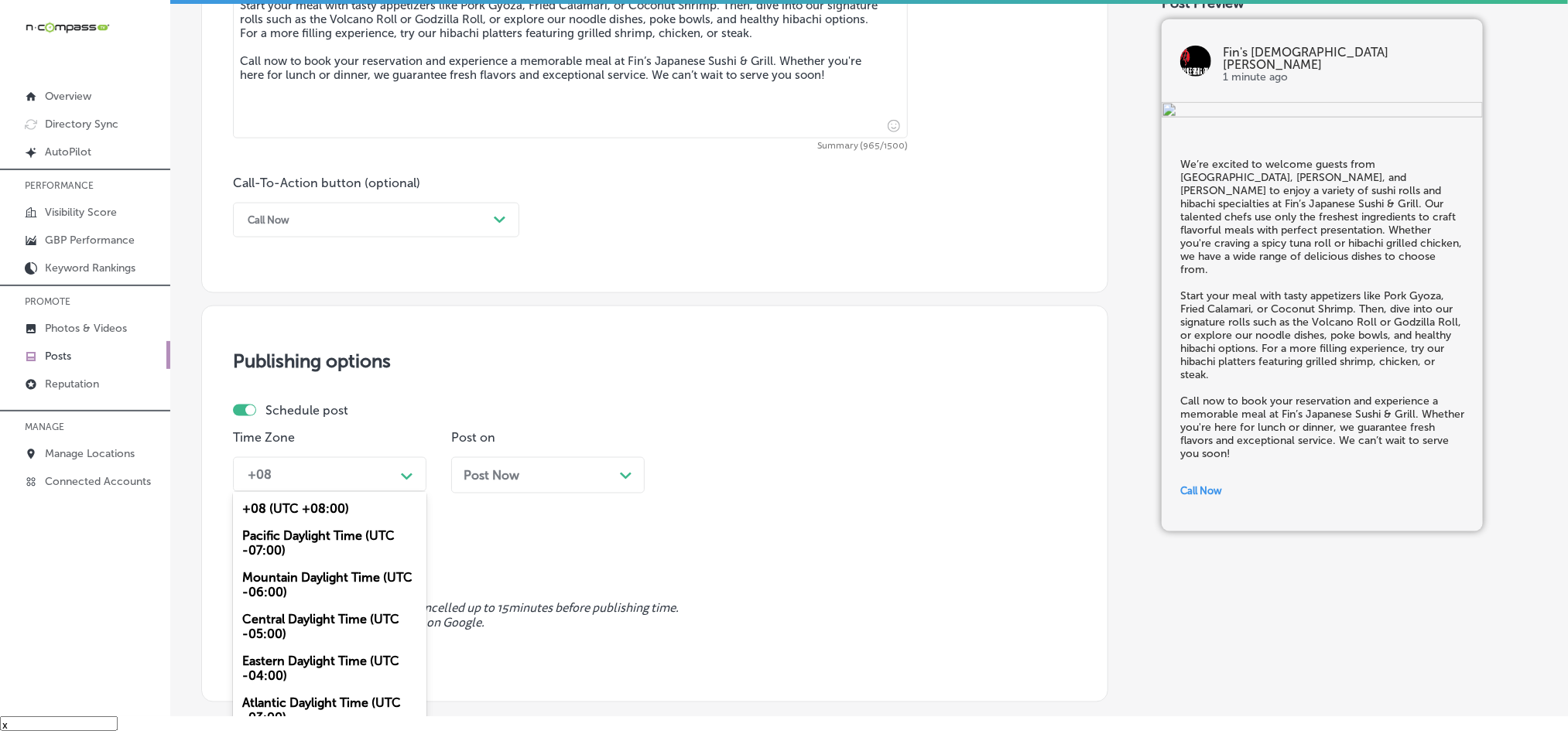
click at [298, 583] on div "Mountain Daylight Time (UTC -06:00)" at bounding box center [329, 585] width 193 height 41
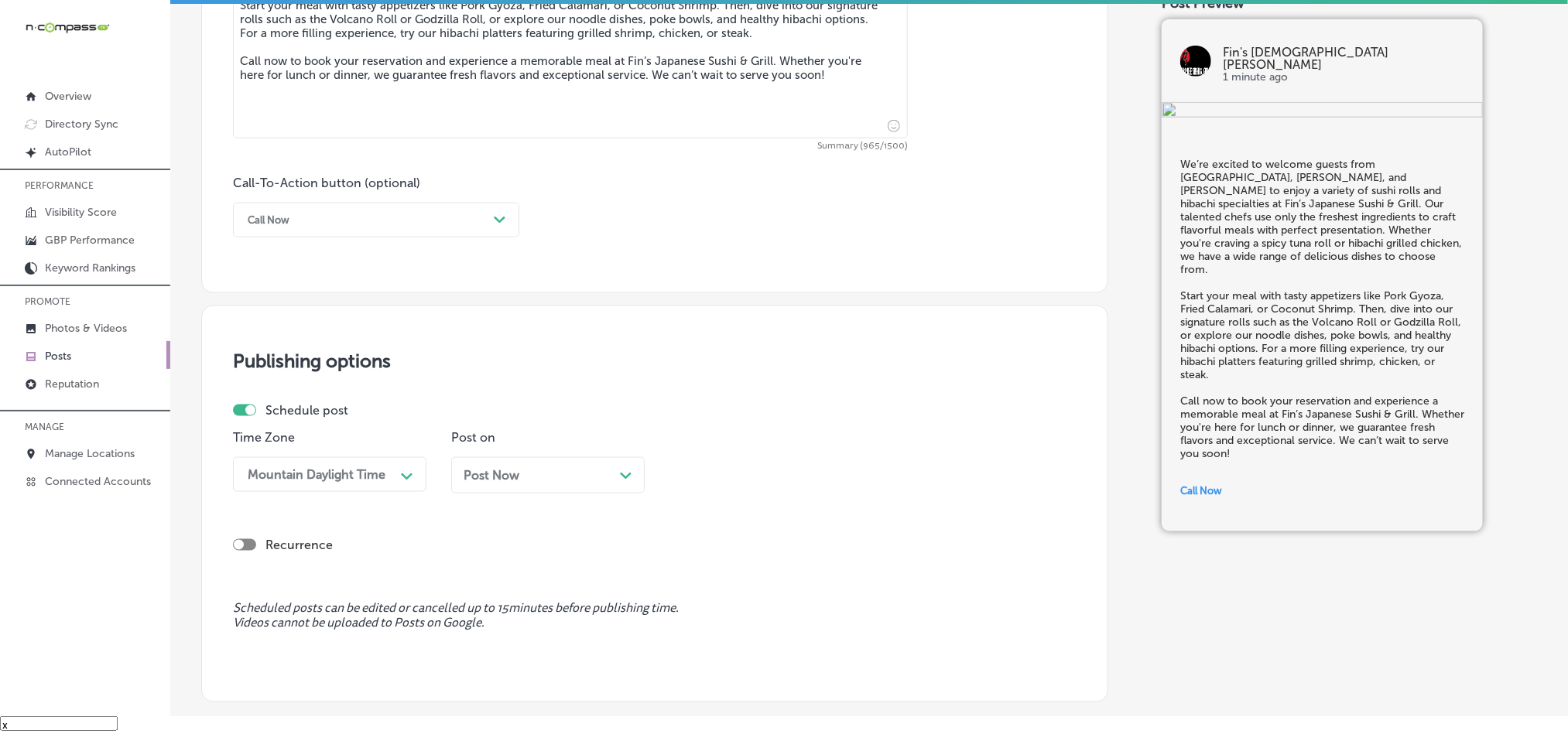
click at [555, 493] on div "Post Now Path Created with Sketch." at bounding box center [547, 475] width 193 height 37
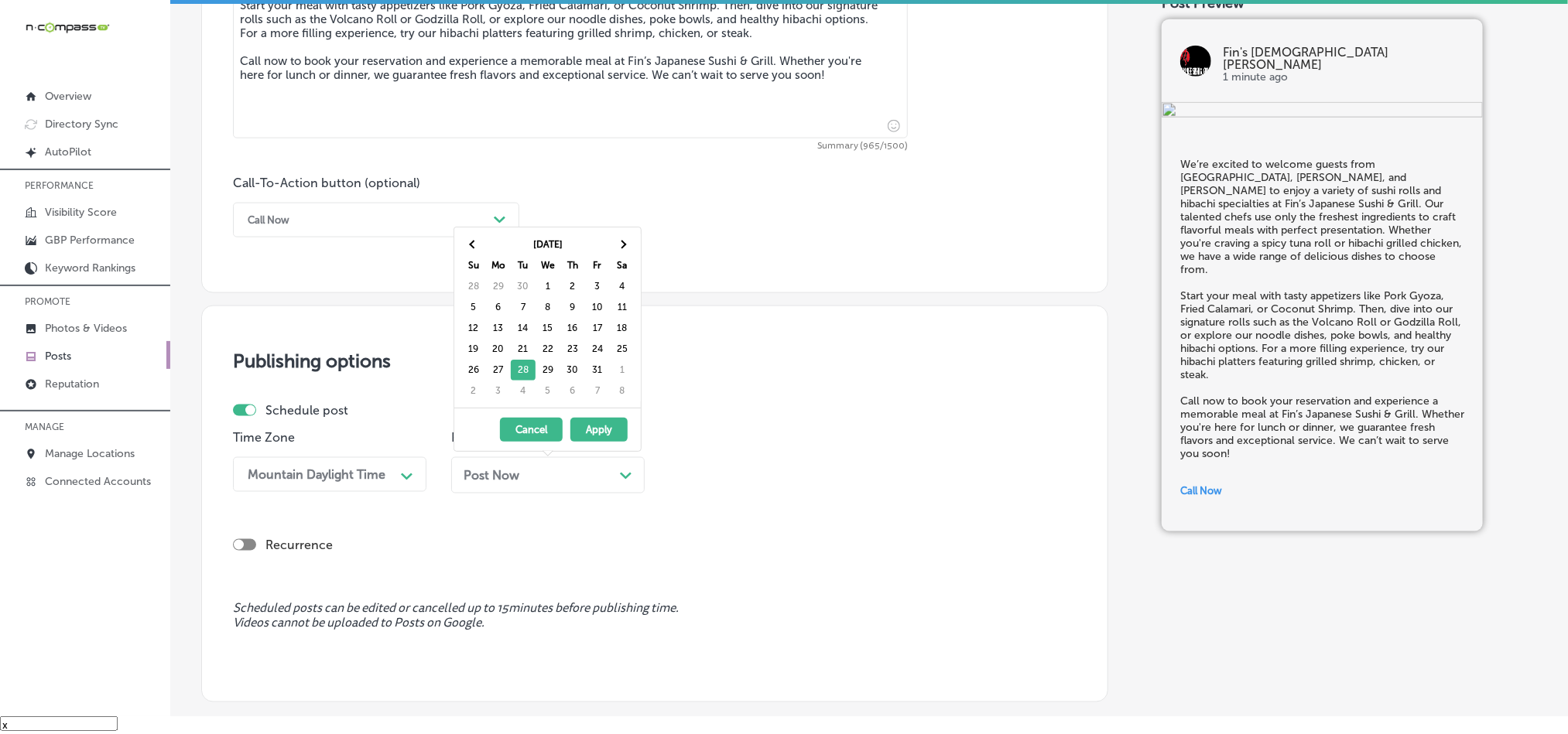
click at [569, 472] on div "Post Now Path Created with Sketch." at bounding box center [548, 475] width 169 height 15
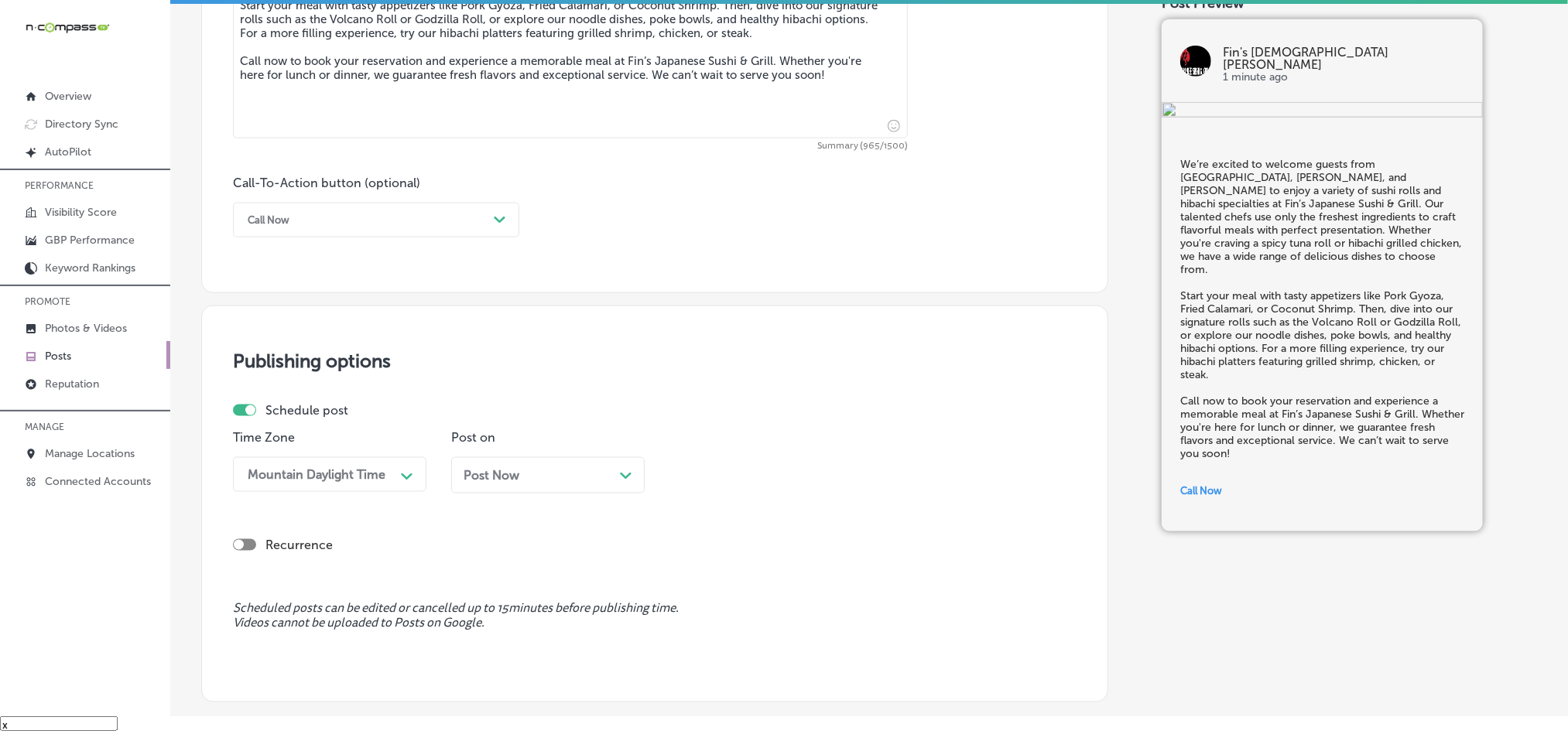
click at [565, 471] on div "Post Now Path Created with Sketch." at bounding box center [547, 475] width 193 height 37
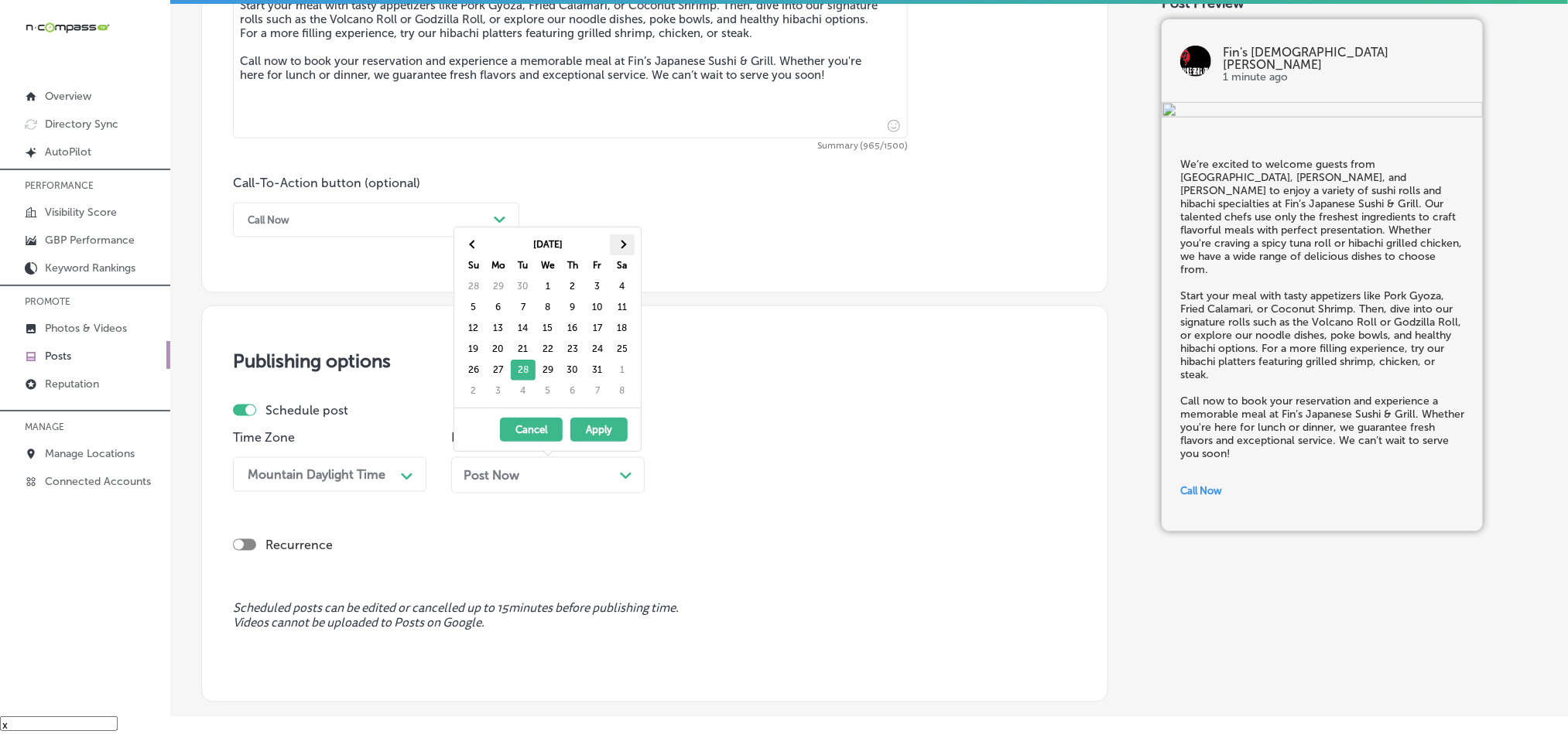
click at [633, 235] on th at bounding box center [623, 245] width 25 height 21
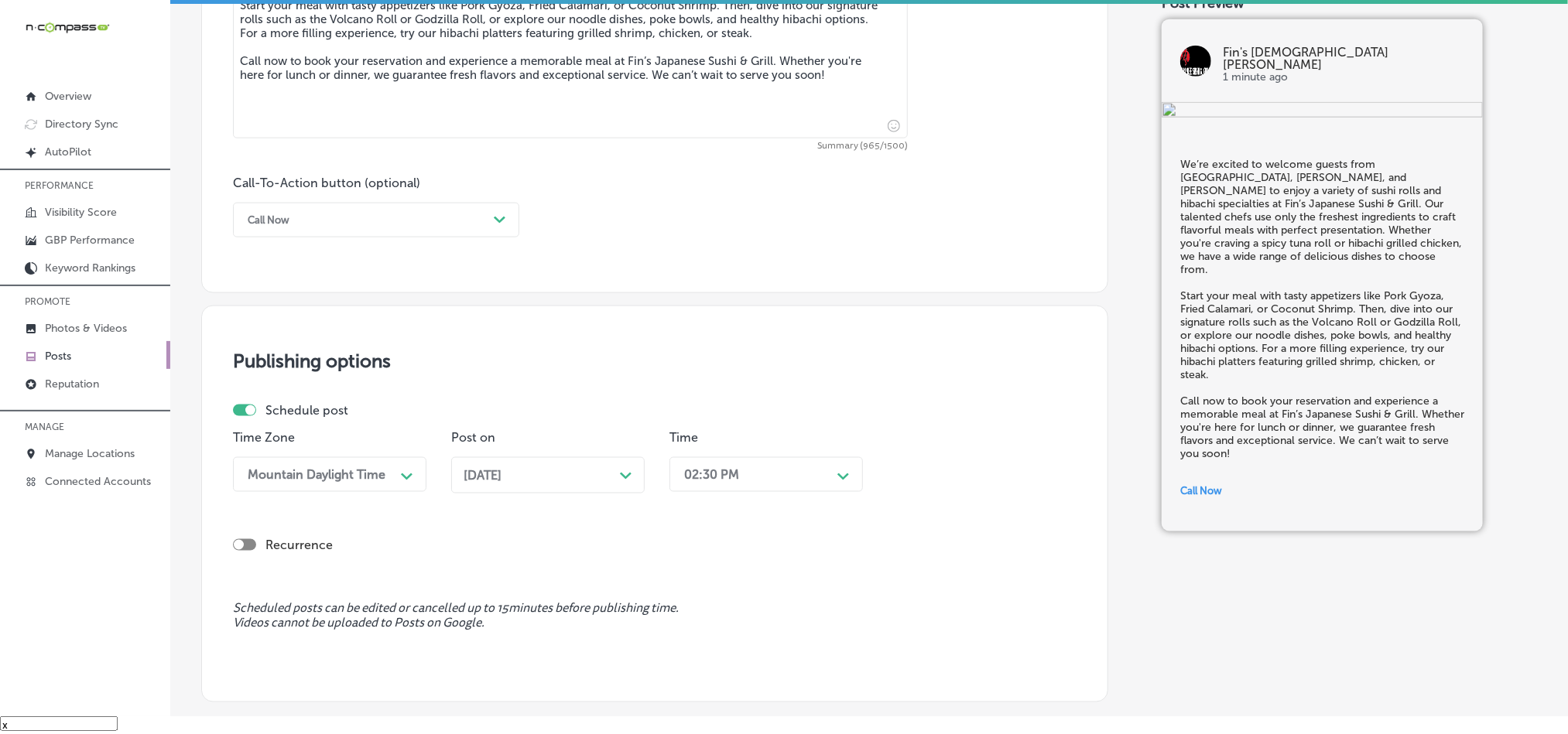
drag, startPoint x: 707, startPoint y: 470, endPoint x: 719, endPoint y: 483, distance: 17.7
click at [709, 472] on div "02:30 PM" at bounding box center [754, 474] width 155 height 27
click at [698, 653] on div "7:00 AM" at bounding box center [766, 649] width 193 height 27
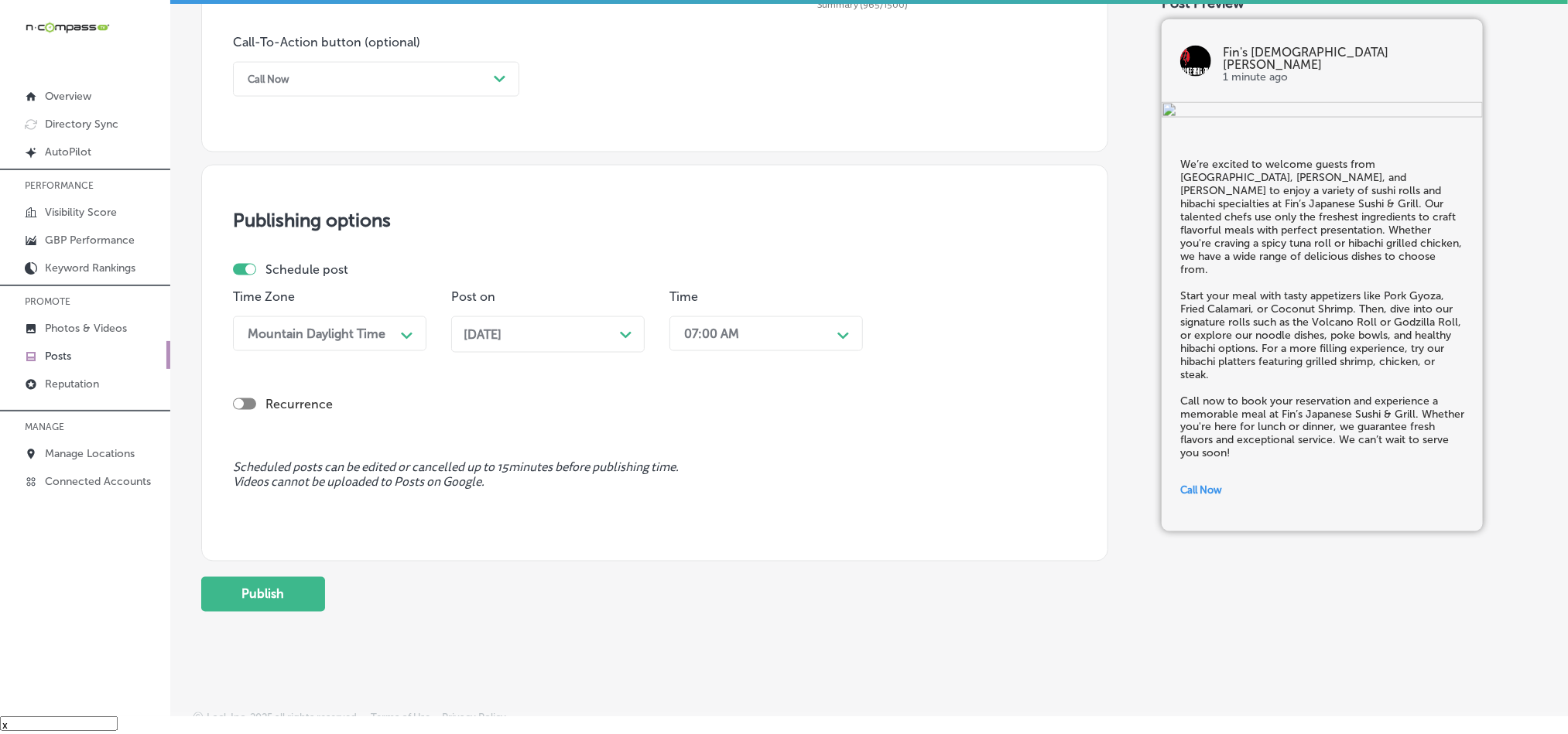
scroll to position [1148, 0]
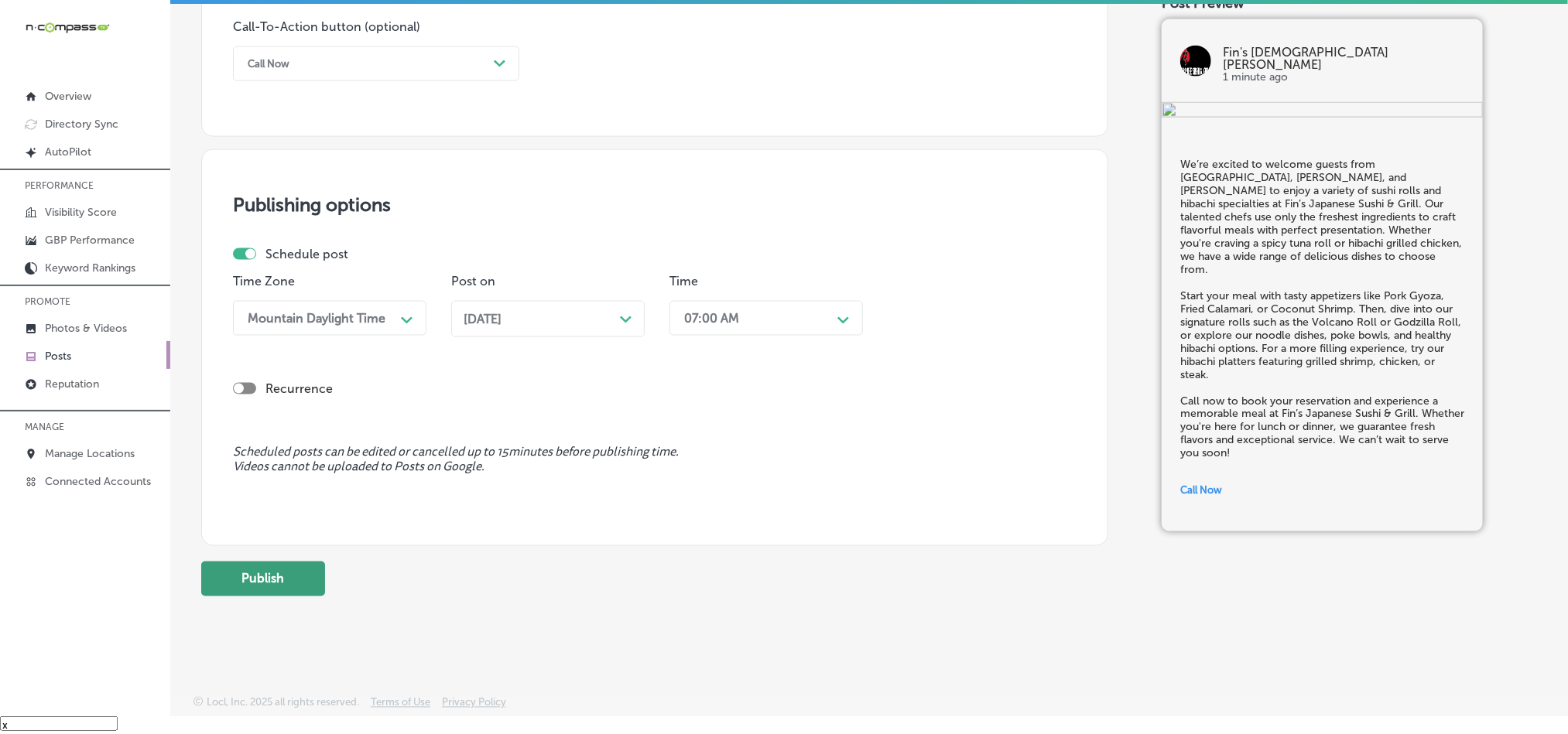
click at [274, 578] on button "Publish" at bounding box center [263, 579] width 124 height 35
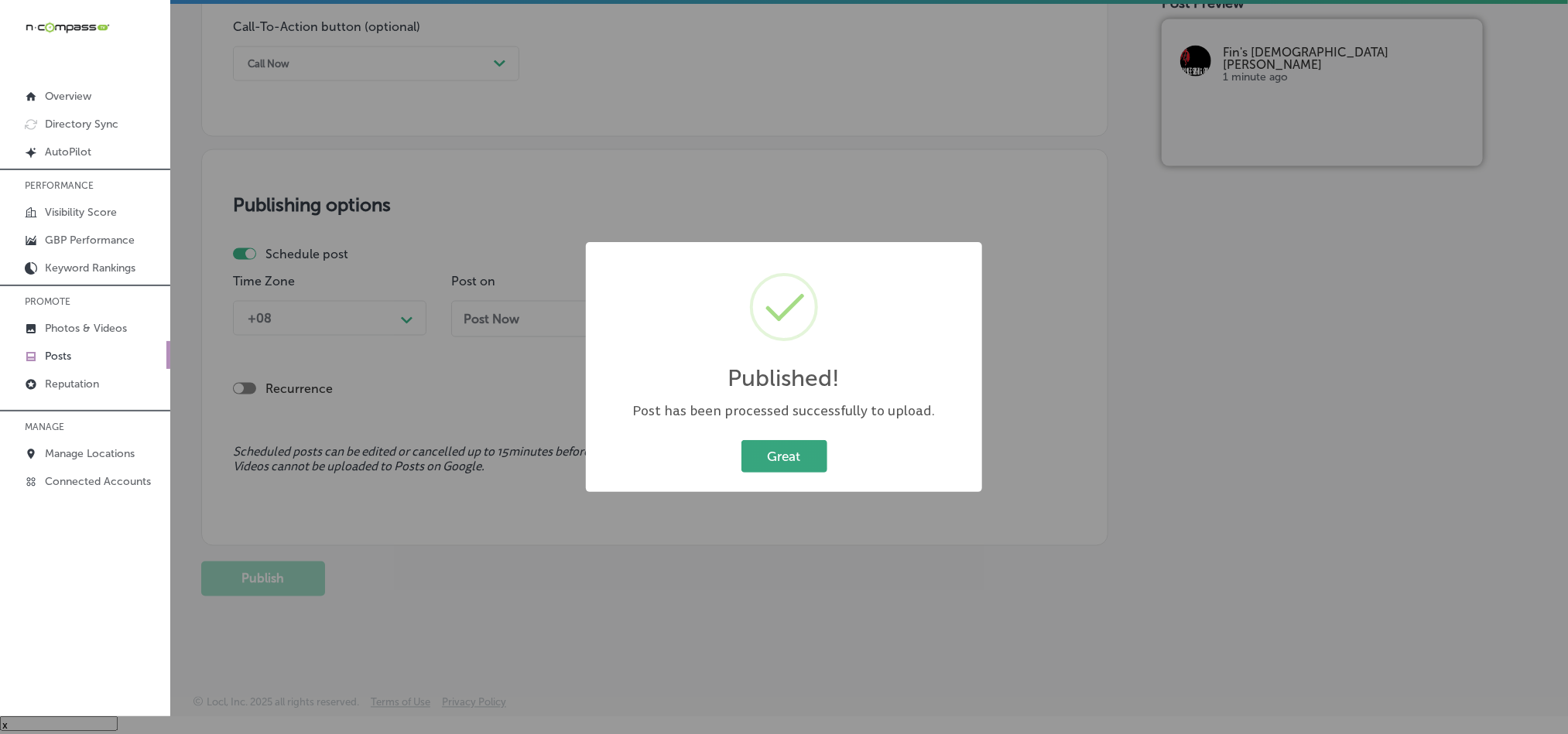
click at [781, 456] on button "Great" at bounding box center [784, 456] width 86 height 32
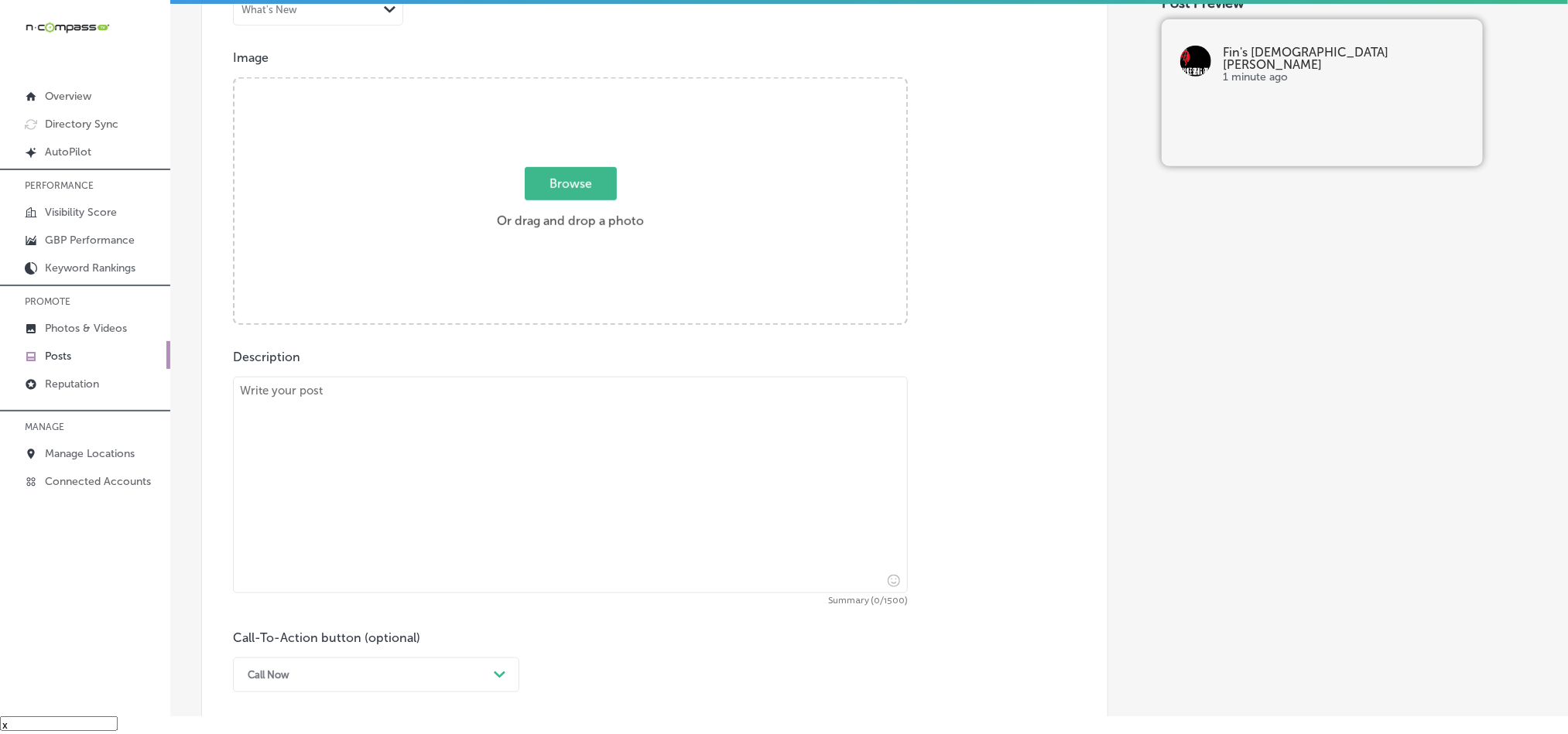
scroll to position [529, 0]
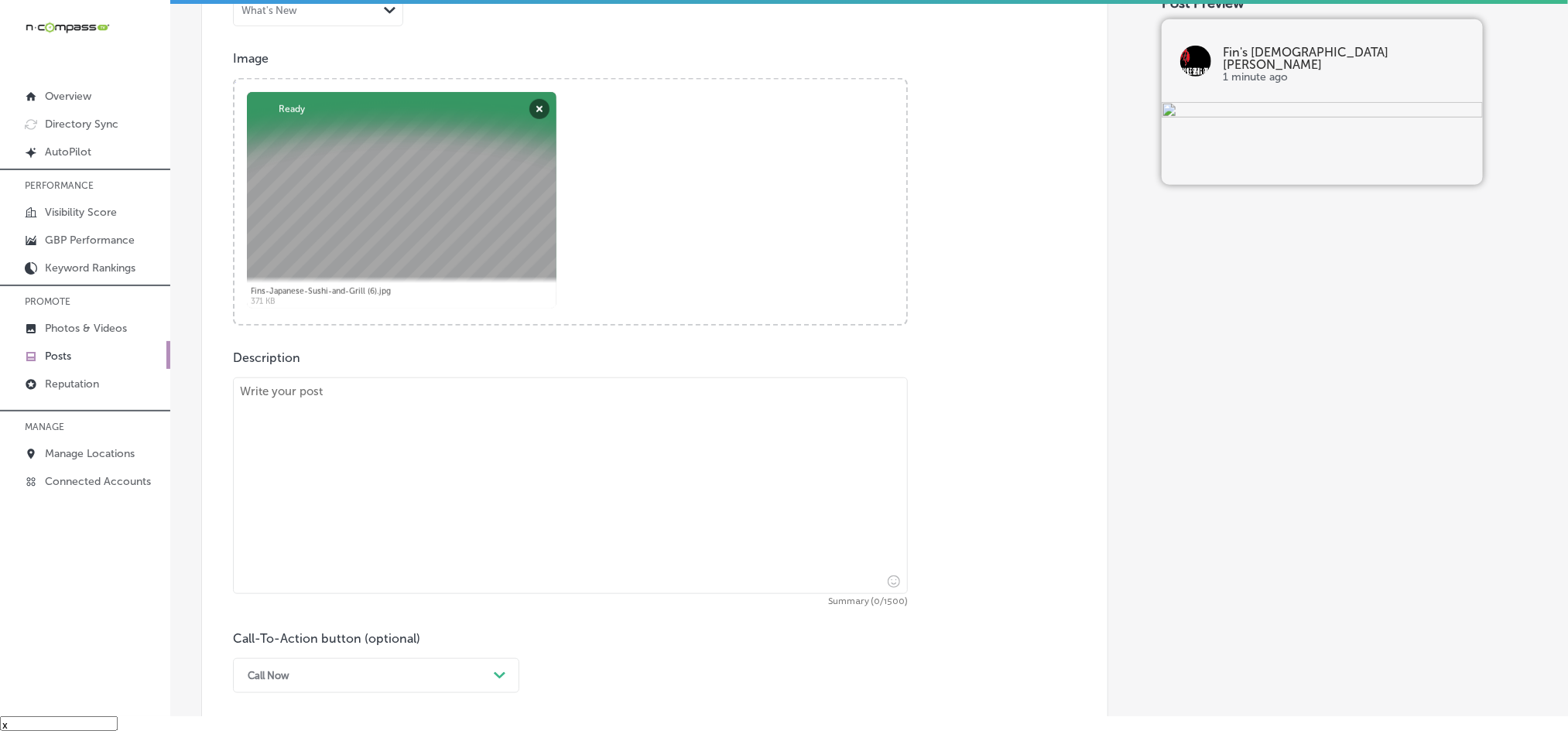
click at [407, 508] on textarea at bounding box center [570, 485] width 675 height 217
paste textarea "Fin’s Japanese Sushi & Grill is proud to serve [GEOGRAPHIC_DATA], [GEOGRAPHIC_D…"
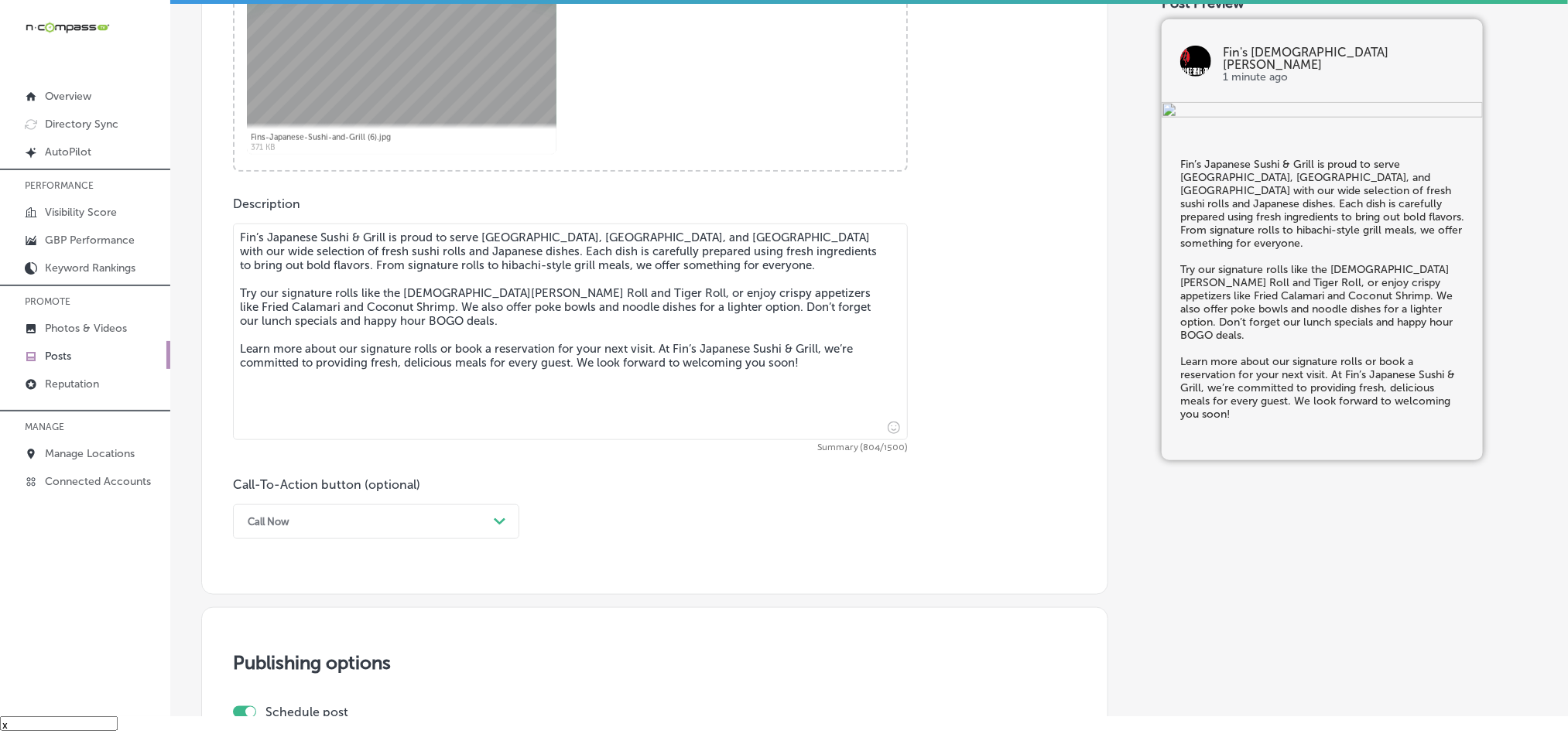
type textarea "Fin’s Japanese Sushi & Grill is proud to serve [GEOGRAPHIC_DATA], [GEOGRAPHIC_D…"
click at [375, 532] on div "Call Now Path Created with Sketch." at bounding box center [376, 521] width 286 height 35
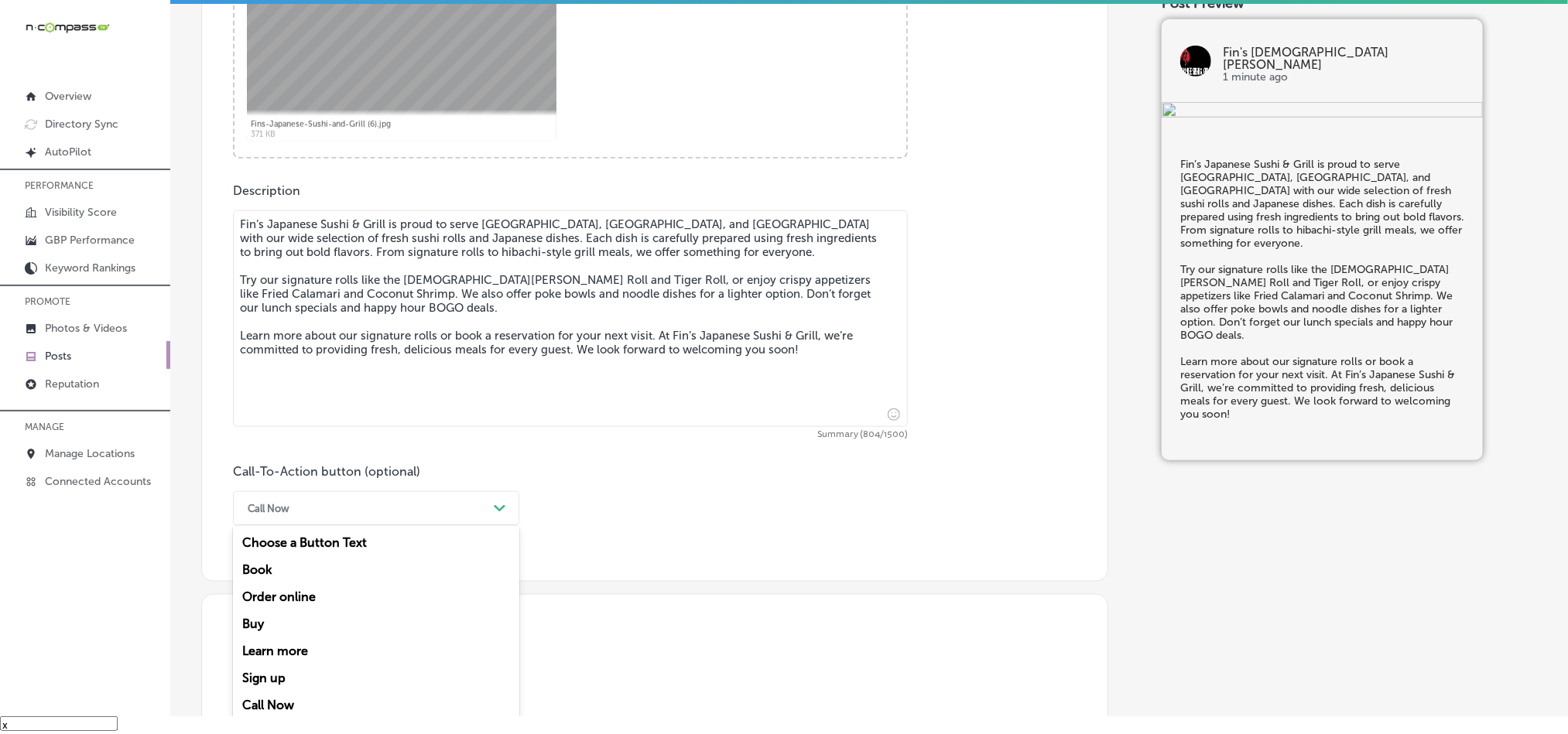
click at [263, 650] on div "Learn more" at bounding box center [376, 651] width 286 height 27
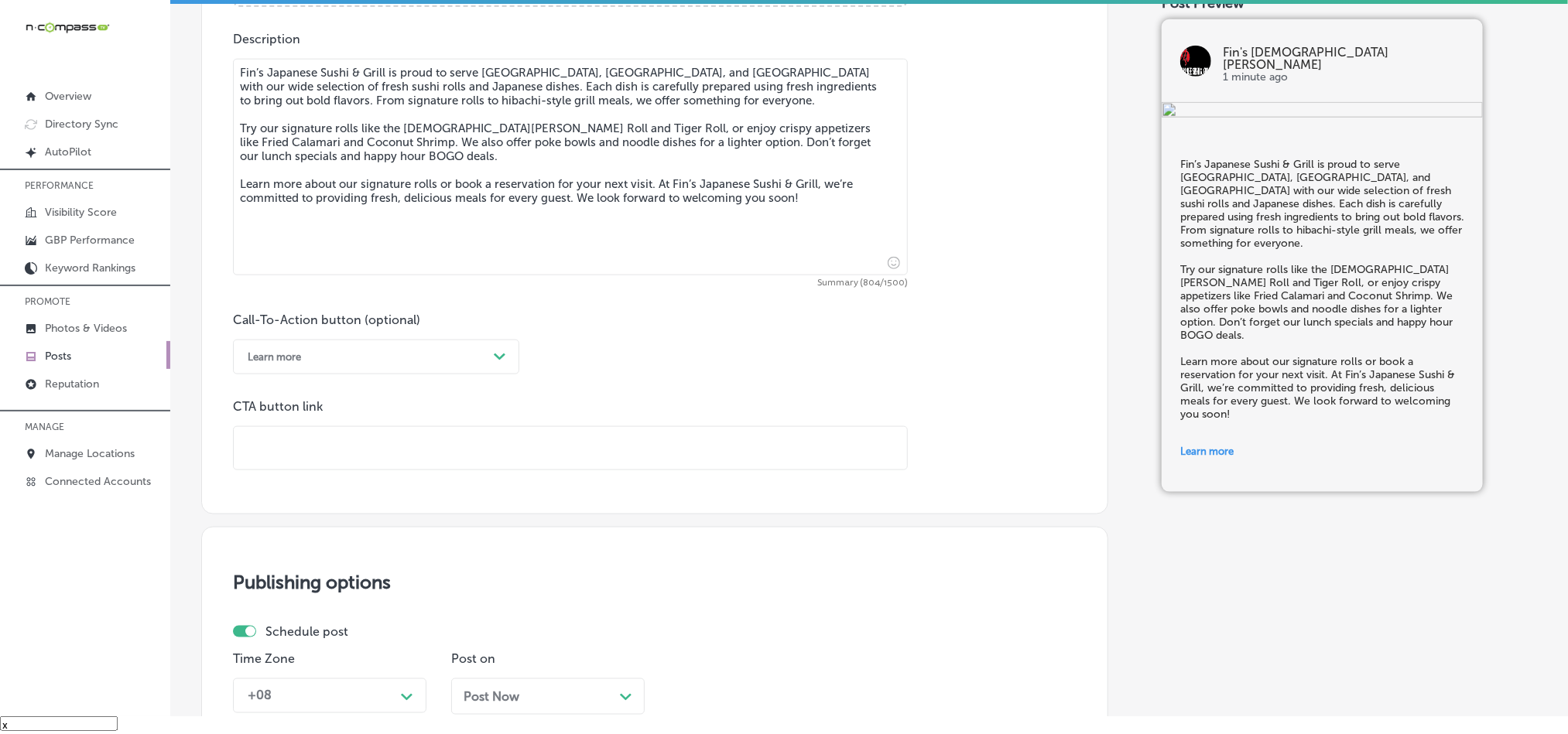
scroll to position [850, 0]
click at [389, 449] on input "text" at bounding box center [570, 446] width 673 height 42
paste input "[URL][DOMAIN_NAME]"
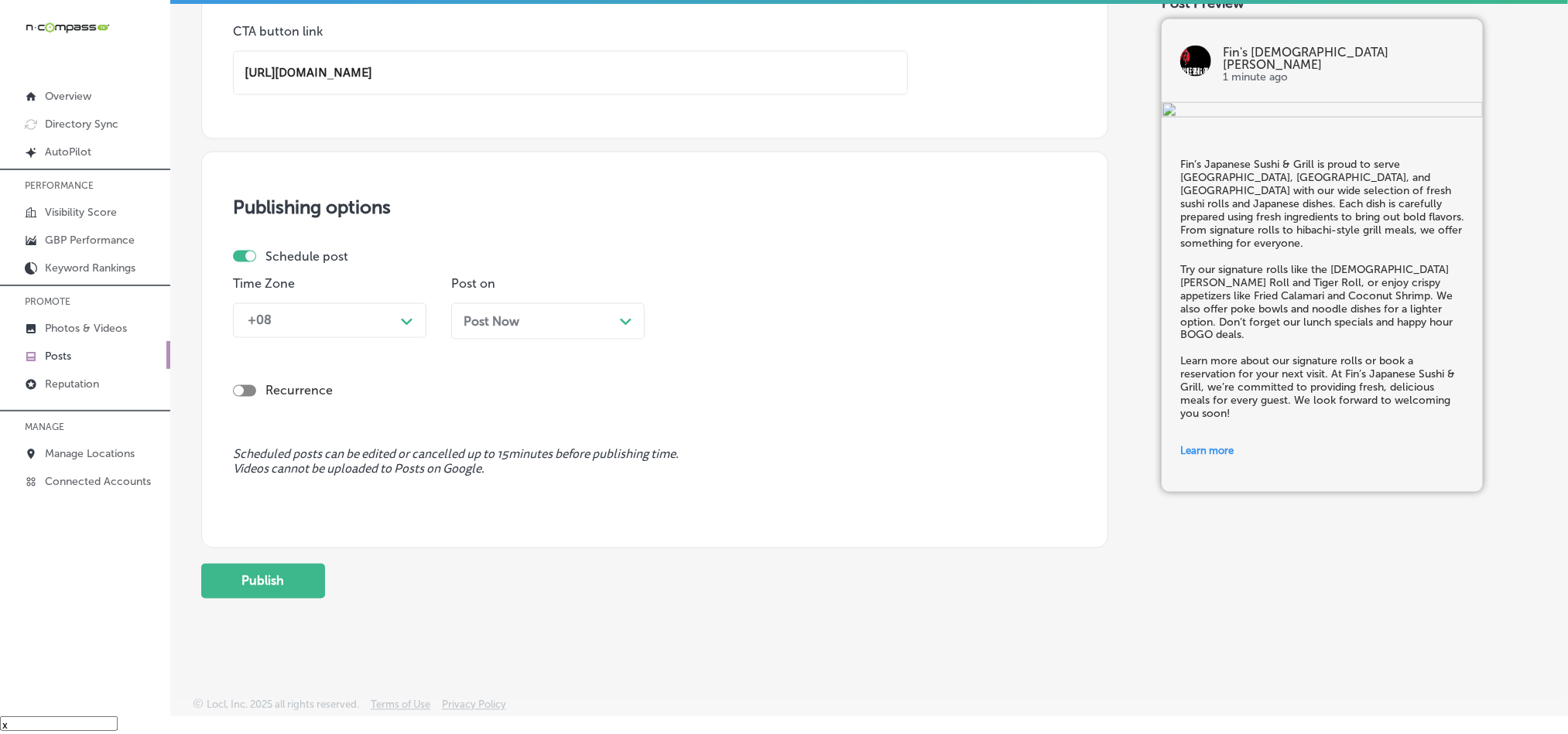
scroll to position [1233, 0]
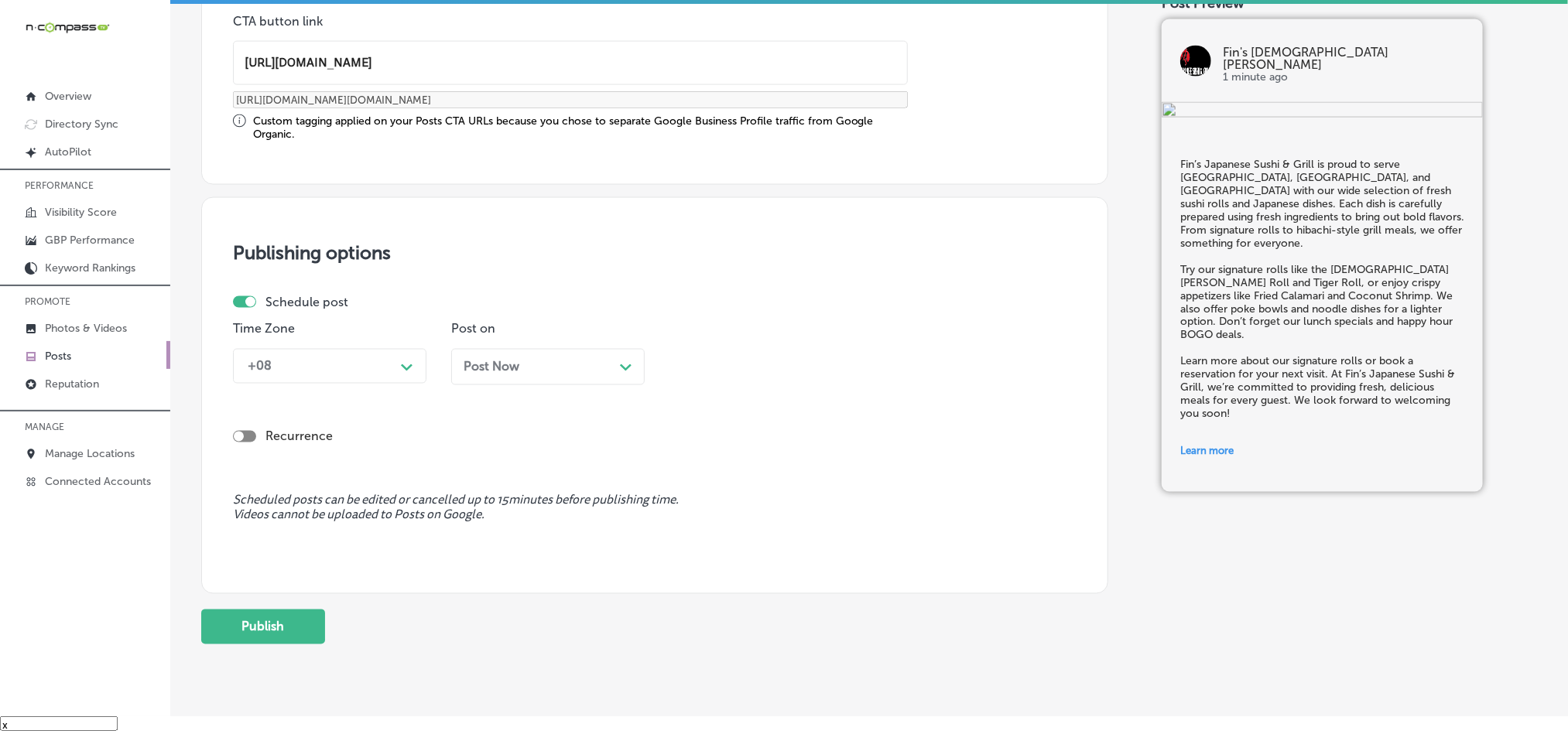
type input "[URL][DOMAIN_NAME]"
click at [343, 318] on div "Schedule post Time Zone +08 Path Created with Sketch. Post on Post Now Path Cre…" at bounding box center [648, 346] width 831 height 102
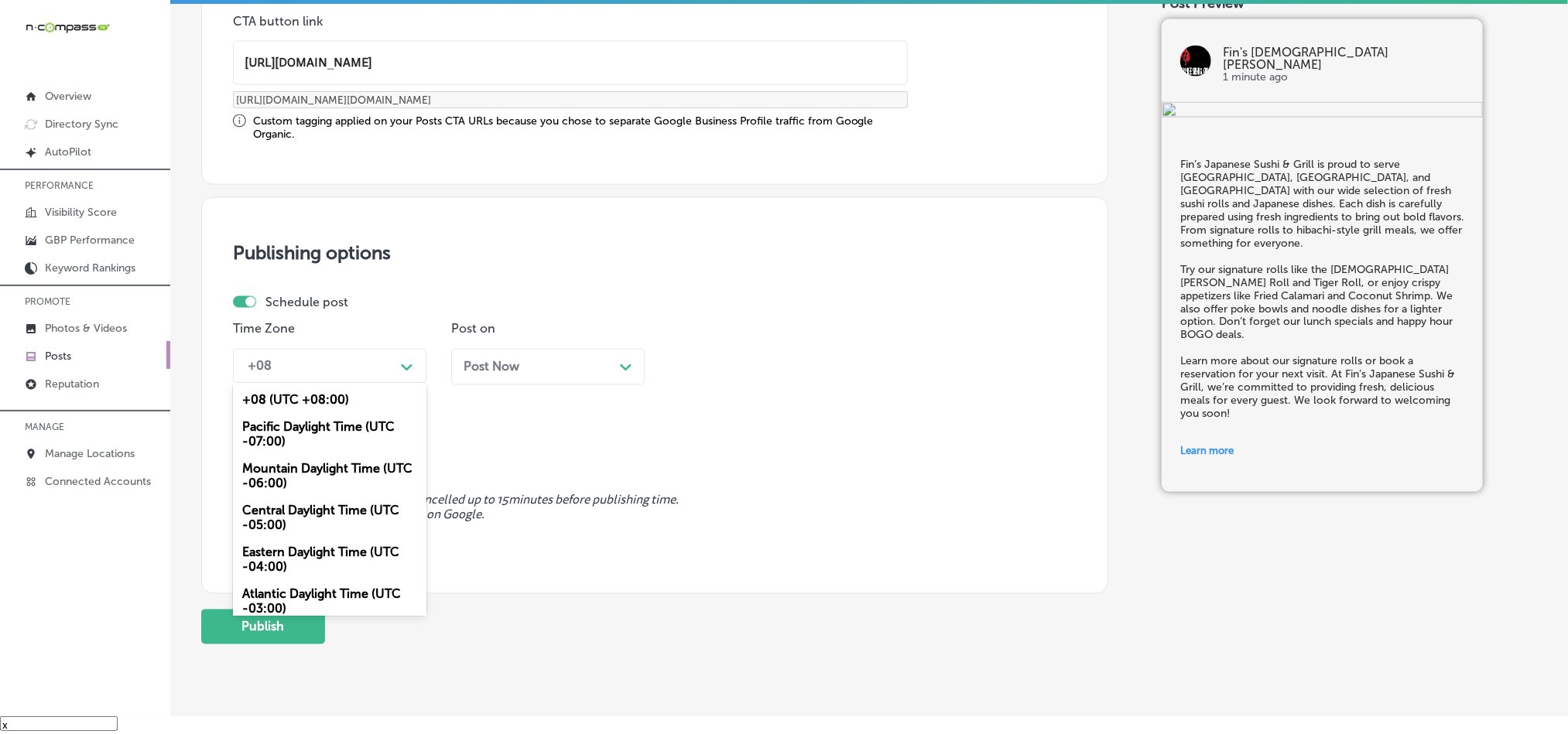
click at [344, 367] on div "+08" at bounding box center [318, 366] width 155 height 27
click at [292, 472] on div "Mountain Daylight Time (UTC -06:00)" at bounding box center [329, 476] width 193 height 41
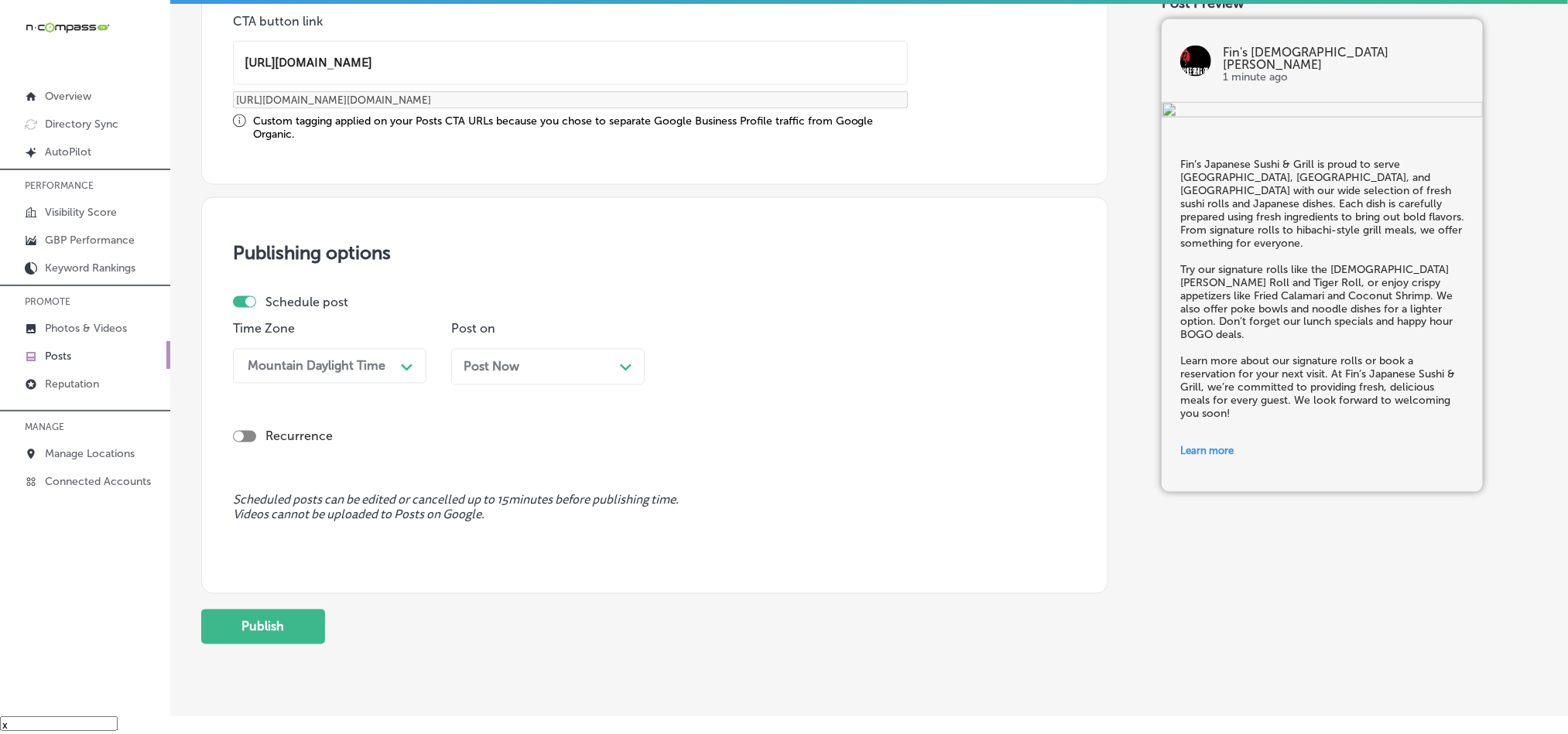
click at [501, 370] on span "Post Now" at bounding box center [491, 367] width 56 height 15
click at [762, 367] on div "02:30 PM" at bounding box center [754, 366] width 155 height 27
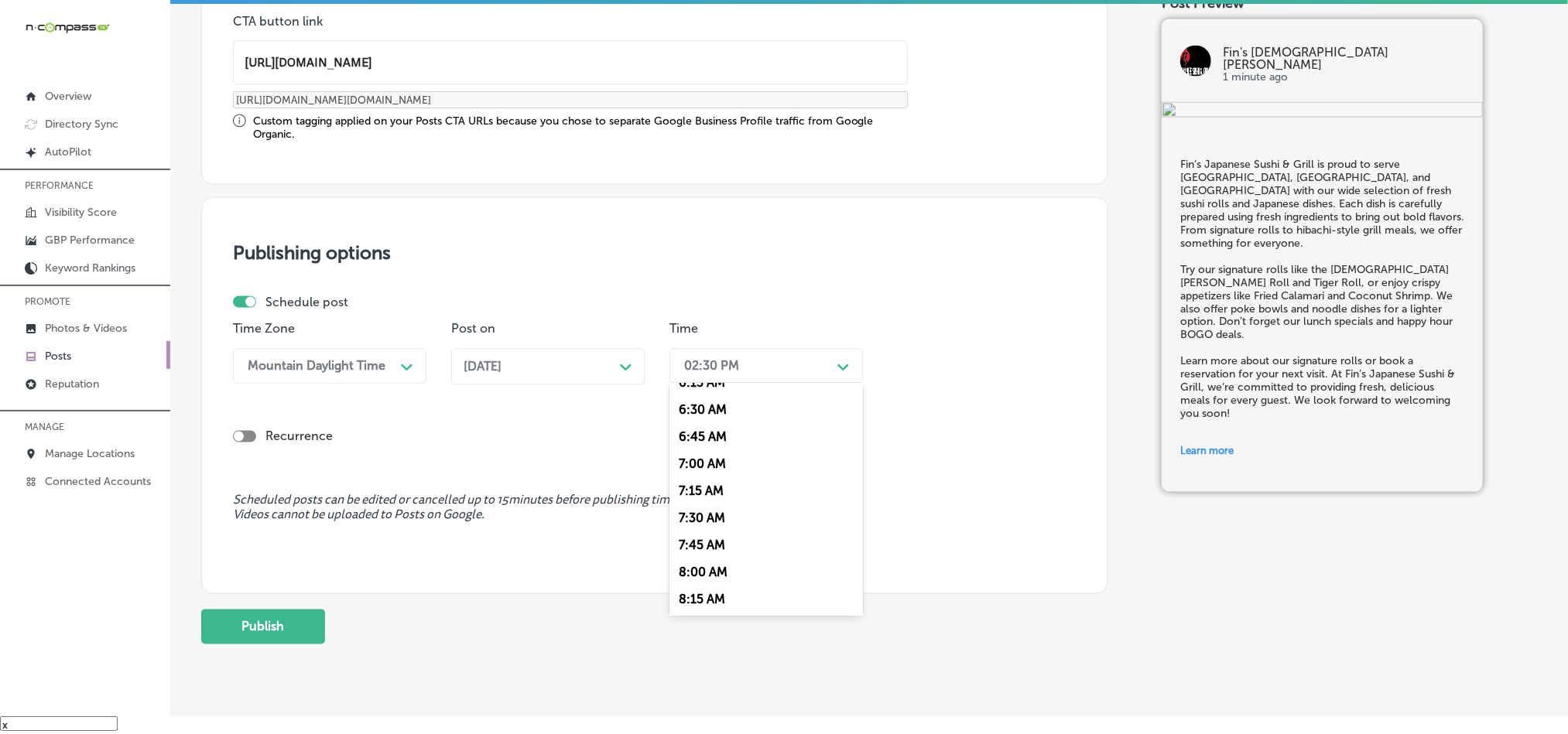
scroll to position [696, 0]
click at [700, 476] on div "7:00 AM" at bounding box center [766, 462] width 193 height 27
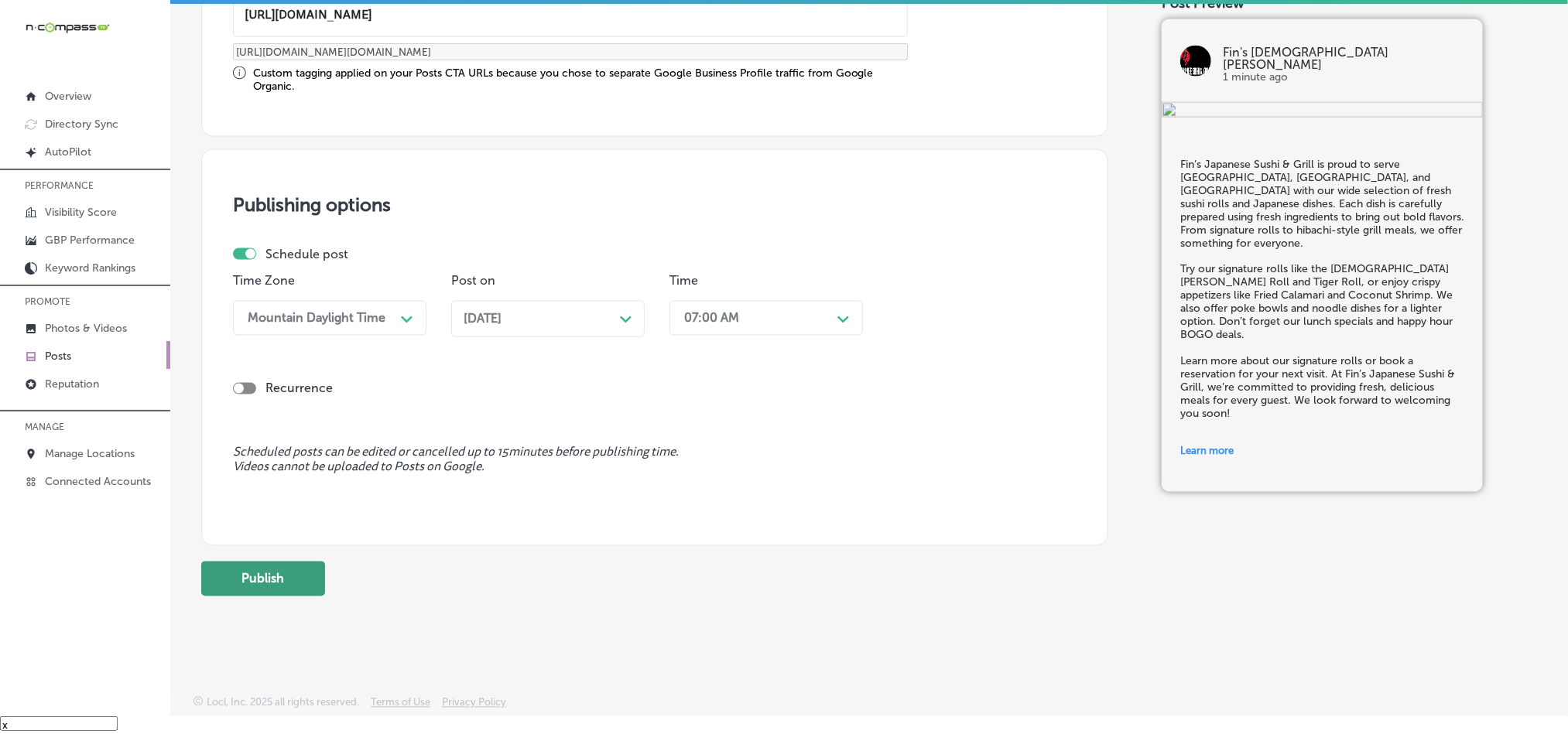
click at [295, 567] on button "Publish" at bounding box center [263, 579] width 124 height 35
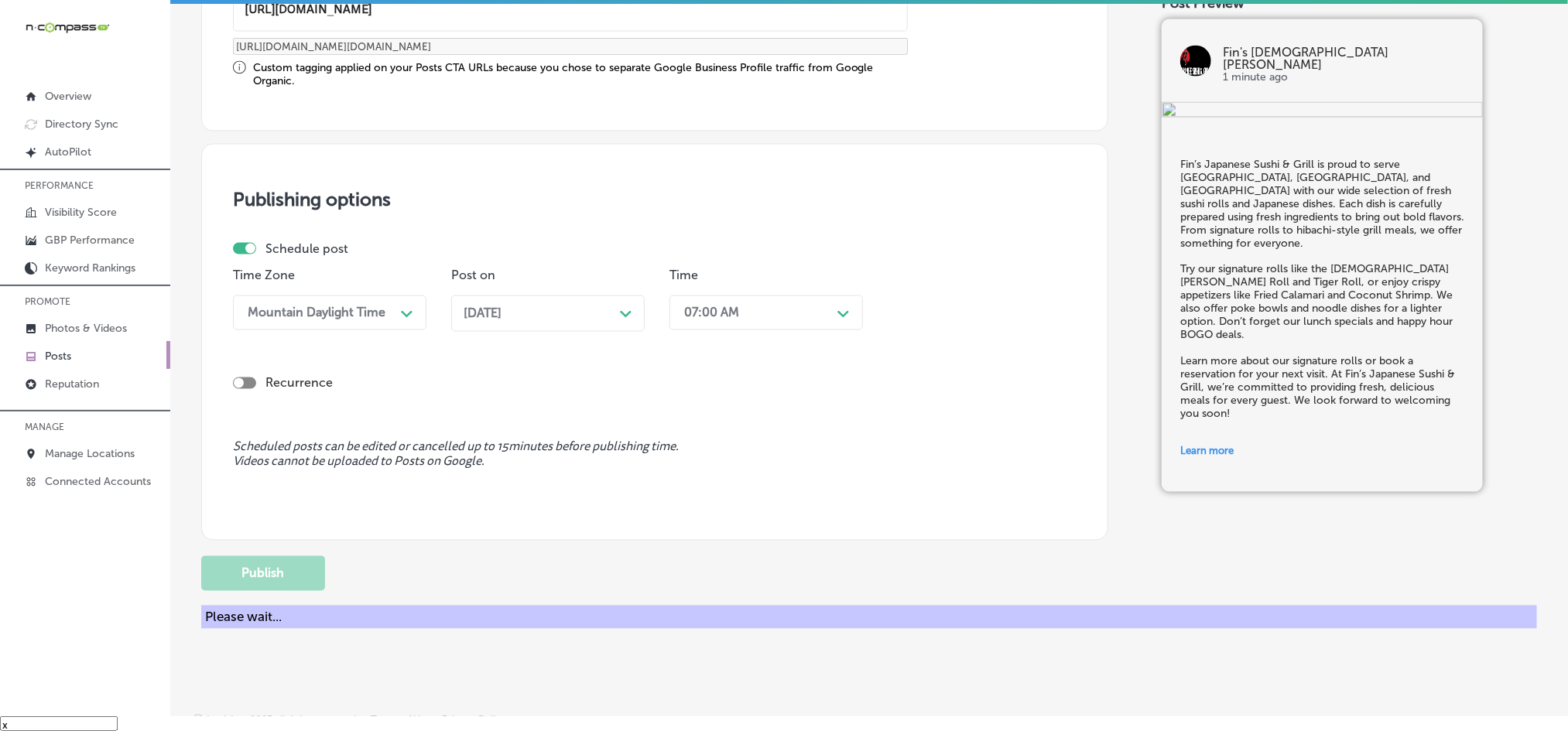
scroll to position [1148, 0]
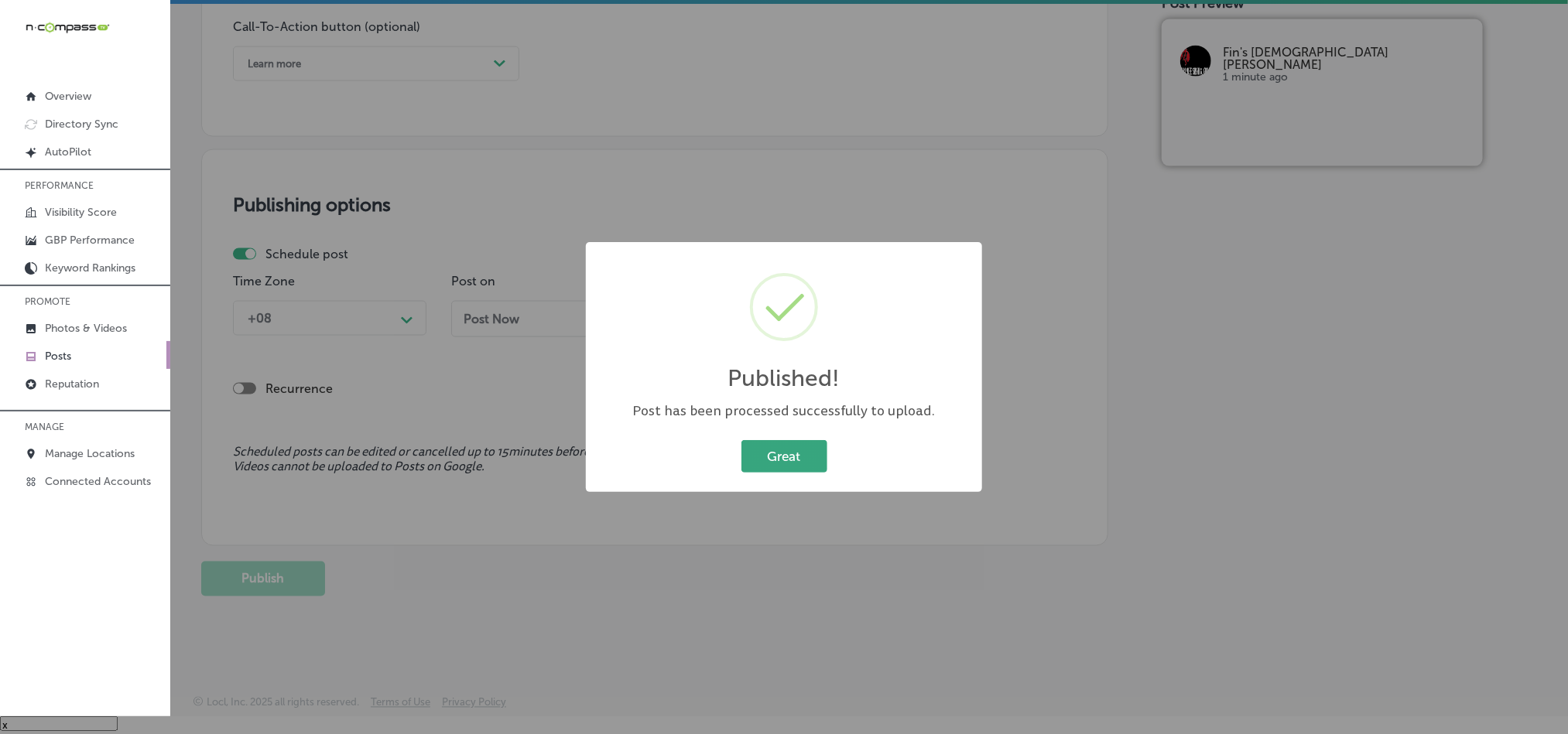
click at [774, 446] on button "Great" at bounding box center [784, 456] width 86 height 32
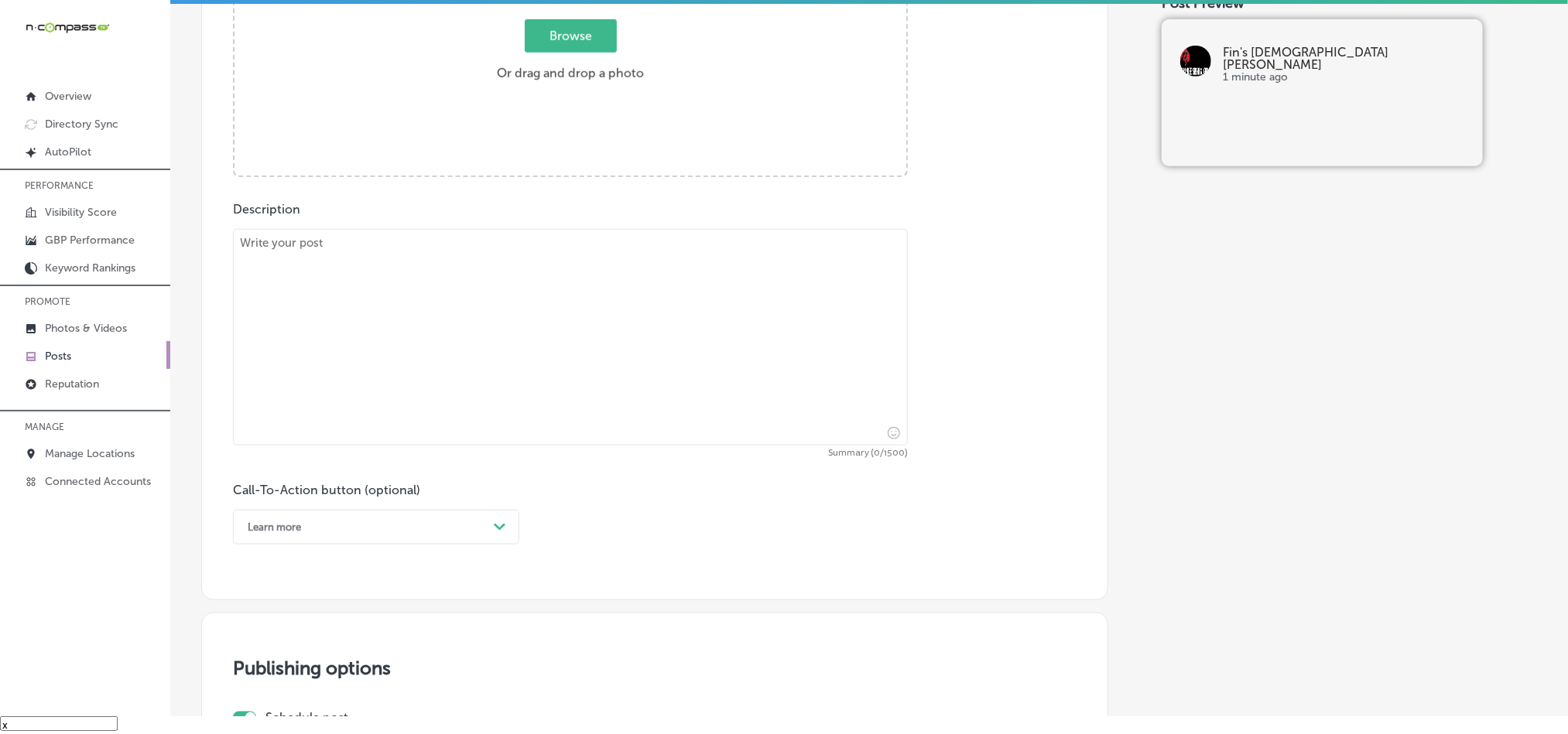
scroll to position [645, 0]
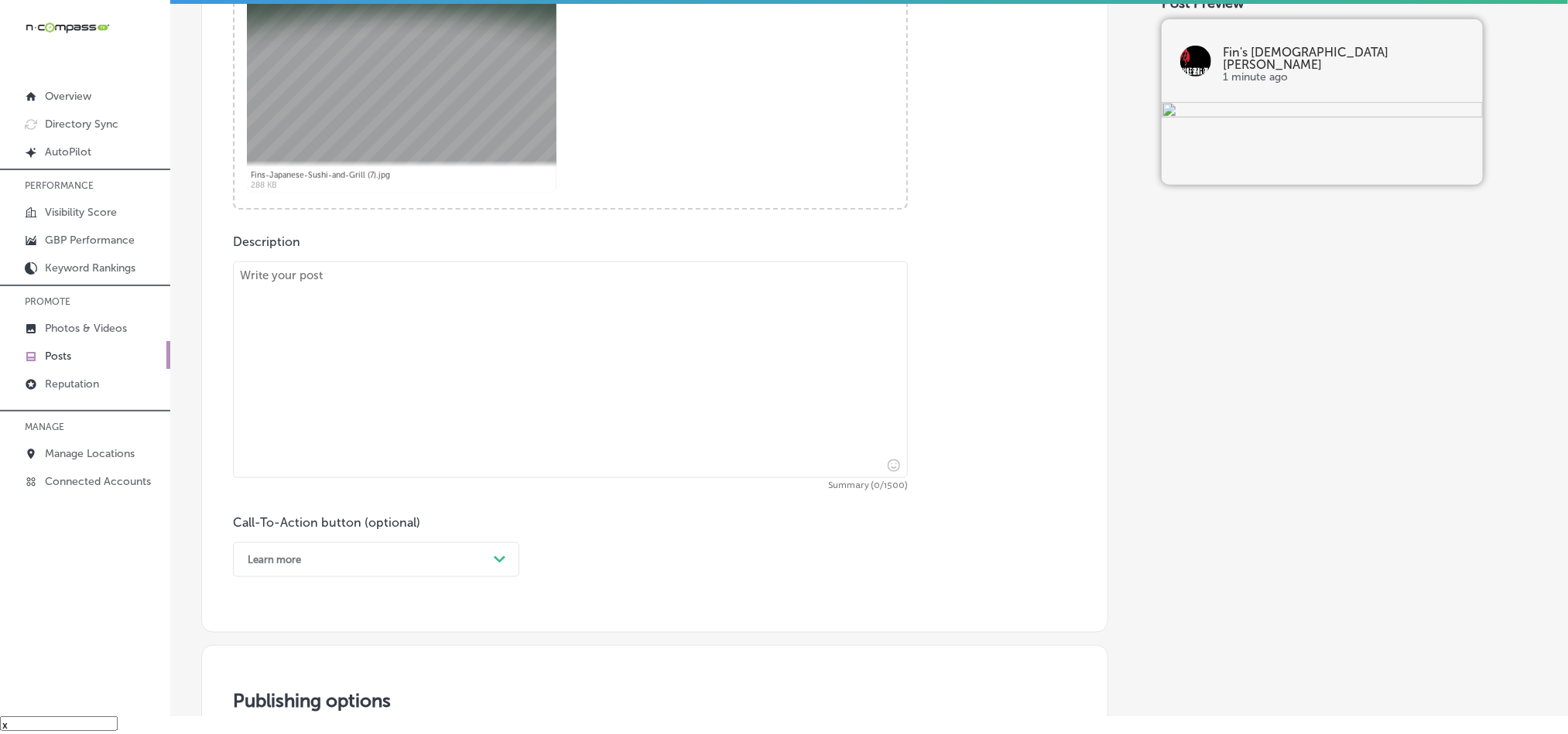
click at [435, 360] on textarea at bounding box center [570, 370] width 675 height 217
paste textarea "We’re proud to serve guests from [GEOGRAPHIC_DATA], [GEOGRAPHIC_DATA], and [GEO…"
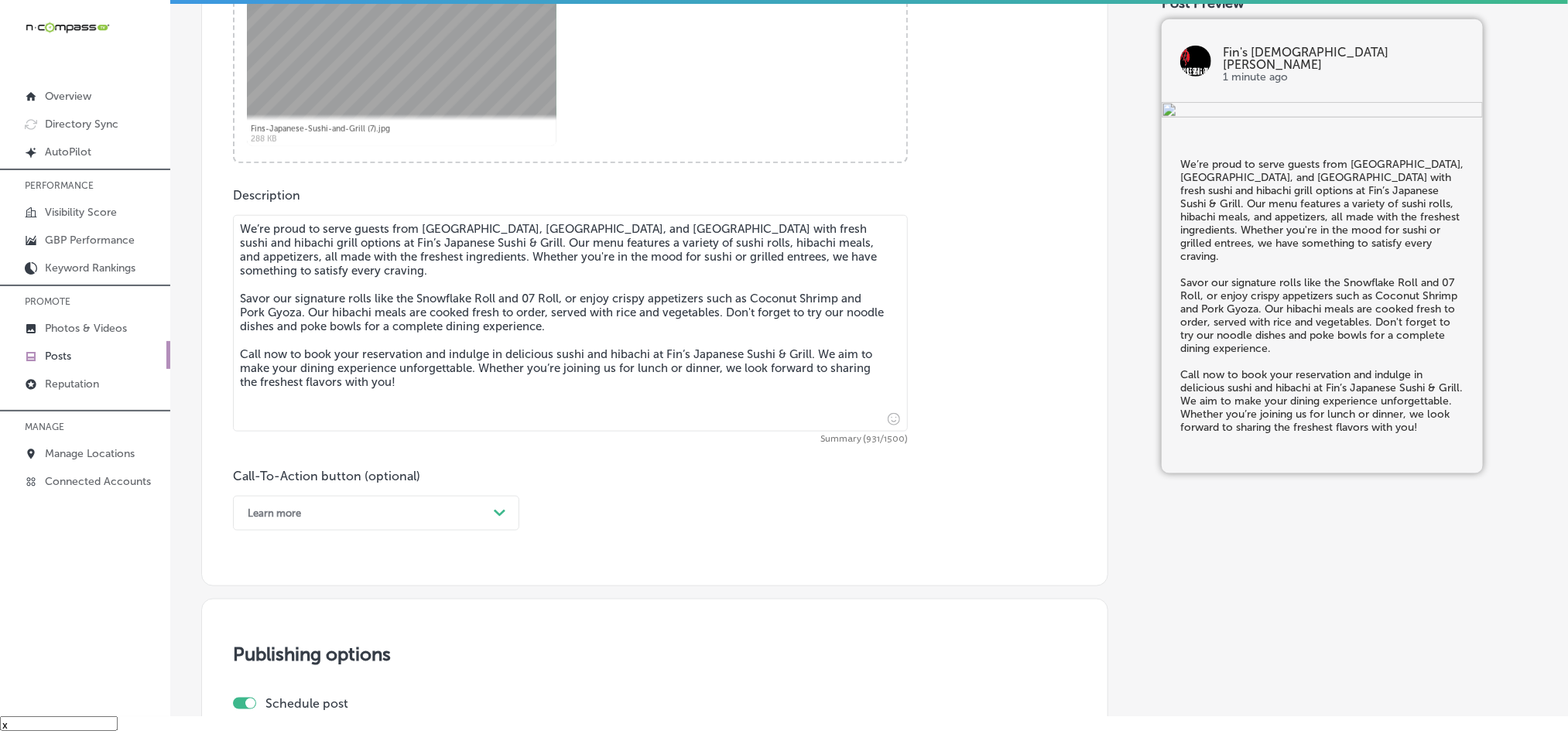
scroll to position [721, 0]
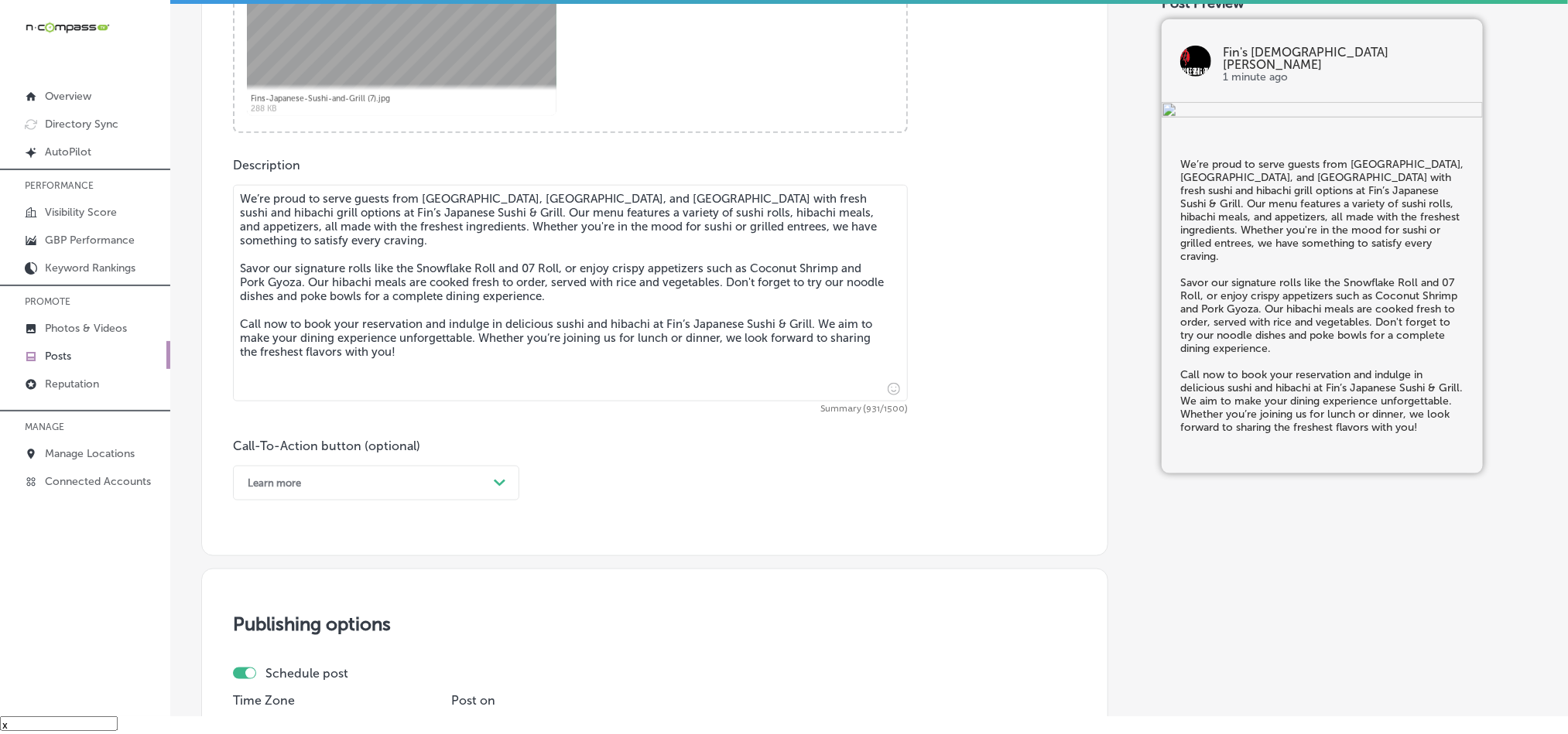
type textarea "We’re proud to serve guests from [GEOGRAPHIC_DATA], [GEOGRAPHIC_DATA], and [GEO…"
click at [398, 495] on div "Learn more" at bounding box center [364, 483] width 248 height 24
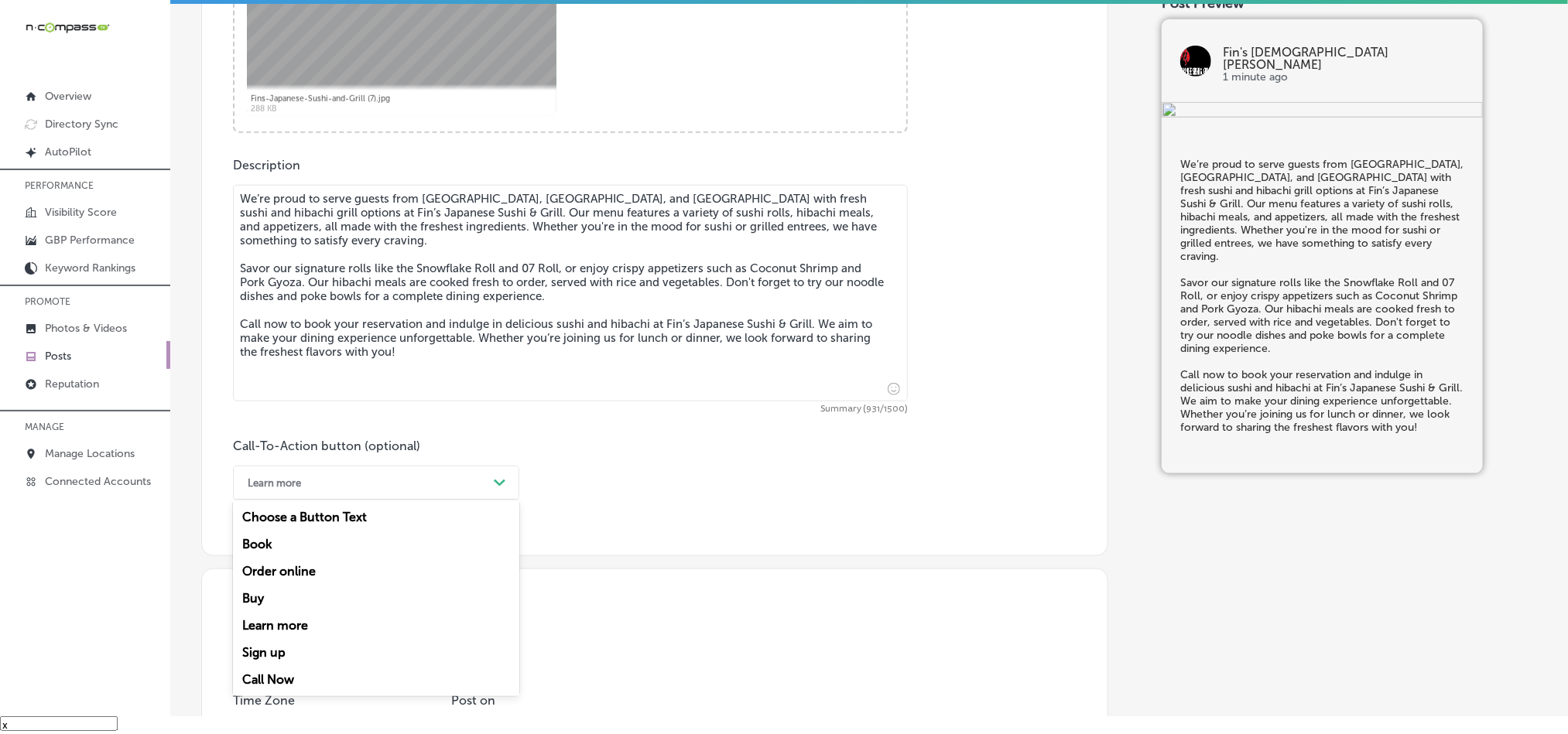
click at [256, 685] on div "Call Now" at bounding box center [376, 679] width 286 height 27
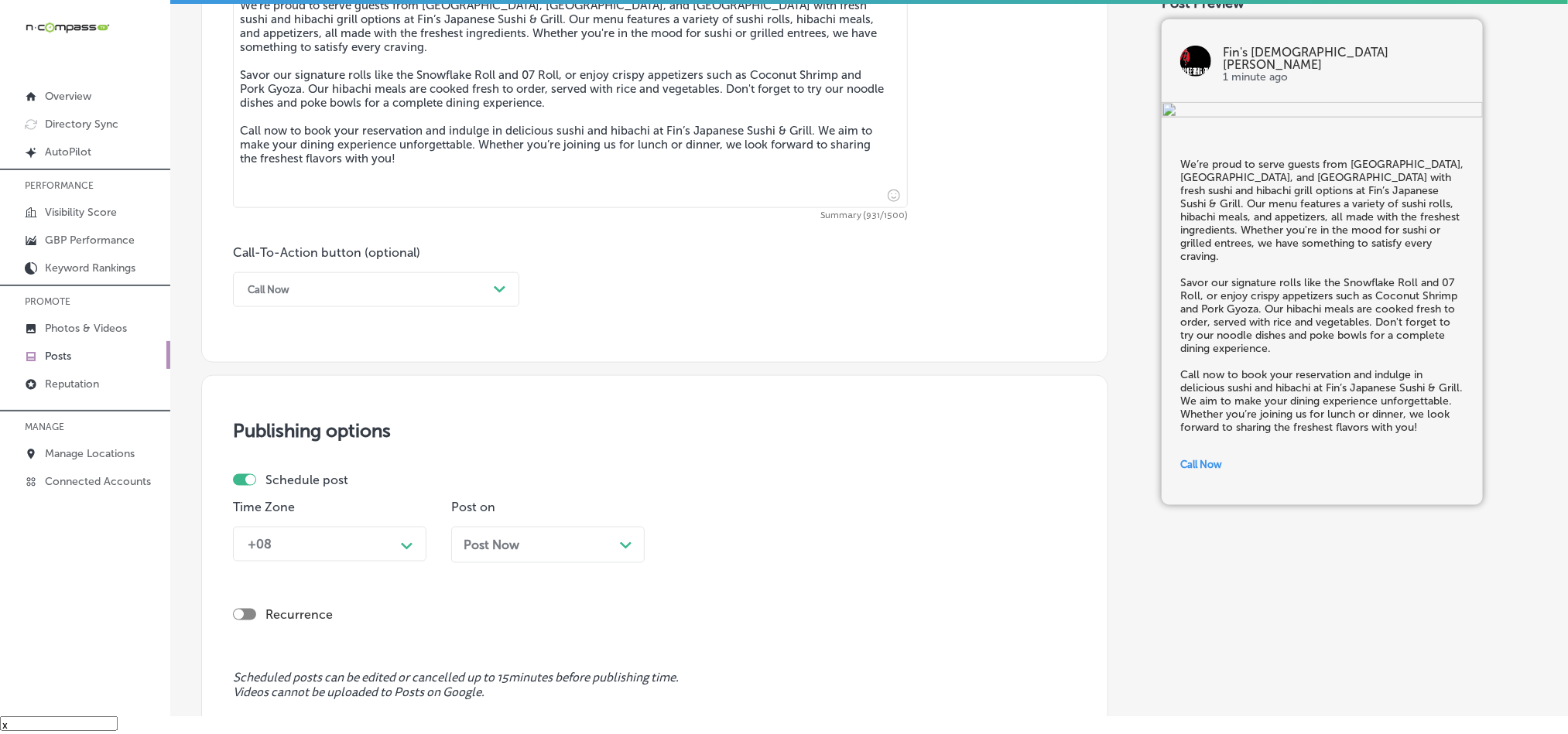
click at [357, 553] on div "+08 Path Created with Sketch." at bounding box center [329, 544] width 193 height 35
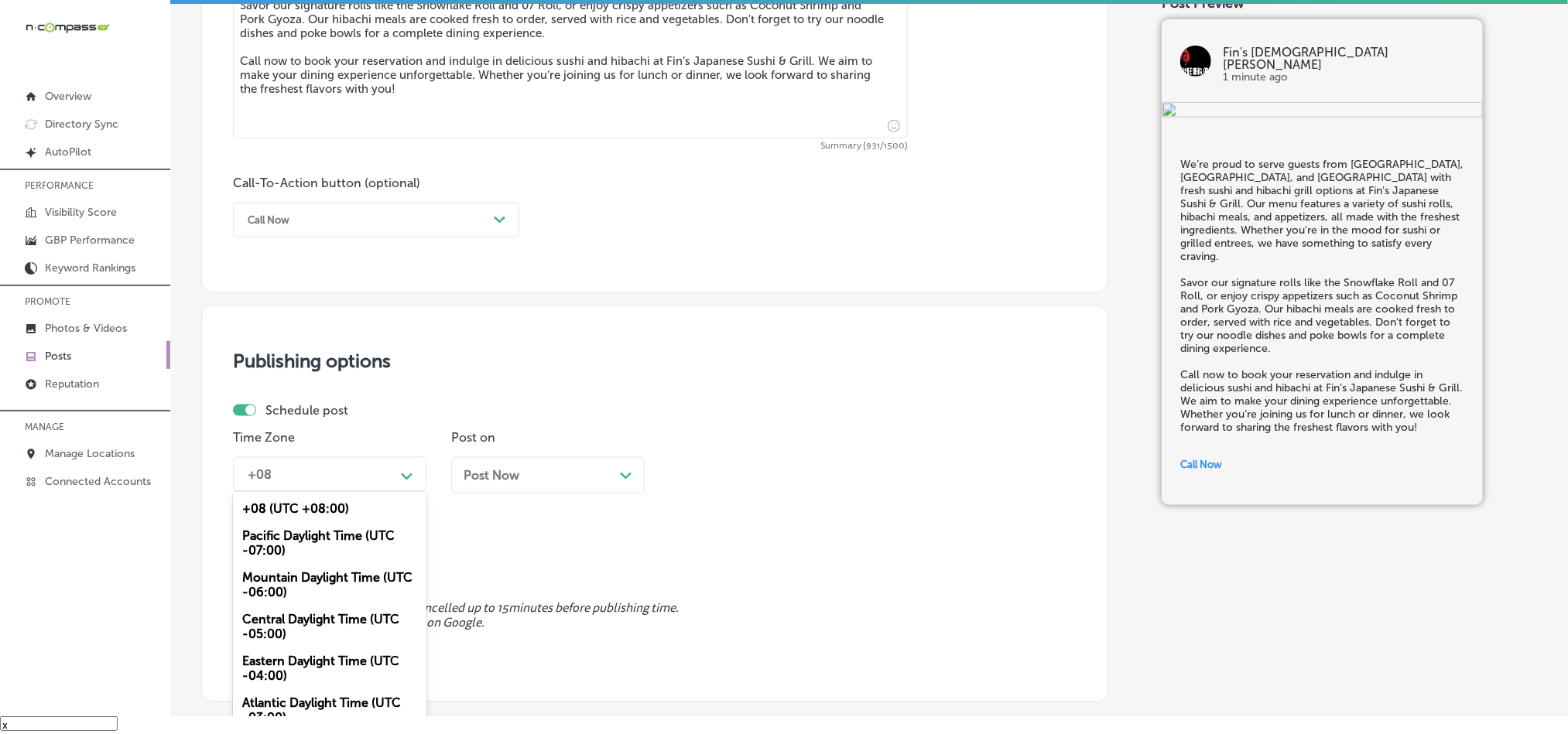
click at [297, 595] on div "Mountain Daylight Time (UTC -06:00)" at bounding box center [329, 585] width 193 height 41
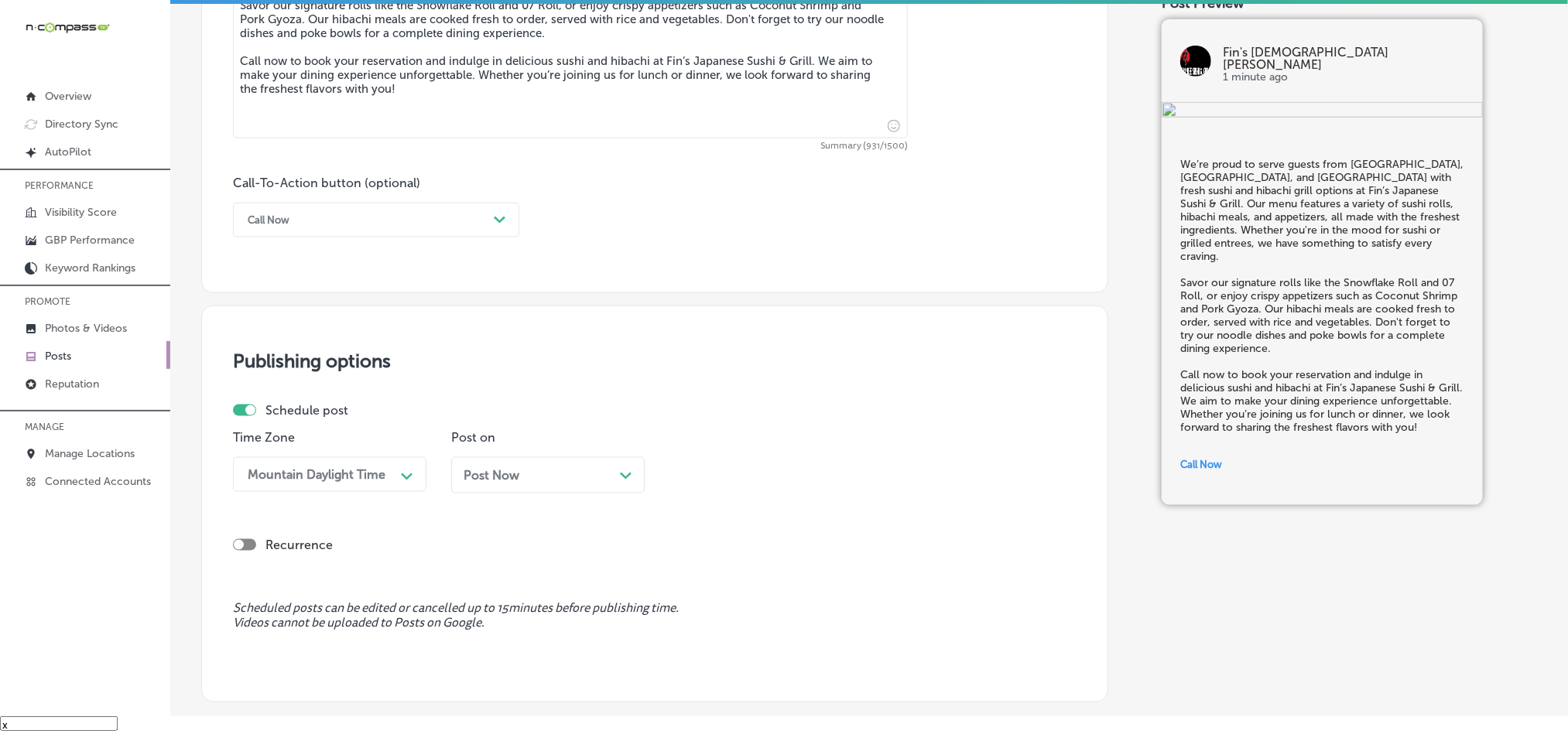
click at [561, 477] on div "Post Now Path Created with Sketch." at bounding box center [548, 475] width 169 height 15
click at [760, 483] on div "02:30 PM" at bounding box center [754, 474] width 155 height 27
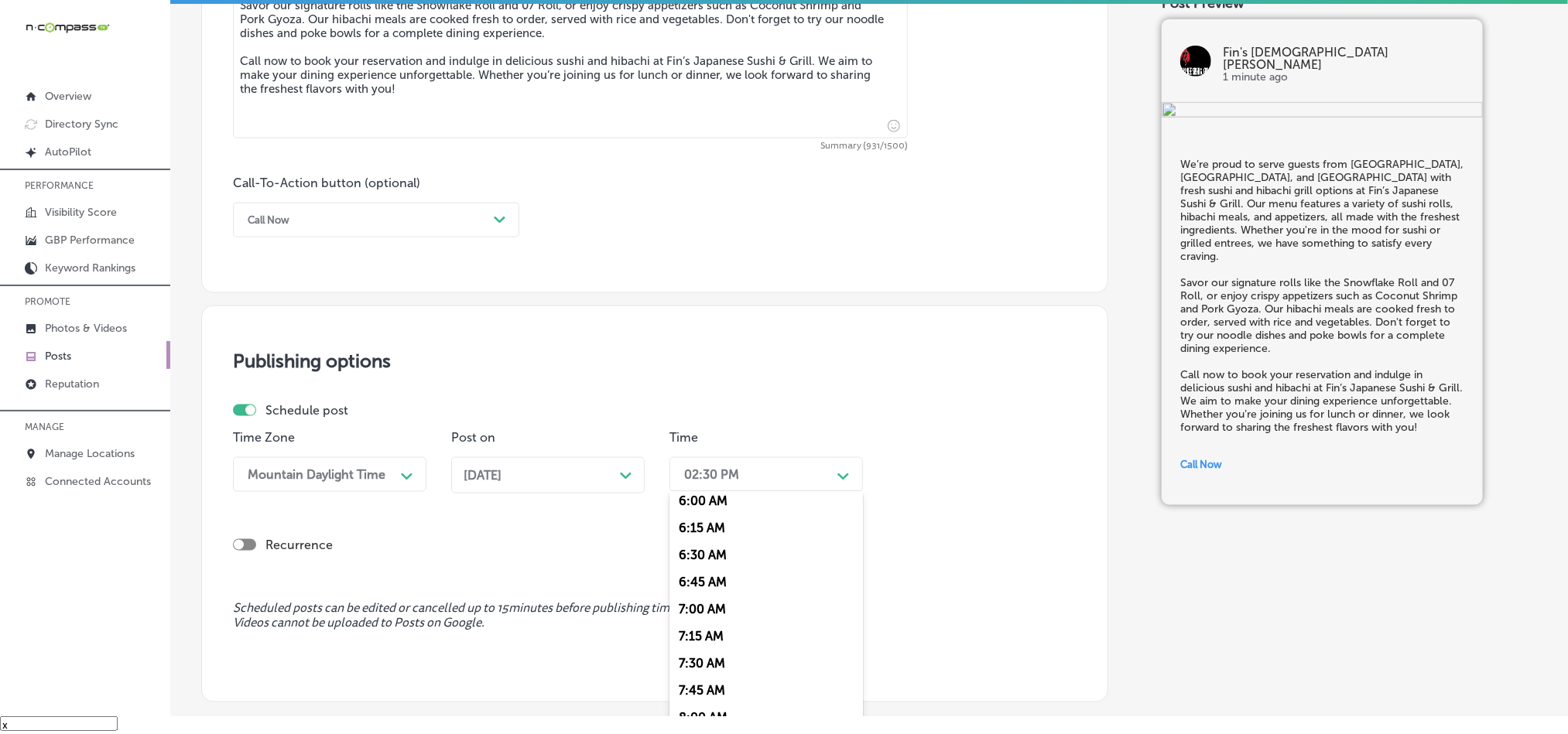
click at [693, 620] on div "7:00 AM" at bounding box center [766, 609] width 193 height 27
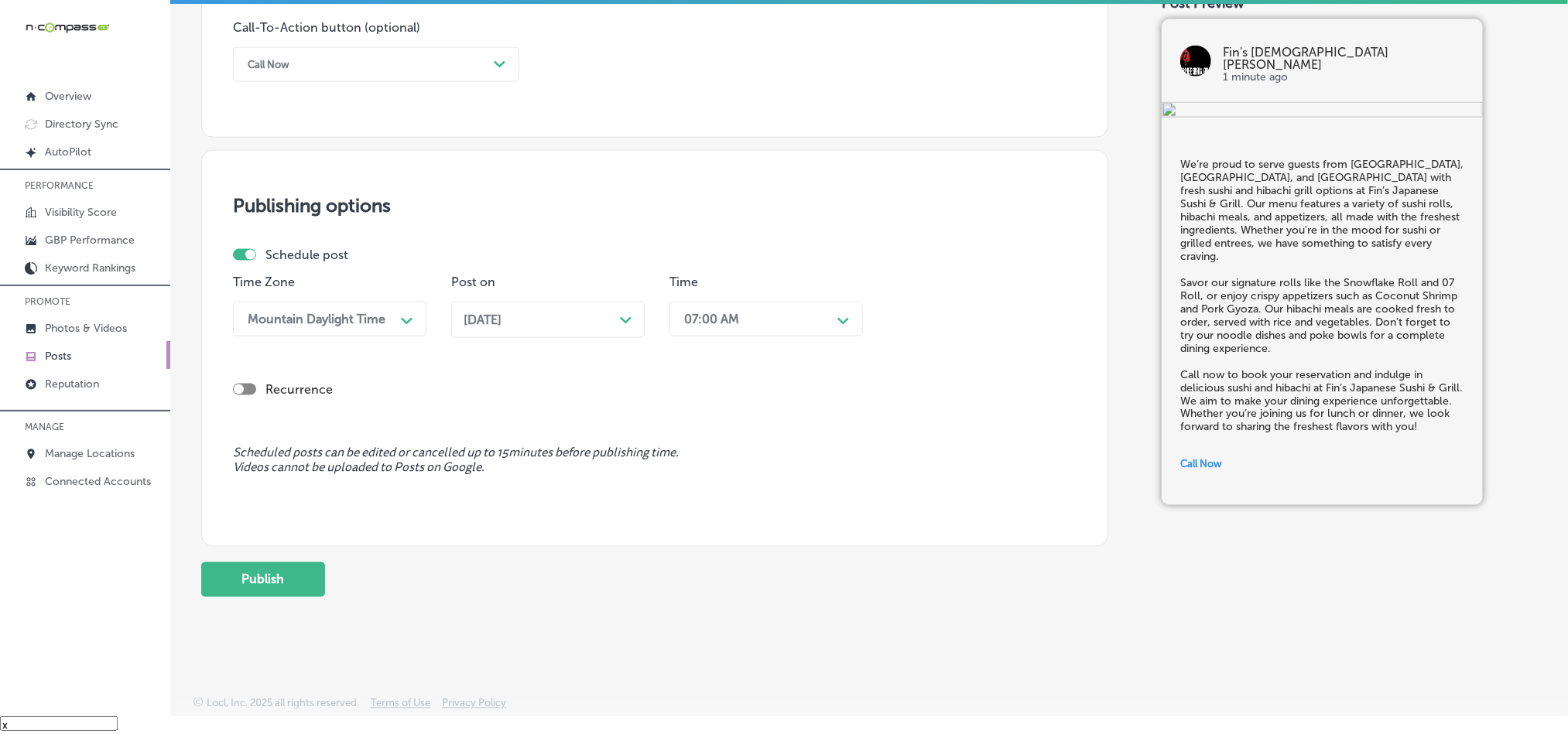
scroll to position [1148, 0]
click at [228, 578] on button "Publish" at bounding box center [263, 579] width 124 height 35
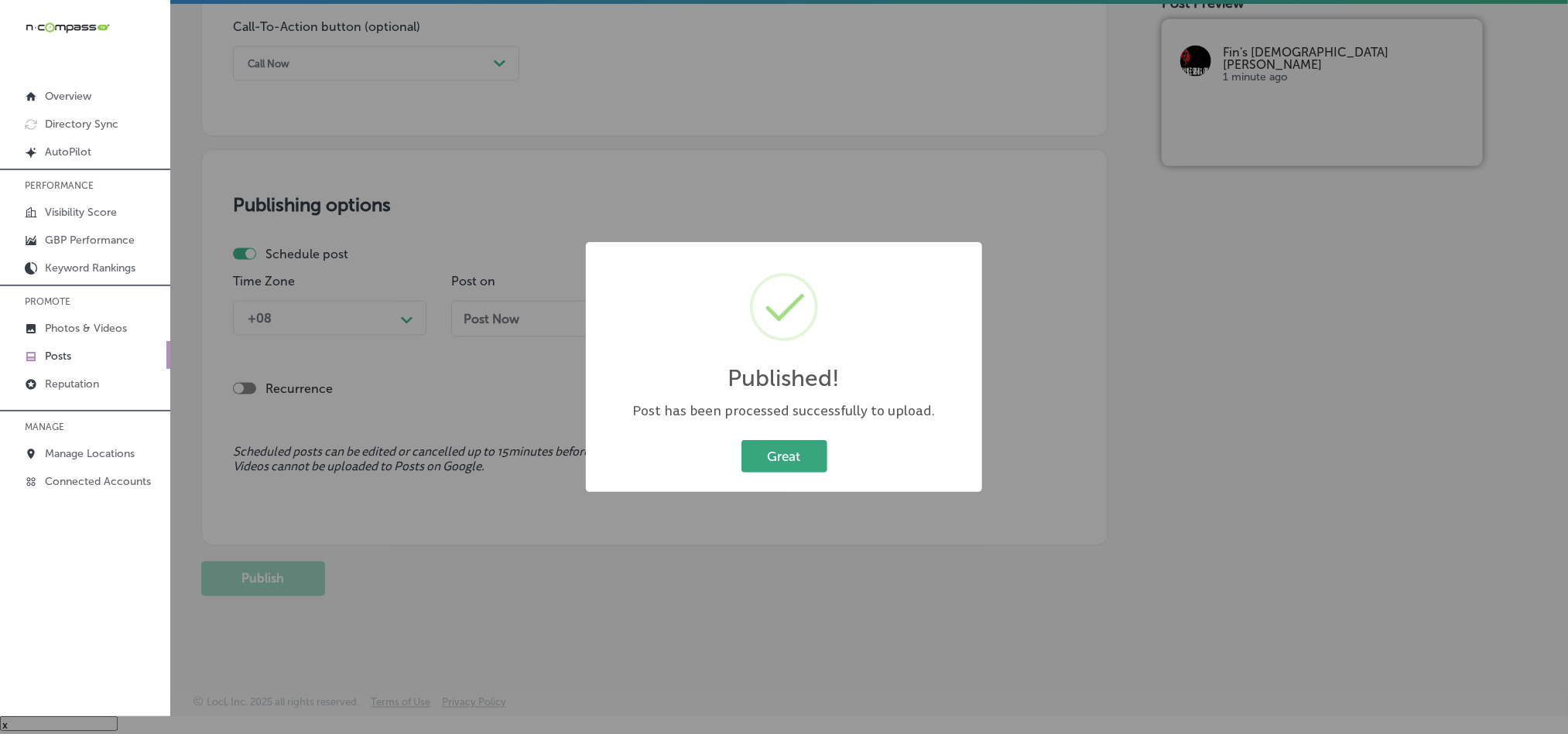
click at [799, 455] on button "Great" at bounding box center [784, 456] width 86 height 32
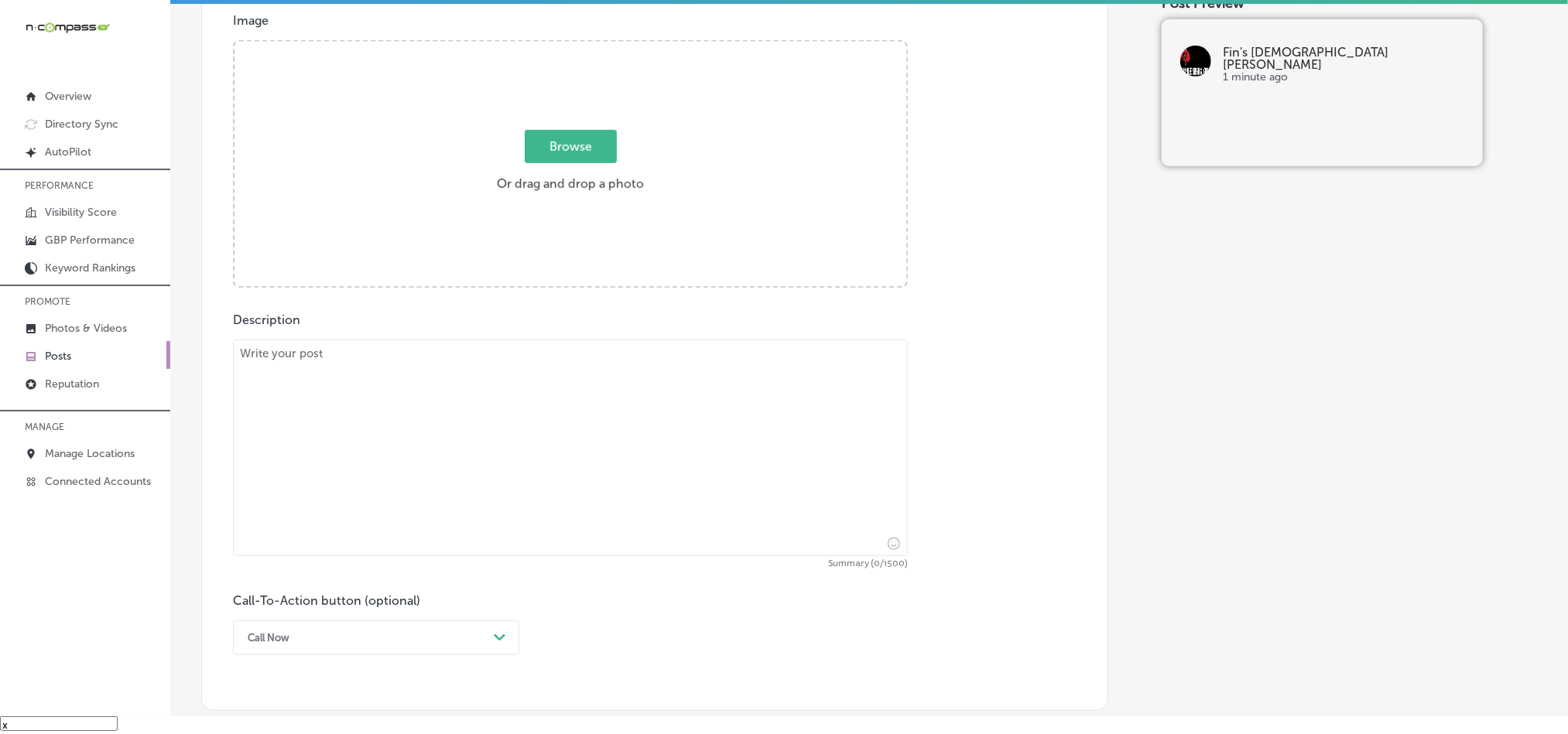
scroll to position [490, 0]
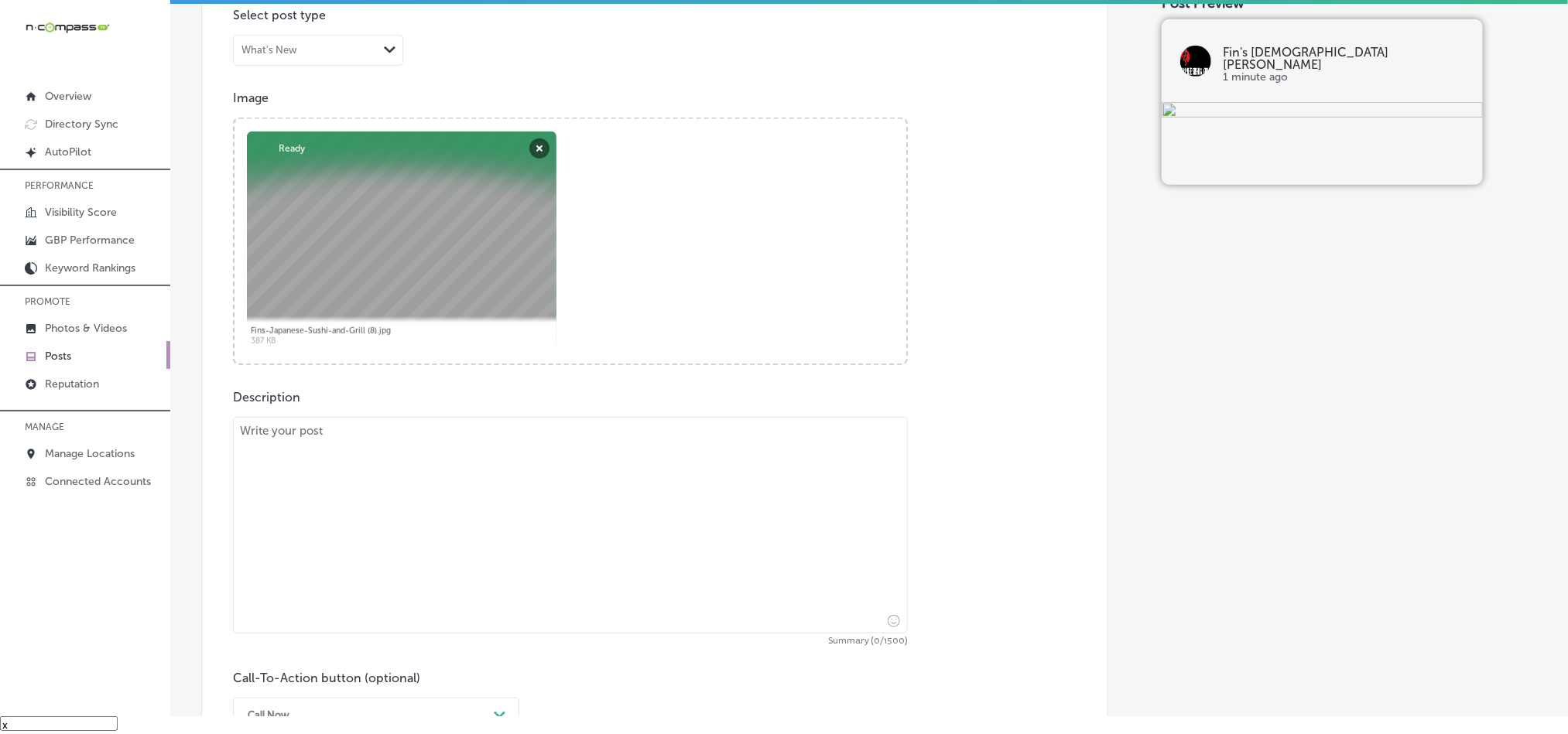
click at [532, 502] on textarea at bounding box center [570, 525] width 675 height 217
paste textarea "Fin’s Japanese Sushi & Grill proudly serves [GEOGRAPHIC_DATA], Pretty Bayou, an…"
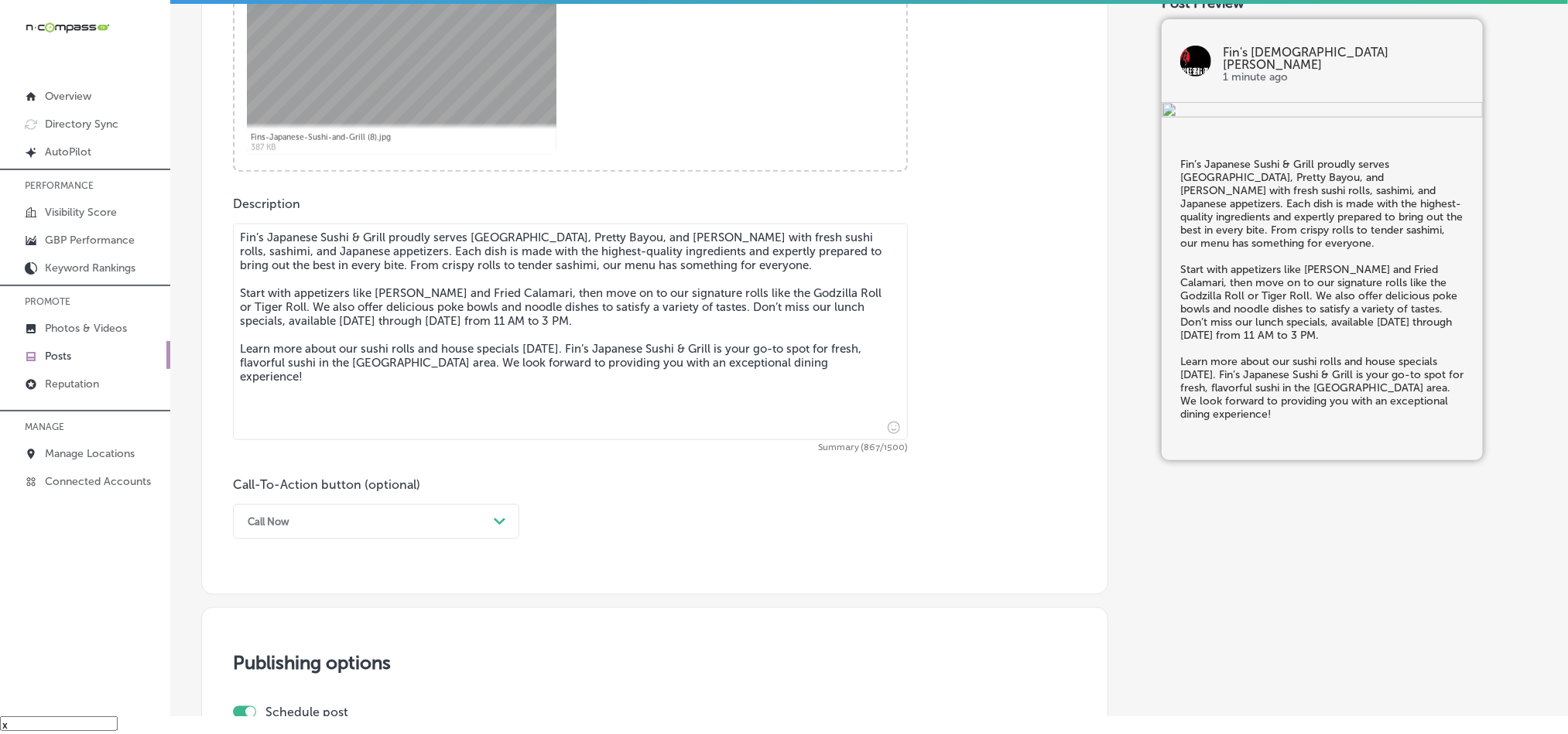
type textarea "Fin’s Japanese Sushi & Grill proudly serves [GEOGRAPHIC_DATA], Pretty Bayou, an…"
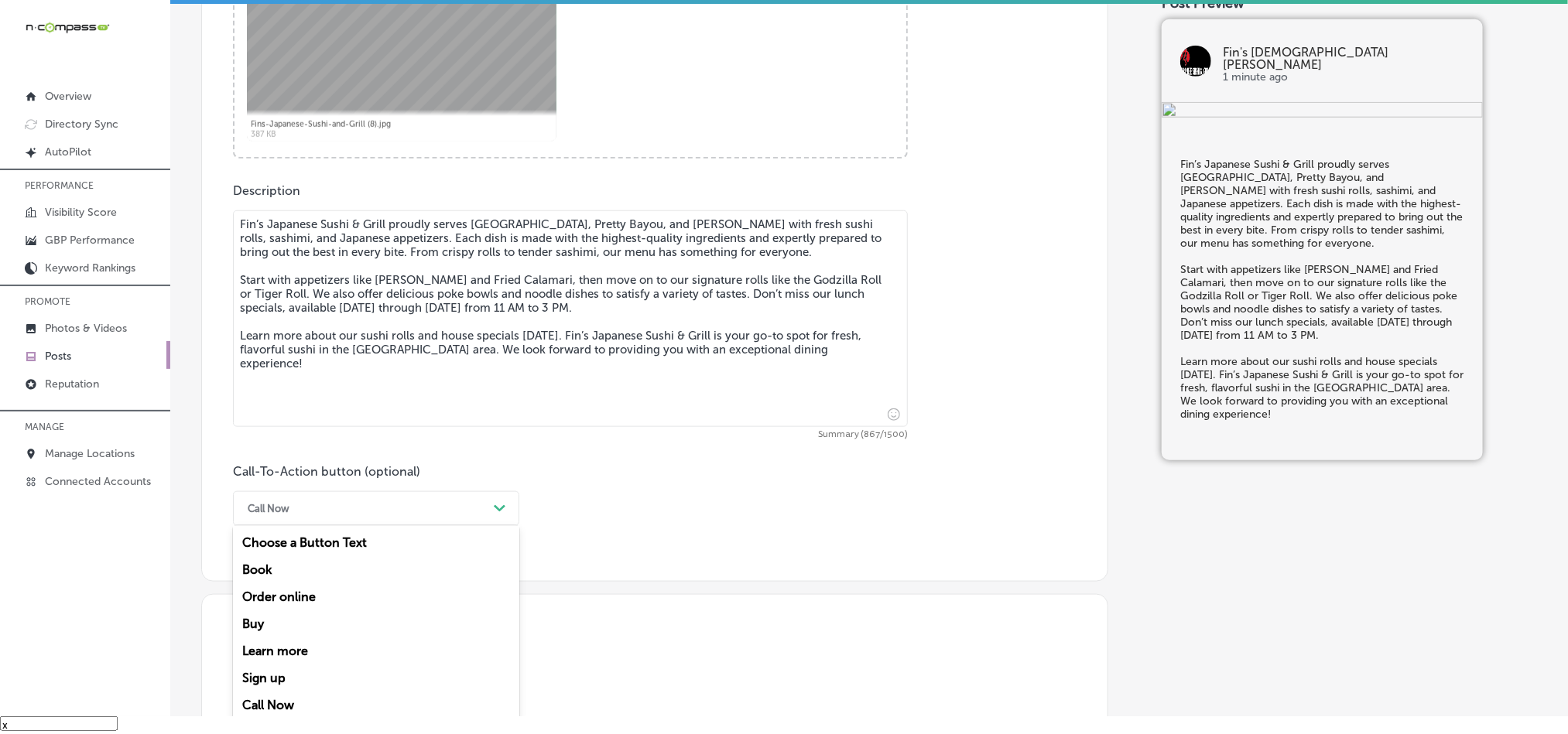
click at [372, 526] on div "Call Now Path Created with Sketch." at bounding box center [376, 509] width 286 height 35
click at [293, 655] on div "Learn more" at bounding box center [376, 651] width 286 height 27
click at [403, 599] on input "text" at bounding box center [570, 600] width 673 height 42
paste input "[URL][DOMAIN_NAME]"
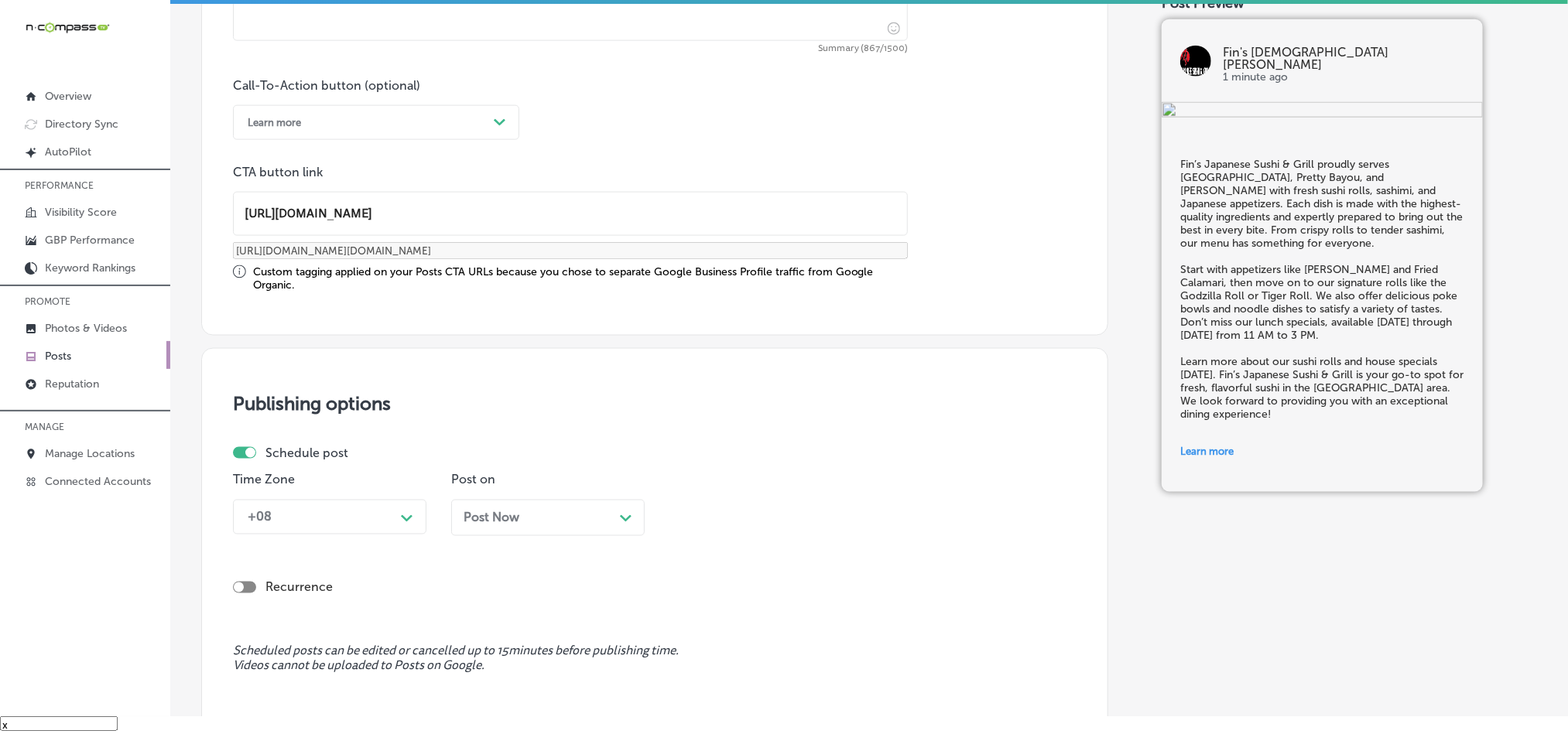
type input "[URL][DOMAIN_NAME]"
click at [362, 471] on div "Schedule post Time Zone +08 Path Created with Sketch. Post on Post Now Path Cre…" at bounding box center [648, 496] width 831 height 102
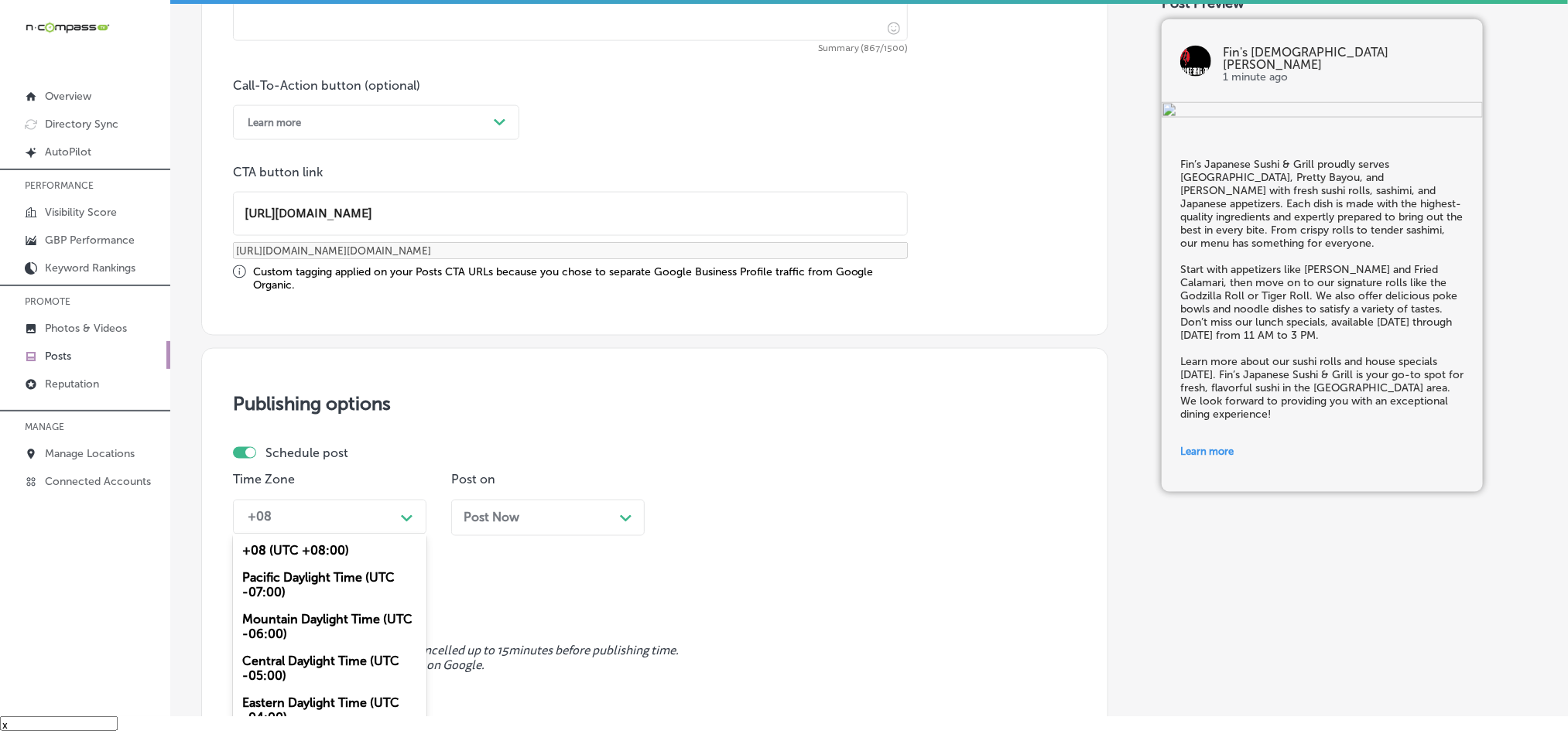
scroll to position [1124, 0]
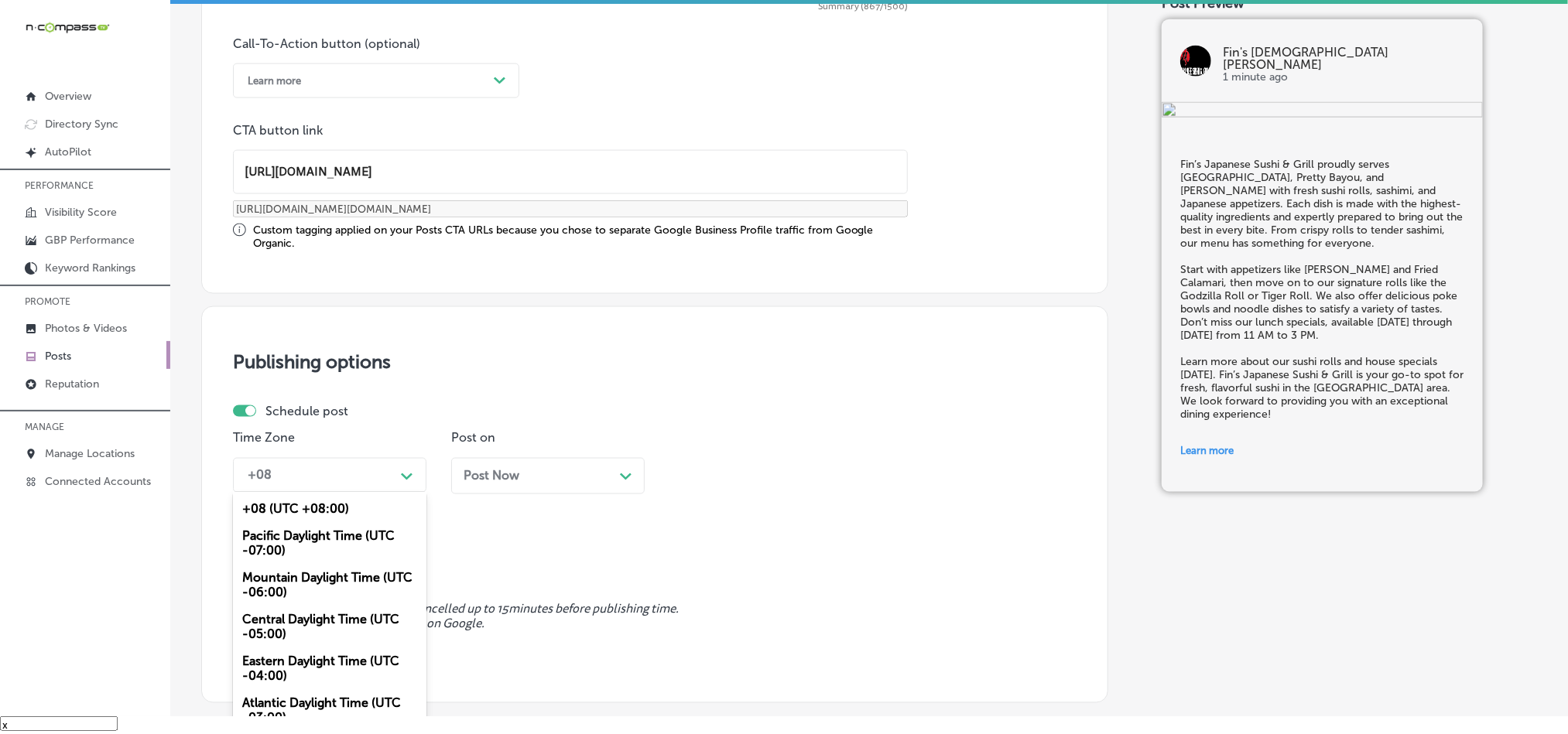
click at [362, 492] on div "option Mountain Daylight Time (UTC -06:00), selected. option Pacific Daylight T…" at bounding box center [329, 475] width 193 height 35
click at [274, 589] on div "Mountain Daylight Time (UTC -06:00)" at bounding box center [329, 585] width 193 height 41
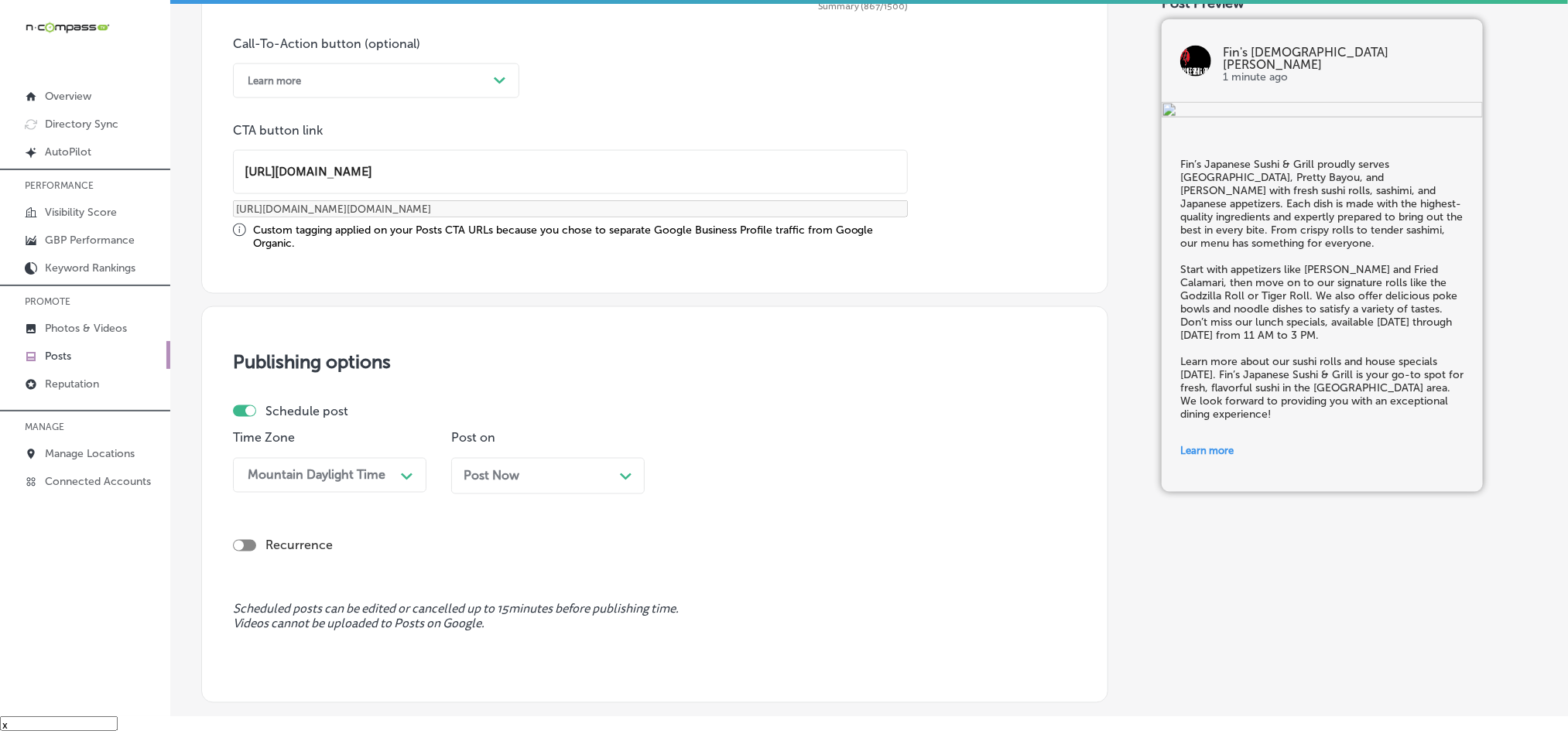
click at [518, 489] on div "Post Now Path Created with Sketch." at bounding box center [547, 476] width 193 height 37
click at [792, 489] on div "02:30 PM" at bounding box center [754, 475] width 155 height 27
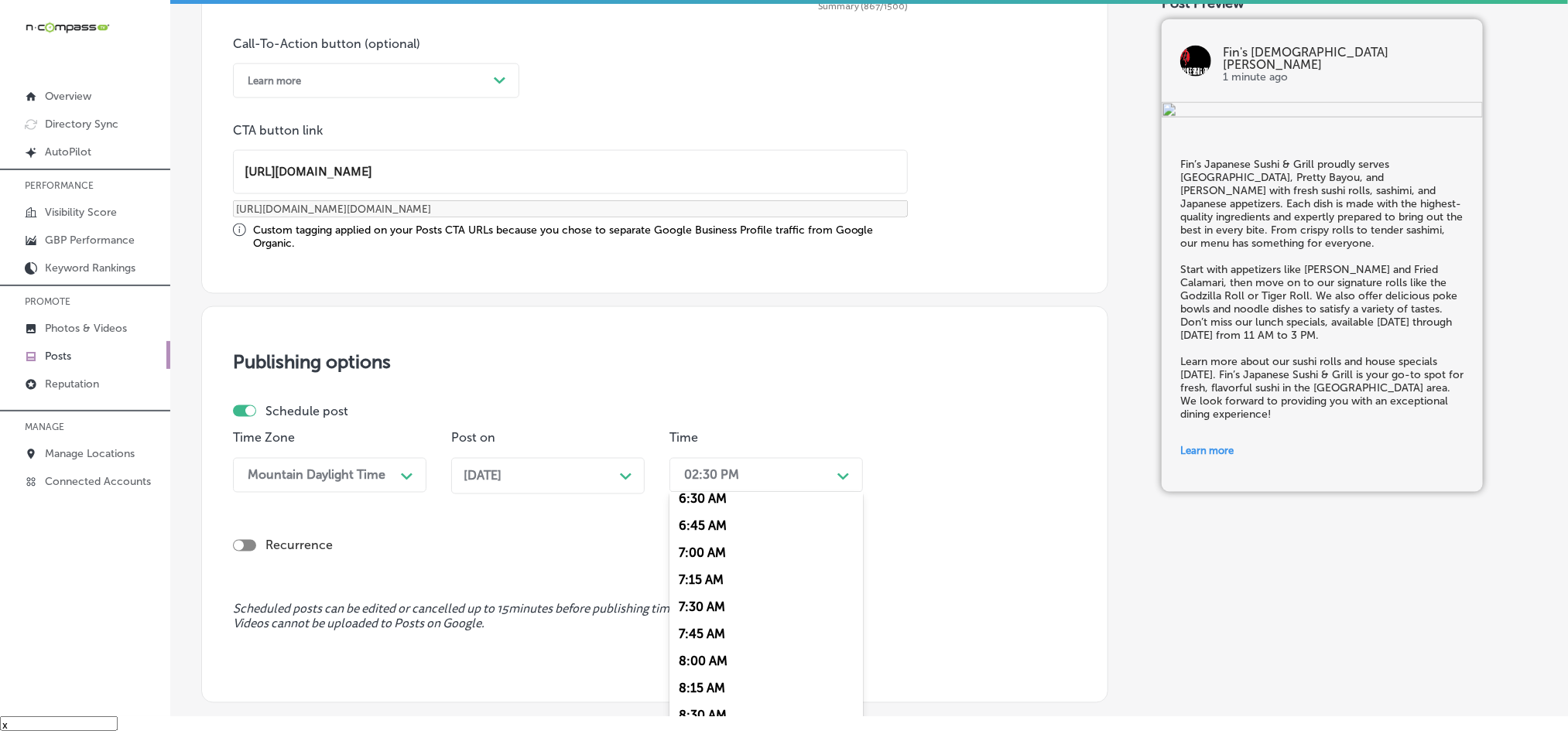
scroll to position [734, 0]
click at [691, 547] on div "7:00 AM" at bounding box center [766, 533] width 193 height 27
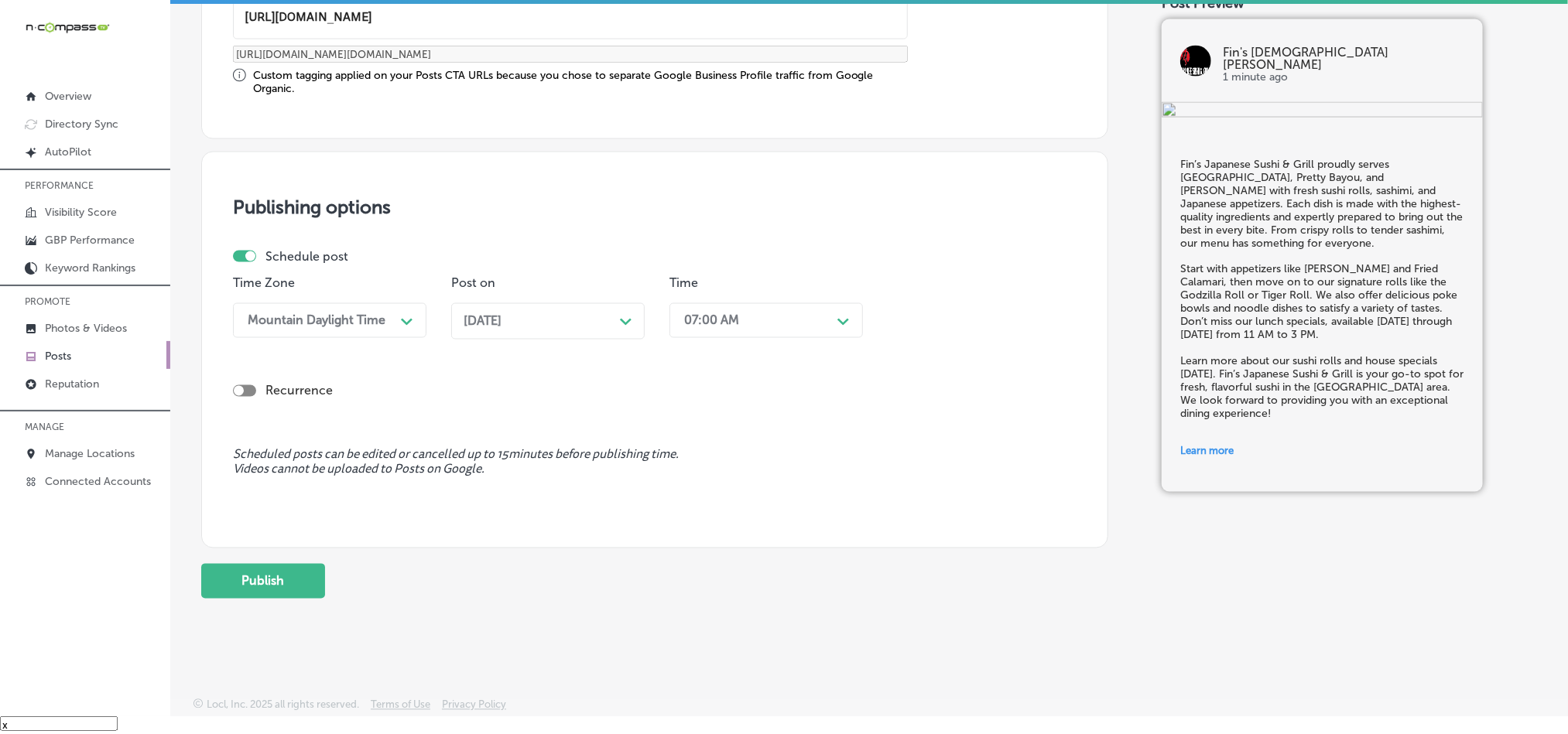
scroll to position [1287, 0]
click at [274, 578] on button "Publish" at bounding box center [263, 579] width 124 height 35
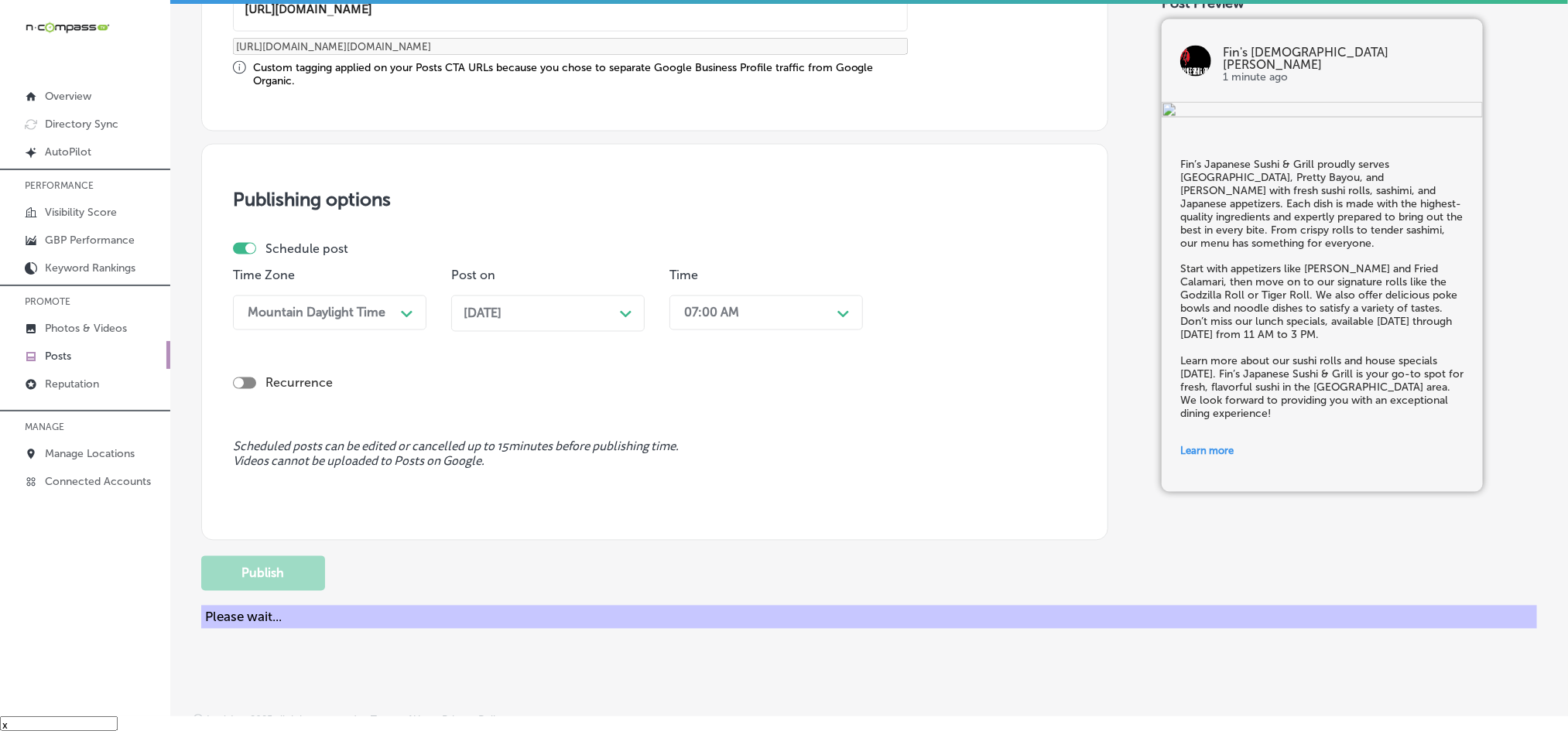
scroll to position [1148, 0]
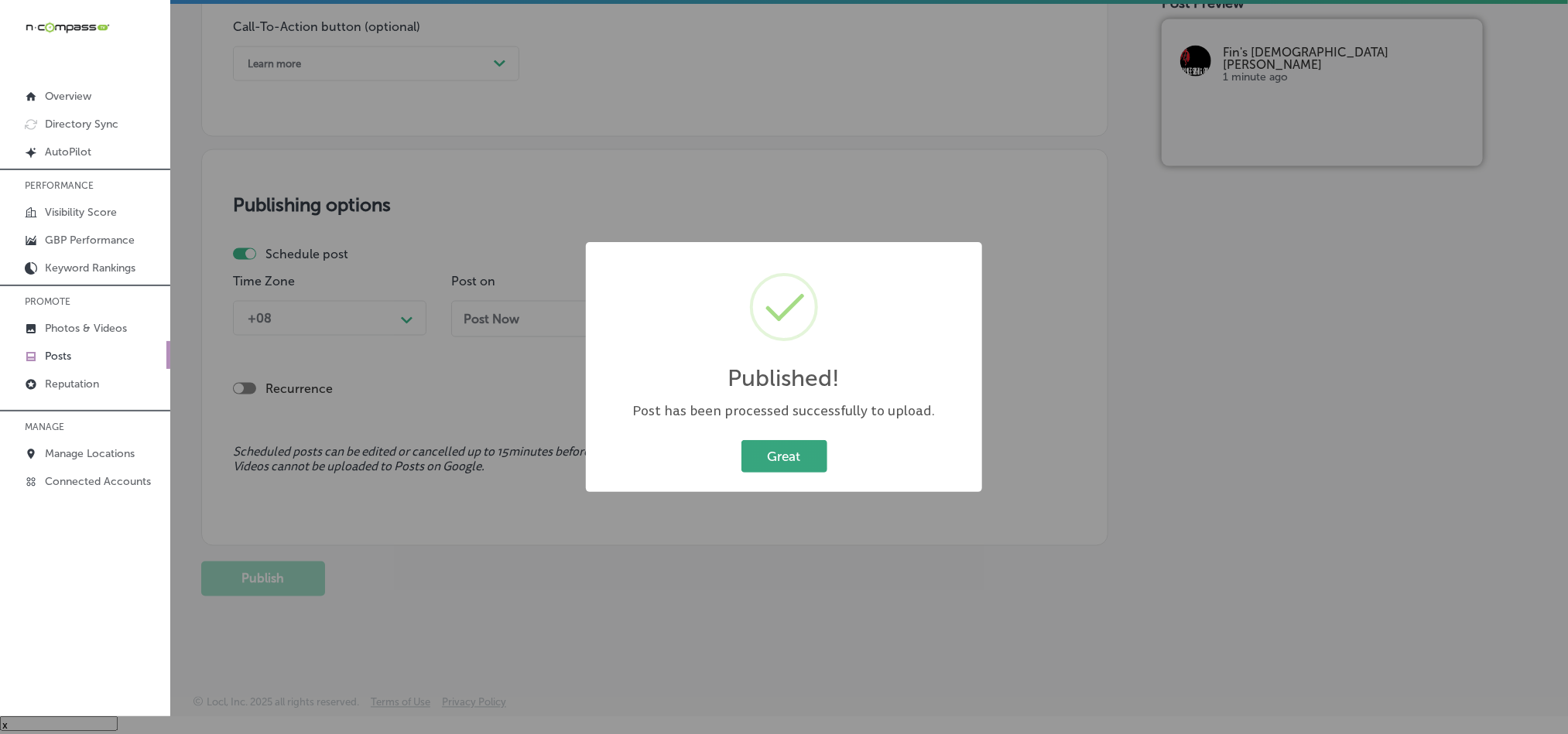
click at [779, 456] on button "Great" at bounding box center [784, 456] width 86 height 32
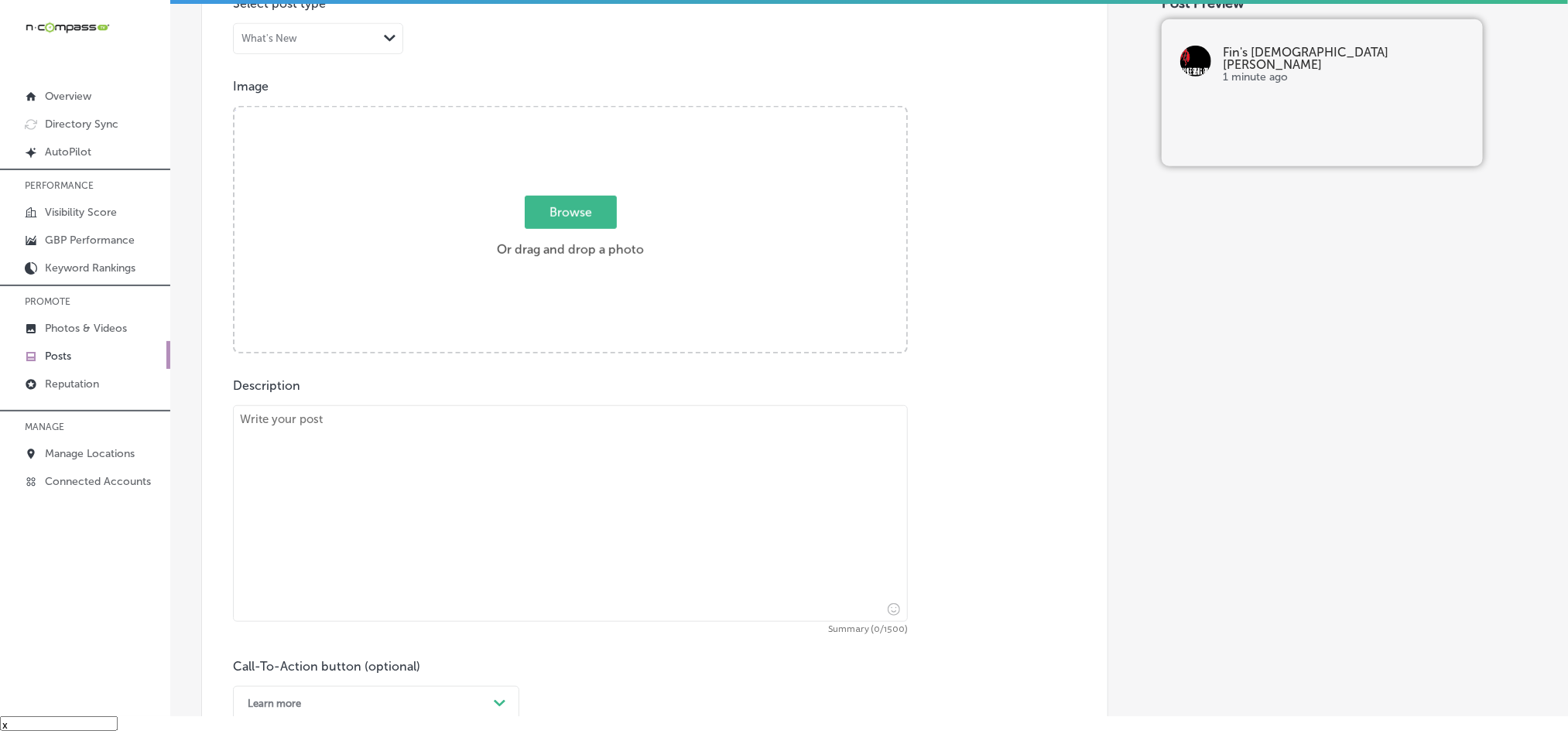
scroll to position [490, 0]
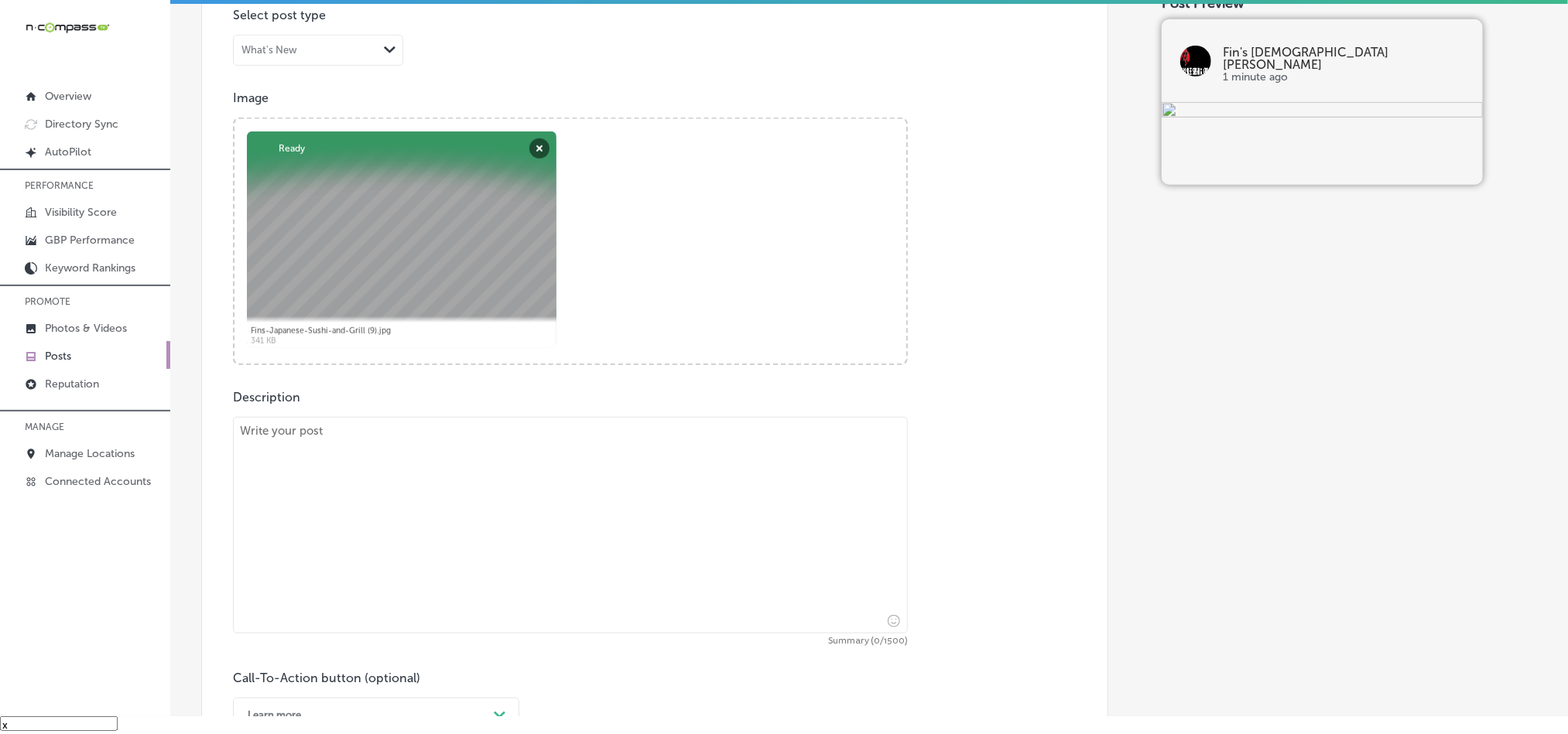
click at [467, 516] on textarea at bounding box center [570, 525] width 675 height 217
paste textarea "At Fin’s Japanese Sushi & Grill, we’re excited to cater to guests from [GEOGRAP…"
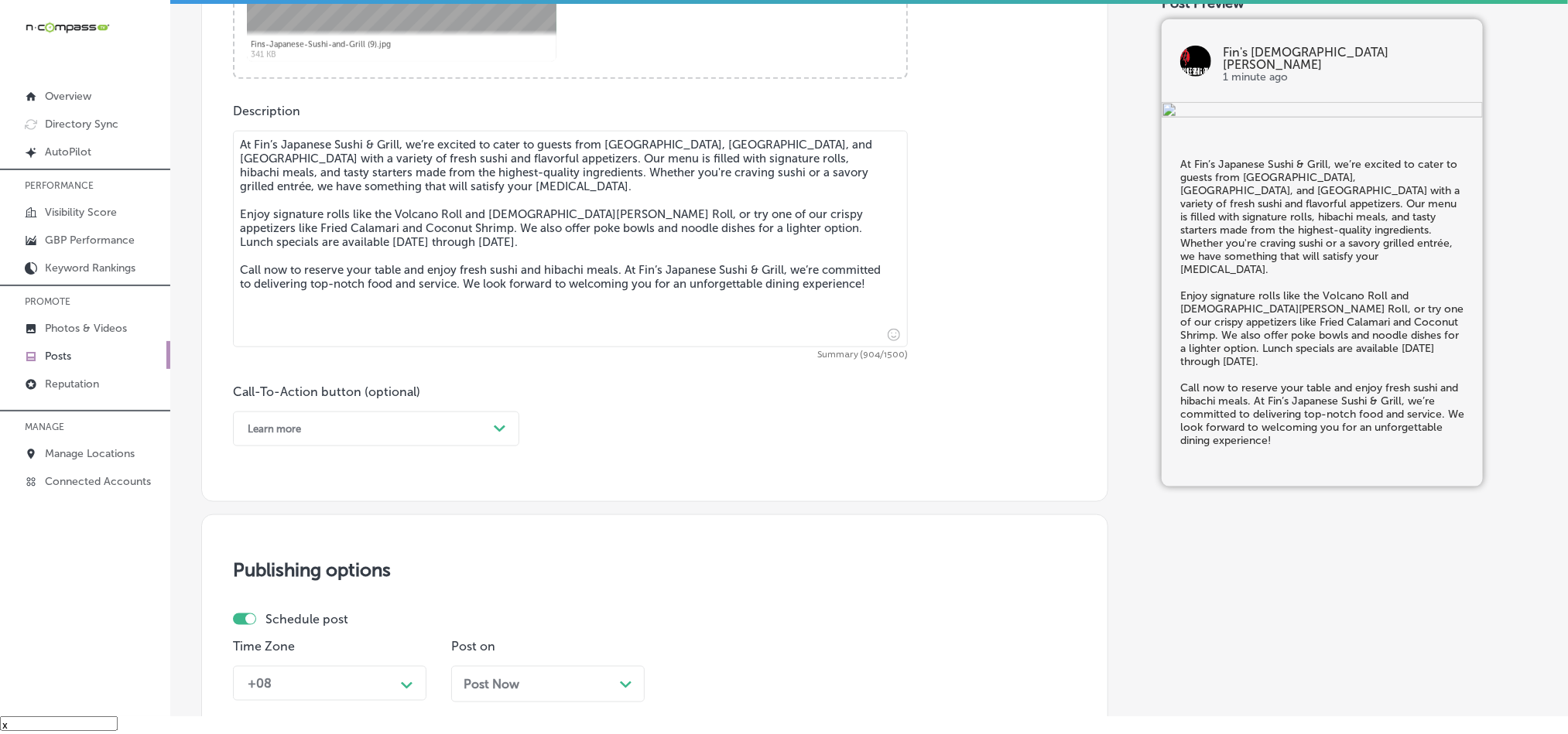
scroll to position [877, 0]
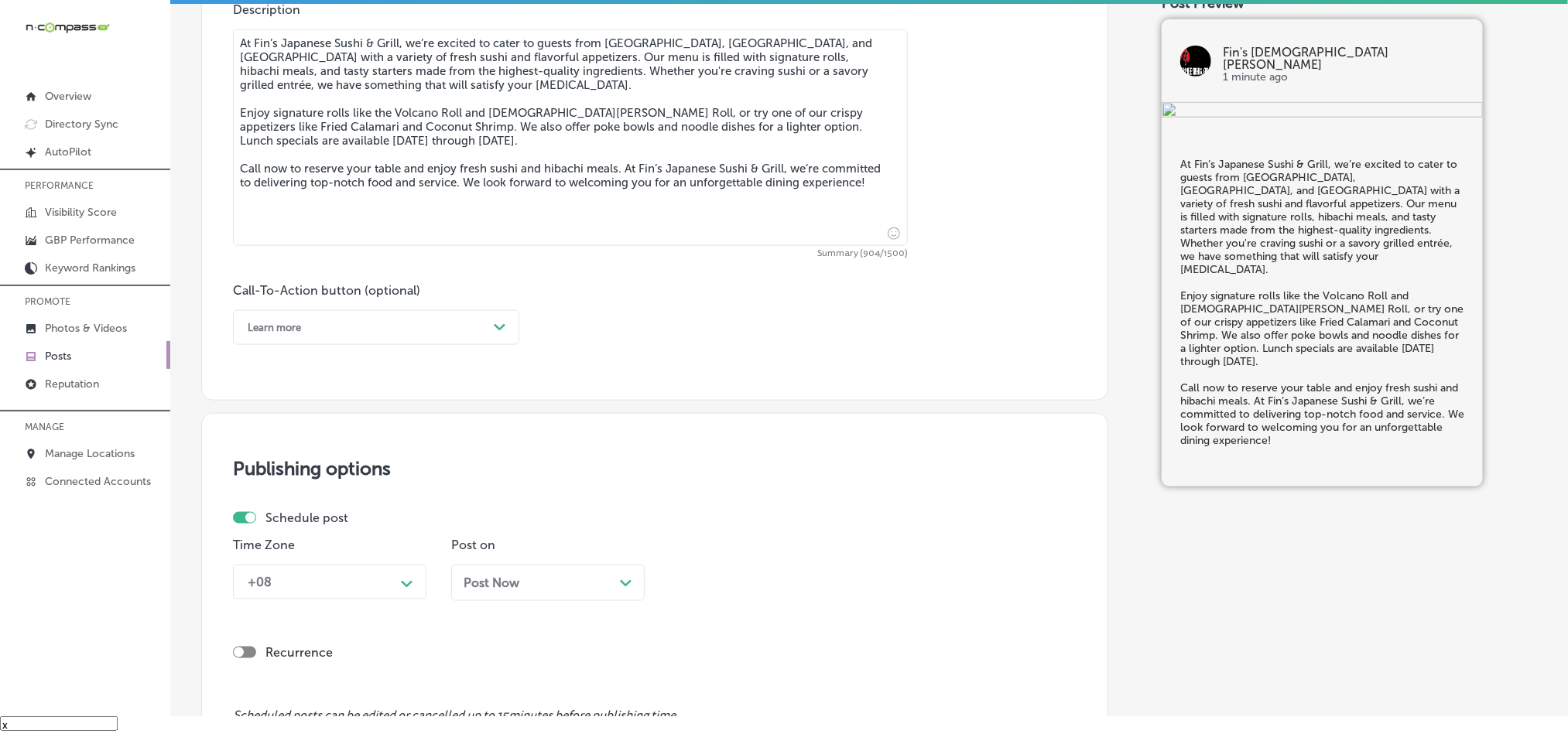
type textarea "At Fin’s Japanese Sushi & Grill, we’re excited to cater to guests from [GEOGRAP…"
click at [372, 338] on div "Learn more" at bounding box center [364, 328] width 248 height 24
click at [295, 529] on div "Call Now" at bounding box center [376, 524] width 286 height 27
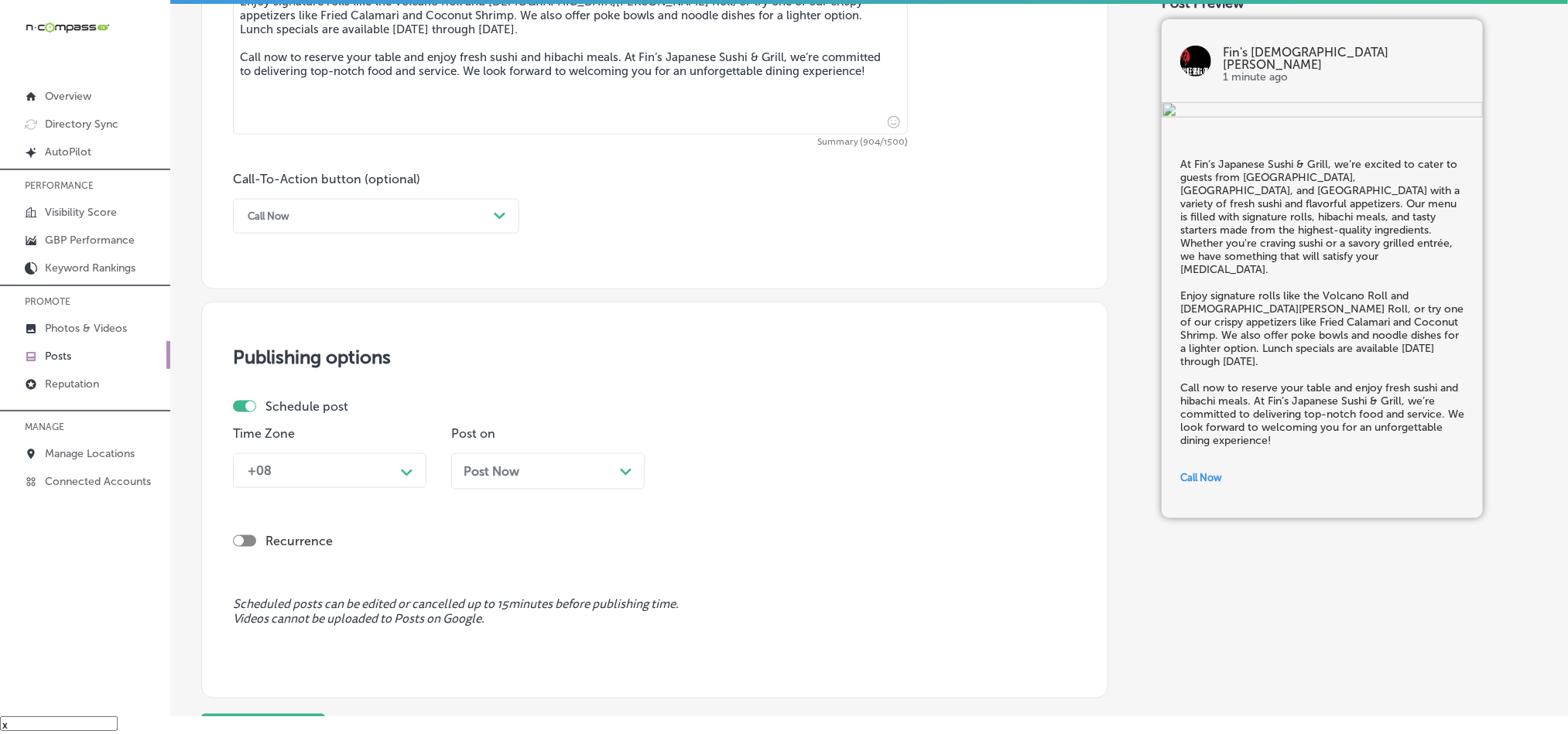
scroll to position [1070, 0]
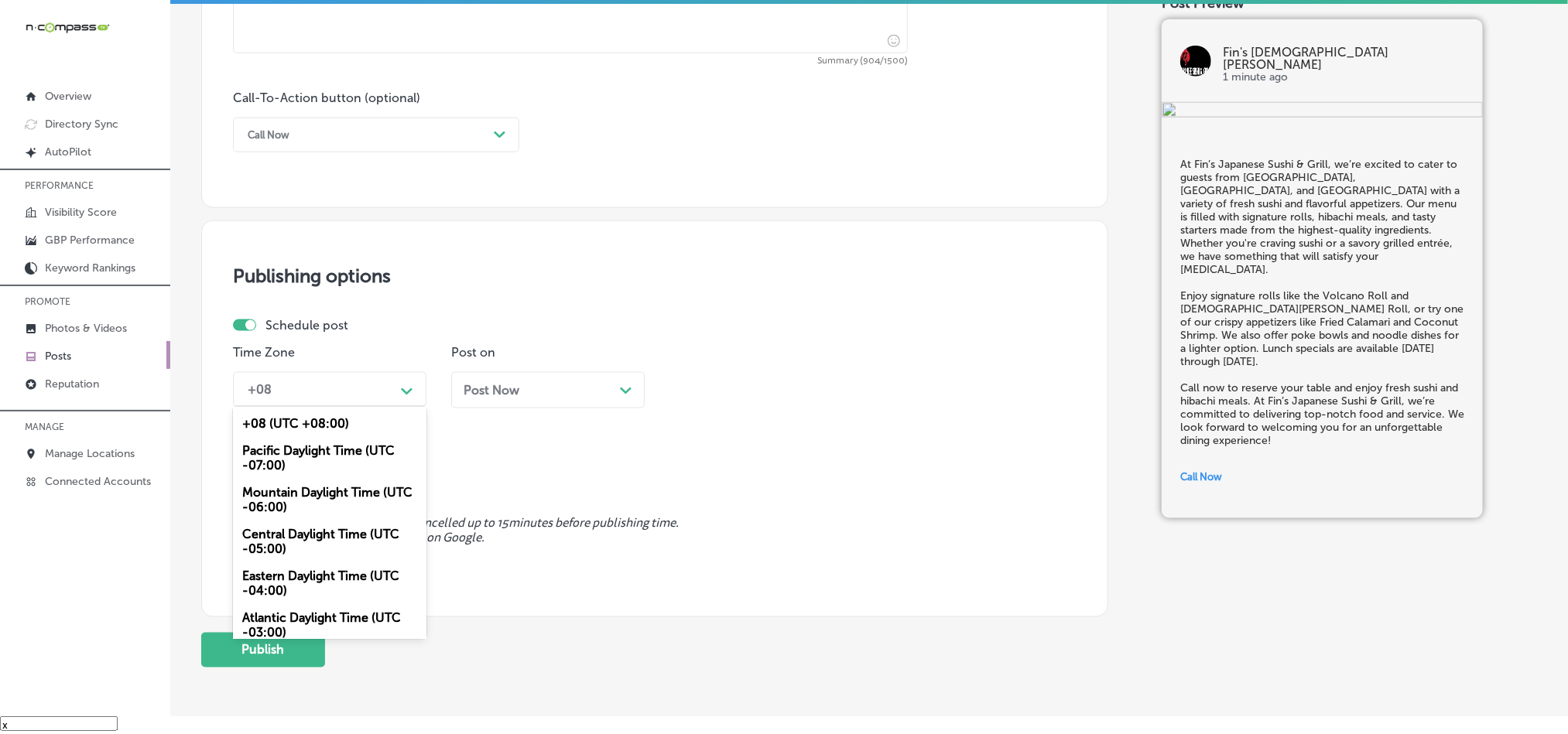
click at [343, 396] on div "+08" at bounding box center [318, 389] width 155 height 27
click at [285, 502] on div "Mountain Daylight Time (UTC -06:00)" at bounding box center [329, 499] width 193 height 41
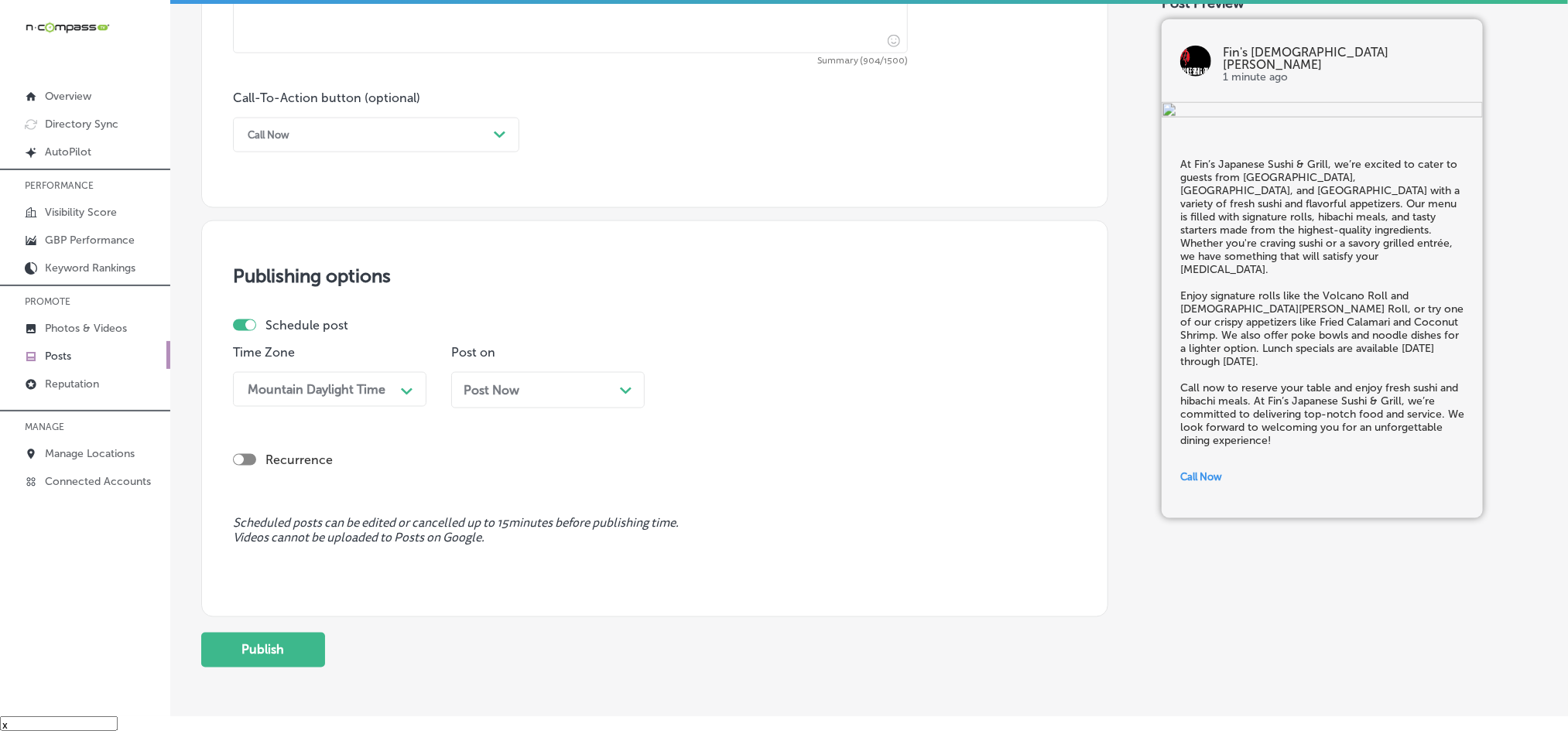
click at [556, 393] on div "Post Now Path Created with Sketch." at bounding box center [548, 390] width 169 height 15
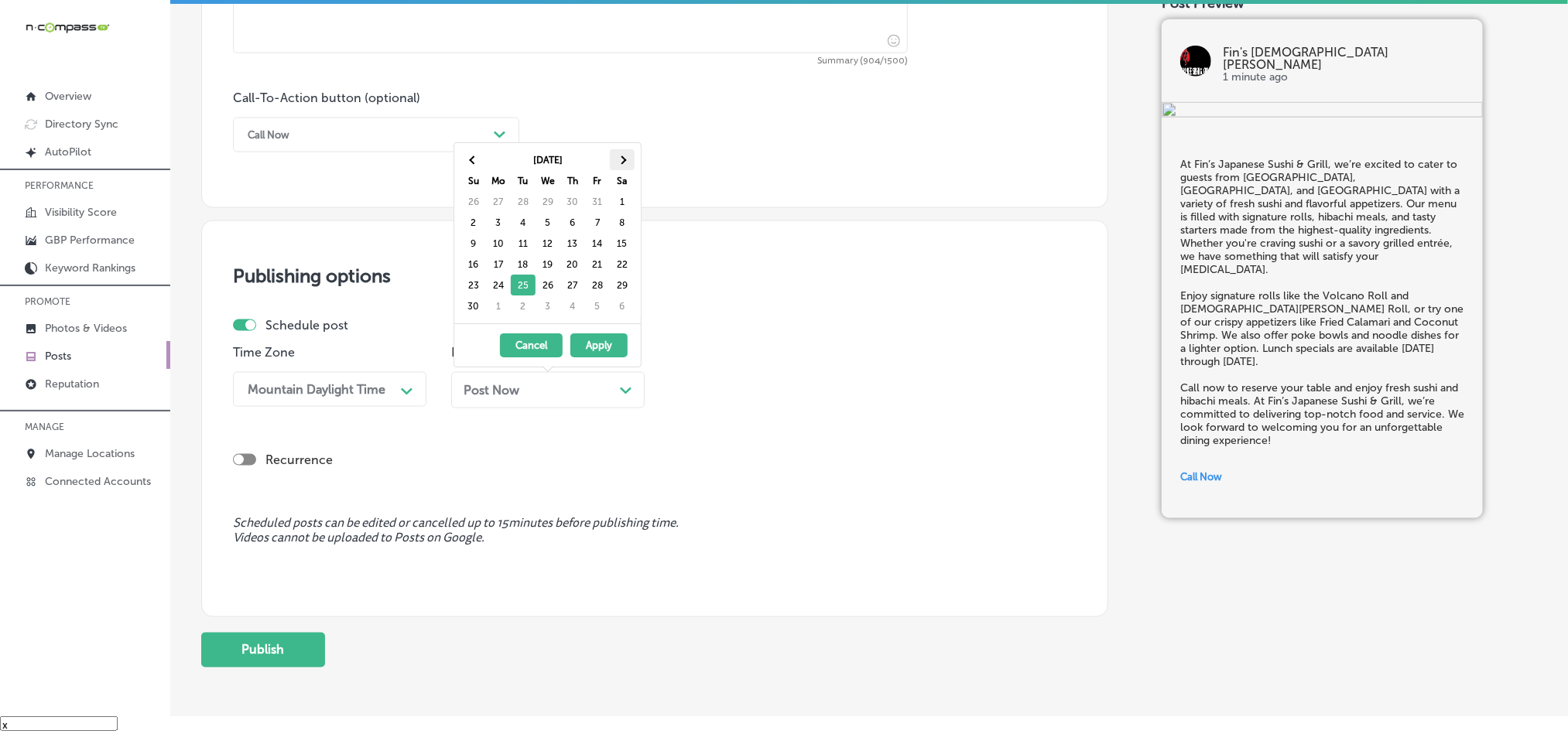
click at [630, 159] on th at bounding box center [623, 159] width 25 height 21
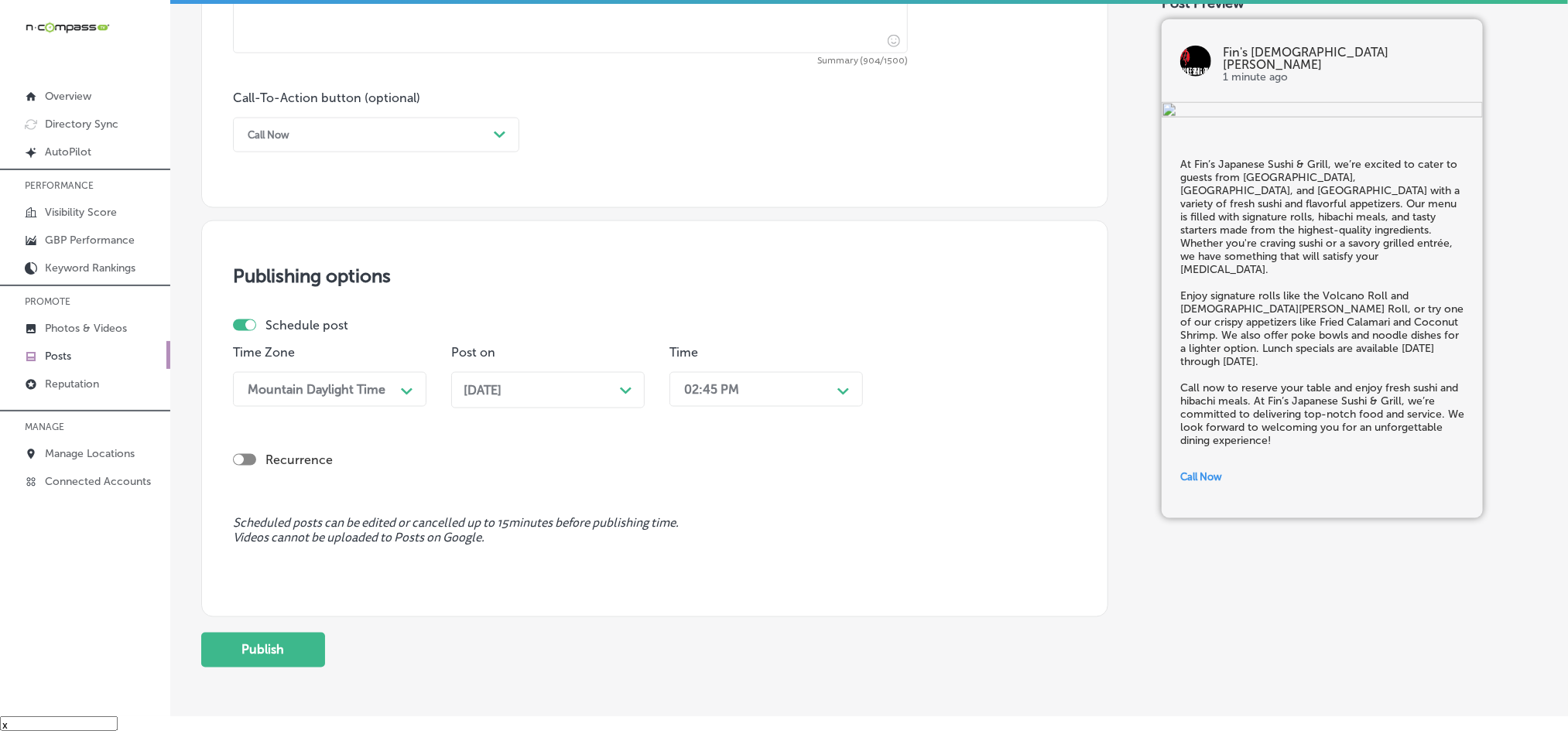
click at [757, 388] on div "02:45 PM" at bounding box center [754, 389] width 155 height 27
click at [712, 614] on div "7:00 AM" at bounding box center [766, 601] width 193 height 27
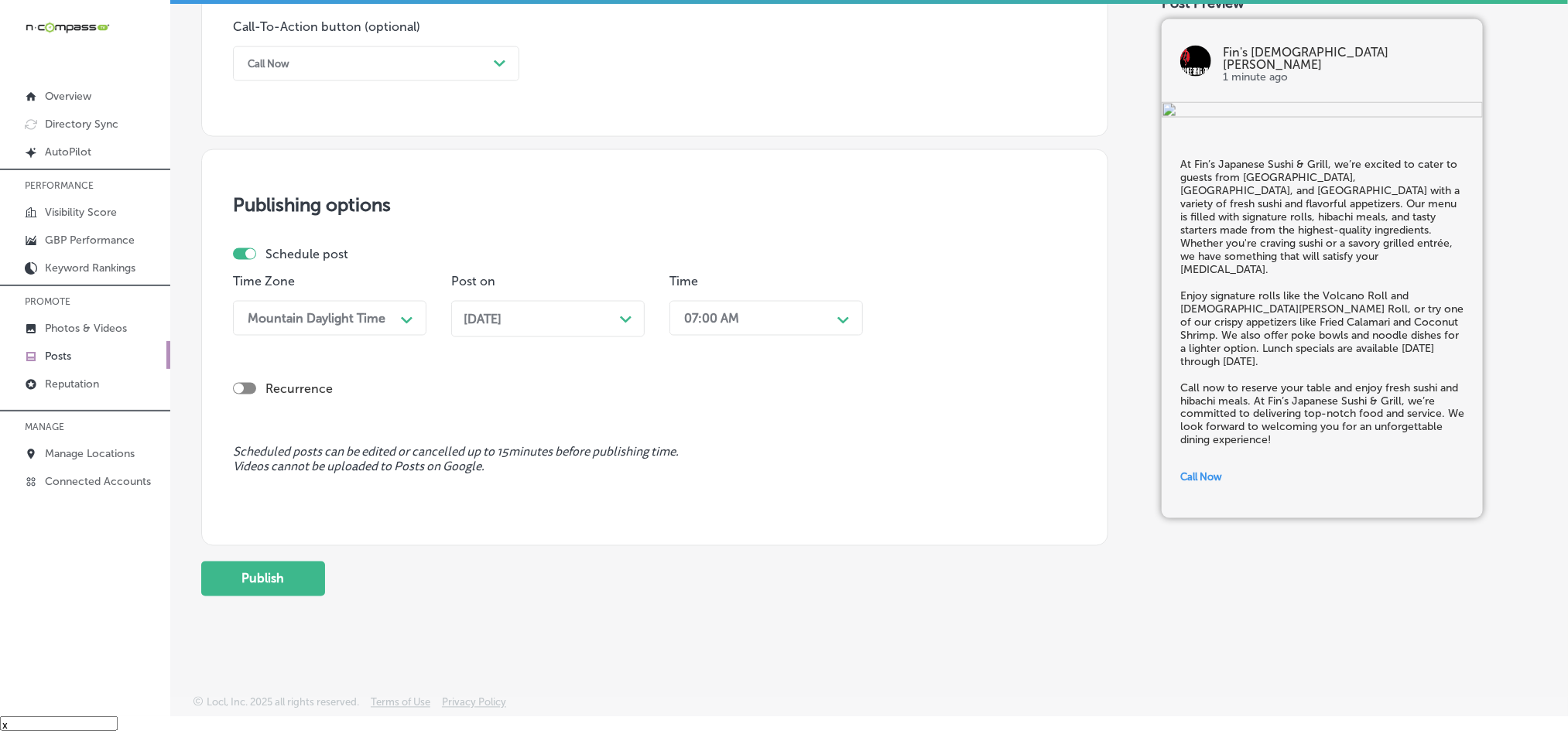
scroll to position [1148, 0]
click at [269, 585] on button "Publish" at bounding box center [263, 579] width 124 height 35
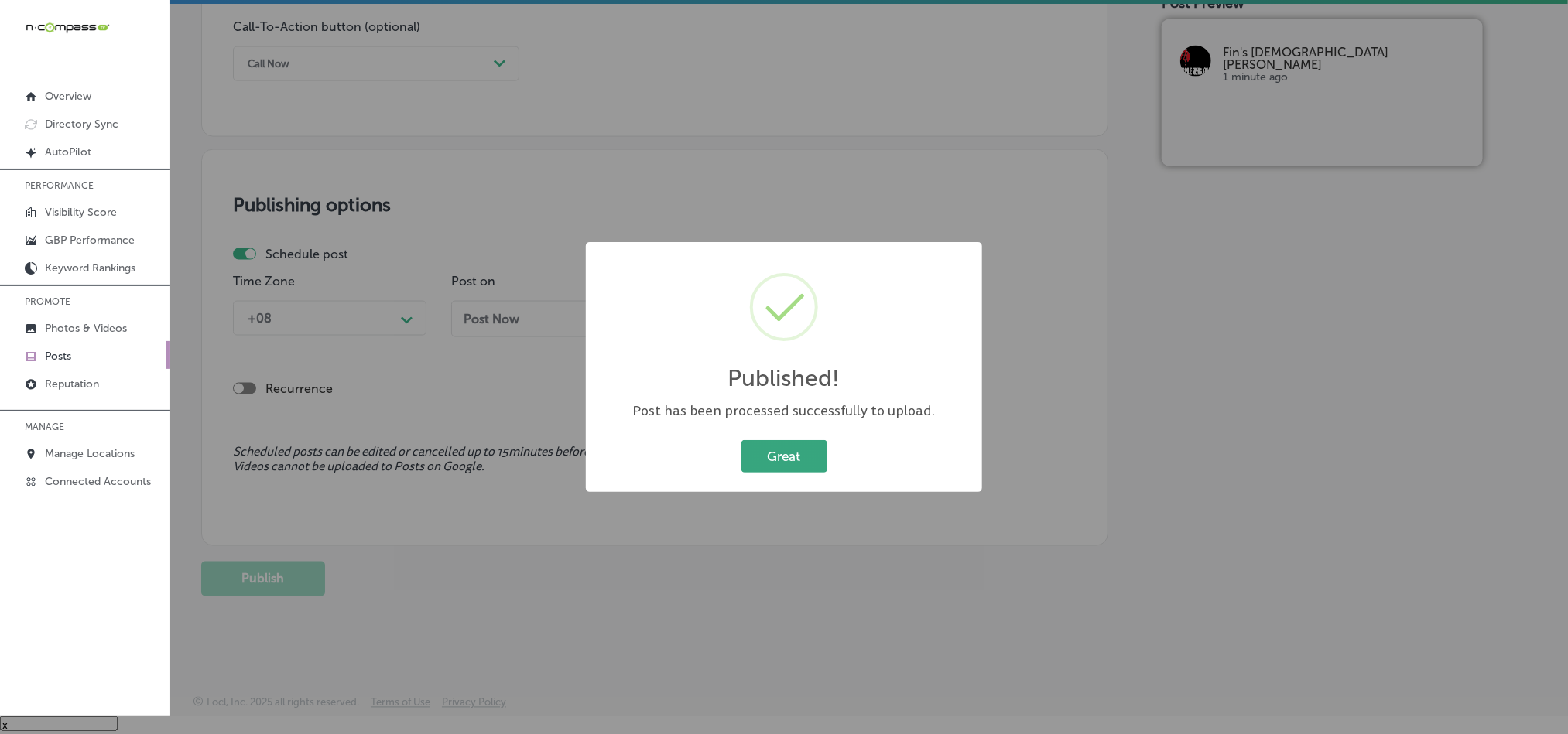
click at [766, 449] on button "Great" at bounding box center [784, 456] width 86 height 32
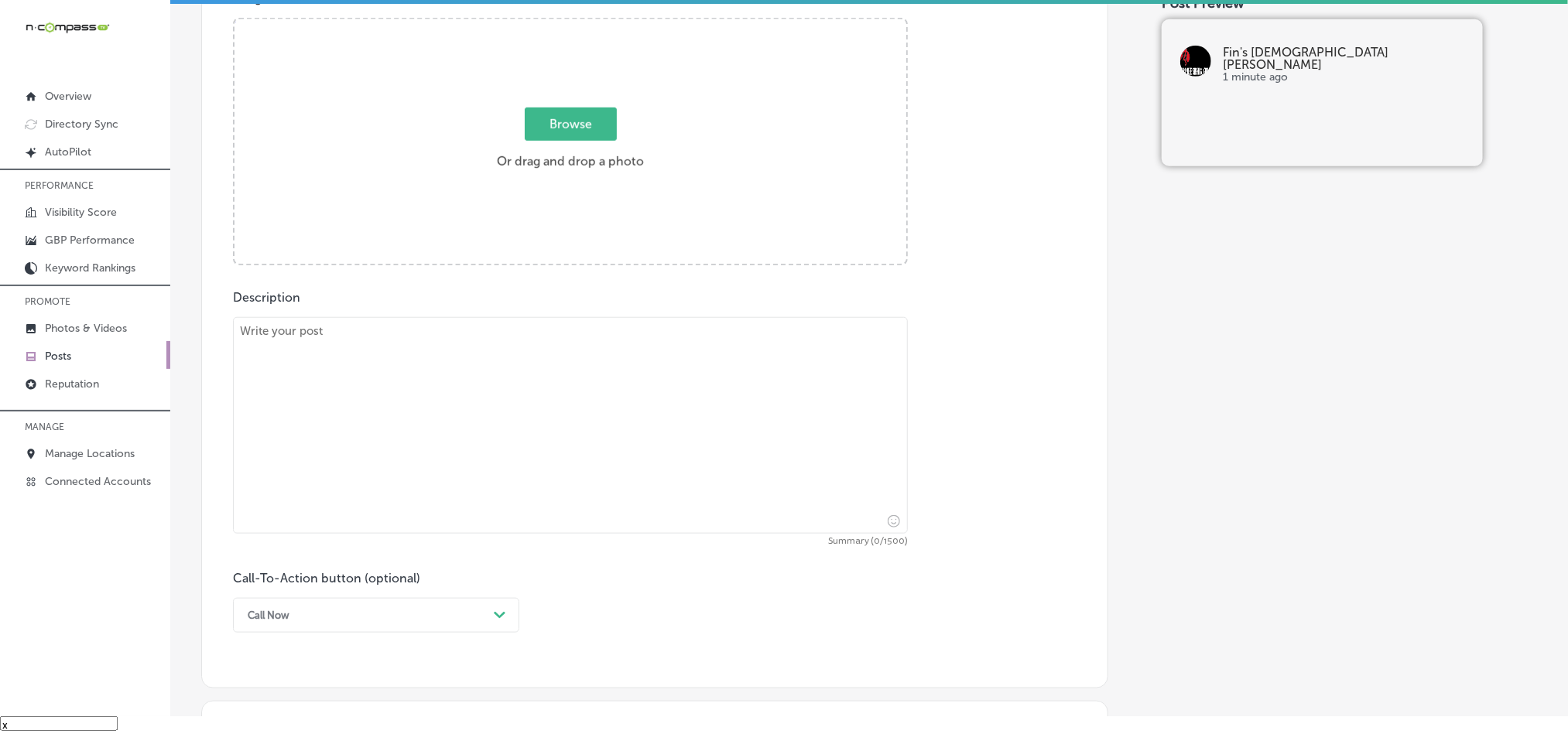
scroll to position [568, 0]
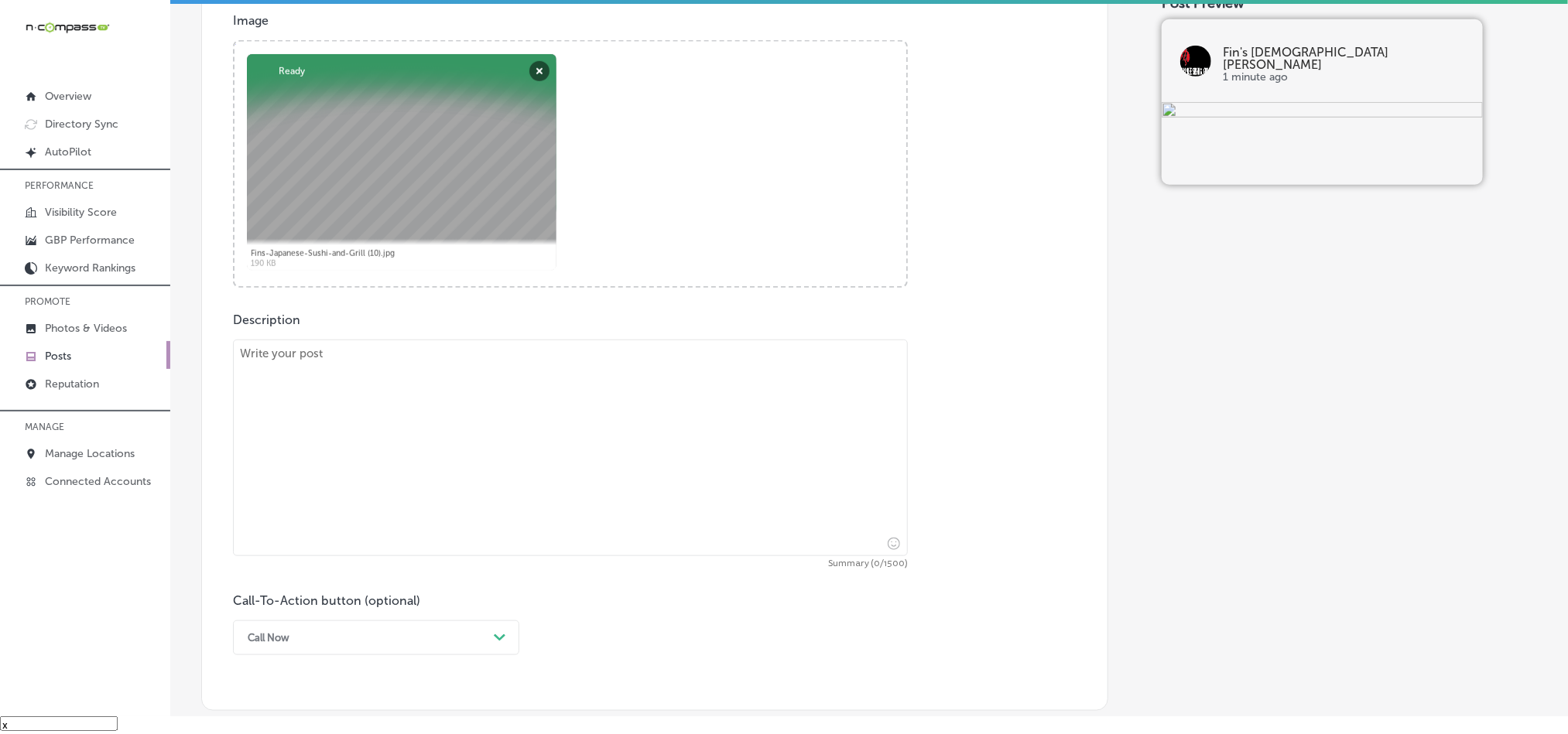
click at [420, 490] on textarea at bounding box center [570, 448] width 675 height 217
paste textarea "Fin’s Japanese Sushi & Grill serves [GEOGRAPHIC_DATA], [PERSON_NAME][GEOGRAPHIC…"
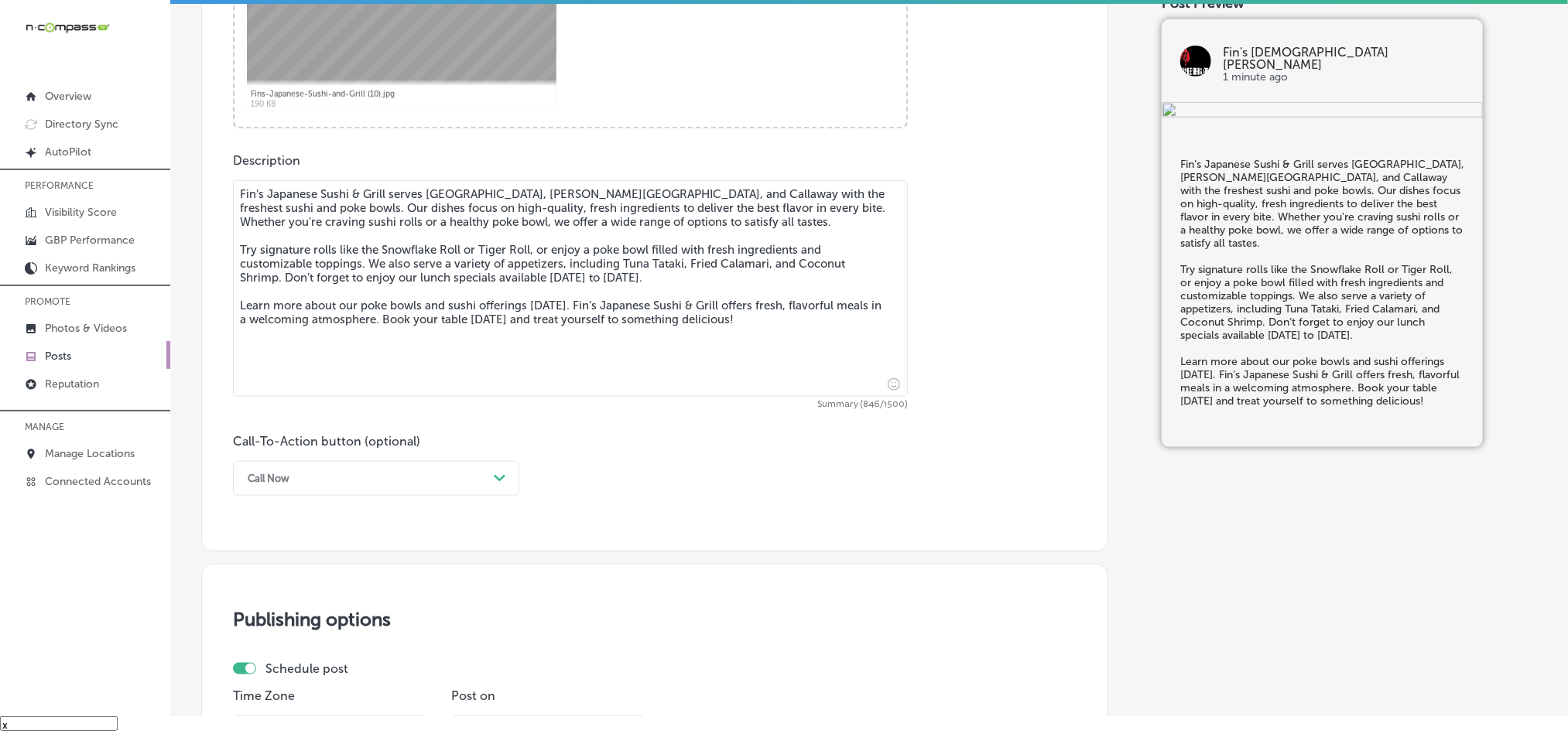
scroll to position [761, 0]
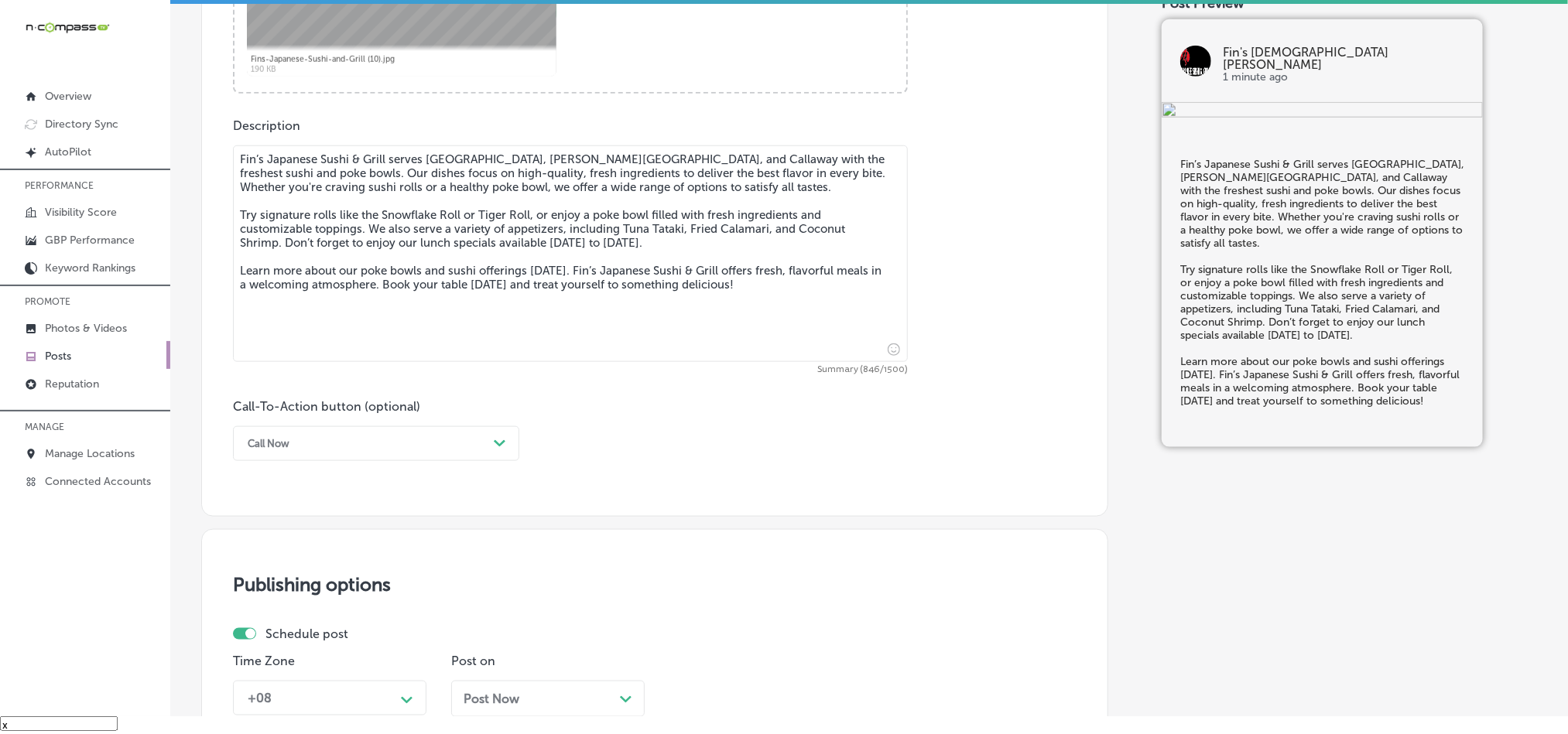
type textarea "Fin’s Japanese Sushi & Grill serves [GEOGRAPHIC_DATA], [PERSON_NAME][GEOGRAPHIC…"
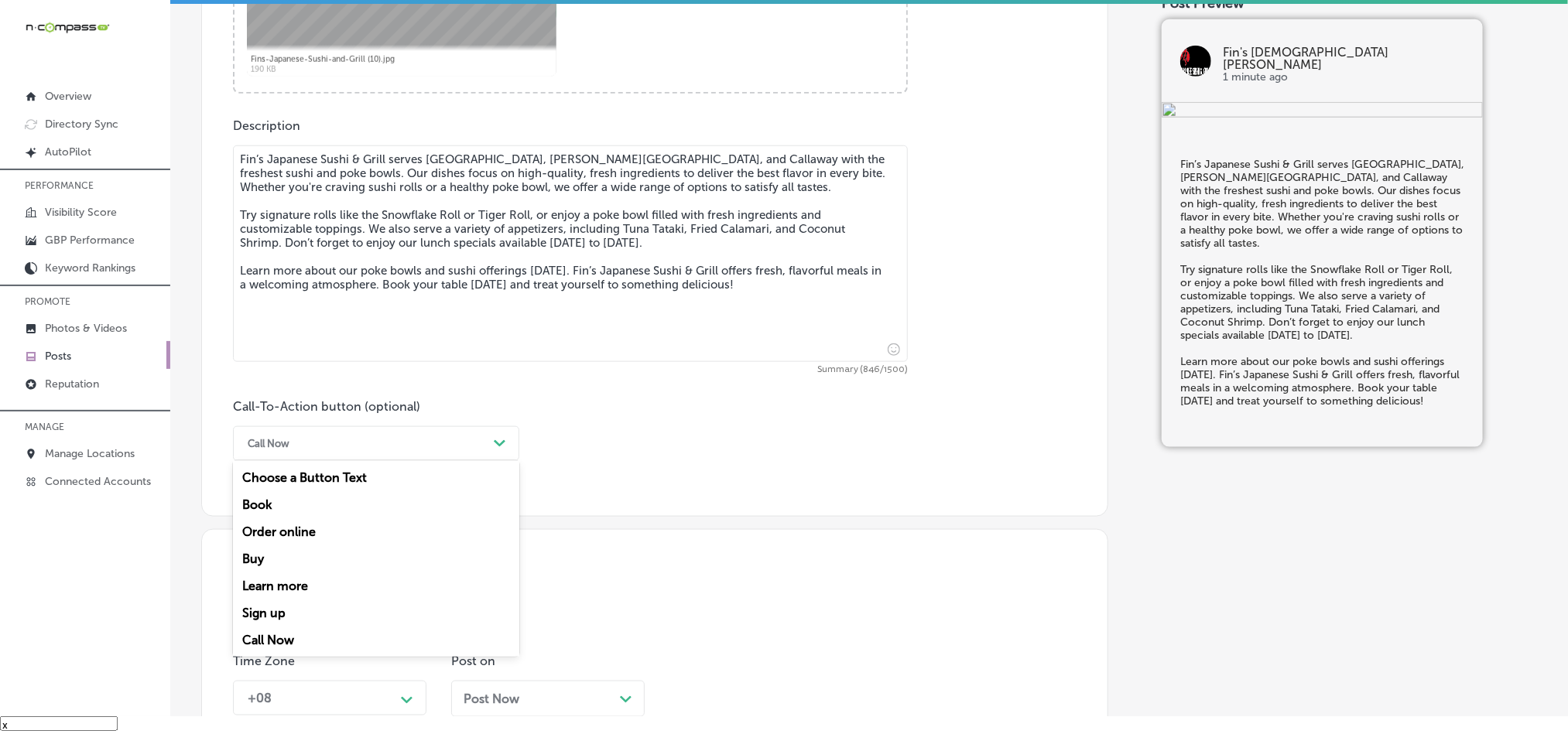
click at [386, 455] on div "Call Now" at bounding box center [364, 443] width 248 height 24
click at [276, 592] on div "Learn more" at bounding box center [376, 585] width 286 height 27
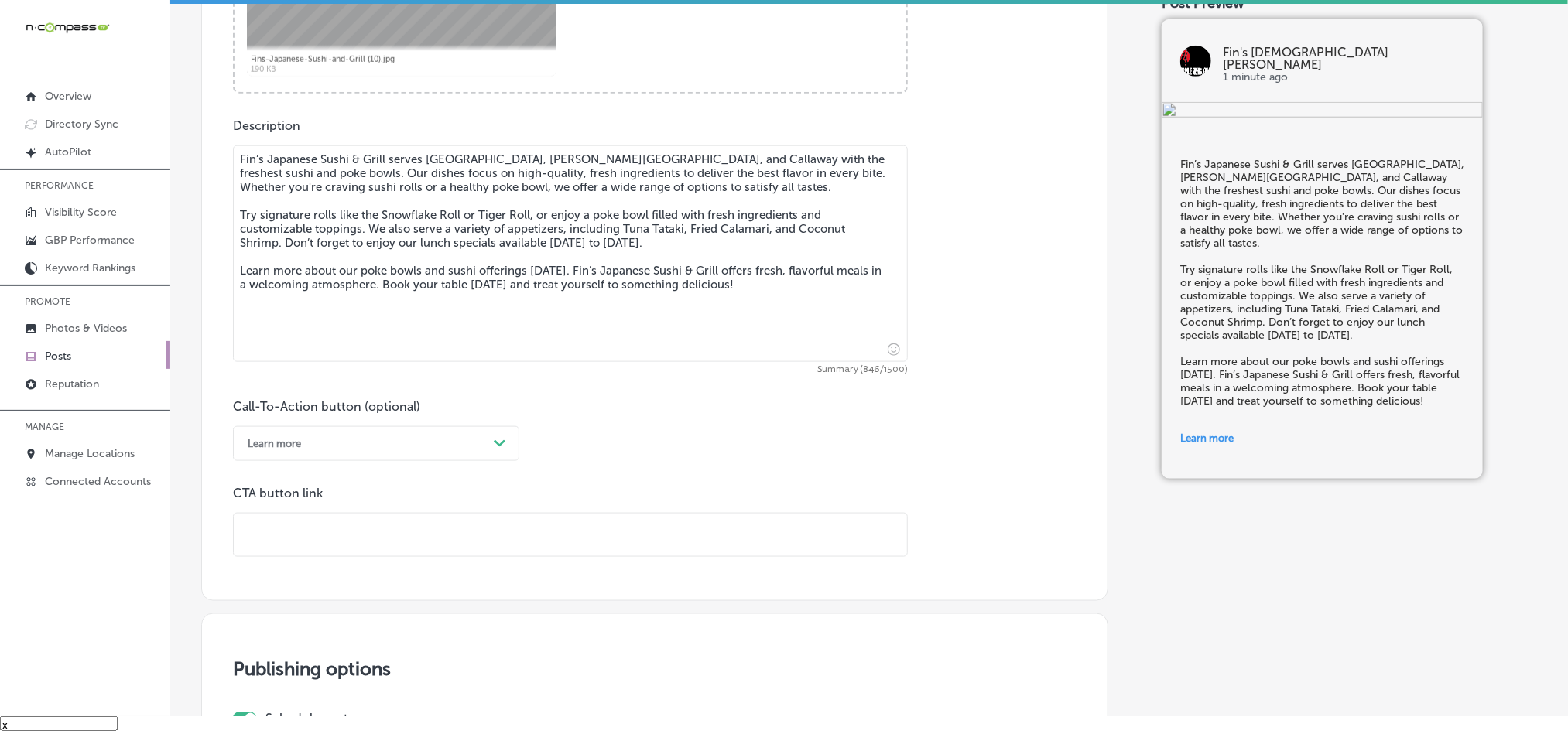
click at [358, 530] on input "text" at bounding box center [570, 535] width 673 height 42
paste input "[URL][DOMAIN_NAME]"
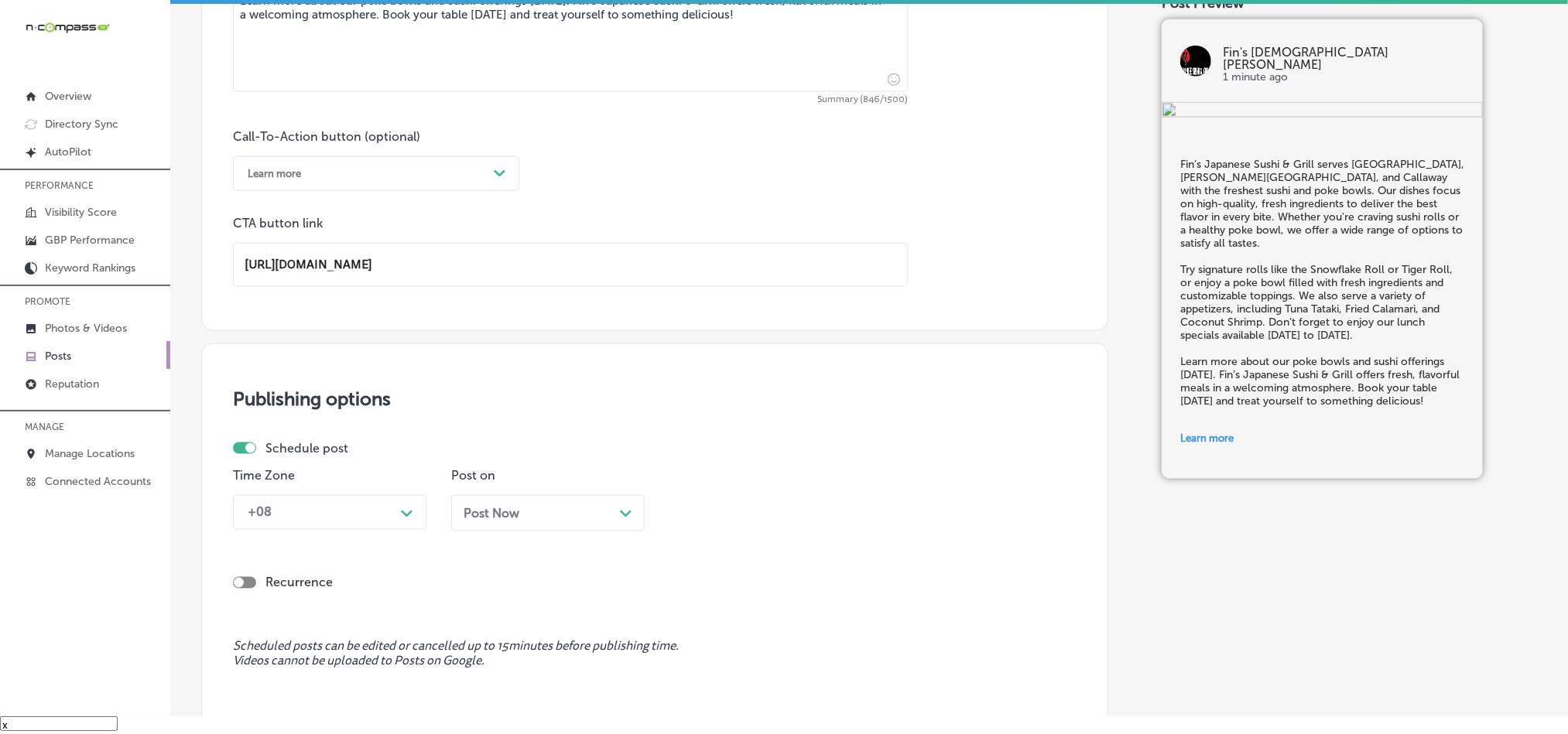
scroll to position [1148, 0]
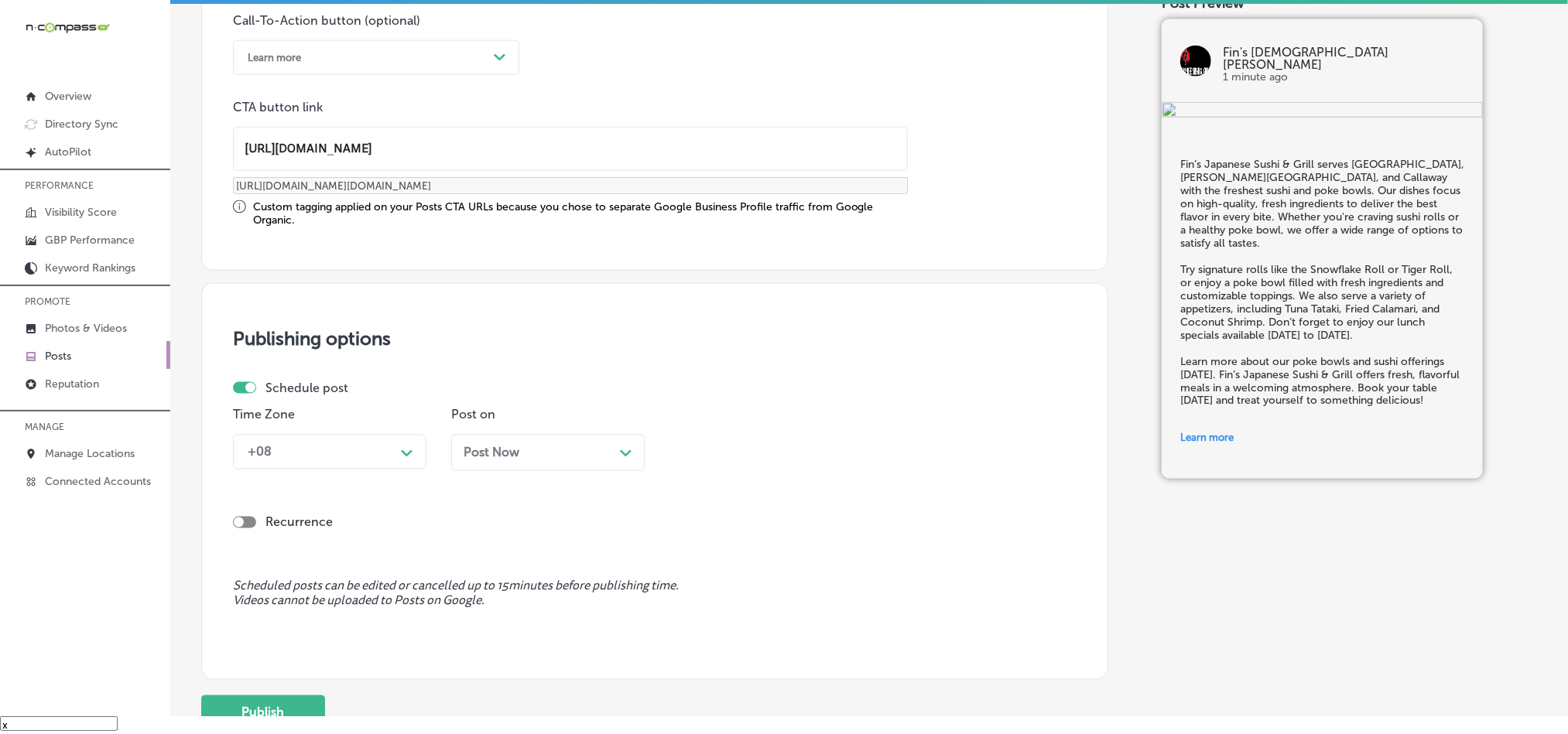
type input "[URL][DOMAIN_NAME]"
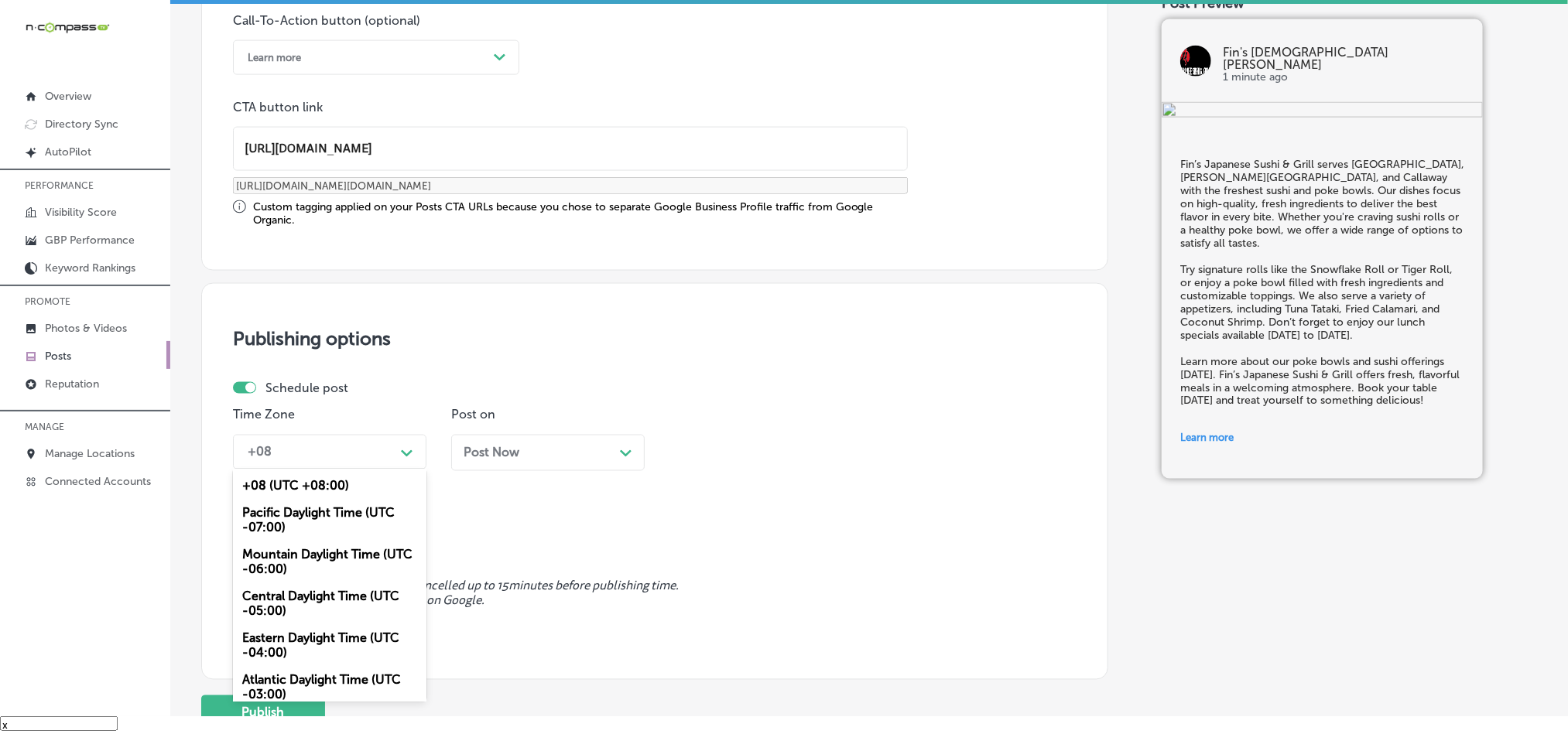
click at [355, 451] on div "+08" at bounding box center [318, 452] width 155 height 27
click at [278, 560] on div "Mountain Daylight Time (UTC -06:00)" at bounding box center [329, 562] width 193 height 41
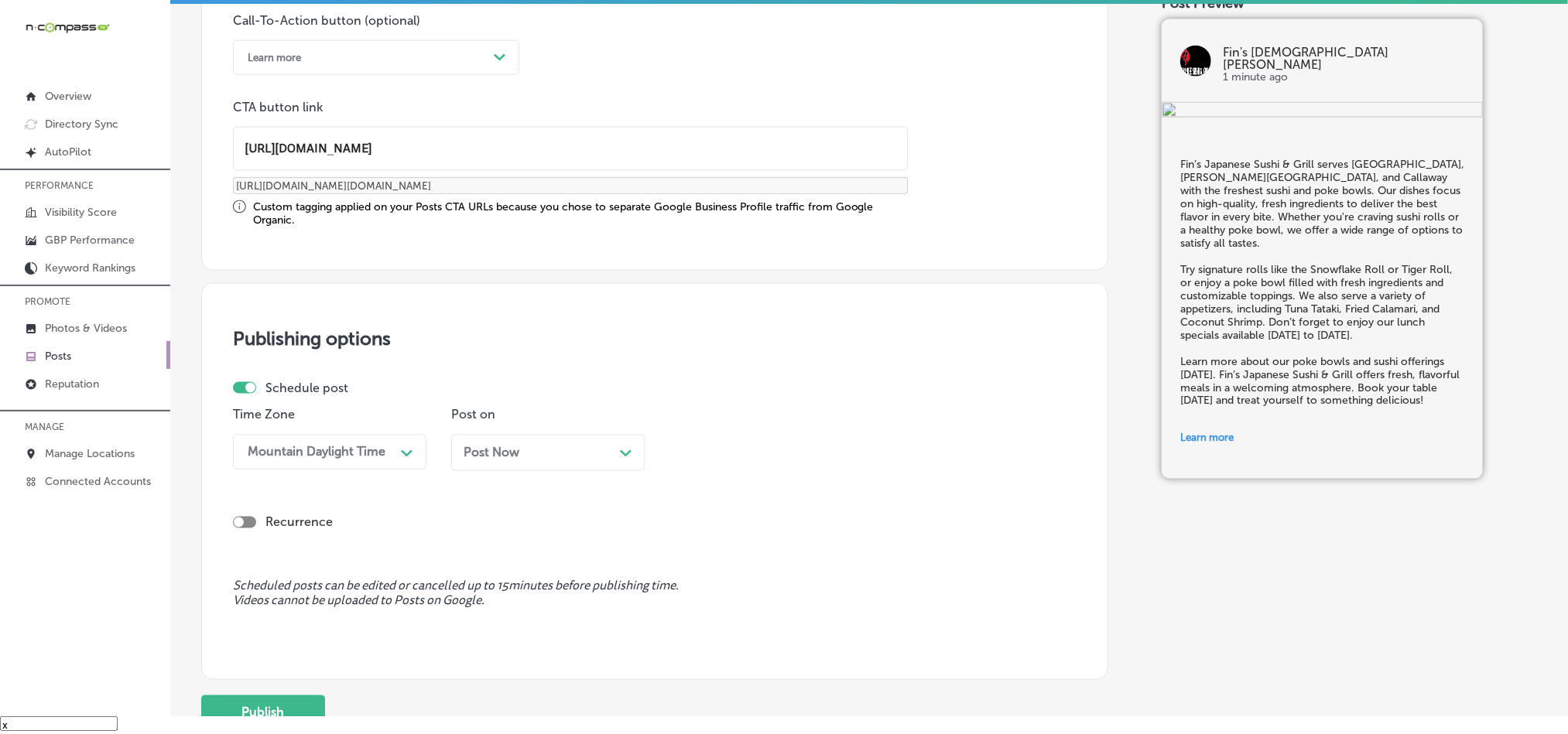
click at [518, 446] on div "Post Now Path Created with Sketch." at bounding box center [547, 453] width 193 height 37
click at [578, 451] on div "[DATE] Path Created with Sketch." at bounding box center [548, 453] width 169 height 15
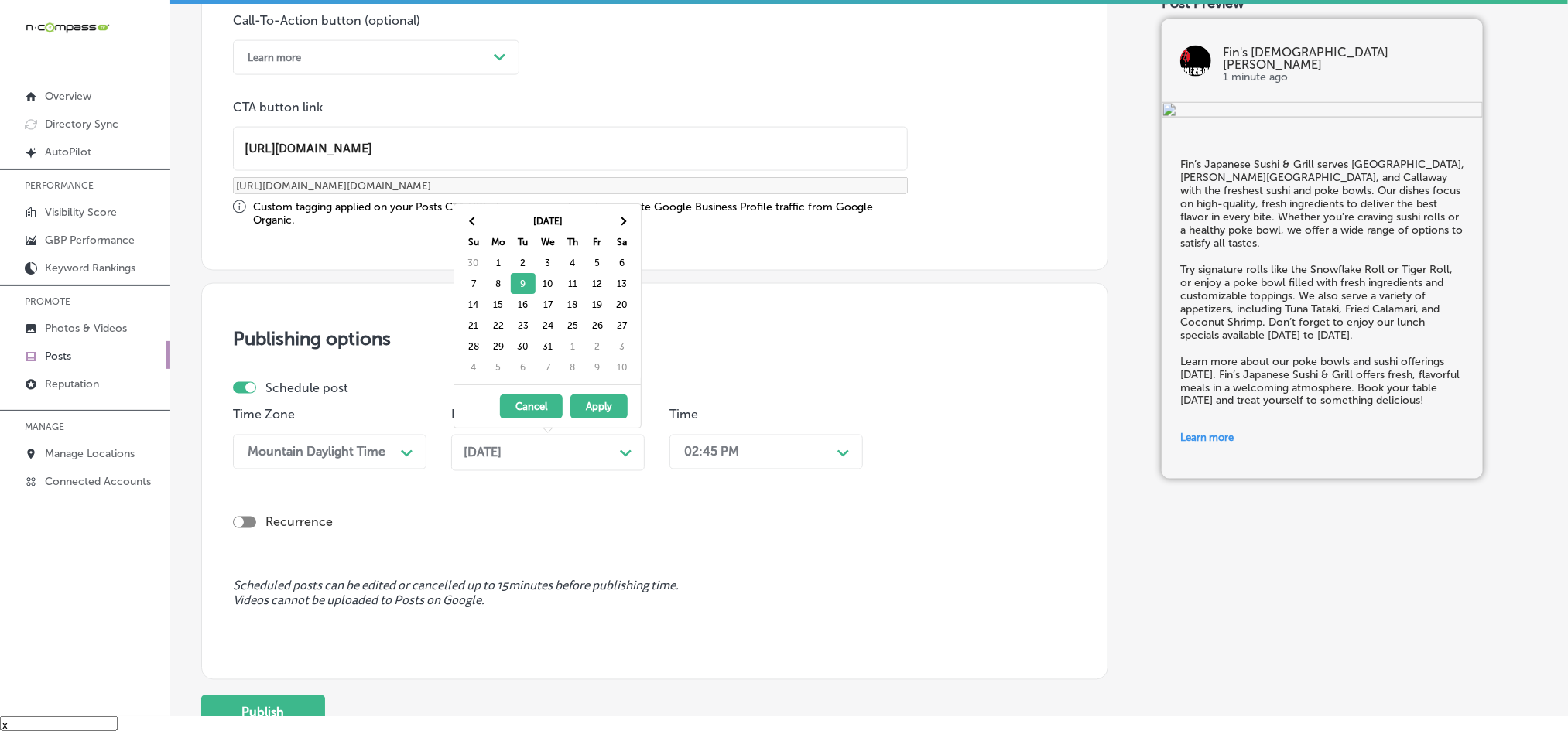
click at [734, 377] on div "Publishing options Schedule post Time Zone Mountain Daylight Time Path Created …" at bounding box center [655, 482] width 907 height 397
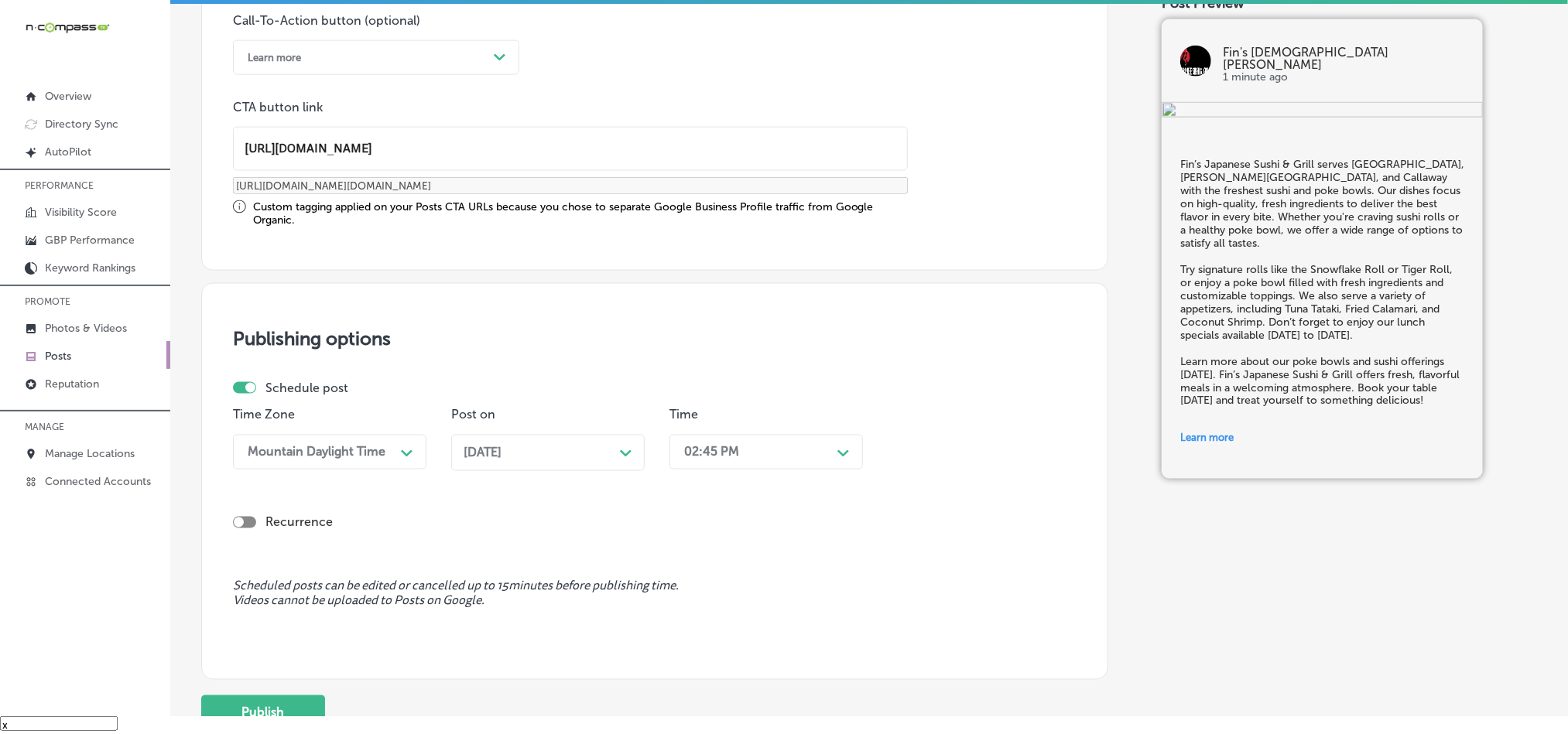
click at [738, 449] on div "02:45 PM" at bounding box center [712, 452] width 55 height 15
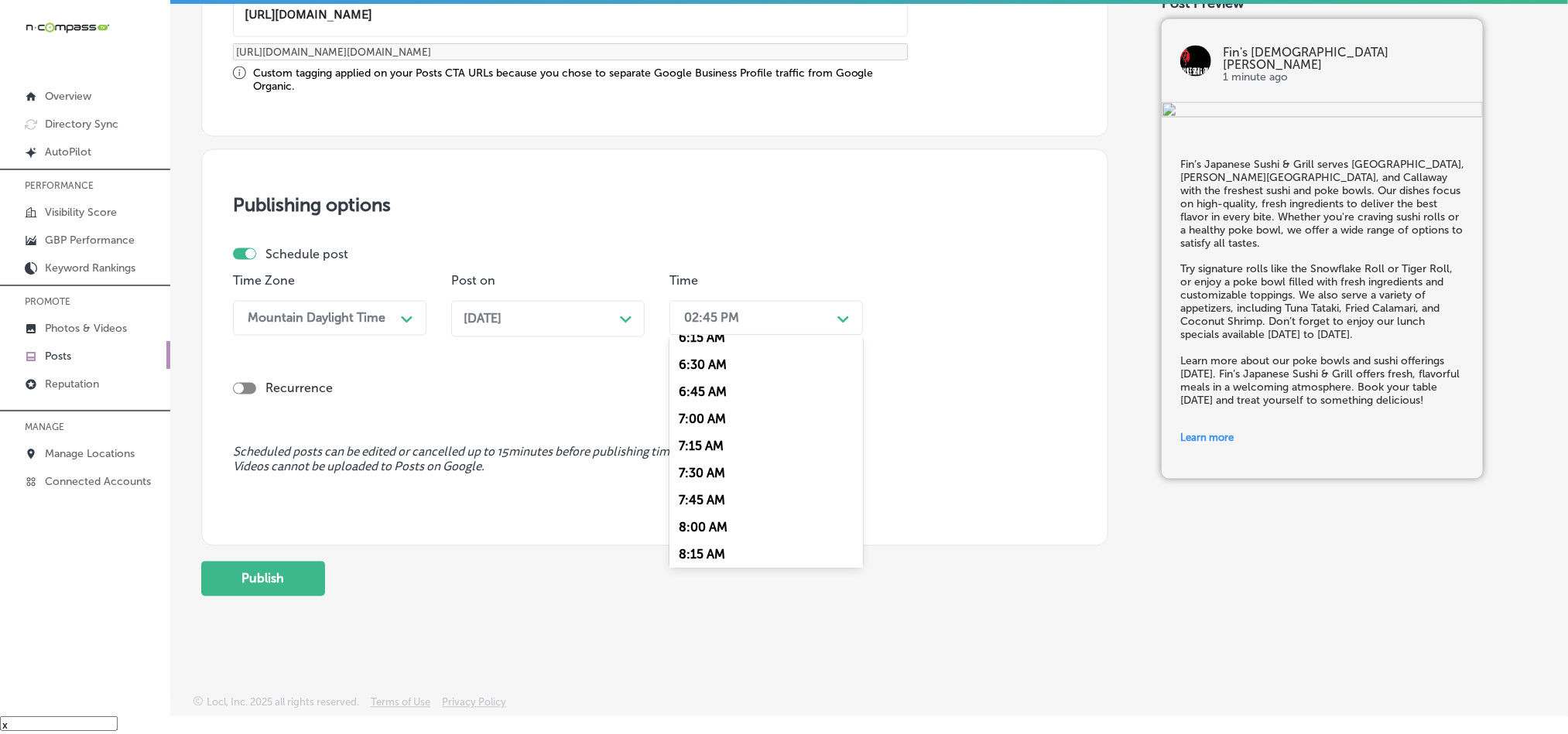
scroll to position [696, 0]
click at [691, 416] on div "7:00 AM" at bounding box center [766, 414] width 193 height 27
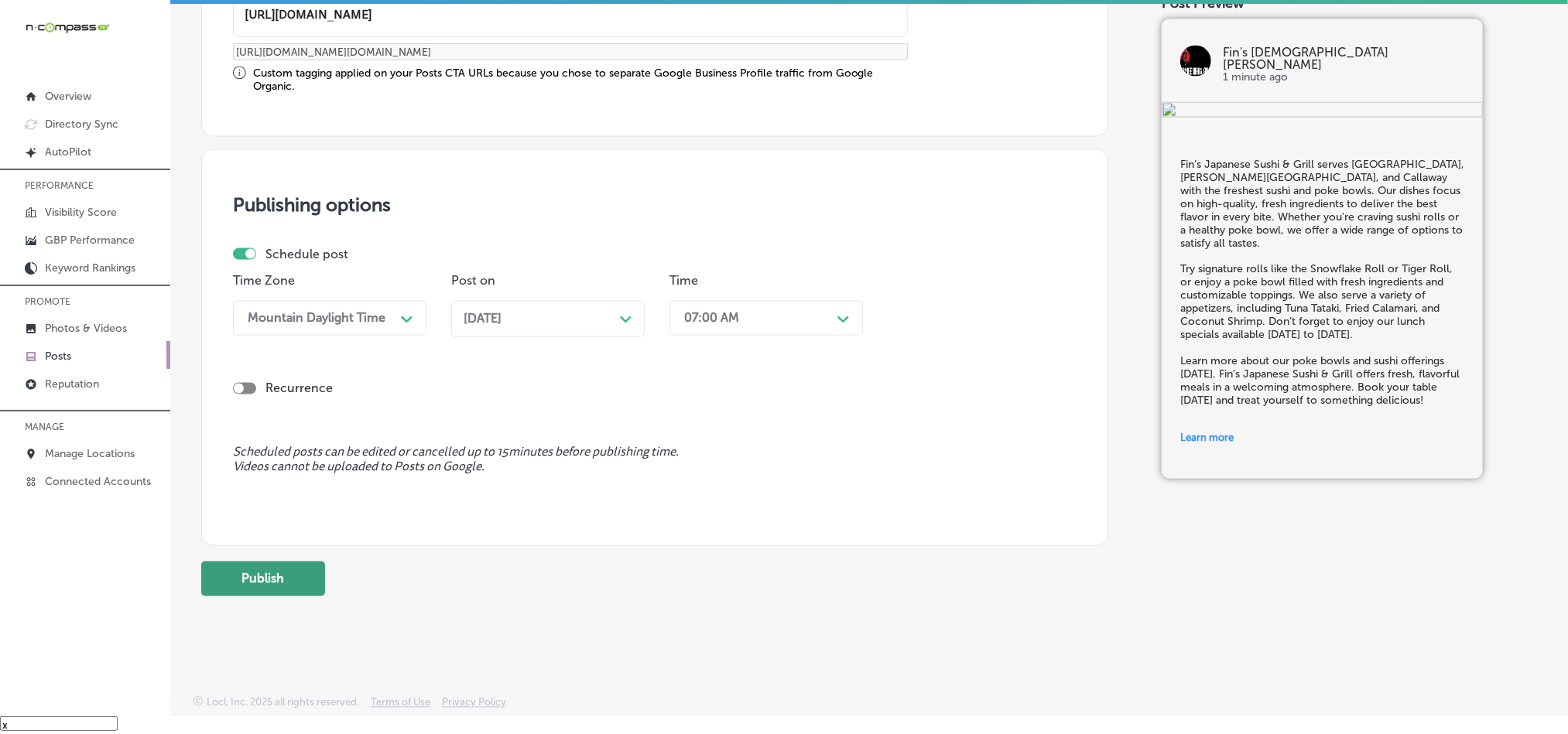
click at [239, 582] on button "Publish" at bounding box center [263, 579] width 124 height 35
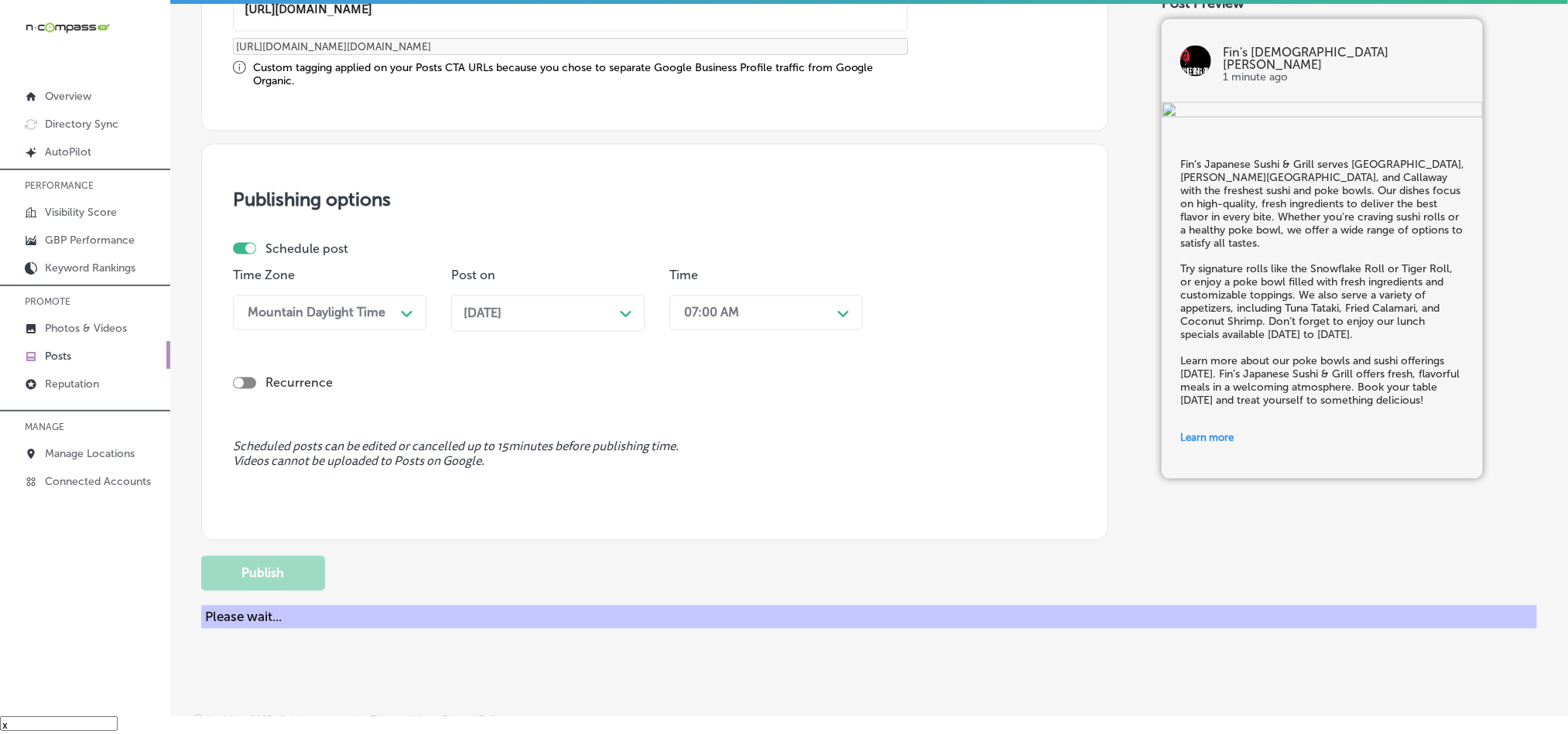
scroll to position [1148, 0]
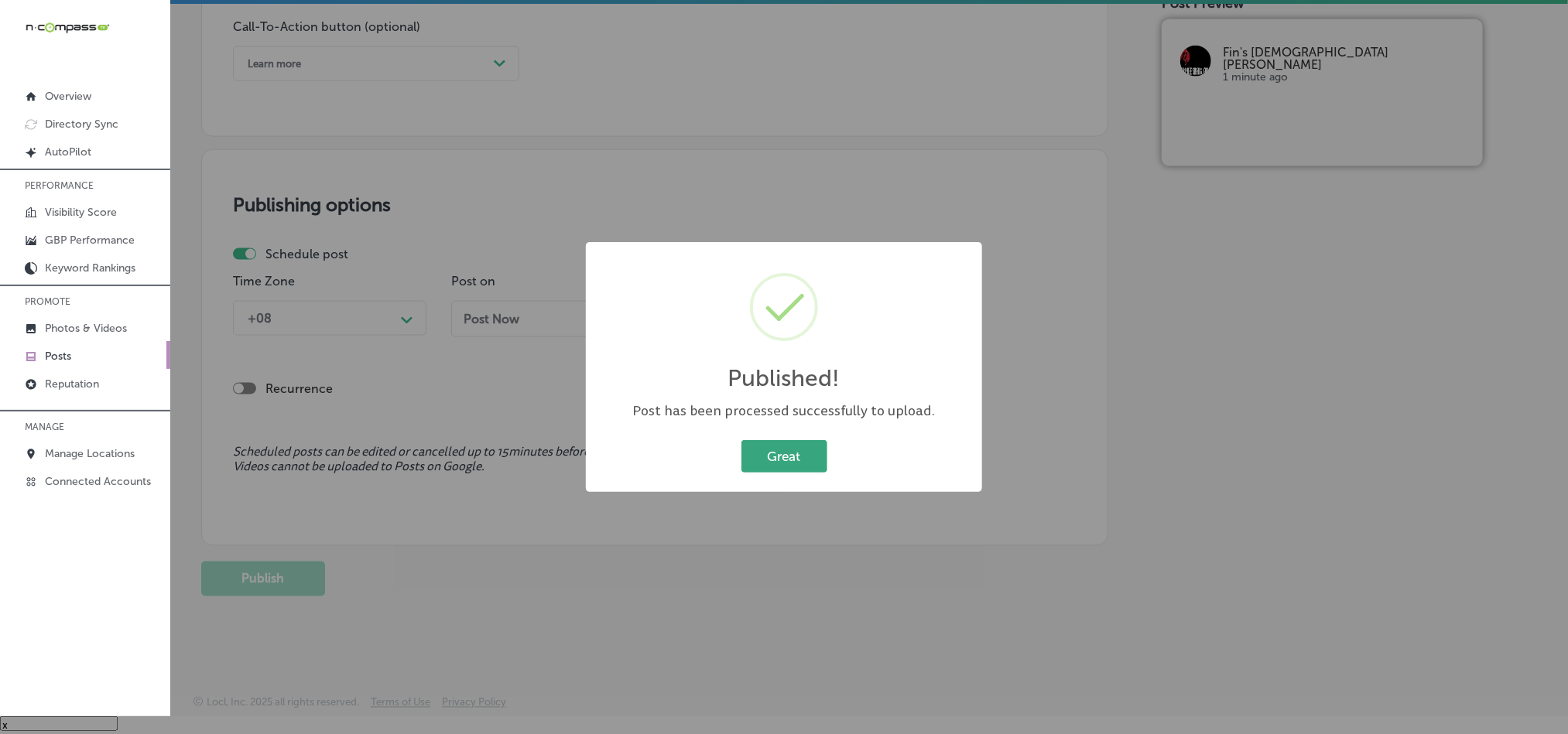
click at [813, 460] on button "Great" at bounding box center [784, 456] width 86 height 32
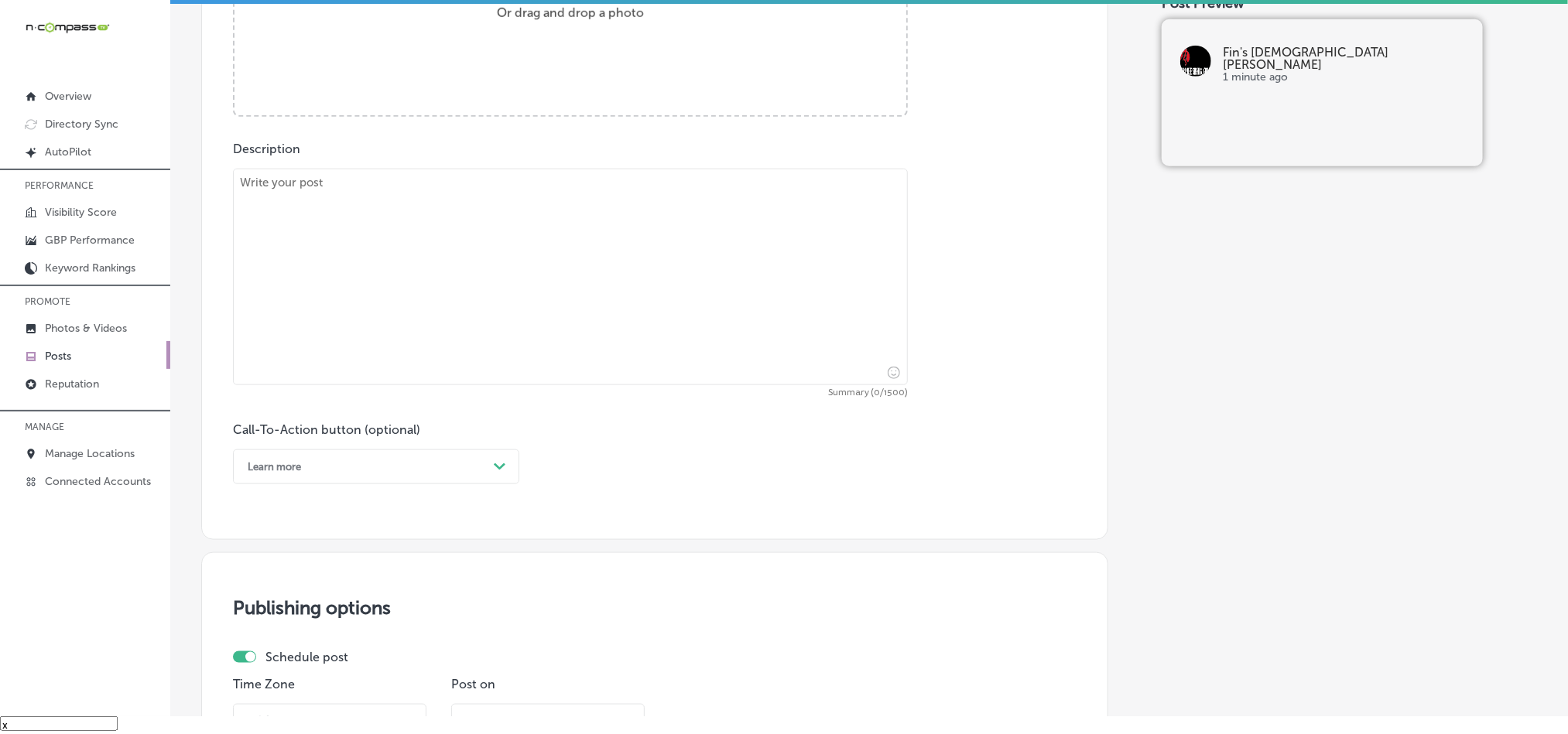
scroll to position [568, 0]
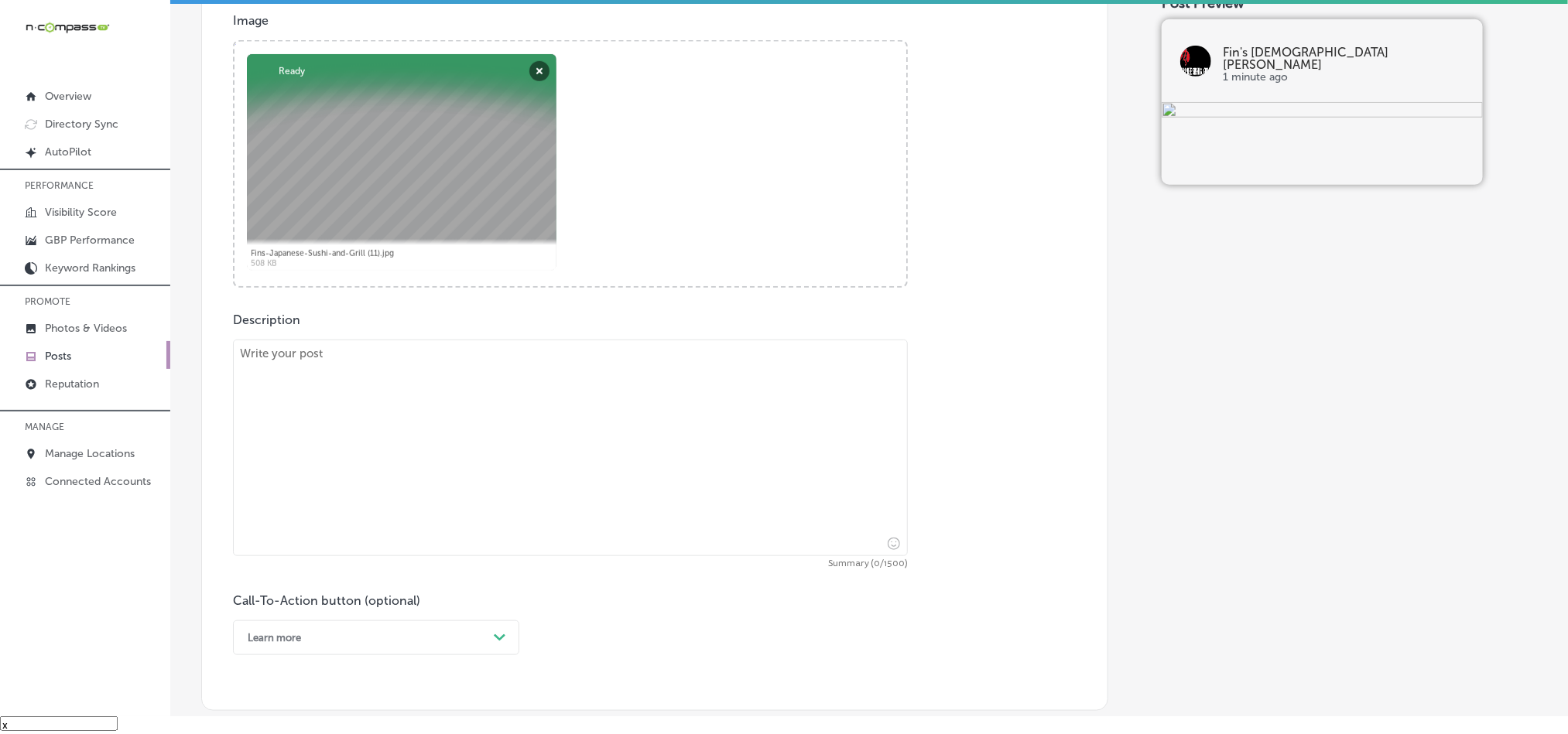
click at [489, 460] on textarea at bounding box center [570, 448] width 675 height 217
paste textarea "Looking for delicious hibachi meals and fresh sushi rolls? Fin’s Japanese Sushi…"
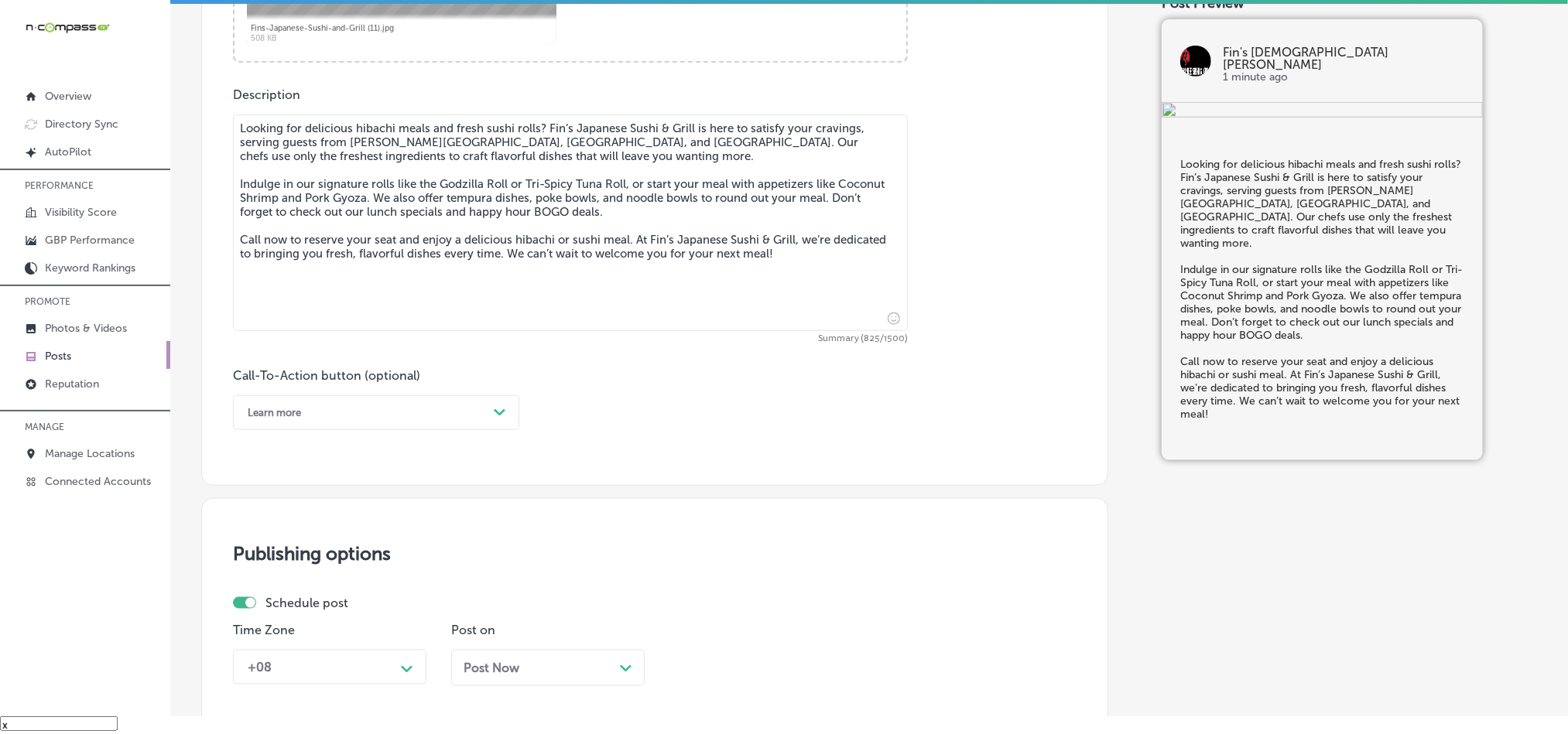
scroll to position [799, 0]
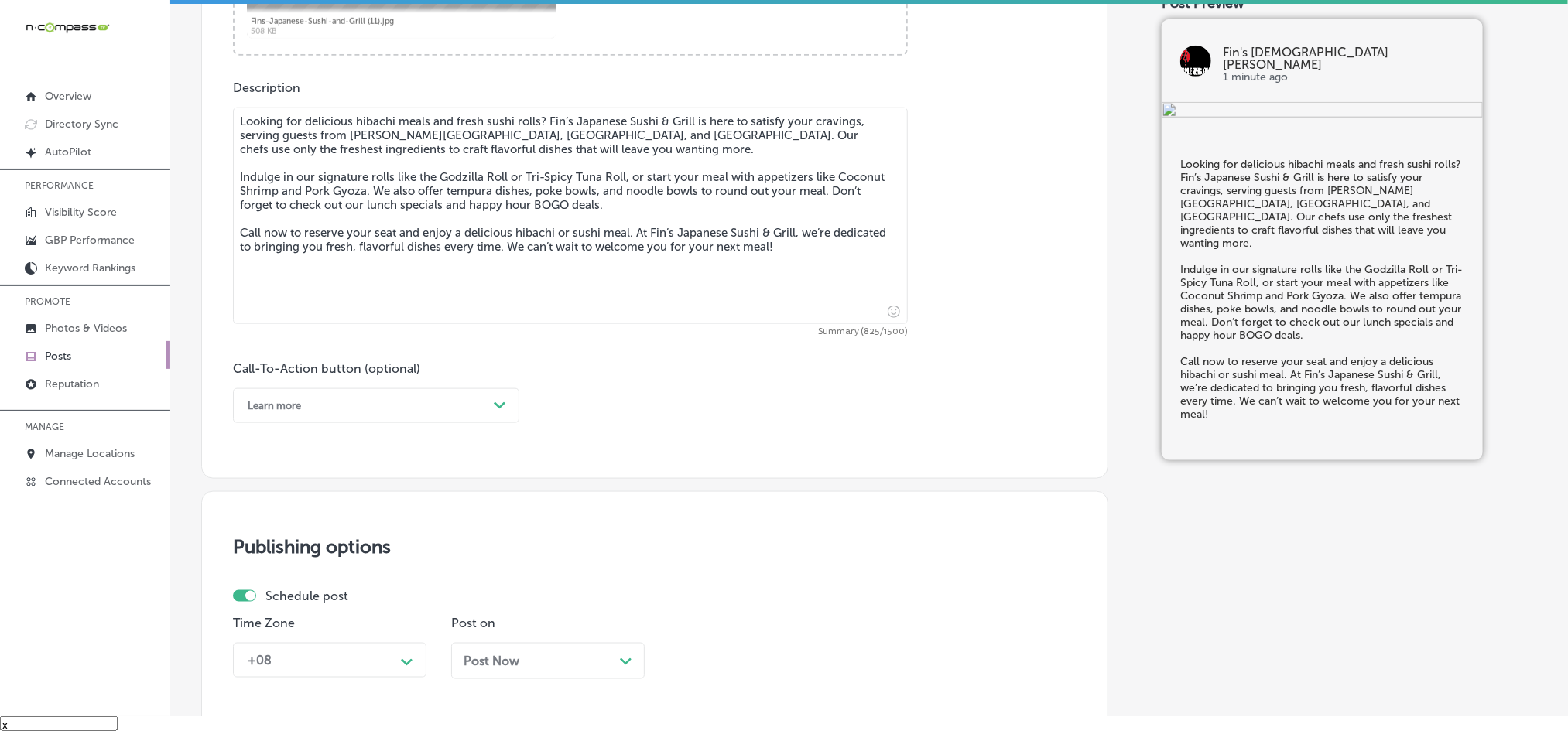
type textarea "Looking for delicious hibachi meals and fresh sushi rolls? Fin’s Japanese Sushi…"
click at [410, 422] on div "Learn more Path Created with Sketch." at bounding box center [376, 406] width 286 height 35
click at [276, 602] on div "Call Now" at bounding box center [376, 602] width 286 height 27
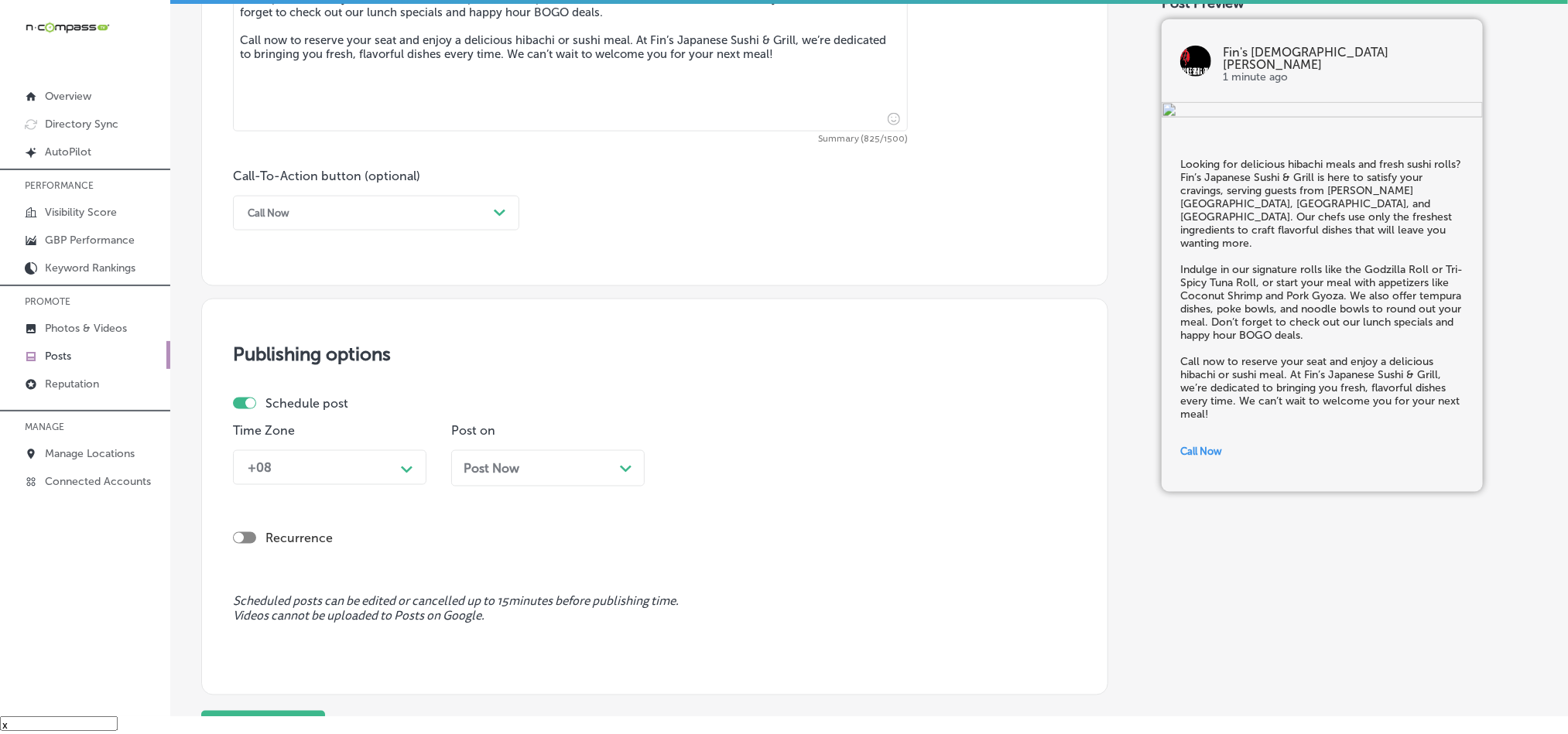
scroll to position [994, 0]
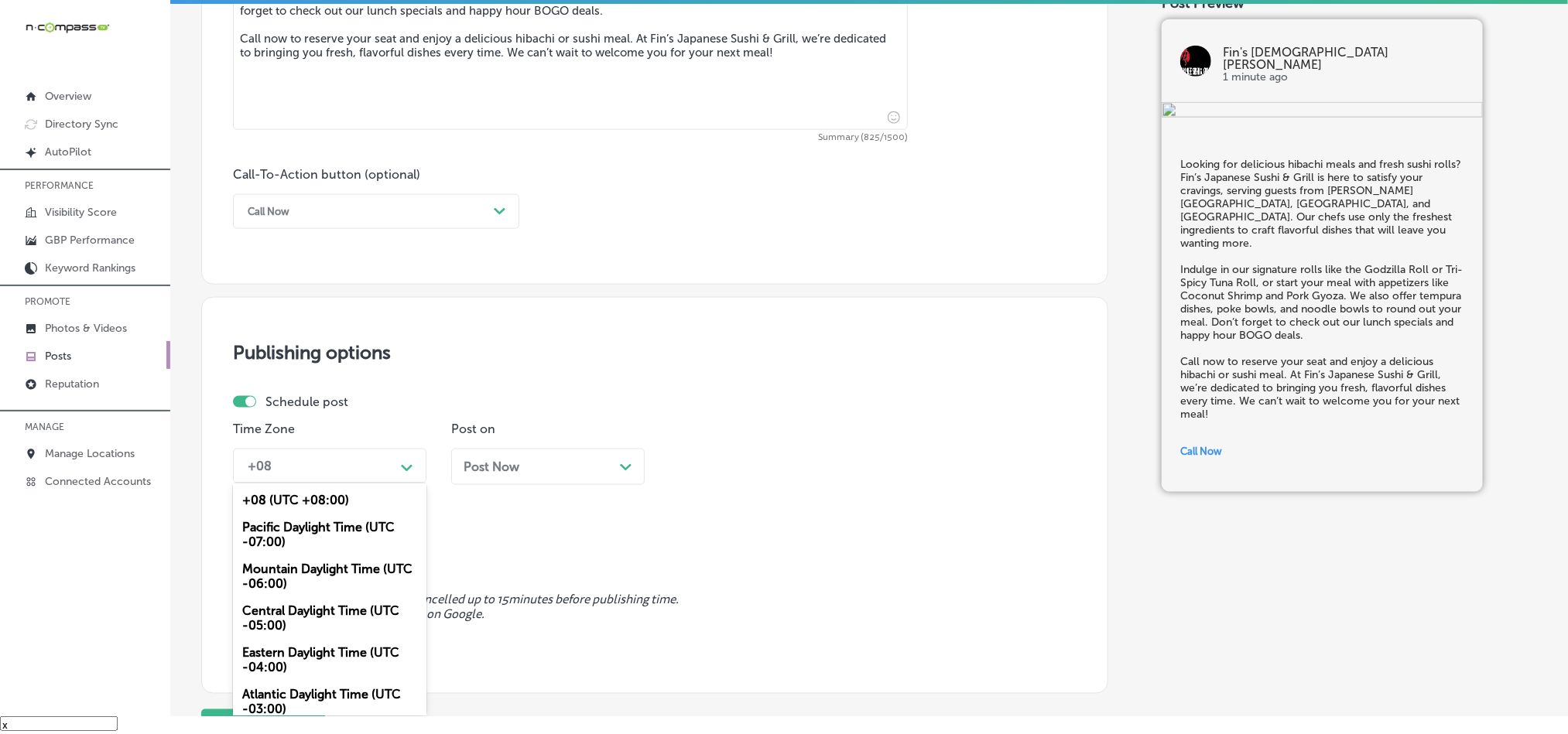
click at [351, 470] on div "+08" at bounding box center [318, 466] width 155 height 27
click at [290, 575] on div "Mountain Daylight Time (UTC -06:00)" at bounding box center [329, 576] width 193 height 41
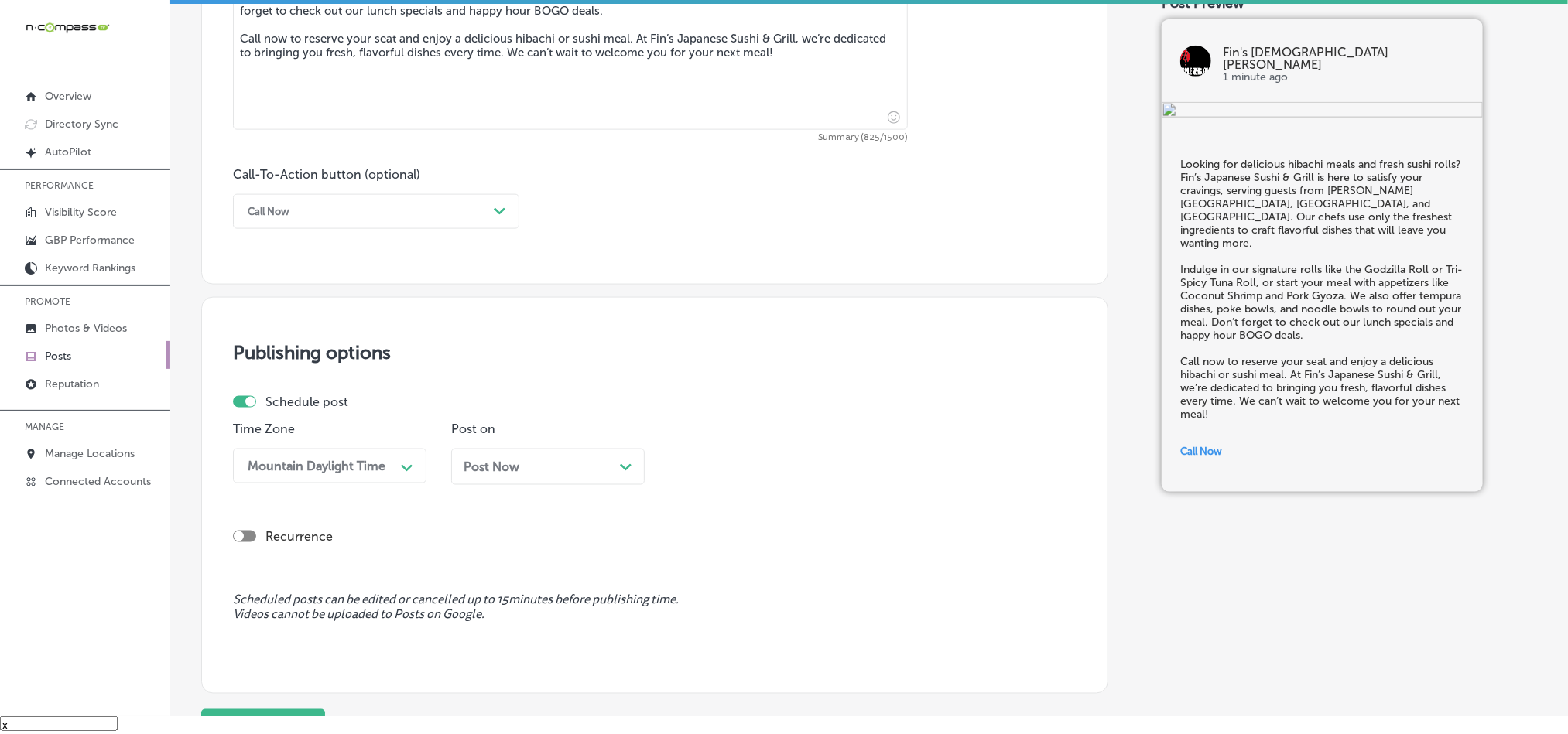
click at [542, 467] on div "Post Now Path Created with Sketch." at bounding box center [548, 467] width 169 height 15
click at [730, 457] on div "02:45 PM" at bounding box center [754, 466] width 155 height 27
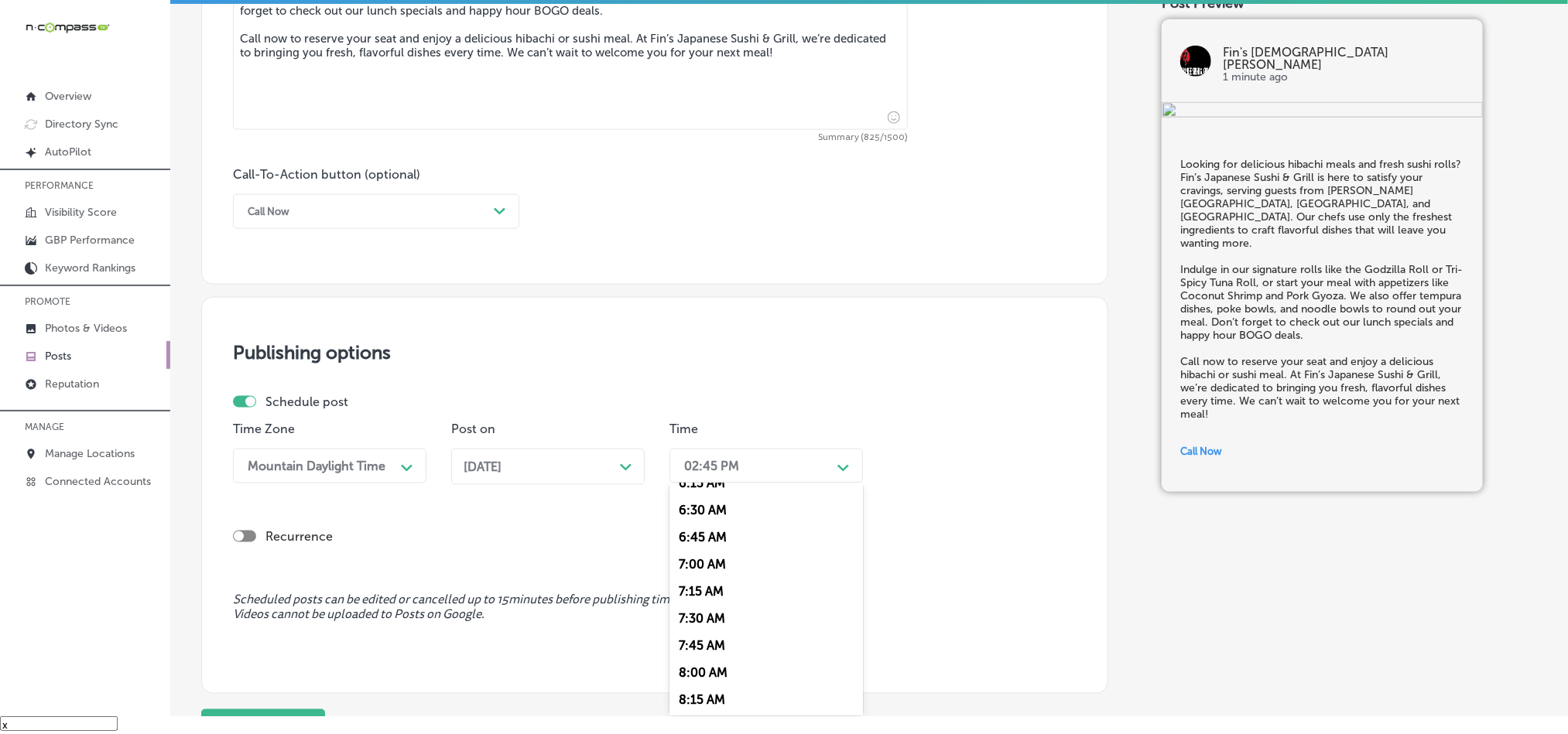
scroll to position [696, 0]
click at [700, 568] on div "7:00 AM" at bounding box center [766, 562] width 193 height 27
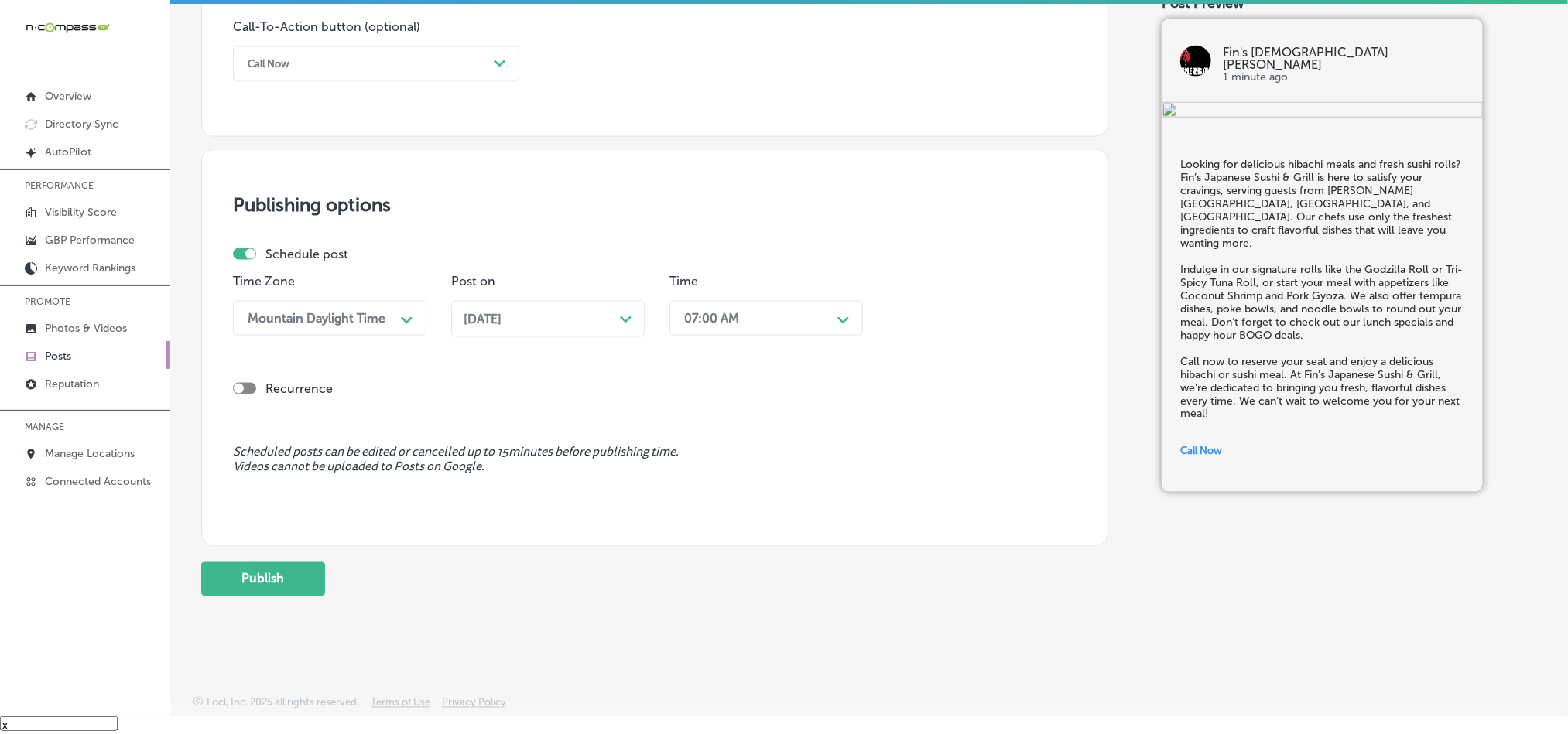
scroll to position [1148, 0]
click at [269, 574] on button "Publish" at bounding box center [263, 579] width 124 height 35
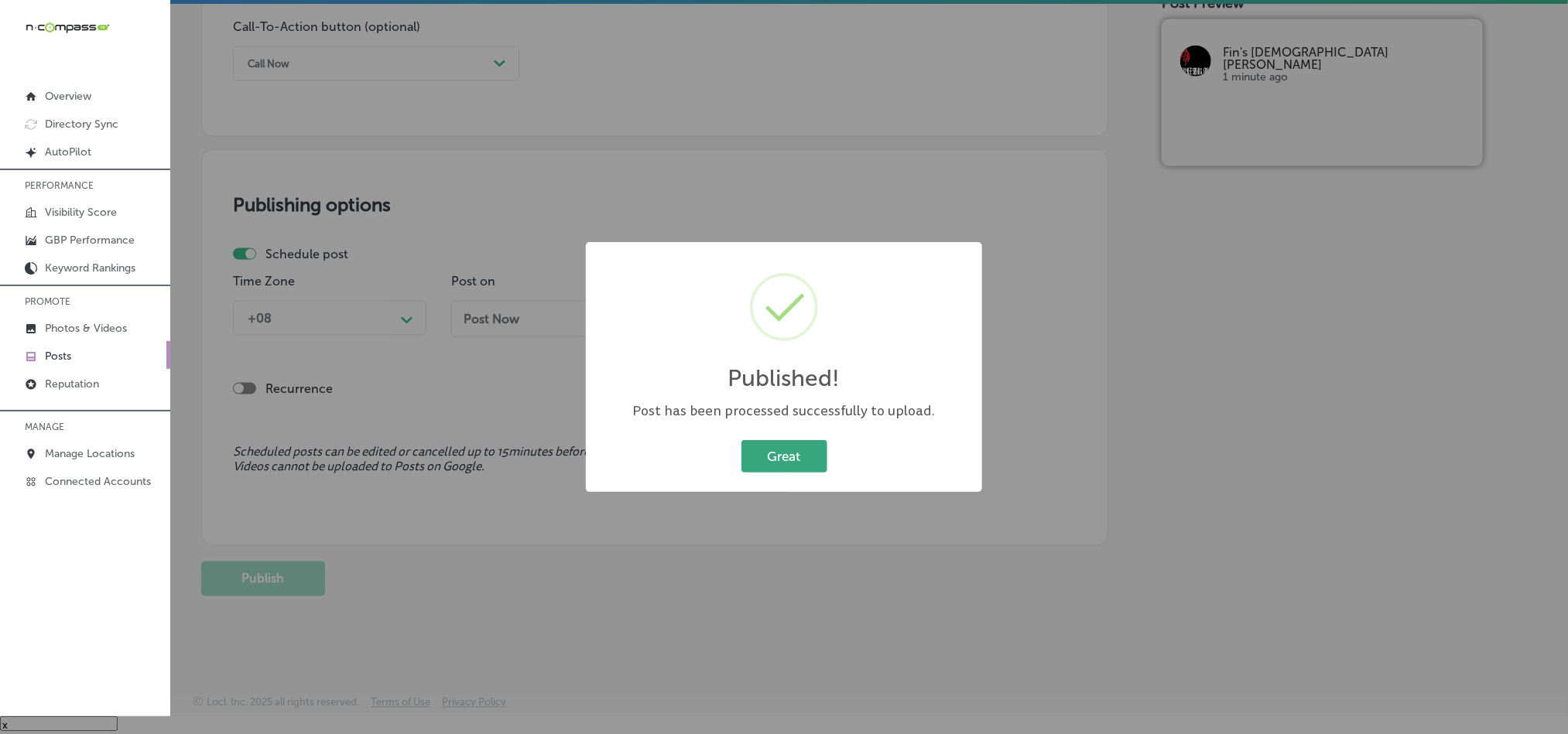
click at [752, 455] on button "Great" at bounding box center [784, 456] width 86 height 32
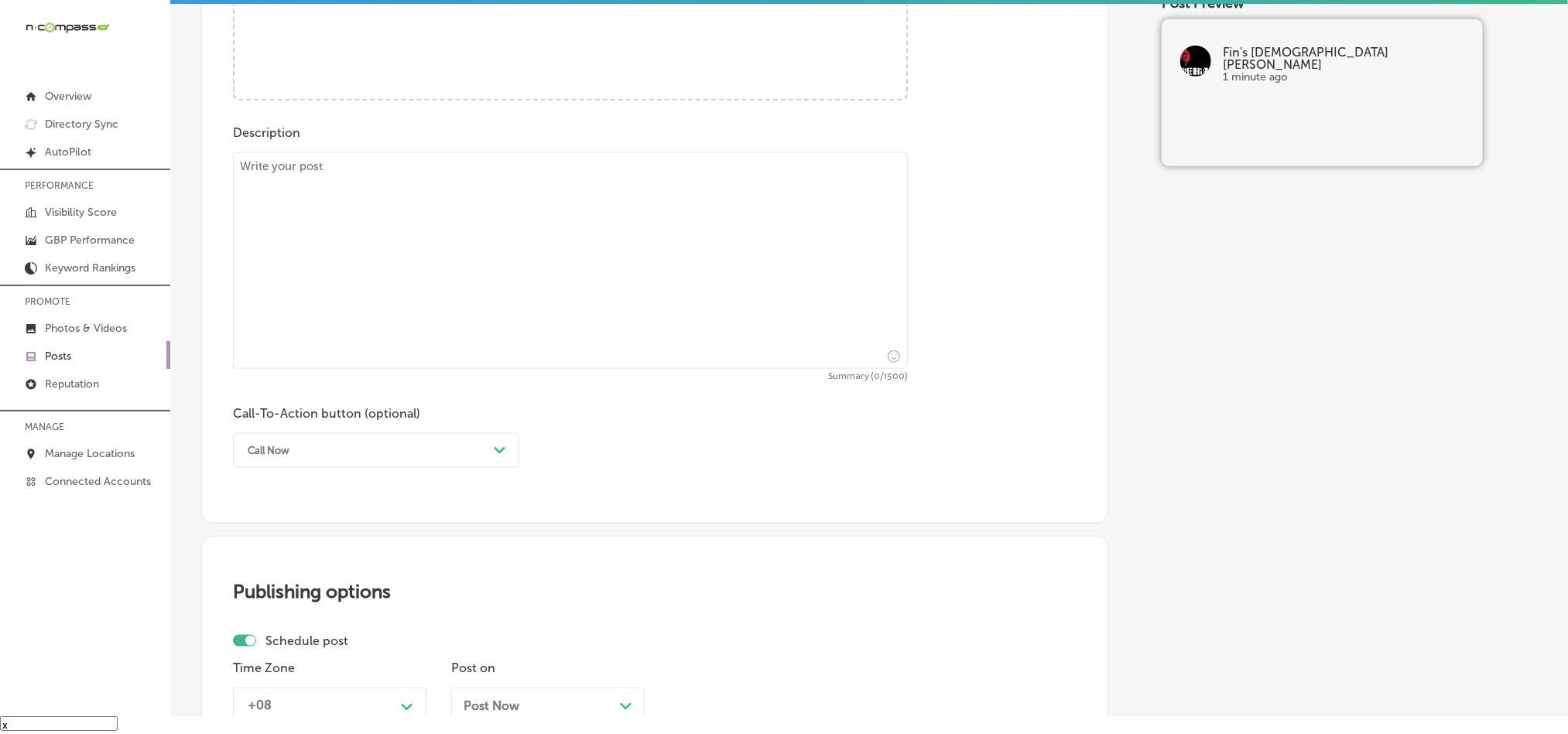
scroll to position [606, 0]
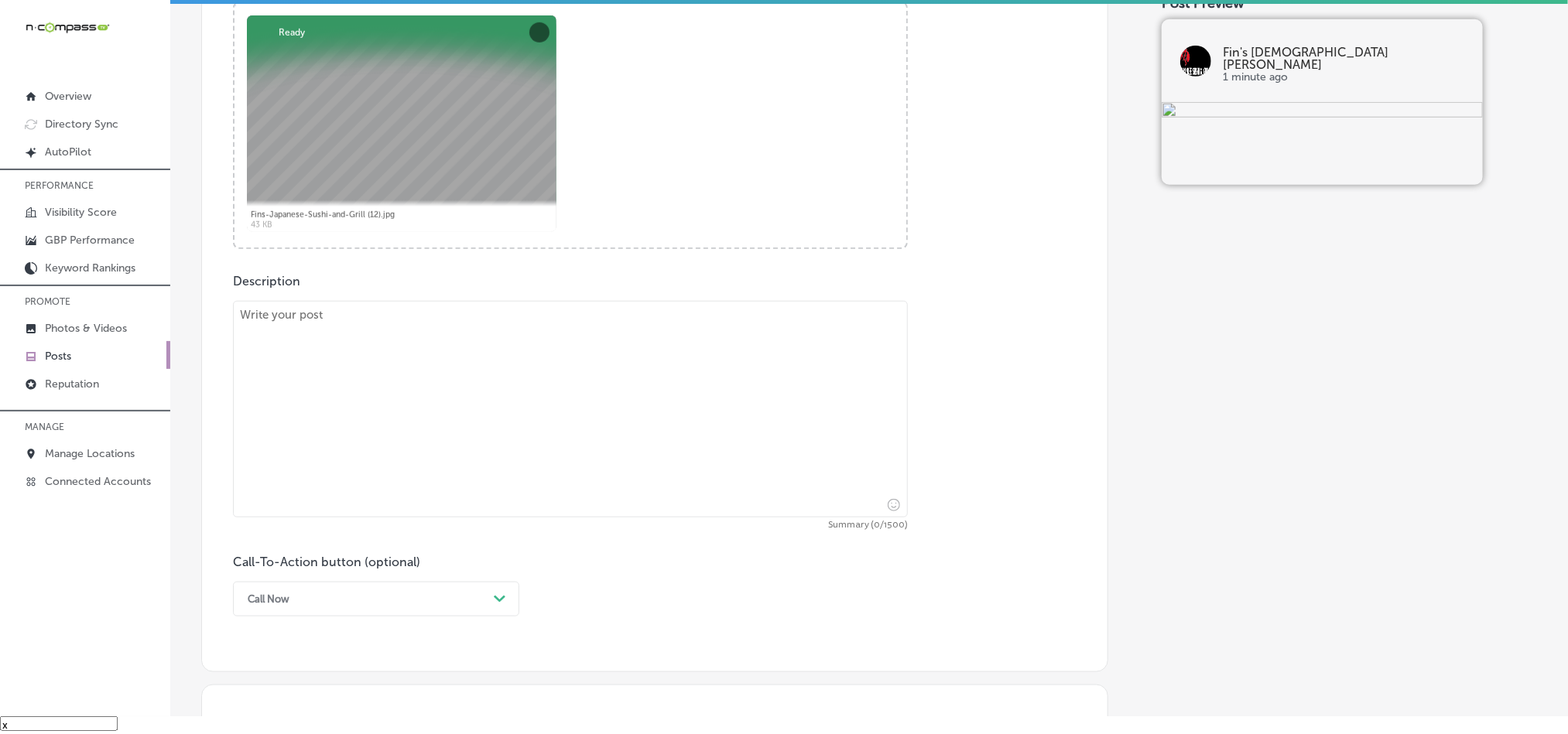
click at [508, 383] on textarea at bounding box center [570, 409] width 675 height 217
paste textarea "Craving signature sushi rolls and delicious noodle dishes? Fin’s Japanese Sushi…"
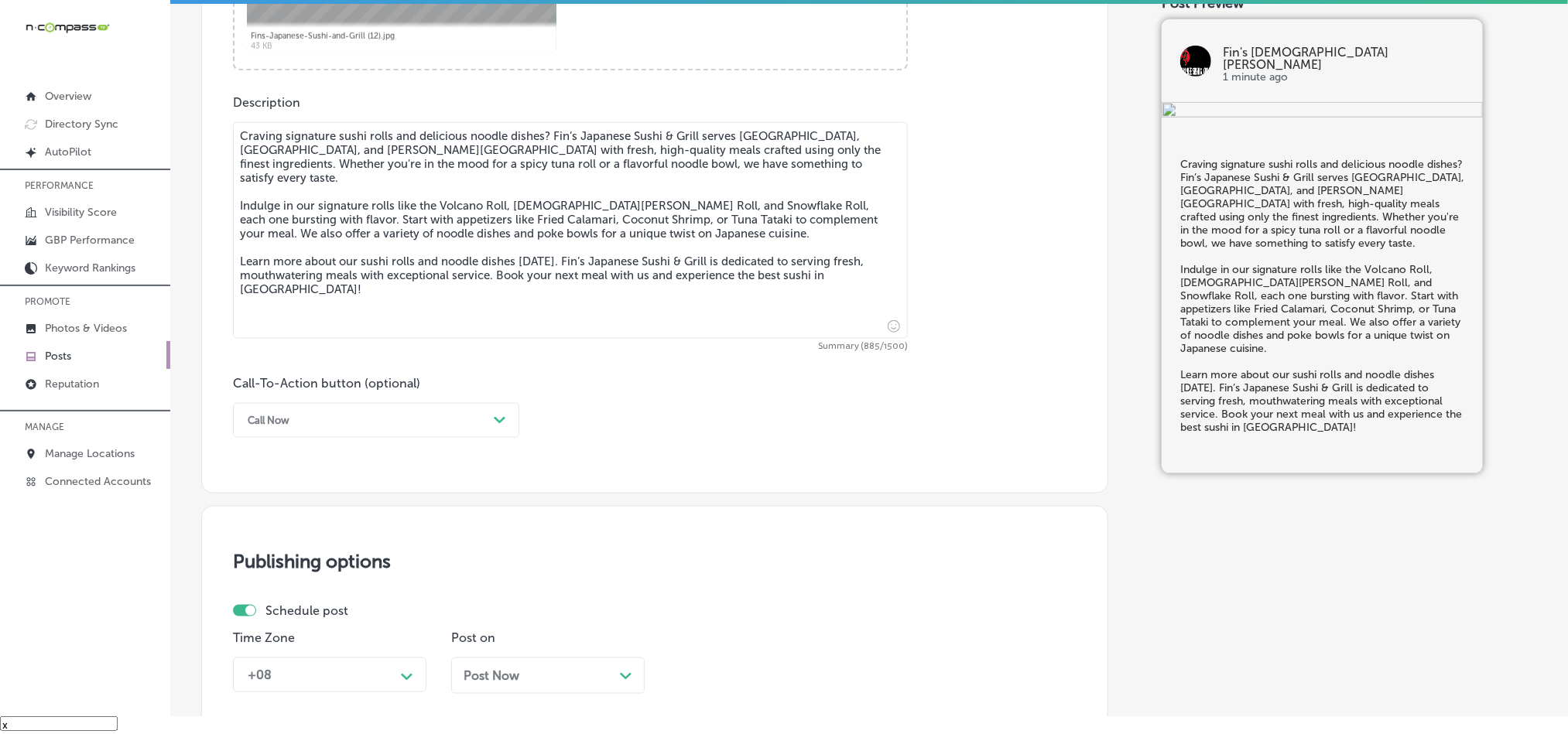
scroll to position [799, 0]
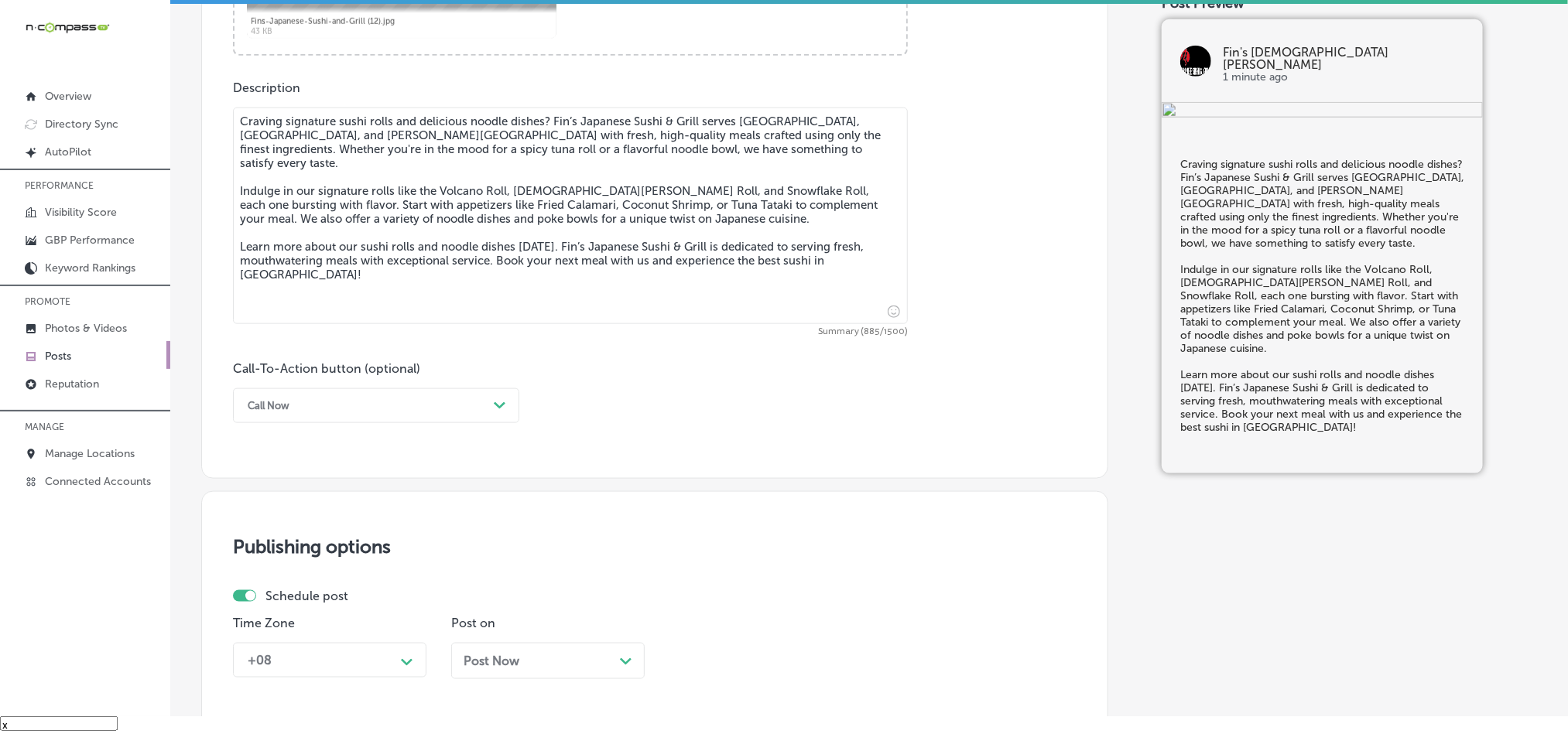
type textarea "Craving signature sushi rolls and delicious noodle dishes? Fin’s Japanese Sushi…"
click at [416, 414] on div "Call Now" at bounding box center [364, 406] width 248 height 24
click at [307, 550] on div "Learn more" at bounding box center [376, 548] width 286 height 27
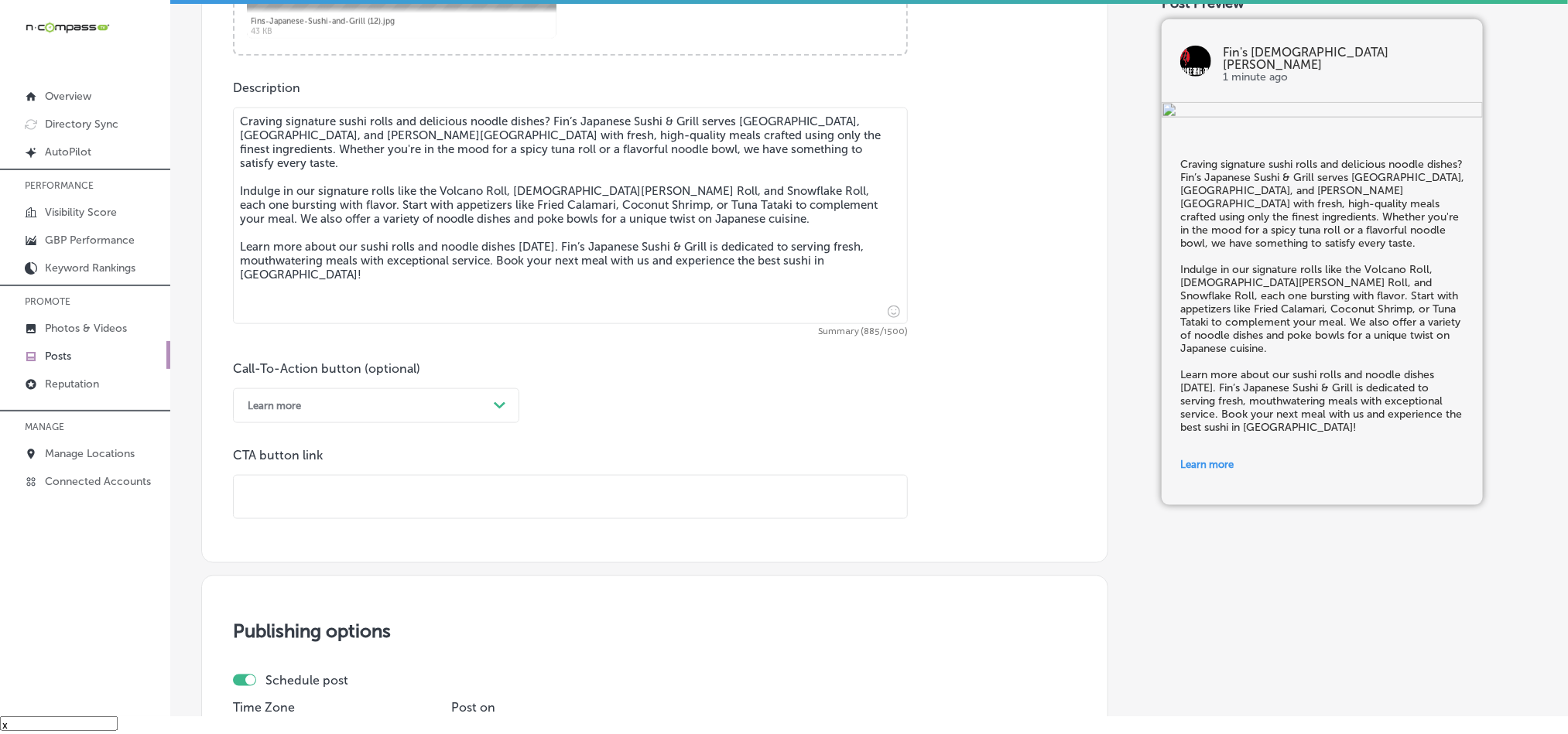
click at [439, 518] on input "text" at bounding box center [570, 497] width 673 height 42
paste input "[URL][DOMAIN_NAME]"
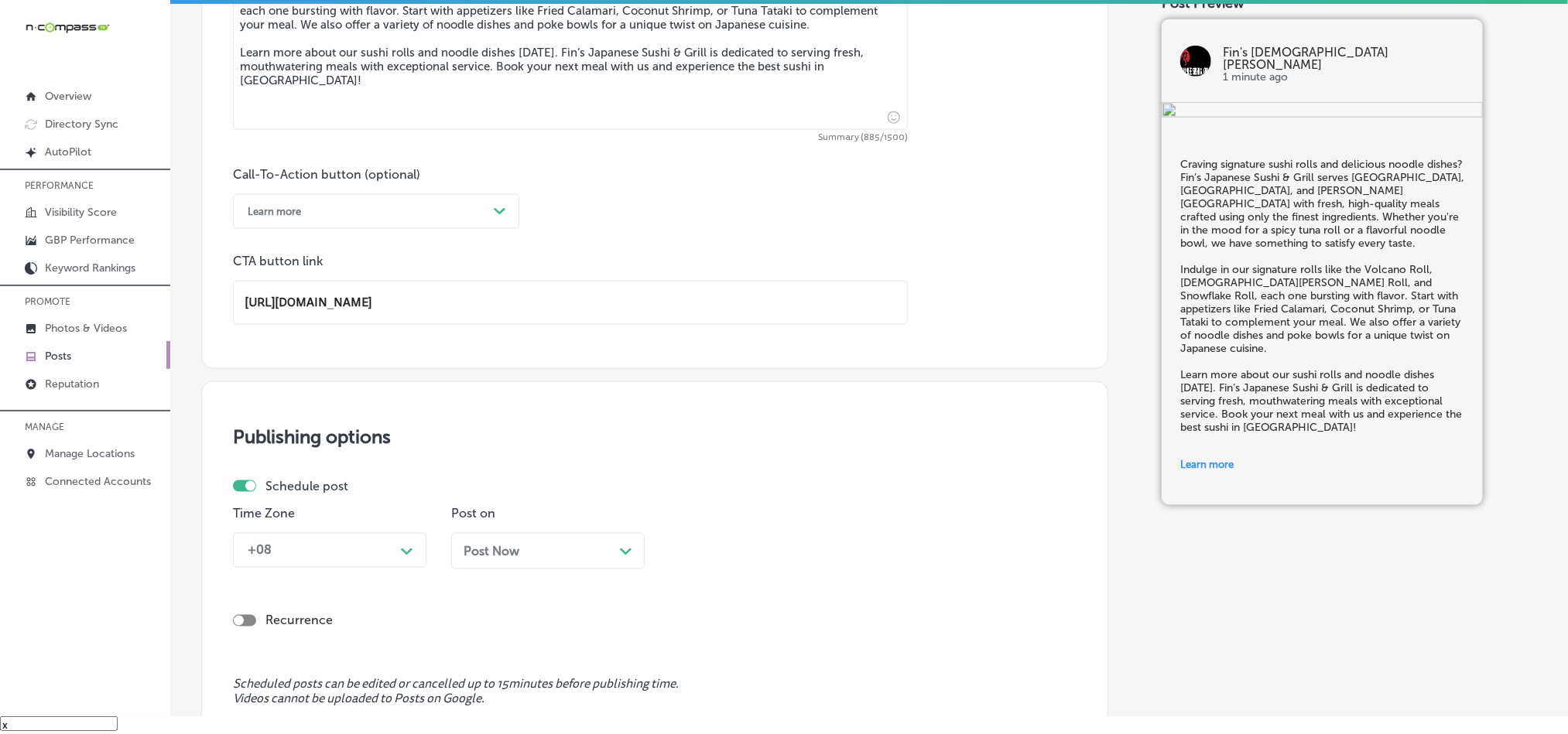
scroll to position [1186, 0]
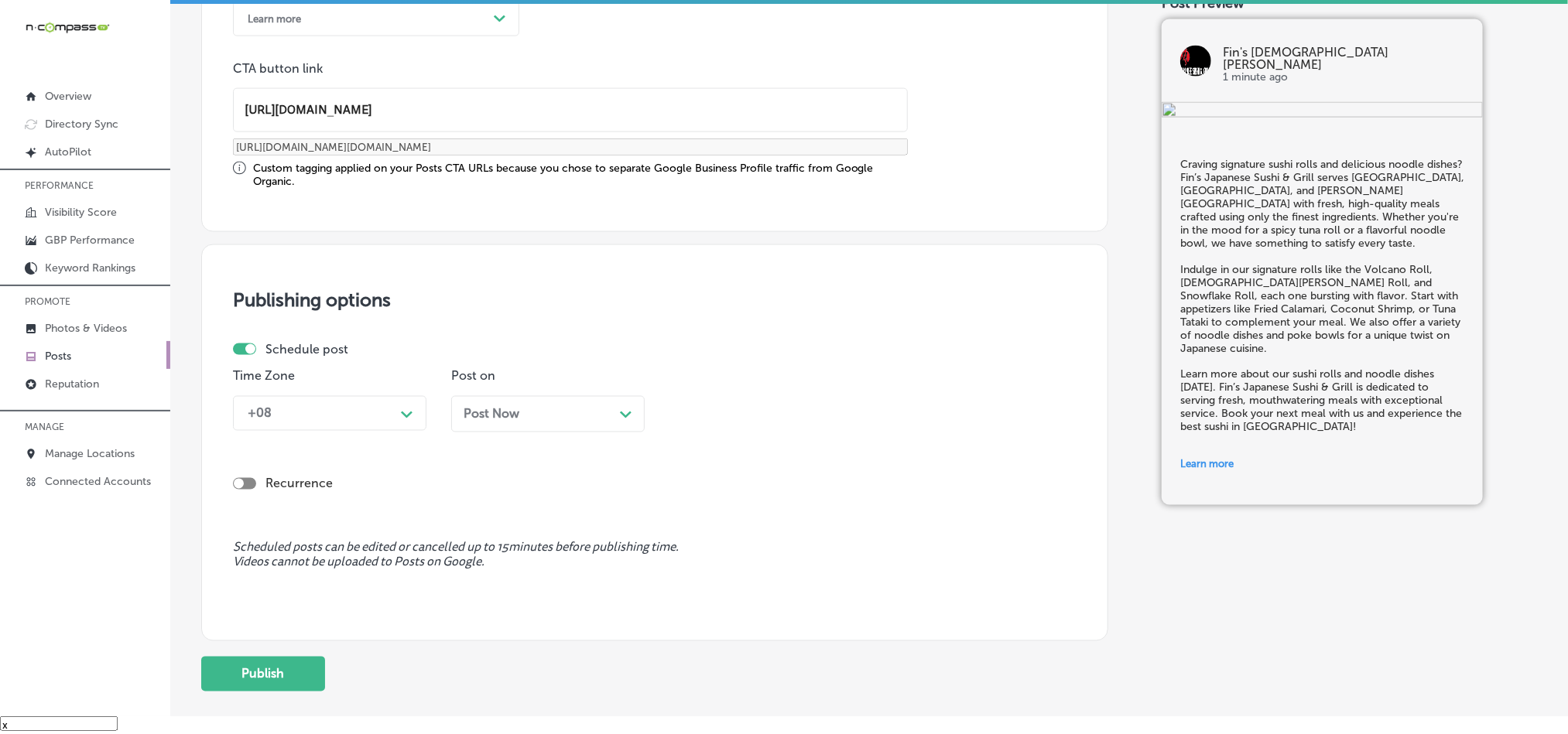
type input "[URL][DOMAIN_NAME]"
click at [344, 356] on label "Schedule post" at bounding box center [307, 349] width 83 height 15
click at [349, 393] on div "Time Zone +08 Path Created with Sketch." at bounding box center [329, 406] width 193 height 75
click at [353, 414] on div "+08" at bounding box center [318, 414] width 155 height 27
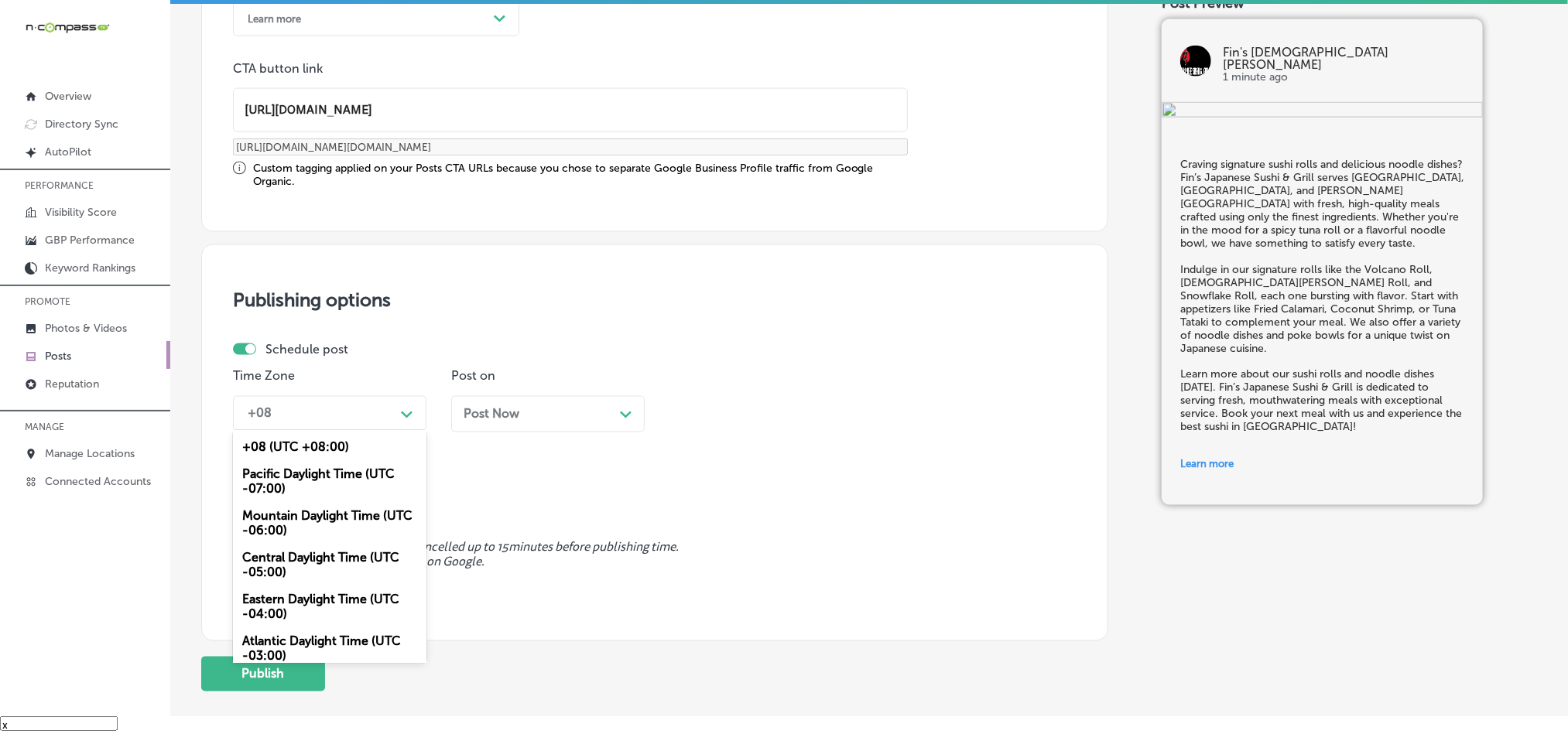
click at [286, 527] on div "Mountain Daylight Time (UTC -06:00)" at bounding box center [329, 523] width 193 height 41
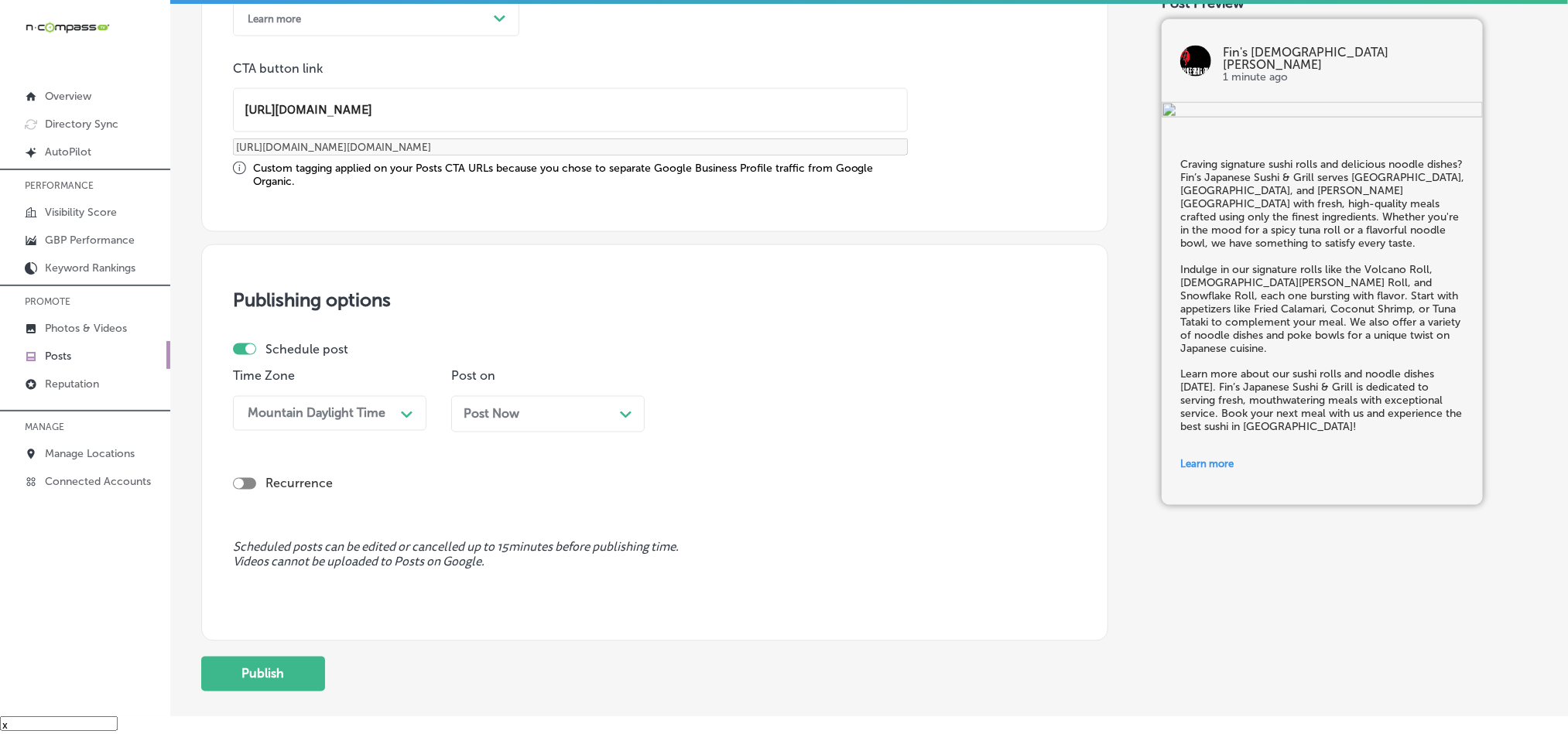
click at [576, 421] on div "Post Now Path Created with Sketch." at bounding box center [548, 414] width 169 height 15
click at [730, 416] on div "02:45 PM" at bounding box center [712, 414] width 55 height 15
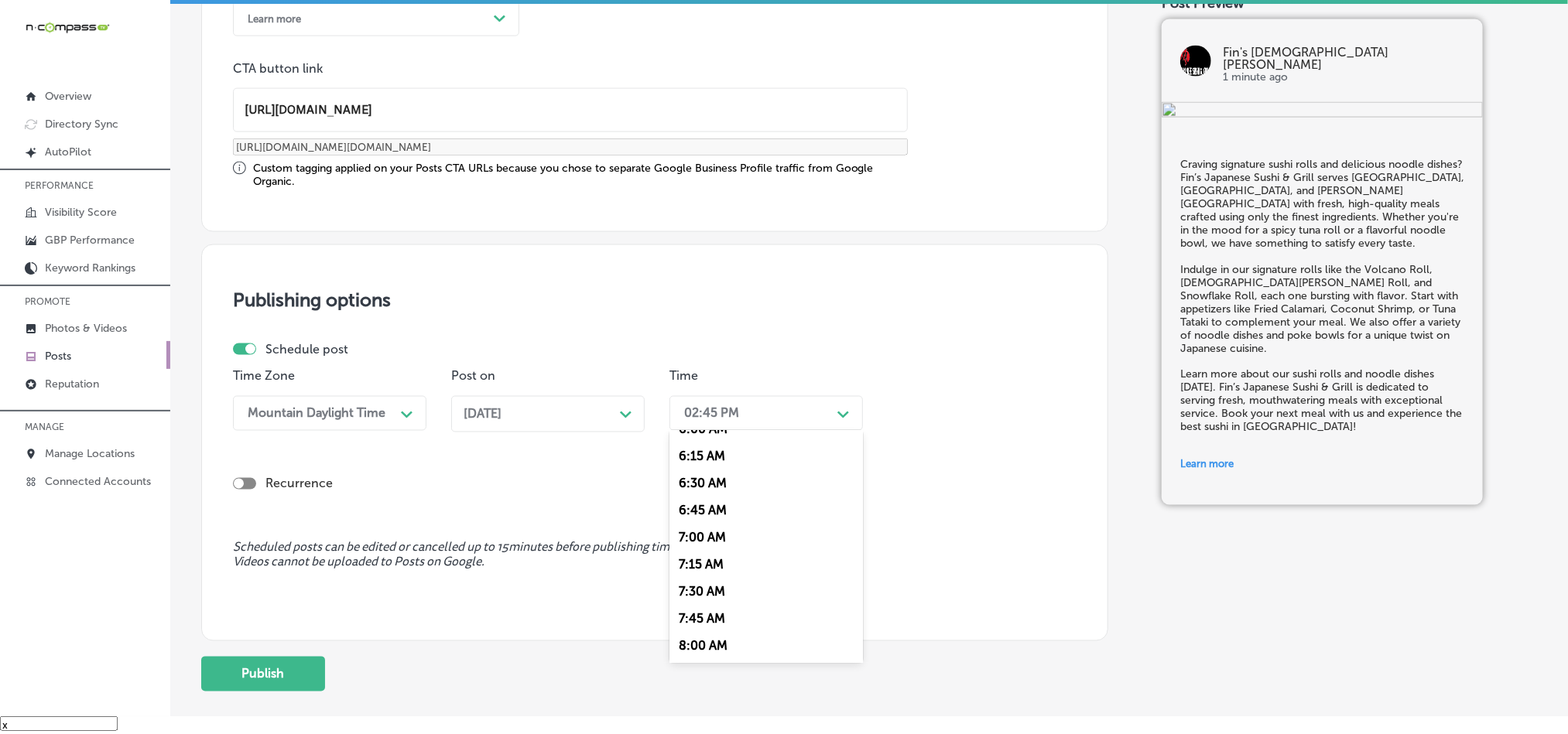
scroll to position [696, 0]
click at [687, 496] on div "6:45 AM" at bounding box center [766, 482] width 193 height 27
click at [716, 416] on div "06:45 AM" at bounding box center [712, 414] width 56 height 15
click at [690, 562] on div "7:00 AM" at bounding box center [766, 548] width 193 height 27
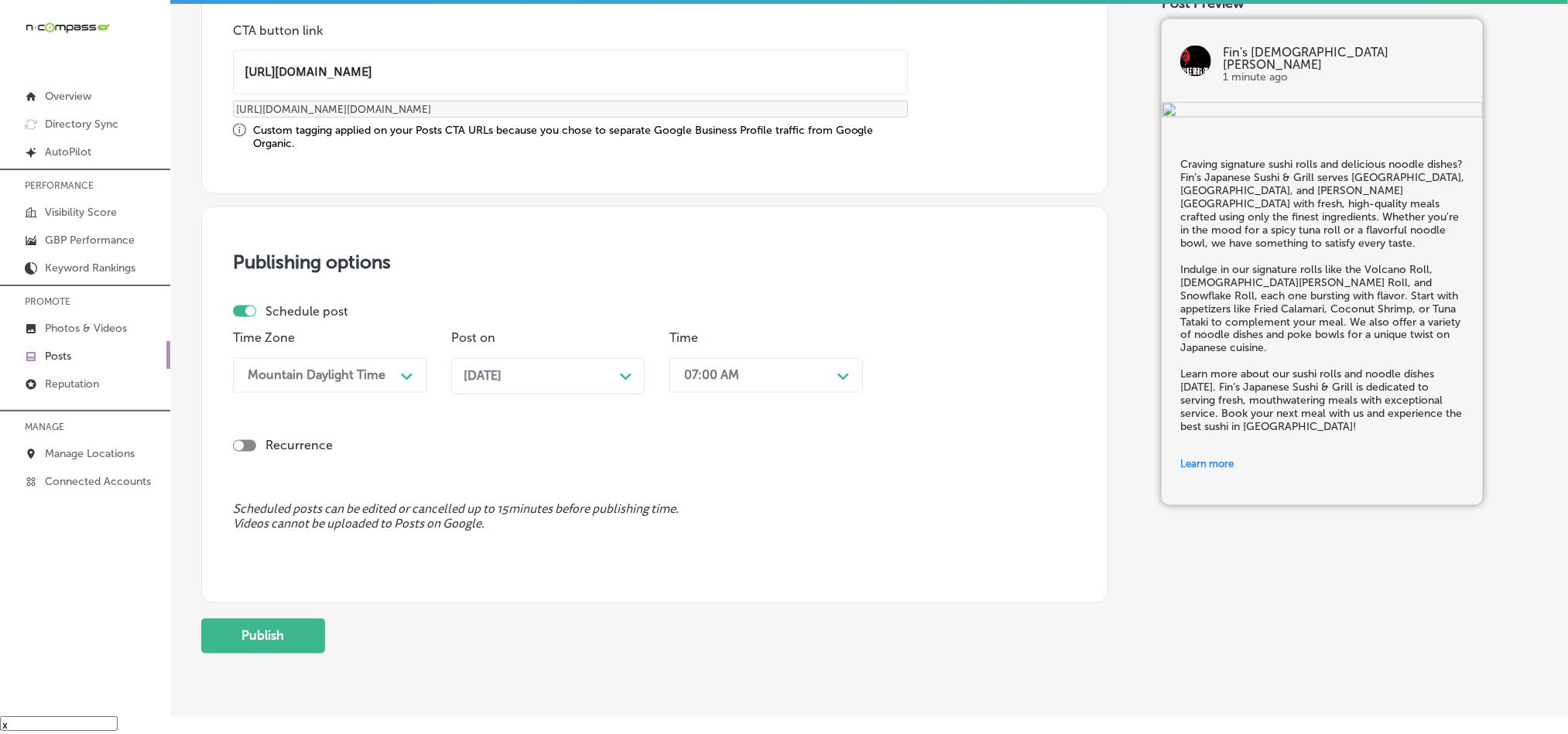
scroll to position [1226, 0]
click at [291, 636] on button "Publish" at bounding box center [263, 635] width 124 height 35
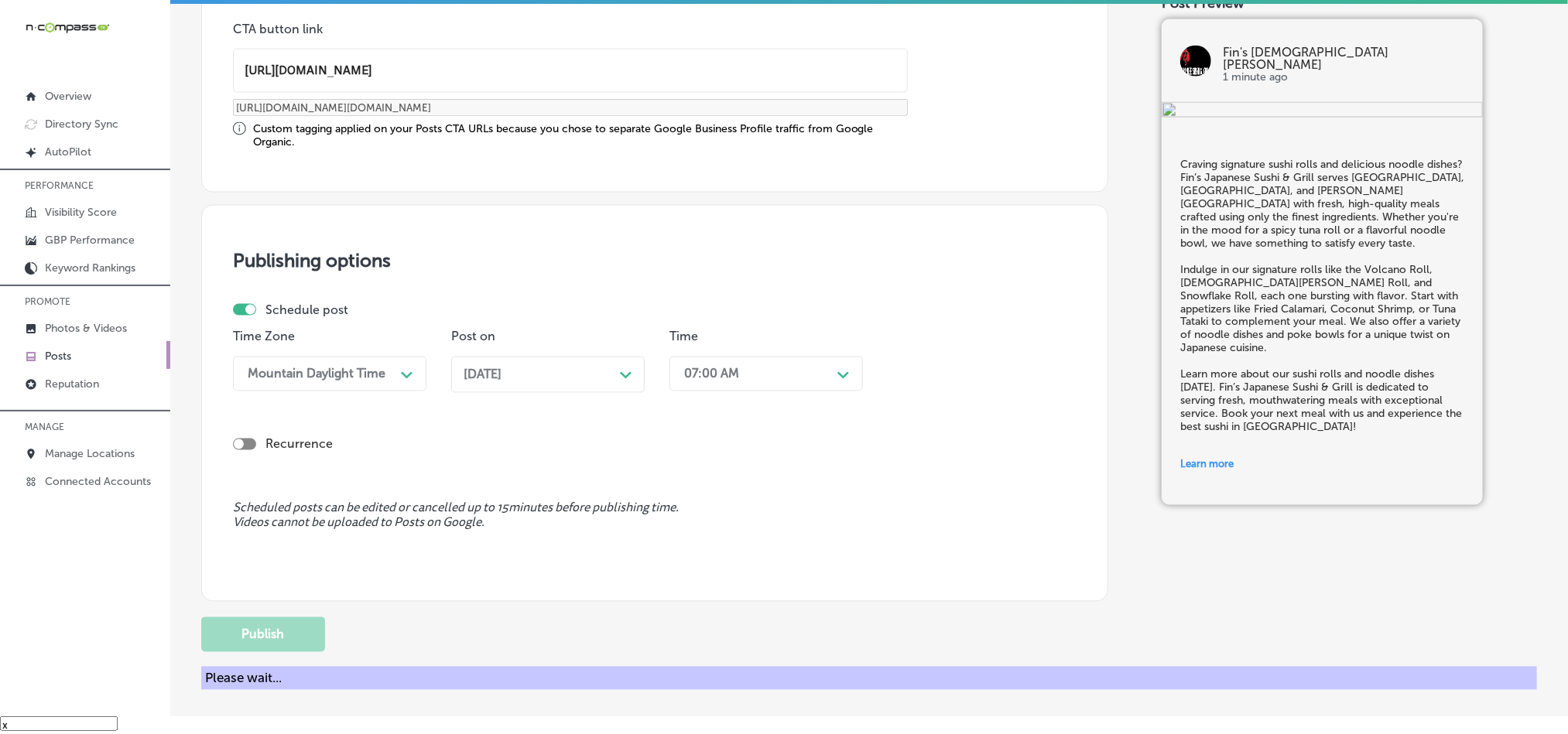
scroll to position [1148, 0]
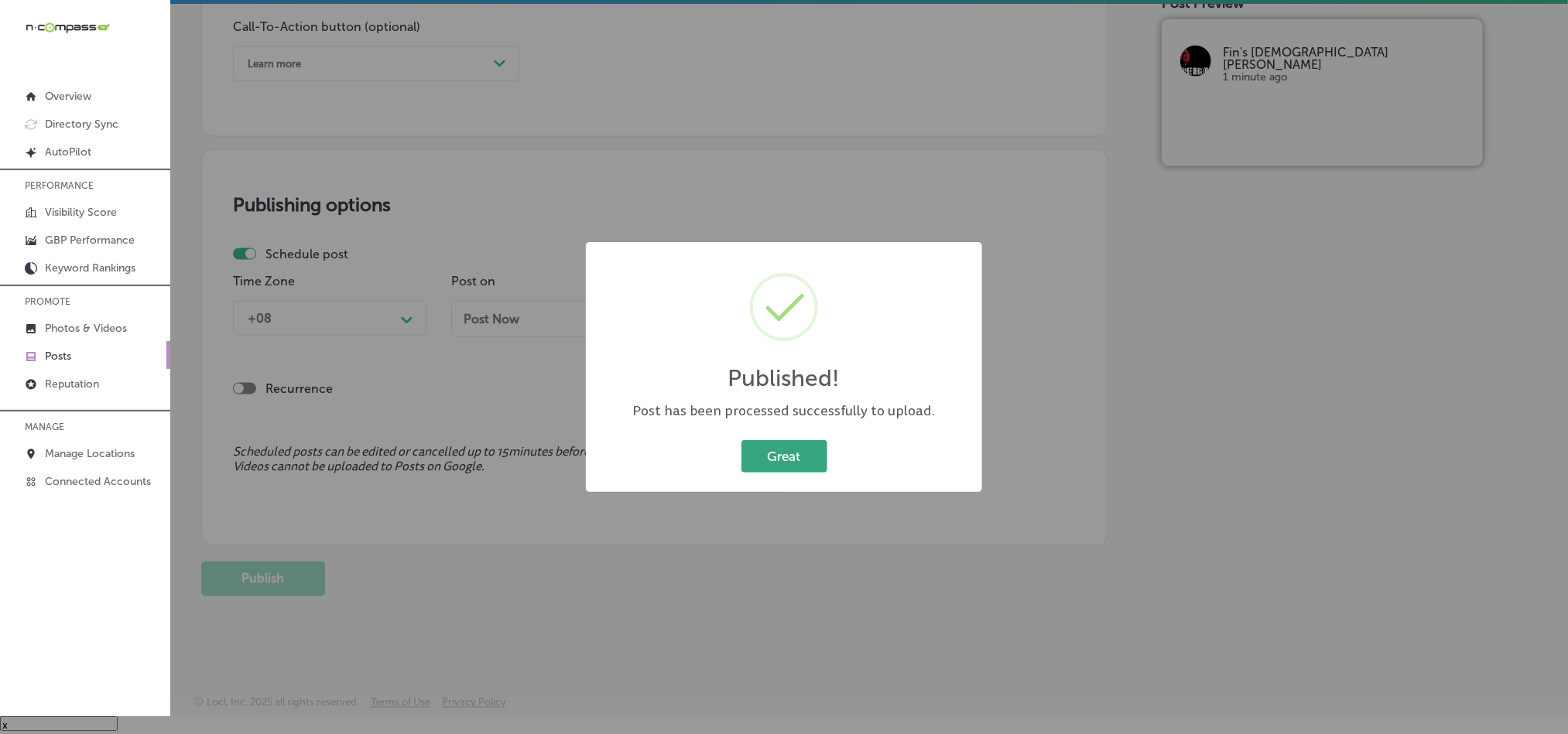
click at [765, 469] on button "Great" at bounding box center [784, 456] width 86 height 32
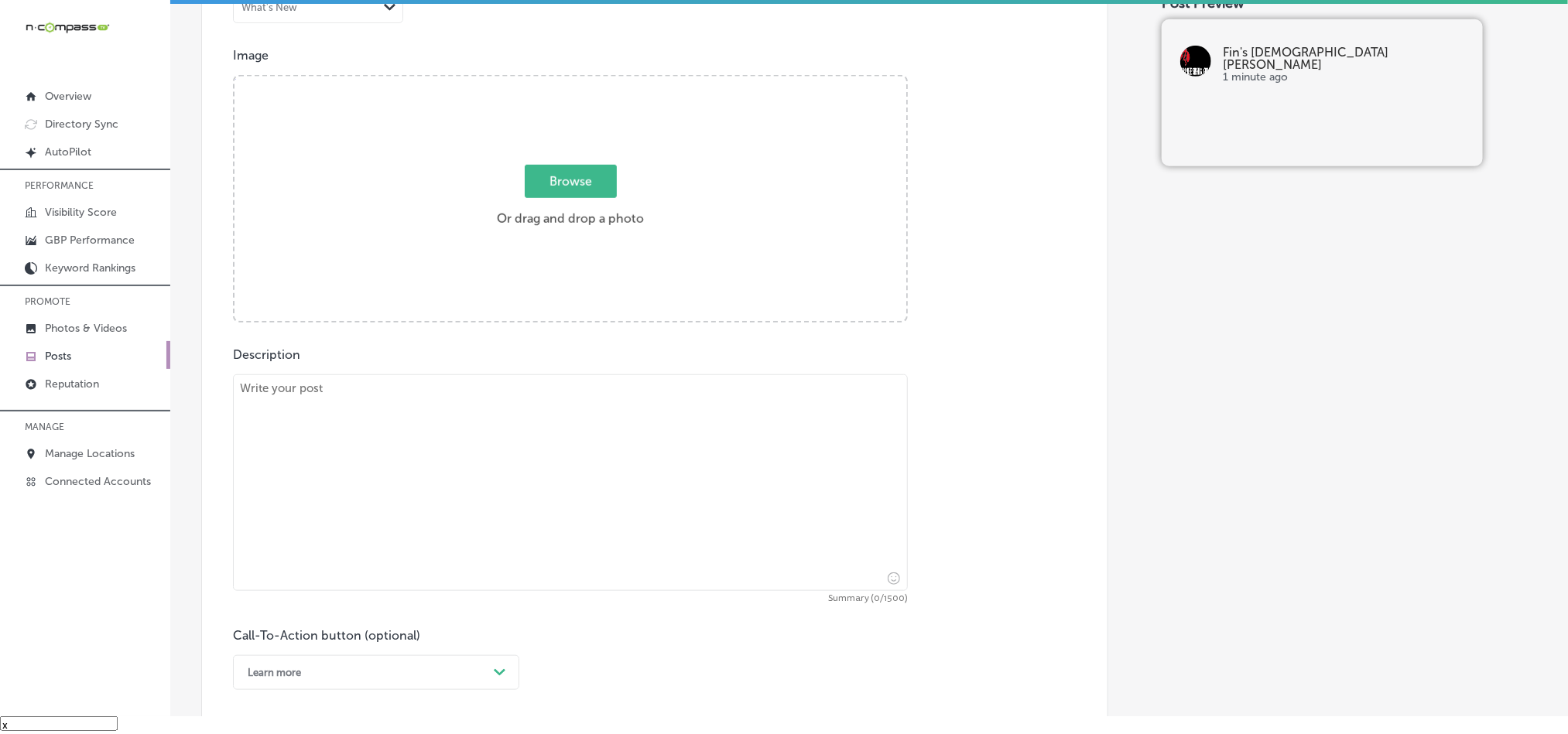
scroll to position [490, 0]
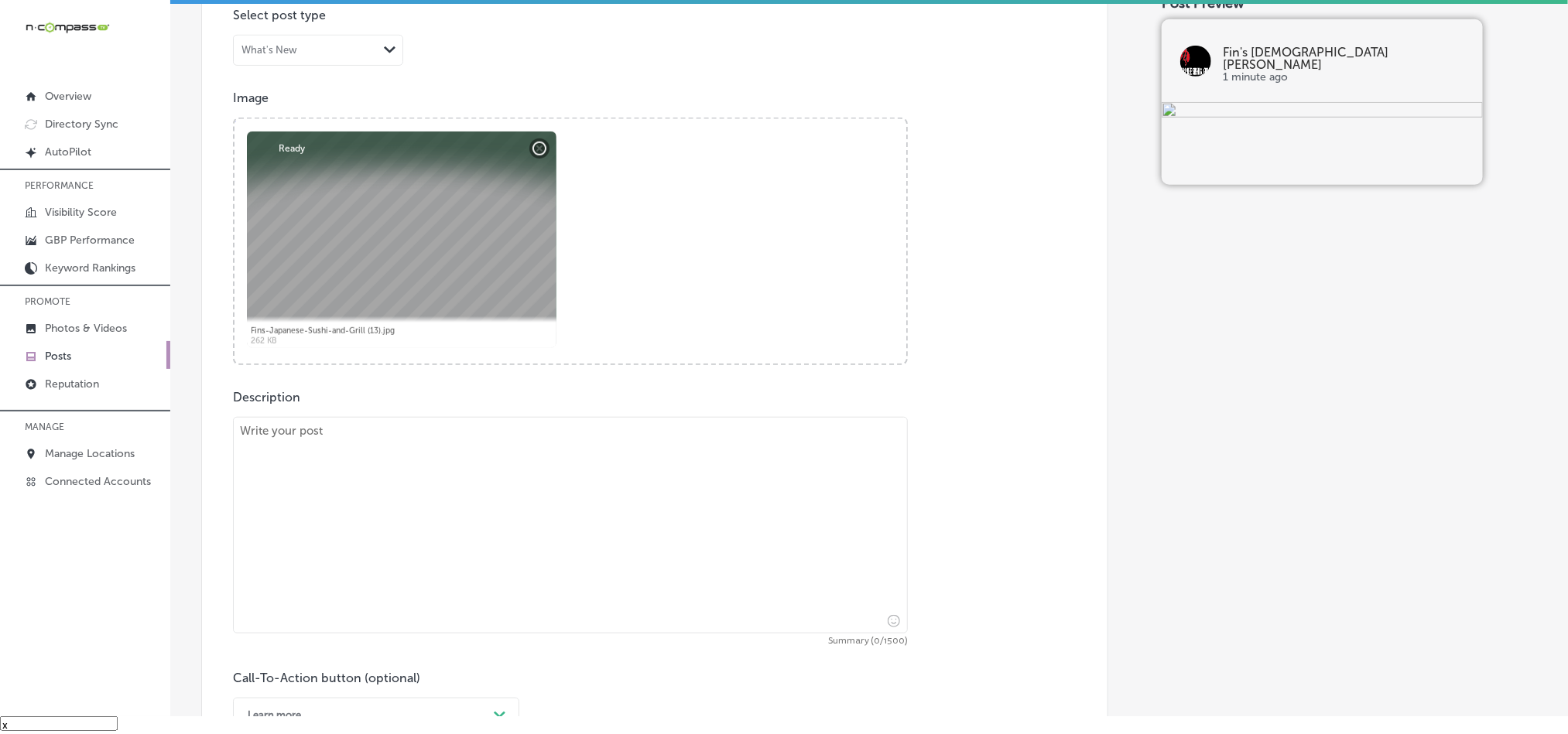
click at [500, 521] on textarea at bounding box center [570, 525] width 675 height 217
paste textarea "Fin’s Japanese Sushi & Grill serves customers from [GEOGRAPHIC_DATA], [GEOGRAPH…"
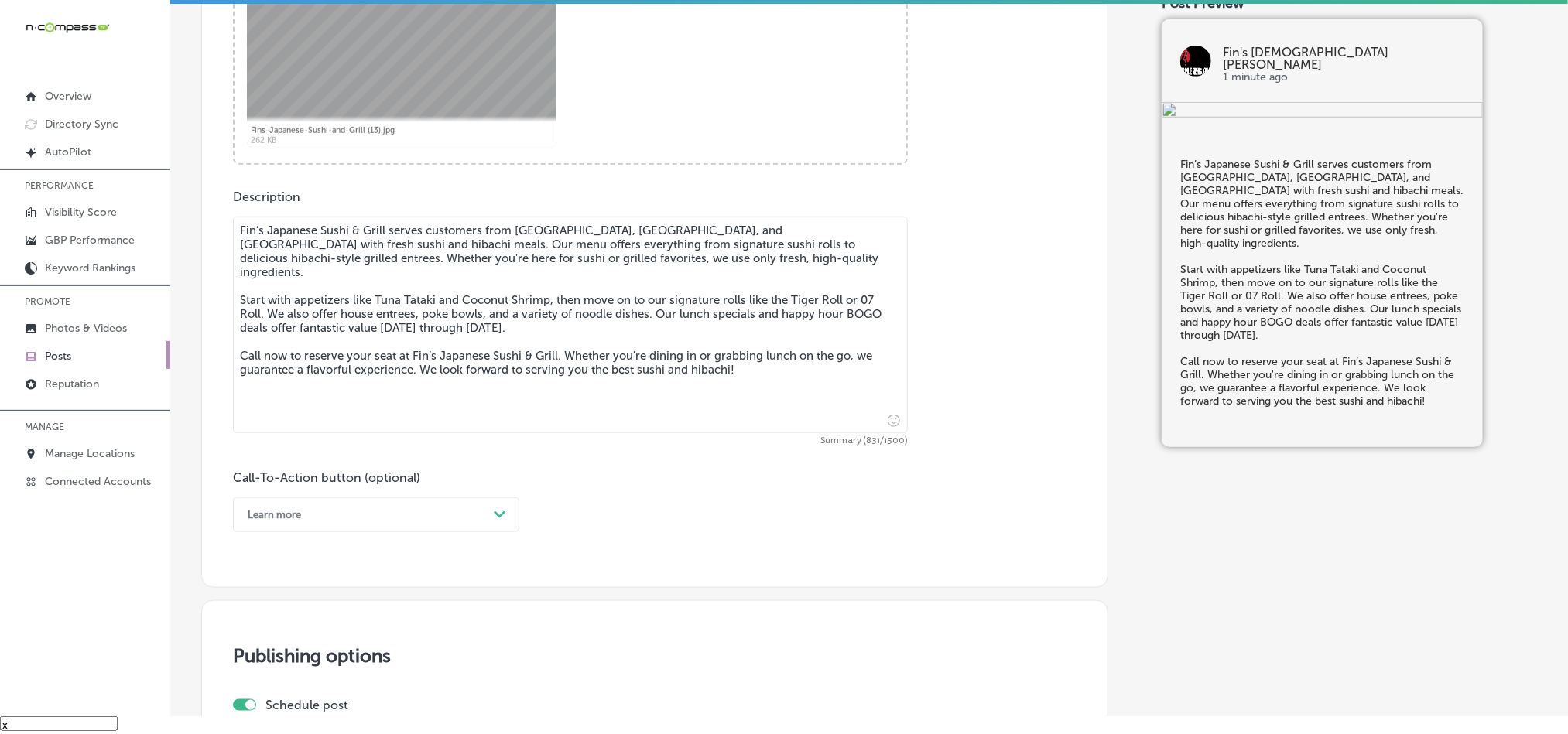
scroll to position [799, 0]
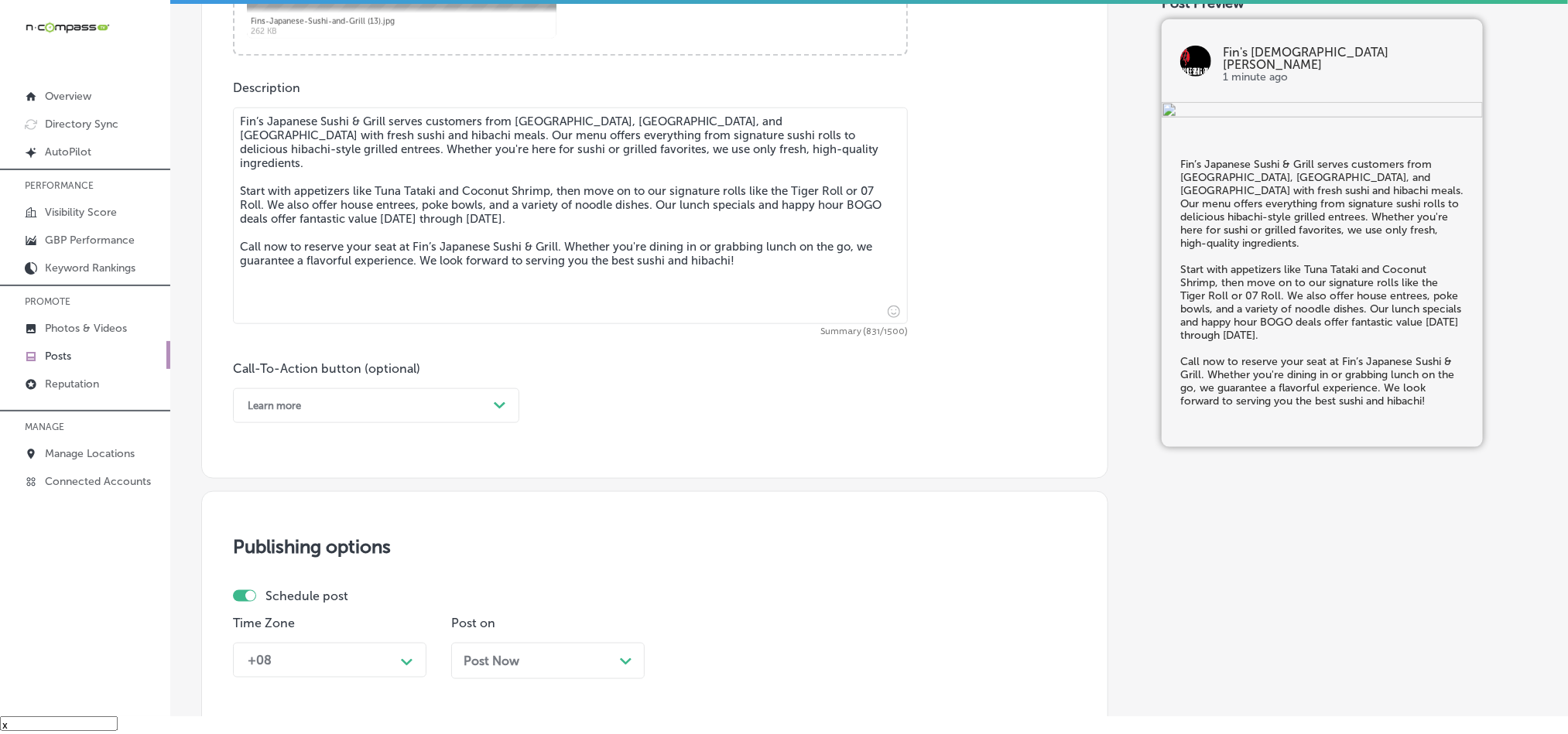
type textarea "Fin’s Japanese Sushi & Grill serves customers from [GEOGRAPHIC_DATA], [GEOGRAPH…"
click at [383, 423] on div "Learn more Path Created with Sketch." at bounding box center [376, 406] width 286 height 35
click at [272, 610] on div "Call Now" at bounding box center [376, 602] width 286 height 27
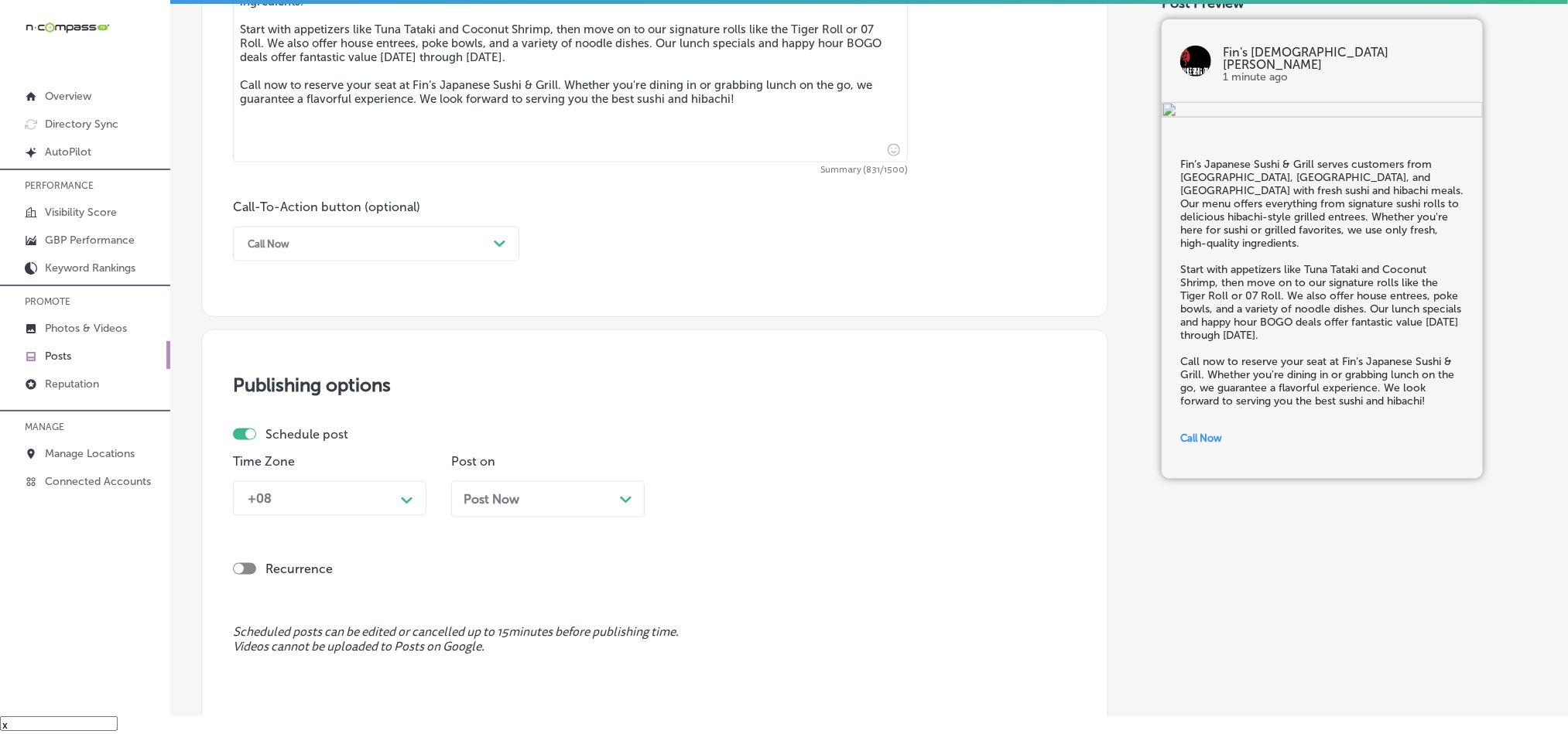
scroll to position [992, 0]
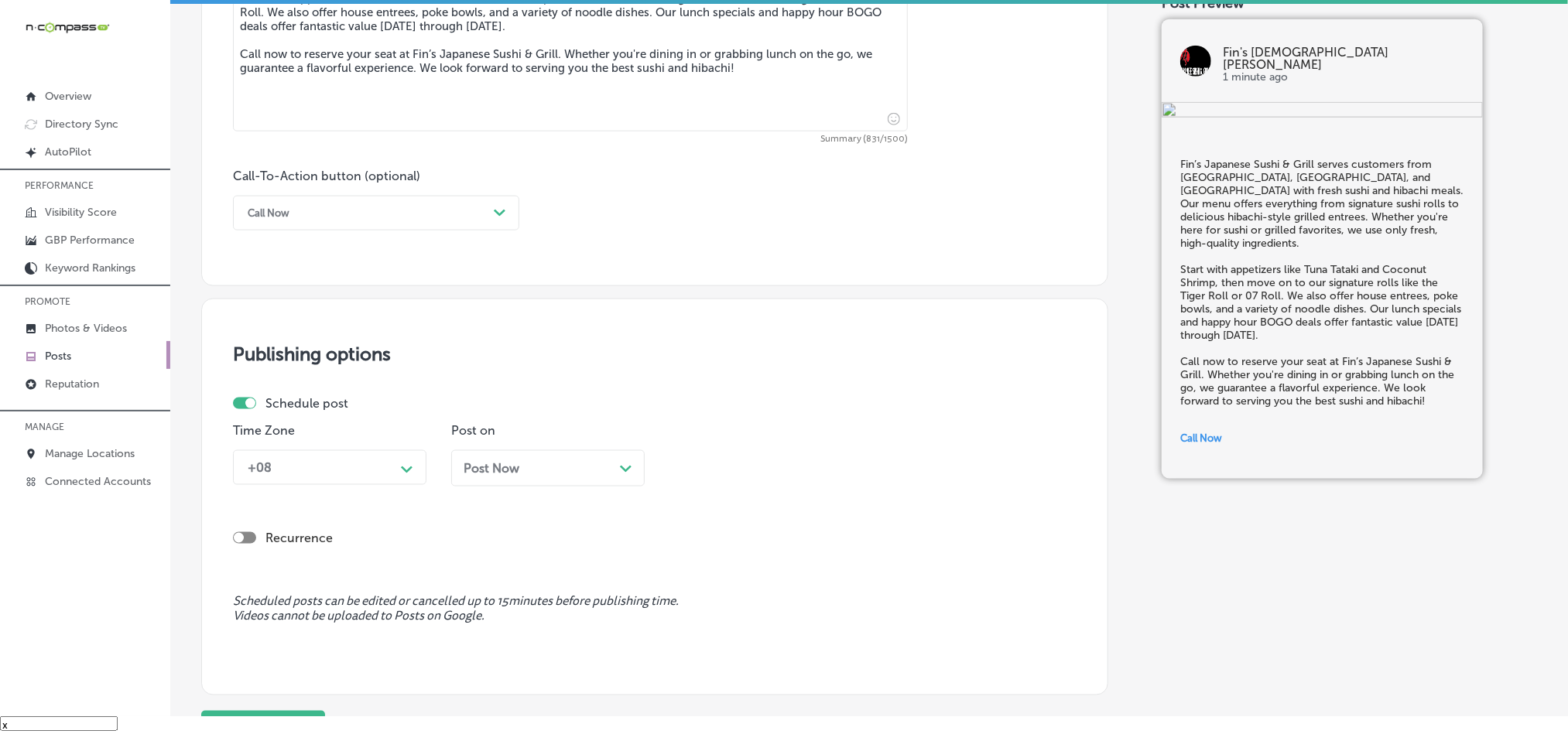
click at [393, 490] on div "Time Zone +08 Path Created with Sketch." at bounding box center [329, 460] width 193 height 75
click at [391, 481] on div "+08" at bounding box center [318, 467] width 155 height 27
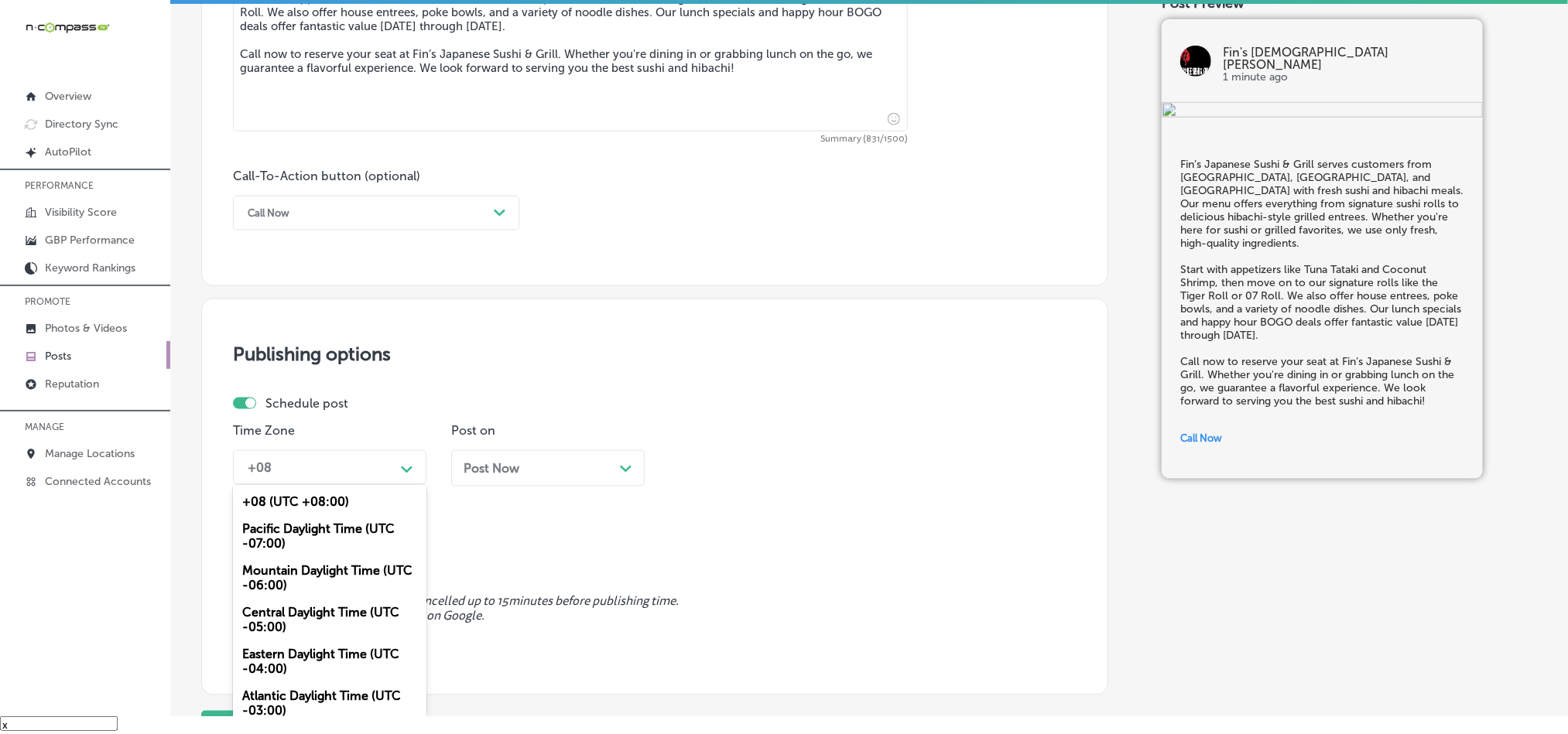
click at [286, 588] on div "Mountain Daylight Time (UTC -06:00)" at bounding box center [329, 578] width 193 height 41
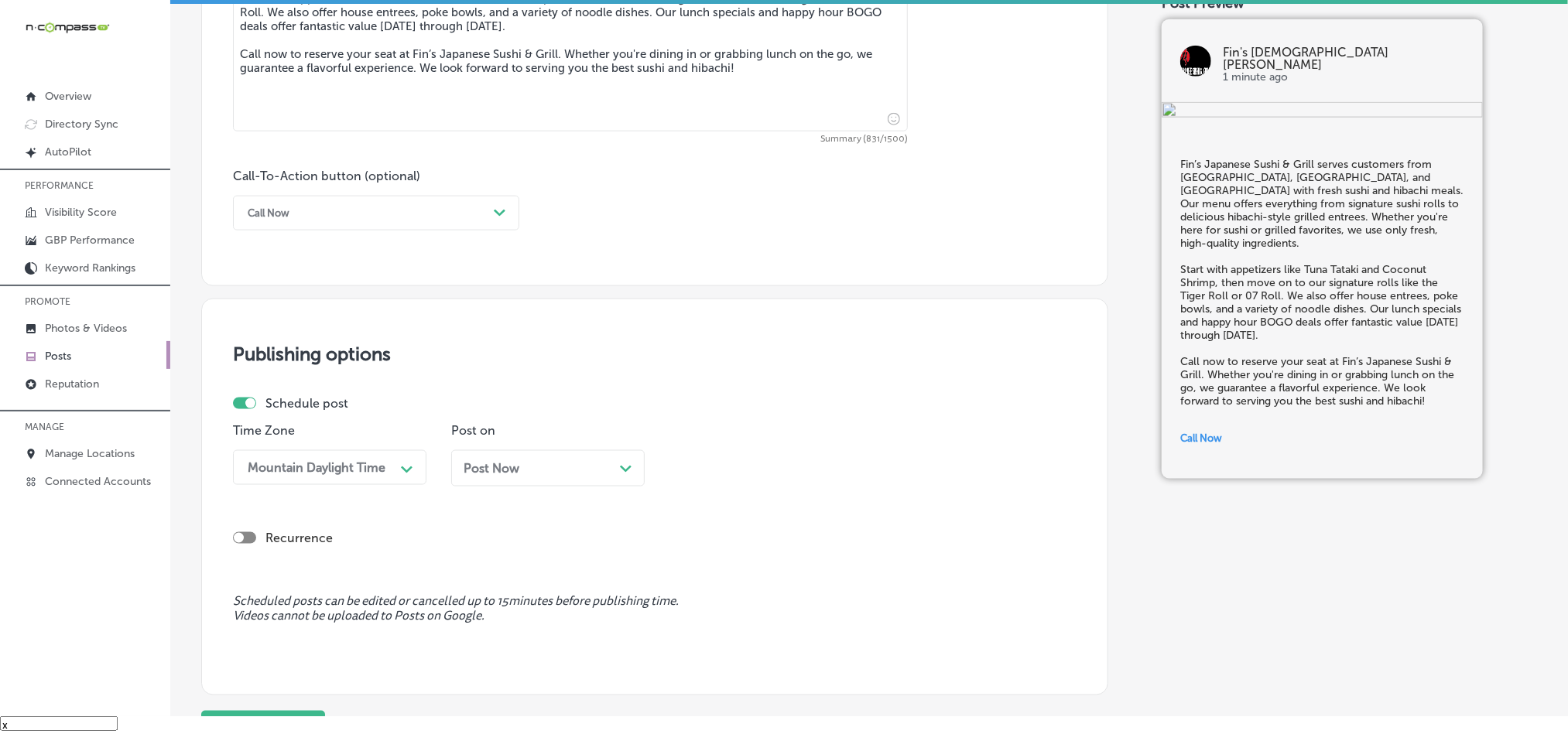
click at [600, 448] on div "Post on Post Now Path Created with Sketch." at bounding box center [547, 460] width 193 height 75
click at [606, 471] on div "Post Now Path Created with Sketch." at bounding box center [548, 468] width 169 height 15
click at [778, 463] on div "02:45 PM" at bounding box center [754, 467] width 155 height 27
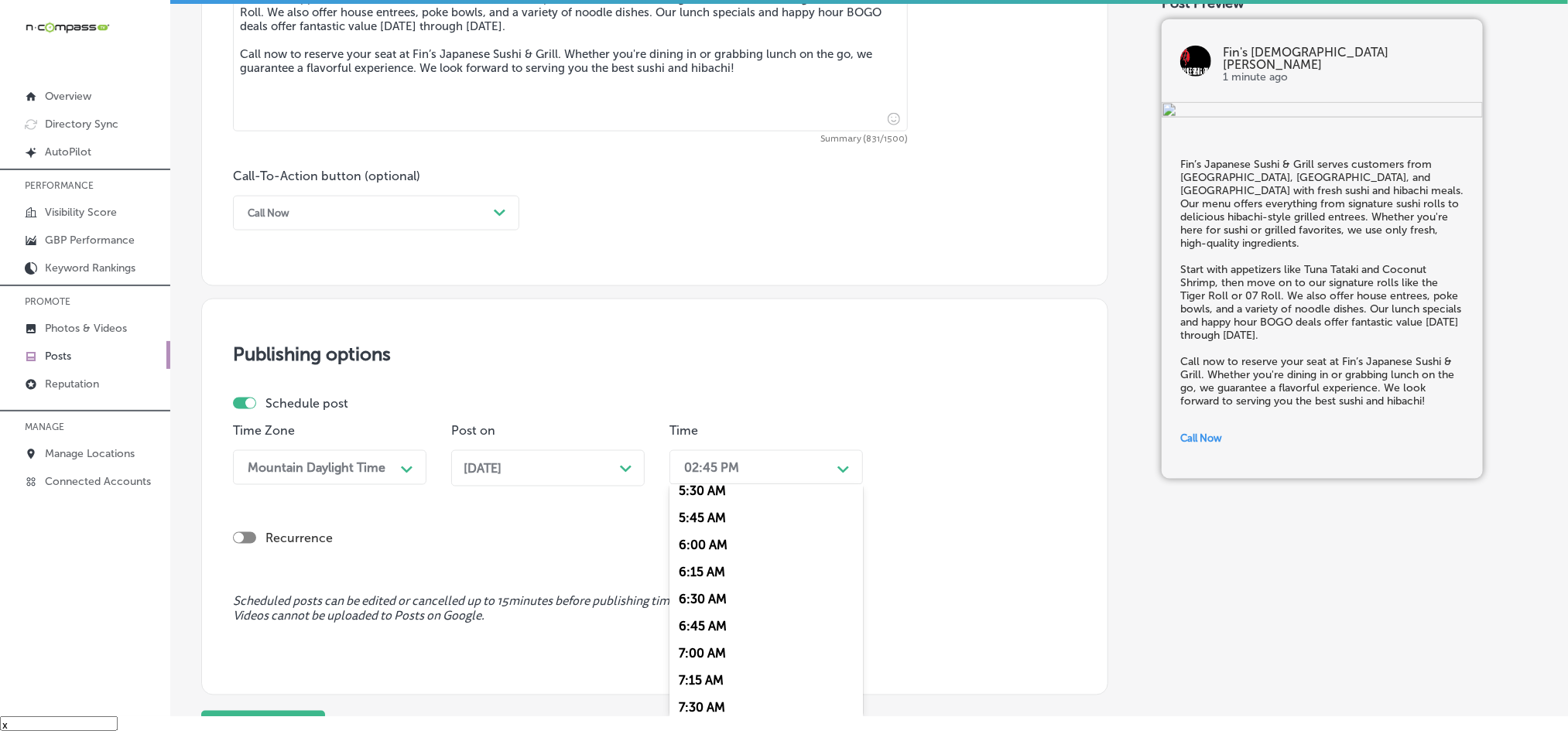
scroll to position [696, 0]
click at [697, 571] on div "7:00 AM" at bounding box center [766, 564] width 193 height 27
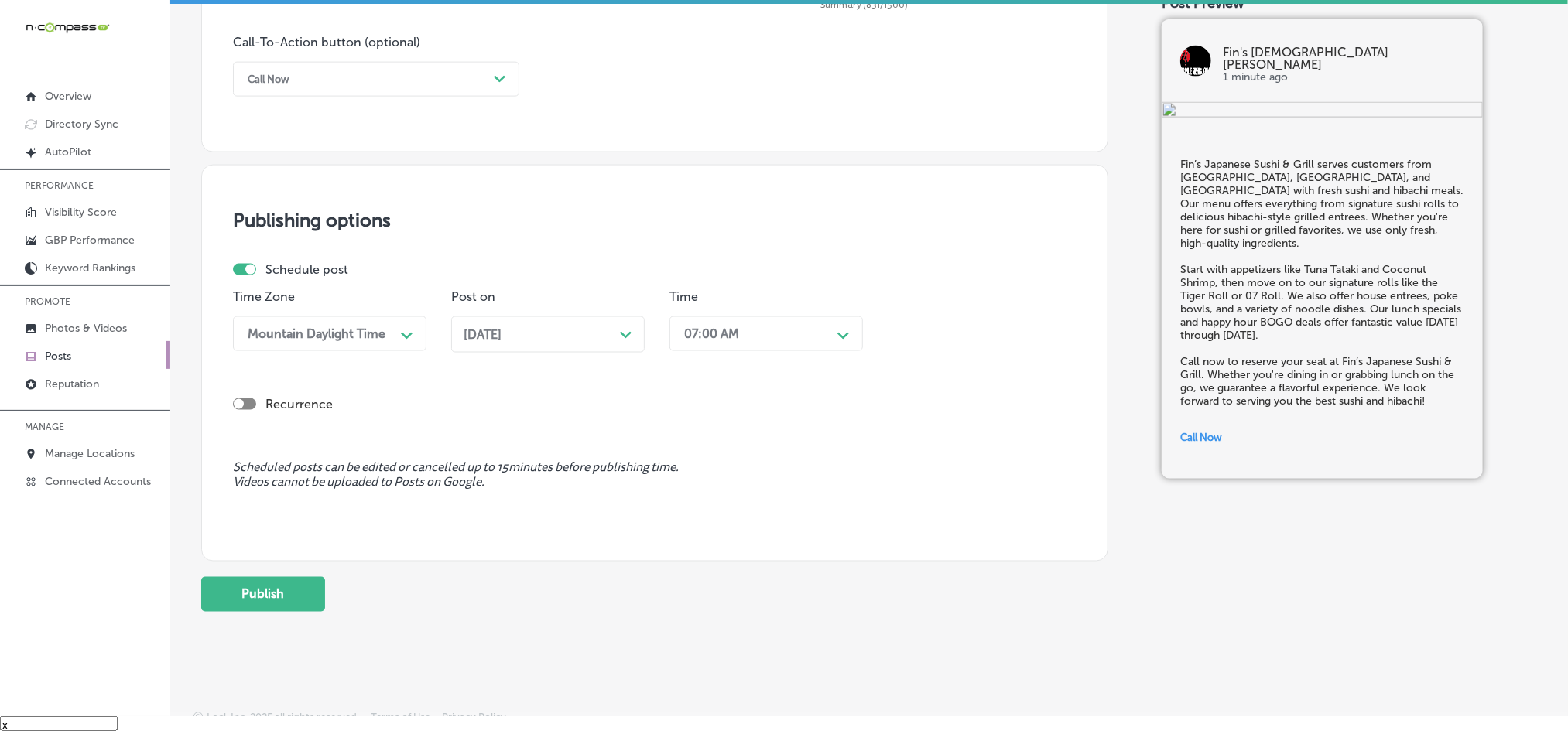
scroll to position [1148, 0]
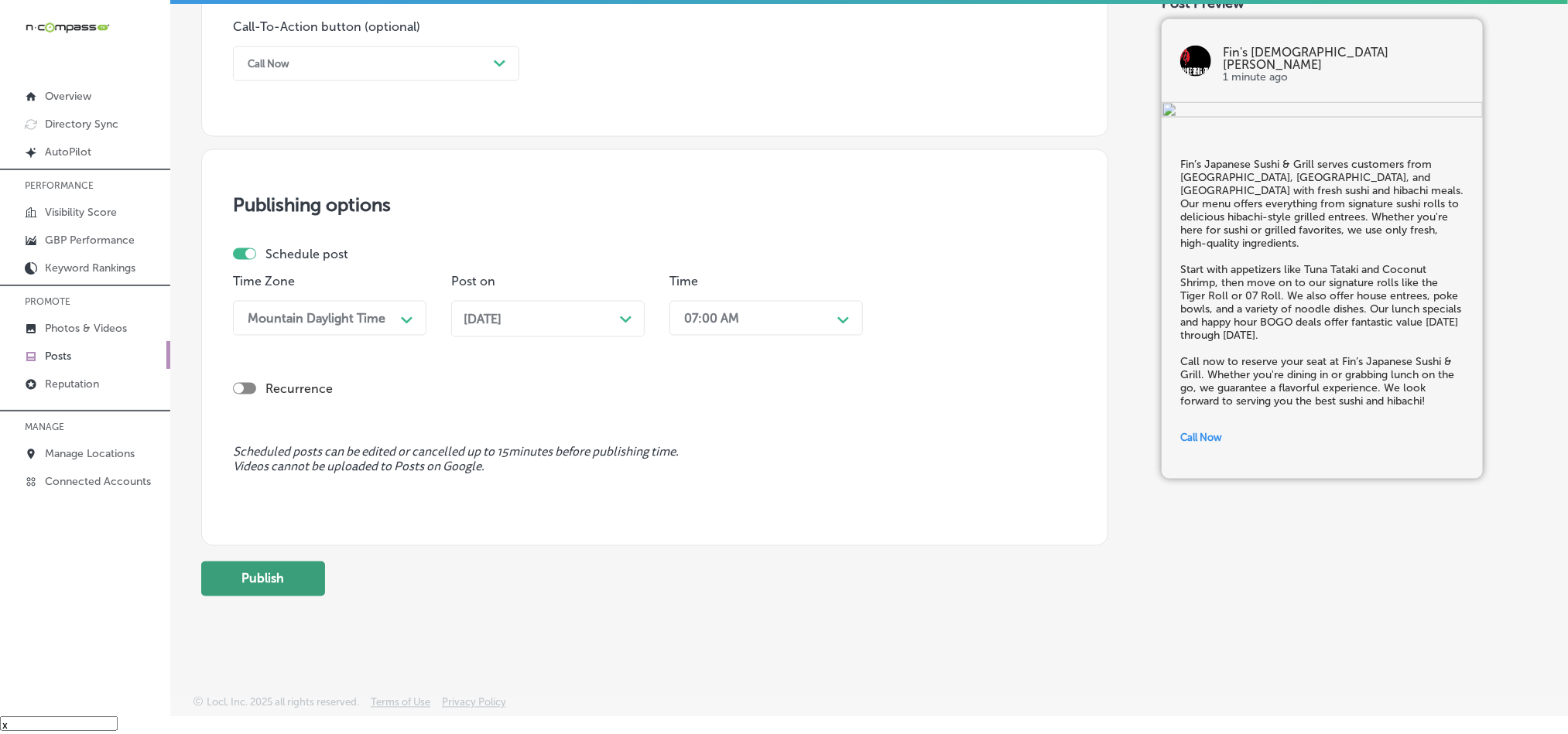
click at [269, 588] on button "Publish" at bounding box center [263, 579] width 124 height 35
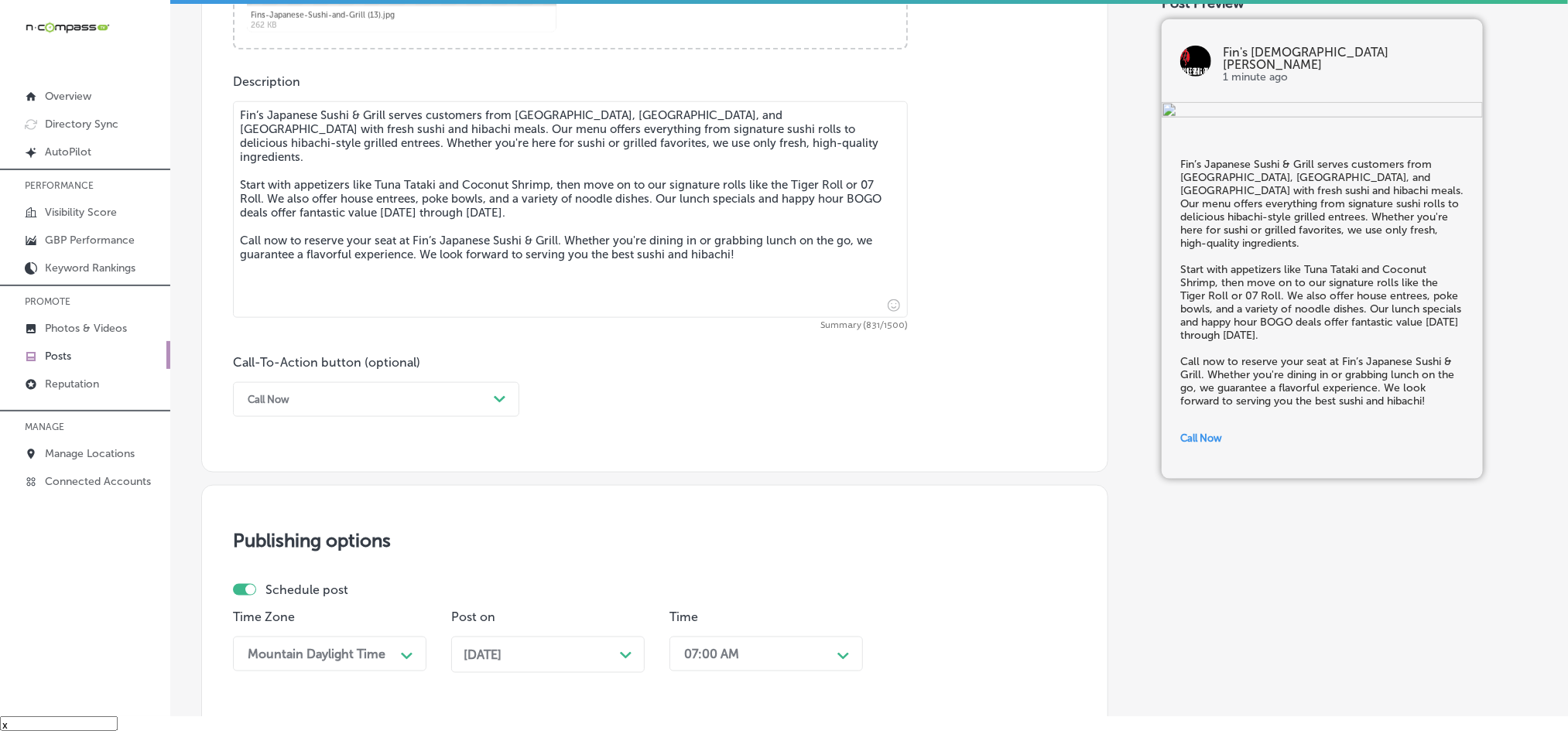
scroll to position [799, 0]
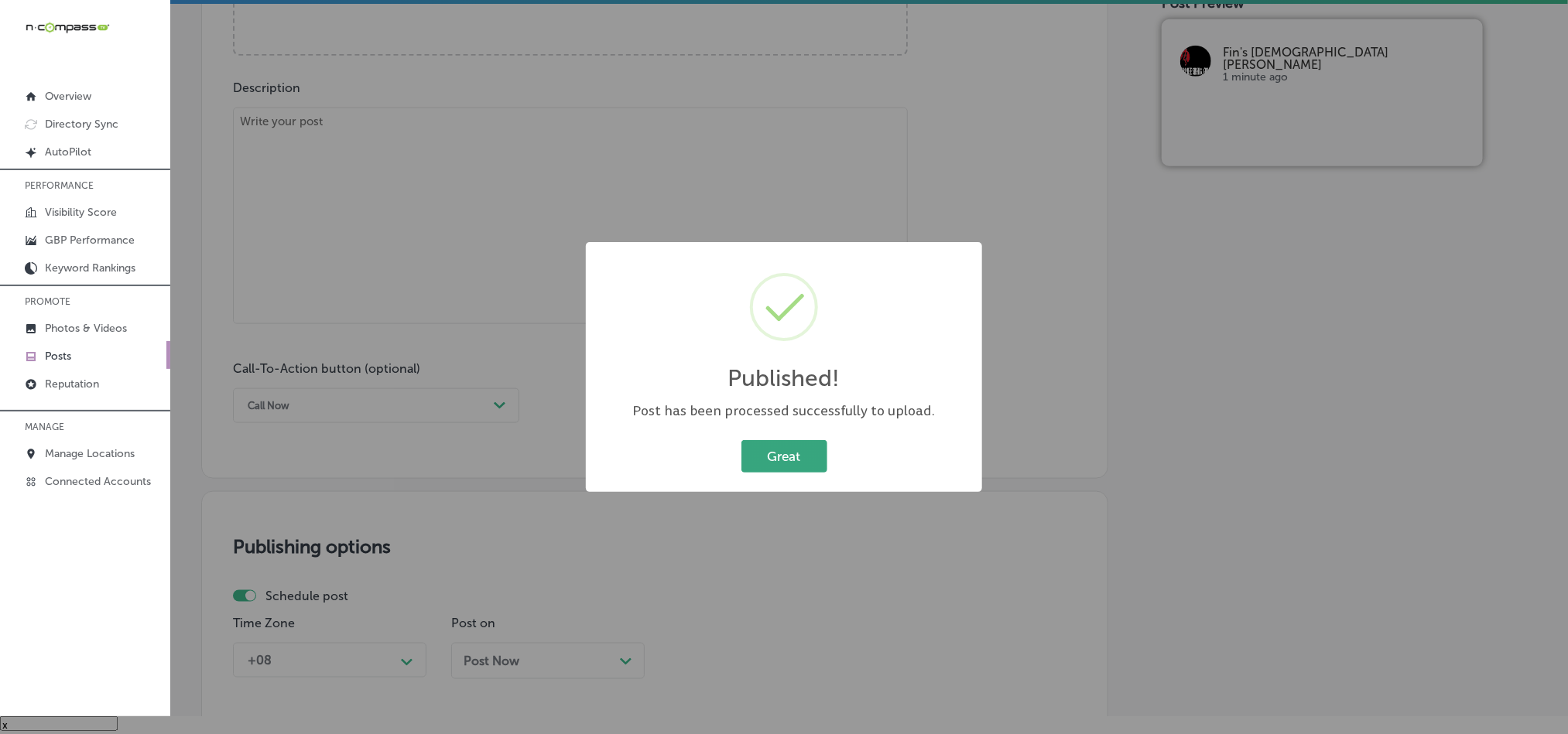
click at [792, 456] on button "Great" at bounding box center [784, 456] width 86 height 32
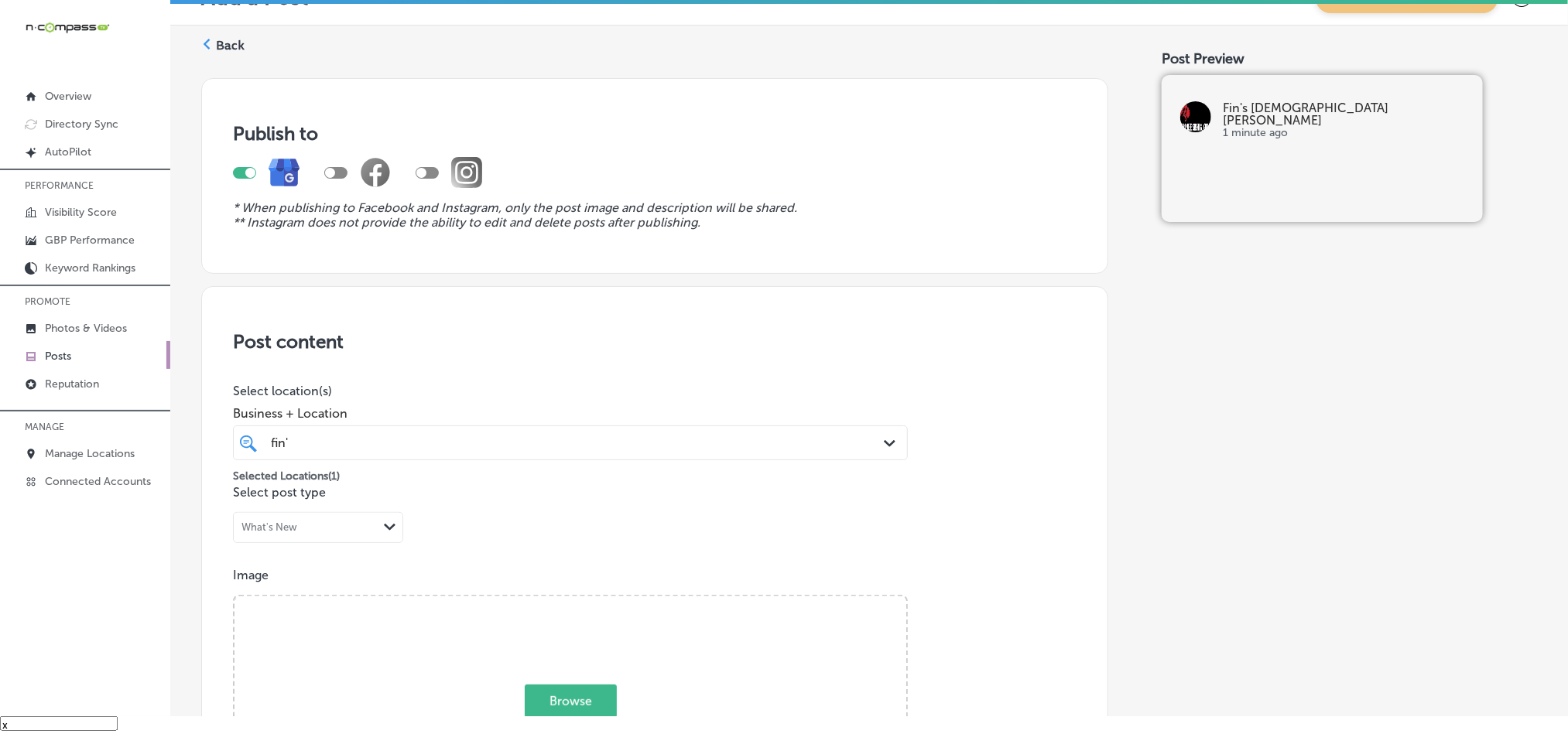
scroll to position [0, 0]
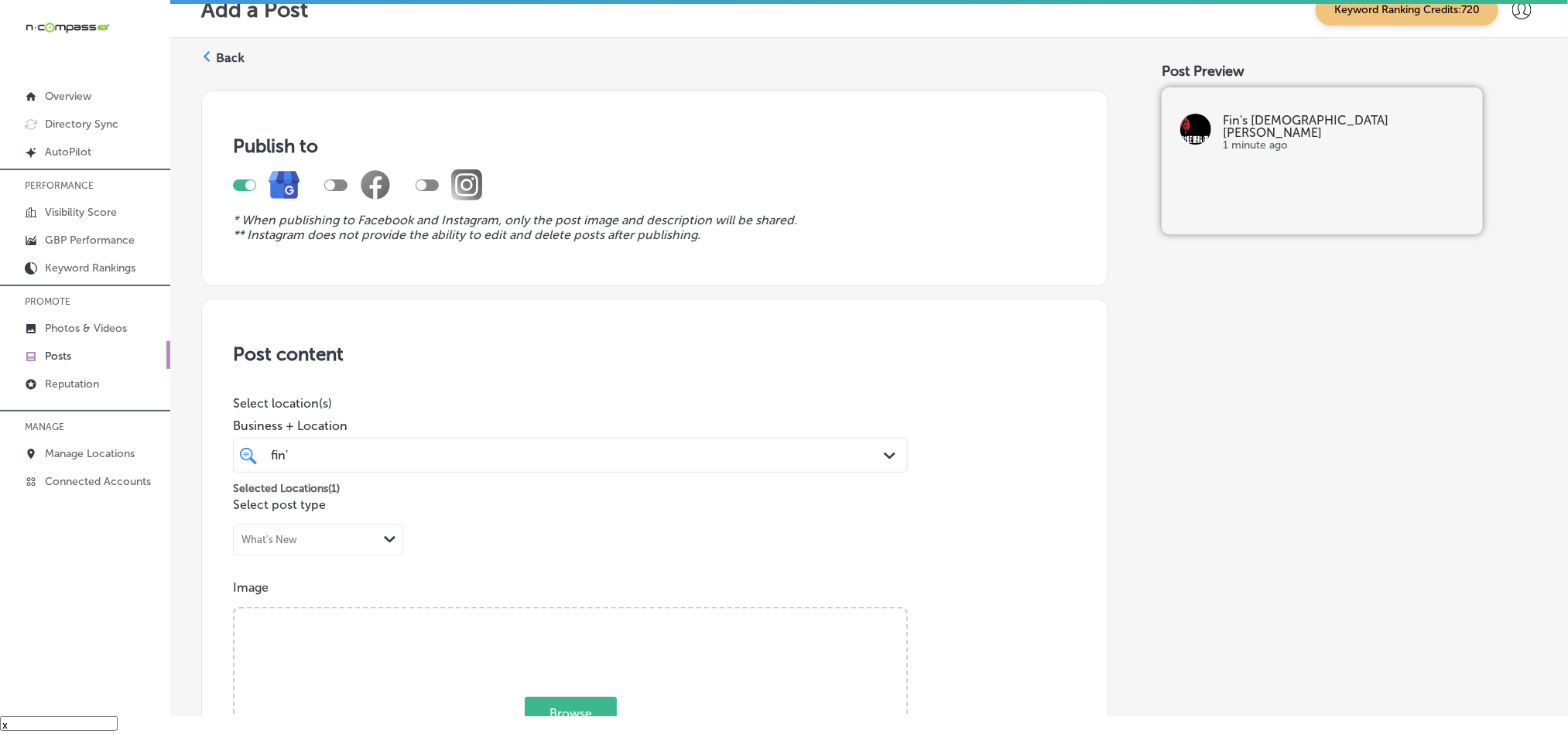
click at [225, 58] on label "Back" at bounding box center [230, 58] width 29 height 17
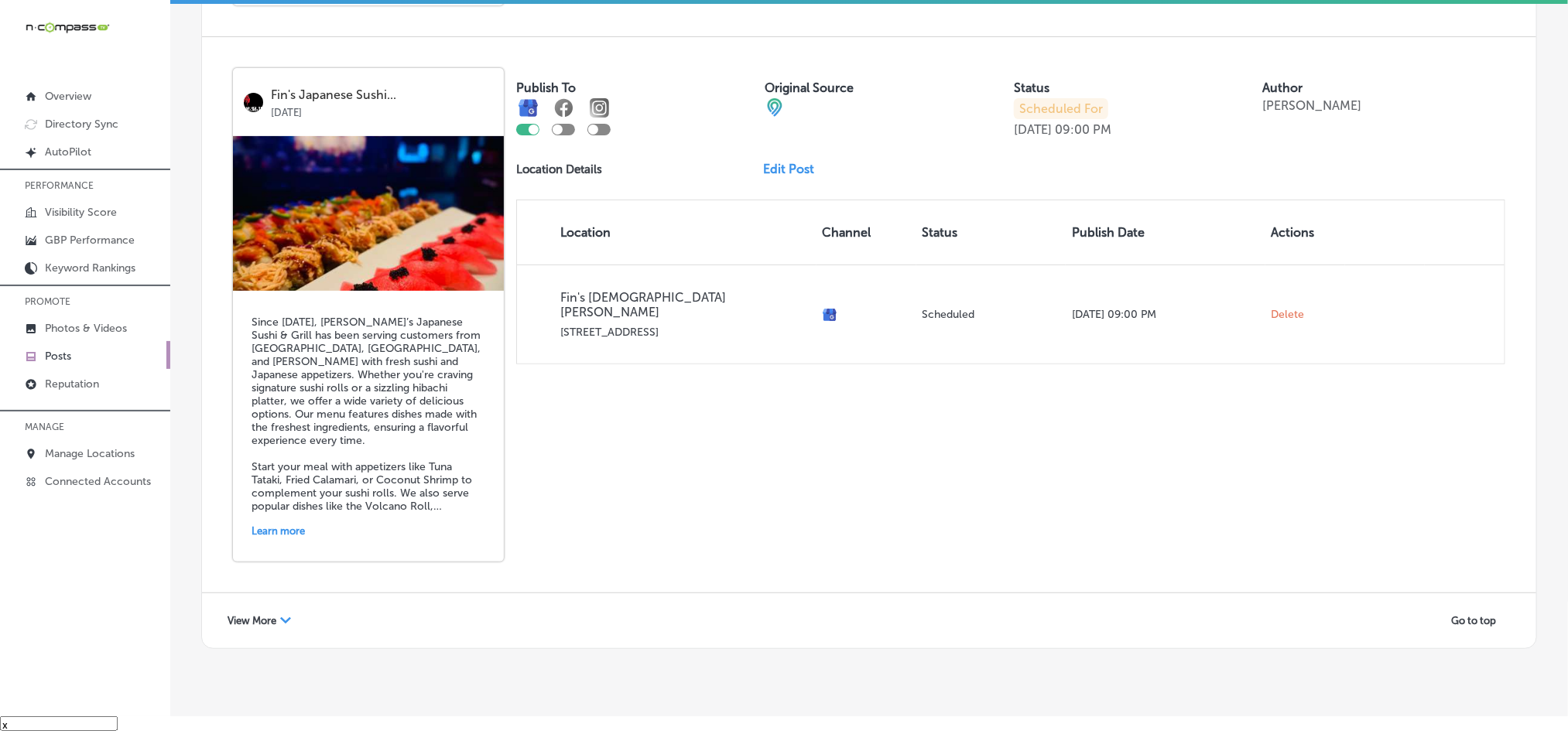
scroll to position [3319, 0]
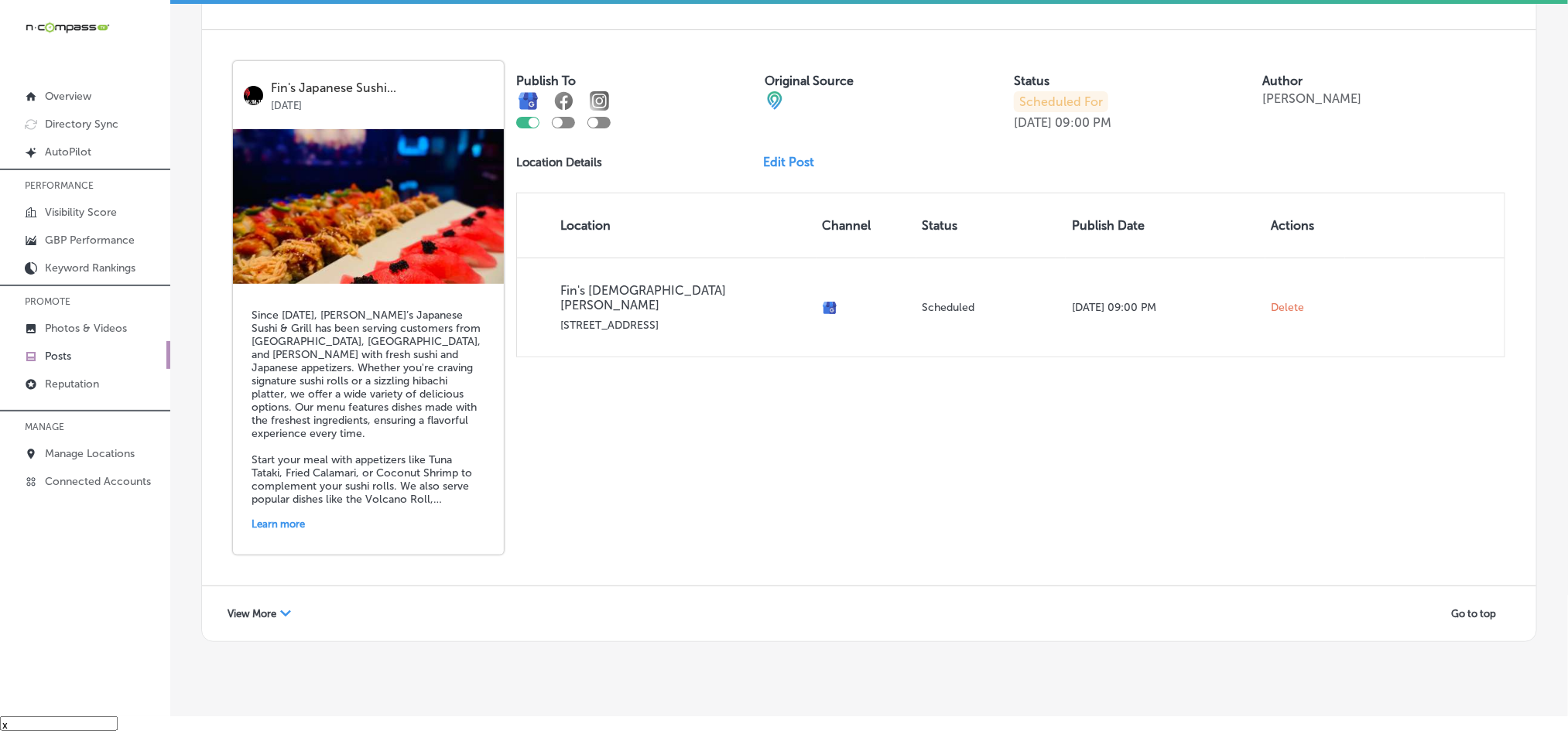
click at [269, 602] on div "View More Path Created with Sketch." at bounding box center [259, 614] width 84 height 24
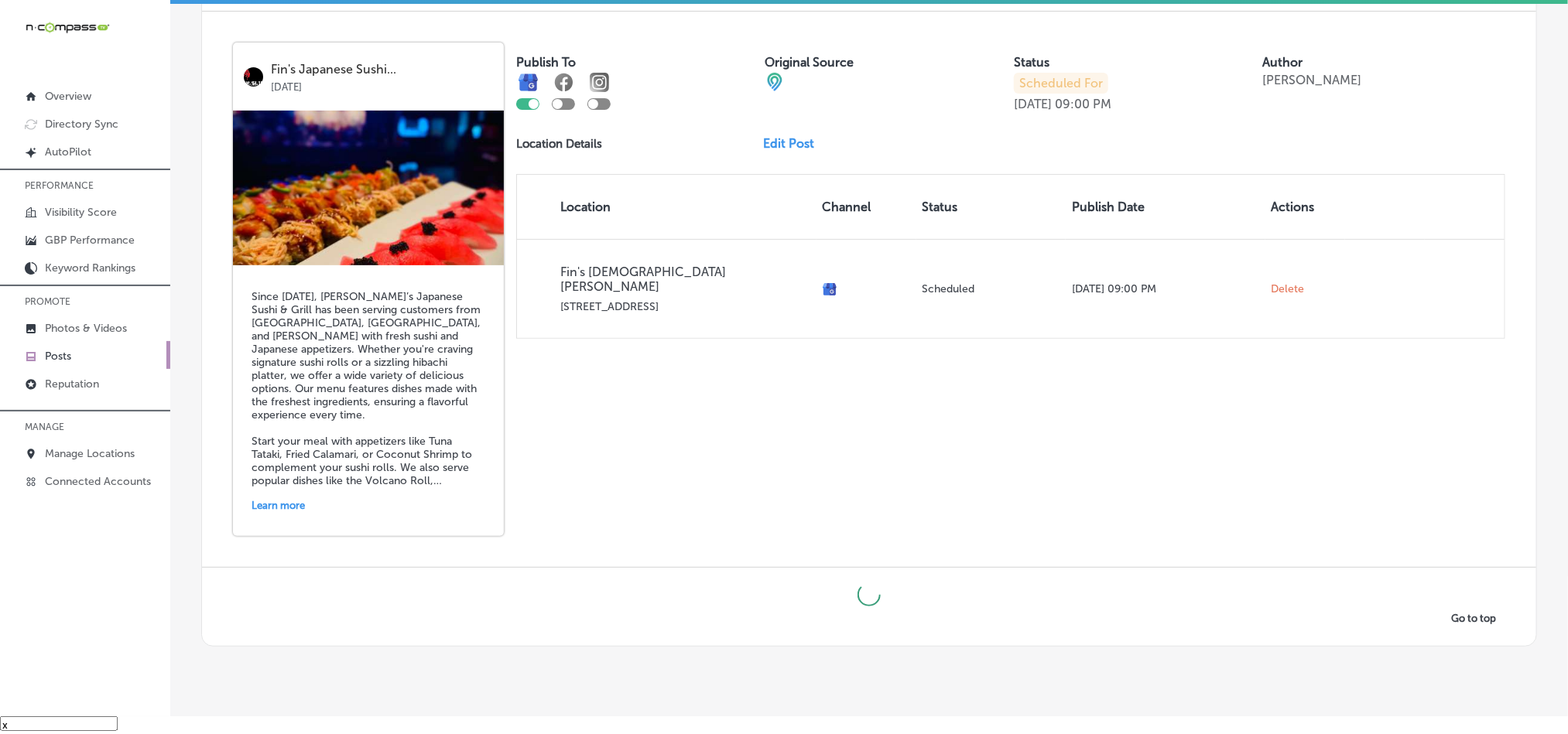
scroll to position [3342, 0]
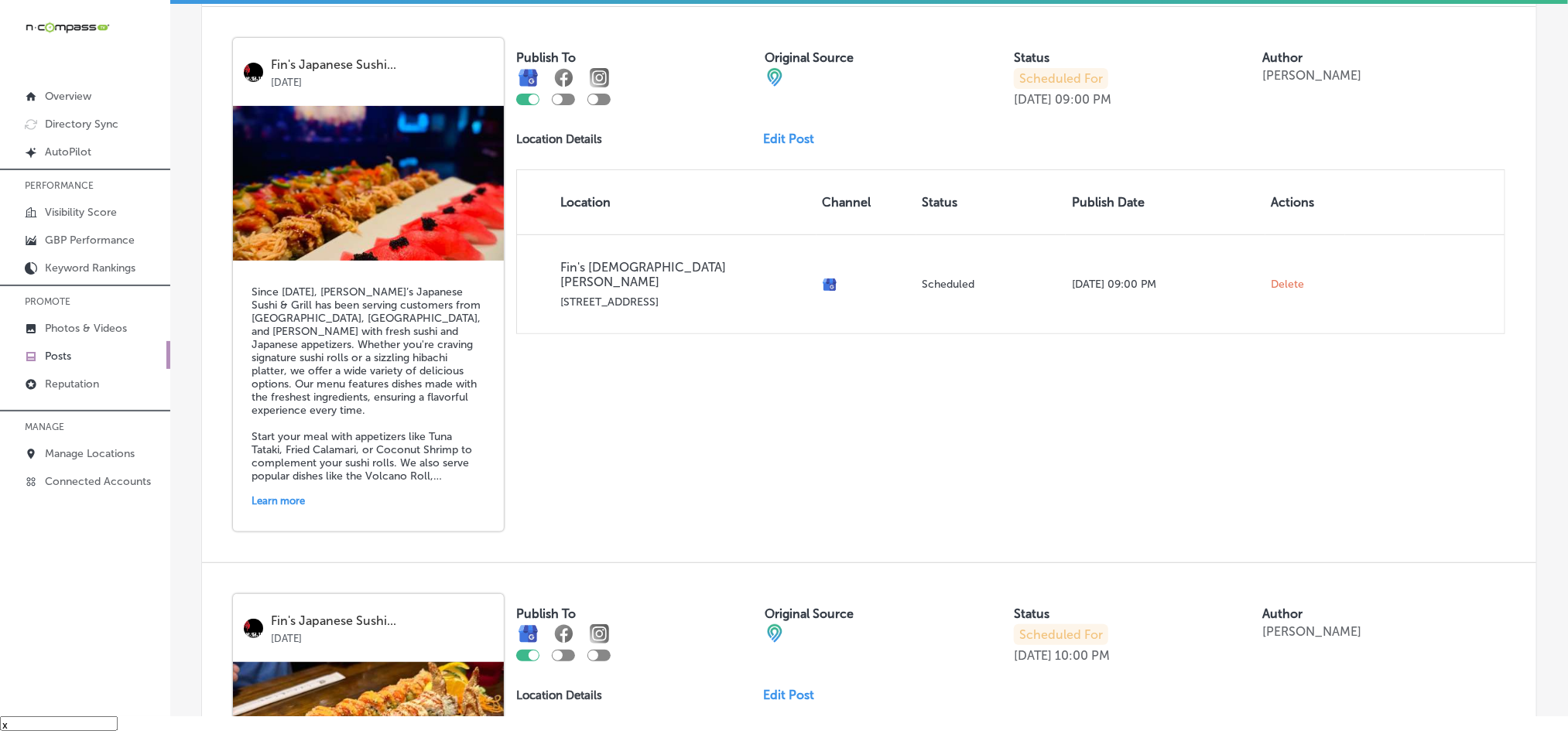
click at [75, 439] on p "MANAGE" at bounding box center [85, 428] width 170 height 23
click at [77, 448] on p "Manage Locations" at bounding box center [89, 453] width 90 height 13
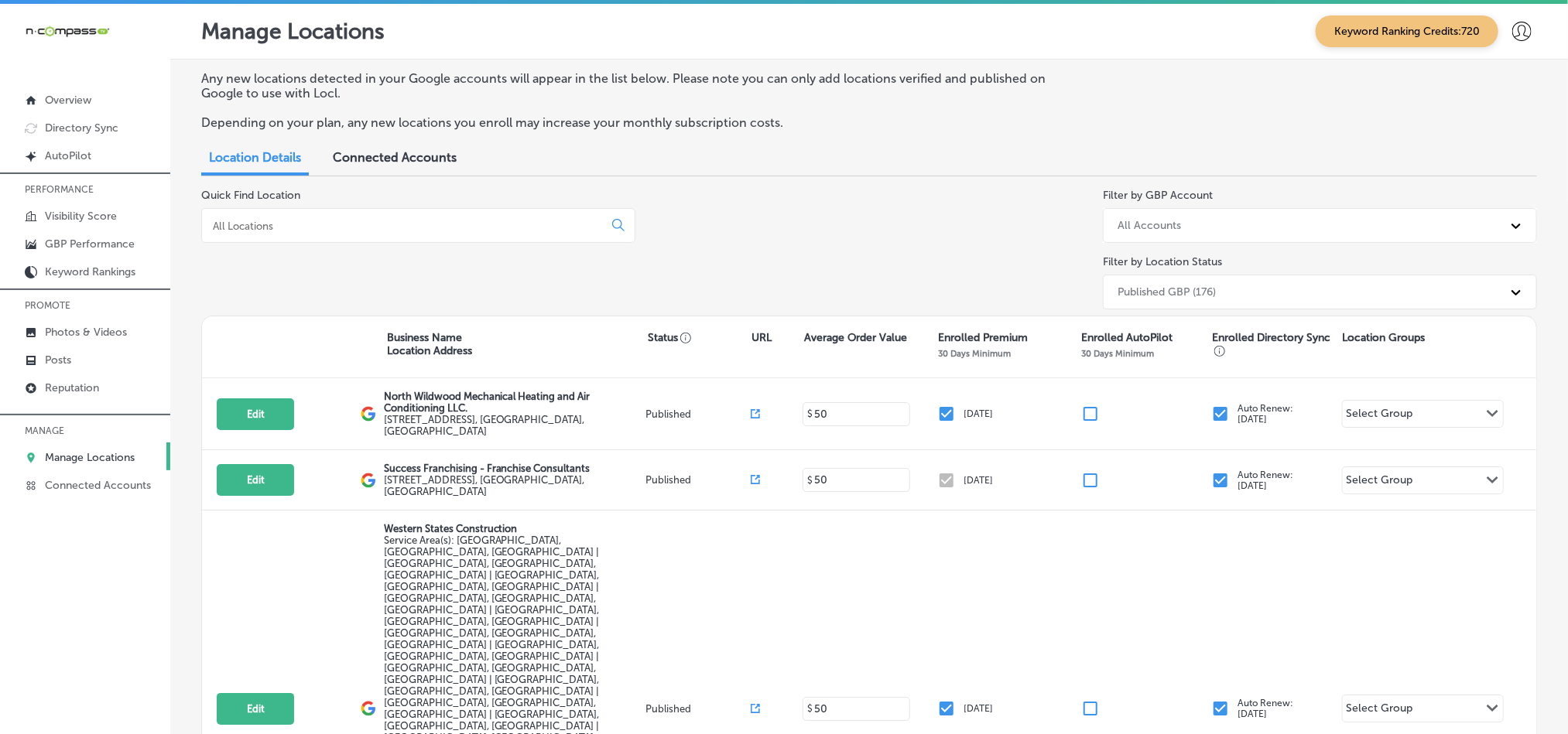
click at [342, 230] on input at bounding box center [405, 226] width 389 height 14
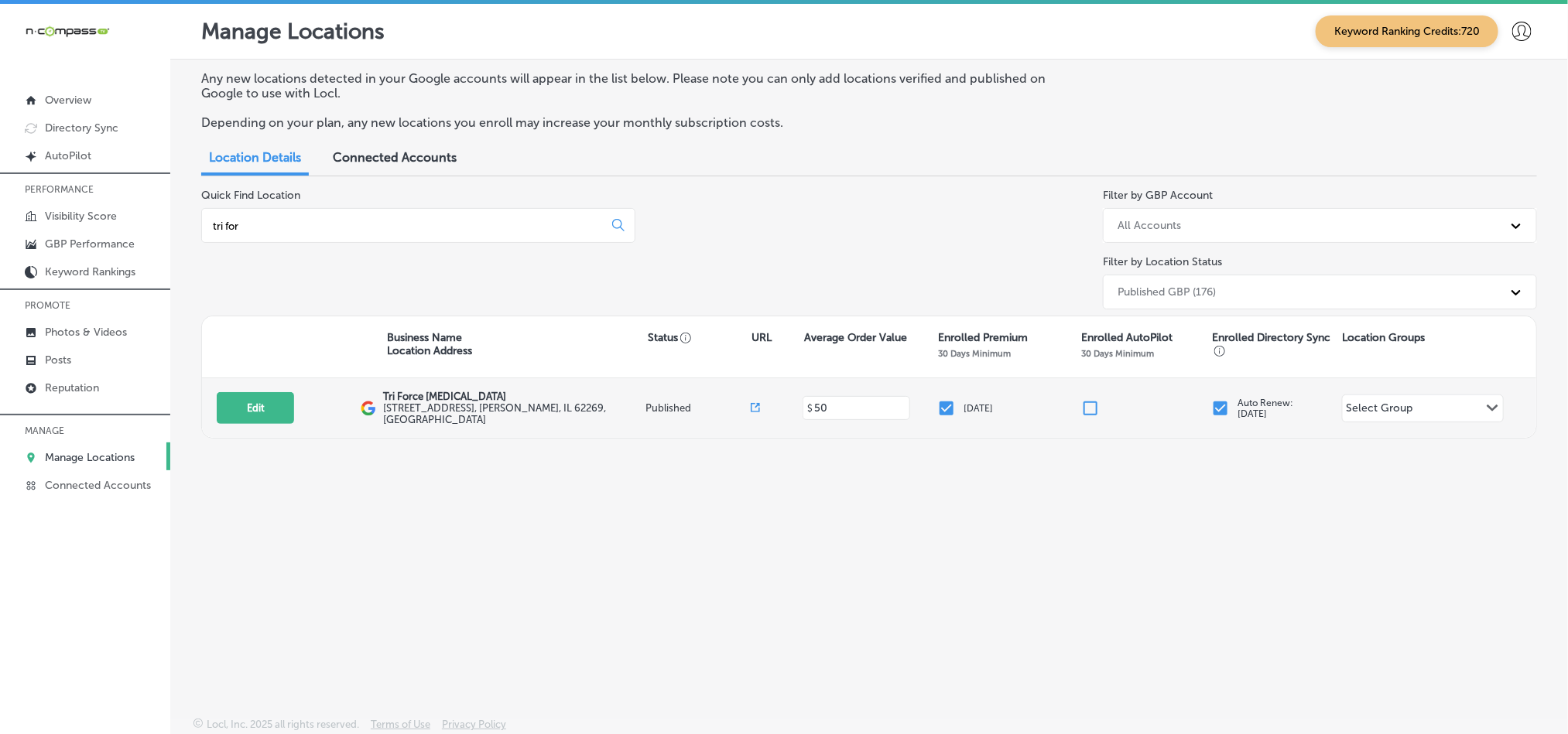
type input "tri for"
click at [256, 385] on div "Edit This location is not published yet. Tri Force [MEDICAL_DATA] [STREET_ADDRE…" at bounding box center [869, 408] width 1334 height 59
click at [256, 392] on button "Edit" at bounding box center [255, 408] width 77 height 32
select select "US"
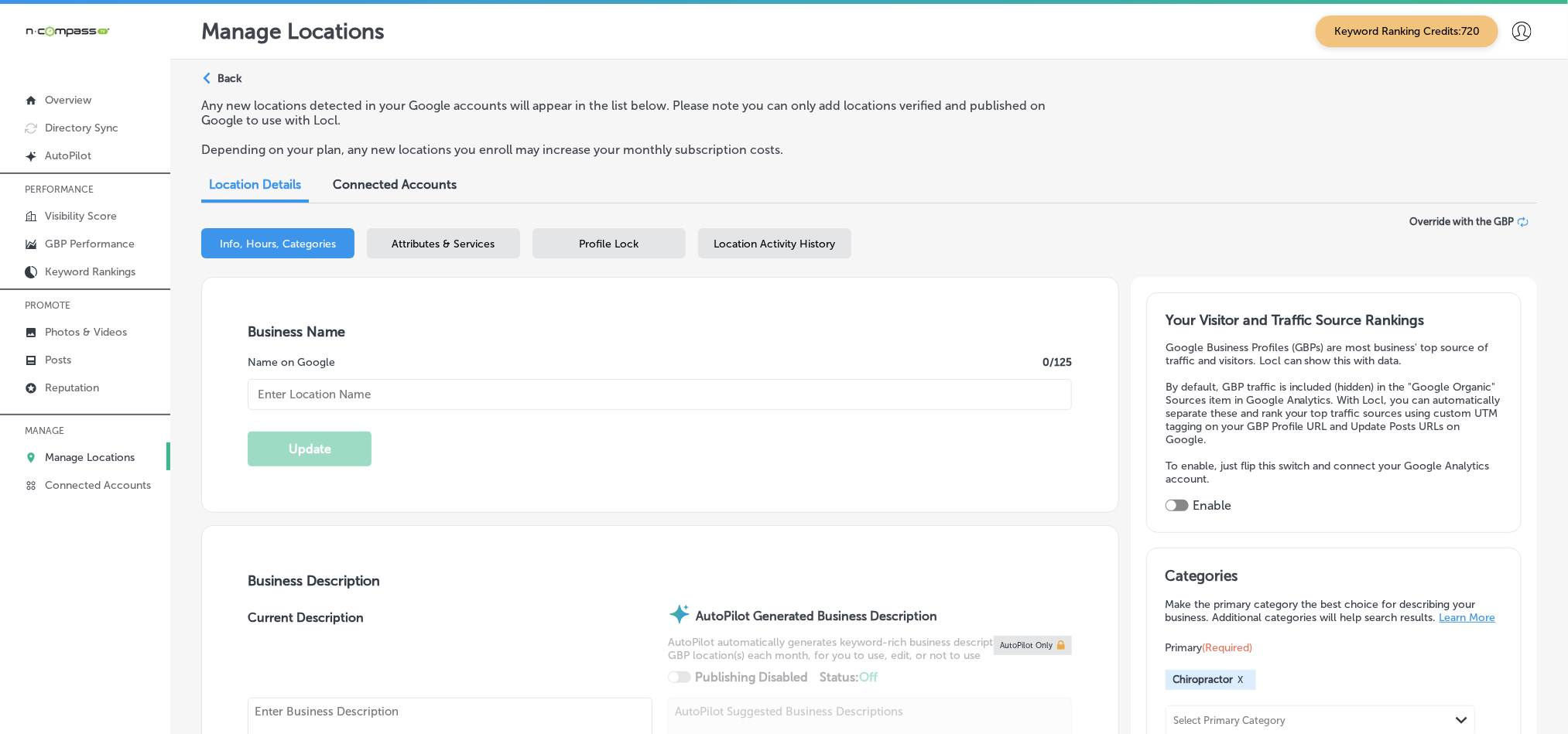
checkbox input "true"
type input "Tri Force [MEDICAL_DATA]"
type input "[STREET_ADDRESS]"
type input "[PERSON_NAME]"
type input "62269"
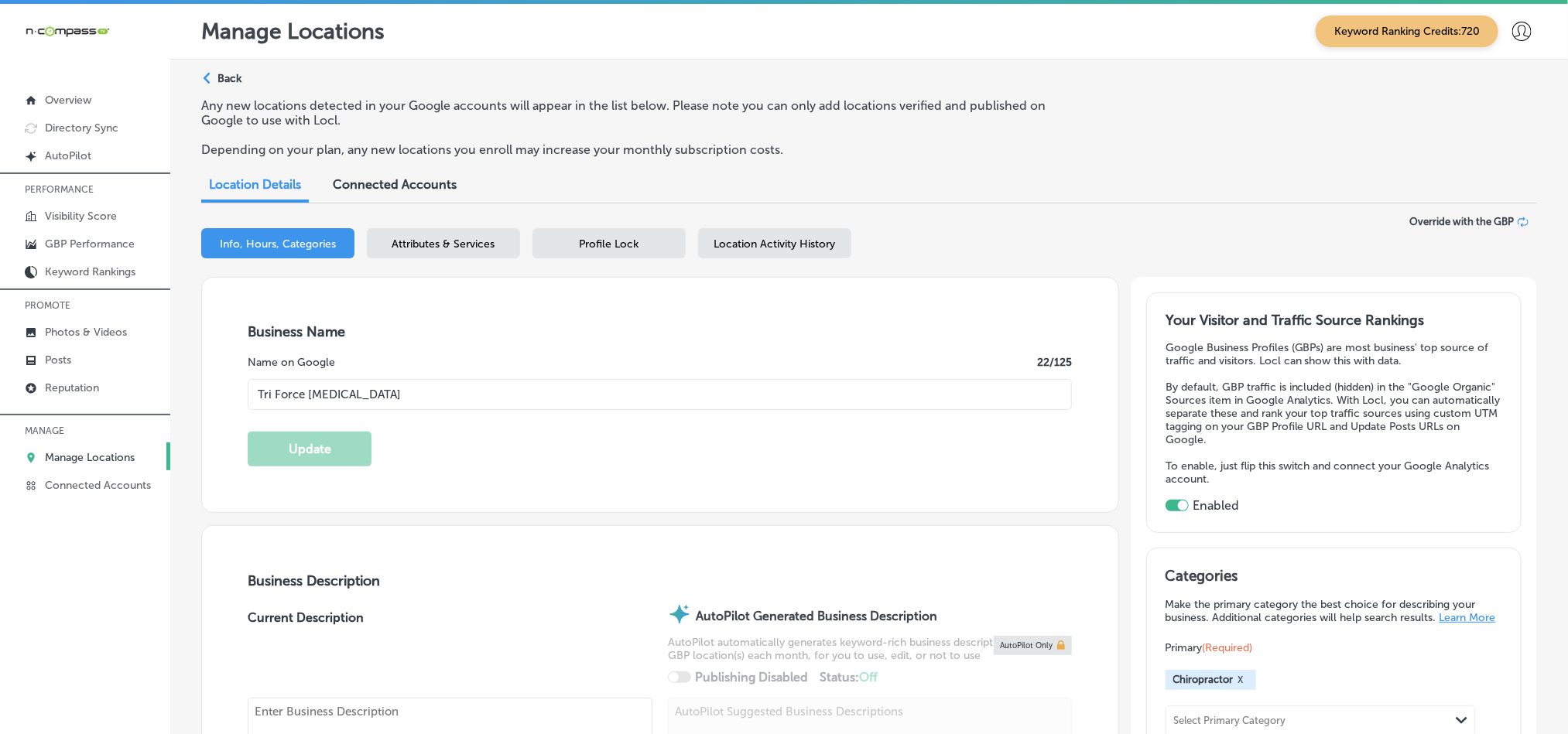
type input "US"
type input "[URL][DOMAIN_NAME]"
type textarea "Tri Force [MEDICAL_DATA] in [PERSON_NAME], [GEOGRAPHIC_DATA], provides expert c…"
type input "[PHONE_NUMBER]"
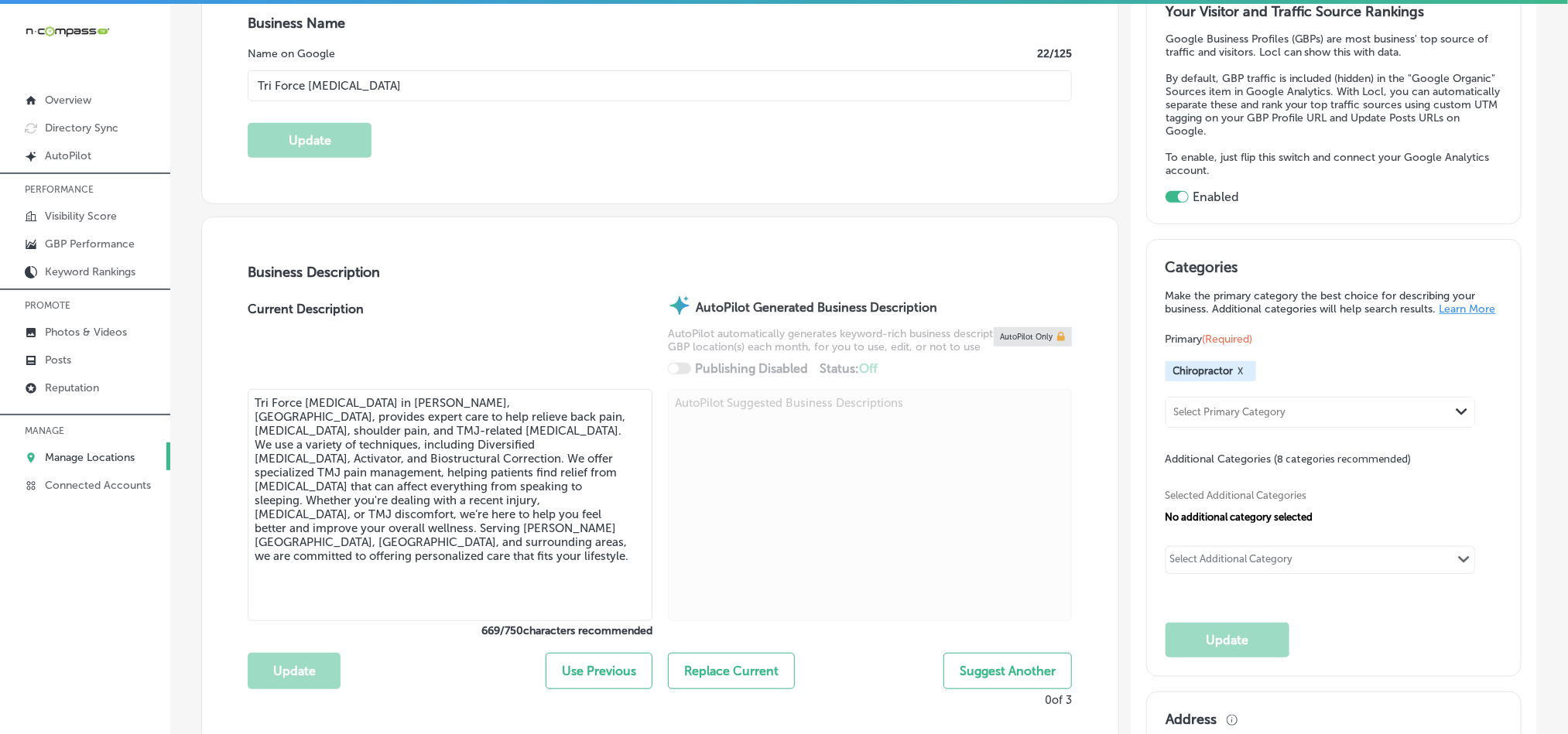
scroll to position [310, 0]
click at [48, 355] on p "Posts" at bounding box center [58, 360] width 27 height 13
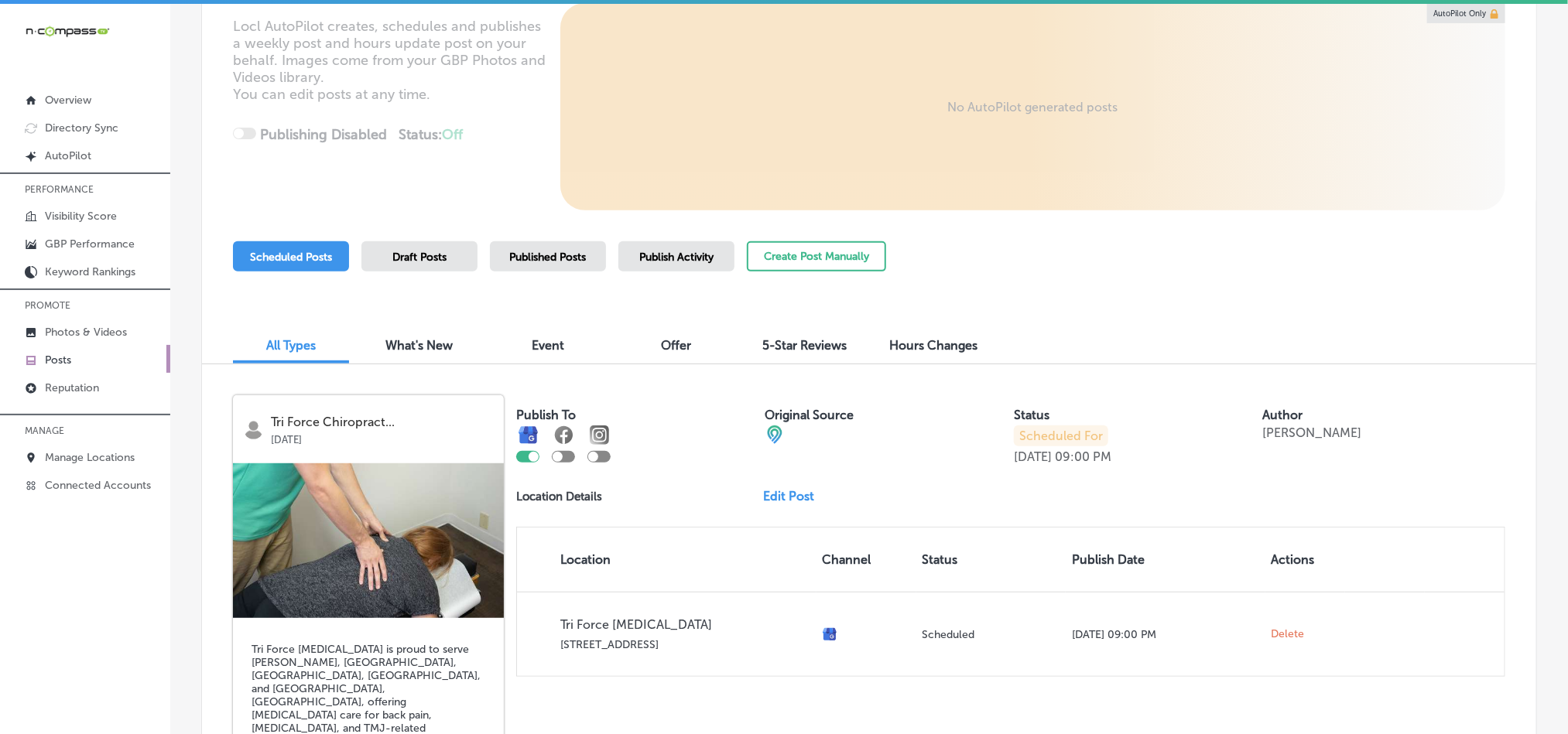
scroll to position [206, 0]
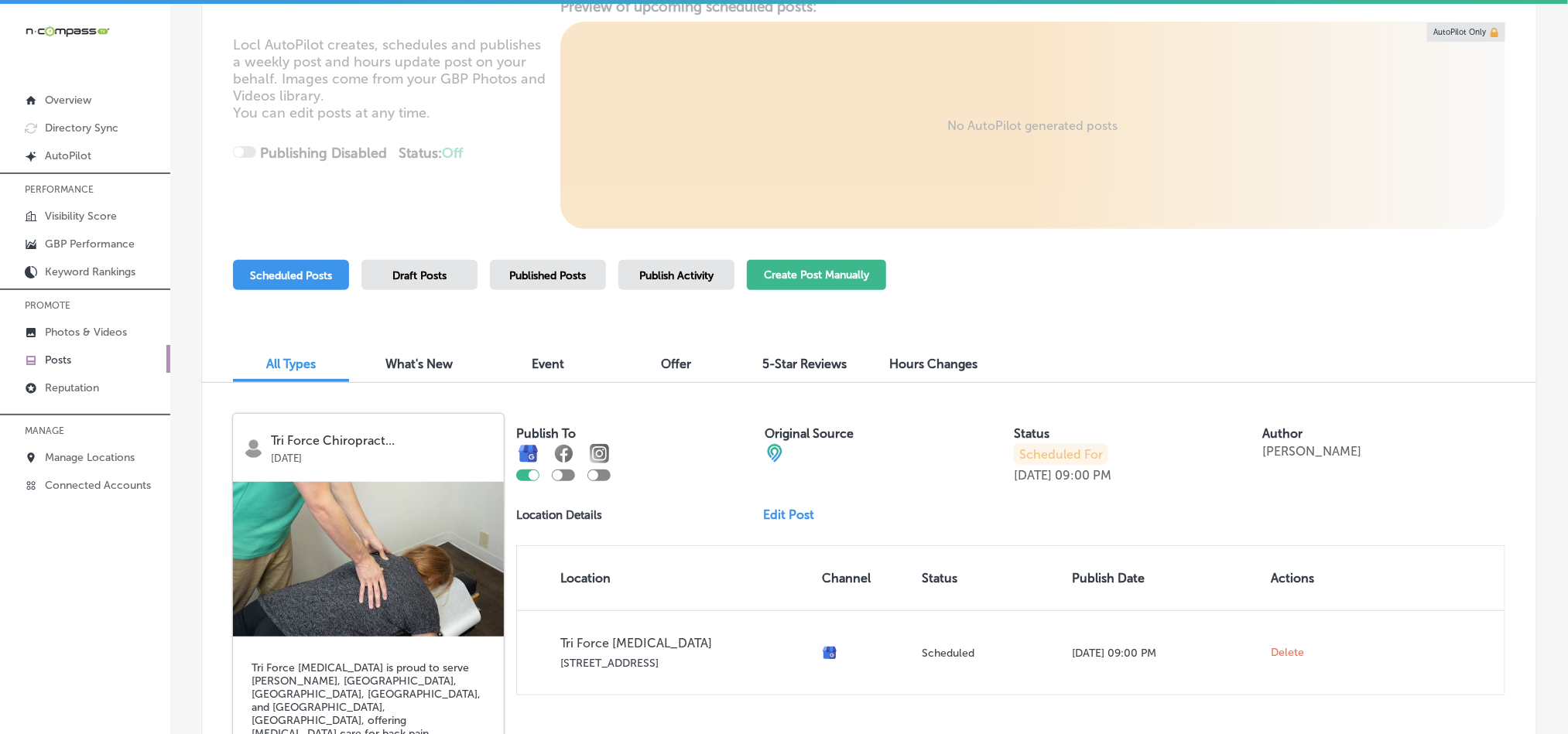
click at [822, 281] on button "Create Post Manually" at bounding box center [816, 275] width 139 height 30
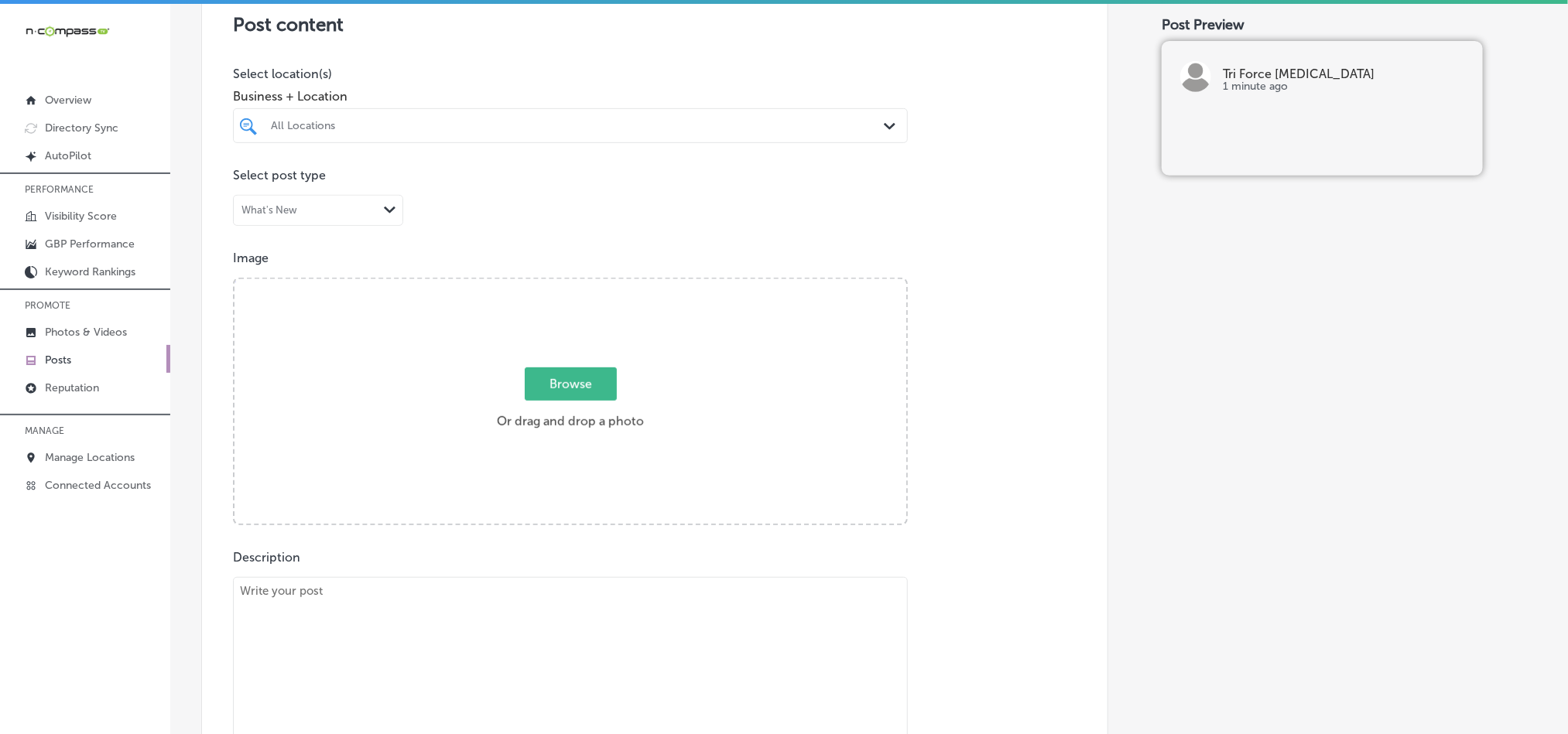
scroll to position [386, 0]
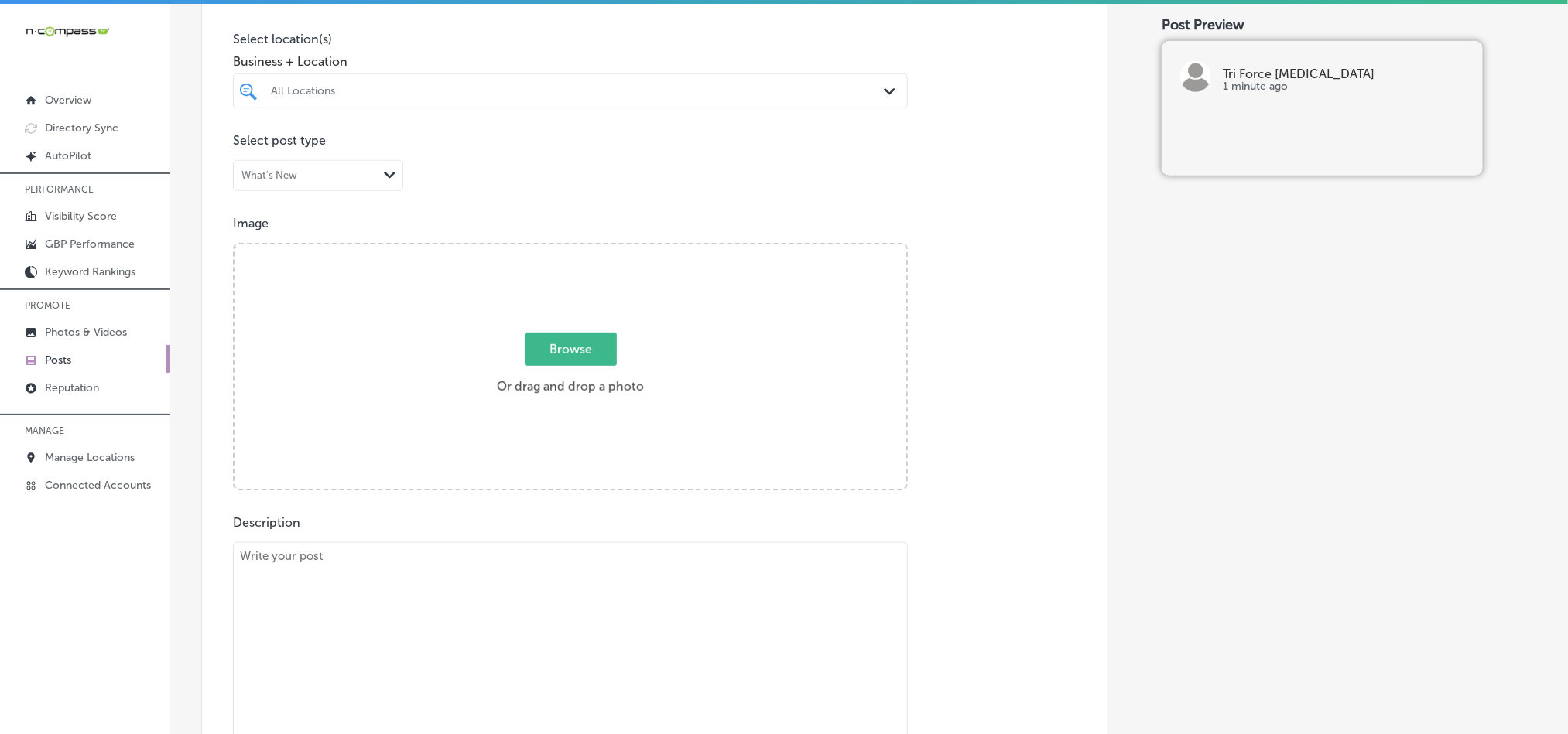
click at [716, 93] on div "All Locations" at bounding box center [578, 91] width 615 height 13
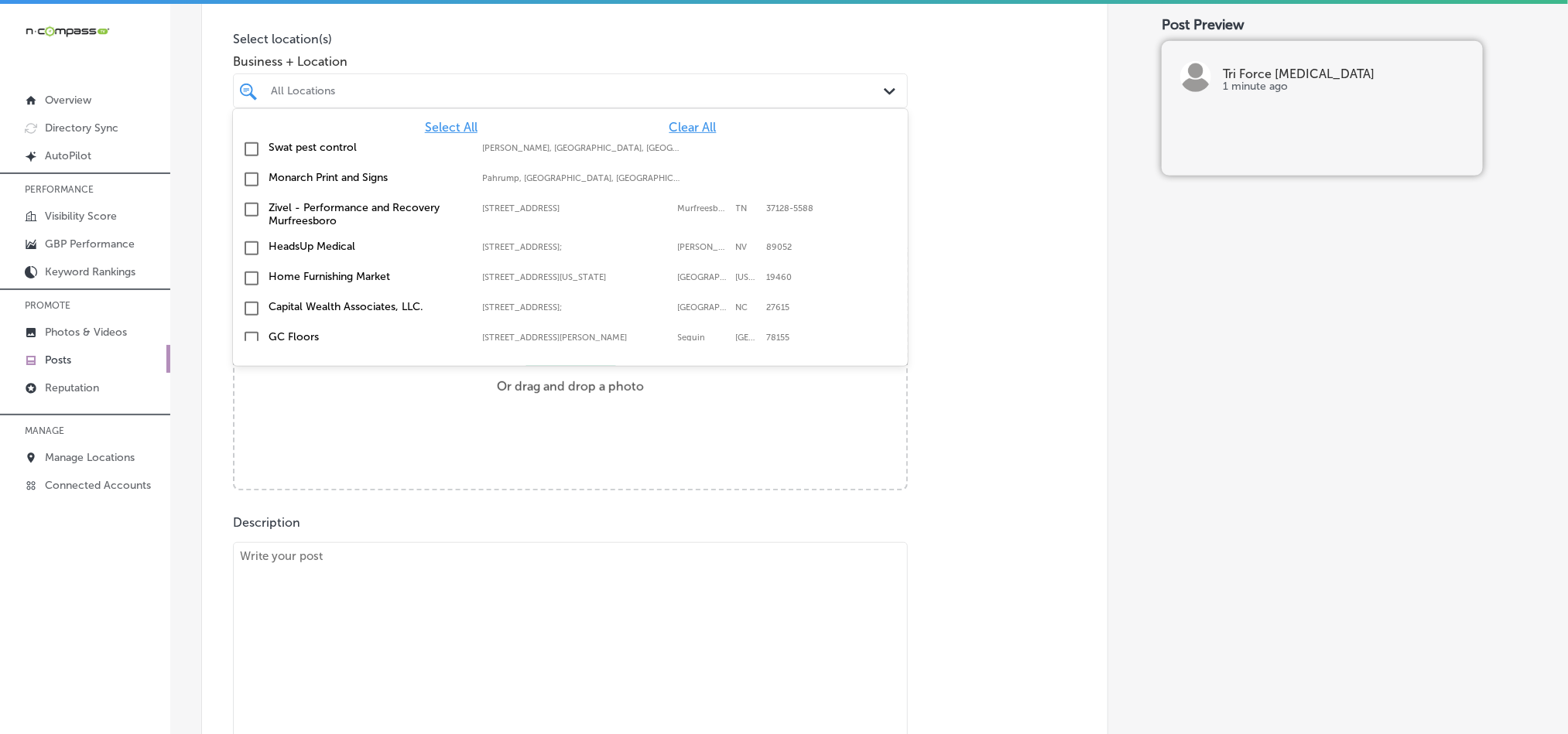
click at [684, 126] on span "Clear All" at bounding box center [693, 127] width 47 height 15
click at [681, 107] on div "All Locations Path Created with Sketch." at bounding box center [570, 91] width 675 height 35
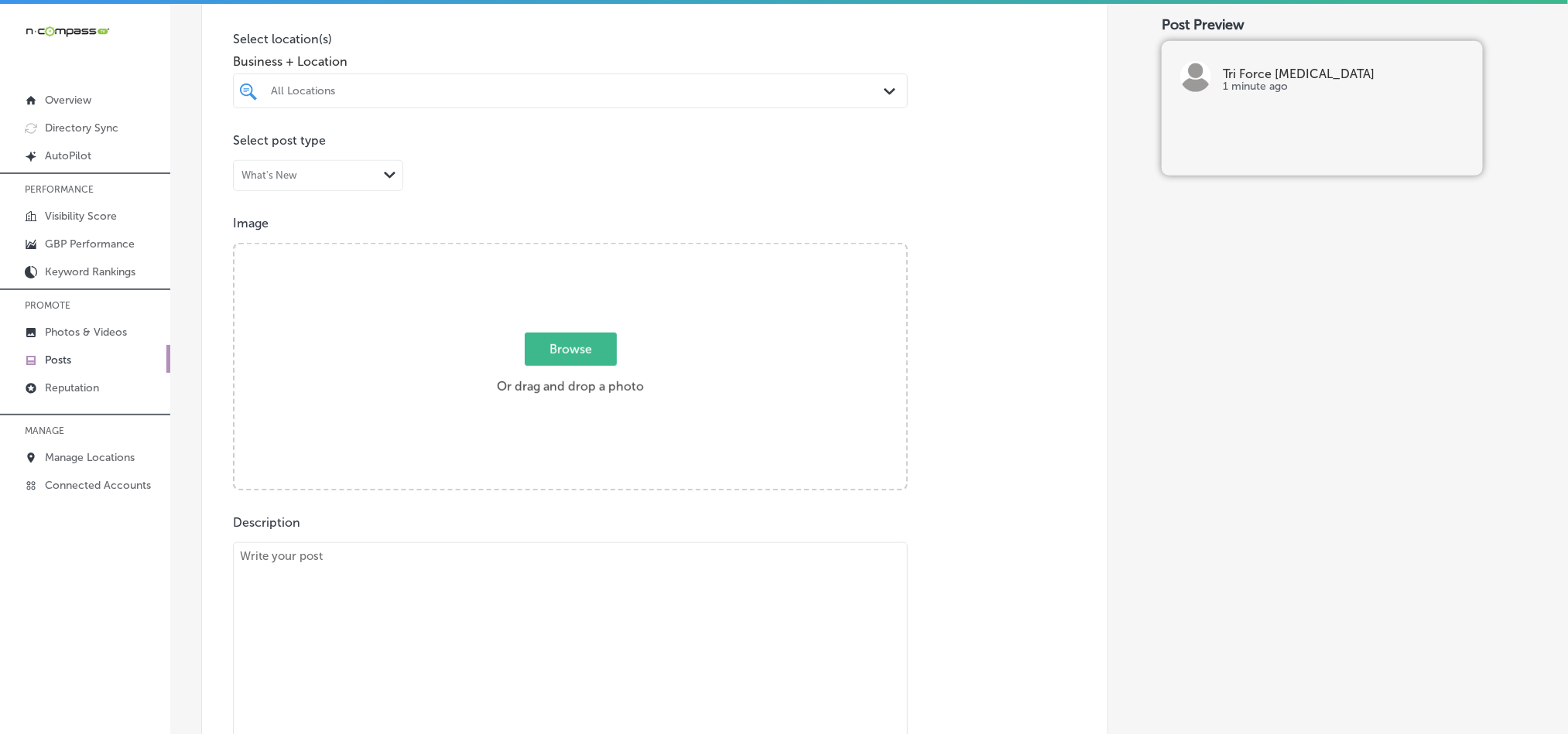
click at [681, 98] on div "All Locations" at bounding box center [578, 91] width 615 height 13
click at [249, 144] on input "checkbox" at bounding box center [252, 149] width 19 height 19
type input "tri fo"
click at [937, 204] on div "Post content Select location(s) Business + Location tri fo tri fo Path Created …" at bounding box center [655, 424] width 907 height 979
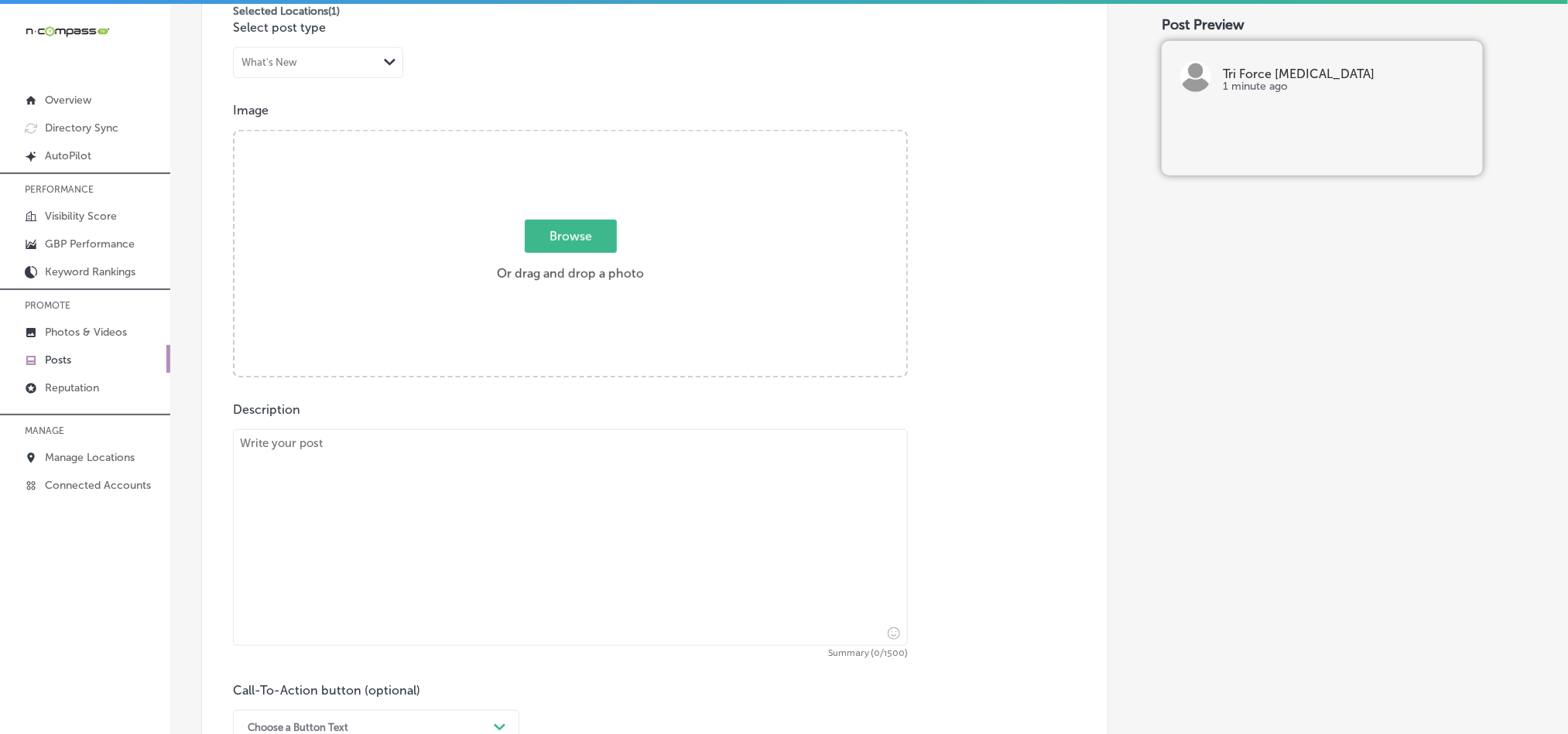
scroll to position [502, 0]
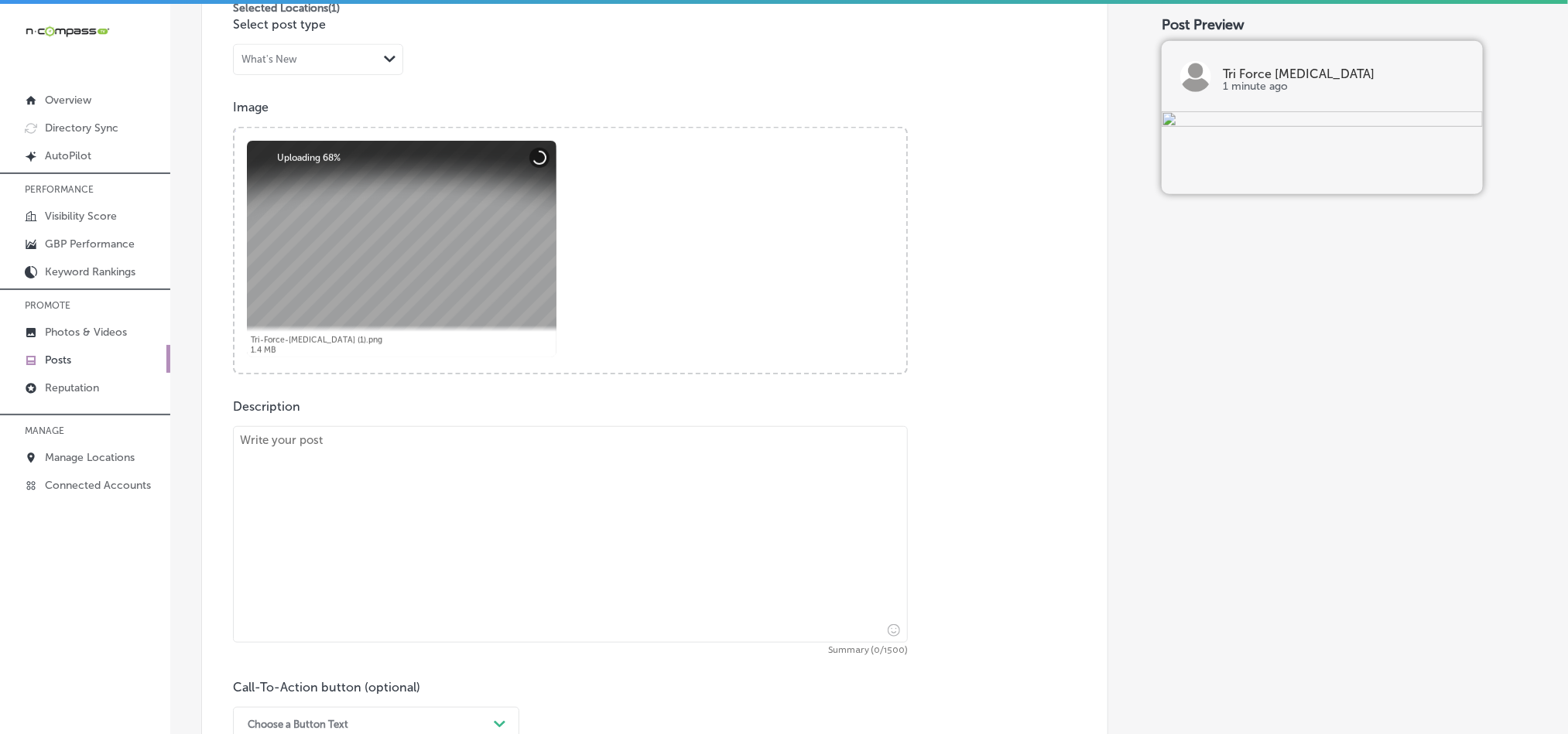
click at [479, 491] on textarea at bounding box center [570, 534] width 675 height 217
paste textarea "Are you struggling with back pain, [MEDICAL_DATA], or TMJ discomfort? Tri Force…"
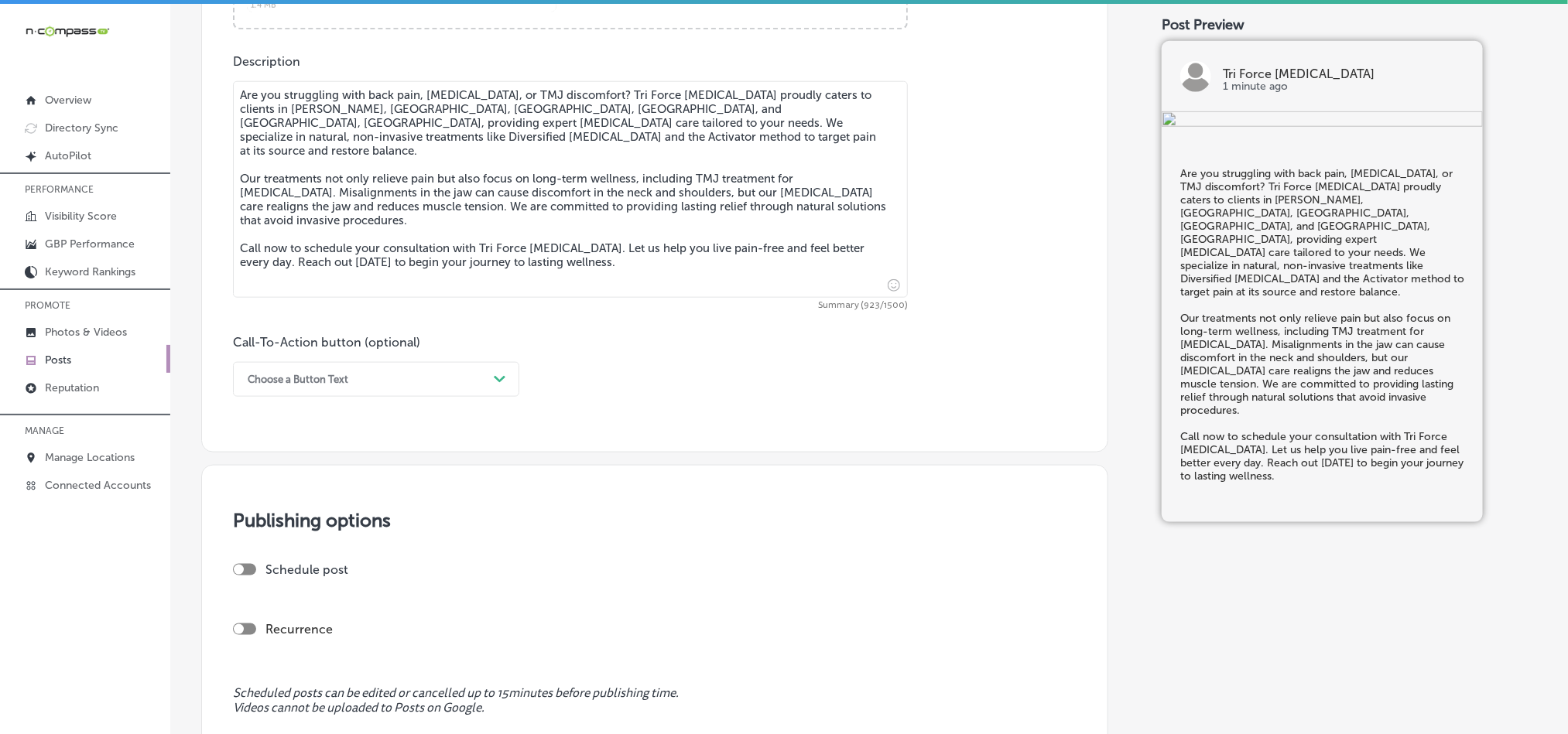
scroll to position [850, 0]
type textarea "Are you struggling with back pain, [MEDICAL_DATA], or TMJ discomfort? Tri Force…"
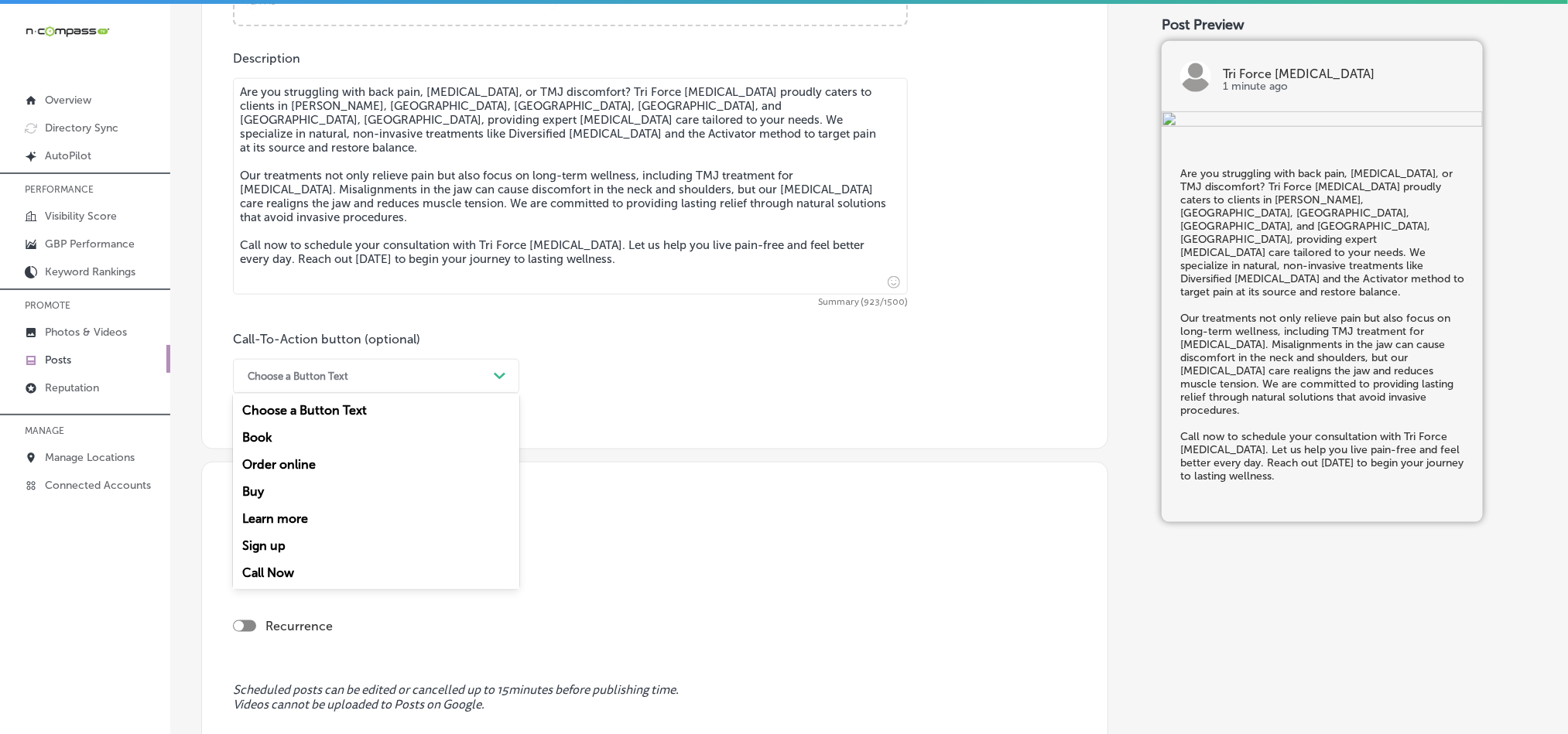
click at [348, 377] on div "Choose a Button Text" at bounding box center [298, 376] width 101 height 12
click at [269, 571] on div "Call Now" at bounding box center [376, 573] width 286 height 27
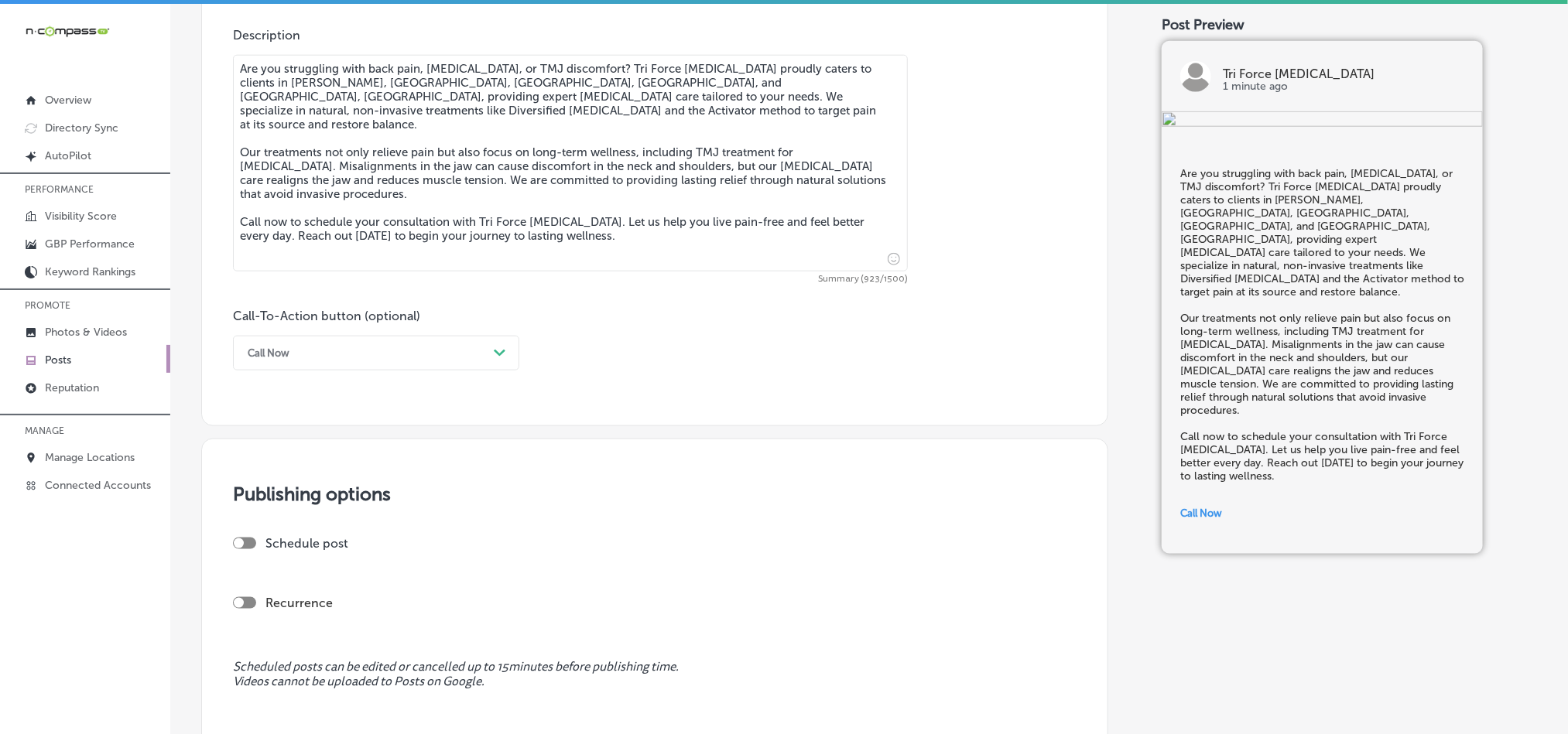
scroll to position [890, 0]
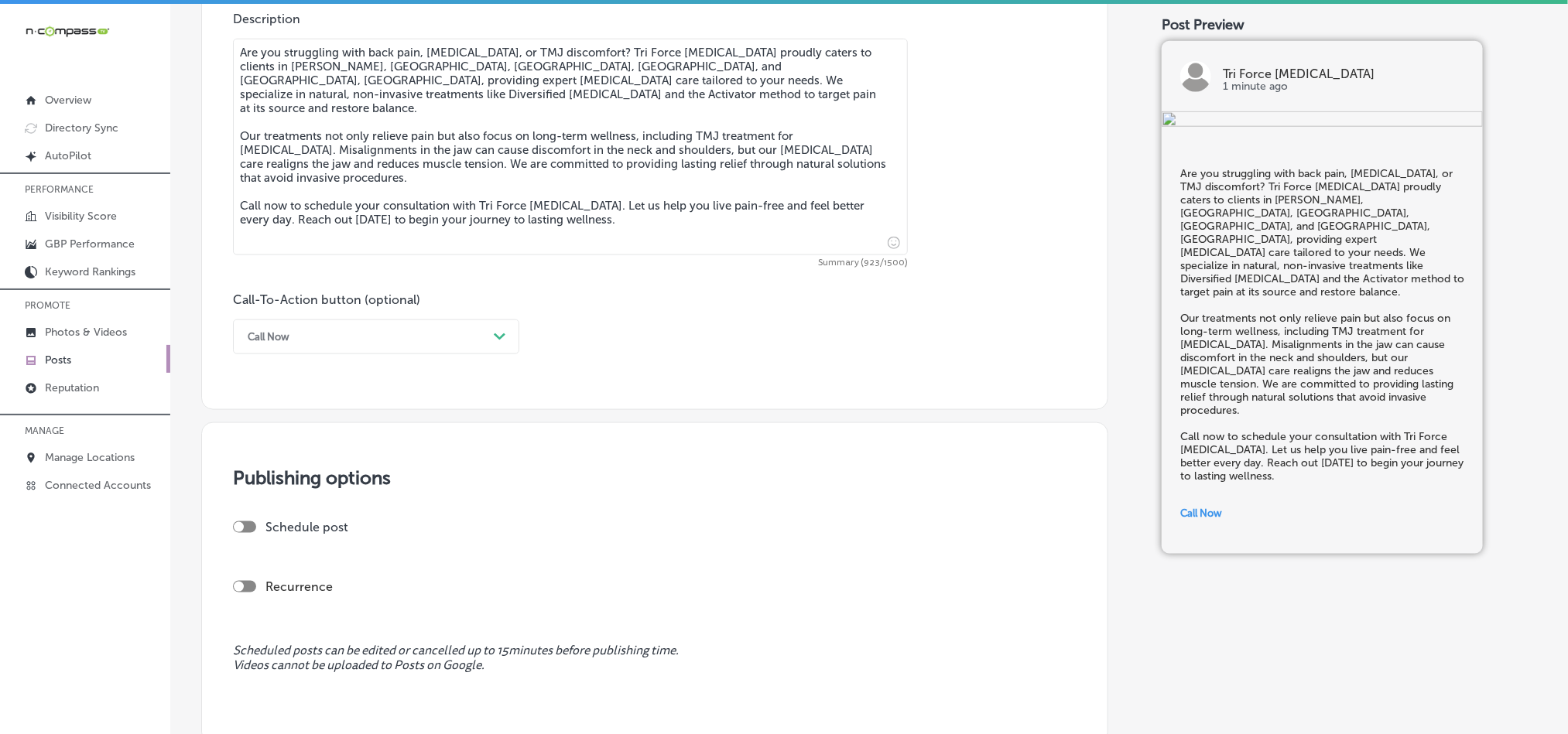
click at [238, 523] on div "Schedule post" at bounding box center [648, 527] width 831 height 15
click at [245, 530] on div at bounding box center [245, 527] width 23 height 12
checkbox input "true"
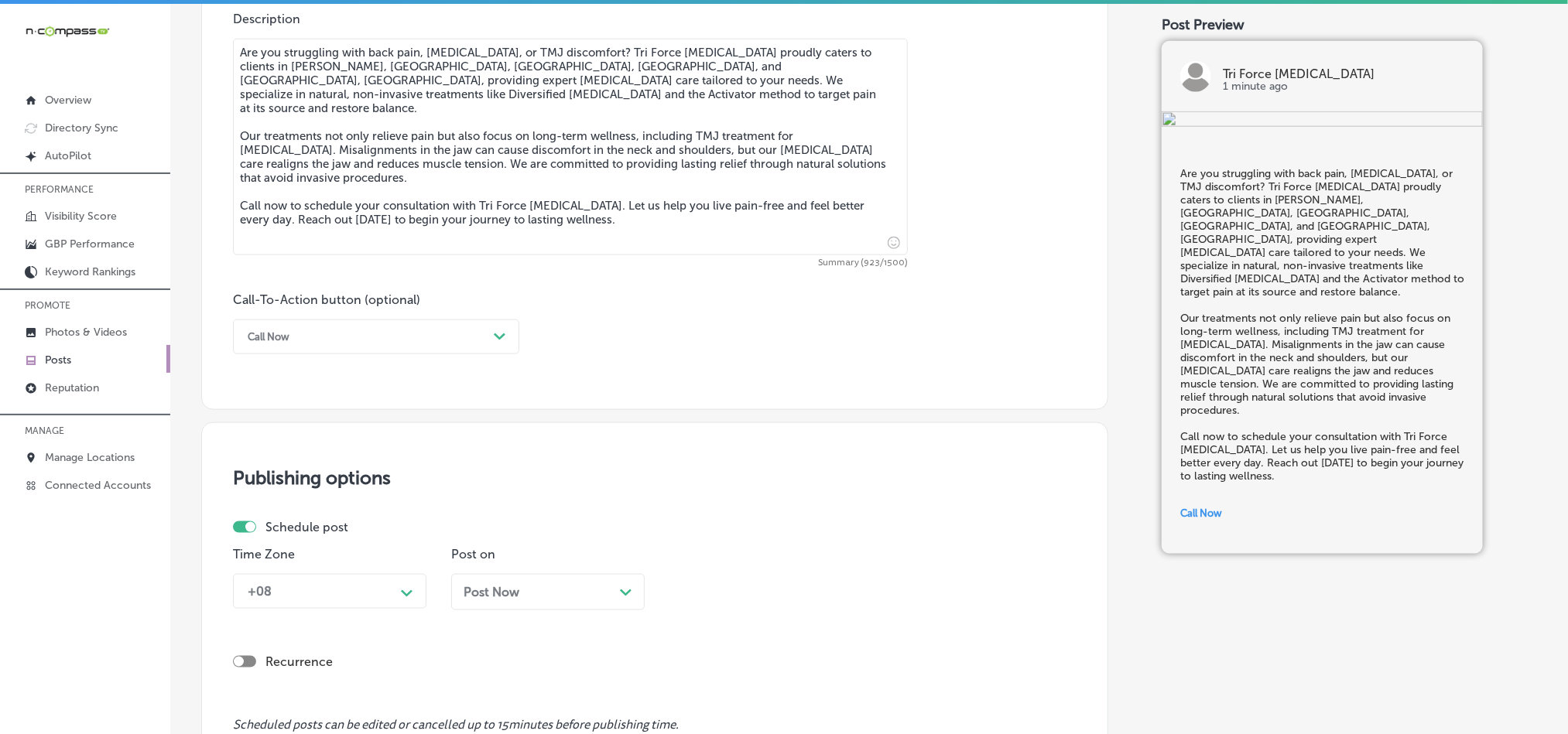
click at [368, 607] on div "+08 Path Created with Sketch." at bounding box center [329, 591] width 193 height 35
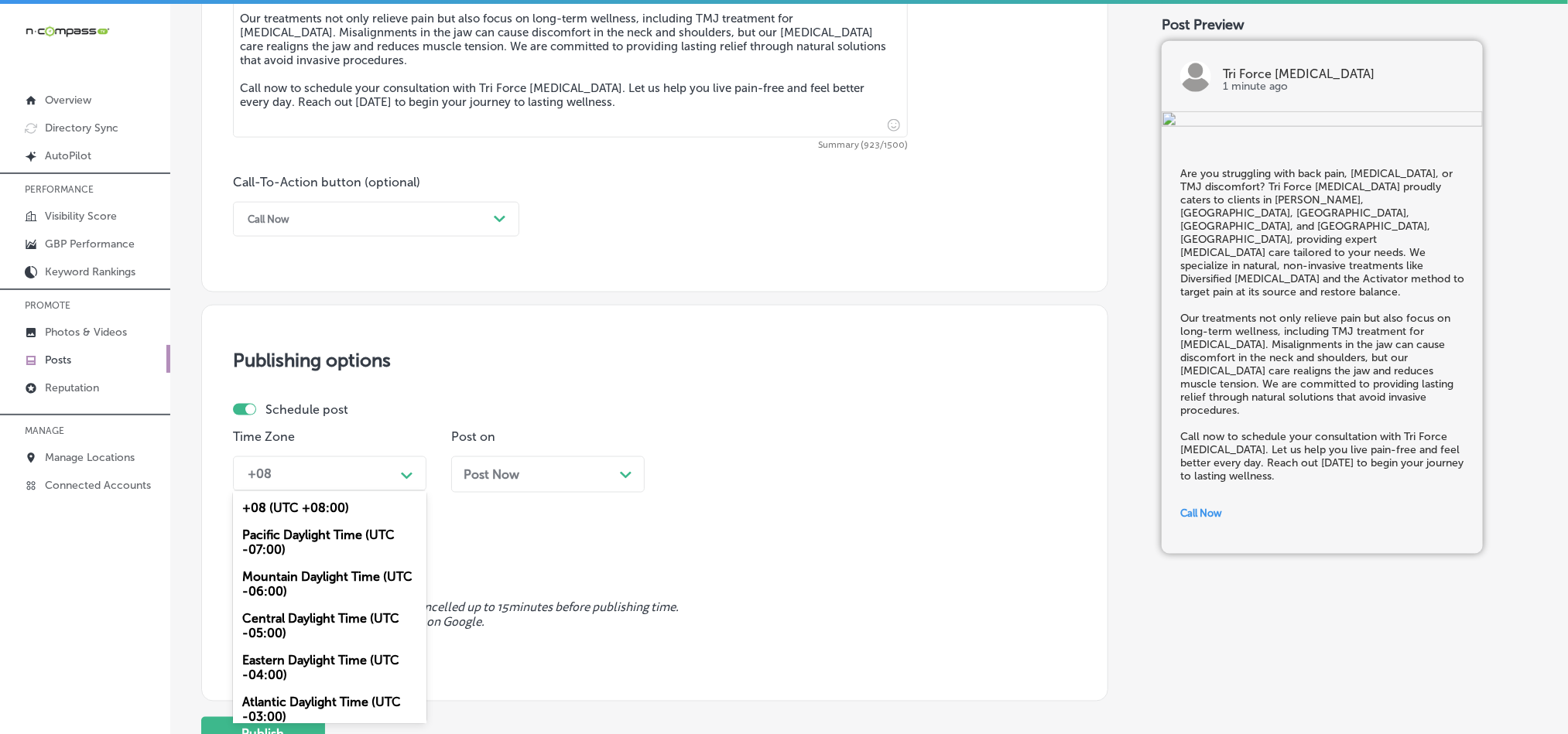
click at [289, 574] on div "Mountain Daylight Time (UTC -06:00)" at bounding box center [329, 584] width 193 height 41
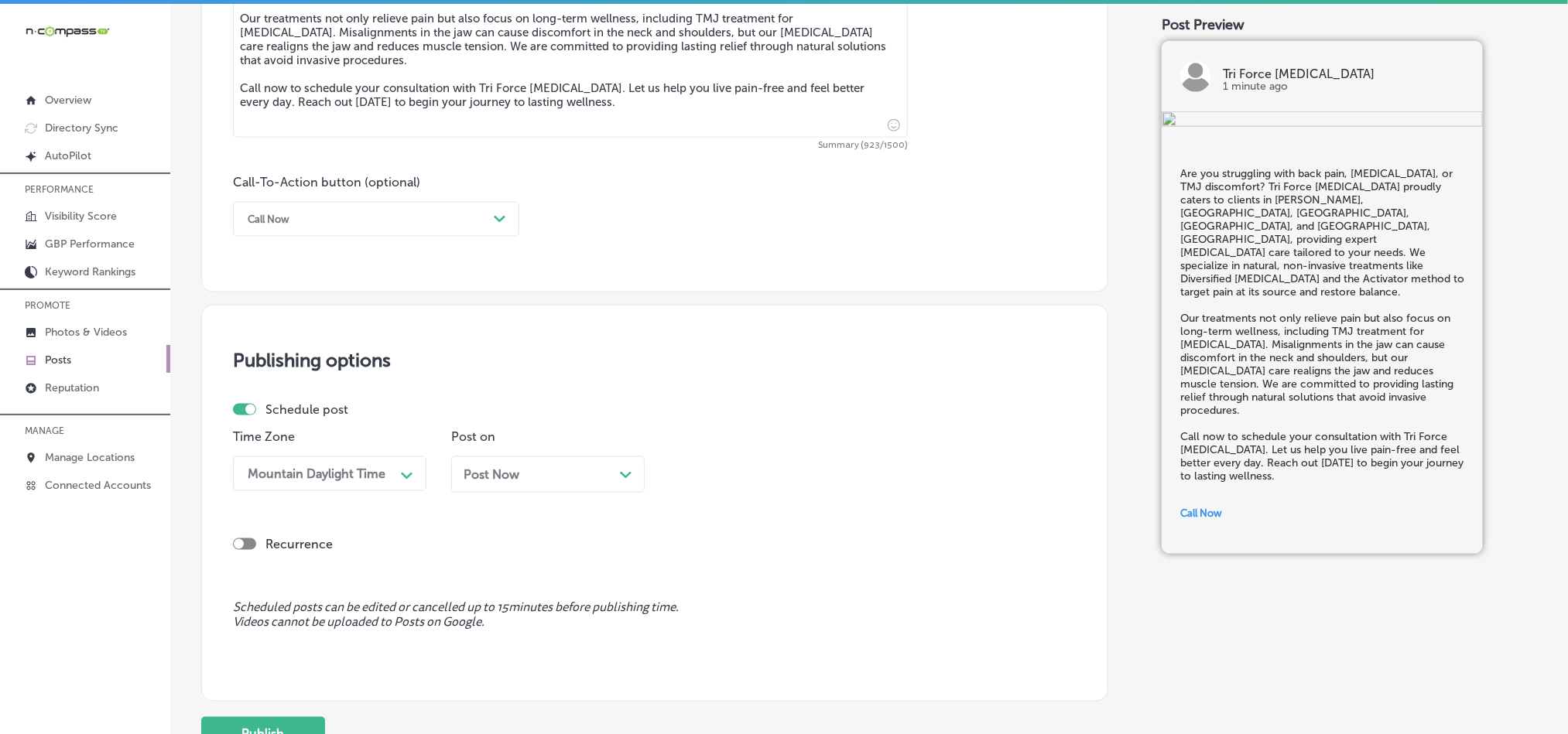
click at [515, 492] on div "Post Now Path Created with Sketch." at bounding box center [547, 474] width 193 height 37
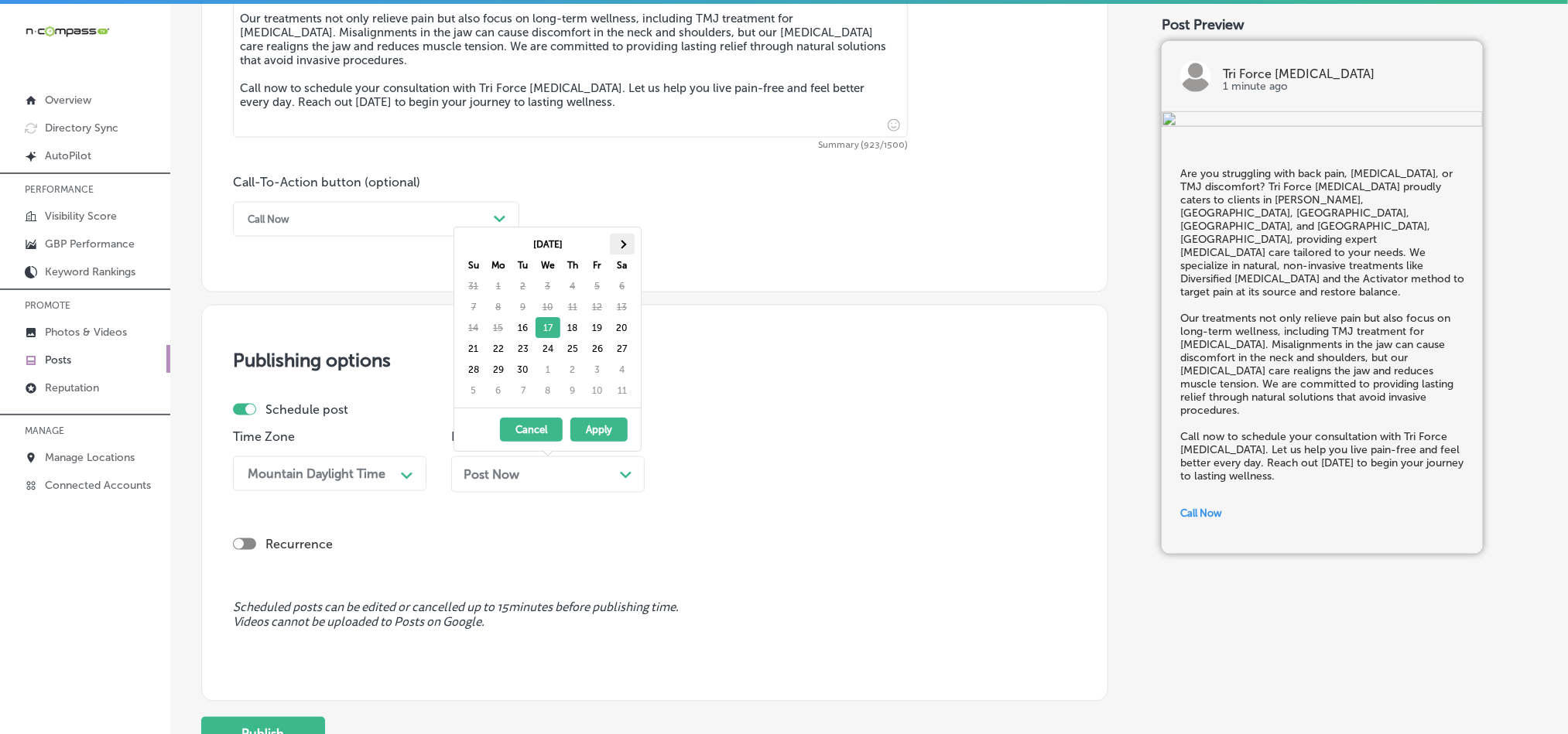
click at [630, 242] on th at bounding box center [623, 244] width 25 height 21
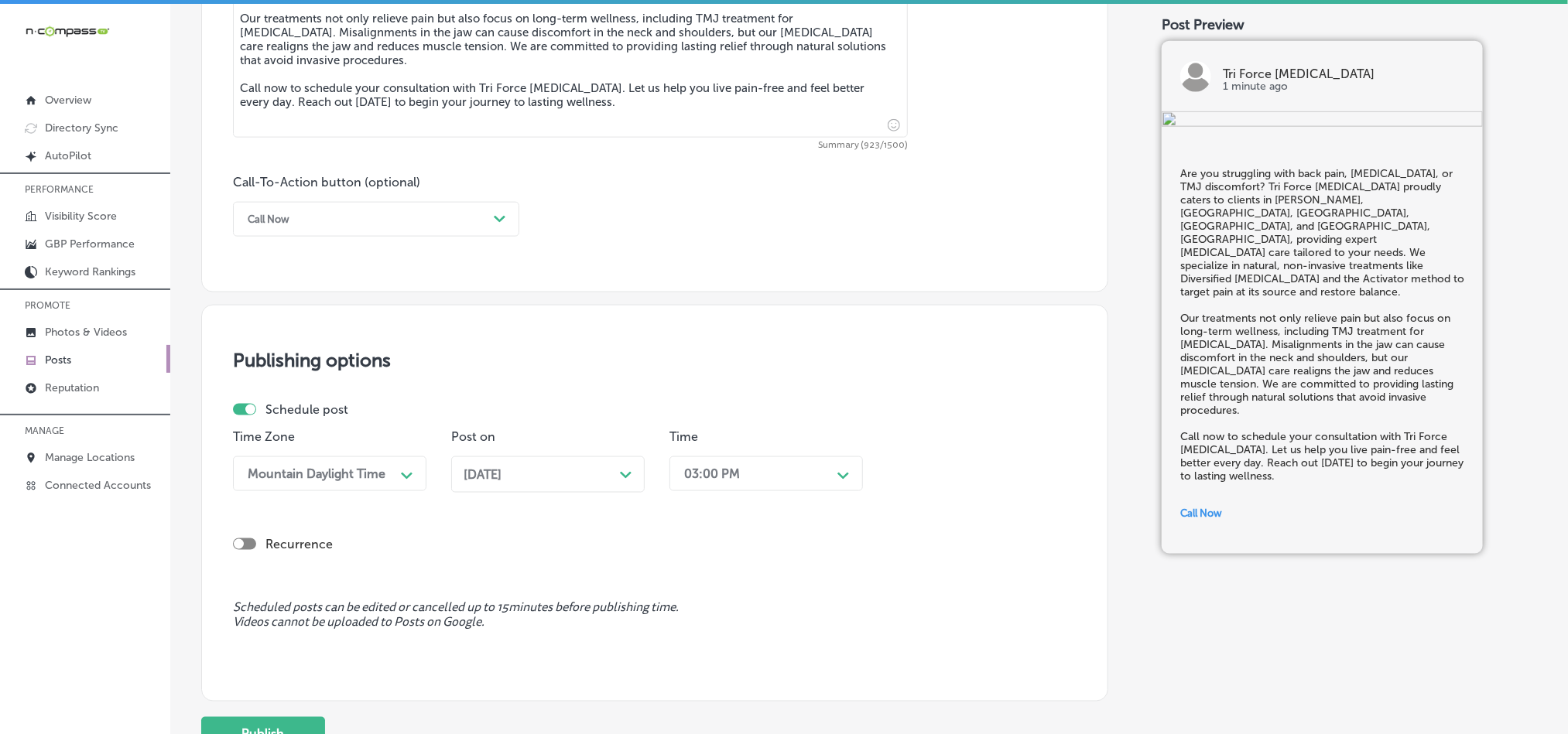
click at [737, 472] on div "03:00 PM" at bounding box center [712, 474] width 56 height 15
click at [690, 693] on div "7:00 AM" at bounding box center [766, 686] width 193 height 27
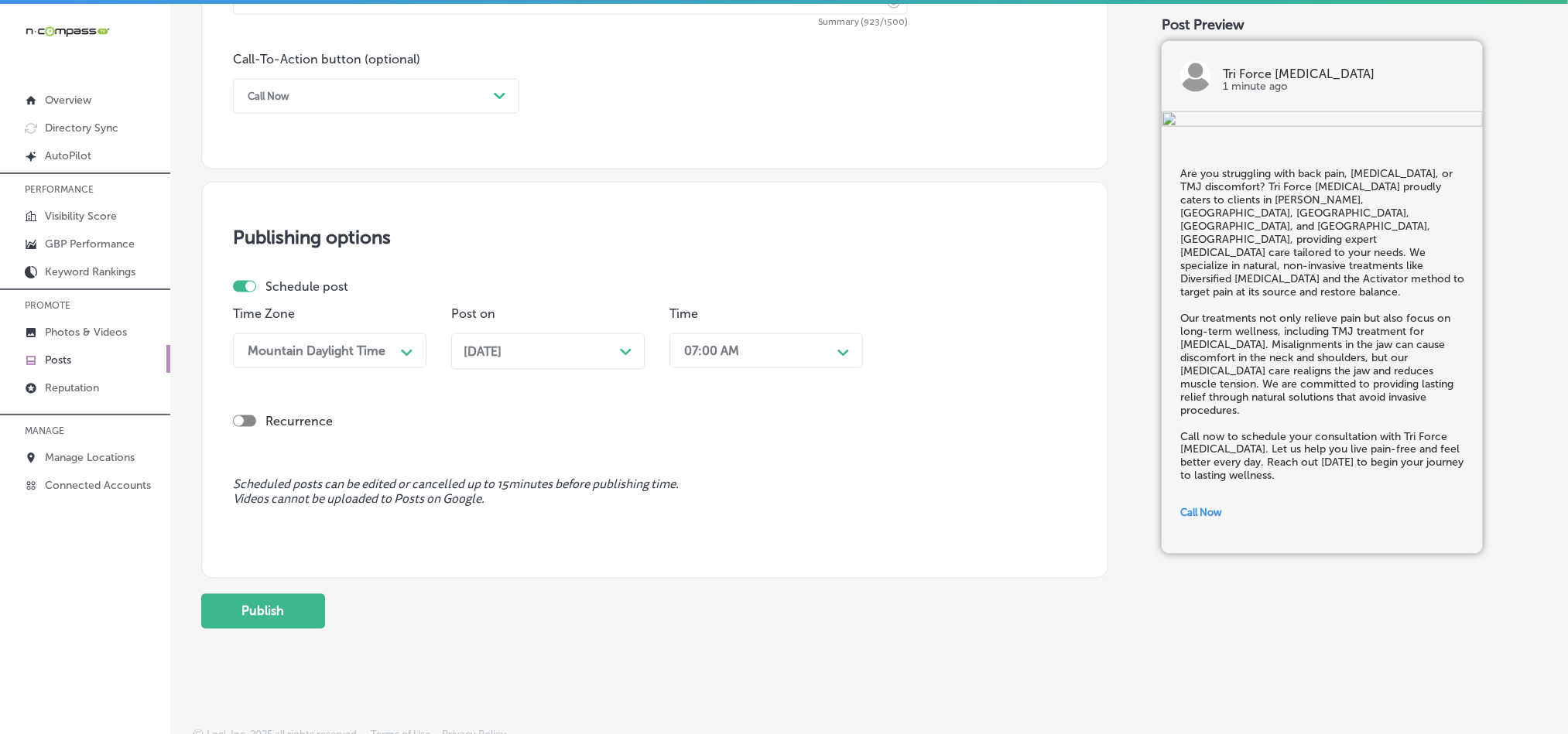
scroll to position [1148, 0]
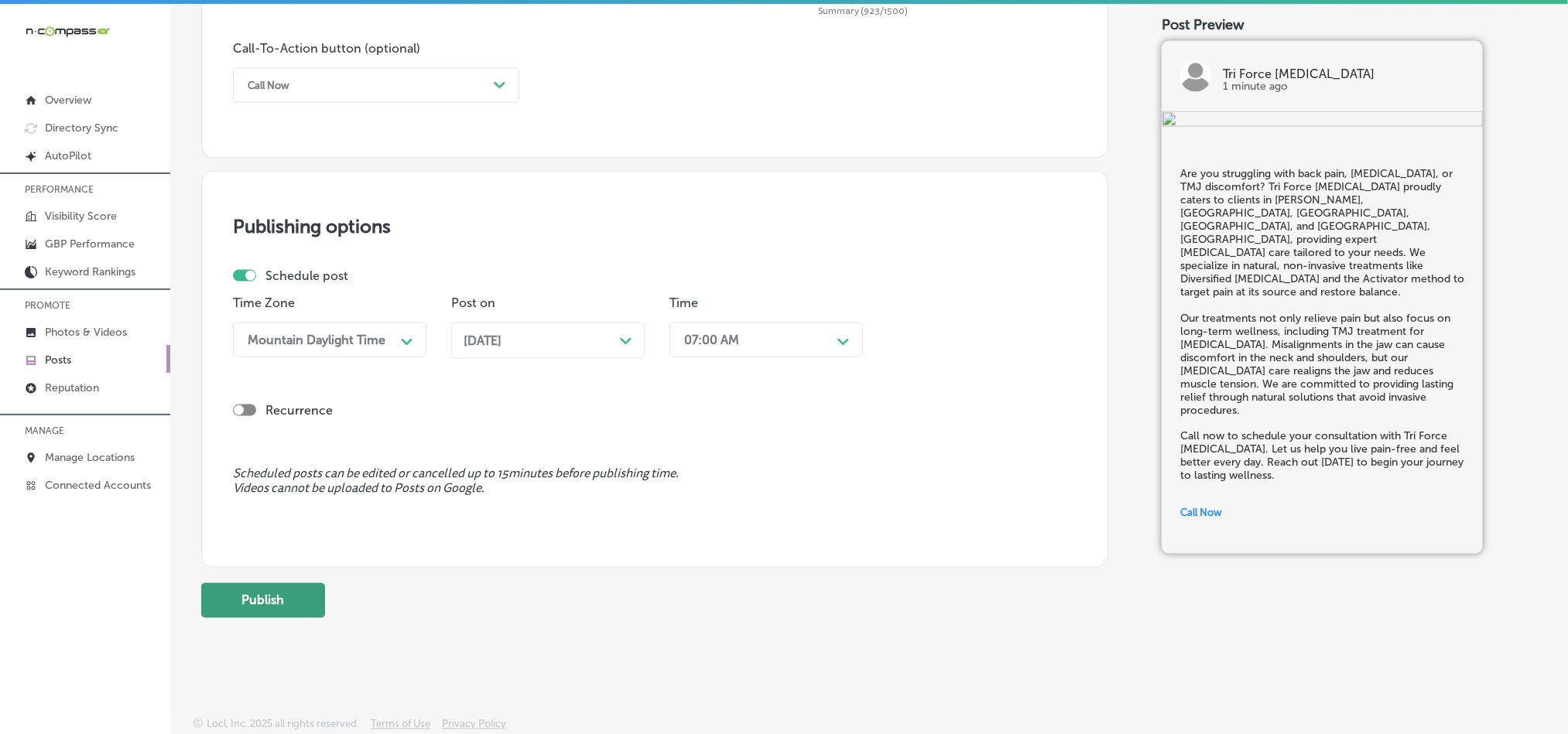
click at [232, 602] on button "Publish" at bounding box center [263, 600] width 124 height 35
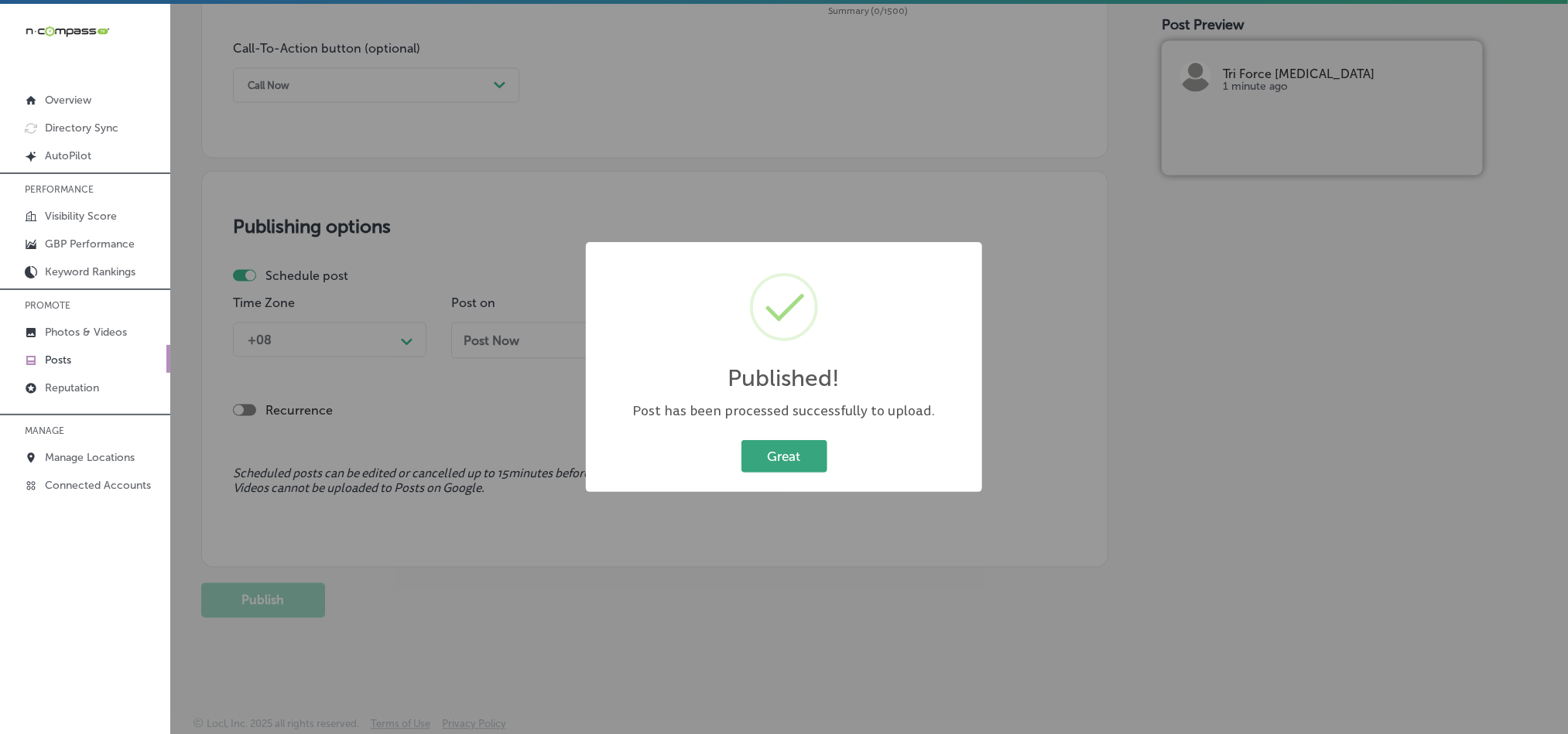
click at [784, 457] on button "Great" at bounding box center [784, 456] width 86 height 32
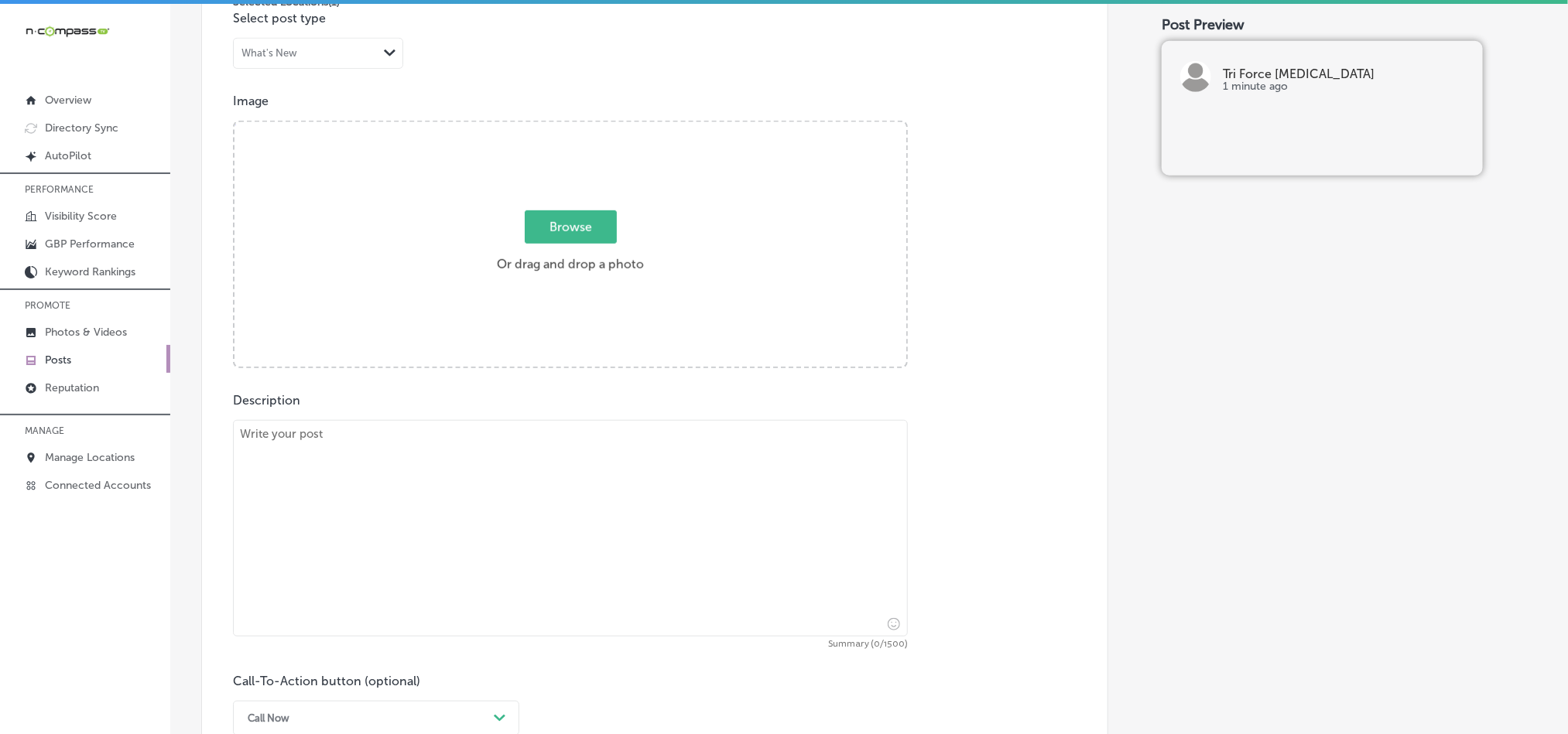
scroll to position [490, 0]
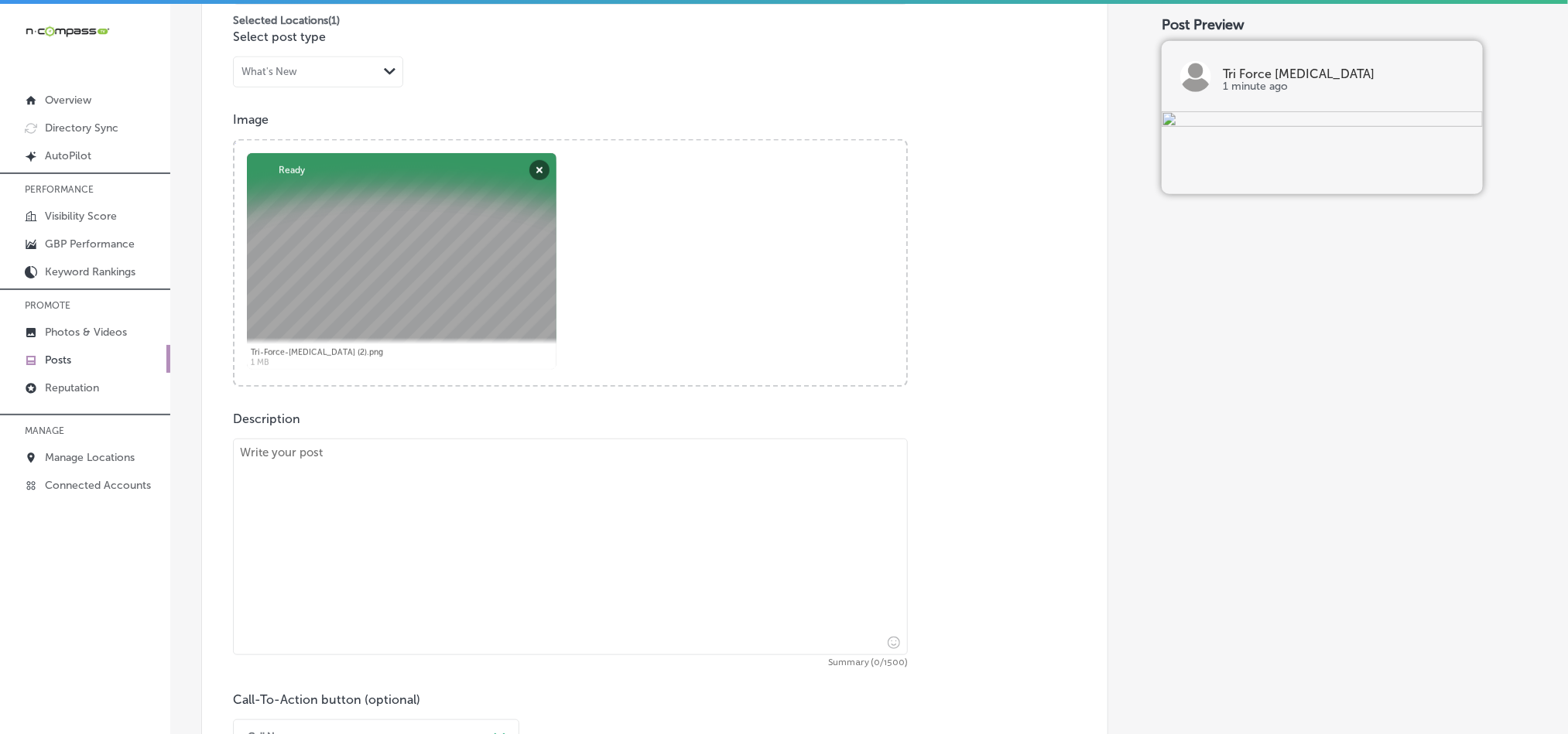
click at [410, 539] on textarea at bounding box center [570, 546] width 675 height 217
paste textarea "Have you been dealing with persistent back pain, [MEDICAL_DATA], or jaw discomf…"
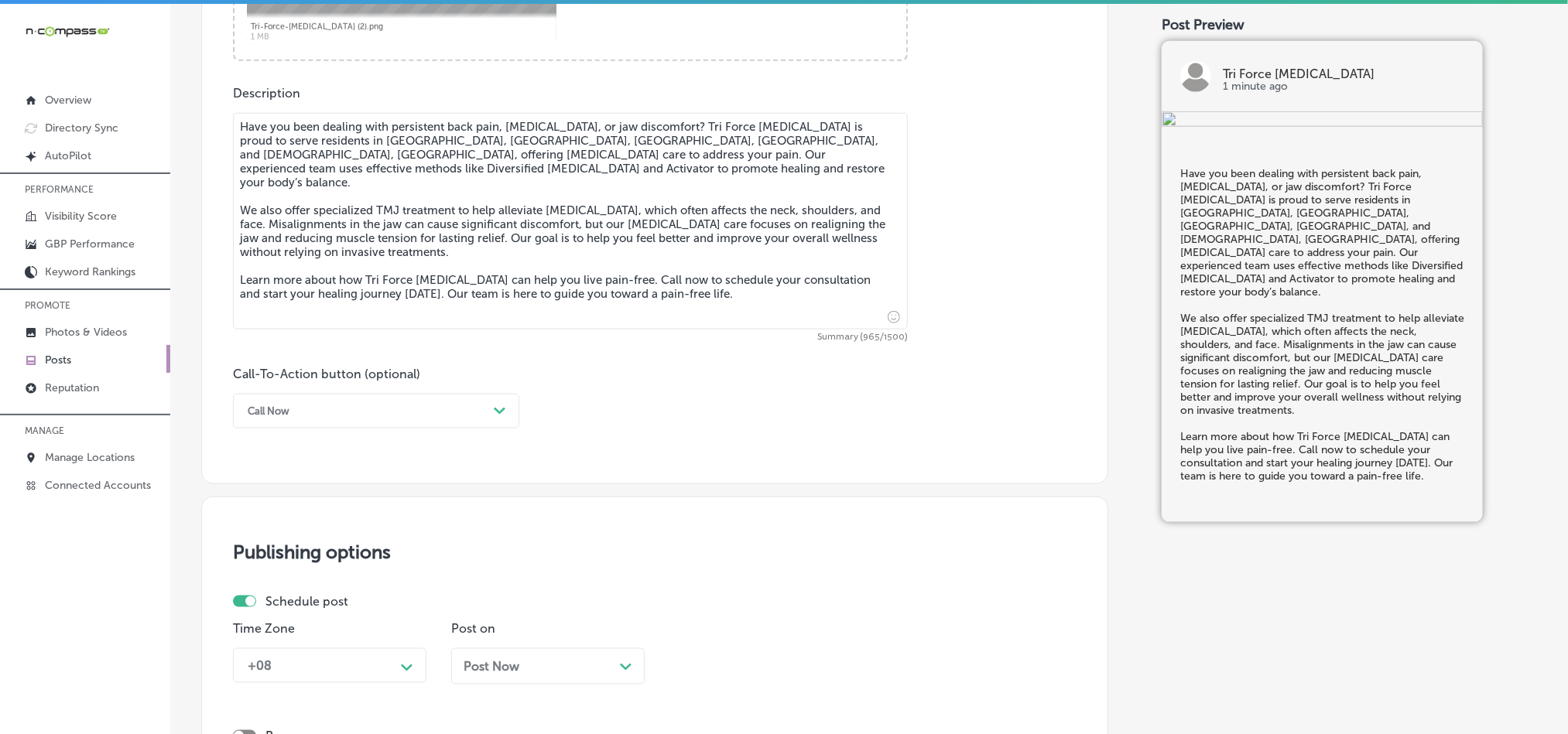
scroll to position [877, 0]
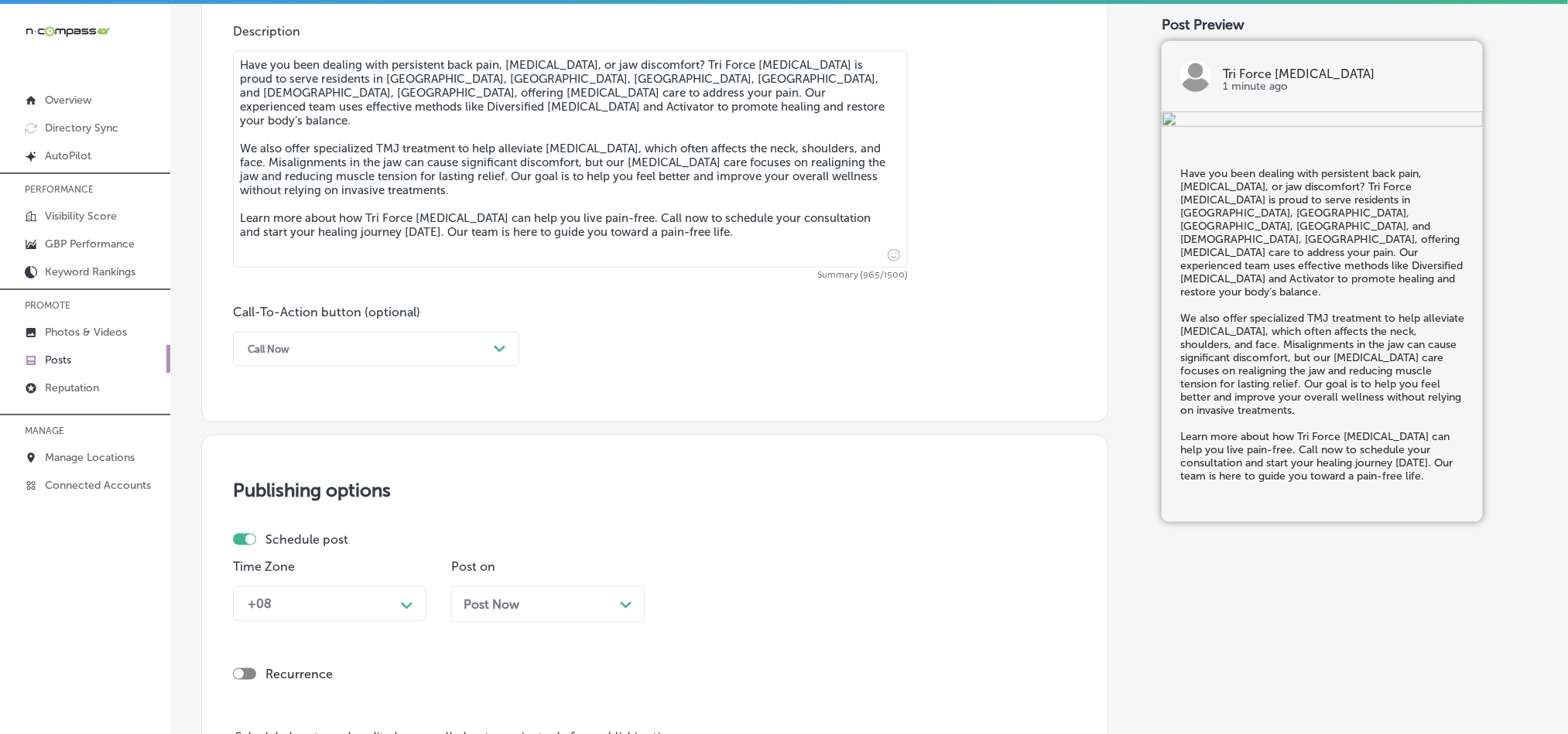
type textarea "Have you been dealing with persistent back pain, [MEDICAL_DATA], or jaw discomf…"
click at [346, 351] on div "Call Now" at bounding box center [364, 349] width 248 height 24
click at [267, 491] on div "Learn more" at bounding box center [376, 492] width 286 height 27
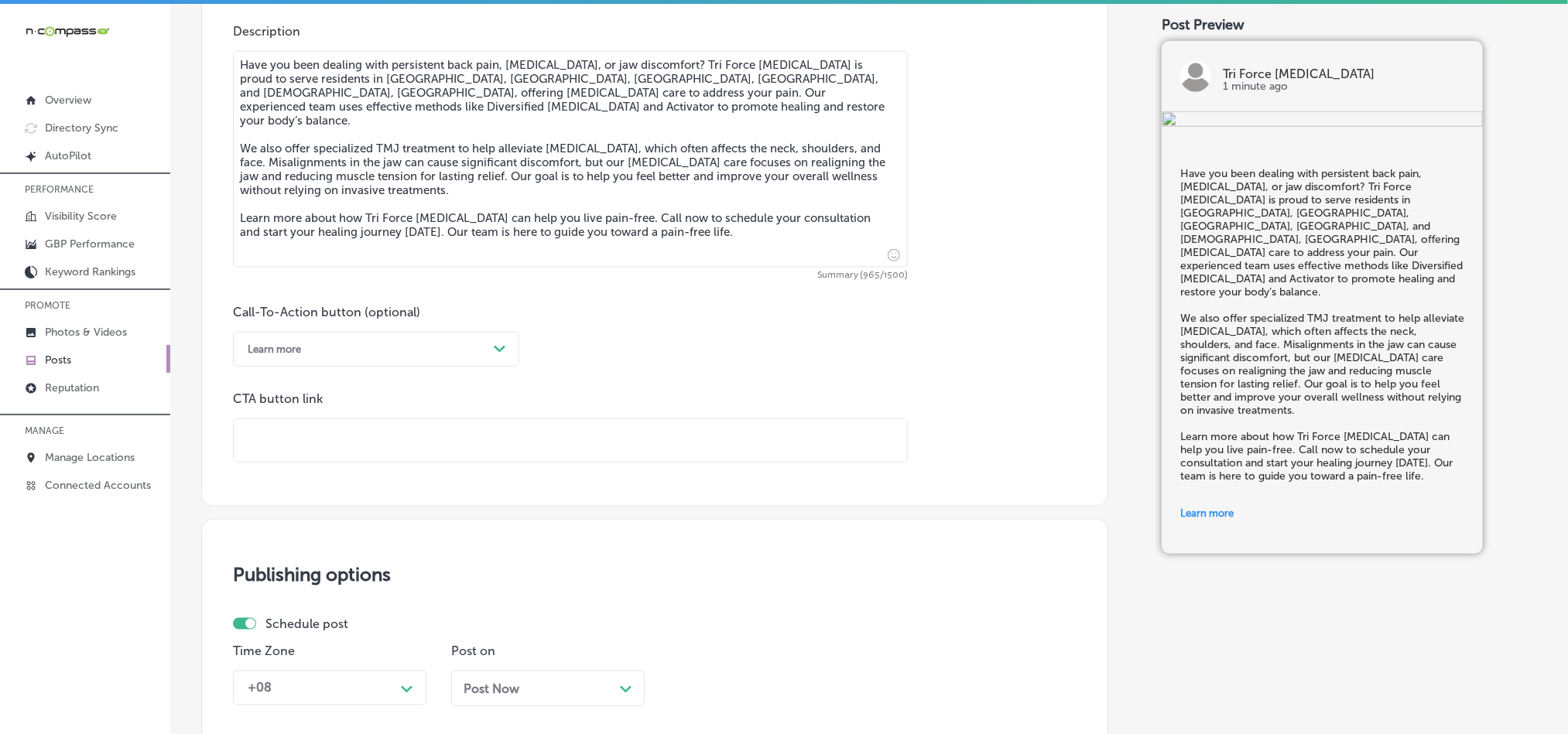
click at [393, 462] on input "text" at bounding box center [570, 440] width 673 height 42
paste input "[URL][DOMAIN_NAME]"
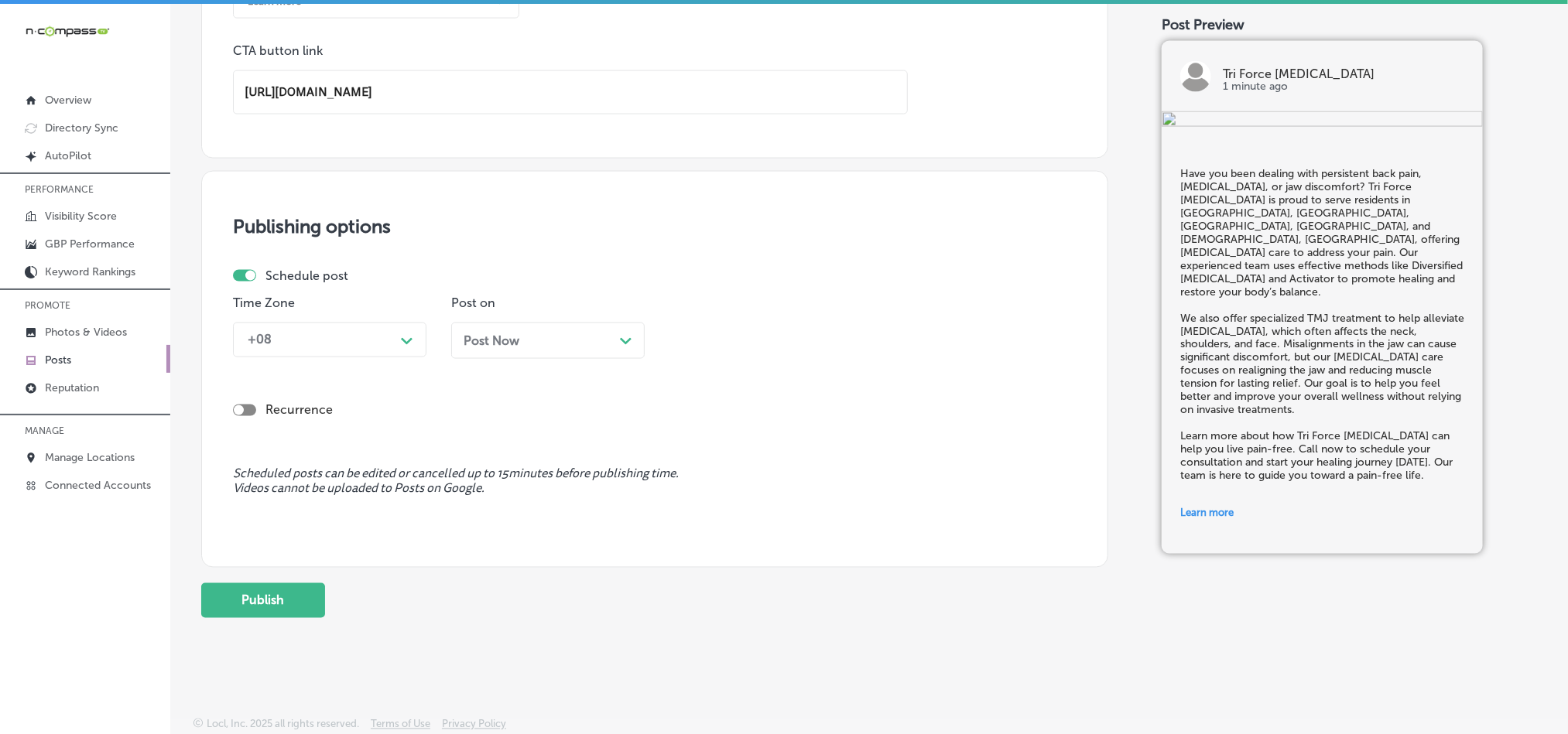
scroll to position [1233, 0]
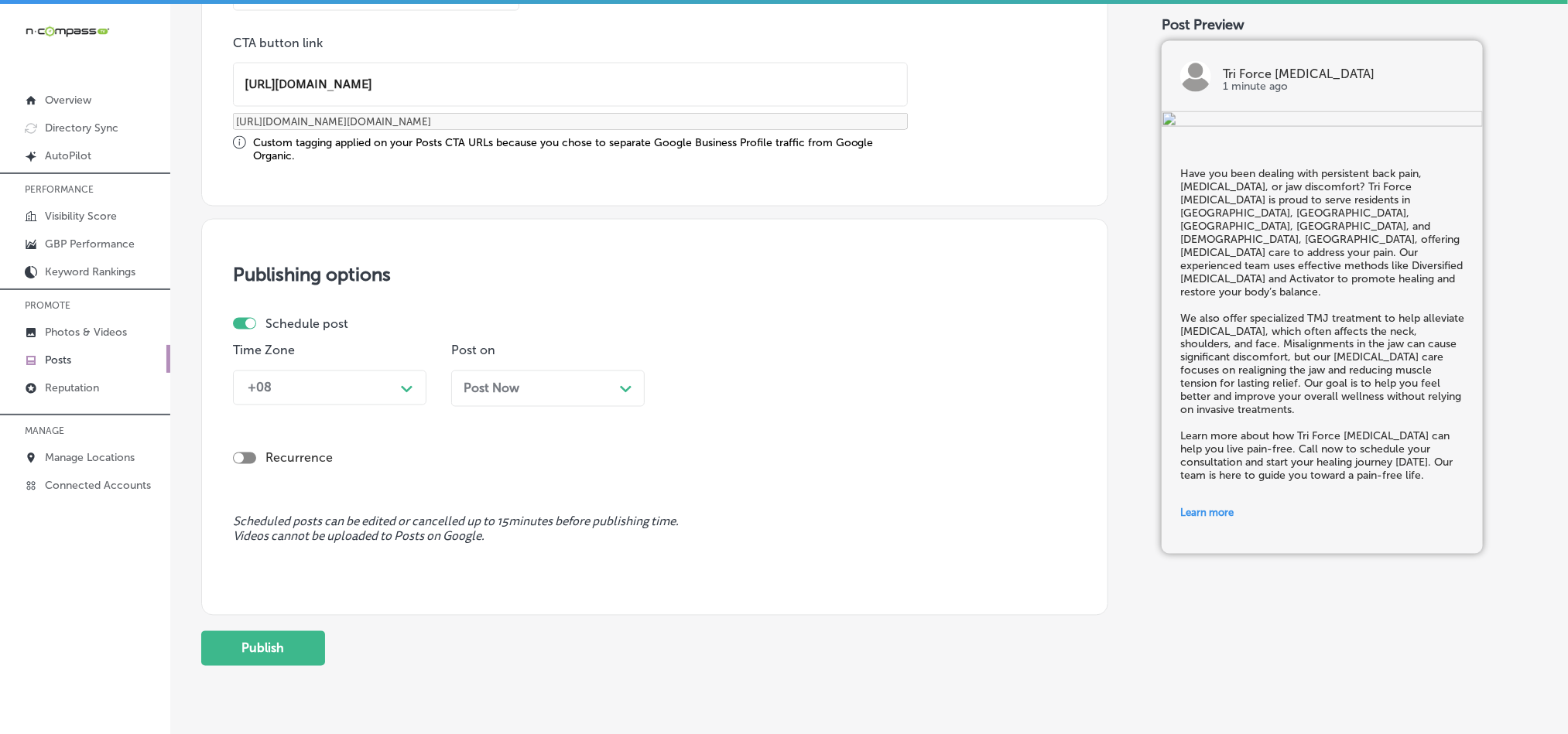
type input "[URL][DOMAIN_NAME]"
click at [326, 325] on label "Schedule post" at bounding box center [307, 324] width 83 height 15
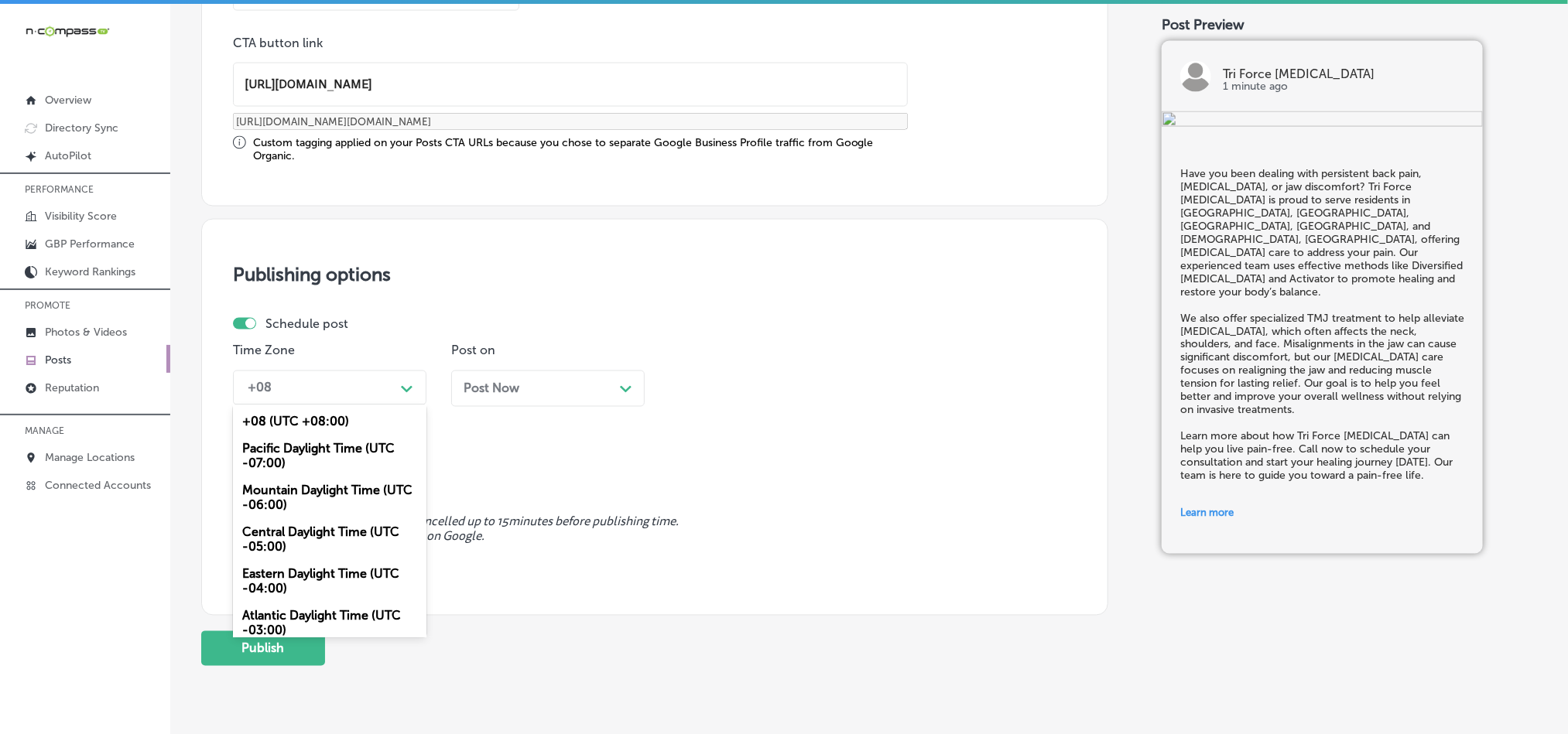
click at [328, 393] on div "+08" at bounding box center [318, 388] width 155 height 27
click at [295, 484] on div "Mountain Daylight Time (UTC -06:00)" at bounding box center [329, 498] width 193 height 41
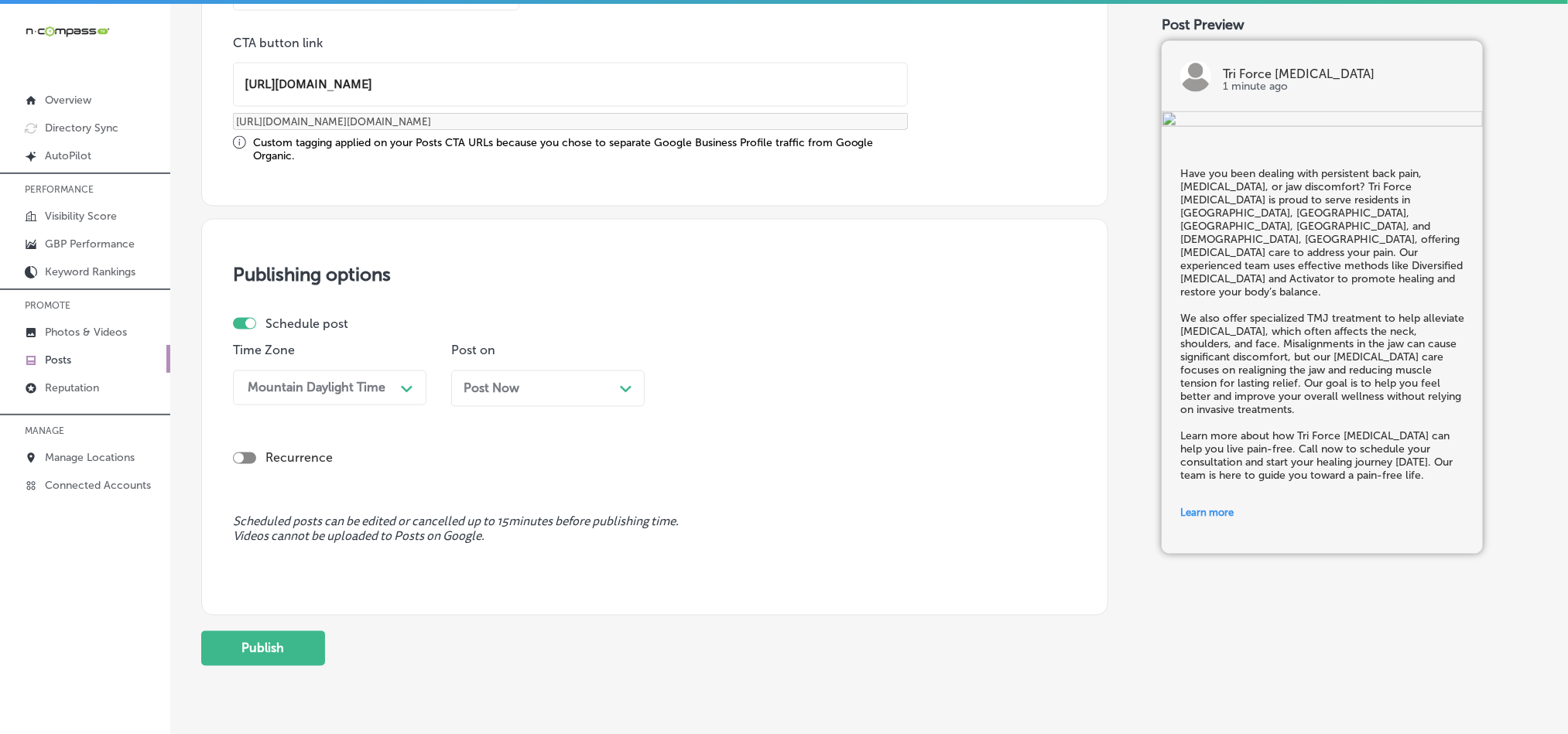
click at [525, 386] on div "Post Now Path Created with Sketch." at bounding box center [548, 388] width 169 height 15
click at [720, 388] on div "03:00 PM" at bounding box center [712, 388] width 56 height 15
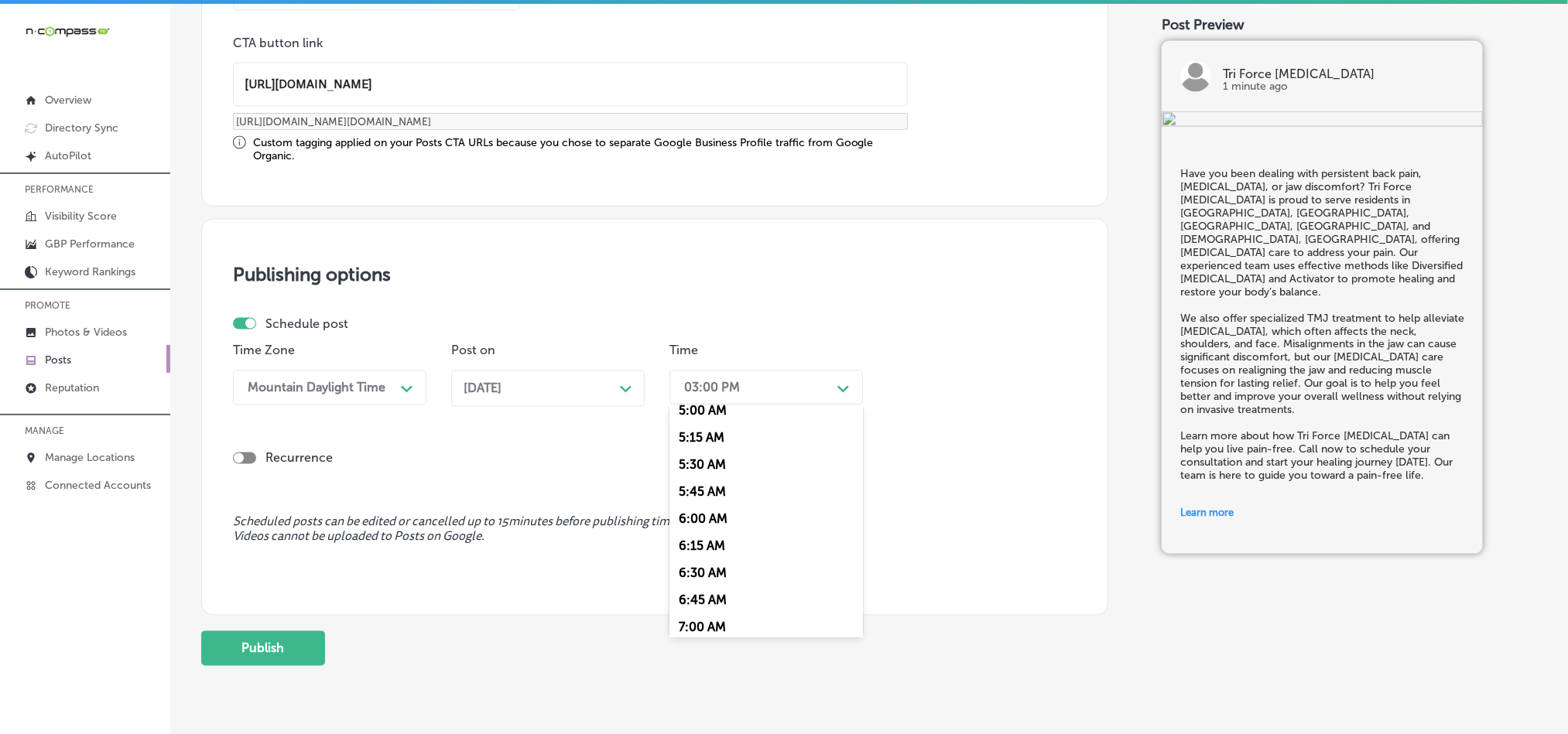
scroll to position [618, 0]
click at [695, 569] on div "7:00 AM" at bounding box center [766, 562] width 193 height 27
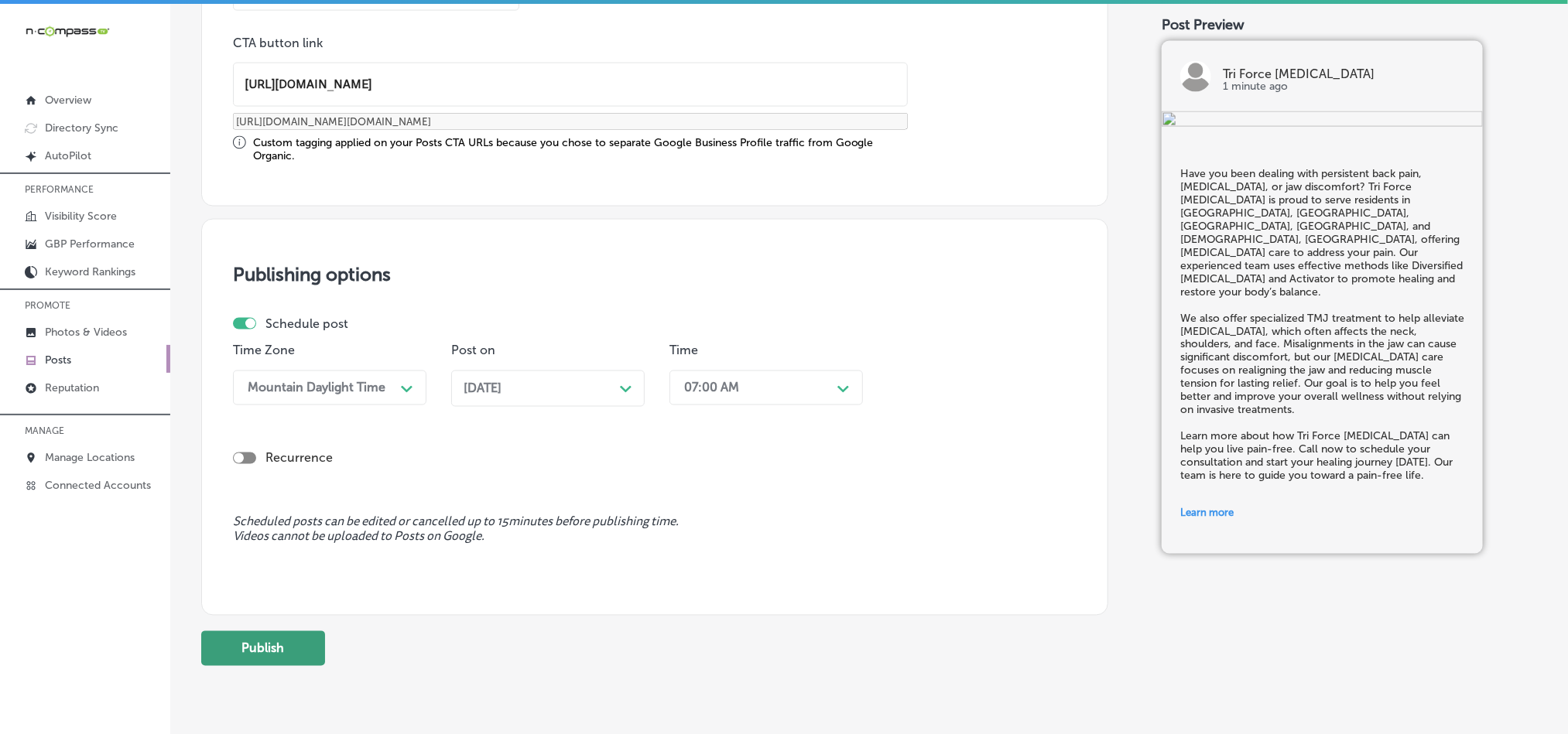
click at [290, 657] on button "Publish" at bounding box center [263, 649] width 124 height 35
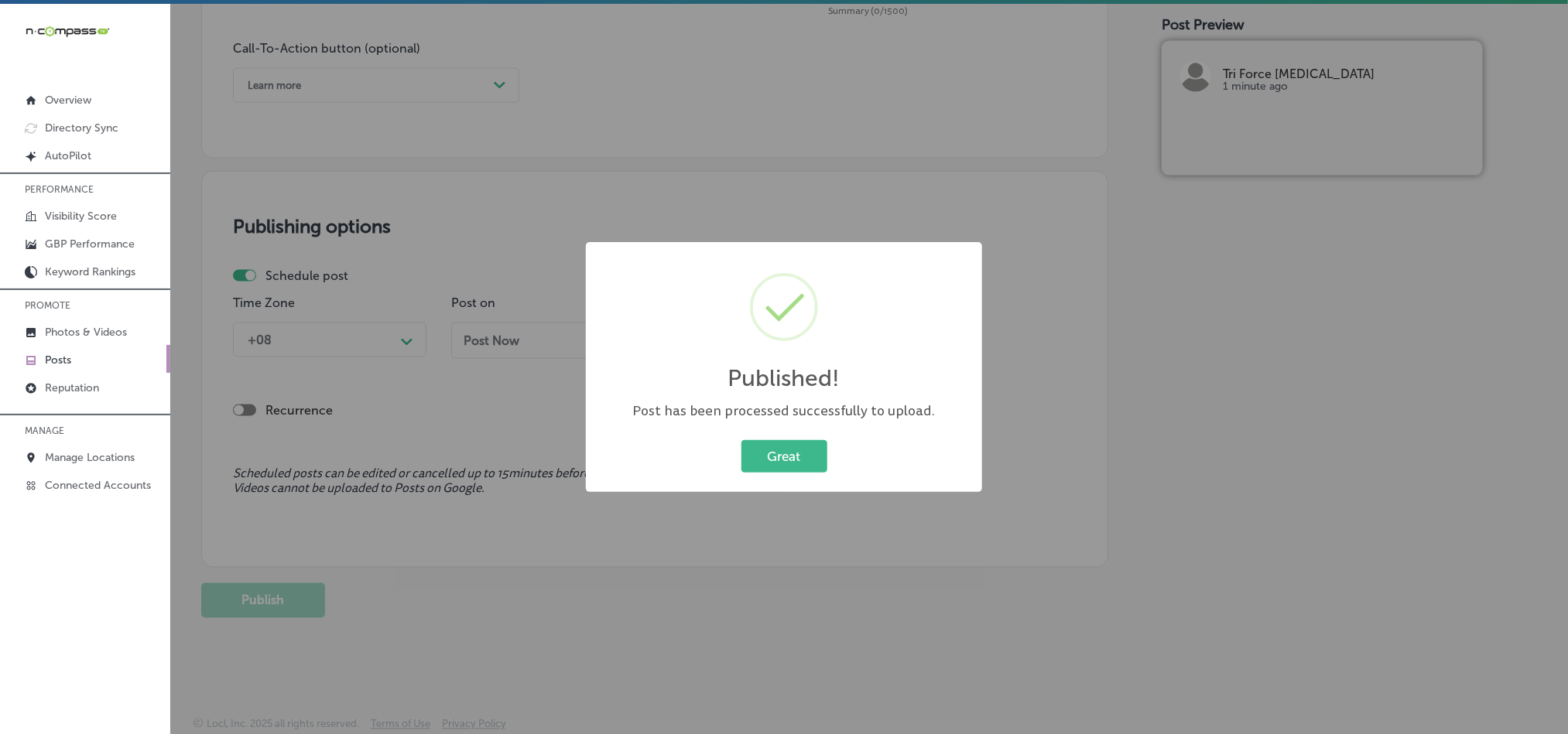
scroll to position [1148, 0]
click at [766, 446] on button "Great" at bounding box center [784, 456] width 86 height 32
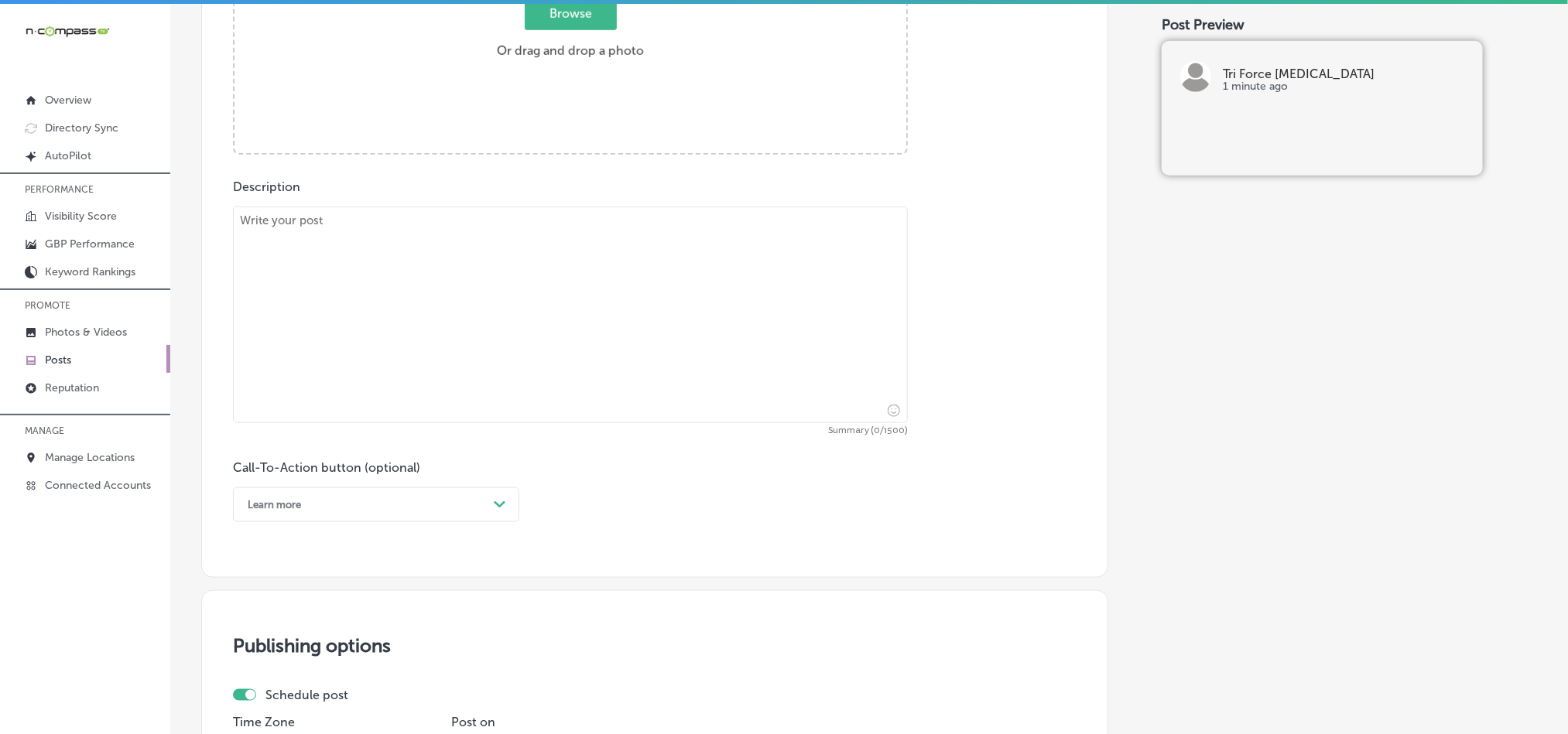
scroll to position [529, 0]
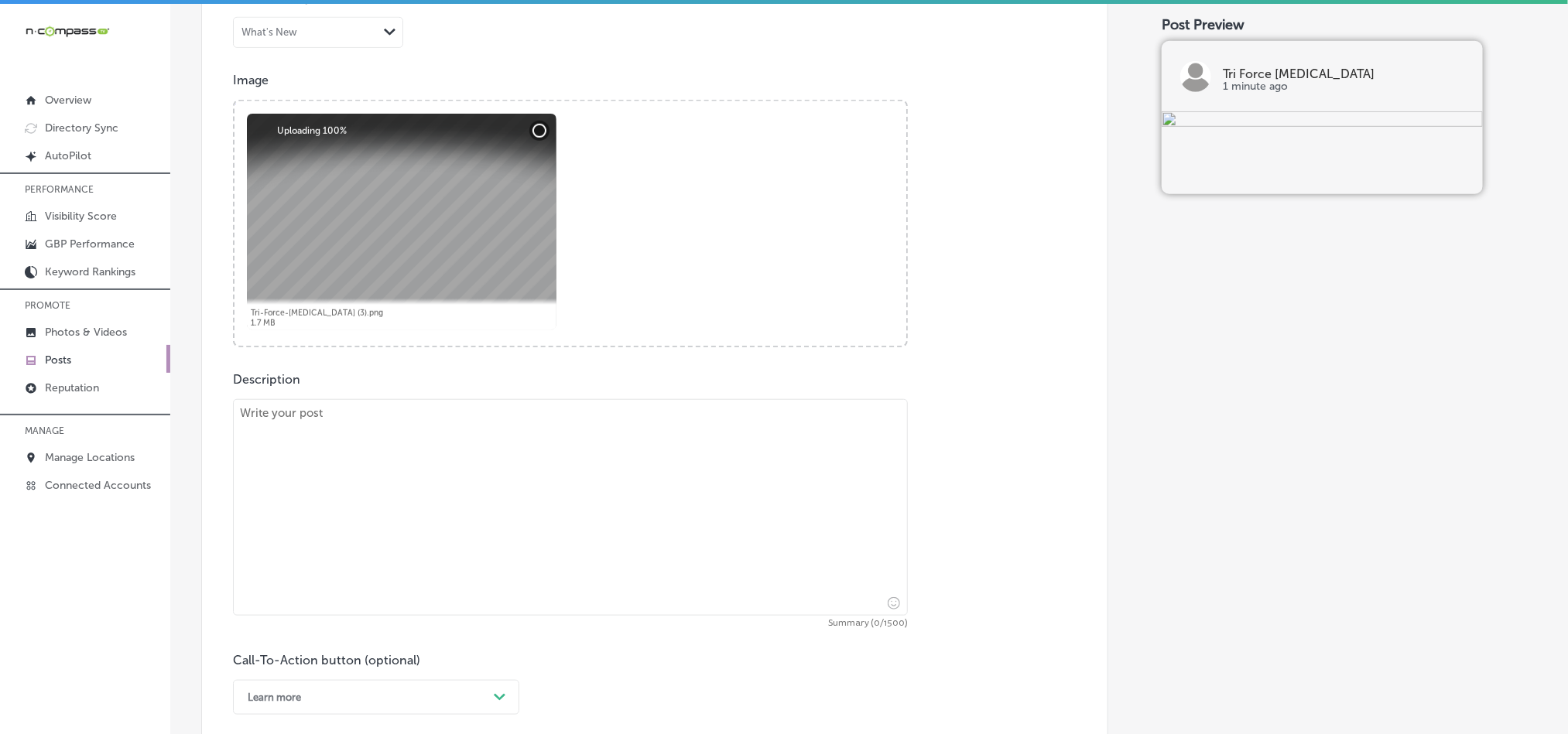
click at [427, 501] on textarea at bounding box center [570, 507] width 675 height 217
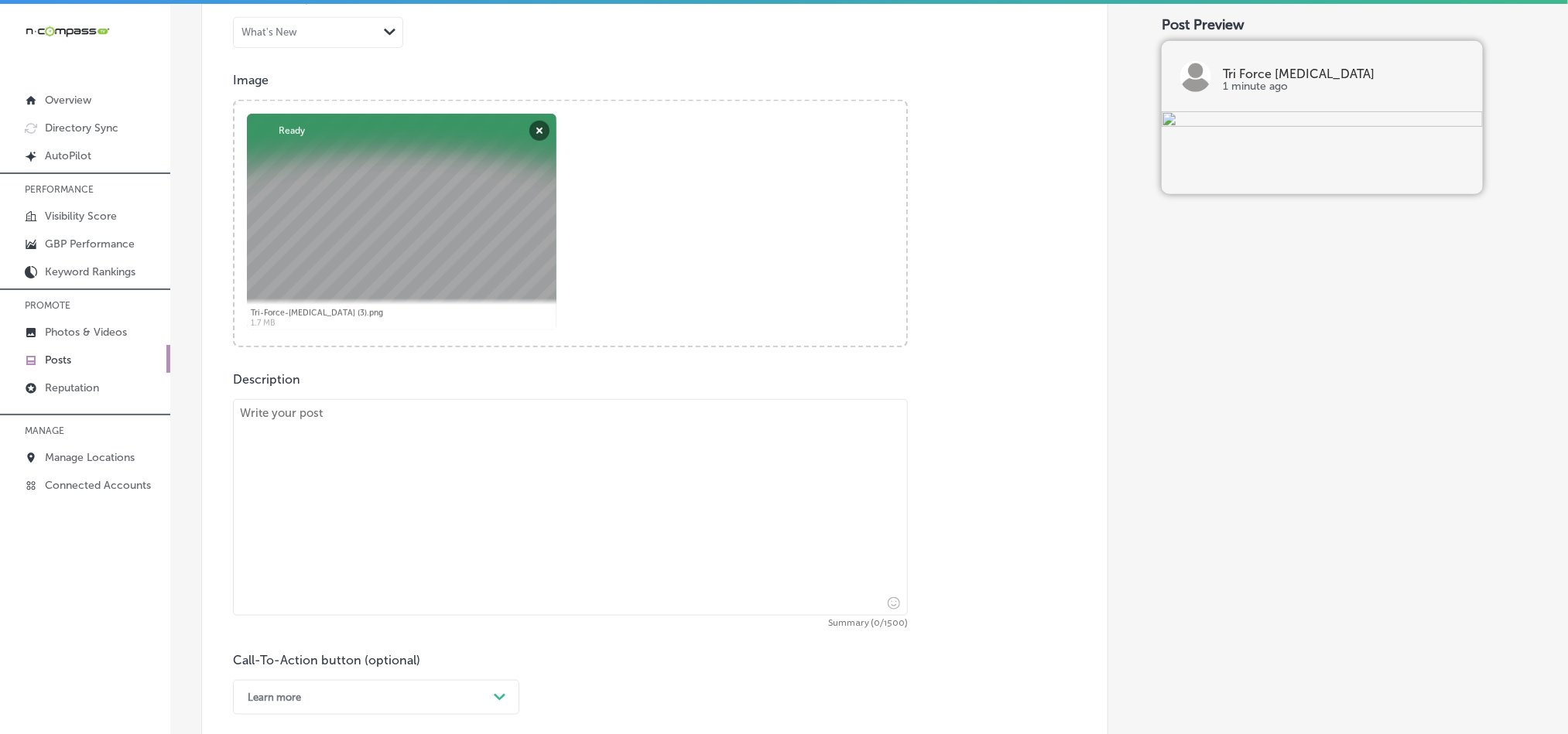
paste textarea "Is [MEDICAL_DATA] affecting your daily life? Tri Force [MEDICAL_DATA] serves cl…"
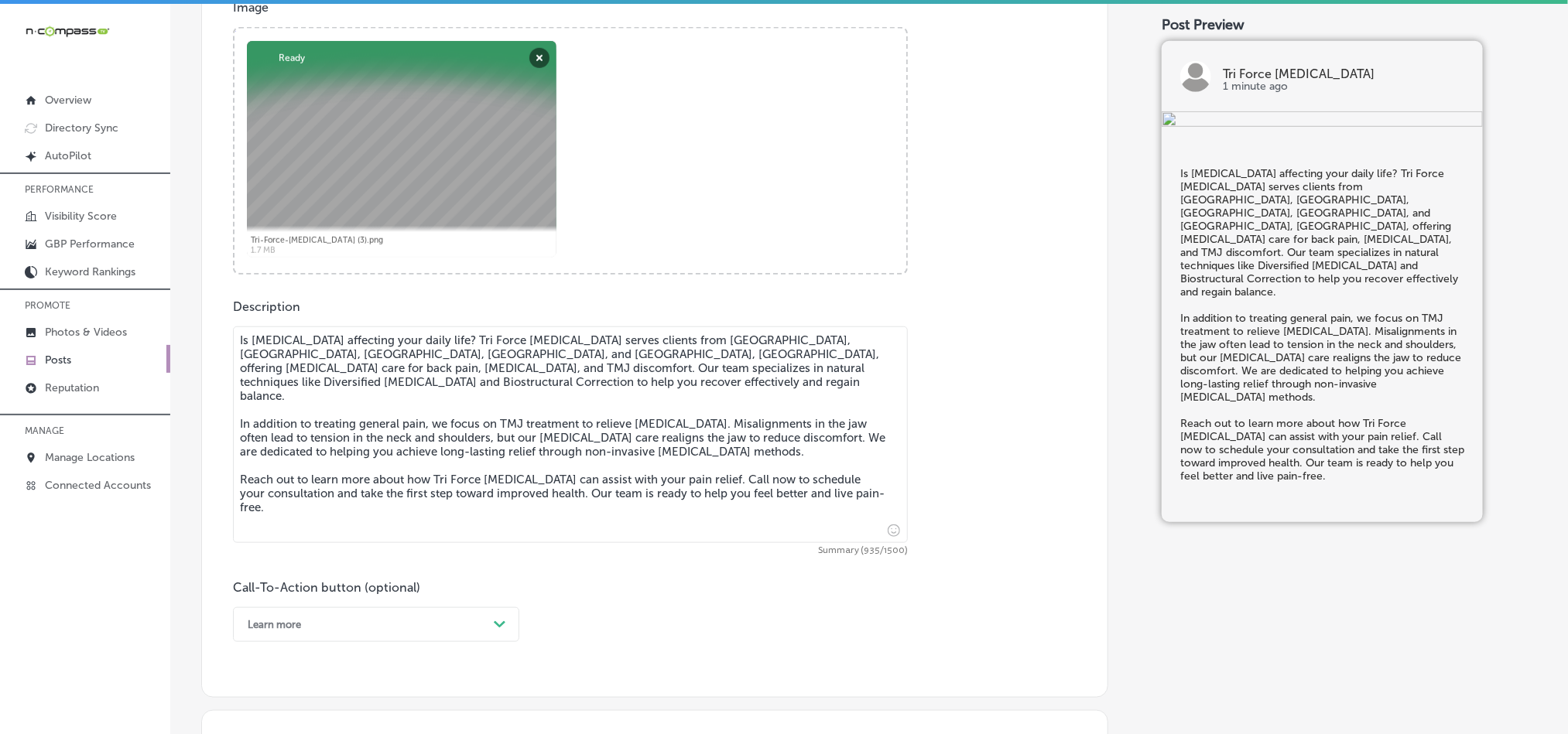
scroll to position [761, 0]
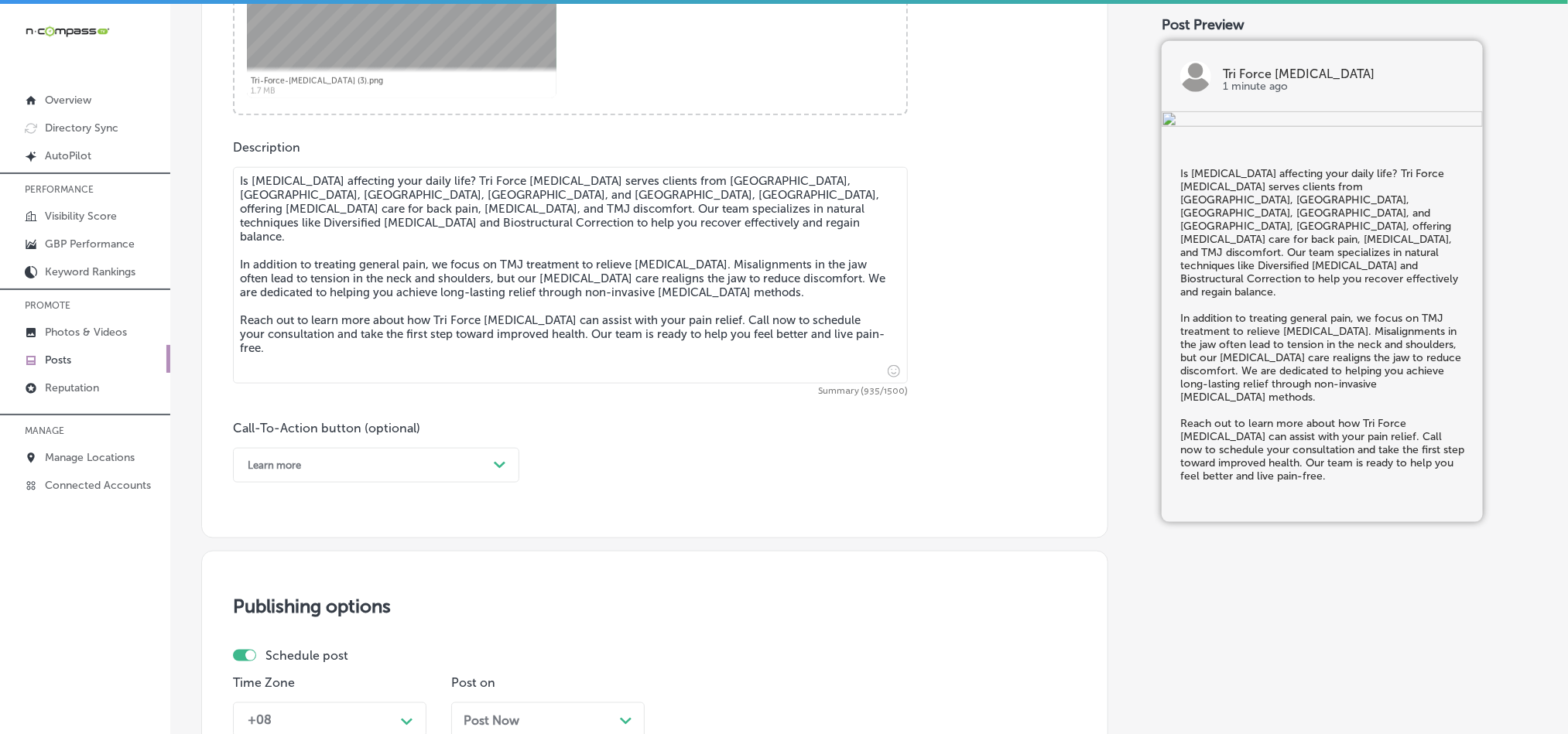
type textarea "Is [MEDICAL_DATA] affecting your daily life? Tri Force [MEDICAL_DATA] serves cl…"
click at [361, 467] on div "Learn more" at bounding box center [364, 465] width 248 height 24
click at [667, 464] on div "Call-To-Action button (optional) option Learn more, selected. option Learn more…" at bounding box center [655, 451] width 844 height 62
click at [449, 470] on div "Learn more" at bounding box center [364, 465] width 248 height 24
click at [282, 664] on div "Call Now" at bounding box center [376, 661] width 286 height 27
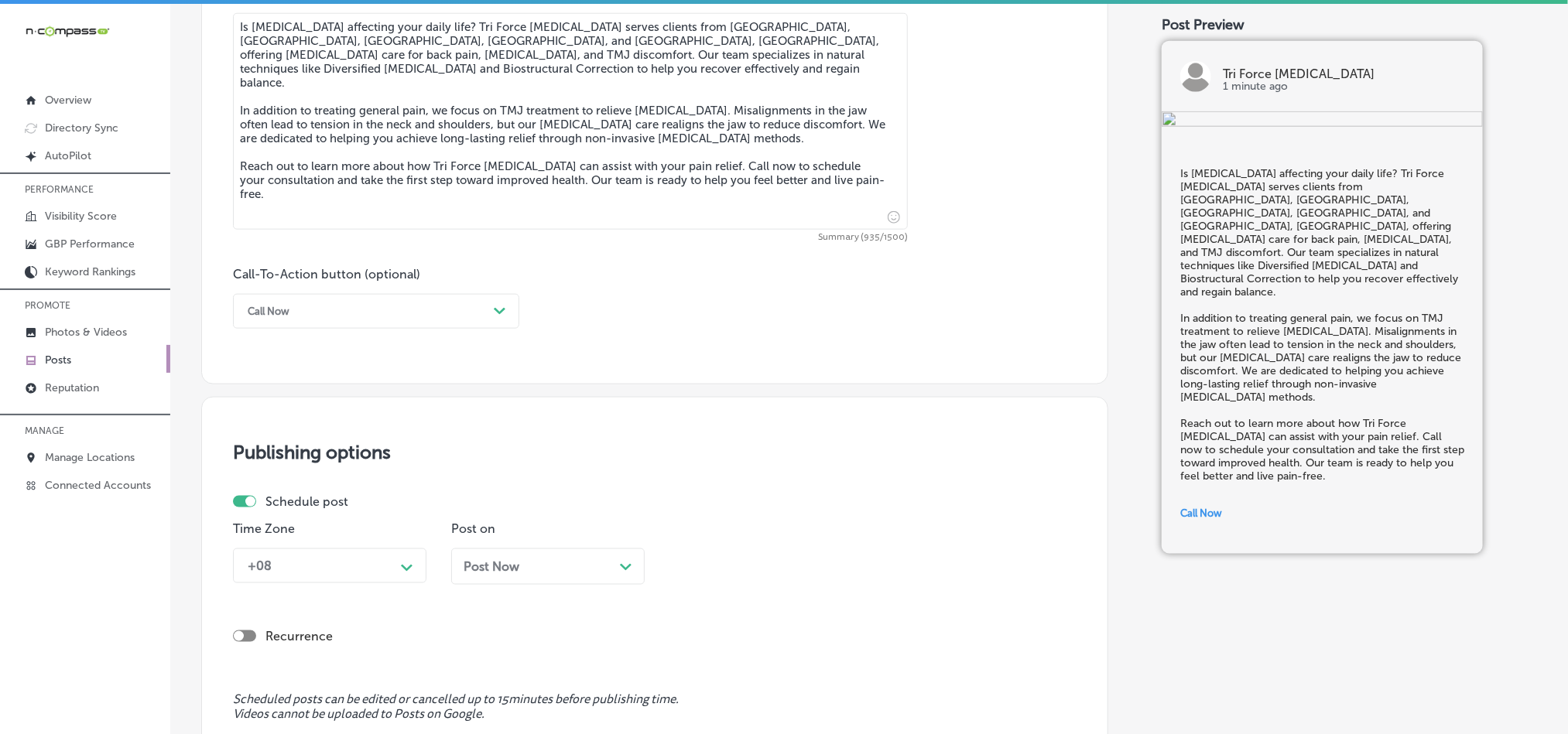
click at [407, 556] on div "+08 Path Created with Sketch." at bounding box center [329, 566] width 193 height 35
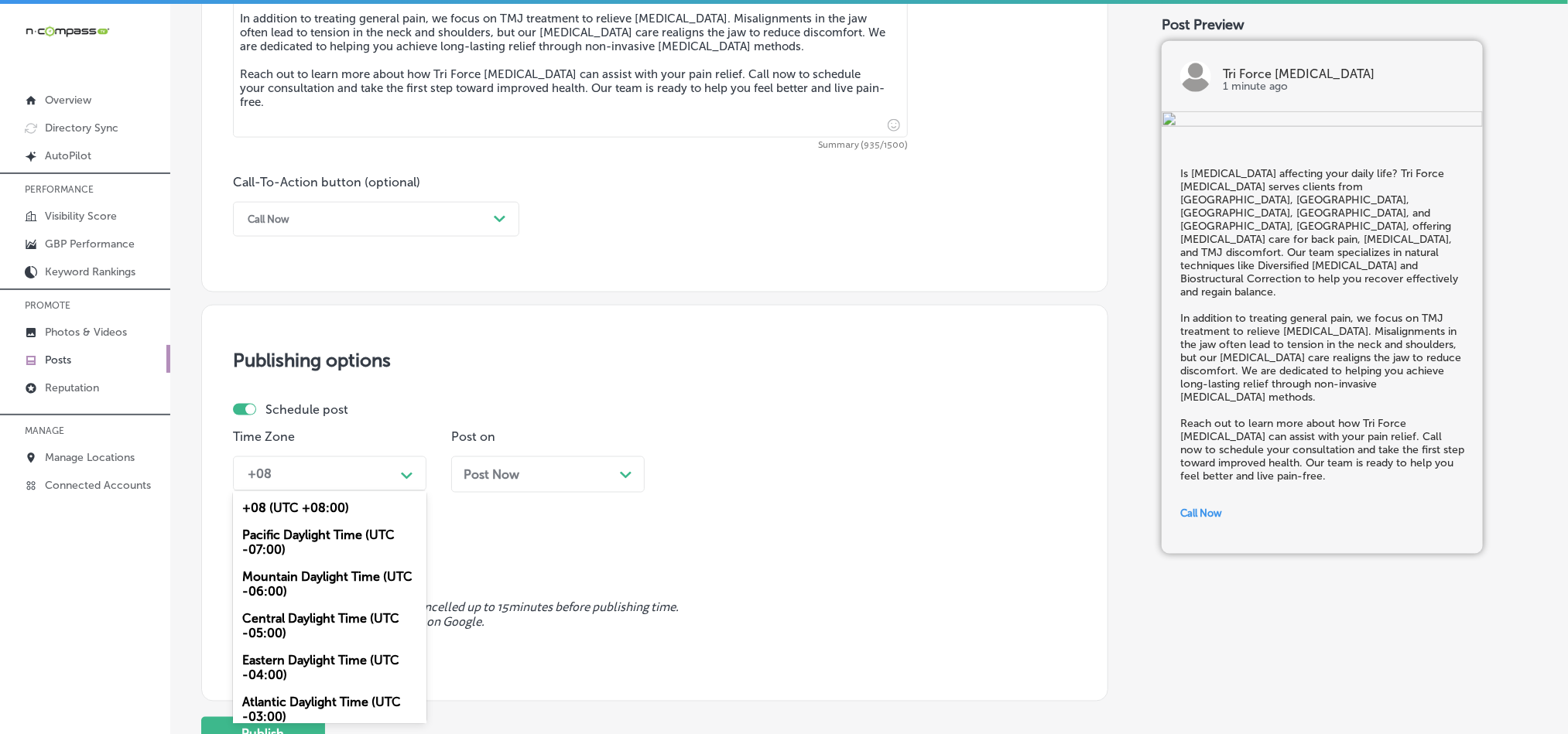
click at [290, 582] on div "Mountain Daylight Time (UTC -06:00)" at bounding box center [329, 584] width 193 height 41
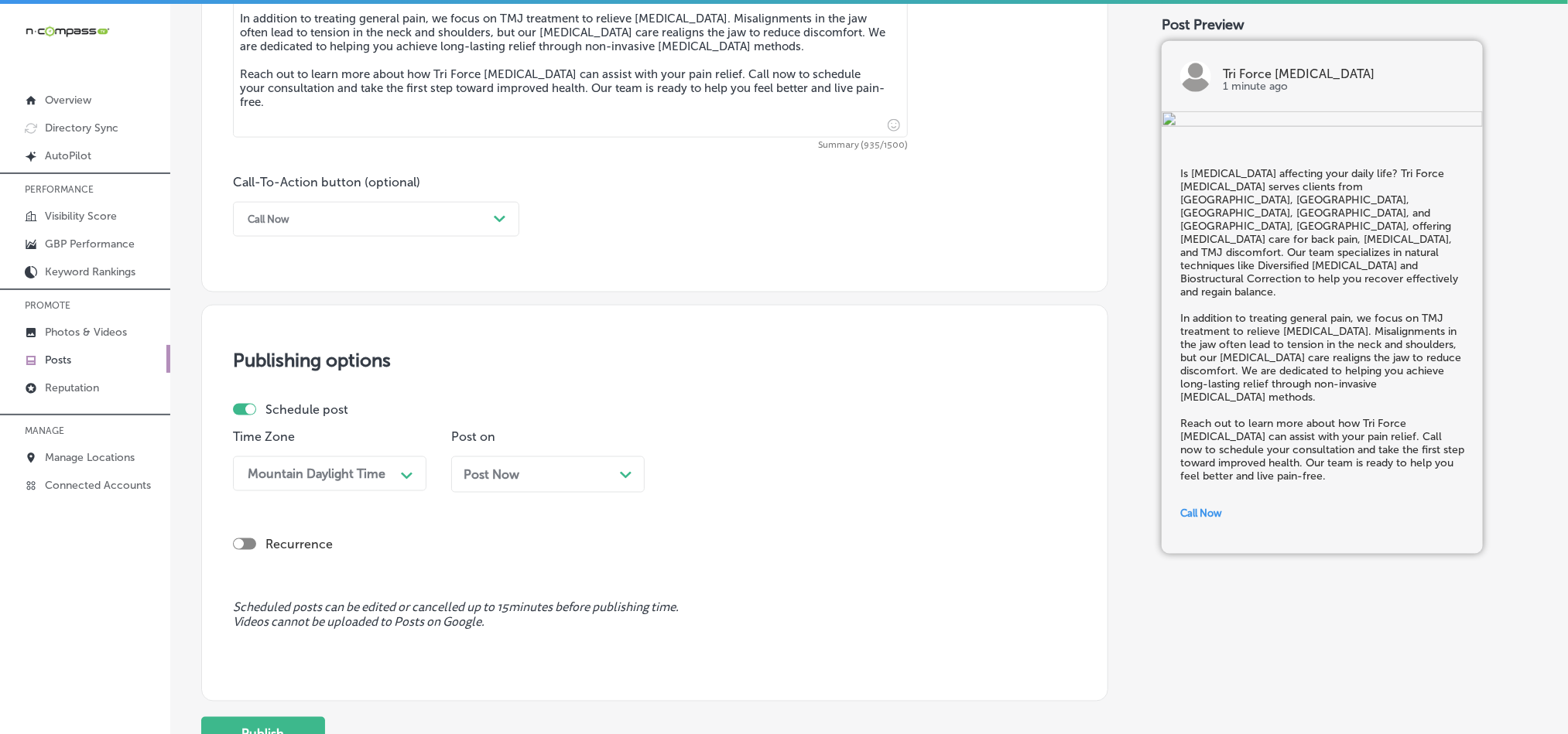
click at [556, 474] on div "Post Now Path Created with Sketch." at bounding box center [548, 474] width 169 height 15
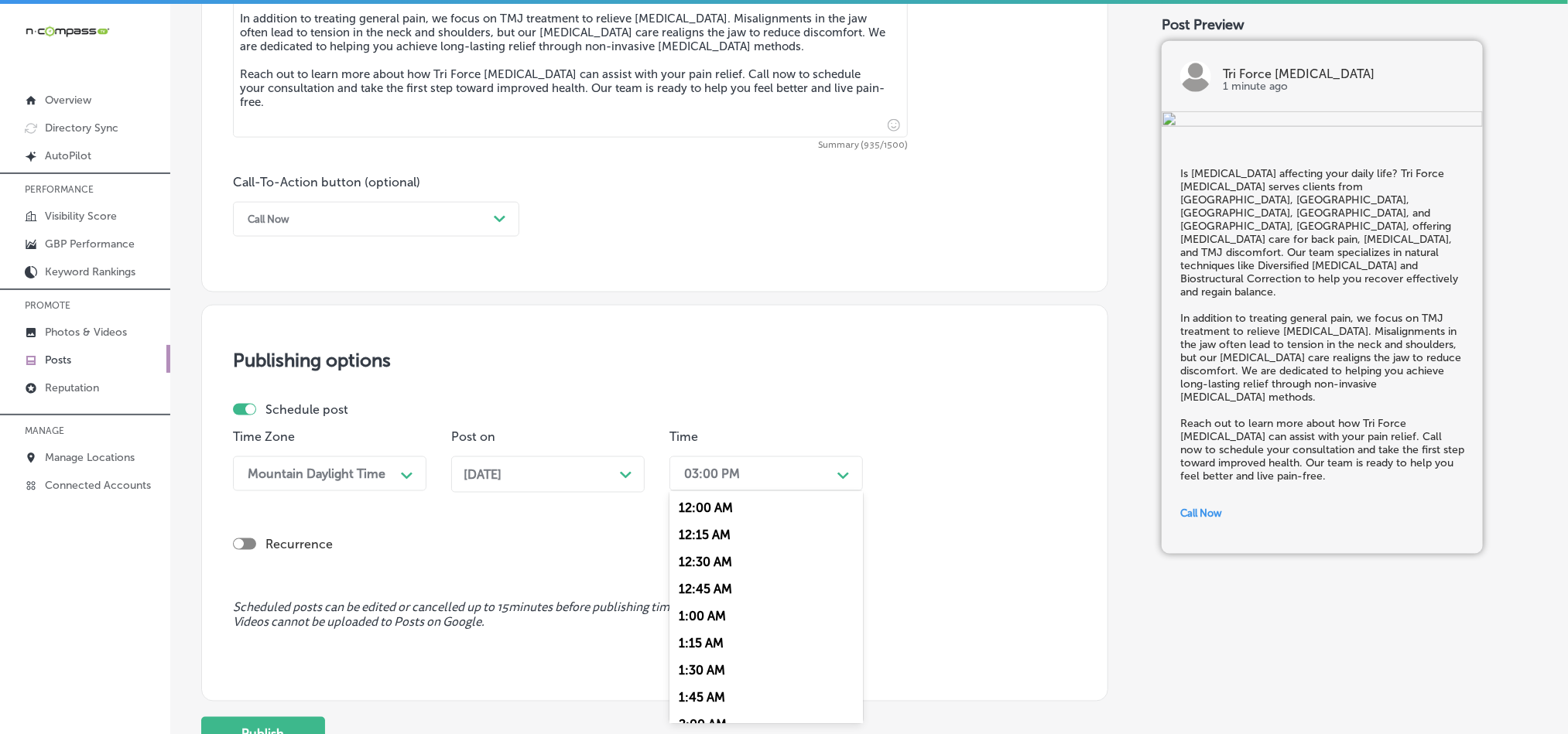
click at [762, 485] on div "03:00 PM" at bounding box center [754, 474] width 155 height 27
click at [699, 536] on div "7:00 AM" at bounding box center [766, 532] width 193 height 27
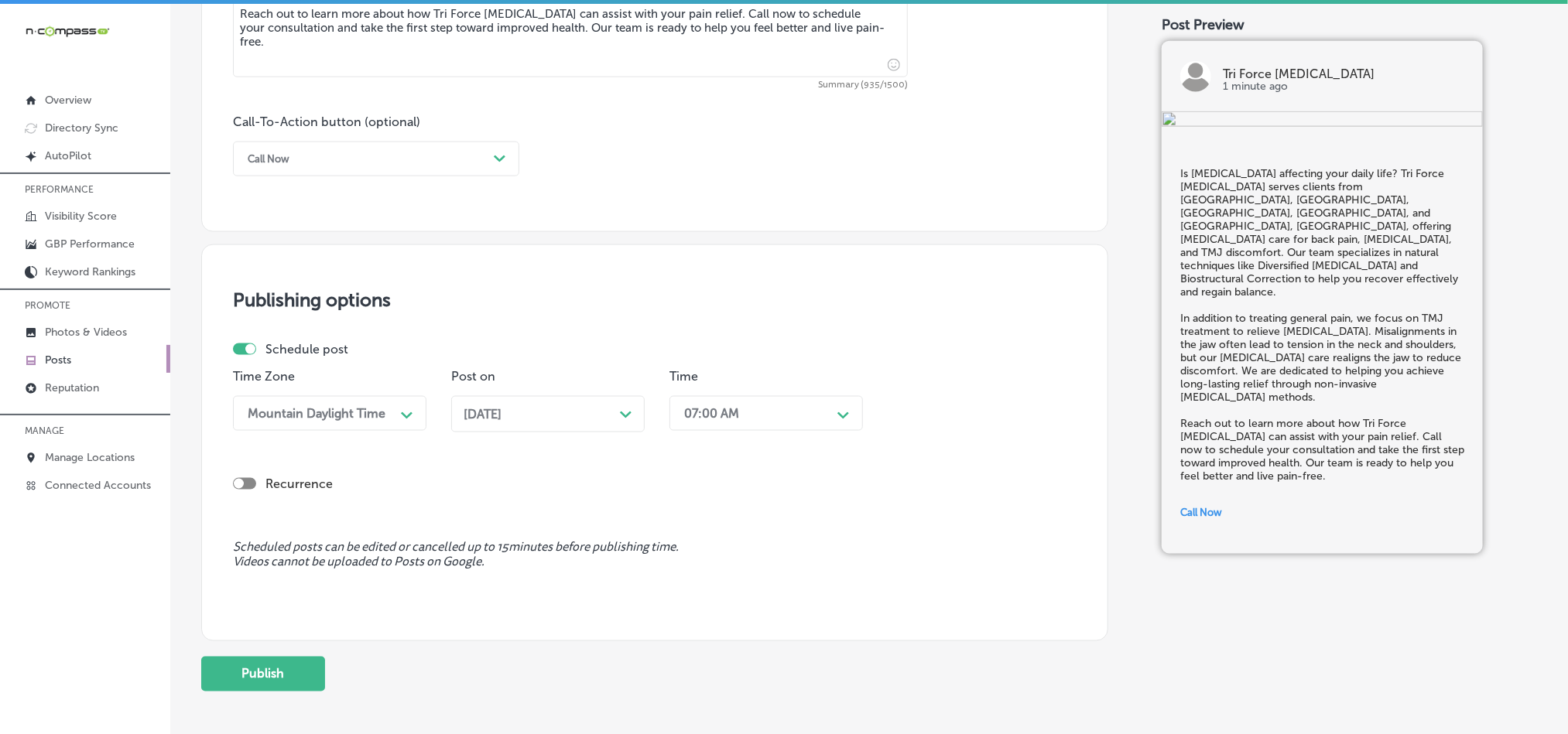
scroll to position [1148, 0]
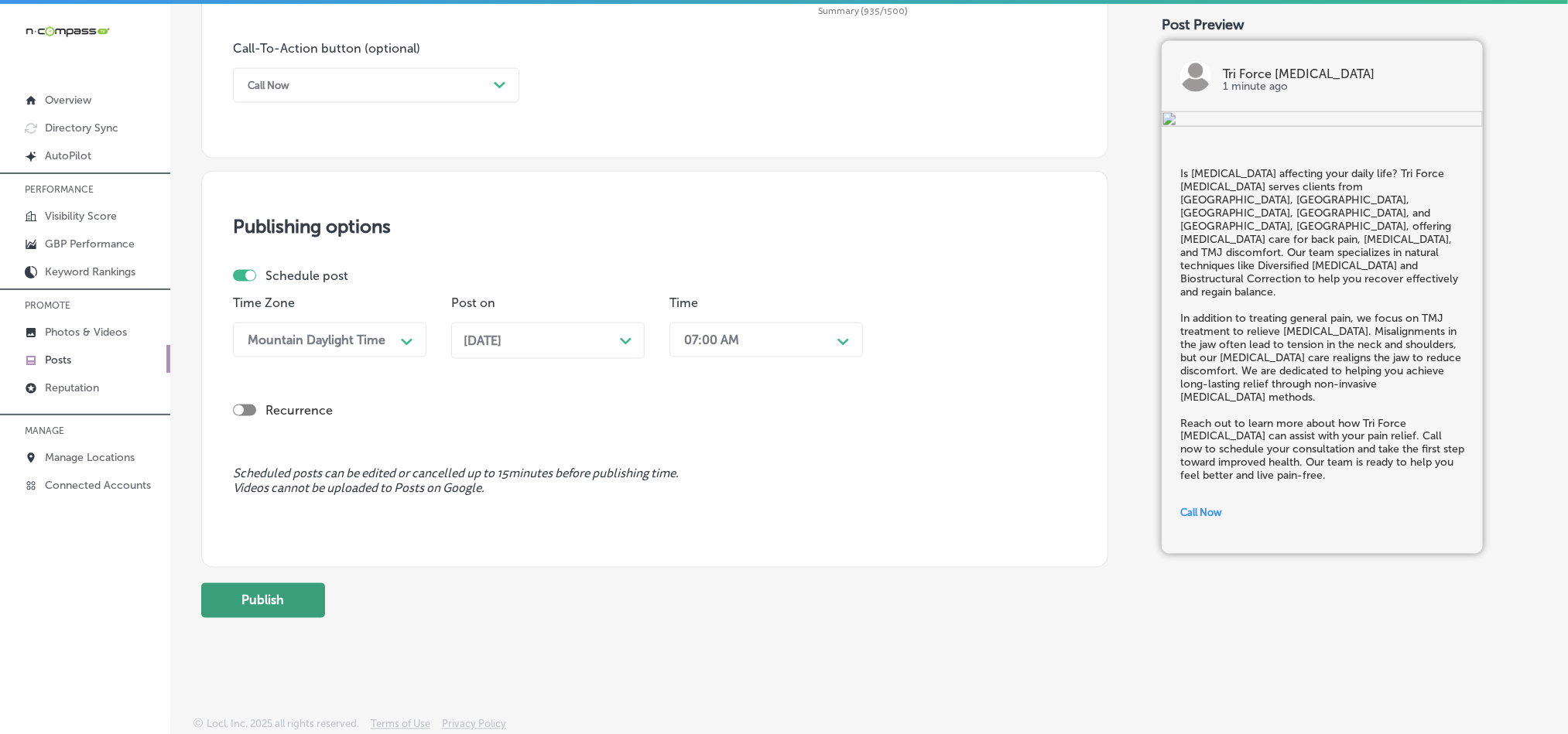
click at [305, 603] on button "Publish" at bounding box center [263, 600] width 124 height 35
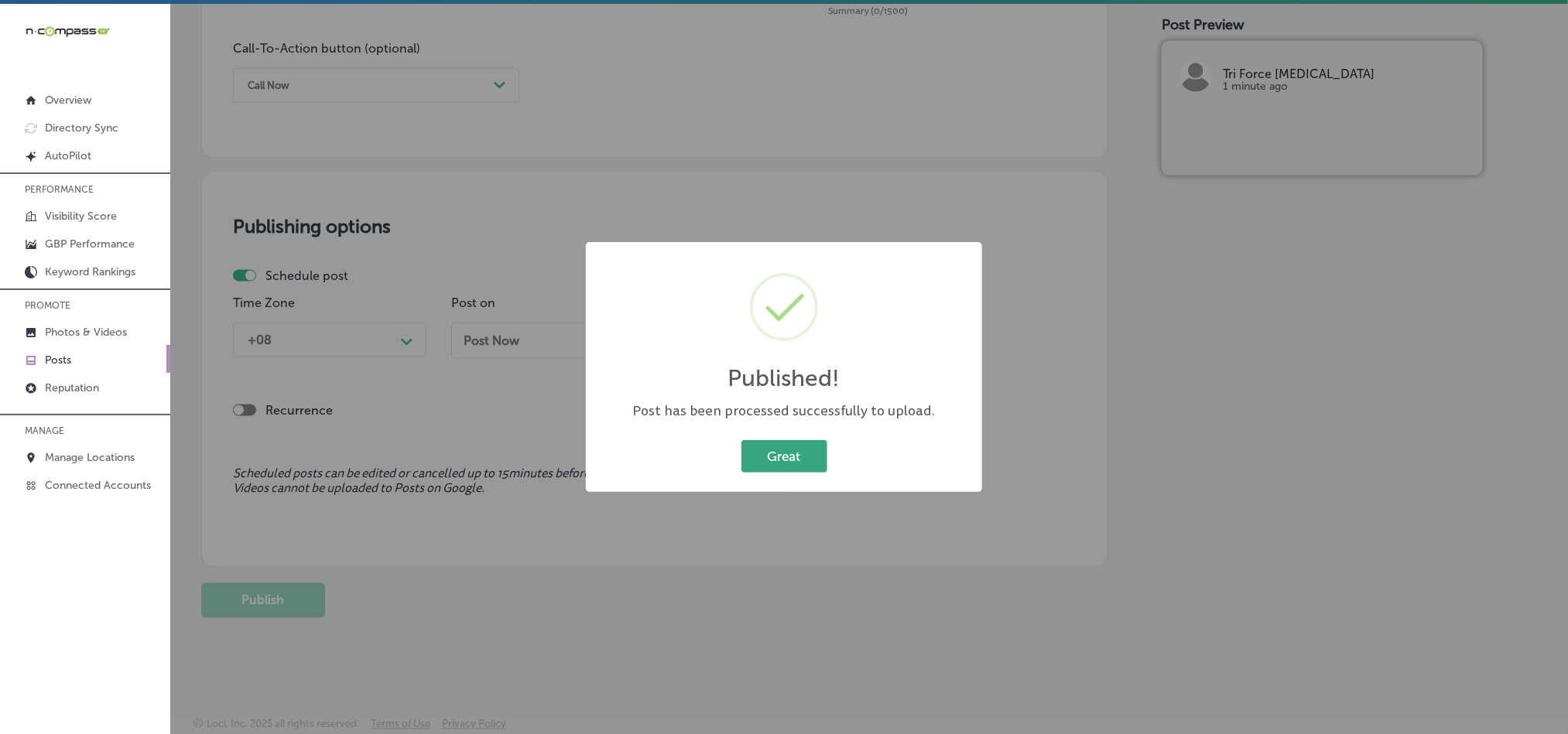
click at [796, 462] on button "Great" at bounding box center [784, 456] width 86 height 32
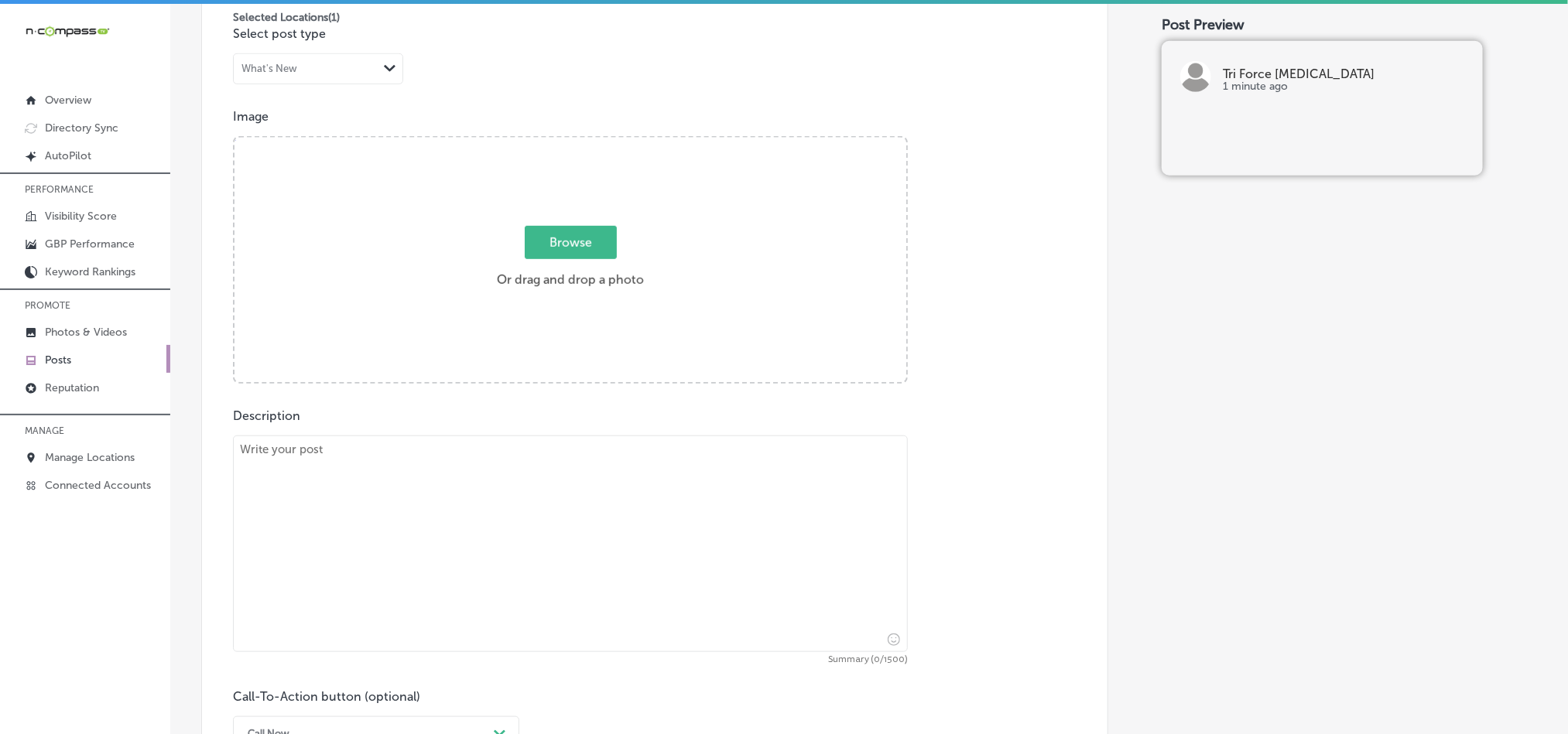
scroll to position [490, 0]
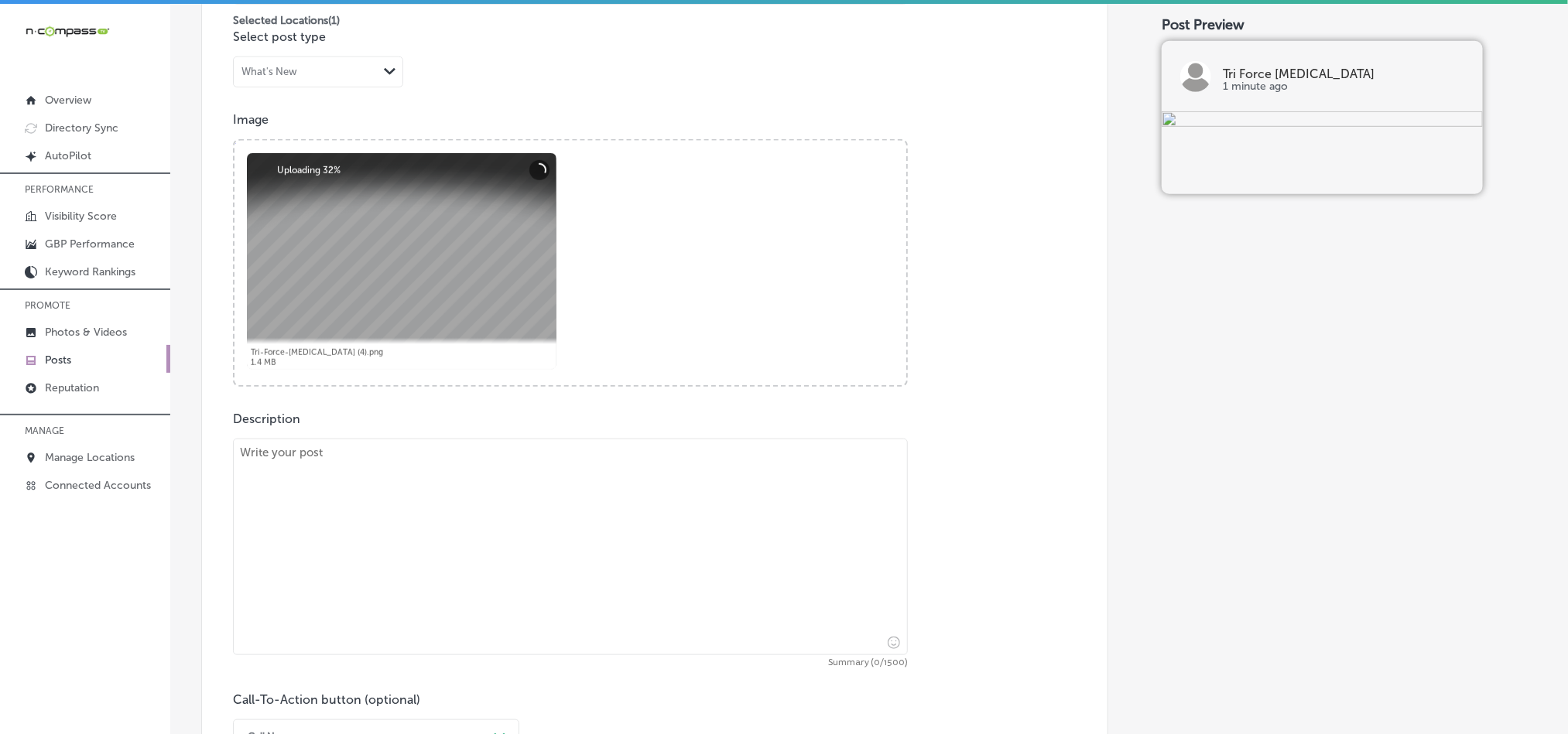
click at [495, 506] on textarea at bounding box center [570, 546] width 675 height 217
paste textarea "Do you suffer from back pain, [MEDICAL_DATA], or jaw discomfort? Tri Force [MED…"
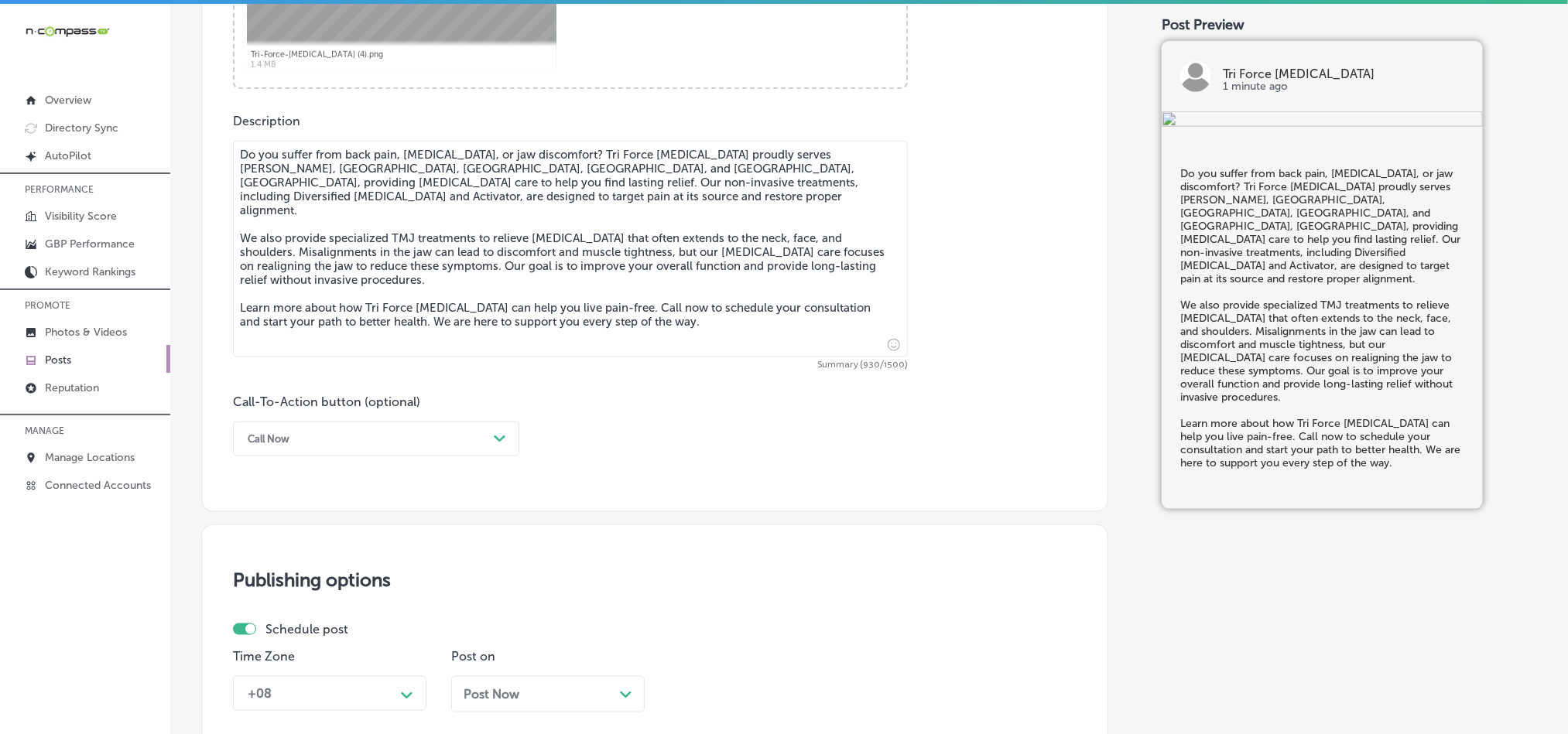
scroll to position [877, 0]
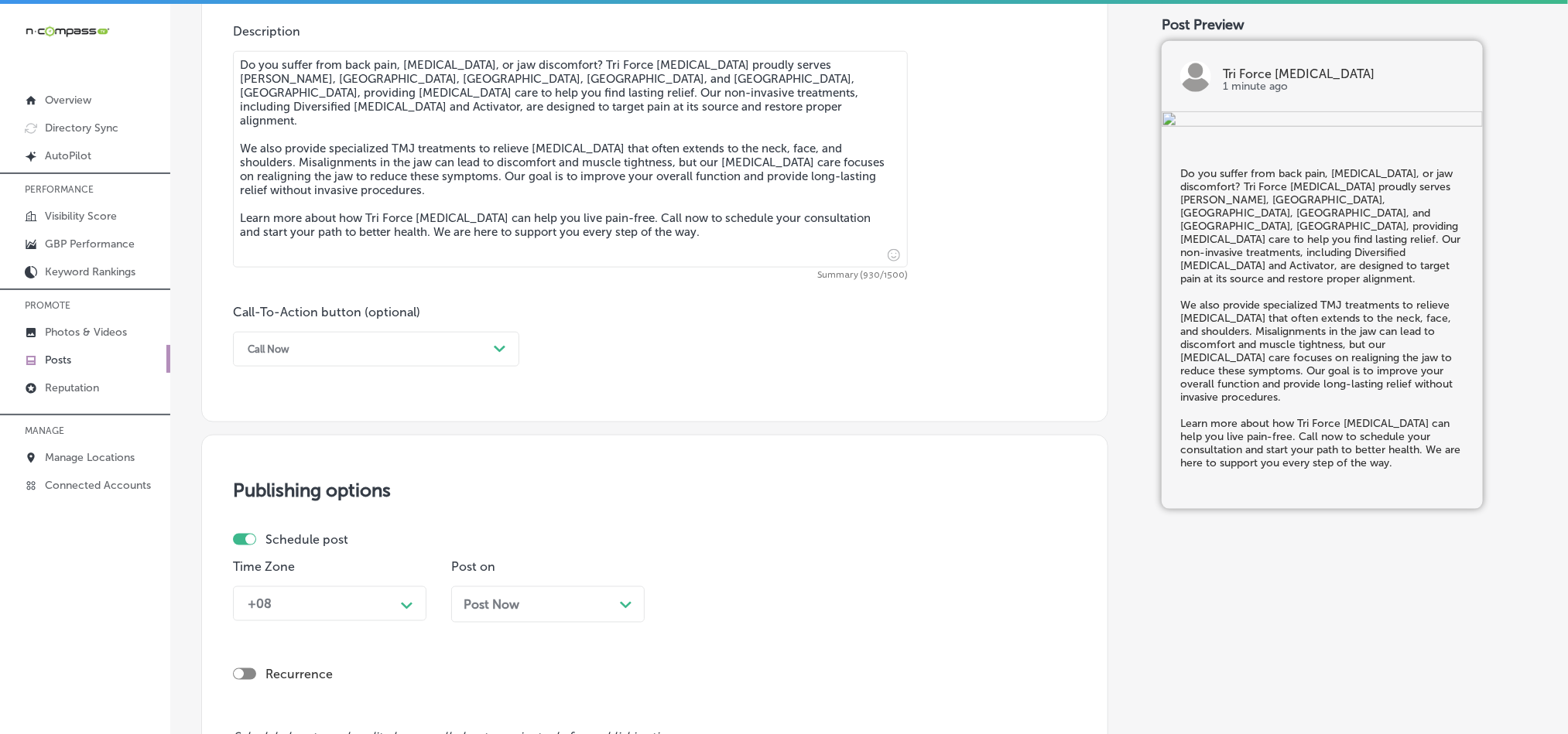
type textarea "Do you suffer from back pain, [MEDICAL_DATA], or jaw discomfort? Tri Force [MED…"
click at [405, 357] on div "Call Now" at bounding box center [364, 349] width 248 height 24
click at [307, 490] on div "Learn more" at bounding box center [376, 492] width 286 height 27
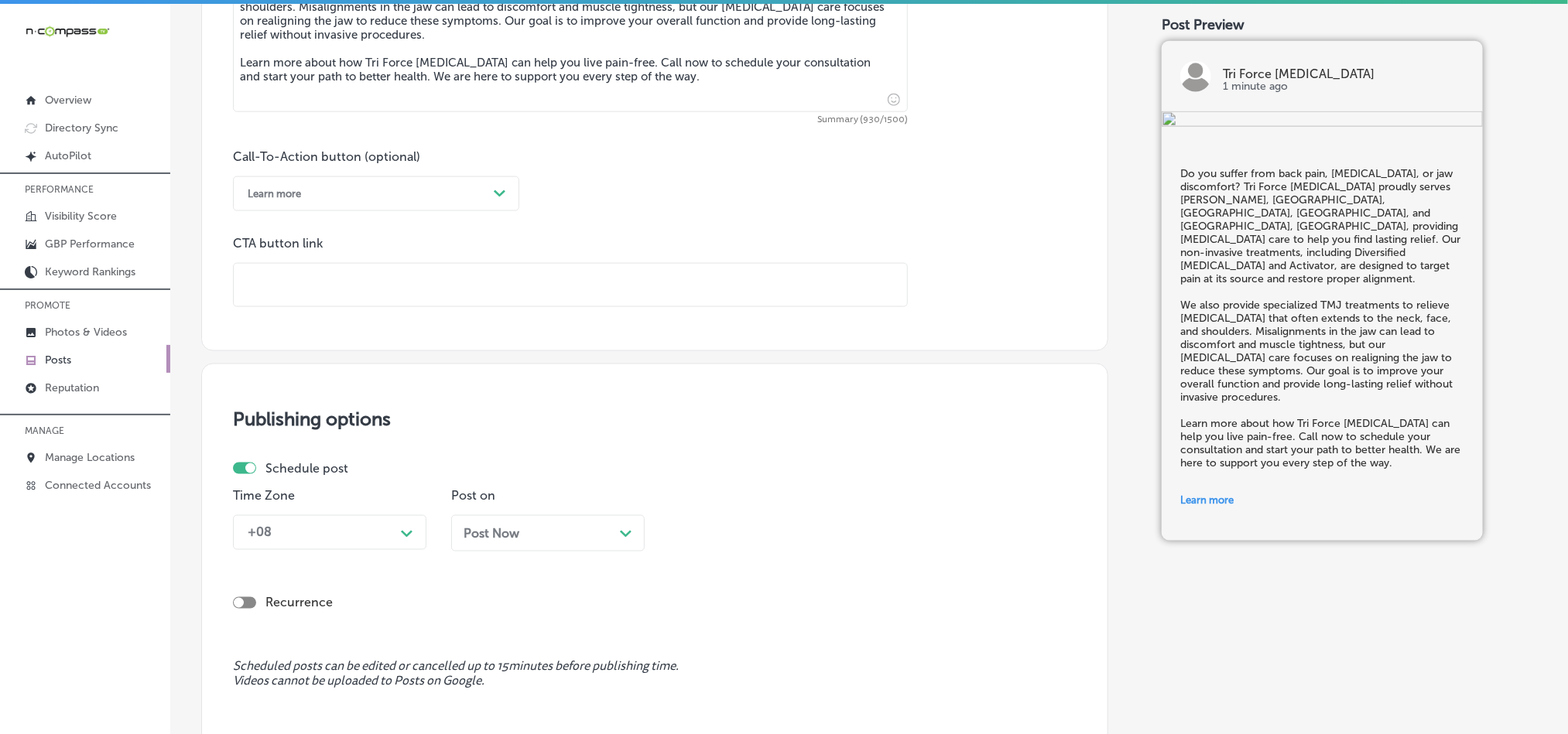
scroll to position [1070, 0]
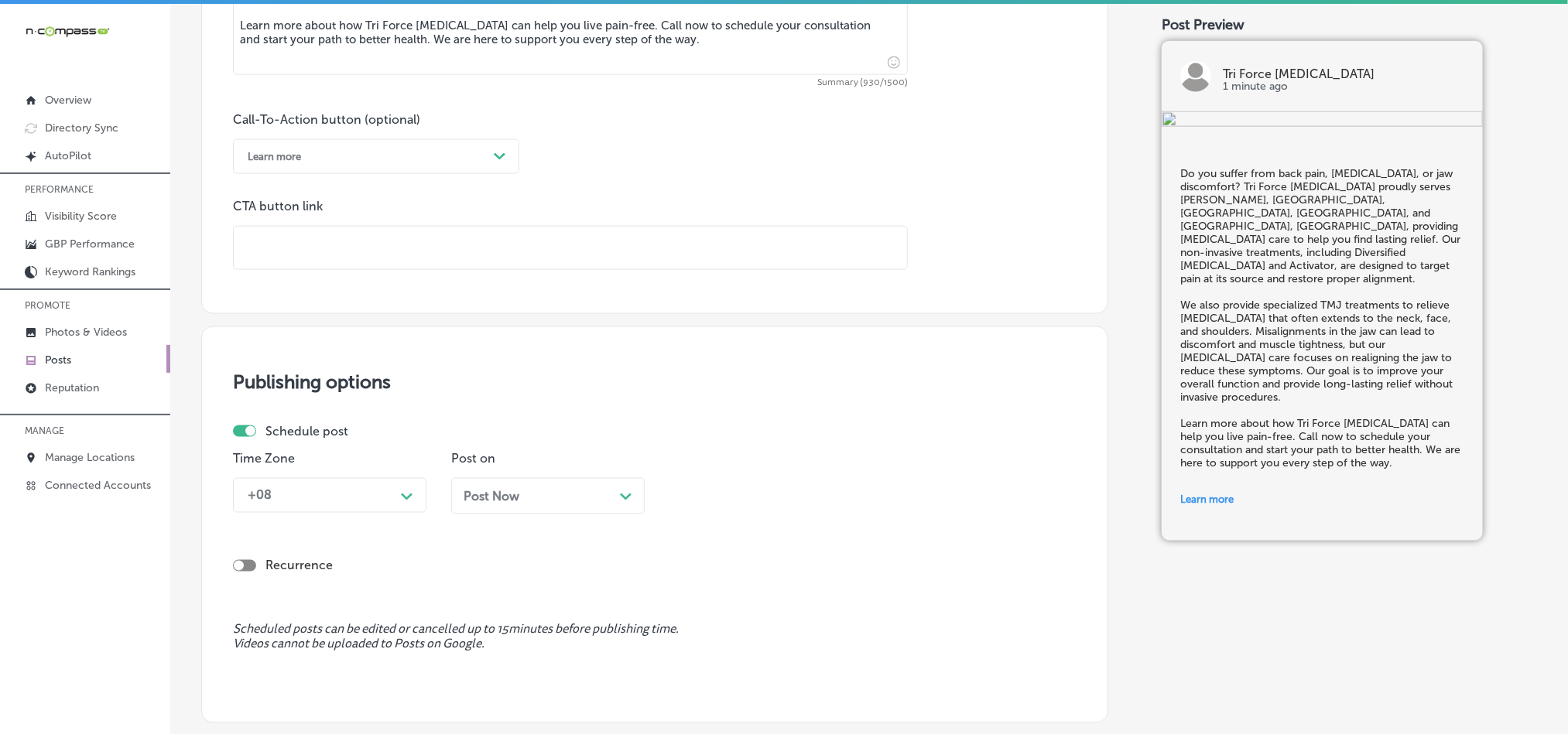
click at [395, 258] on input "text" at bounding box center [570, 248] width 673 height 42
paste input "[URL][DOMAIN_NAME]"
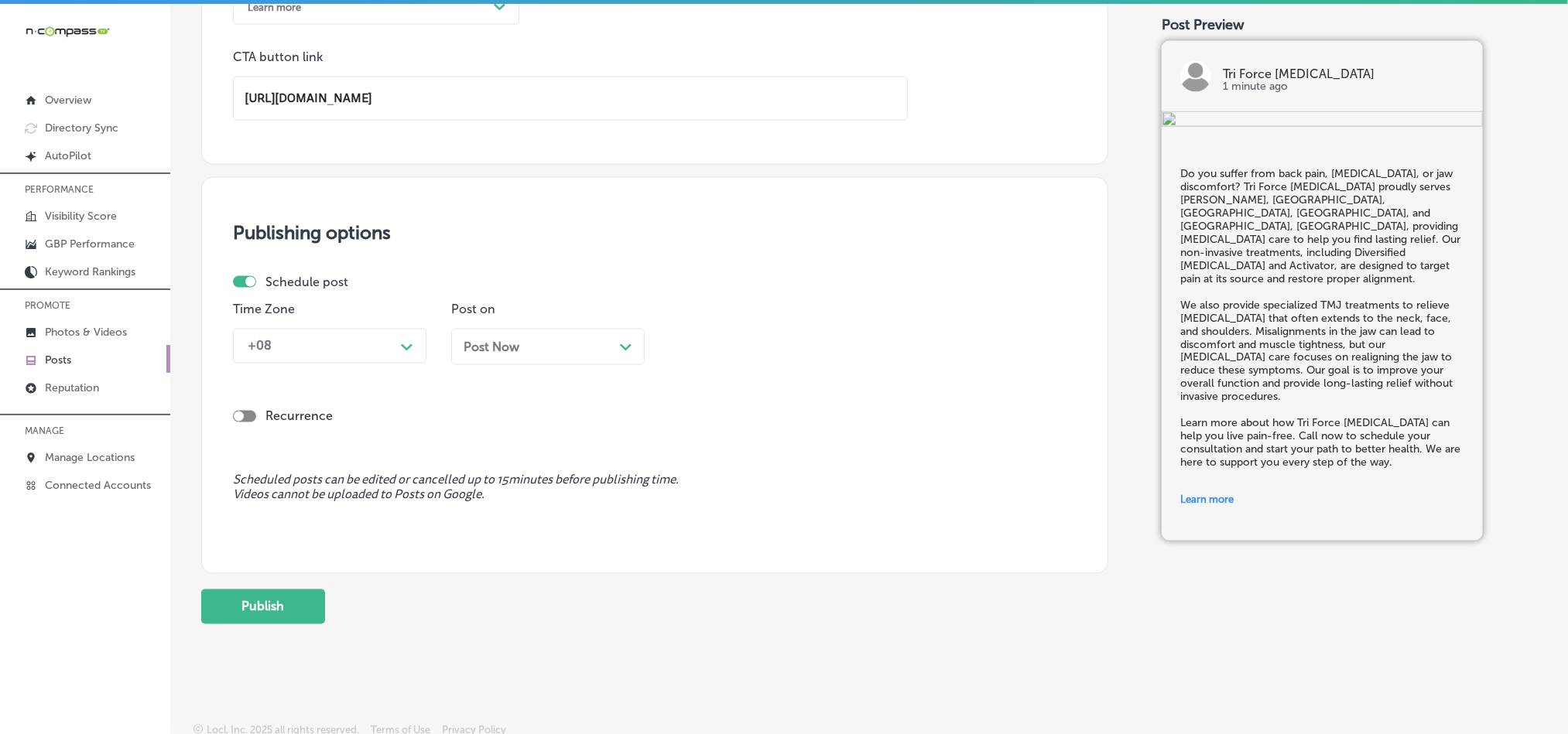
scroll to position [1226, 0]
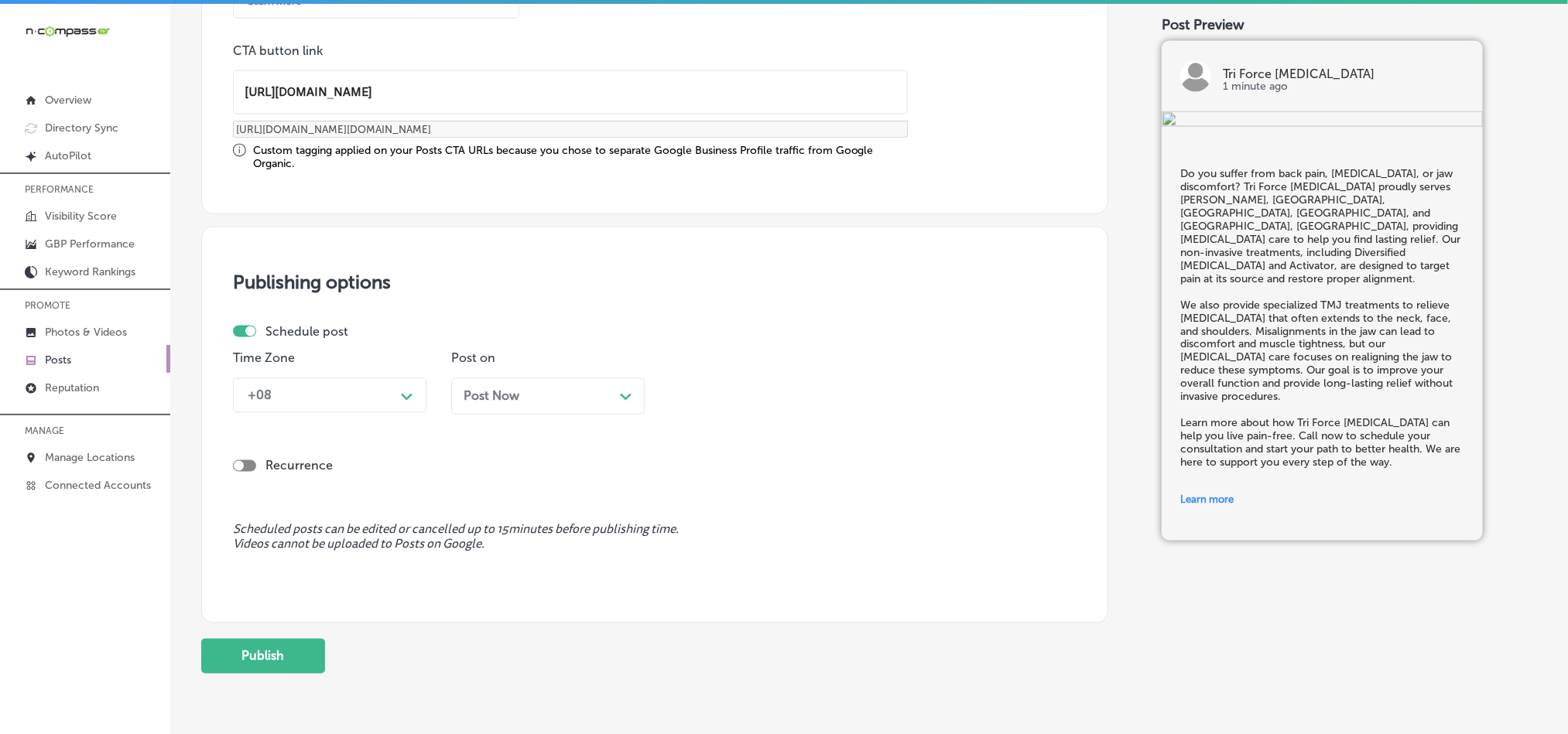
type input "[URL][DOMAIN_NAME]"
click at [353, 397] on div "+08" at bounding box center [318, 396] width 155 height 27
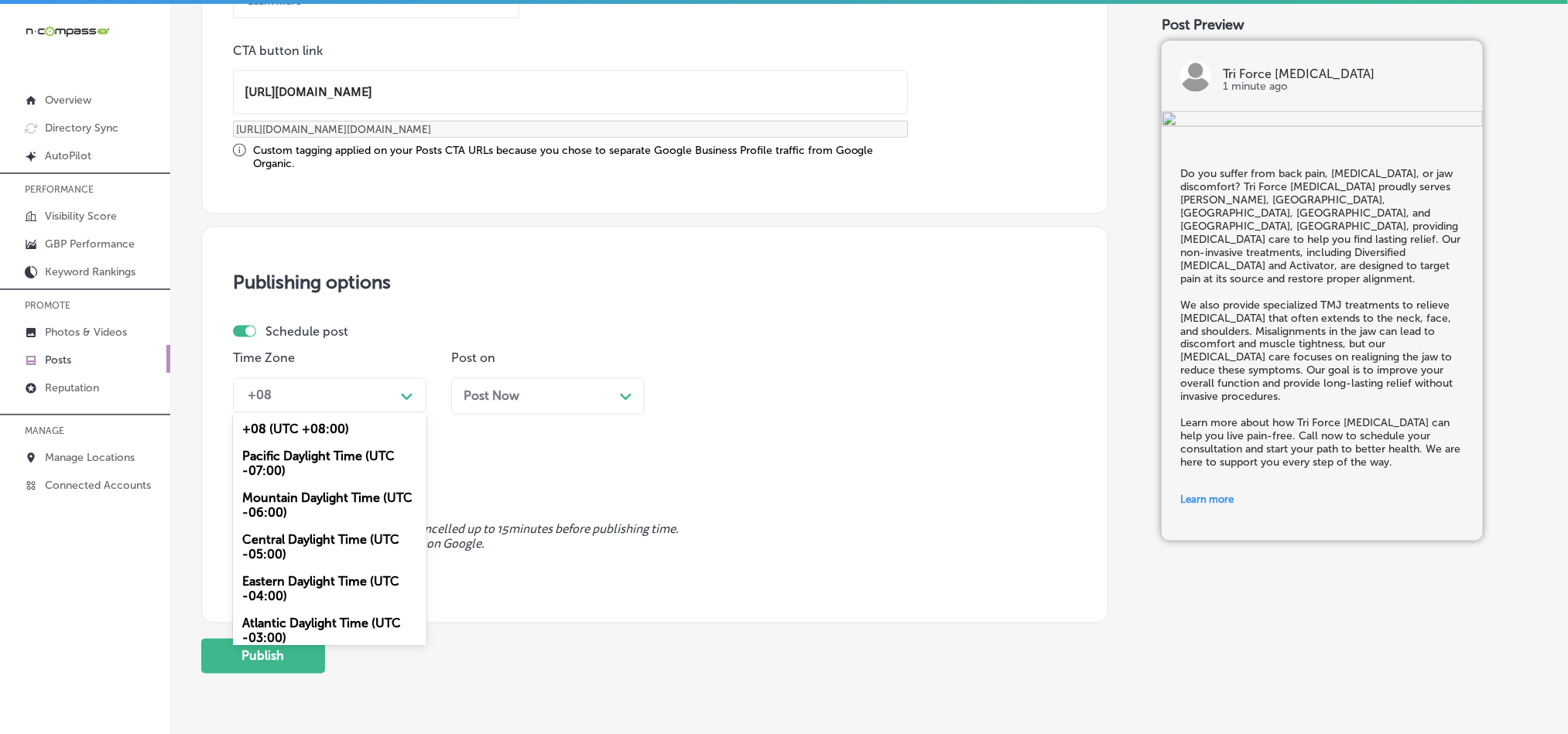
click at [284, 501] on div "Mountain Daylight Time (UTC -06:00)" at bounding box center [329, 506] width 193 height 41
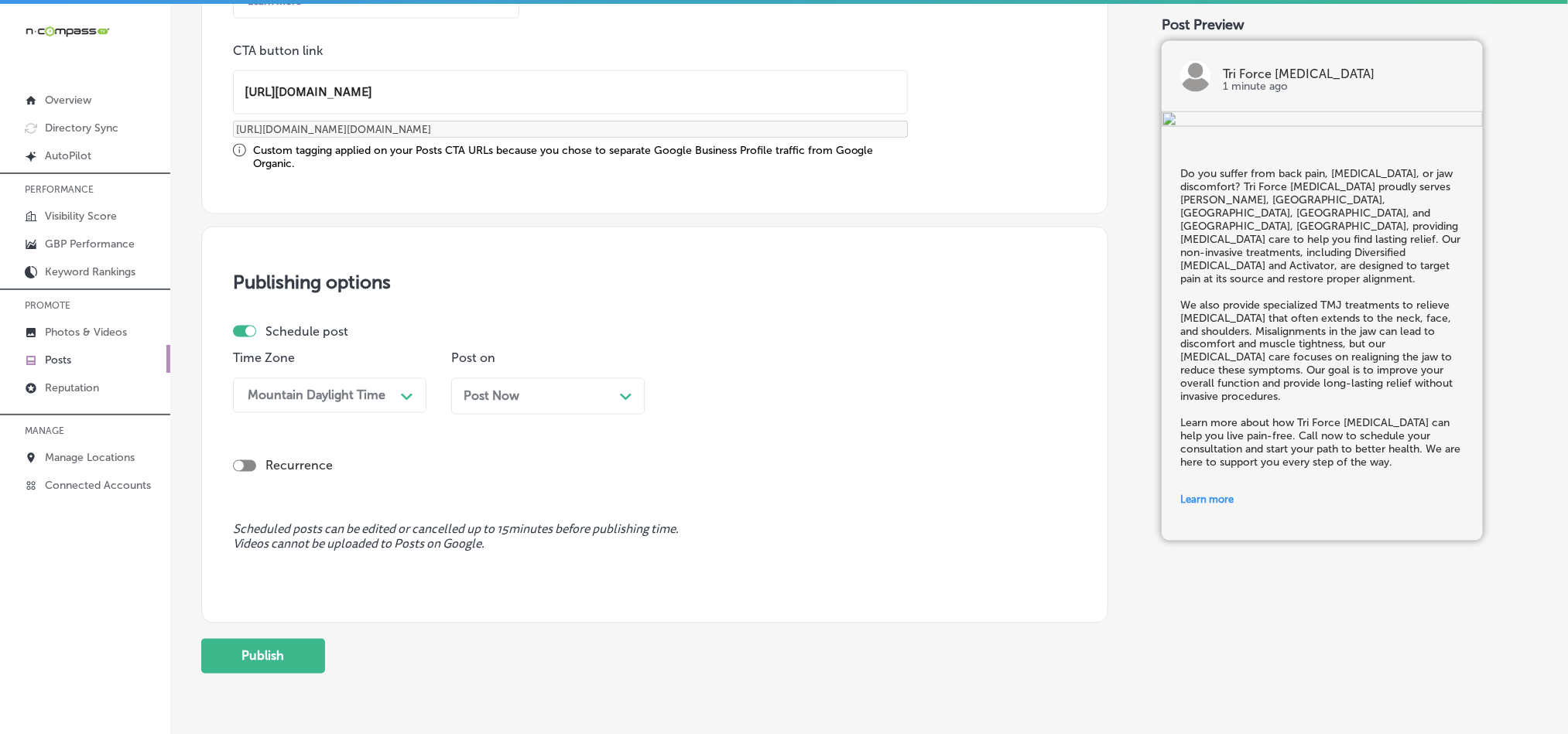
click at [511, 393] on span "Post Now" at bounding box center [491, 396] width 56 height 15
click at [808, 393] on div "03:00 PM" at bounding box center [754, 396] width 155 height 27
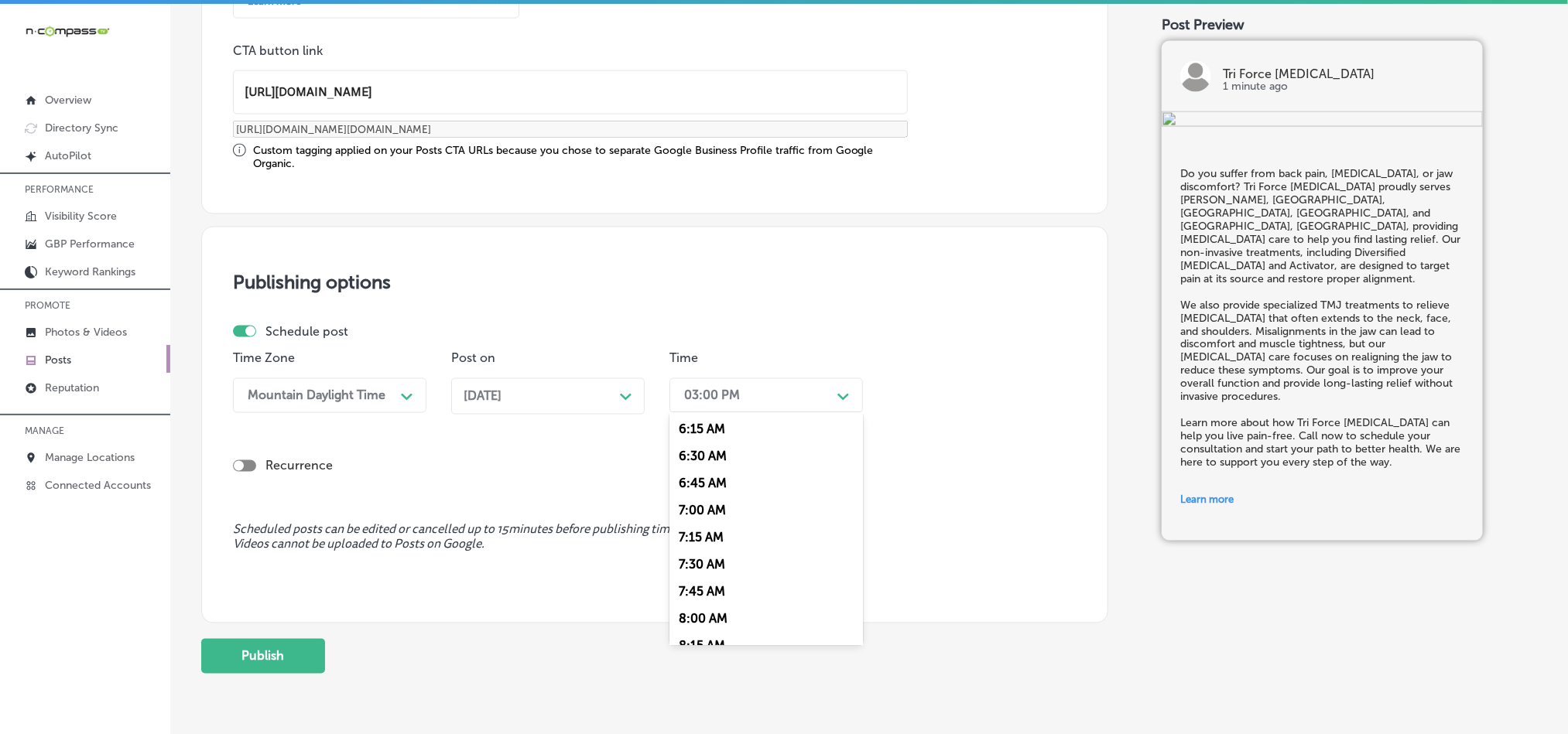
scroll to position [696, 0]
click at [711, 501] on div "7:00 AM" at bounding box center [766, 492] width 193 height 27
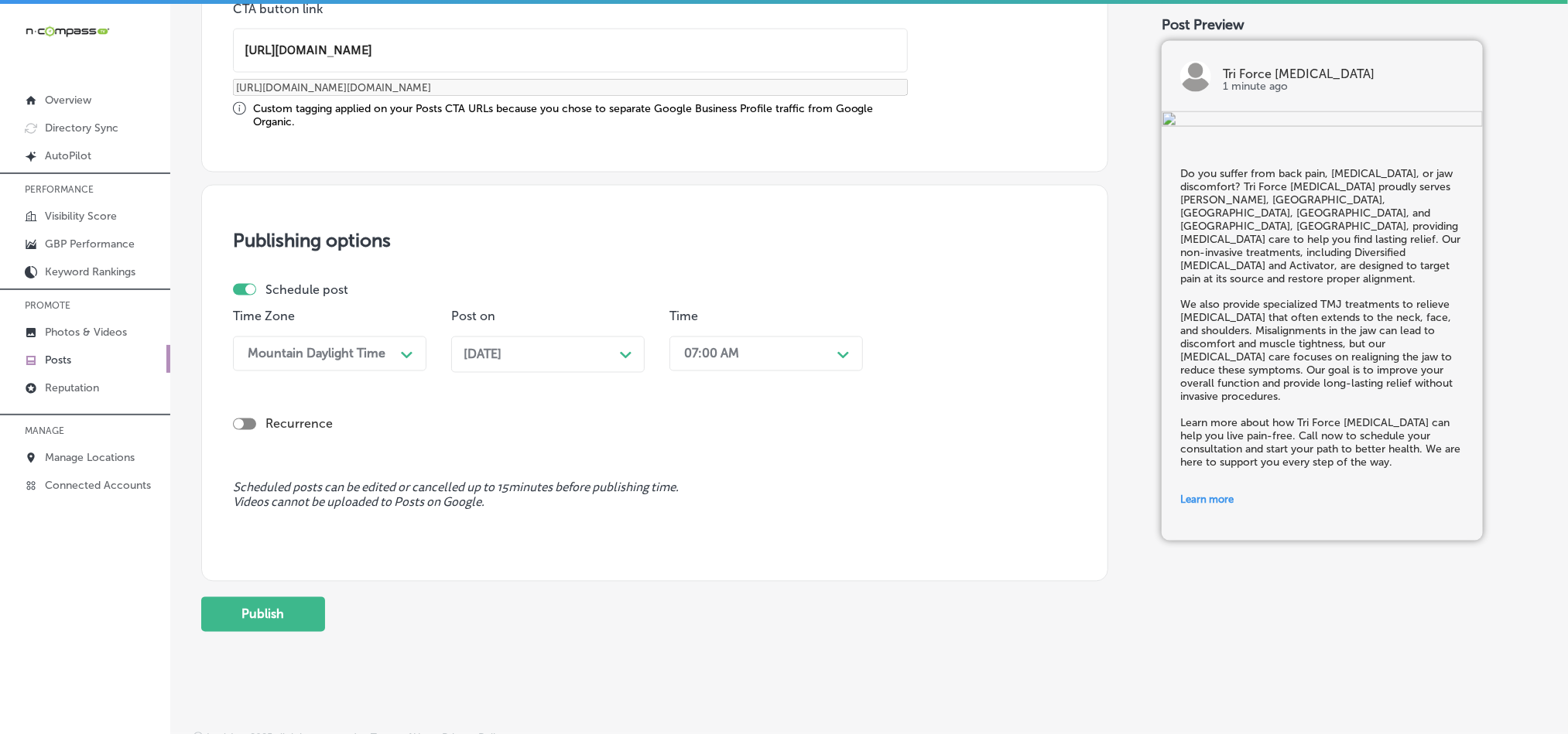
scroll to position [1287, 0]
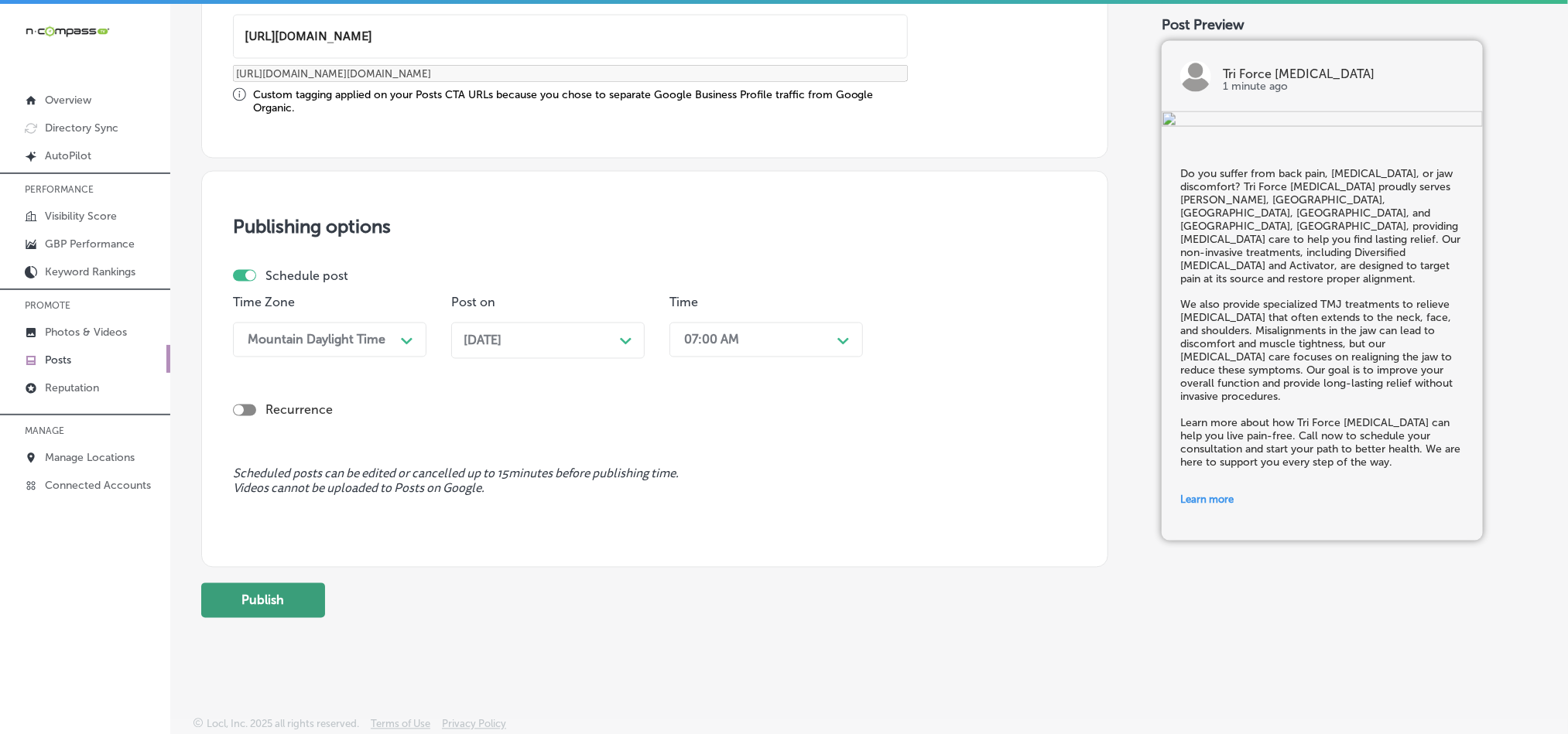
click at [272, 610] on button "Publish" at bounding box center [263, 600] width 124 height 35
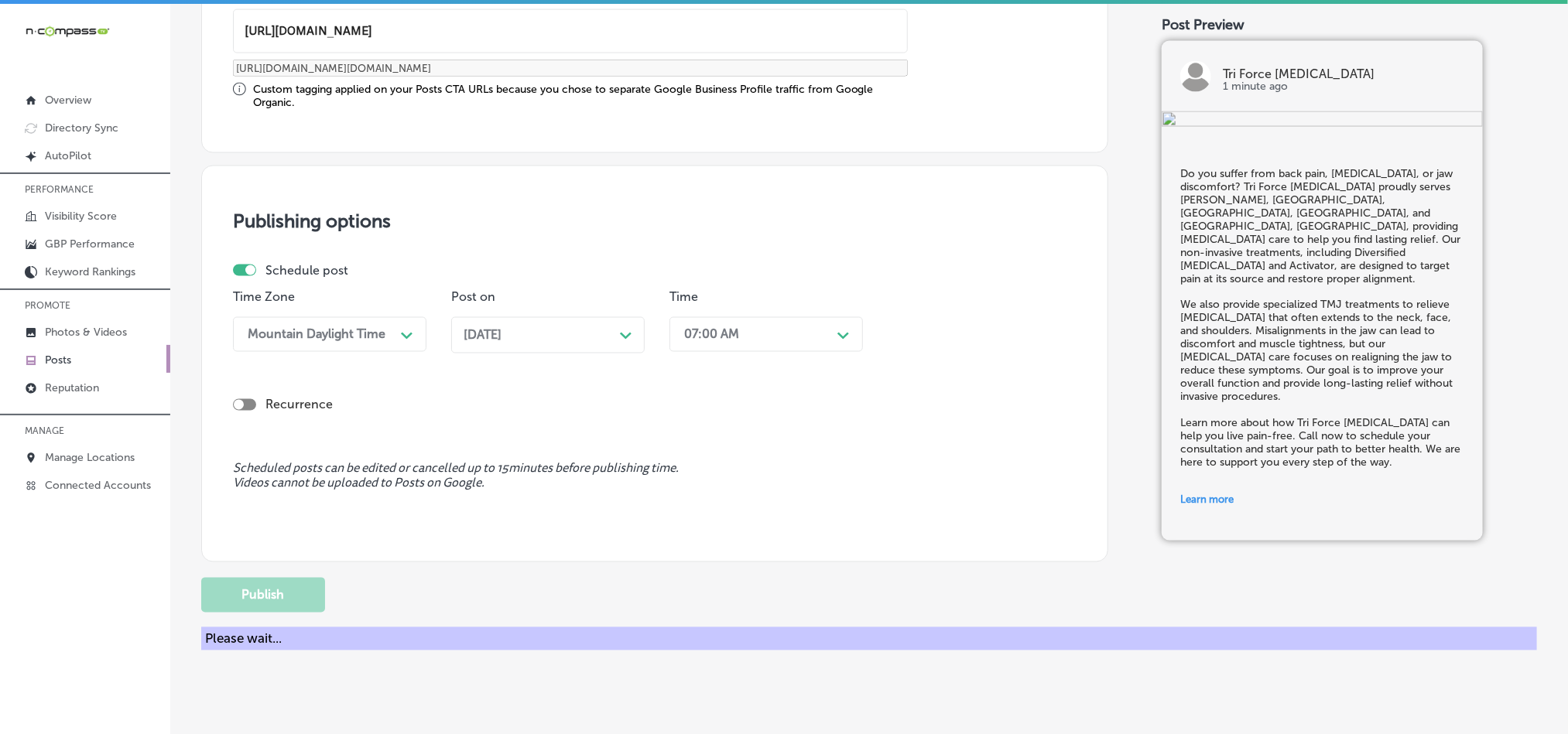
scroll to position [1148, 0]
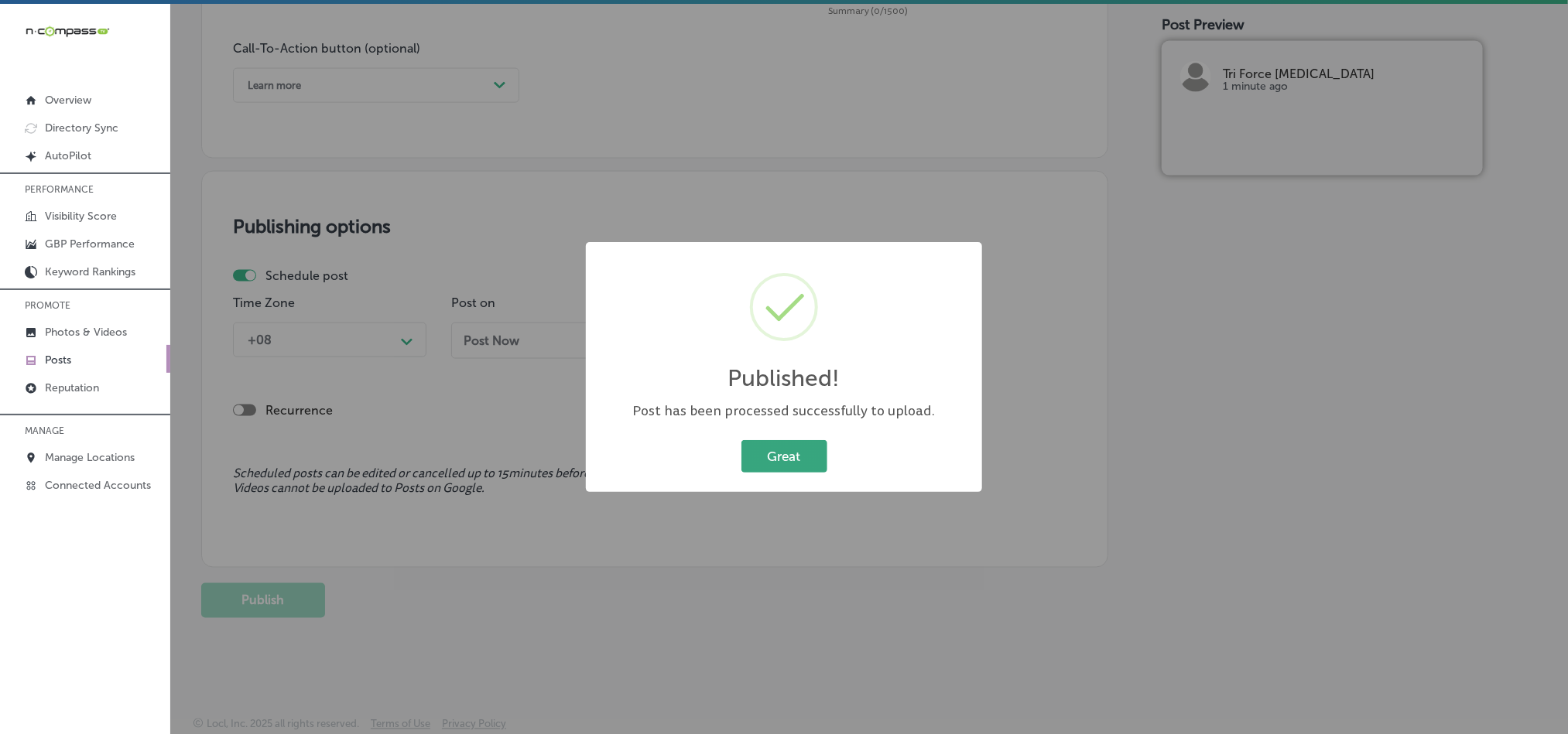
click at [801, 456] on button "Great" at bounding box center [784, 456] width 86 height 32
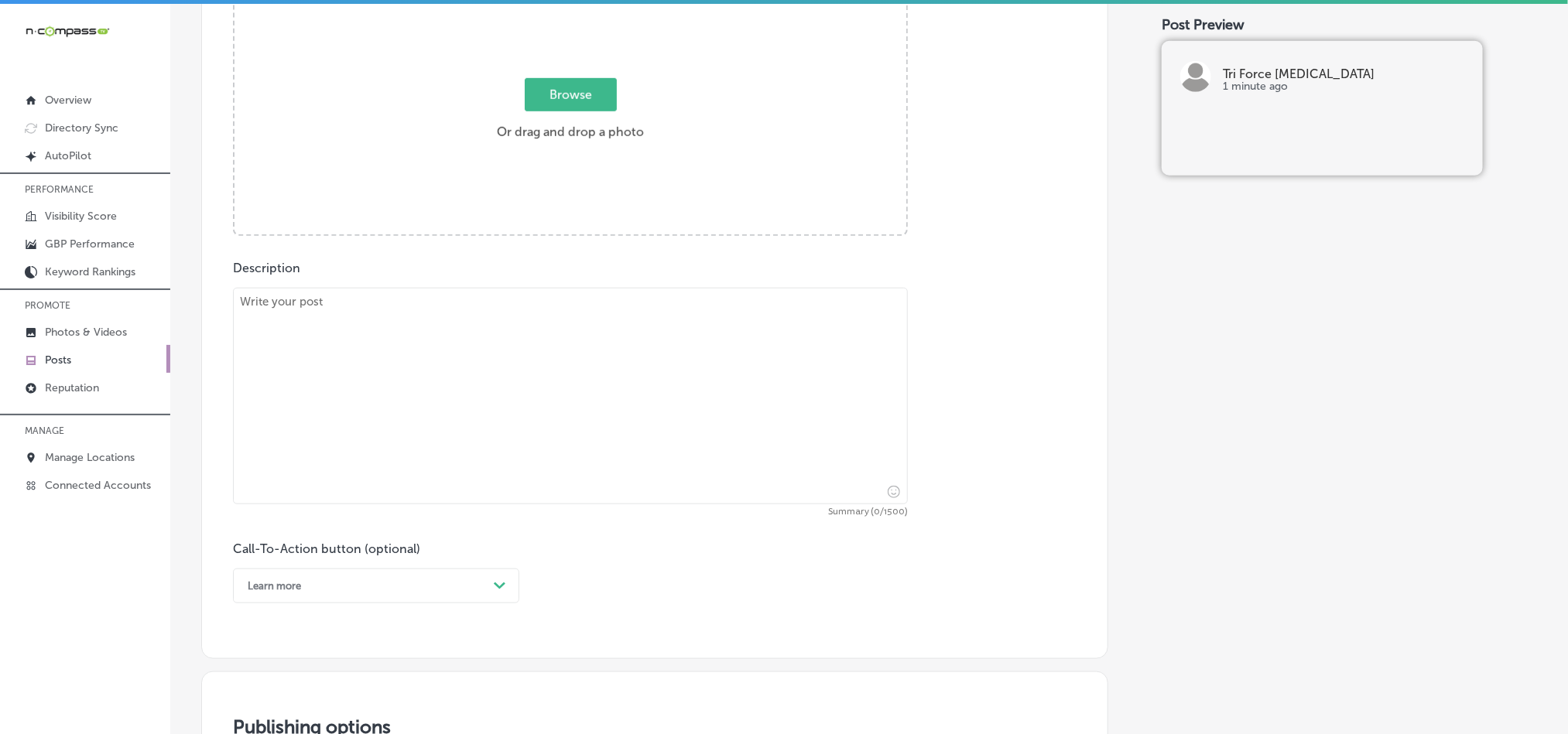
scroll to position [606, 0]
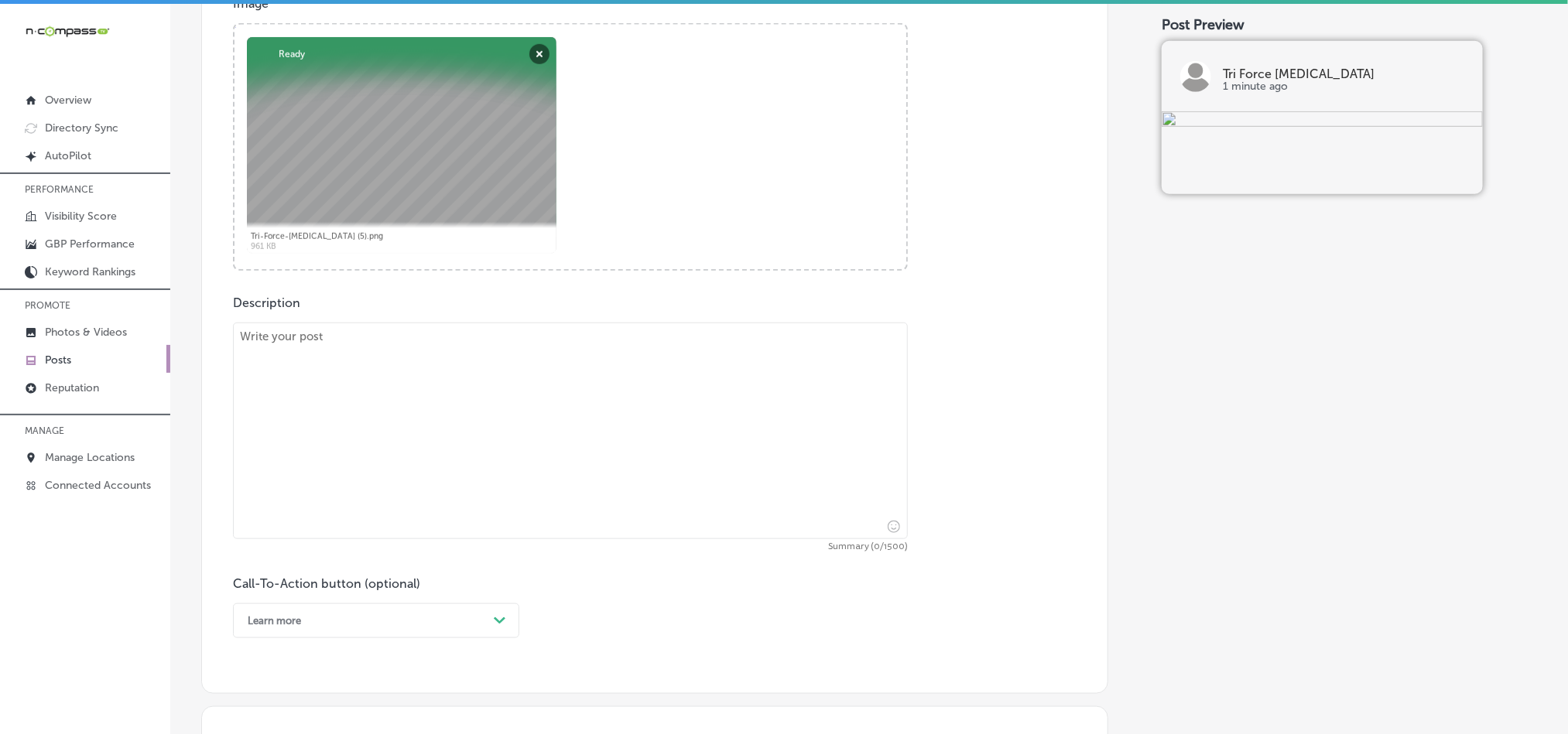
click at [518, 412] on textarea at bounding box center [570, 431] width 675 height 217
paste textarea "Looking for natural solutions to back pain, [MEDICAL_DATA], or TMJ discomfort? …"
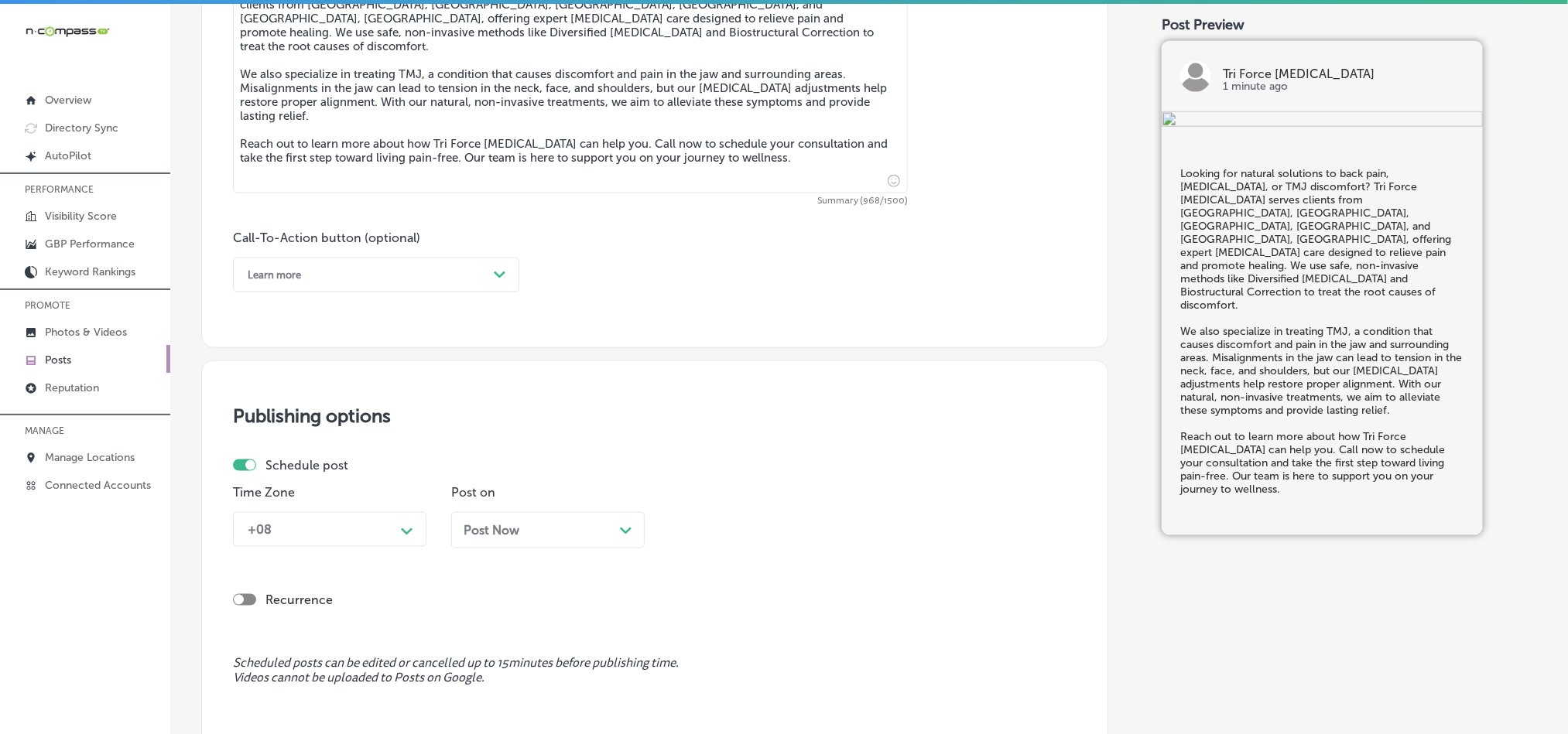
scroll to position [954, 0]
type textarea "Looking for natural solutions to back pain, [MEDICAL_DATA], or TMJ discomfort? …"
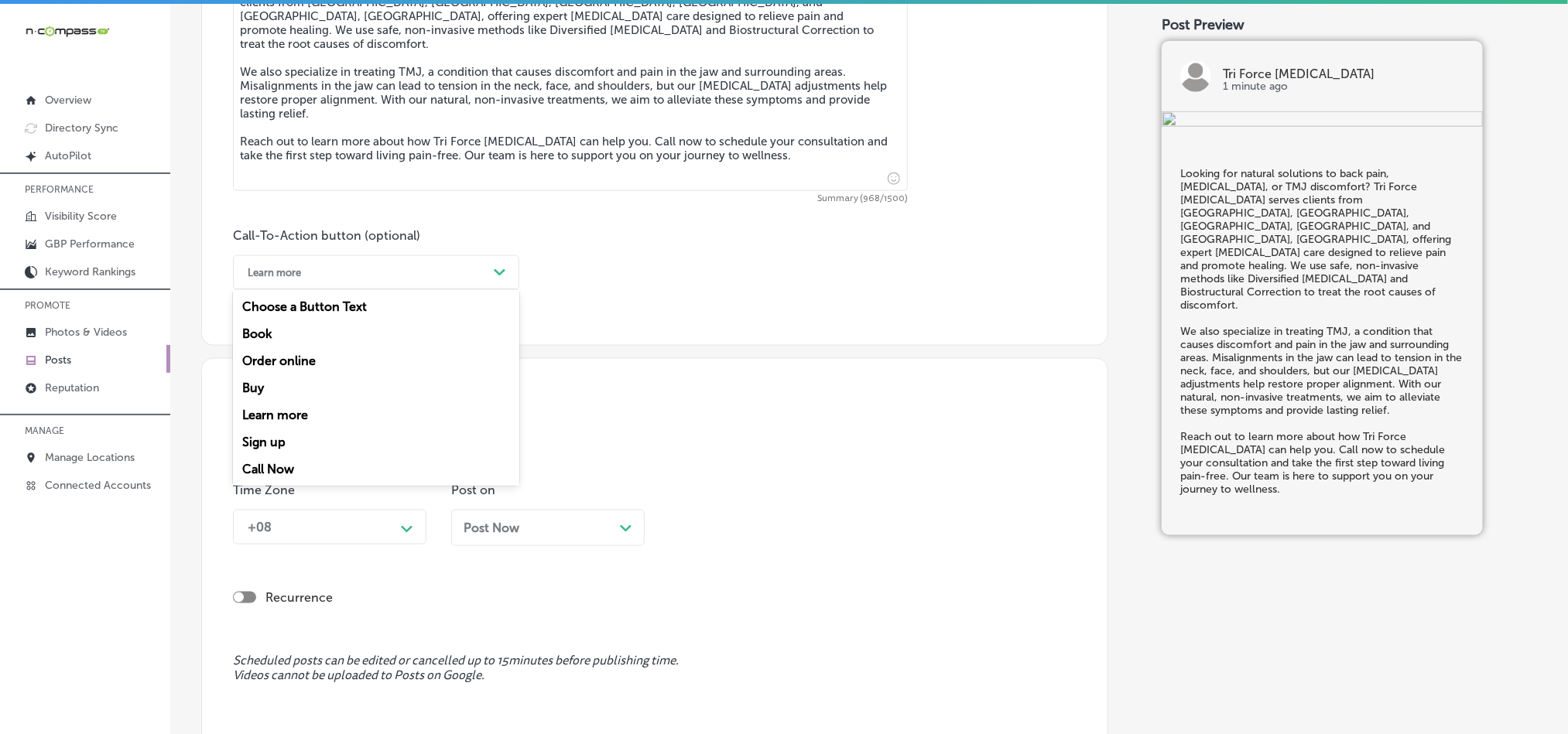
click at [386, 272] on div "Learn more" at bounding box center [364, 273] width 248 height 24
click at [298, 417] on div "Learn more" at bounding box center [376, 415] width 286 height 27
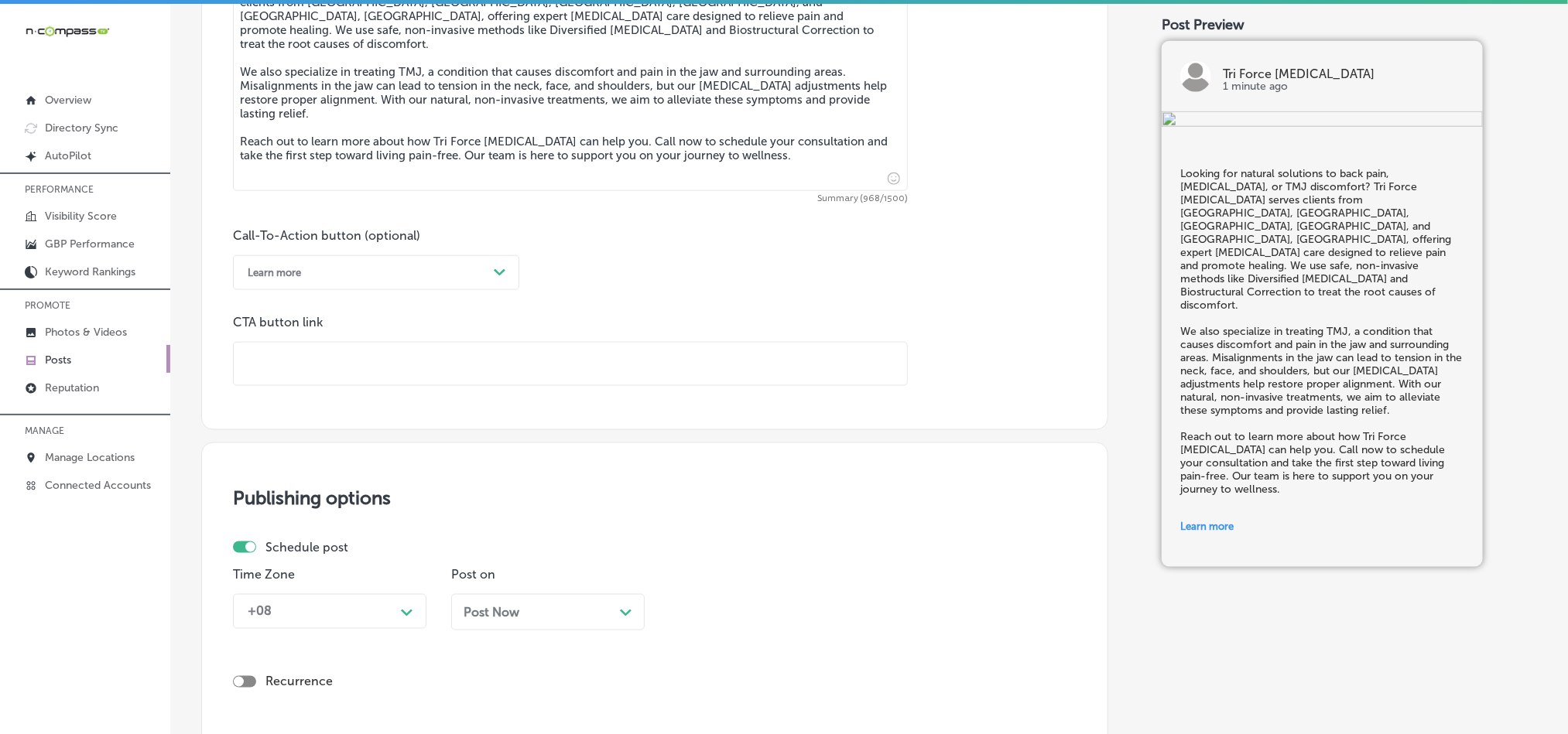
click at [377, 346] on input "text" at bounding box center [570, 363] width 673 height 42
paste input "[URL][DOMAIN_NAME]"
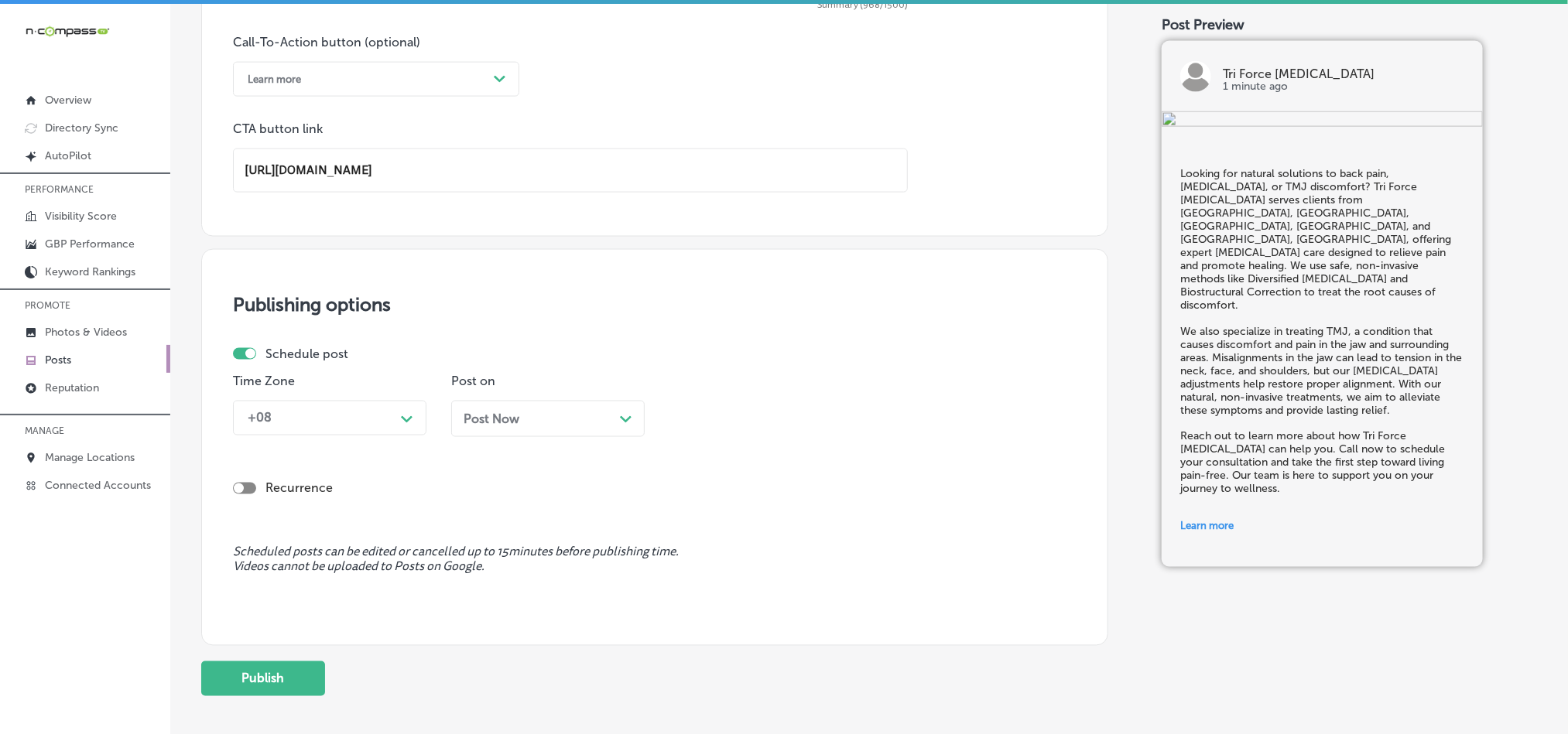
scroll to position [1233, 0]
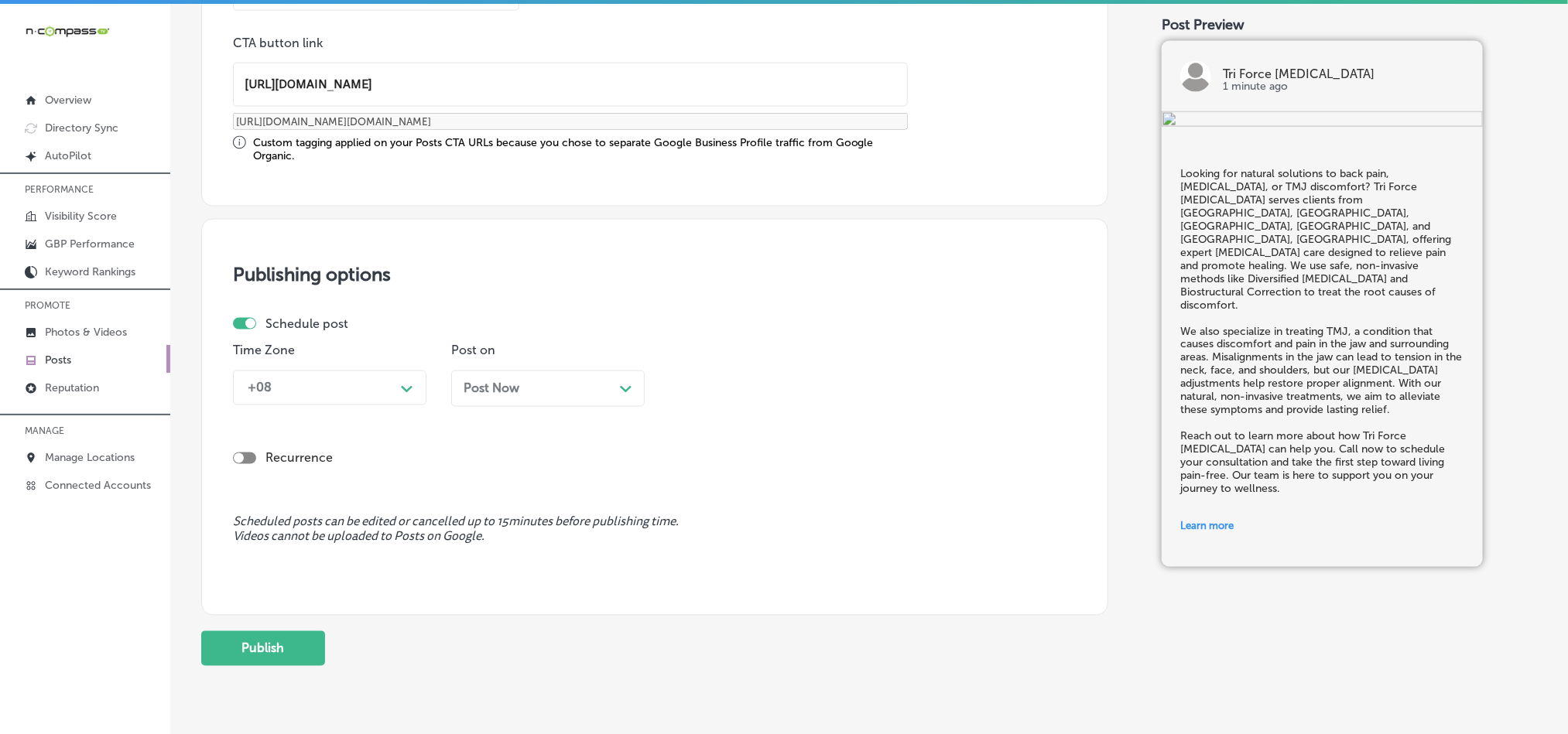
type input "[URL][DOMAIN_NAME]"
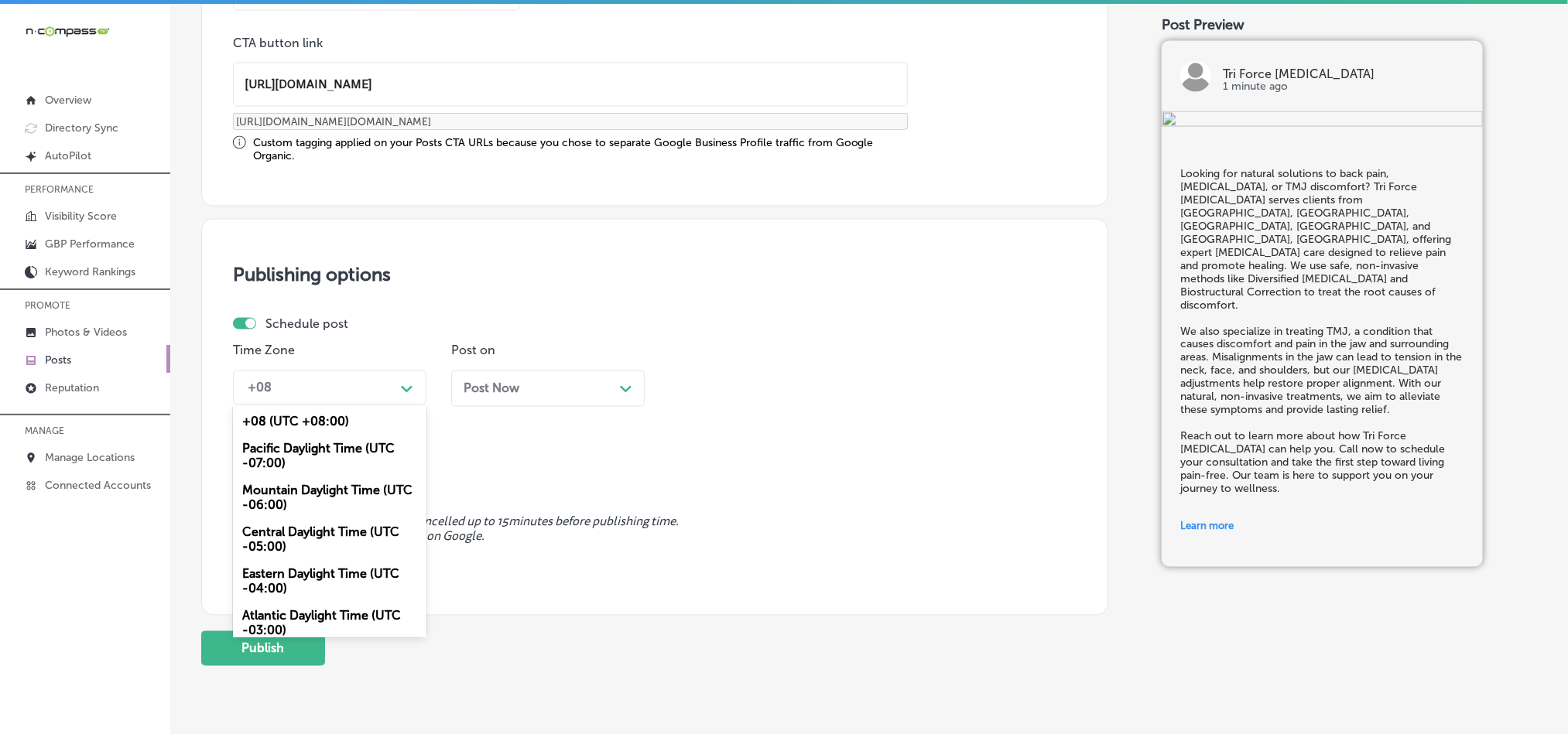
click at [350, 402] on div "+08" at bounding box center [318, 388] width 155 height 27
click at [324, 488] on div "Mountain Daylight Time (UTC -06:00)" at bounding box center [329, 498] width 193 height 41
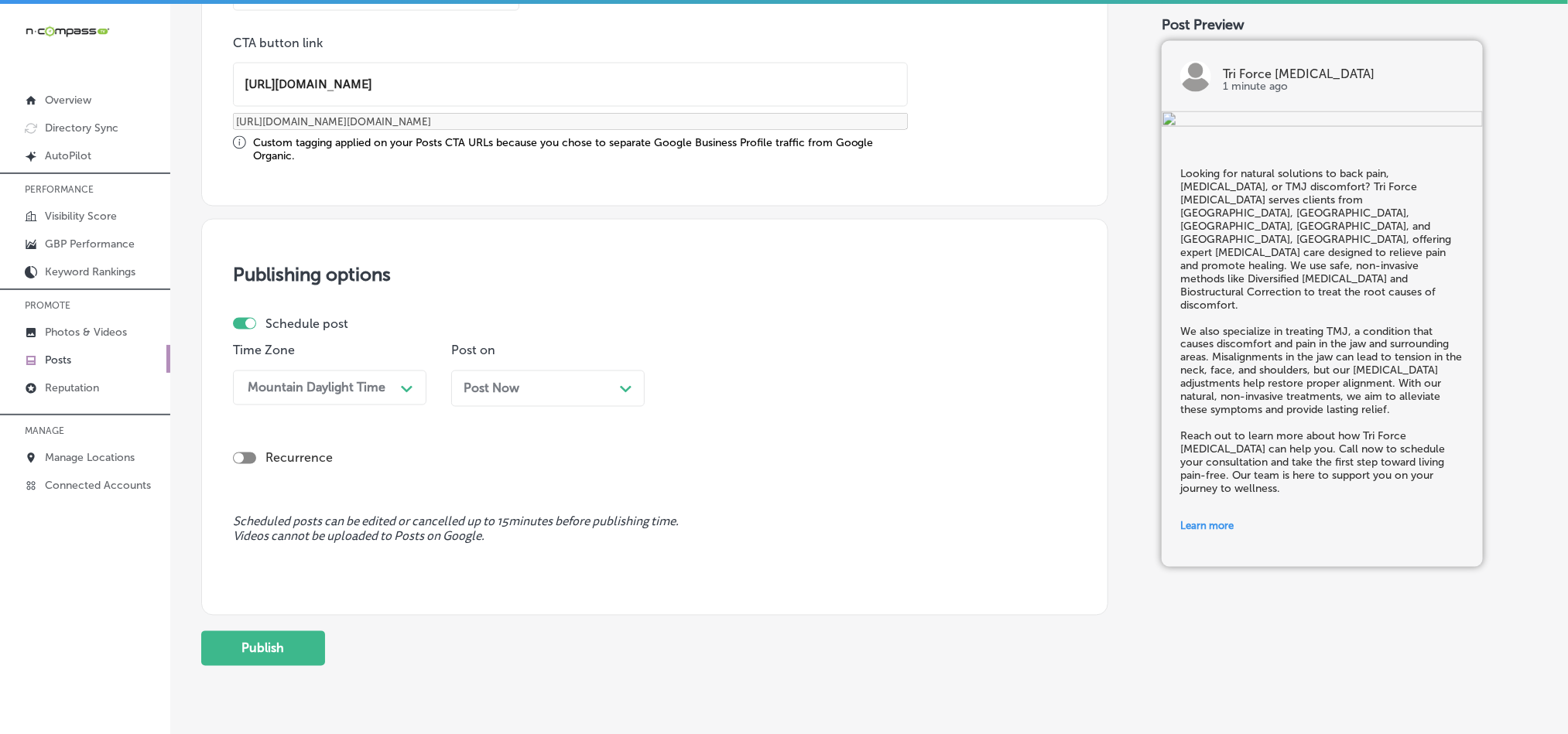
click at [533, 374] on div "Post Now Path Created with Sketch." at bounding box center [547, 388] width 193 height 37
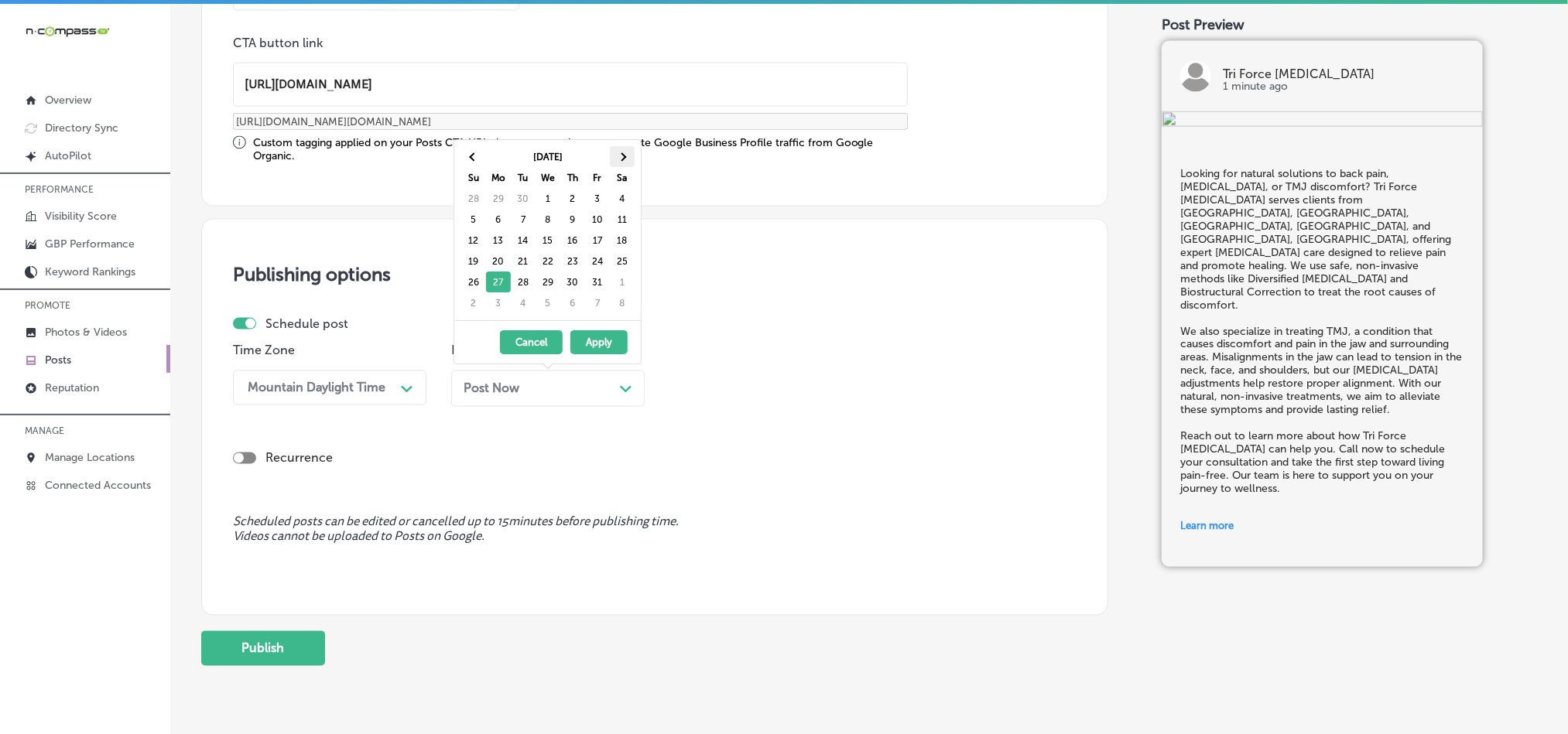
click at [615, 147] on th at bounding box center [623, 156] width 25 height 21
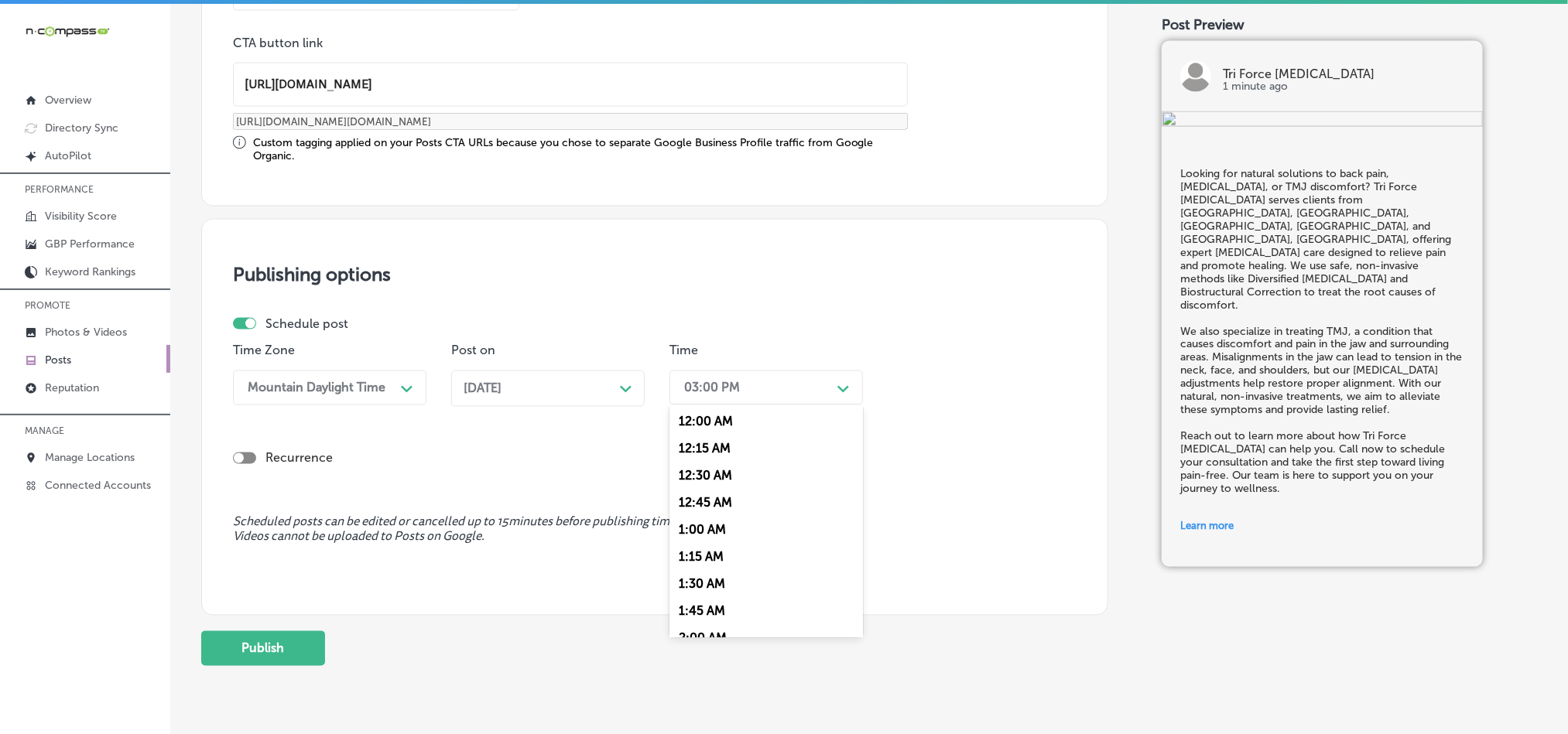
click at [731, 385] on div "03:00 PM" at bounding box center [712, 388] width 56 height 15
click at [706, 575] on div "7:00 AM" at bounding box center [766, 562] width 193 height 27
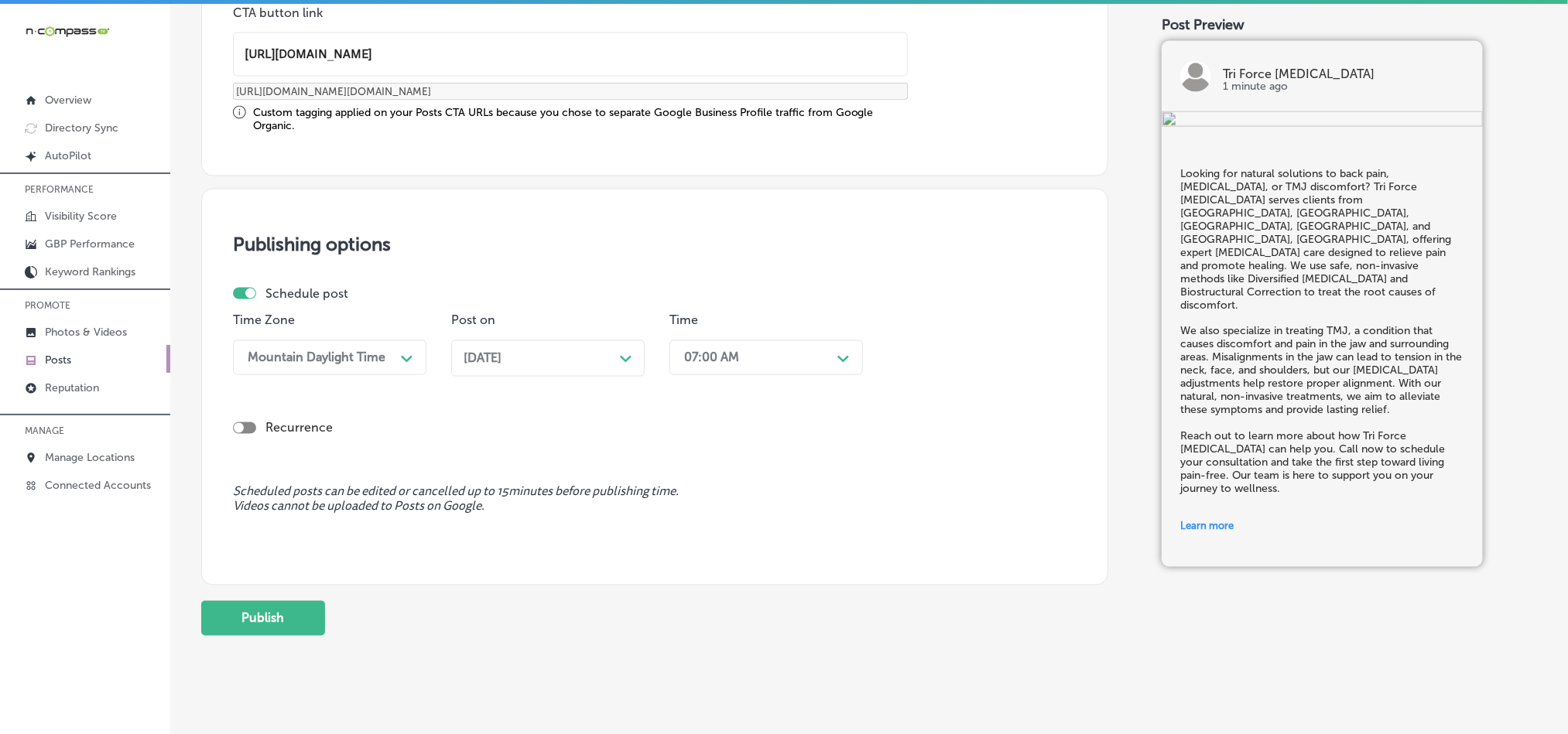
scroll to position [1287, 0]
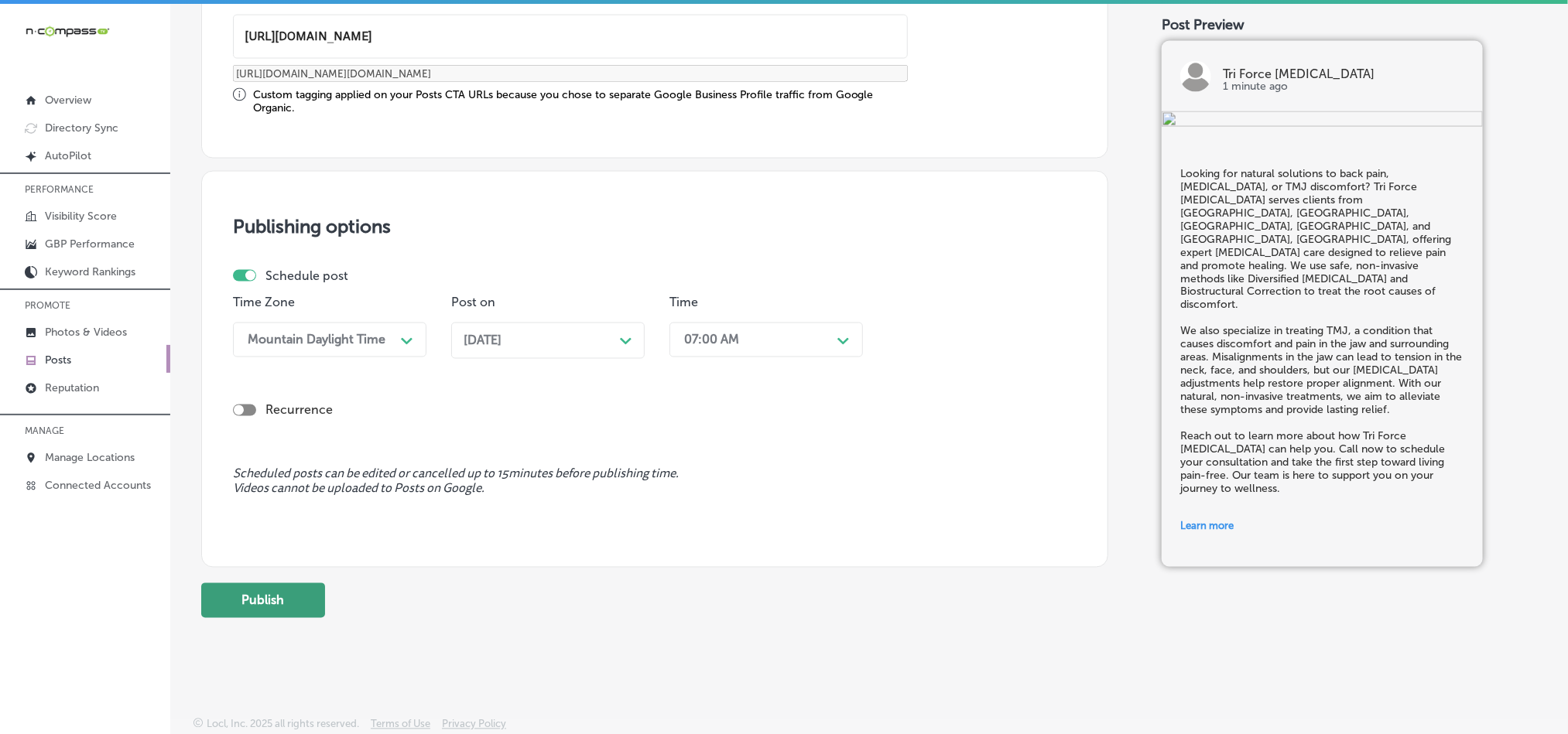
click at [288, 600] on button "Publish" at bounding box center [263, 600] width 124 height 35
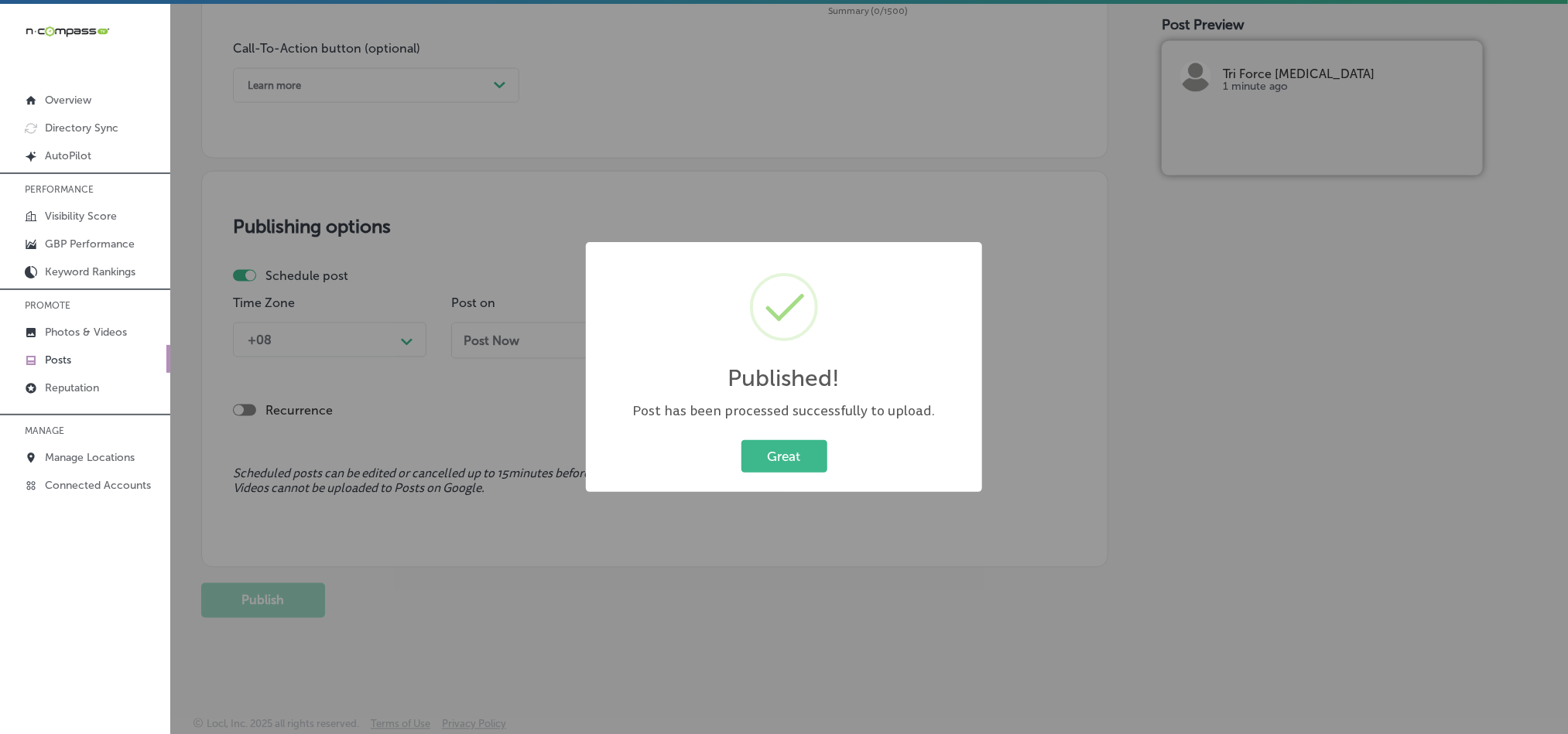
scroll to position [1148, 0]
click at [777, 446] on button "Great" at bounding box center [784, 456] width 86 height 32
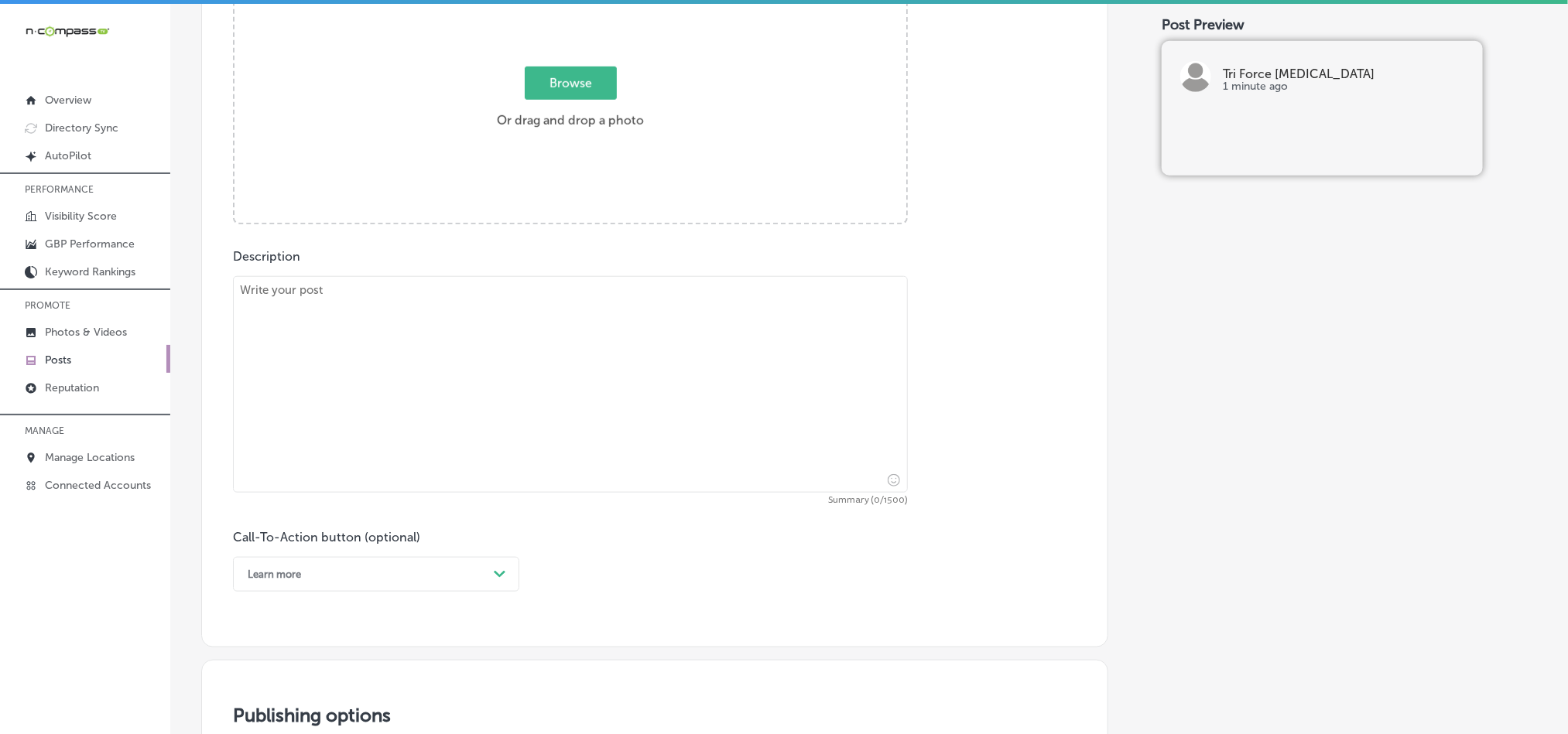
scroll to position [645, 0]
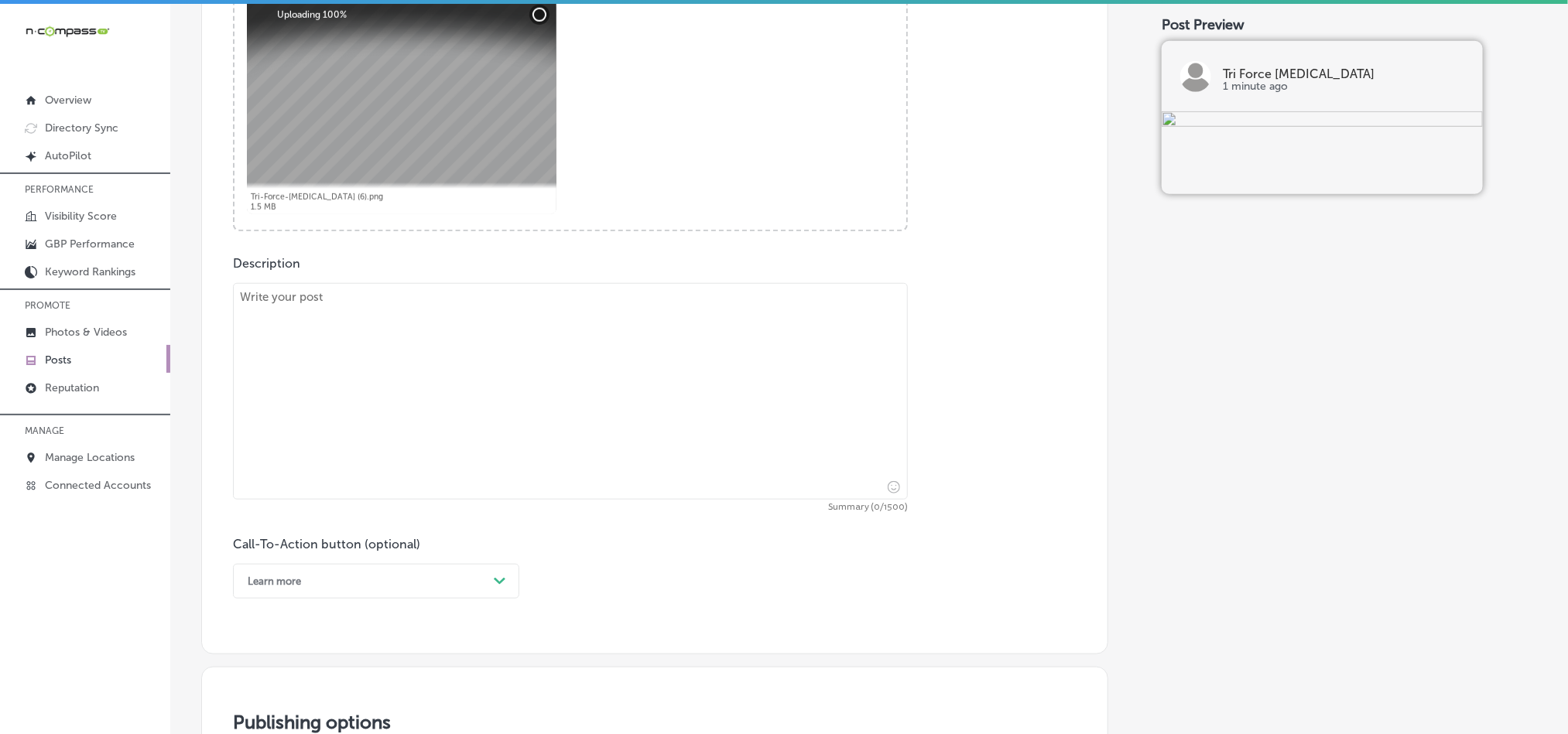
click at [489, 374] on textarea at bounding box center [570, 391] width 675 height 217
paste textarea "Are you tired of dealing with [MEDICAL_DATA], back pain, or jaw discomfort? Tri…"
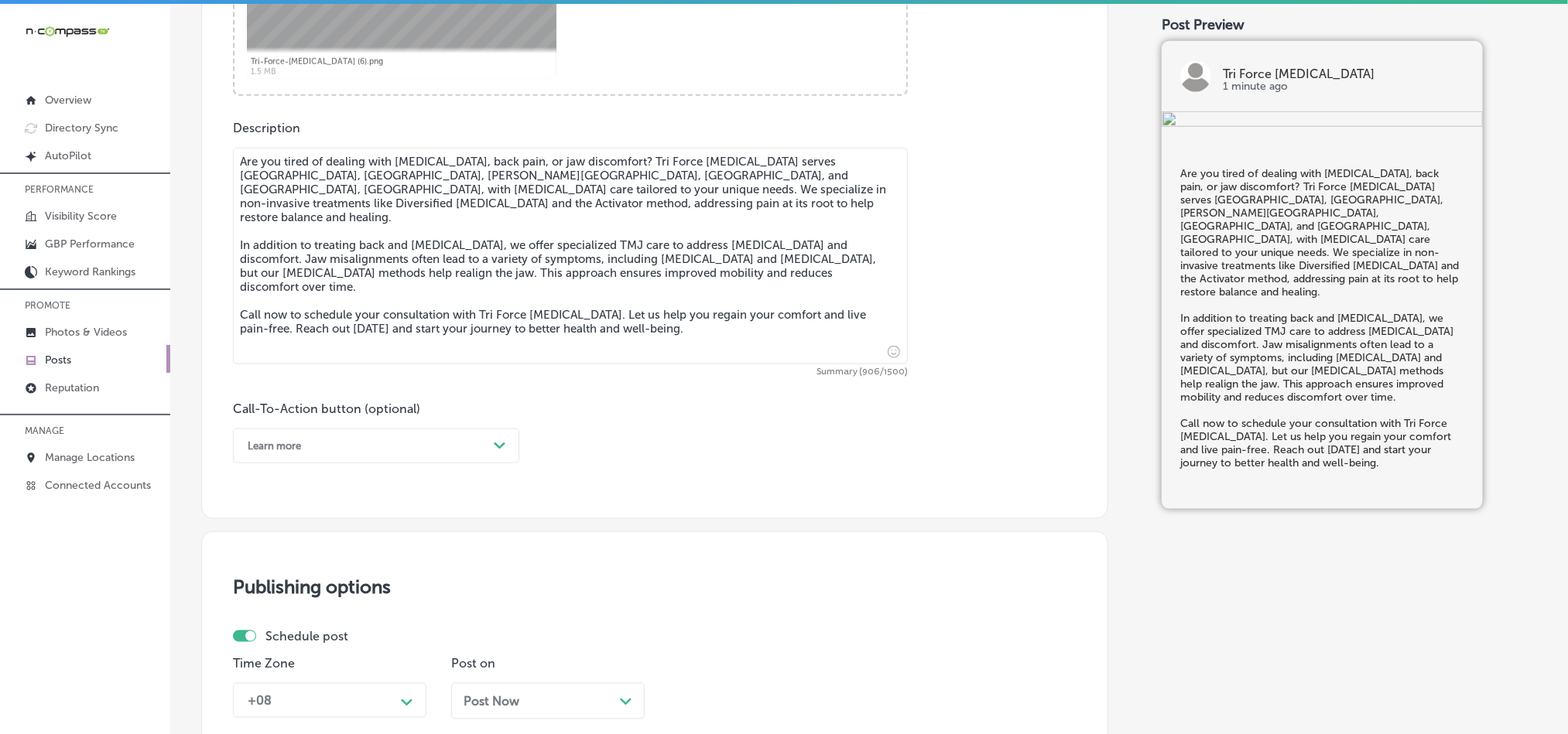
scroll to position [838, 0]
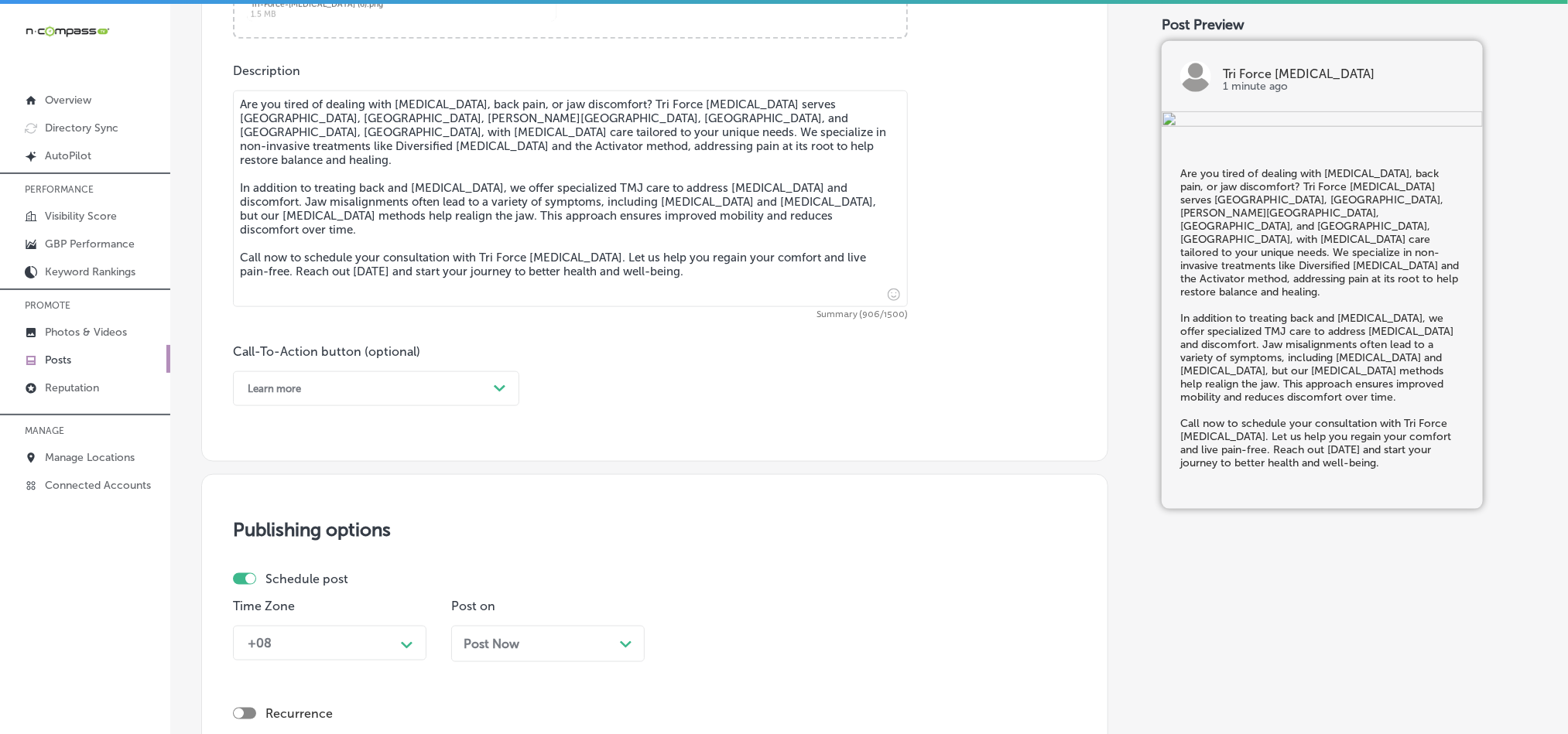
type textarea "Are you tired of dealing with [MEDICAL_DATA], back pain, or jaw discomfort? Tri…"
click at [410, 392] on div "Learn more" at bounding box center [364, 388] width 248 height 24
click at [258, 594] on div "Call Now" at bounding box center [376, 585] width 286 height 27
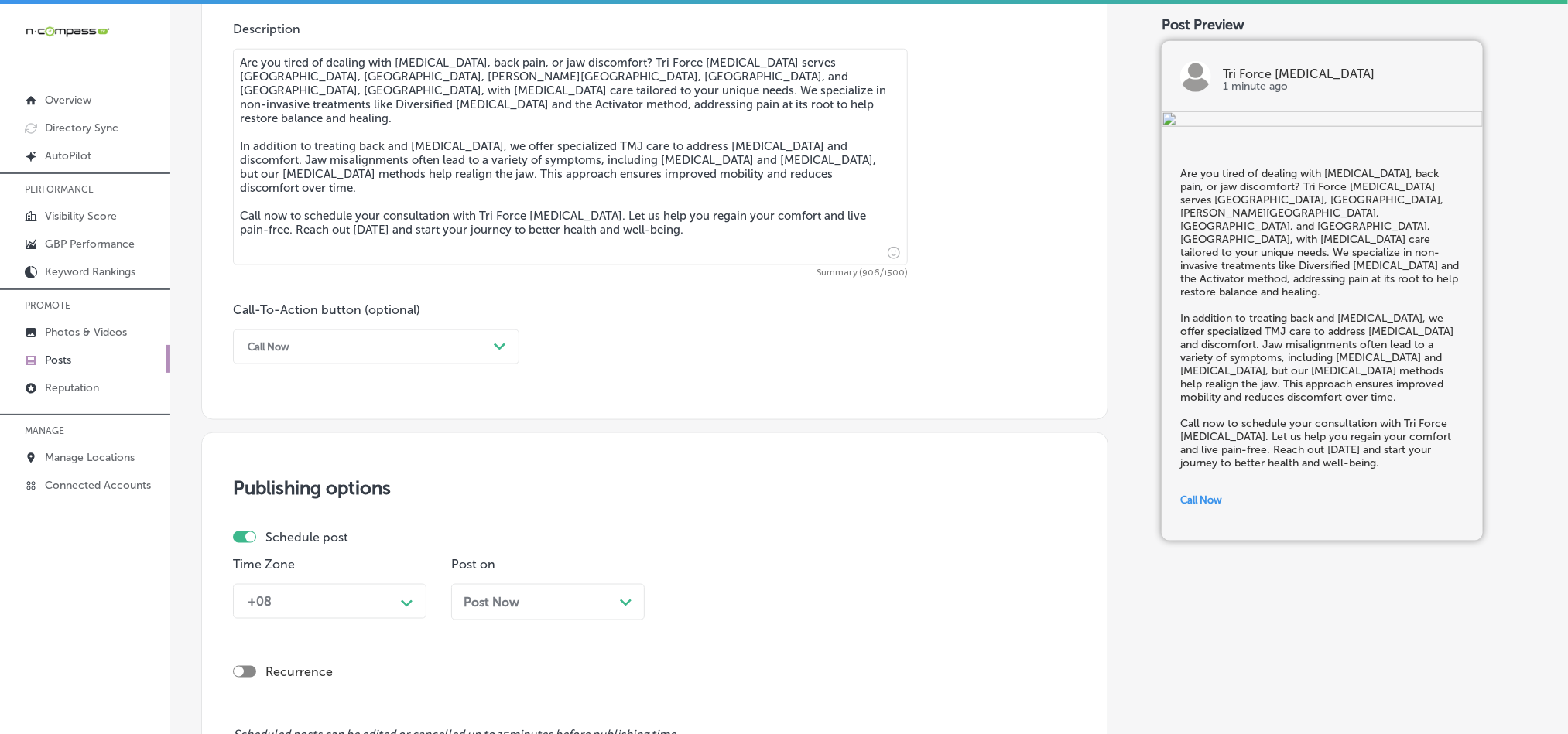
scroll to position [1070, 0]
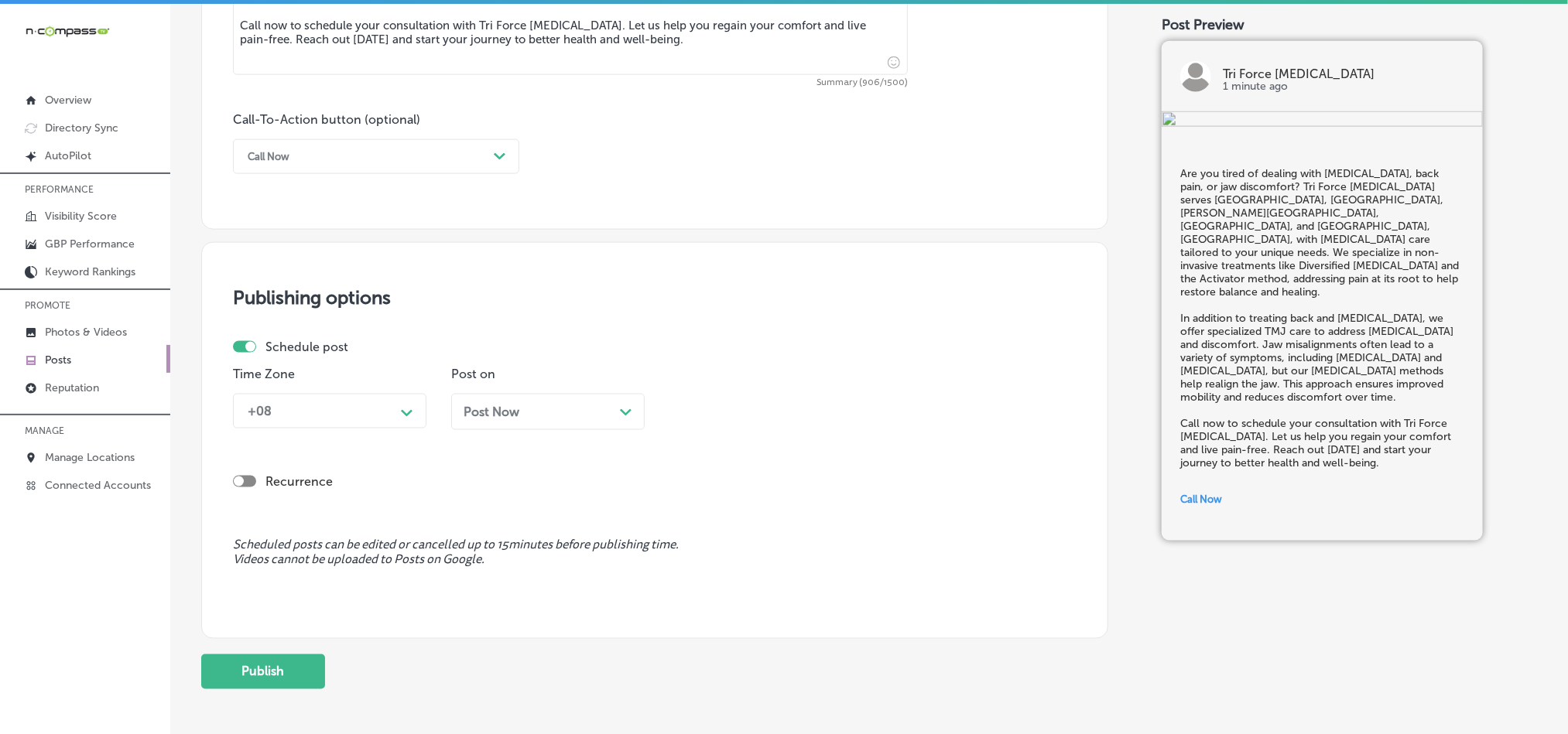
click at [357, 424] on div "+08" at bounding box center [318, 411] width 155 height 27
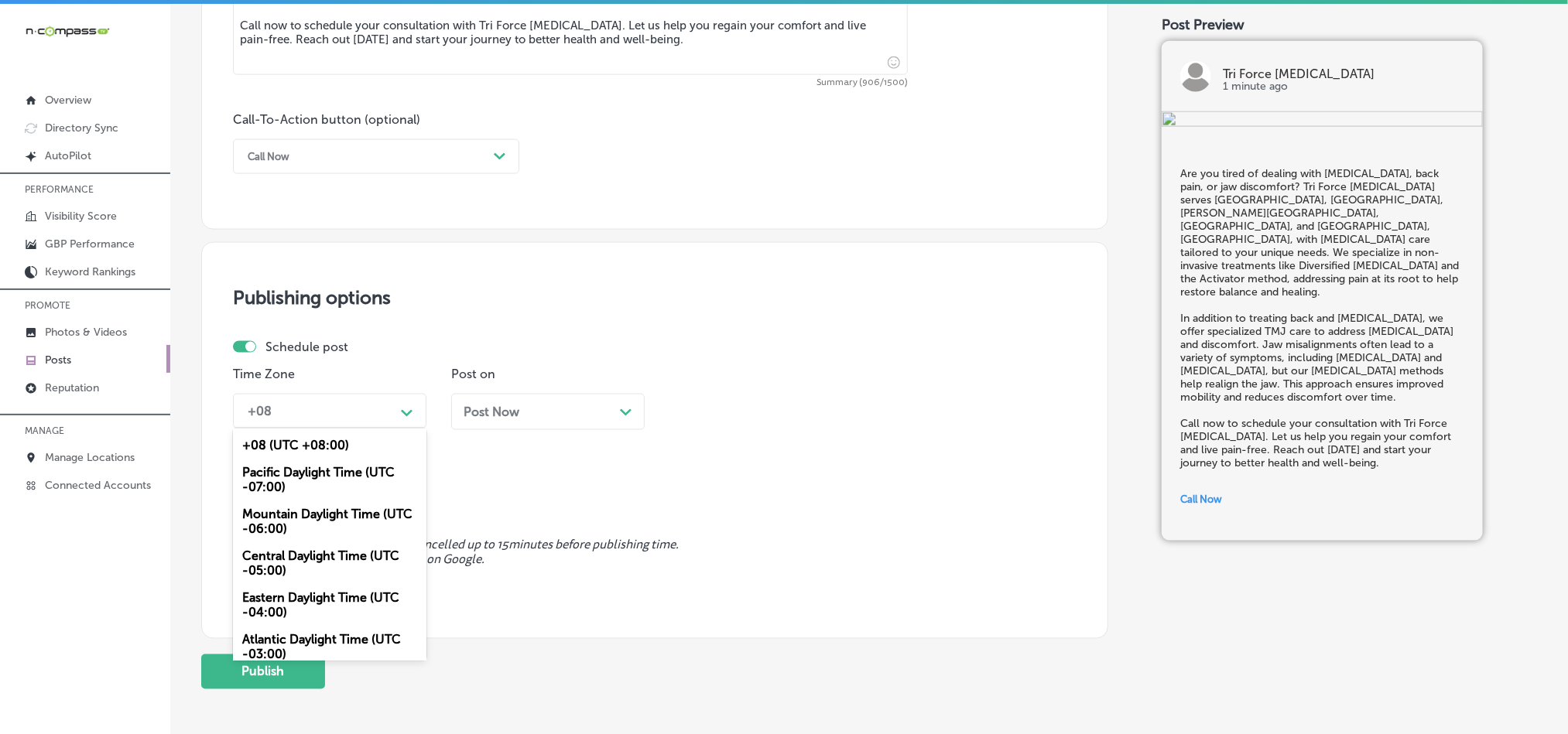
click at [314, 525] on div "Mountain Daylight Time (UTC -06:00)" at bounding box center [329, 521] width 193 height 41
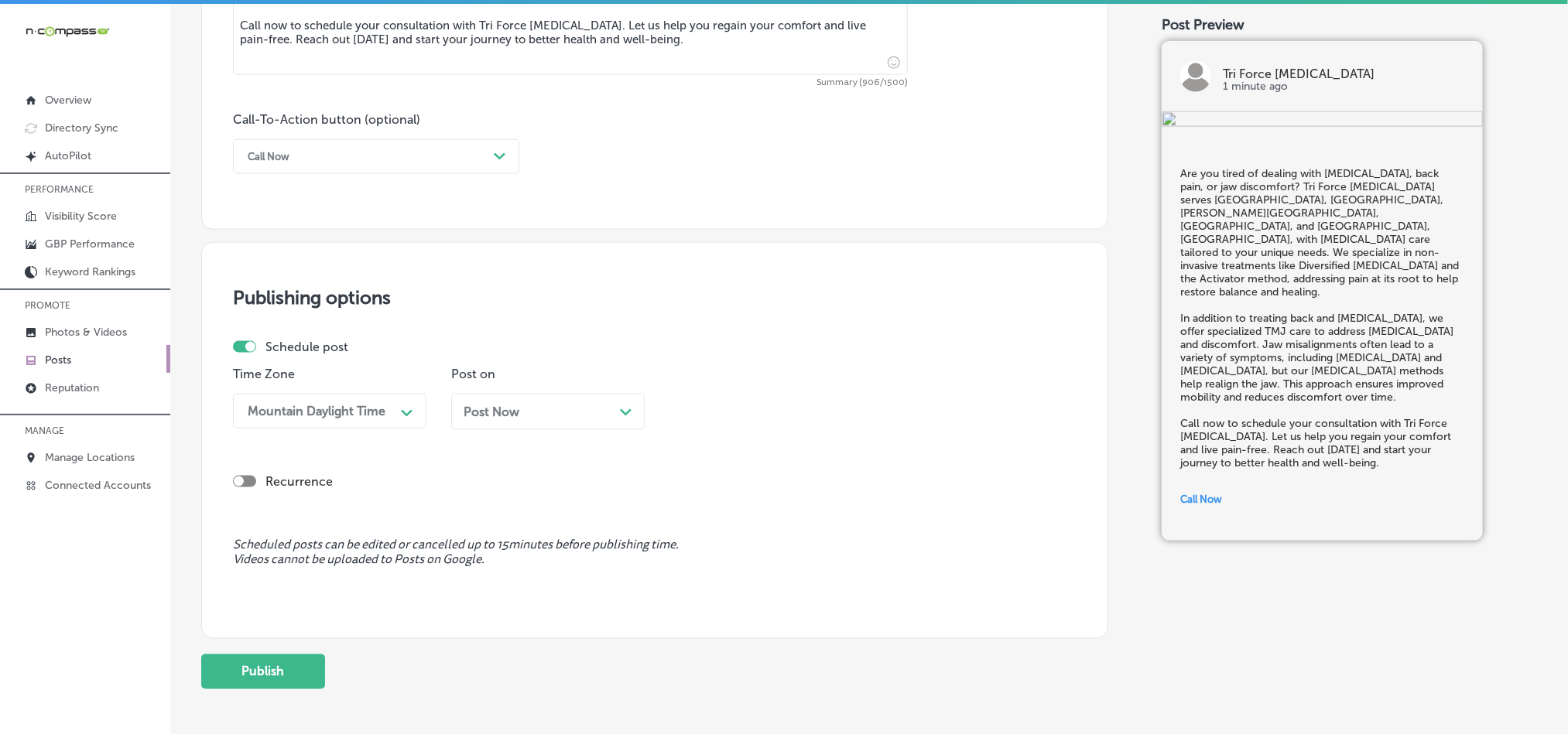
click at [583, 397] on div "Post on Post Now Path Created with Sketch." at bounding box center [547, 404] width 193 height 75
click at [590, 409] on div "Post Now Path Created with Sketch." at bounding box center [547, 412] width 193 height 37
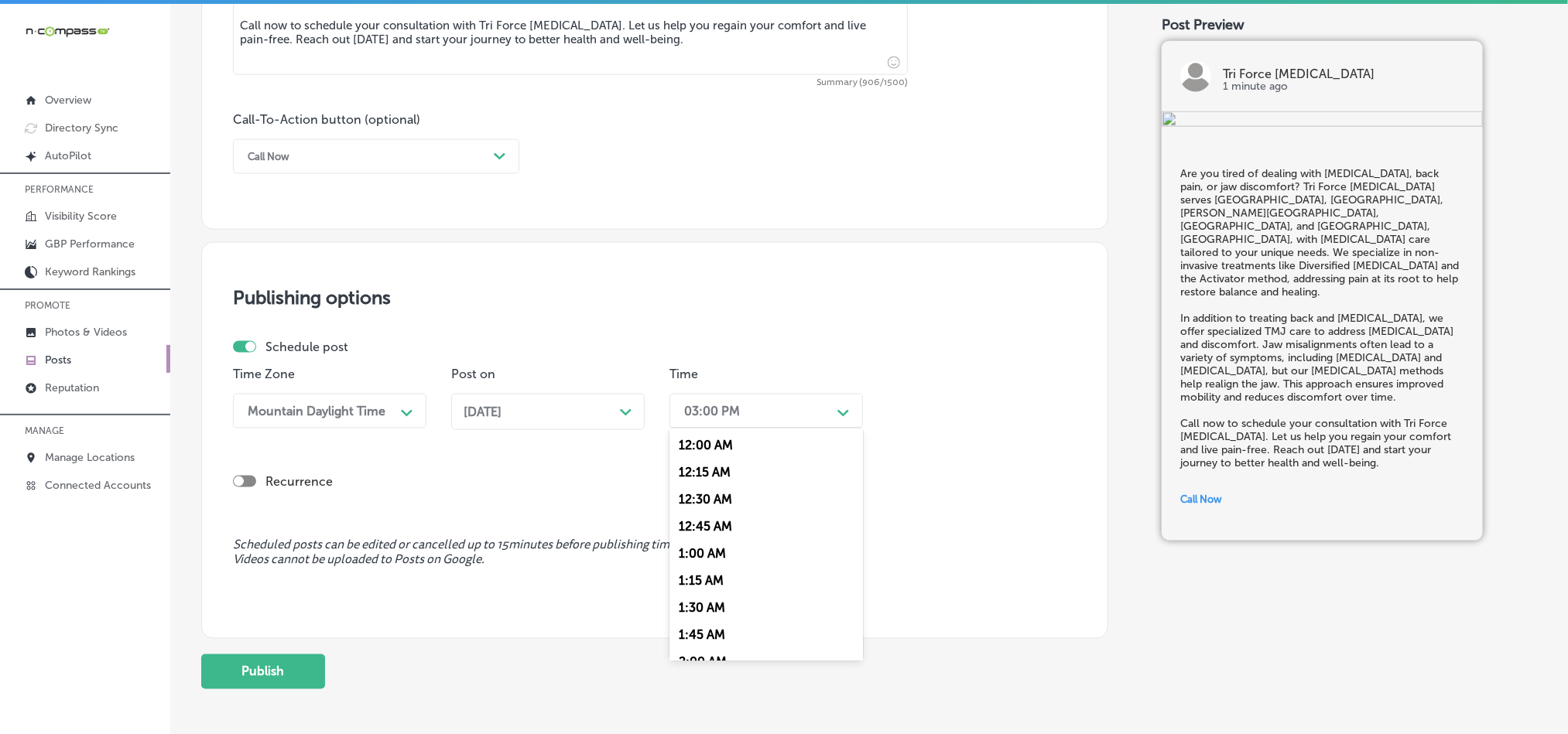
click at [772, 414] on div "03:00 PM" at bounding box center [754, 411] width 155 height 27
click at [701, 557] on div "7:00 AM" at bounding box center [766, 546] width 193 height 27
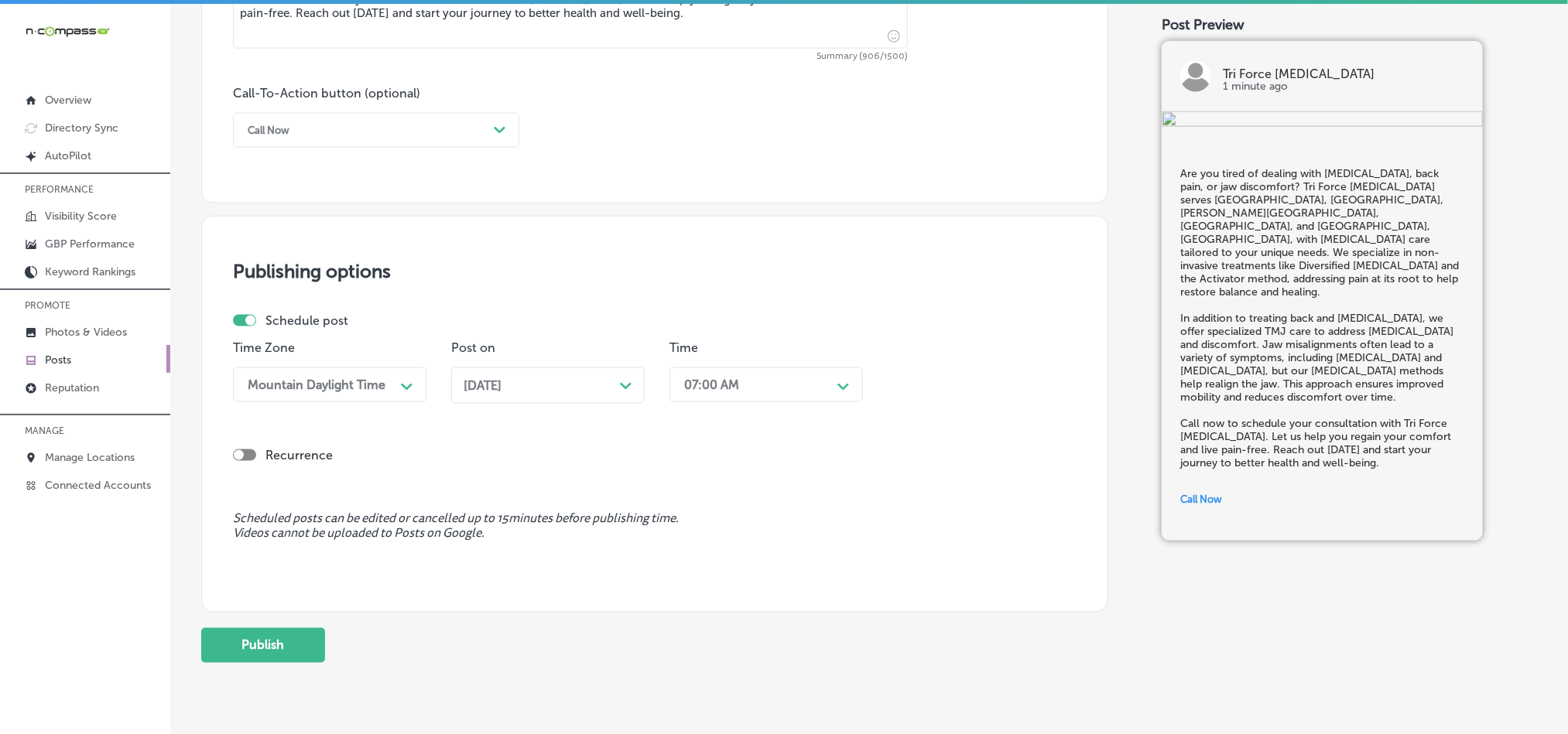
scroll to position [1148, 0]
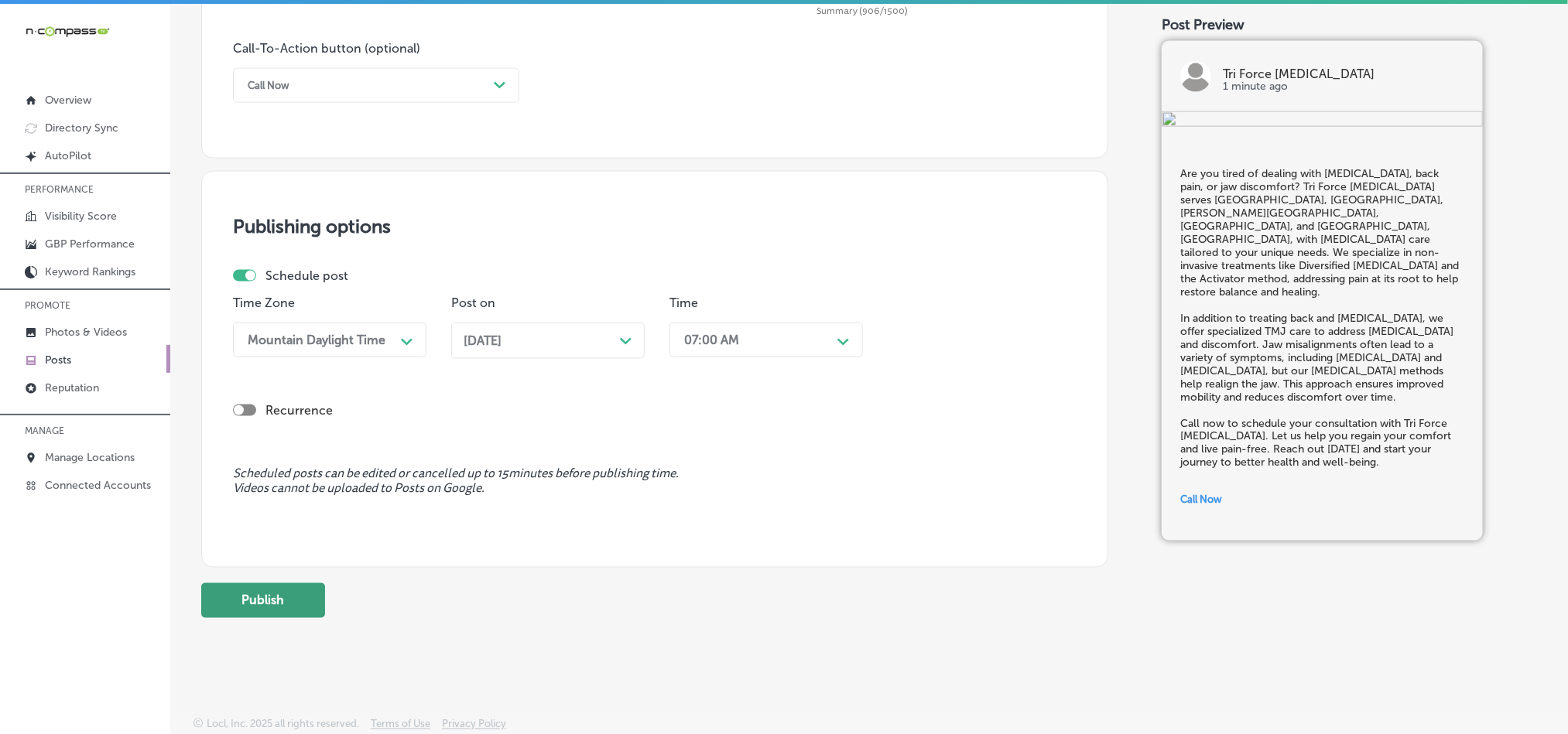
click at [292, 604] on button "Publish" at bounding box center [263, 600] width 124 height 35
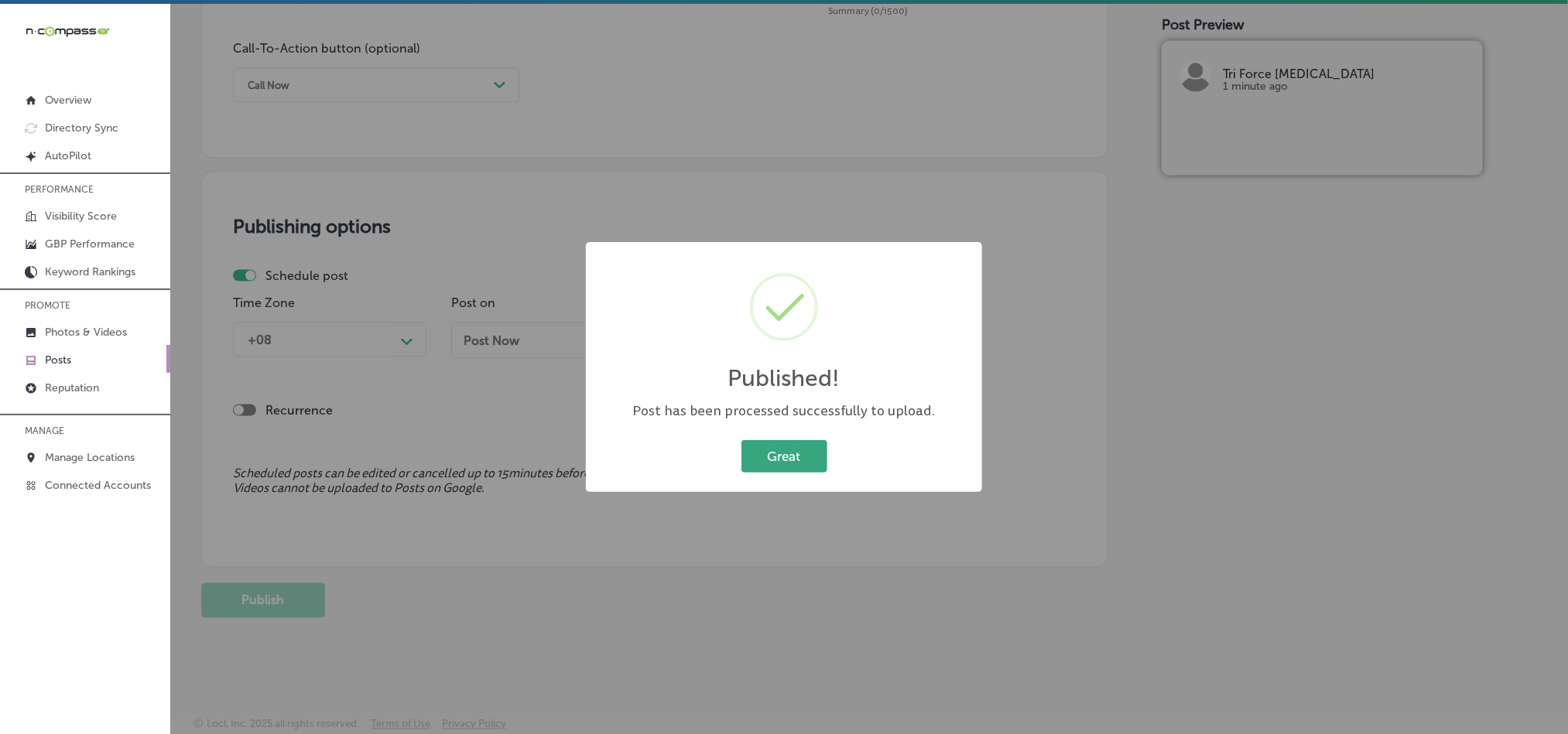
click at [781, 457] on button "Great" at bounding box center [784, 456] width 86 height 32
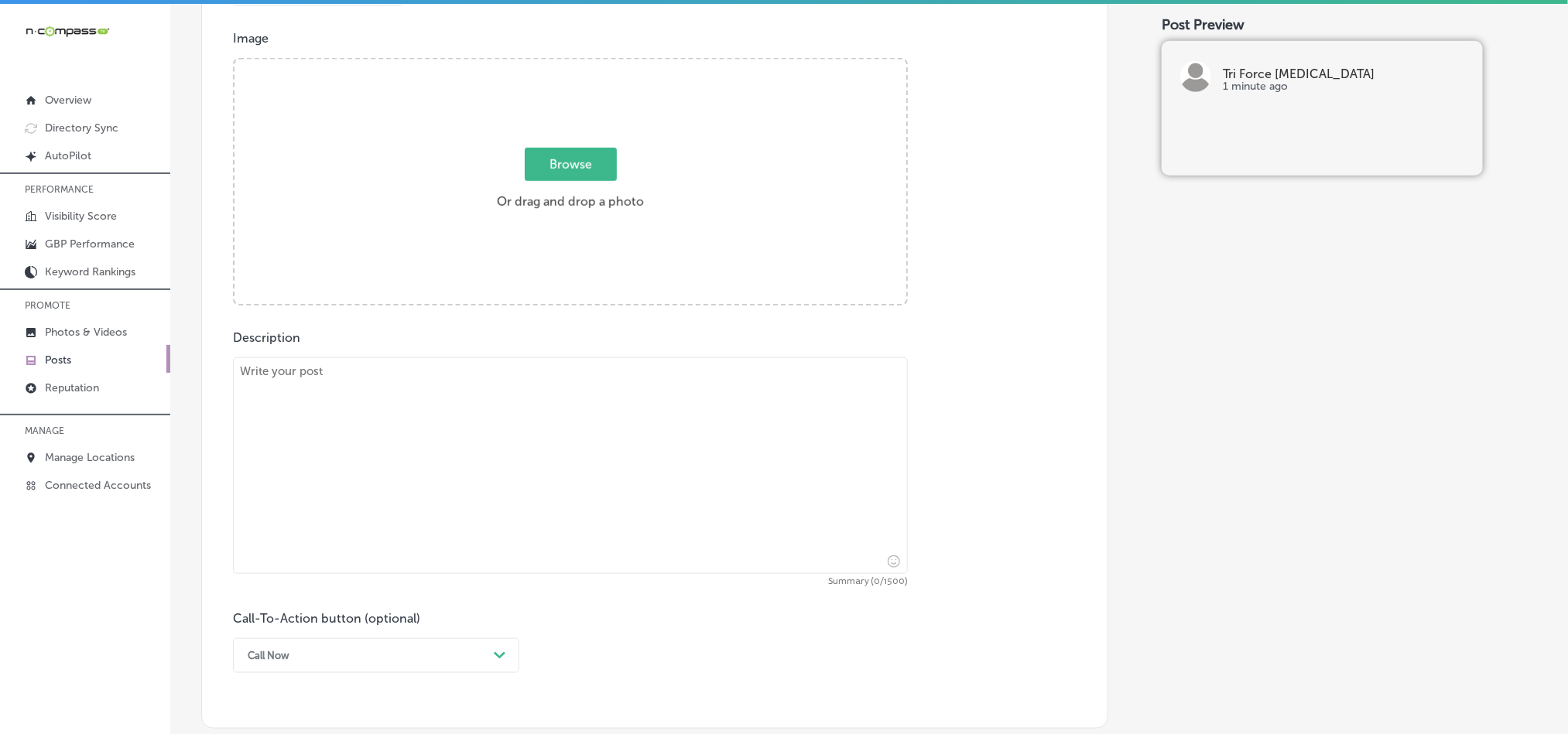
scroll to position [568, 0]
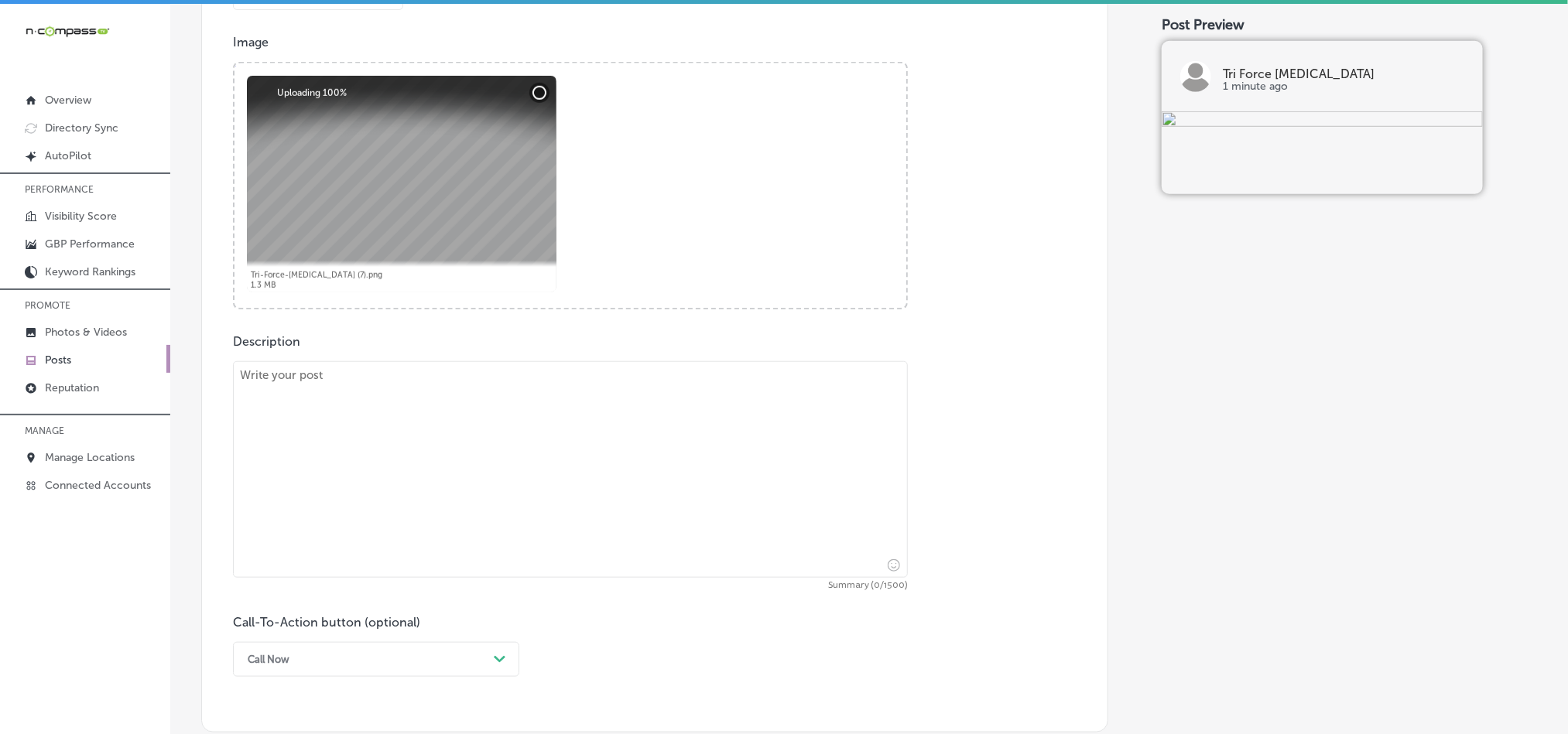
click at [491, 467] on textarea at bounding box center [570, 469] width 675 height 217
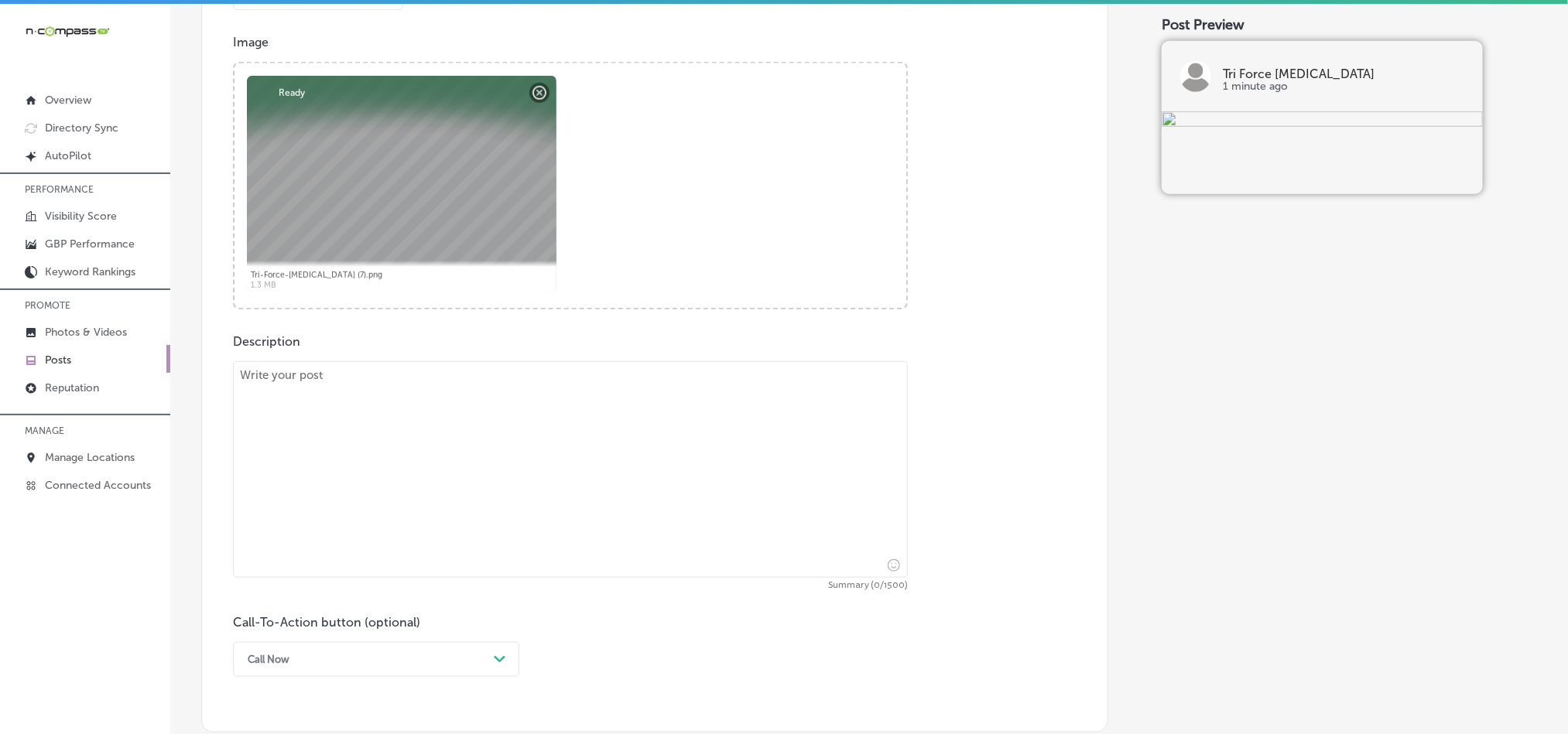
paste textarea "Do you experience back pain, [MEDICAL_DATA], or jaw discomfort? Tri Force [MEDI…"
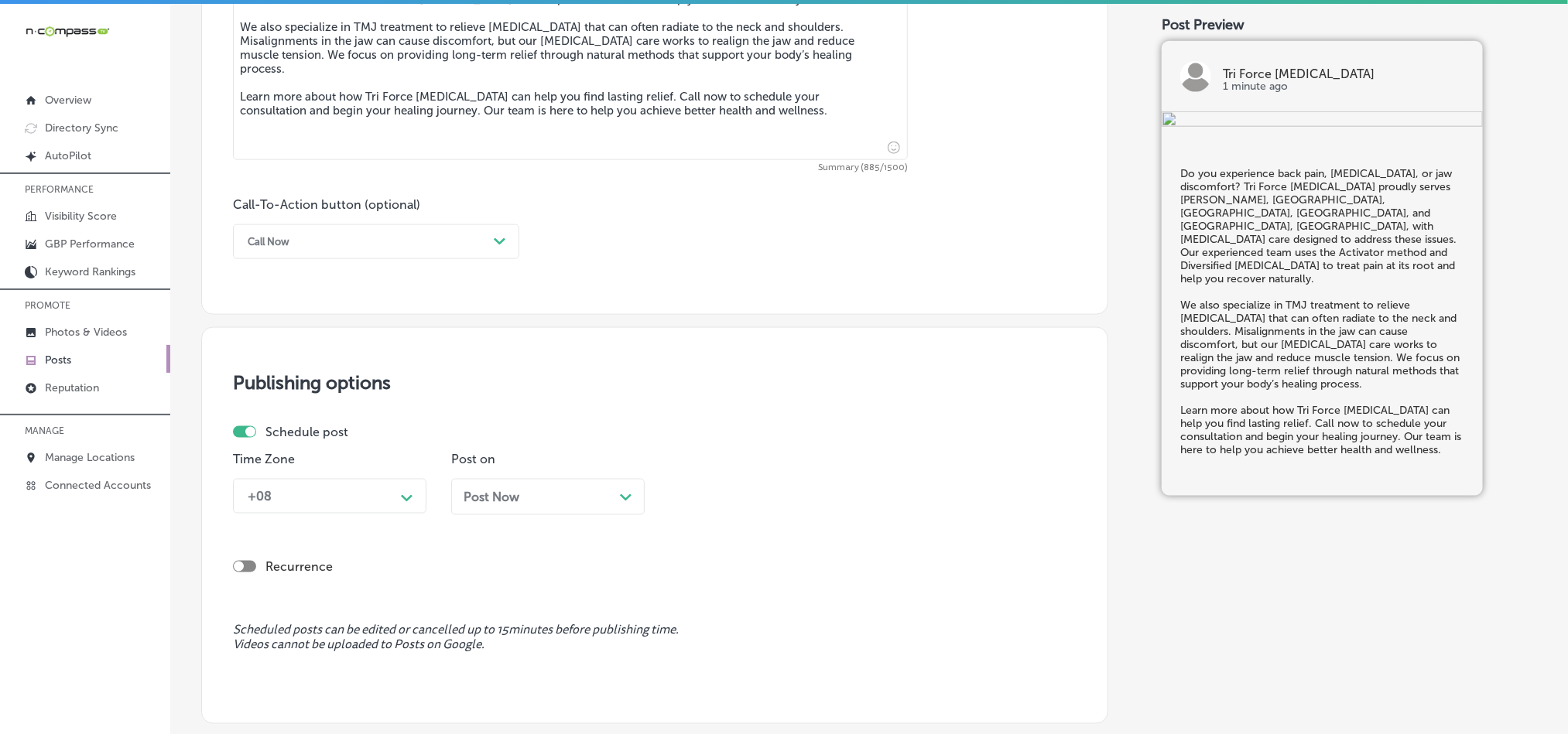
scroll to position [994, 0]
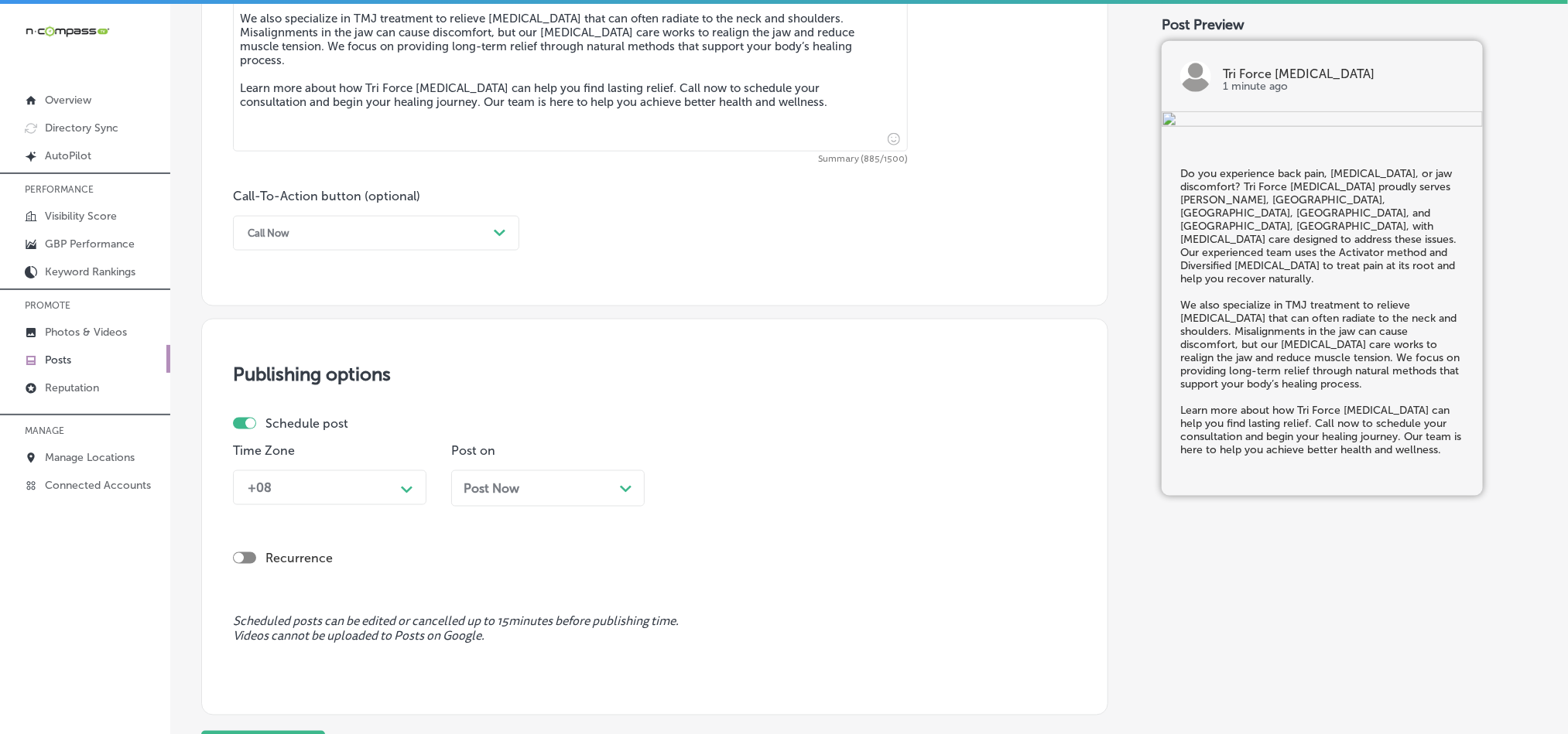
type textarea "Do you experience back pain, [MEDICAL_DATA], or jaw discomfort? Tri Force [MEDI…"
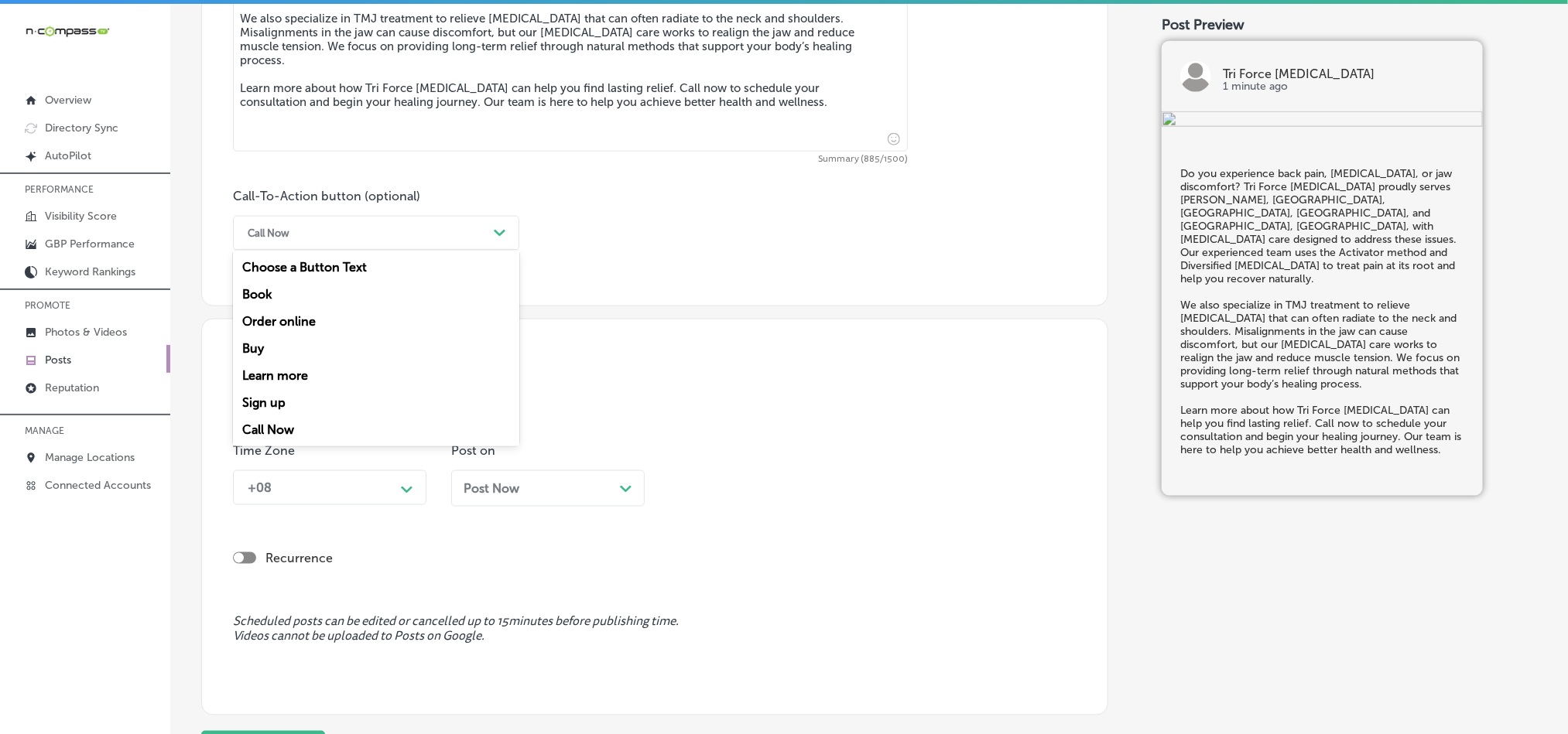
click at [414, 245] on div "Call Now" at bounding box center [364, 233] width 248 height 24
click at [285, 376] on div "Learn more" at bounding box center [376, 375] width 286 height 27
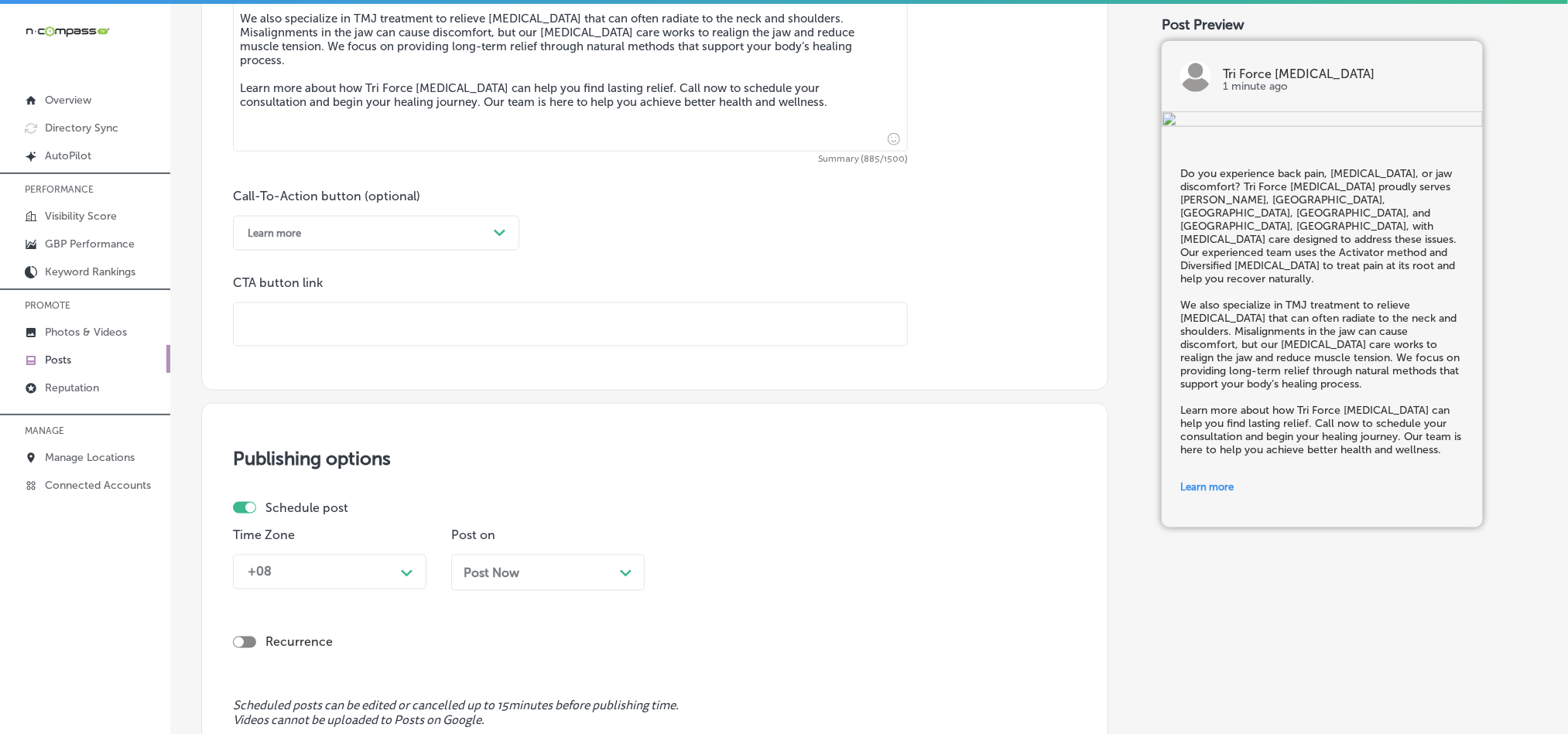
click at [400, 335] on input "text" at bounding box center [570, 324] width 673 height 42
paste input "[URL][DOMAIN_NAME]"
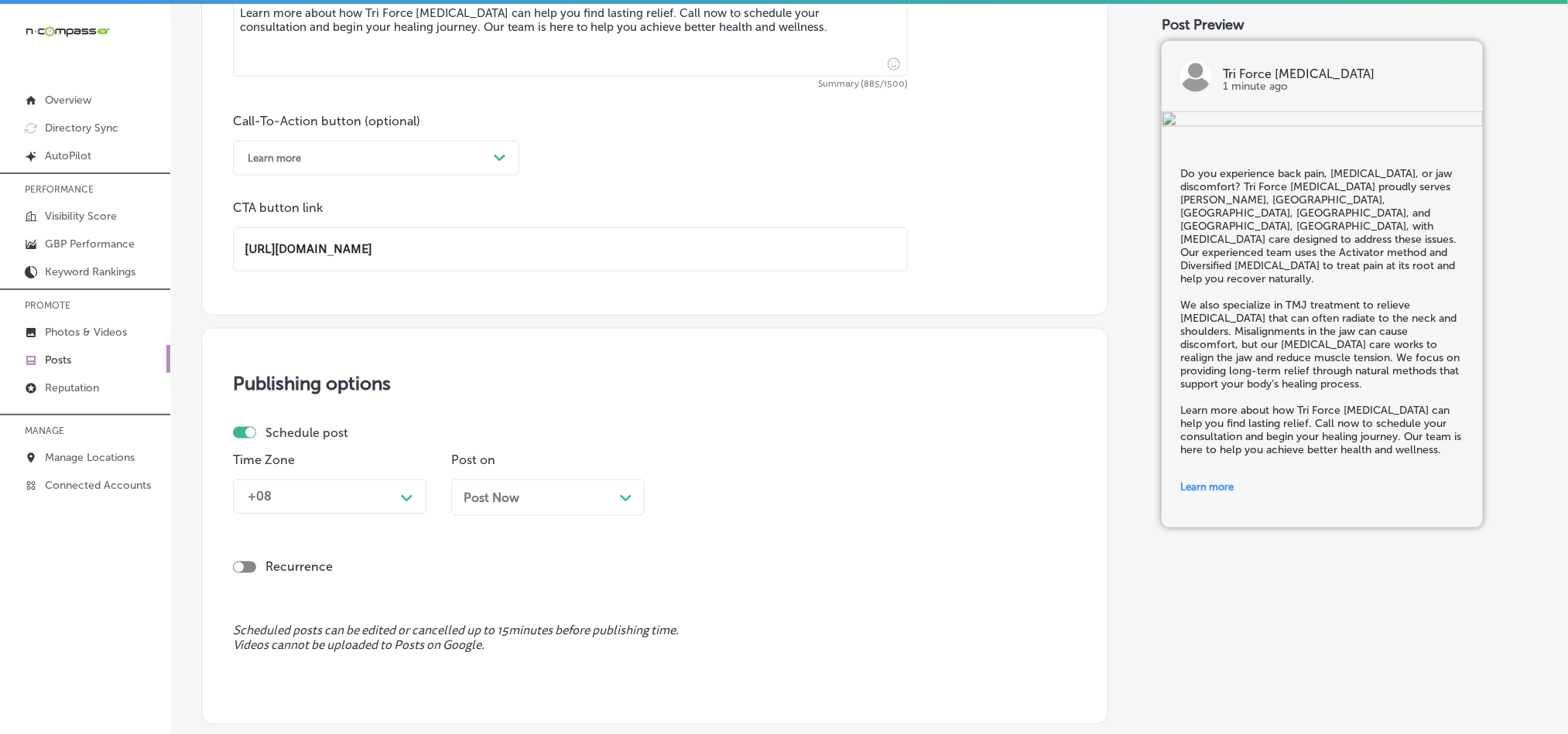
scroll to position [1148, 0]
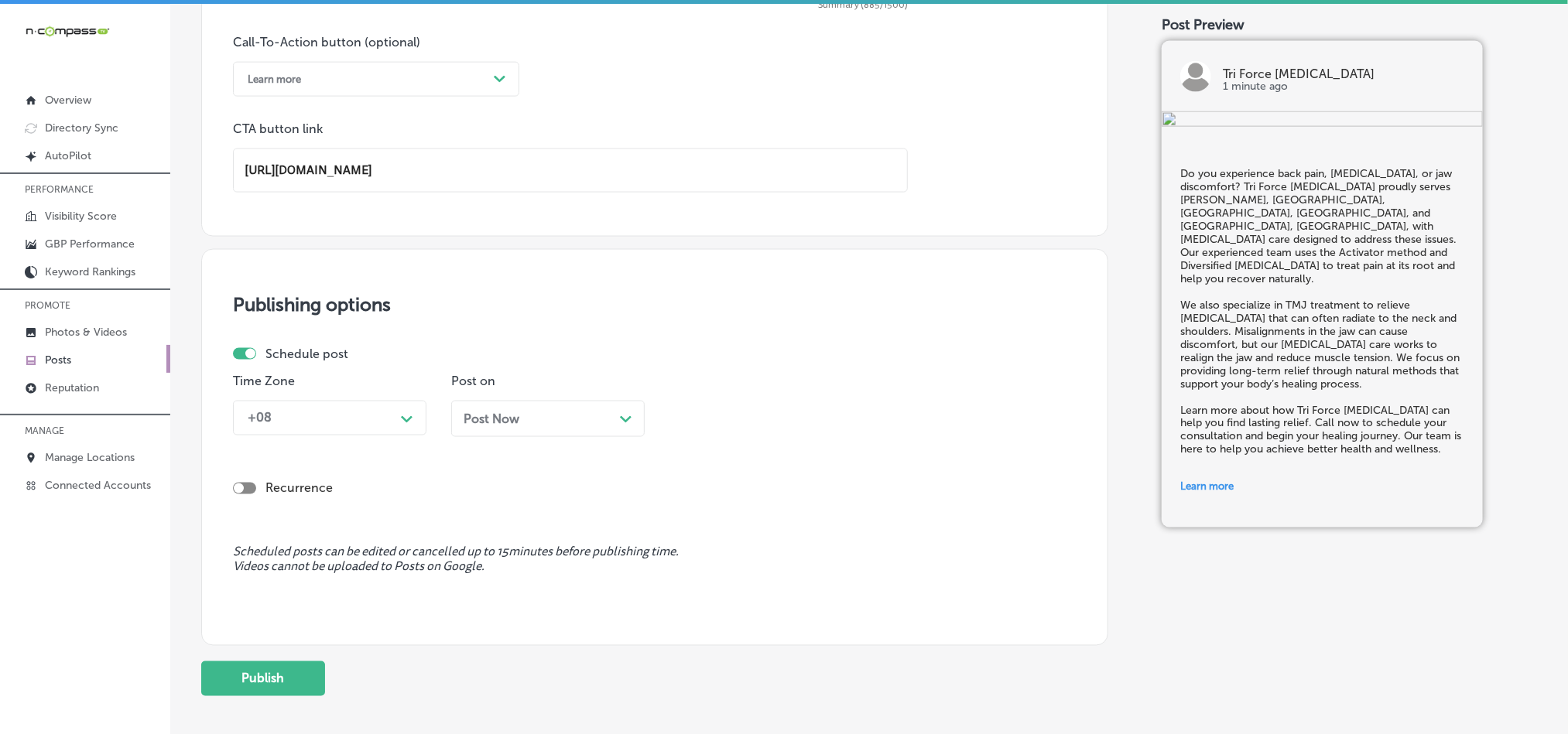
type input "[URL][DOMAIN_NAME]"
click at [381, 404] on div "Time Zone +08 Path Created with Sketch." at bounding box center [329, 411] width 193 height 75
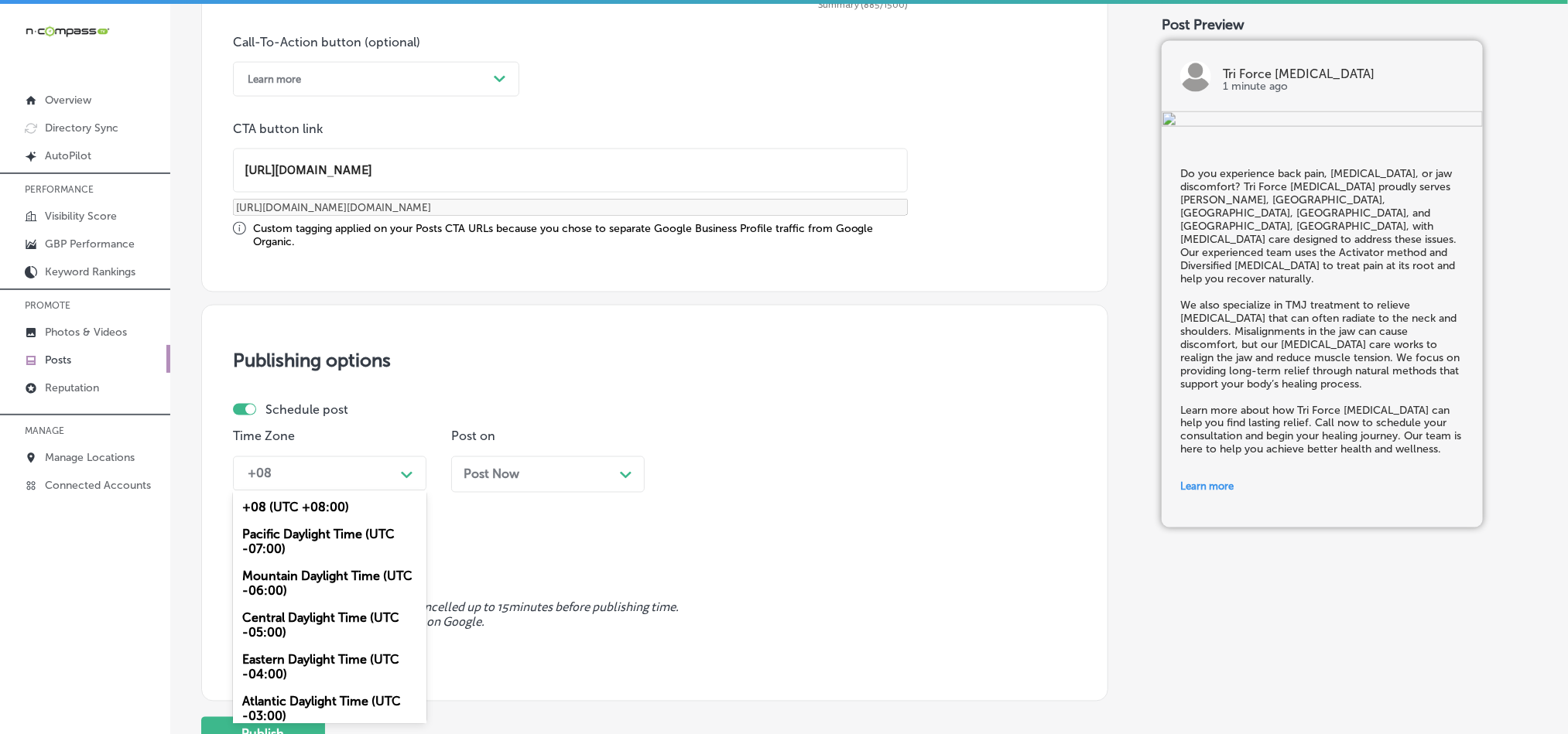
drag, startPoint x: 367, startPoint y: 483, endPoint x: 362, endPoint y: 490, distance: 8.6
click at [367, 484] on div "+08" at bounding box center [318, 474] width 155 height 27
click at [338, 587] on div "Mountain Daylight Time (UTC -06:00)" at bounding box center [329, 584] width 193 height 41
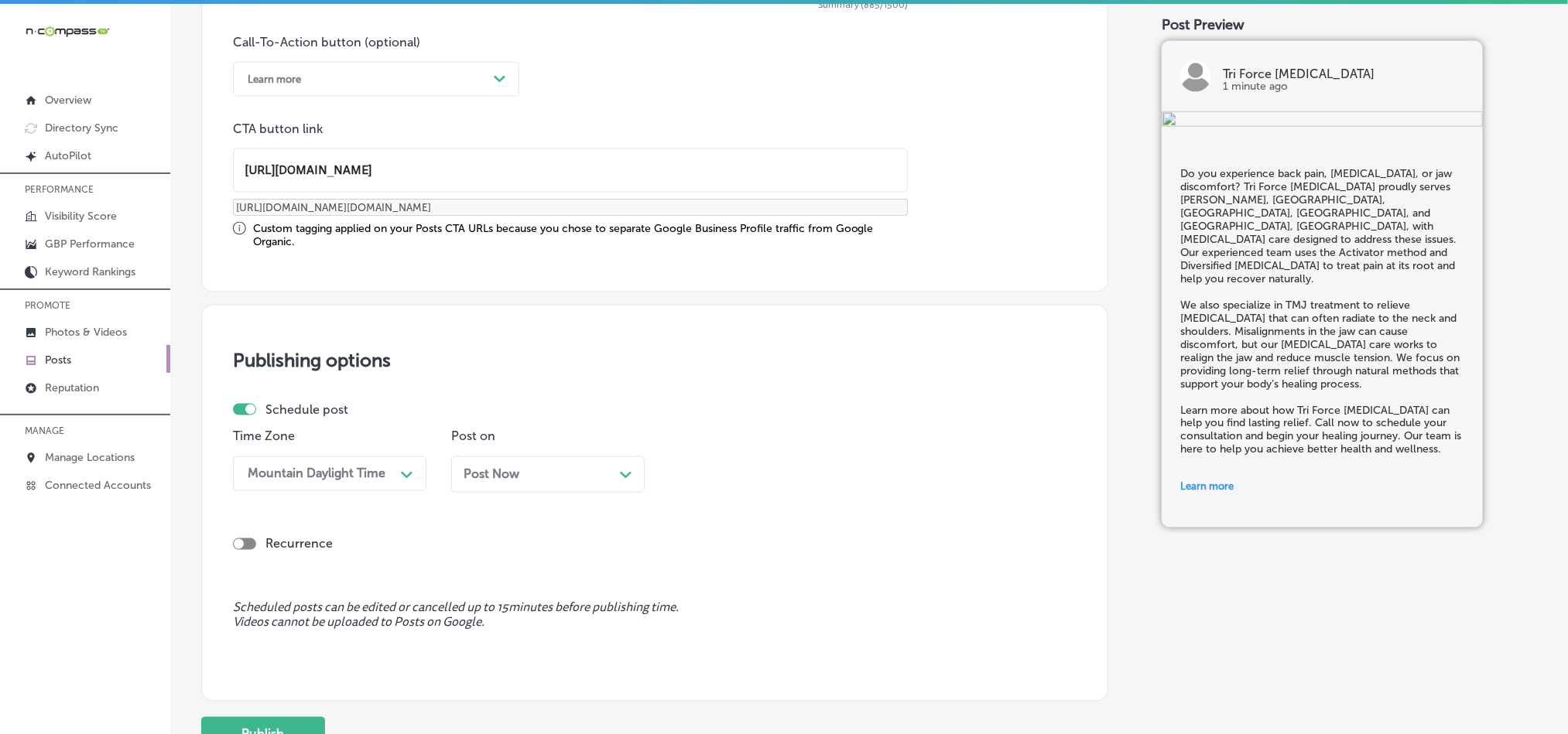
click at [541, 489] on div "Post Now Path Created with Sketch." at bounding box center [547, 474] width 193 height 37
drag, startPoint x: 734, startPoint y: 457, endPoint x: 744, endPoint y: 492, distance: 36.4
click at [736, 460] on div "Time 03:00 PM Path Created with Sketch." at bounding box center [766, 467] width 193 height 75
click at [745, 483] on div "03:00 PM" at bounding box center [754, 474] width 155 height 27
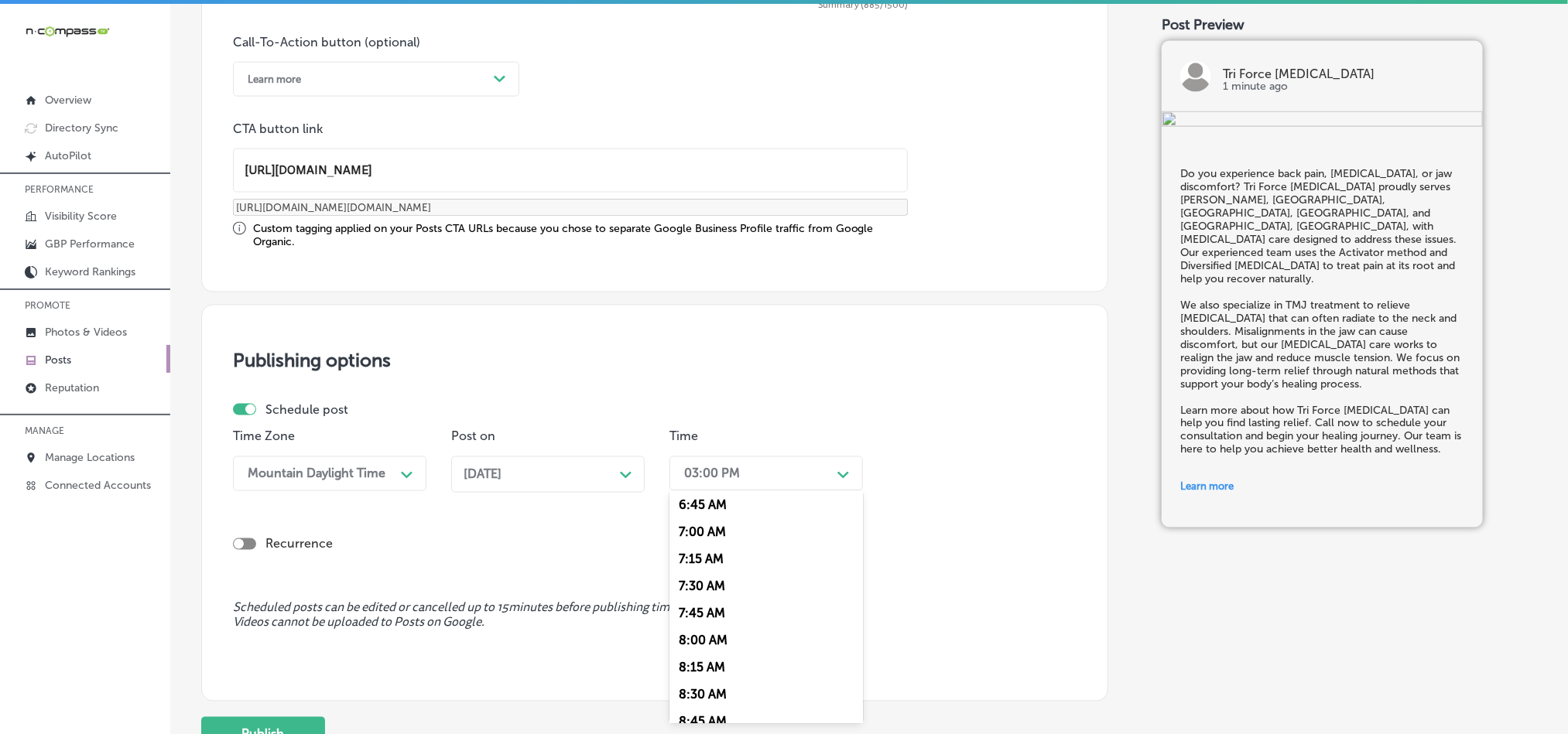
click at [691, 543] on div "7:00 AM" at bounding box center [766, 532] width 193 height 27
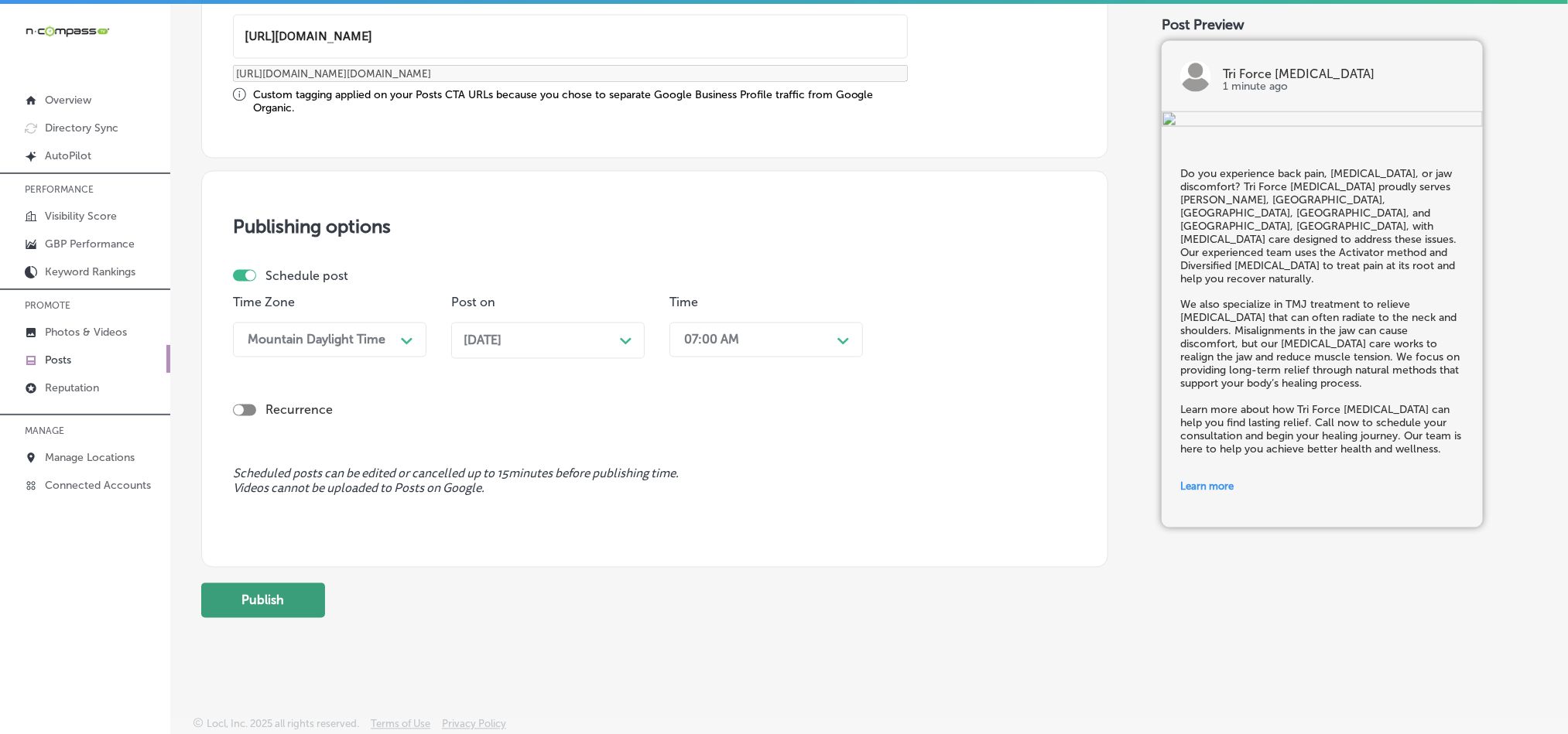
click at [228, 611] on button "Publish" at bounding box center [263, 600] width 124 height 35
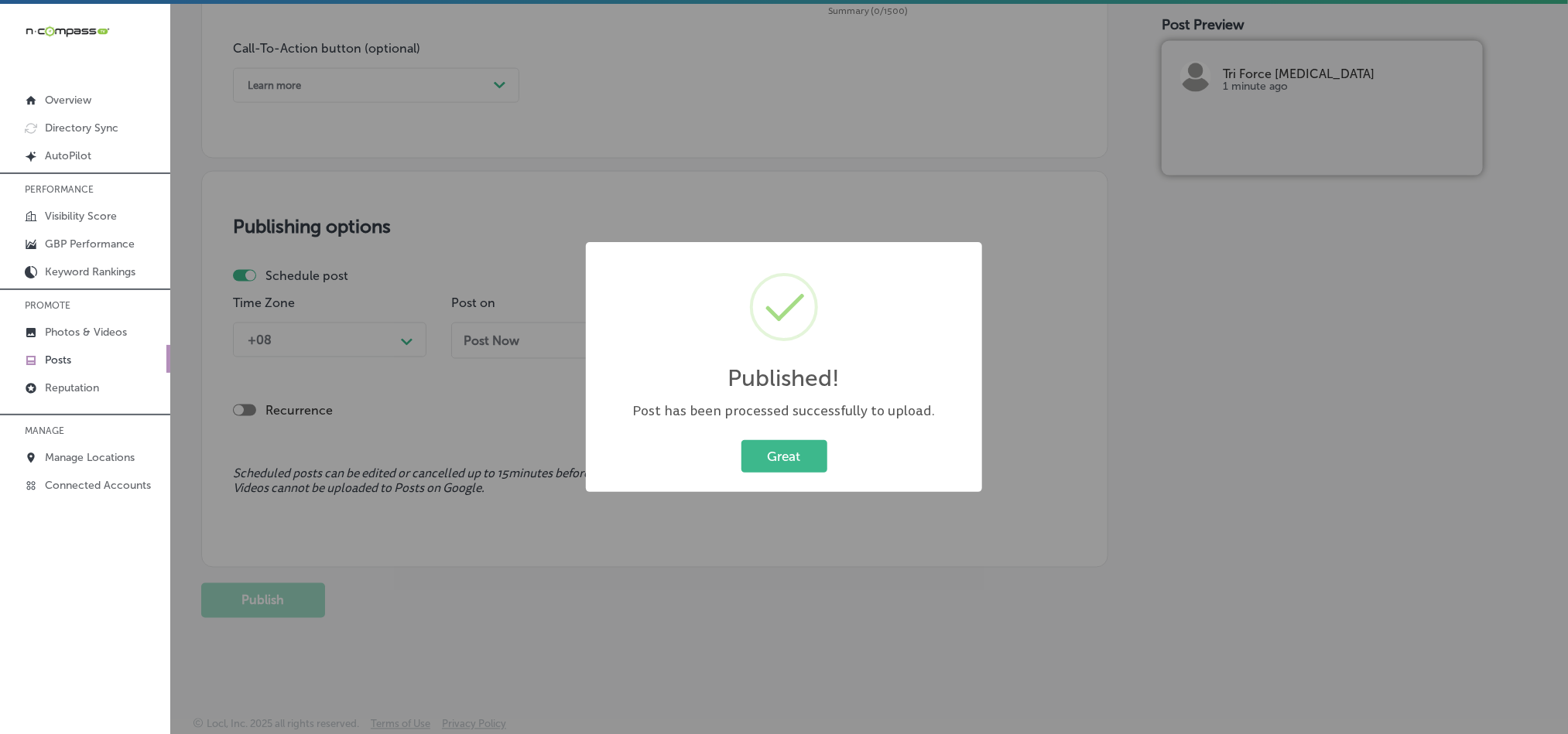
scroll to position [1148, 0]
click at [759, 448] on button "Great" at bounding box center [784, 456] width 86 height 32
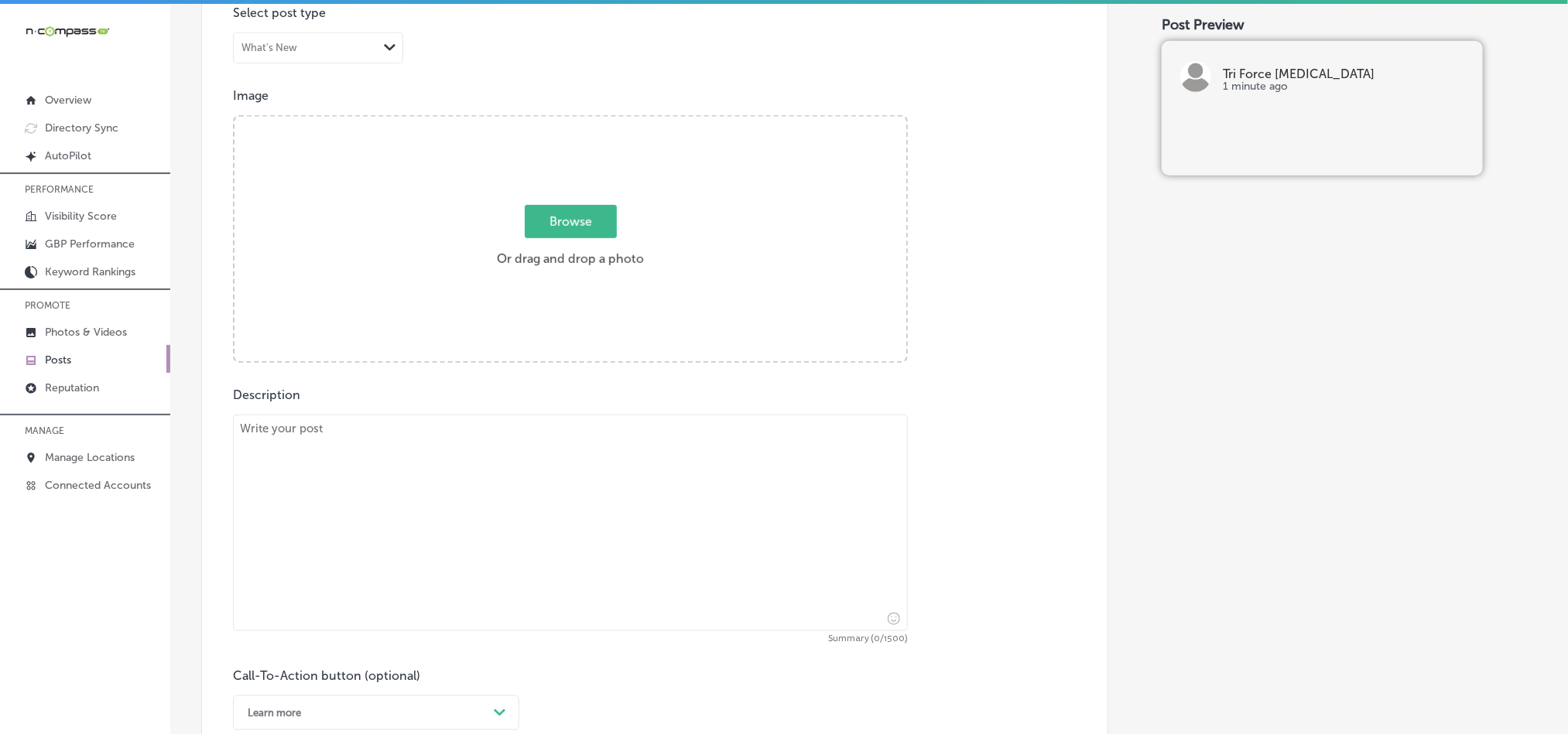
scroll to position [529, 0]
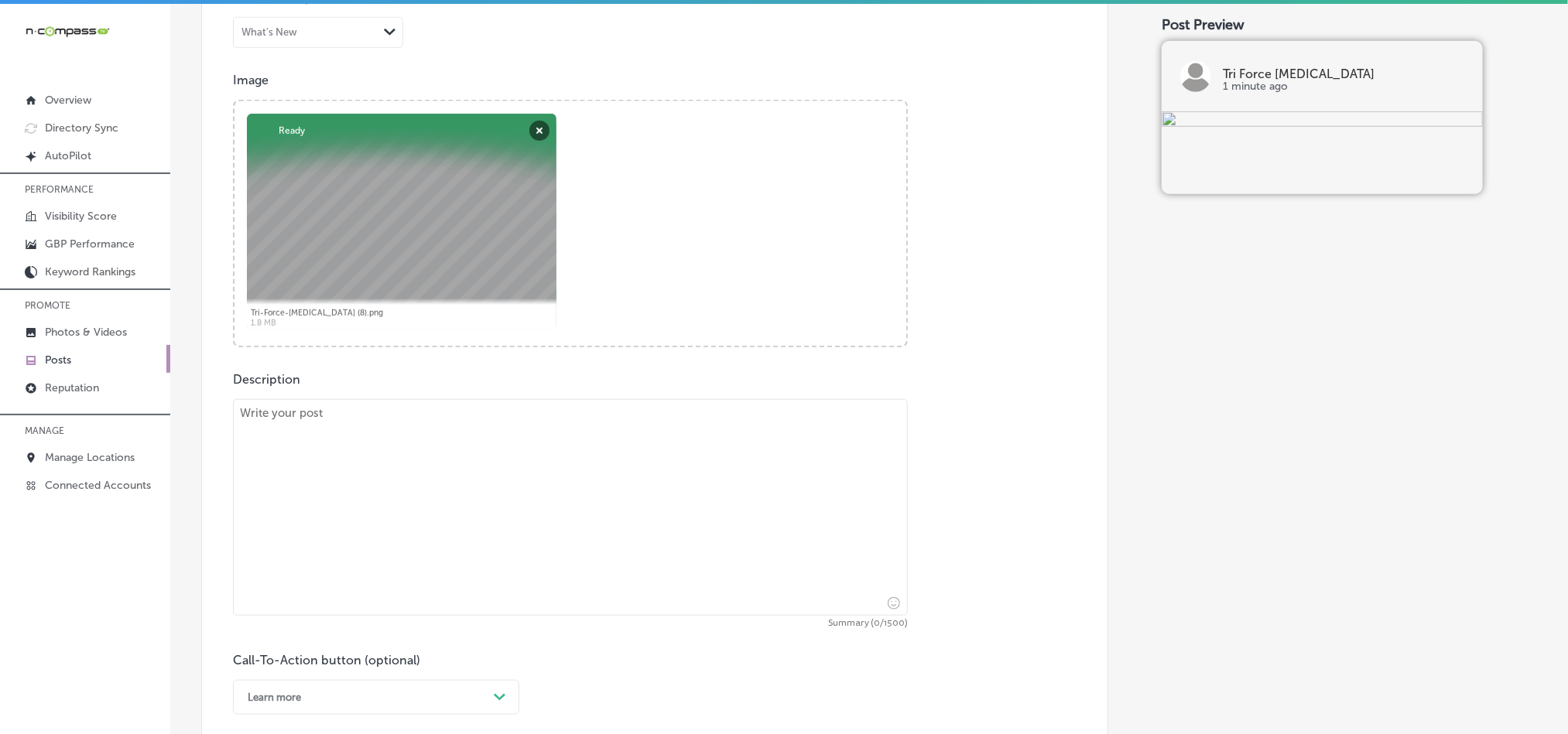
click at [475, 492] on textarea at bounding box center [570, 507] width 675 height 217
paste textarea "Is back pain, [MEDICAL_DATA], or jaw discomfort affecting your daily life? Tri …"
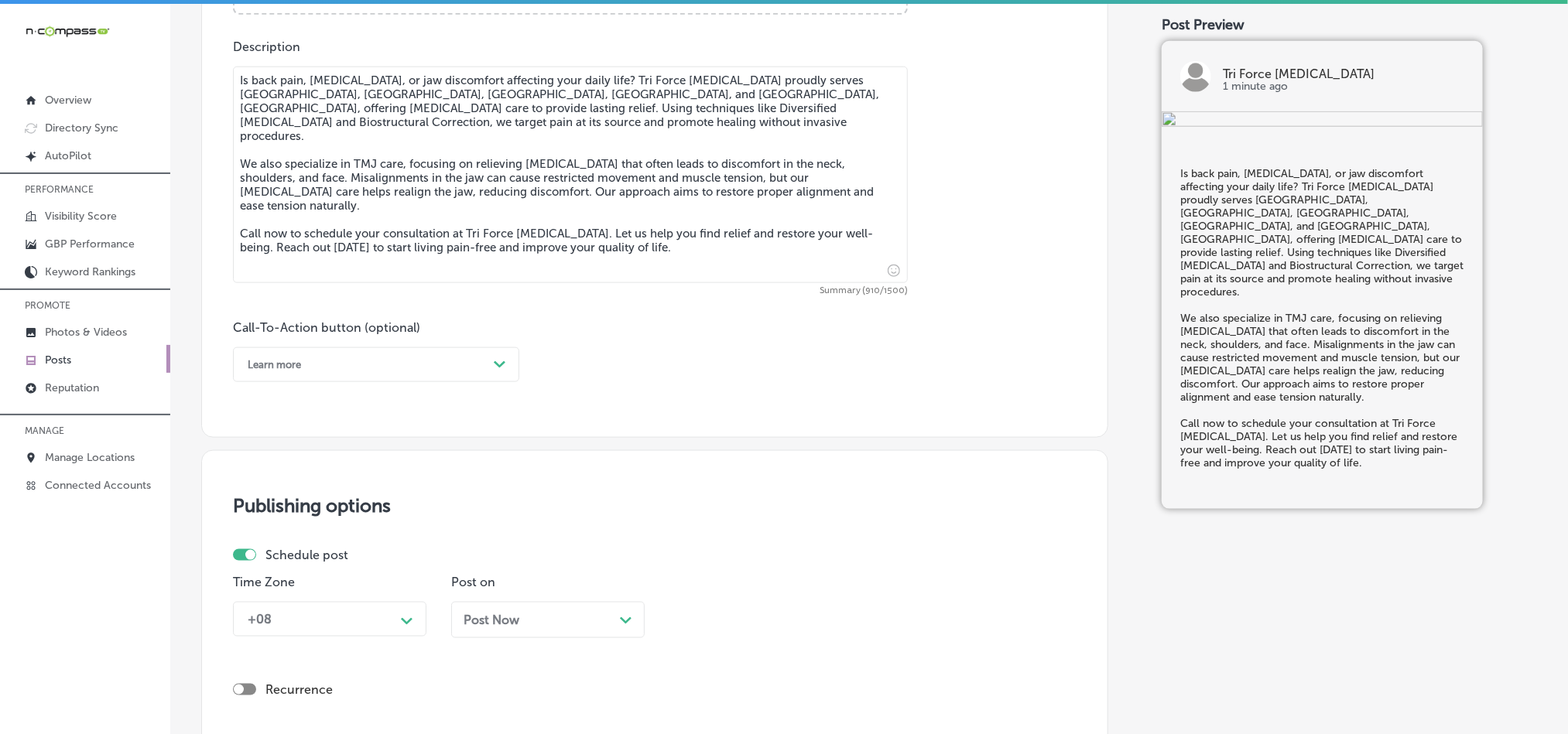
scroll to position [877, 0]
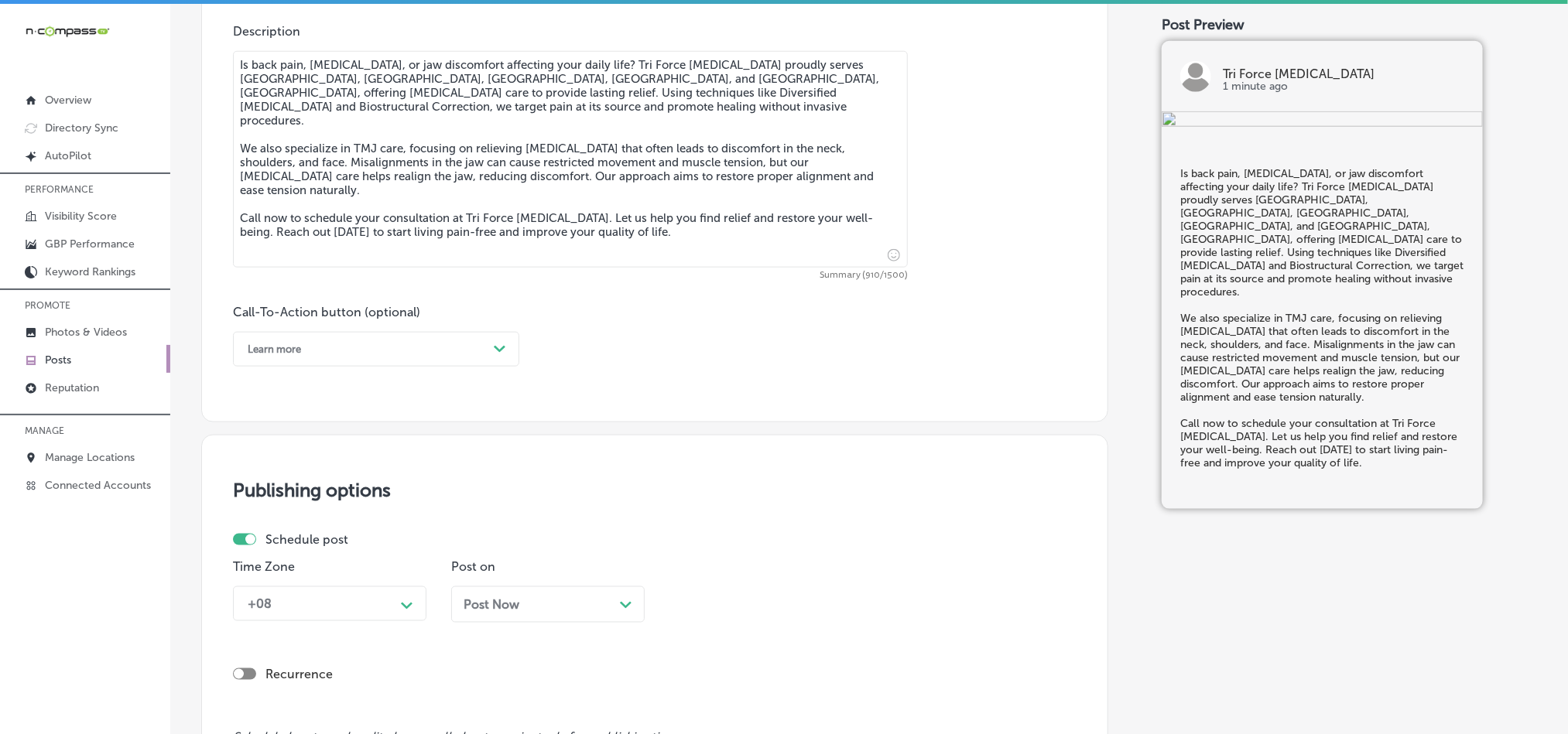
type textarea "Is back pain, [MEDICAL_DATA], or jaw discomfort affecting your daily life? Tri …"
click at [349, 333] on div "Call-To-Action button (optional) Learn more Path Created with Sketch." at bounding box center [376, 335] width 286 height 62
click at [350, 339] on div "Learn more Path Created with Sketch." at bounding box center [376, 349] width 286 height 35
click at [269, 553] on div "Call Now" at bounding box center [376, 546] width 286 height 27
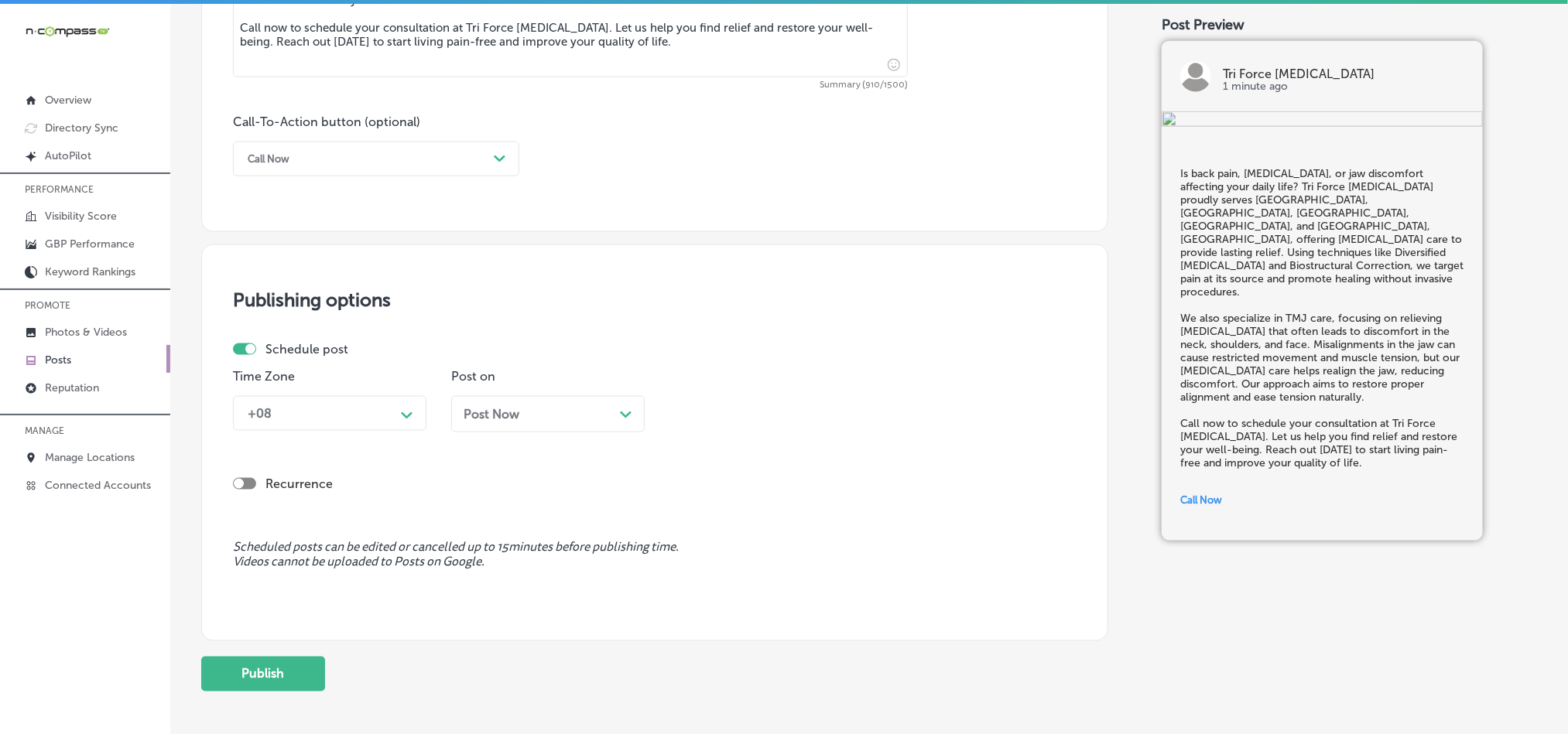
scroll to position [1070, 0]
click at [372, 412] on div "+08" at bounding box center [318, 411] width 155 height 27
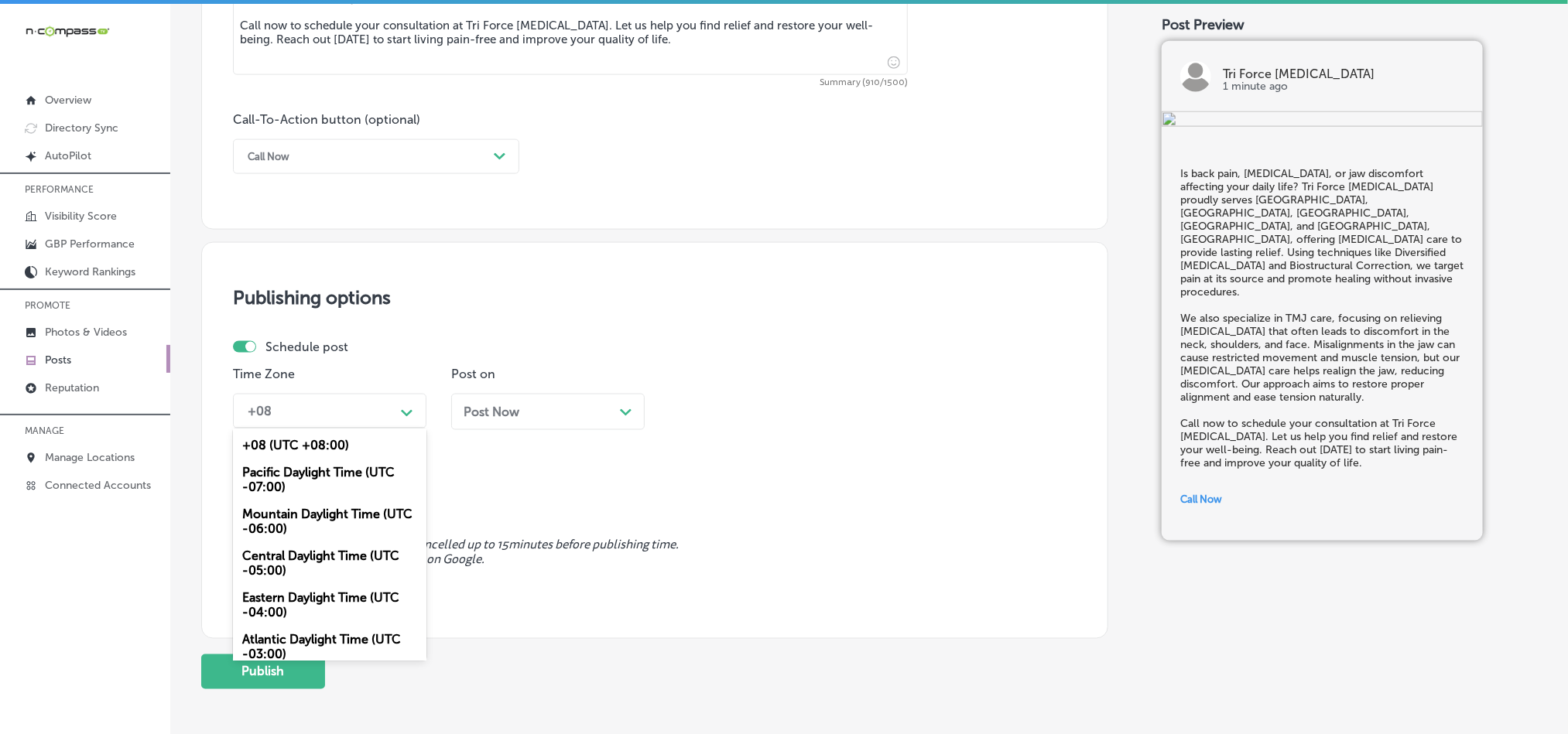
click at [290, 521] on div "Mountain Daylight Time (UTC -06:00)" at bounding box center [329, 521] width 193 height 41
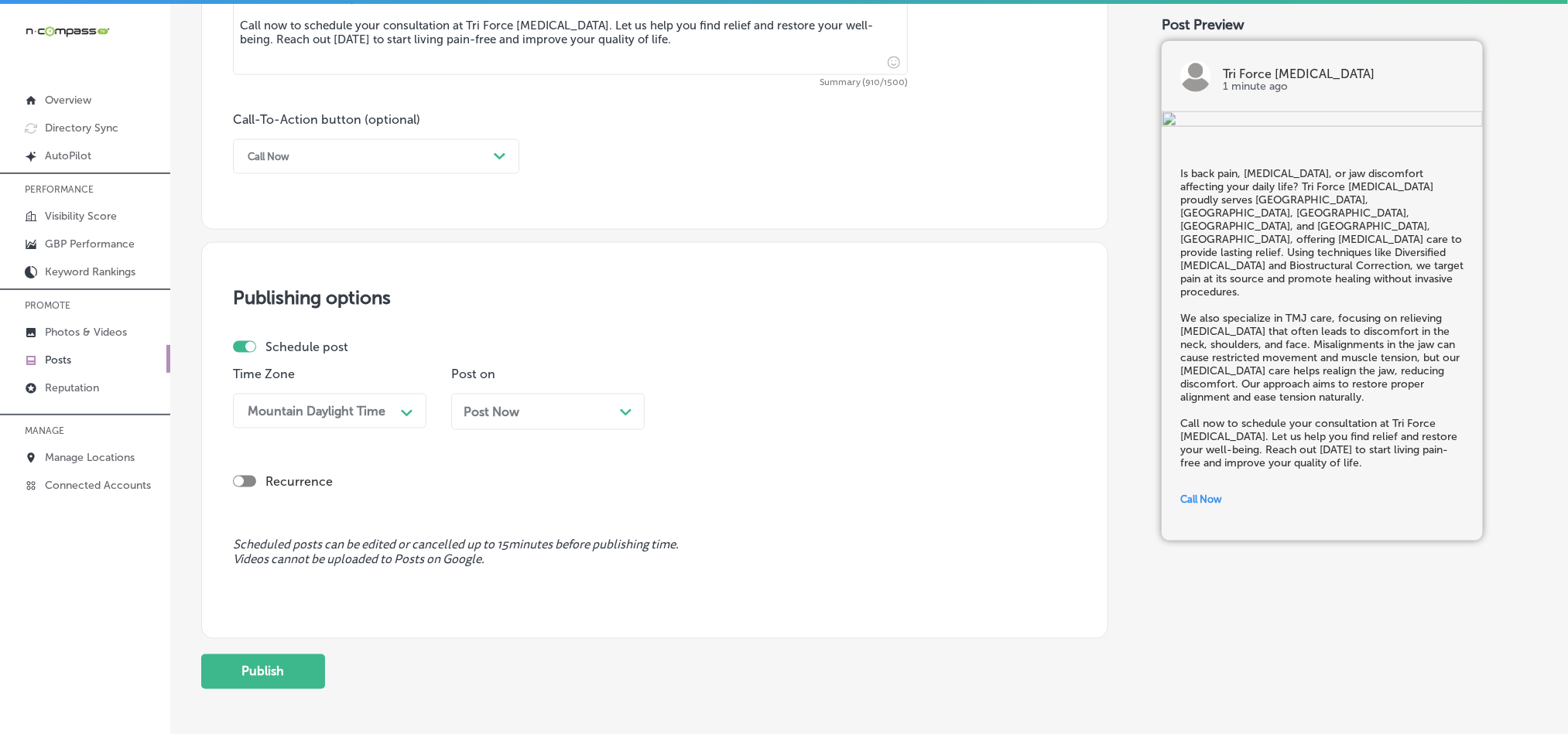
click at [569, 430] on div "Post Now Path Created with Sketch." at bounding box center [547, 412] width 193 height 37
click at [723, 410] on div "03:00 PM" at bounding box center [712, 411] width 56 height 15
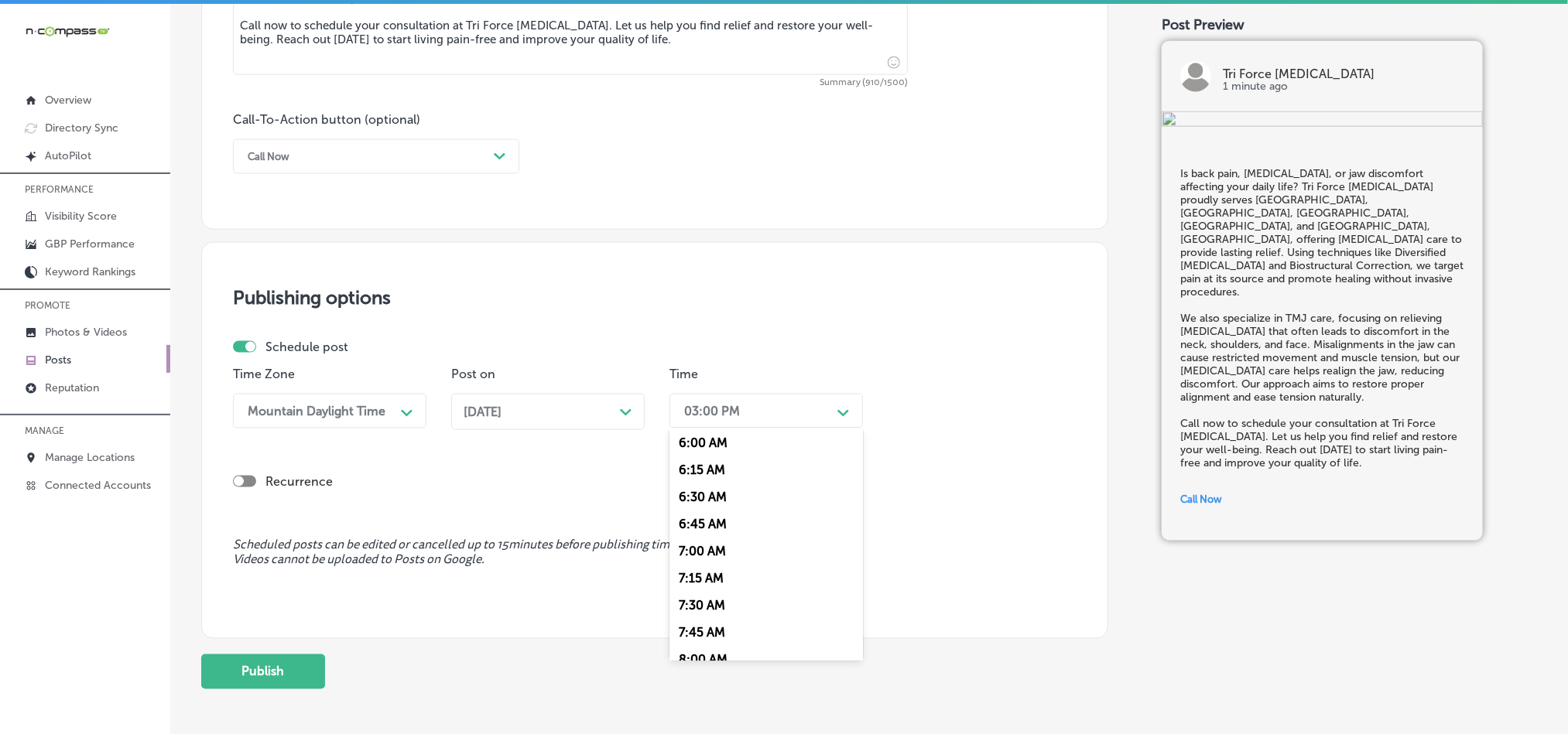
scroll to position [696, 0]
click at [702, 517] on div "7:00 AM" at bounding box center [766, 507] width 193 height 27
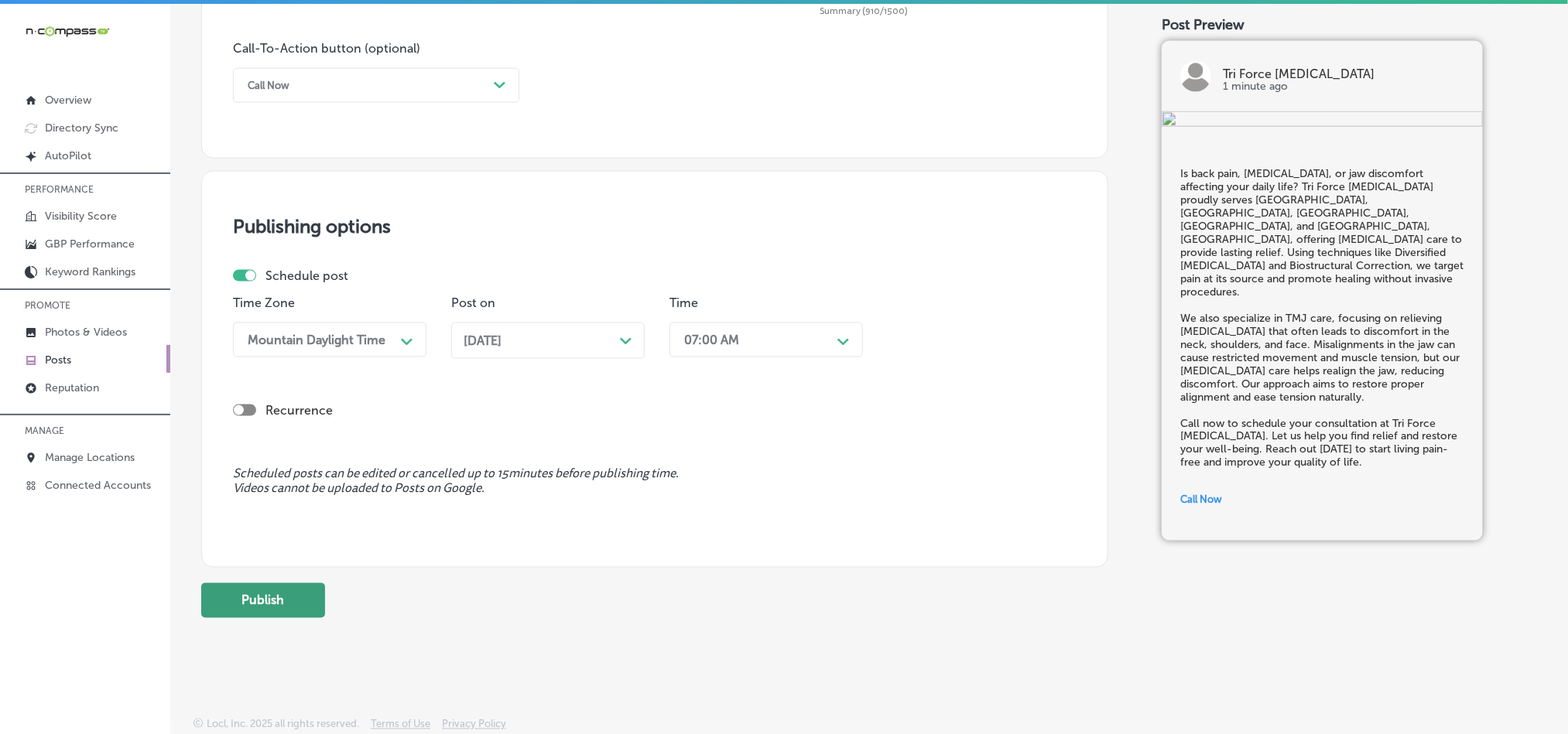
click at [309, 595] on button "Publish" at bounding box center [263, 600] width 124 height 35
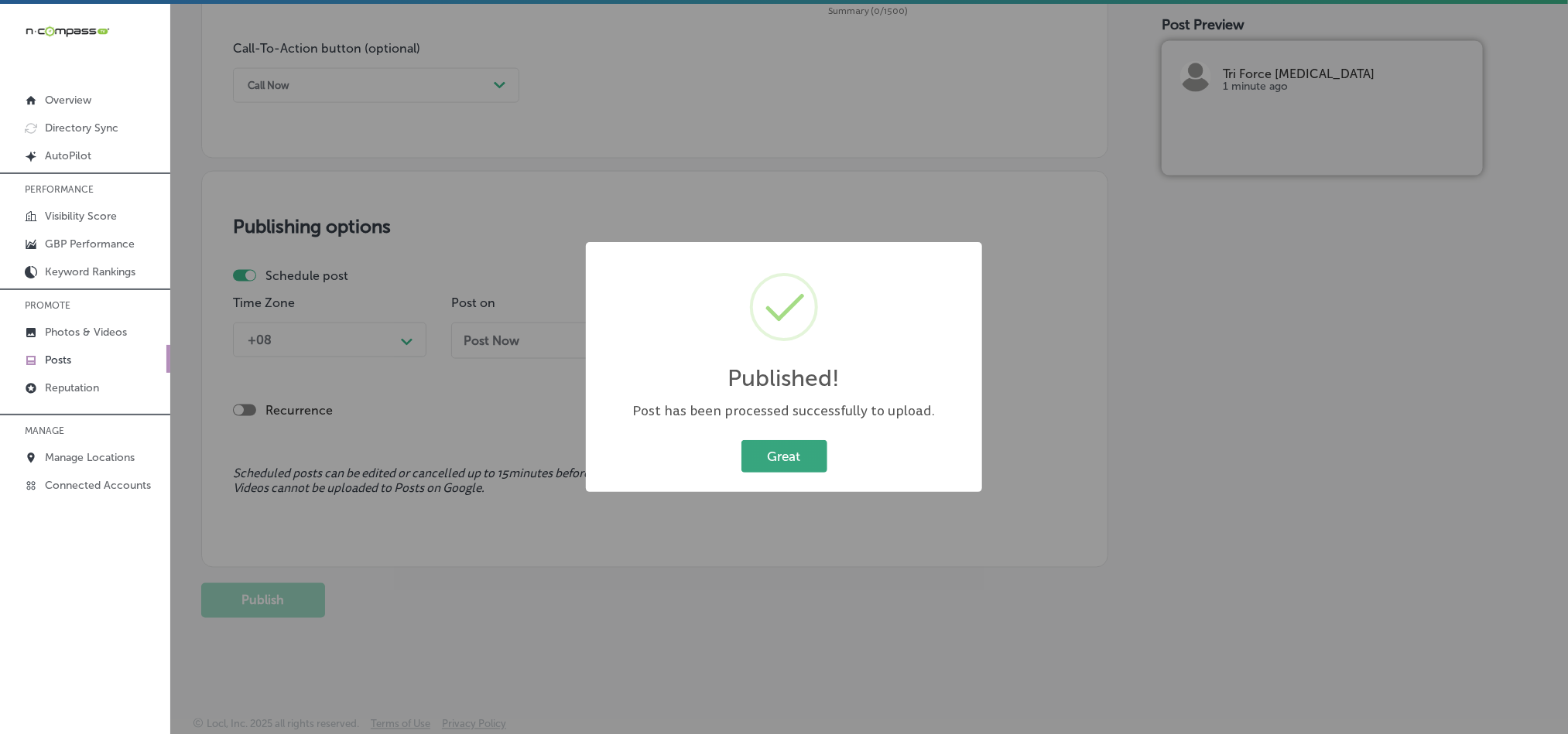
click at [778, 448] on button "Great" at bounding box center [784, 456] width 86 height 32
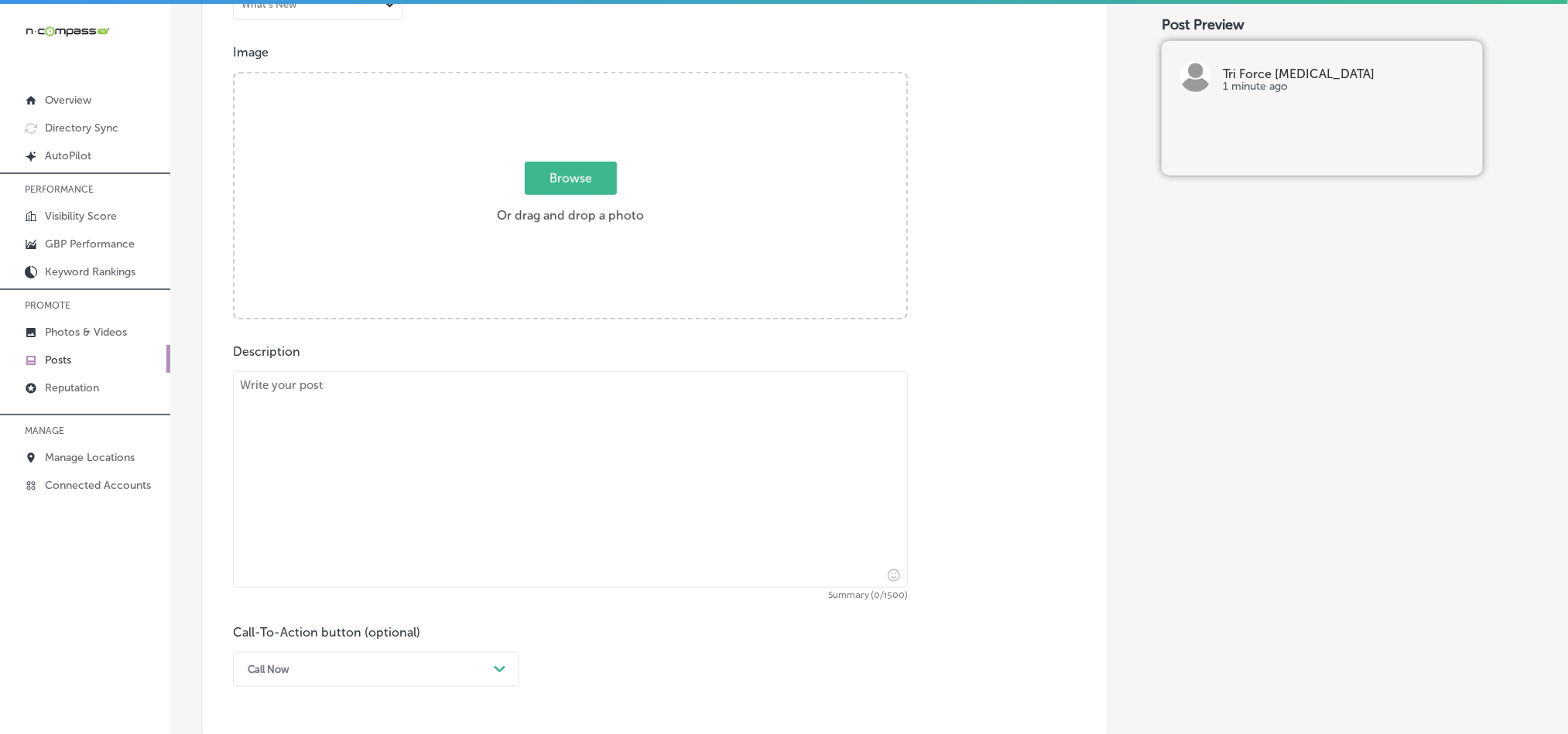
scroll to position [529, 0]
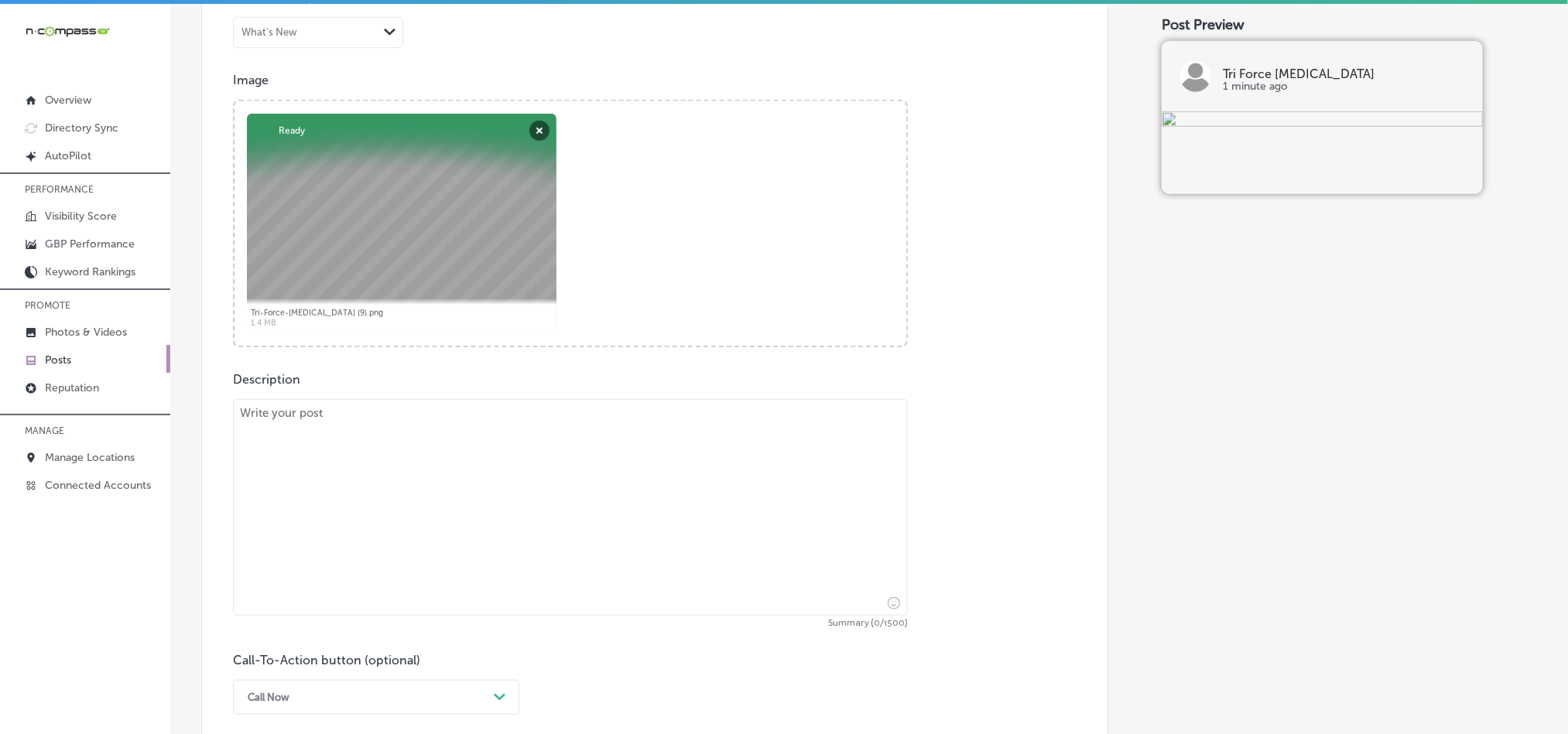
click at [506, 499] on textarea at bounding box center [570, 507] width 675 height 217
paste textarea "Are you struggling with back pain, [MEDICAL_DATA], or jaw discomfort? Tri Force…"
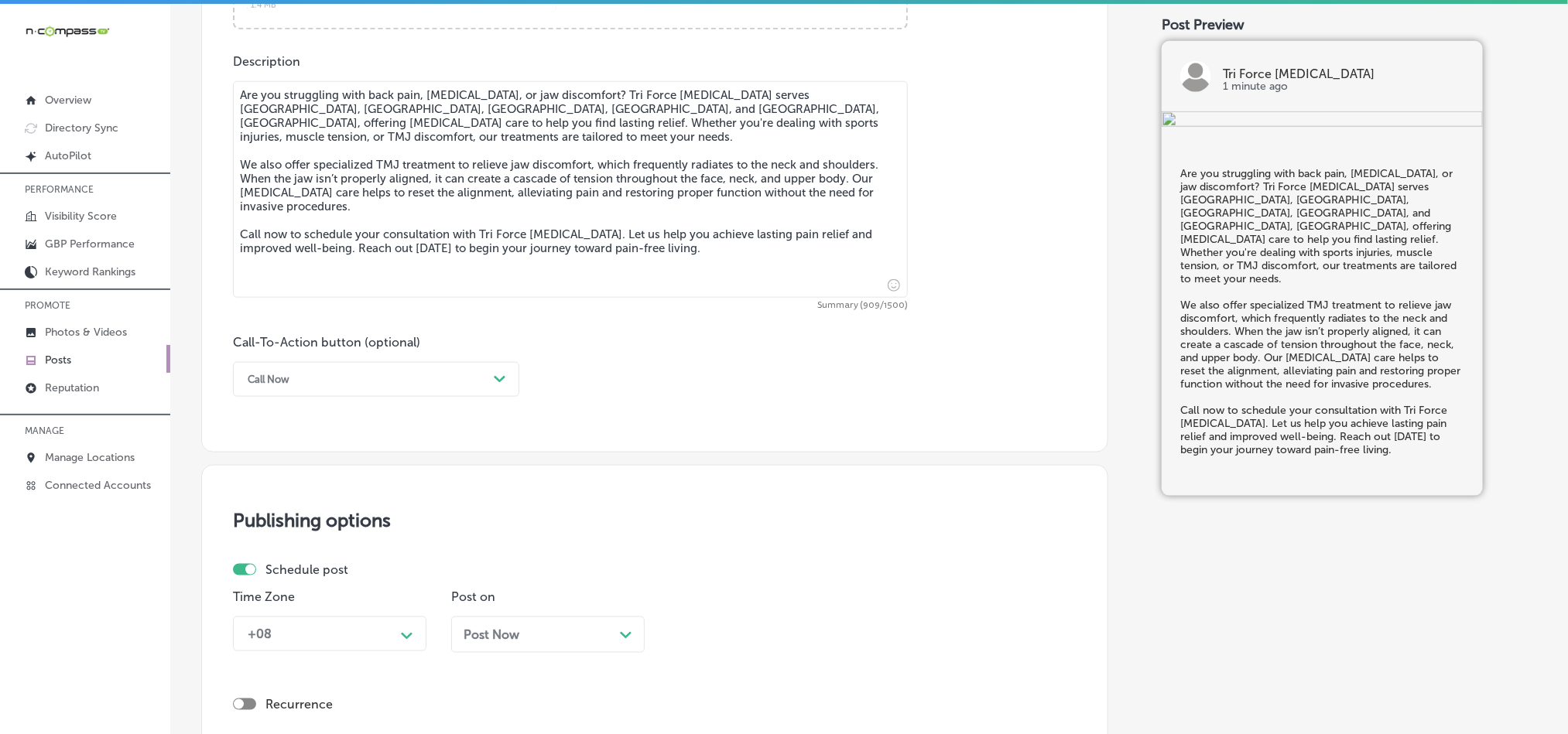
scroll to position [915, 0]
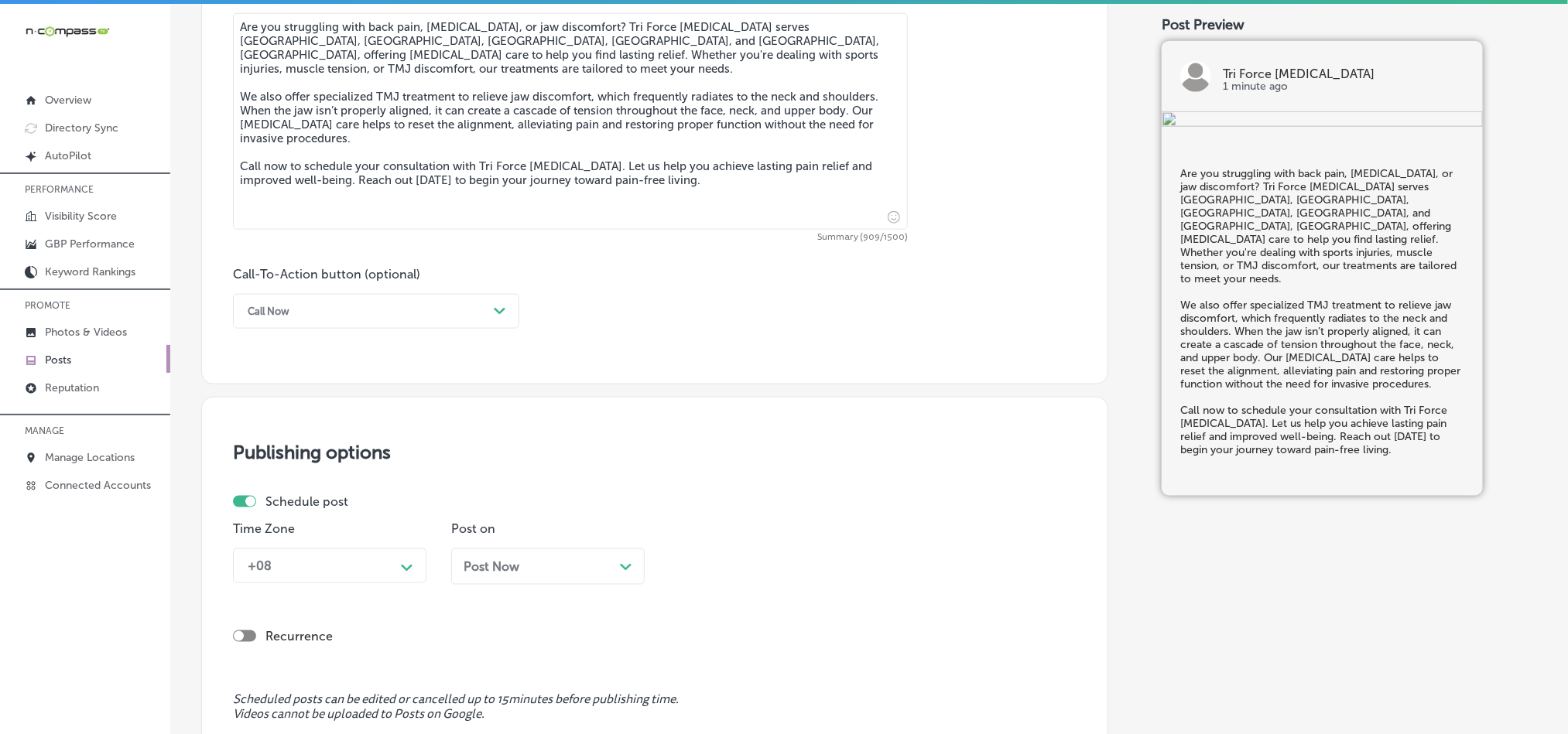
type textarea "Are you struggling with back pain, [MEDICAL_DATA], or jaw discomfort? Tri Force…"
click at [382, 317] on div "Call Now" at bounding box center [364, 311] width 248 height 24
click at [279, 502] on div "Call Now" at bounding box center [376, 507] width 286 height 27
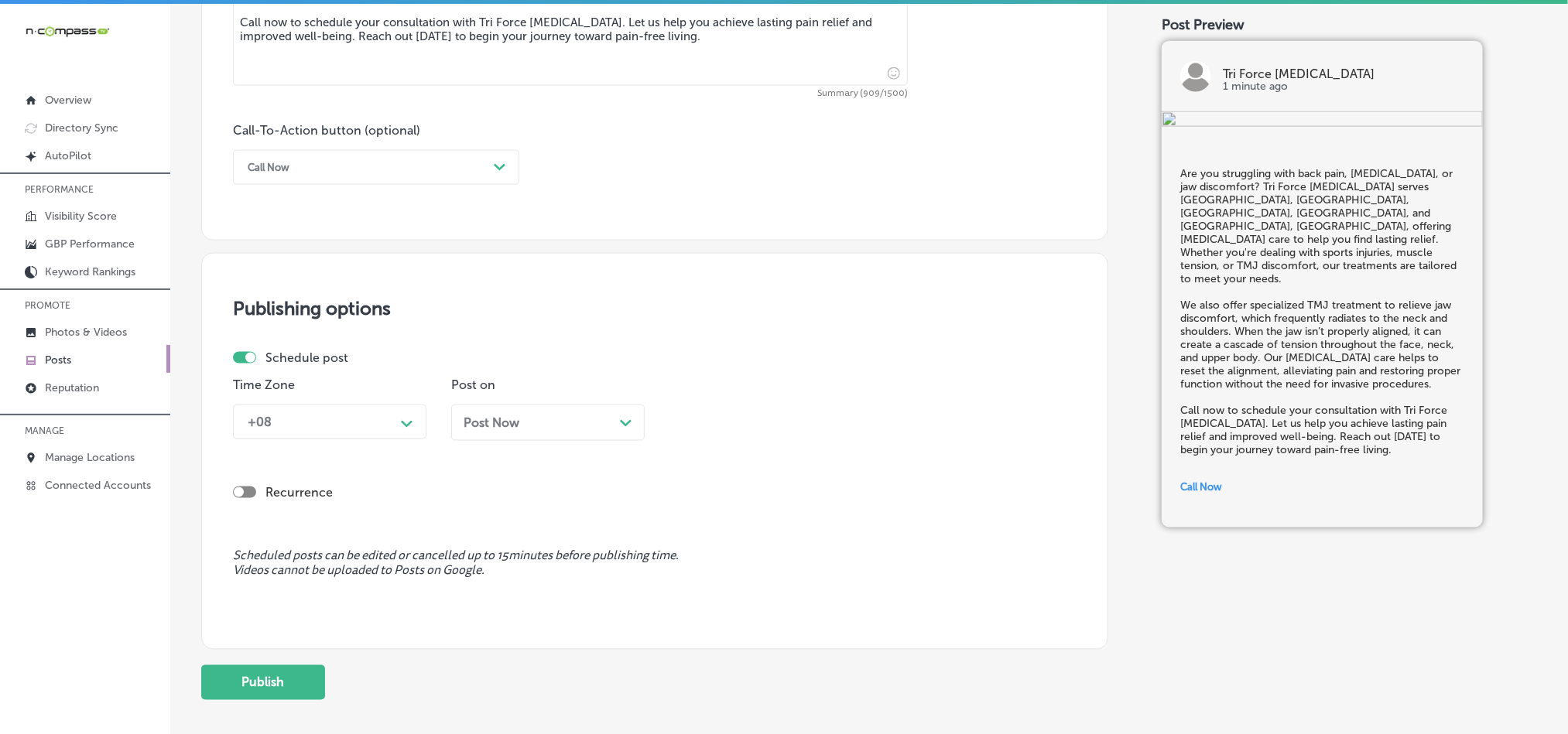
scroll to position [1109, 0]
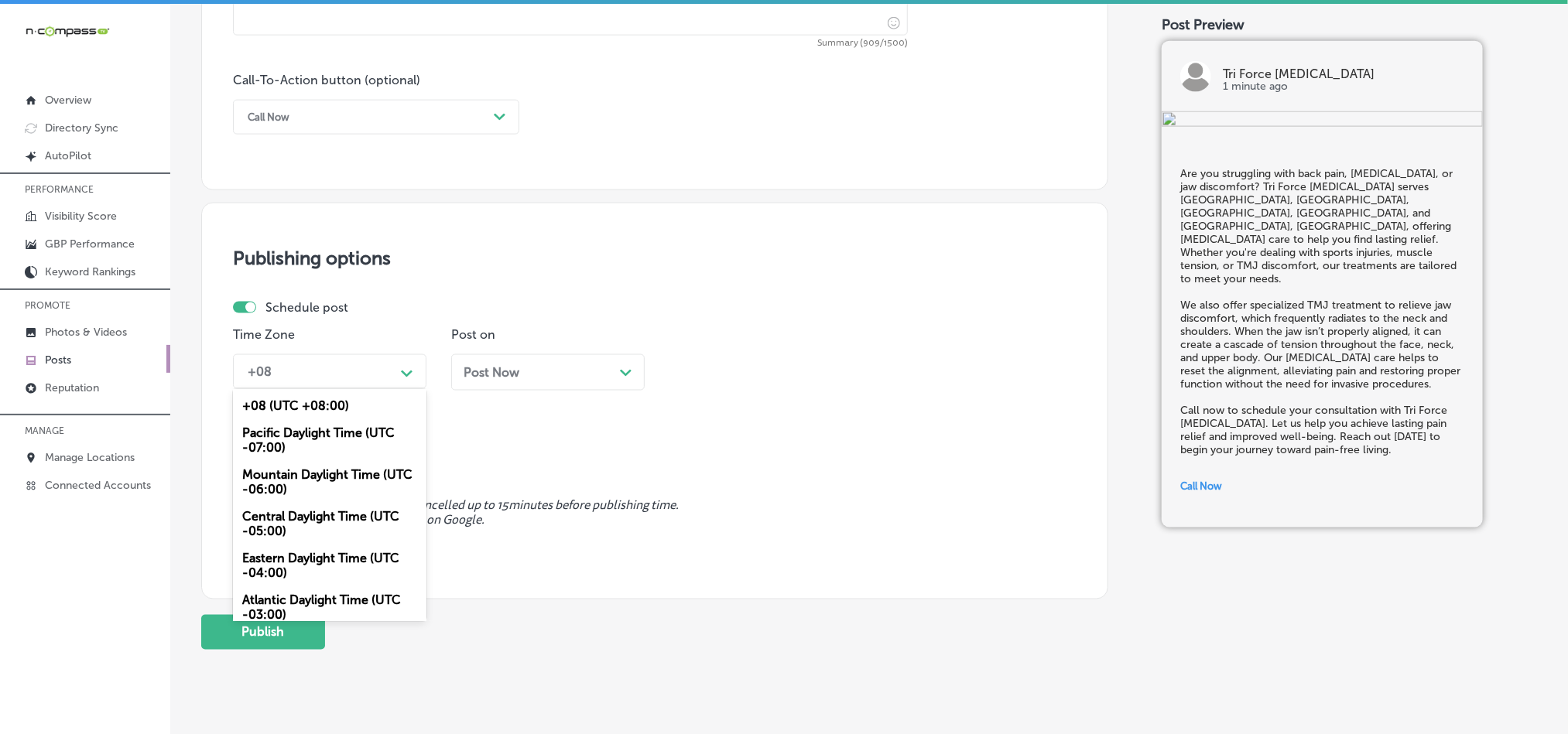
drag, startPoint x: 358, startPoint y: 374, endPoint x: 348, endPoint y: 381, distance: 12.2
click at [360, 371] on div "+08" at bounding box center [318, 371] width 155 height 27
click at [283, 481] on div "Mountain Daylight Time (UTC -06:00)" at bounding box center [329, 482] width 193 height 41
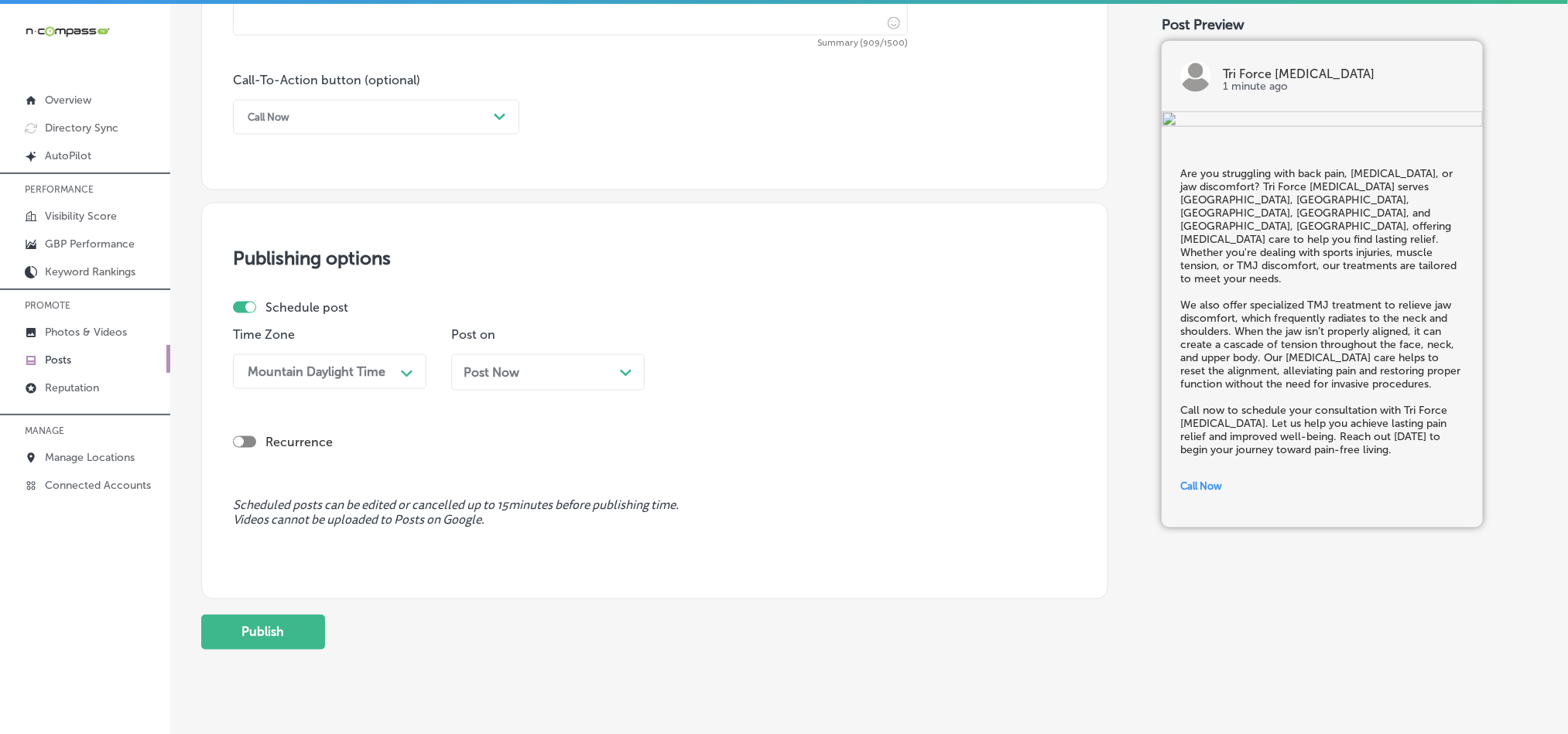
click at [565, 378] on div "Post Now Path Created with Sketch." at bounding box center [548, 372] width 169 height 15
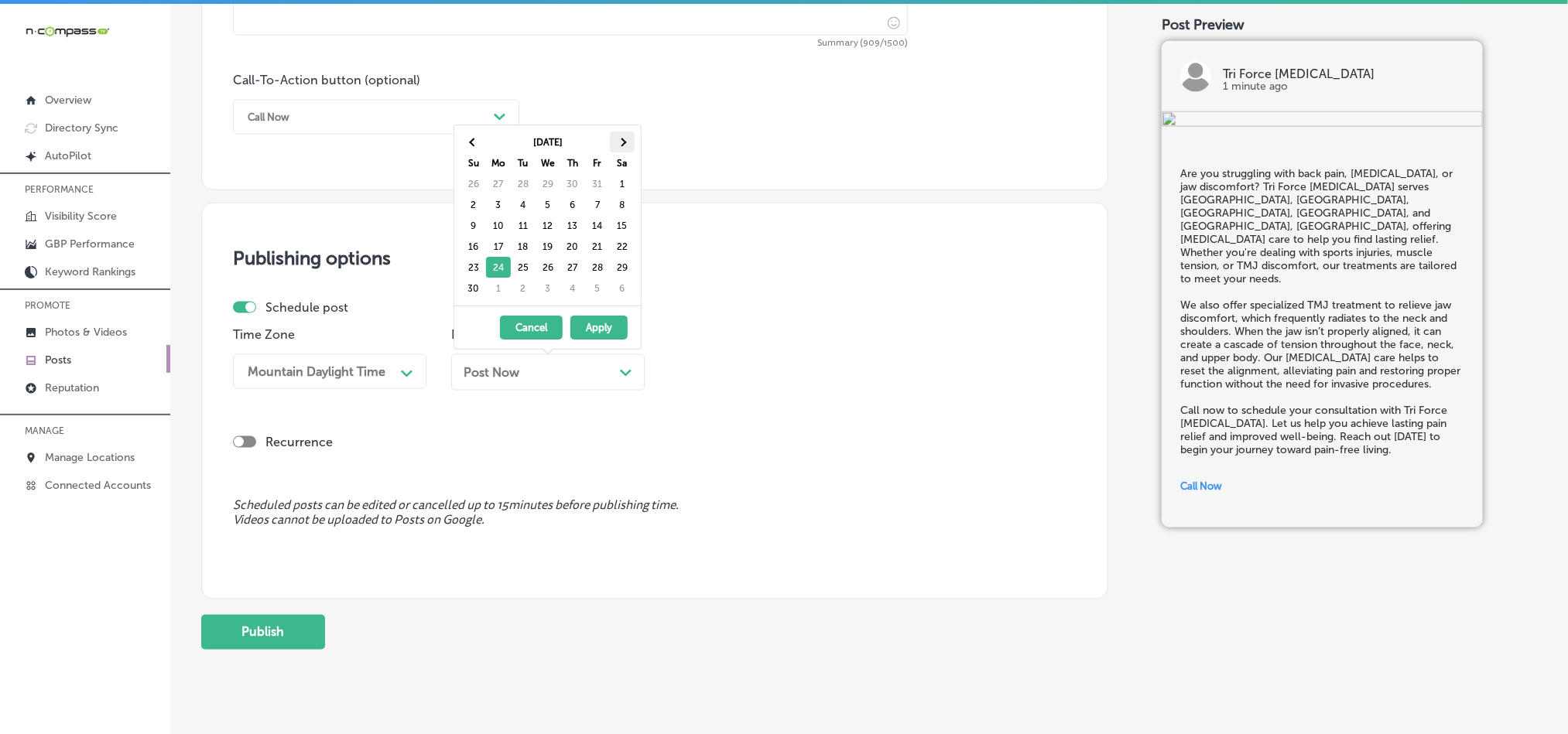
click at [623, 138] on th at bounding box center [623, 141] width 25 height 21
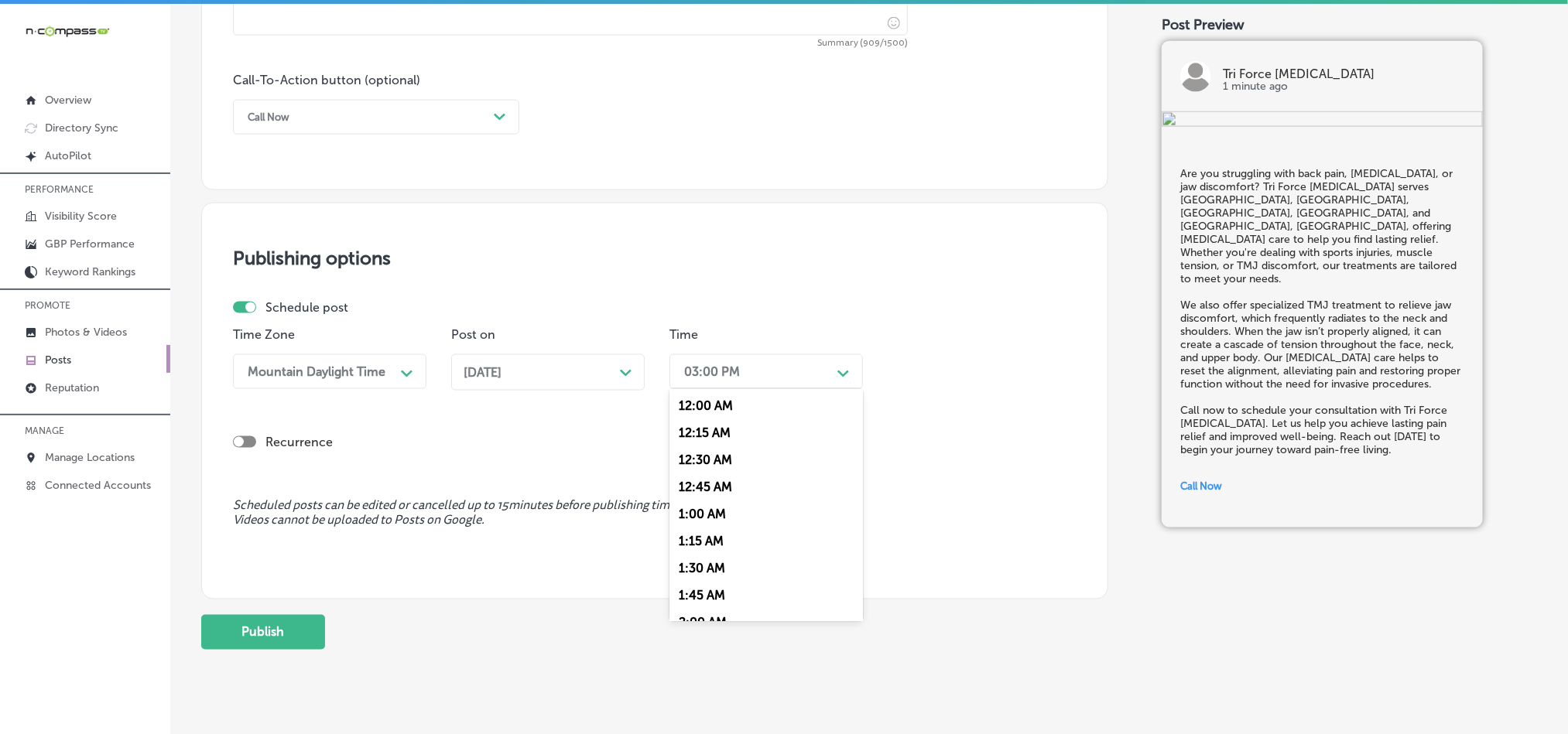
click at [796, 376] on div "03:00 PM" at bounding box center [754, 371] width 155 height 27
click at [690, 398] on div "7:00 AM" at bounding box center [766, 390] width 193 height 27
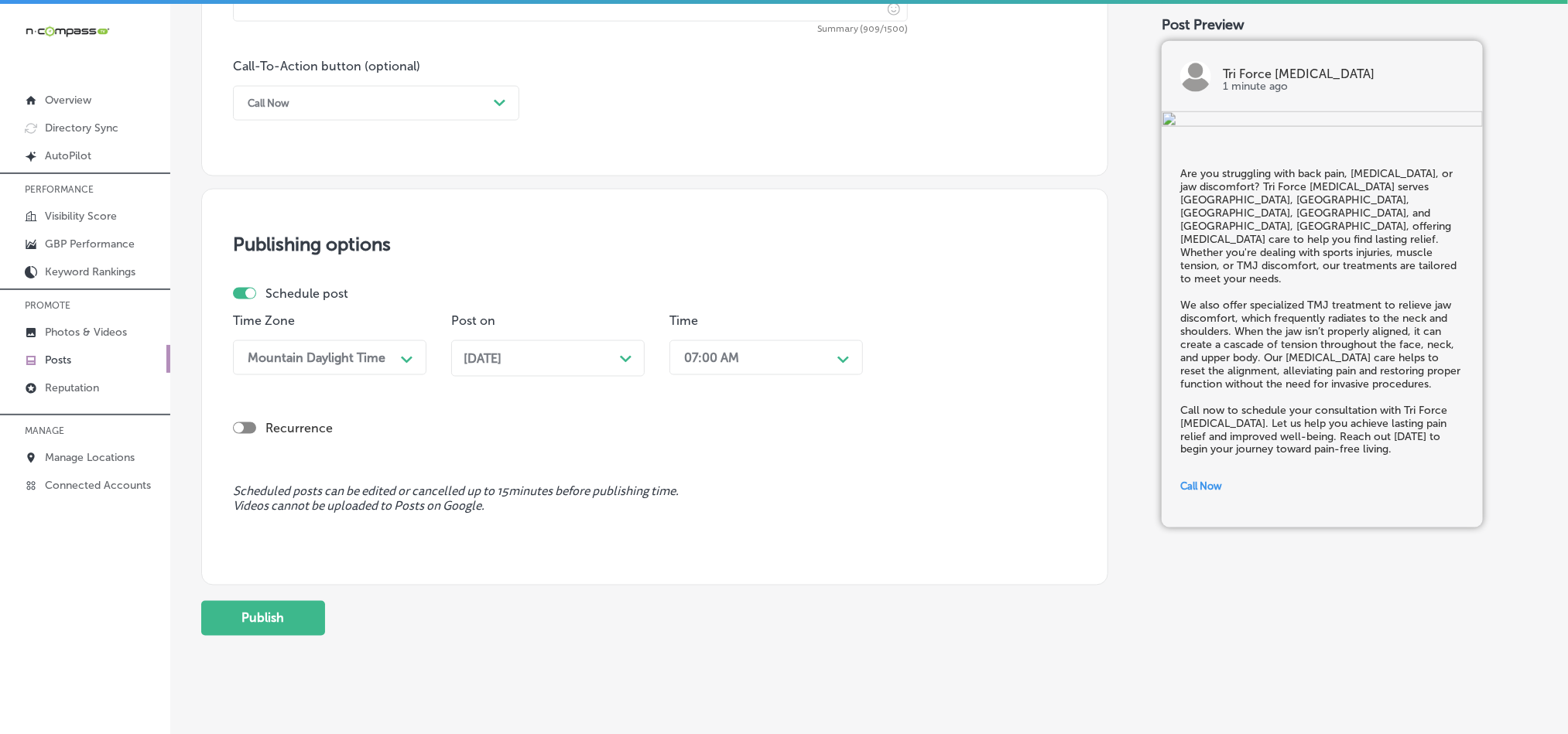
scroll to position [1148, 0]
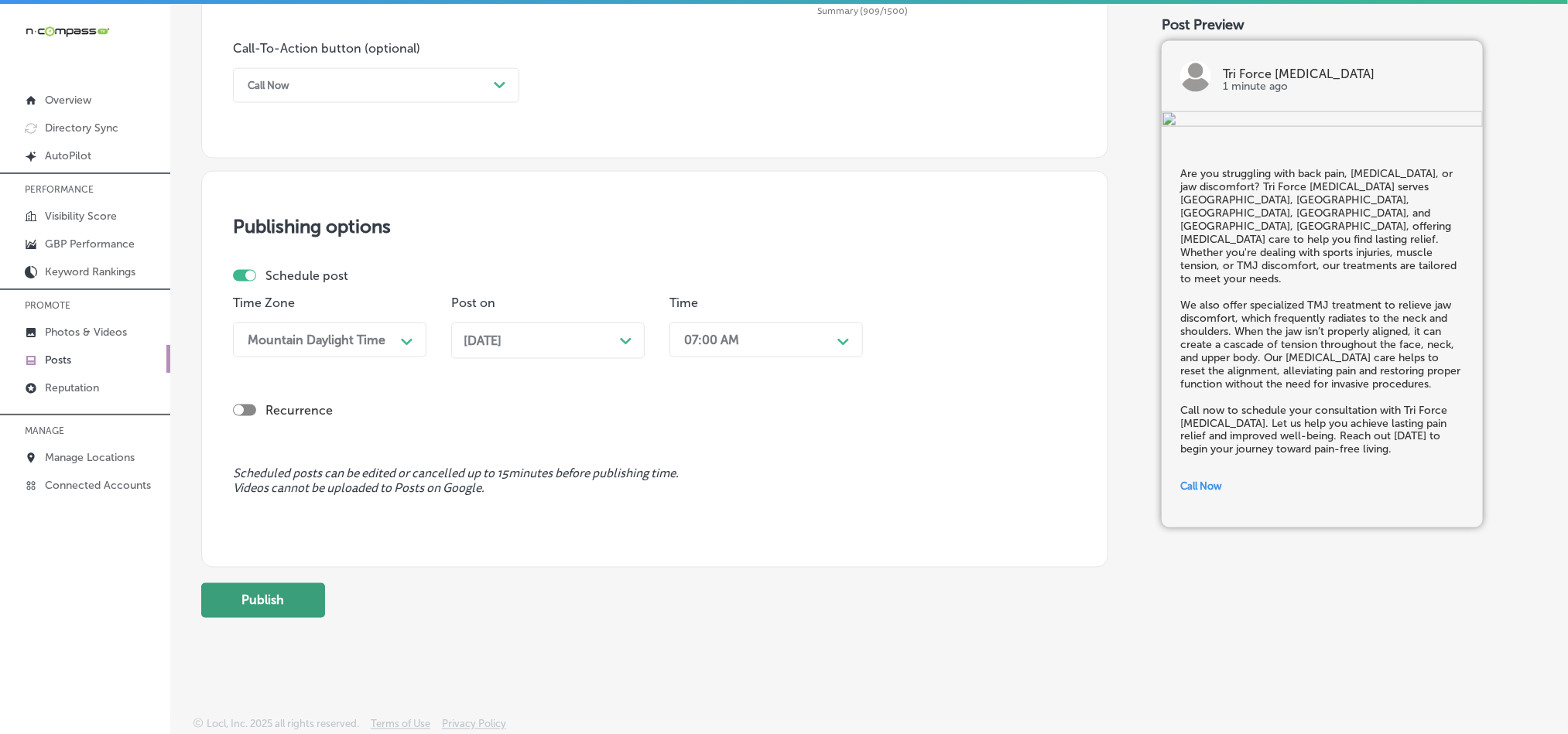
click at [293, 613] on button "Publish" at bounding box center [263, 600] width 124 height 35
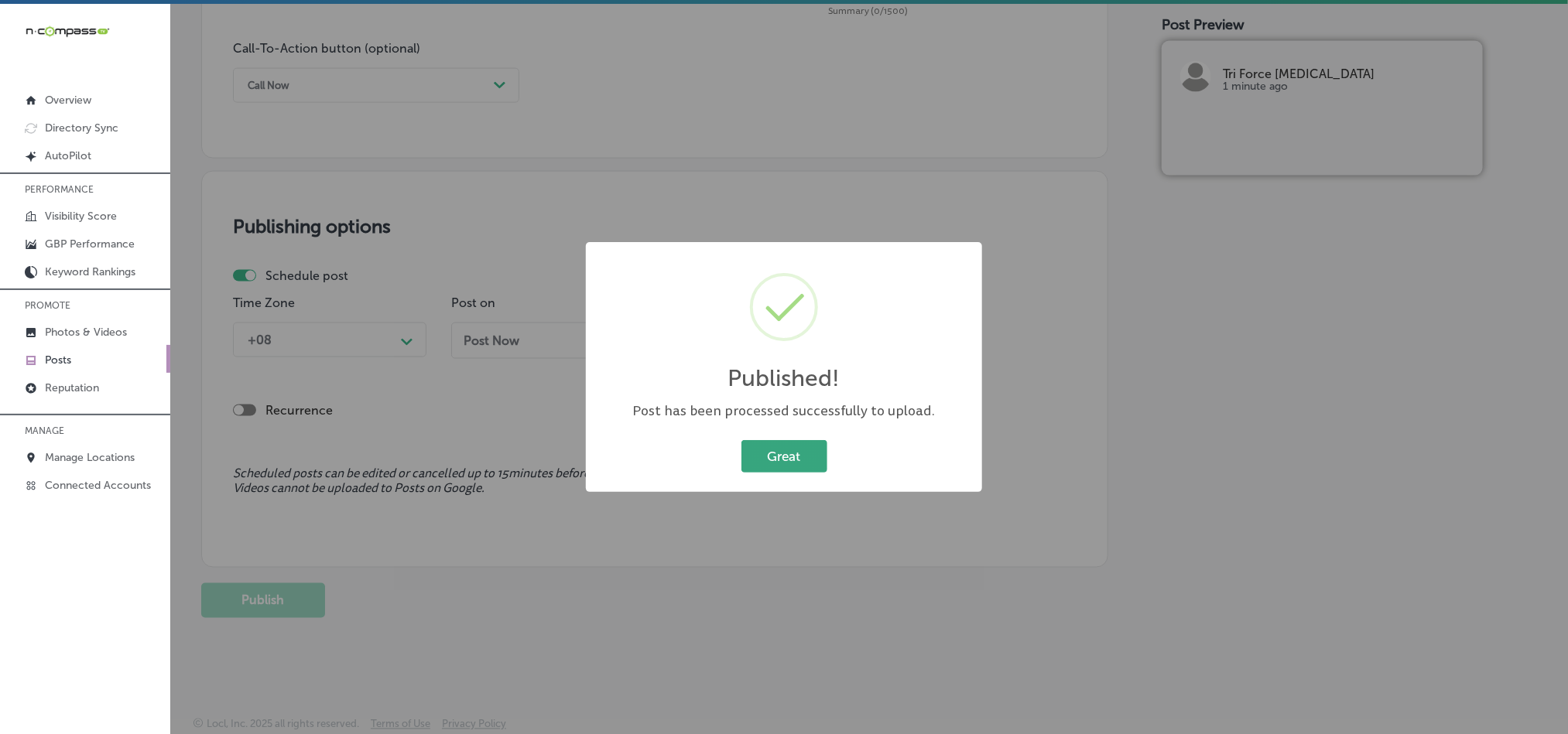
click at [795, 453] on button "Great" at bounding box center [784, 456] width 86 height 32
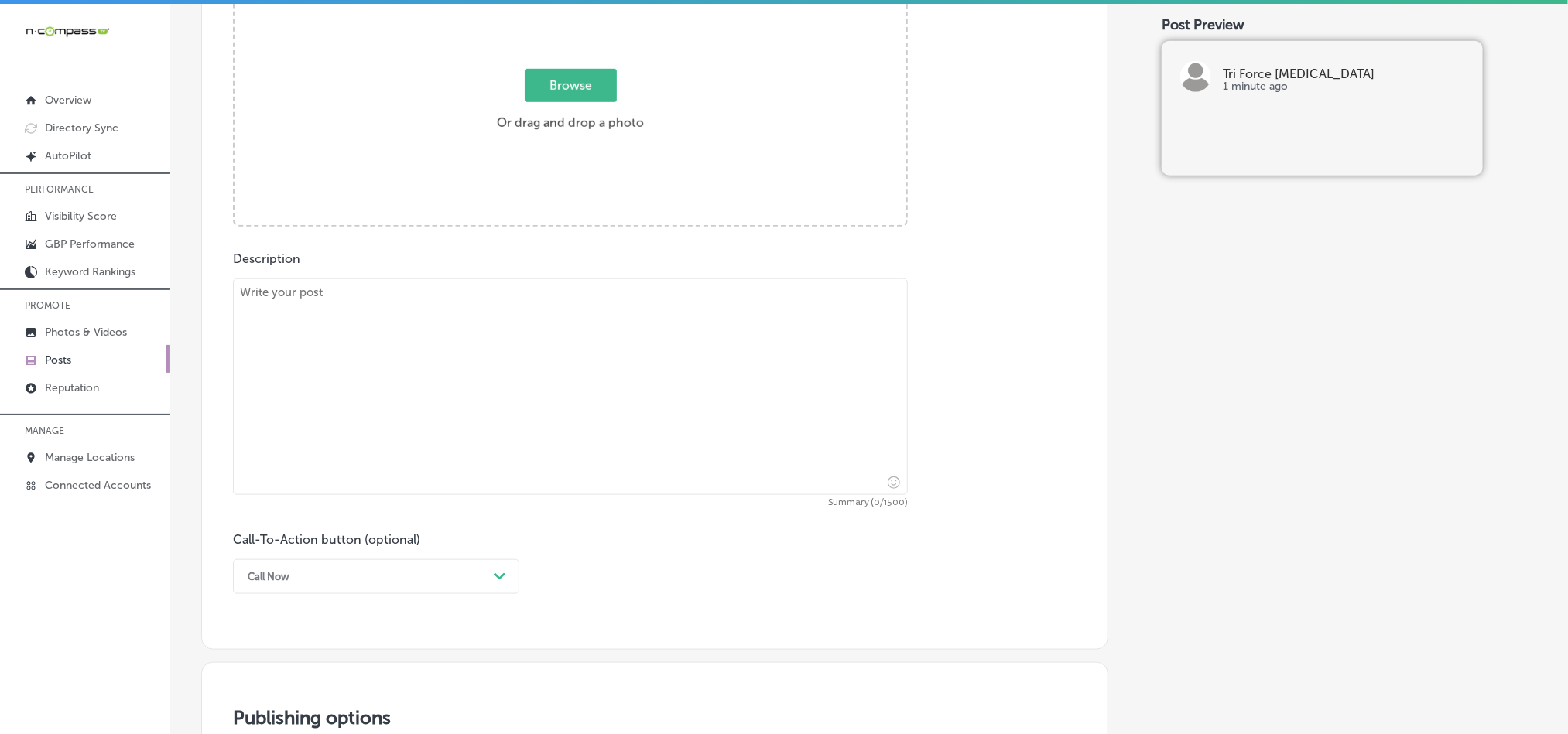
scroll to position [645, 0]
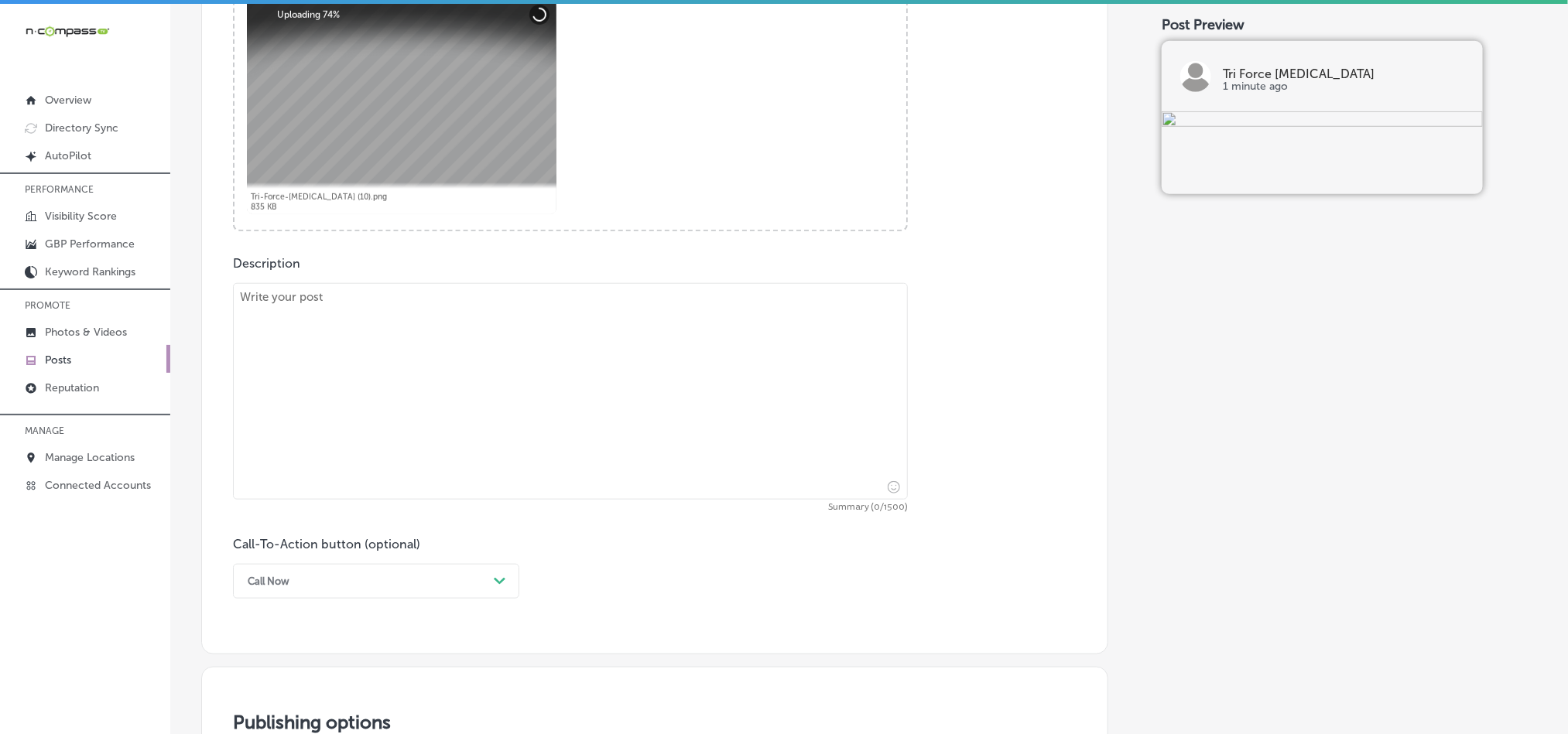
click at [448, 385] on textarea at bounding box center [570, 391] width 675 height 217
paste textarea "Do you need relief from back pain, [MEDICAL_DATA], or jaw discomfort? Tri Force…"
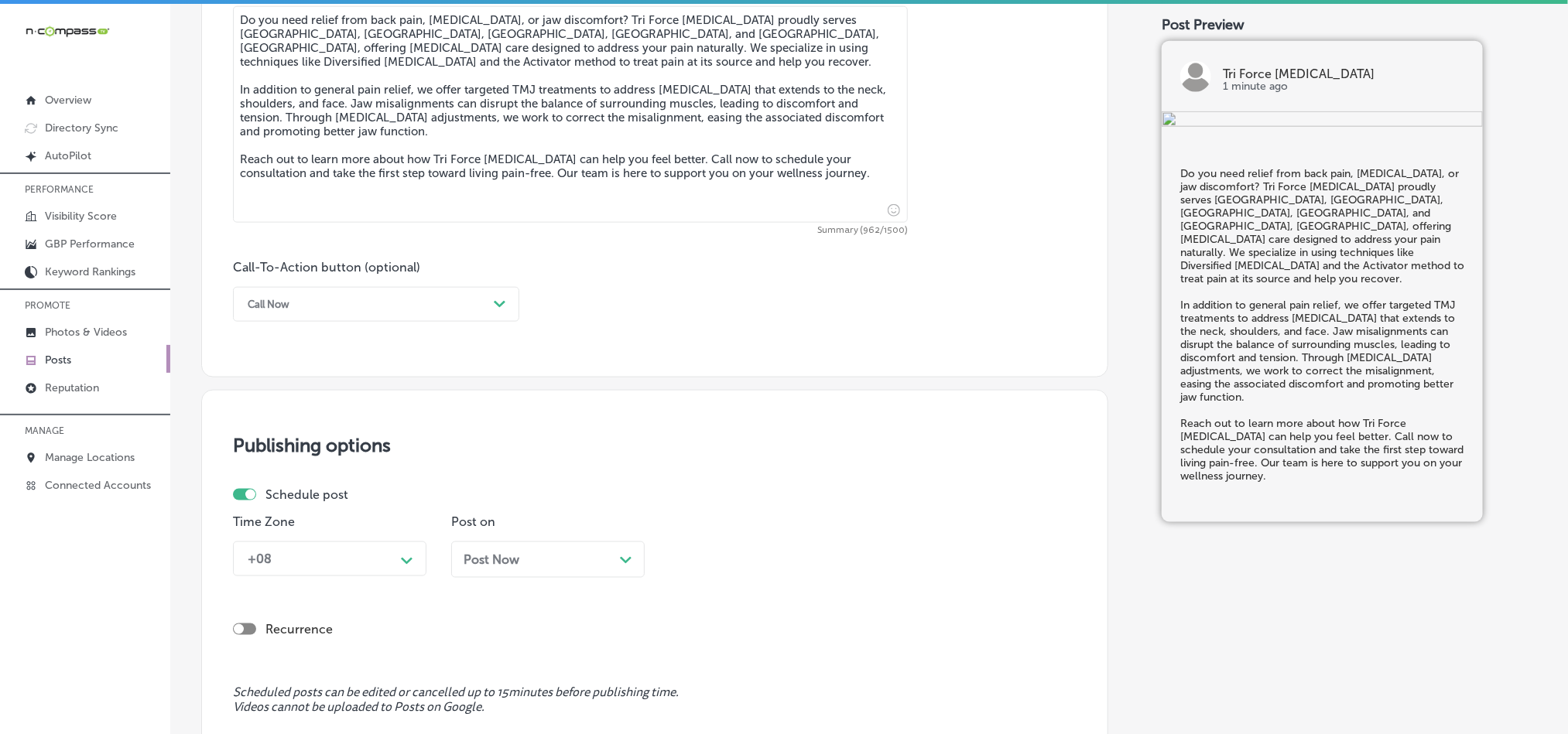
scroll to position [994, 0]
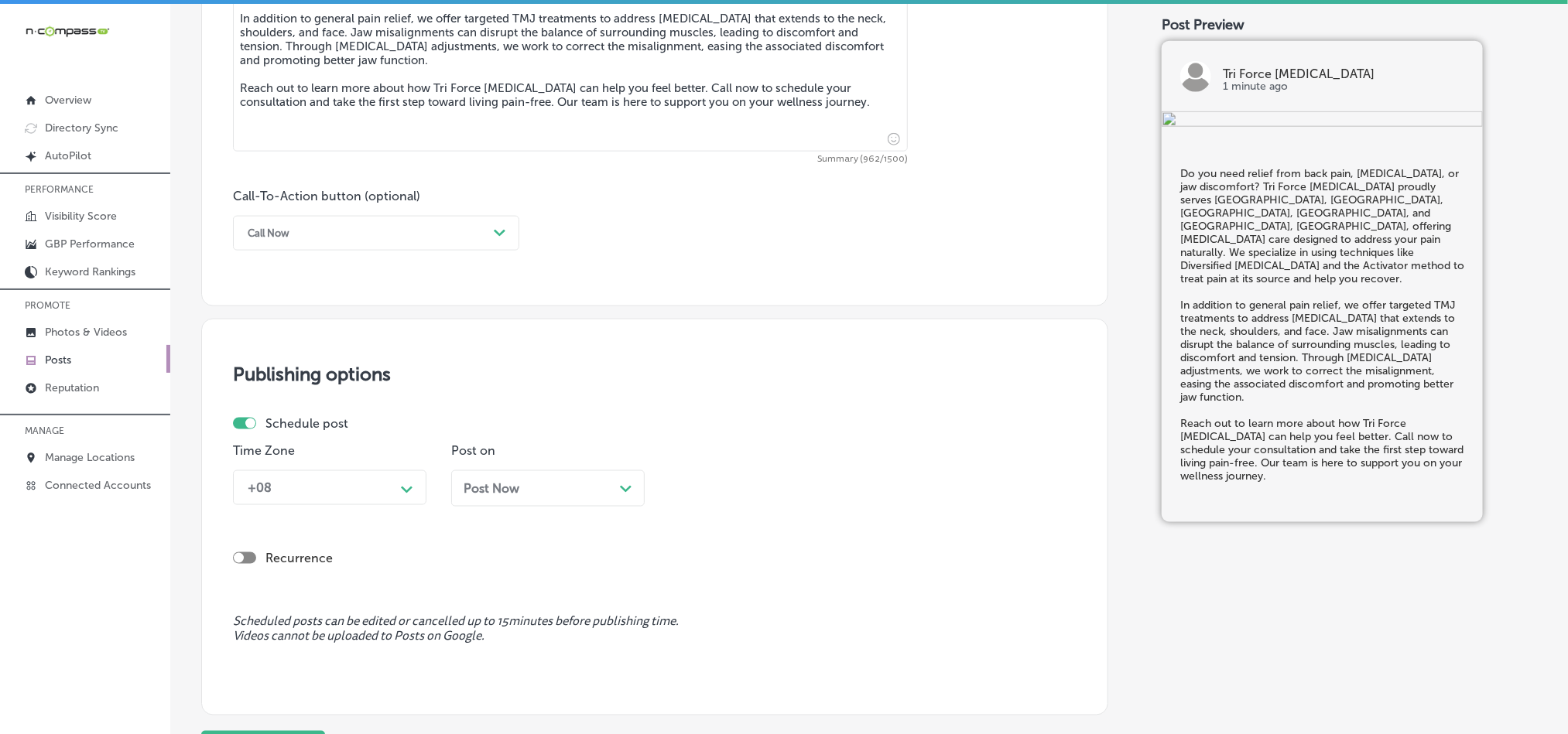
type textarea "Do you need relief from back pain, [MEDICAL_DATA], or jaw discomfort? Tri Force…"
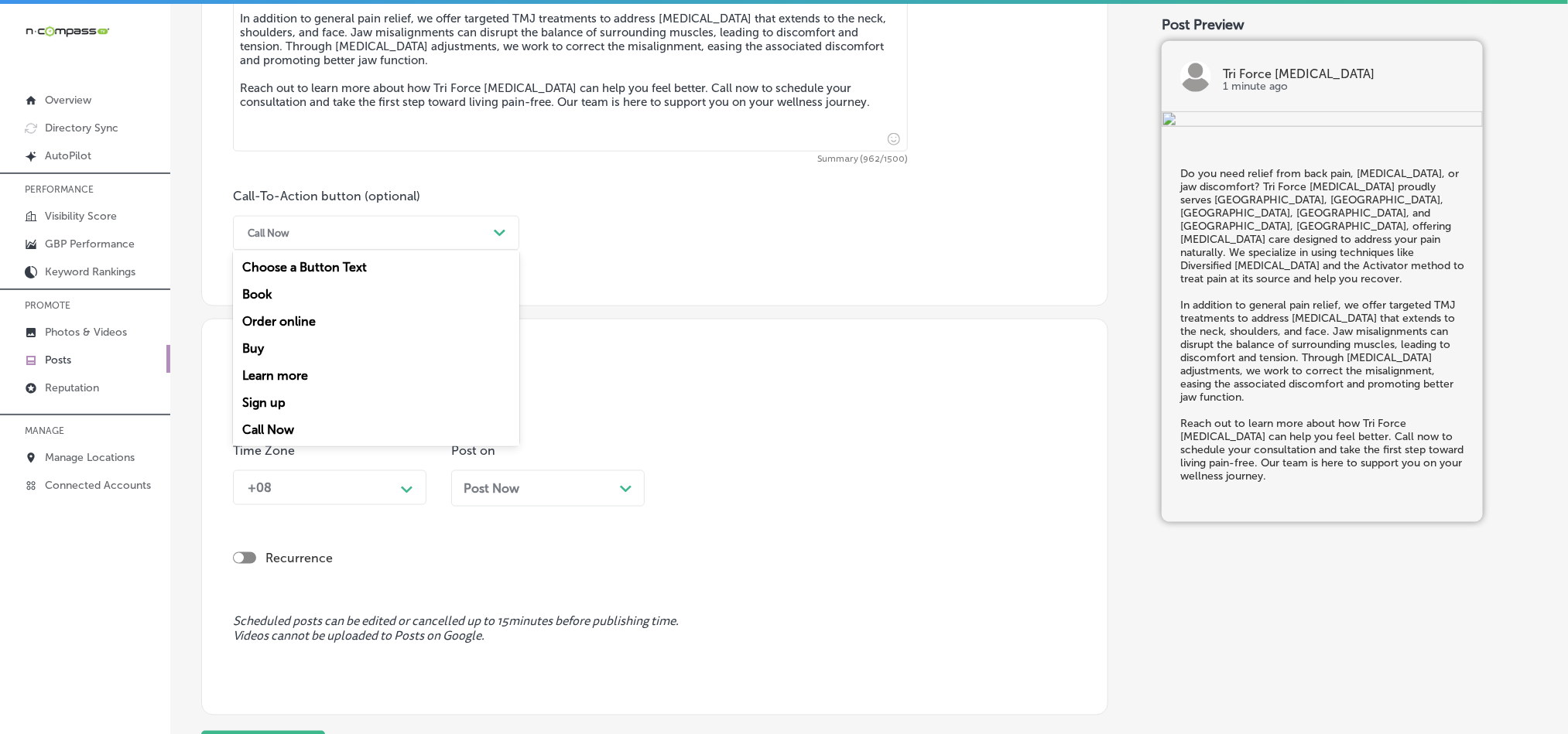
click at [418, 221] on div "Call Now Path Created with Sketch." at bounding box center [376, 233] width 286 height 35
click at [292, 383] on div "Learn more" at bounding box center [376, 375] width 286 height 27
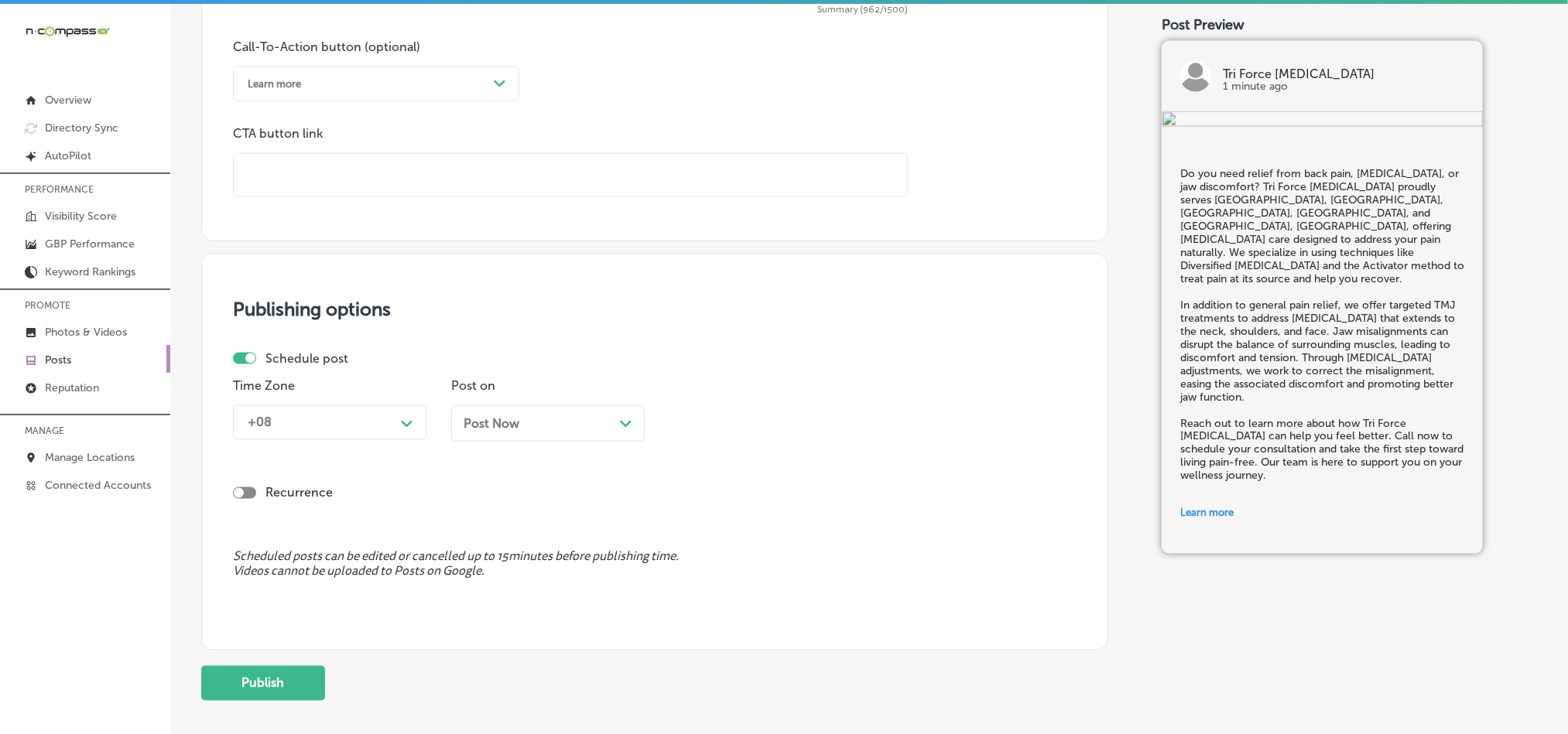
scroll to position [1148, 0]
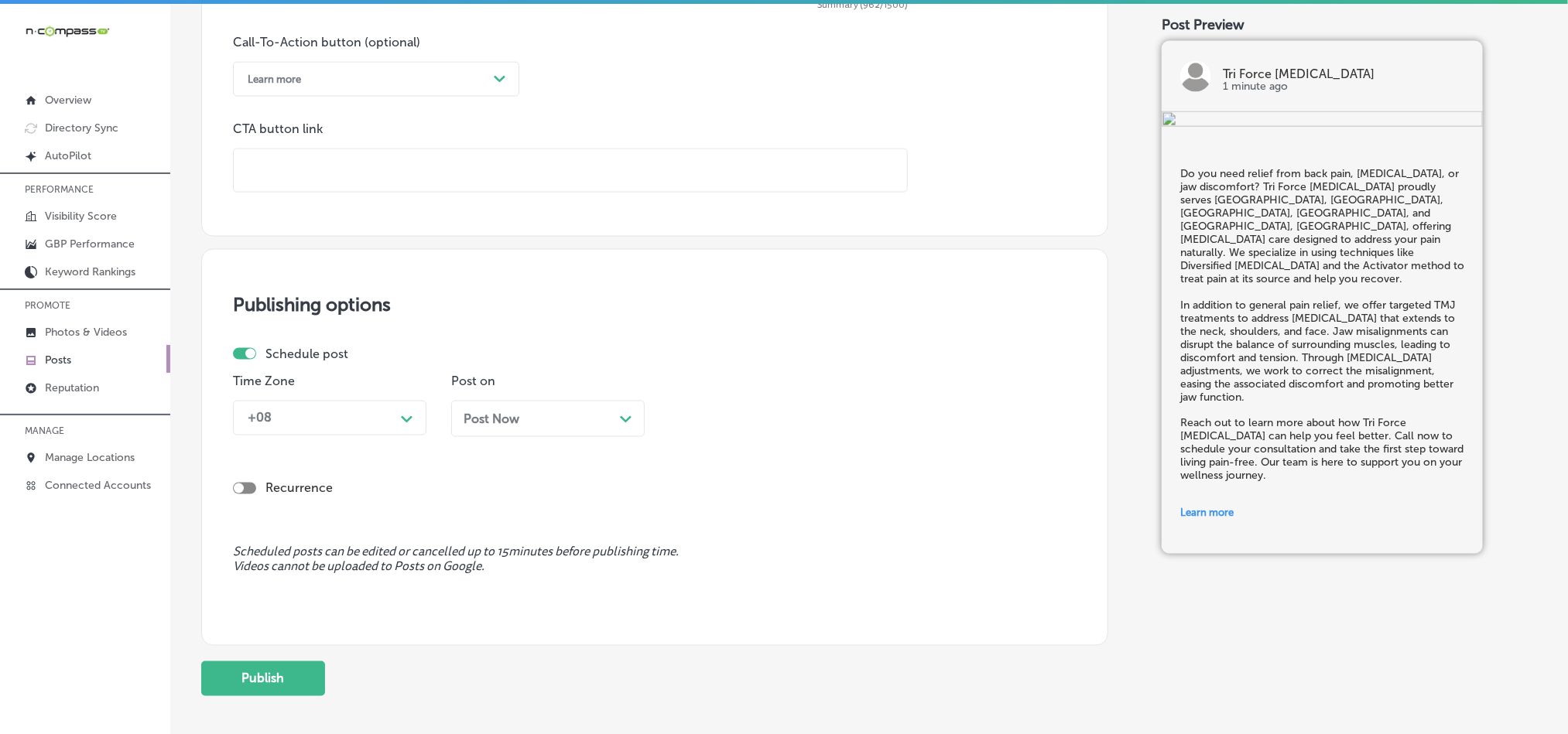
click at [369, 180] on input "text" at bounding box center [570, 170] width 673 height 42
paste input "[URL][DOMAIN_NAME]"
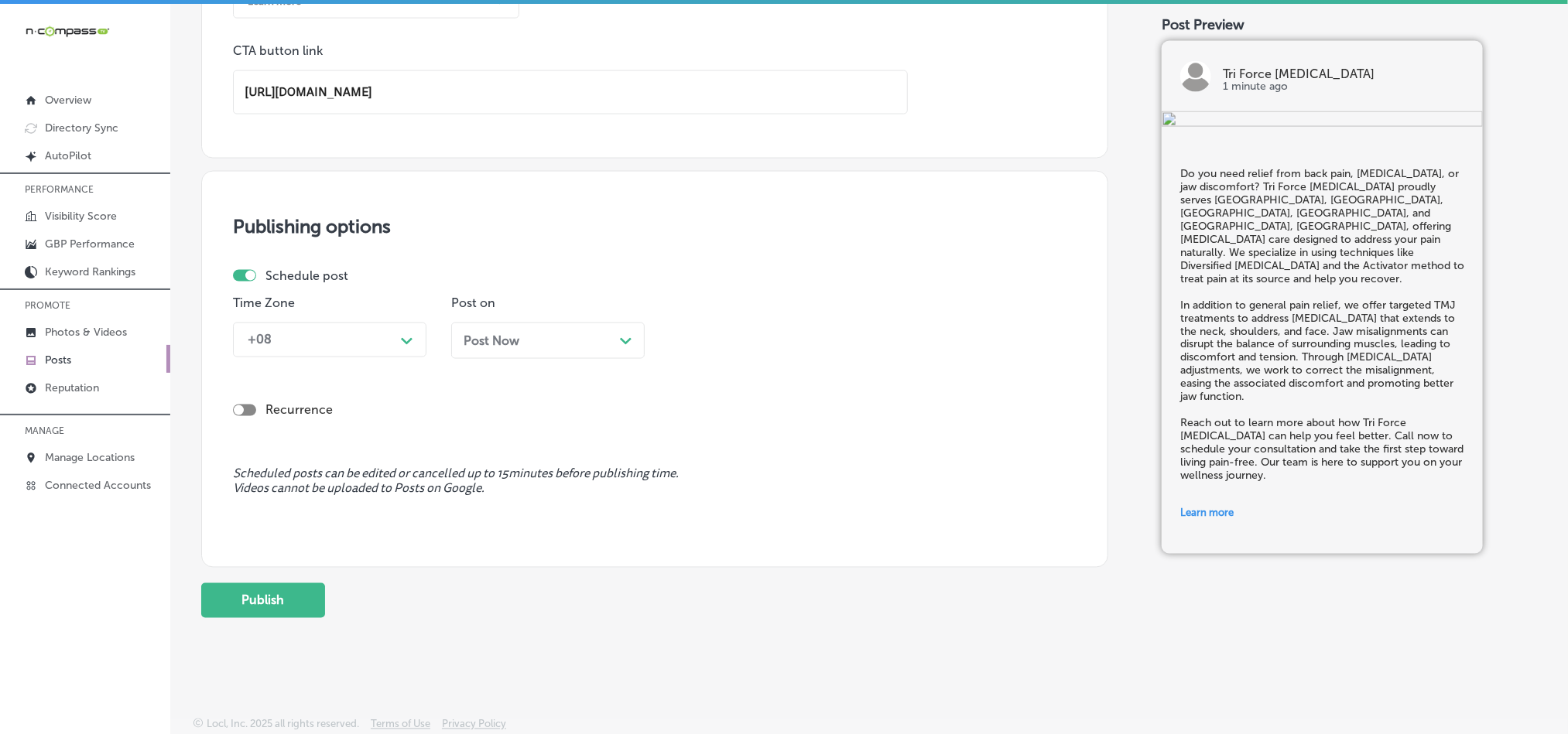
scroll to position [1233, 0]
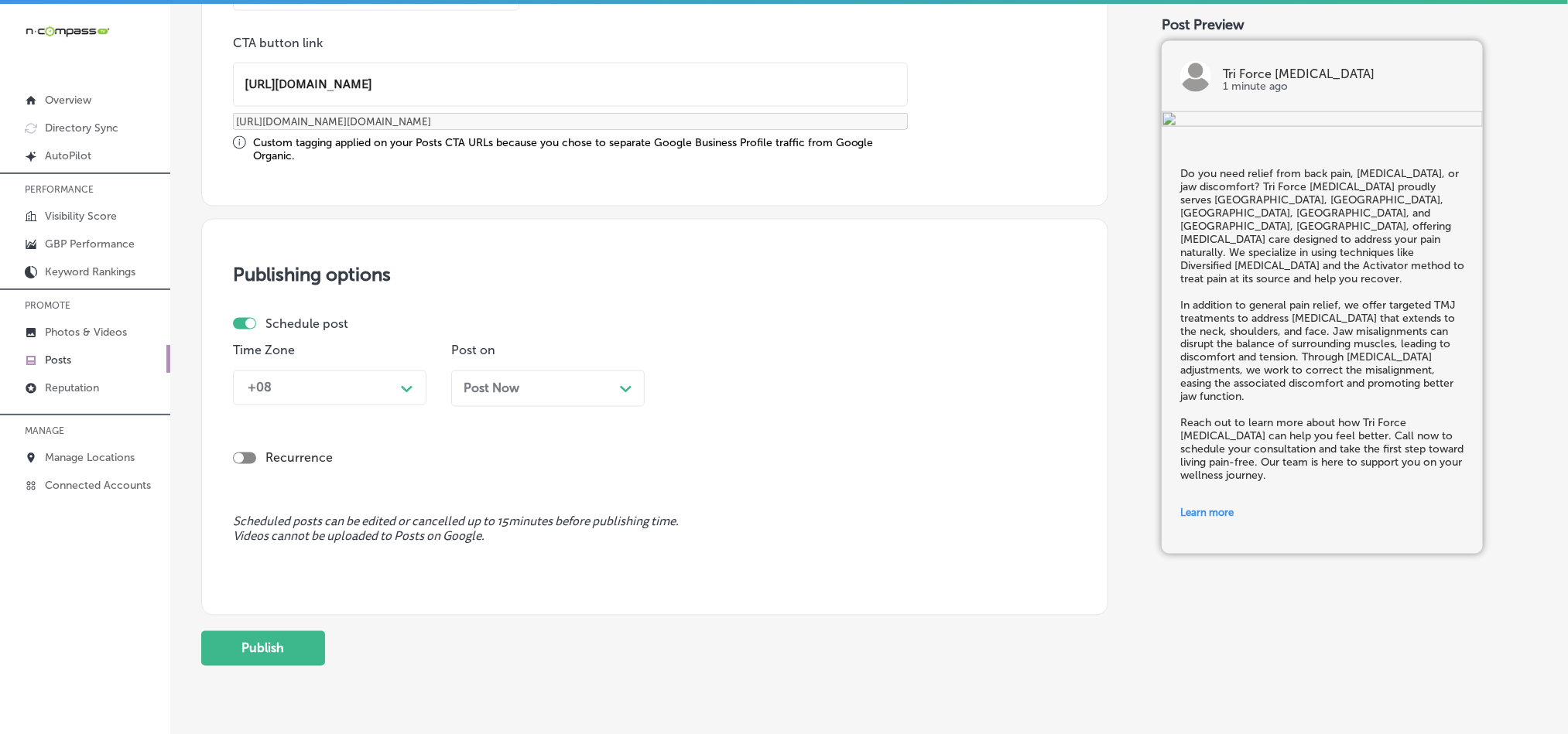
type input "[URL][DOMAIN_NAME]"
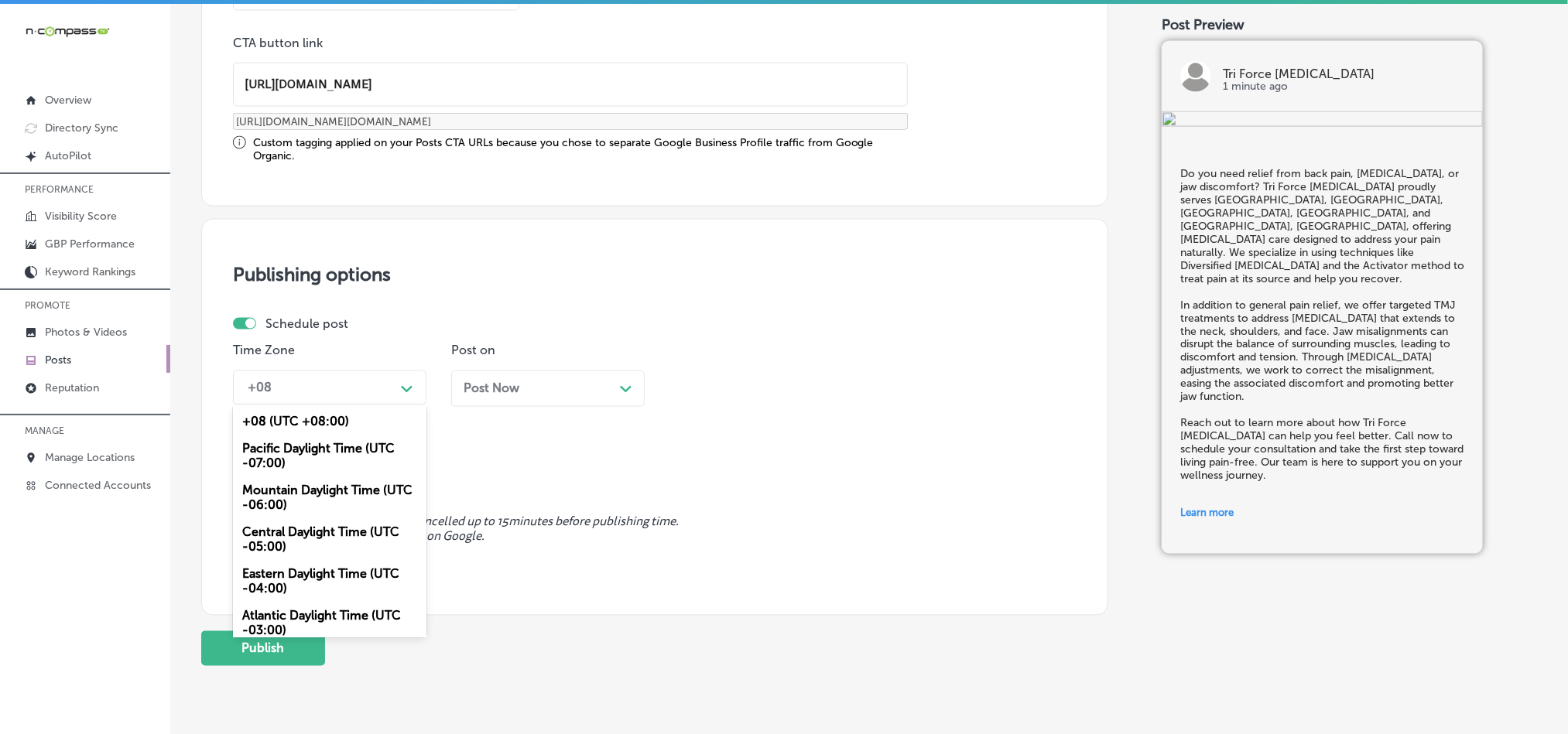
click at [372, 406] on div "+08 Path Created with Sketch." at bounding box center [329, 388] width 193 height 35
click at [269, 488] on div "Mountain Daylight Time (UTC -06:00)" at bounding box center [329, 498] width 193 height 41
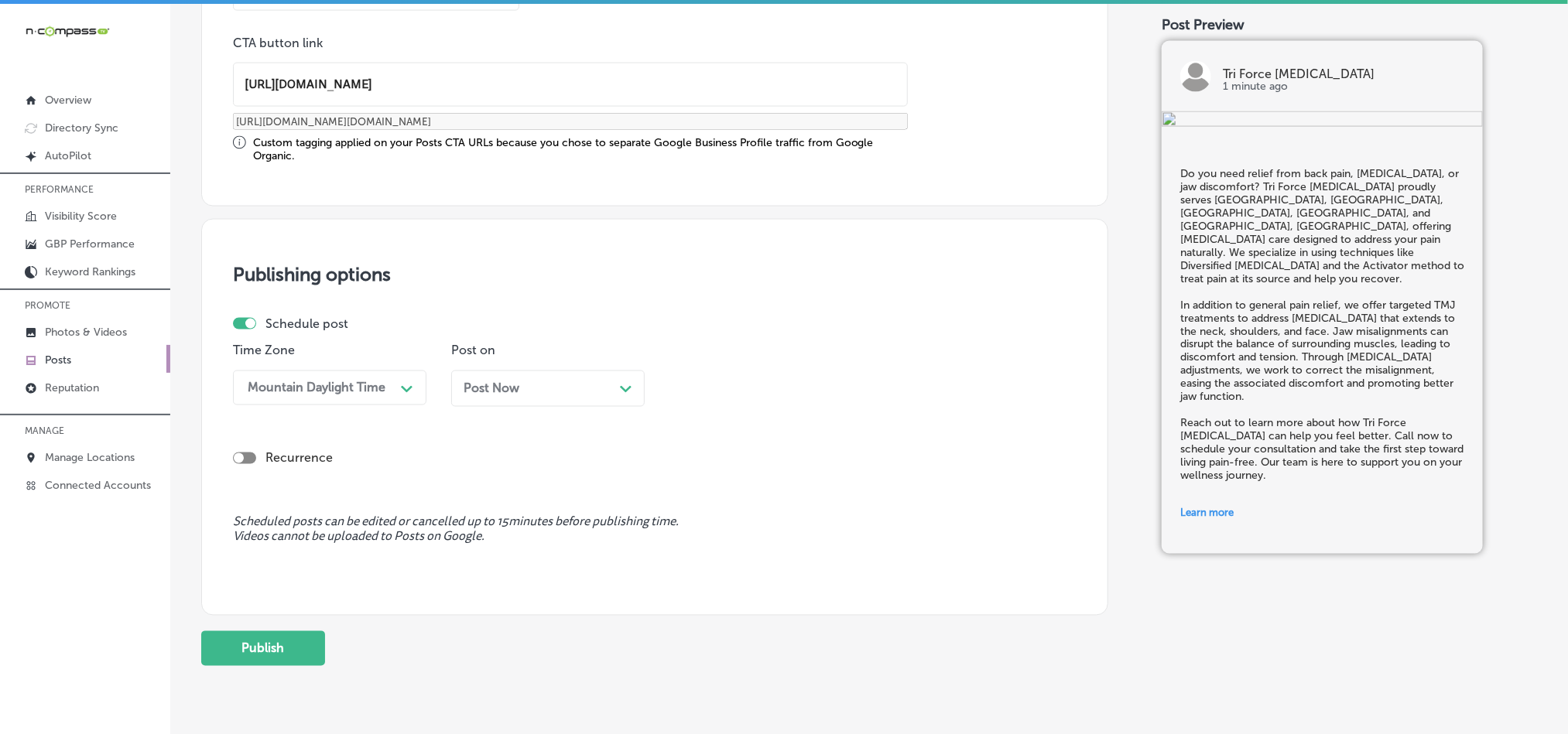
click at [516, 374] on div "Post Now Path Created with Sketch." at bounding box center [547, 388] width 193 height 37
click at [724, 392] on div "03:00 PM" at bounding box center [712, 388] width 56 height 15
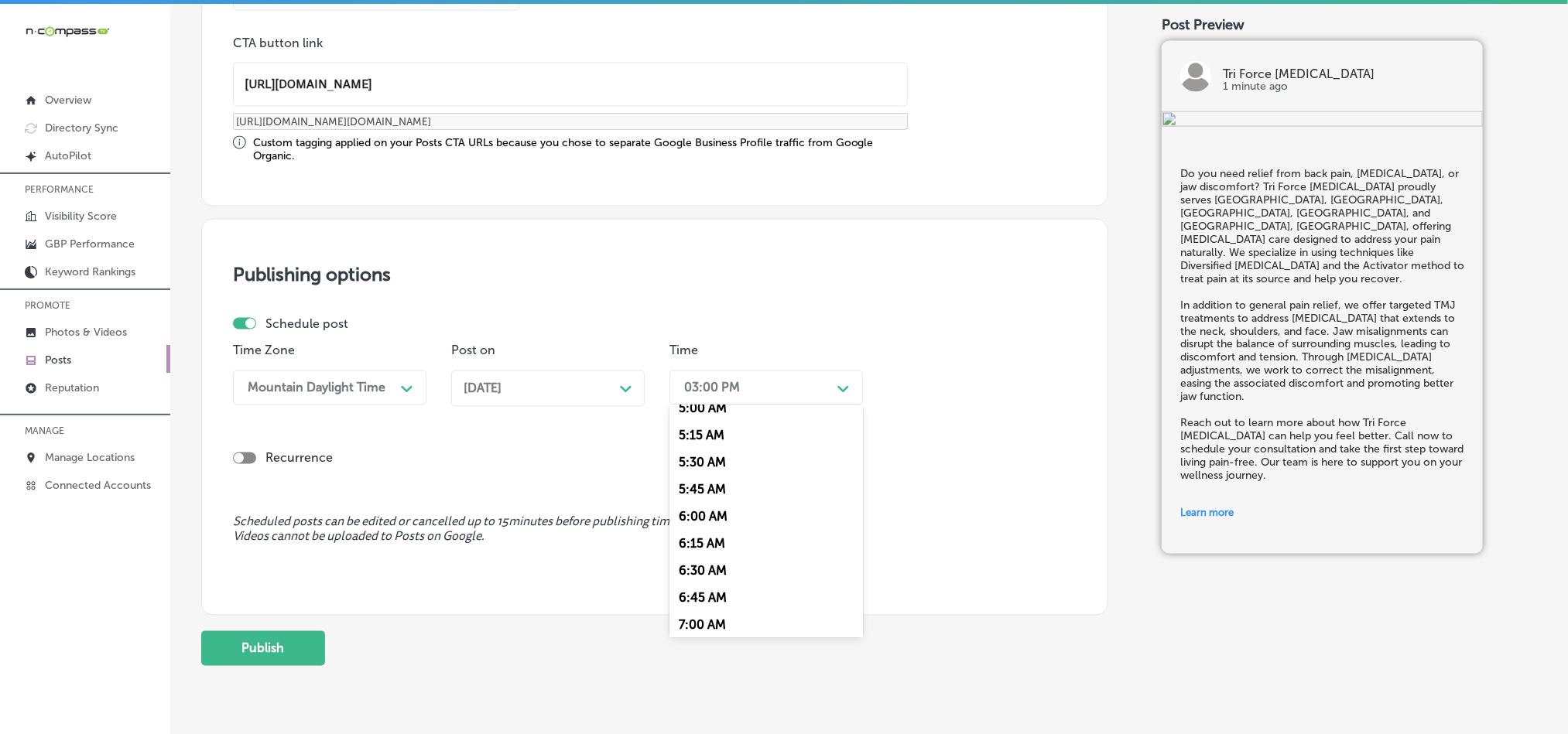
scroll to position [580, 0]
click at [699, 609] on div "7:00 AM" at bounding box center [766, 600] width 193 height 27
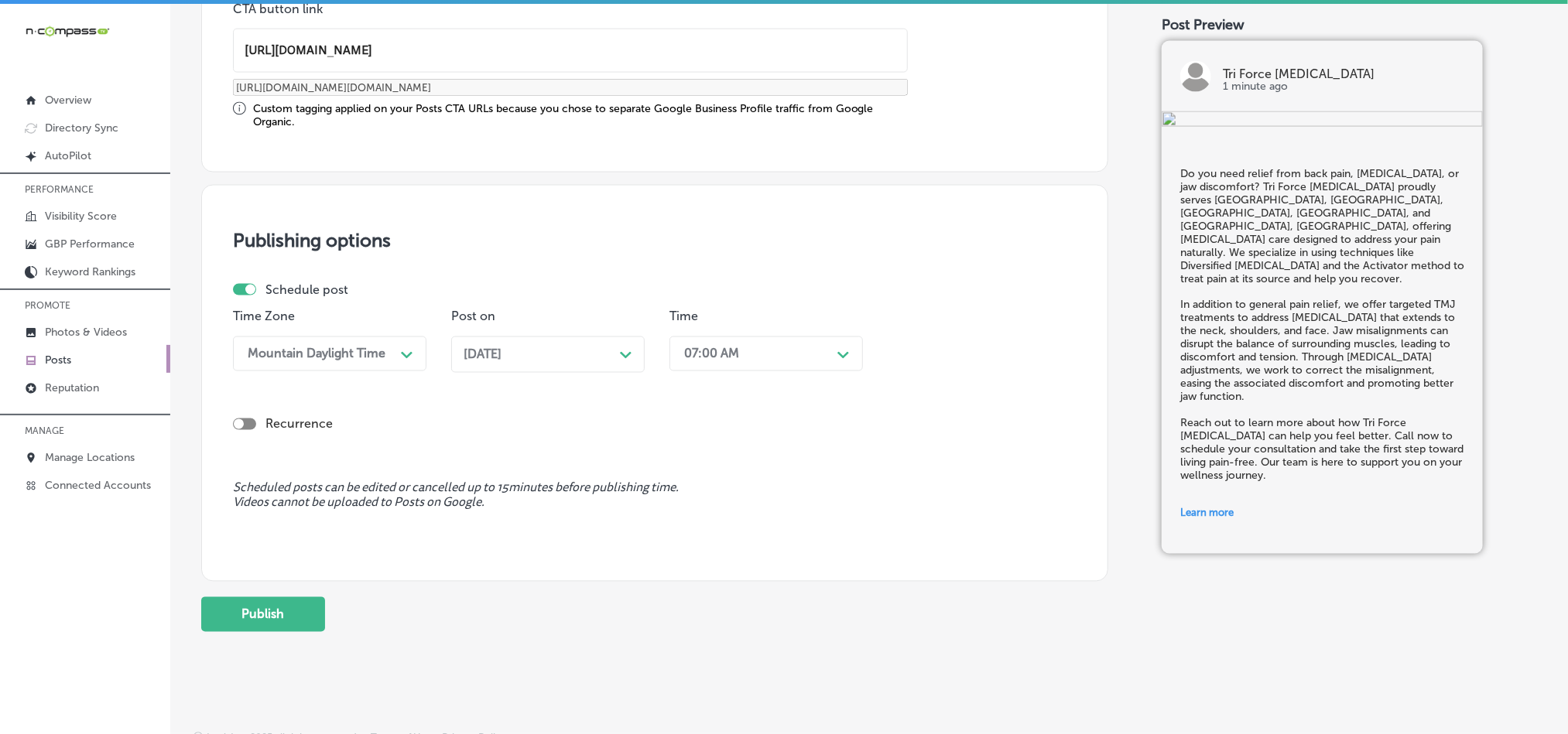
scroll to position [1287, 0]
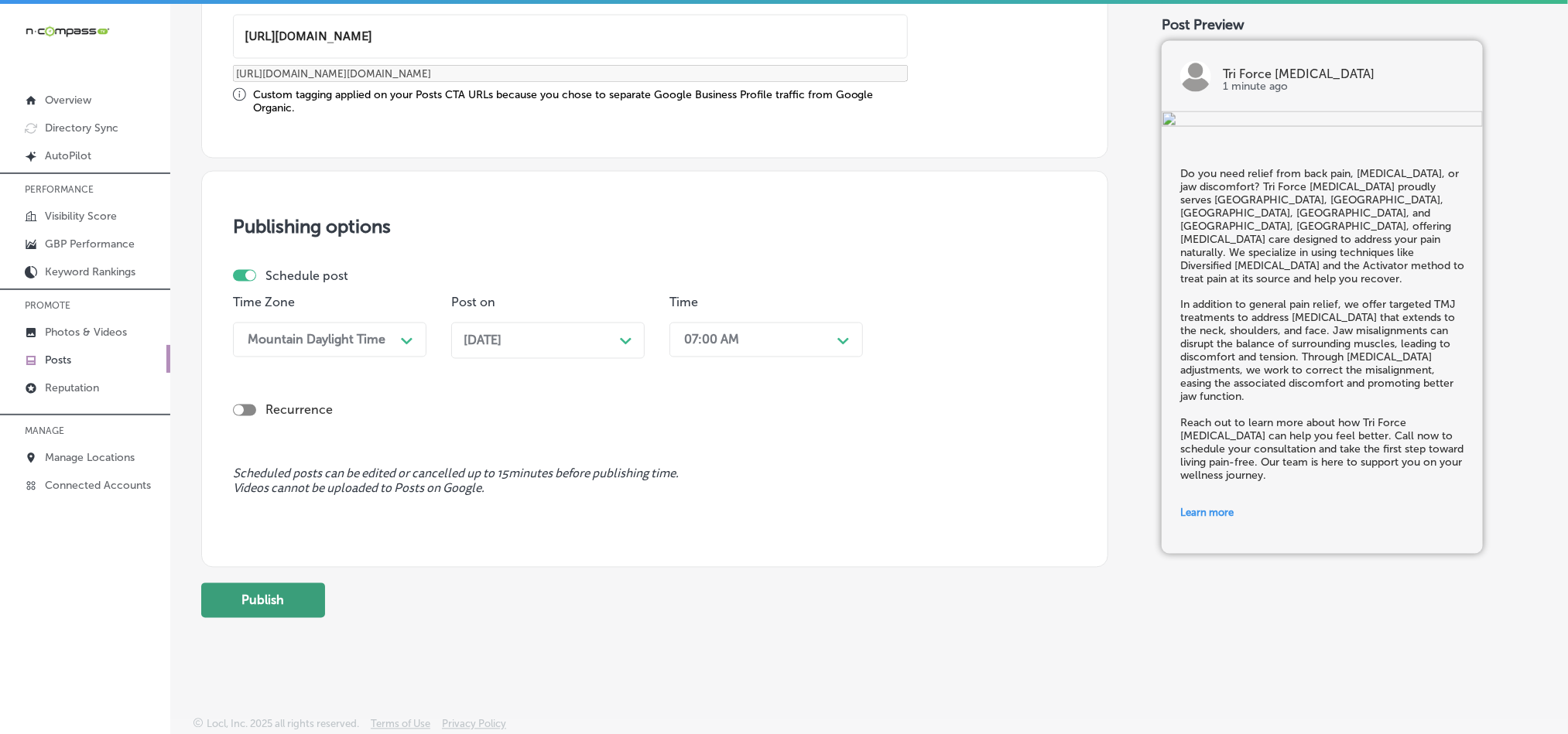
click at [246, 587] on button "Publish" at bounding box center [263, 600] width 124 height 35
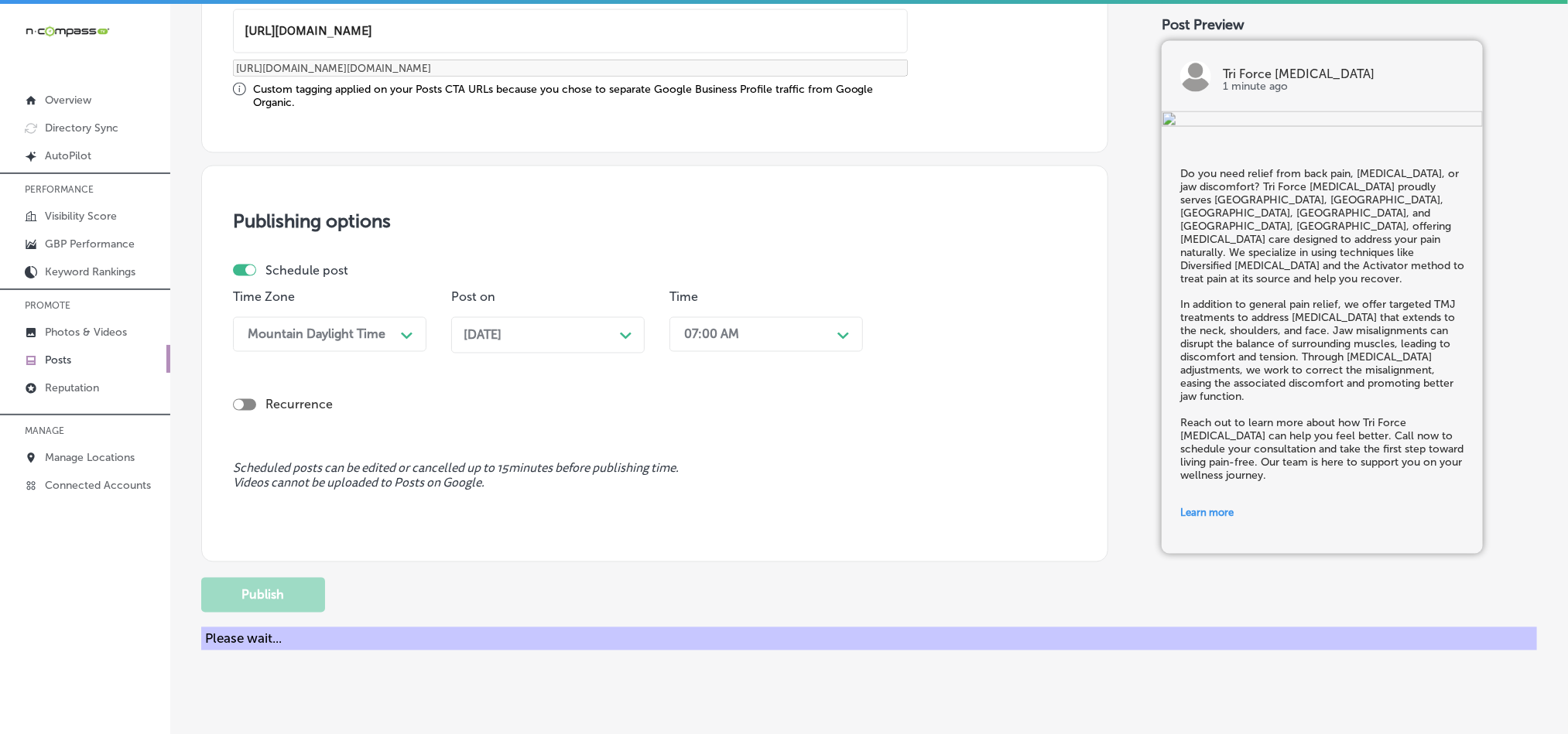
scroll to position [1148, 0]
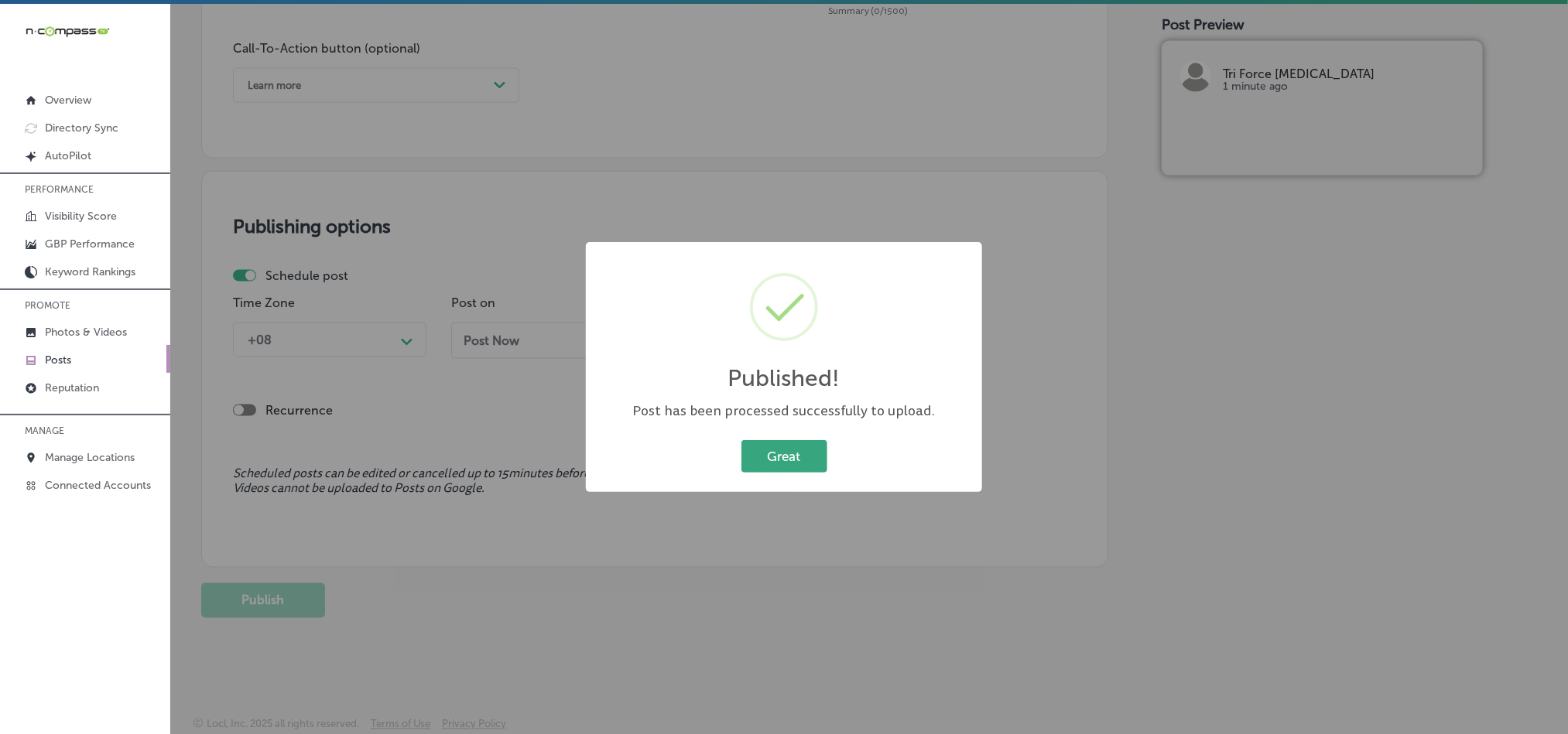
click at [766, 448] on button "Great" at bounding box center [784, 456] width 86 height 32
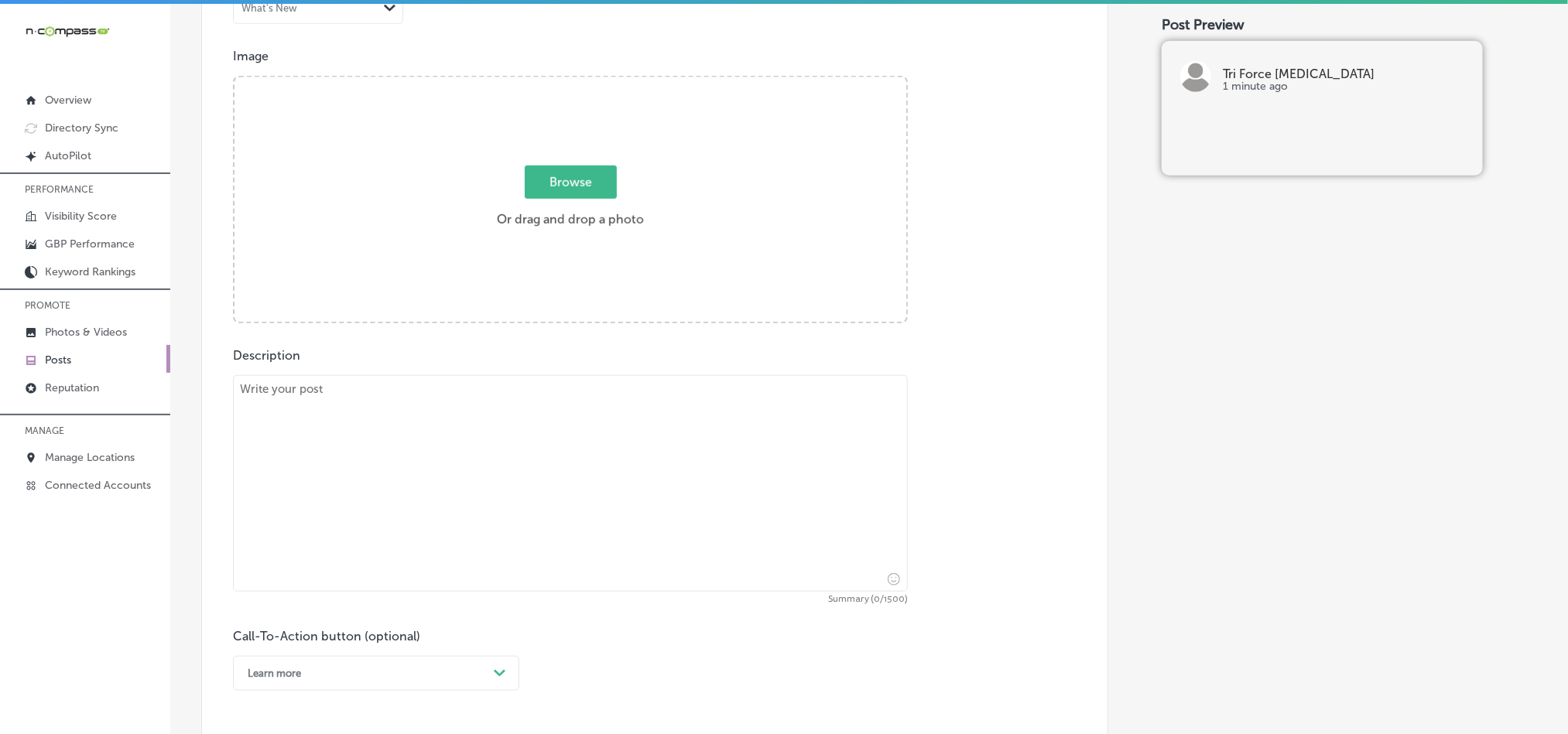
scroll to position [529, 0]
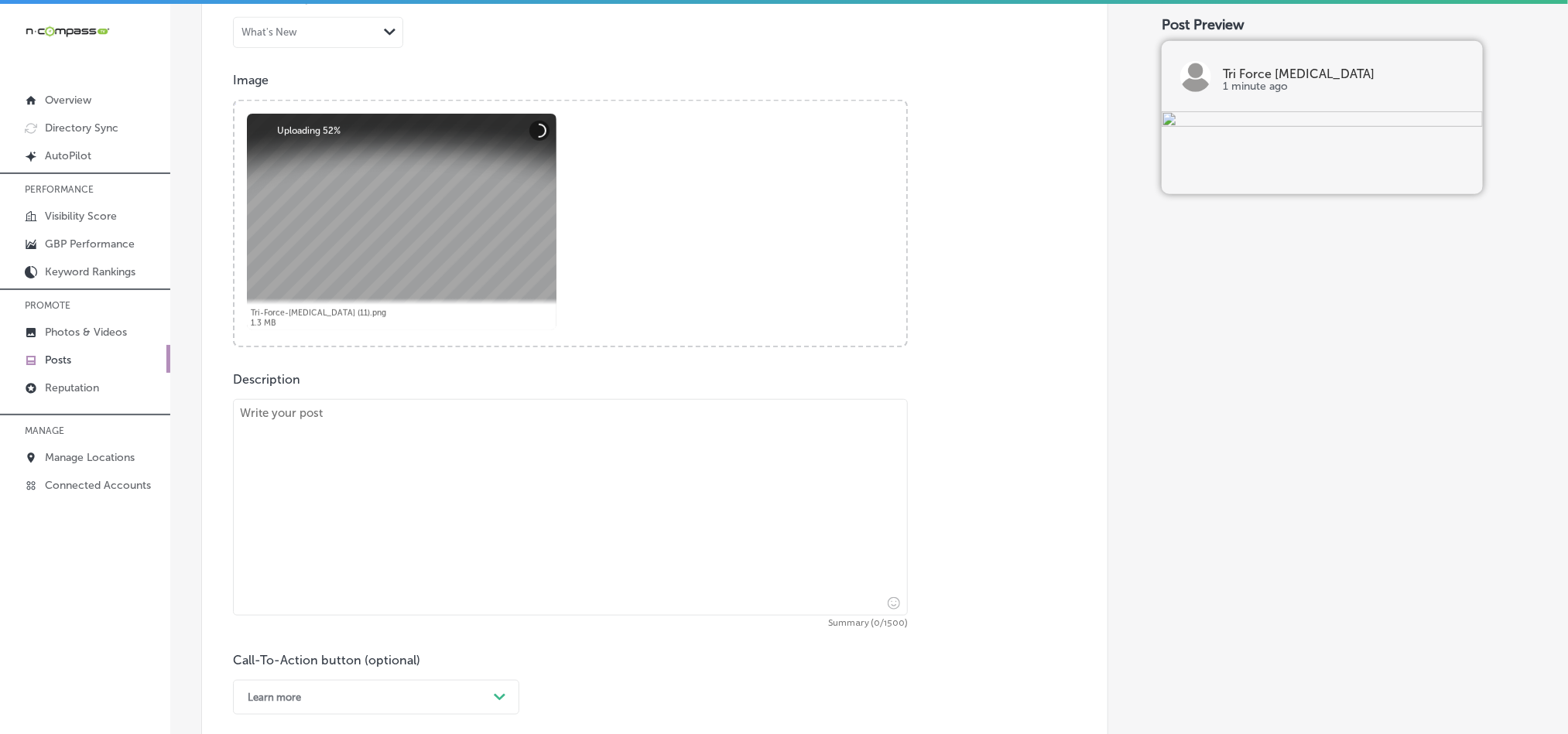
click at [495, 549] on textarea at bounding box center [570, 507] width 675 height 217
paste textarea "Are you dealing with back pain, [MEDICAL_DATA], or jaw discomfort? Tri Force [M…"
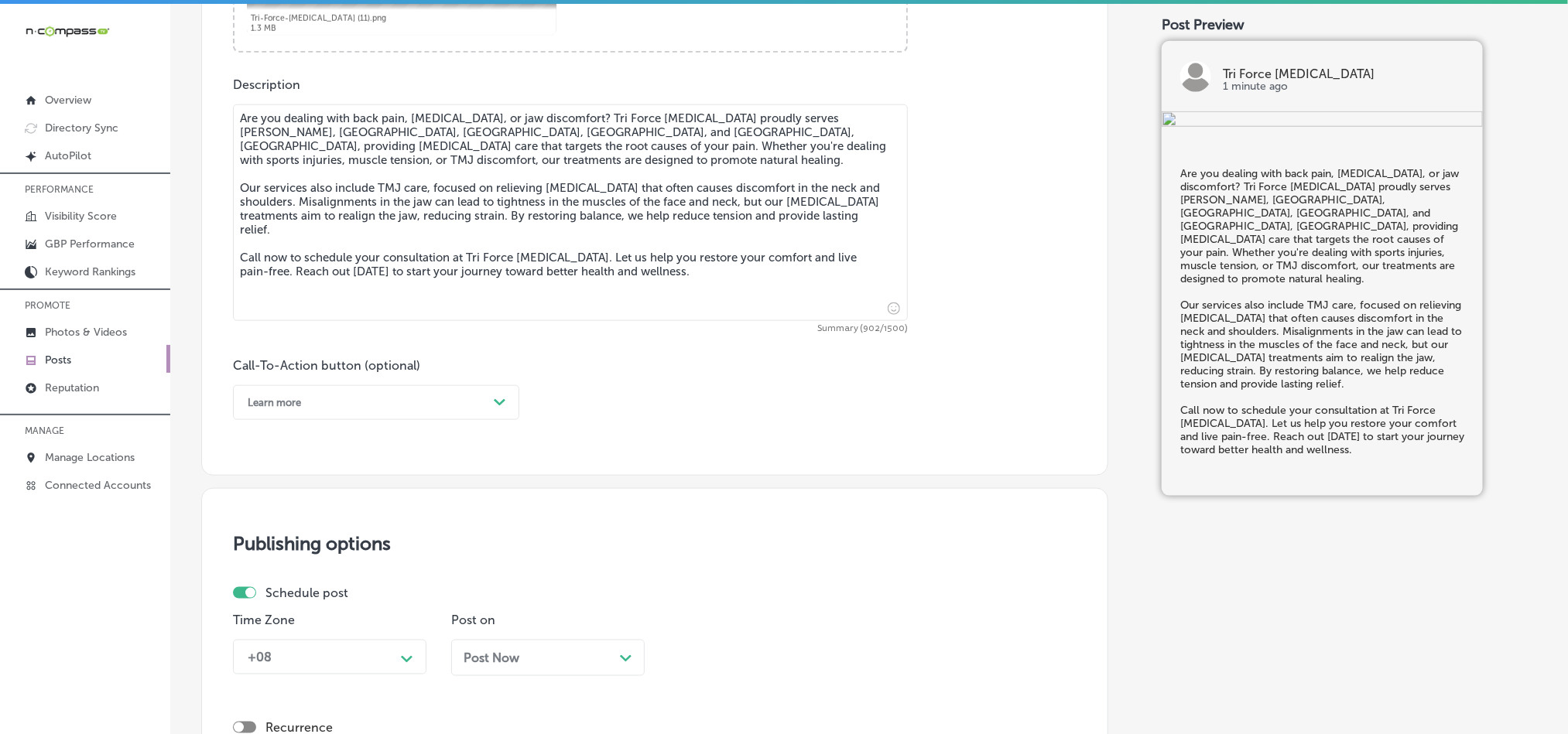
scroll to position [877, 0]
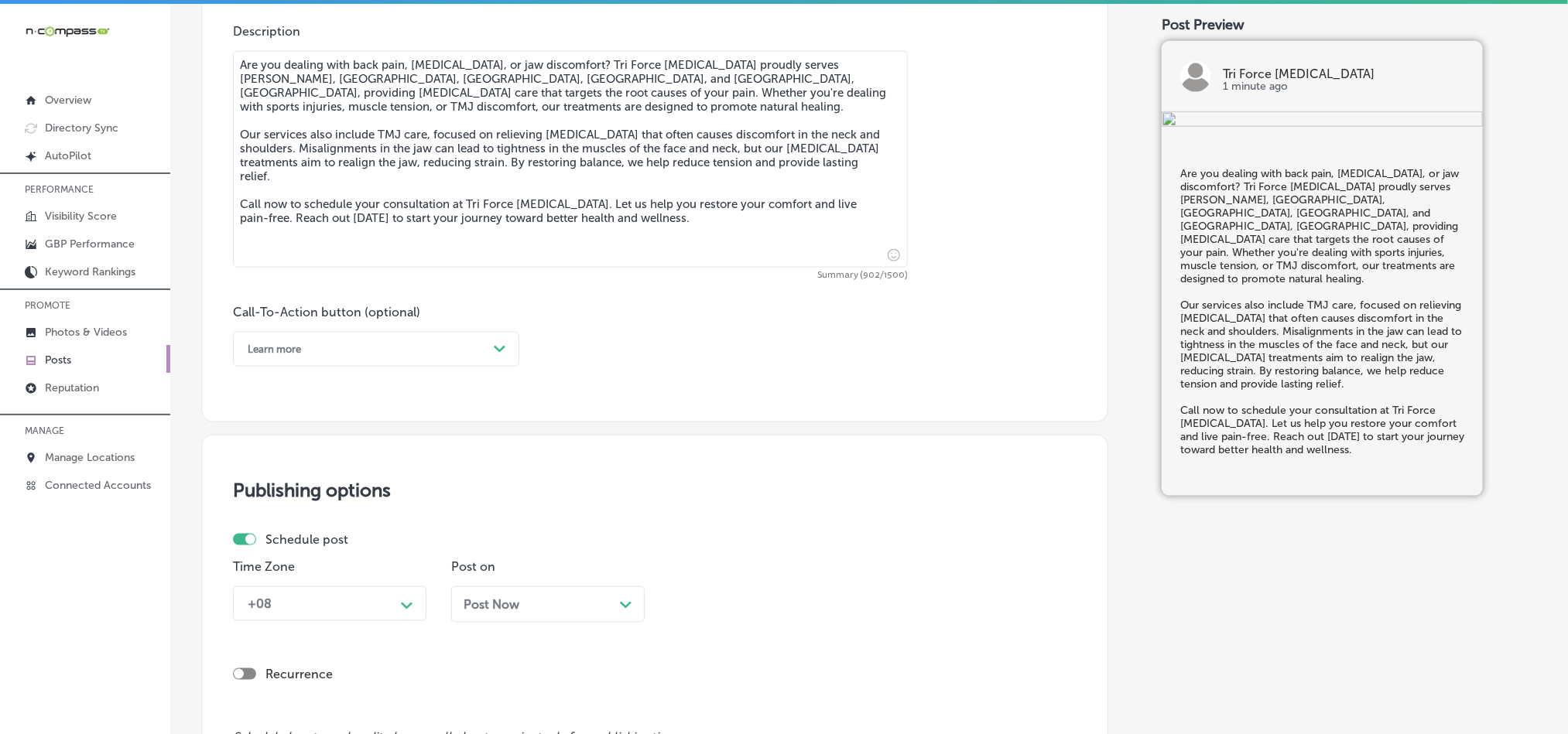
type textarea "Are you dealing with back pain, [MEDICAL_DATA], or jaw discomfort? Tri Force [M…"
click at [383, 358] on div "Learn more" at bounding box center [364, 349] width 248 height 24
click at [284, 548] on div "Call Now" at bounding box center [376, 546] width 286 height 27
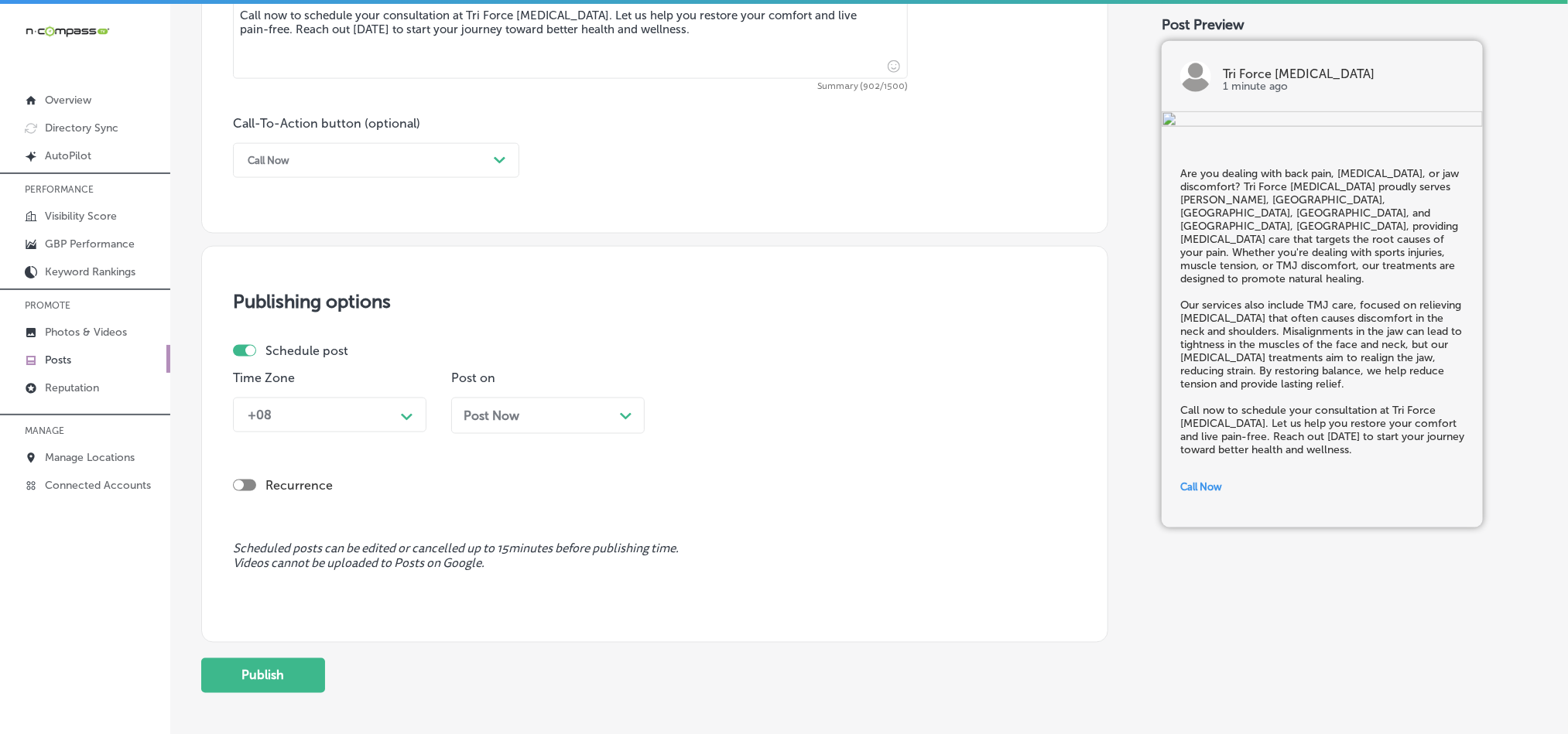
scroll to position [1070, 0]
drag, startPoint x: 363, startPoint y: 418, endPoint x: 356, endPoint y: 422, distance: 8.1
click at [364, 417] on div "+08" at bounding box center [318, 411] width 155 height 27
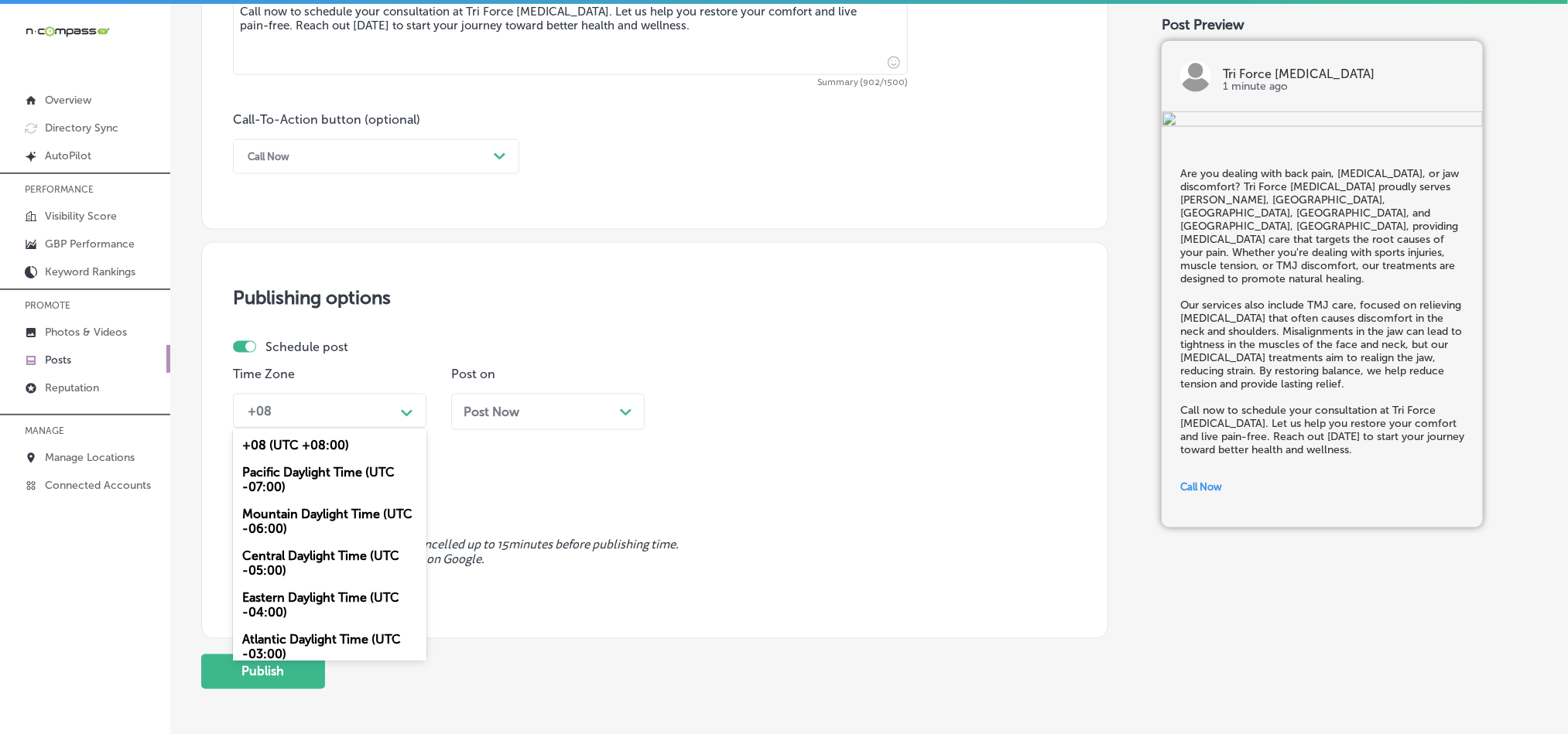
click at [286, 521] on div "Mountain Daylight Time (UTC -06:00)" at bounding box center [329, 521] width 193 height 41
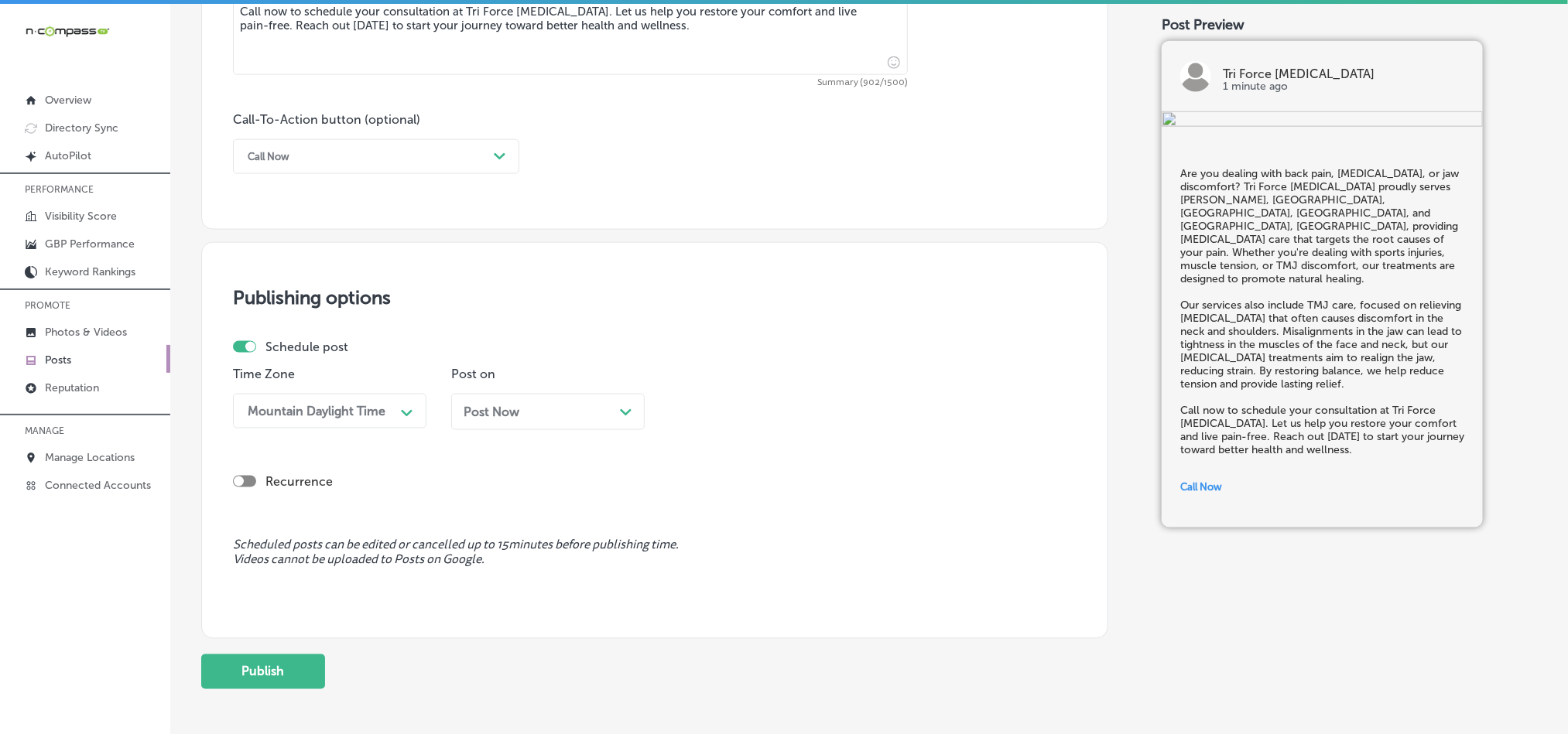
click at [544, 409] on div "Post Now Path Created with Sketch." at bounding box center [547, 412] width 193 height 37
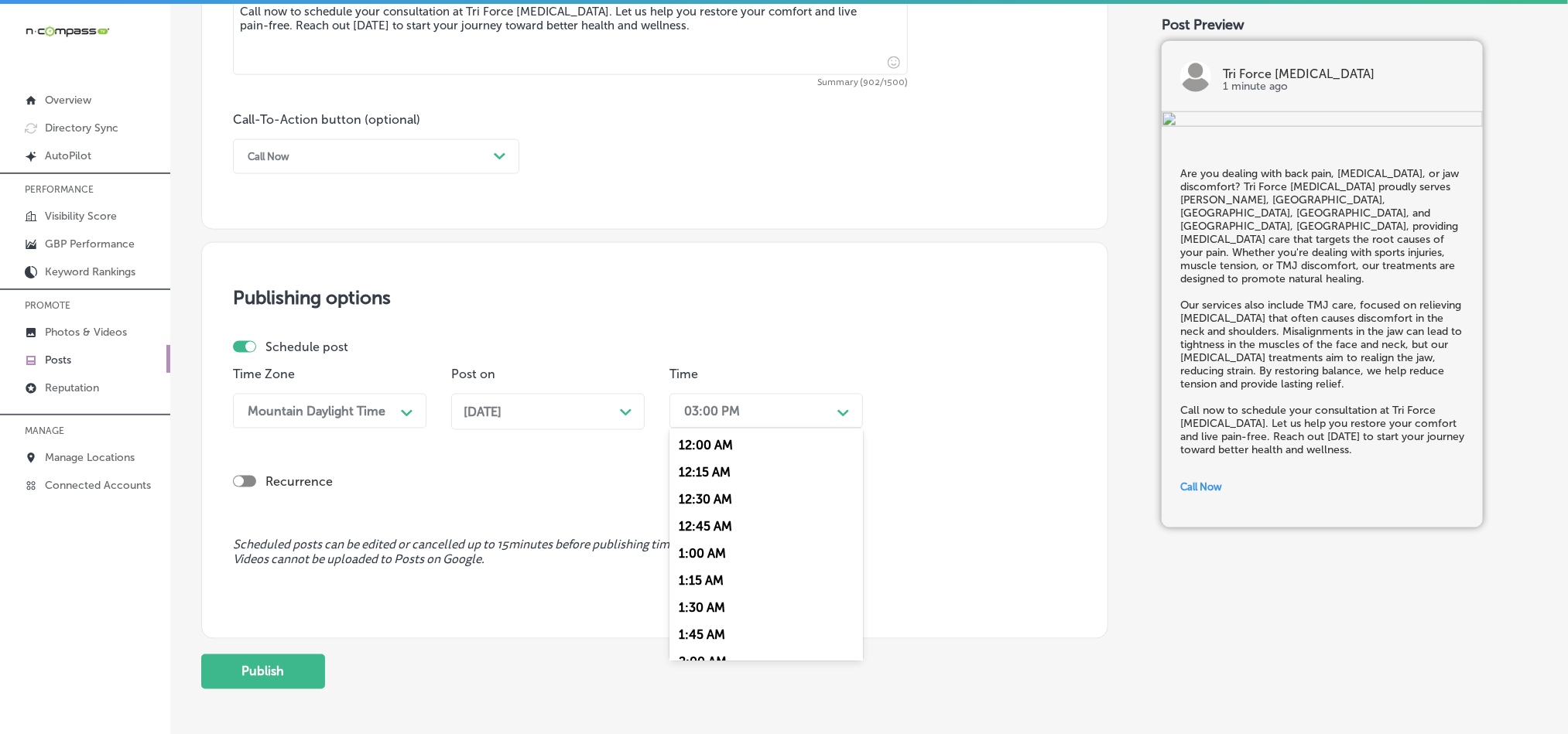
click at [793, 423] on div "03:00 PM" at bounding box center [754, 411] width 155 height 27
click at [694, 511] on div "7:00 AM" at bounding box center [766, 507] width 193 height 27
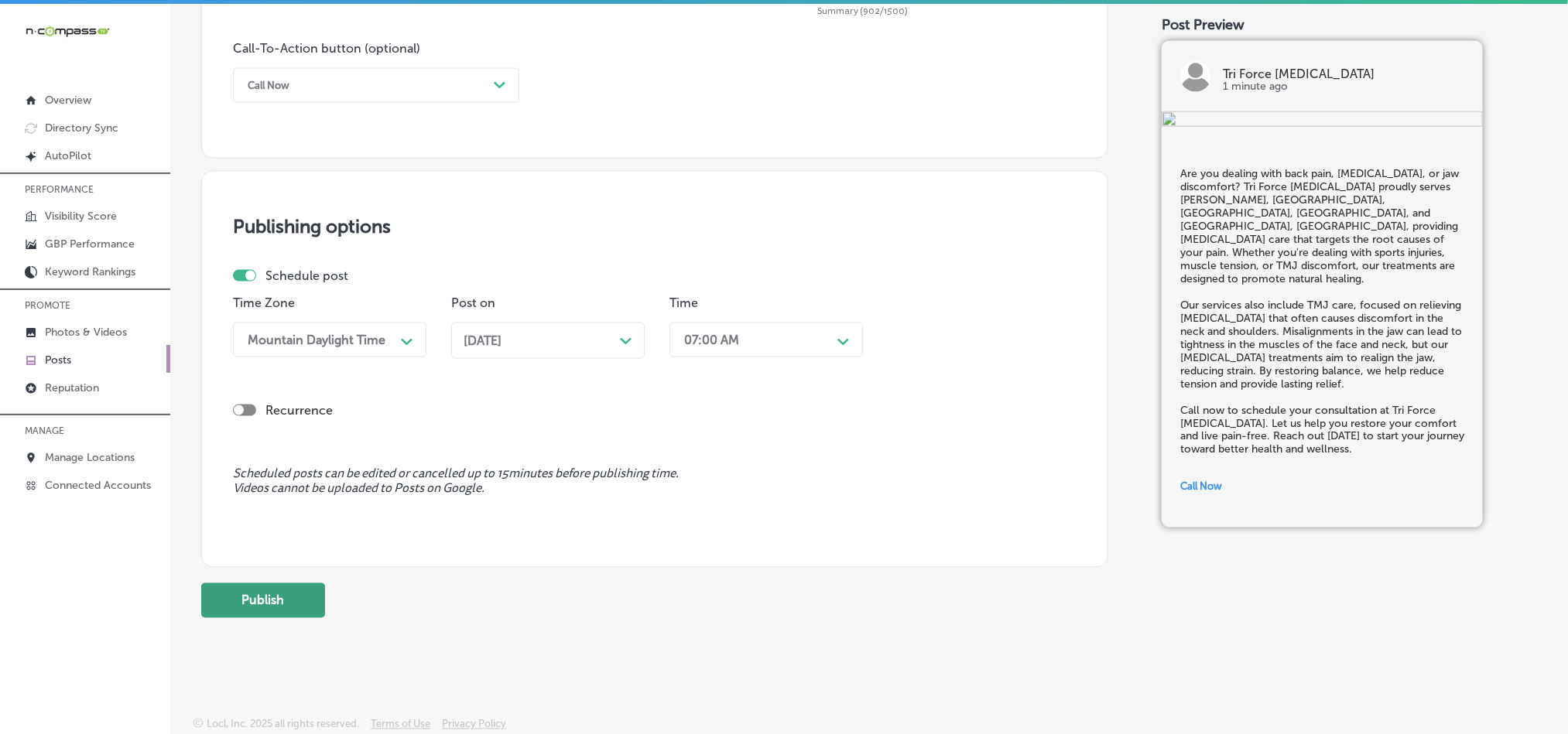
click at [302, 597] on button "Publish" at bounding box center [263, 600] width 124 height 35
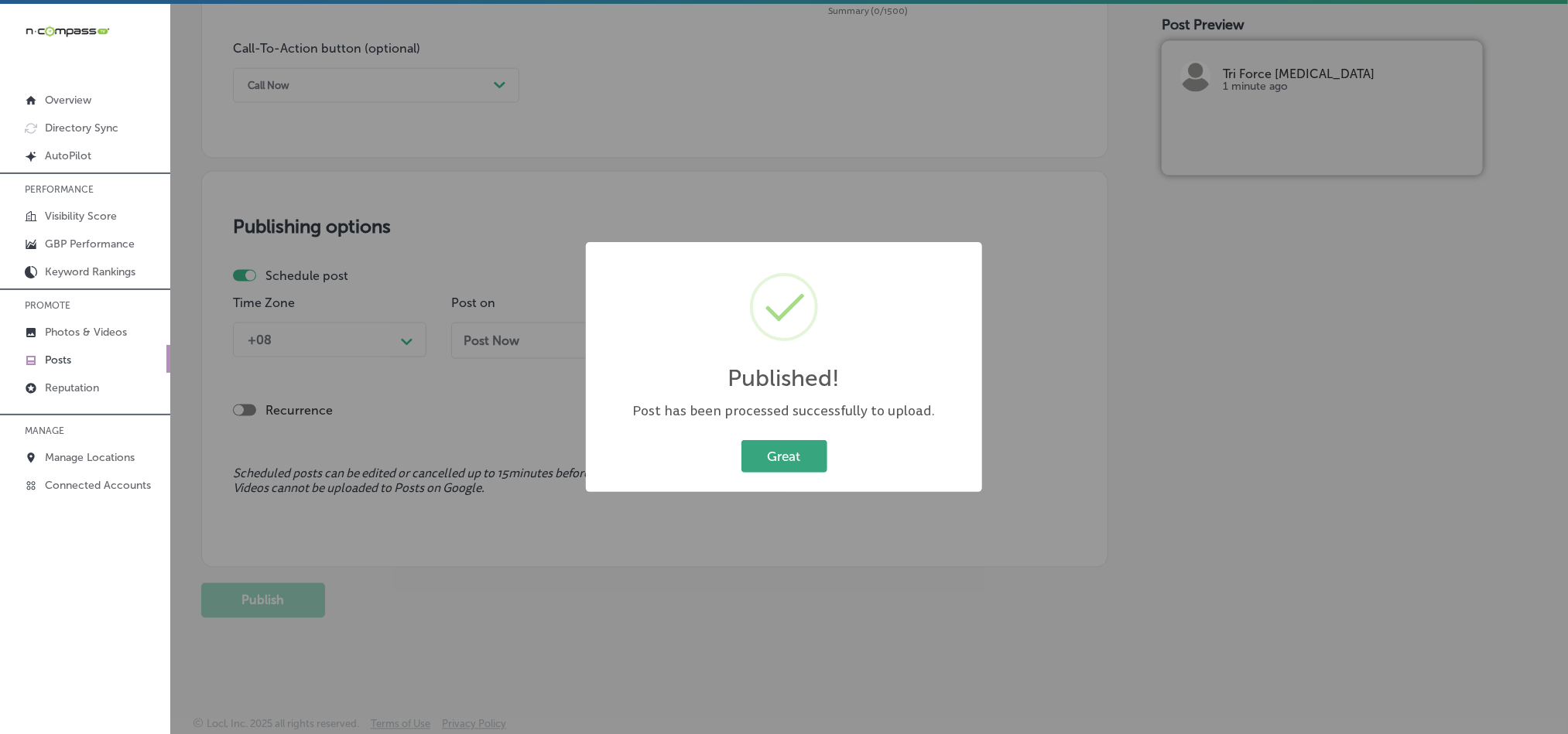
click at [774, 453] on button "Great" at bounding box center [784, 456] width 86 height 32
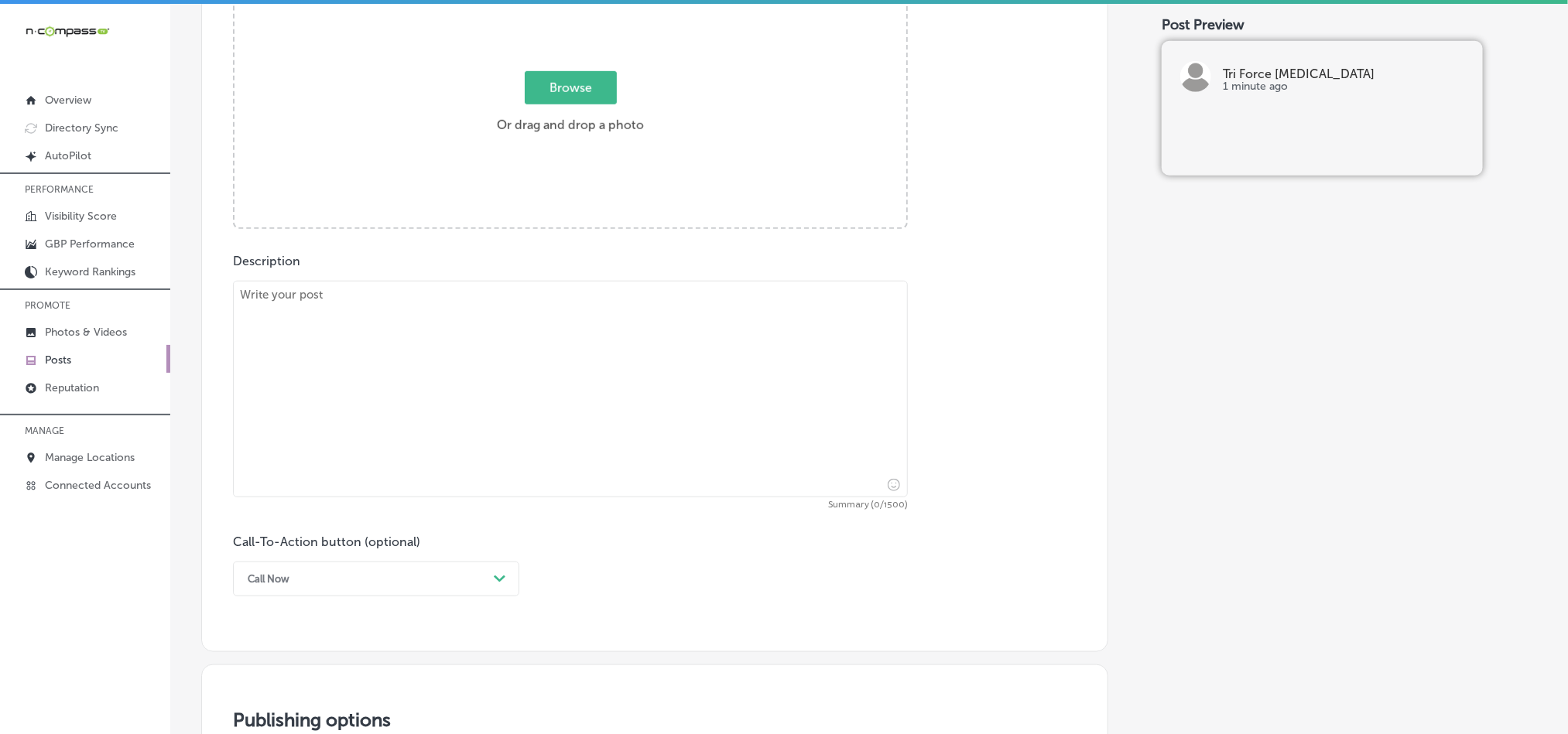
scroll to position [645, 0]
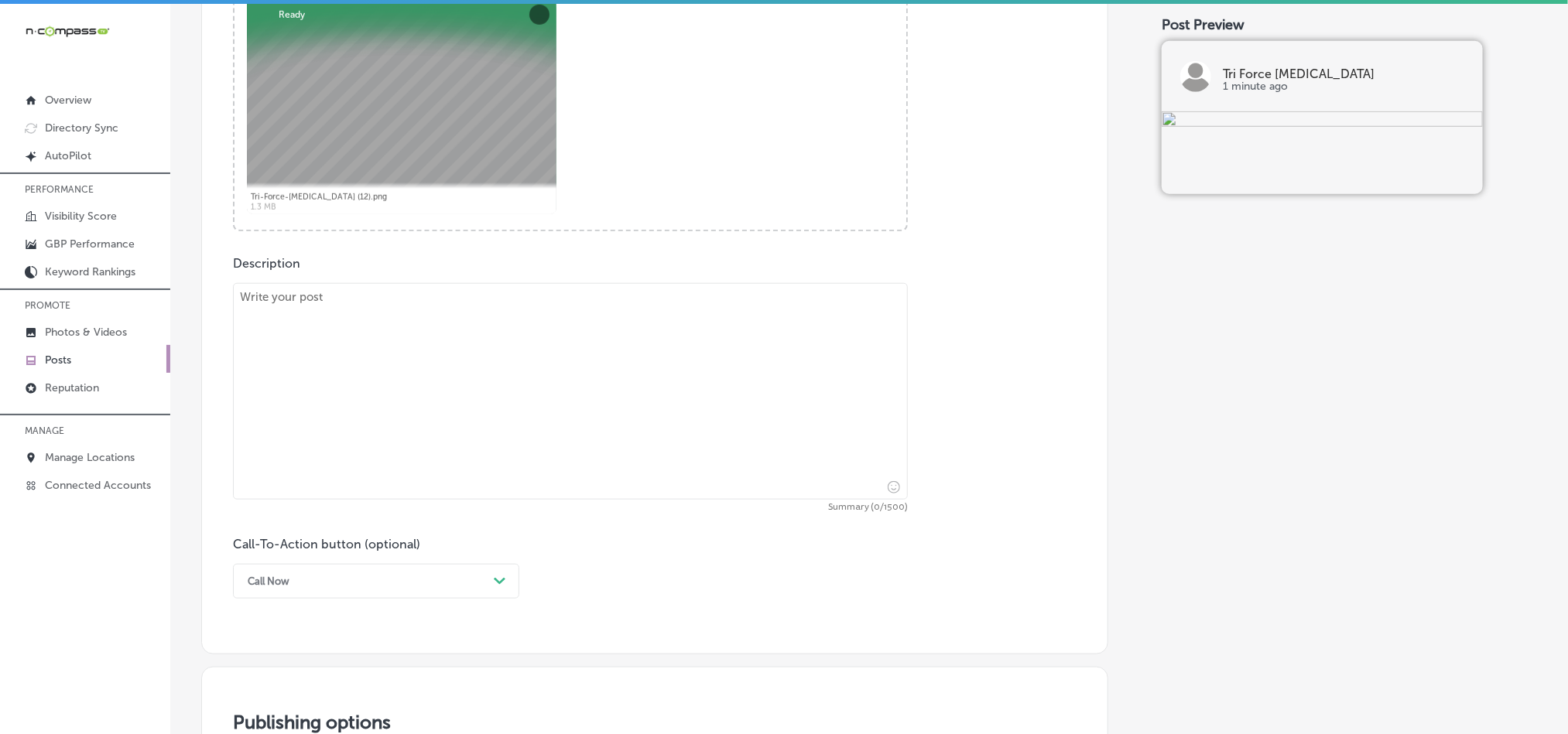
click at [475, 388] on textarea at bounding box center [570, 391] width 675 height 217
paste textarea "Is back pain, [MEDICAL_DATA], or jaw discomfort preventing you from feeling you…"
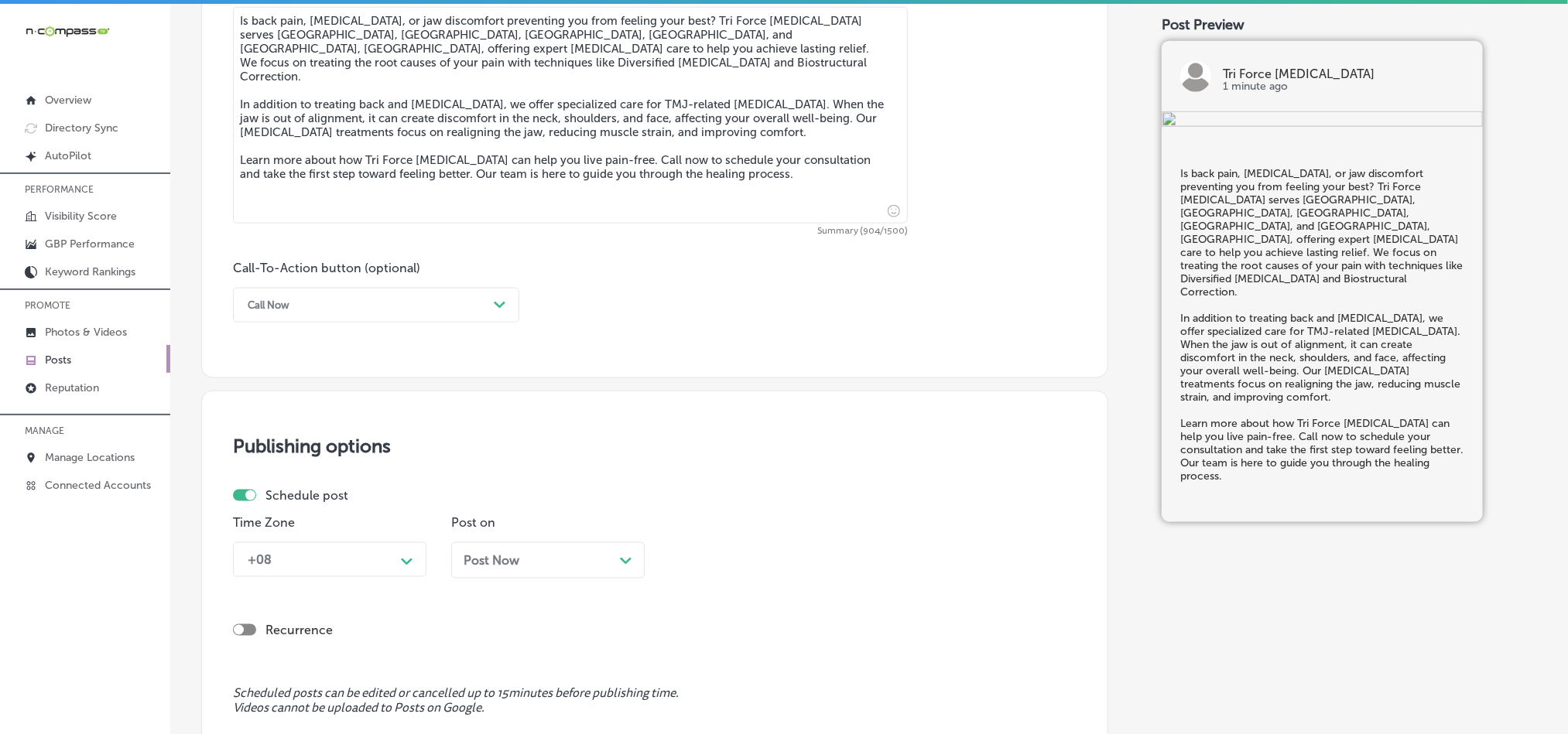
scroll to position [994, 0]
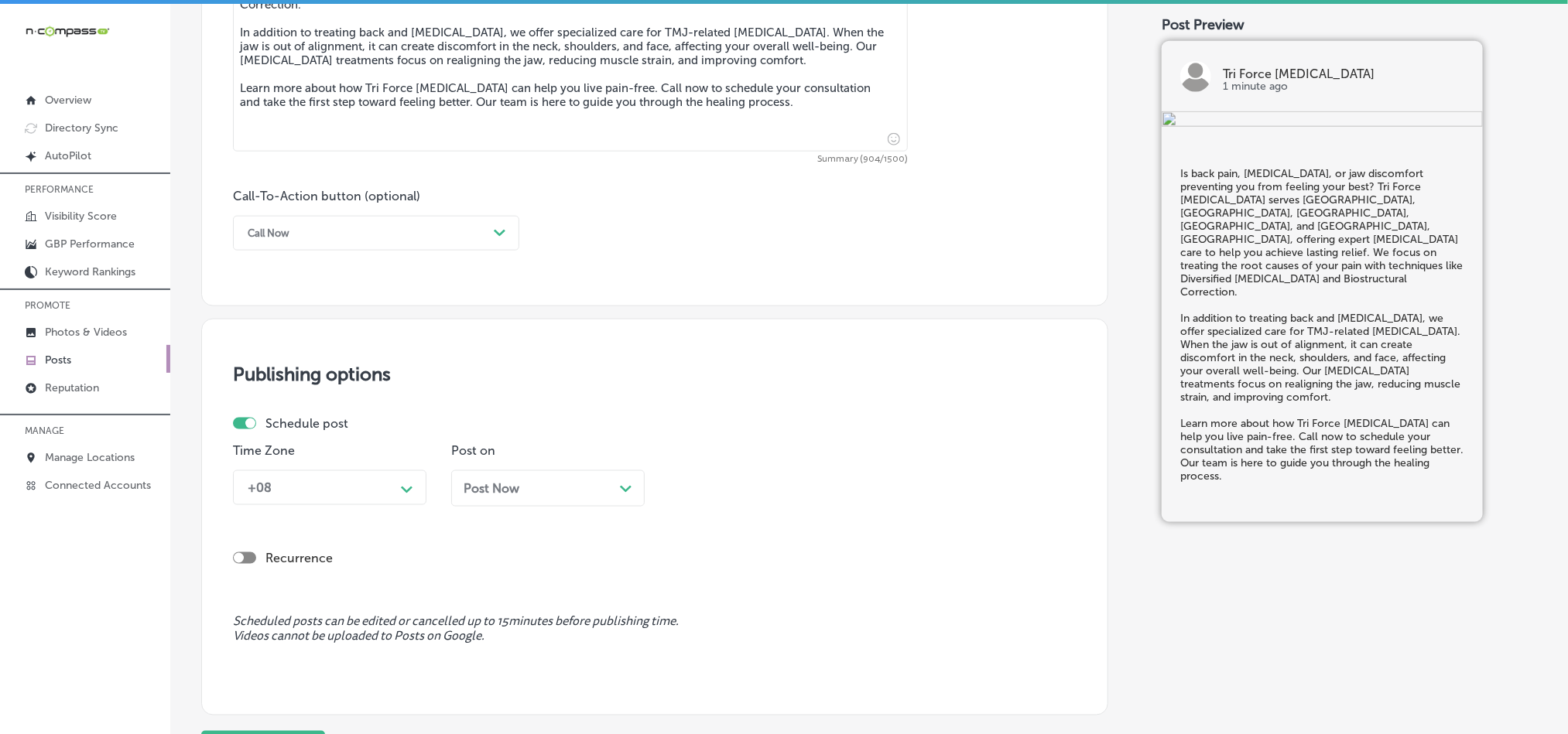
type textarea "Is back pain, [MEDICAL_DATA], or jaw discomfort preventing you from feeling you…"
click at [346, 245] on div "Call Now" at bounding box center [364, 233] width 248 height 24
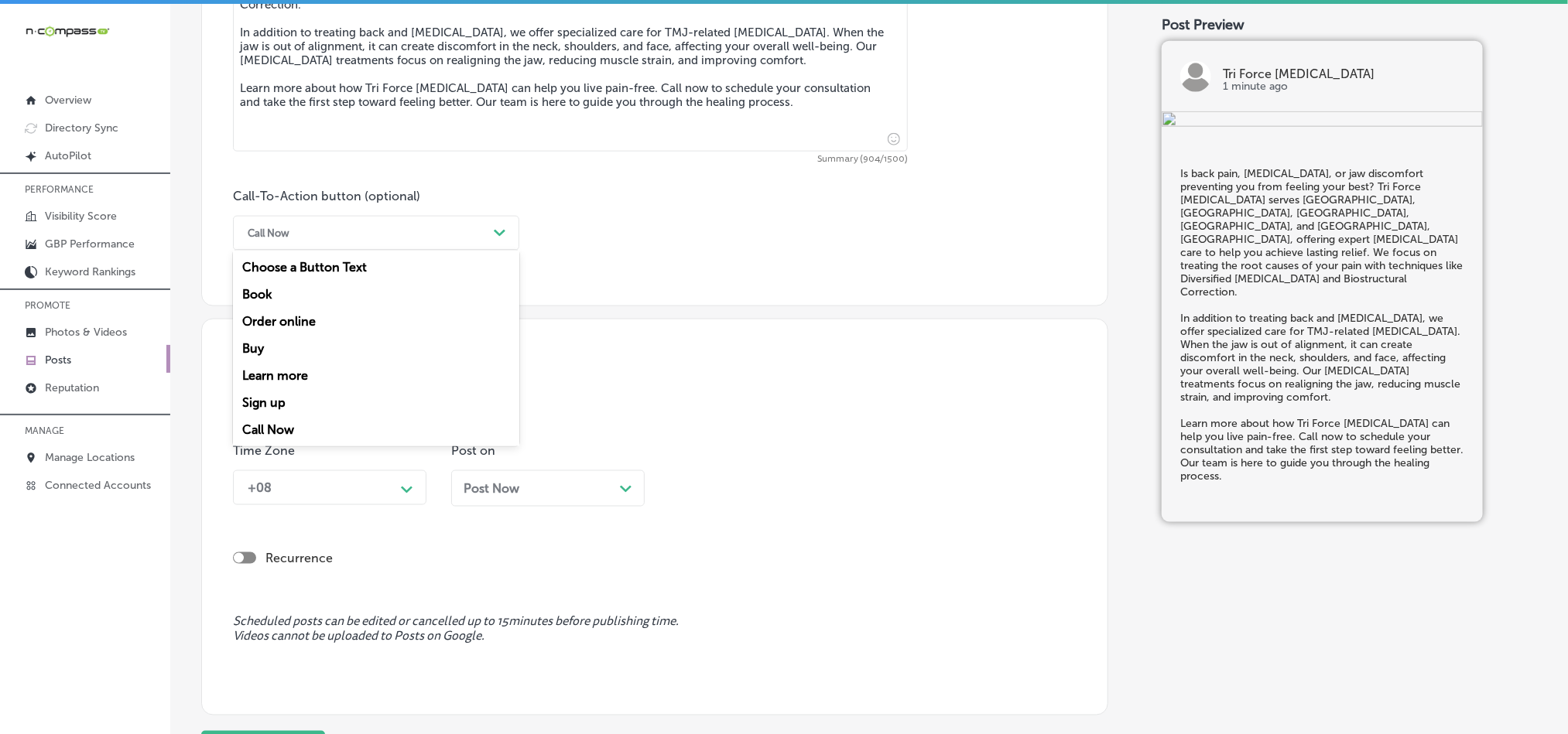
click at [310, 370] on div "Learn more" at bounding box center [376, 375] width 286 height 27
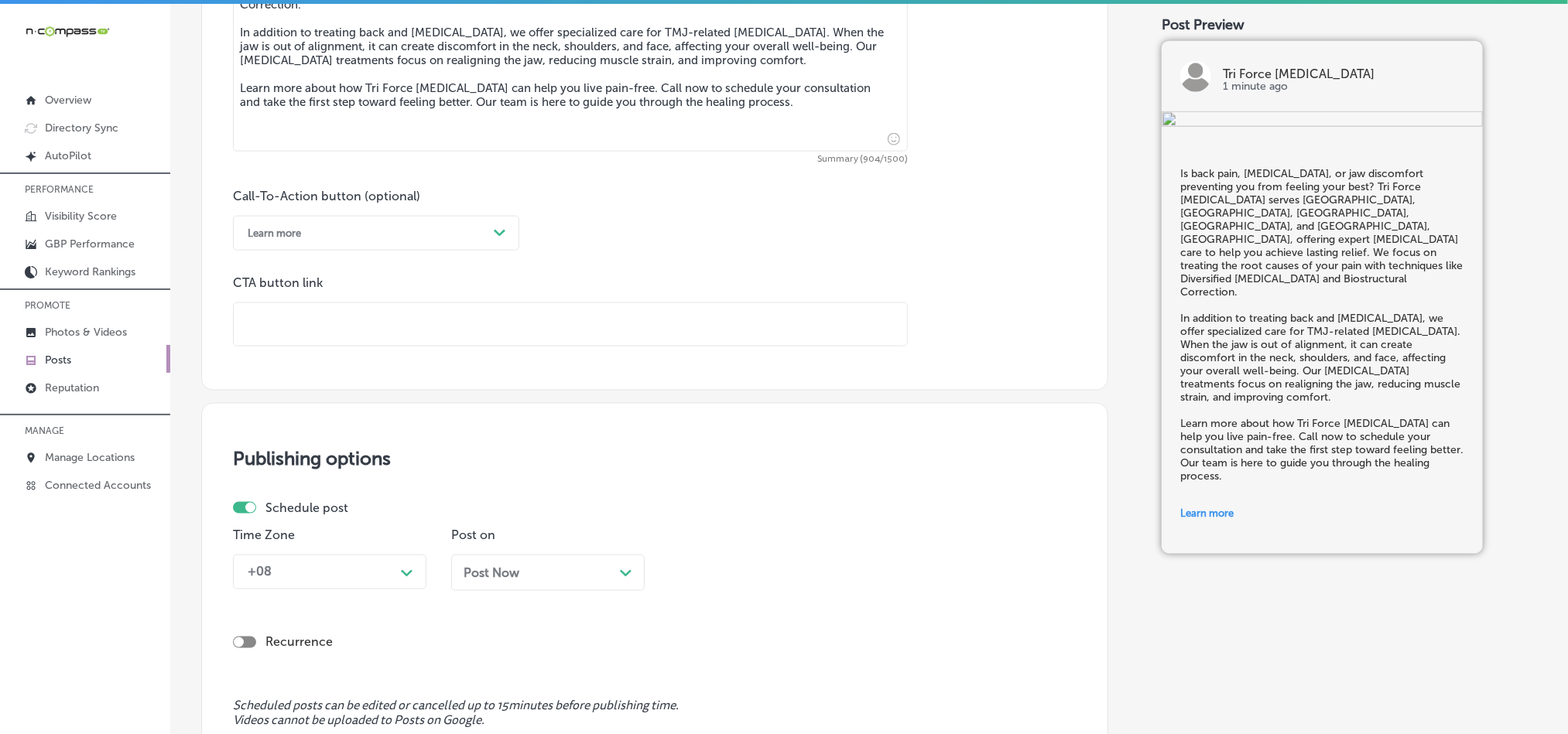
click at [390, 305] on div "CTA button link" at bounding box center [570, 310] width 675 height 71
click at [395, 326] on input "text" at bounding box center [570, 324] width 673 height 42
paste input "[URL][DOMAIN_NAME]"
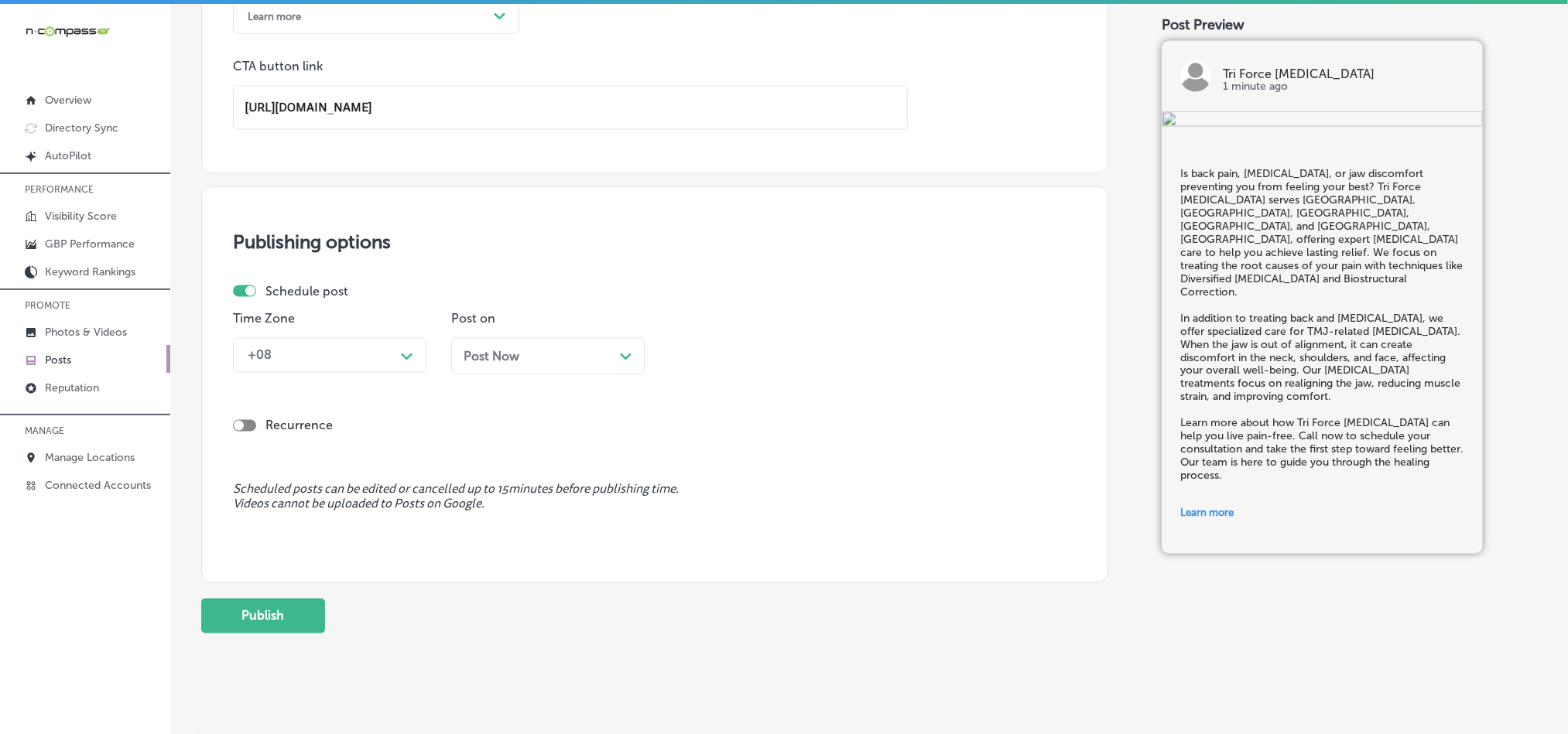
scroll to position [1233, 0]
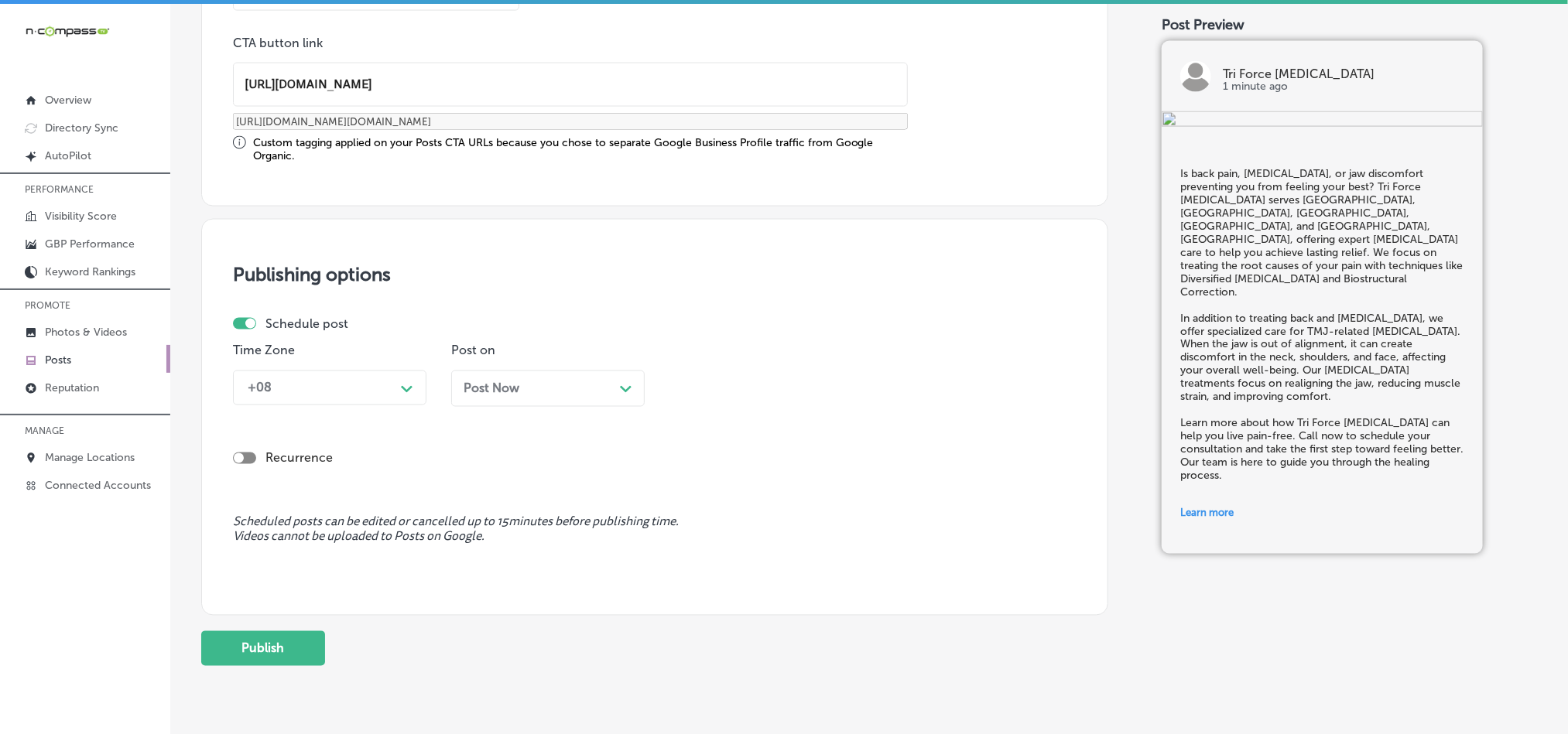
type input "[URL][DOMAIN_NAME]"
click at [368, 313] on div "Publishing options Schedule post Time Zone +08 Path Created with Sketch. Post o…" at bounding box center [655, 417] width 907 height 397
click at [370, 396] on div "+08" at bounding box center [318, 388] width 155 height 27
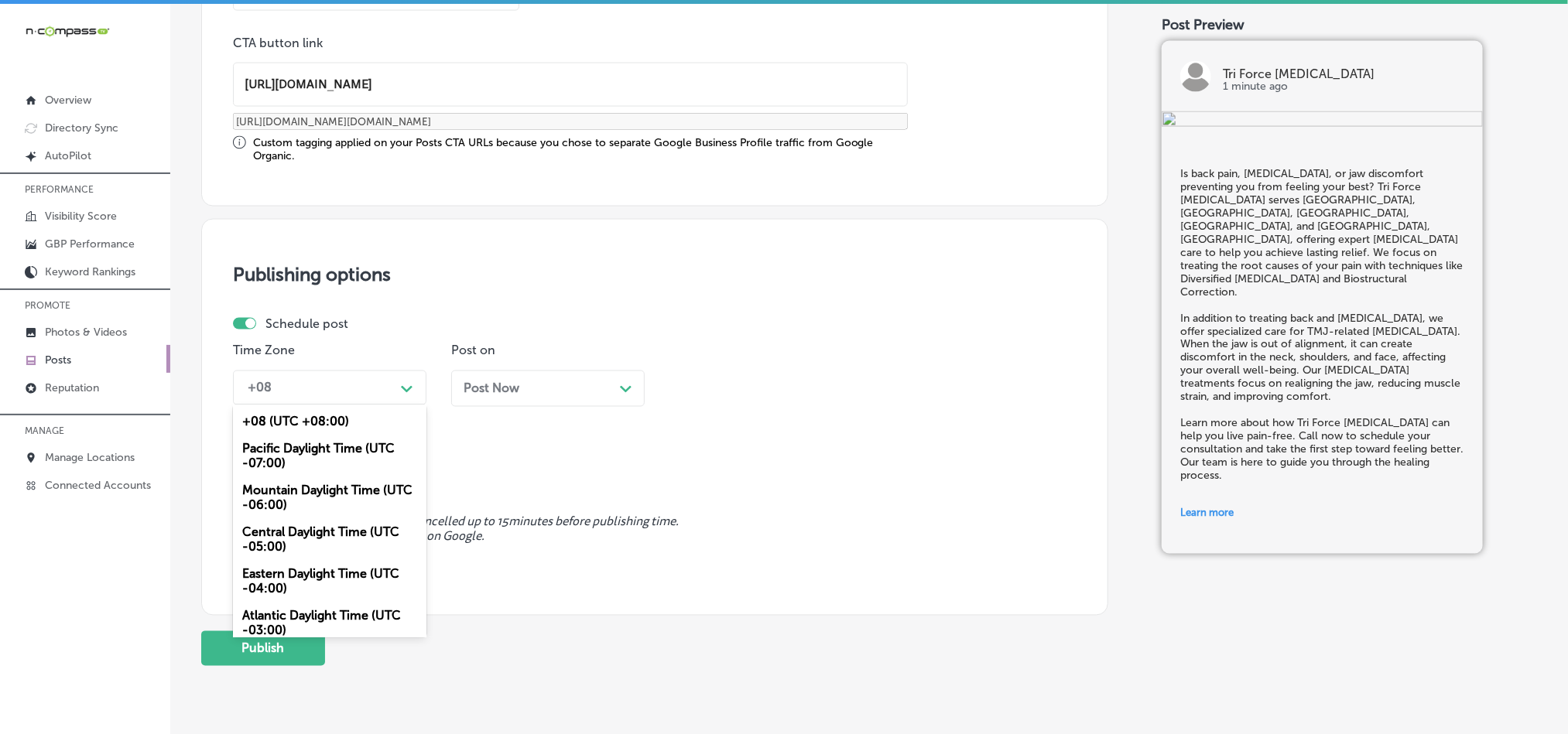
click at [314, 508] on div "Mountain Daylight Time (UTC -06:00)" at bounding box center [329, 498] width 193 height 41
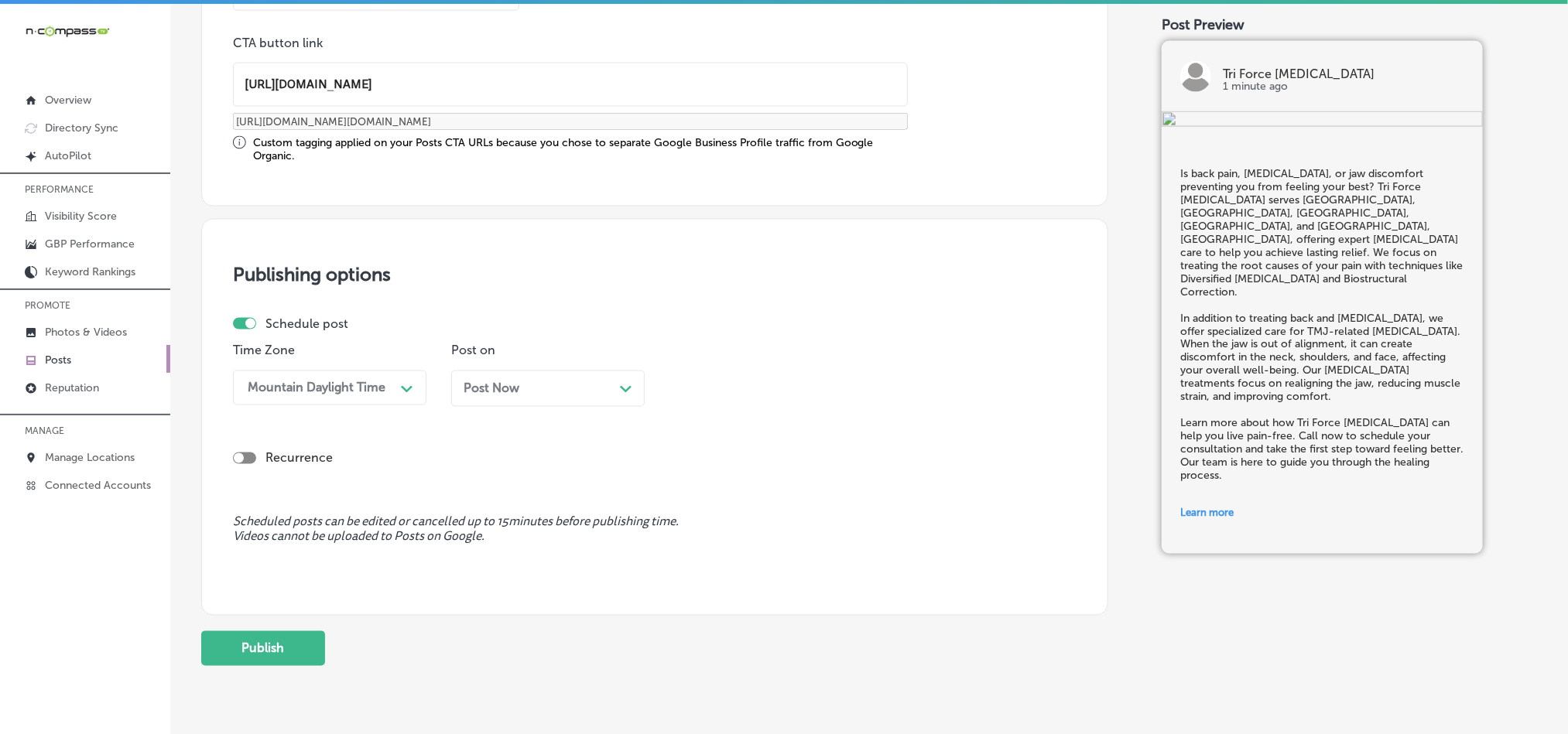
click at [479, 423] on div "Recurrence" at bounding box center [655, 446] width 844 height 55
click at [514, 405] on div "Post Now Path Created with Sketch." at bounding box center [547, 388] width 193 height 37
click at [719, 392] on div "03:00 PM" at bounding box center [712, 388] width 56 height 15
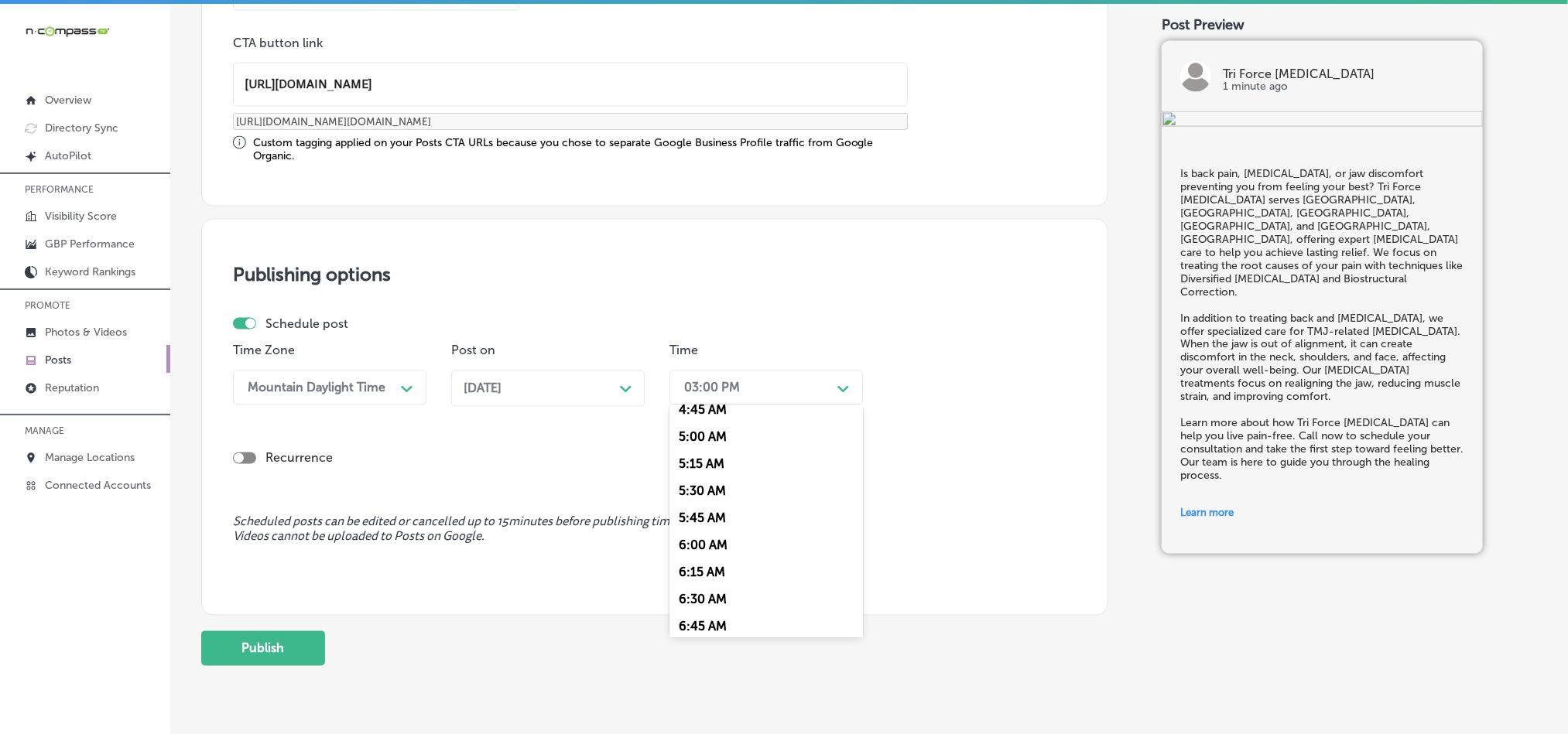
scroll to position [618, 0]
click at [685, 571] on div "7:00 AM" at bounding box center [766, 562] width 193 height 27
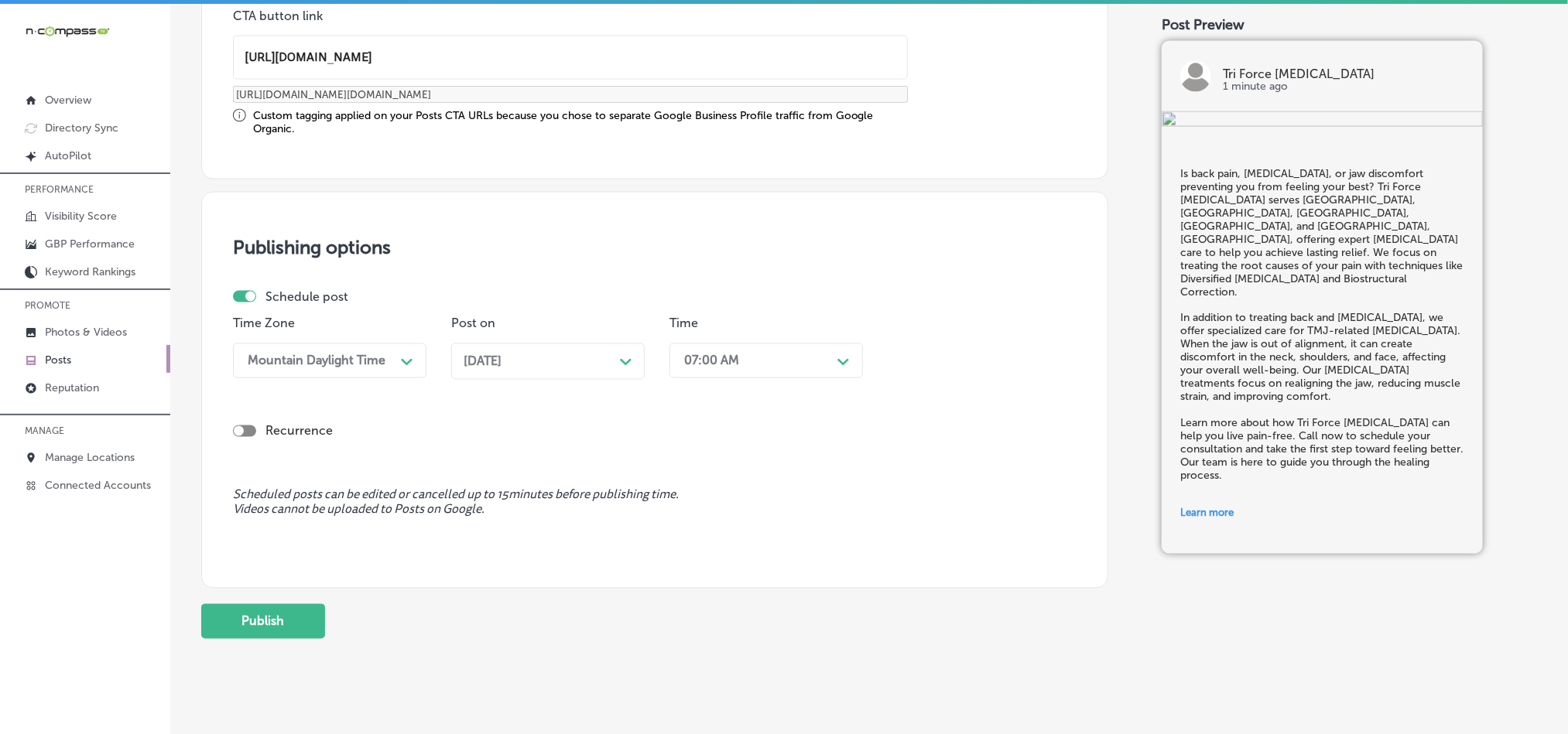
scroll to position [1287, 0]
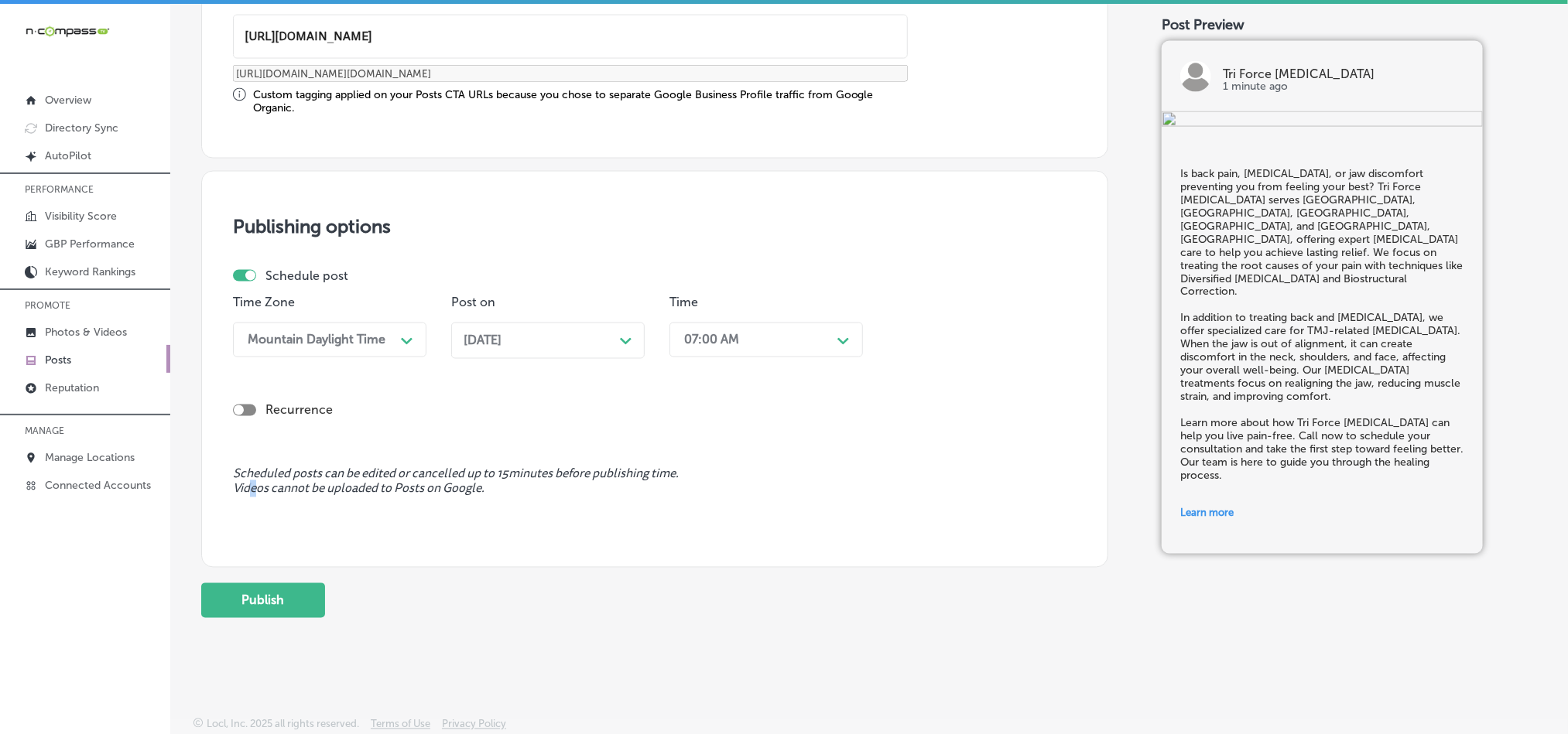
click at [251, 597] on button "Publish" at bounding box center [263, 600] width 124 height 35
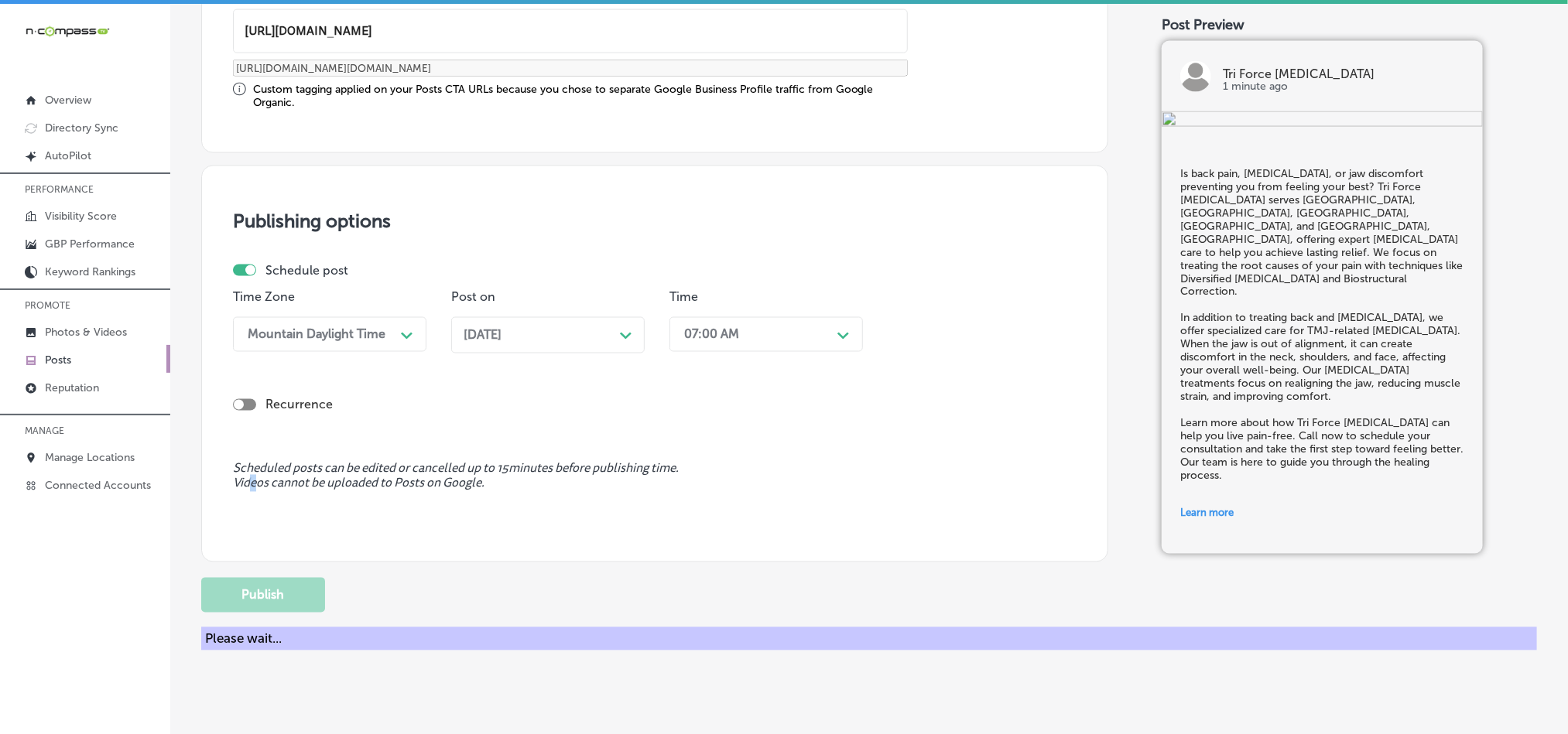
scroll to position [1148, 0]
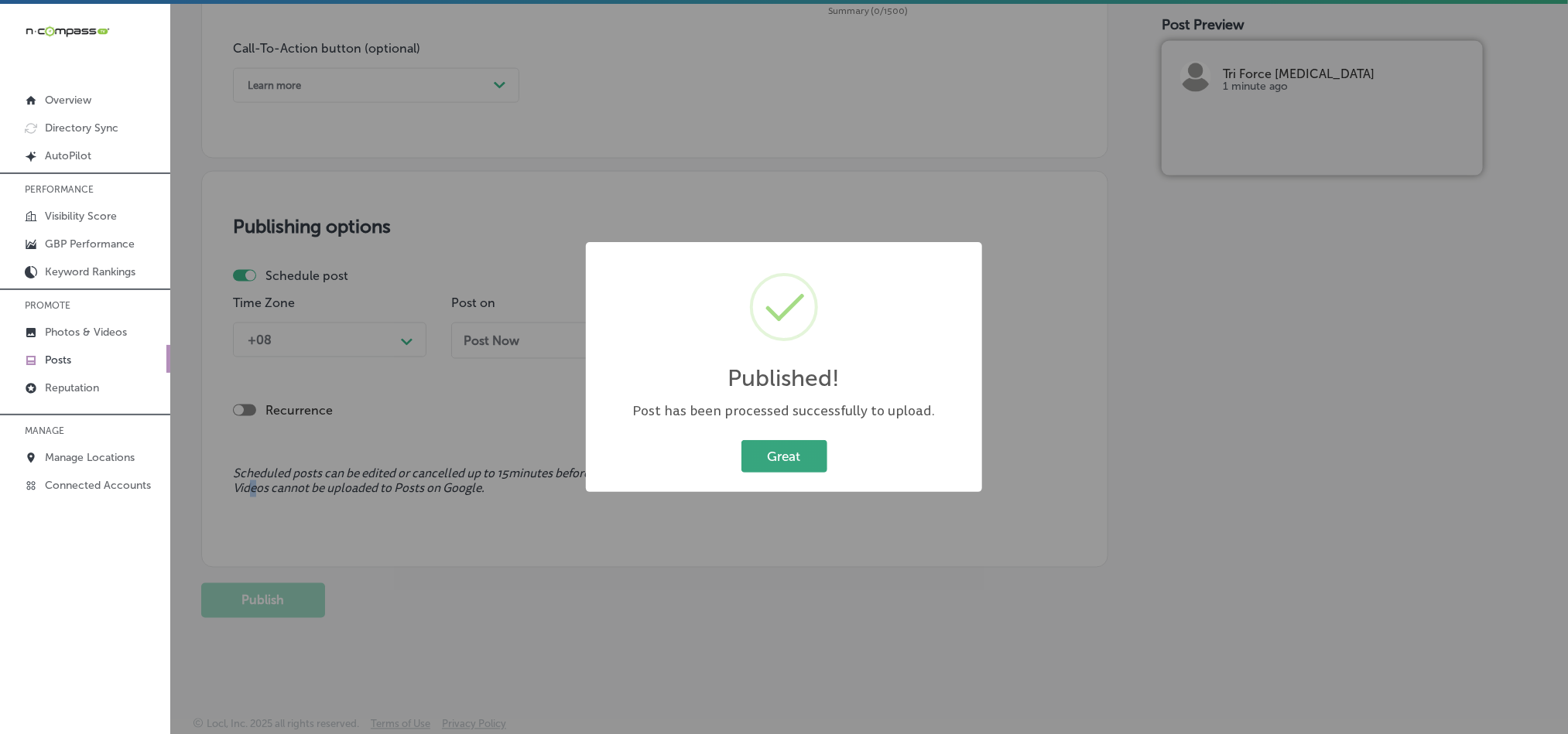
click at [776, 453] on button "Great" at bounding box center [784, 456] width 86 height 32
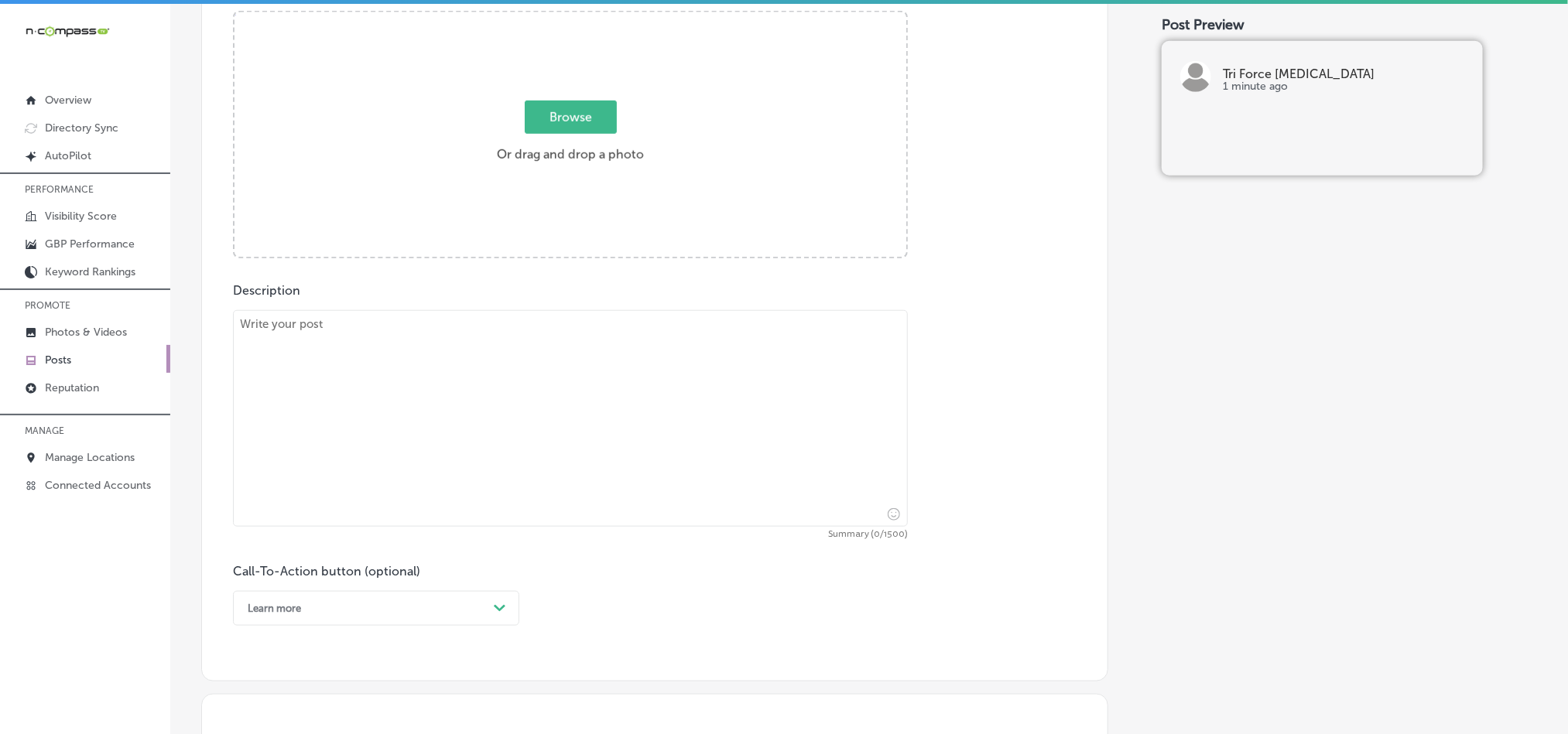
scroll to position [606, 0]
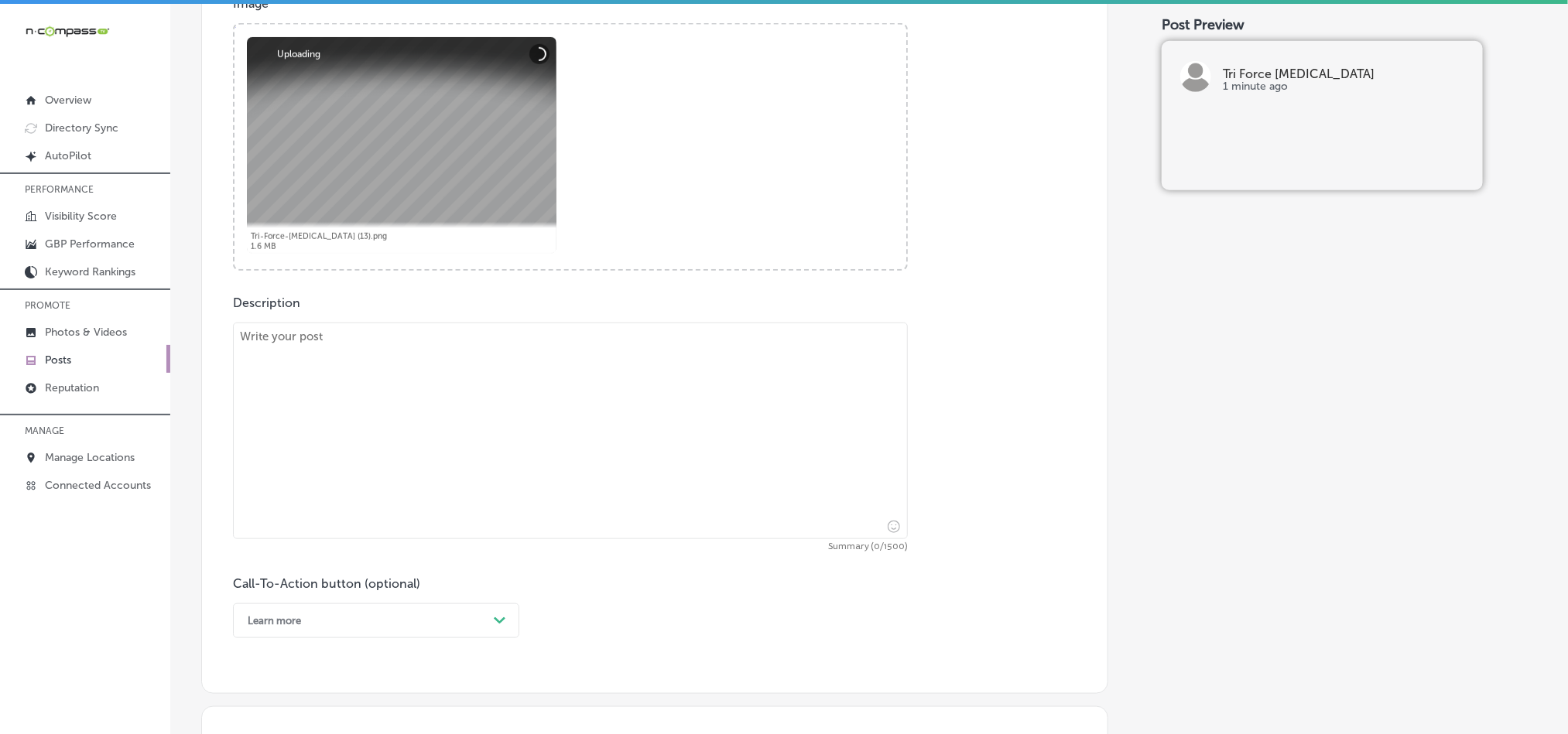
click at [483, 458] on textarea at bounding box center [570, 431] width 675 height 217
paste textarea "Is [MEDICAL_DATA], neck tension, or back pain impacting your daily life? Tri Fo…"
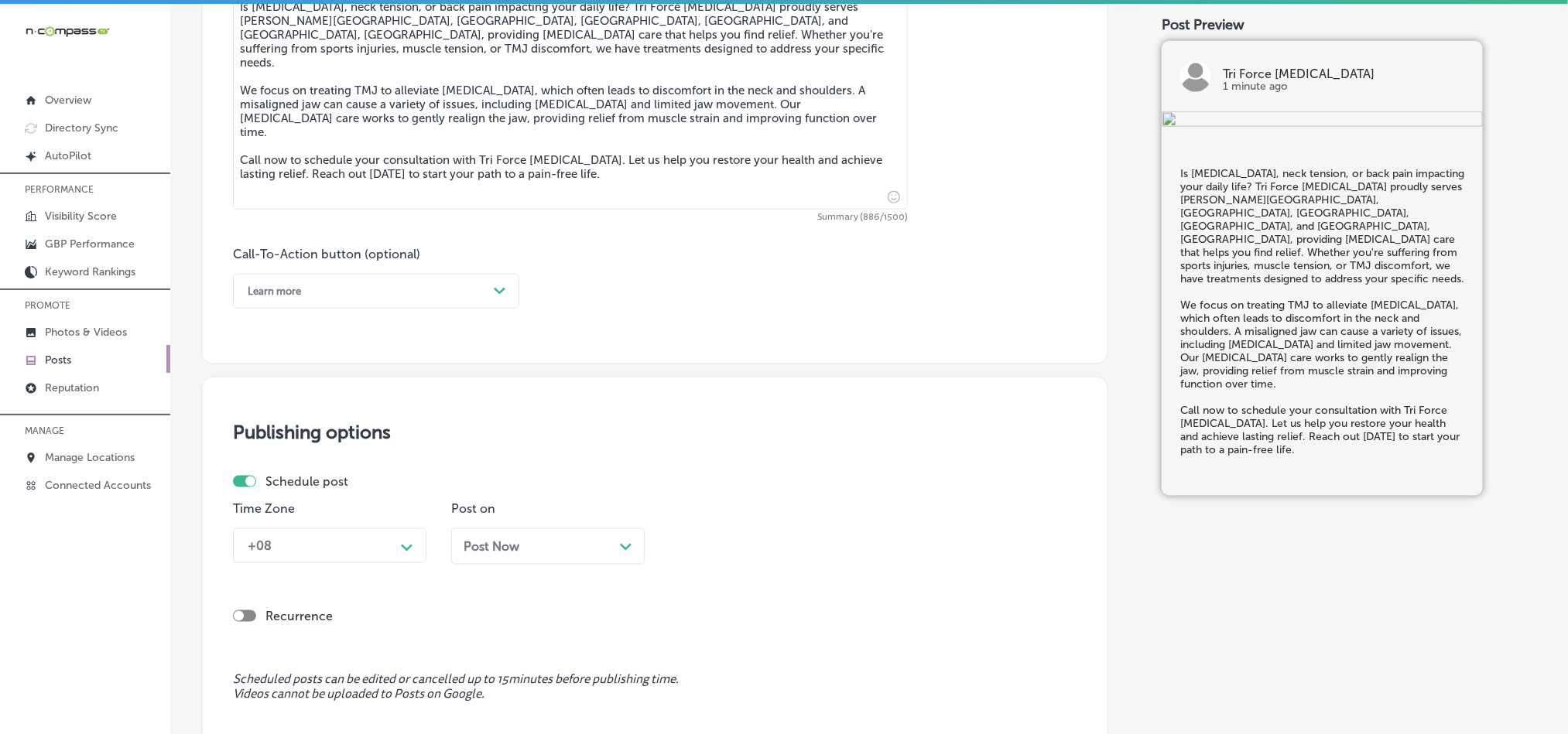
scroll to position [994, 0]
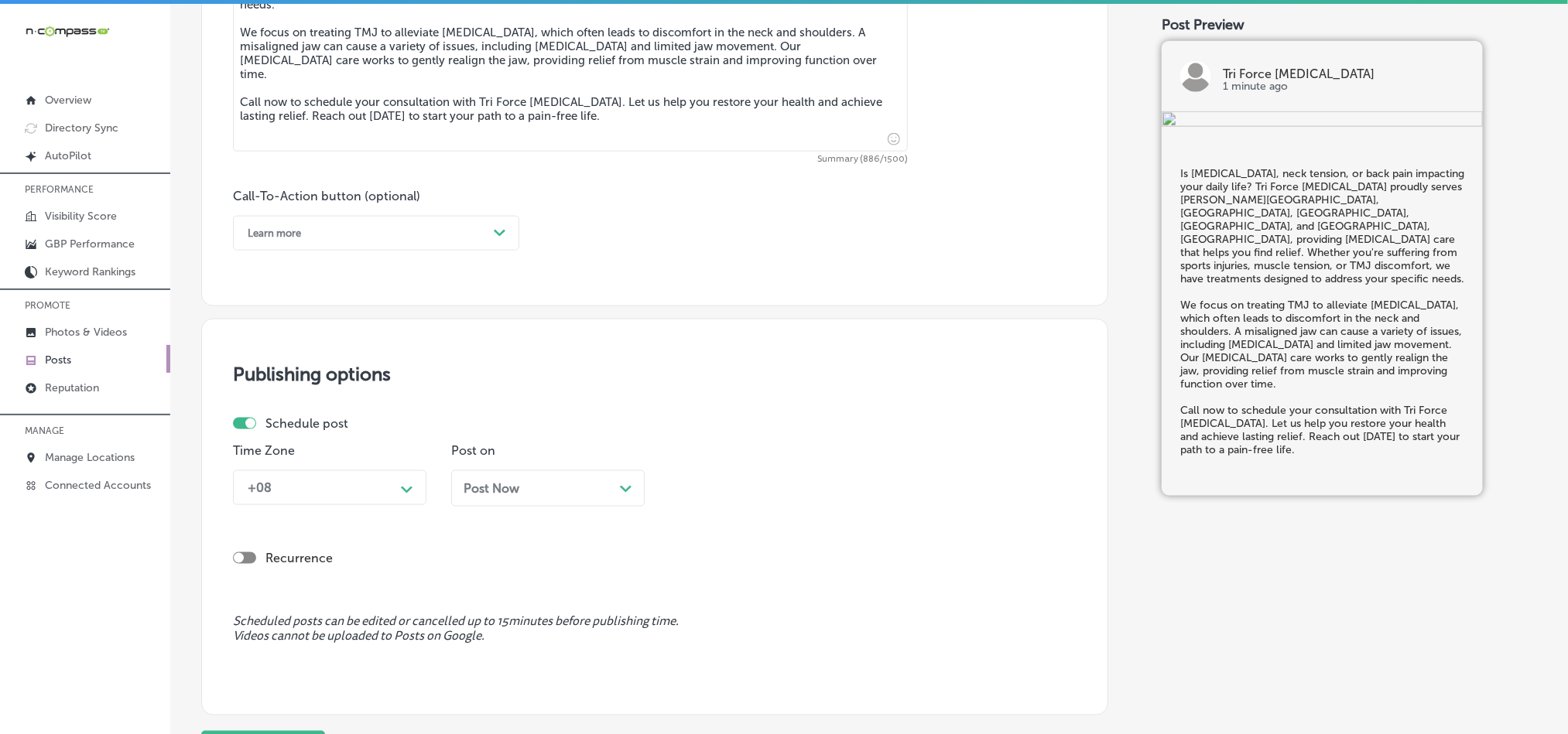
type textarea "Is [MEDICAL_DATA], neck tension, or back pain impacting your daily life? Tri Fo…"
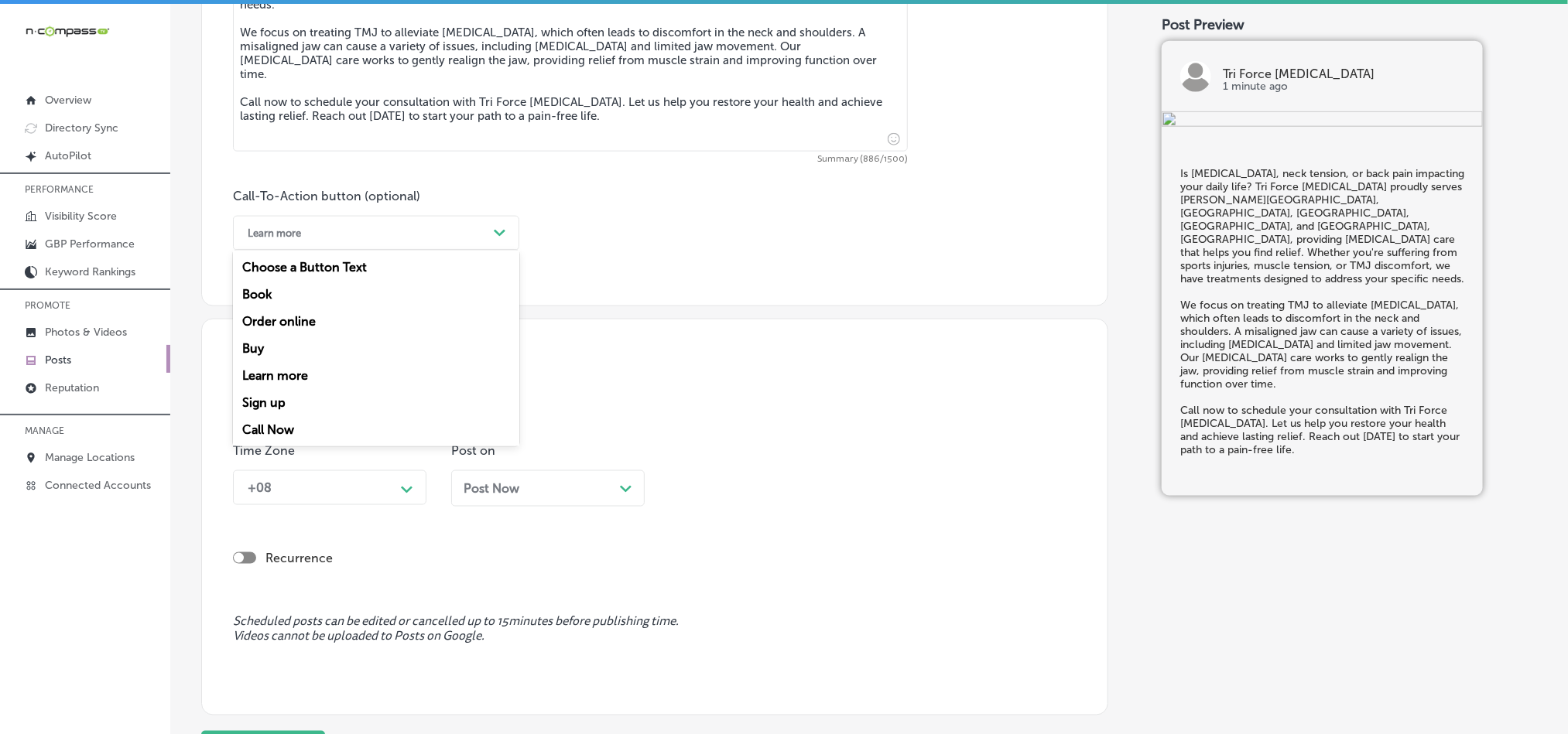
click at [364, 242] on div "Learn more" at bounding box center [364, 233] width 248 height 24
click at [267, 425] on div "Call Now" at bounding box center [376, 429] width 286 height 27
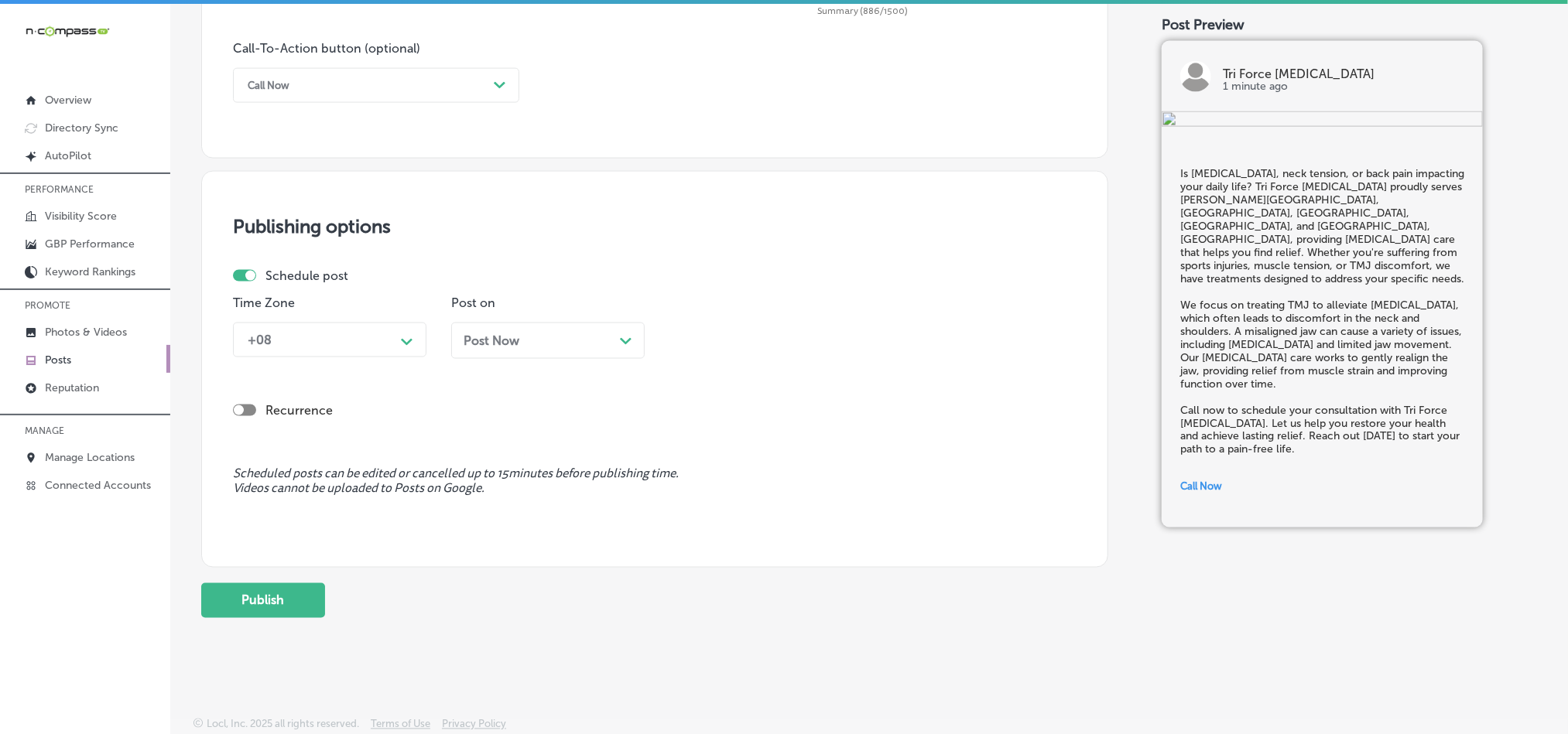
scroll to position [1148, 0]
click at [350, 323] on div "+08 Path Created with Sketch." at bounding box center [329, 340] width 193 height 35
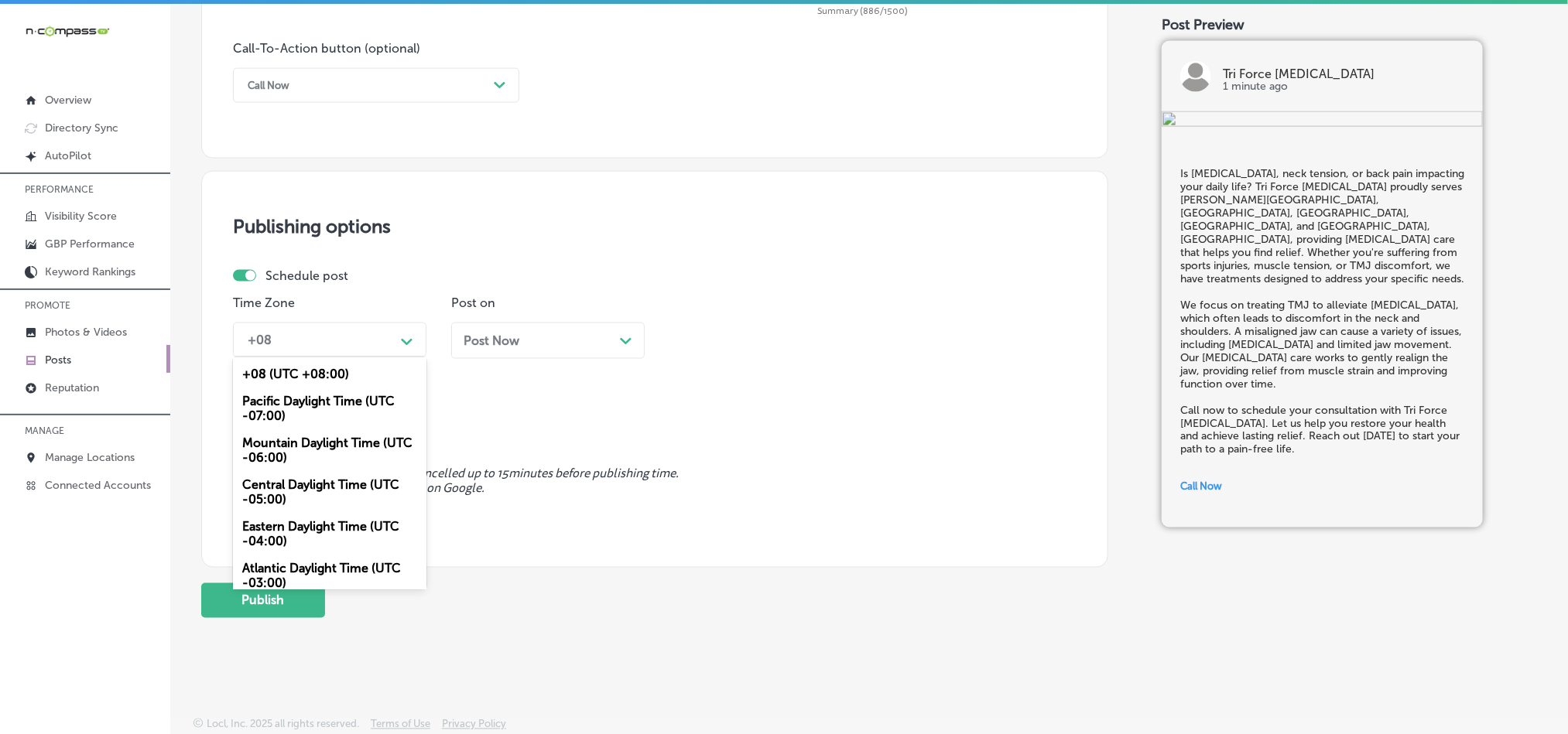
click at [297, 450] on div "Mountain Daylight Time (UTC -06:00)" at bounding box center [329, 449] width 193 height 41
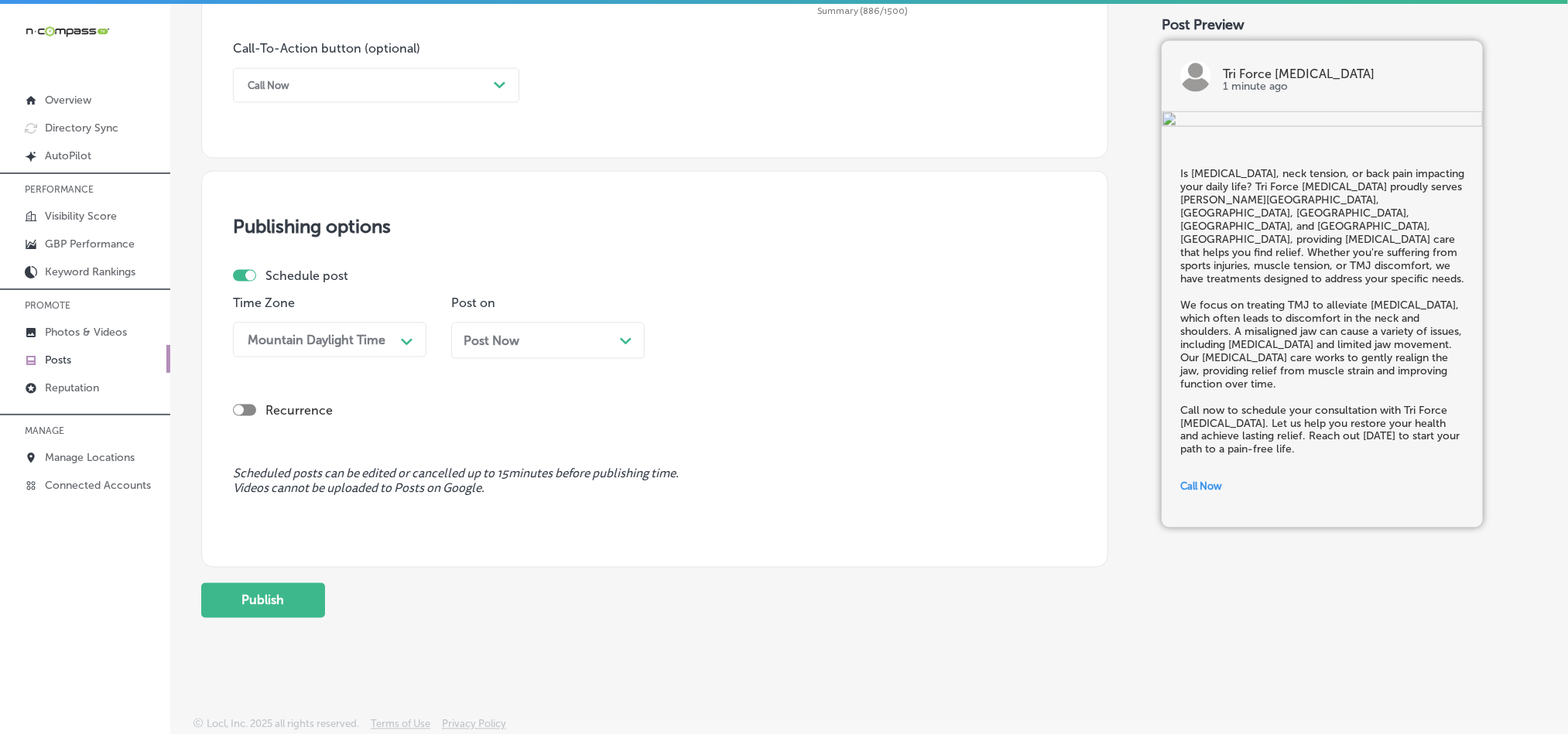
click at [541, 340] on div "Post Now Path Created with Sketch." at bounding box center [548, 341] width 169 height 15
click at [796, 348] on div "03:00 PM" at bounding box center [754, 340] width 155 height 27
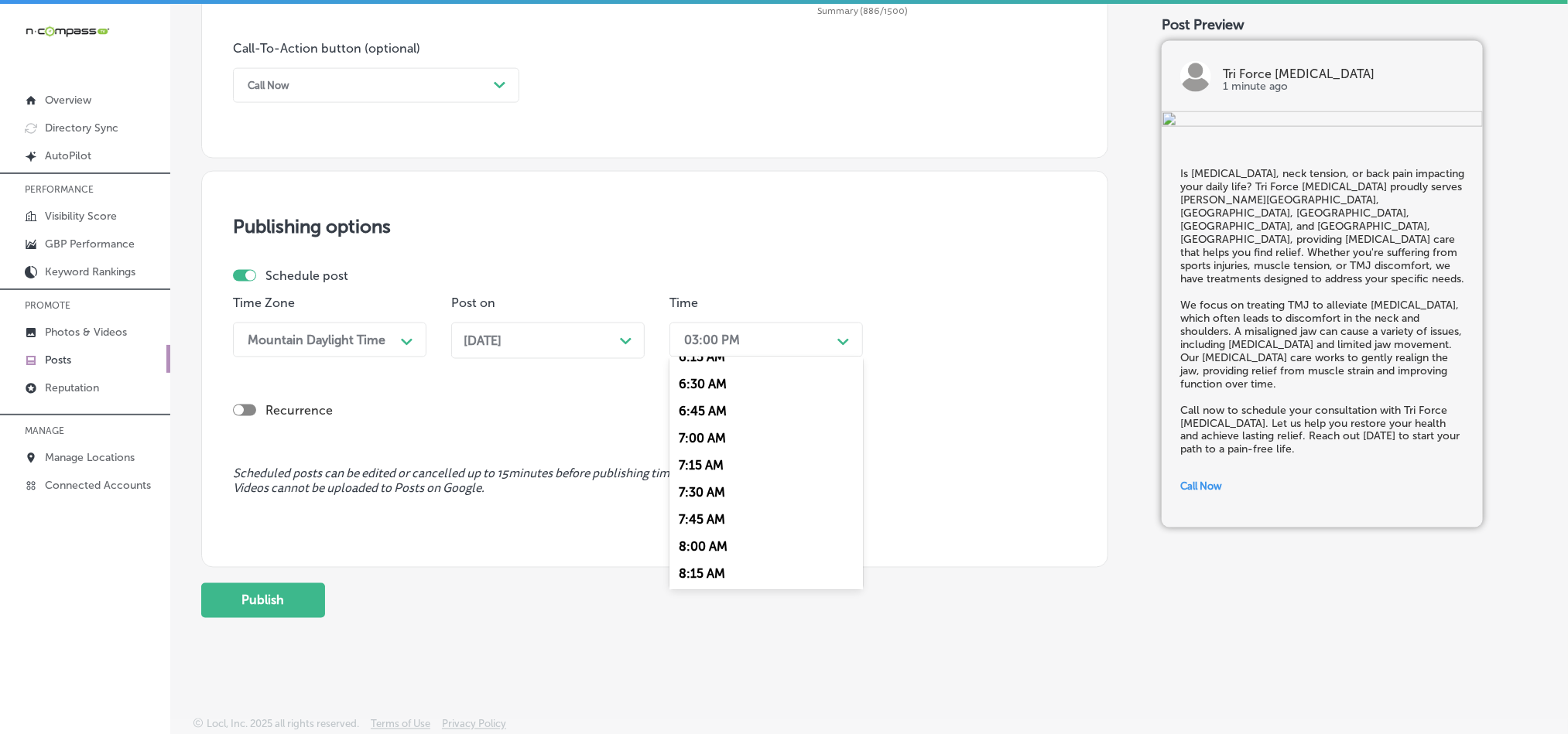
scroll to position [696, 0]
click at [688, 439] on div "7:00 AM" at bounding box center [766, 435] width 193 height 27
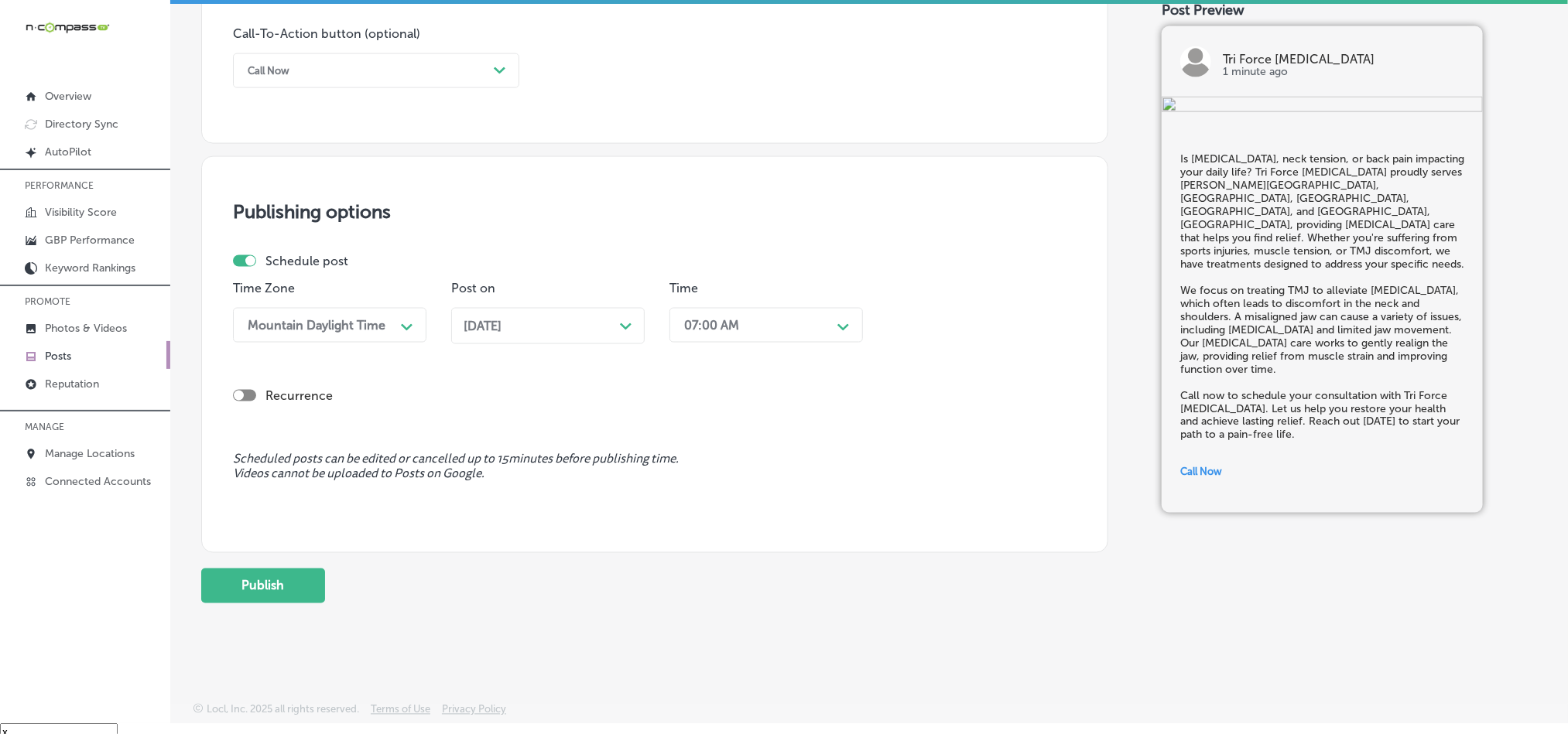
scroll to position [22, 0]
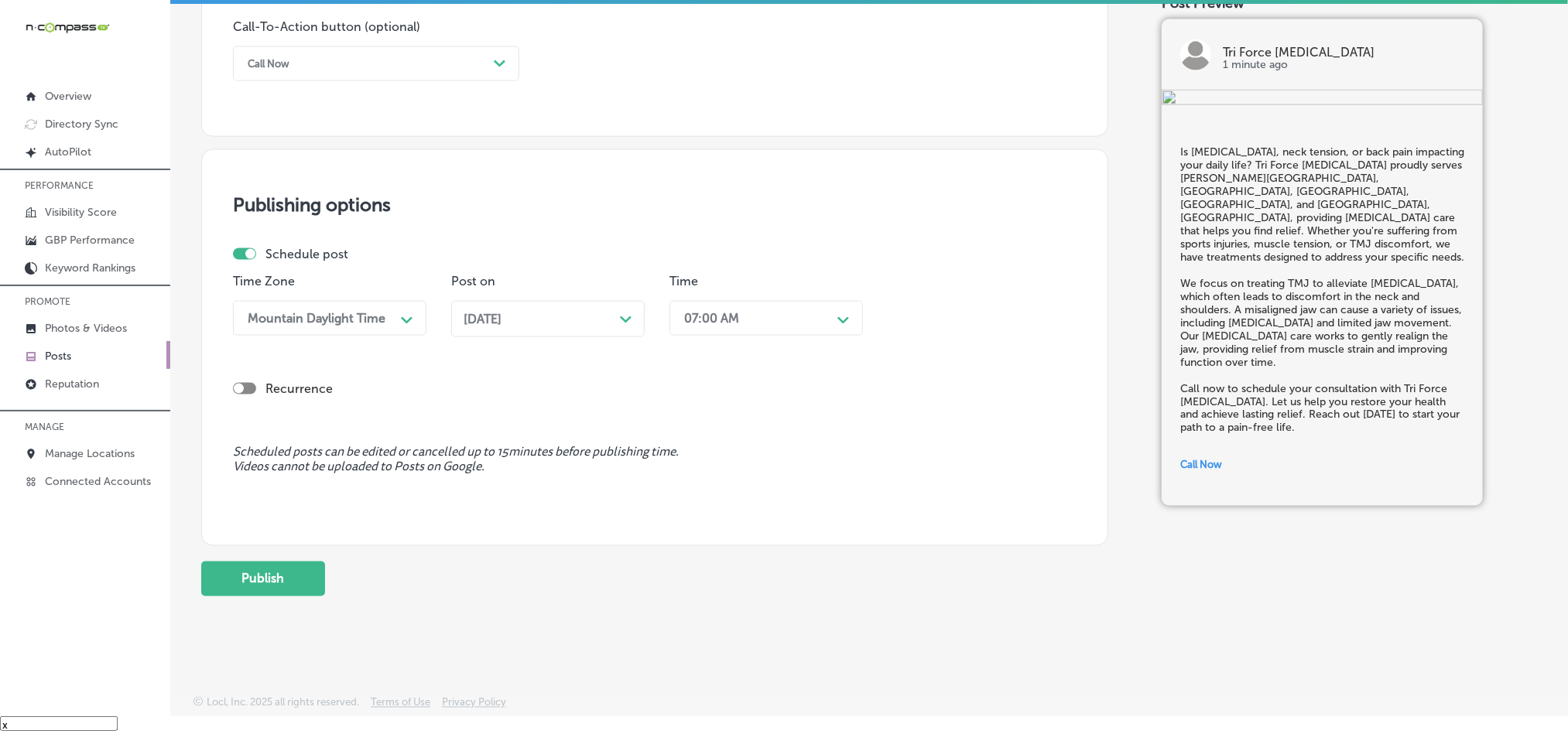
click at [285, 565] on button "Publish" at bounding box center [263, 579] width 124 height 35
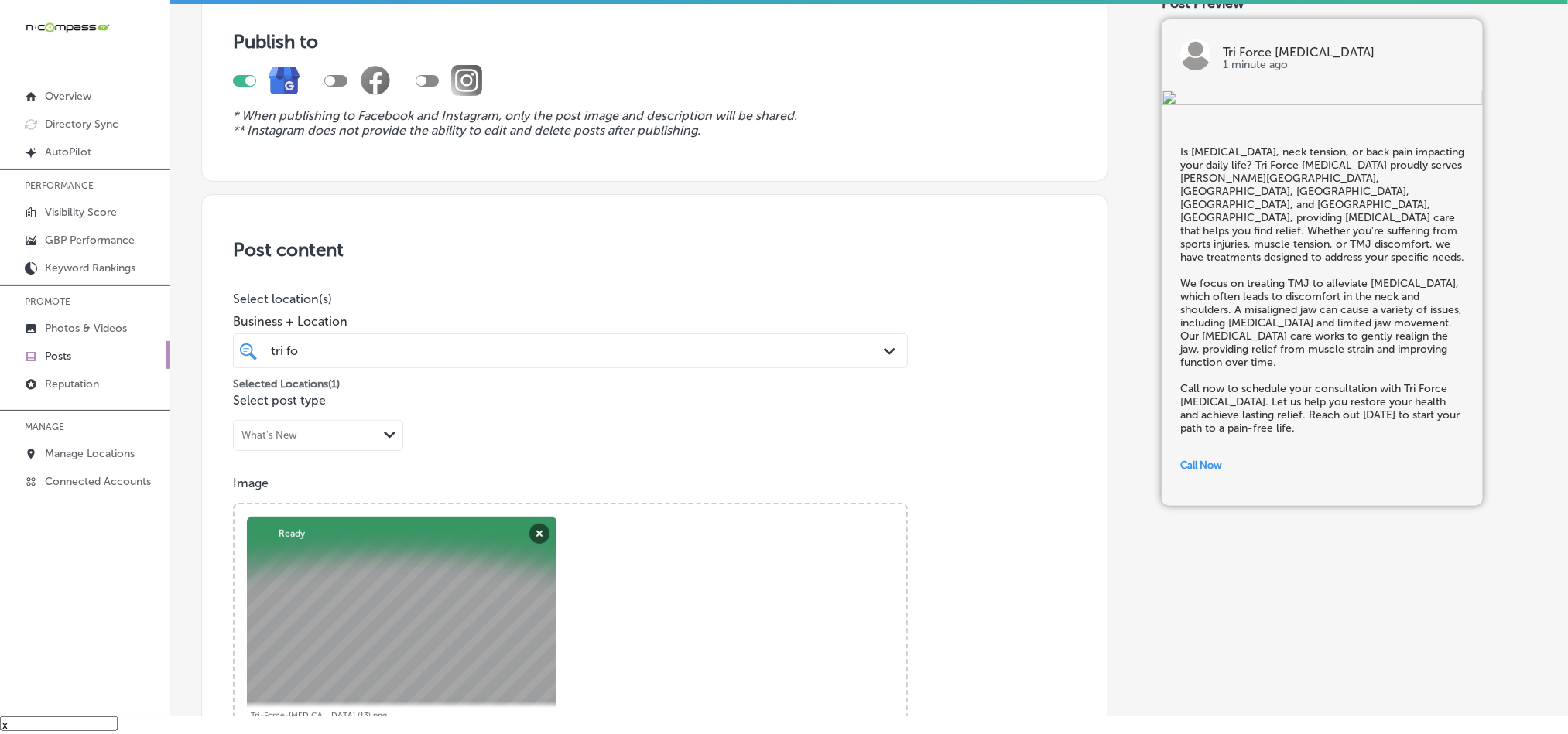
scroll to position [103, 0]
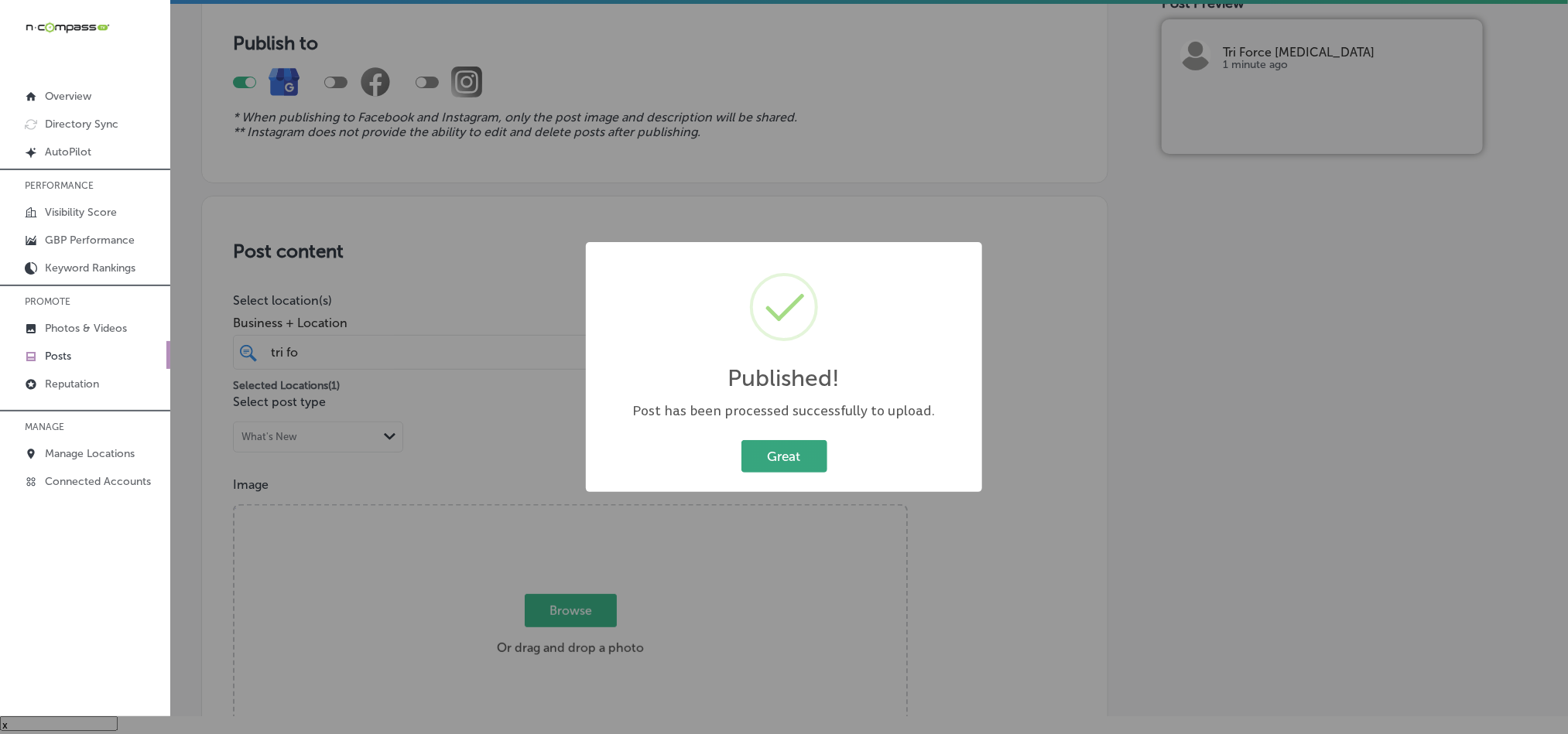
click at [764, 448] on button "Great" at bounding box center [784, 456] width 86 height 32
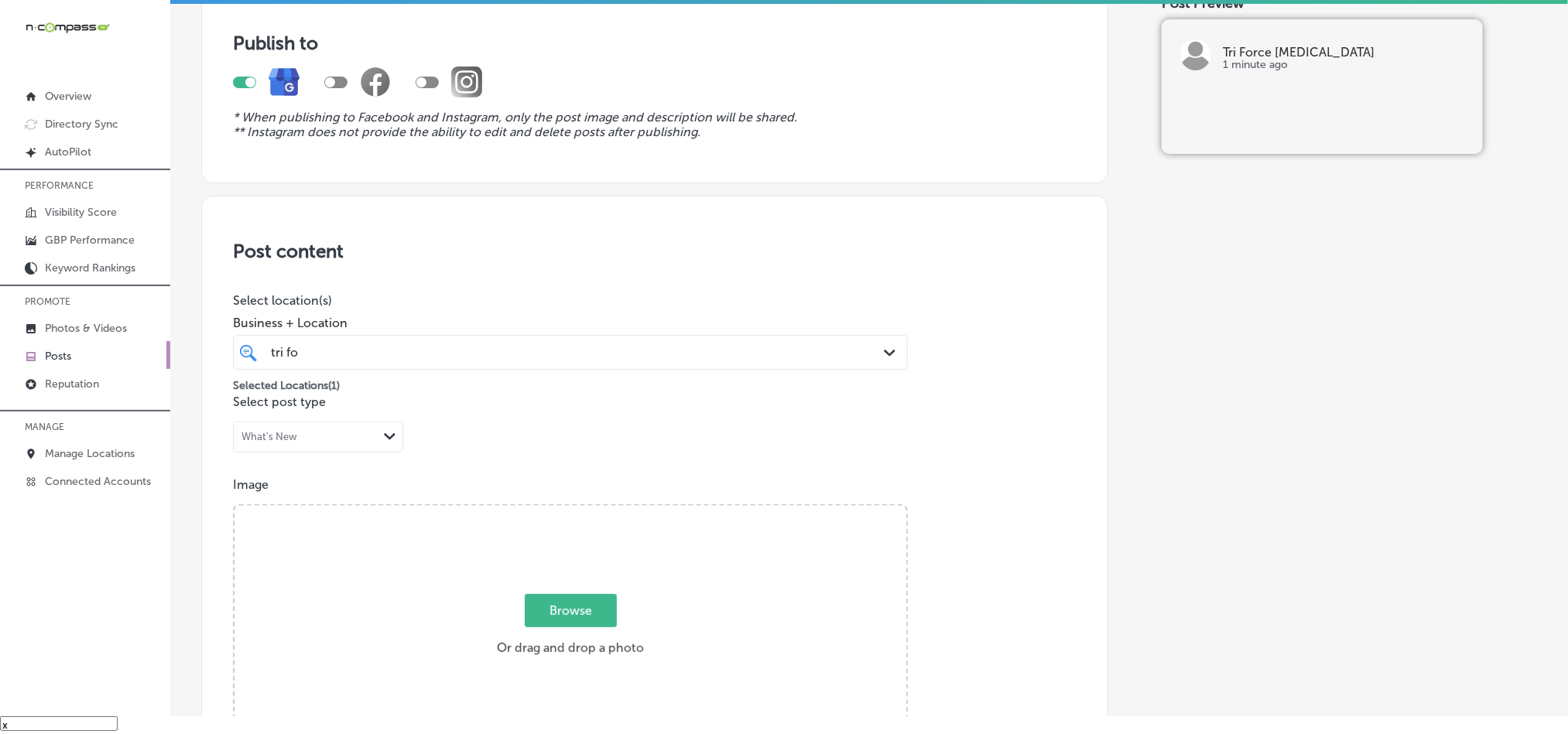
scroll to position [0, 0]
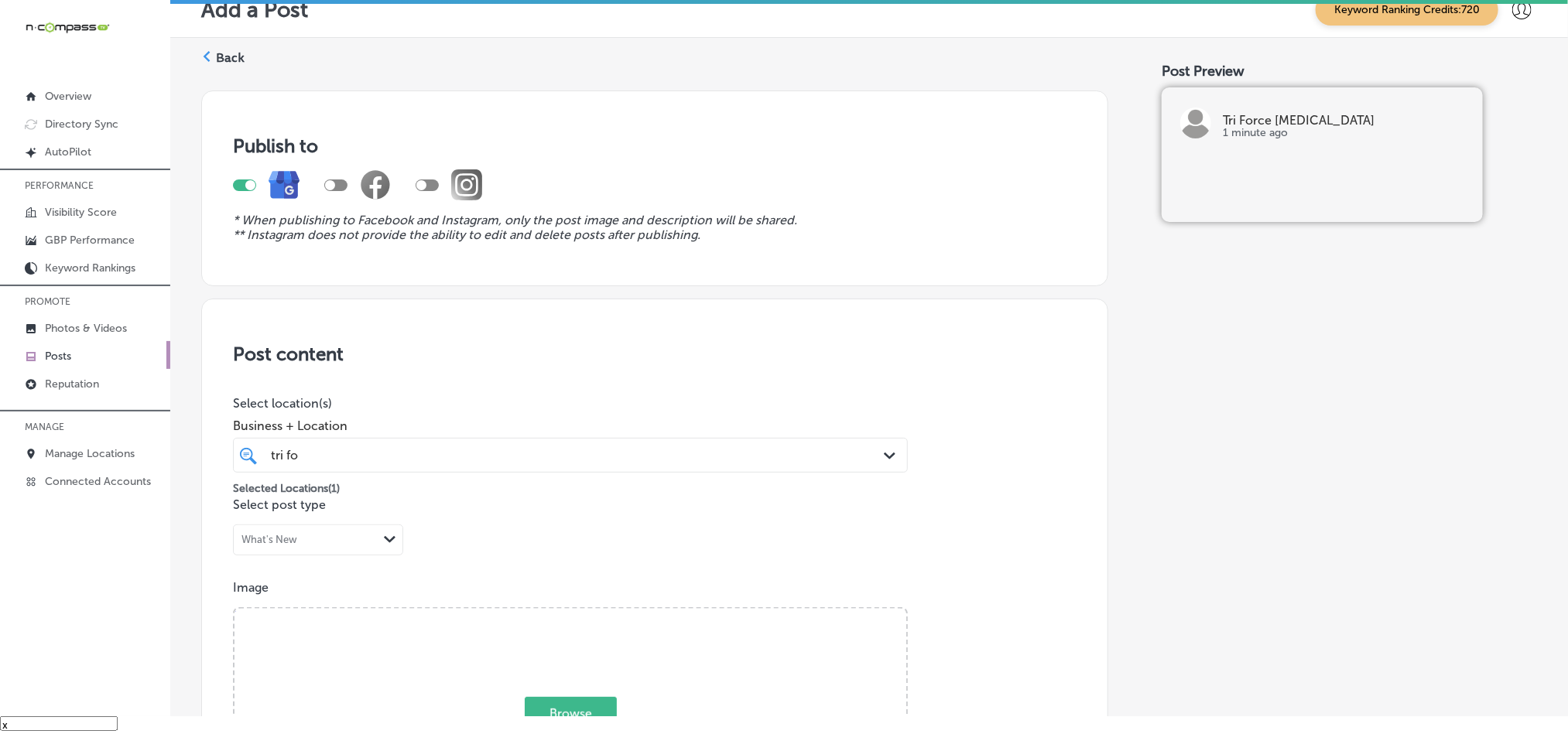
click at [217, 52] on label "Back" at bounding box center [230, 58] width 29 height 17
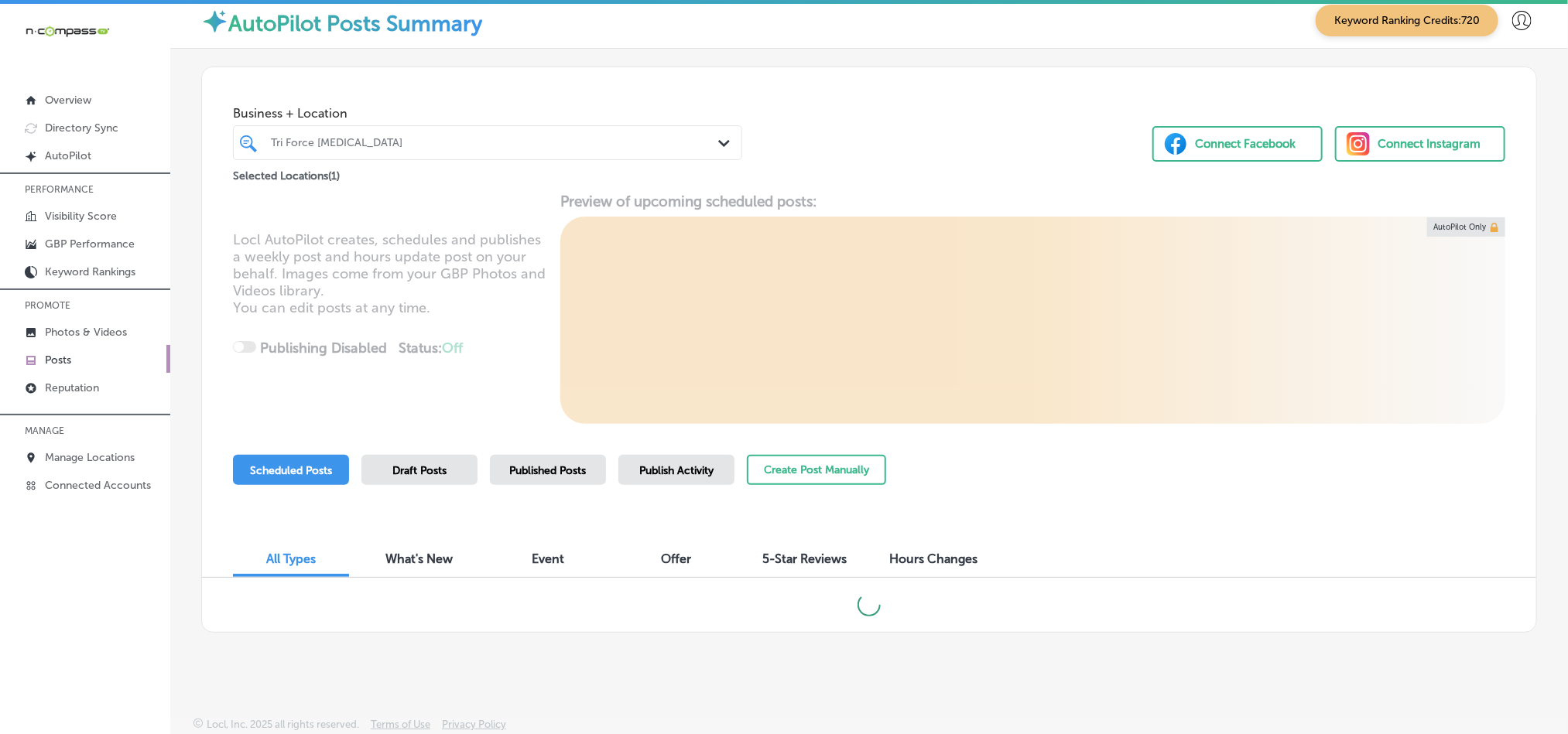
scroll to position [22, 0]
